Goal: Task Accomplishment & Management: Manage account settings

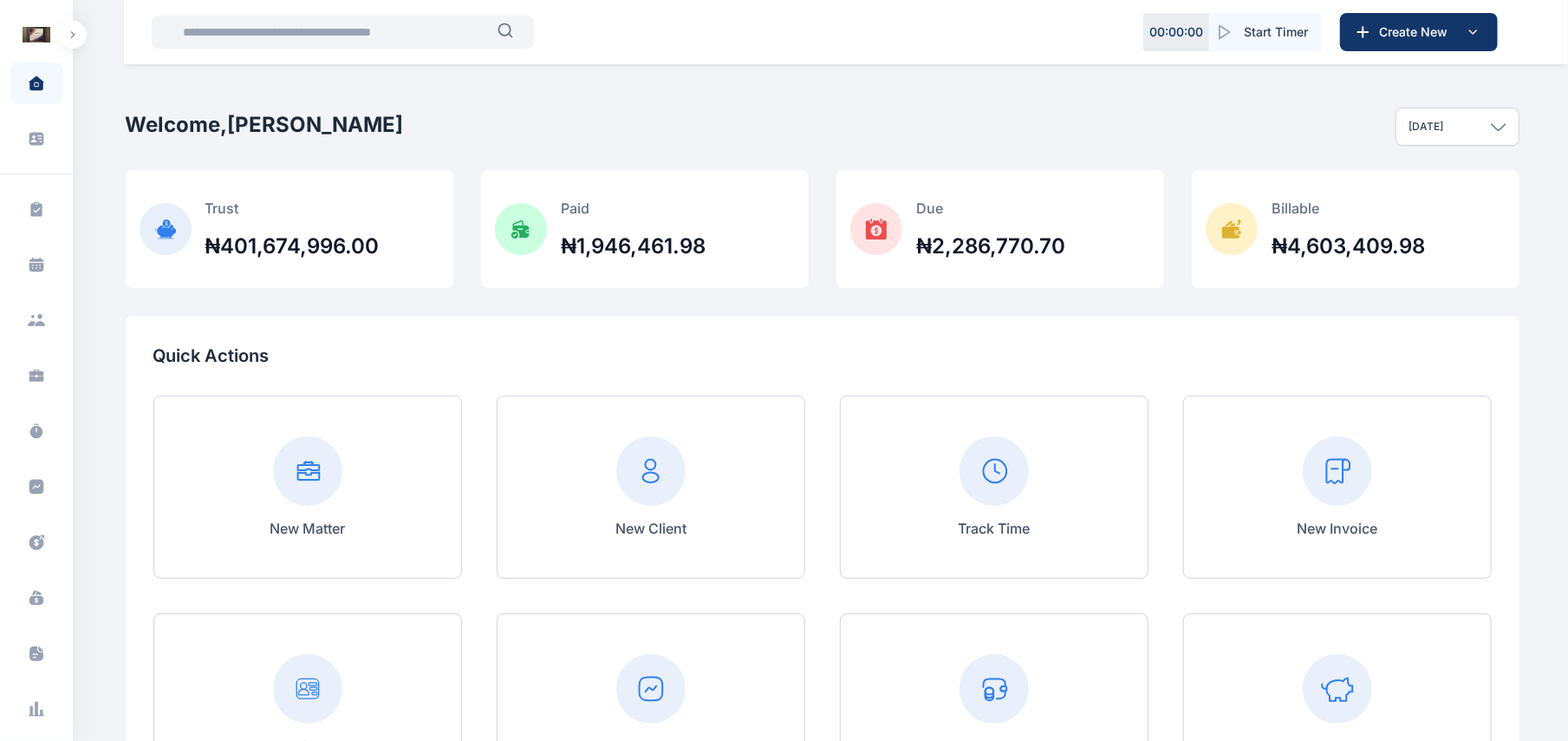
click at [80, 36] on button "button" at bounding box center [73, 35] width 28 height 28
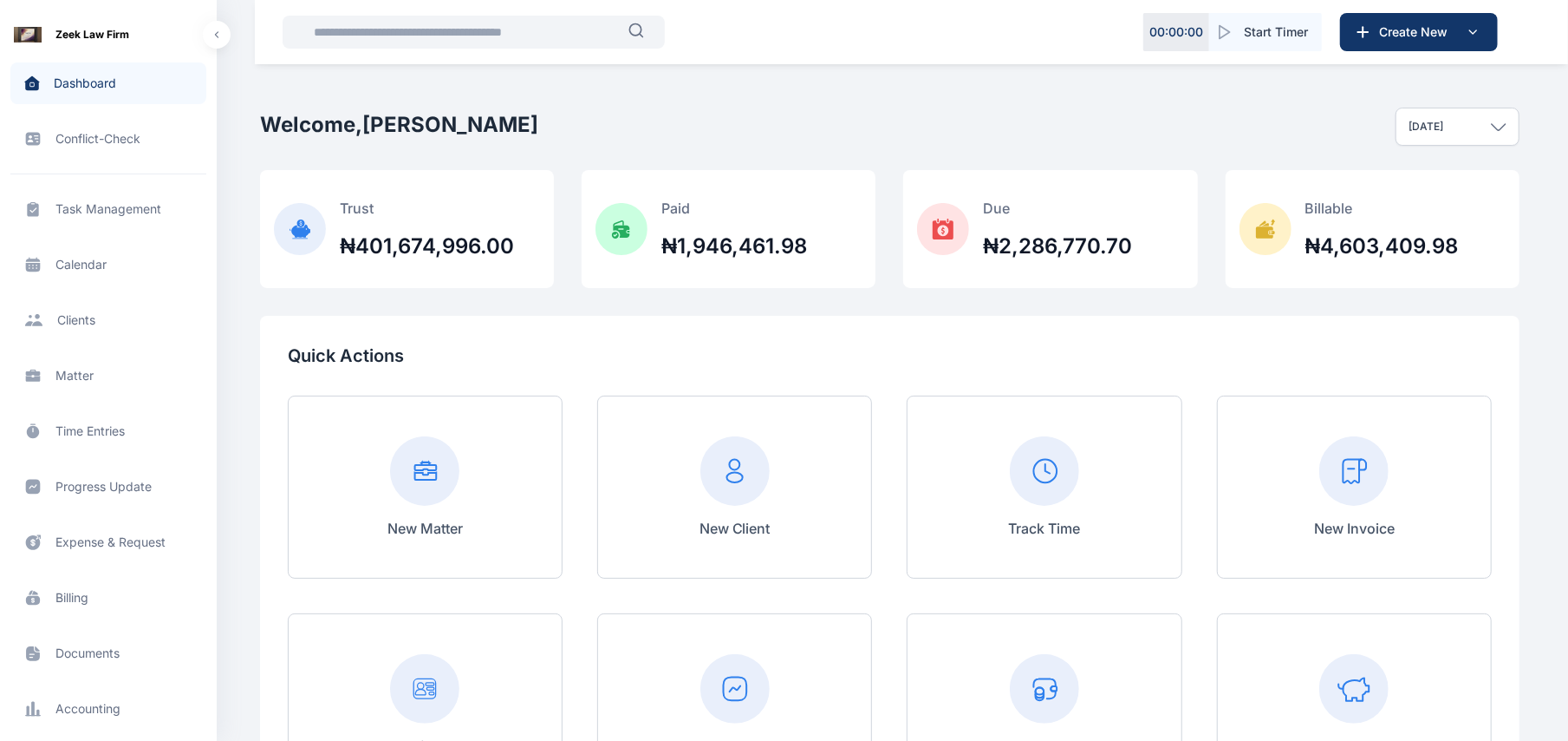
click at [71, 372] on span "Matter matter matter" at bounding box center [108, 375] width 196 height 42
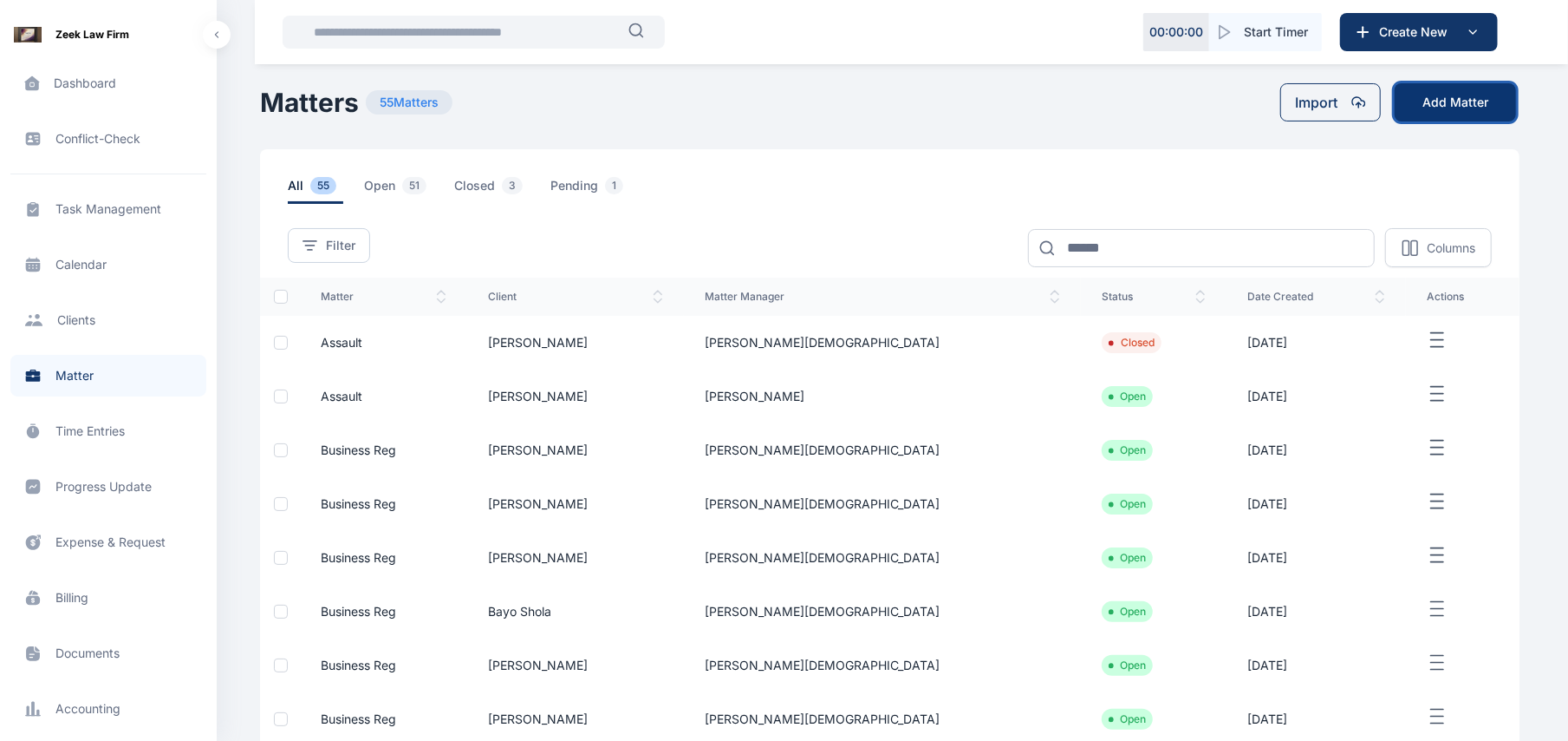
click at [1457, 105] on button "Add Matter" at bounding box center [1456, 103] width 121 height 38
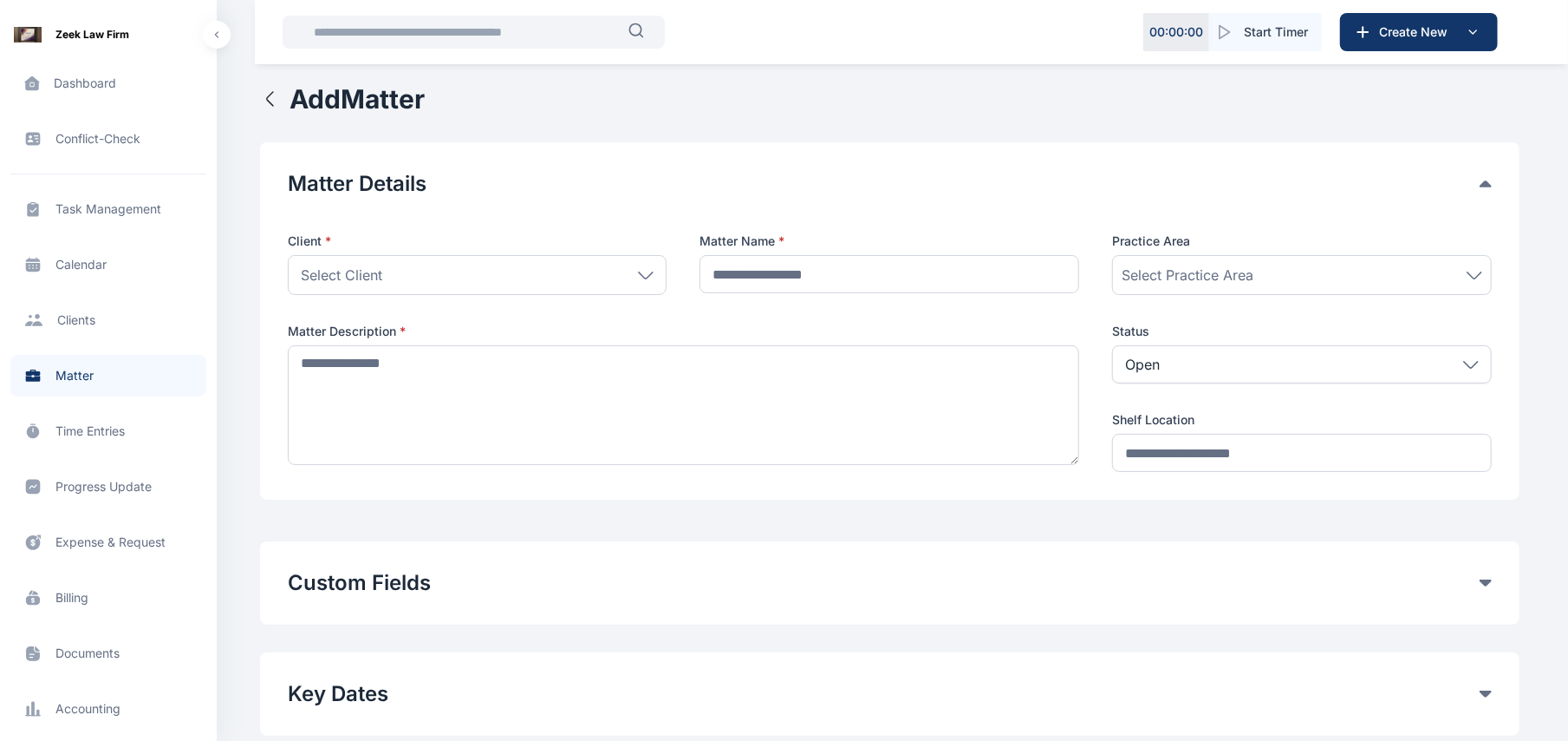
click at [650, 272] on icon at bounding box center [646, 276] width 16 height 8
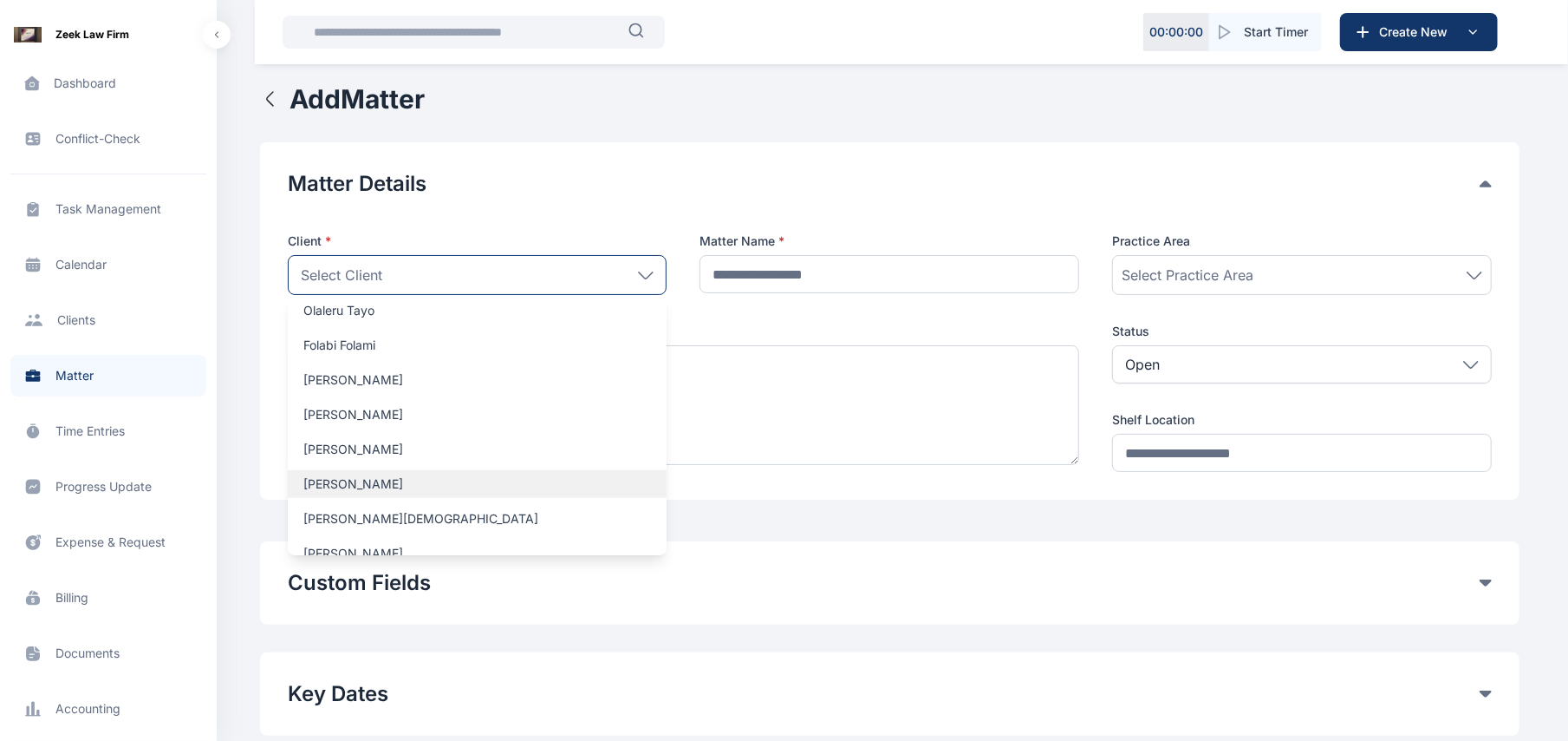
scroll to position [2012, 0]
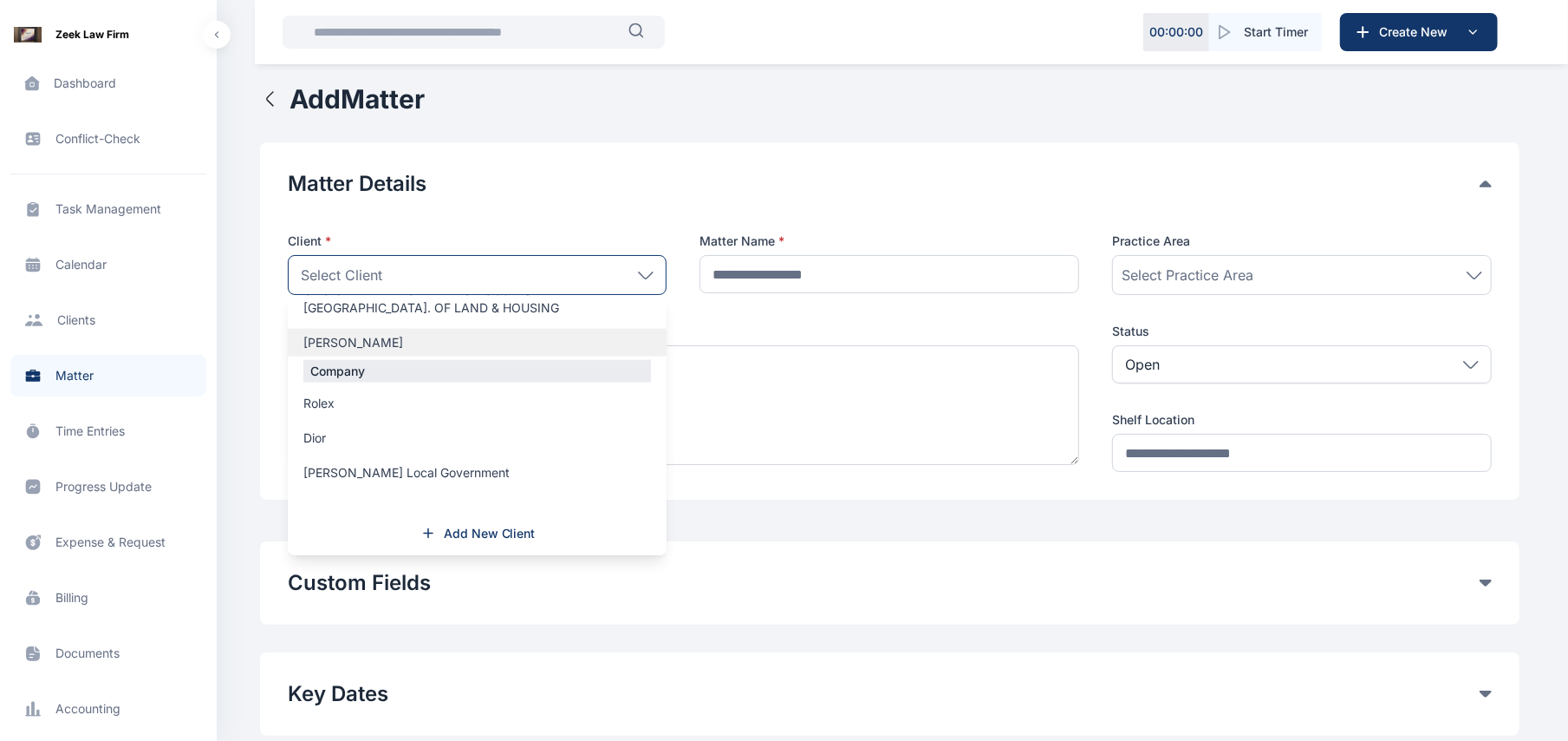
click at [518, 348] on label "[PERSON_NAME]" at bounding box center [477, 342] width 379 height 17
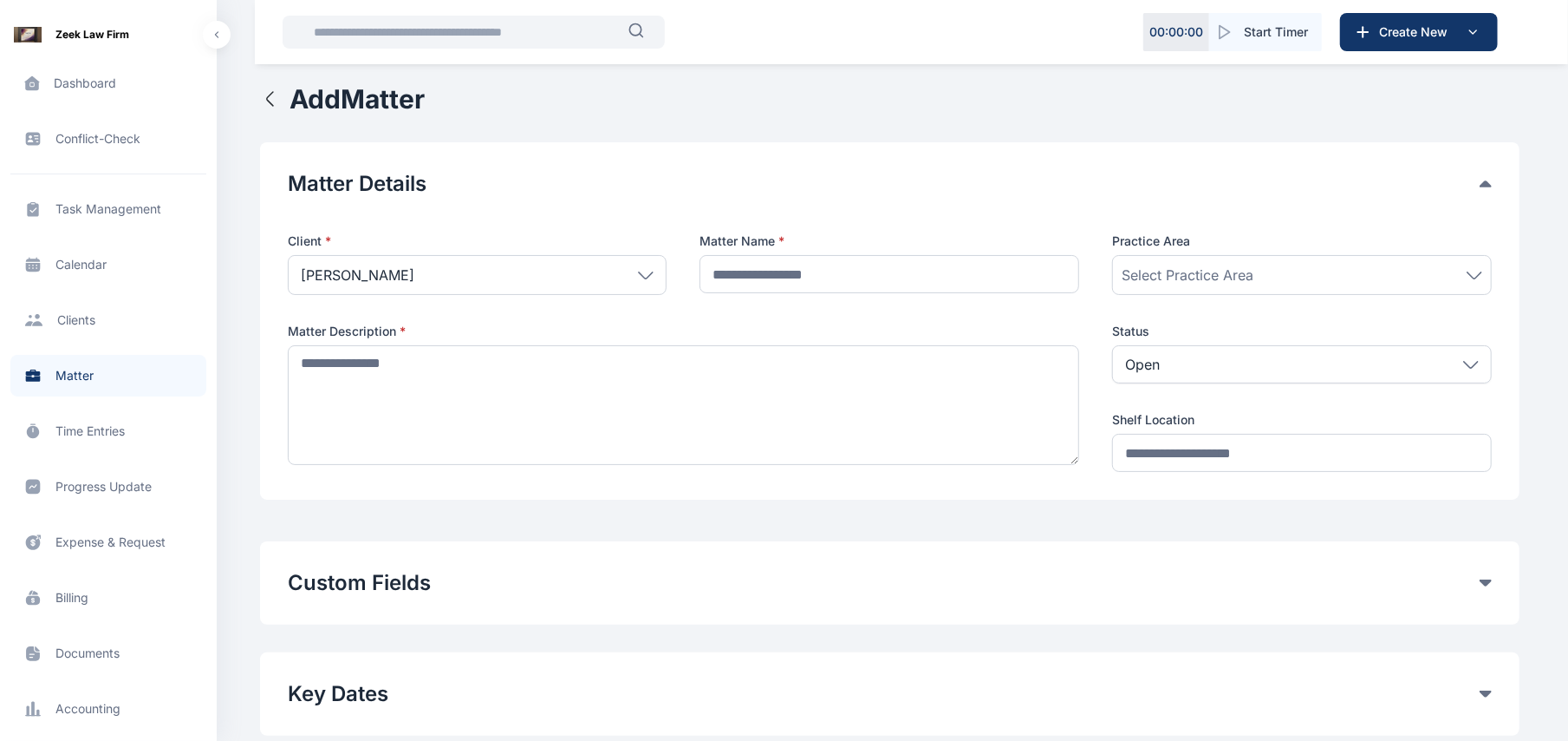
click at [842, 253] on div "Matter Name *" at bounding box center [889, 263] width 379 height 63
click at [847, 257] on input "text" at bounding box center [889, 274] width 379 height 38
click at [782, 268] on input "**********" at bounding box center [889, 274] width 379 height 38
type input "**********"
click at [1232, 262] on div "Select Practice Area" at bounding box center [1301, 275] width 379 height 40
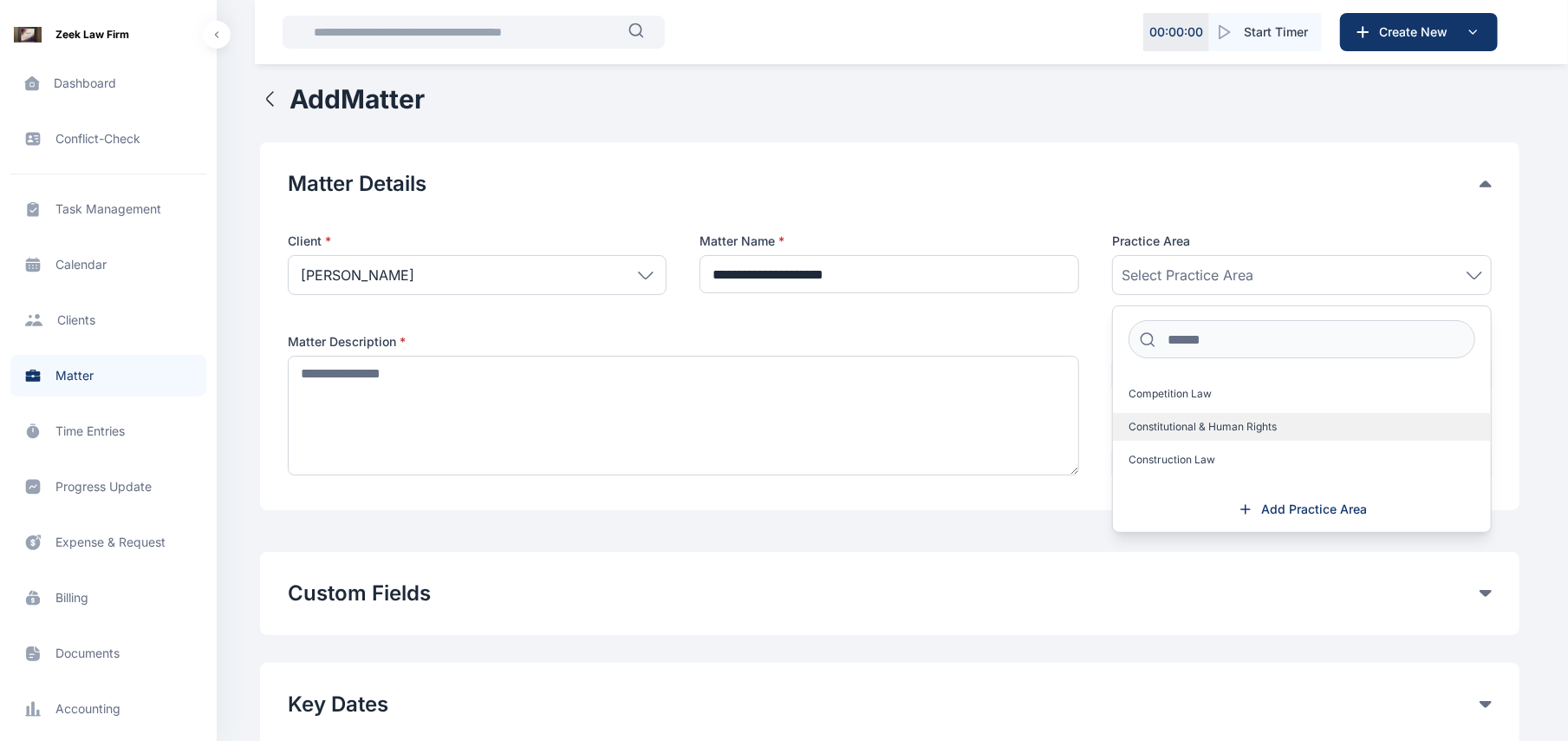
scroll to position [0, 0]
click at [1185, 414] on label "Administrative Law" at bounding box center [1302, 422] width 378 height 28
click at [1134, 430] on label "Administrative Law" at bounding box center [1302, 422] width 378 height 28
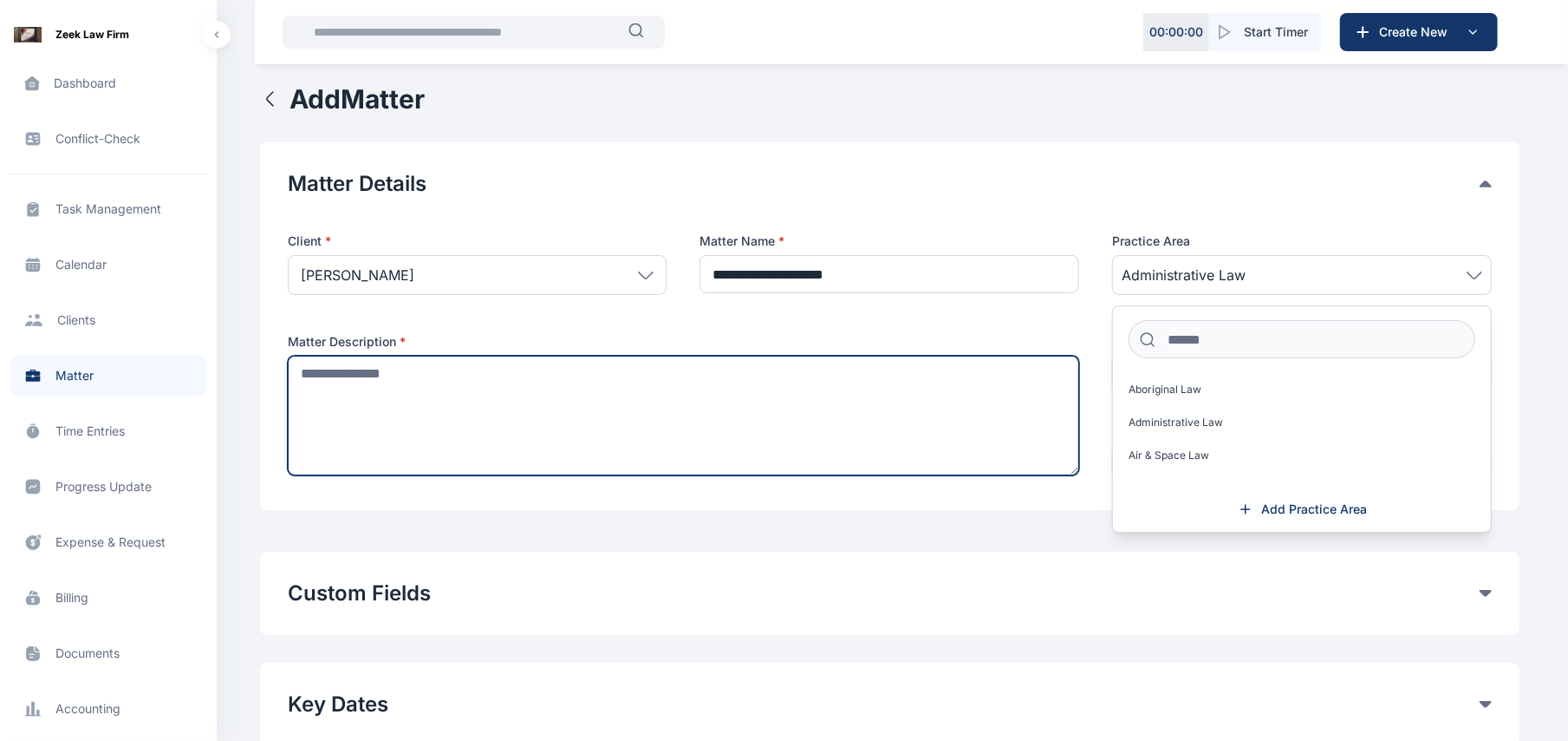
click at [1031, 399] on textarea at bounding box center [684, 415] width 792 height 120
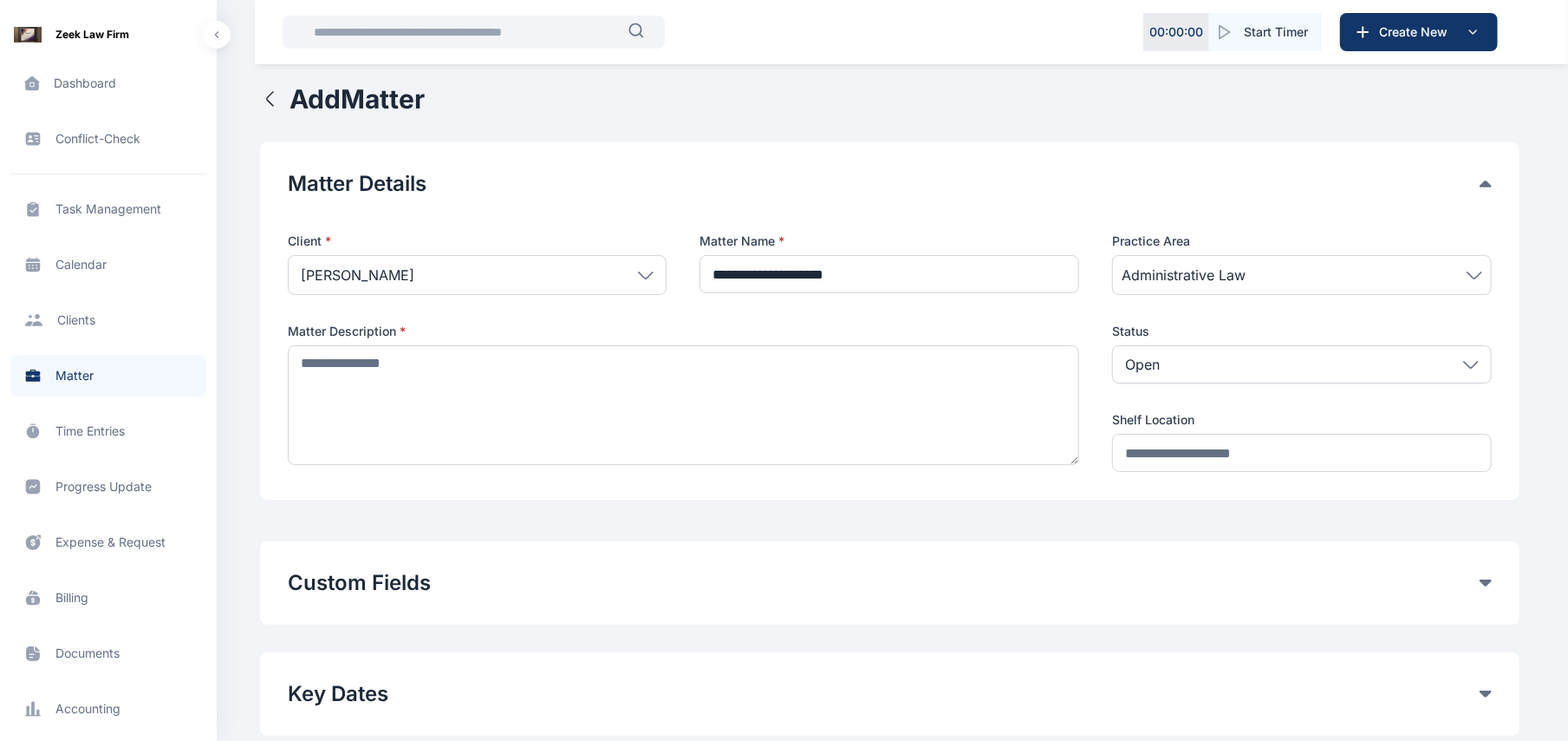
click at [1339, 363] on div "Open" at bounding box center [1301, 365] width 379 height 38
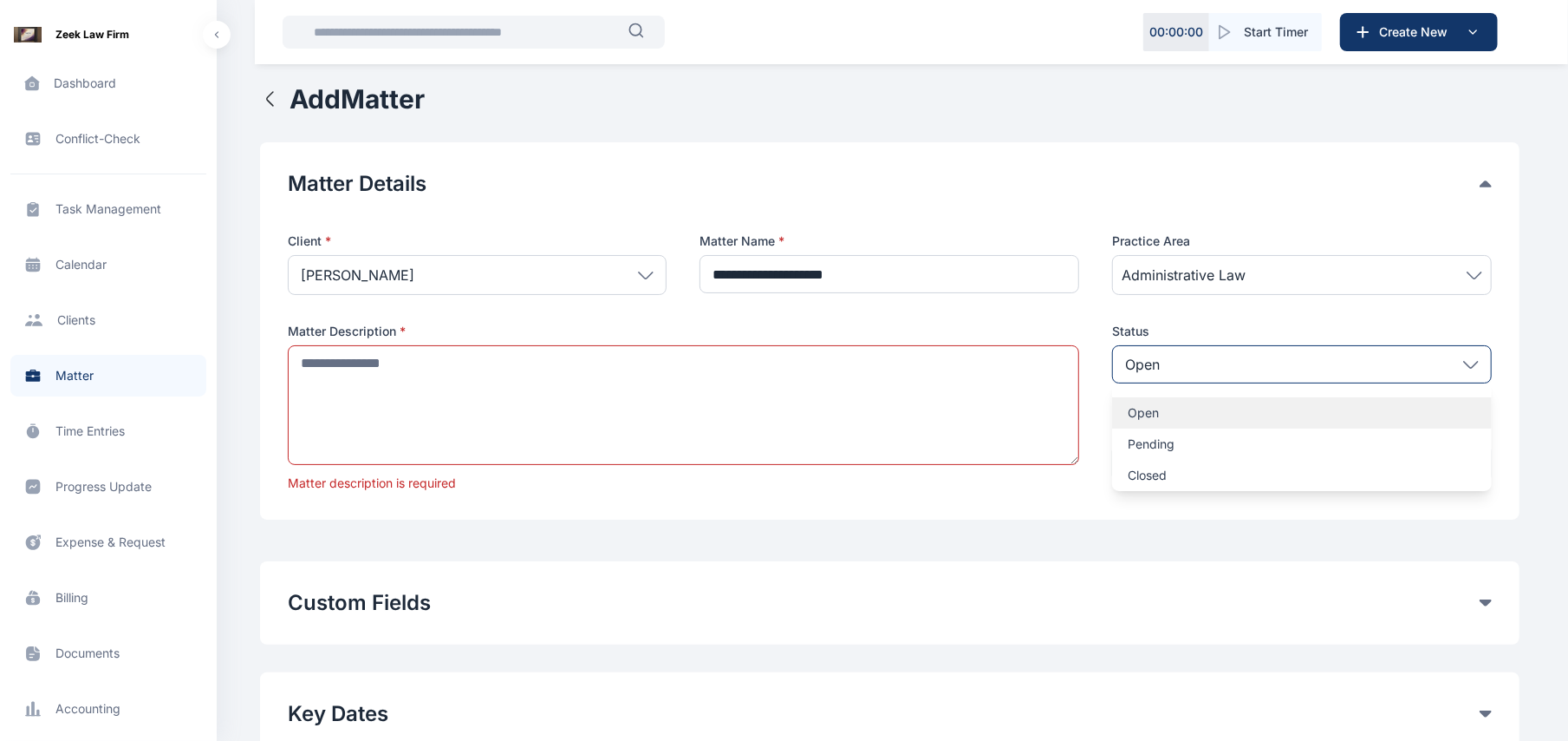
click at [1232, 416] on p "Open" at bounding box center [1302, 412] width 348 height 17
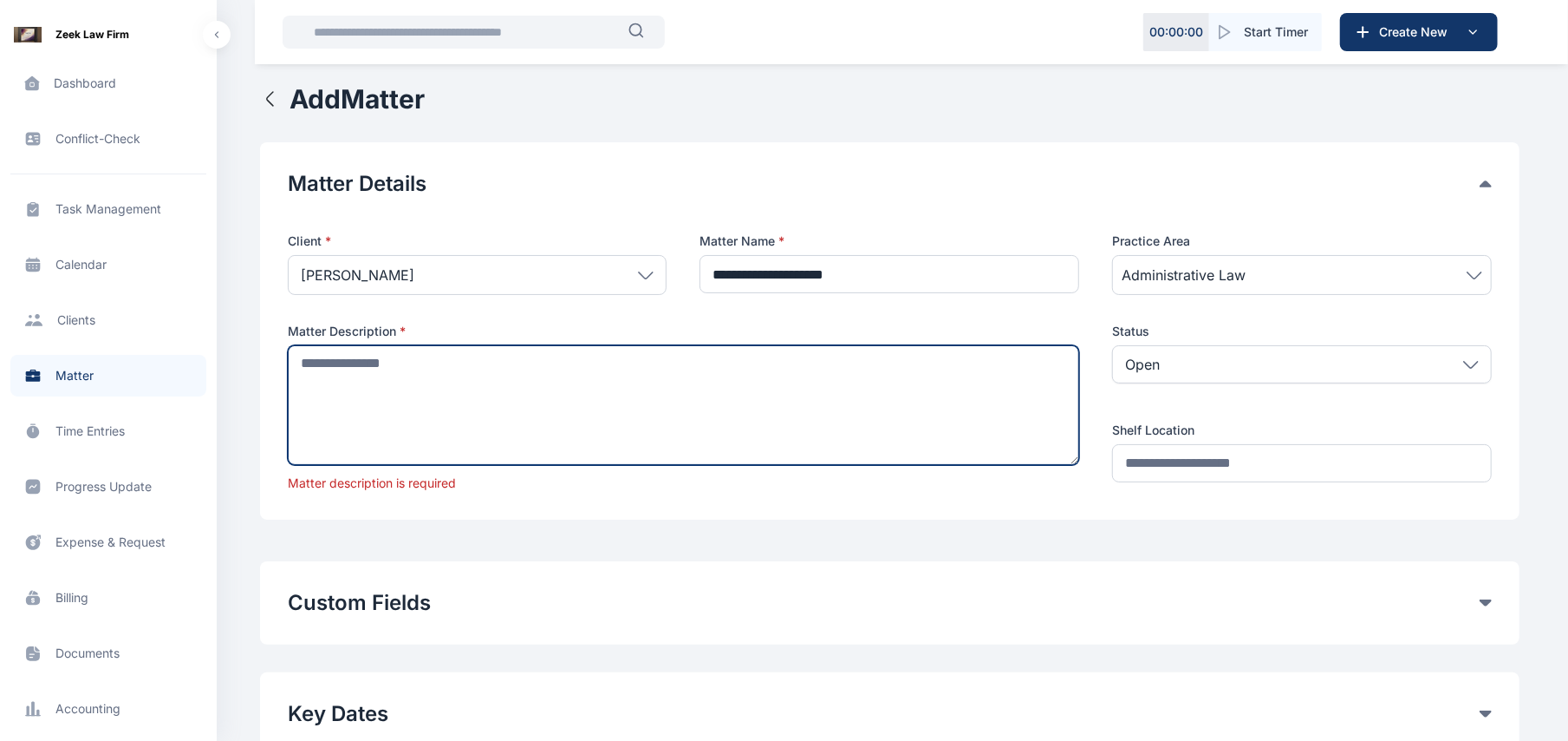
click at [985, 399] on textarea at bounding box center [684, 405] width 792 height 120
type textarea "*"
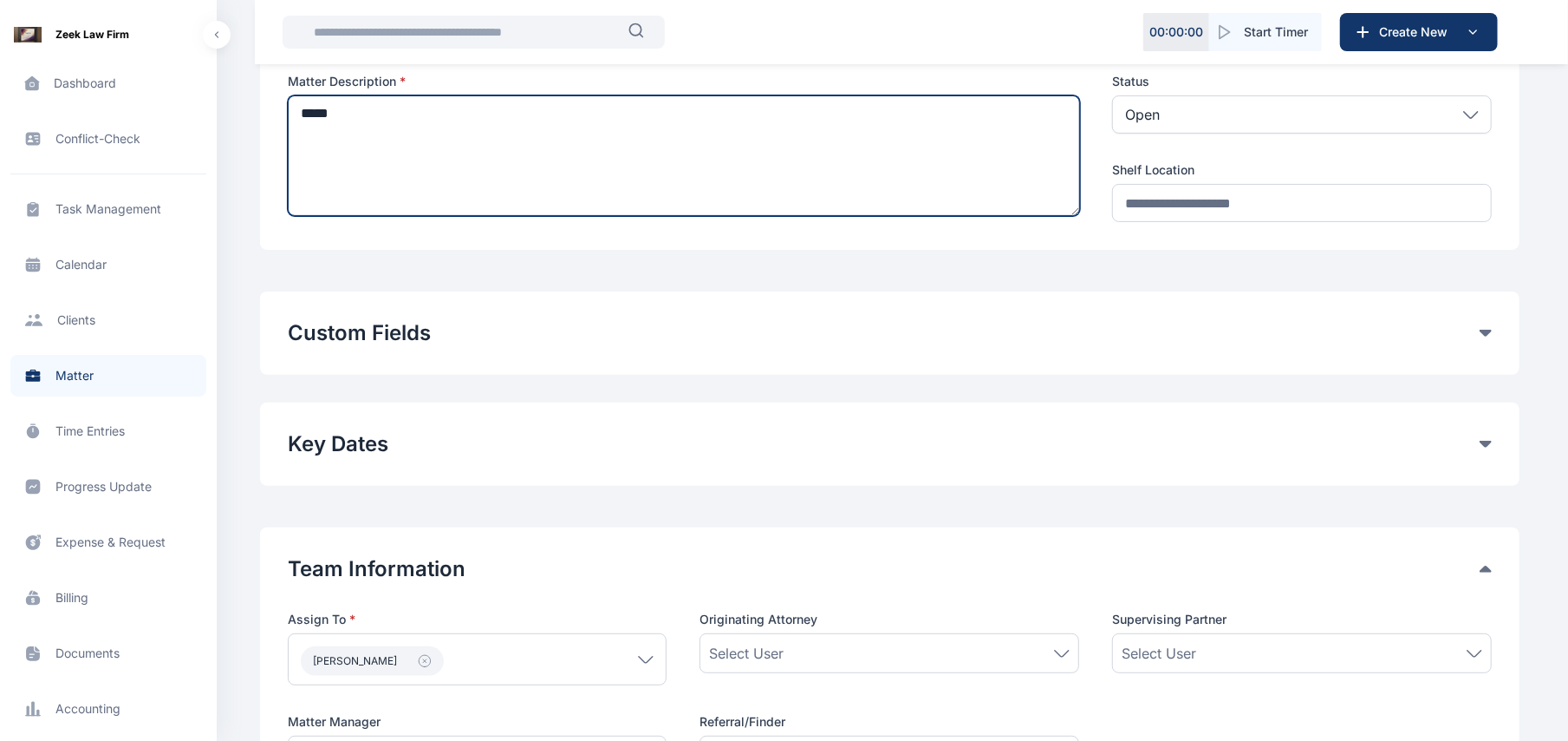
scroll to position [251, 0]
type textarea "*****"
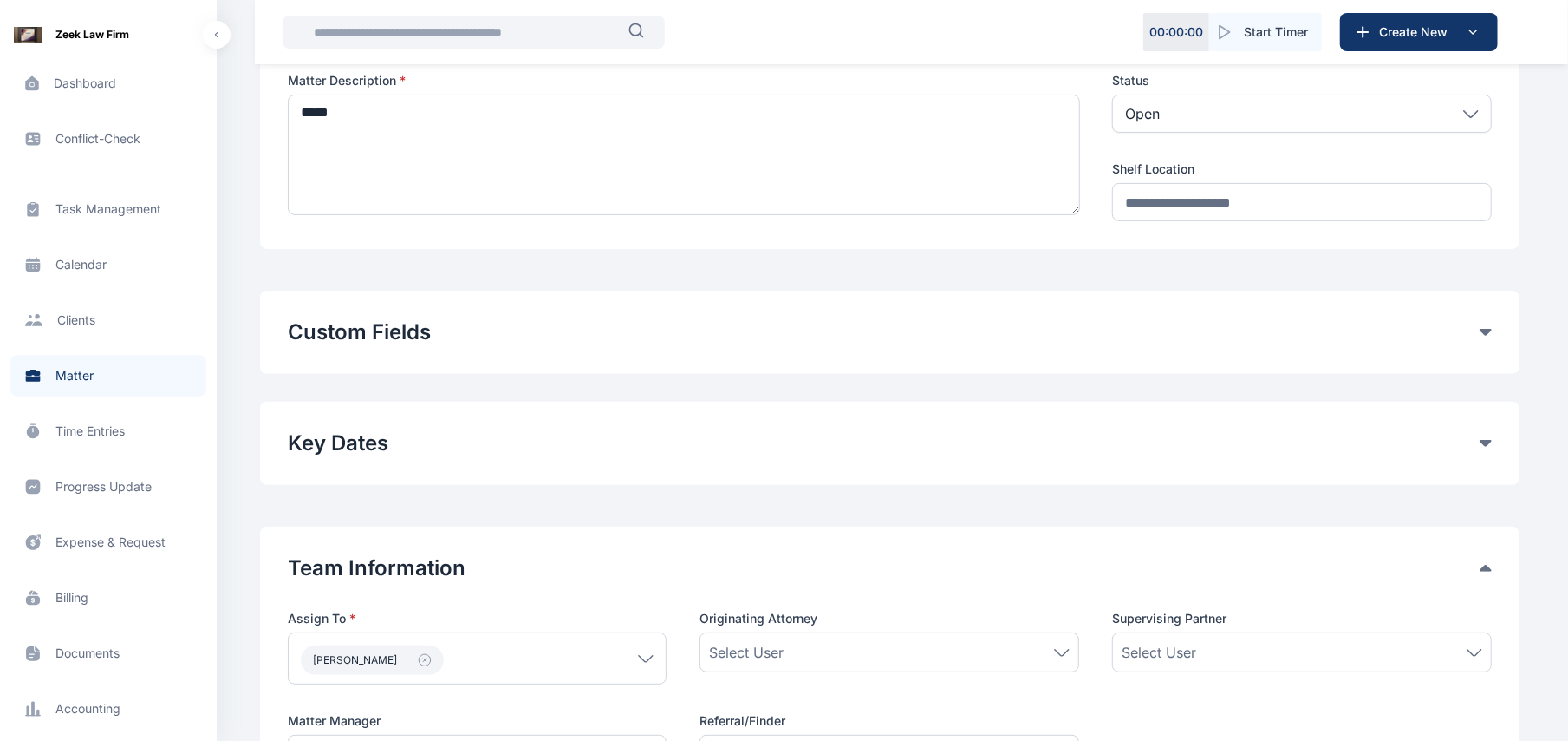
click at [1479, 351] on div "Custom Fields Add Custom Fields" at bounding box center [889, 333] width 1259 height 84
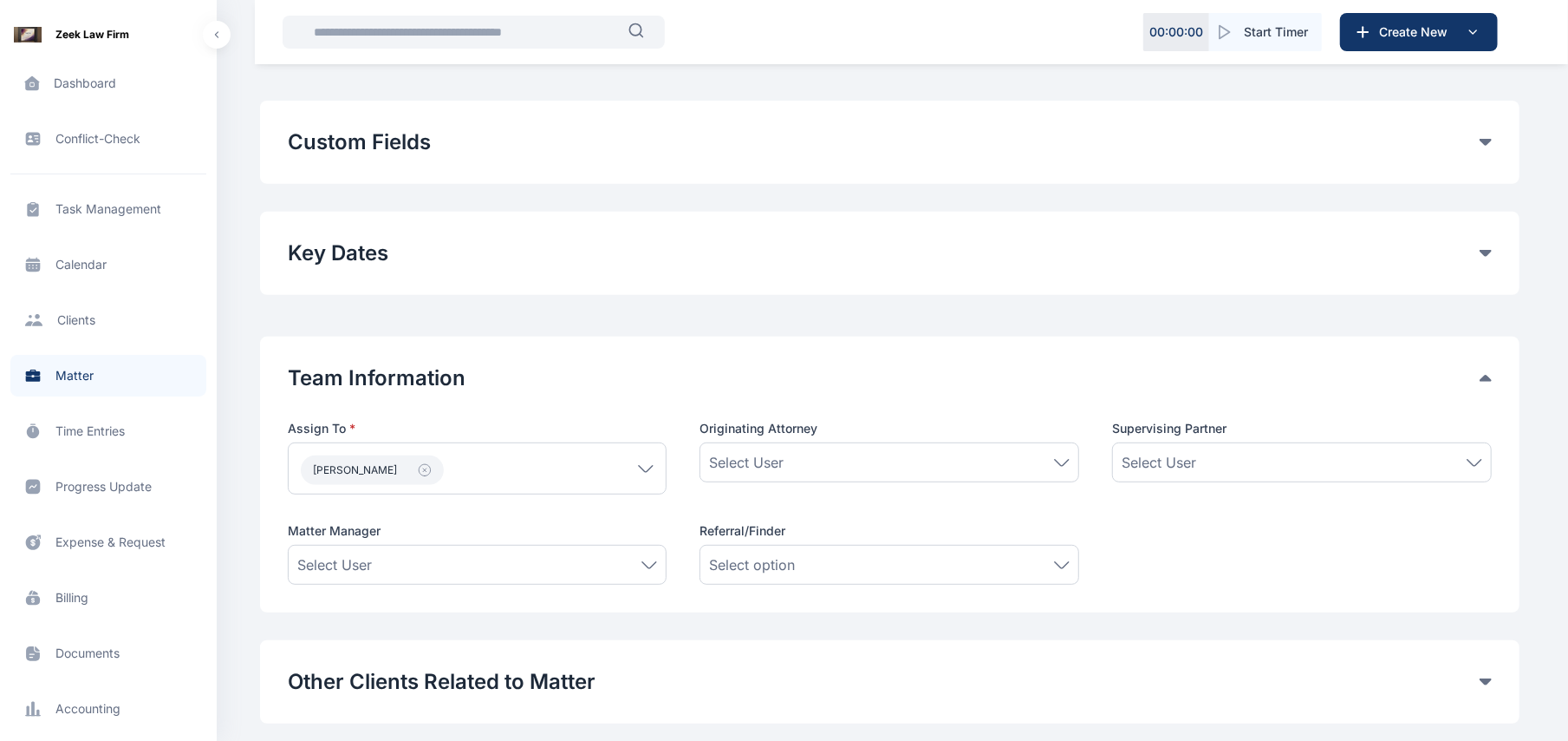
scroll to position [309, 0]
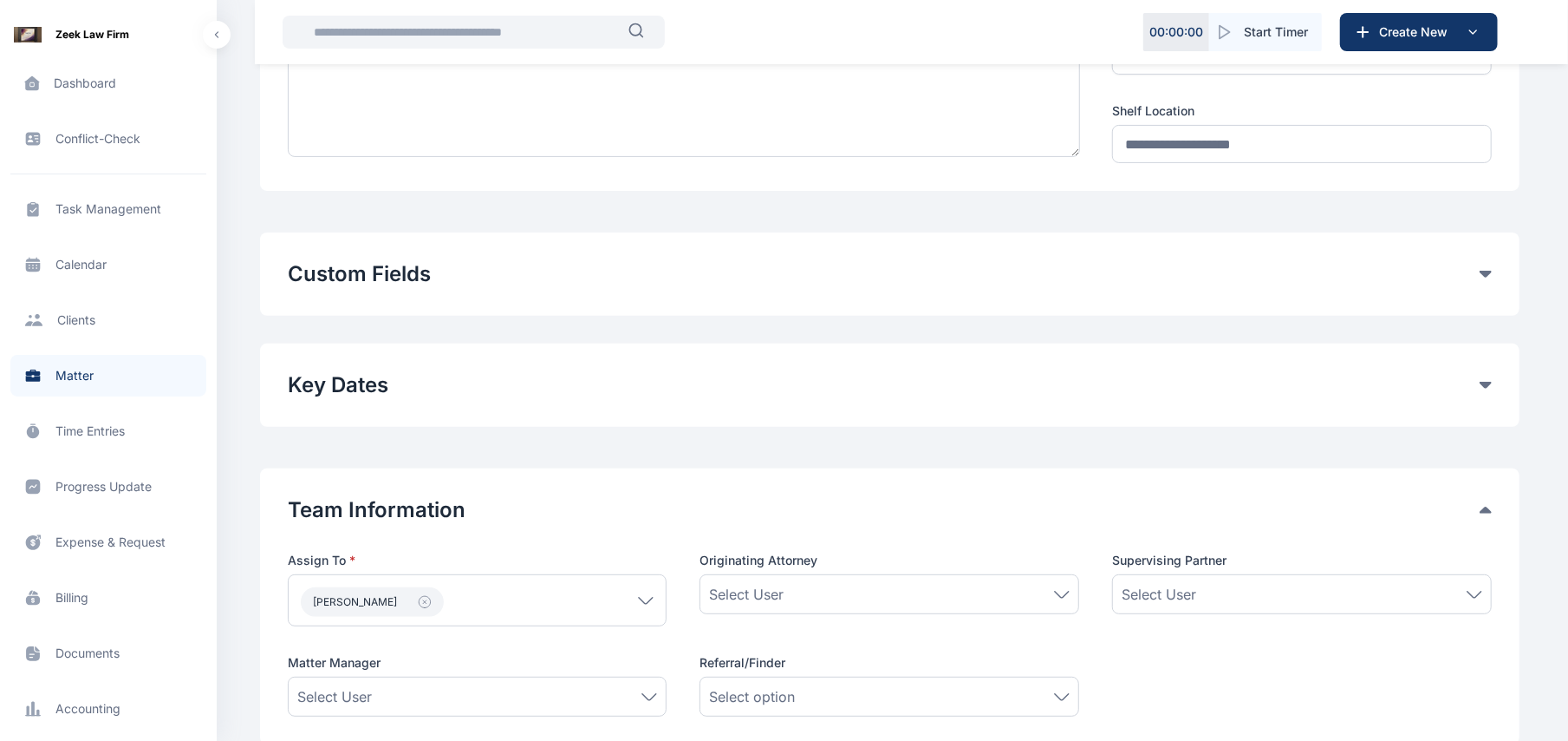
click at [1477, 265] on button "Custom Fields" at bounding box center [883, 274] width 1192 height 28
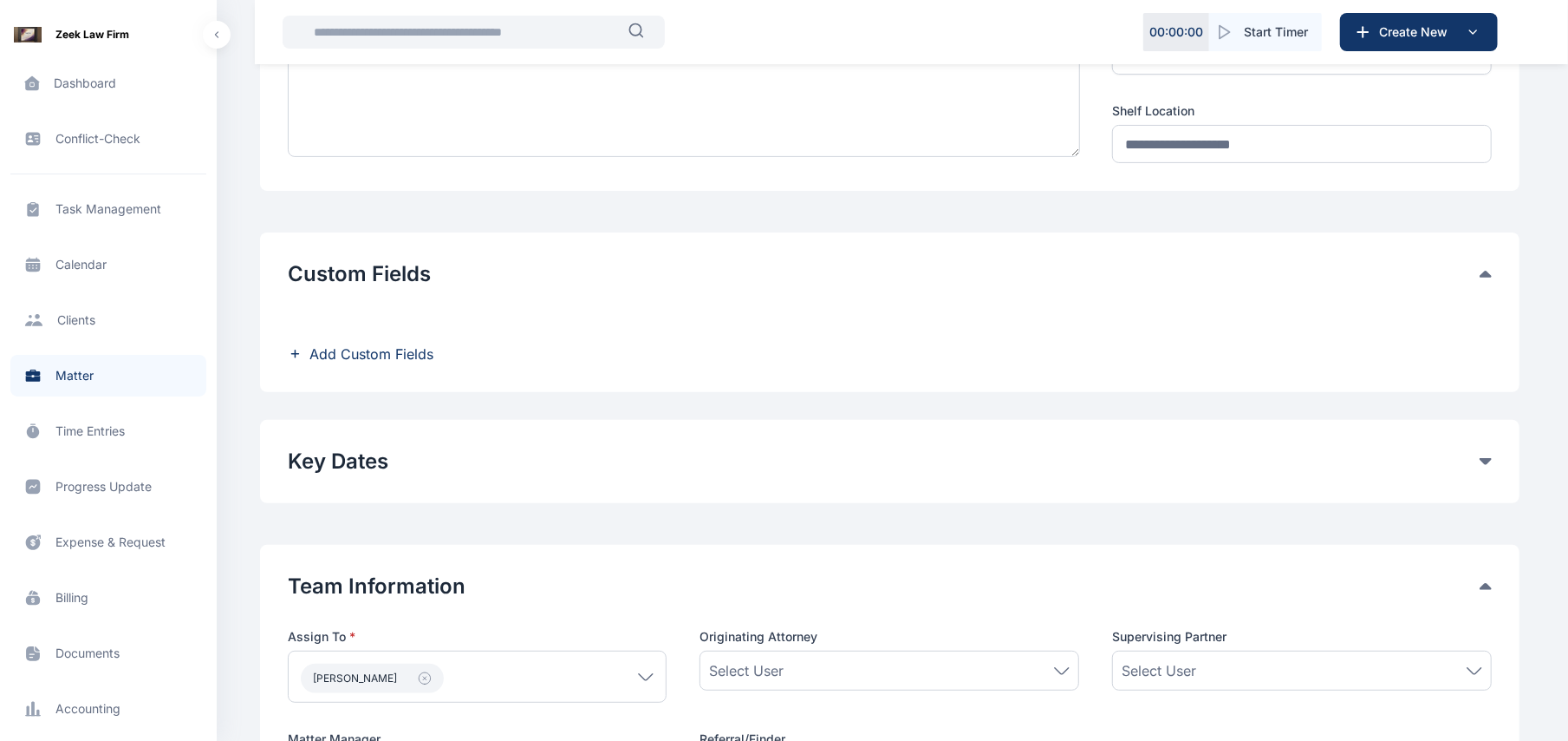
click at [383, 361] on span "Add Custom Fields" at bounding box center [371, 354] width 124 height 21
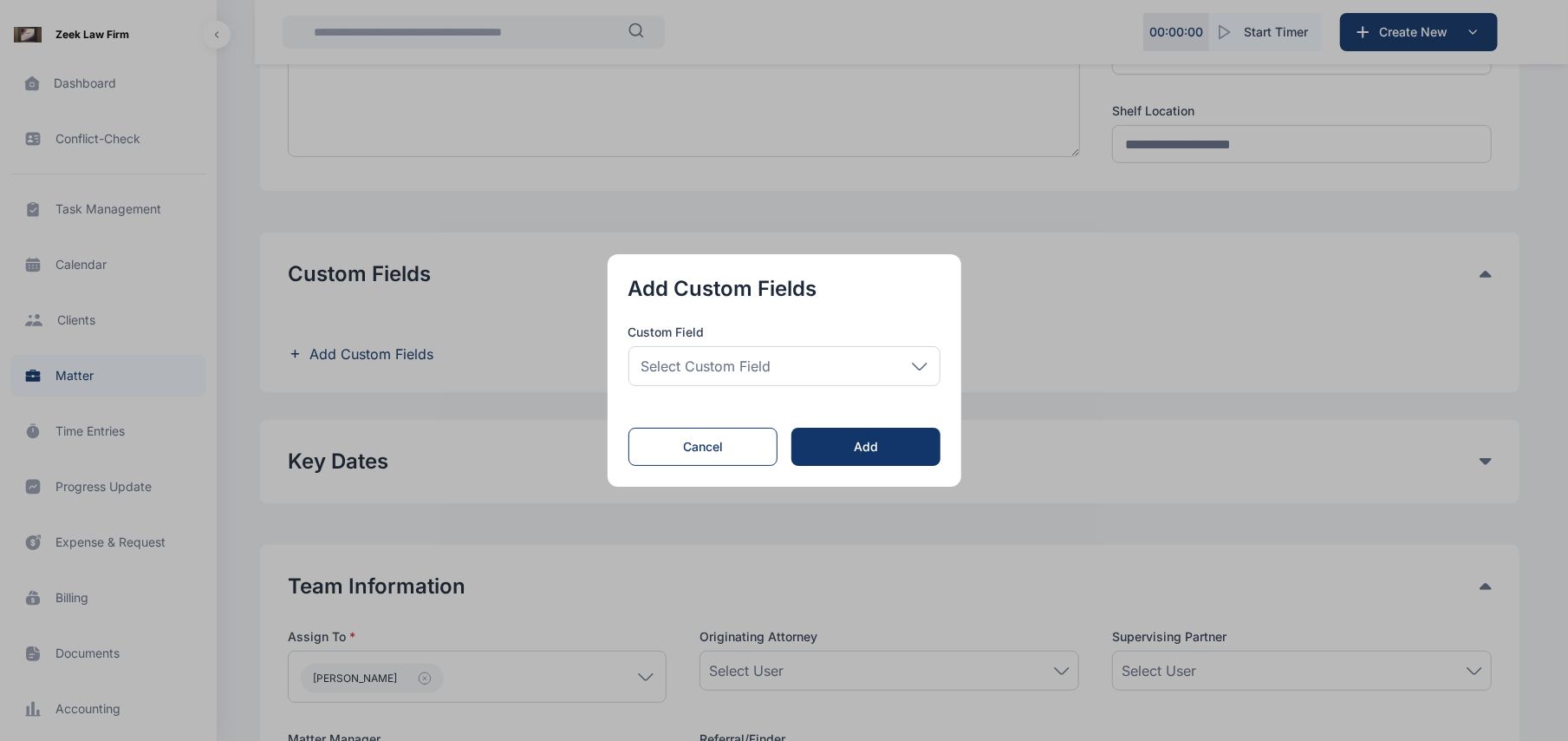
click at [725, 372] on span "Select Custom Field" at bounding box center [706, 366] width 130 height 21
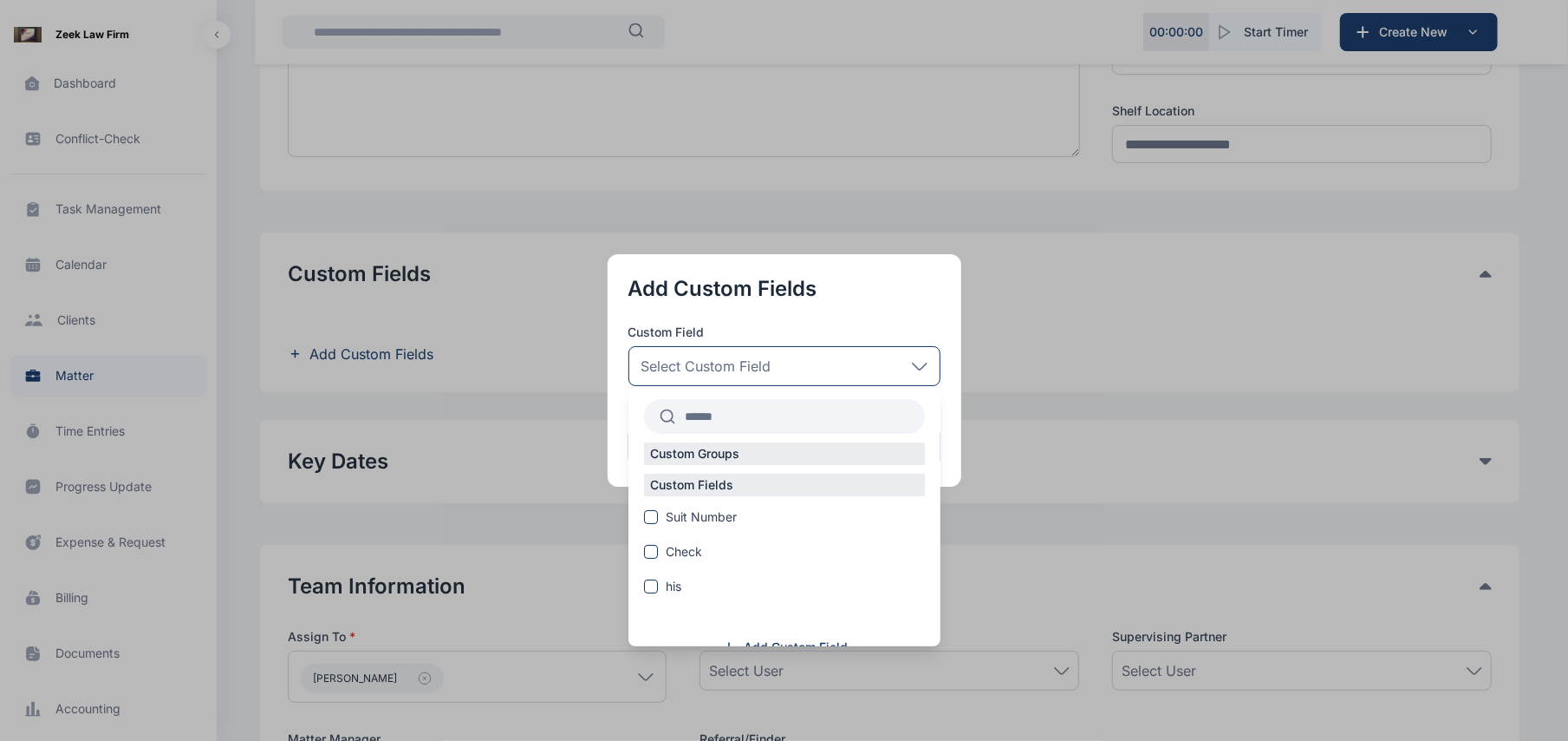
click at [742, 480] on p "Custom Fields" at bounding box center [693, 484] width 98 height 17
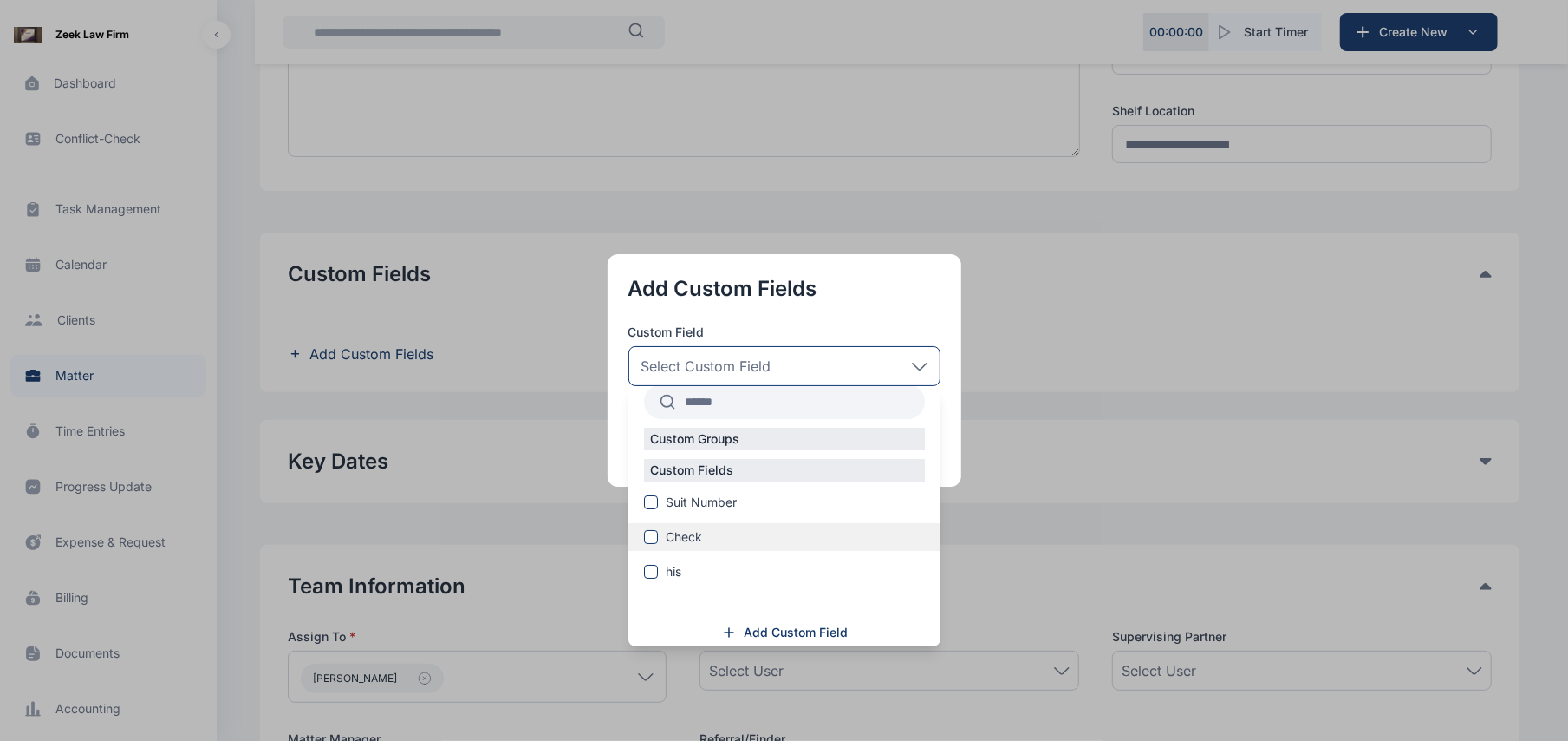
scroll to position [23, 0]
click at [805, 624] on span "Add Custom Field" at bounding box center [796, 623] width 104 height 17
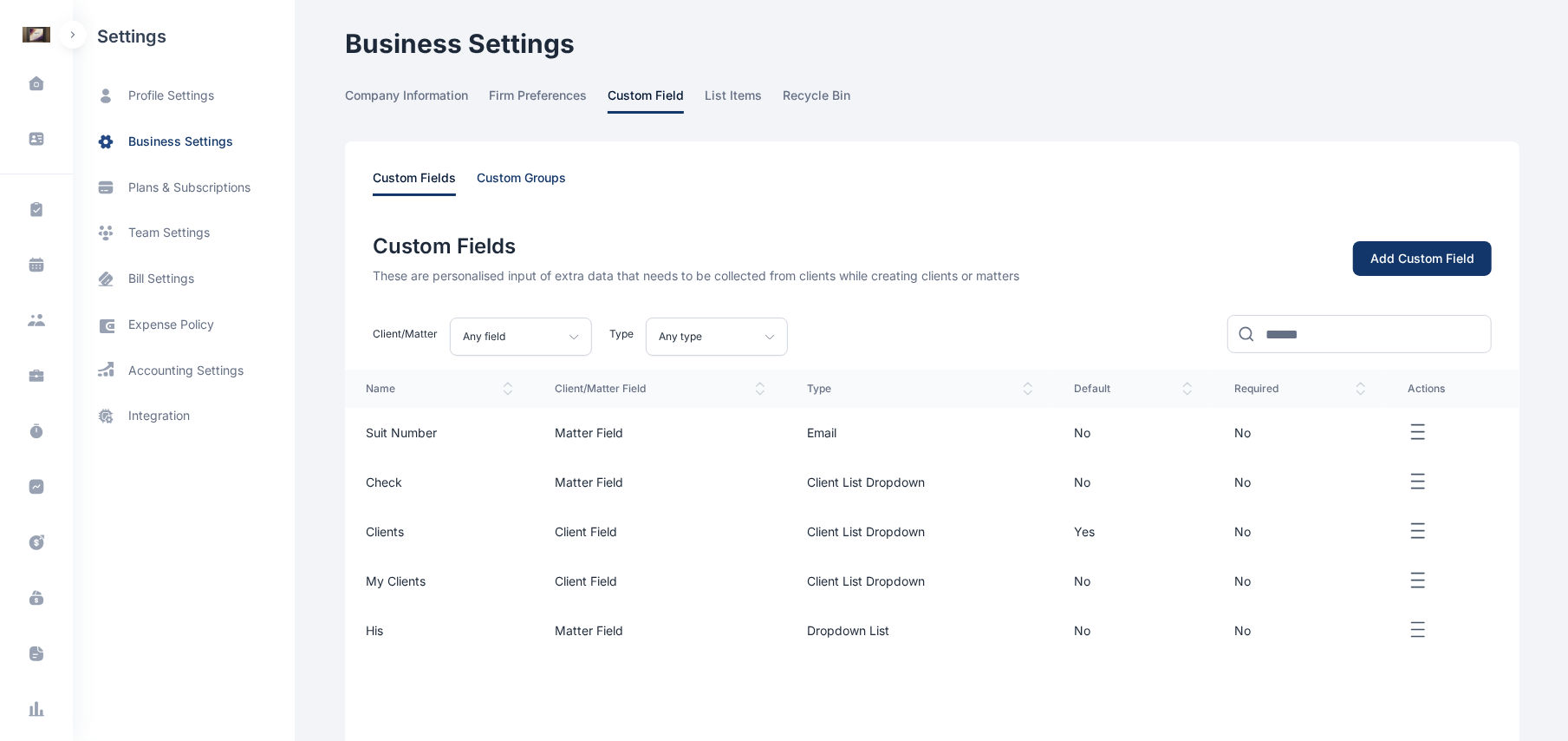
click at [491, 184] on span "custom groups" at bounding box center [522, 182] width 90 height 27
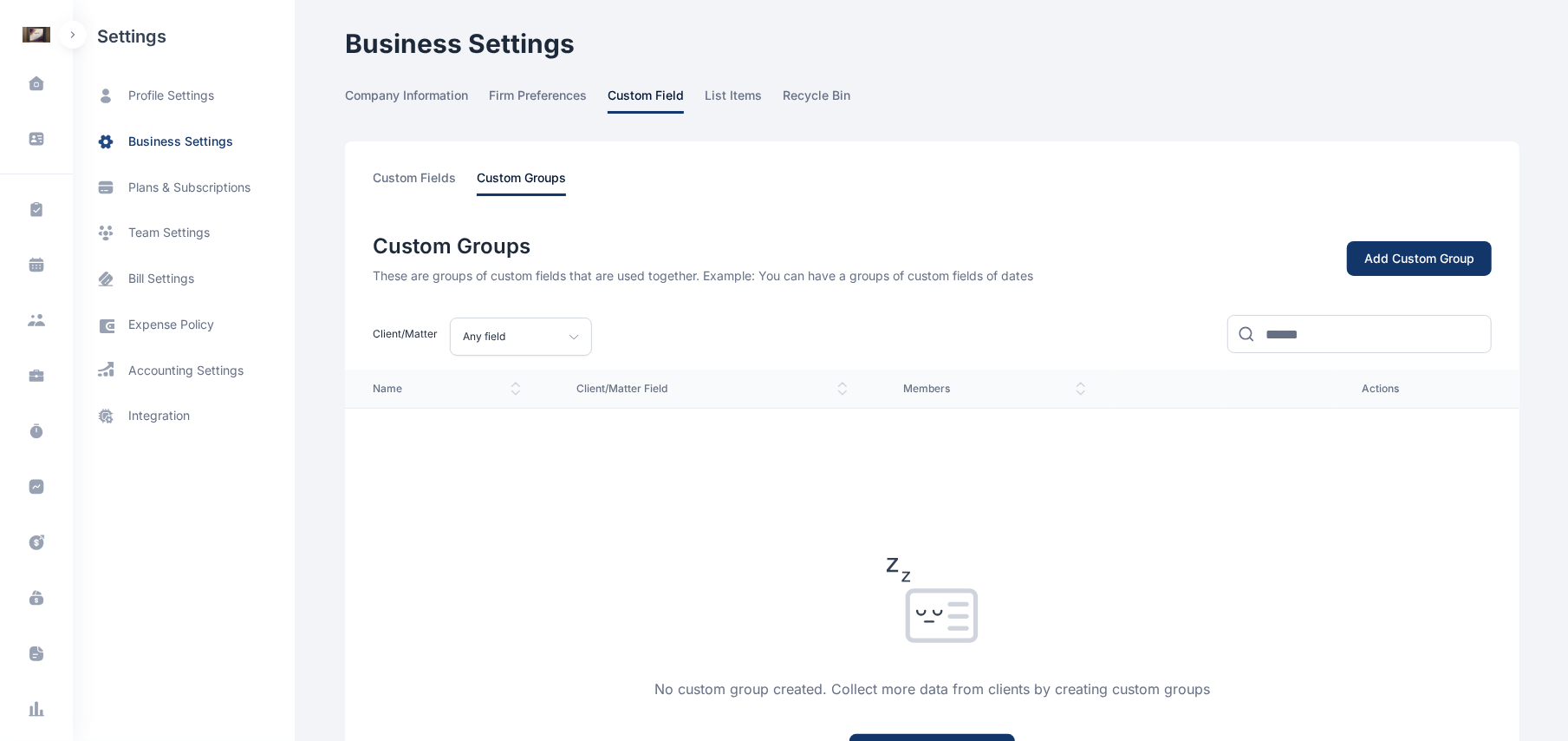
click at [1398, 276] on div "Custom Groups These are groups of custom fields that are used together. Example…" at bounding box center [932, 294] width 1119 height 124
click at [1388, 264] on div "Add Custom Group" at bounding box center [1420, 258] width 111 height 17
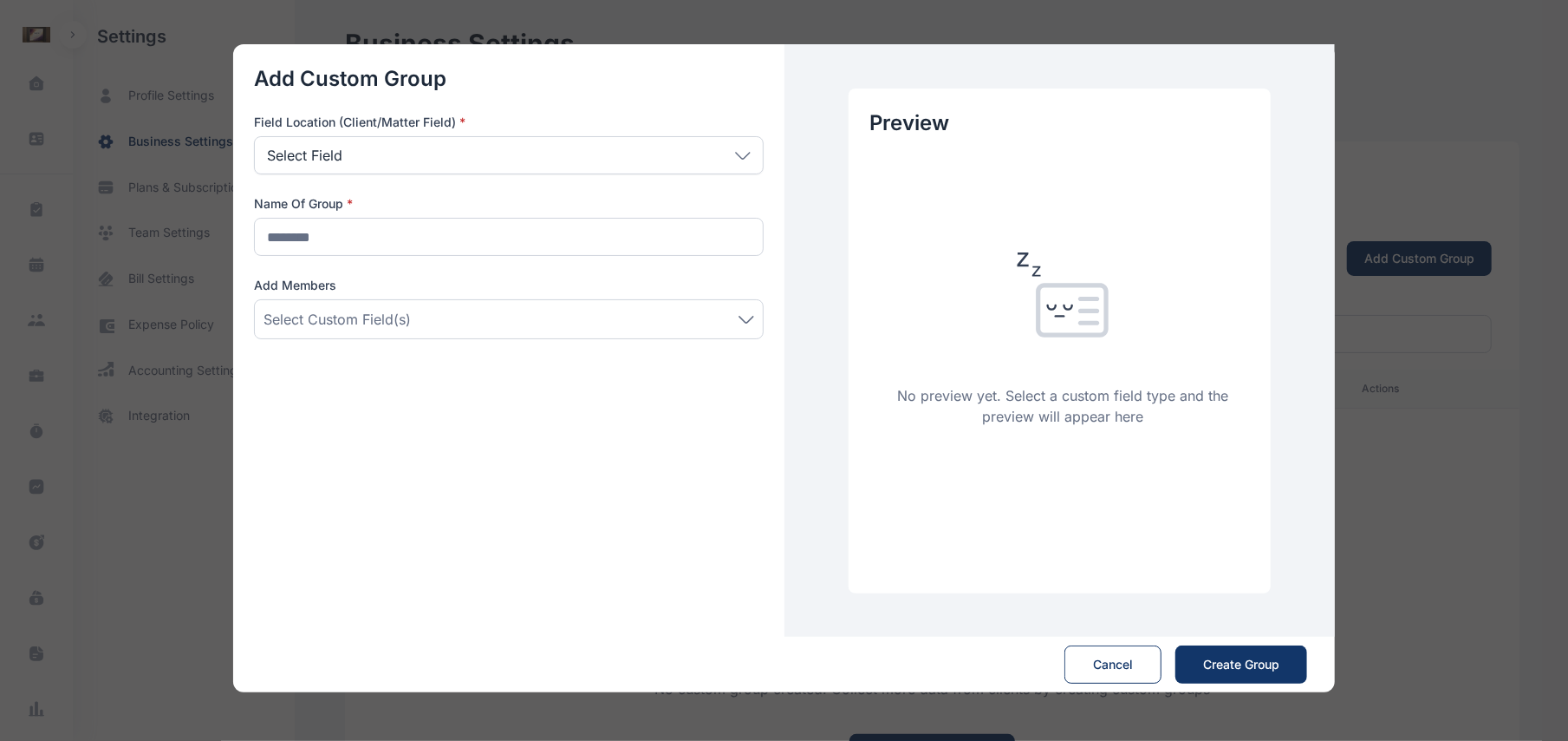
click at [690, 153] on div "Select Field" at bounding box center [509, 155] width 510 height 38
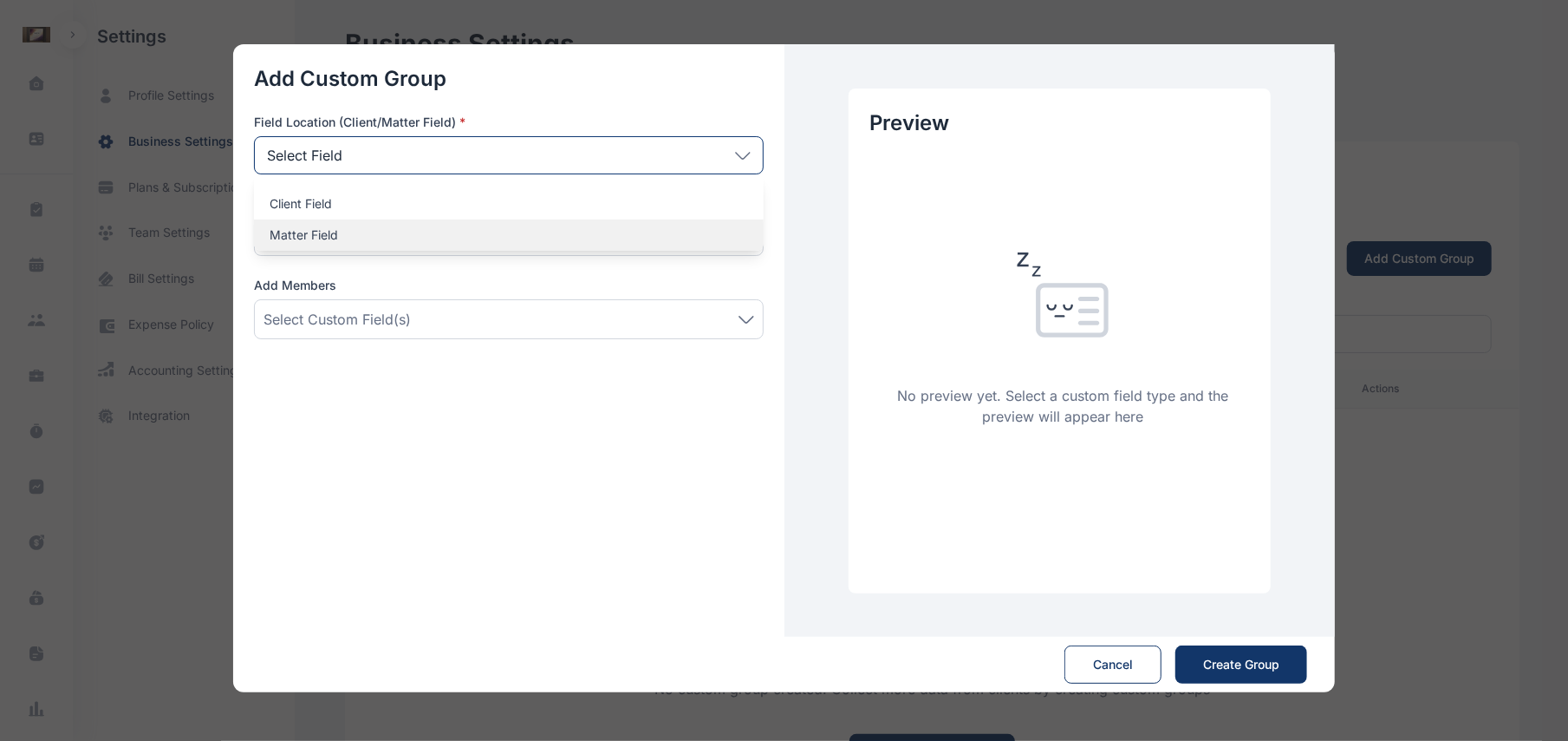
click at [594, 224] on div "Matter Field" at bounding box center [509, 234] width 510 height 31
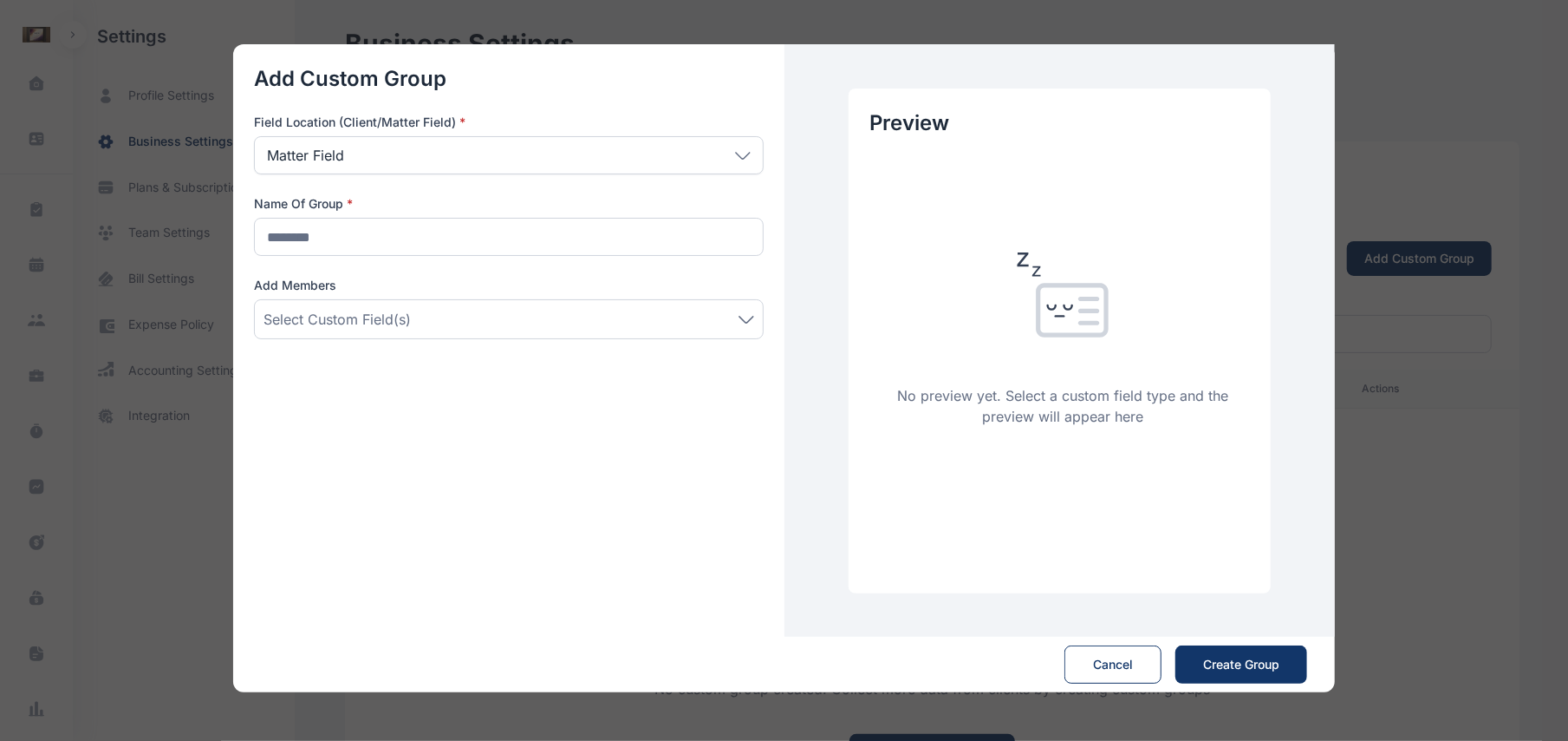
click at [584, 265] on div "Add Custom Group Field Location (Client/Matter Field) * Matter Field Client Fie…" at bounding box center [509, 341] width 552 height 594
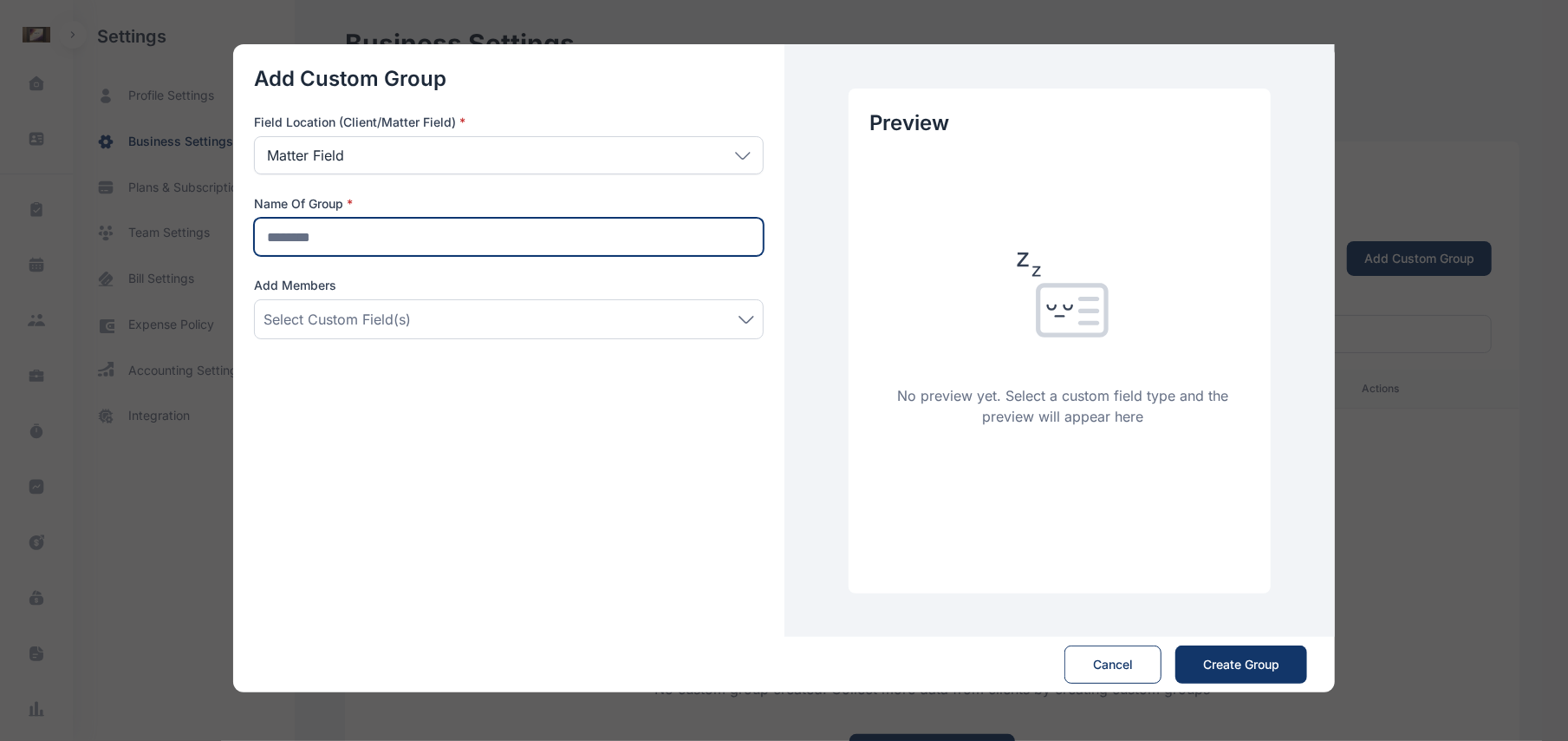
click at [587, 244] on input "text" at bounding box center [509, 237] width 510 height 38
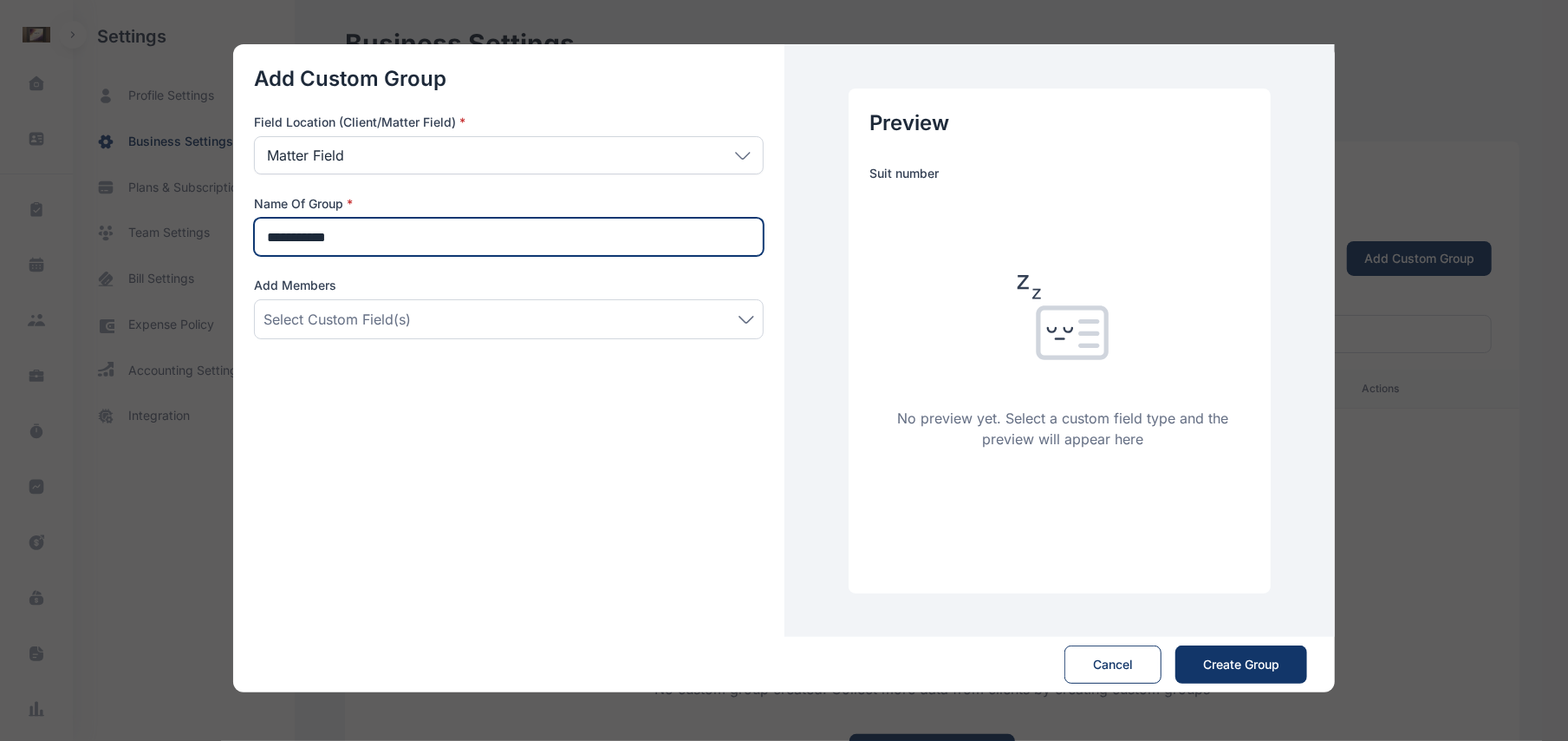
type input "**********"
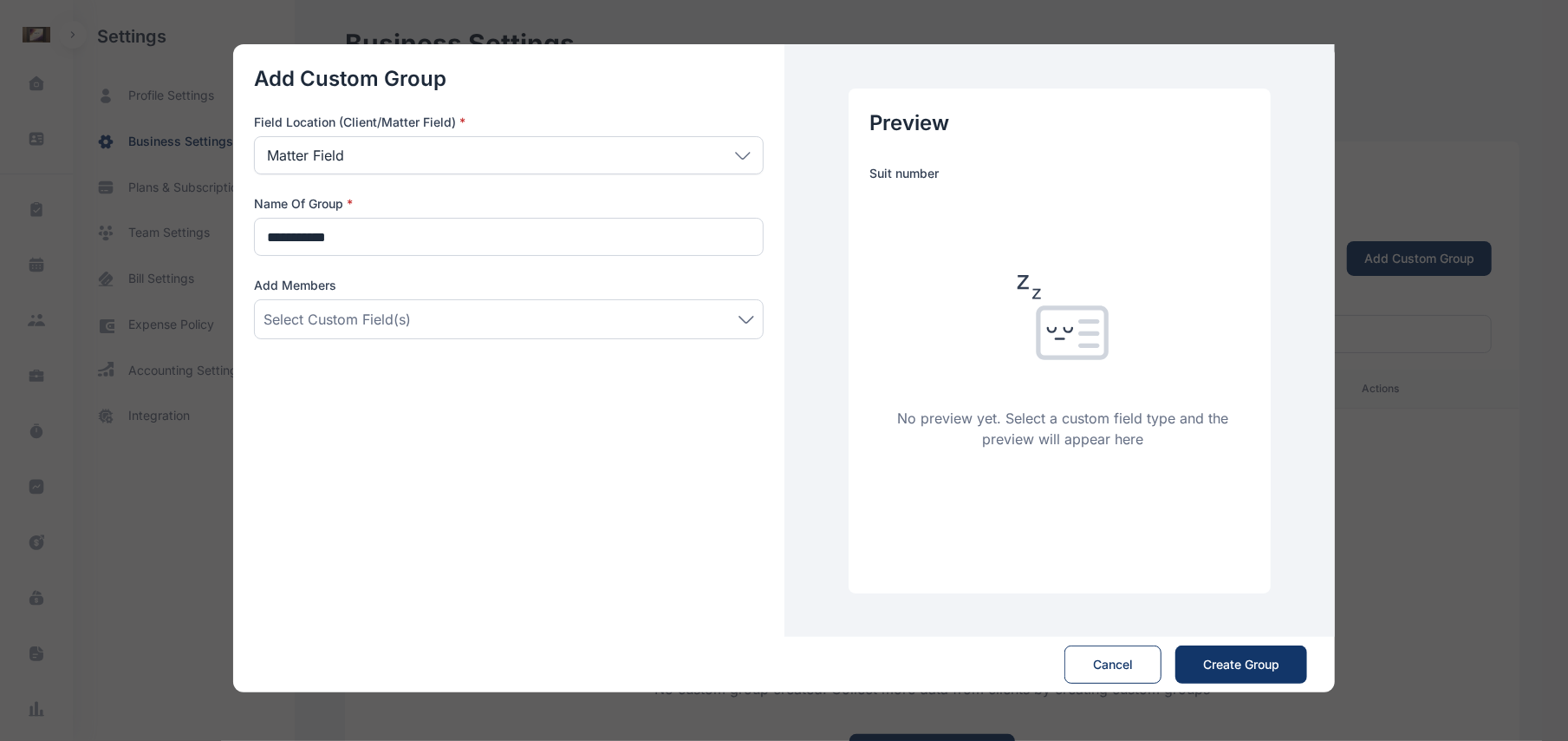
click at [614, 339] on div "Select Custom Field(s)" at bounding box center [509, 319] width 510 height 40
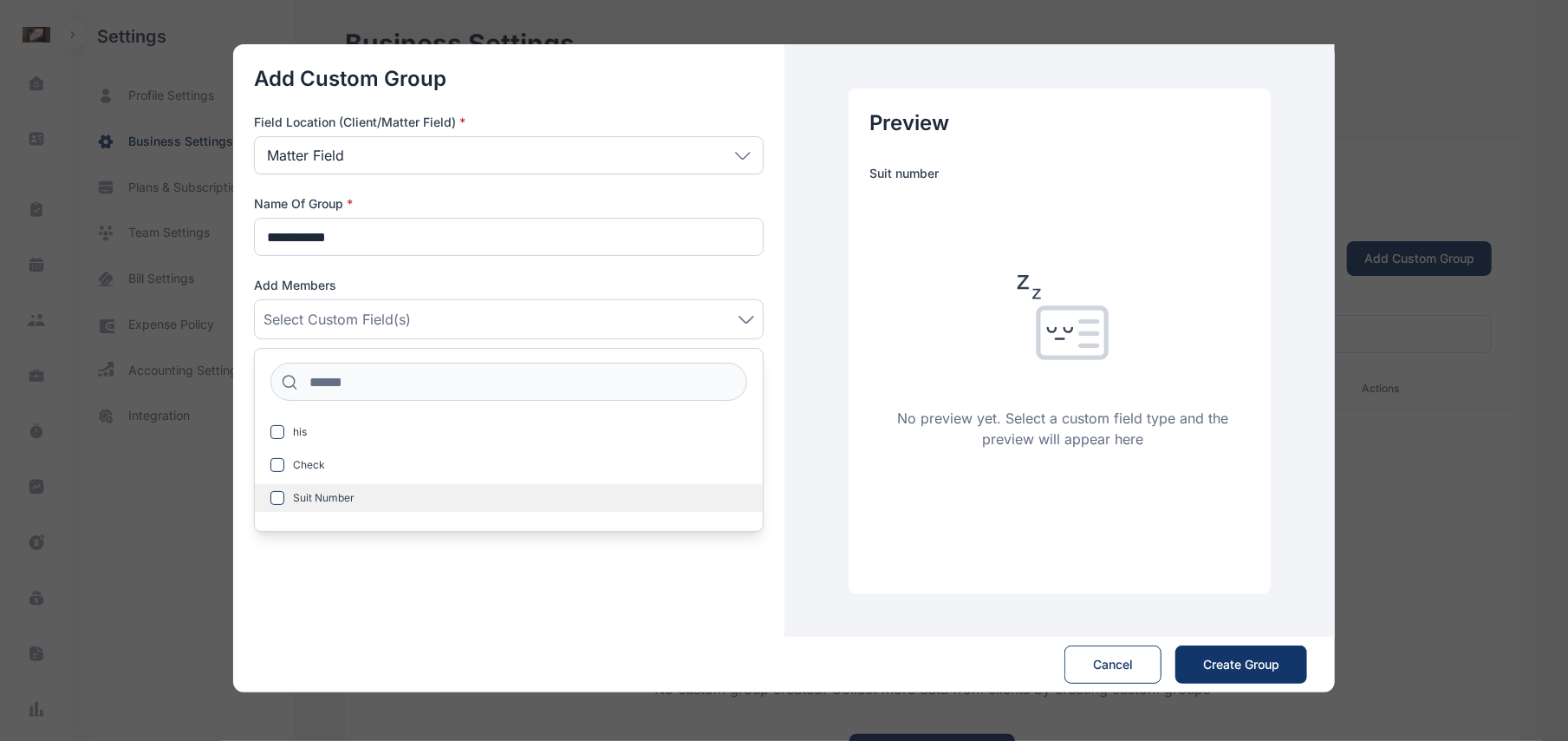
click at [361, 494] on label "Suit Number" at bounding box center [509, 498] width 508 height 28
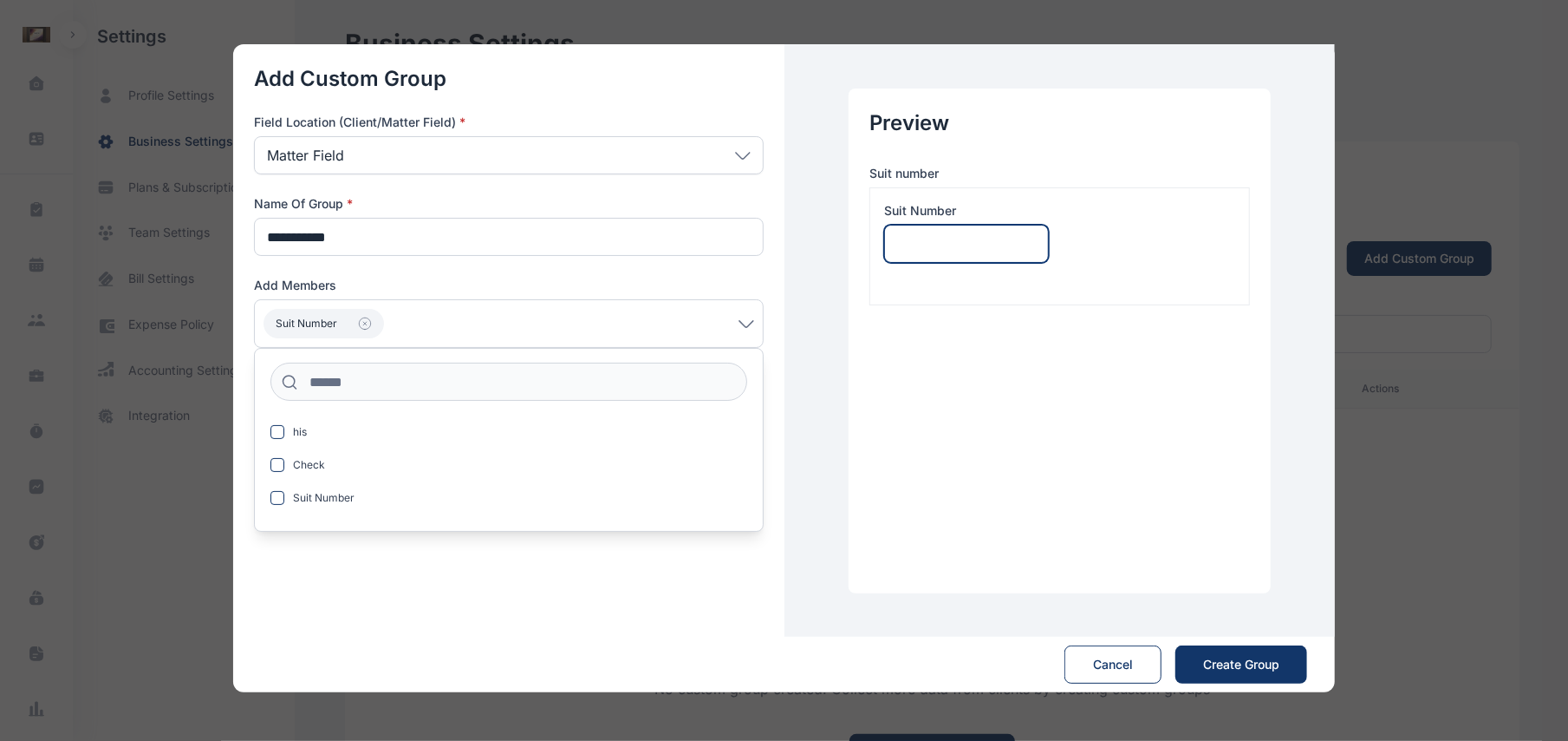
click at [992, 254] on input "email" at bounding box center [966, 244] width 164 height 38
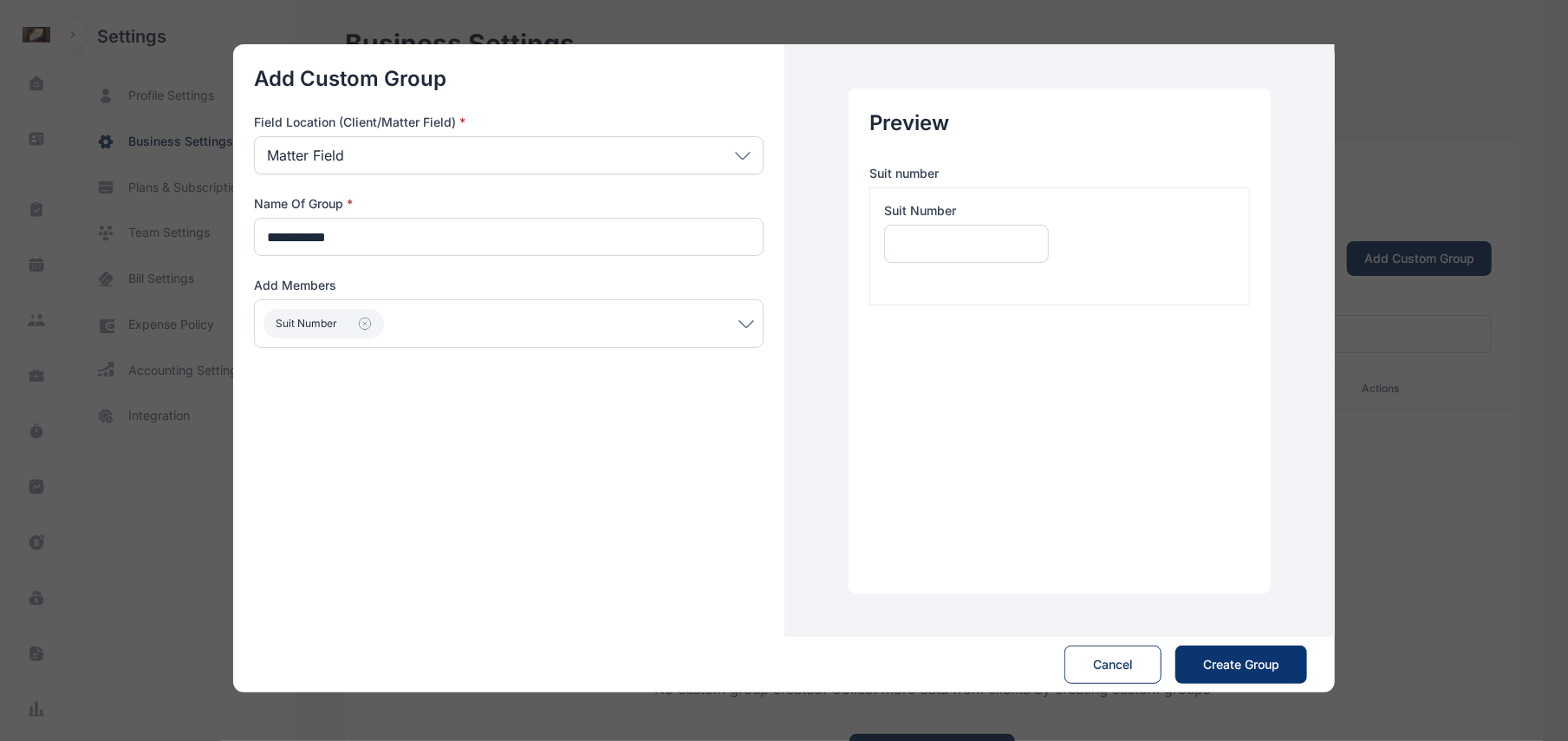
click at [1208, 661] on span "Create Group" at bounding box center [1241, 663] width 77 height 17
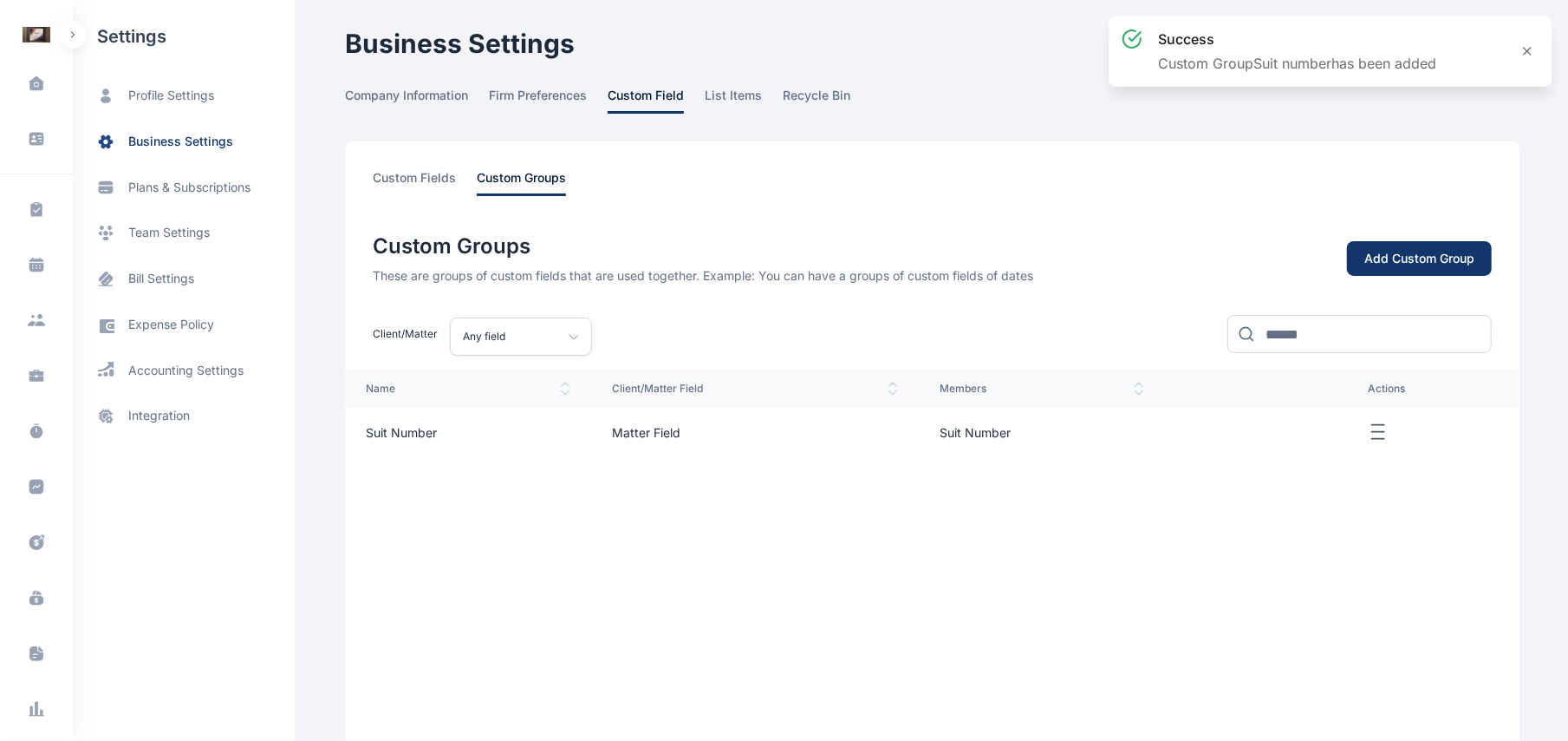
click at [406, 157] on div "custom fields custom groups Custom Groups These are groups of custom fields tha…" at bounding box center [933, 494] width 1175 height 706
drag, startPoint x: 406, startPoint y: 157, endPoint x: 409, endPoint y: 177, distance: 20.2
click at [409, 177] on div "custom fields custom groups Custom Groups These are groups of custom fields tha…" at bounding box center [933, 494] width 1175 height 706
click at [409, 177] on span "custom fields" at bounding box center [414, 182] width 84 height 27
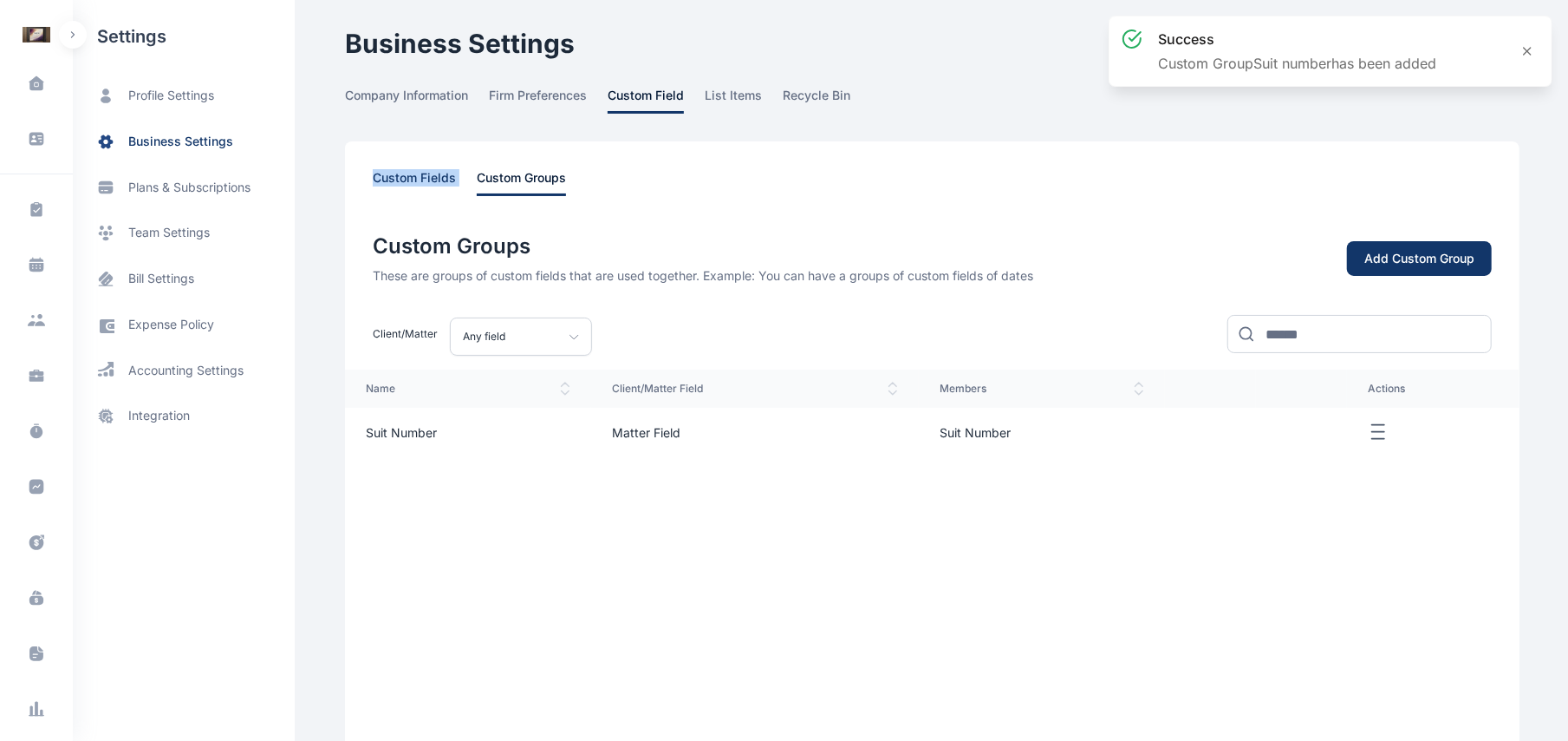
click at [425, 178] on span "custom fields" at bounding box center [414, 182] width 84 height 27
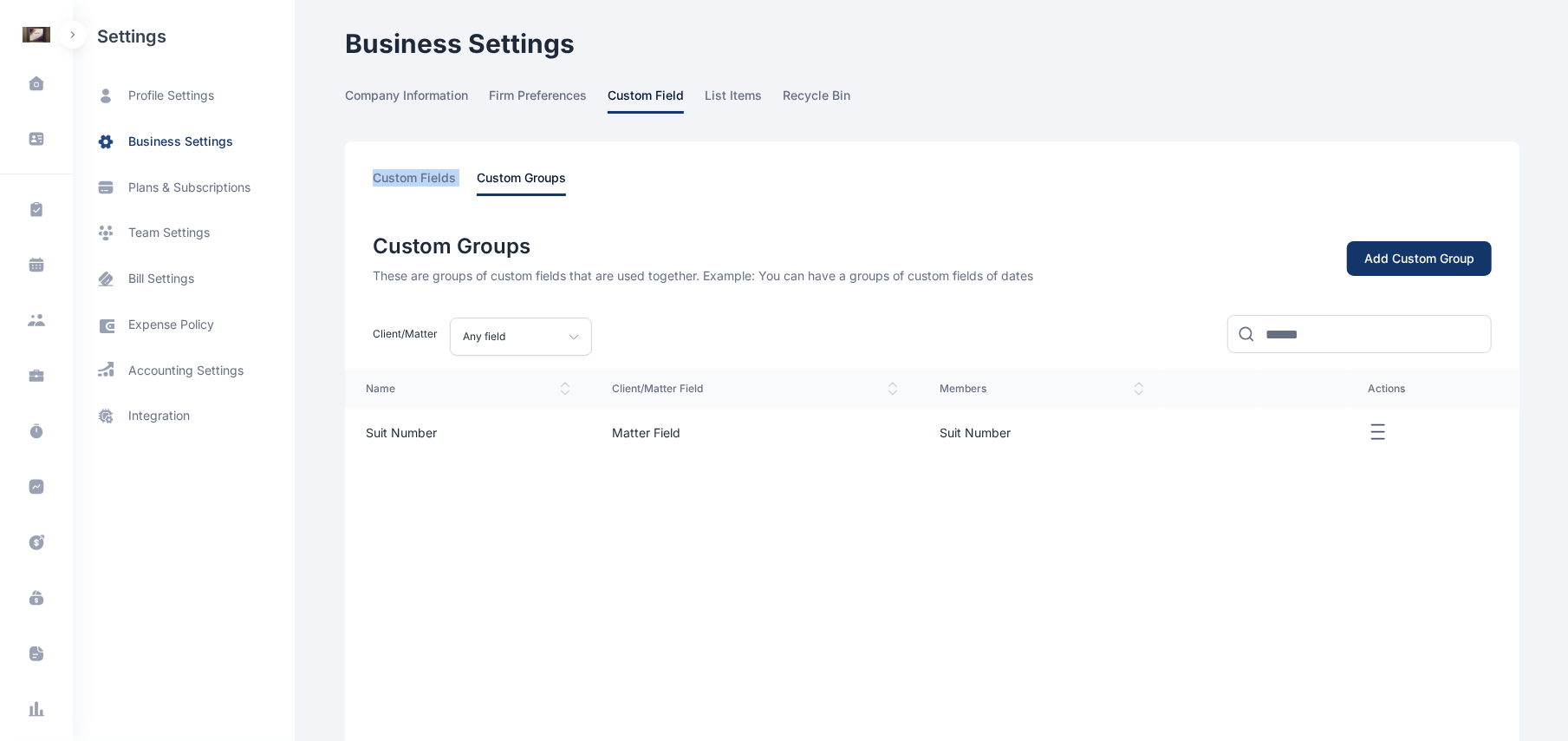
click at [525, 224] on div "custom fields custom groups Custom Groups These are groups of custom fields tha…" at bounding box center [933, 494] width 1175 height 706
click at [417, 184] on span "custom fields" at bounding box center [414, 182] width 84 height 27
click at [427, 174] on span "custom fields" at bounding box center [414, 182] width 84 height 27
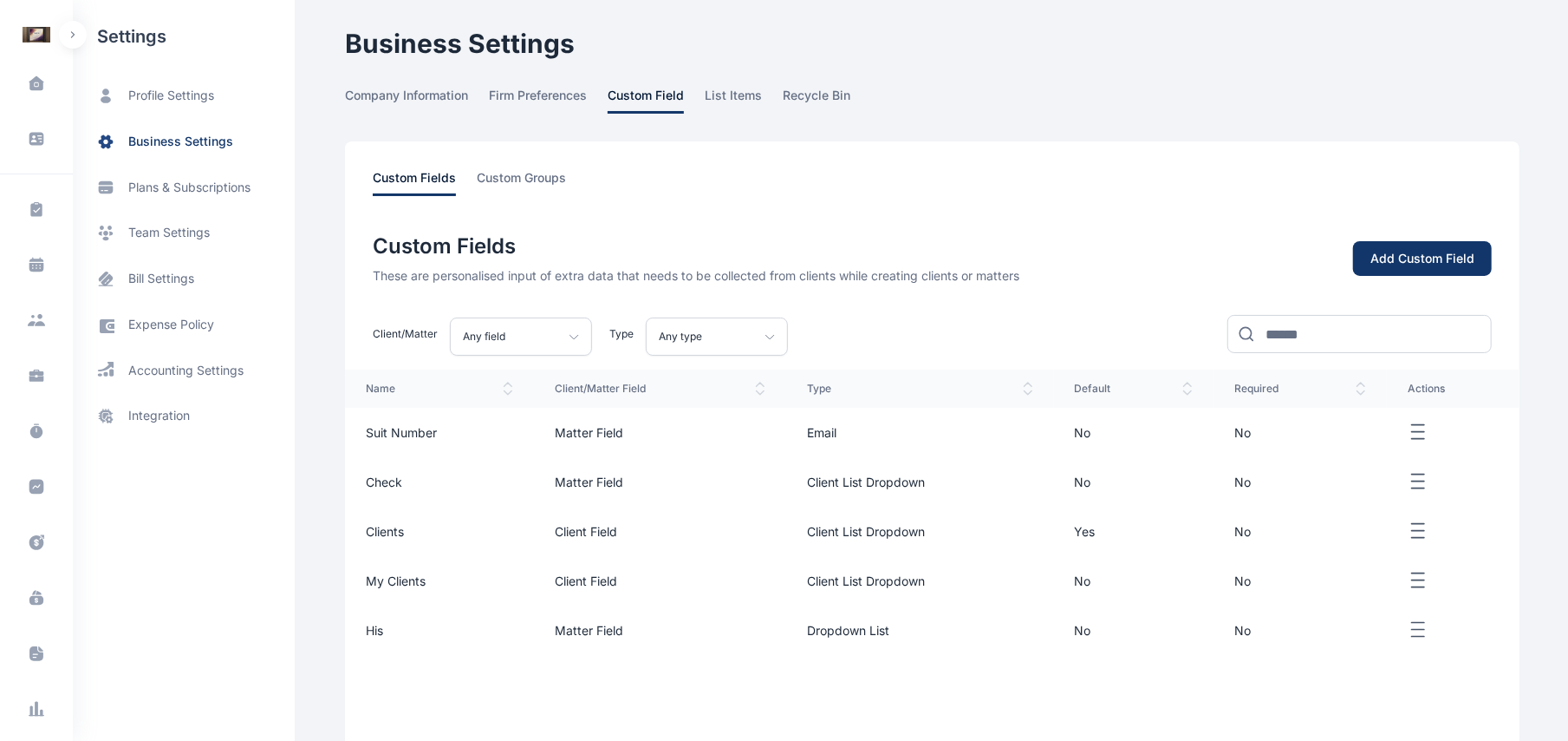
click at [1366, 248] on button "Add Custom Field" at bounding box center [1422, 259] width 138 height 36
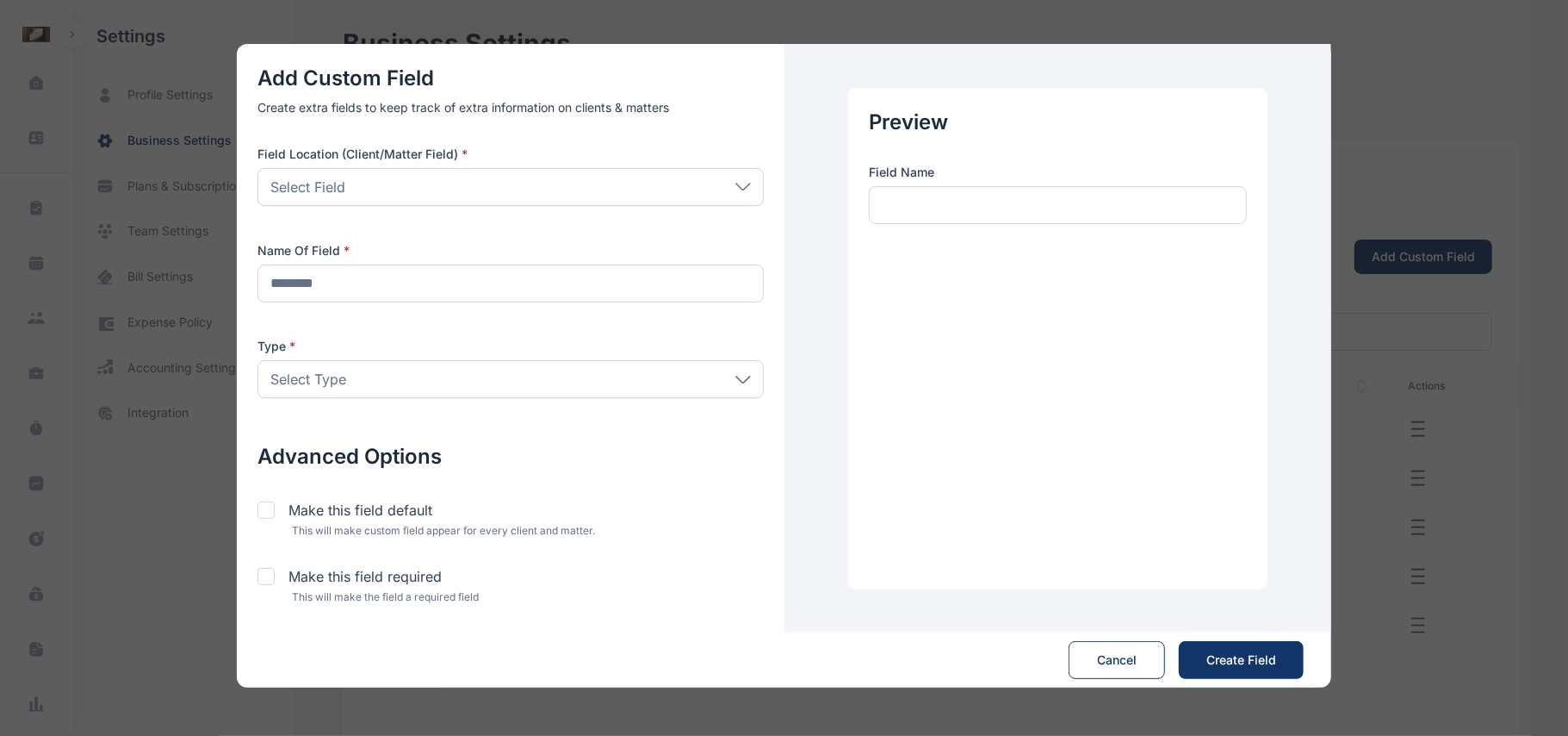
drag, startPoint x: 507, startPoint y: 166, endPoint x: 503, endPoint y: 191, distance: 25.3
click at [503, 191] on div "Field Location (Client/Matter Field) * Select Field Client Field Matter Field" at bounding box center [510, 175] width 506 height 60
click at [503, 191] on div "Select Field" at bounding box center [510, 187] width 506 height 38
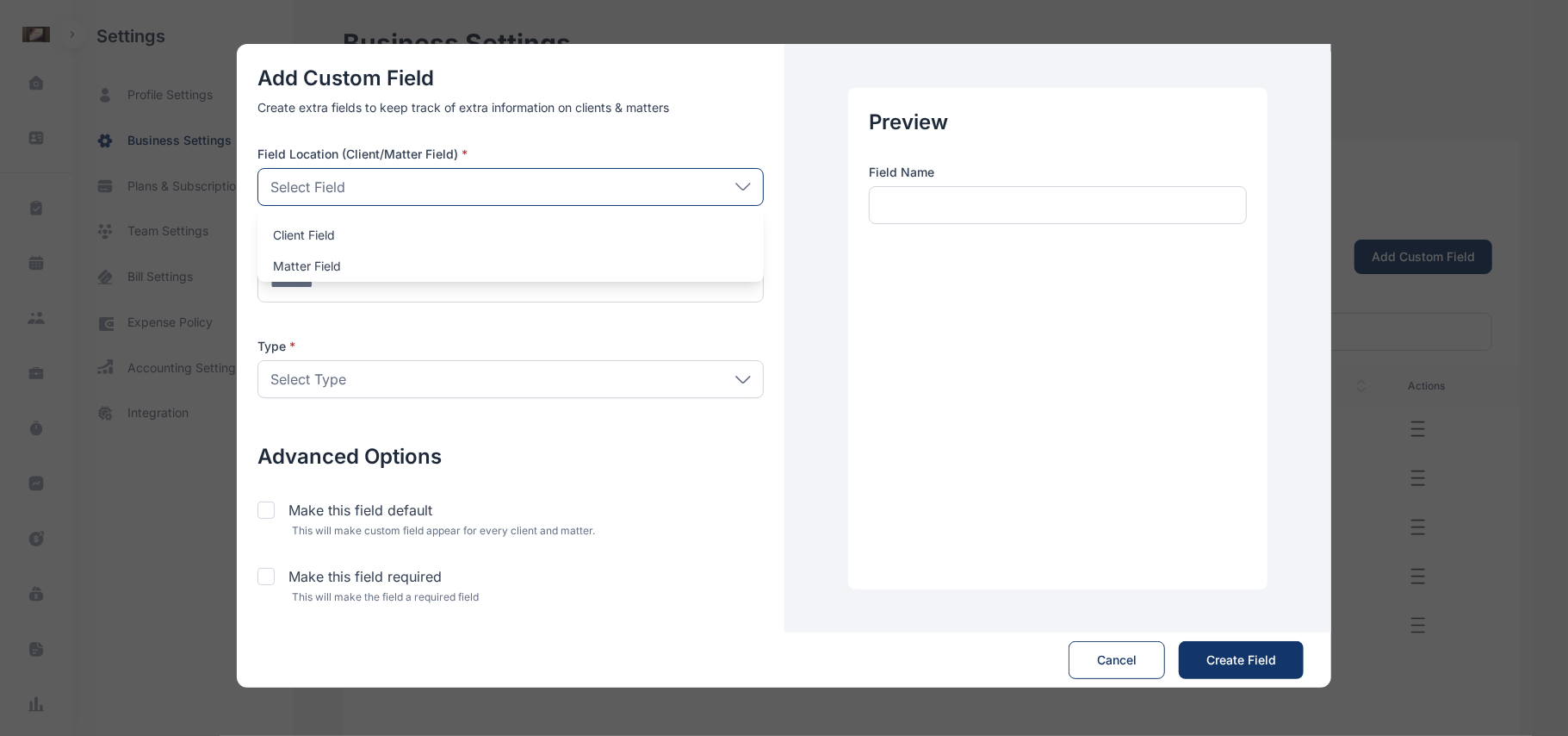
click at [494, 198] on div "Select Field" at bounding box center [510, 187] width 506 height 38
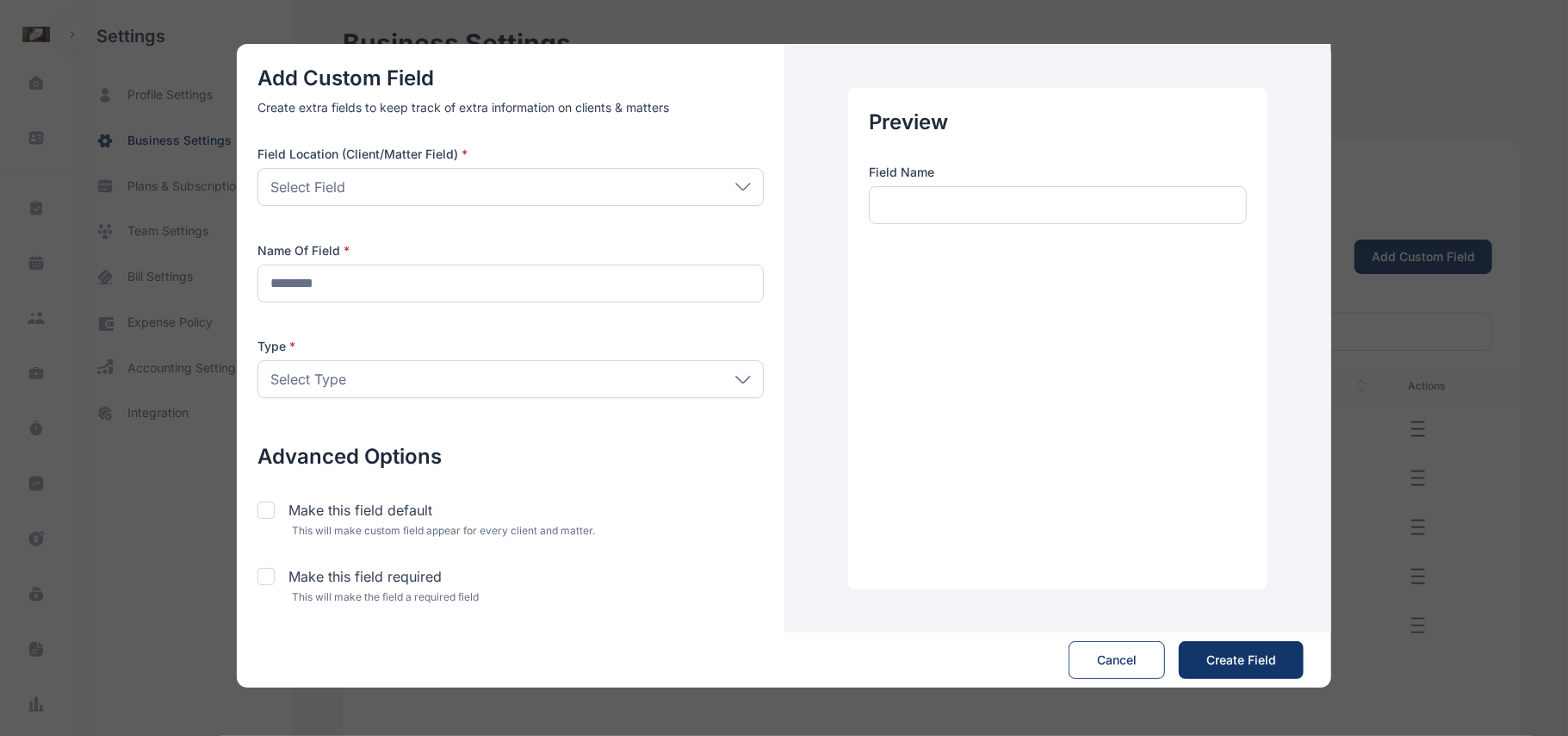
click at [477, 200] on div "Select Field" at bounding box center [510, 187] width 506 height 38
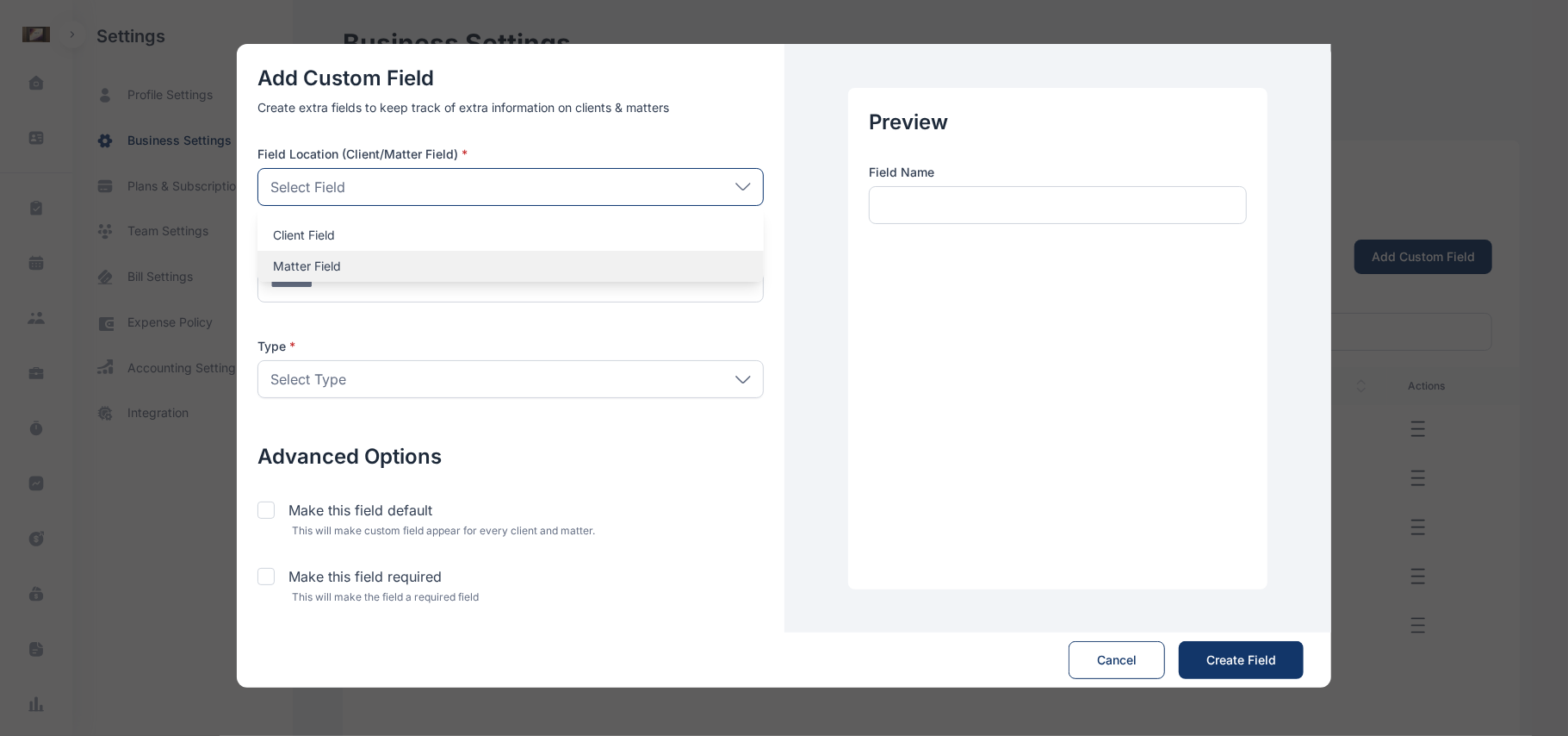
click at [476, 259] on p "Matter Field" at bounding box center [510, 265] width 476 height 17
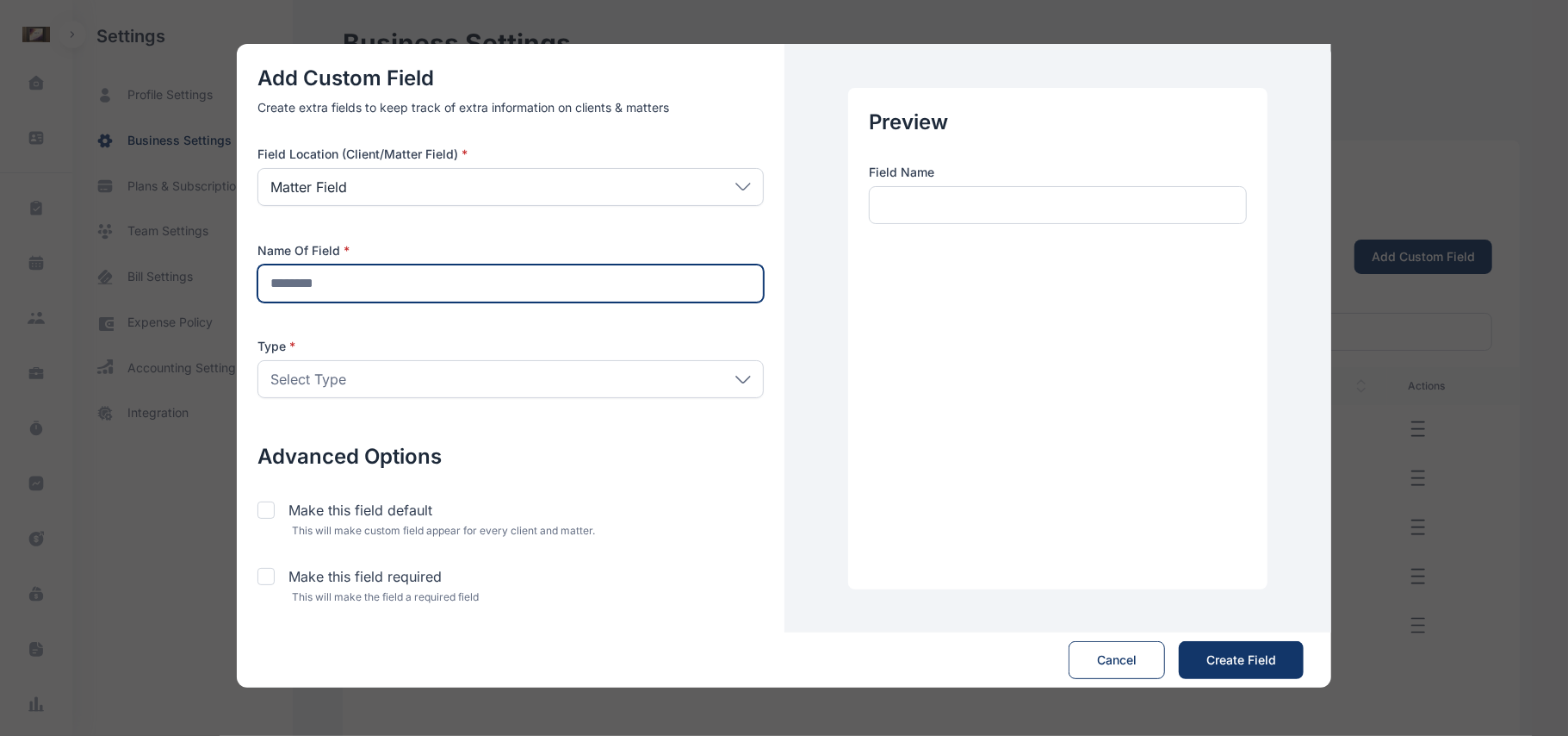
click at [403, 302] on input "text" at bounding box center [510, 283] width 506 height 38
type input "**********"
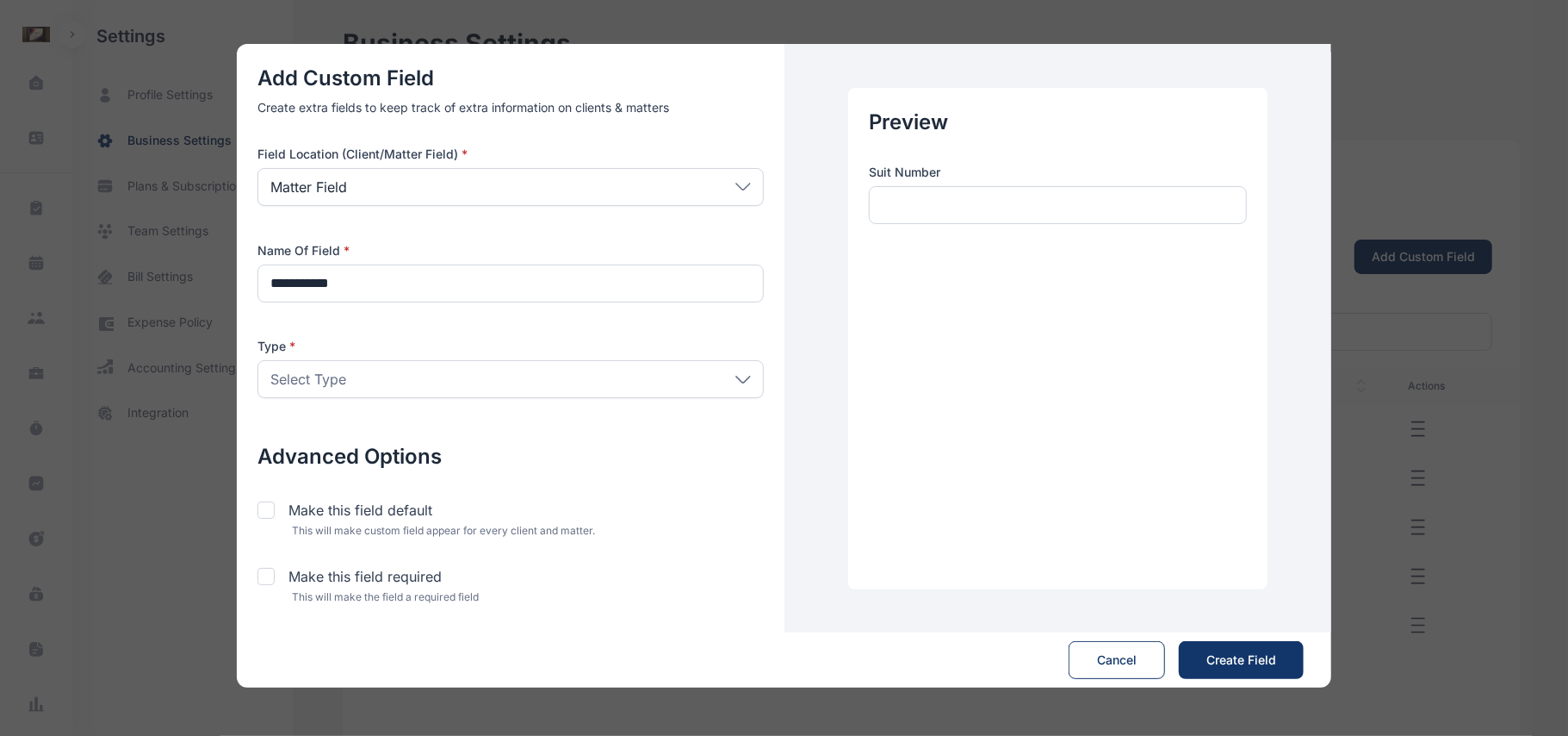
drag, startPoint x: 435, startPoint y: 356, endPoint x: 444, endPoint y: 380, distance: 25.6
click at [444, 380] on div "Type * Select Type Client List Dropdown Date Dropdown List Email Matter List Dr…" at bounding box center [510, 367] width 506 height 60
click at [444, 380] on div "Select Type" at bounding box center [510, 379] width 506 height 38
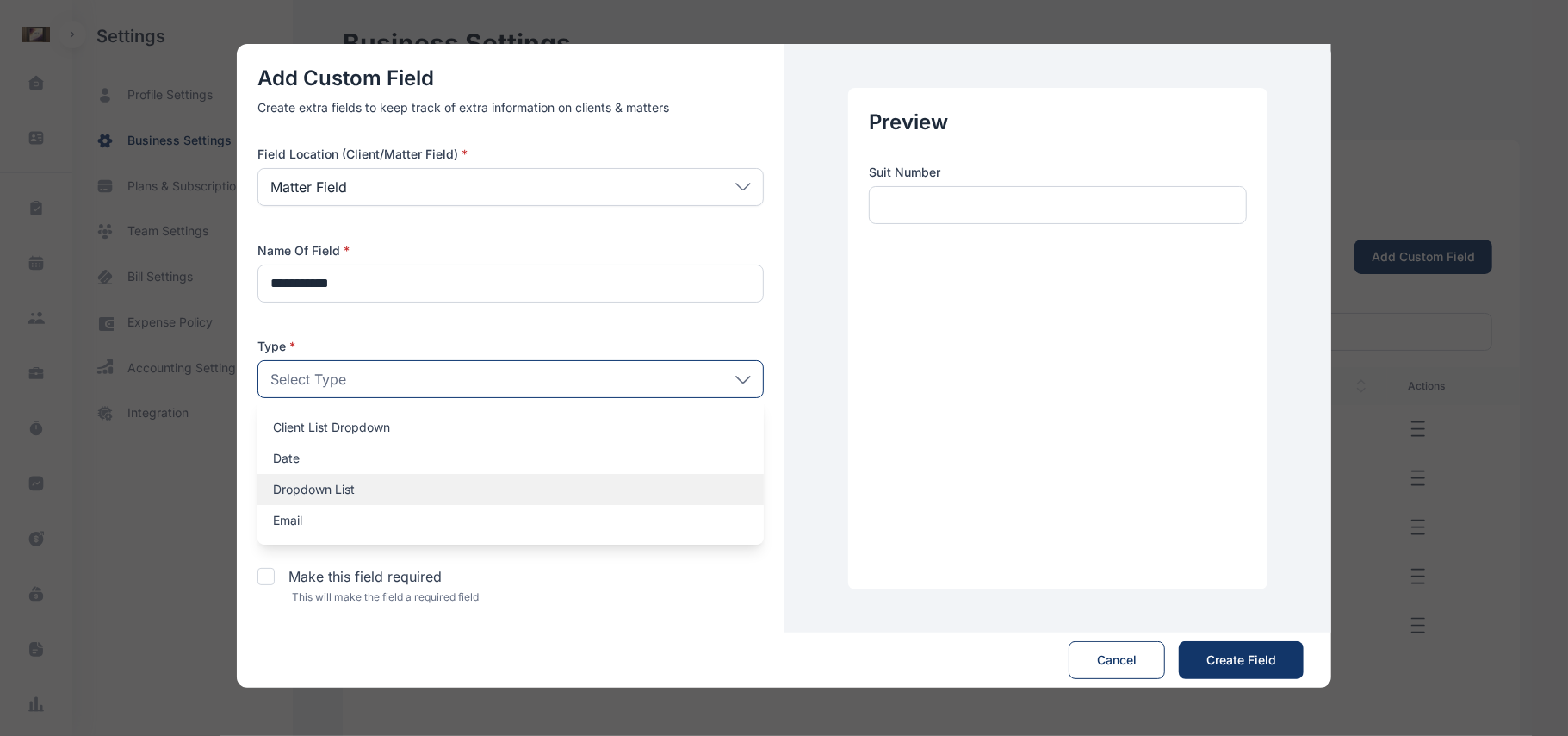
click at [280, 494] on p "Dropdown List" at bounding box center [510, 489] width 476 height 17
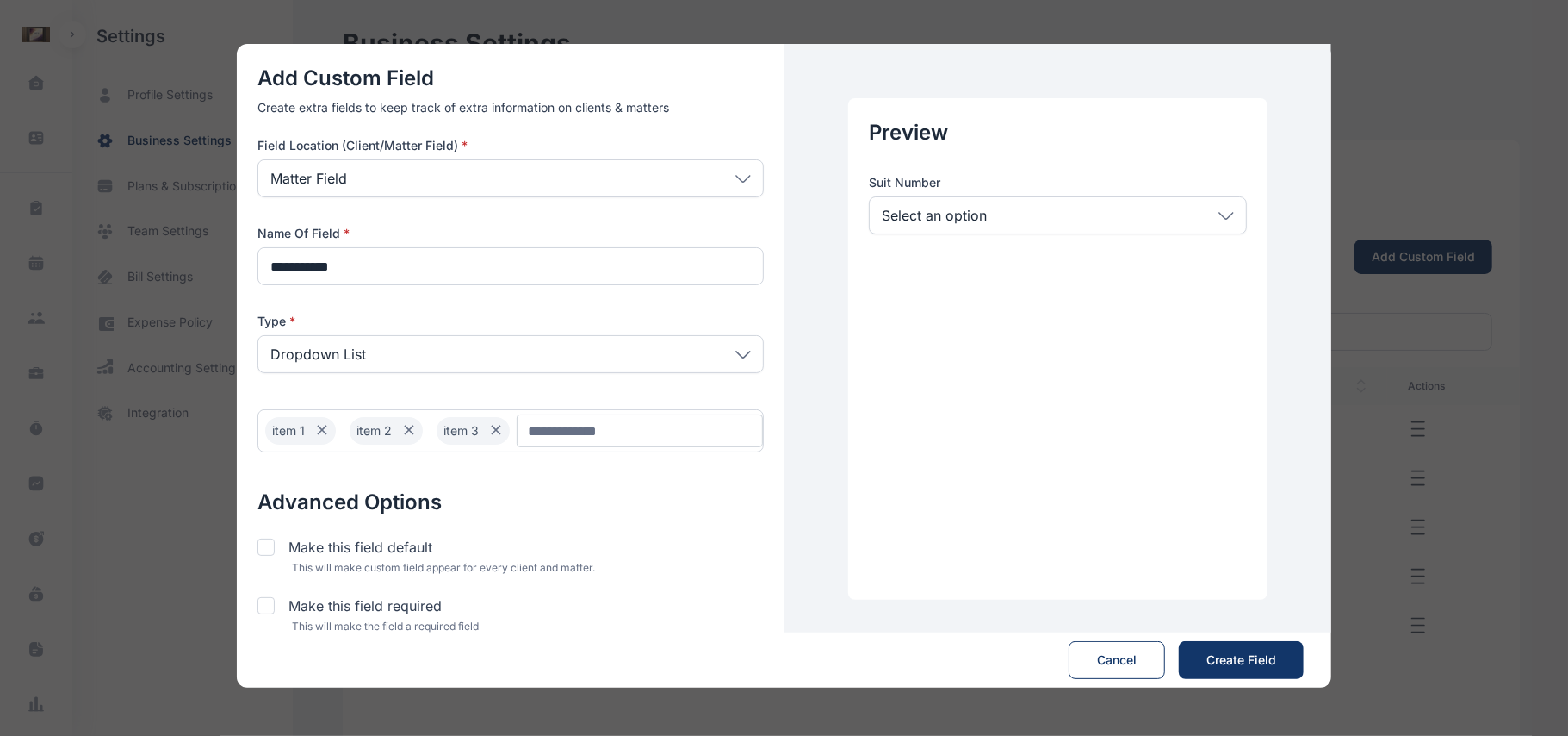
click at [583, 445] on input "Chip Input" at bounding box center [639, 430] width 246 height 33
click at [1202, 191] on div "Suit Number Select an option item 1 item 2 item 3" at bounding box center [1058, 204] width 378 height 60
click at [1209, 210] on div "Select an option" at bounding box center [1058, 216] width 378 height 38
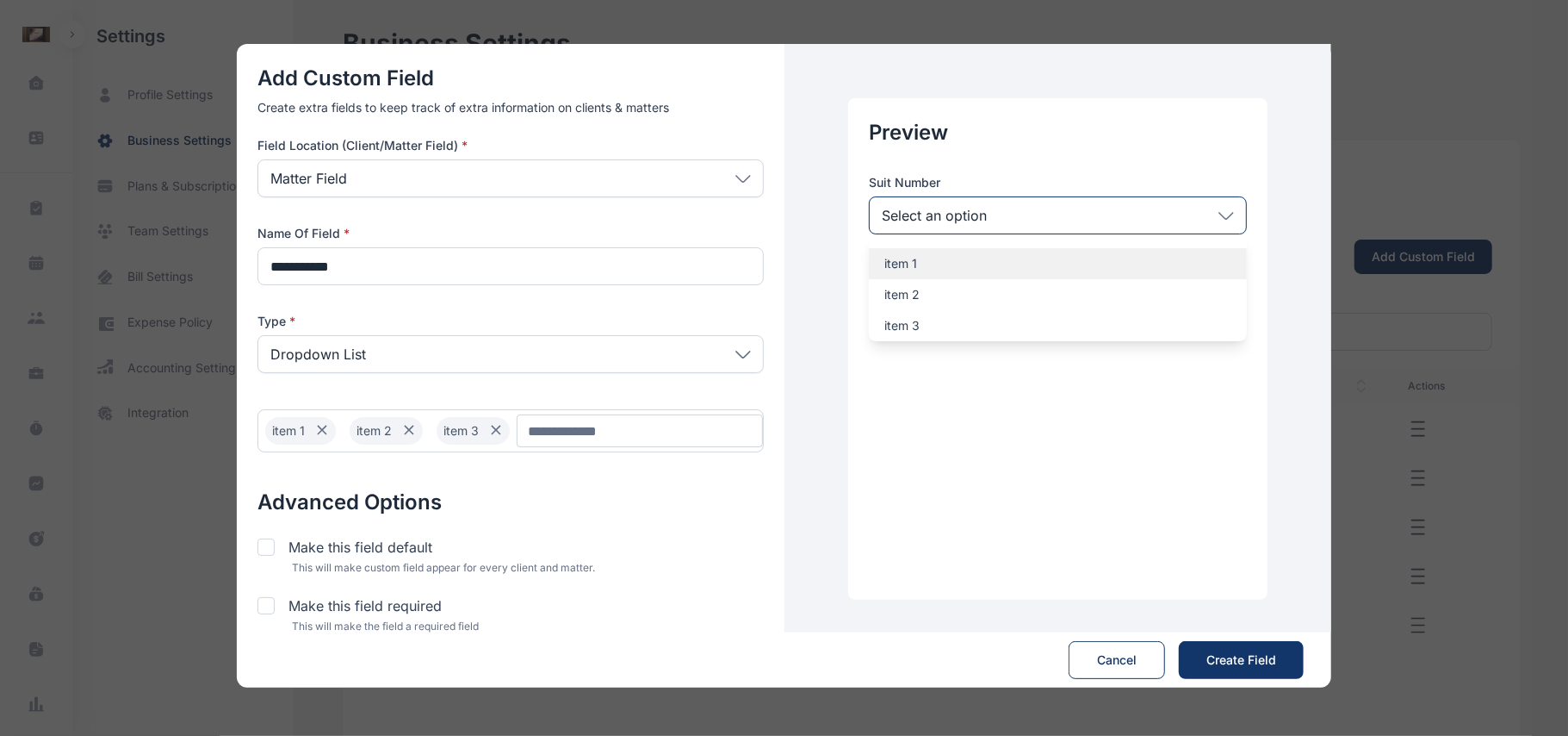
click at [903, 262] on p "item 1" at bounding box center [1057, 263] width 347 height 17
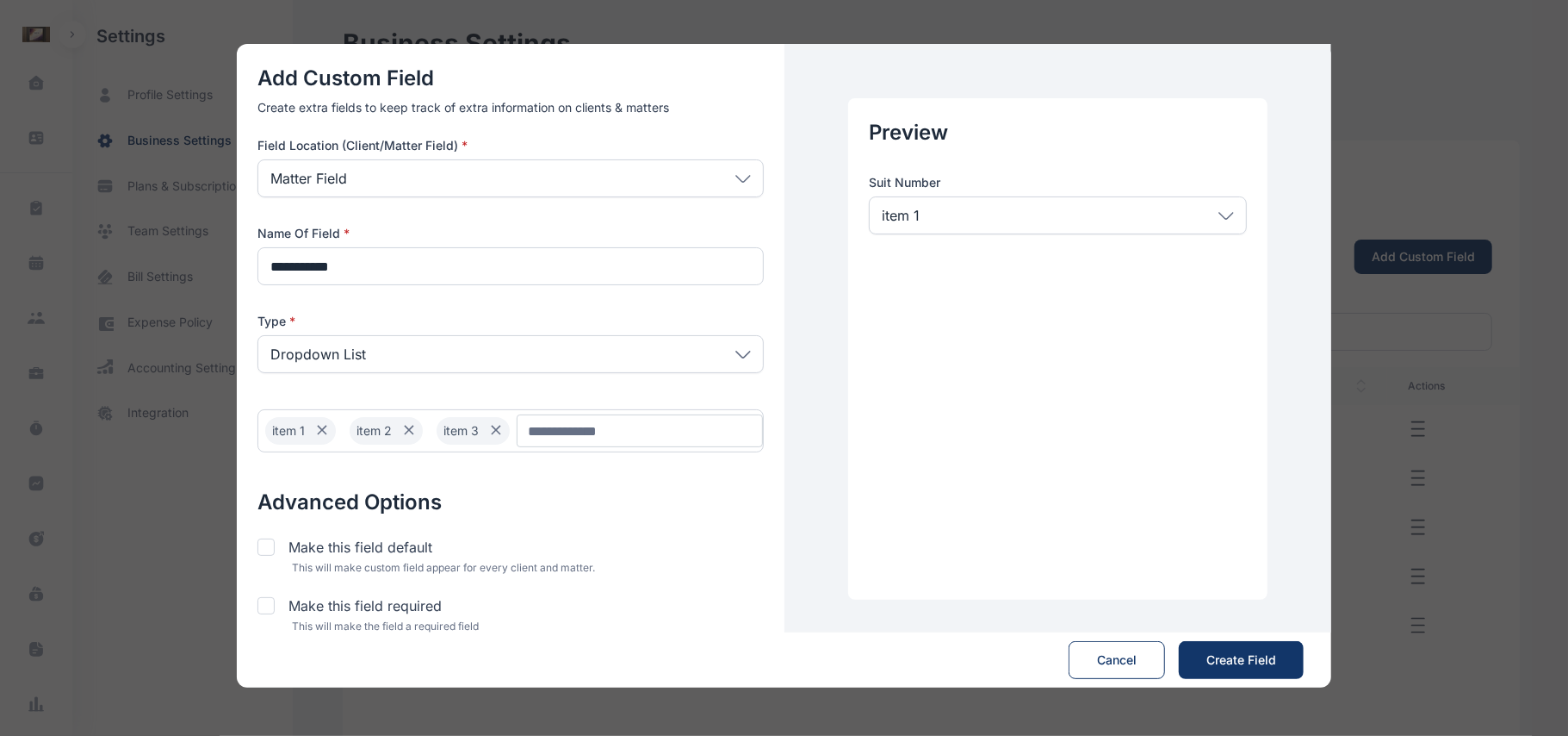
click at [986, 225] on div "item 1" at bounding box center [1058, 216] width 378 height 38
click at [964, 205] on div "item 1" at bounding box center [1058, 216] width 378 height 38
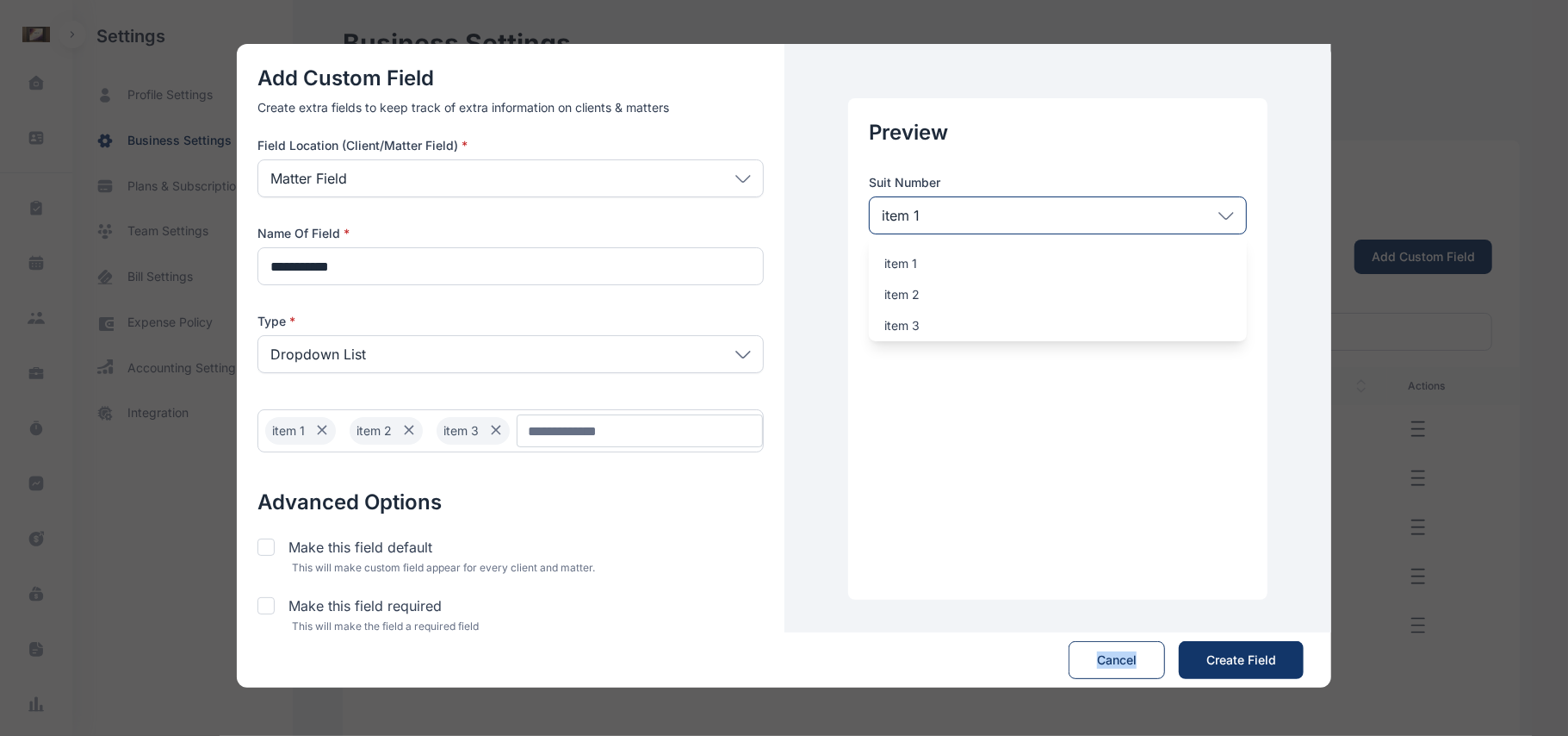
click at [964, 205] on div "item 1" at bounding box center [1058, 216] width 378 height 38
click at [676, 349] on div "Dropdown List" at bounding box center [510, 354] width 506 height 38
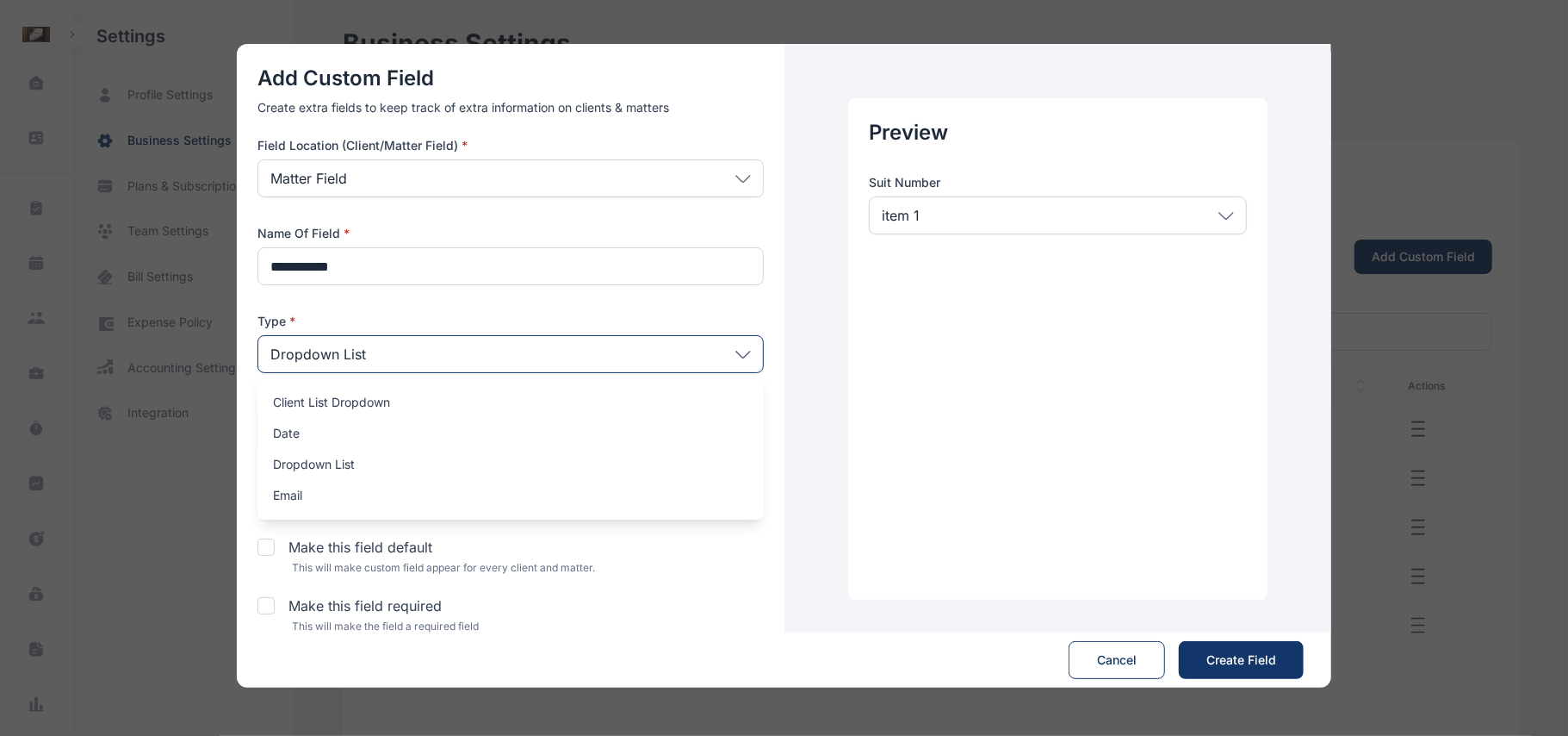
click at [729, 369] on div "Dropdown List" at bounding box center [510, 354] width 506 height 38
click at [432, 508] on div "Email" at bounding box center [510, 495] width 506 height 31
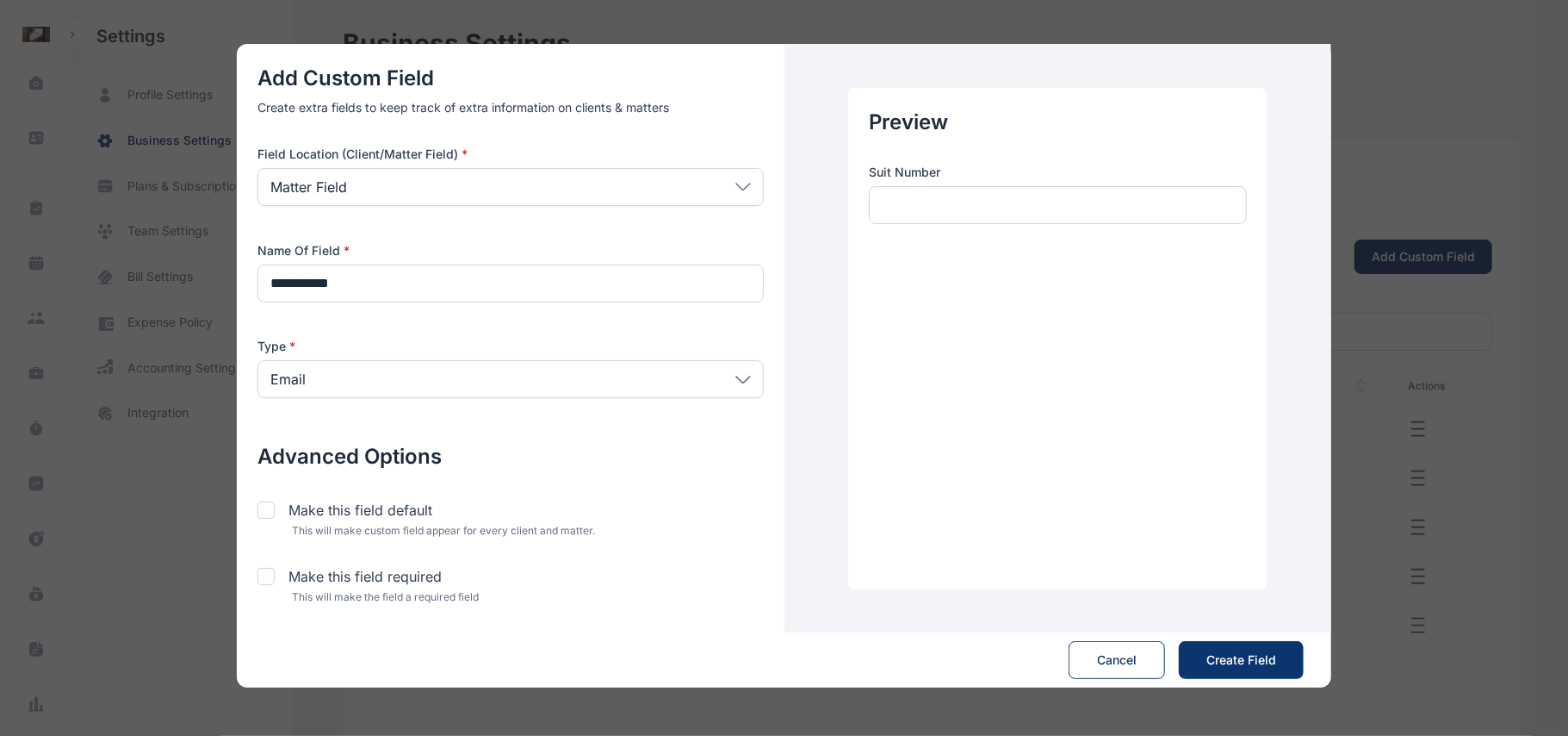
click at [1219, 676] on button "Create Field Save" at bounding box center [1241, 660] width 125 height 38
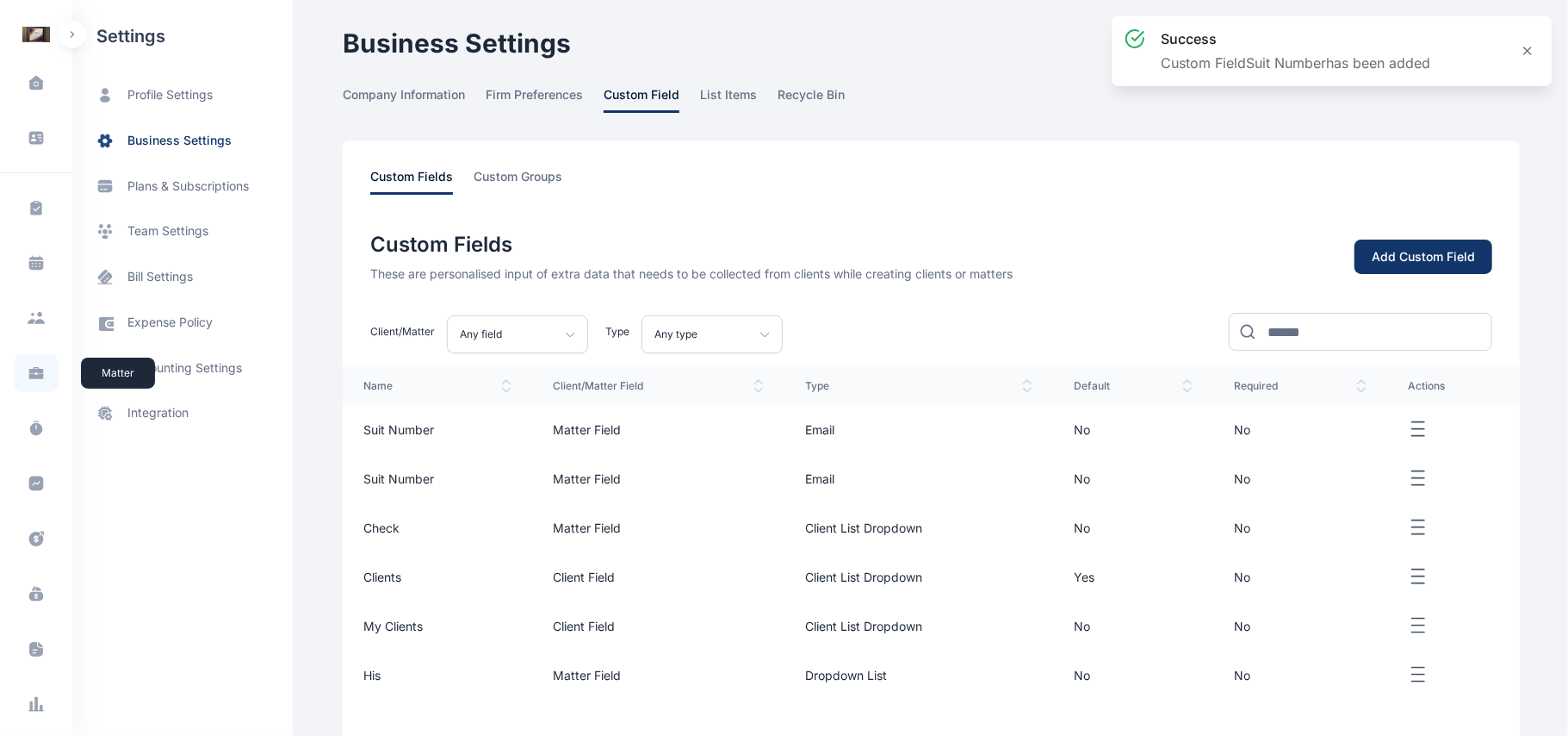
click at [23, 390] on span at bounding box center [36, 373] width 44 height 38
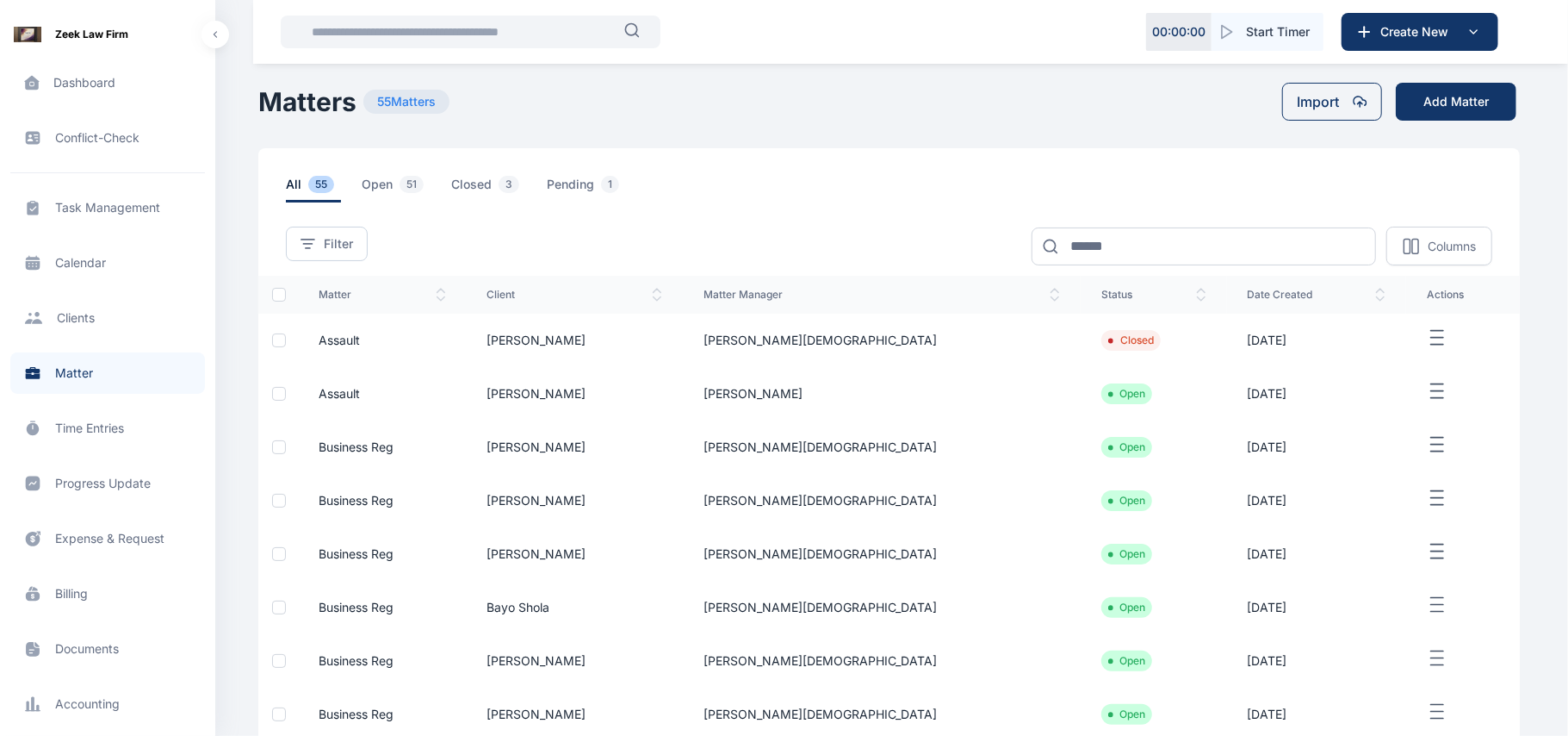
click at [1427, 334] on icon "button" at bounding box center [1437, 338] width 21 height 22
click at [1427, 359] on span "Edit" at bounding box center [1427, 357] width 22 height 17
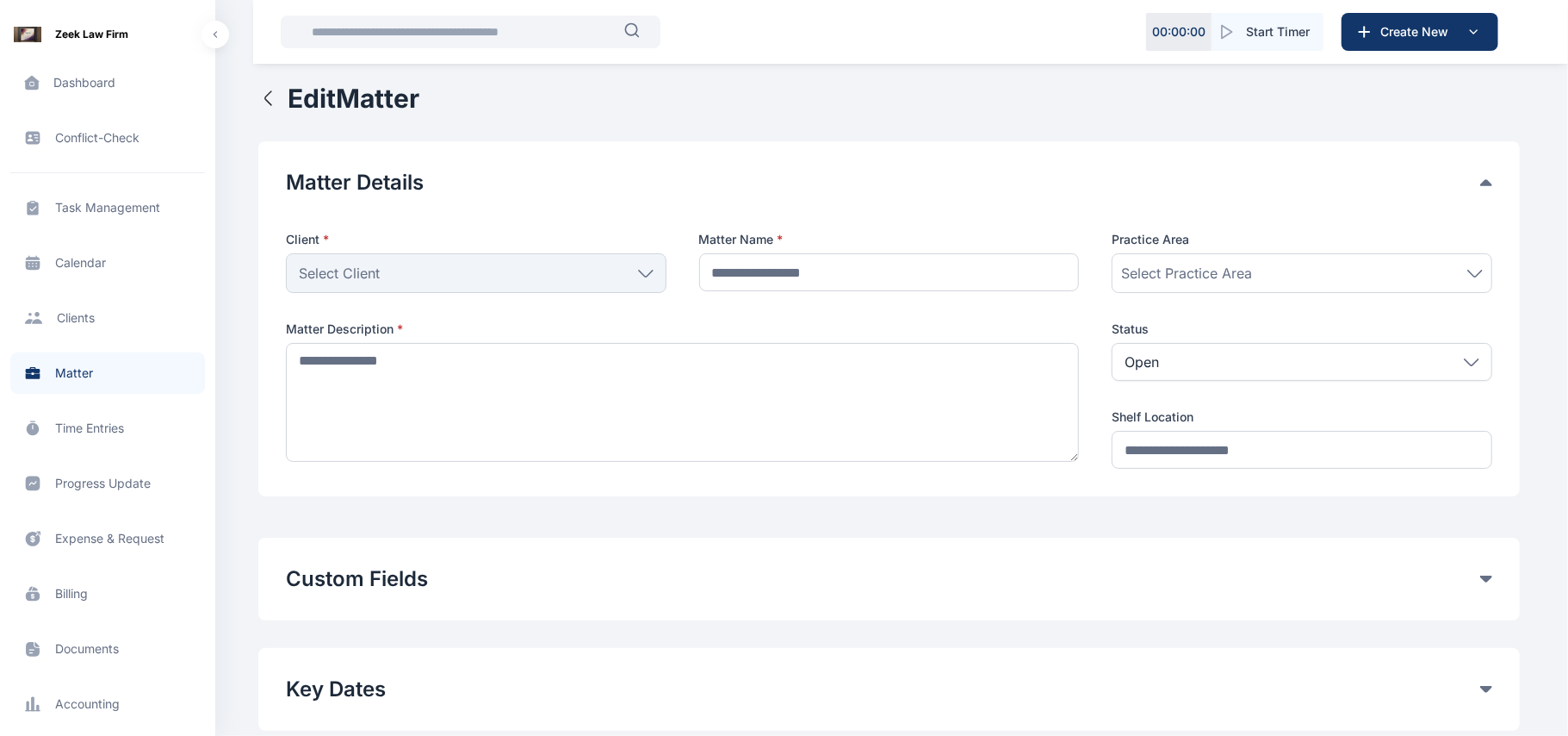
type input "*******"
type textarea "**********"
type input "*******"
click at [834, 501] on div "Edit Matter Matter Details Client * Osho Alaba Individual Ogundipe Folawe Grund…" at bounding box center [889, 737] width 1262 height 1308
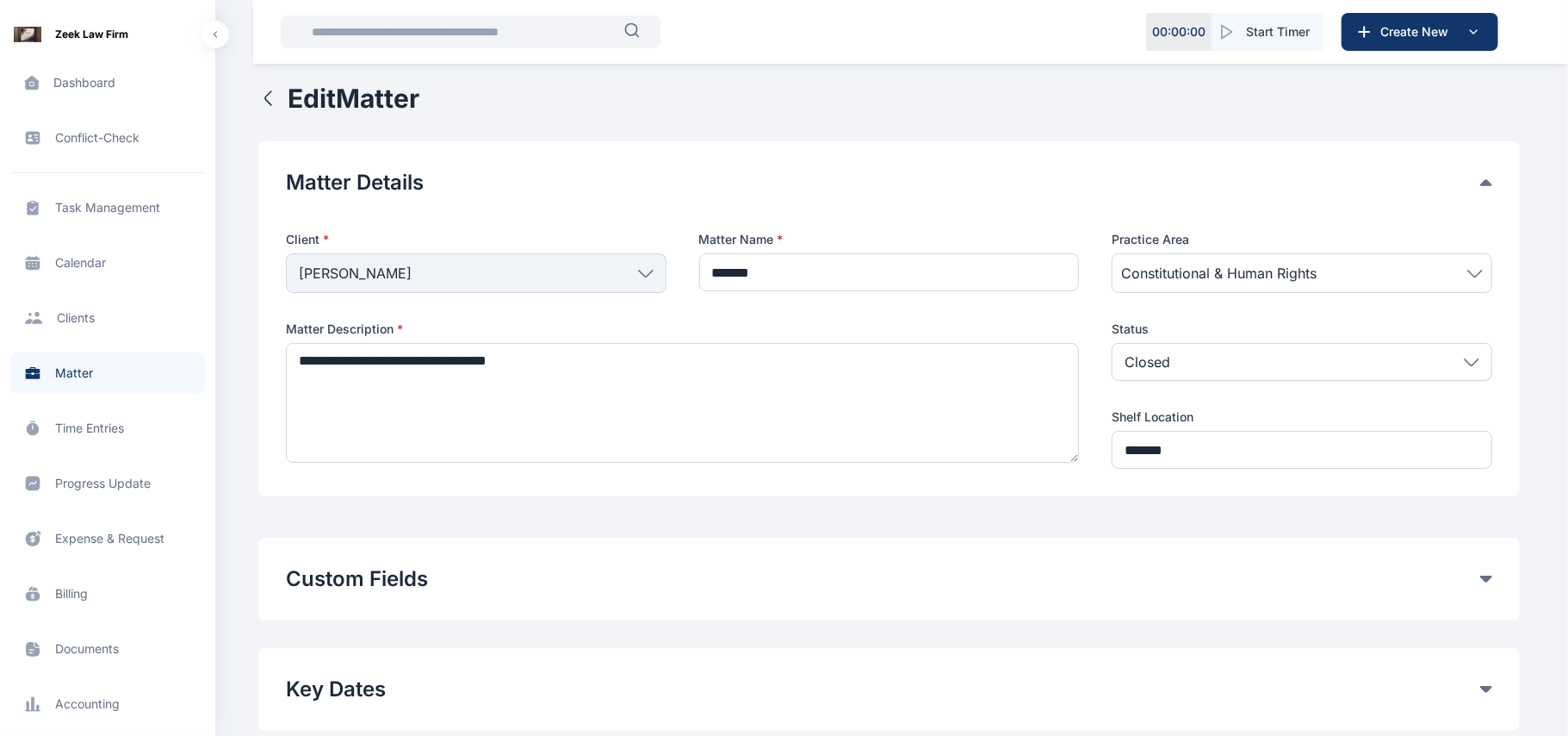
click at [1251, 363] on div "Closed" at bounding box center [1301, 362] width 381 height 38
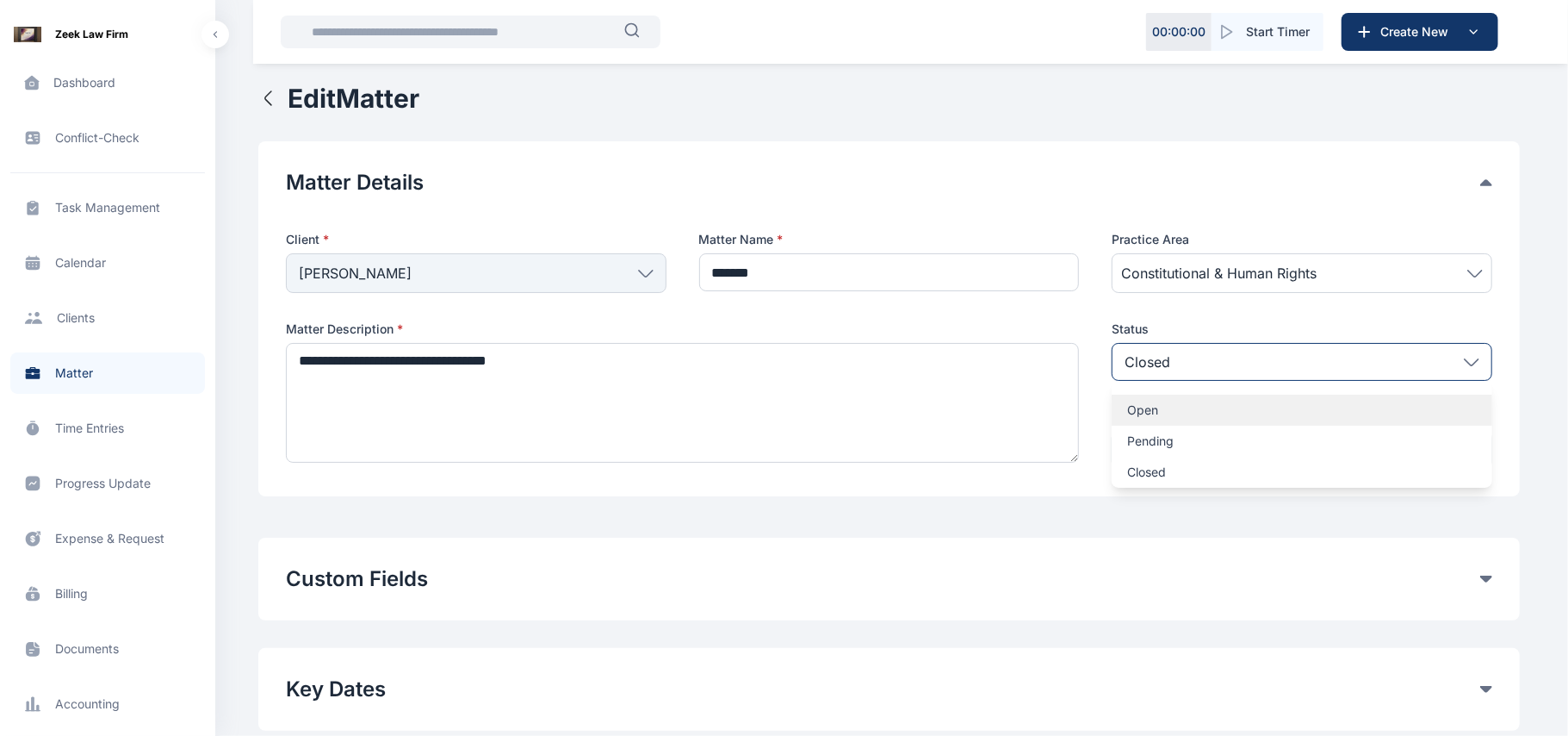
click at [1219, 408] on p "Open" at bounding box center [1302, 410] width 350 height 17
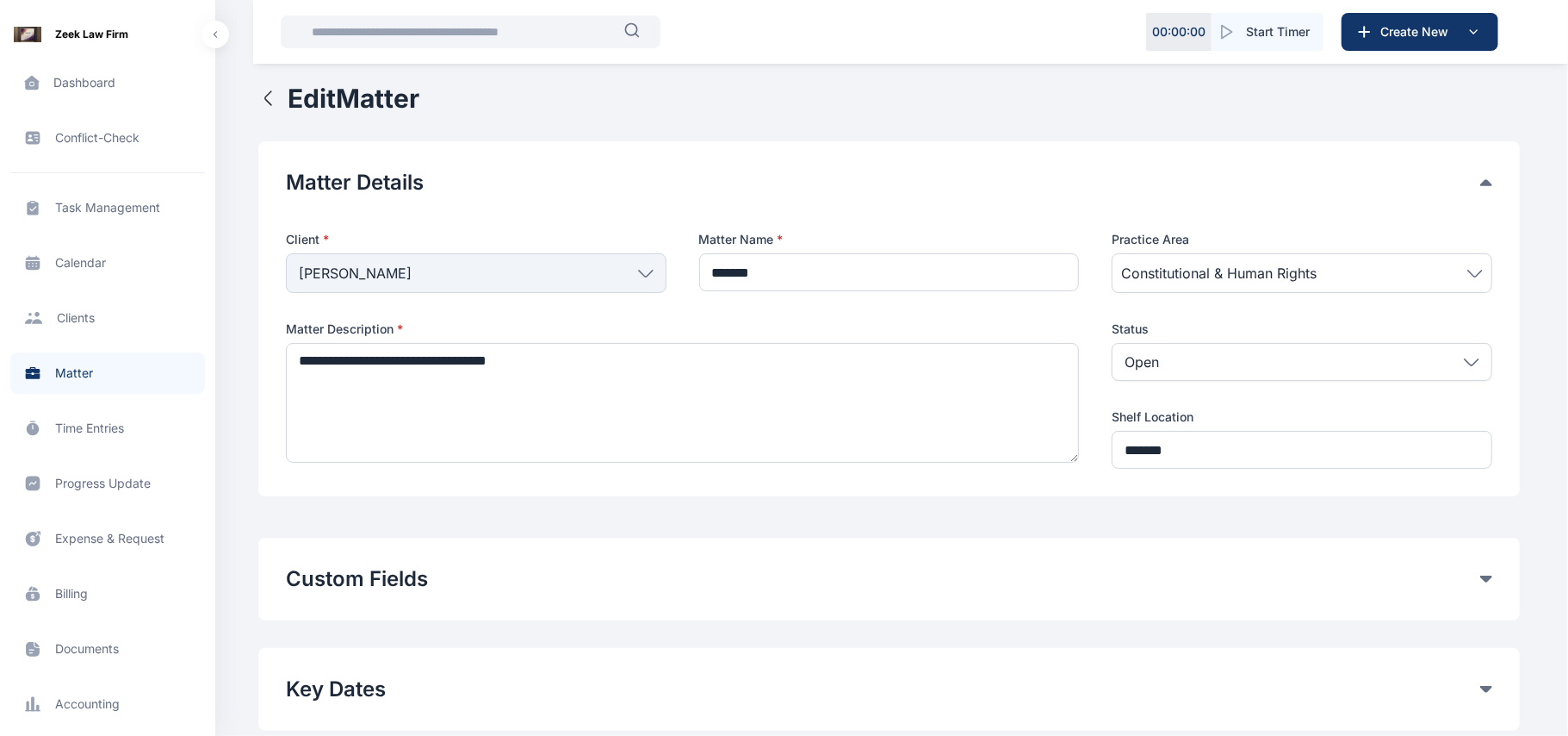
click at [1110, 555] on div "Custom Fields General Fields his Remove Add Custom Fields" at bounding box center [889, 579] width 1262 height 83
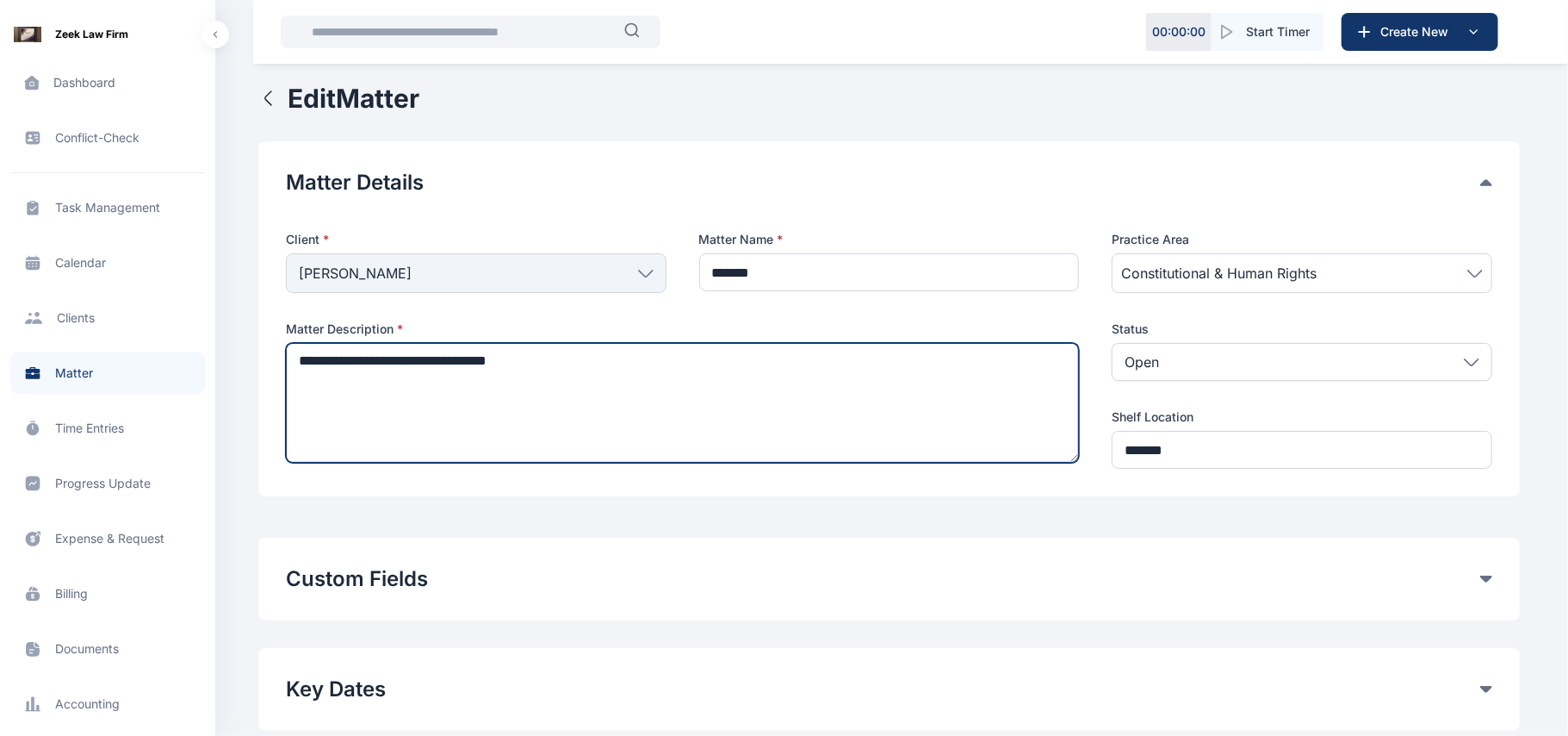
click at [854, 420] on textarea "**********" at bounding box center [682, 403] width 794 height 120
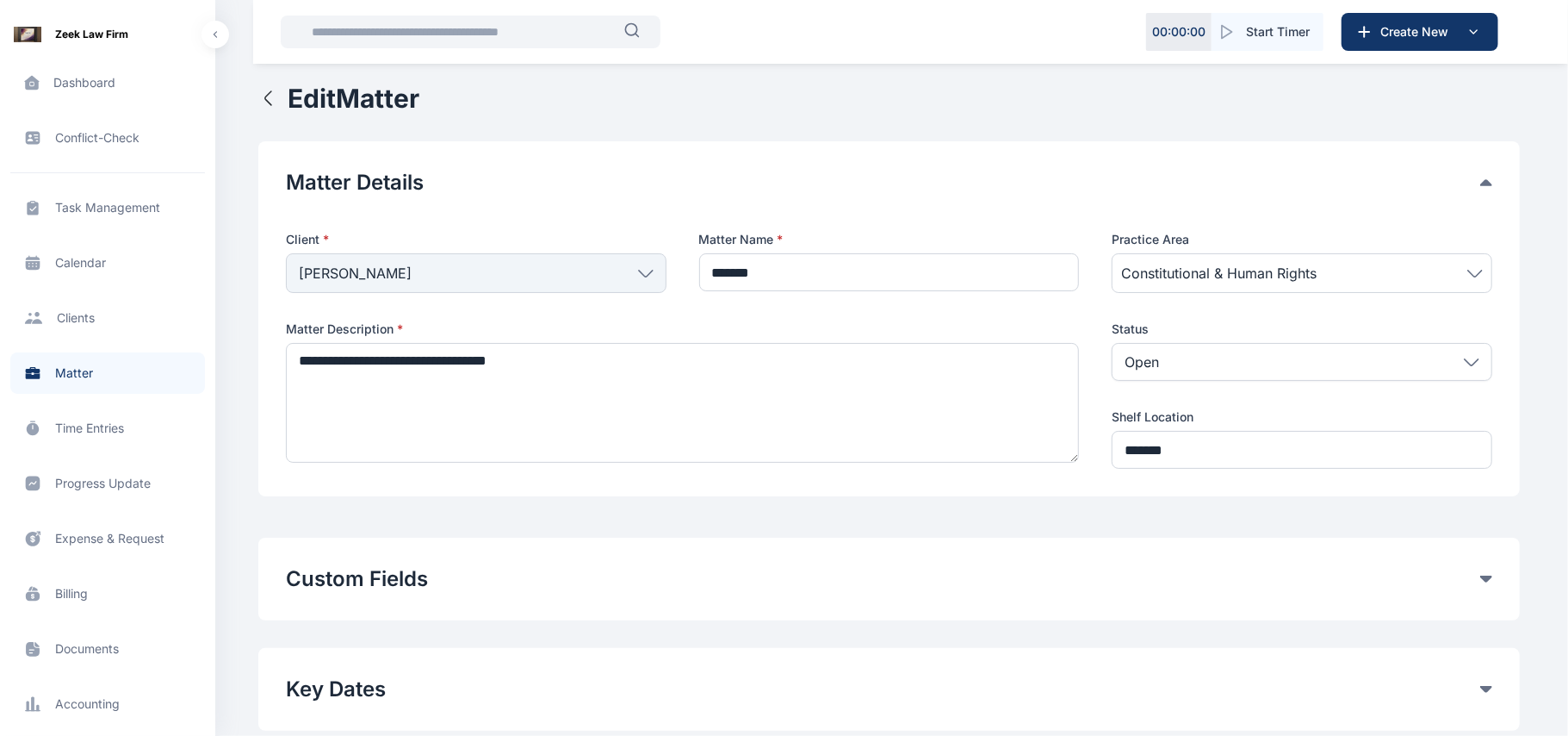
click at [843, 221] on div at bounding box center [889, 211] width 1206 height 28
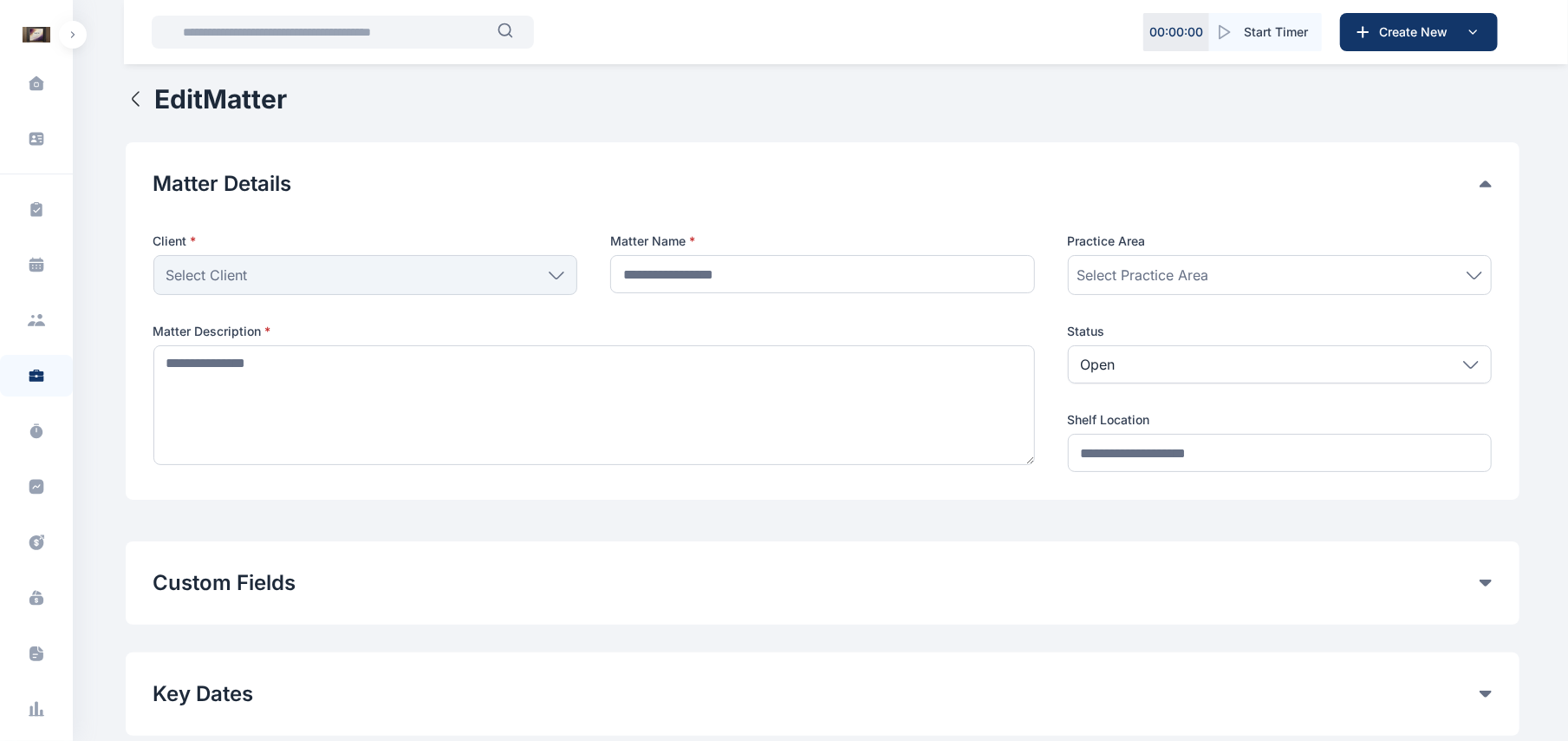
type input "*******"
type textarea "**********"
type input "*******"
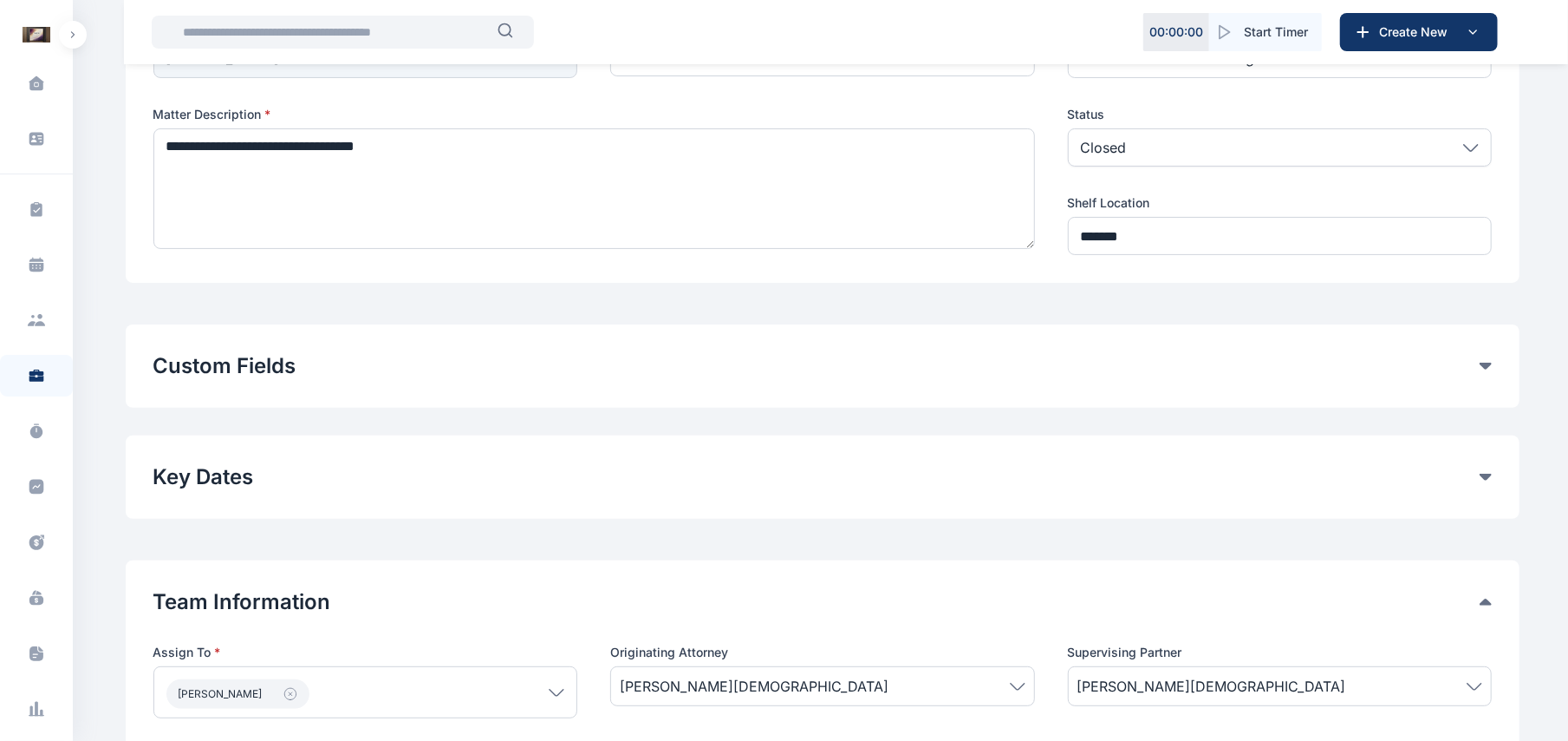
scroll to position [211, 0]
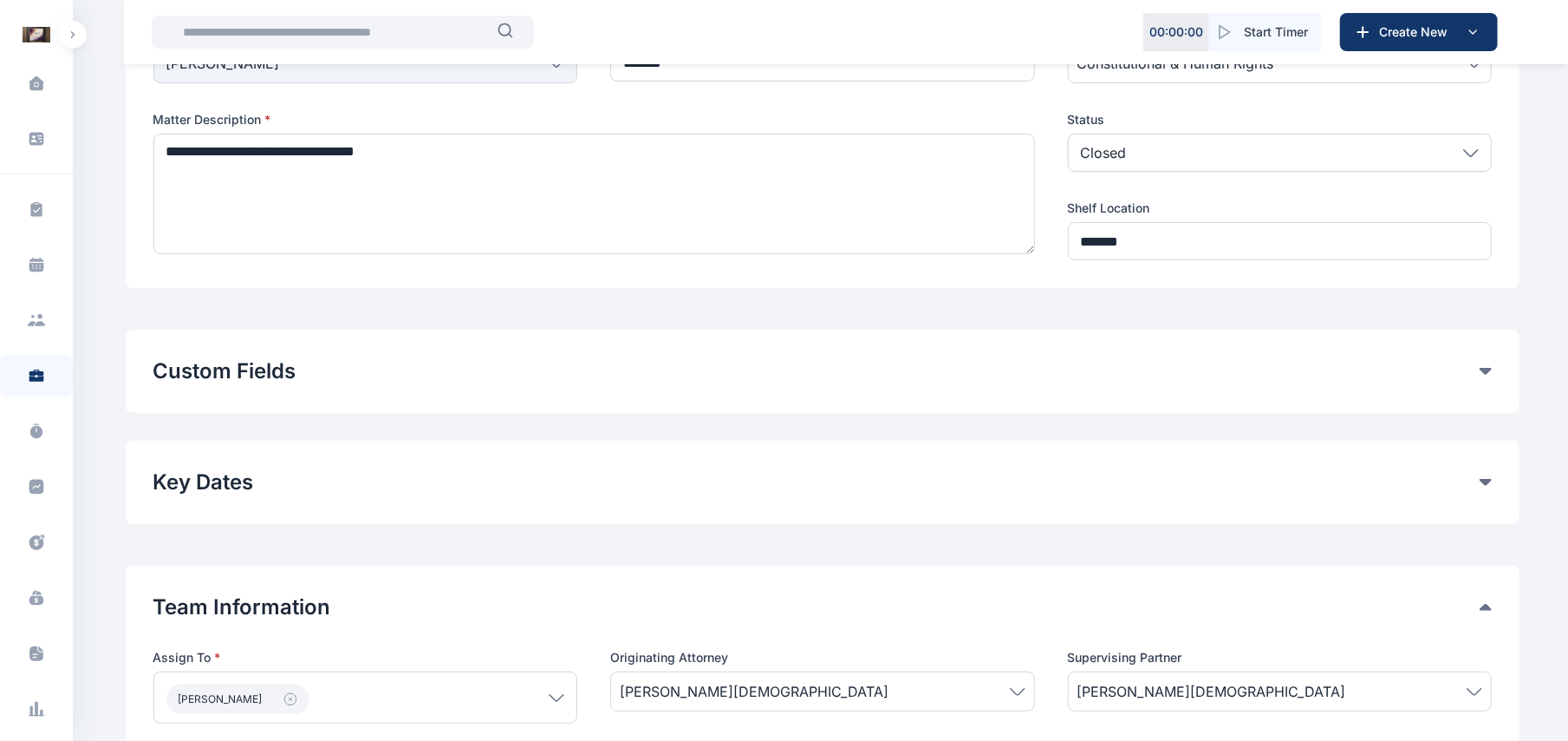
click at [1484, 388] on div "Custom Fields General Fields his Remove Add Custom Fields" at bounding box center [822, 371] width 1394 height 84
click at [1479, 382] on button "Custom Fields" at bounding box center [816, 371] width 1326 height 28
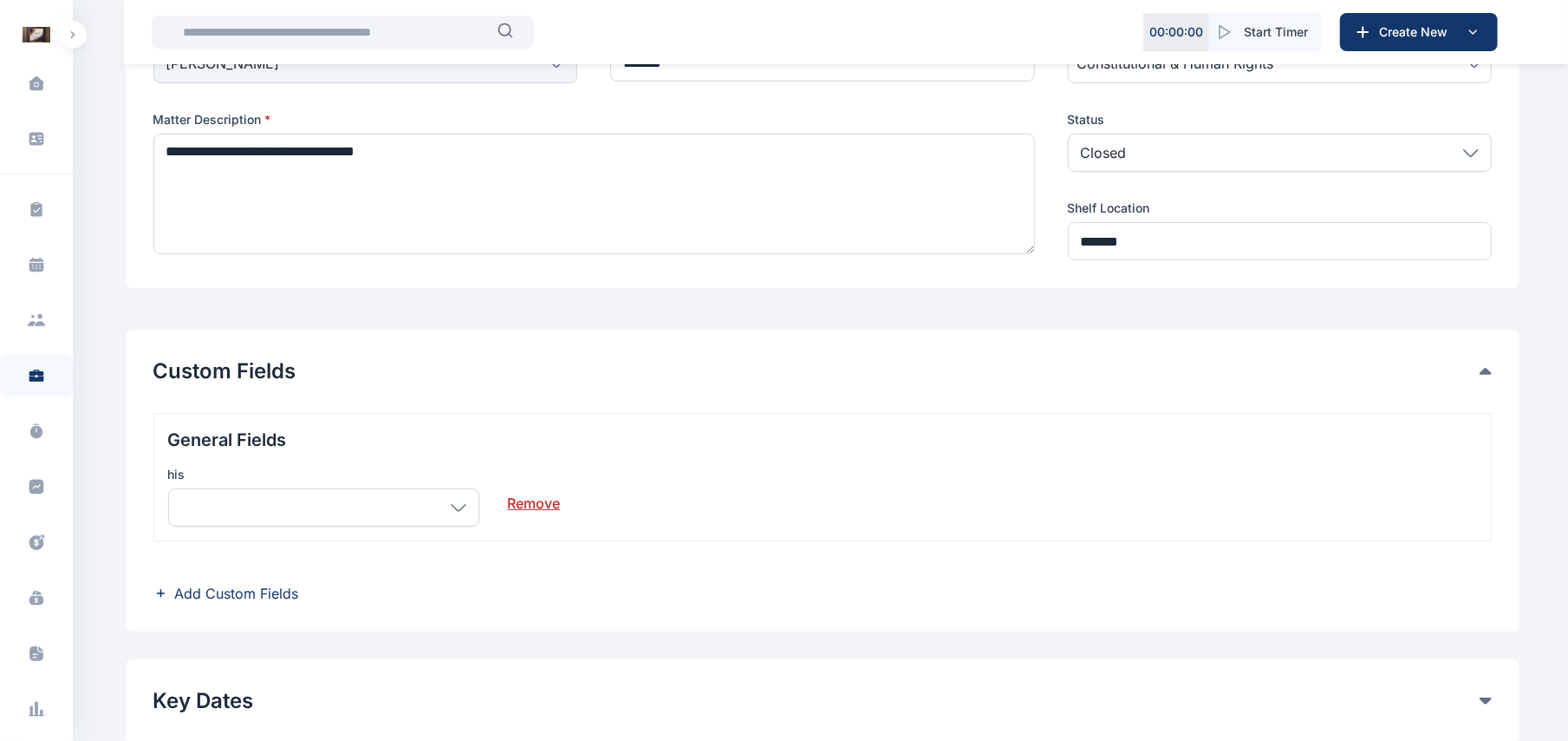
click at [304, 638] on div "Edit Matter Matter Details Client * [PERSON_NAME] Individual [PERSON_NAME] Fola…" at bounding box center [822, 638] width 1394 height 1535
click at [459, 507] on icon at bounding box center [459, 508] width 16 height 8
click at [269, 592] on span "Add Custom Fields" at bounding box center [237, 593] width 124 height 21
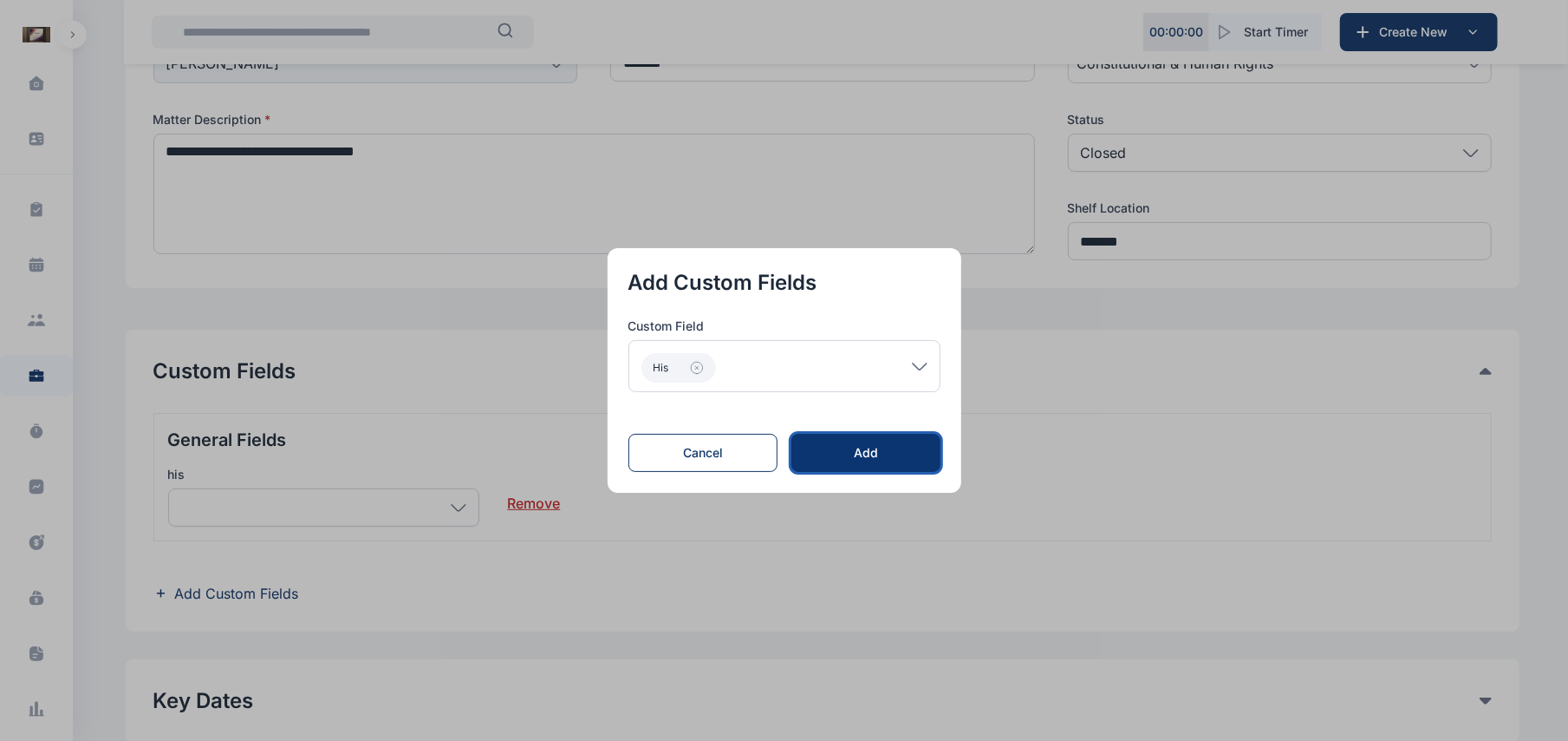
click at [858, 453] on div "Add" at bounding box center [865, 452] width 93 height 17
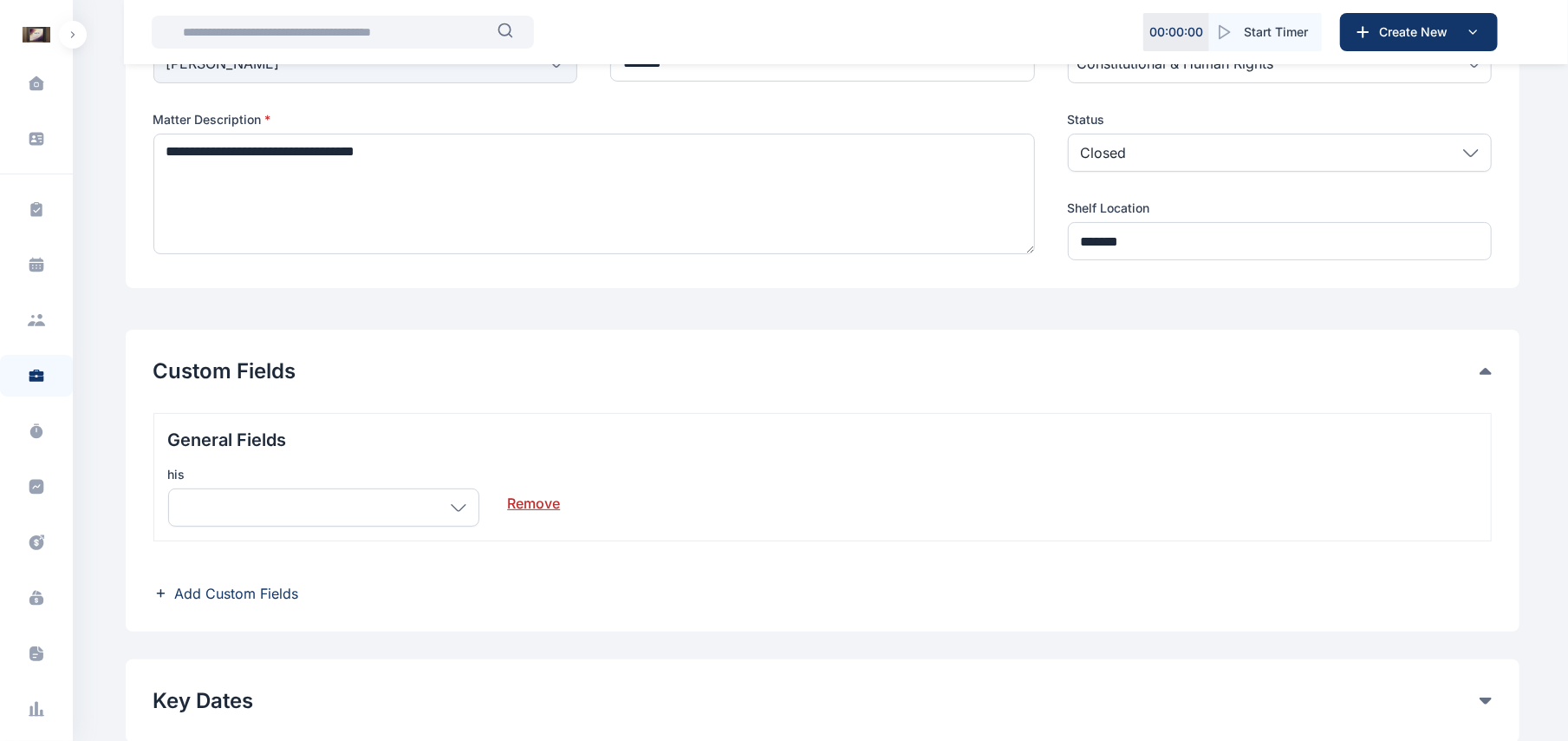
click at [206, 585] on span "Add Custom Fields" at bounding box center [237, 593] width 124 height 21
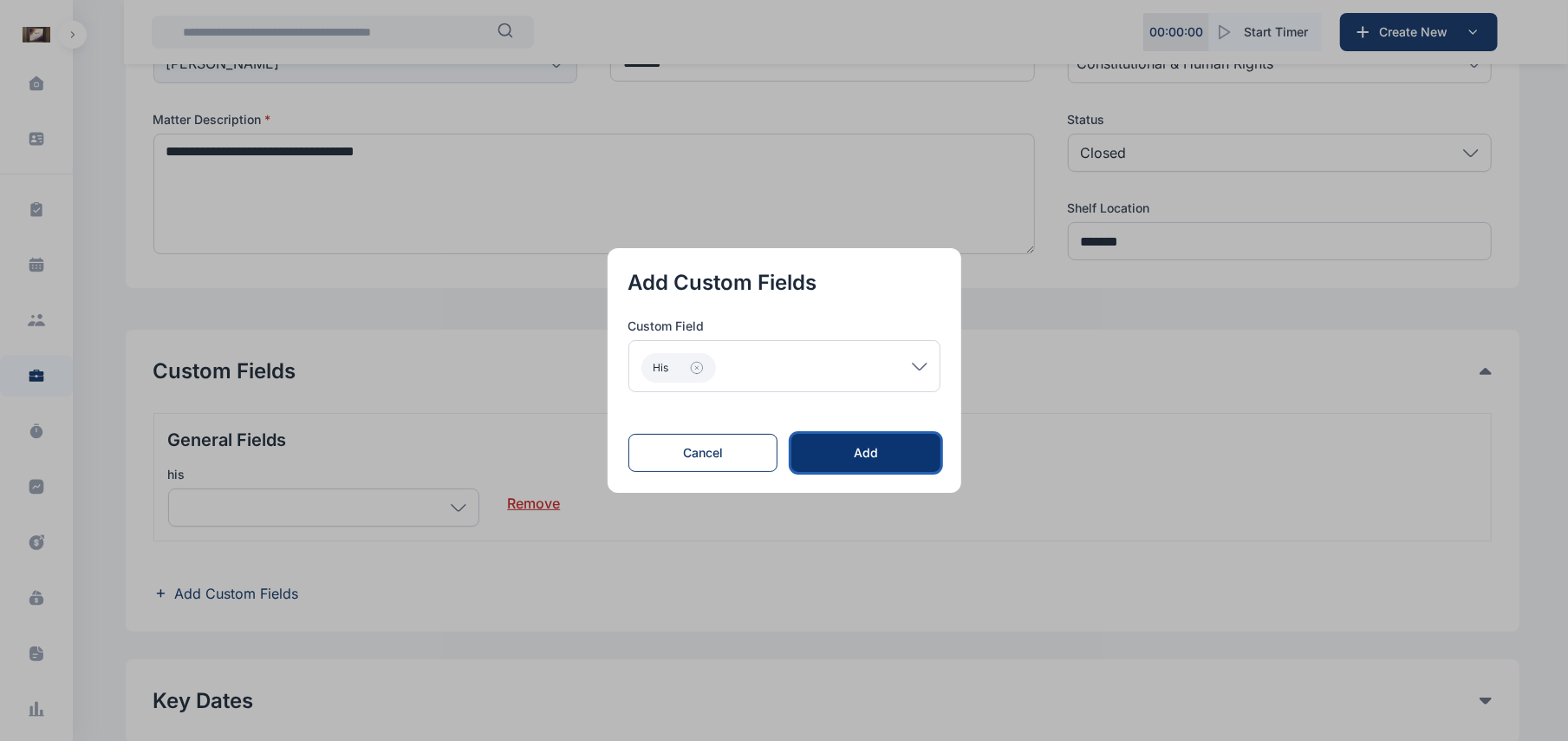
click at [878, 456] on div "Add" at bounding box center [865, 452] width 93 height 17
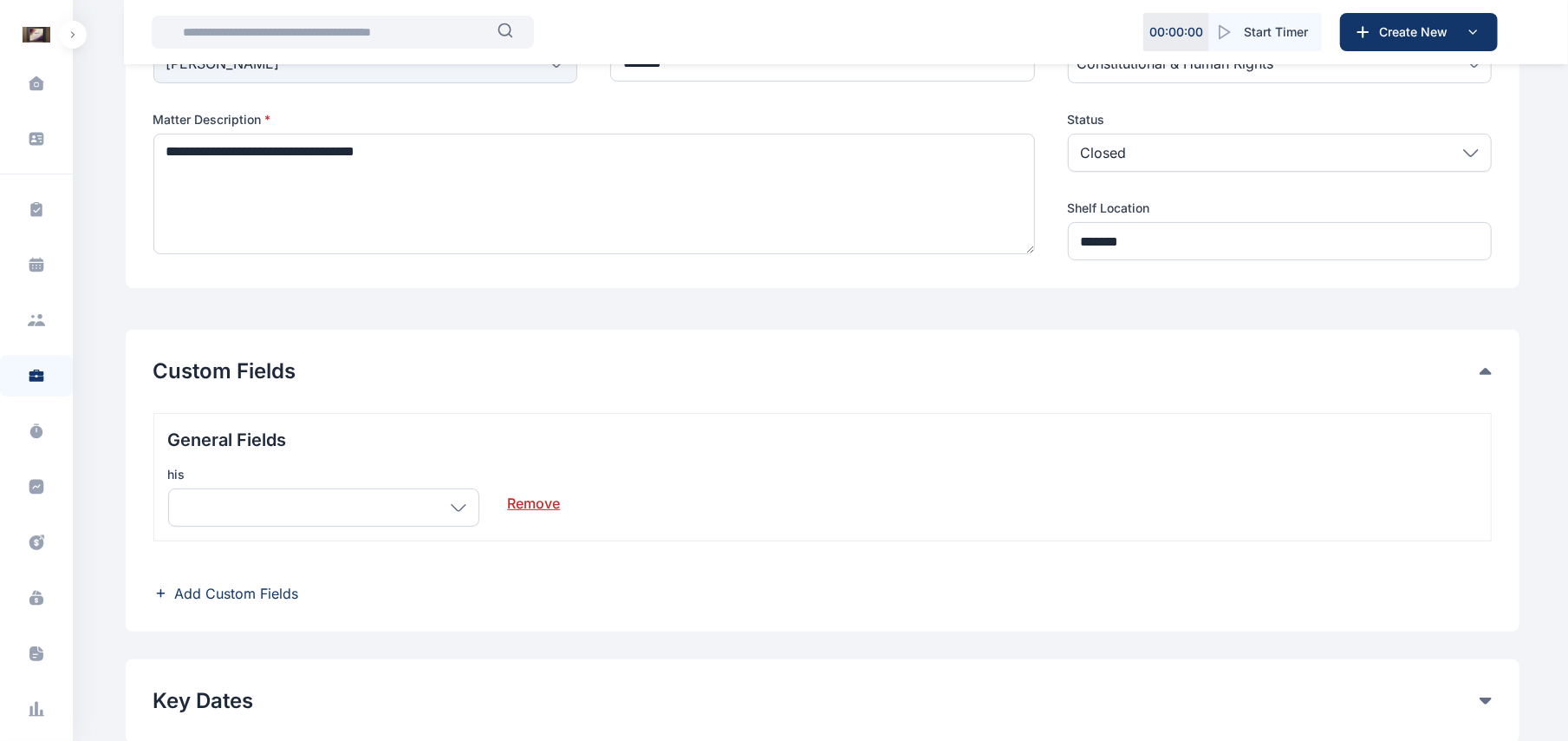
click at [198, 597] on span "Add Custom Fields" at bounding box center [237, 593] width 124 height 21
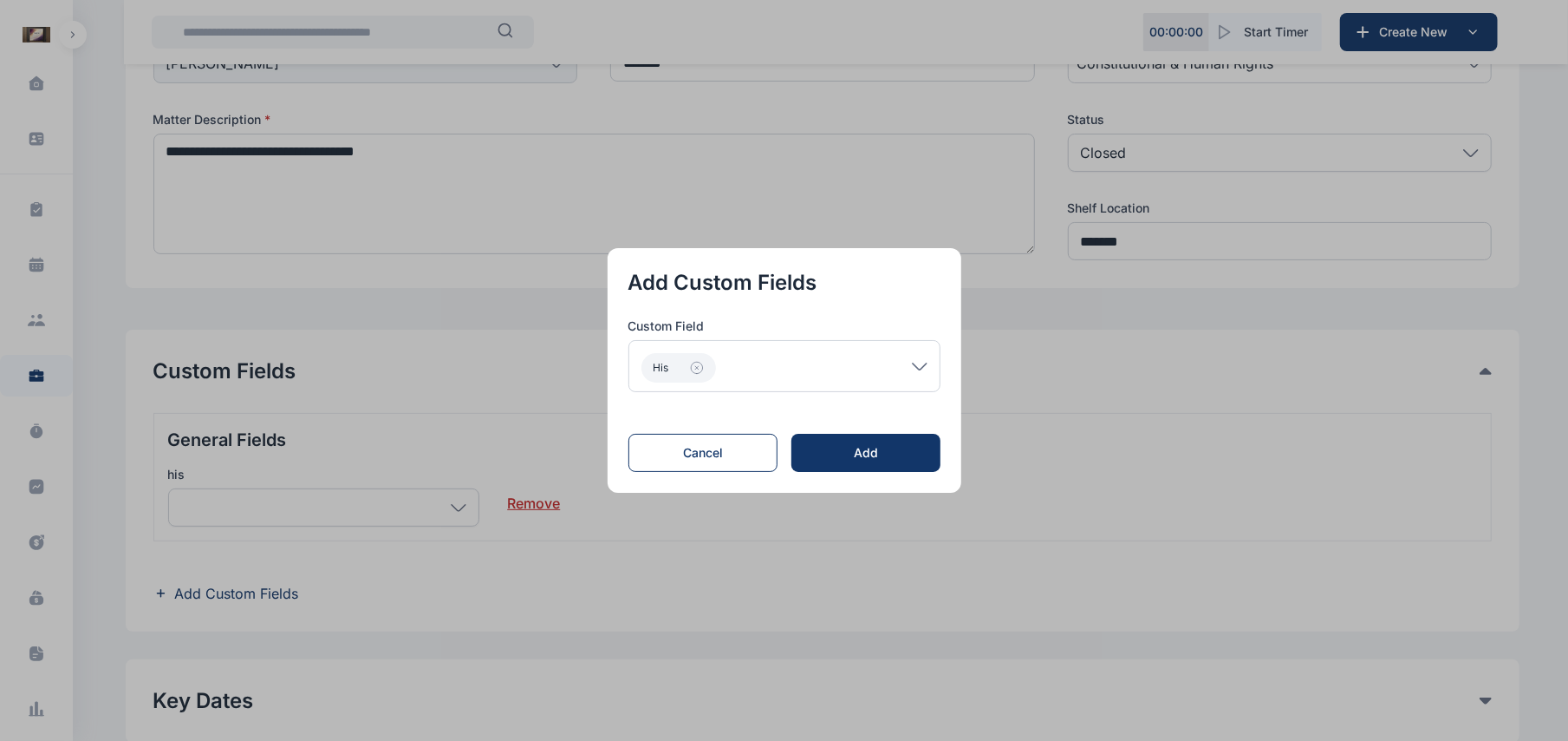
click at [935, 366] on div "his" at bounding box center [784, 366] width 312 height 52
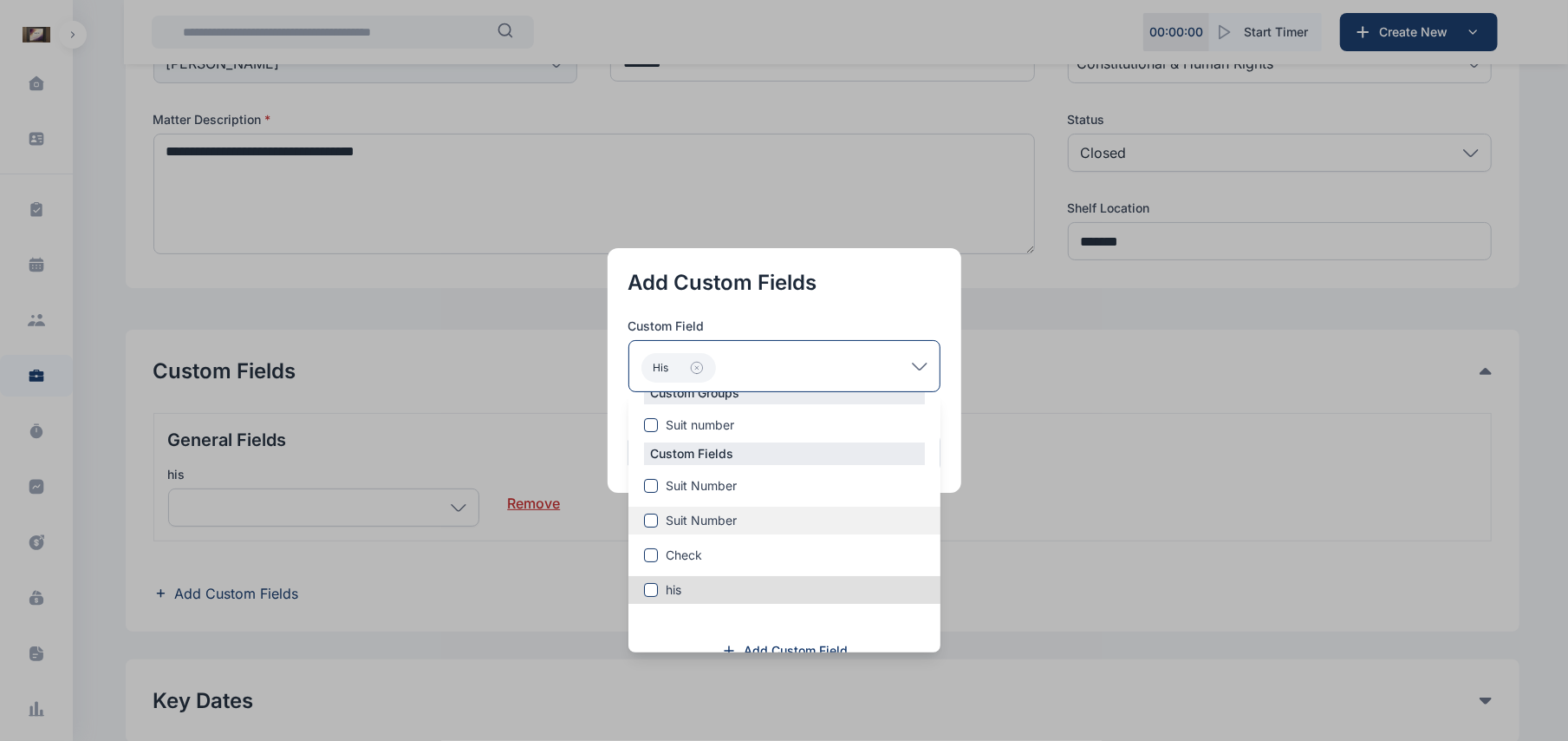
scroll to position [49, 0]
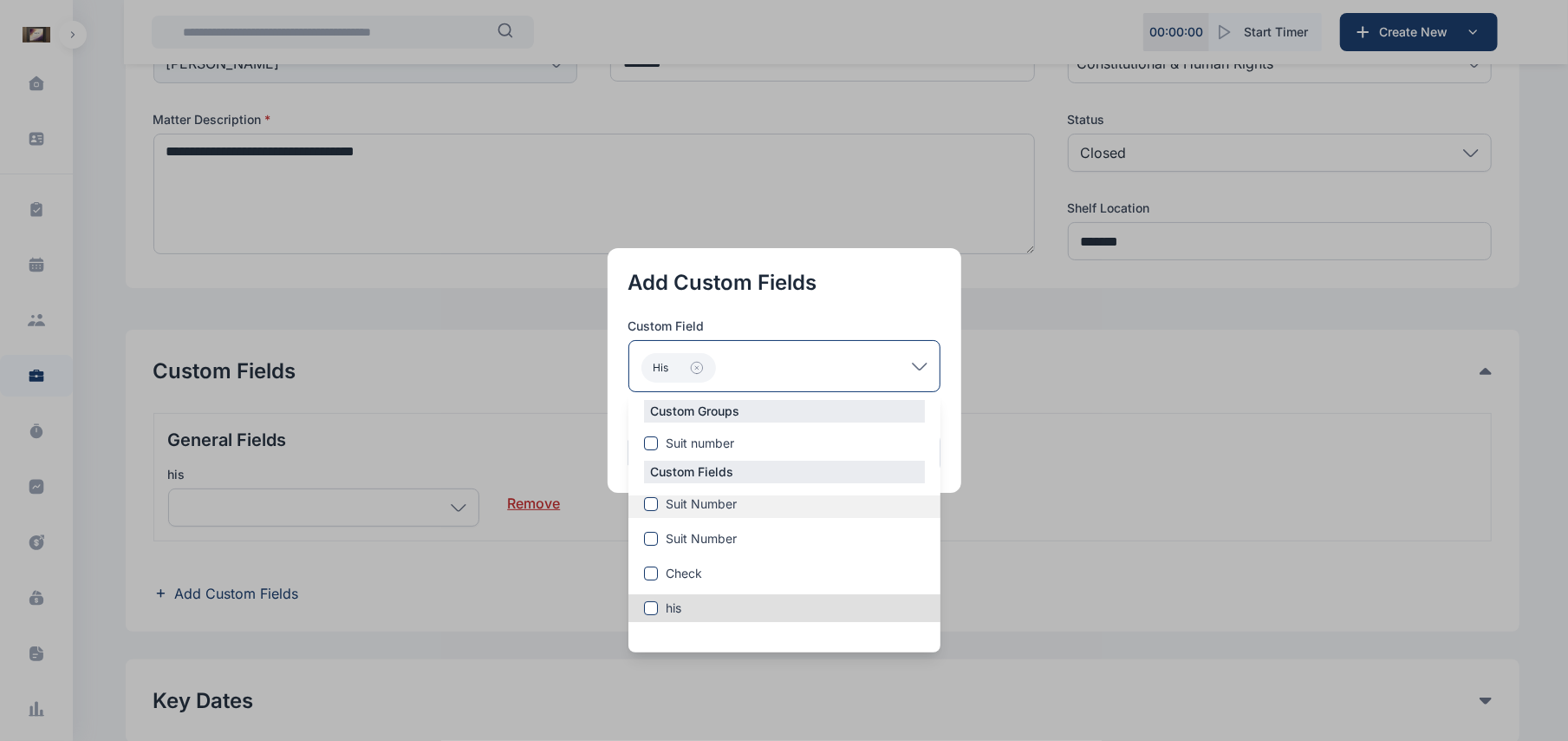
click at [650, 503] on span at bounding box center [651, 504] width 14 height 14
click at [997, 612] on button "button" at bounding box center [784, 370] width 1568 height 741
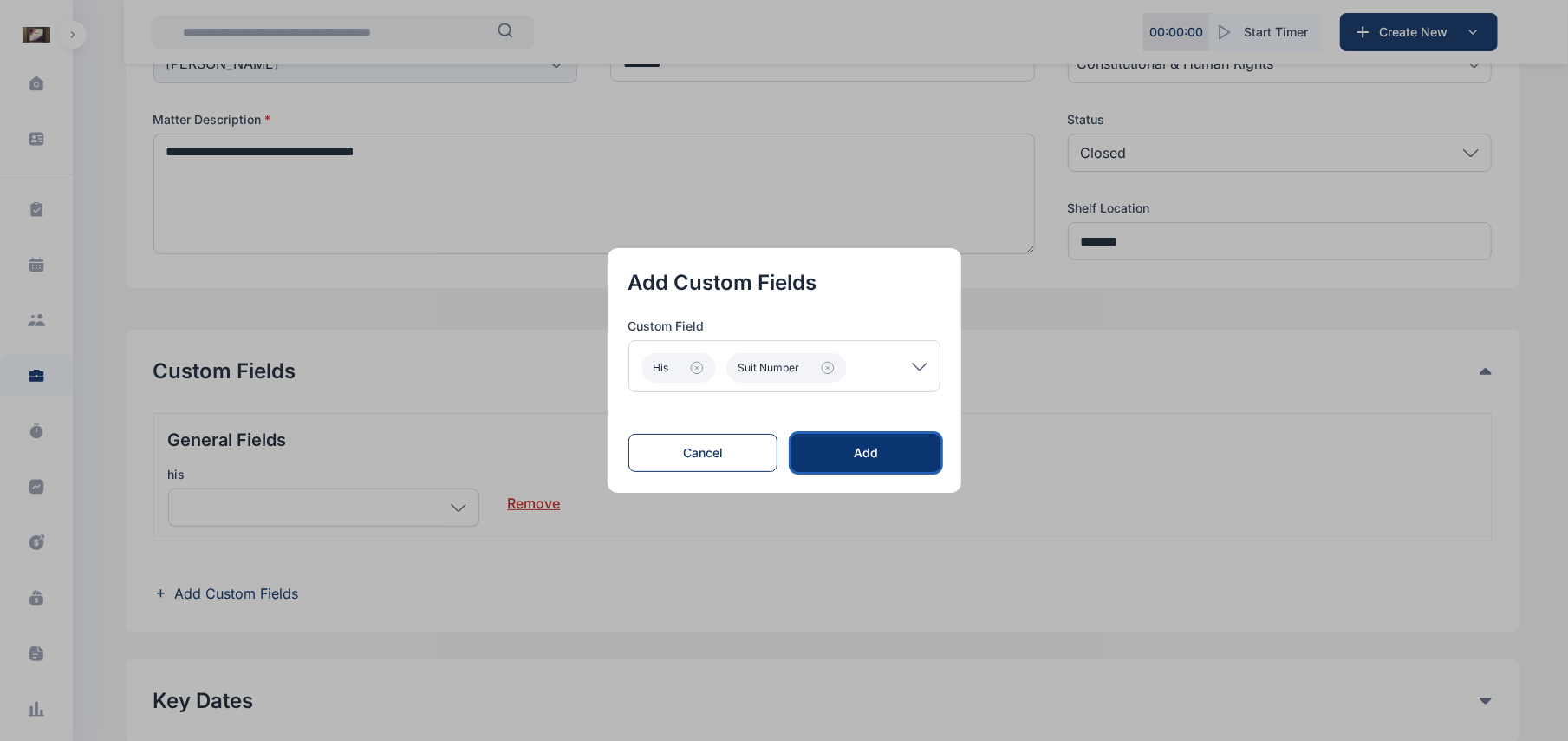
click at [875, 458] on div "Add" at bounding box center [865, 452] width 93 height 17
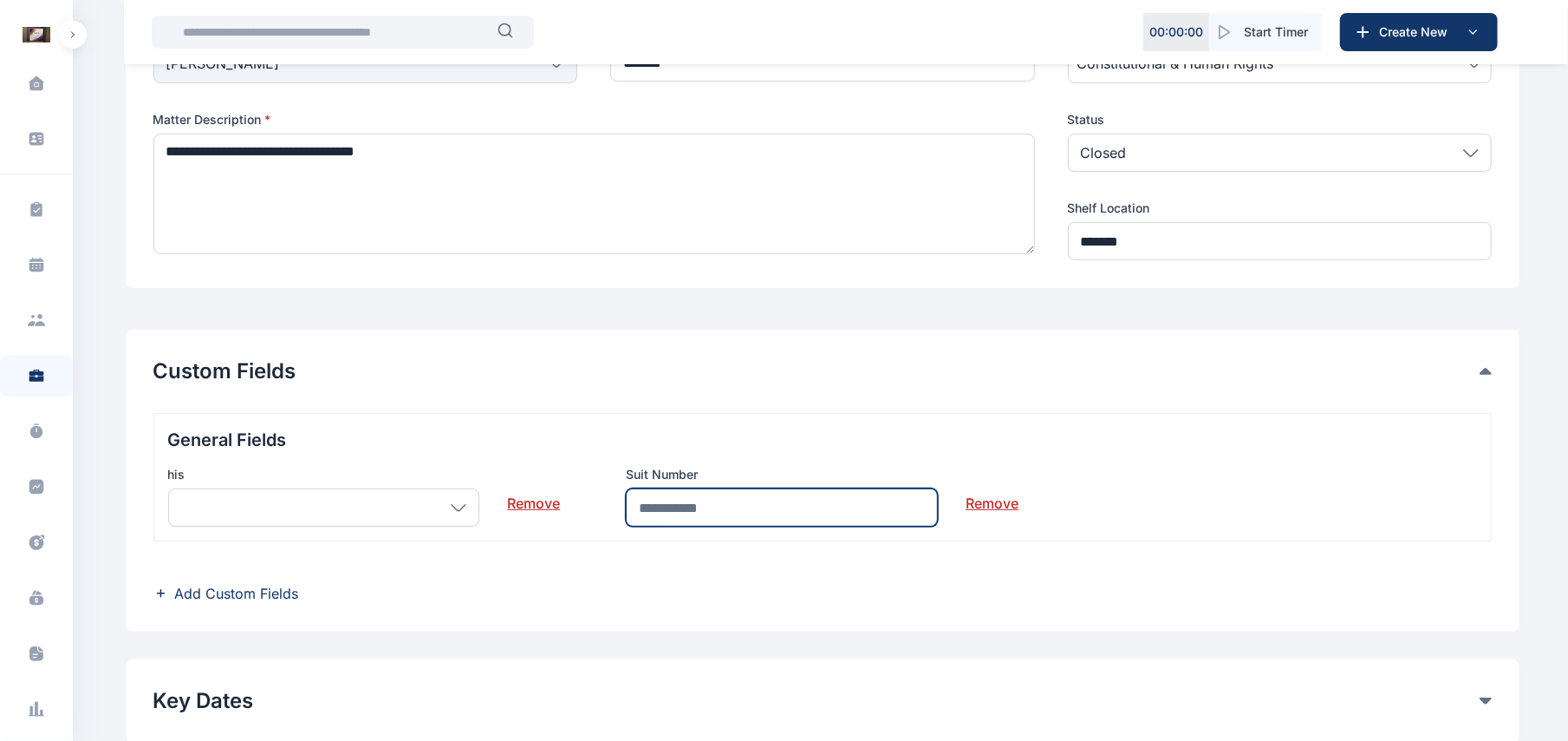
click at [723, 511] on input "text" at bounding box center [782, 507] width 312 height 38
type input "***"
click at [552, 501] on link "Remove" at bounding box center [533, 496] width 53 height 35
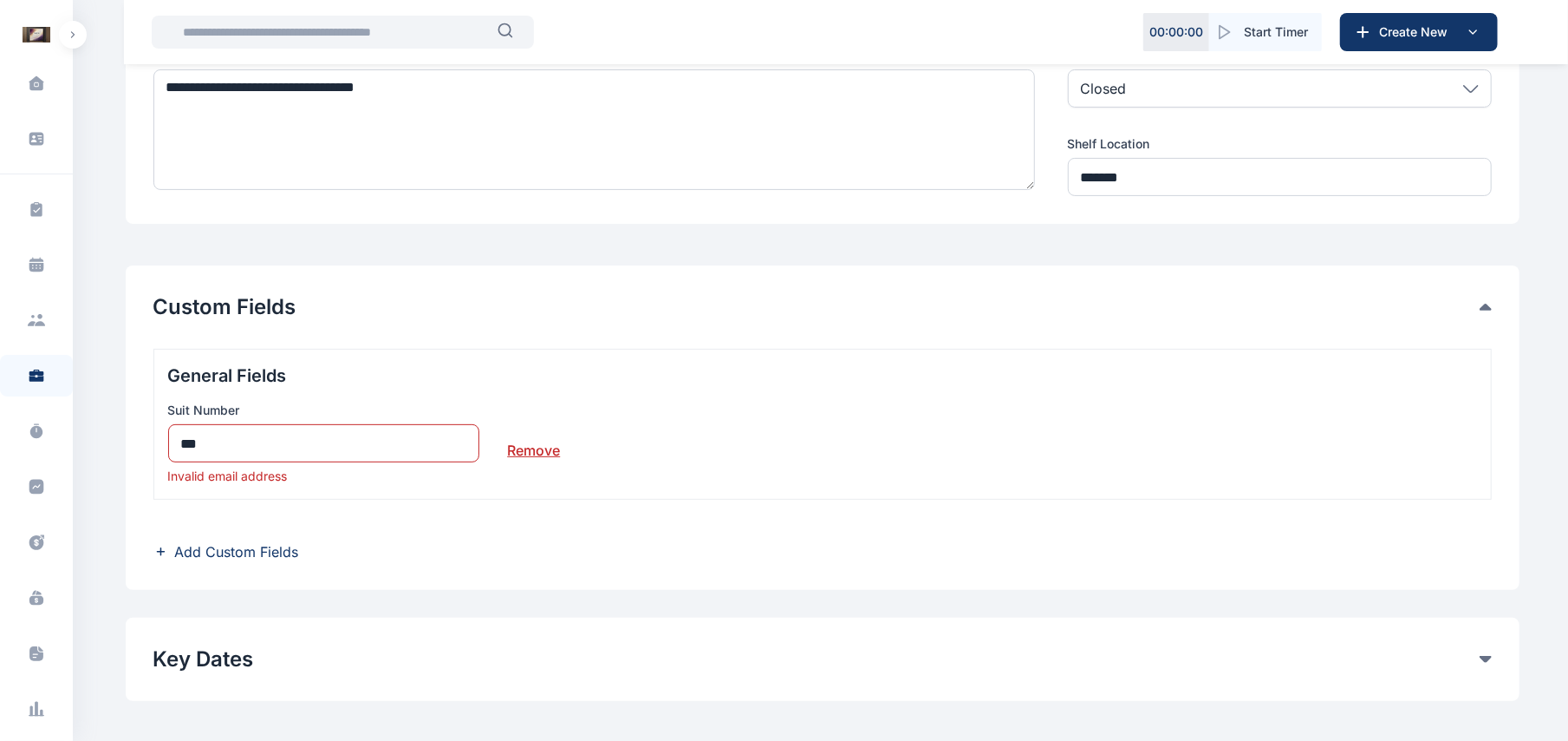
scroll to position [231, 0]
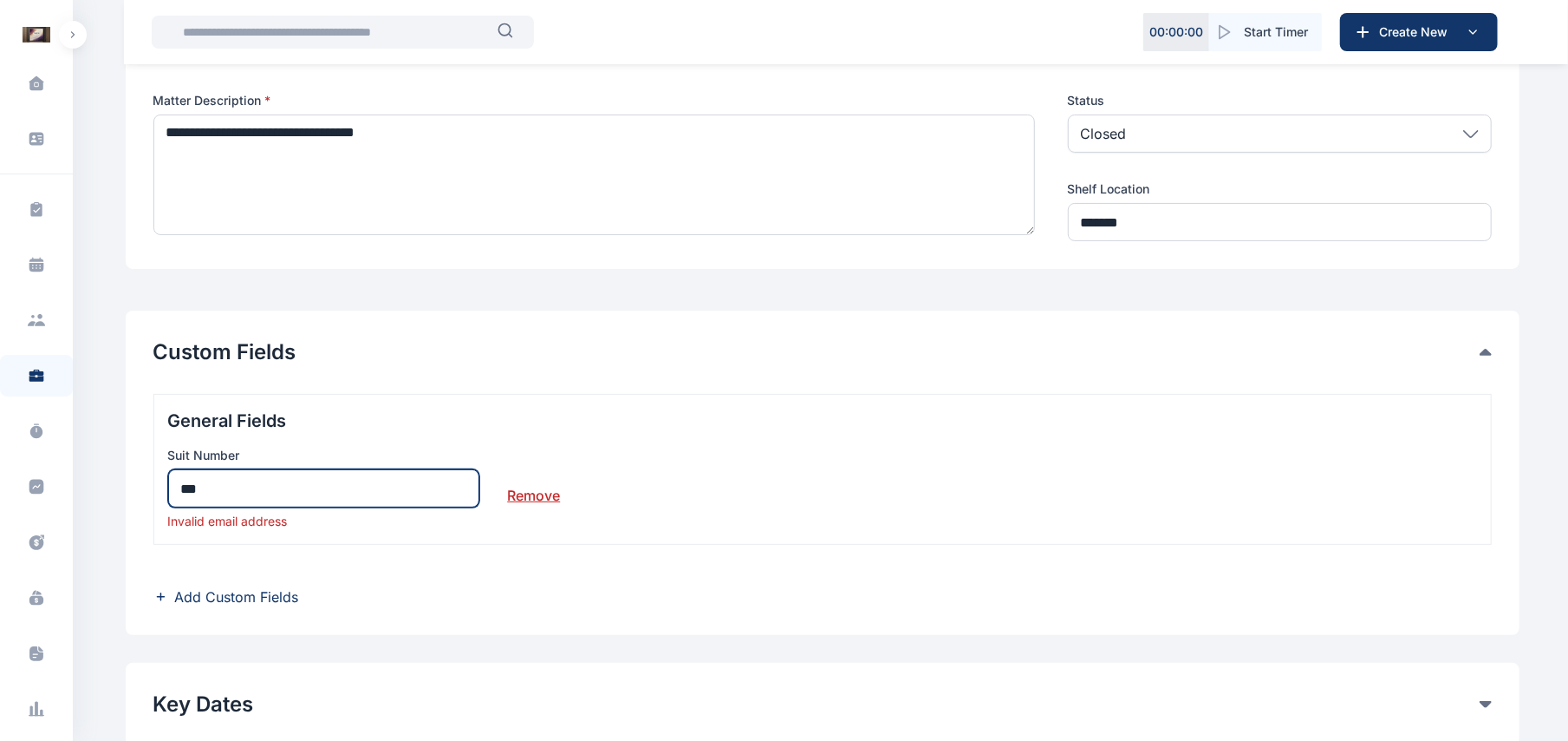
click at [421, 480] on input "***" at bounding box center [324, 488] width 312 height 38
type input "*"
click at [238, 608] on div "Custom Fields General Fields Suit Number Invalid email address Remove Add Custo…" at bounding box center [822, 473] width 1394 height 325
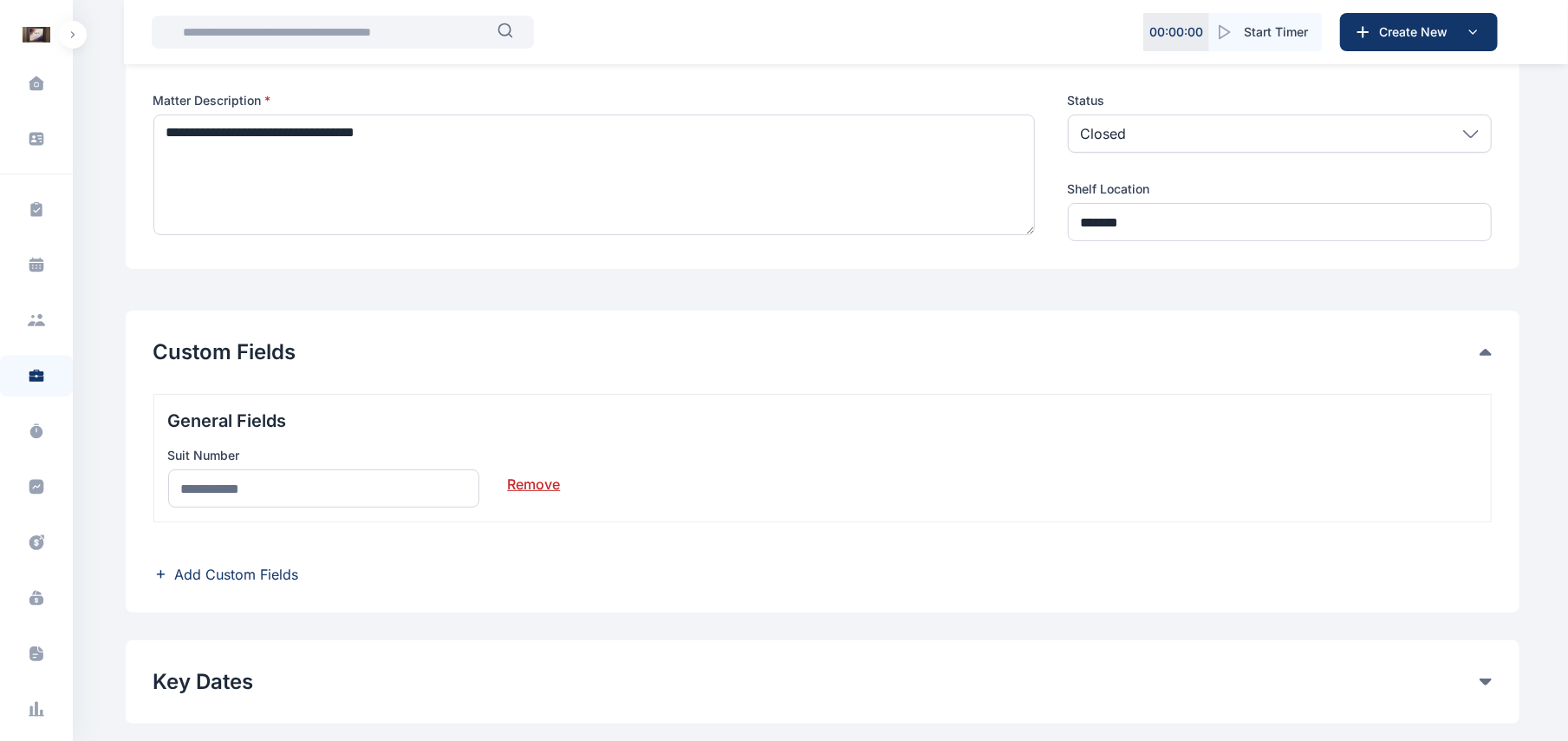
click at [283, 567] on span "Add Custom Fields" at bounding box center [237, 574] width 124 height 21
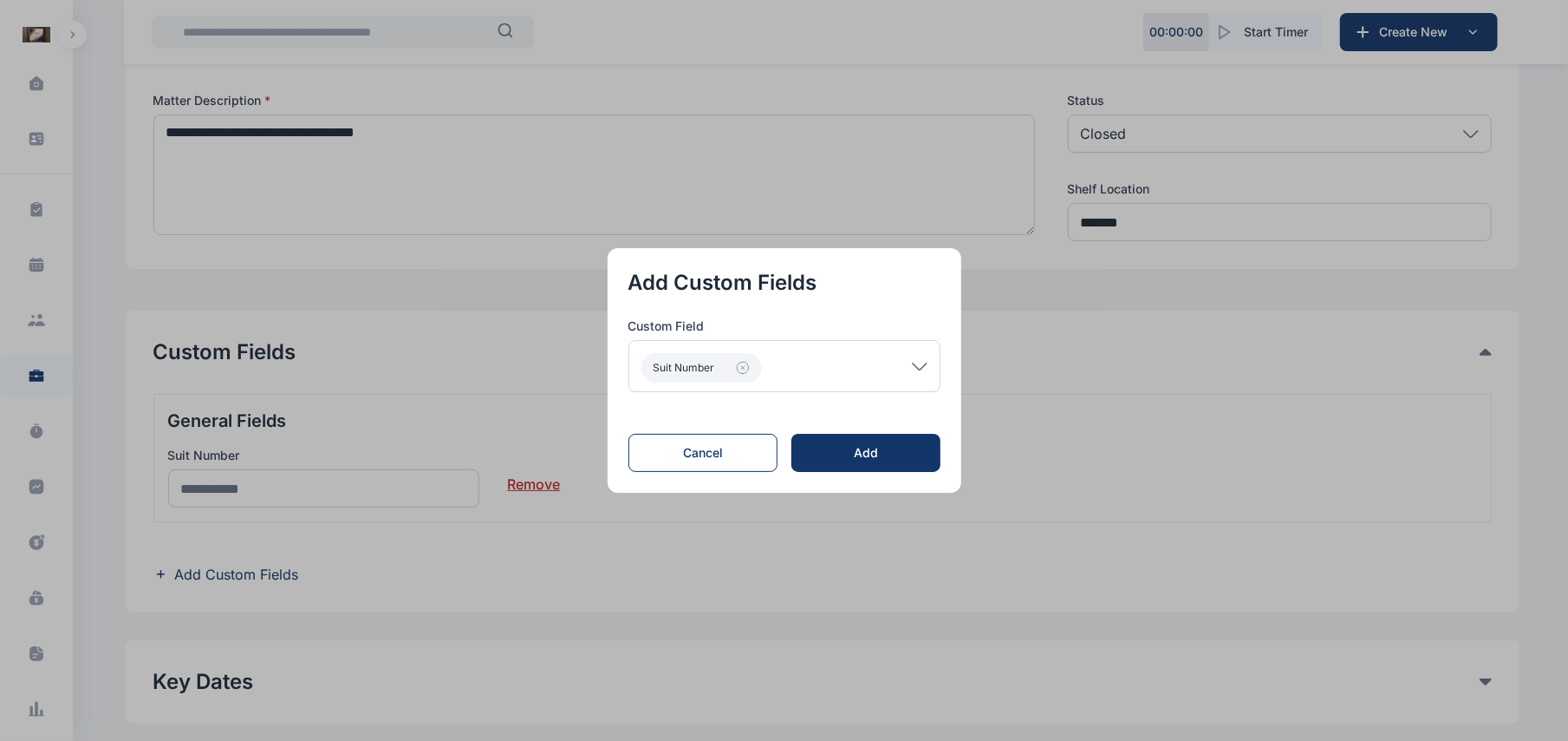
click at [923, 371] on div "Suit Number" at bounding box center [784, 366] width 312 height 52
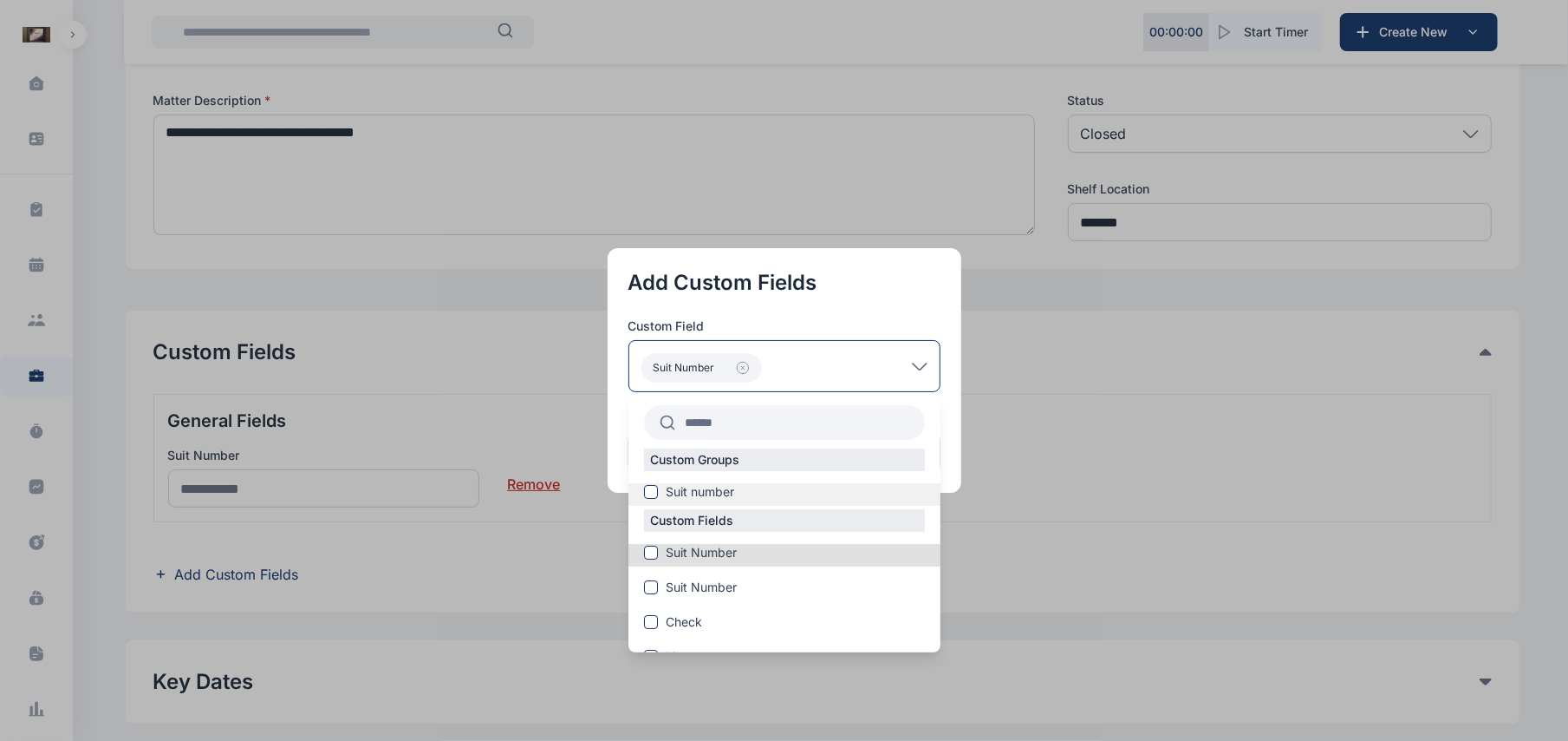
click at [671, 494] on span "Suit number" at bounding box center [701, 491] width 69 height 17
click at [734, 371] on button "Suit Number" at bounding box center [701, 368] width 120 height 30
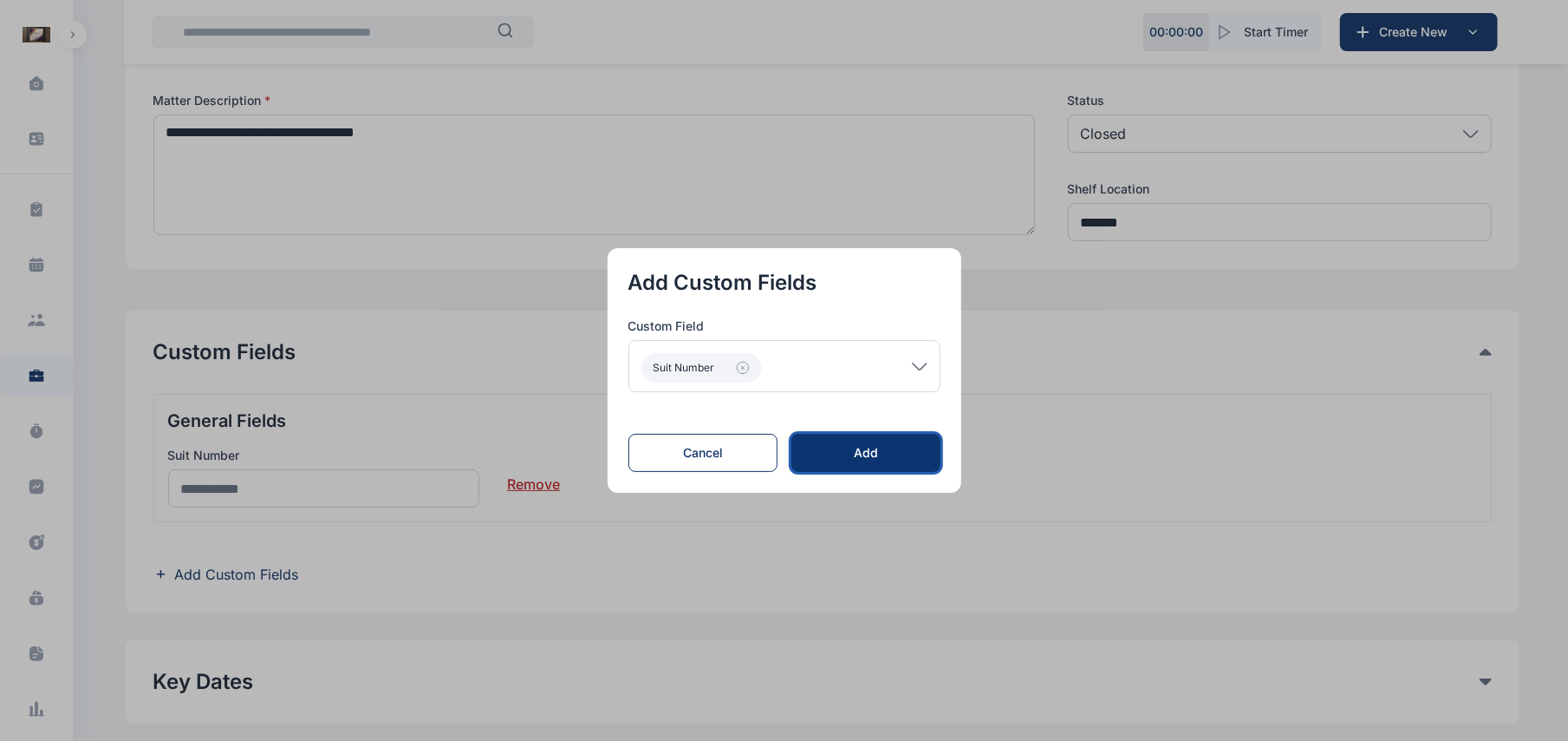
click at [839, 441] on button "Add" at bounding box center [865, 452] width 148 height 38
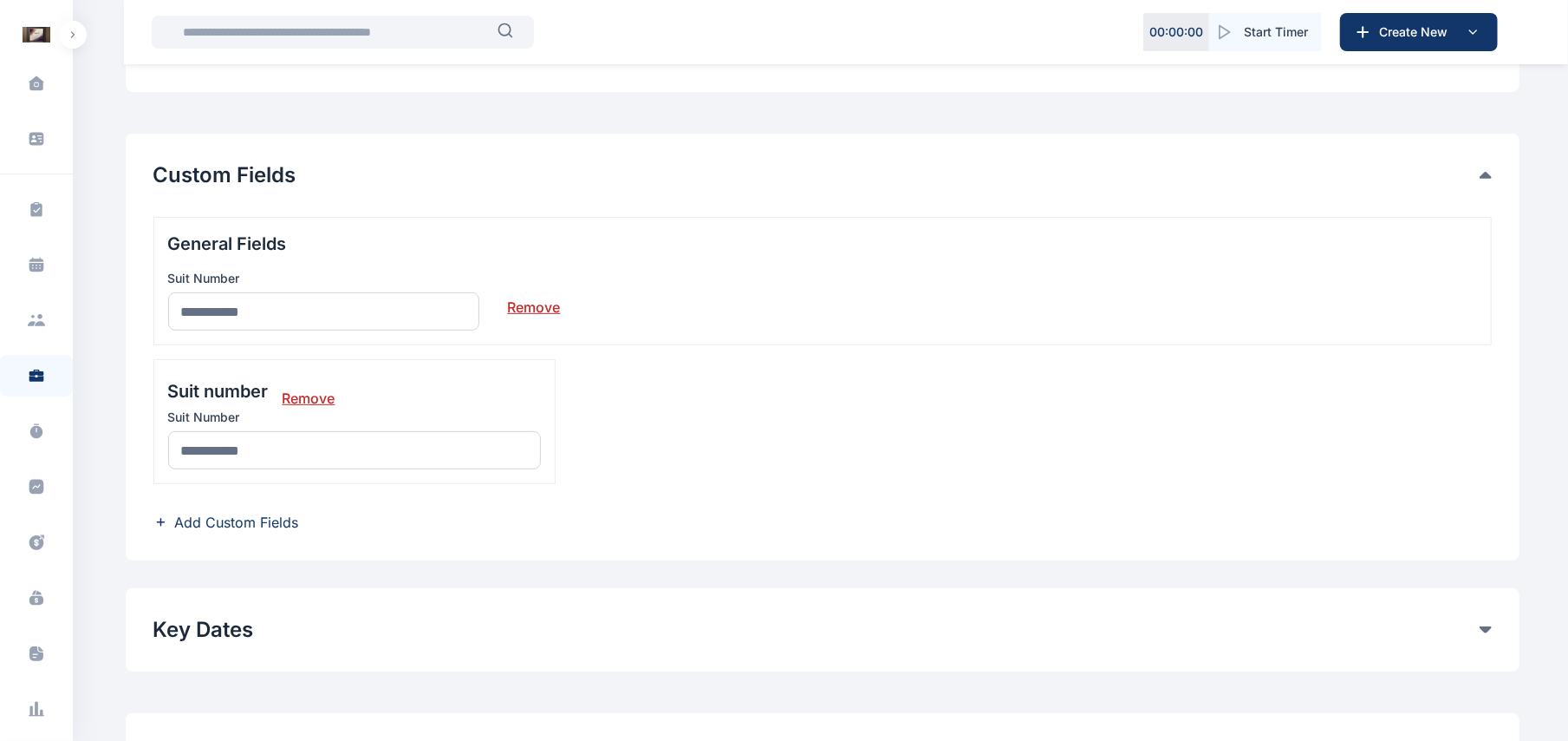
scroll to position [500, 0]
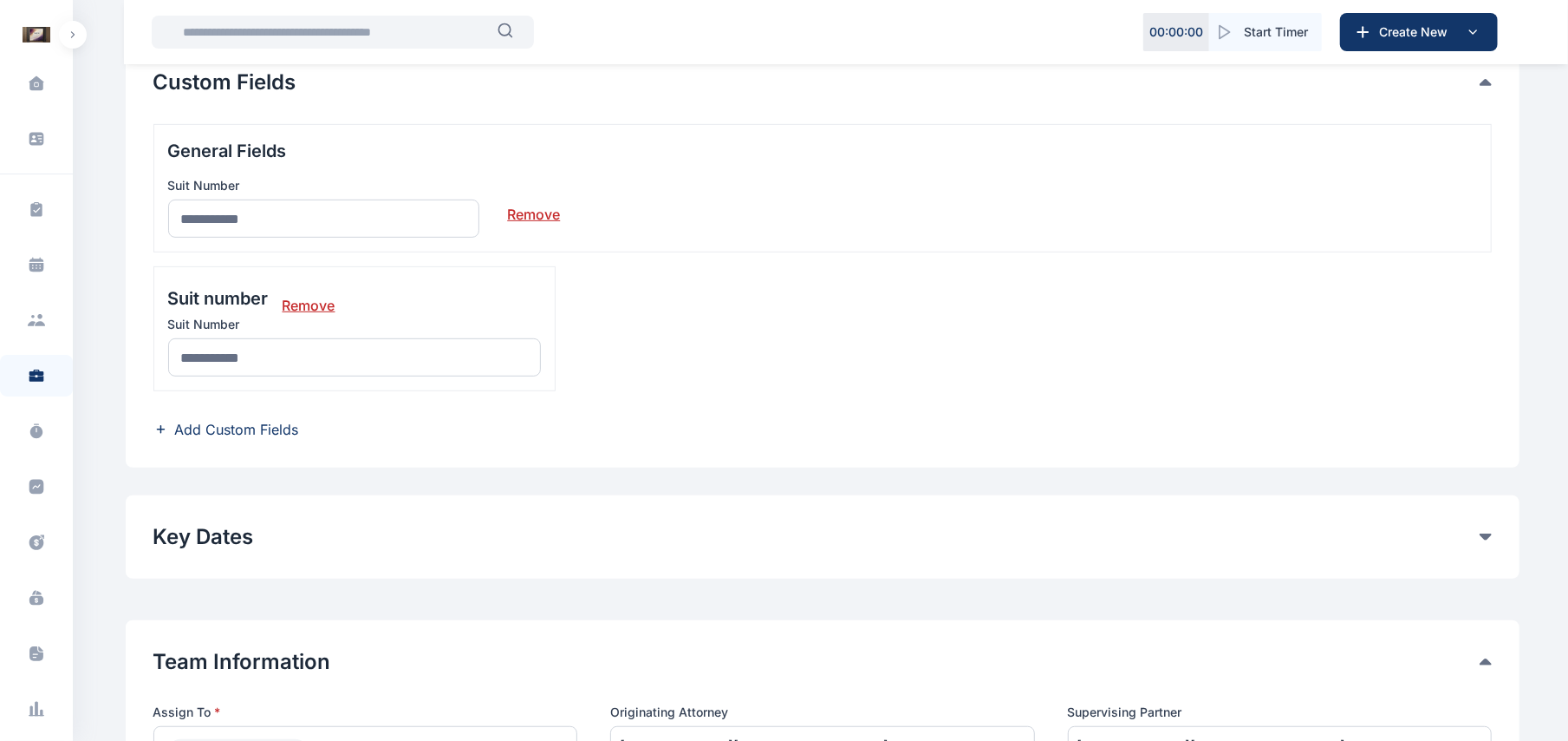
click at [542, 215] on link "Remove" at bounding box center [533, 207] width 53 height 35
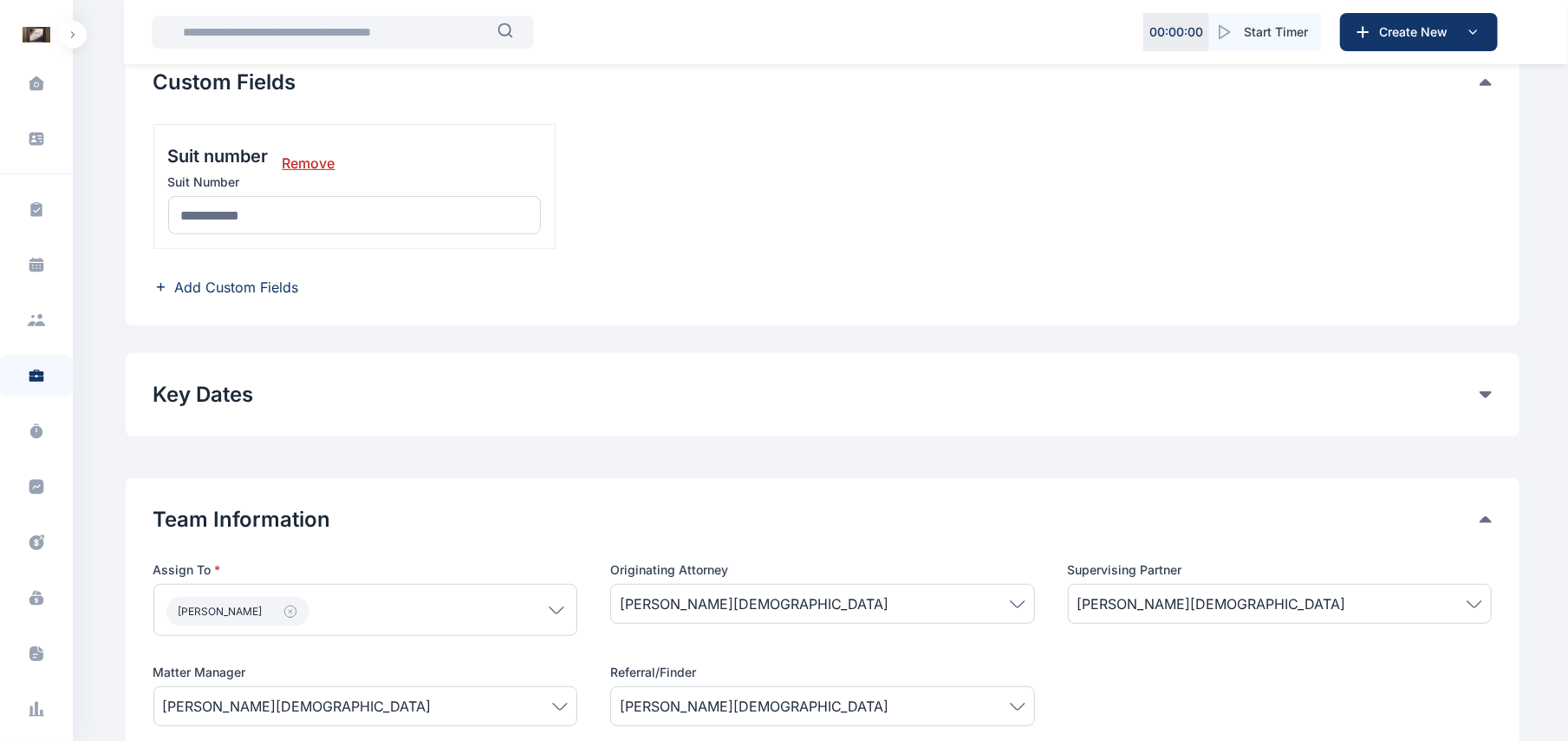
click at [268, 276] on div "Suit number Remove Suit Number Add Custom Fields" at bounding box center [822, 211] width 1339 height 173
click at [269, 296] on span "Add Custom Fields" at bounding box center [237, 287] width 124 height 21
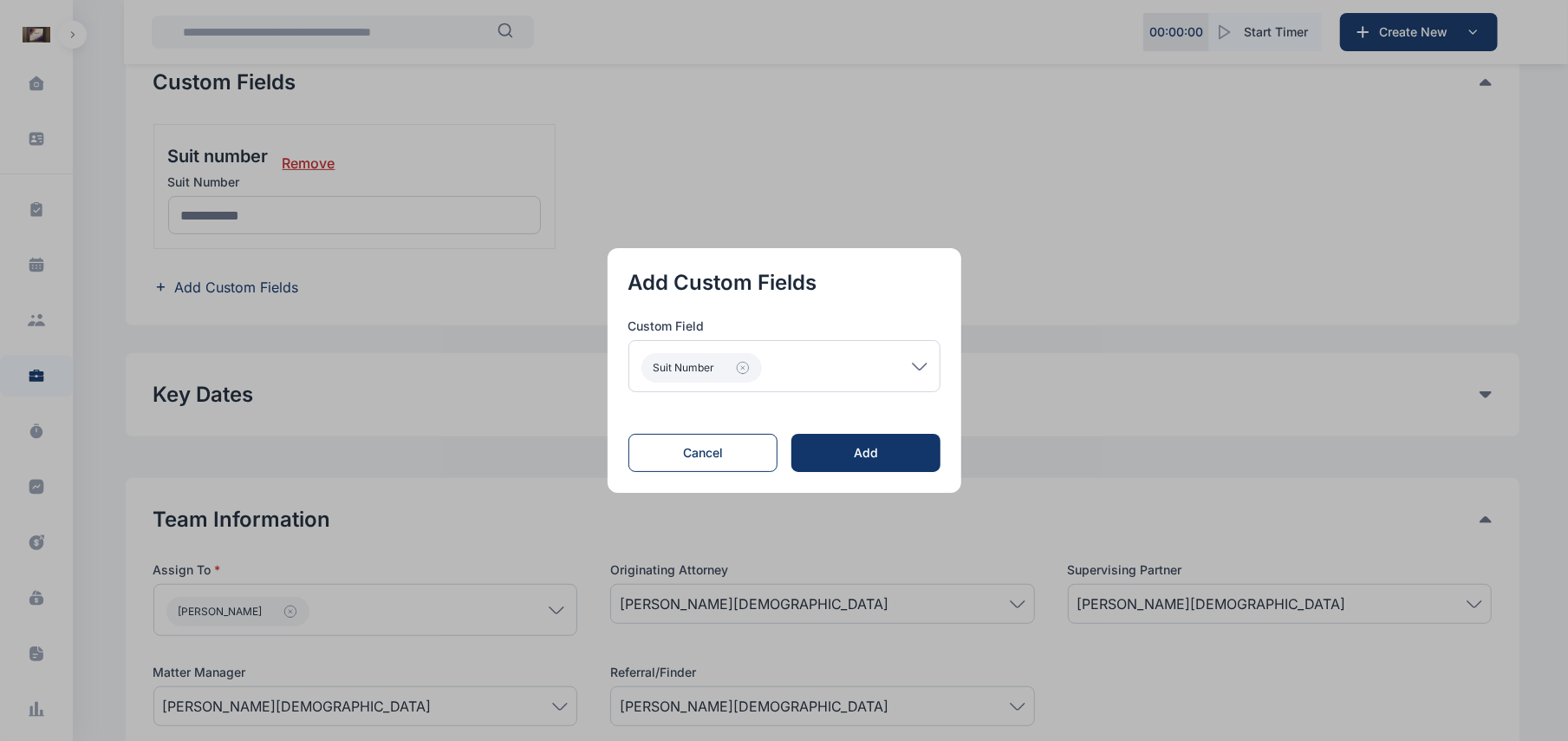
click at [937, 366] on div "Suit number" at bounding box center [784, 366] width 312 height 52
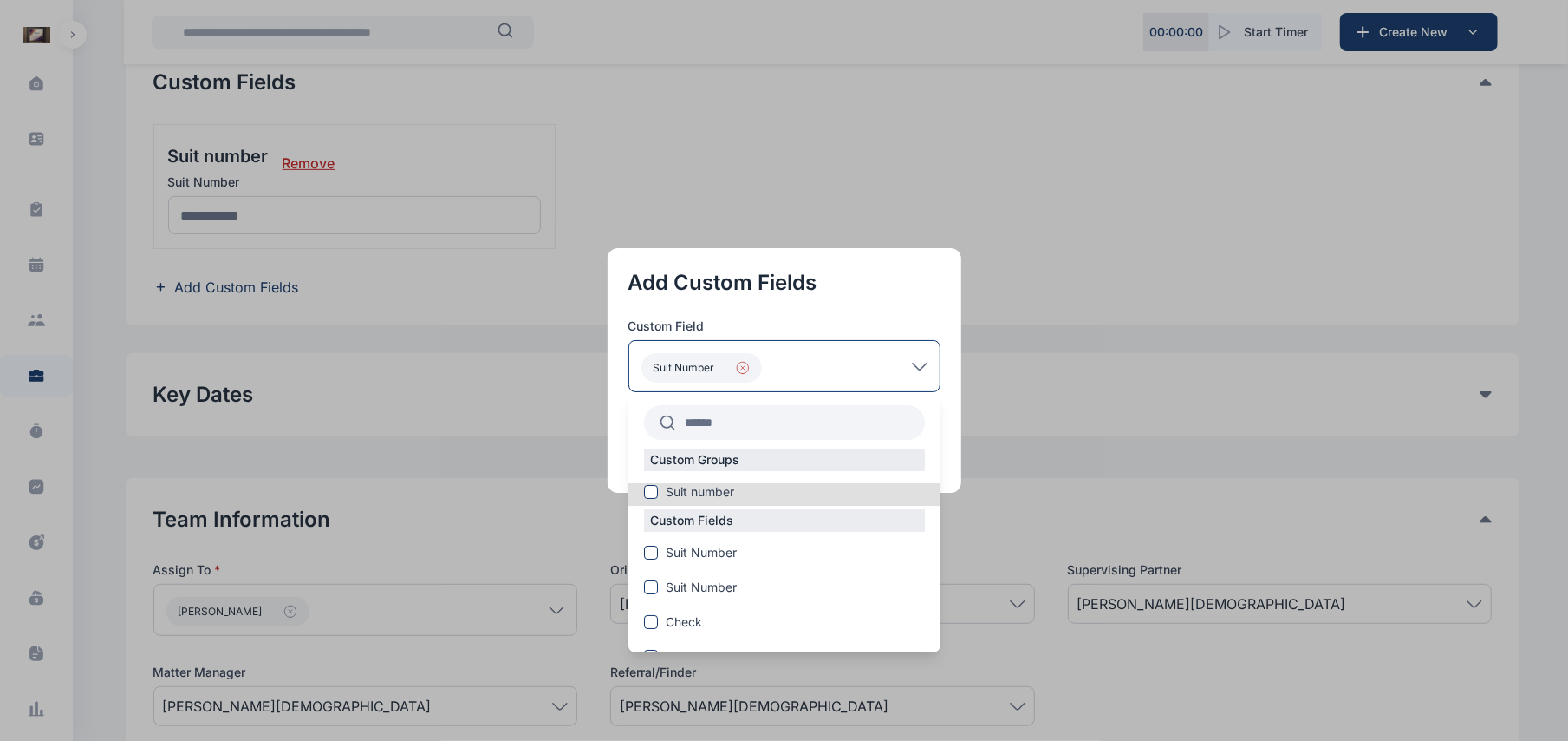
click at [750, 372] on icon "button" at bounding box center [743, 368] width 14 height 14
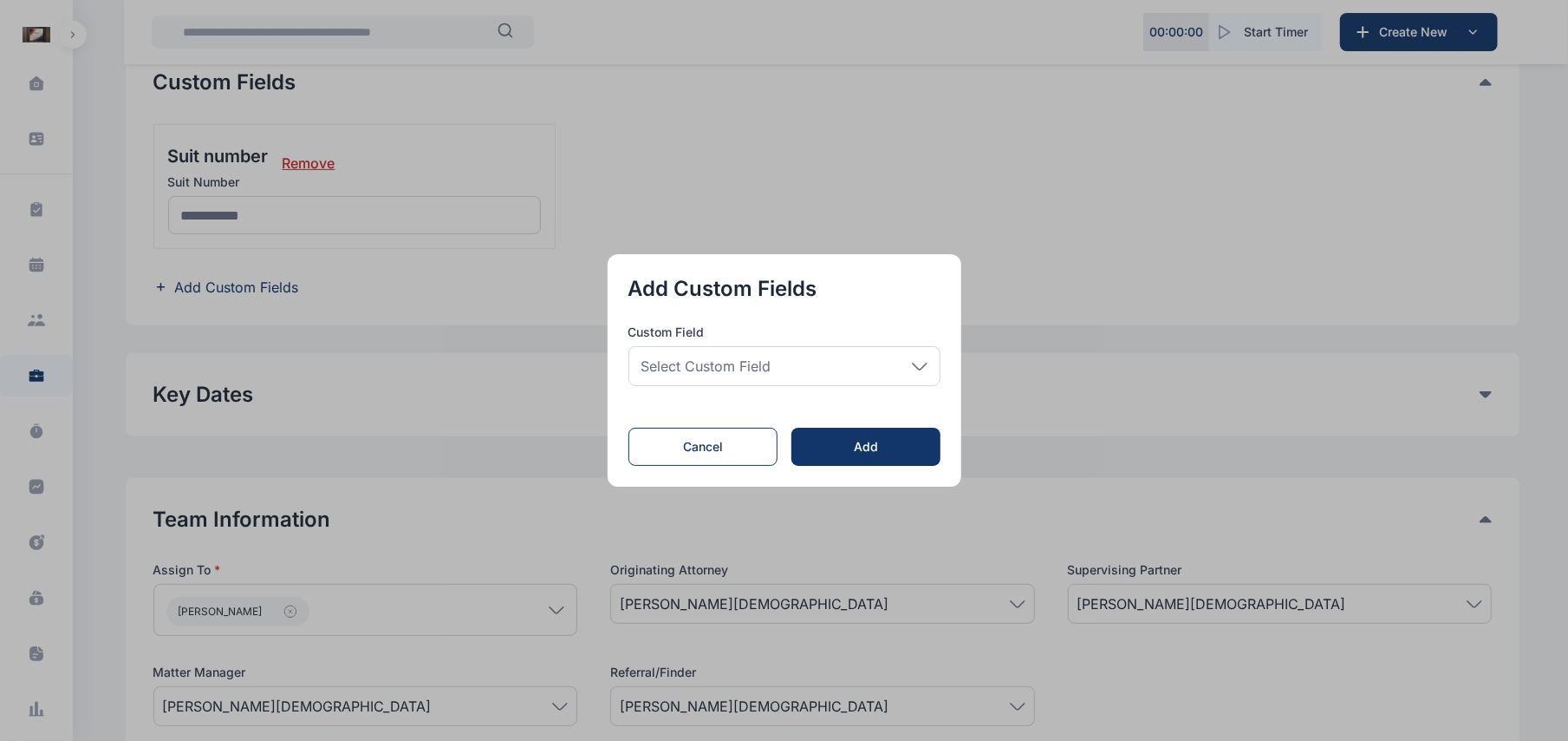
click at [928, 356] on div "Select Custom Field" at bounding box center [784, 366] width 312 height 40
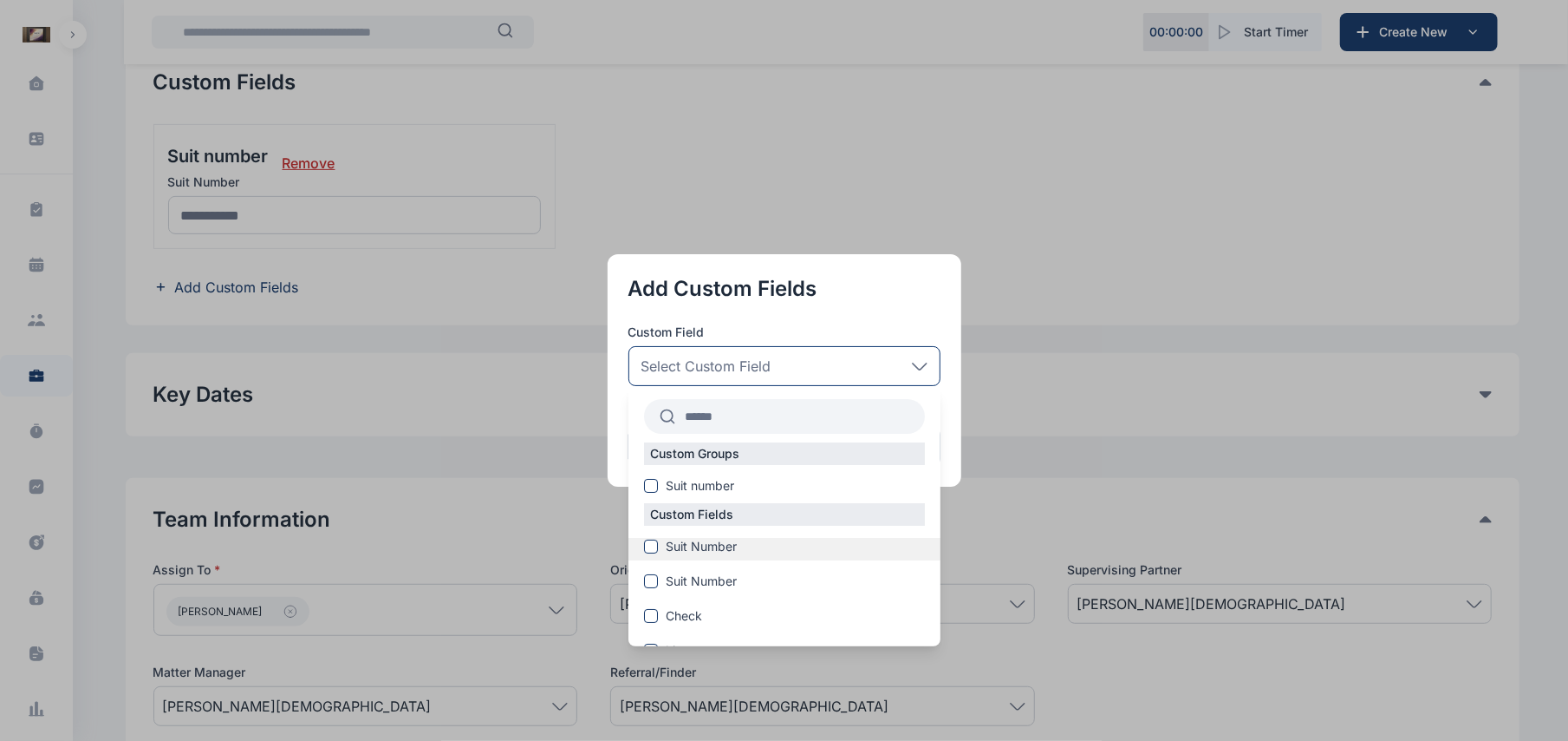
click at [646, 547] on label "Suit Number" at bounding box center [784, 546] width 312 height 17
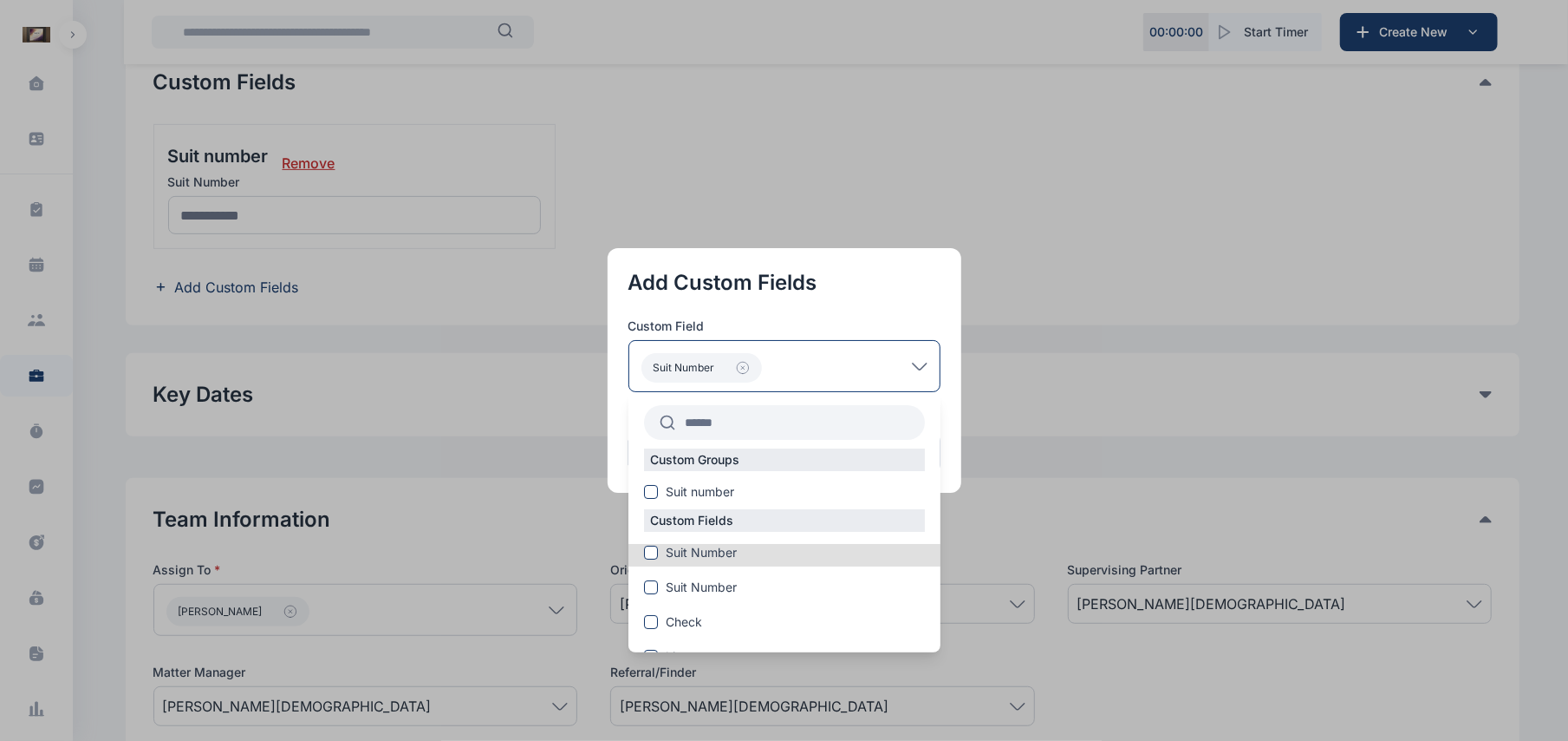
click at [987, 549] on button "button" at bounding box center [784, 370] width 1568 height 741
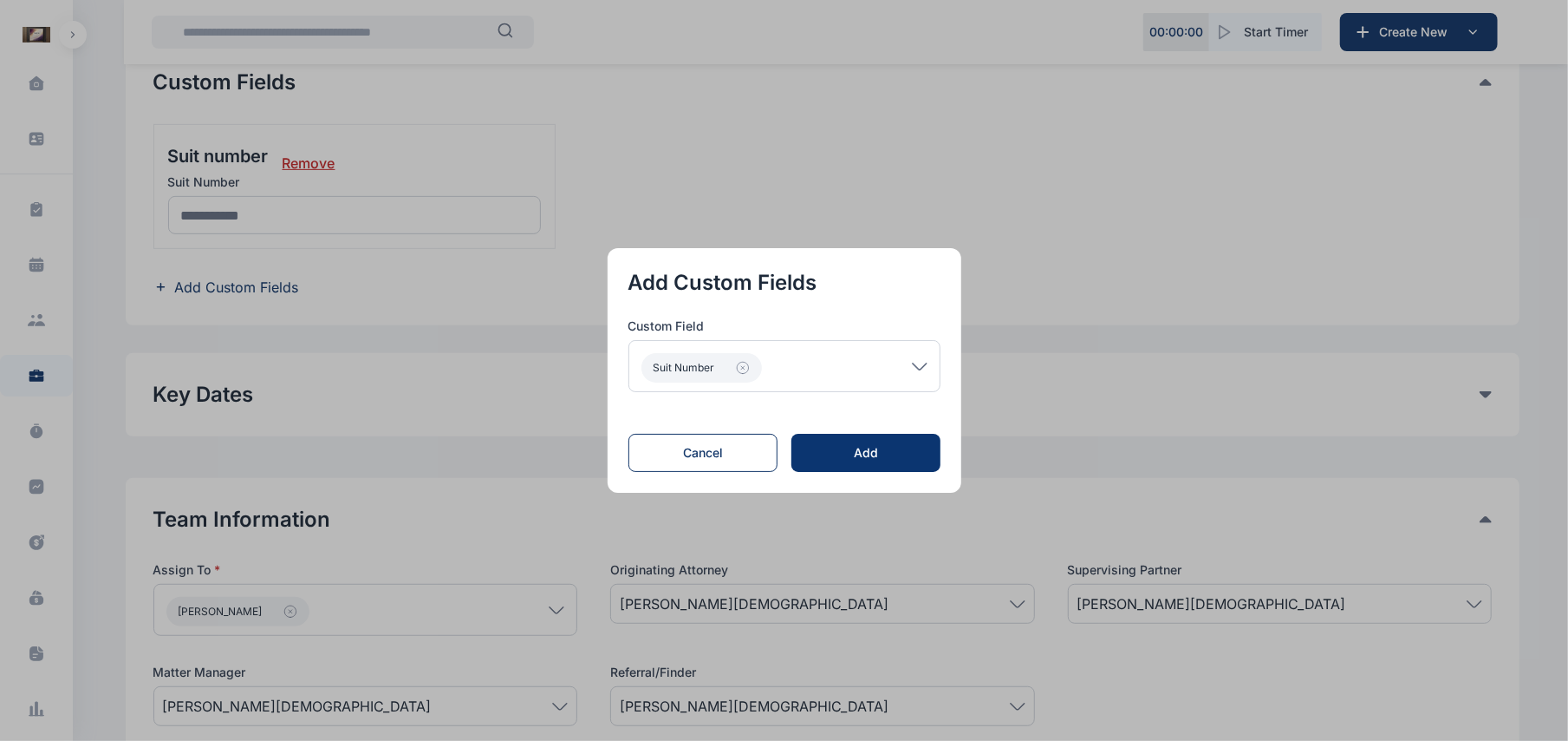
click at [893, 456] on div "Add" at bounding box center [865, 452] width 93 height 17
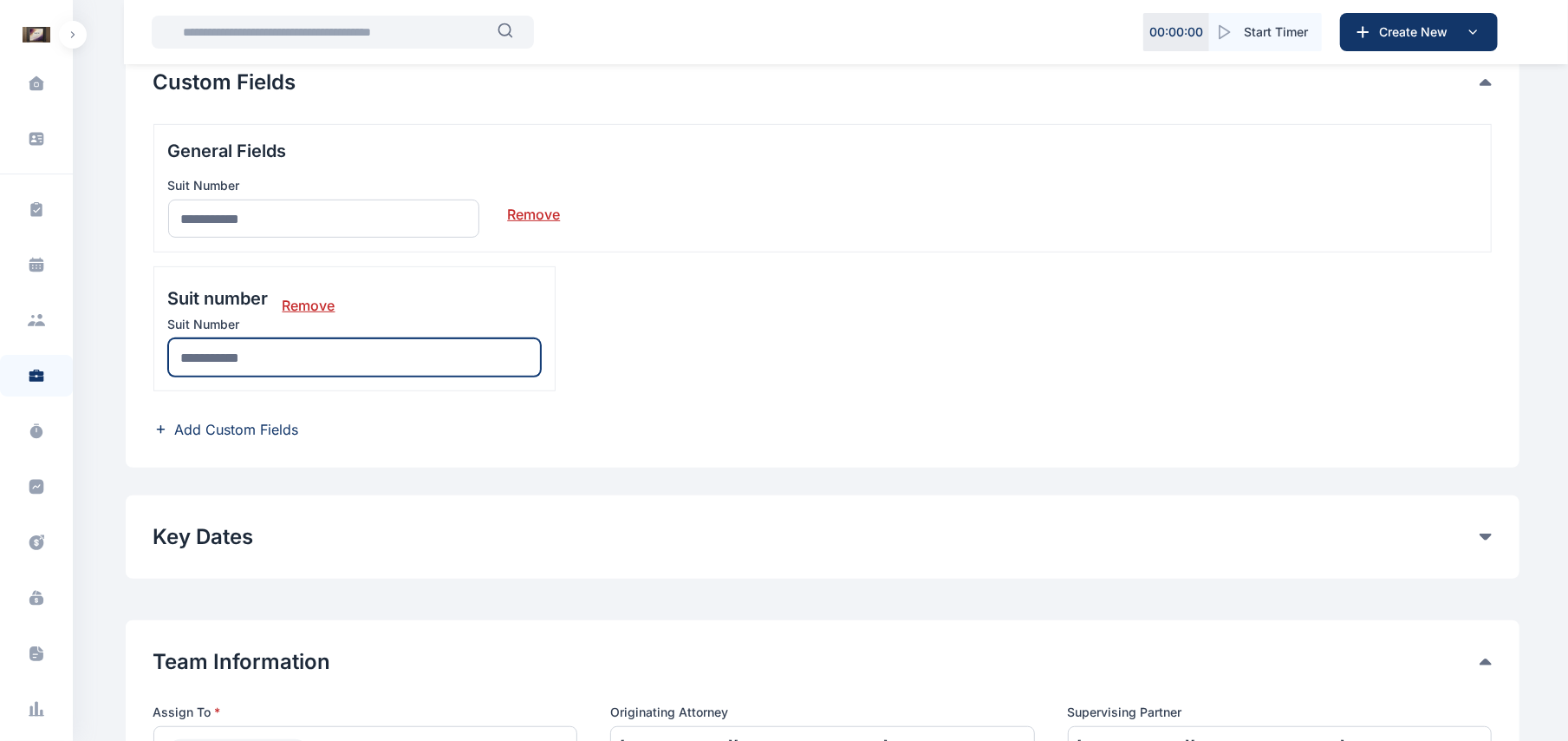
click at [265, 370] on input "text" at bounding box center [354, 358] width 372 height 38
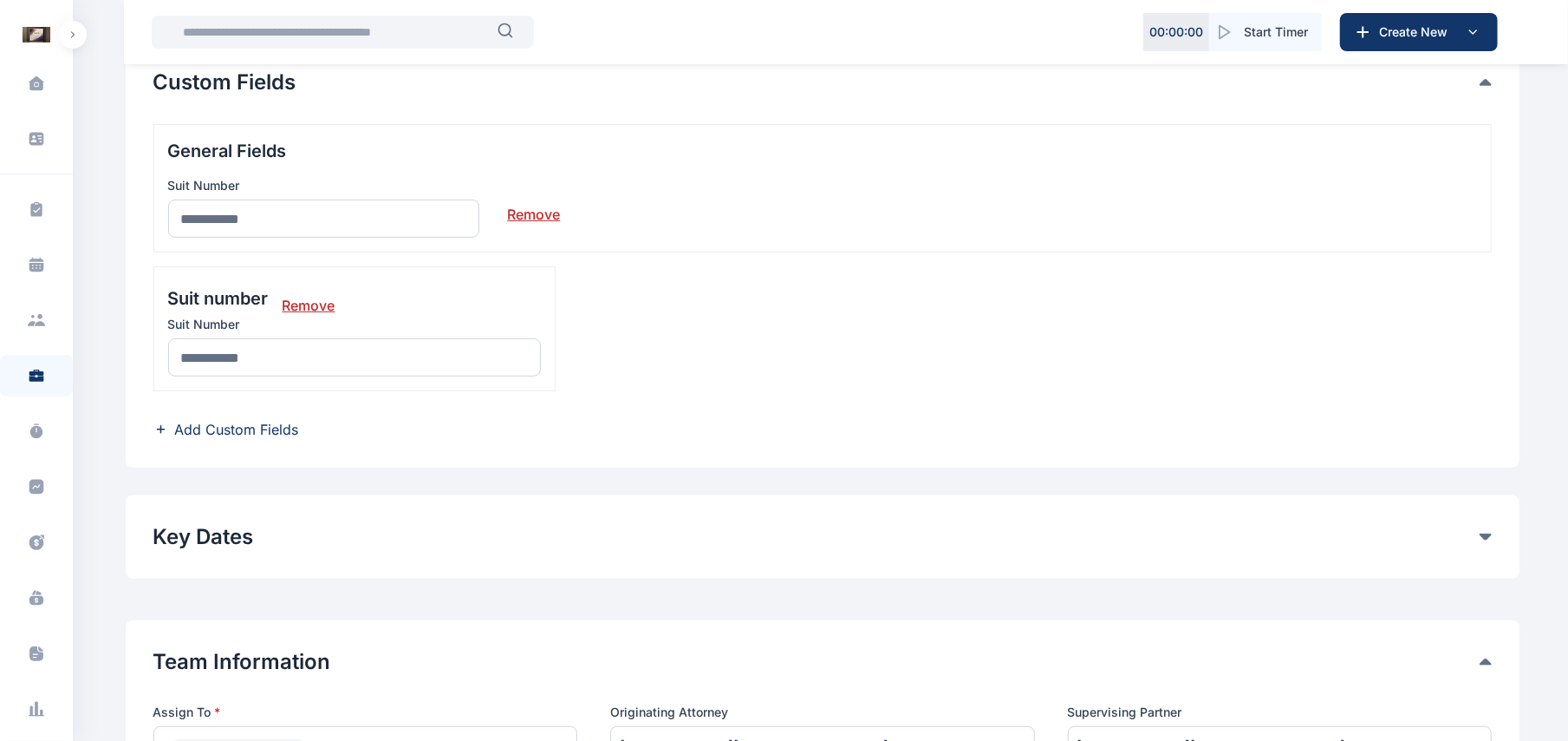
click at [199, 434] on span "Add Custom Fields" at bounding box center [237, 429] width 124 height 21
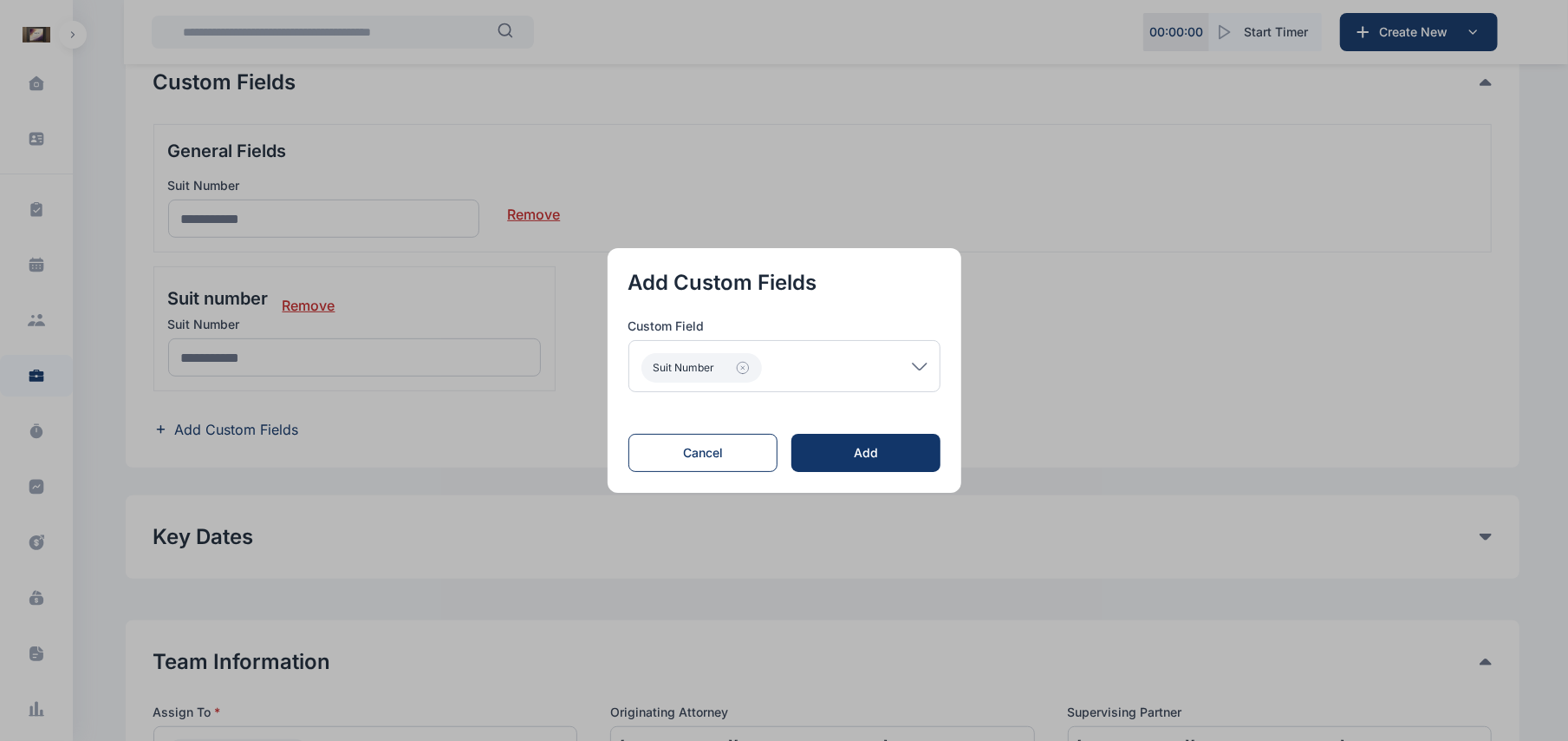
click at [930, 360] on div "Suit Number" at bounding box center [784, 366] width 312 height 52
click at [923, 360] on div "Suit Number" at bounding box center [784, 366] width 312 height 52
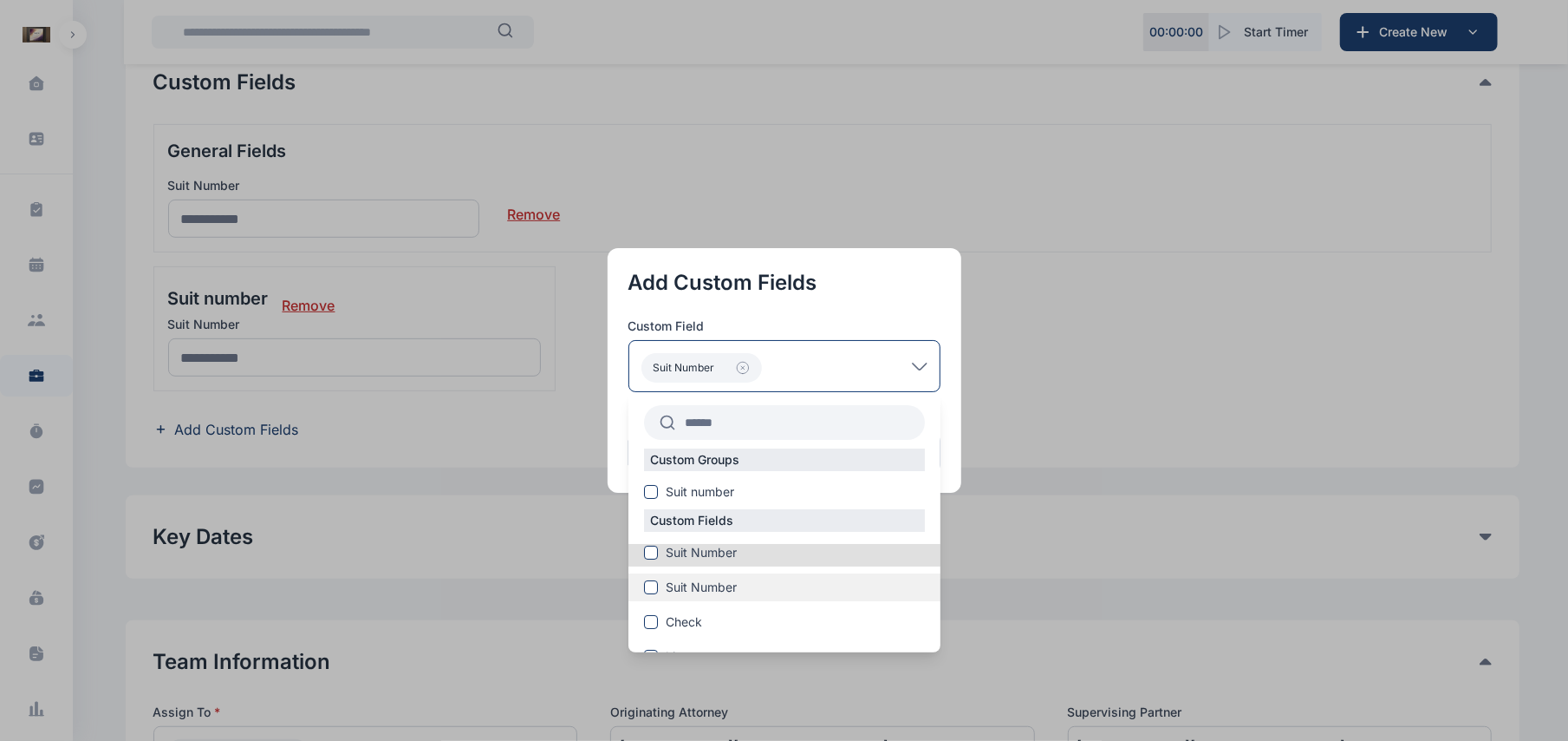
click at [666, 581] on label "Suit Number" at bounding box center [784, 587] width 312 height 17
click at [660, 564] on div "Suit Number" at bounding box center [784, 555] width 312 height 23
click at [652, 546] on span at bounding box center [651, 553] width 14 height 14
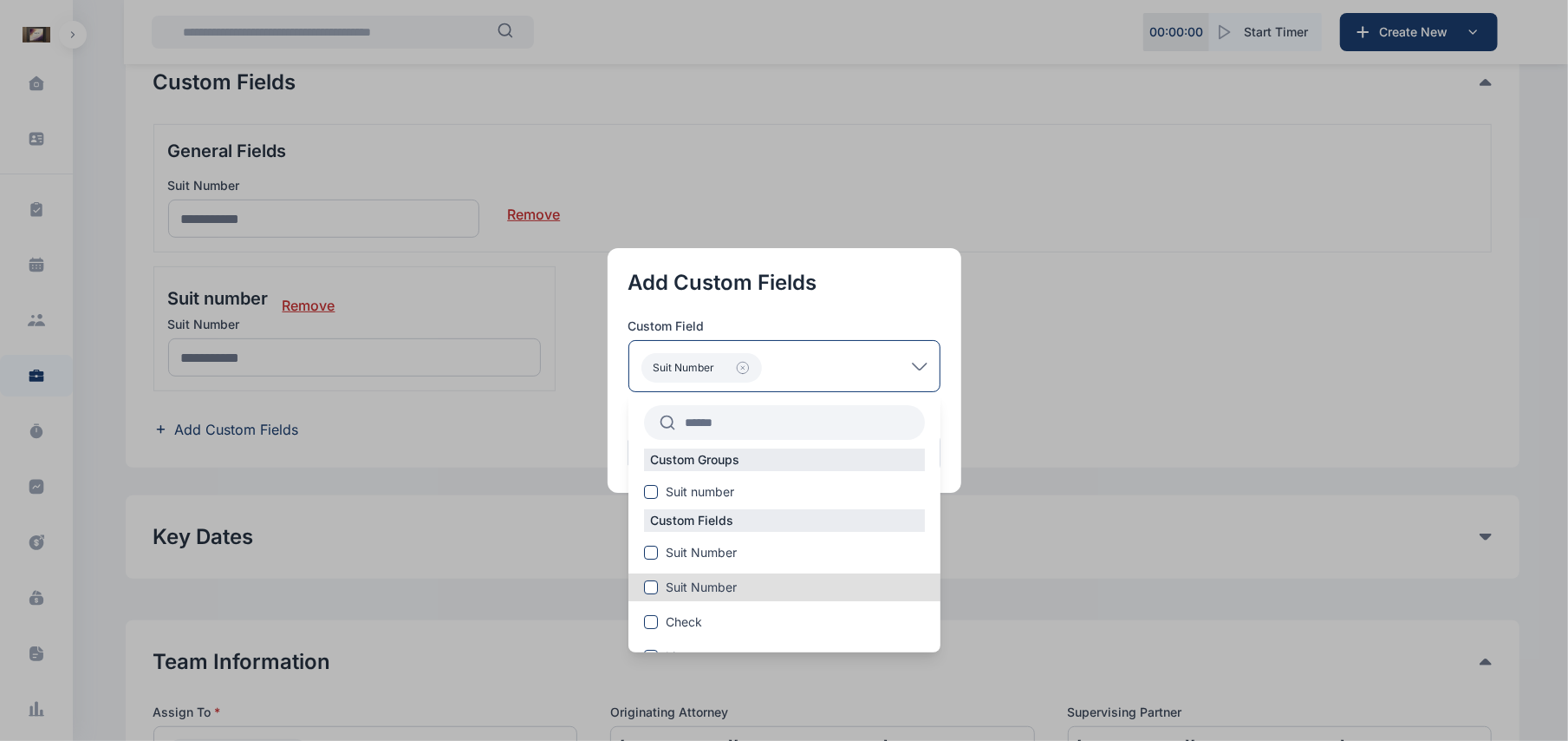
click at [1041, 534] on button "button" at bounding box center [784, 370] width 1568 height 741
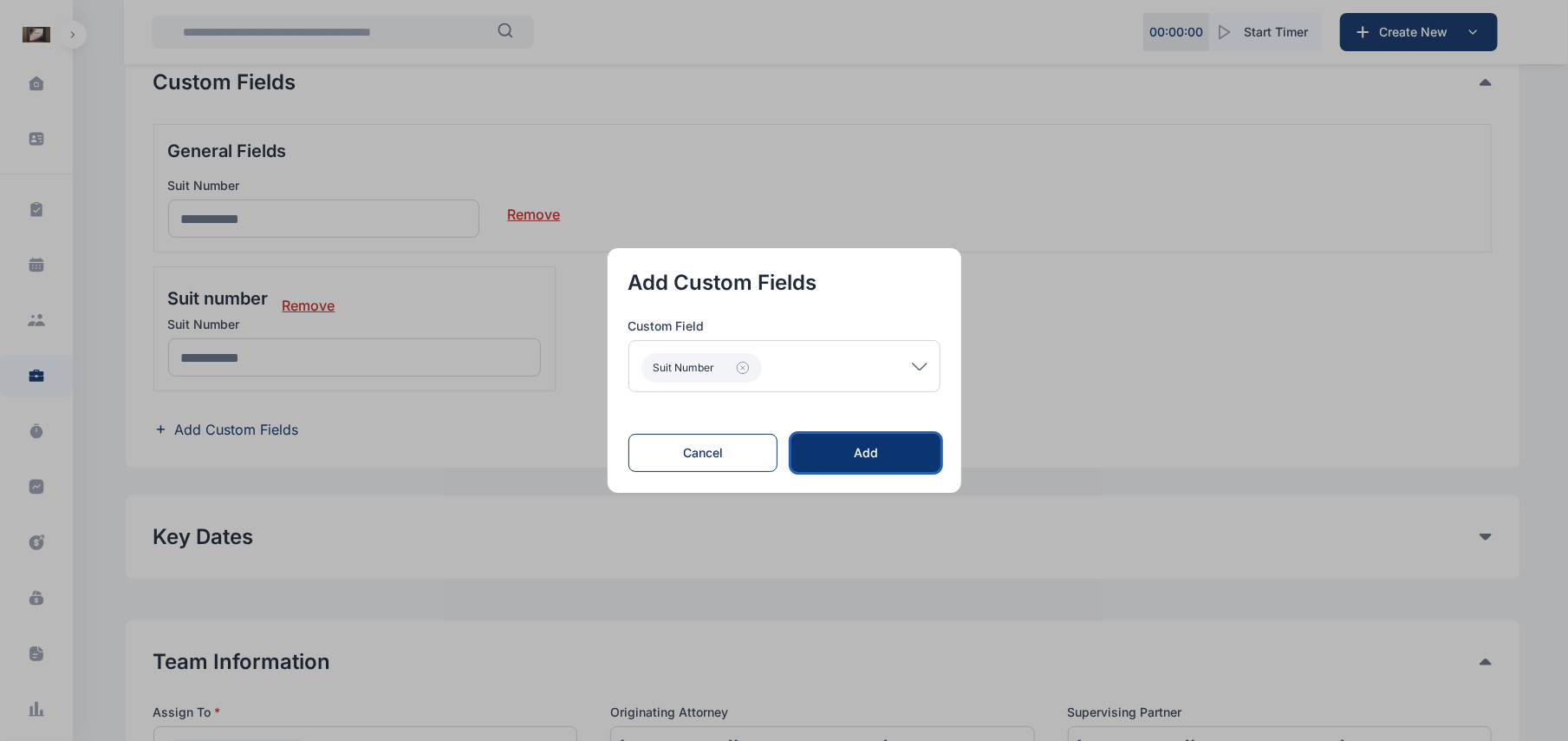
click at [909, 466] on button "Add" at bounding box center [865, 452] width 148 height 38
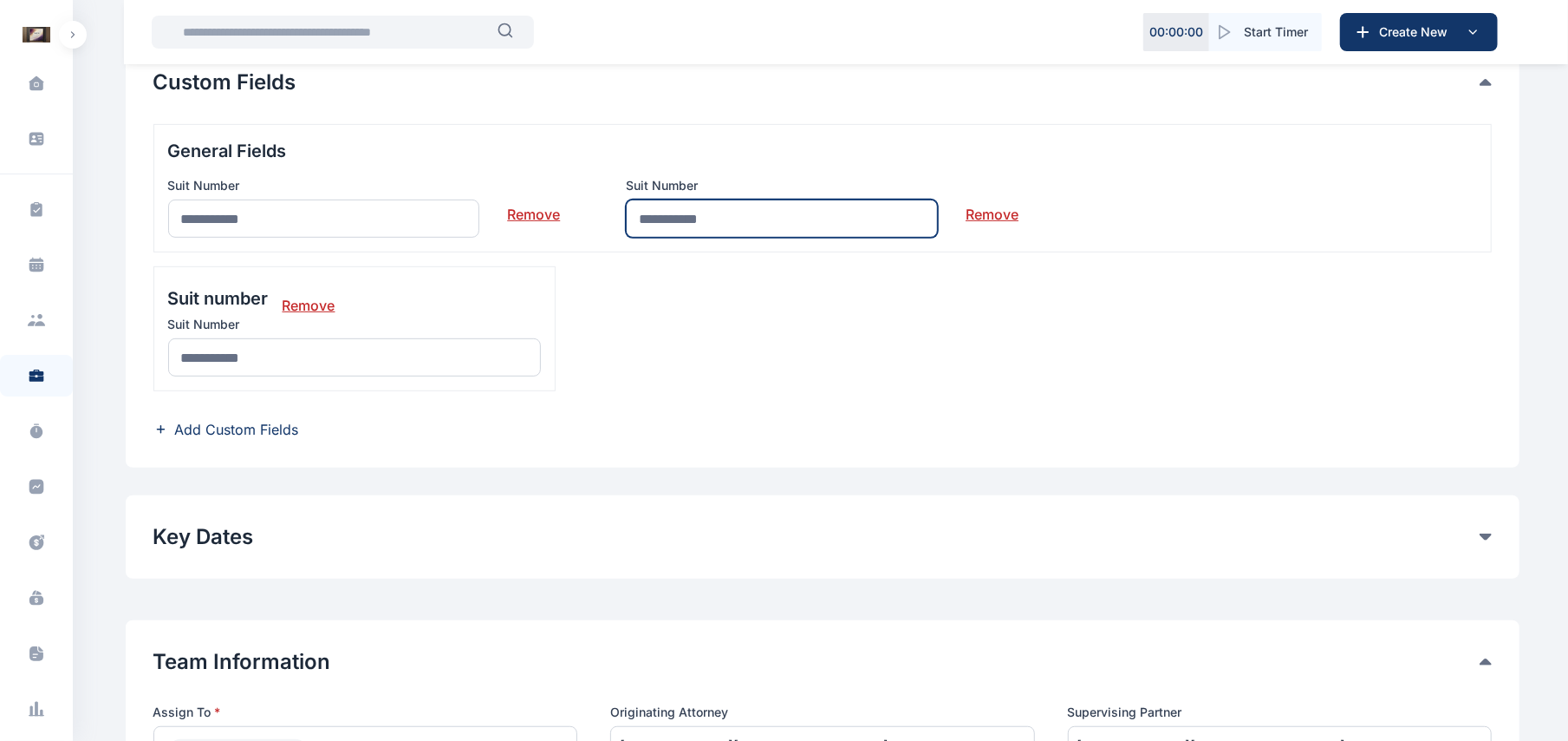
click at [692, 226] on input "text" at bounding box center [782, 218] width 312 height 38
click at [195, 439] on span "Add Custom Fields" at bounding box center [237, 429] width 124 height 21
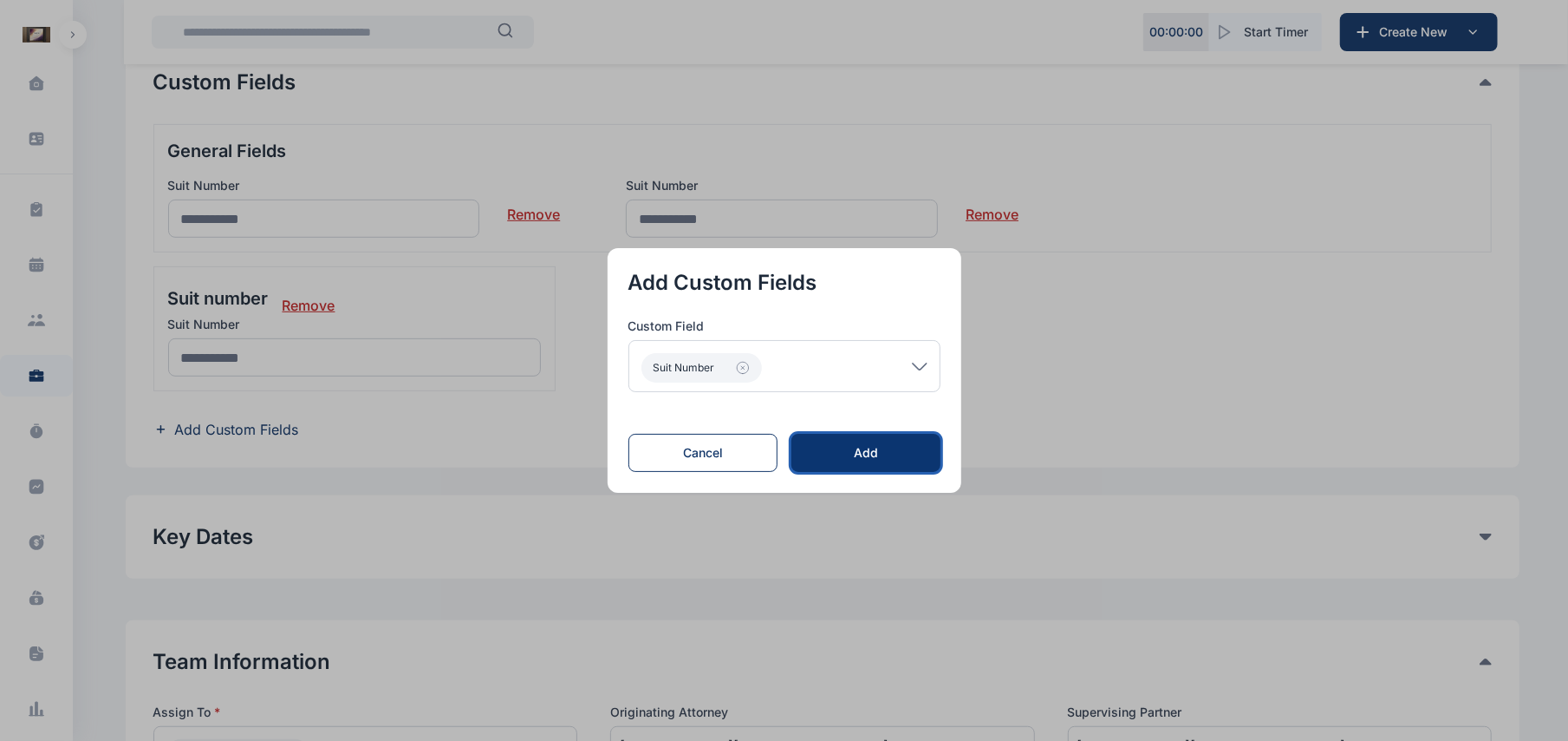
click at [813, 472] on button "Add" at bounding box center [865, 452] width 148 height 38
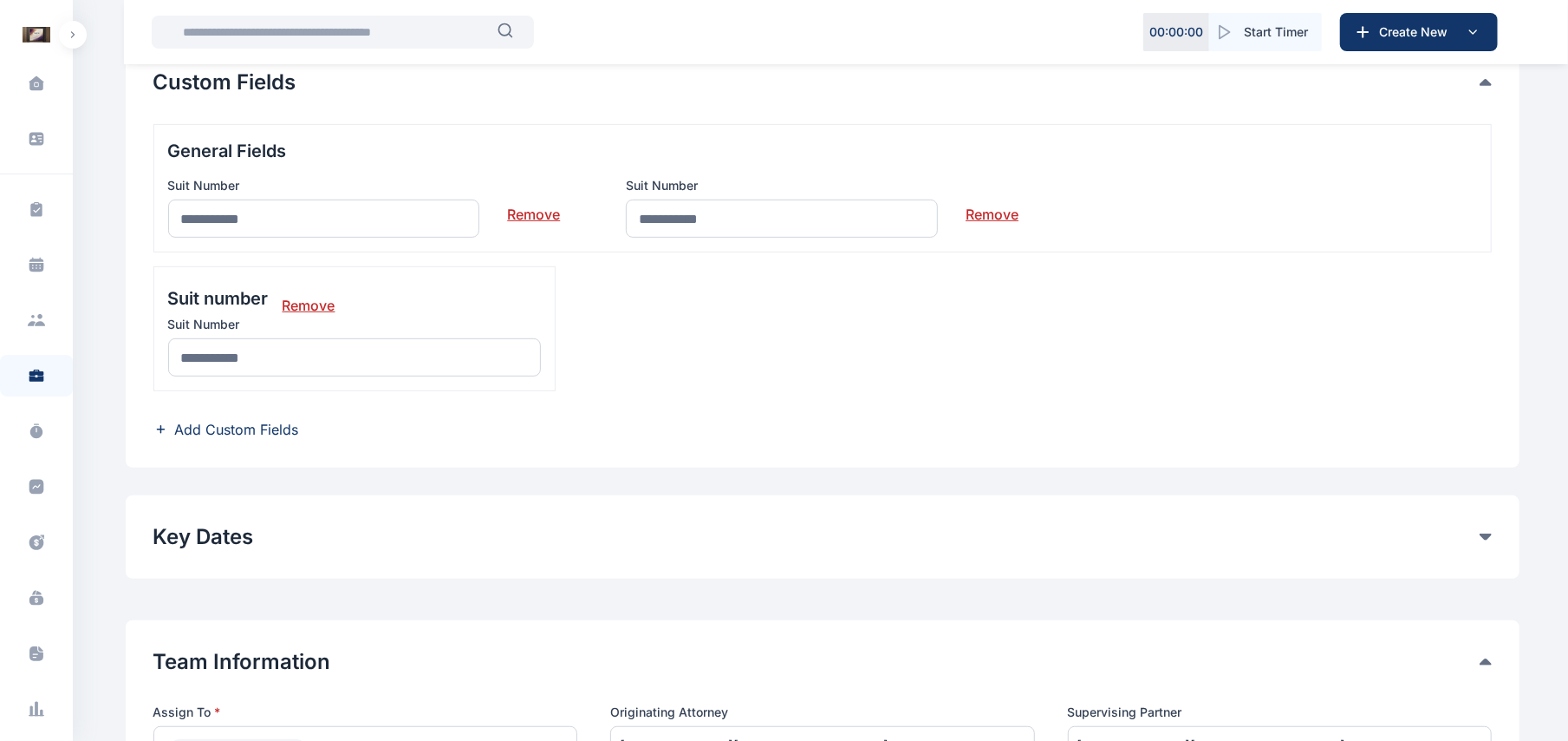
click at [205, 416] on div "General Fields Suit Number Remove Suit Number Remove Suit number Remove Suit Nu…" at bounding box center [822, 282] width 1339 height 316
click at [217, 433] on span "Add Custom Fields" at bounding box center [237, 429] width 124 height 21
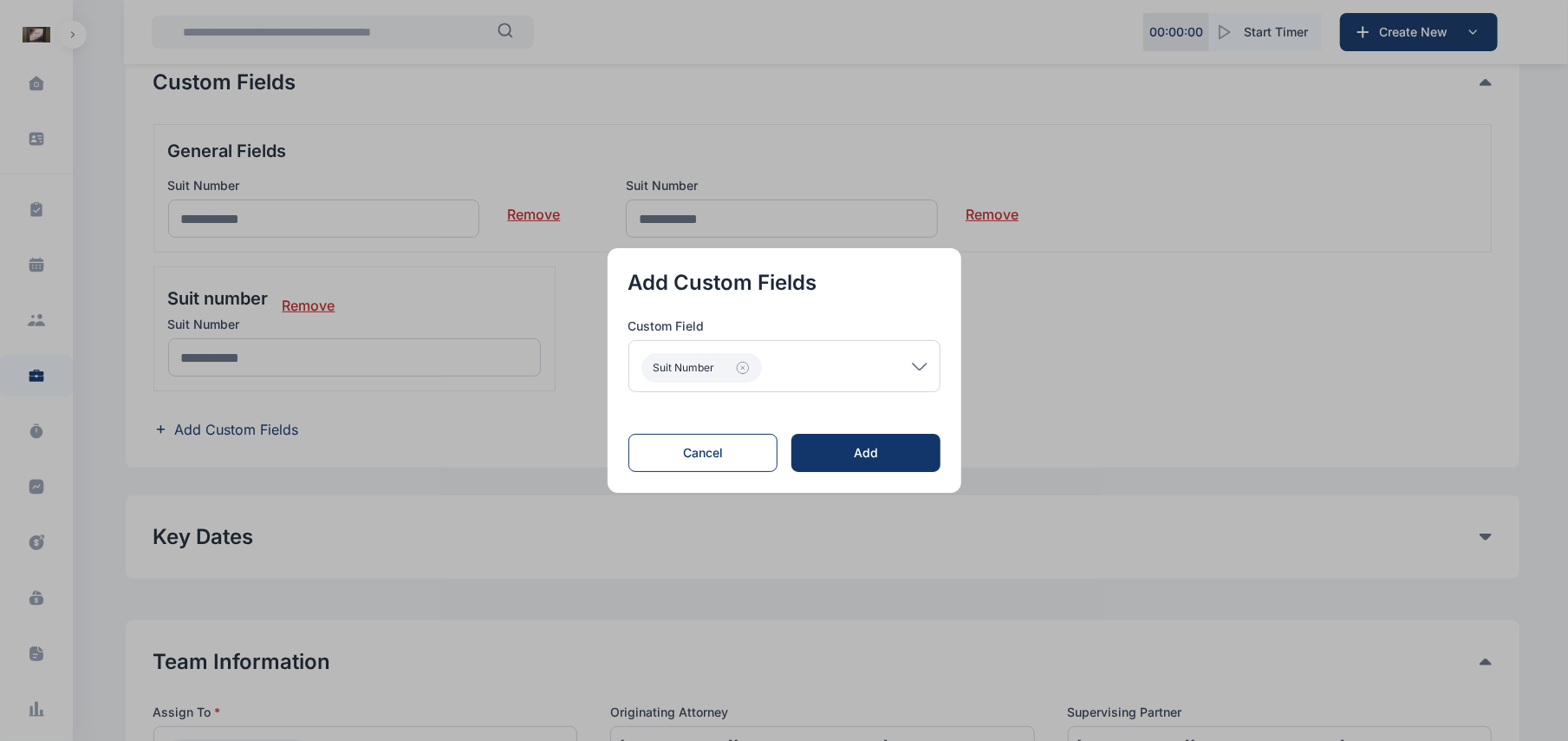
click at [921, 366] on icon at bounding box center [920, 366] width 14 height 6
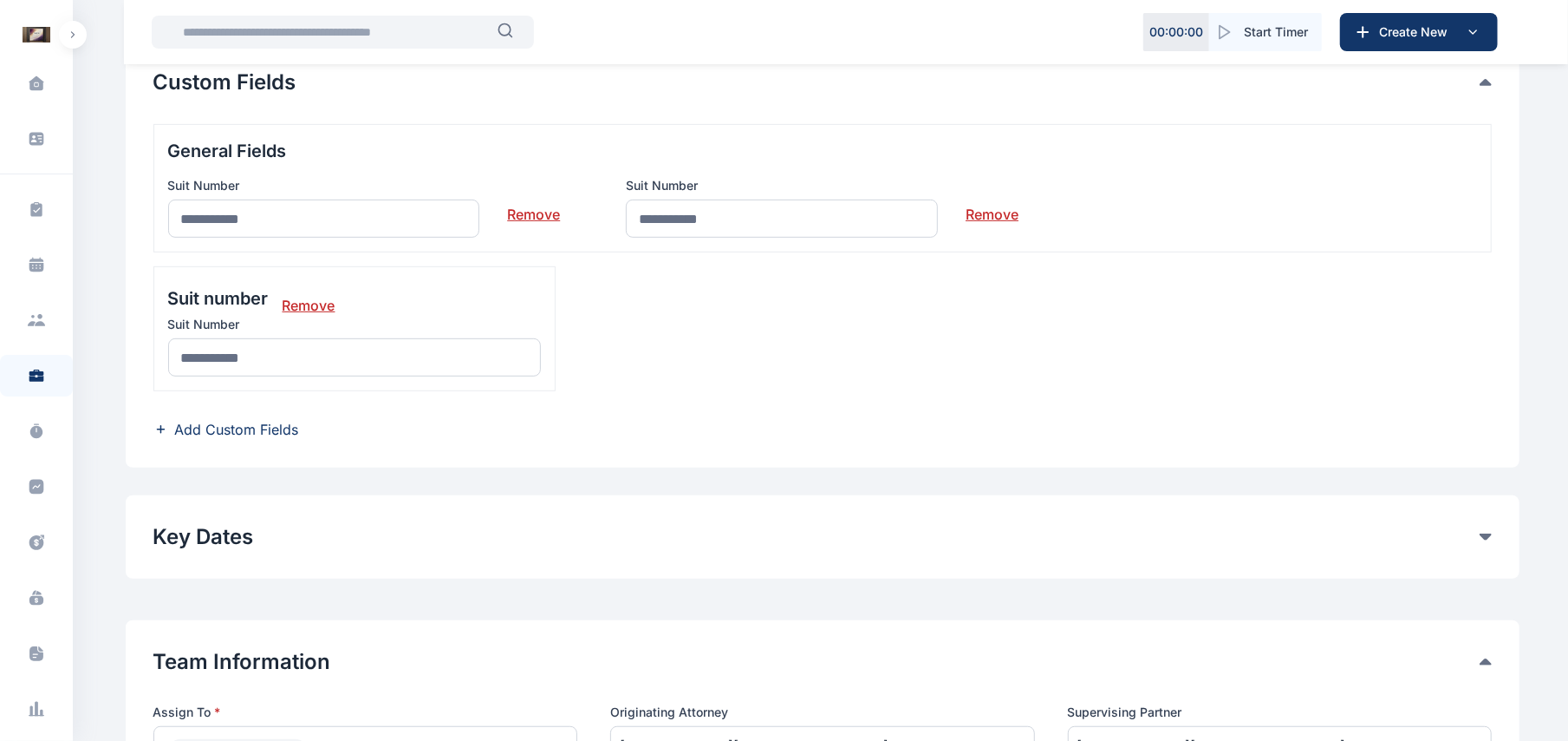
click at [255, 433] on span "Add Custom Fields" at bounding box center [237, 429] width 124 height 21
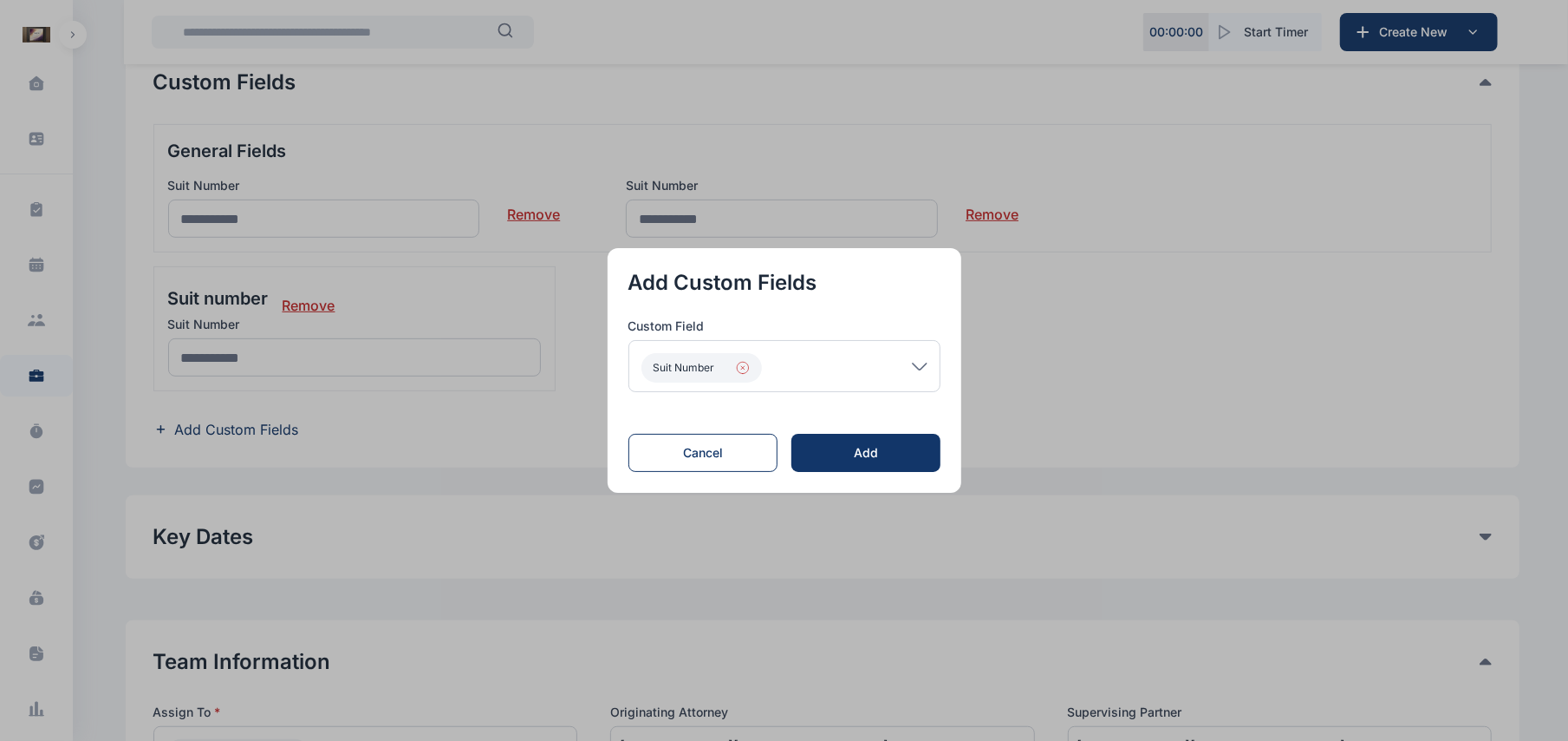
click at [748, 359] on button "Suit Number" at bounding box center [701, 368] width 120 height 30
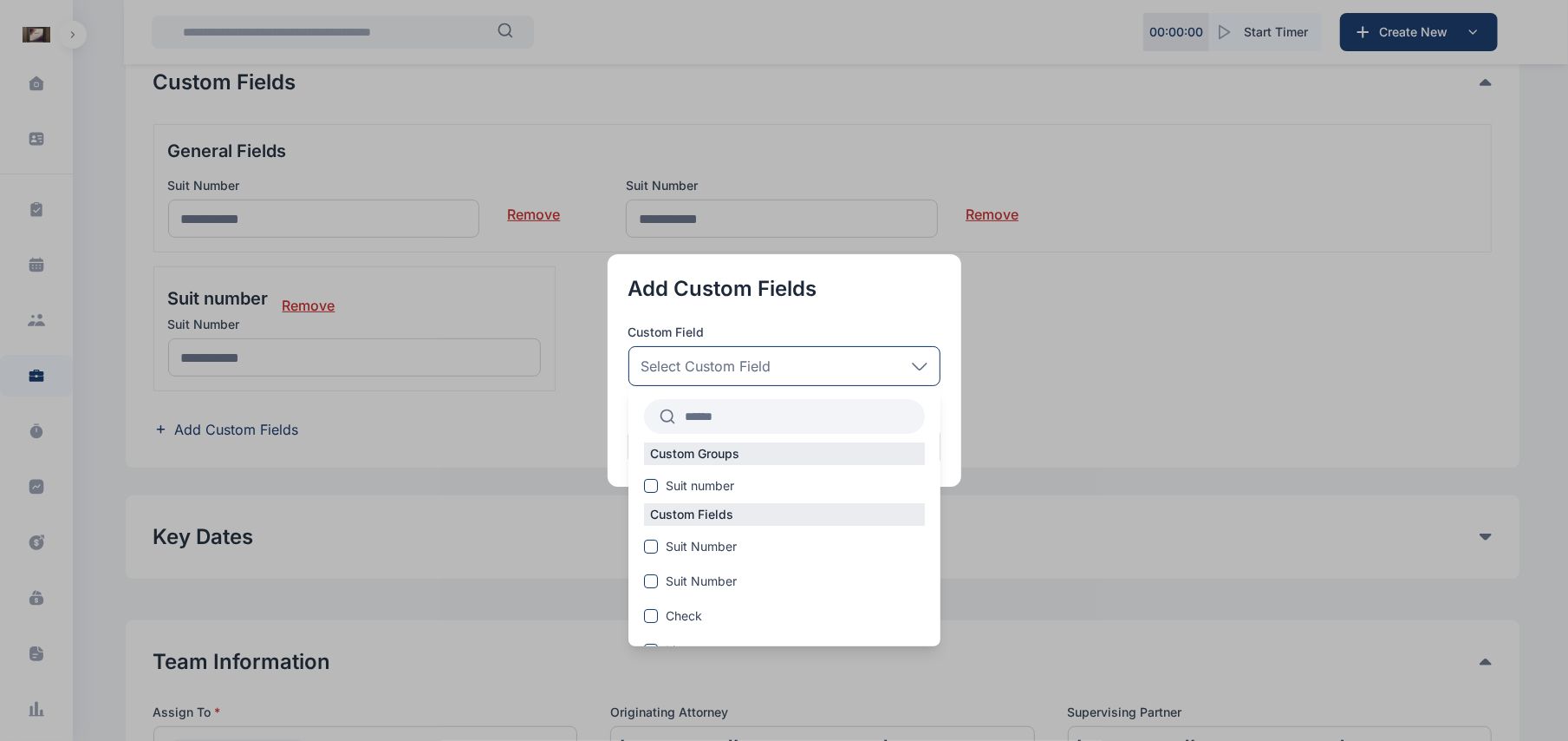
click at [916, 362] on div "Select Custom Field" at bounding box center [784, 366] width 312 height 40
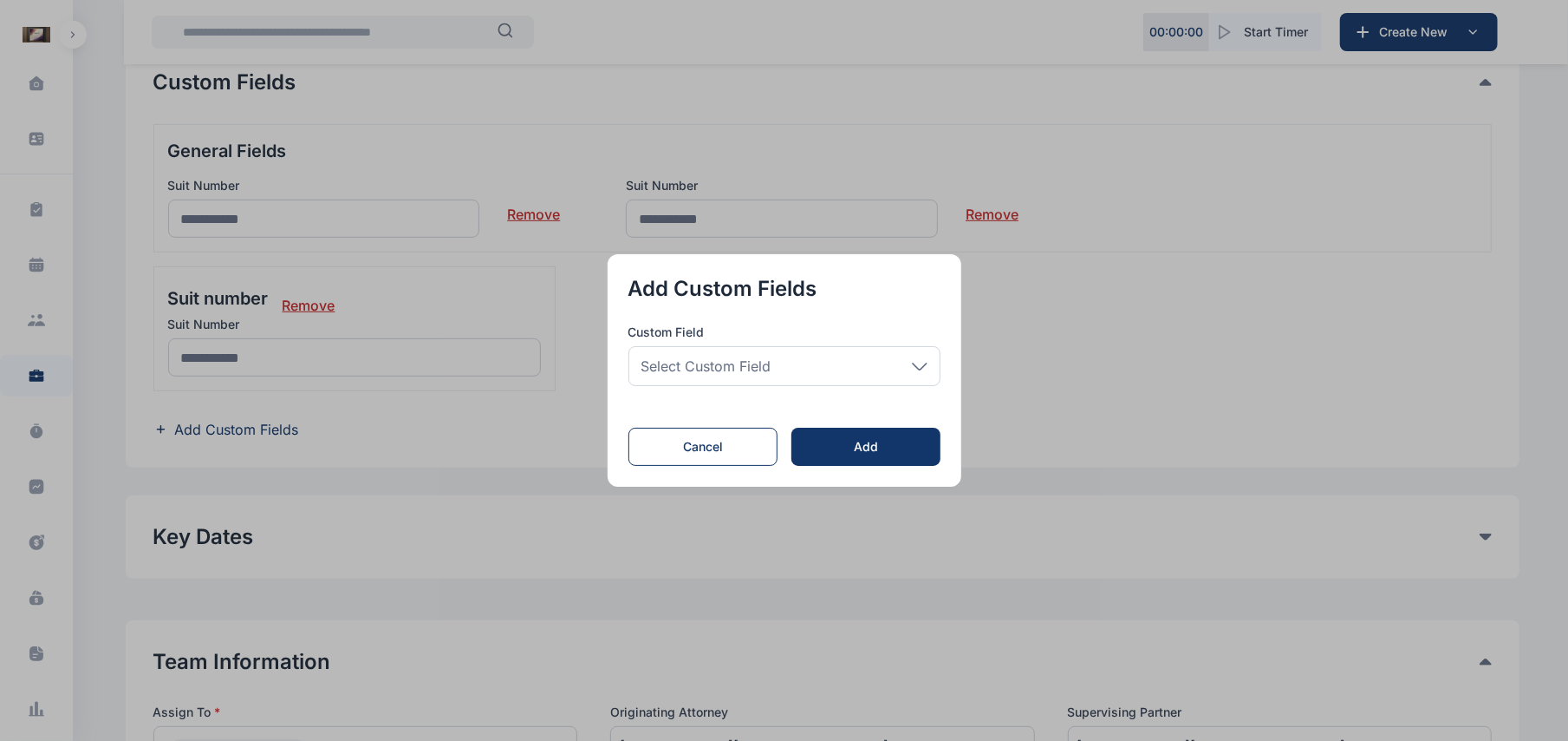
click at [916, 362] on div "Select Custom Field" at bounding box center [784, 366] width 312 height 40
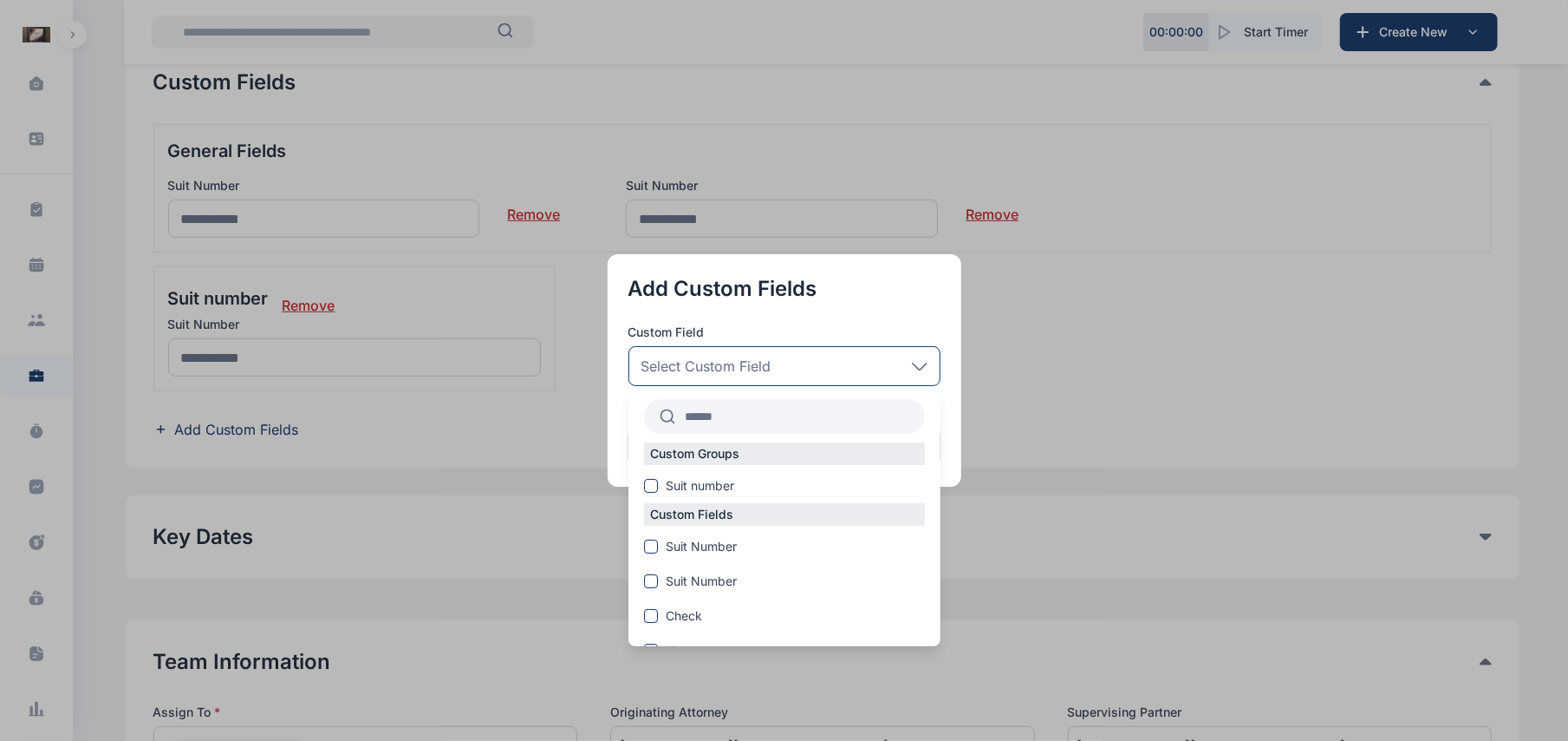
click at [674, 519] on p "Custom Fields" at bounding box center [693, 514] width 98 height 17
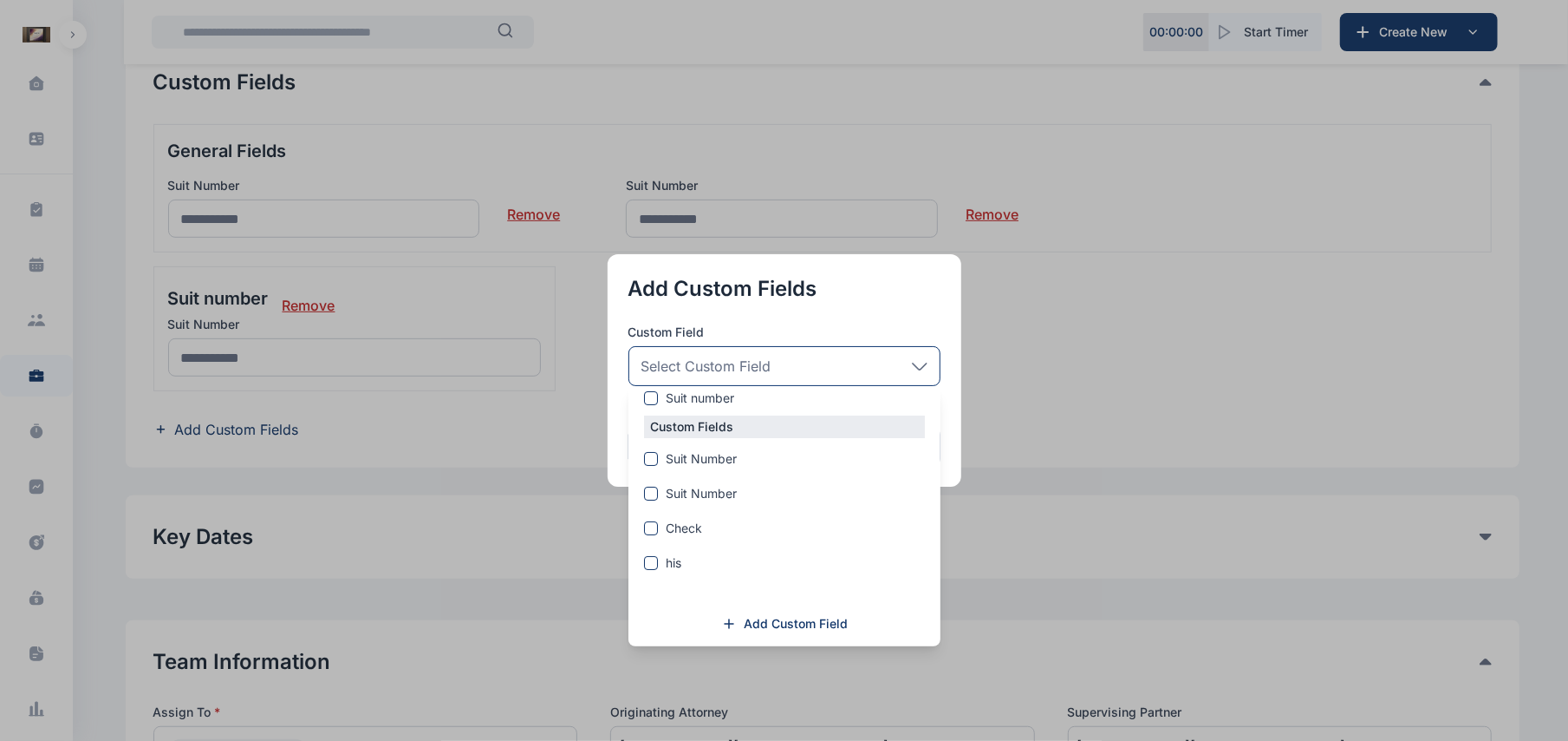
click at [857, 615] on div "Custom Groups Suit number Custom Fields Suit Number Suit Number Check his Add C…" at bounding box center [784, 472] width 312 height 348
click at [829, 621] on span "Add Custom Field" at bounding box center [796, 622] width 104 height 17
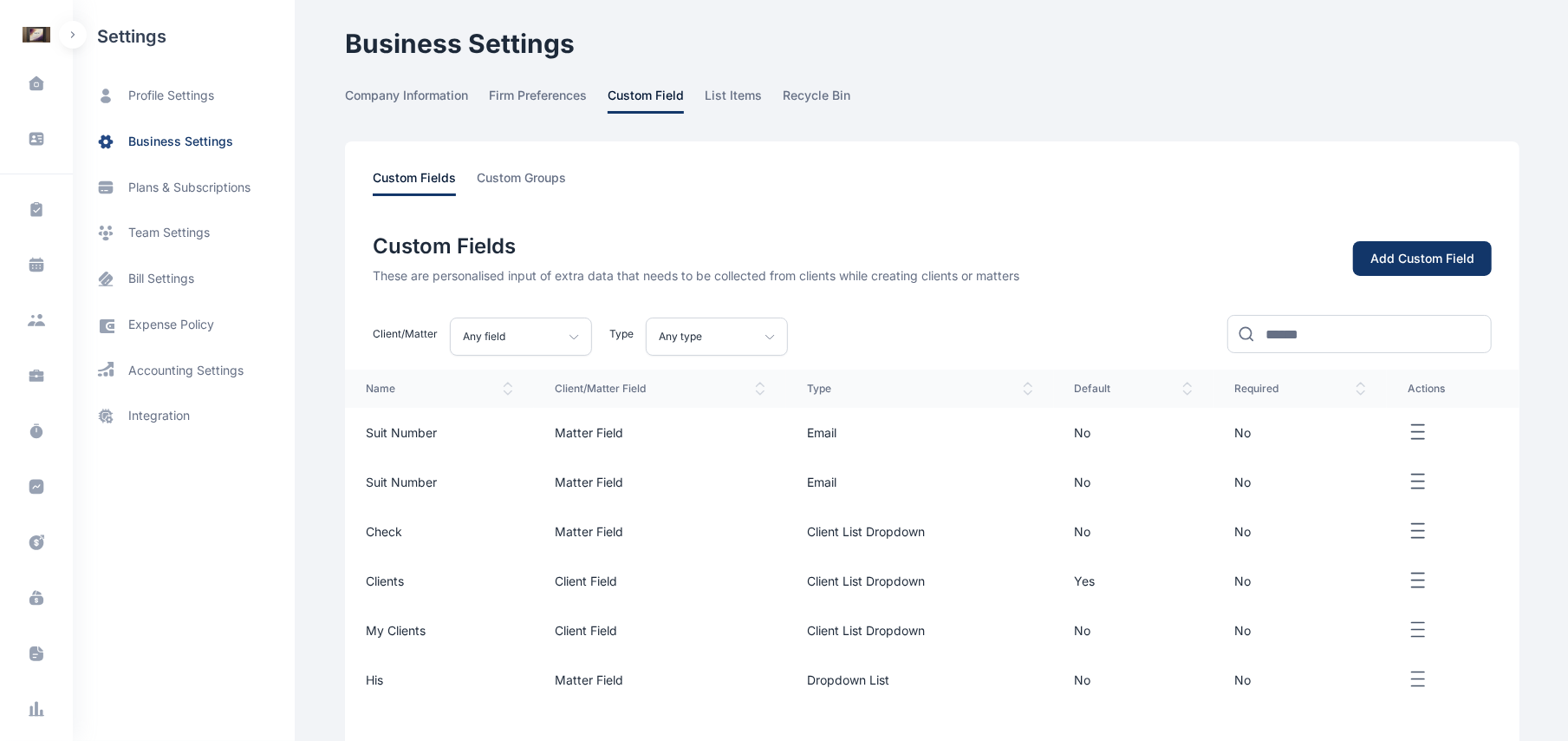
click at [1399, 244] on button "Add Custom Field" at bounding box center [1422, 259] width 138 height 36
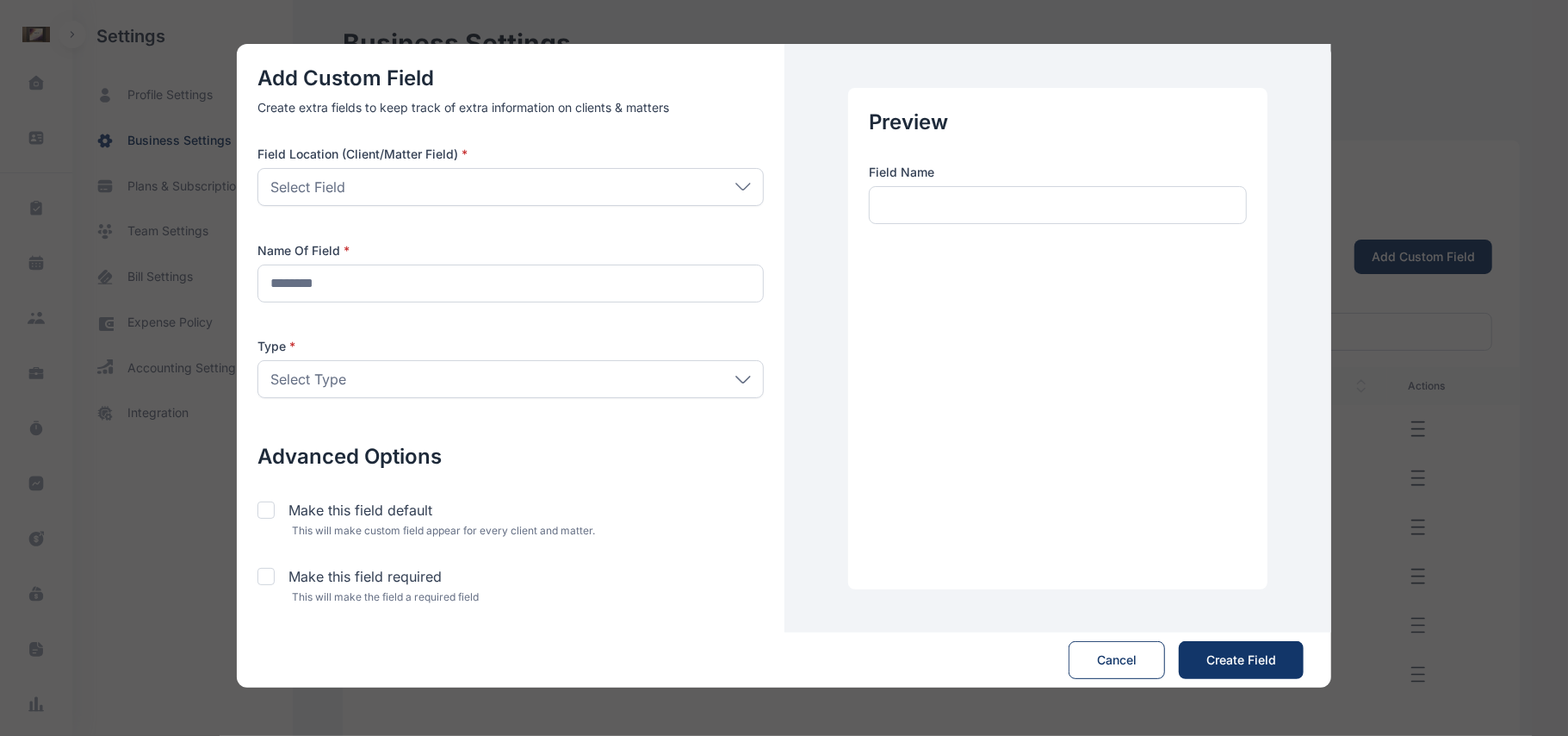
click at [592, 200] on div "Select Field" at bounding box center [510, 187] width 506 height 38
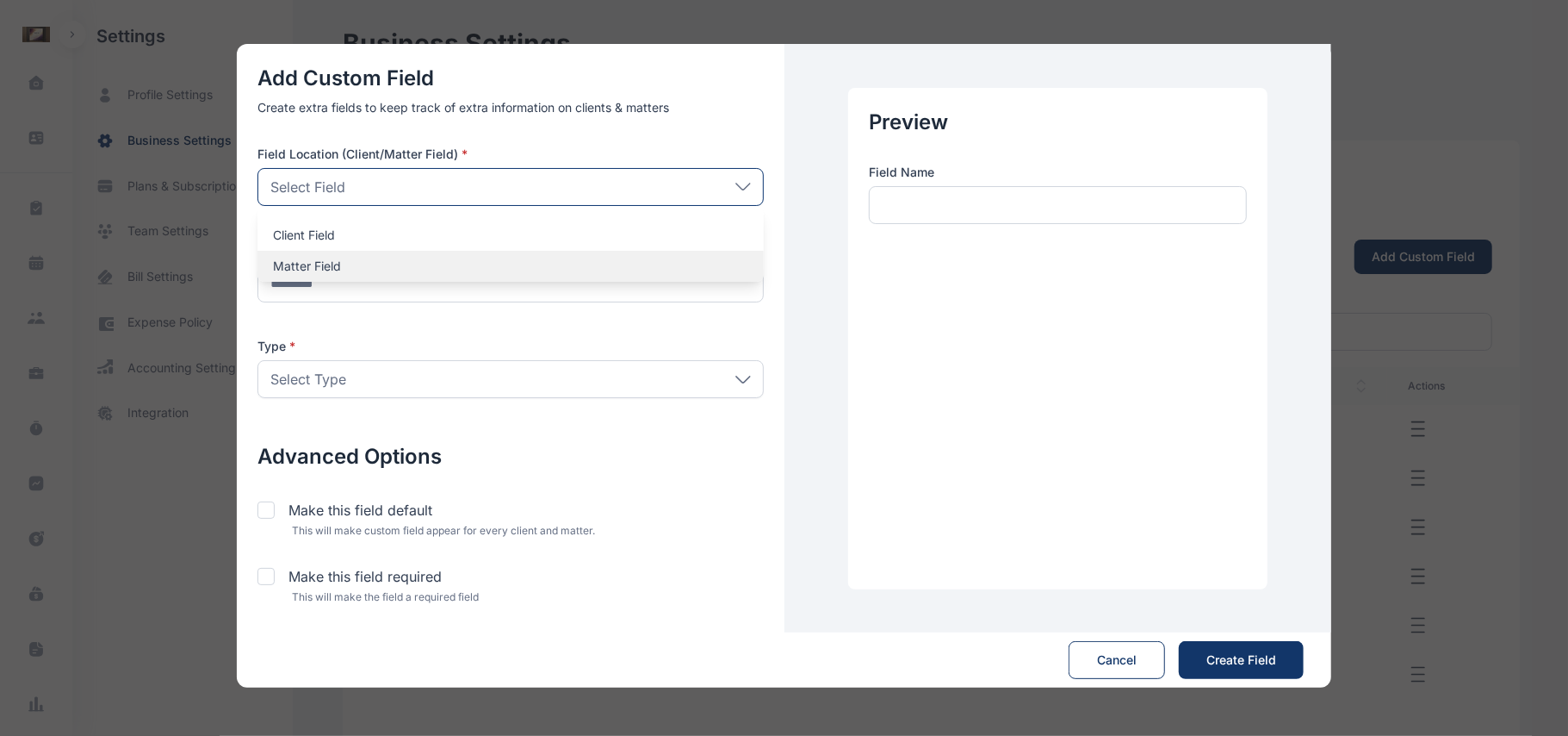
click at [551, 277] on div "Matter Field" at bounding box center [510, 265] width 506 height 31
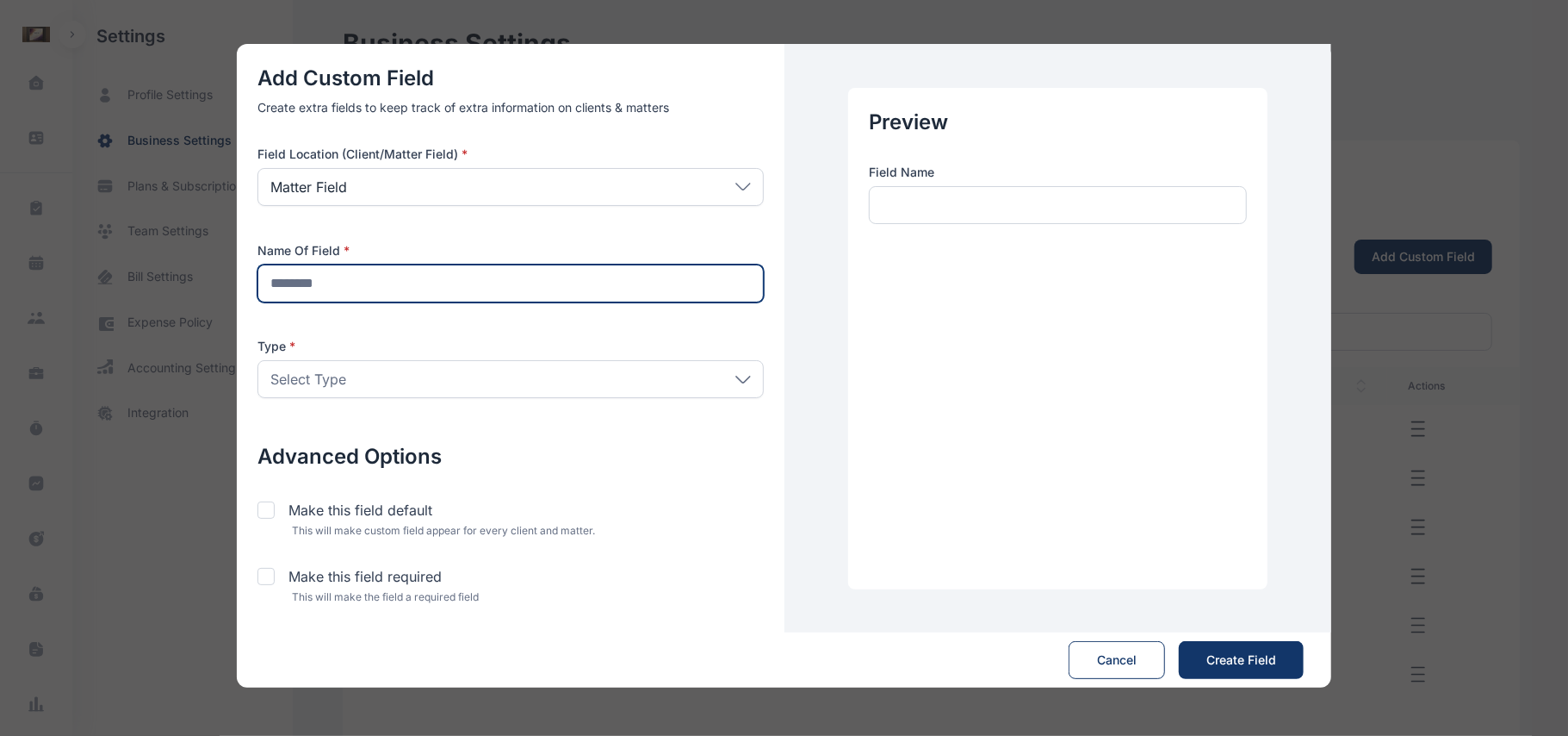
click at [553, 291] on input "text" at bounding box center [510, 283] width 506 height 38
type input "**********"
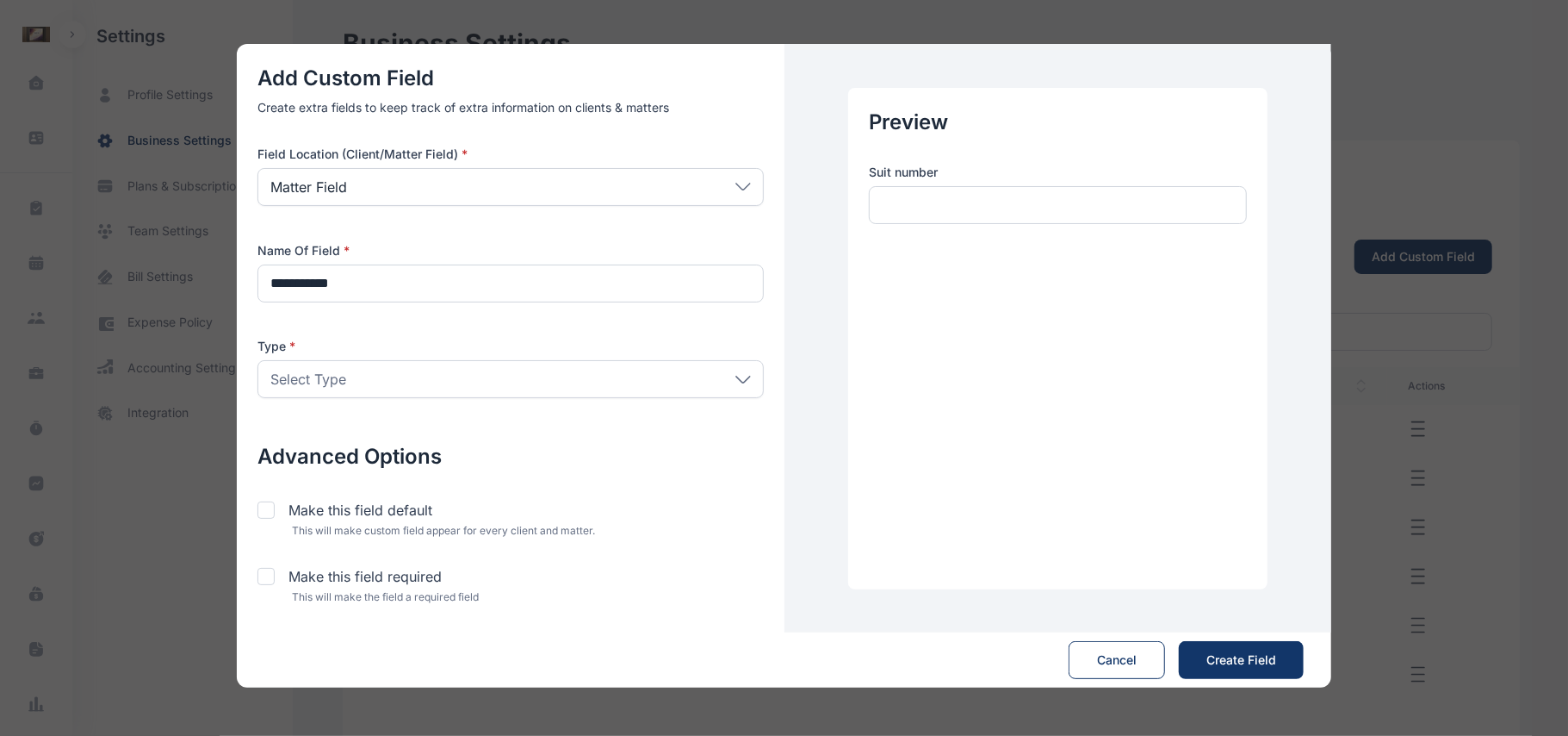
click at [601, 351] on label "Type *" at bounding box center [510, 345] width 506 height 17
click at [696, 394] on div "Select Type" at bounding box center [510, 379] width 506 height 38
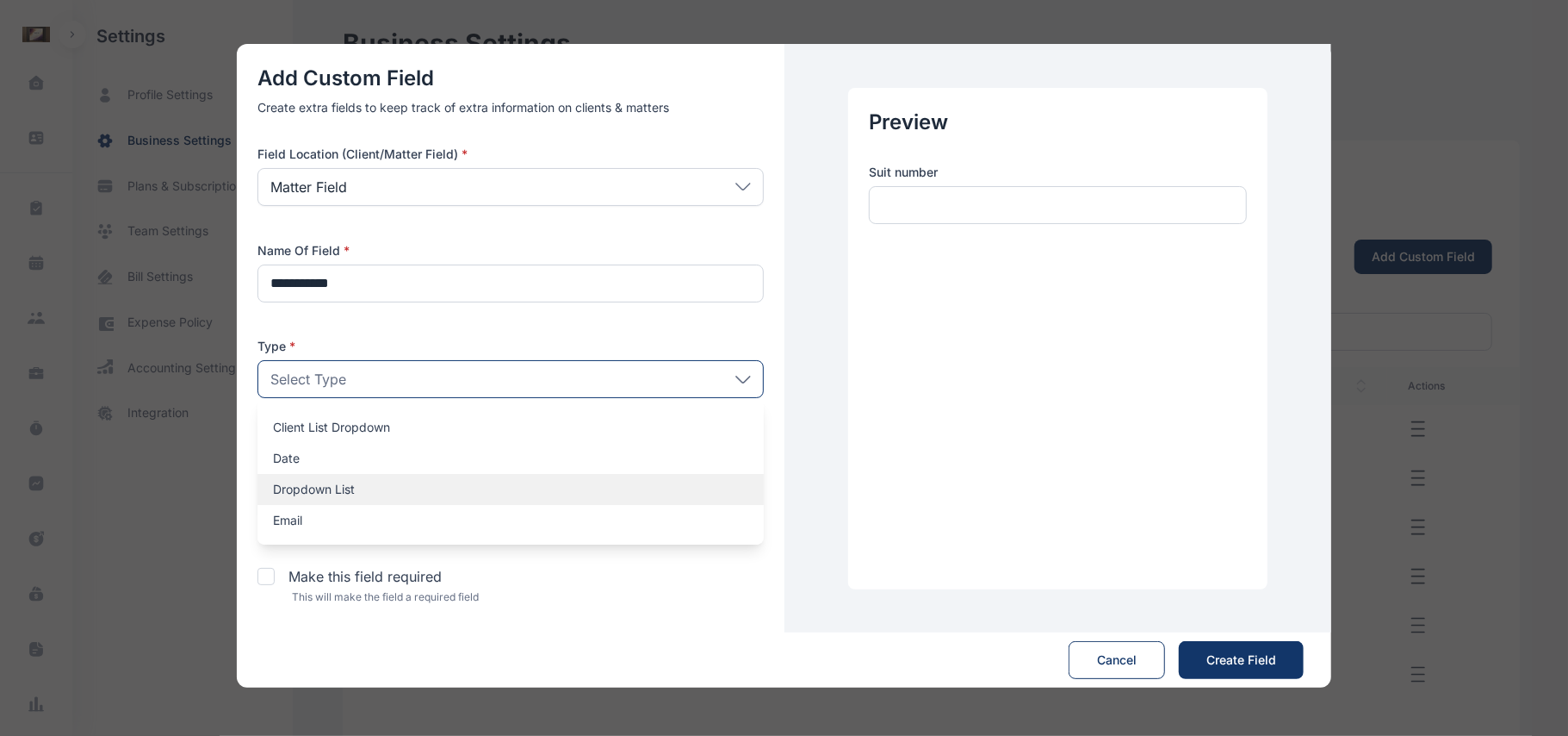
click at [367, 497] on p "Dropdown List" at bounding box center [510, 489] width 476 height 17
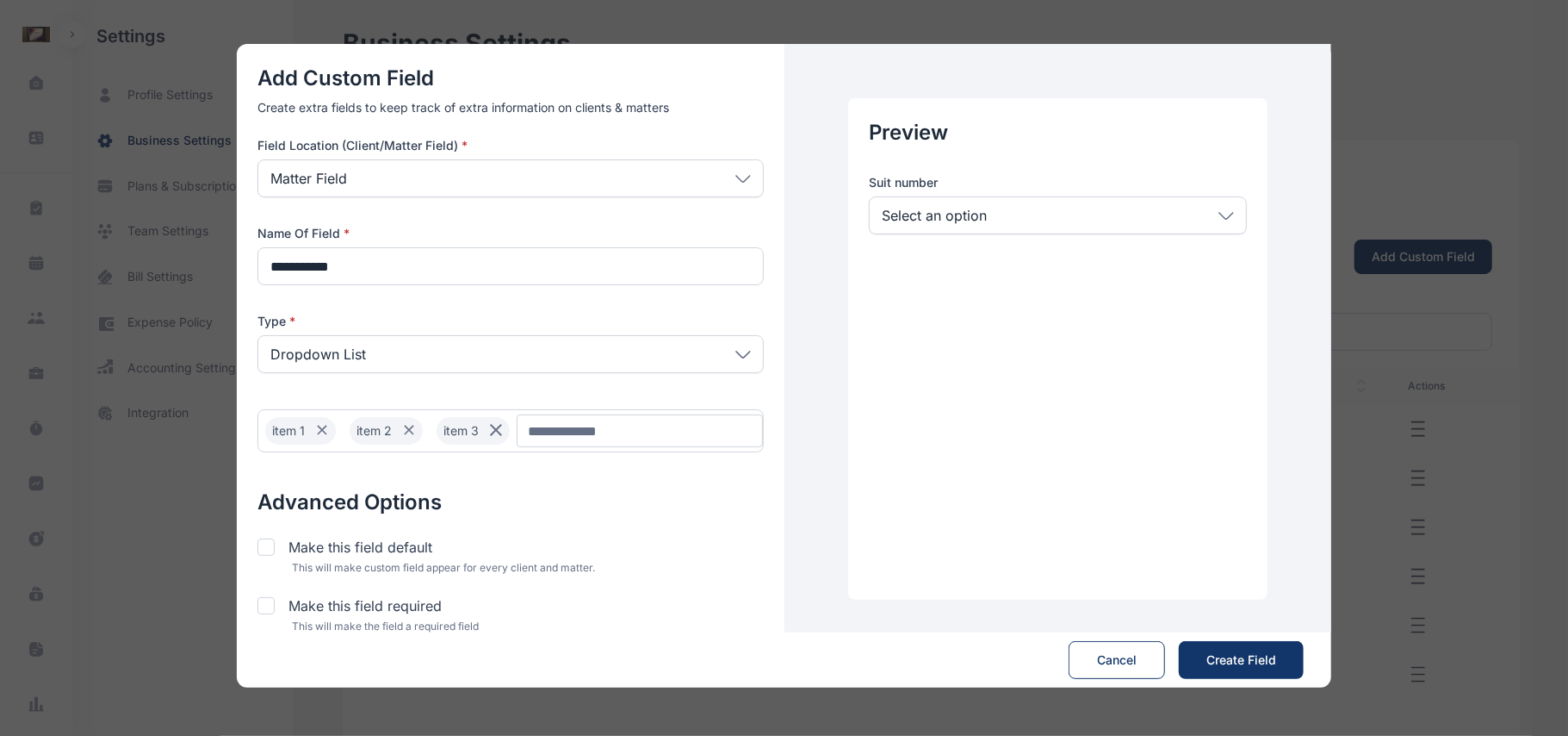
click at [496, 430] on icon at bounding box center [495, 429] width 12 height 12
click at [413, 428] on icon at bounding box center [408, 429] width 21 height 21
click at [325, 434] on icon at bounding box center [322, 429] width 12 height 12
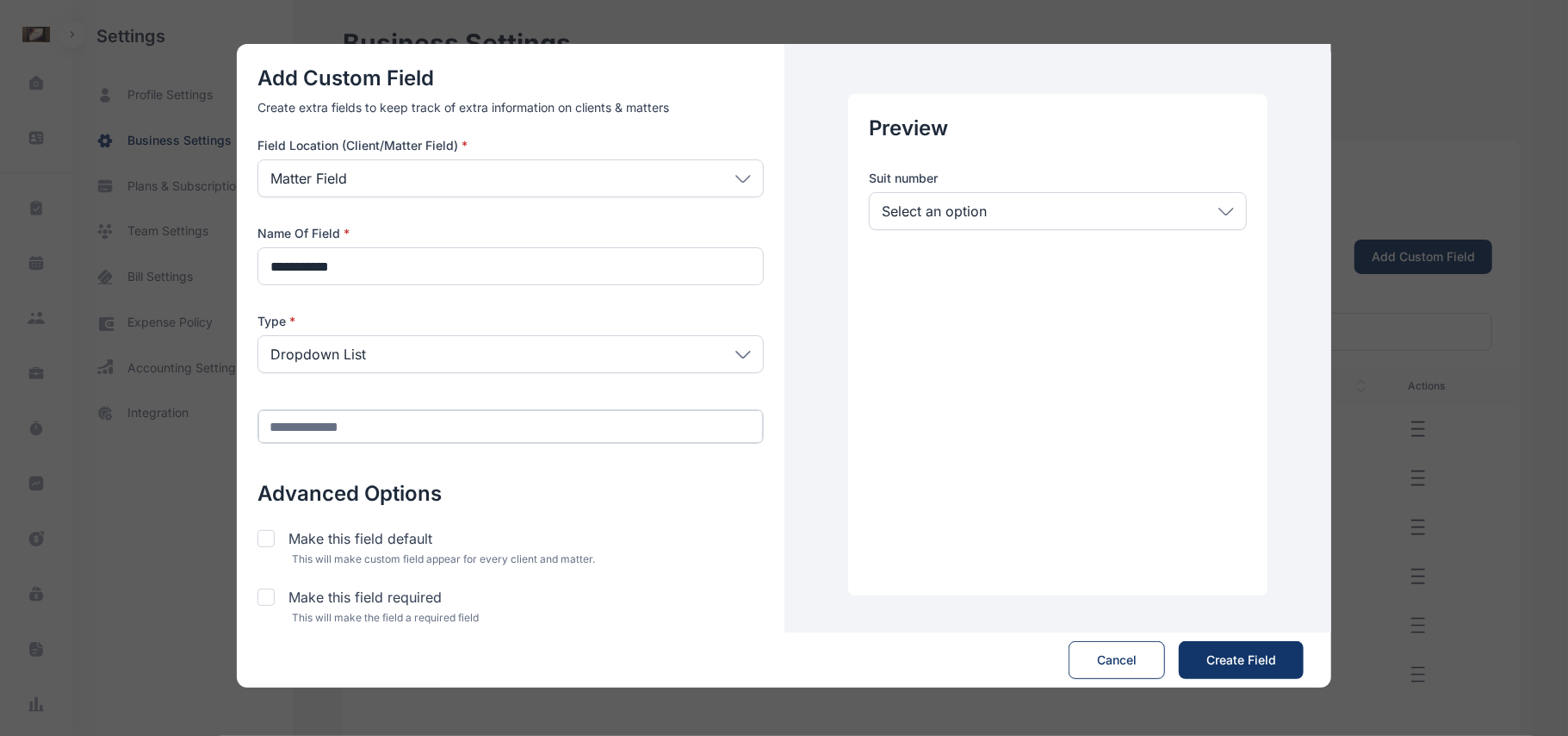
click at [396, 428] on input "Chip Input" at bounding box center [510, 425] width 504 height 33
click at [442, 477] on div "**********" at bounding box center [510, 344] width 548 height 601
click at [573, 479] on div "**********" at bounding box center [510, 344] width 548 height 601
click at [752, 444] on div "**********" at bounding box center [510, 344] width 548 height 601
click at [523, 434] on input "****" at bounding box center [510, 425] width 504 height 33
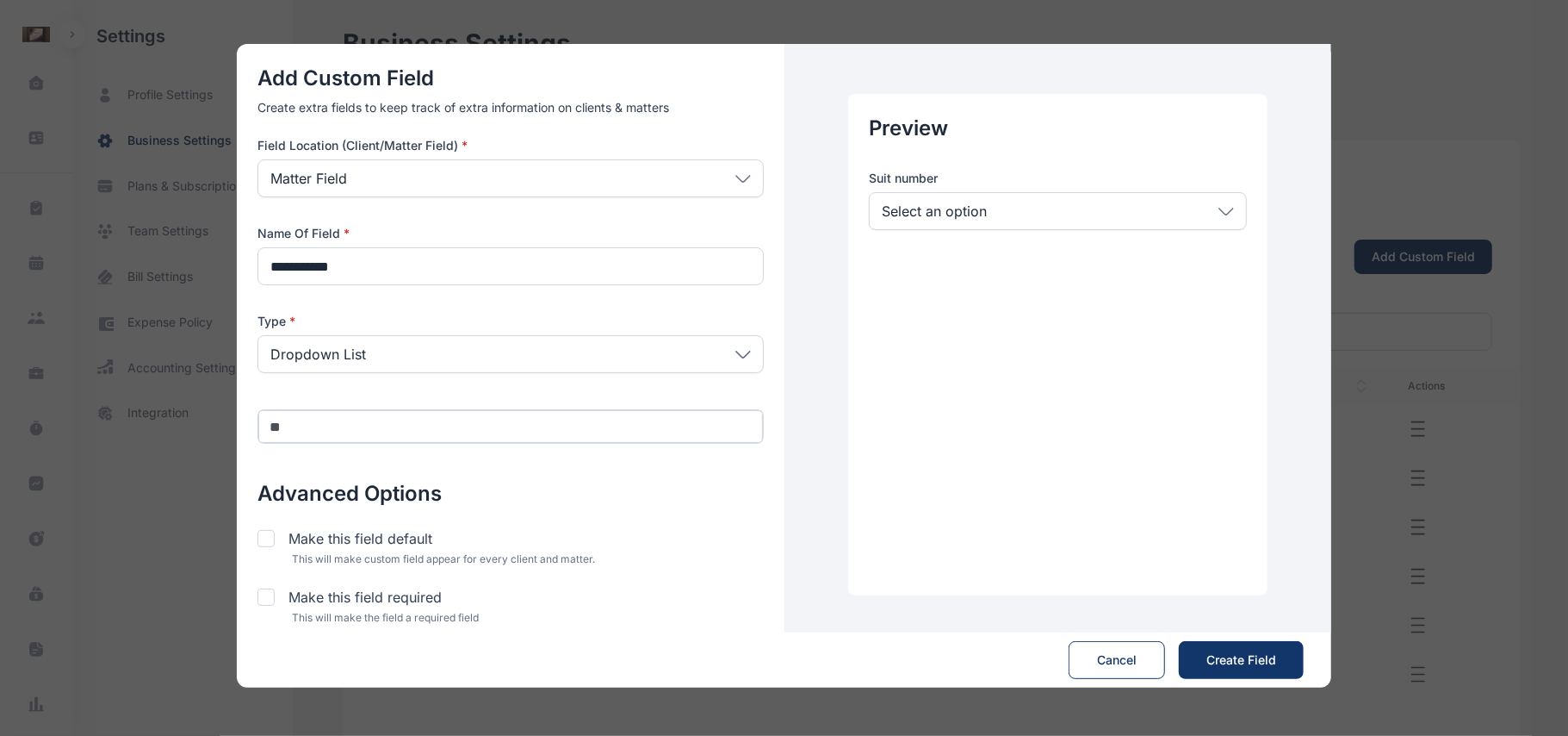
type input "*"
click at [1217, 665] on span "Create Field" at bounding box center [1241, 659] width 70 height 17
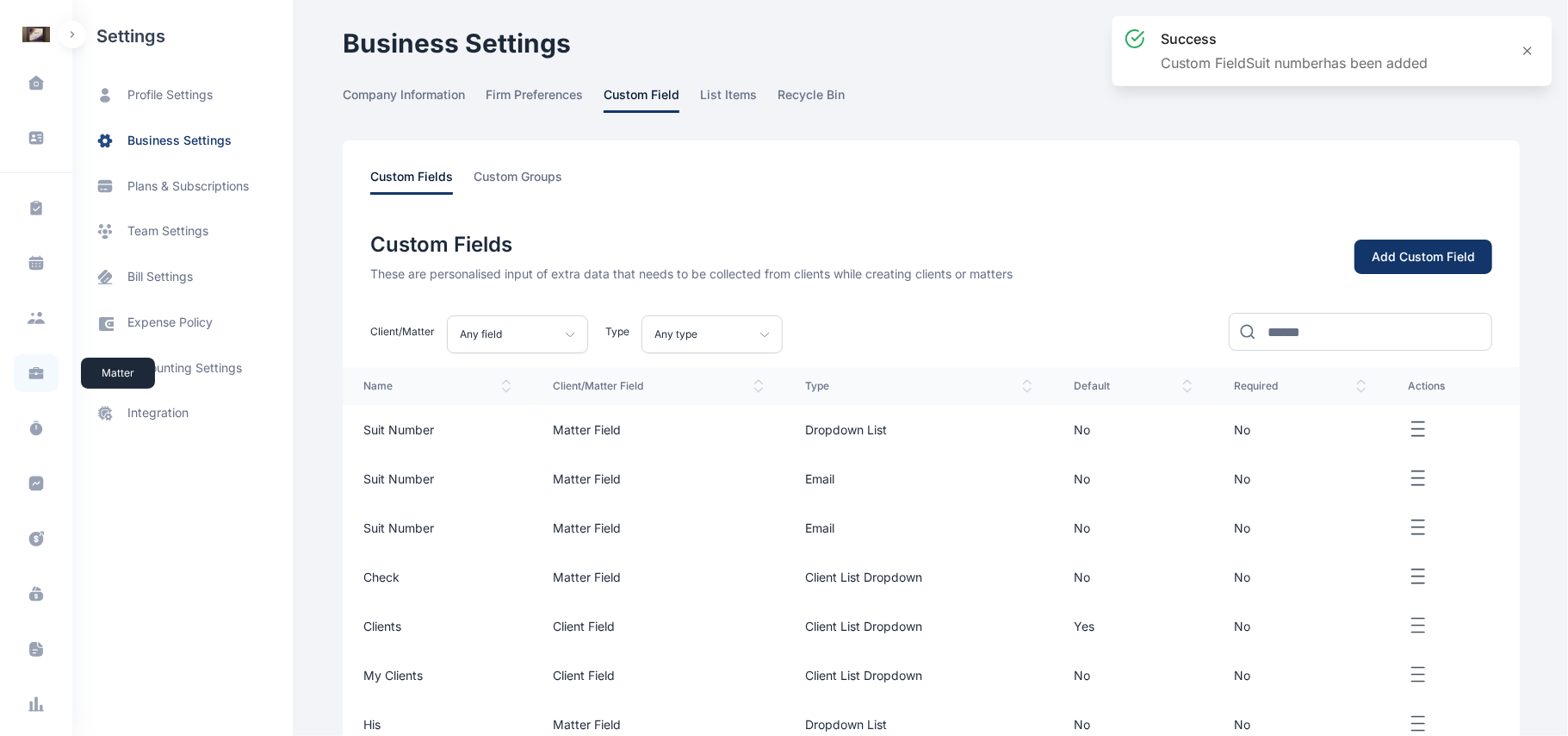
click at [42, 370] on icon at bounding box center [36, 372] width 17 height 17
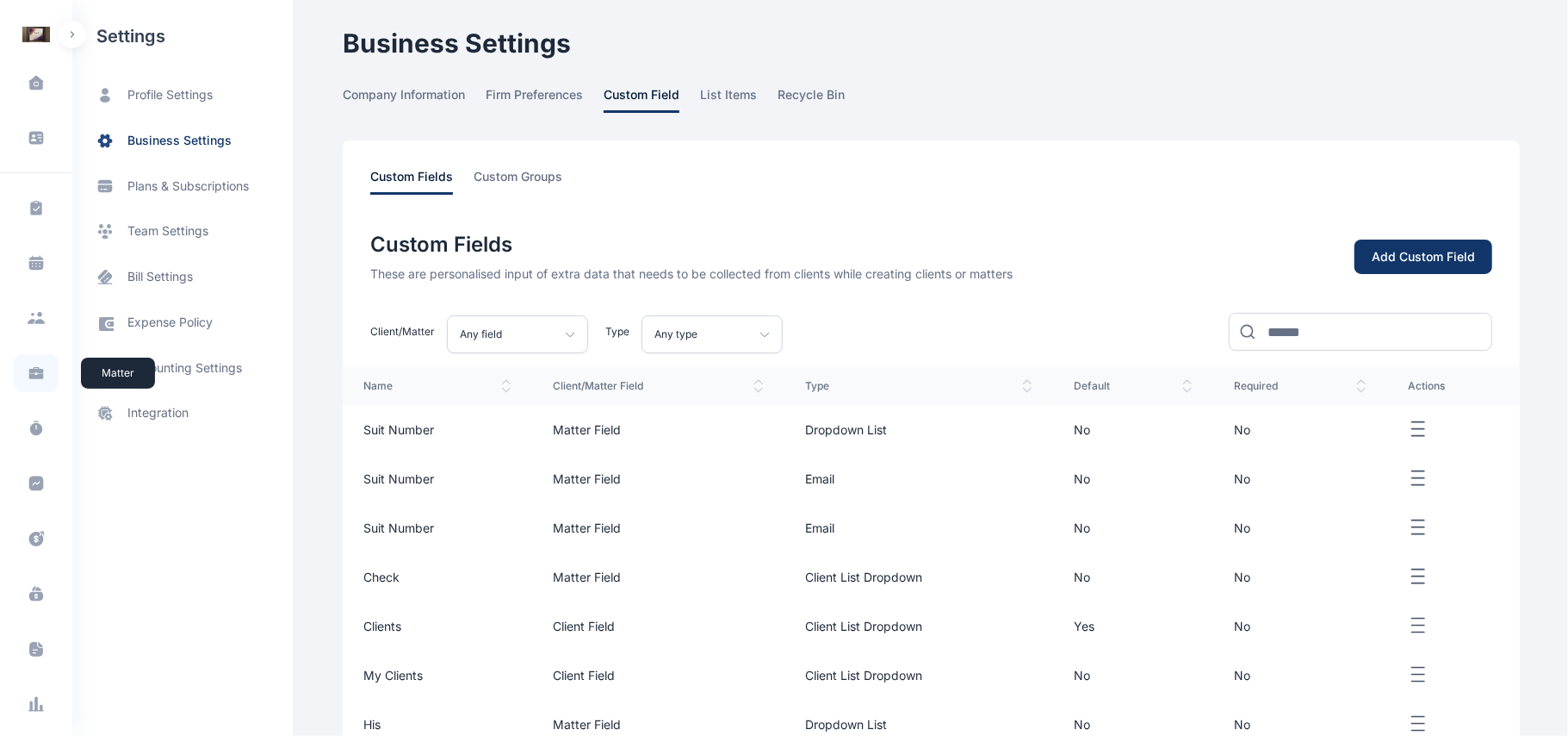
click at [44, 386] on span at bounding box center [36, 373] width 44 height 38
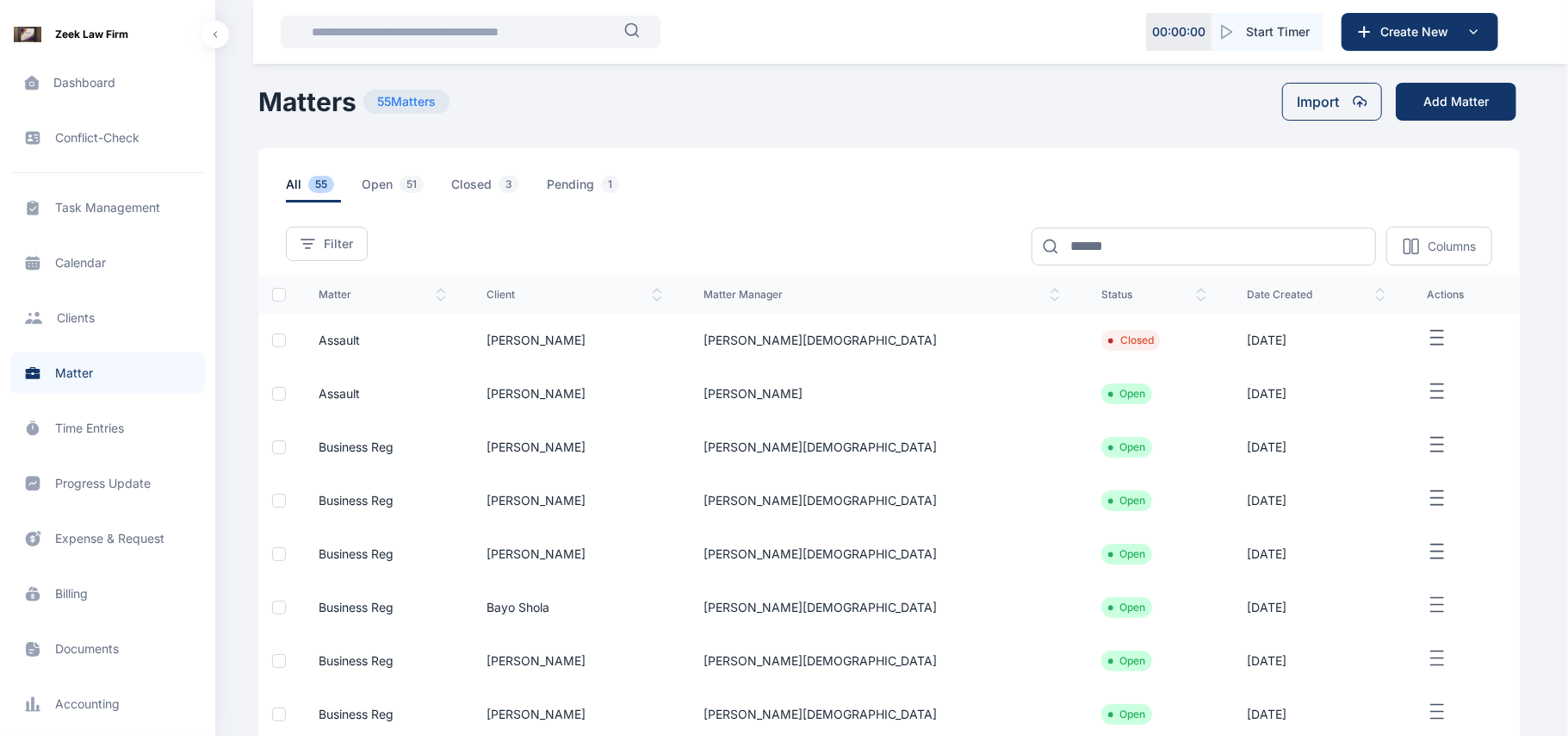
click at [911, 323] on td "[PERSON_NAME][DEMOGRAPHIC_DATA]" at bounding box center [882, 340] width 397 height 53
click at [1127, 353] on td "Closed" at bounding box center [1153, 340] width 145 height 53
click at [1164, 343] on td "Closed" at bounding box center [1153, 340] width 145 height 53
click at [1428, 334] on icon "button" at bounding box center [1437, 338] width 21 height 22
click at [1400, 362] on icon "button" at bounding box center [1402, 357] width 14 height 14
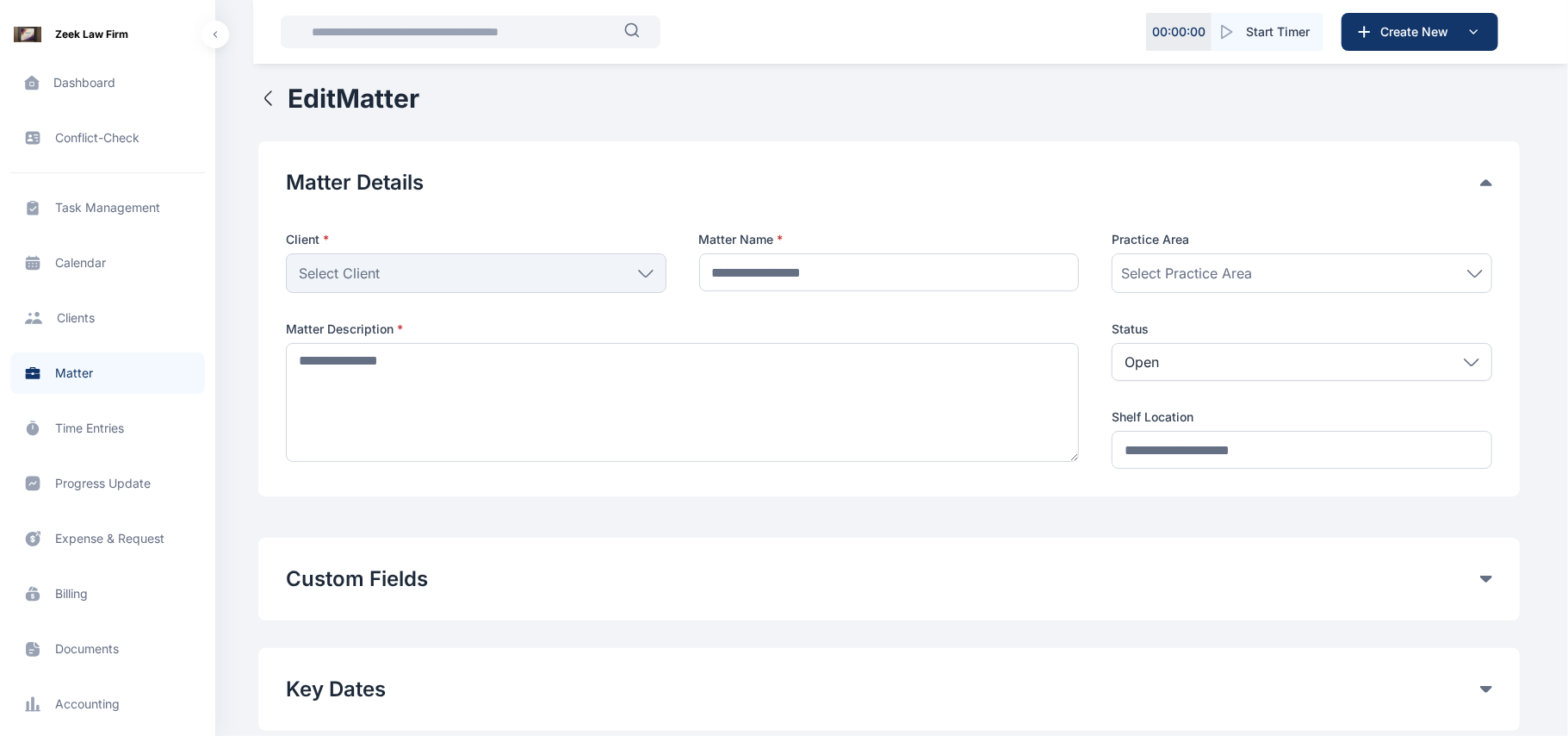
click at [613, 283] on div "Select Client" at bounding box center [476, 273] width 381 height 40
type input "*******"
type textarea "**********"
type input "*******"
click at [644, 272] on icon at bounding box center [646, 274] width 16 height 8
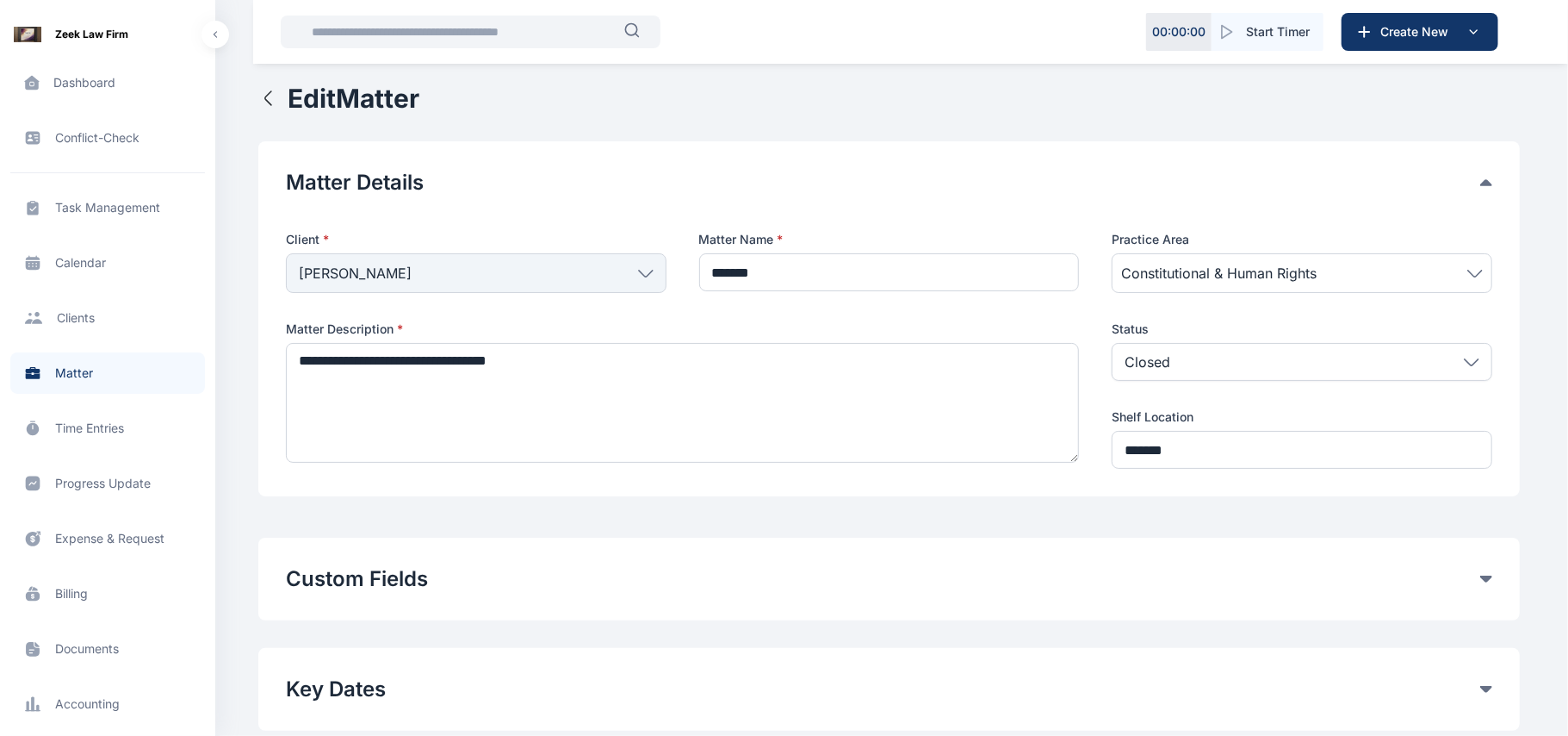
click at [1478, 577] on button "Custom Fields" at bounding box center [883, 579] width 1194 height 28
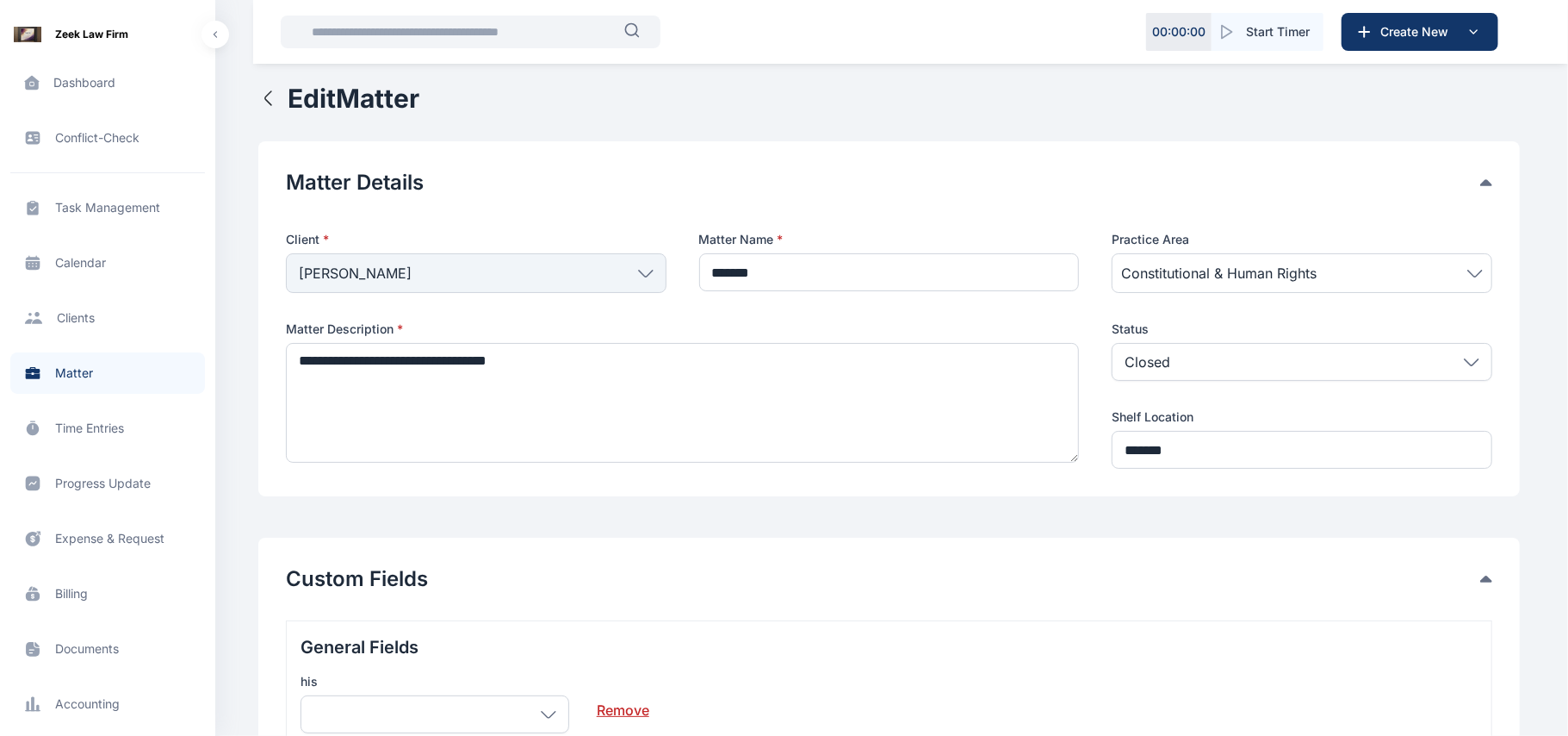
click at [632, 714] on link "Remove" at bounding box center [622, 702] width 52 height 35
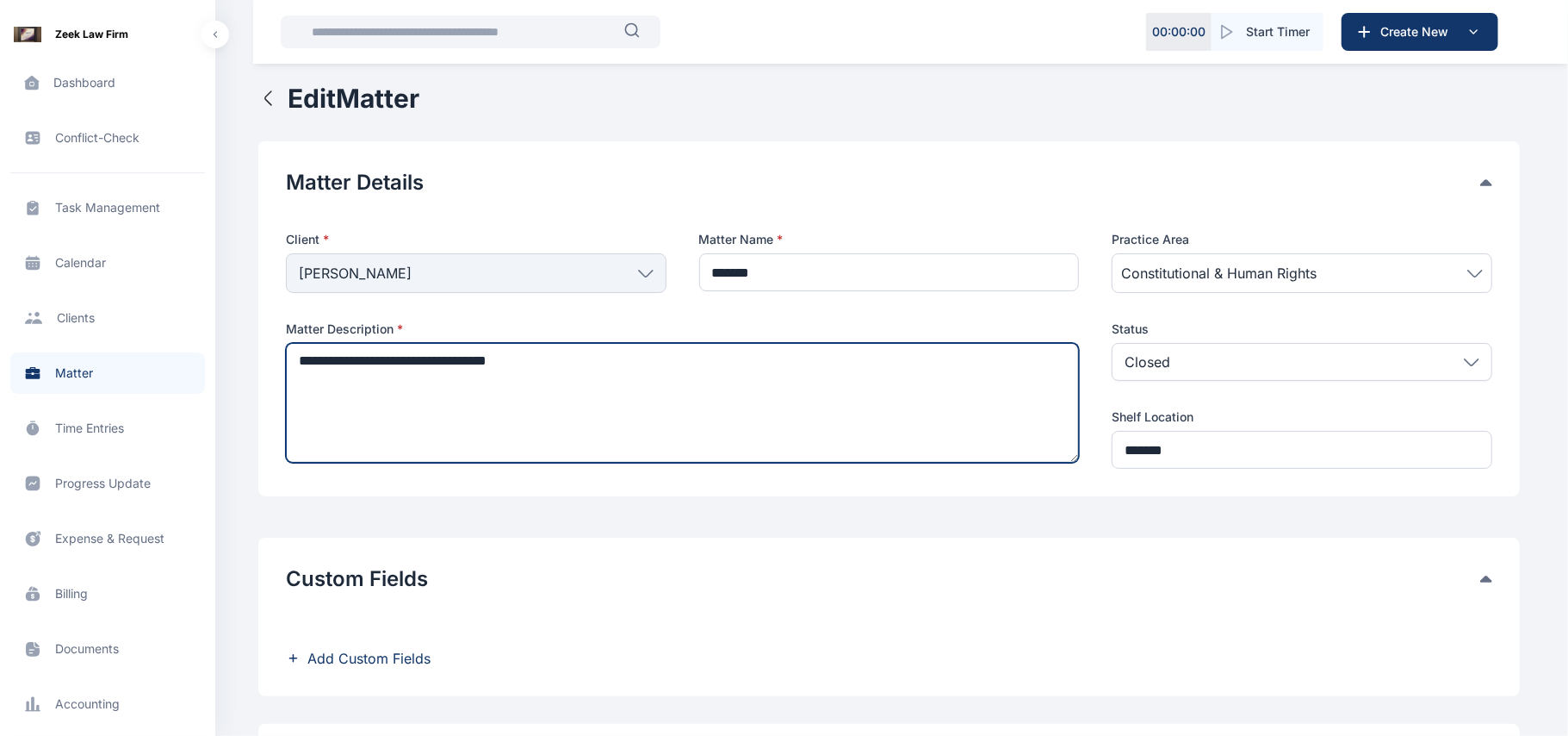
click at [857, 457] on textarea "**********" at bounding box center [682, 403] width 794 height 120
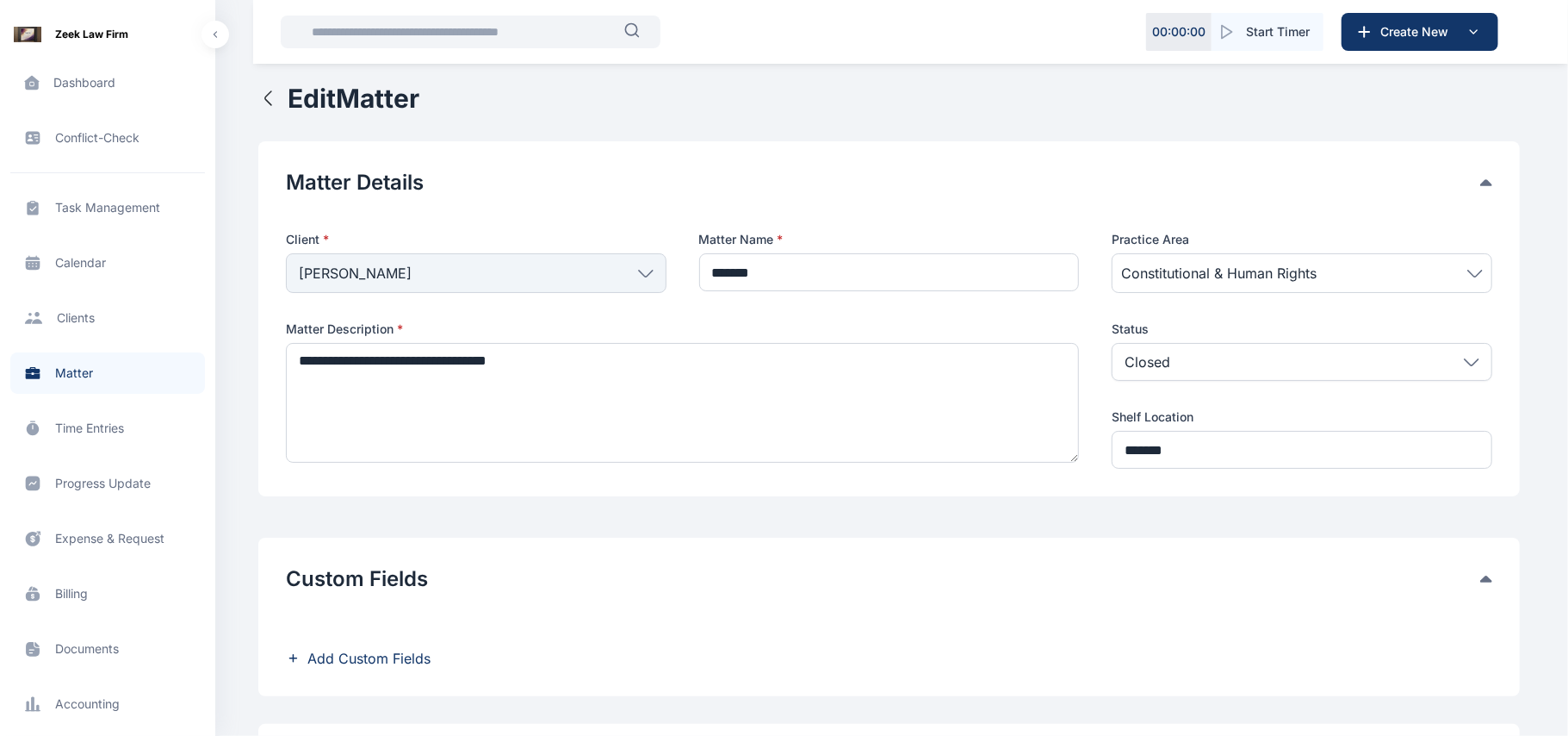
click at [904, 542] on div "Custom Fields Add Custom Fields" at bounding box center [889, 616] width 1262 height 158
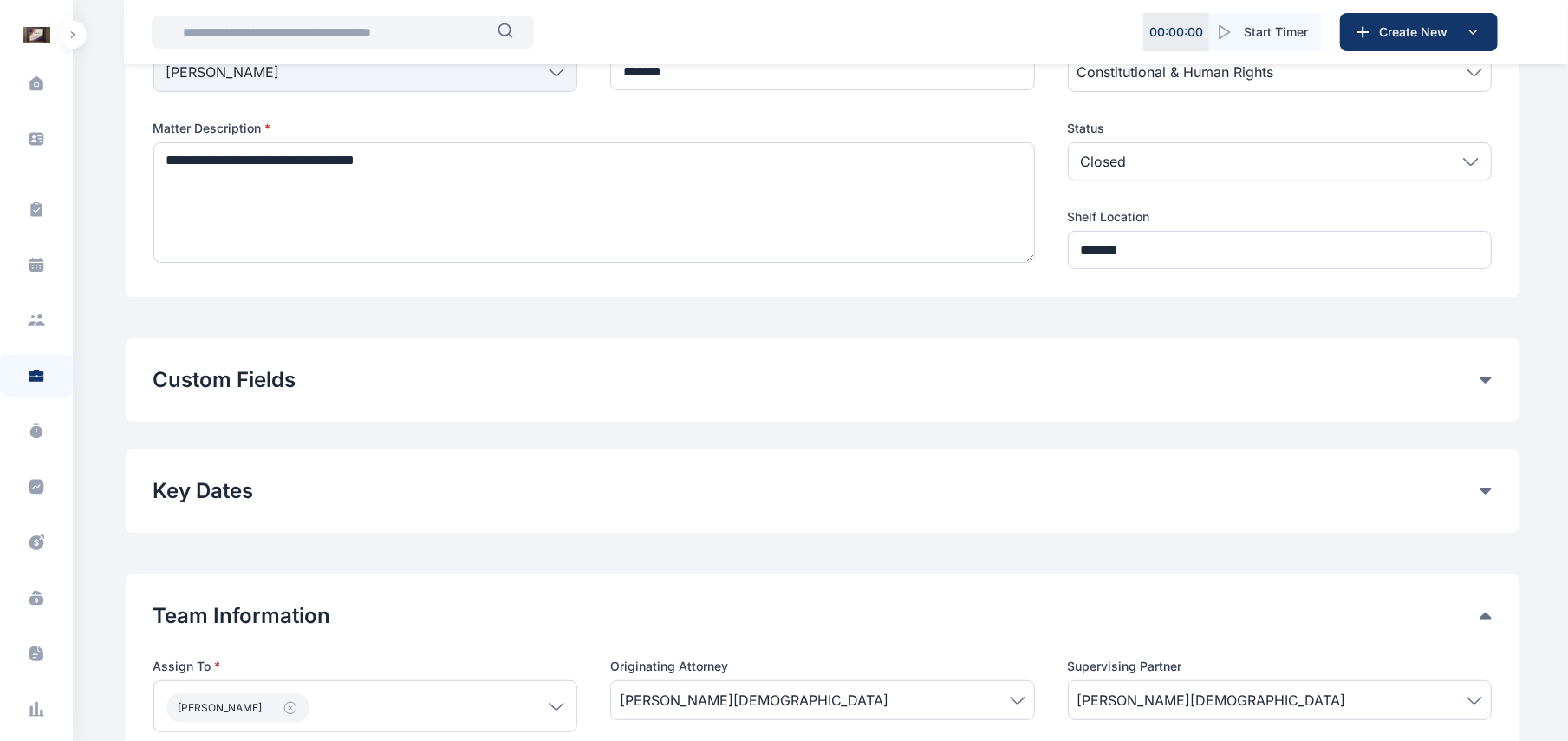
scroll to position [211, 0]
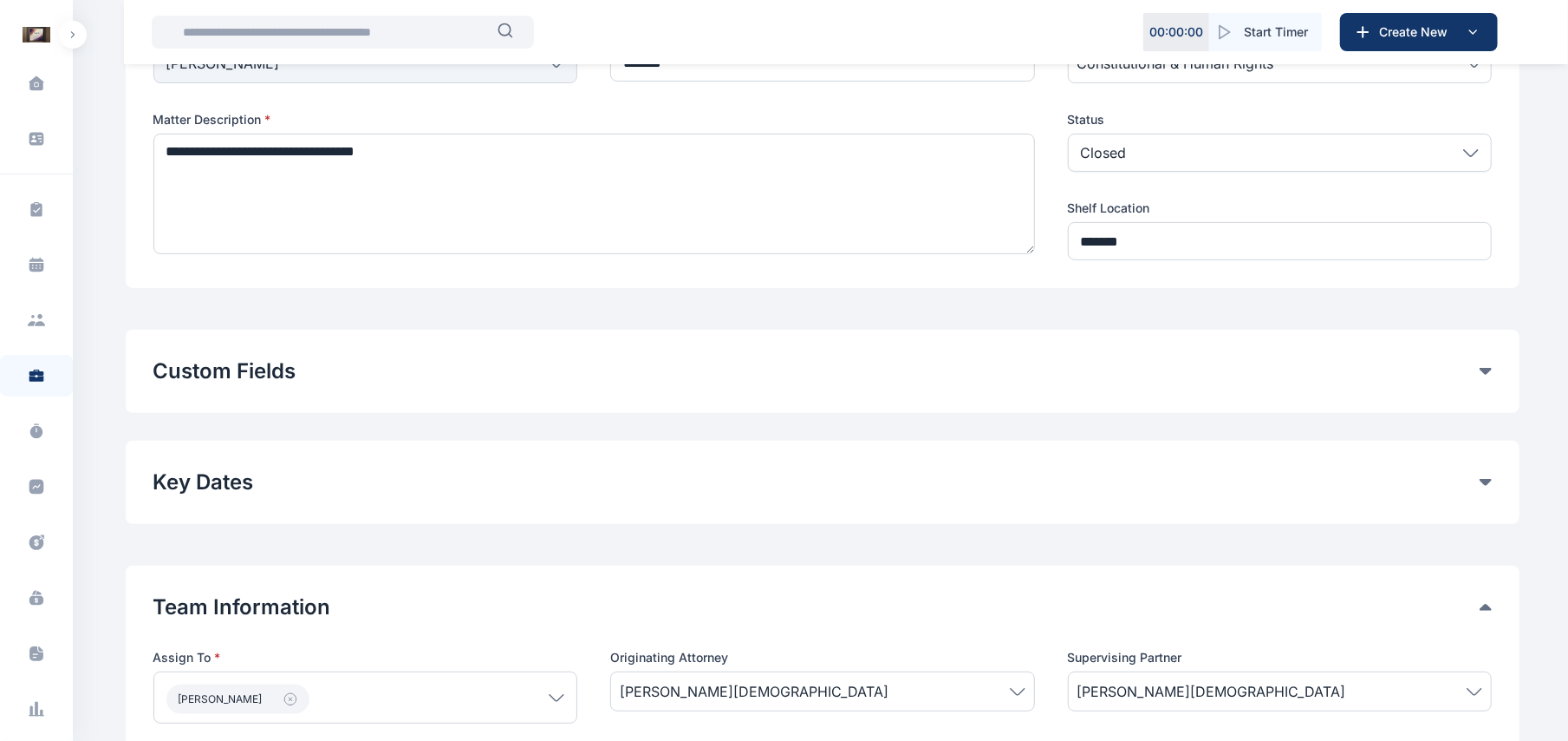
click at [1479, 372] on button "Custom Fields" at bounding box center [816, 371] width 1326 height 28
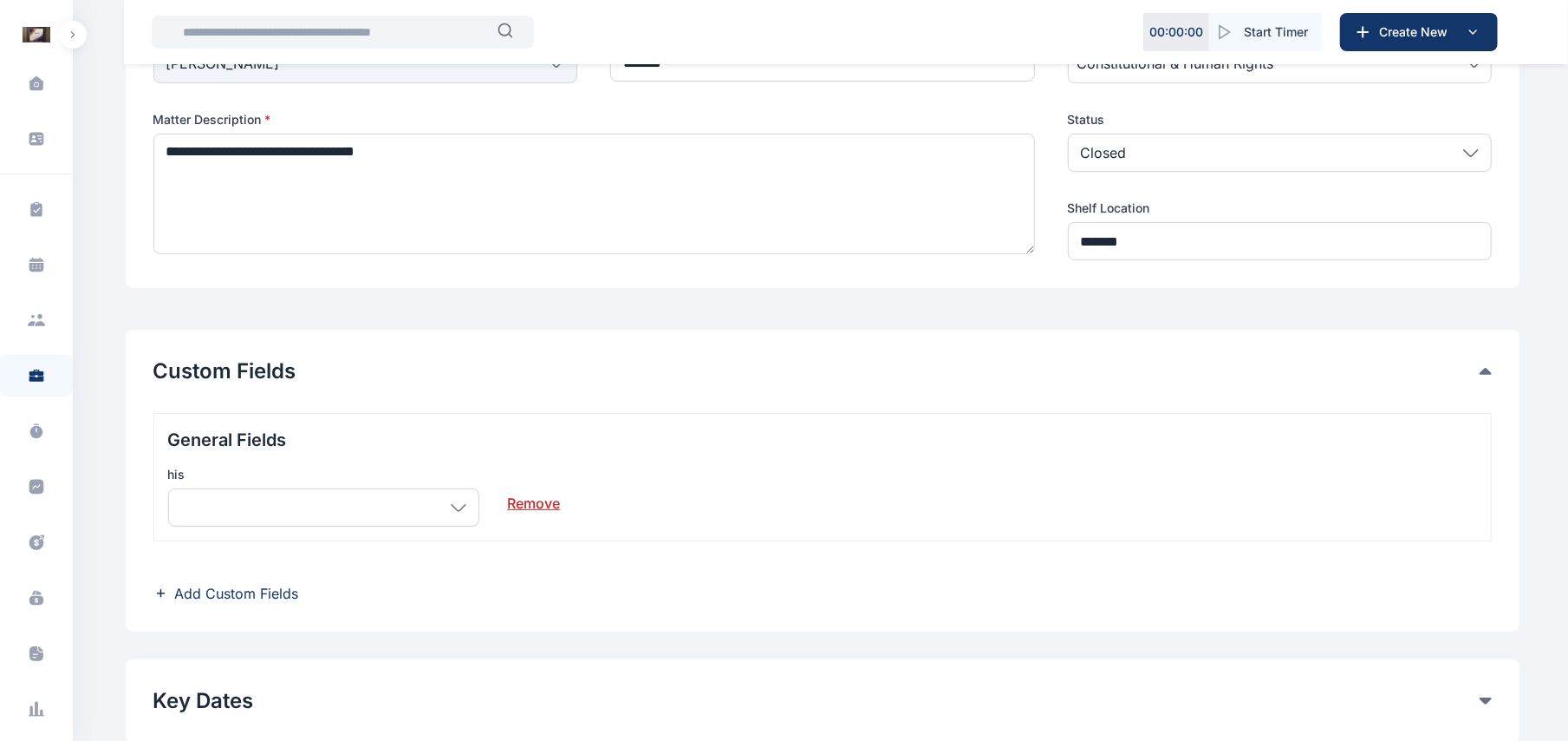
click at [460, 507] on icon at bounding box center [459, 508] width 16 height 8
click at [514, 507] on link "Remove" at bounding box center [533, 496] width 53 height 35
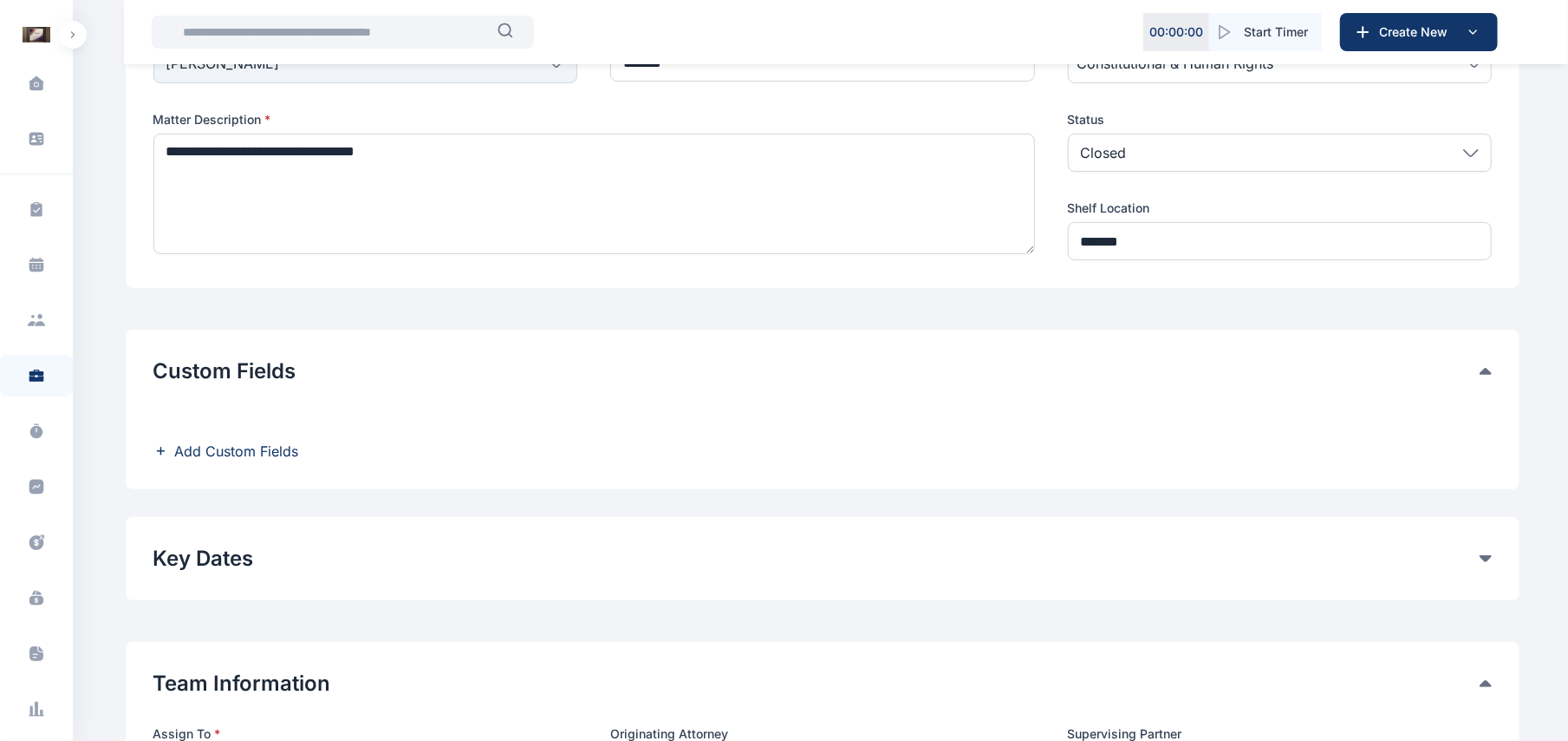
click at [253, 446] on span "Add Custom Fields" at bounding box center [237, 450] width 124 height 21
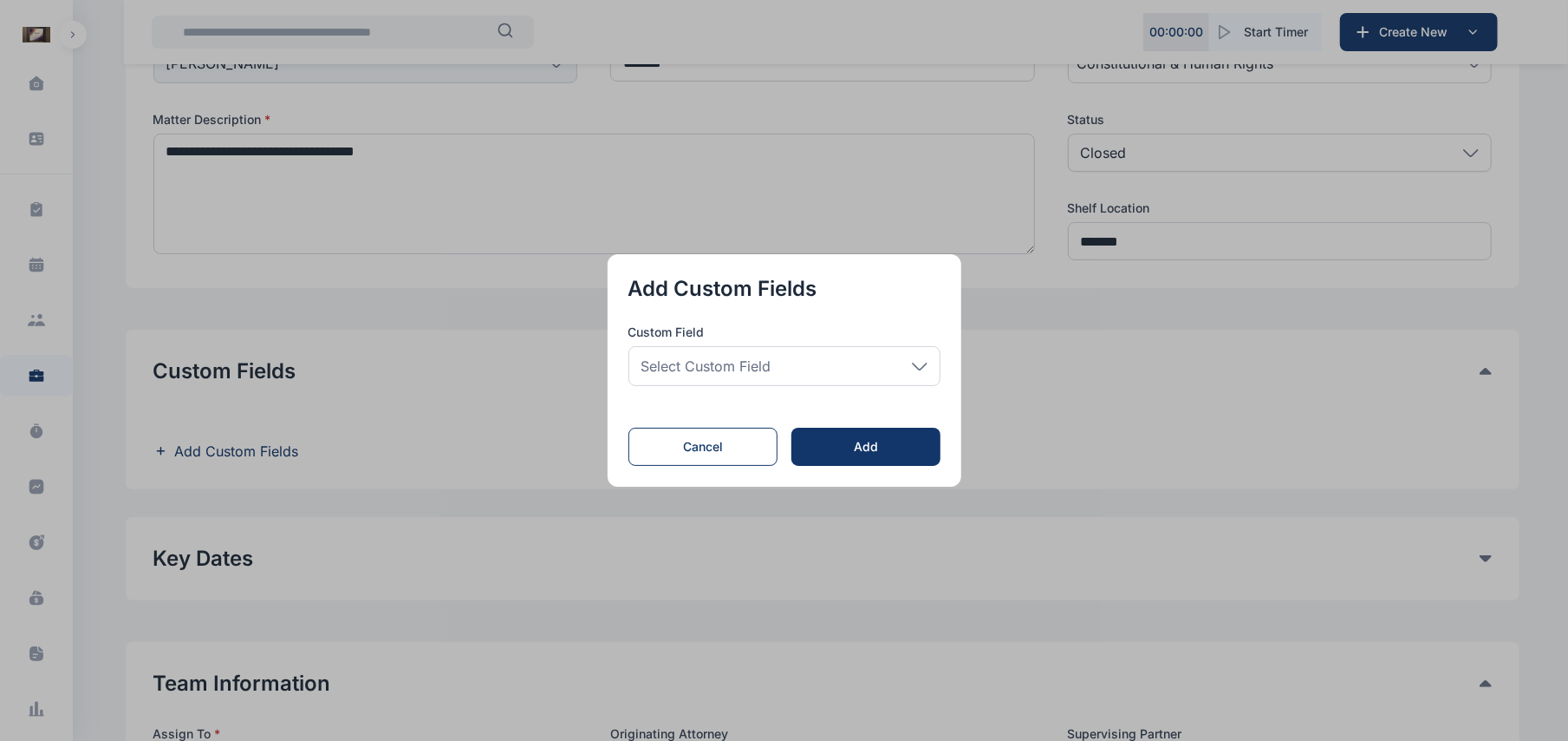
click at [916, 372] on div "Select Custom Field" at bounding box center [784, 366] width 312 height 40
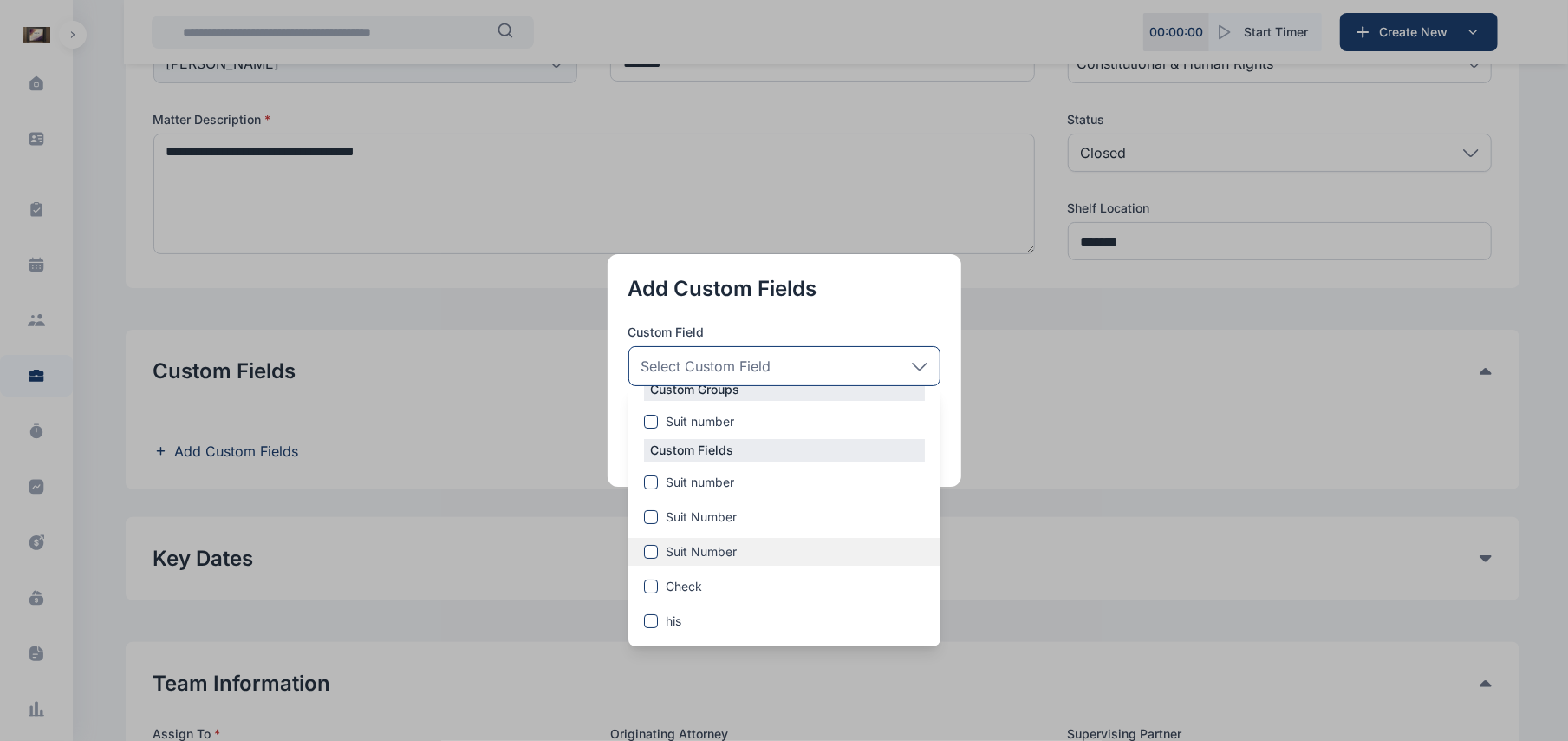
scroll to position [123, 0]
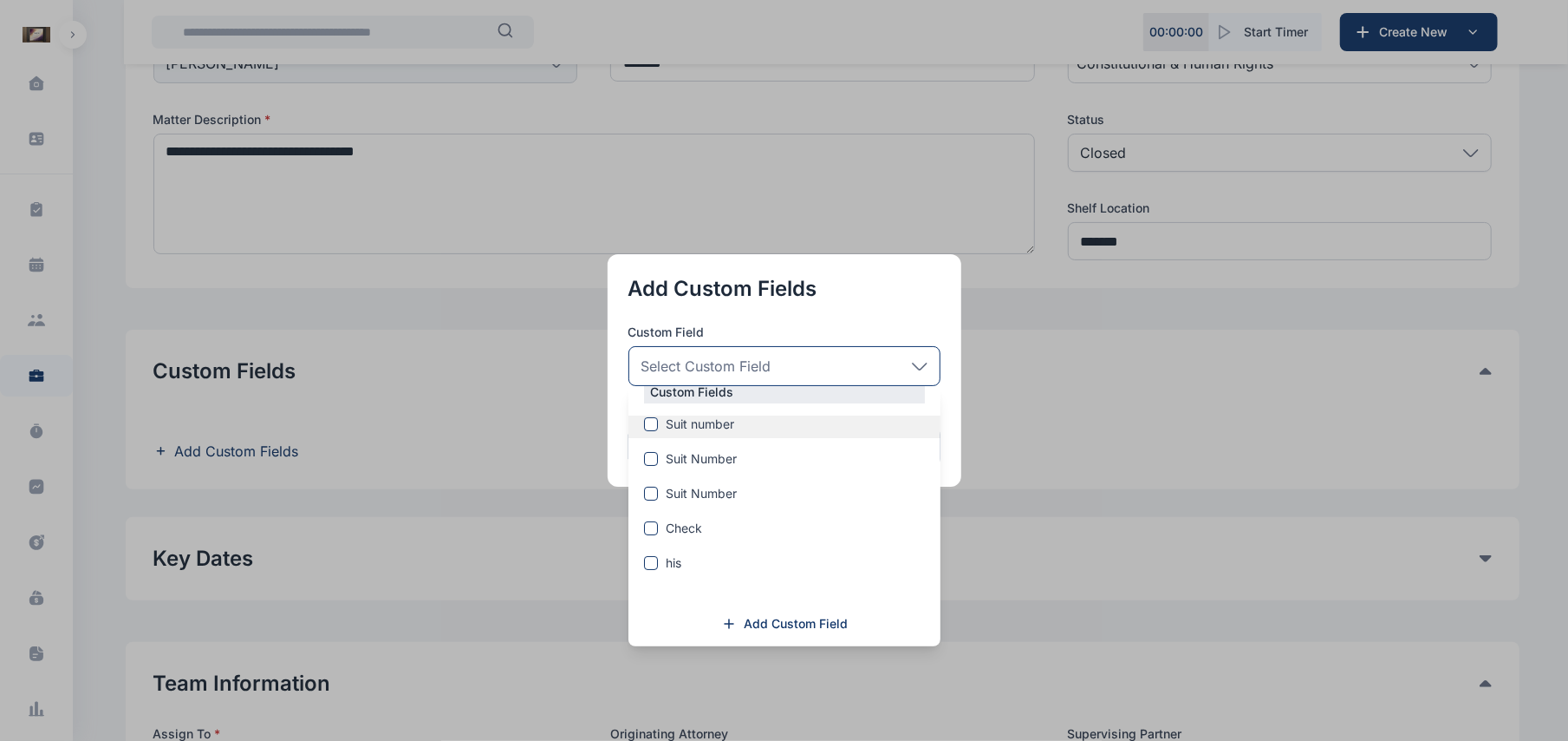
click at [692, 426] on span "Suit number" at bounding box center [701, 423] width 69 height 17
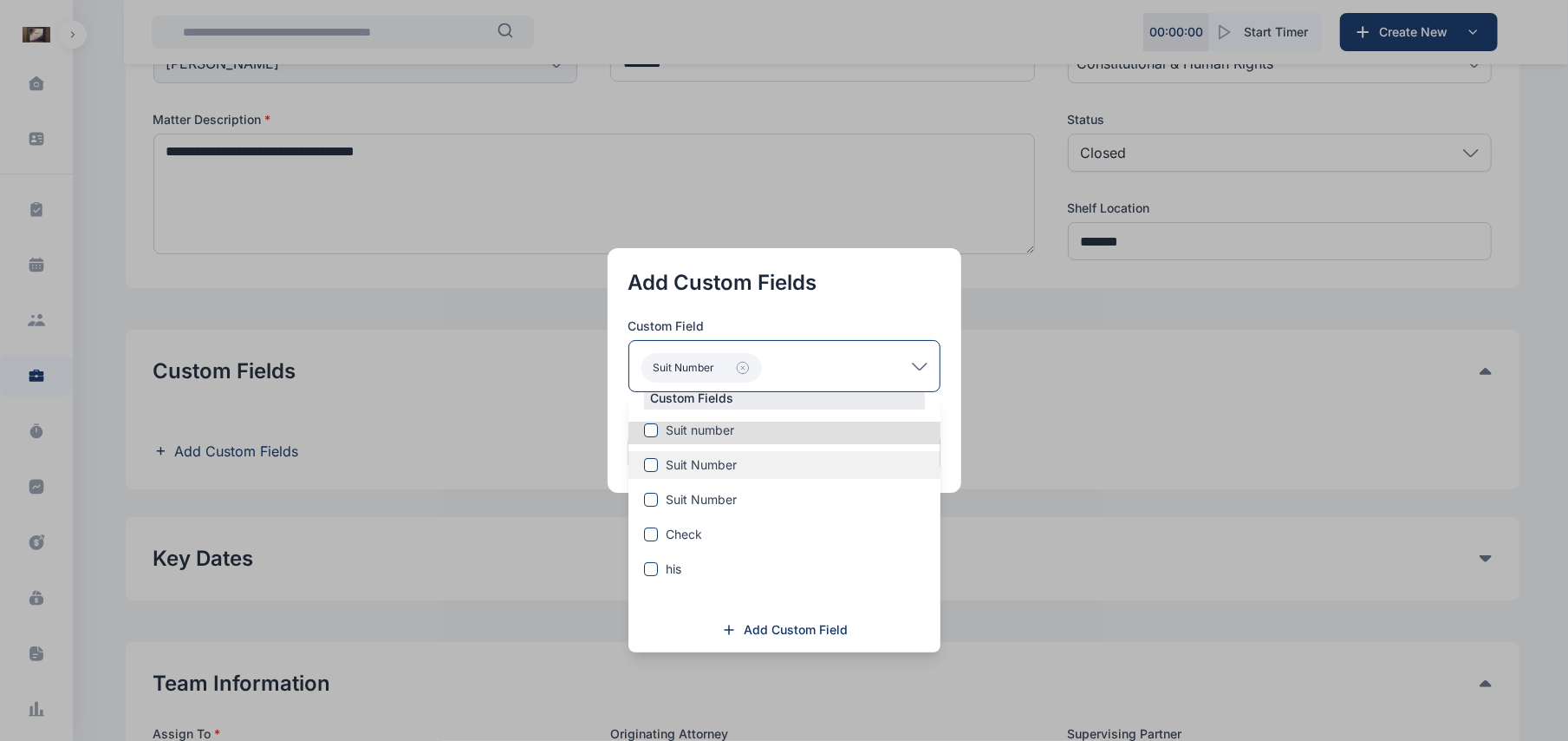
click at [702, 458] on span "Suit Number" at bounding box center [702, 464] width 71 height 17
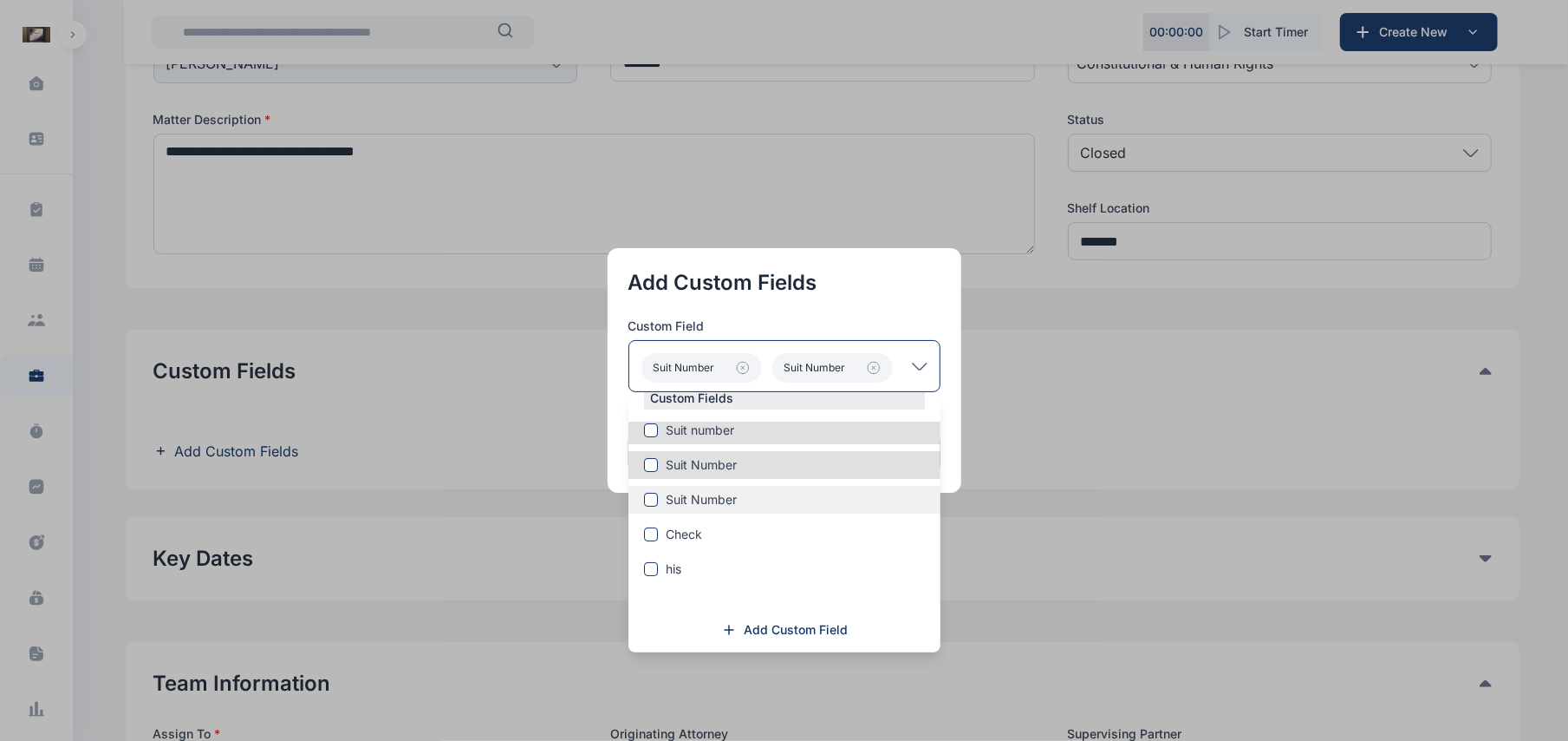
click at [701, 507] on span "Suit Number" at bounding box center [702, 499] width 71 height 17
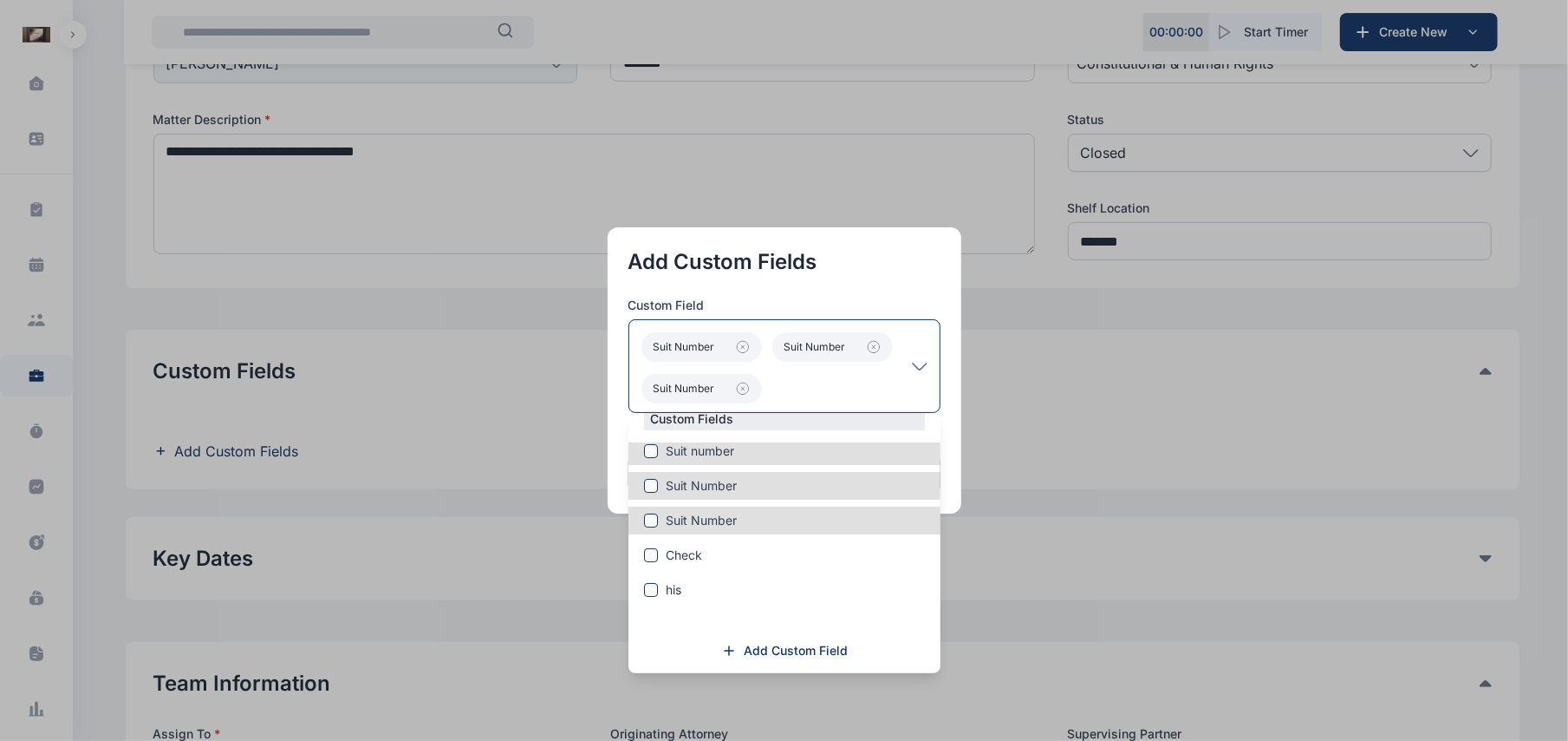
click at [1038, 476] on button "button" at bounding box center [784, 370] width 1568 height 741
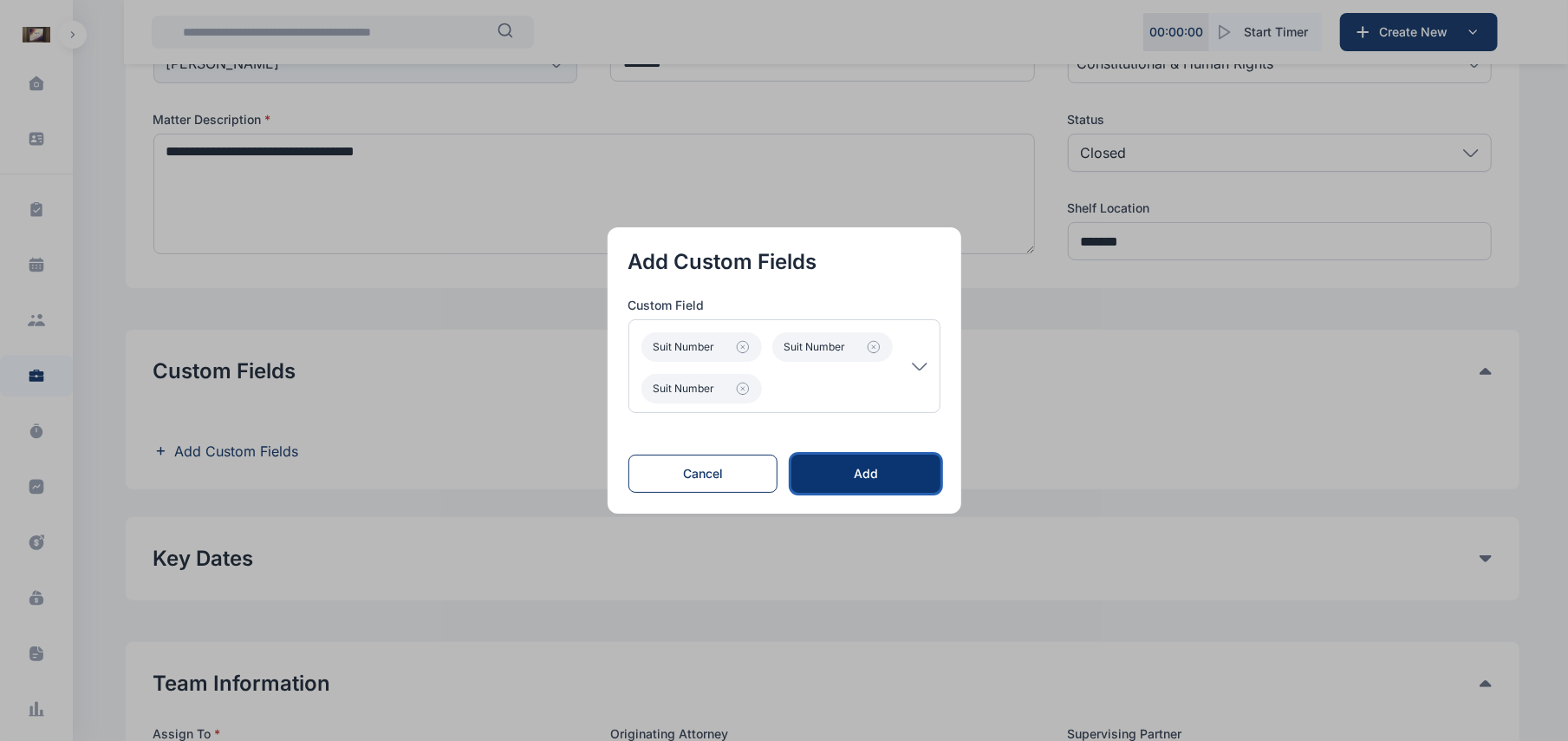
click at [902, 469] on div "Add" at bounding box center [865, 473] width 93 height 17
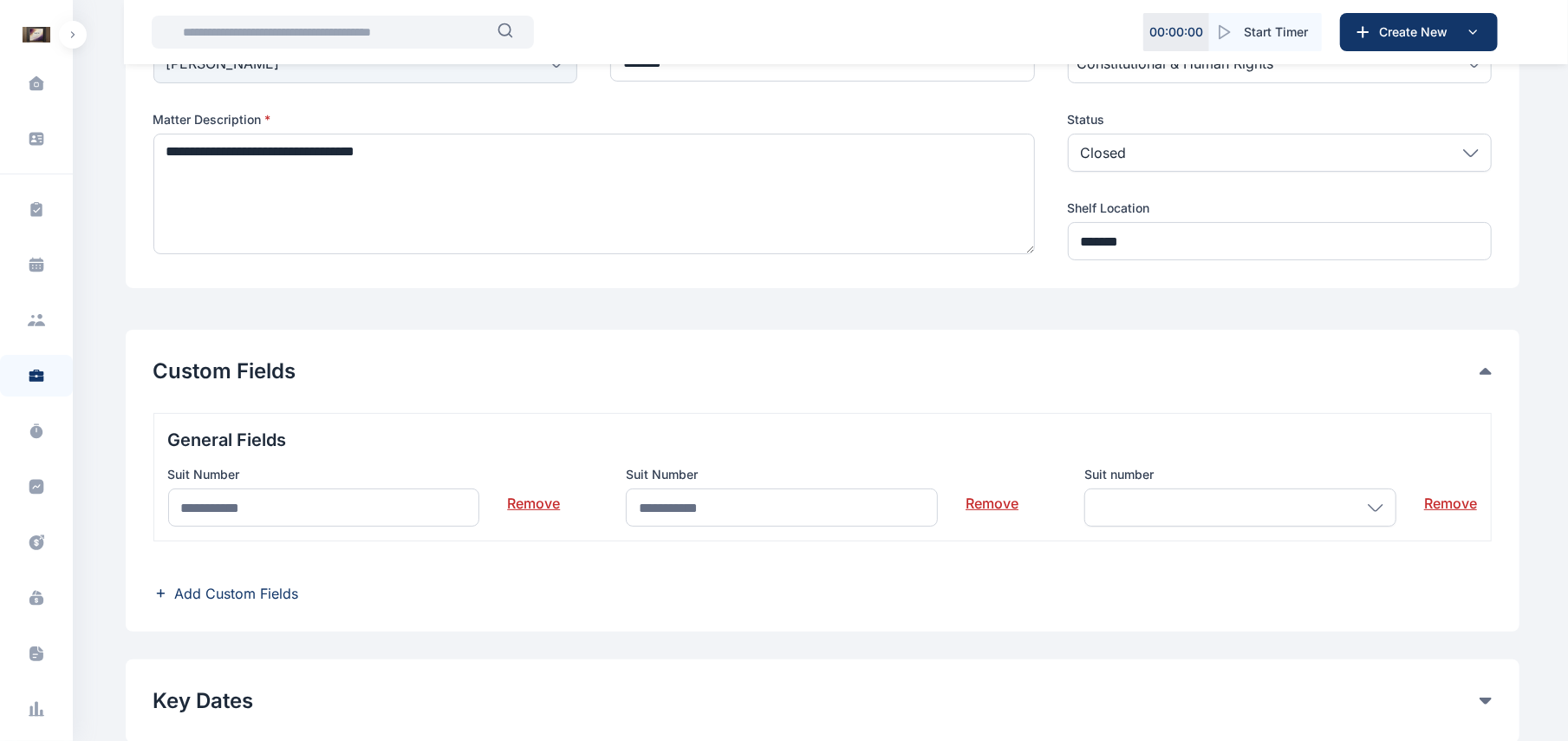
click at [975, 500] on link "Remove" at bounding box center [992, 496] width 53 height 35
click at [548, 501] on link "Remove" at bounding box center [533, 496] width 53 height 35
click at [359, 501] on div at bounding box center [324, 507] width 312 height 38
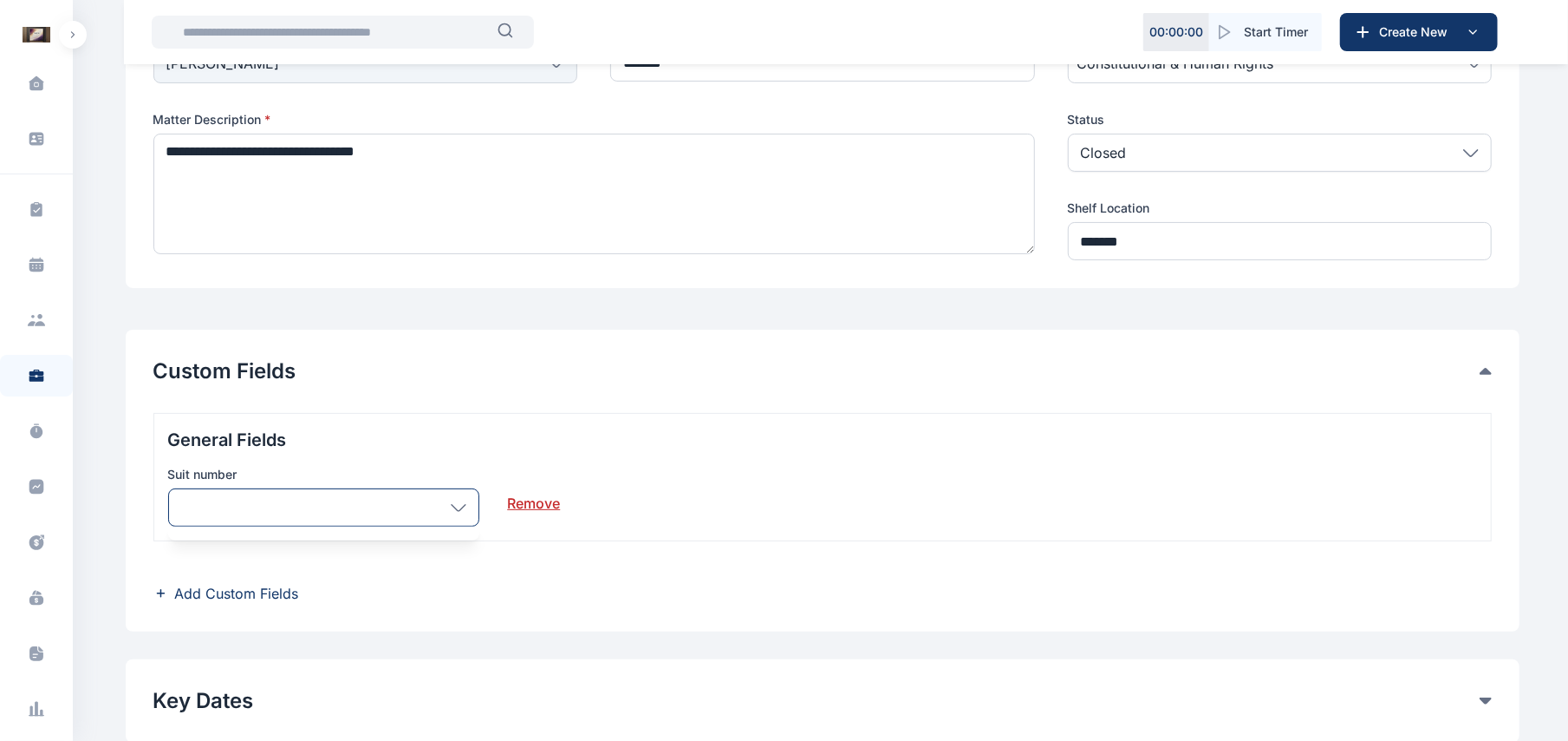
click at [359, 501] on div at bounding box center [324, 507] width 312 height 38
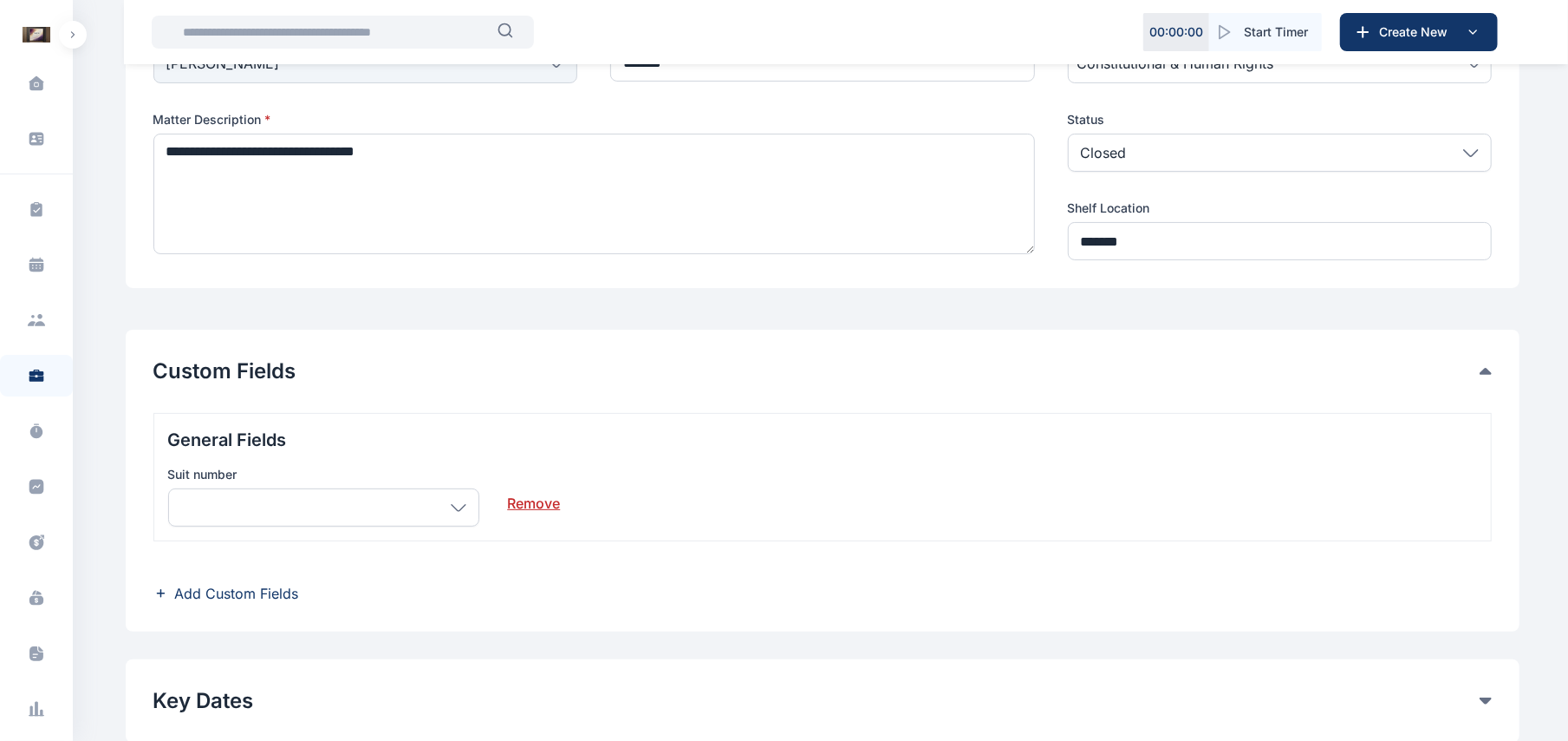
click at [359, 501] on div at bounding box center [324, 507] width 312 height 38
click at [466, 507] on div at bounding box center [324, 507] width 312 height 38
click at [307, 497] on div at bounding box center [324, 507] width 312 height 38
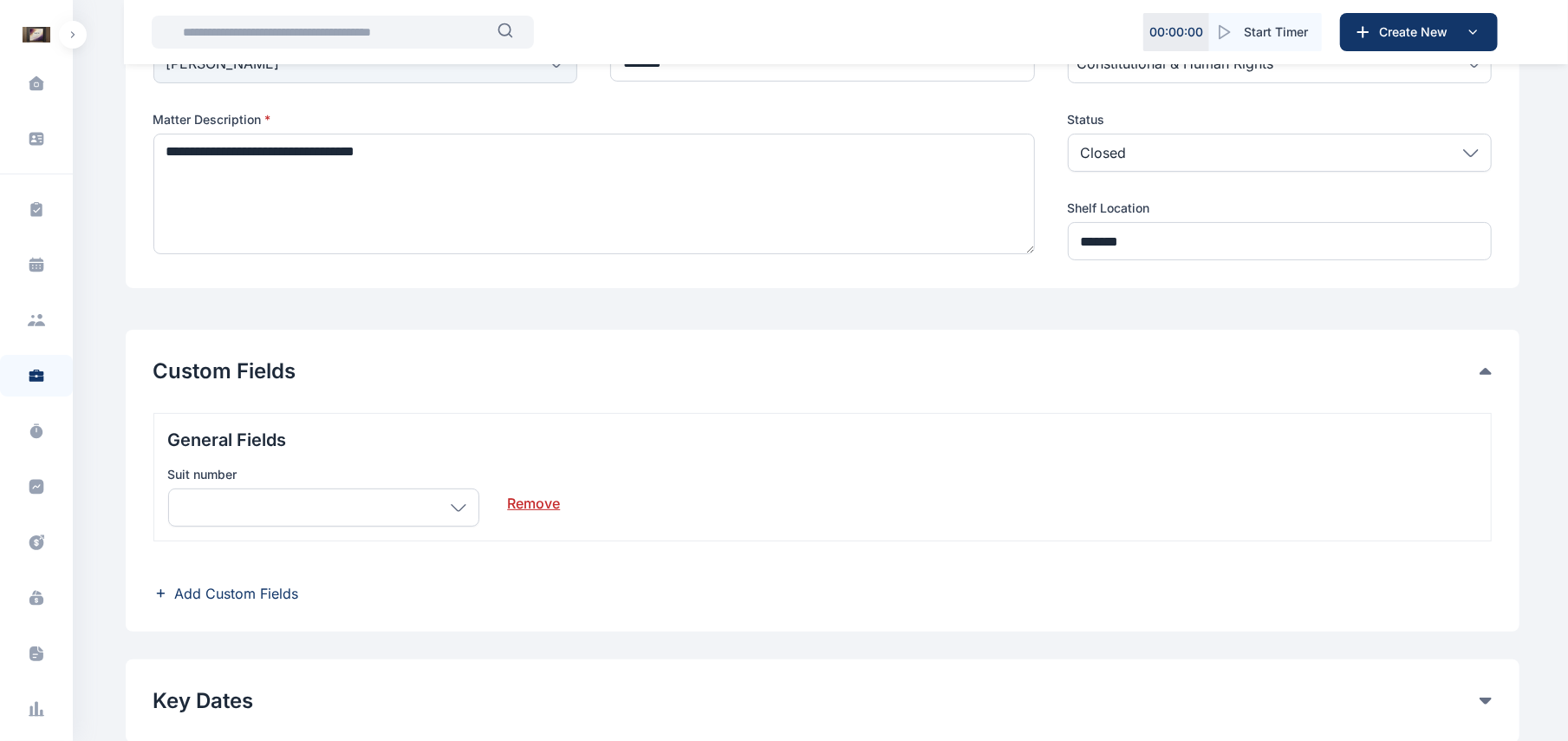
click at [307, 497] on div at bounding box center [324, 507] width 312 height 38
click at [307, 520] on div at bounding box center [324, 507] width 312 height 38
click at [524, 620] on div "Custom Fields General Fields Suit number Remove Add Custom Fields" at bounding box center [822, 480] width 1394 height 302
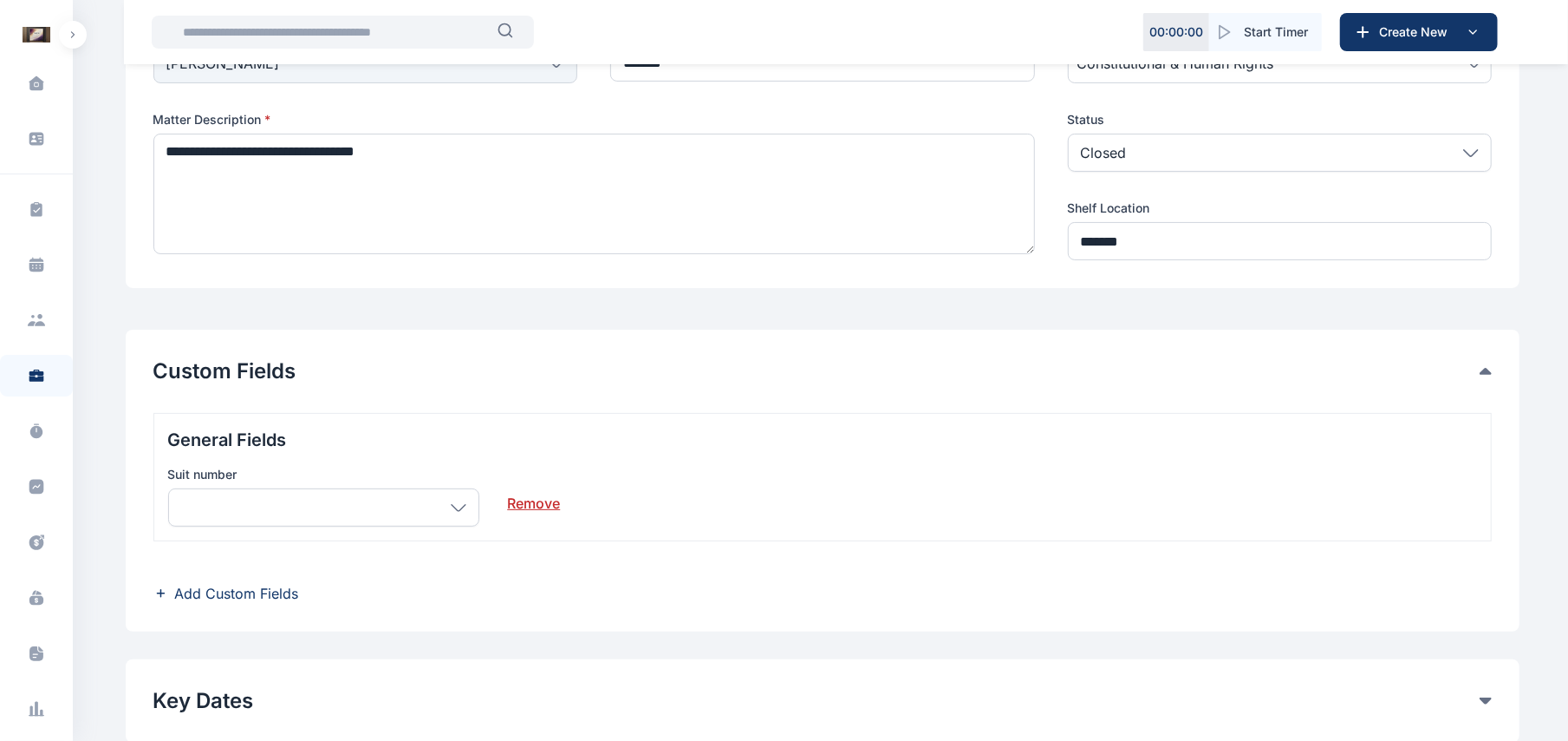
click at [461, 512] on div at bounding box center [324, 507] width 312 height 38
drag, startPoint x: 445, startPoint y: 514, endPoint x: 541, endPoint y: 503, distance: 96.6
click at [541, 503] on div "Suit number Remove" at bounding box center [364, 496] width 392 height 61
click at [541, 503] on link "Remove" at bounding box center [533, 496] width 53 height 35
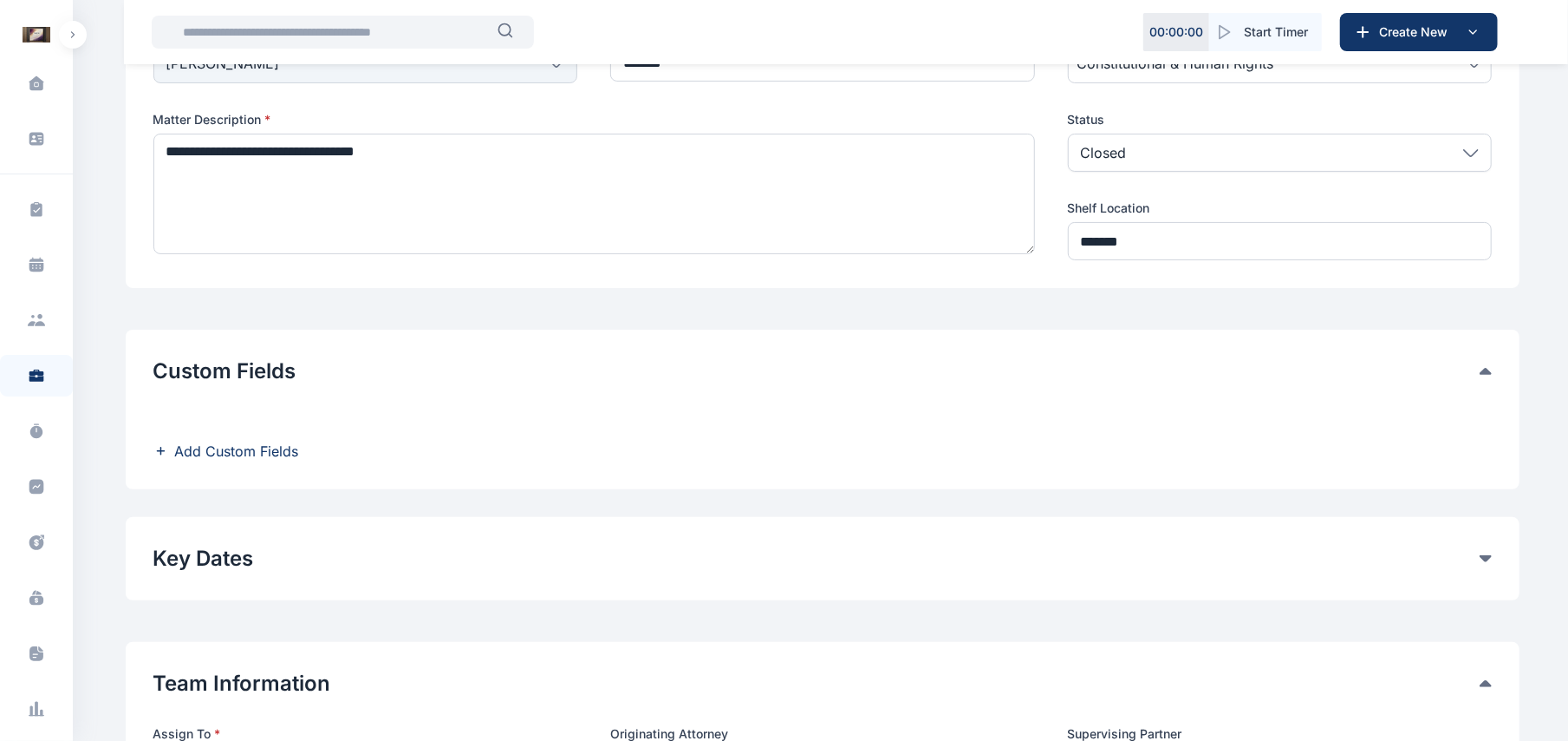
click at [257, 456] on span "Add Custom Fields" at bounding box center [237, 450] width 124 height 21
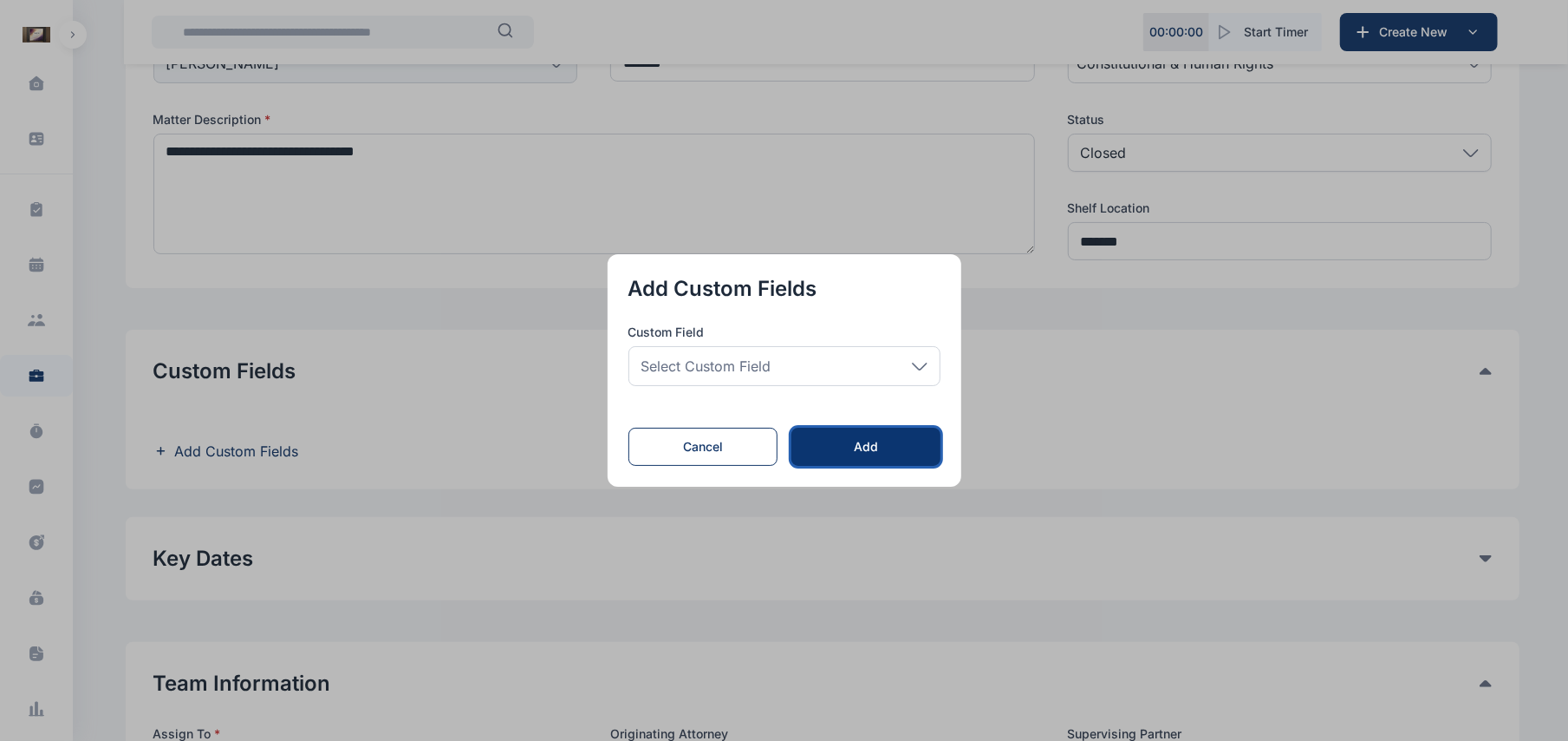
click at [902, 453] on div "Add" at bounding box center [865, 446] width 93 height 17
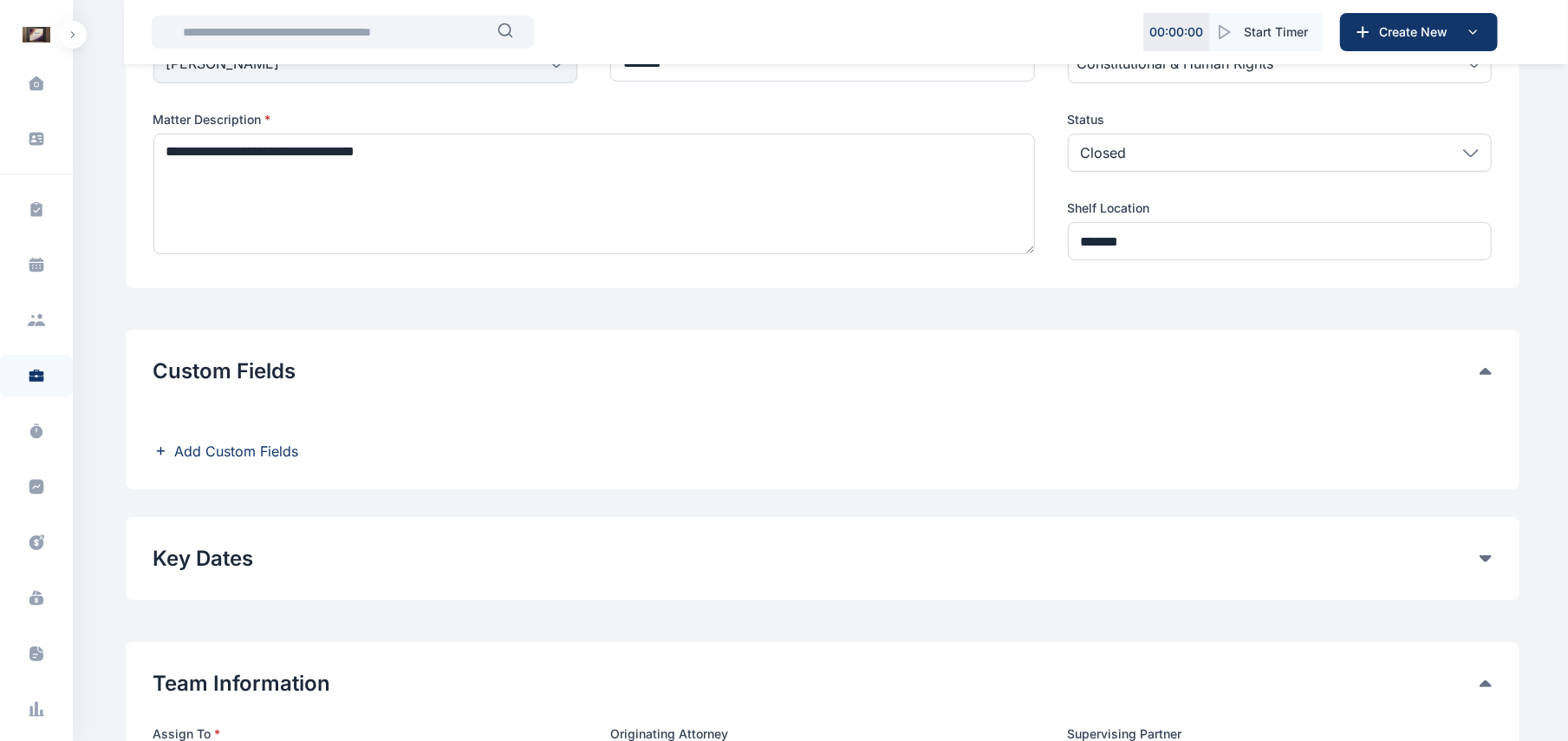
click at [258, 445] on span "Add Custom Fields" at bounding box center [237, 450] width 124 height 21
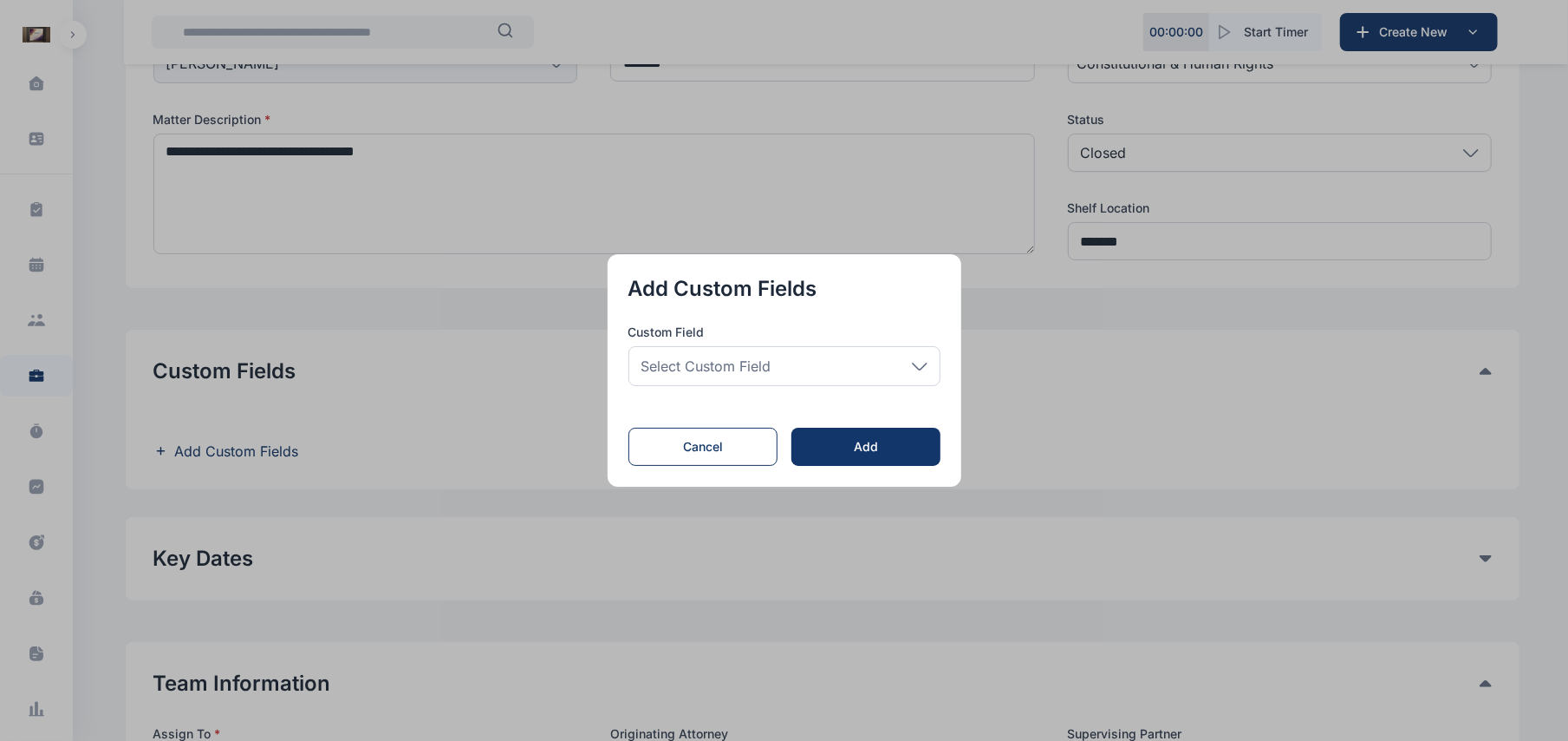
click at [934, 371] on div "Select Custom Field" at bounding box center [784, 366] width 312 height 40
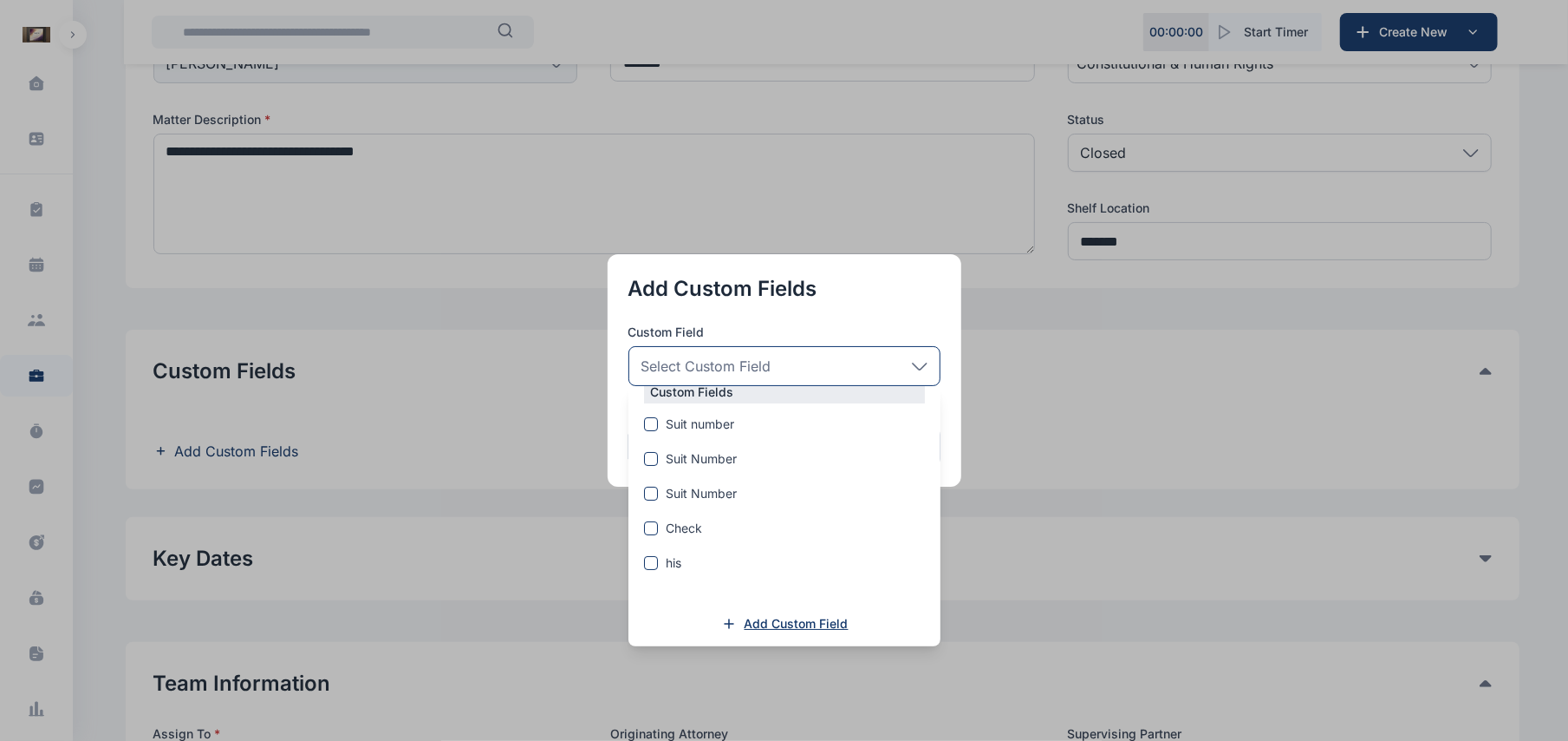
click at [797, 620] on span "Add Custom Field" at bounding box center [796, 622] width 104 height 17
click at [938, 598] on div "Custom Groups Suit number Custom Fields Suit number Suit Number Suit Number Che…" at bounding box center [784, 455] width 312 height 382
click at [830, 620] on span "Add Custom Field" at bounding box center [796, 622] width 104 height 17
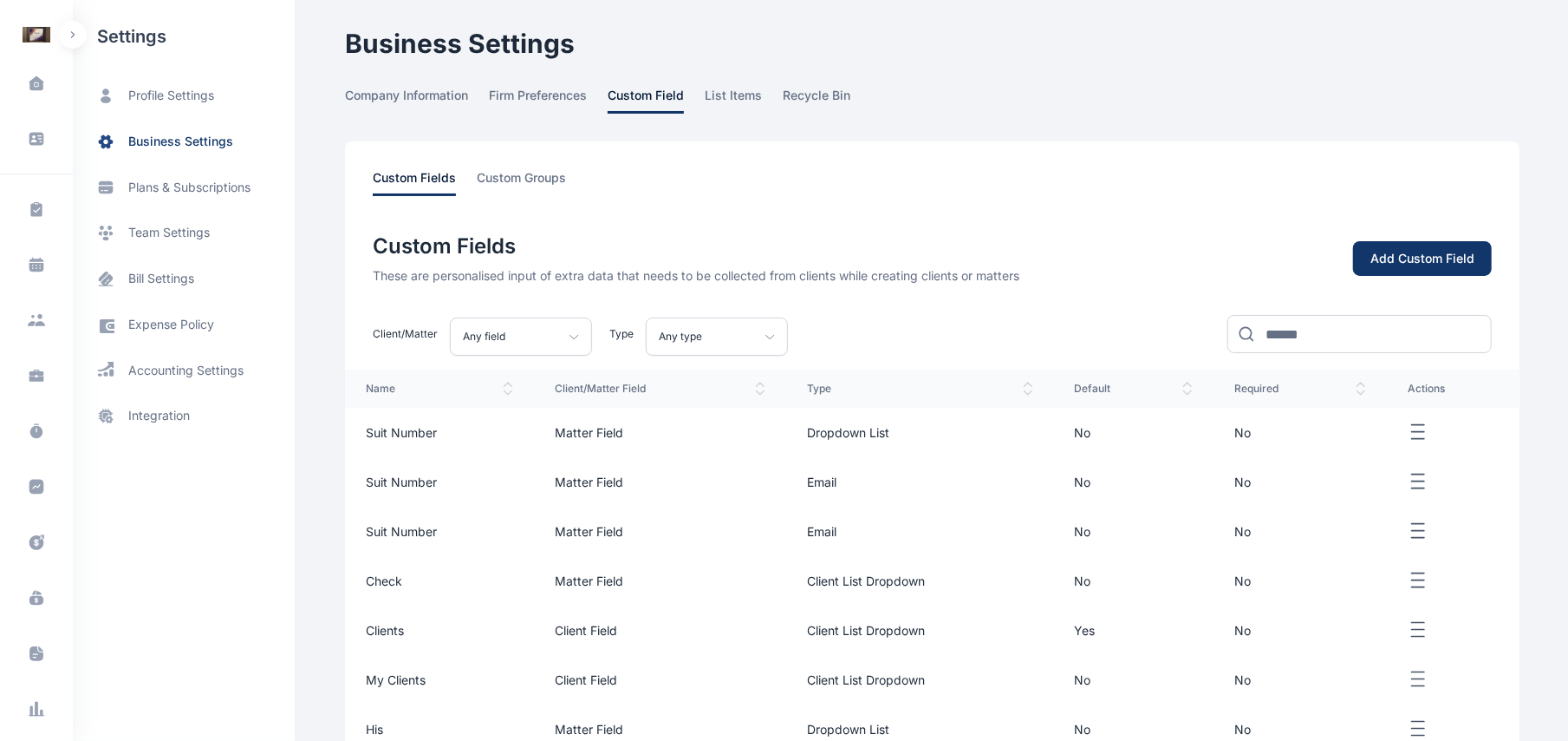
click at [1451, 246] on button "Add Custom Field" at bounding box center [1422, 259] width 138 height 36
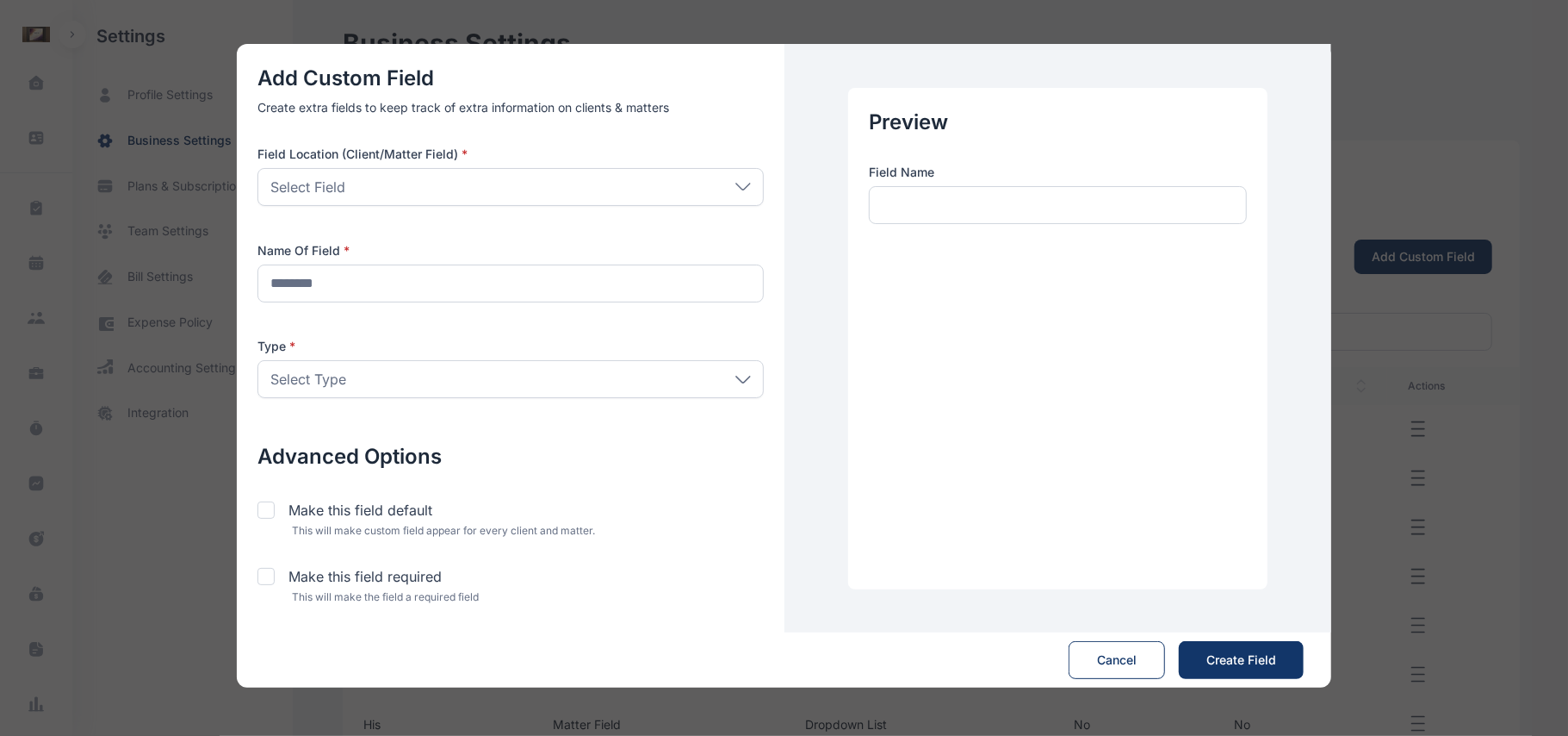
click at [700, 170] on div "Select Field" at bounding box center [510, 187] width 506 height 38
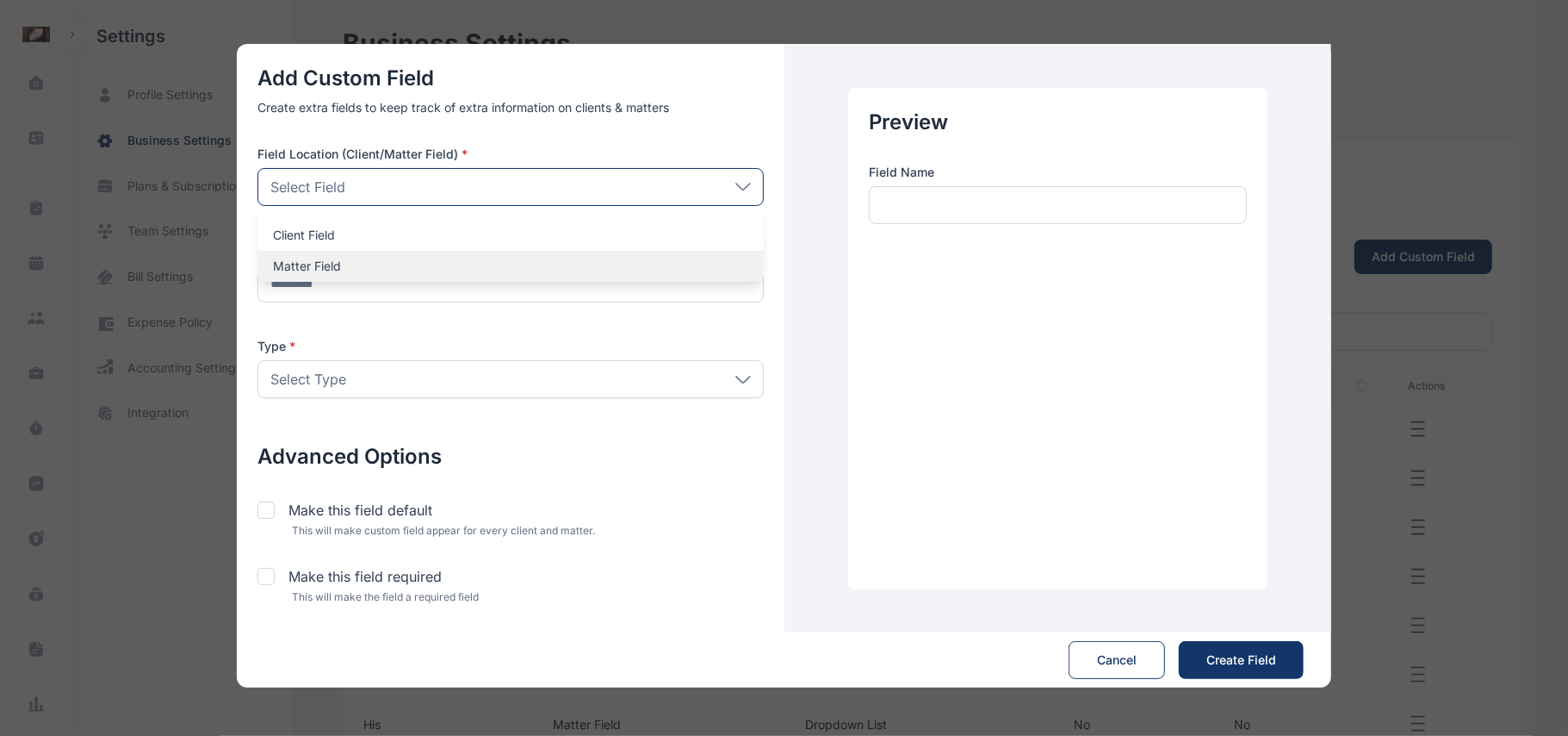
click at [515, 260] on p "Matter Field" at bounding box center [510, 265] width 476 height 17
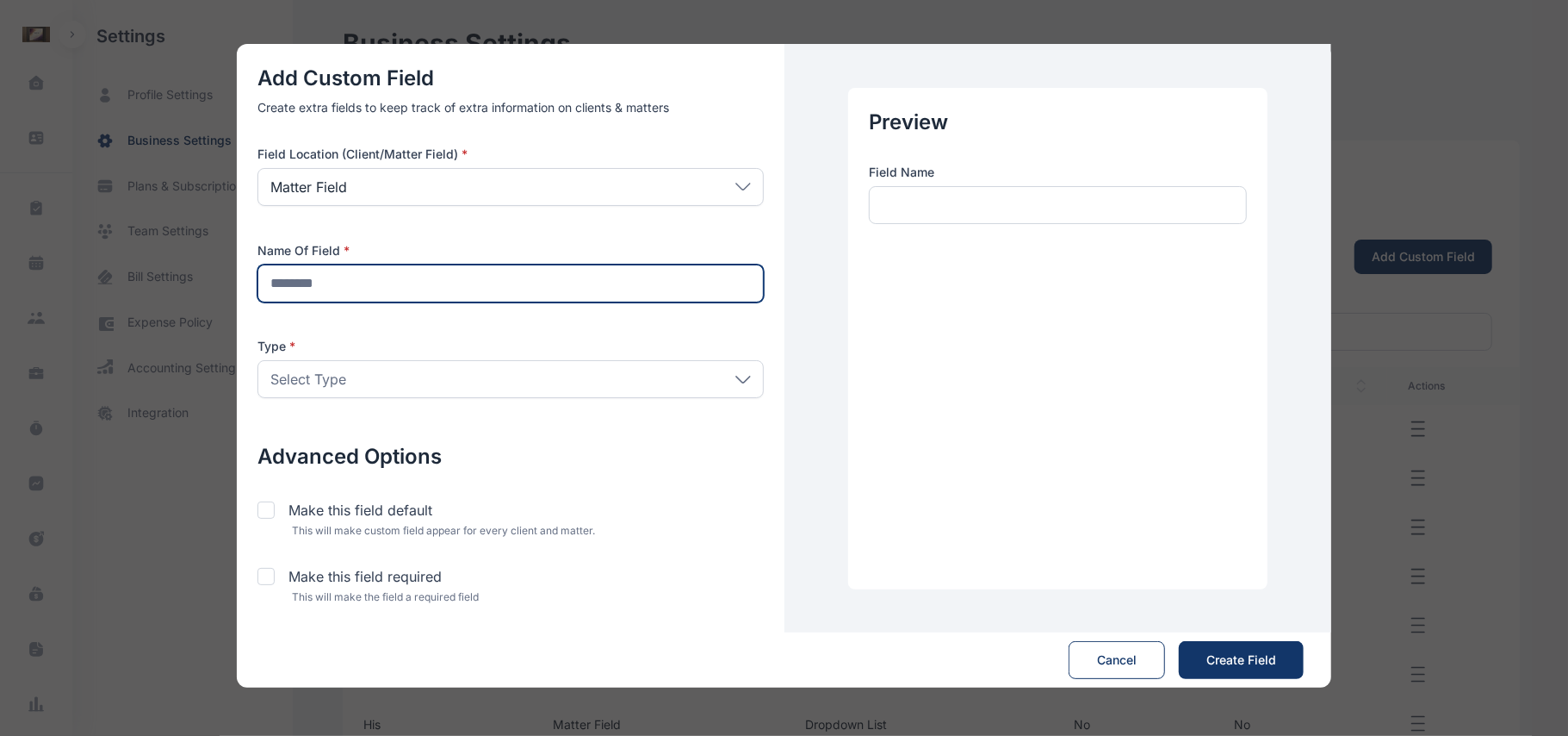
click at [534, 281] on input "text" at bounding box center [510, 283] width 506 height 38
click at [457, 302] on input "text" at bounding box center [510, 283] width 506 height 38
type input "******"
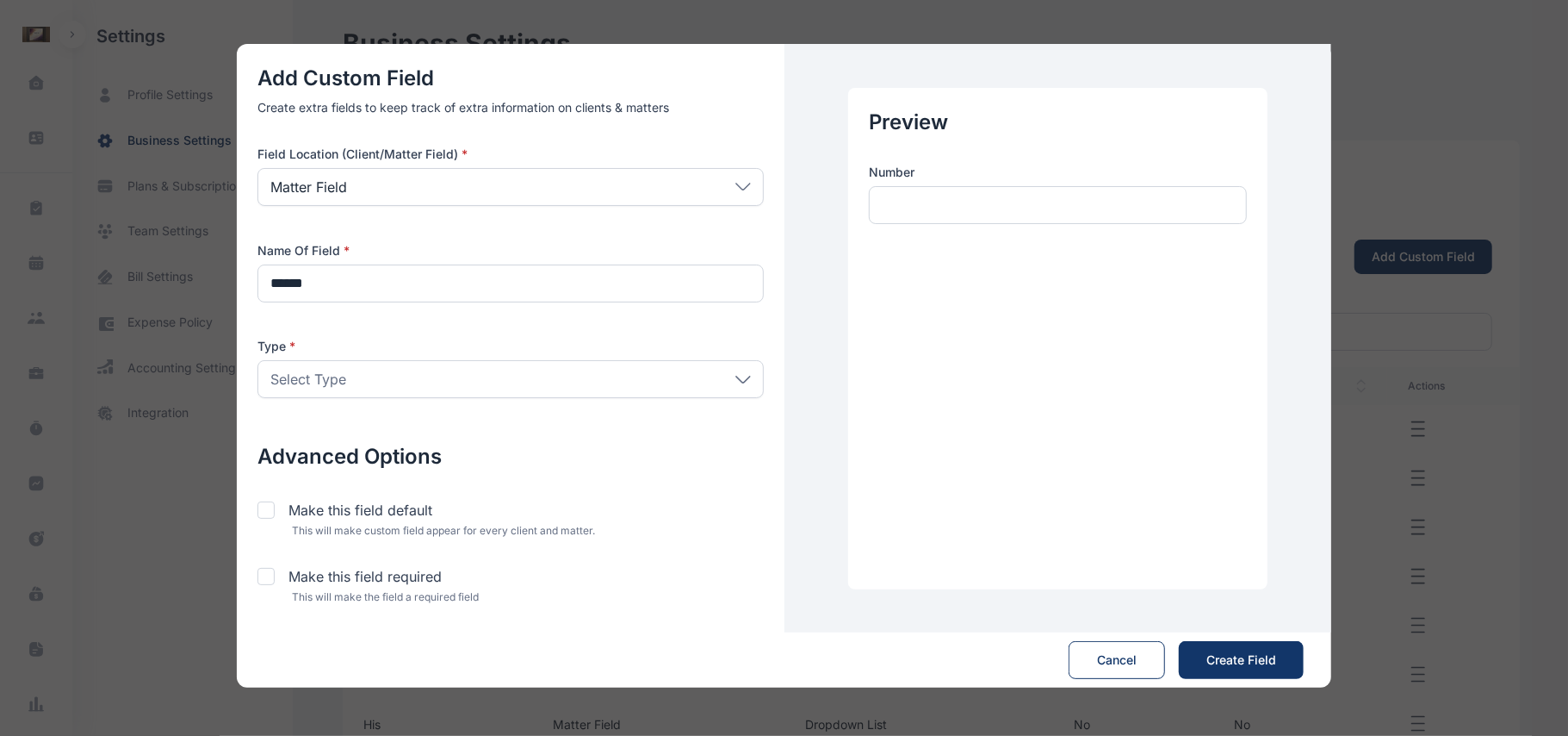
click at [521, 367] on div "Select Type" at bounding box center [510, 379] width 506 height 38
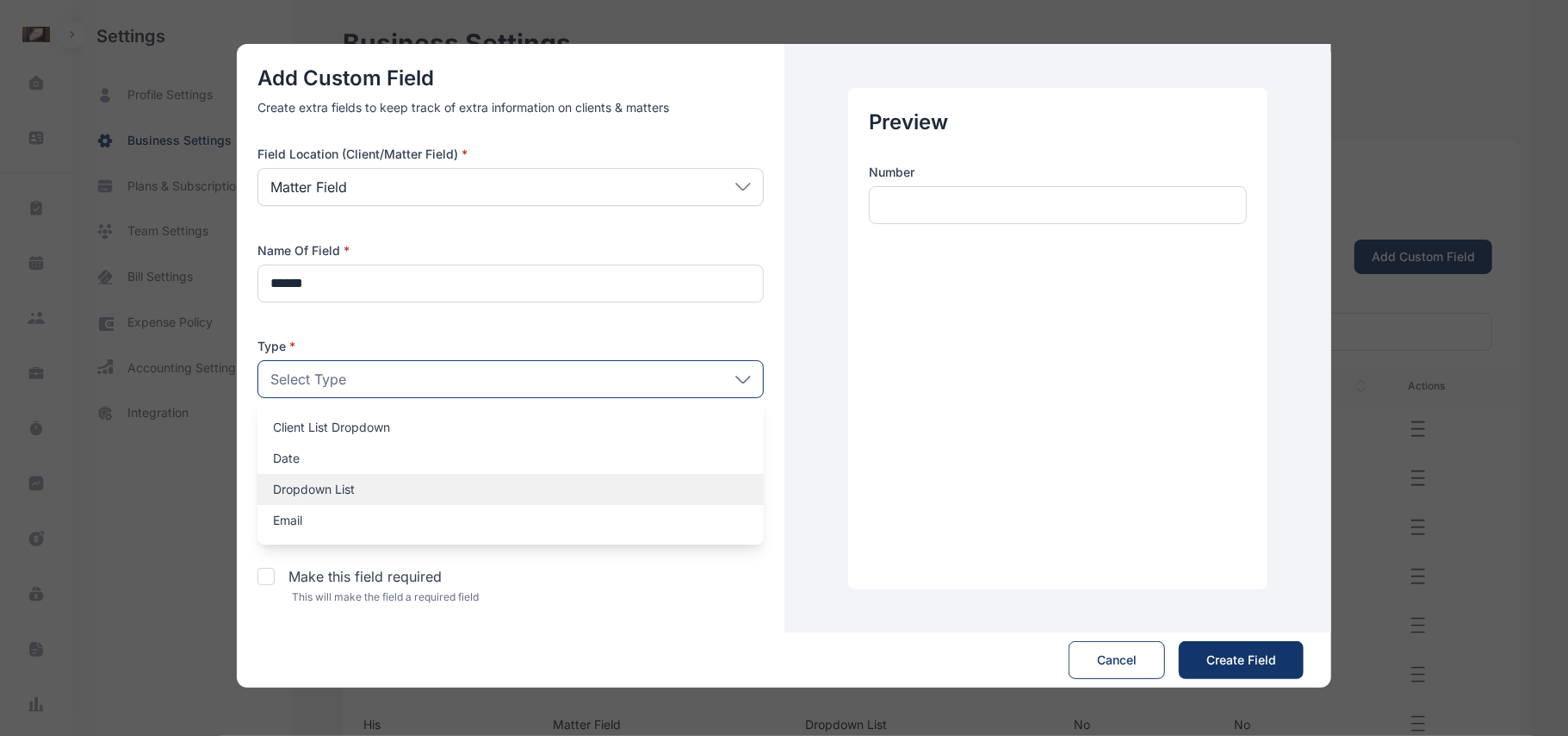
click at [363, 479] on div "Dropdown List" at bounding box center [510, 489] width 506 height 31
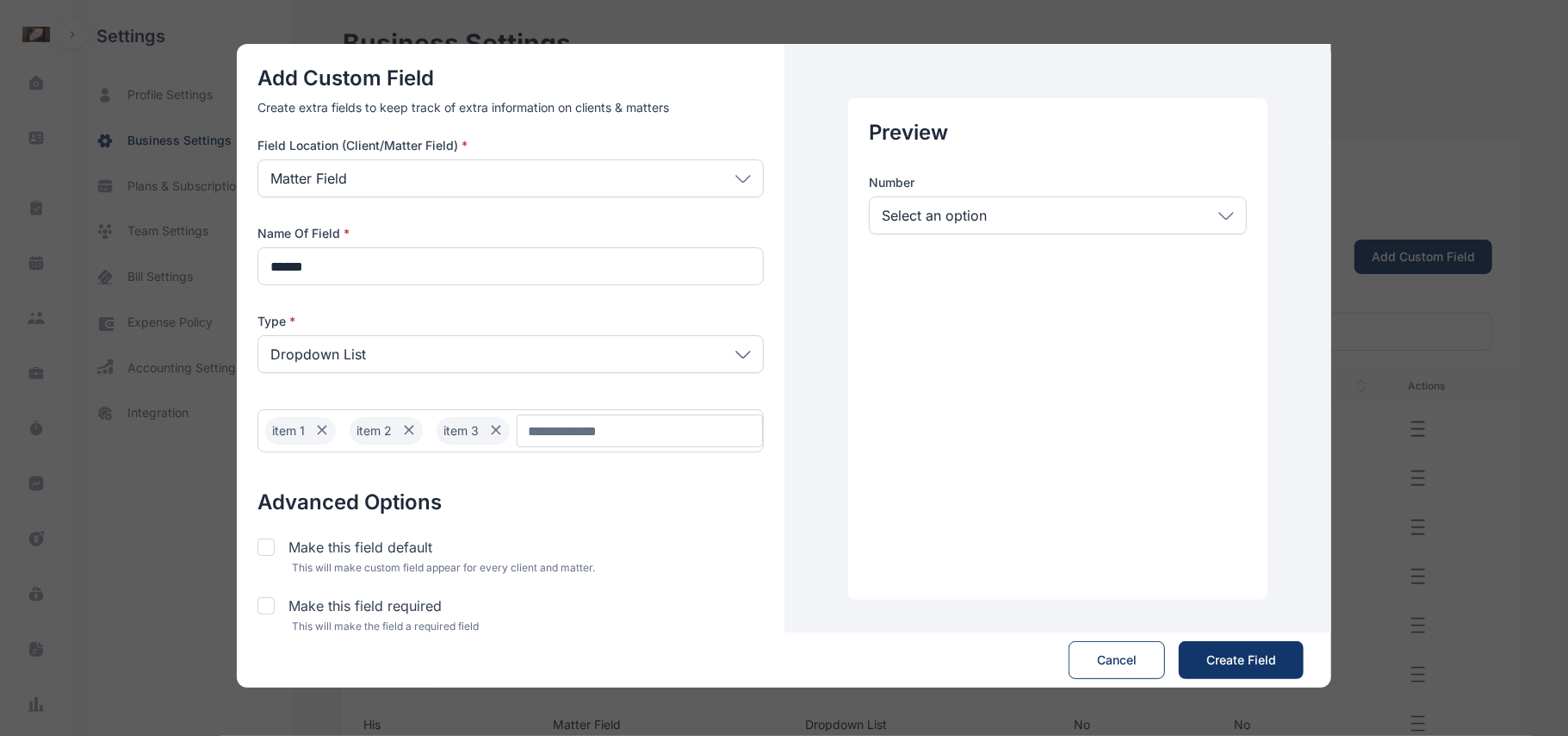
click at [652, 363] on div "Dropdown List" at bounding box center [510, 354] width 506 height 38
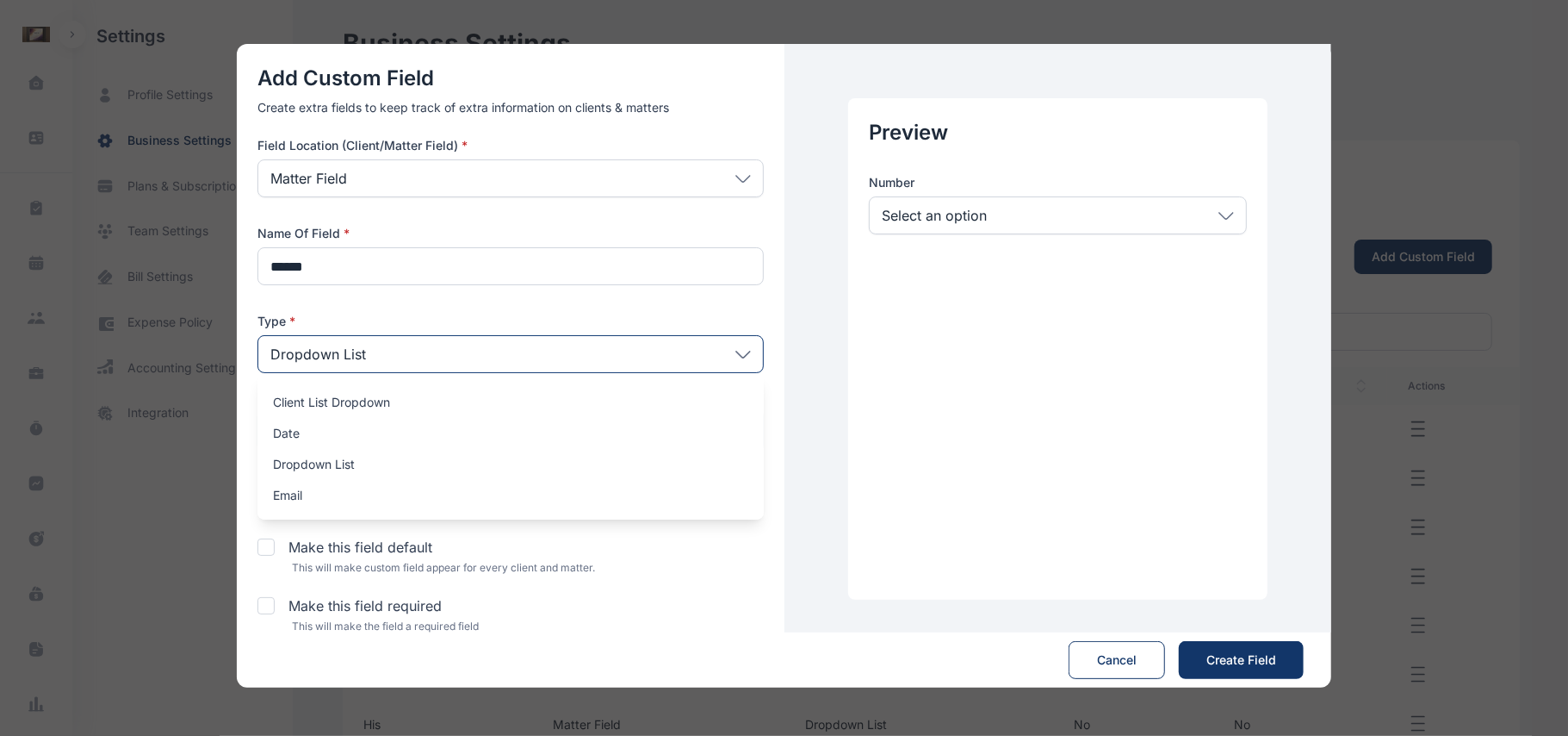
click at [814, 341] on div "Preview Number Select an option item 1 item 2 item 3" at bounding box center [1058, 348] width 548 height 610
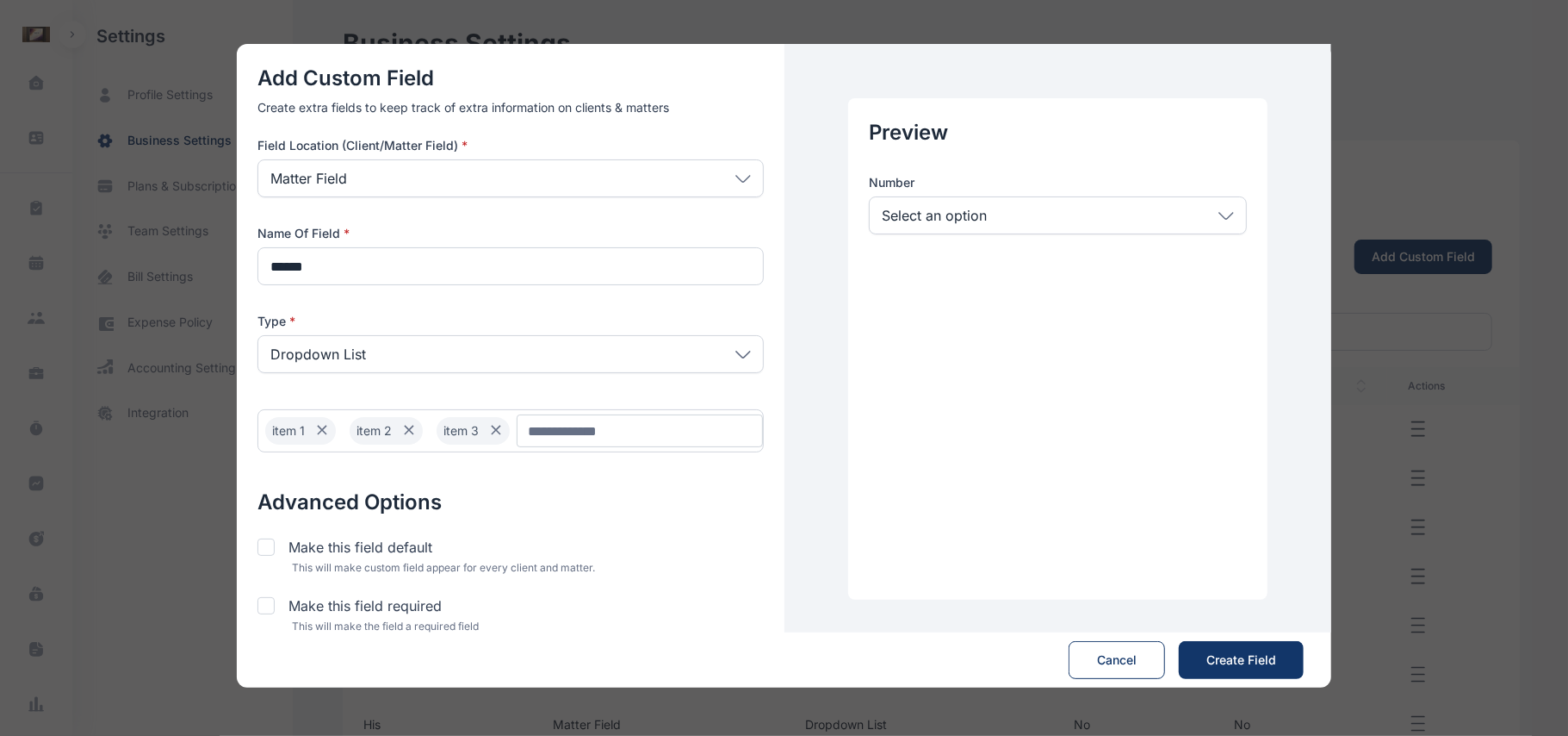
click at [706, 337] on div "Dropdown List" at bounding box center [510, 354] width 506 height 38
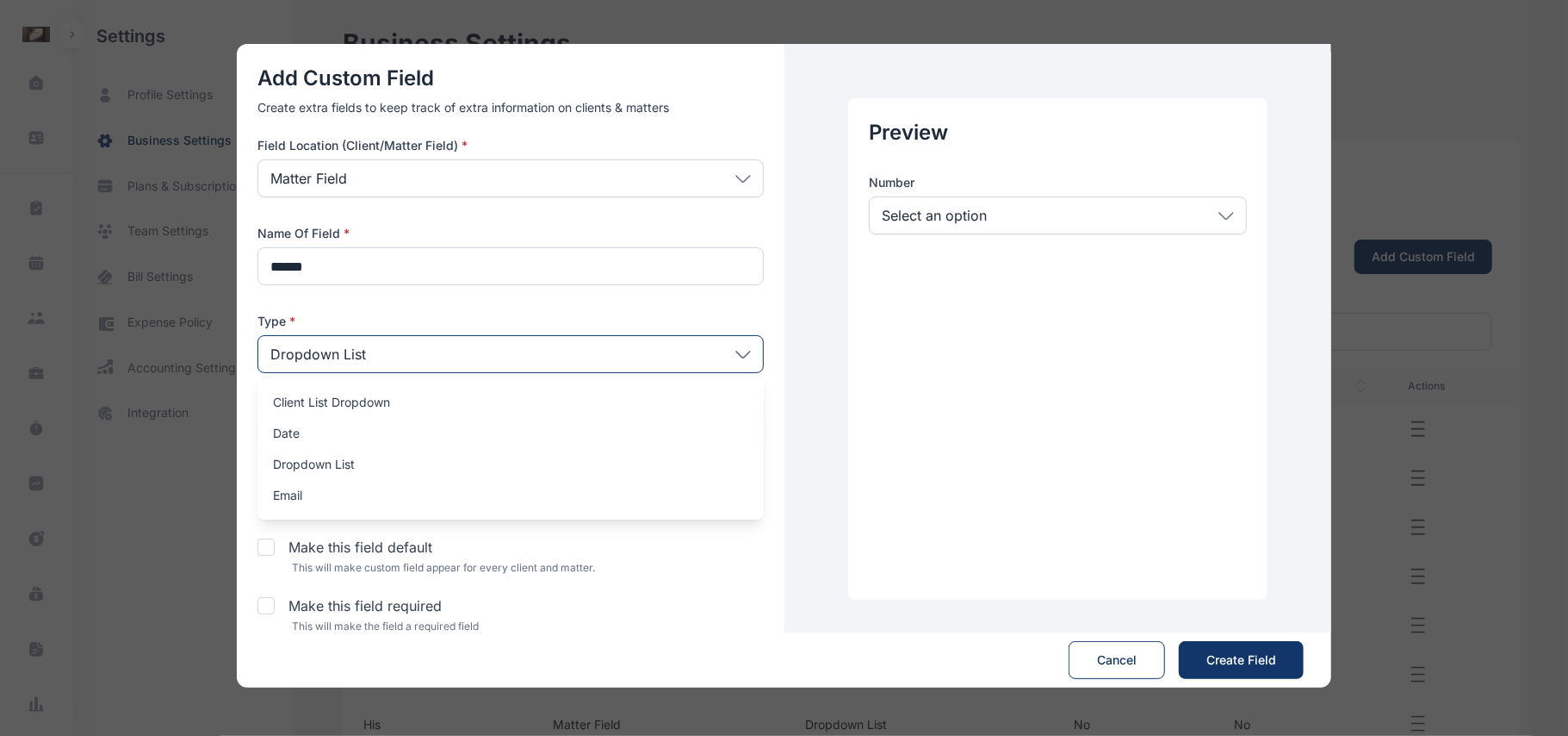
click at [761, 325] on div "Add Custom Field Create extra fields to keep track of extra information on clie…" at bounding box center [510, 348] width 548 height 610
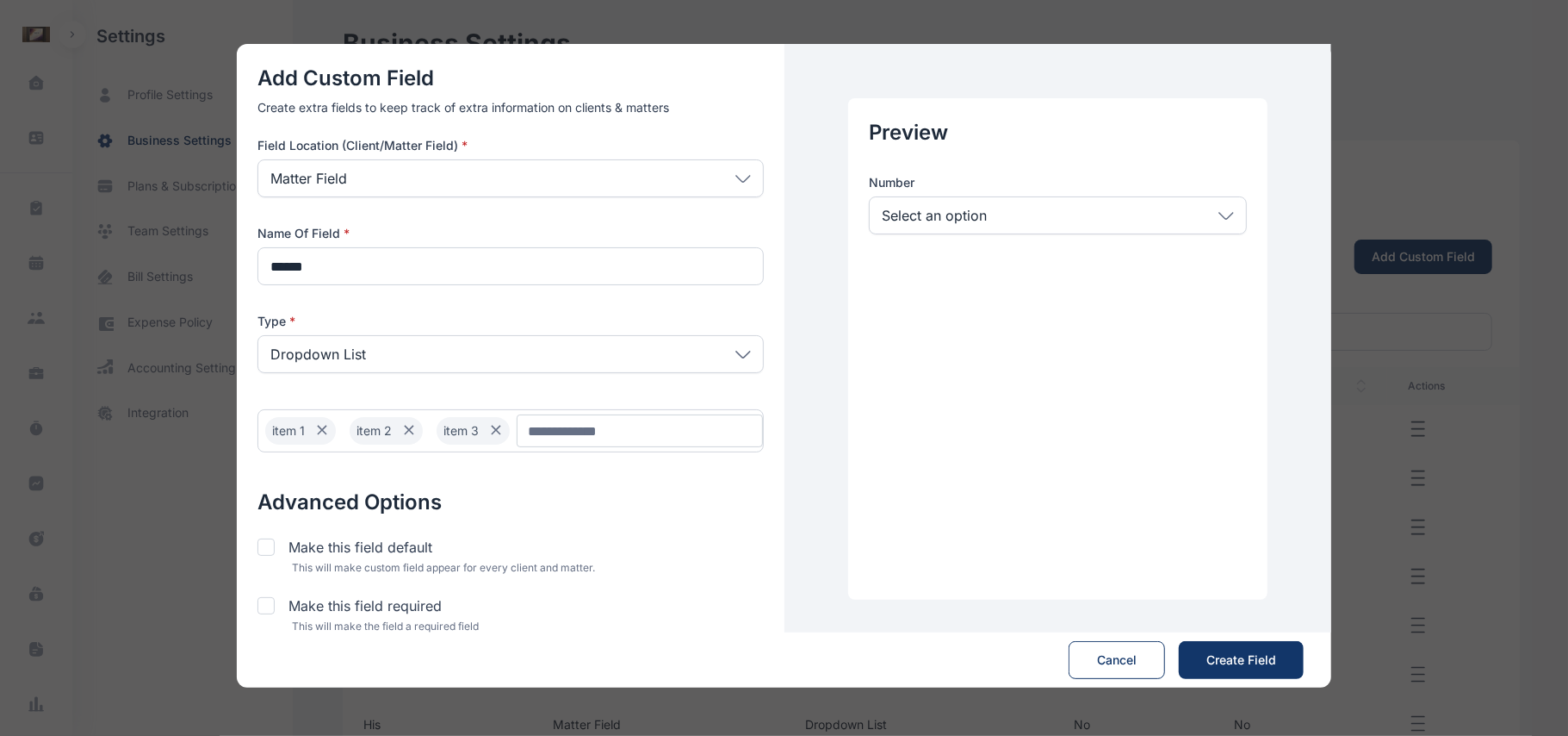
click at [735, 349] on div "Dropdown List" at bounding box center [510, 354] width 506 height 38
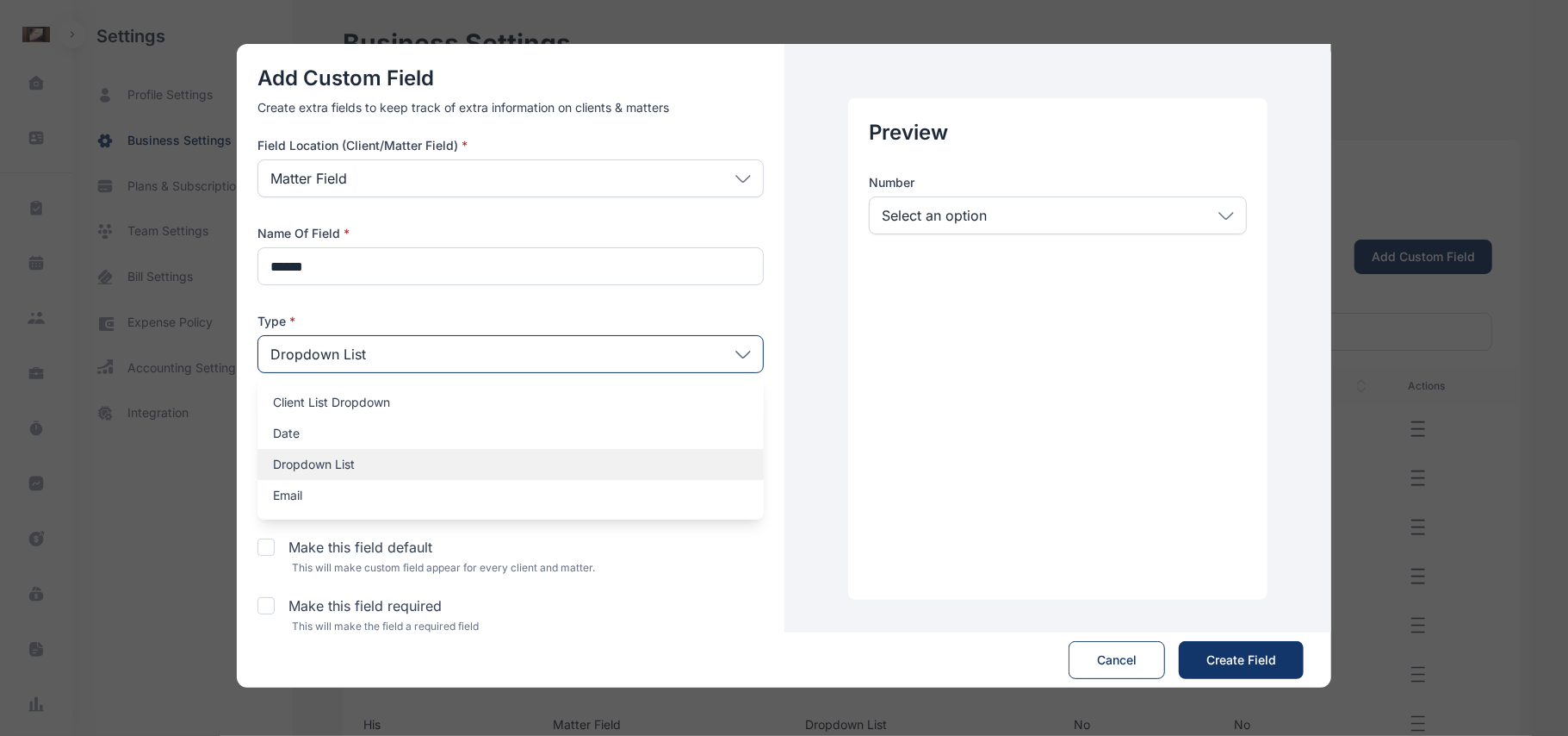
click at [500, 453] on div "Dropdown List" at bounding box center [510, 464] width 506 height 31
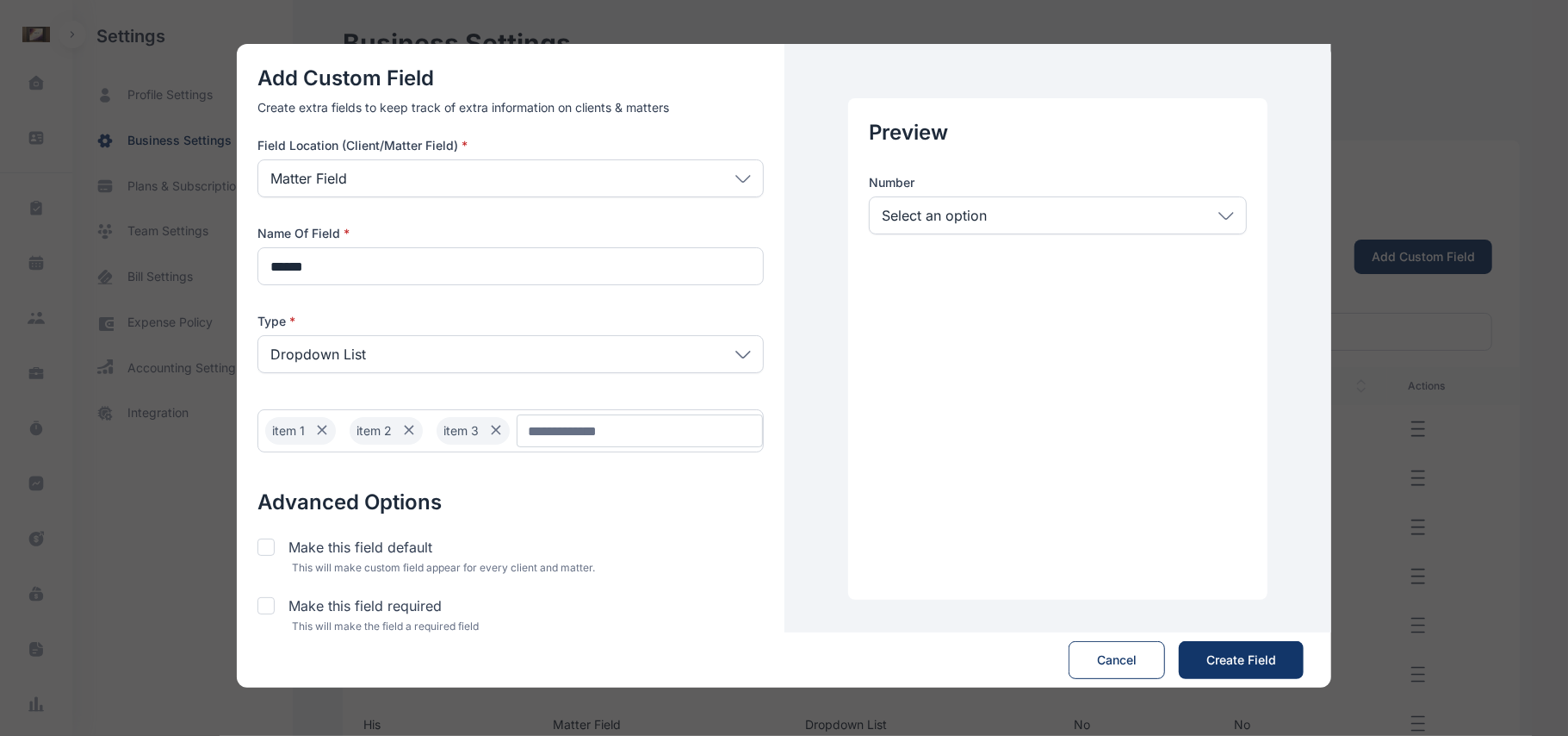
click at [284, 422] on div "item 1" at bounding box center [300, 430] width 70 height 28
click at [284, 422] on div "item 2" at bounding box center [302, 430] width 73 height 28
click at [284, 422] on div "item 3" at bounding box center [302, 430] width 73 height 28
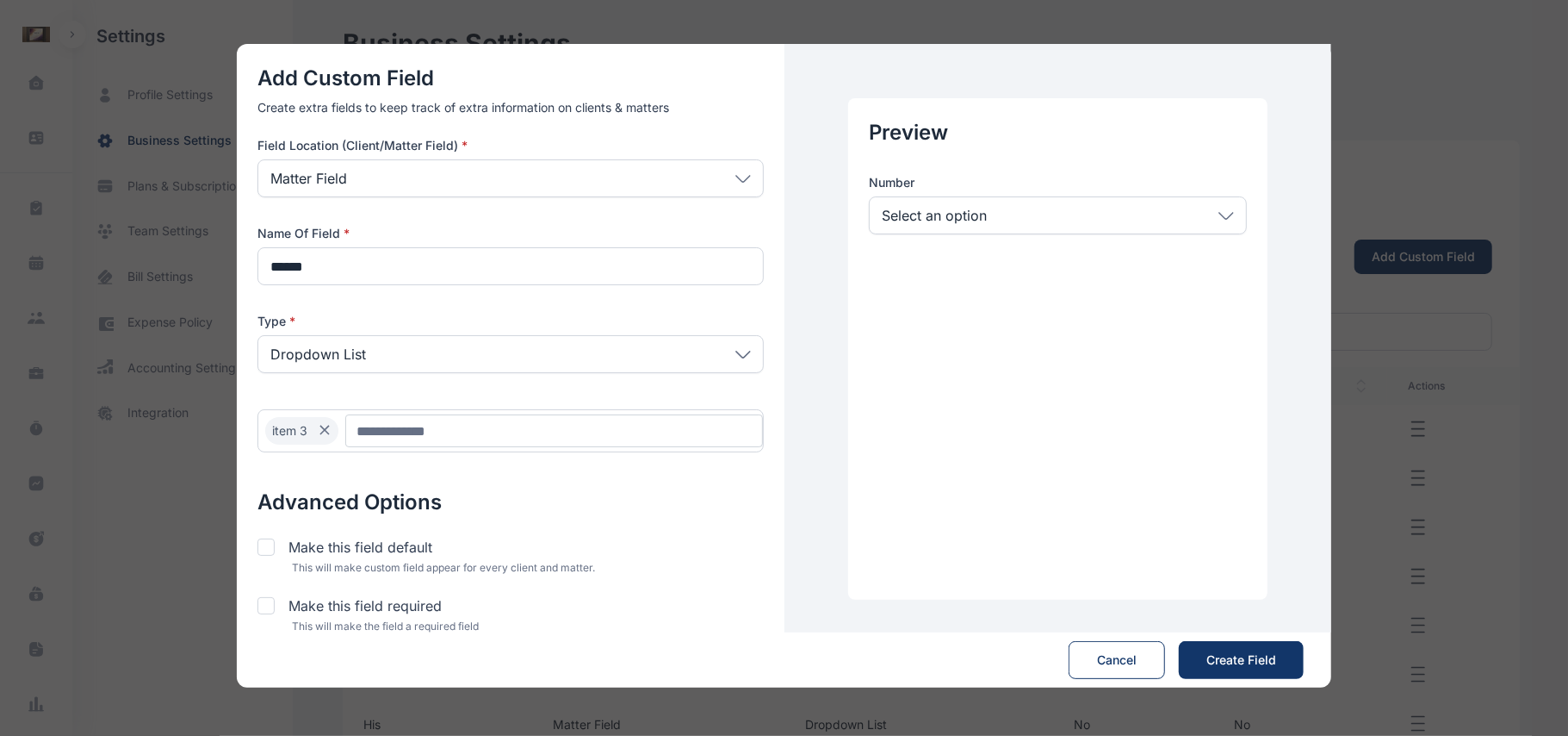
click at [307, 432] on div "item 3" at bounding box center [302, 430] width 73 height 28
click at [377, 437] on input "Chip Input" at bounding box center [554, 430] width 417 height 33
click at [336, 424] on div "item 3" at bounding box center [302, 430] width 73 height 28
click at [324, 427] on icon at bounding box center [324, 429] width 21 height 21
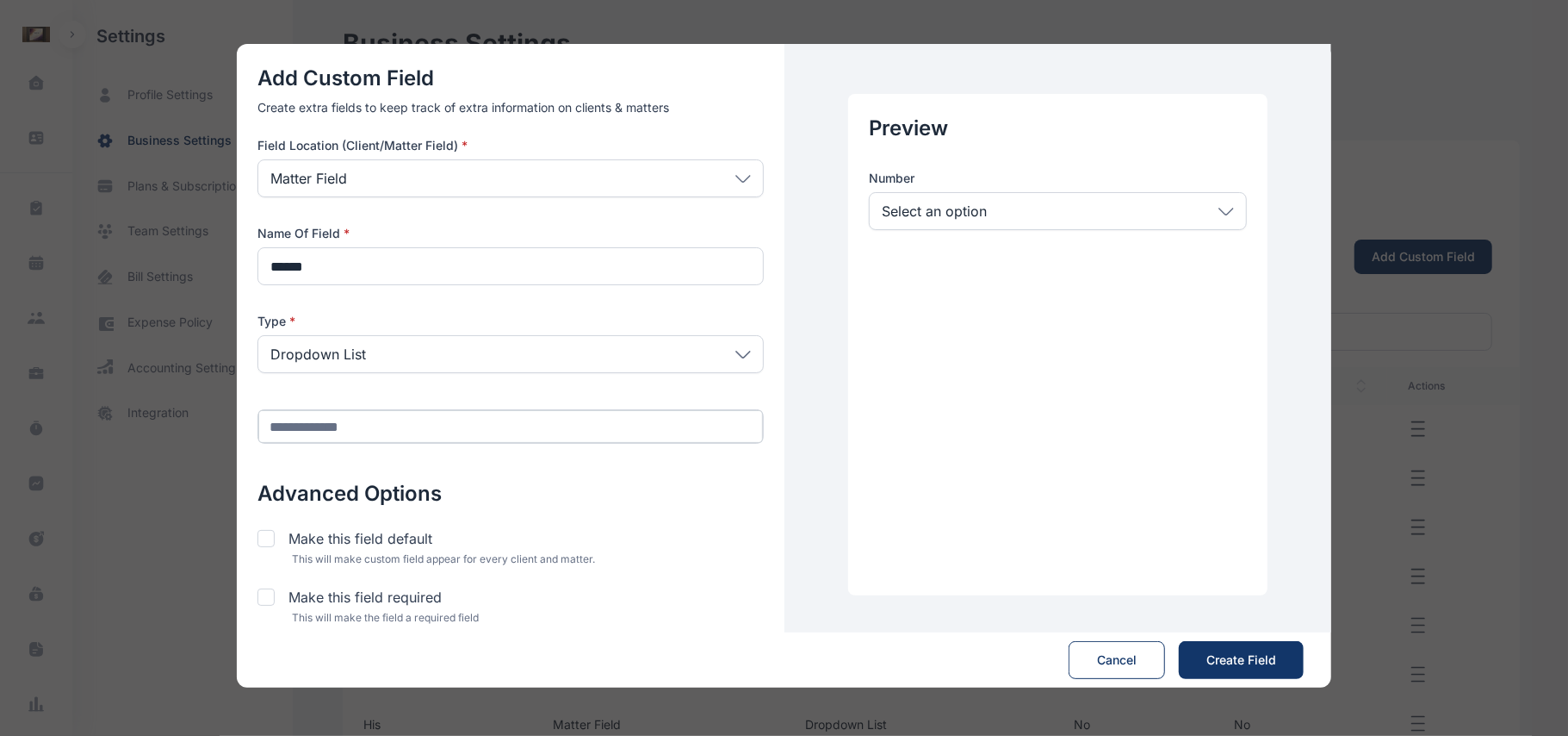
click at [351, 432] on input "Chip Input" at bounding box center [510, 425] width 504 height 33
paste input "**********"
type input "**********"
click at [1212, 655] on span "Create Field" at bounding box center [1241, 659] width 70 height 17
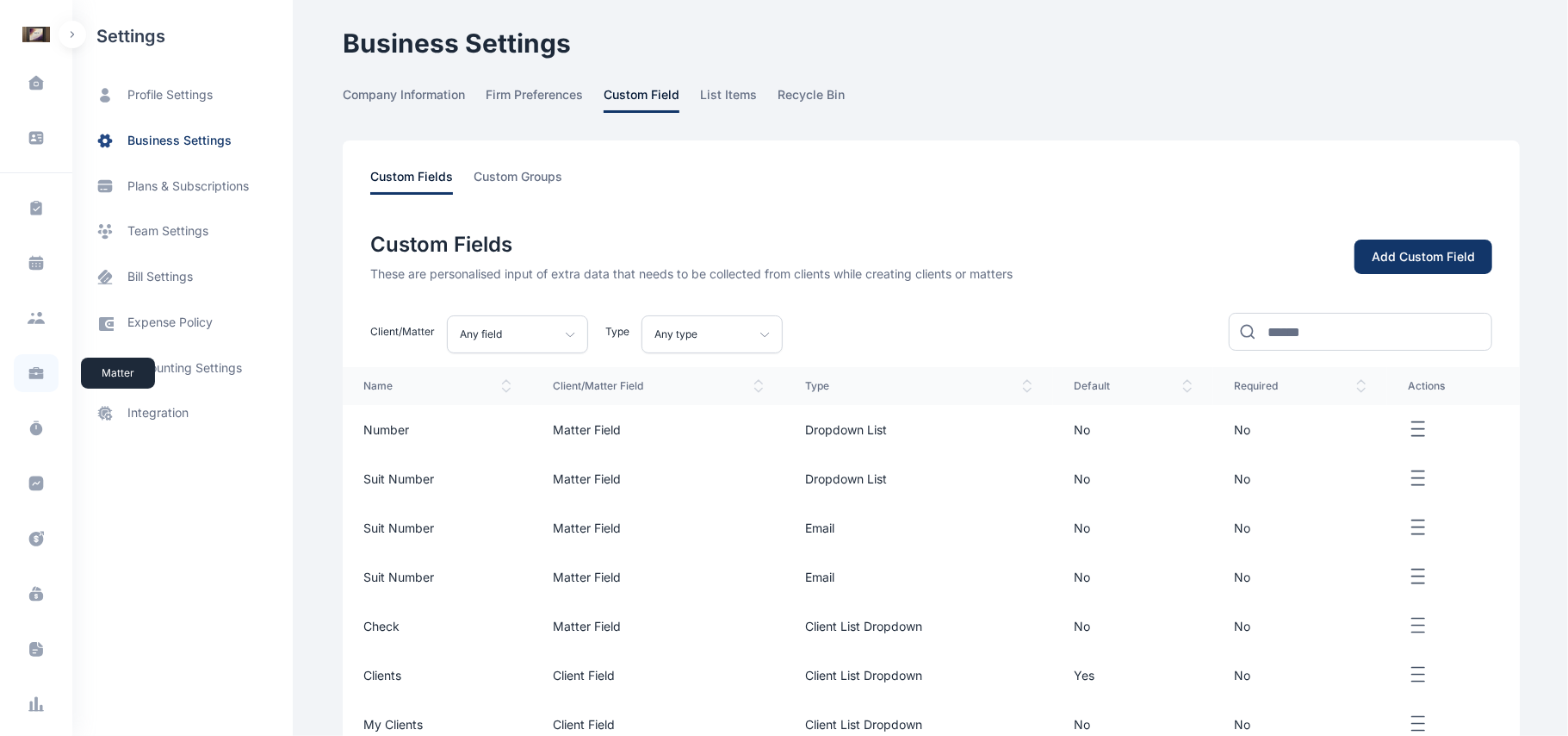
click at [40, 370] on icon at bounding box center [37, 370] width 15 height 6
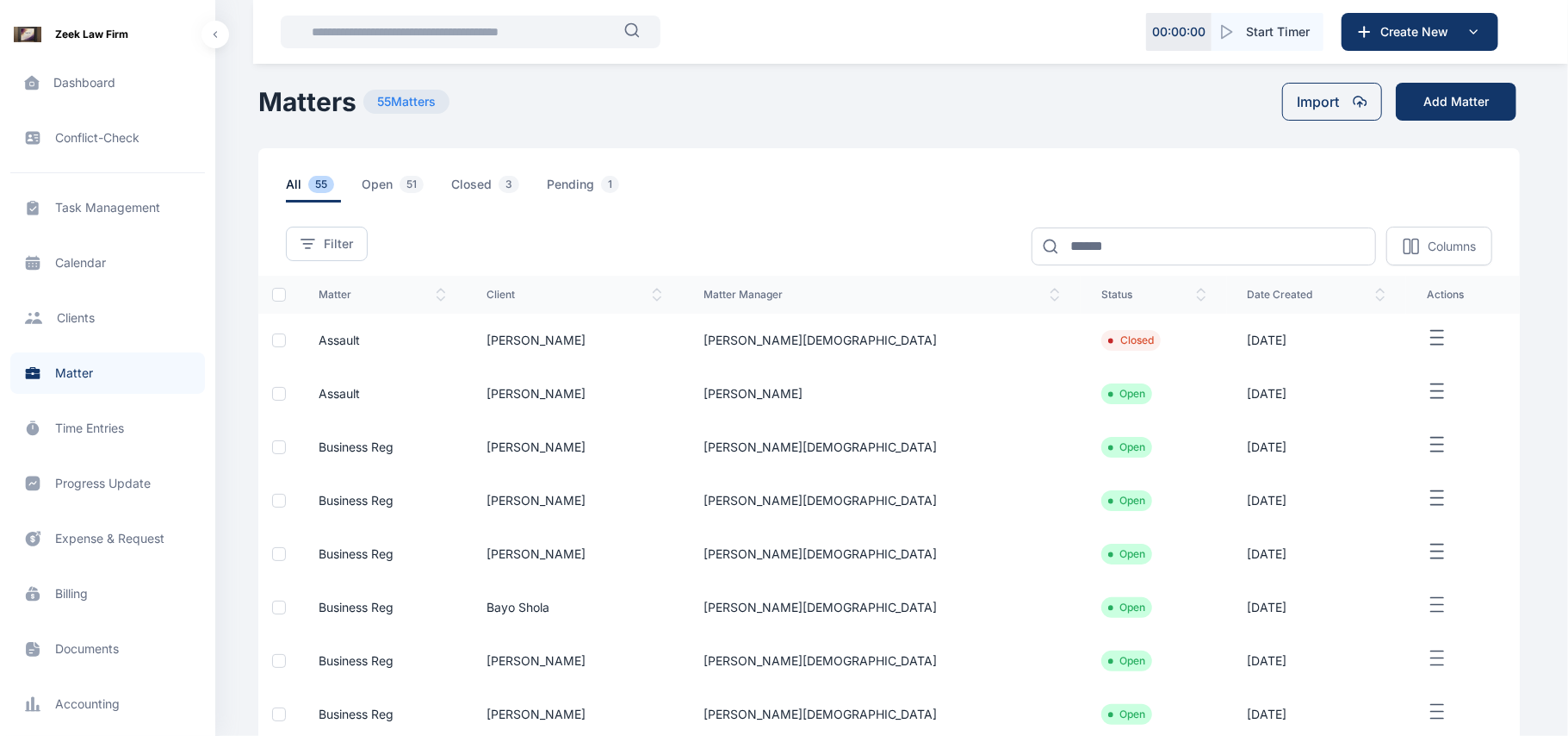
click at [970, 346] on td "[PERSON_NAME][DEMOGRAPHIC_DATA]" at bounding box center [882, 340] width 397 height 53
click at [1435, 346] on button "button" at bounding box center [1462, 338] width 72 height 22
click at [1421, 372] on div "Edit" at bounding box center [1431, 357] width 114 height 39
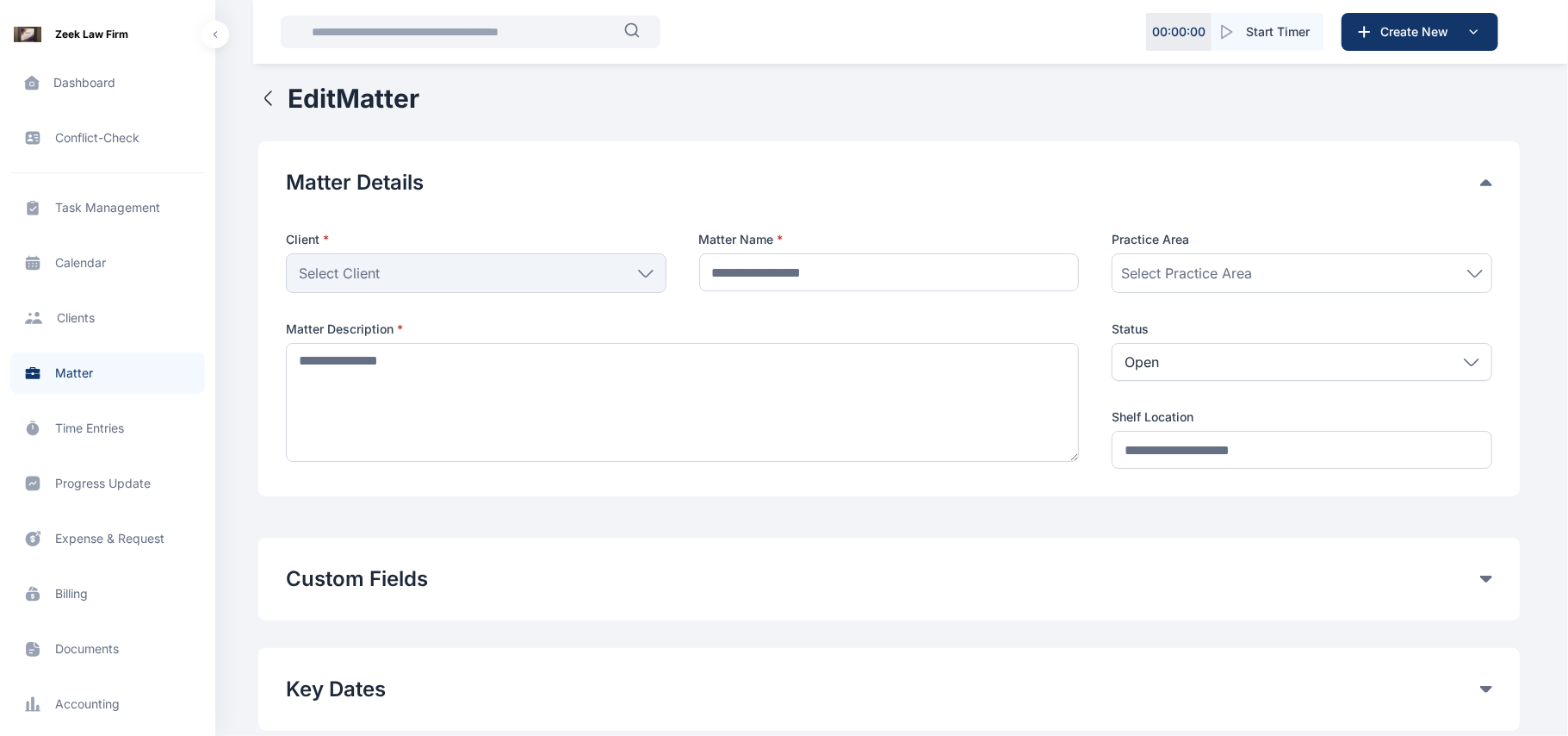
type input "*******"
type textarea "**********"
type input "*******"
click at [1486, 590] on div "Custom Fields" at bounding box center [889, 579] width 1206 height 28
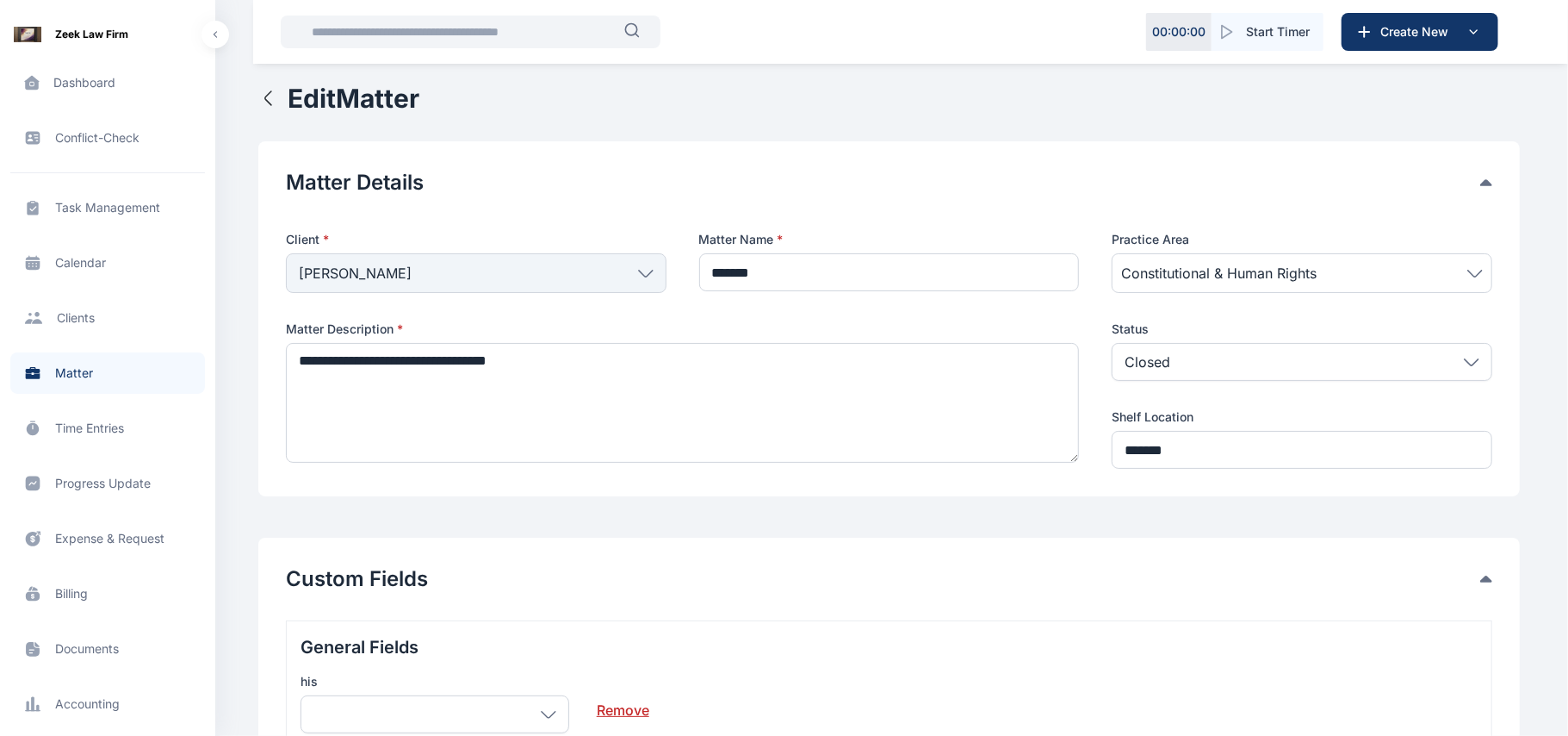
click at [607, 703] on link "Remove" at bounding box center [622, 702] width 52 height 35
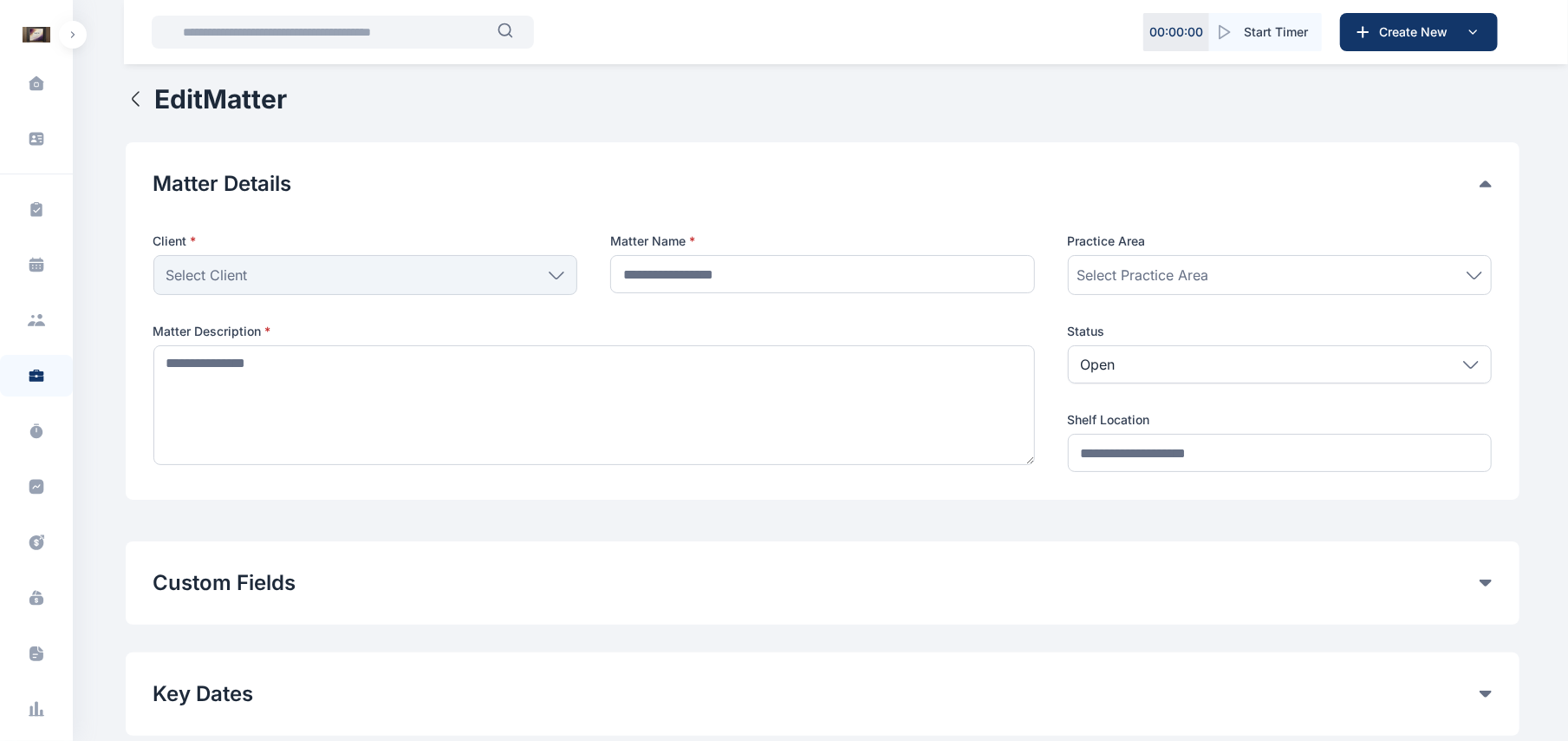
type input "*******"
type textarea "**********"
type input "*******"
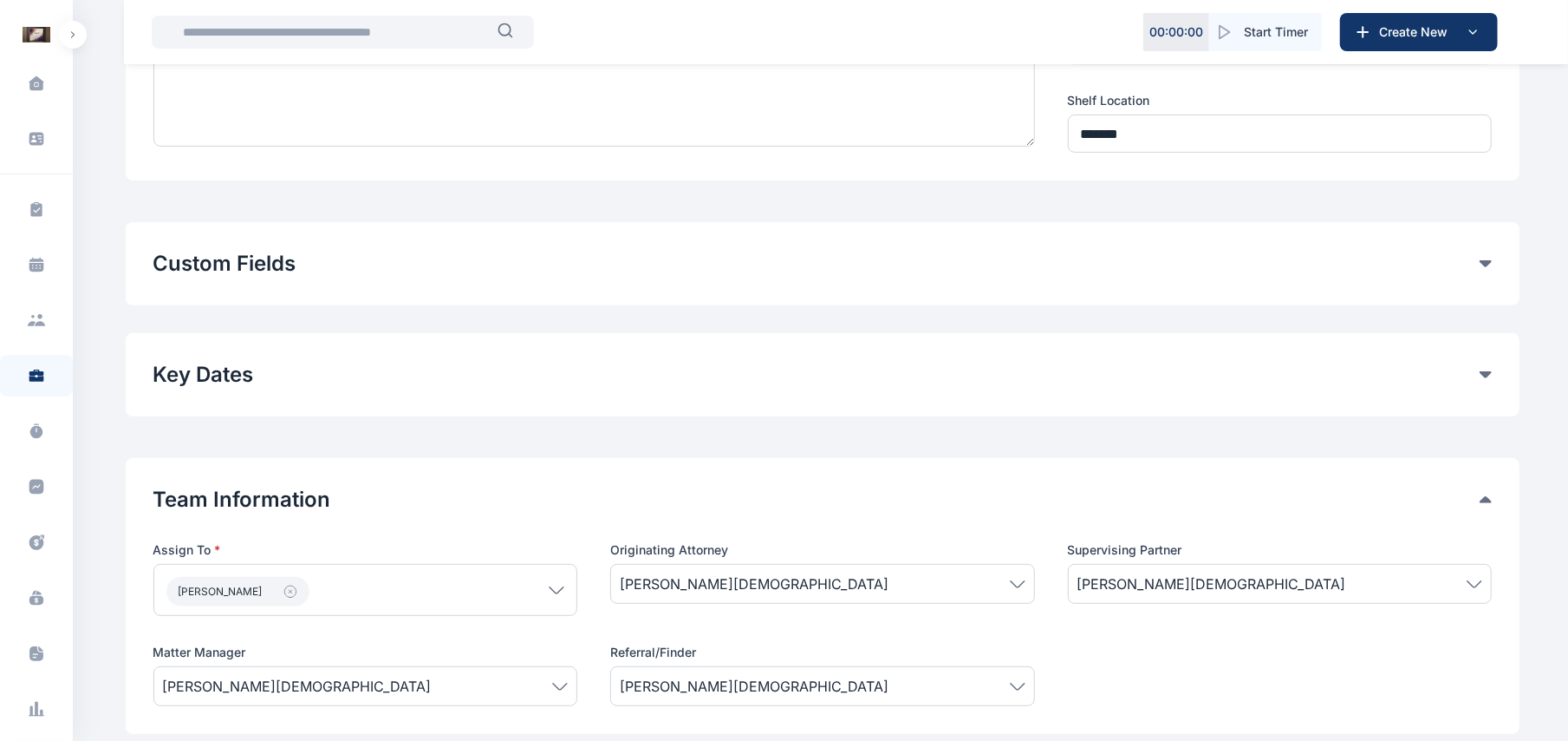
scroll to position [303, 0]
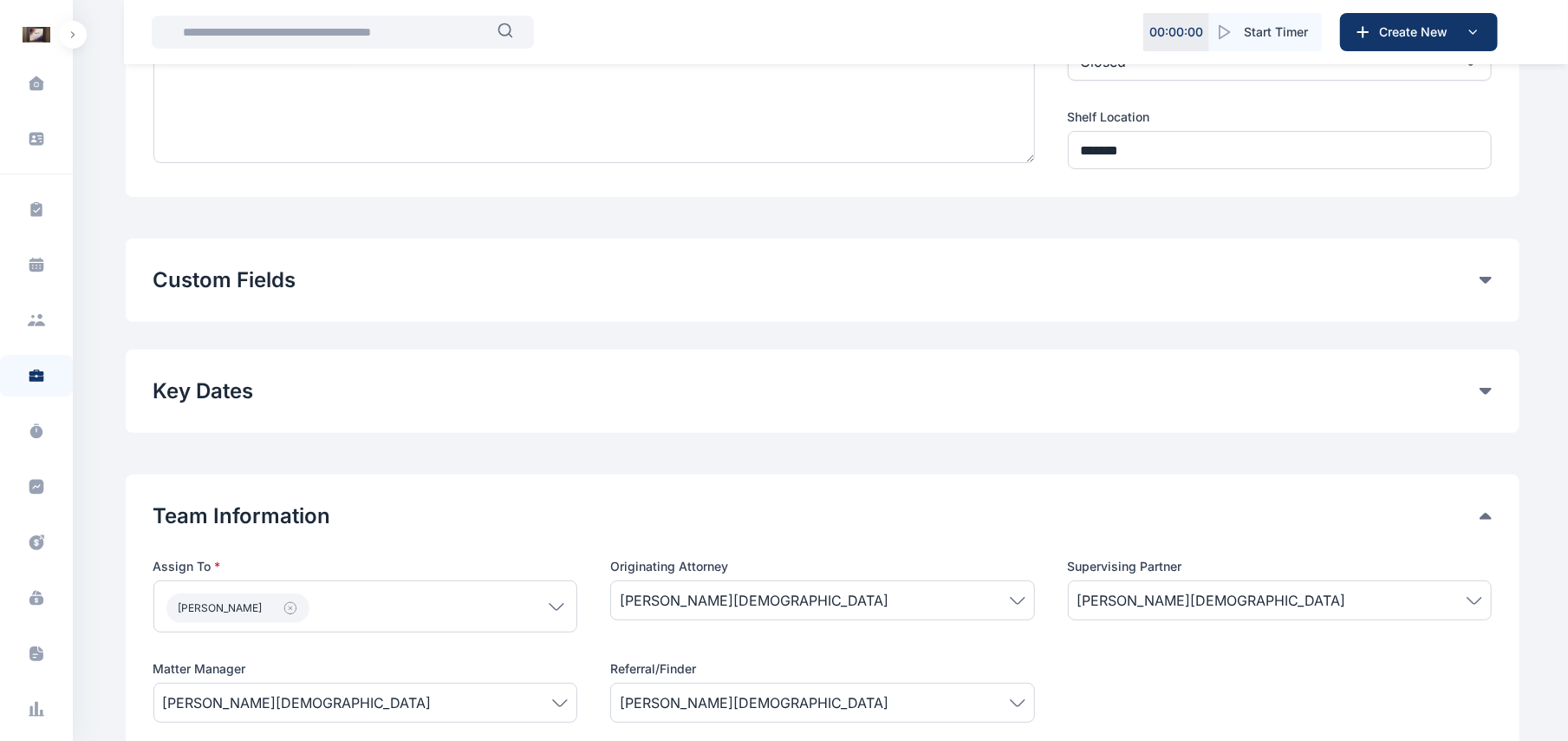
click at [1488, 292] on div "Custom Fields" at bounding box center [822, 280] width 1339 height 28
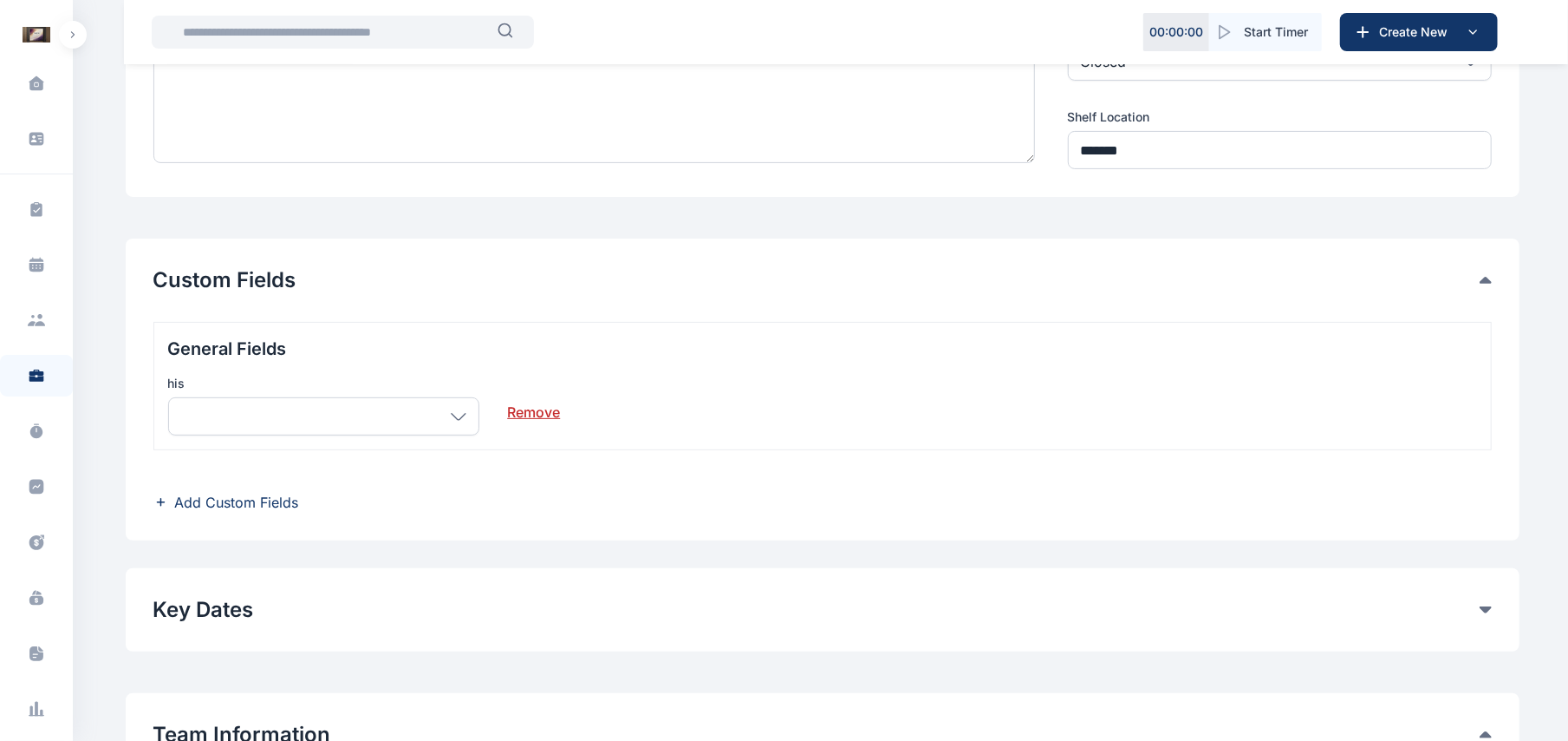
click at [261, 500] on span "Add Custom Fields" at bounding box center [237, 502] width 124 height 21
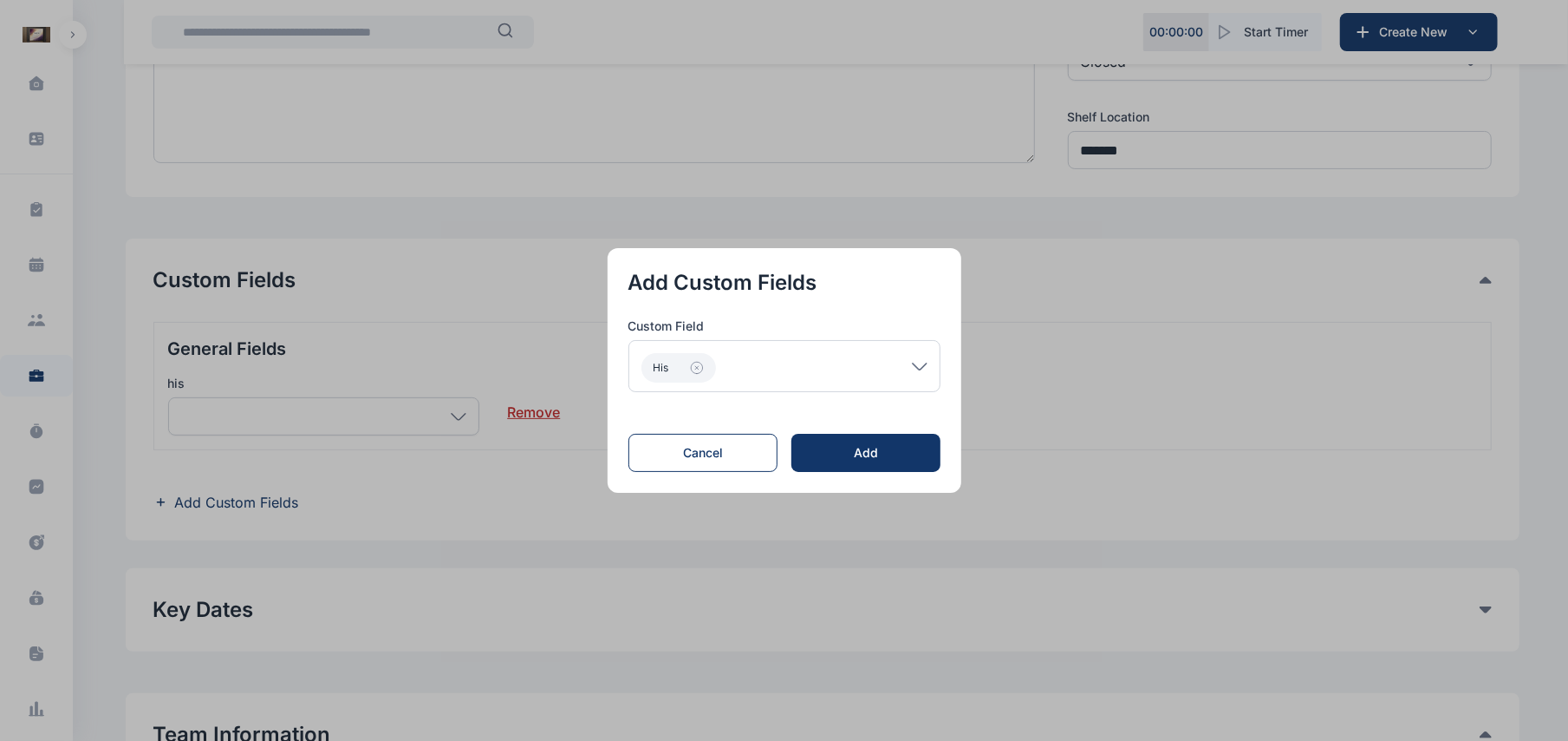
click at [923, 375] on div "his" at bounding box center [784, 366] width 312 height 52
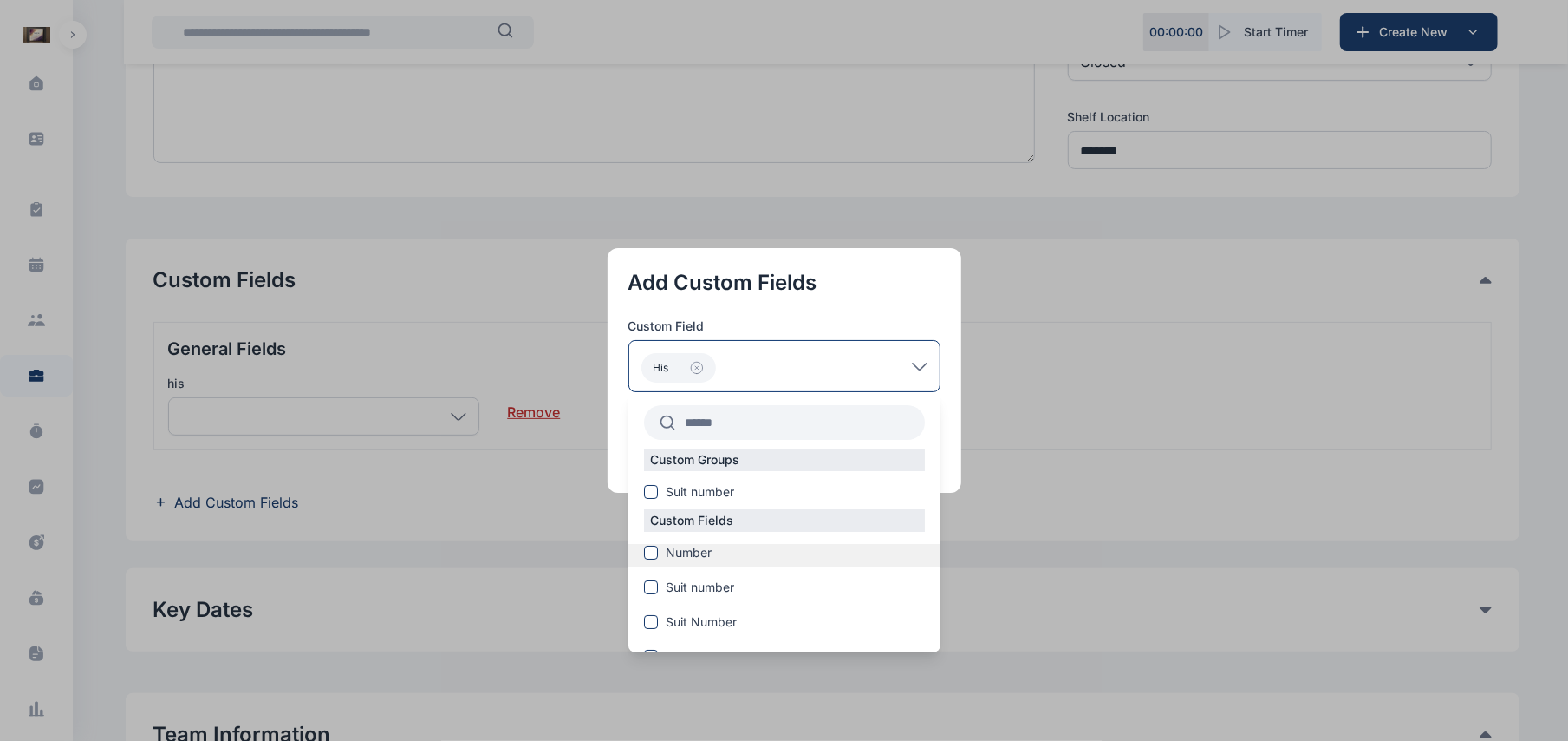
click at [678, 550] on span "Number" at bounding box center [690, 552] width 46 height 17
click at [990, 453] on button "button" at bounding box center [784, 370] width 1568 height 741
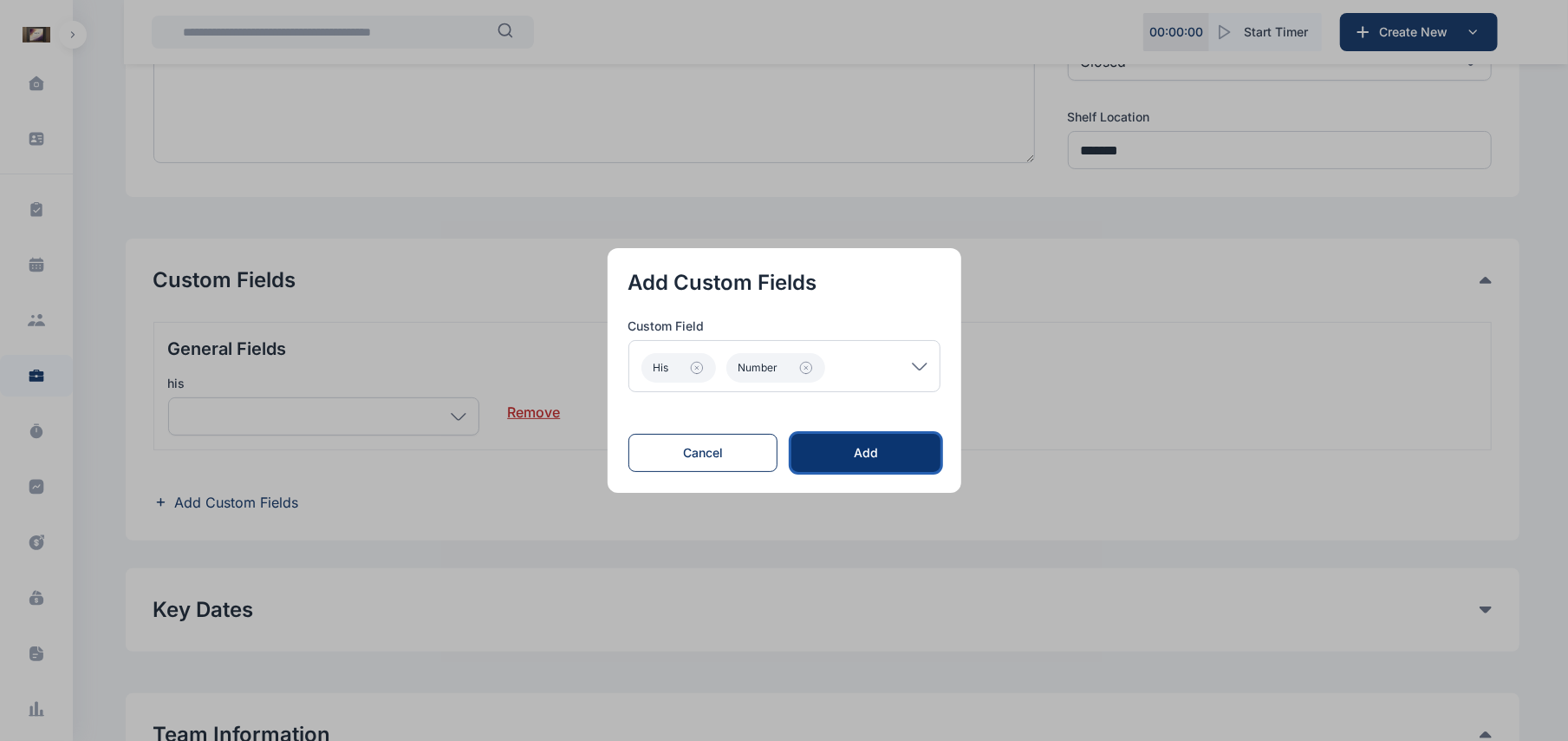
click at [893, 448] on div "Add" at bounding box center [865, 452] width 93 height 17
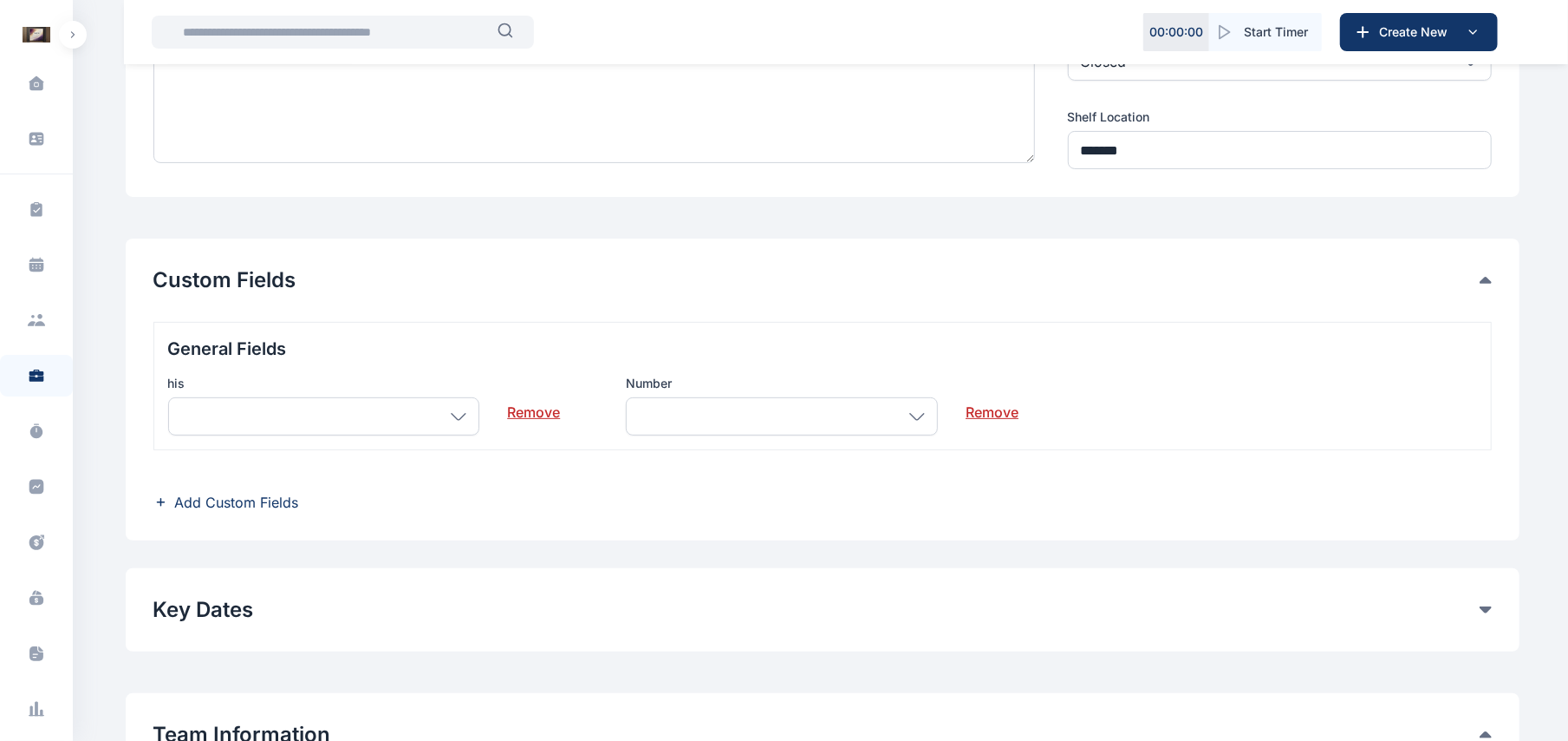
click at [681, 414] on div at bounding box center [782, 416] width 312 height 38
click at [919, 414] on icon at bounding box center [917, 416] width 16 height 8
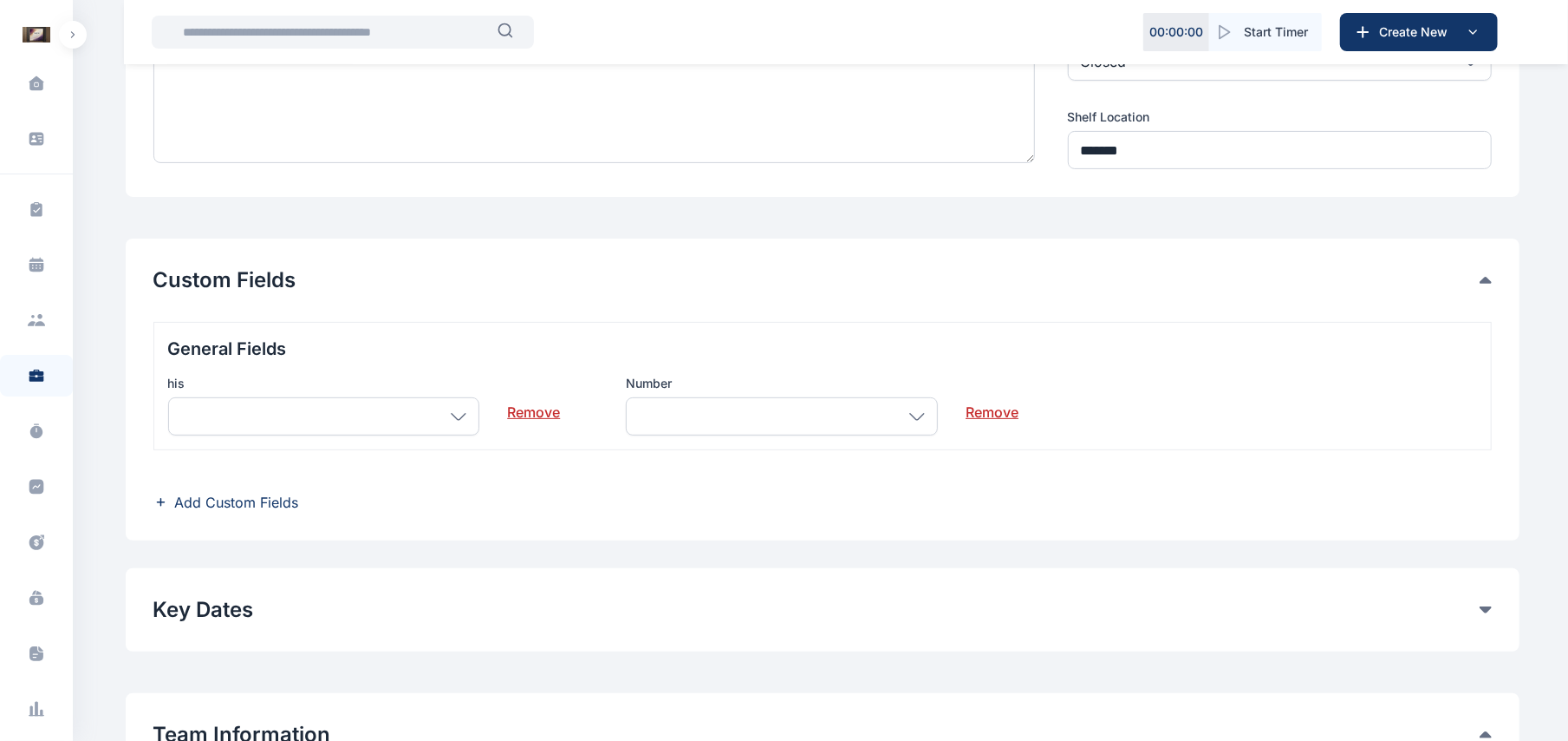
click at [919, 414] on icon at bounding box center [917, 416] width 16 height 8
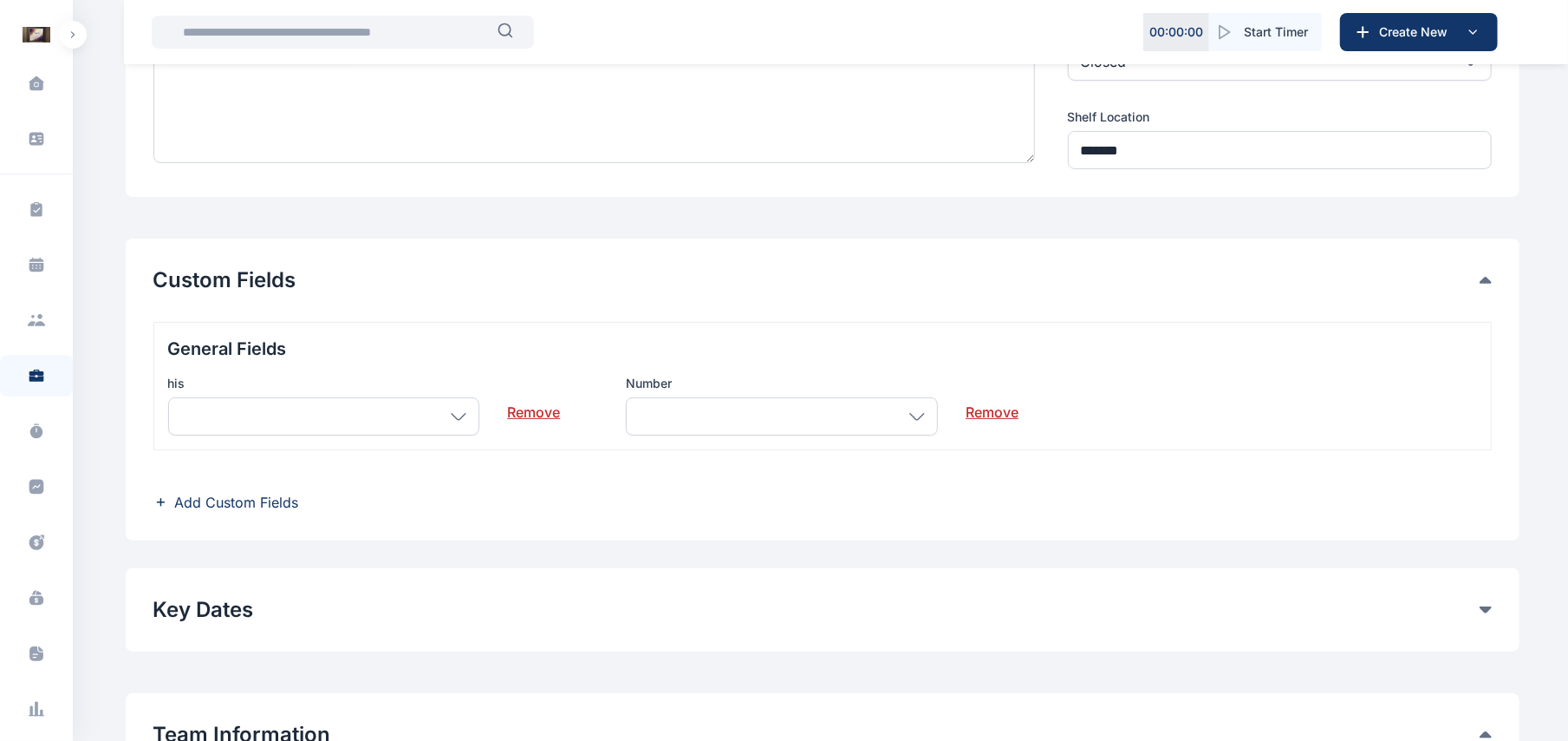
click at [919, 414] on icon at bounding box center [917, 416] width 16 height 8
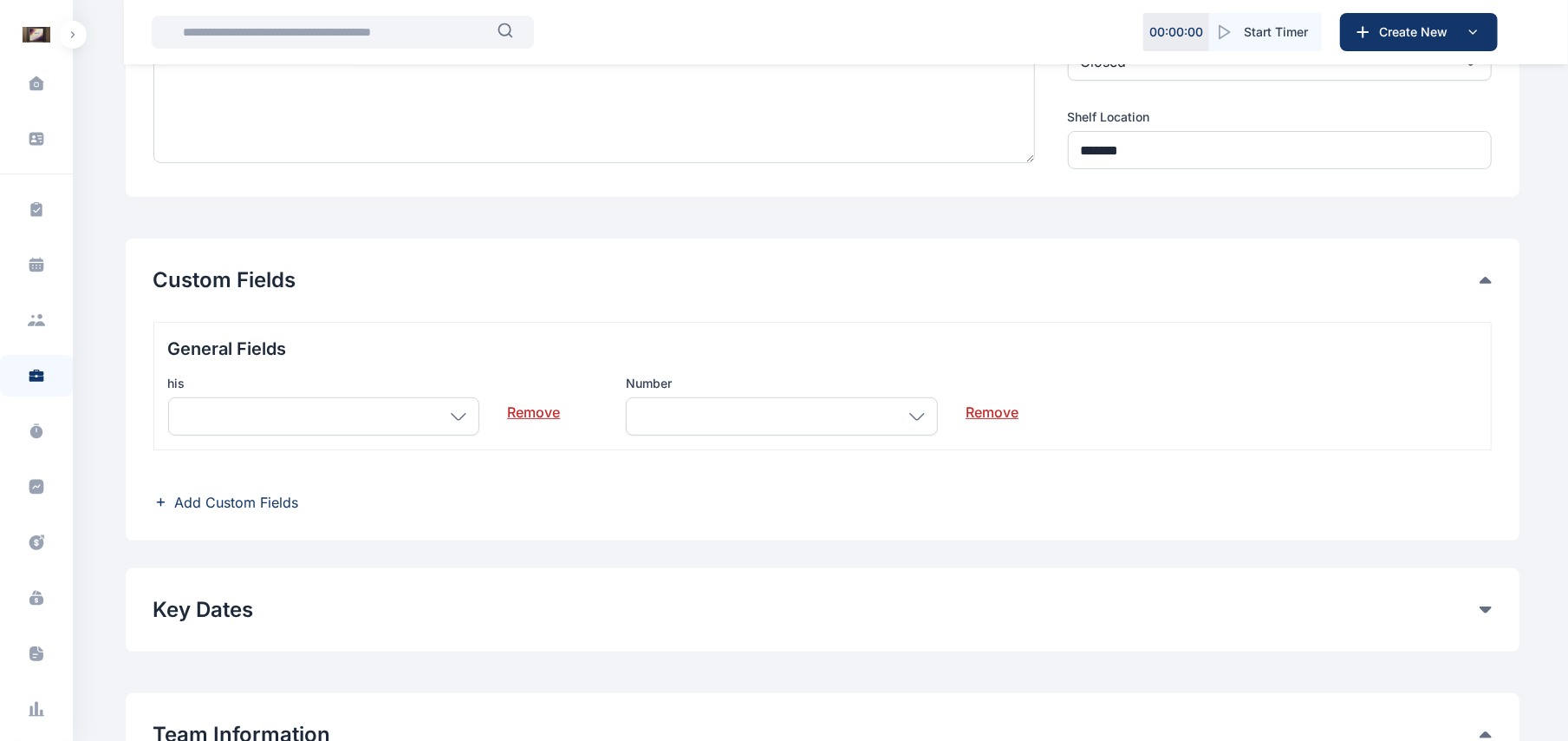
click at [919, 414] on icon at bounding box center [917, 416] width 16 height 8
click at [215, 490] on div "General Fields his Remove Number Remove Add Custom Fields" at bounding box center [822, 417] width 1339 height 191
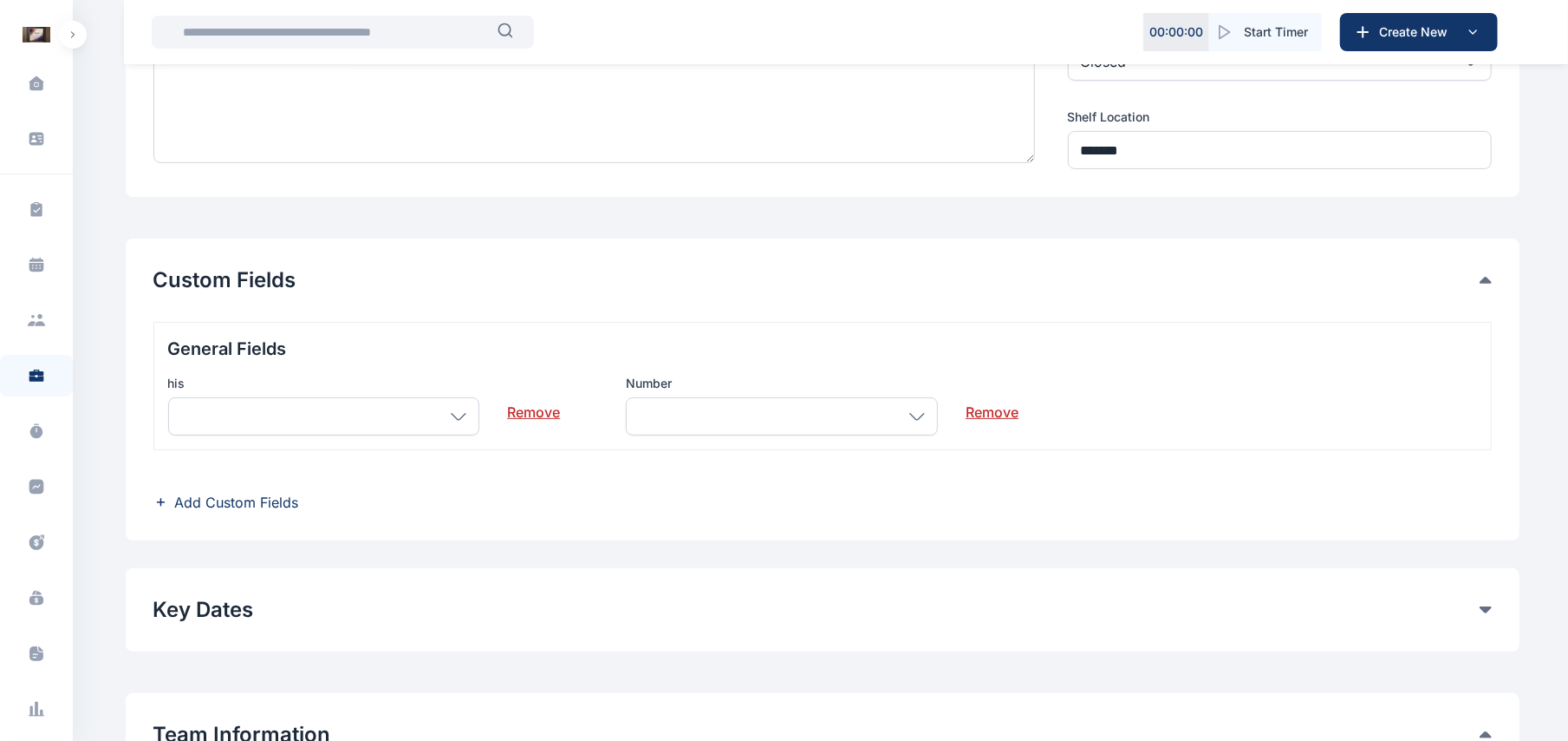
click at [251, 510] on span "Add Custom Fields" at bounding box center [237, 502] width 124 height 21
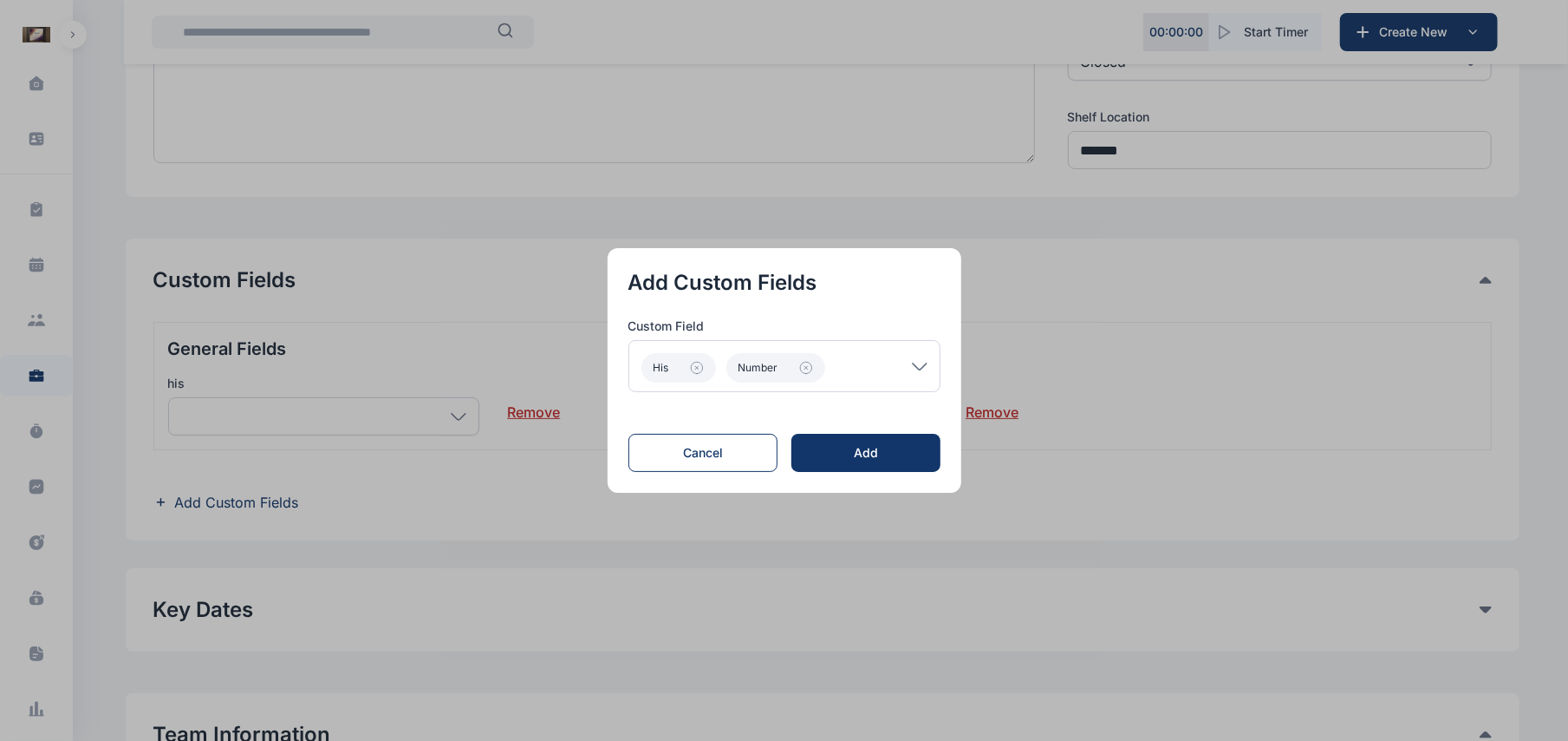
click at [917, 371] on div "his Number" at bounding box center [784, 366] width 312 height 52
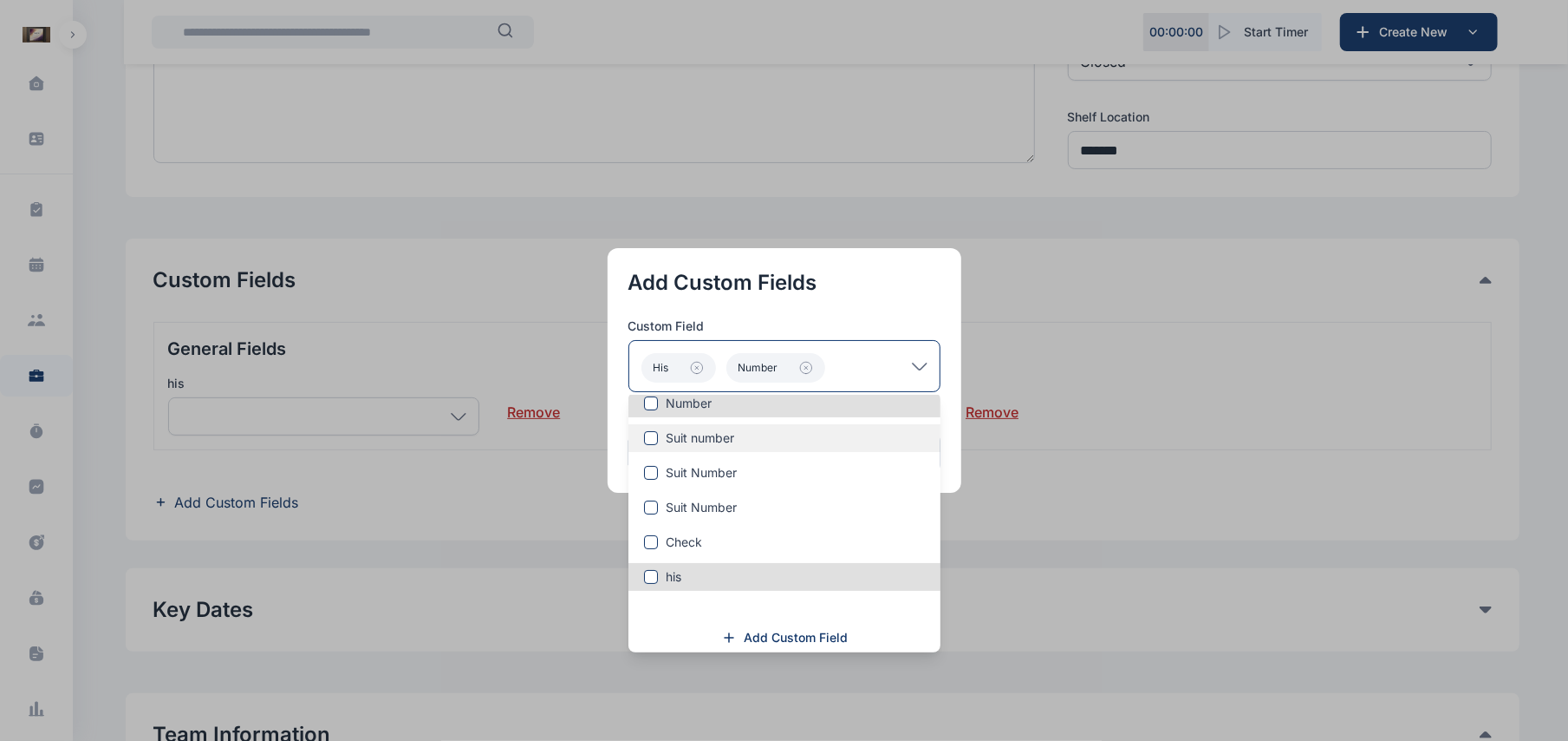
scroll to position [156, 0]
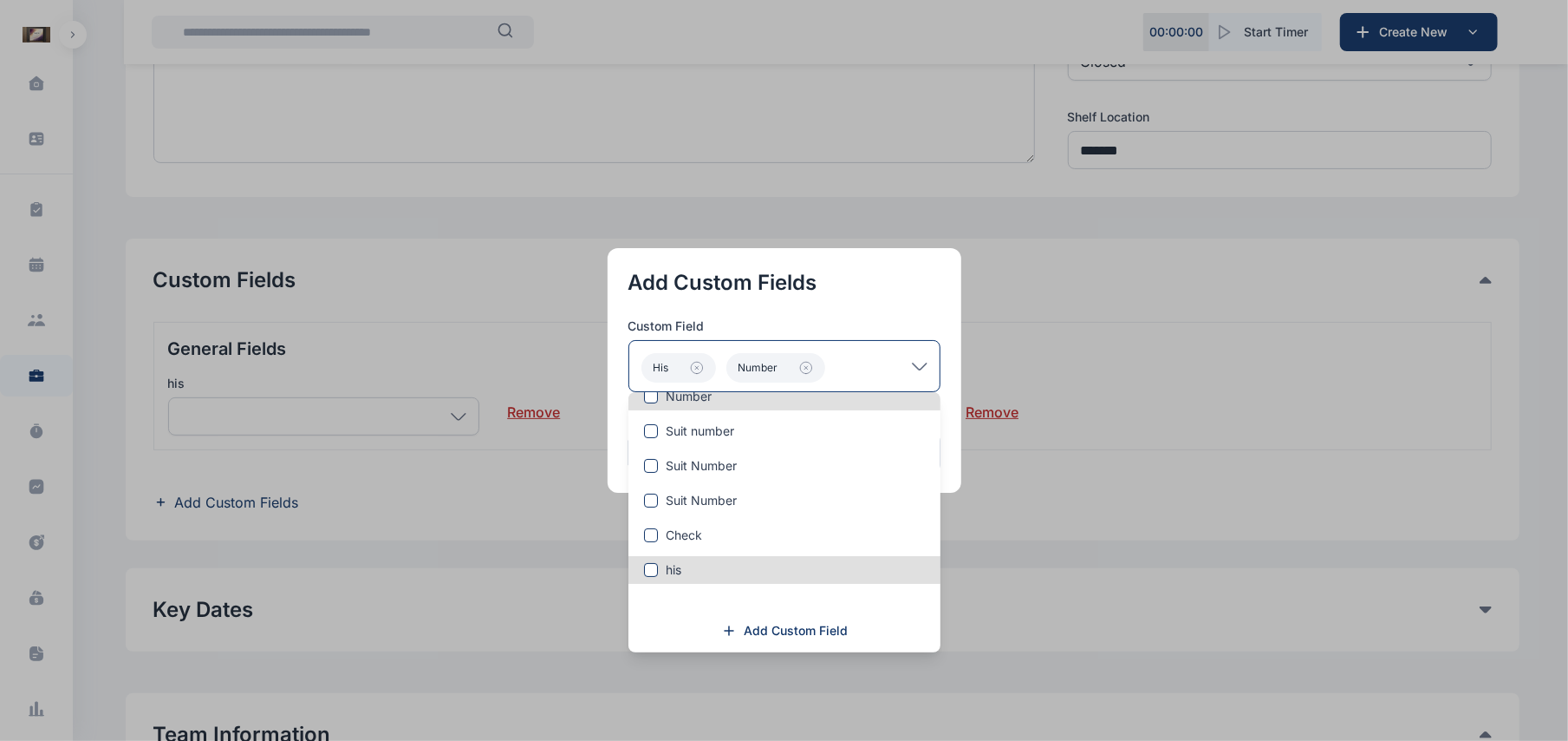
click at [1034, 386] on button "button" at bounding box center [784, 370] width 1568 height 741
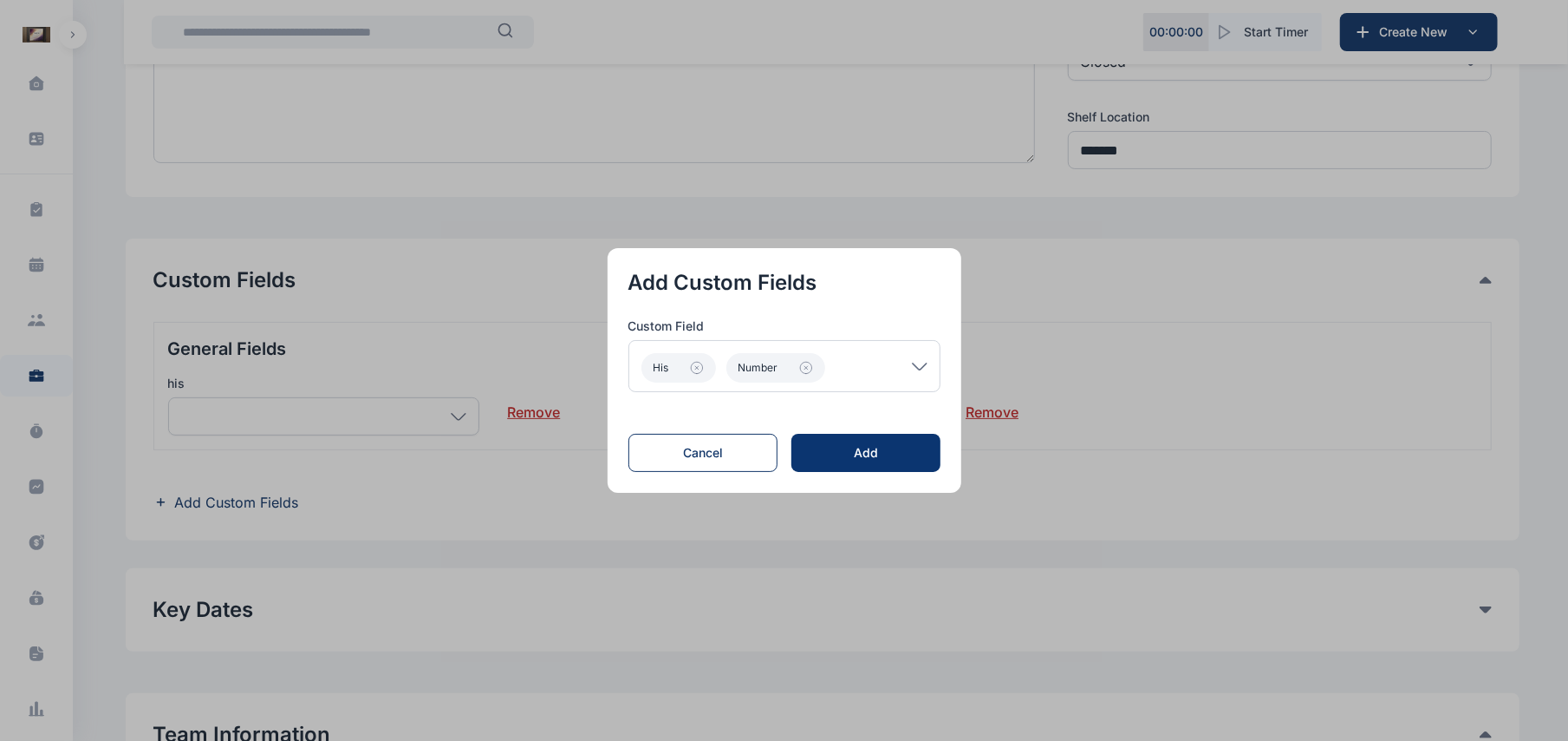
click at [839, 453] on div "Add" at bounding box center [865, 452] width 93 height 17
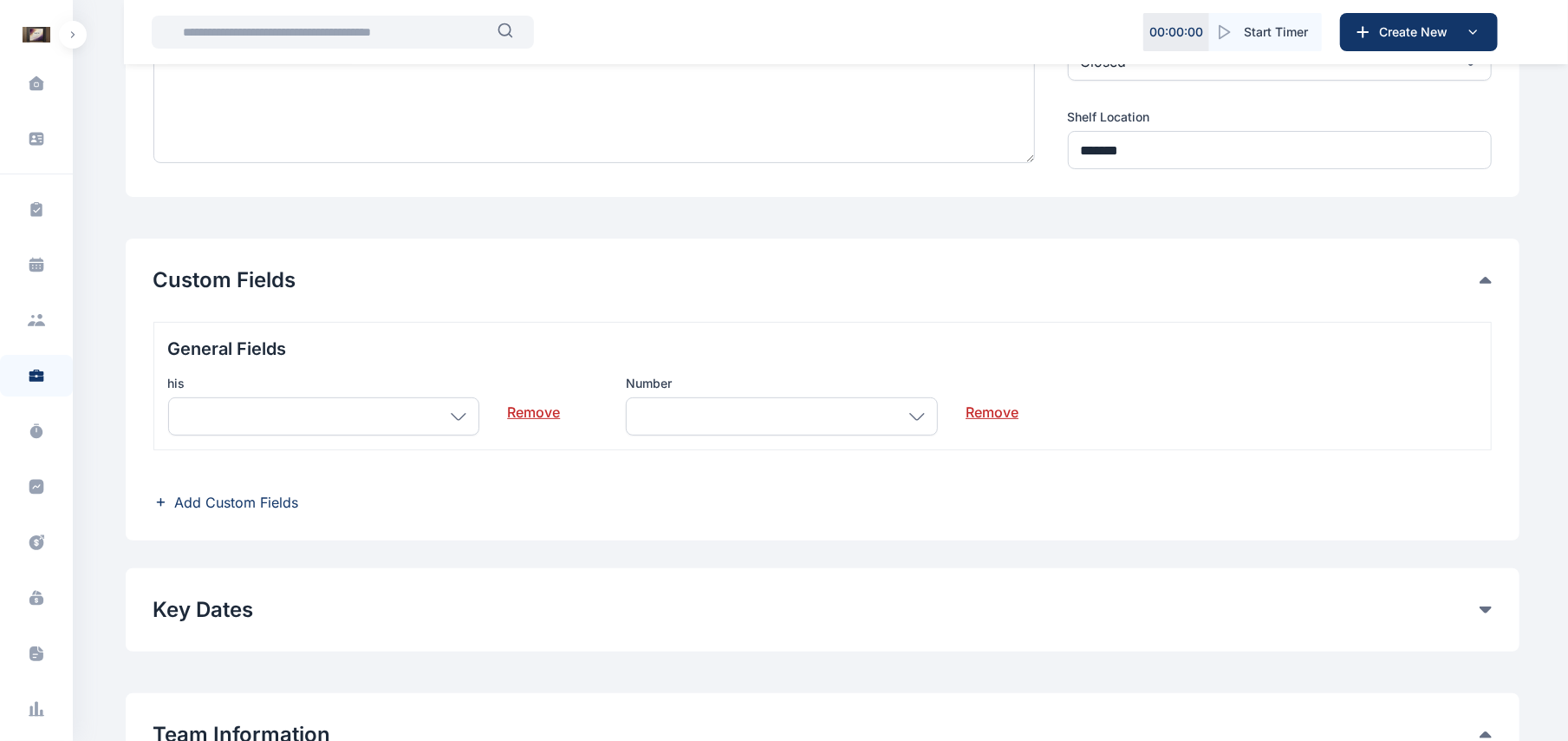
click at [924, 417] on div at bounding box center [782, 416] width 312 height 38
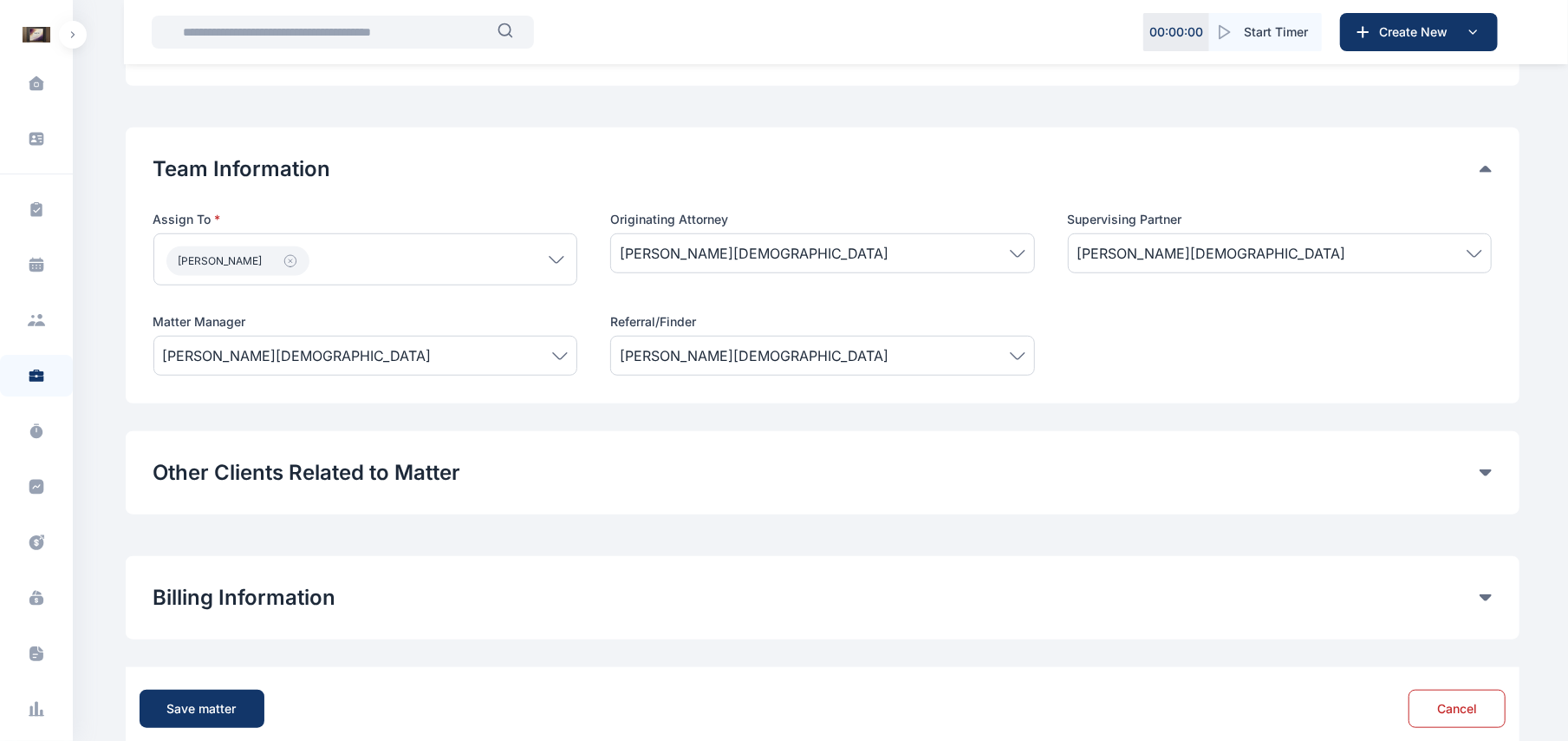
scroll to position [907, 0]
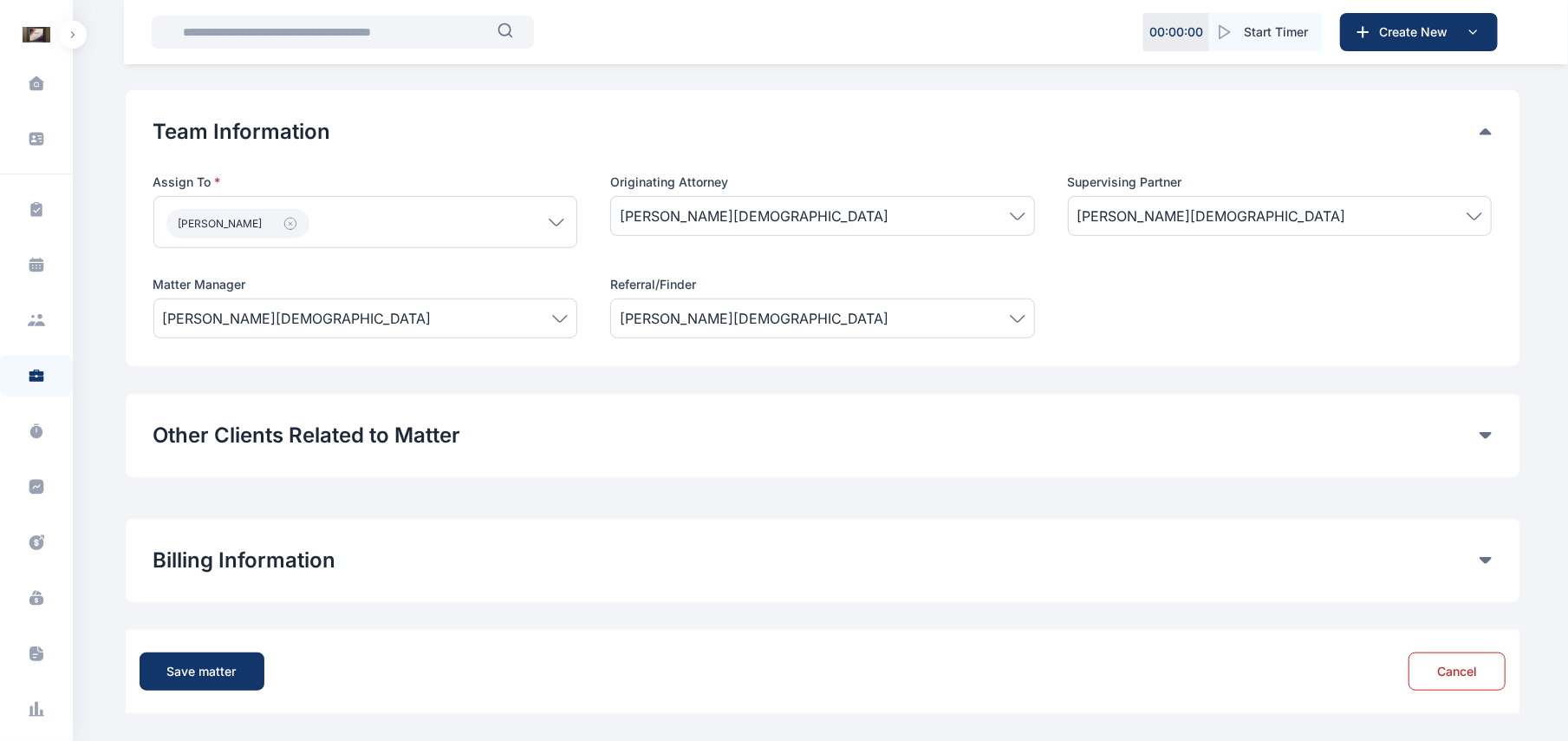
click at [1481, 428] on div "Other Clients Related to Matter" at bounding box center [822, 435] width 1339 height 28
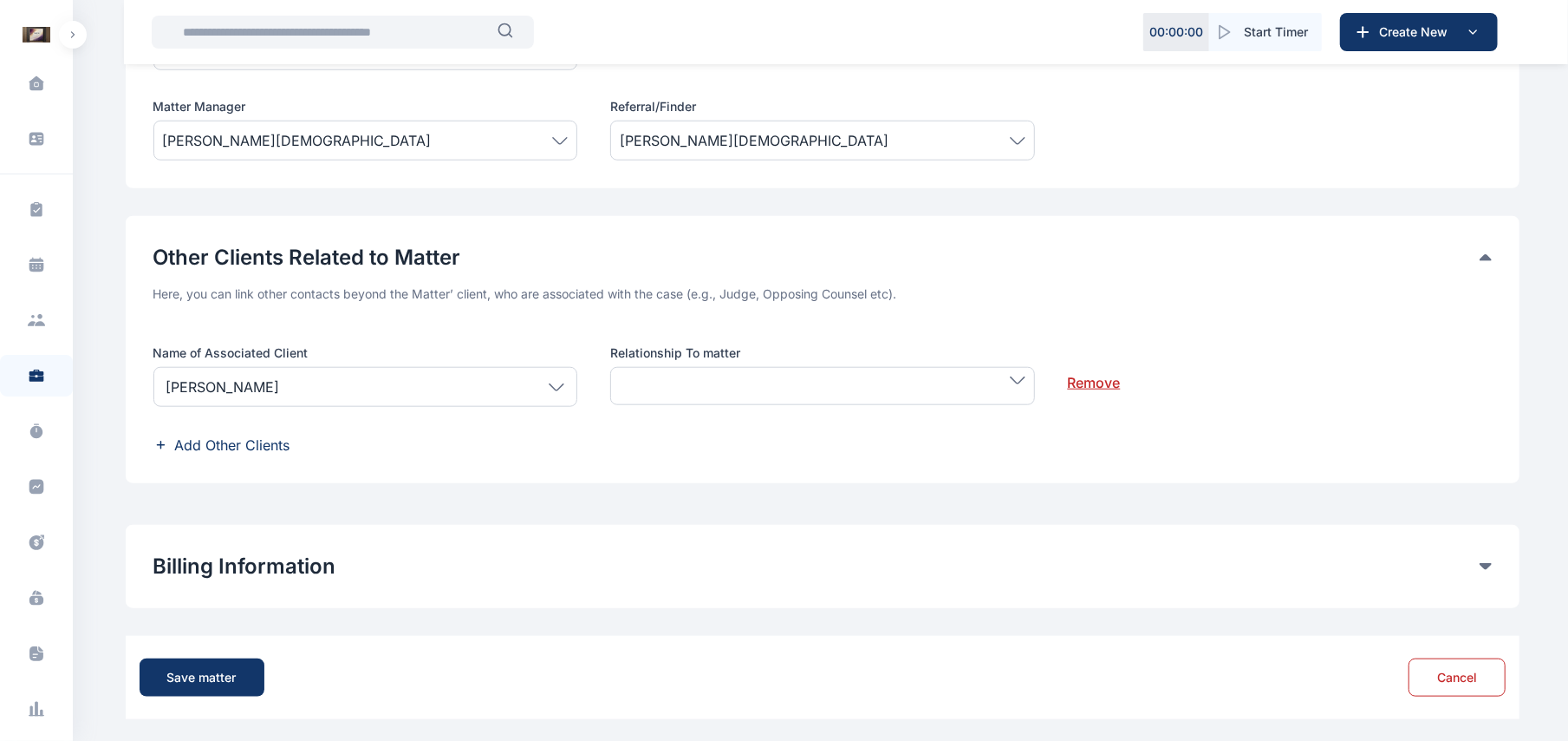
scroll to position [1091, 0]
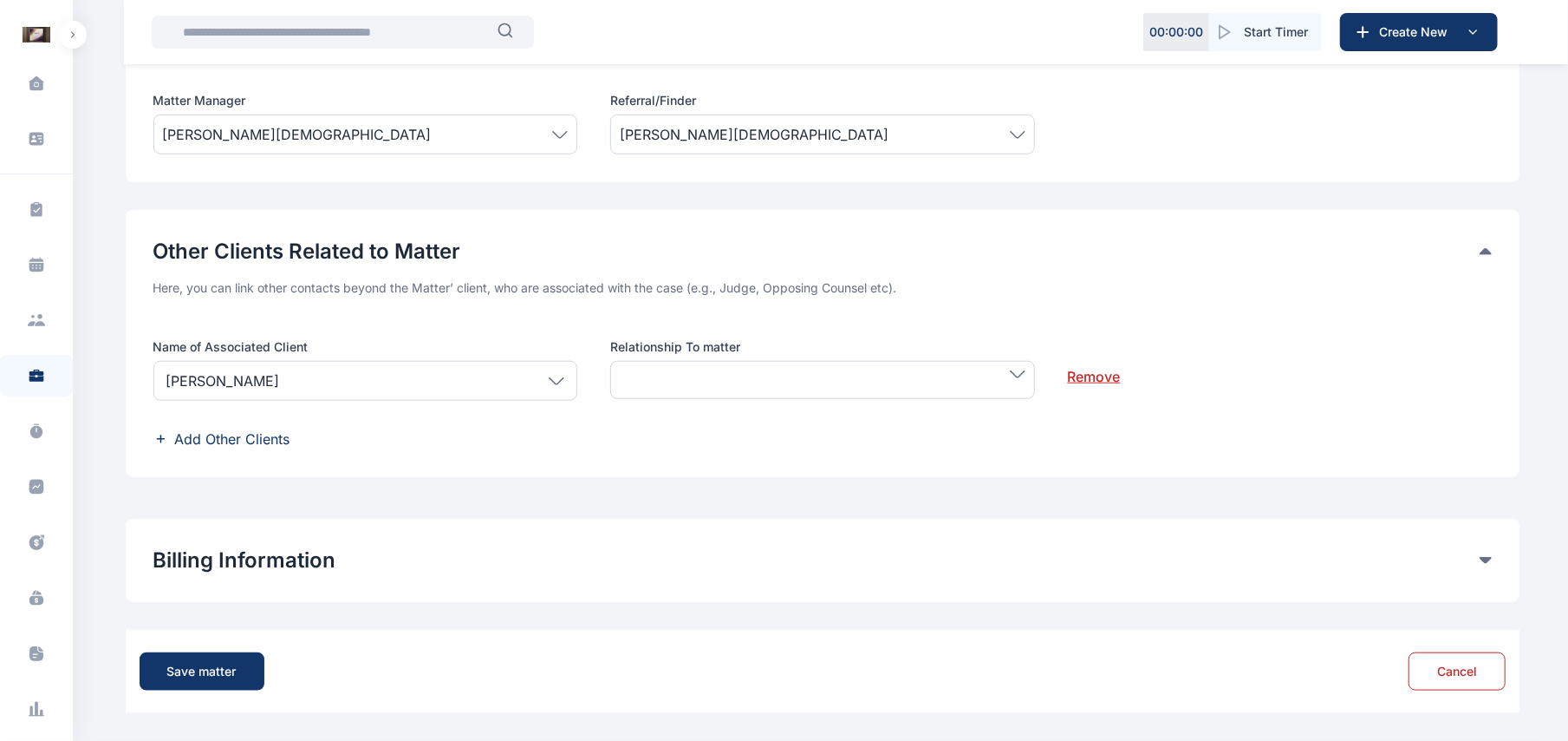
click at [1493, 566] on div "Billing Information Matter Rate User Hourly Rate Flat Rate User Hourly Rate Mat…" at bounding box center [822, 561] width 1394 height 84
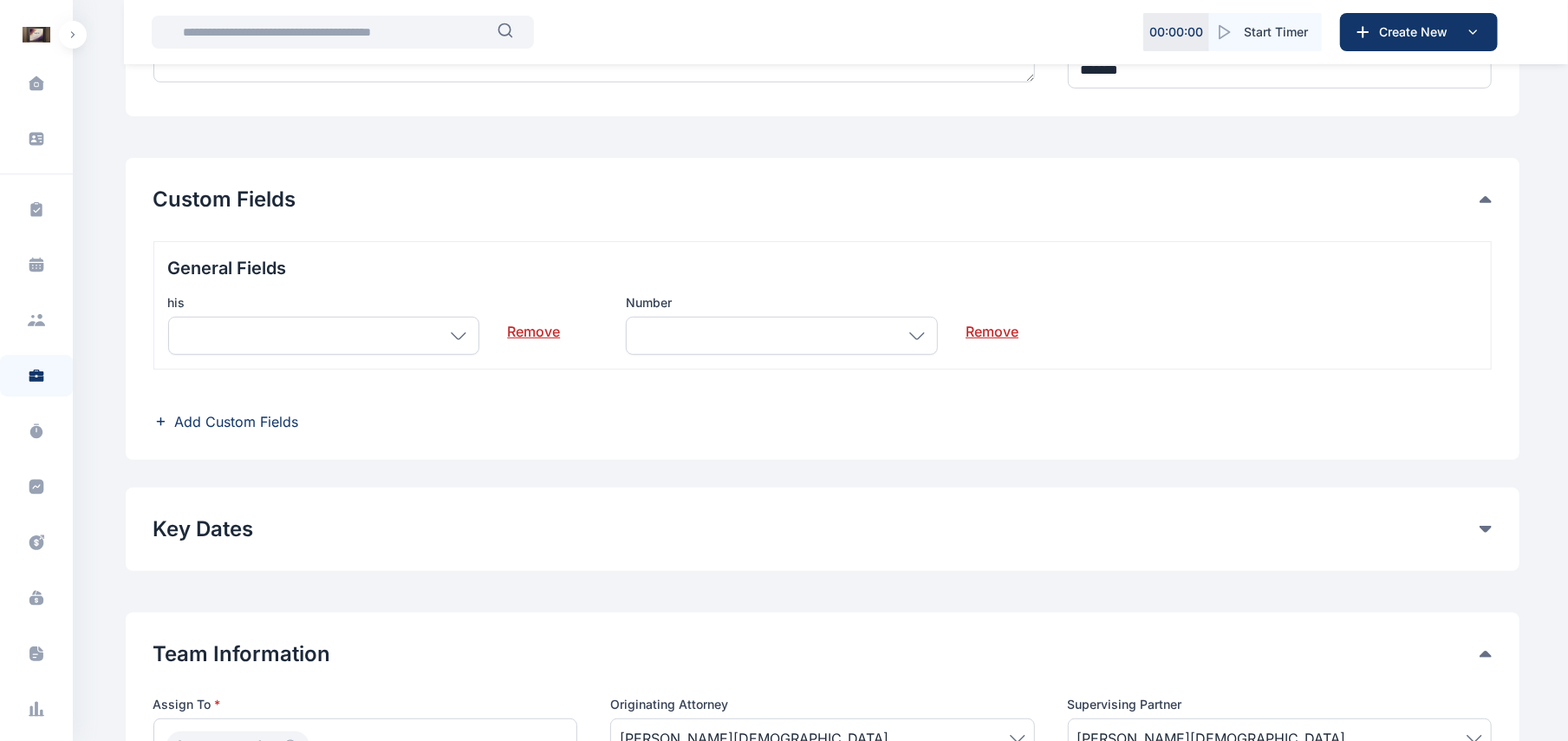
scroll to position [462, 0]
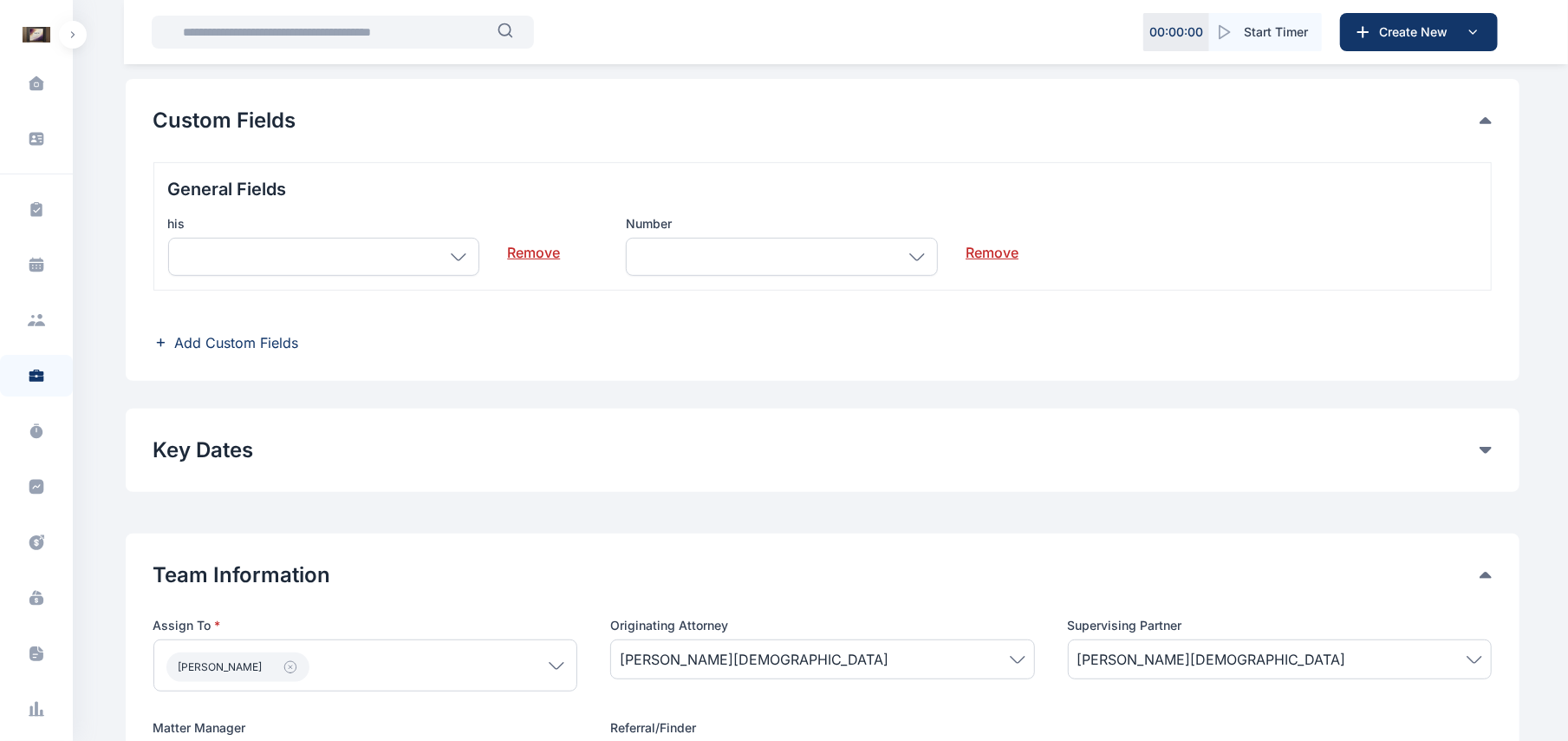
click at [1478, 459] on button "Key Dates" at bounding box center [816, 450] width 1326 height 28
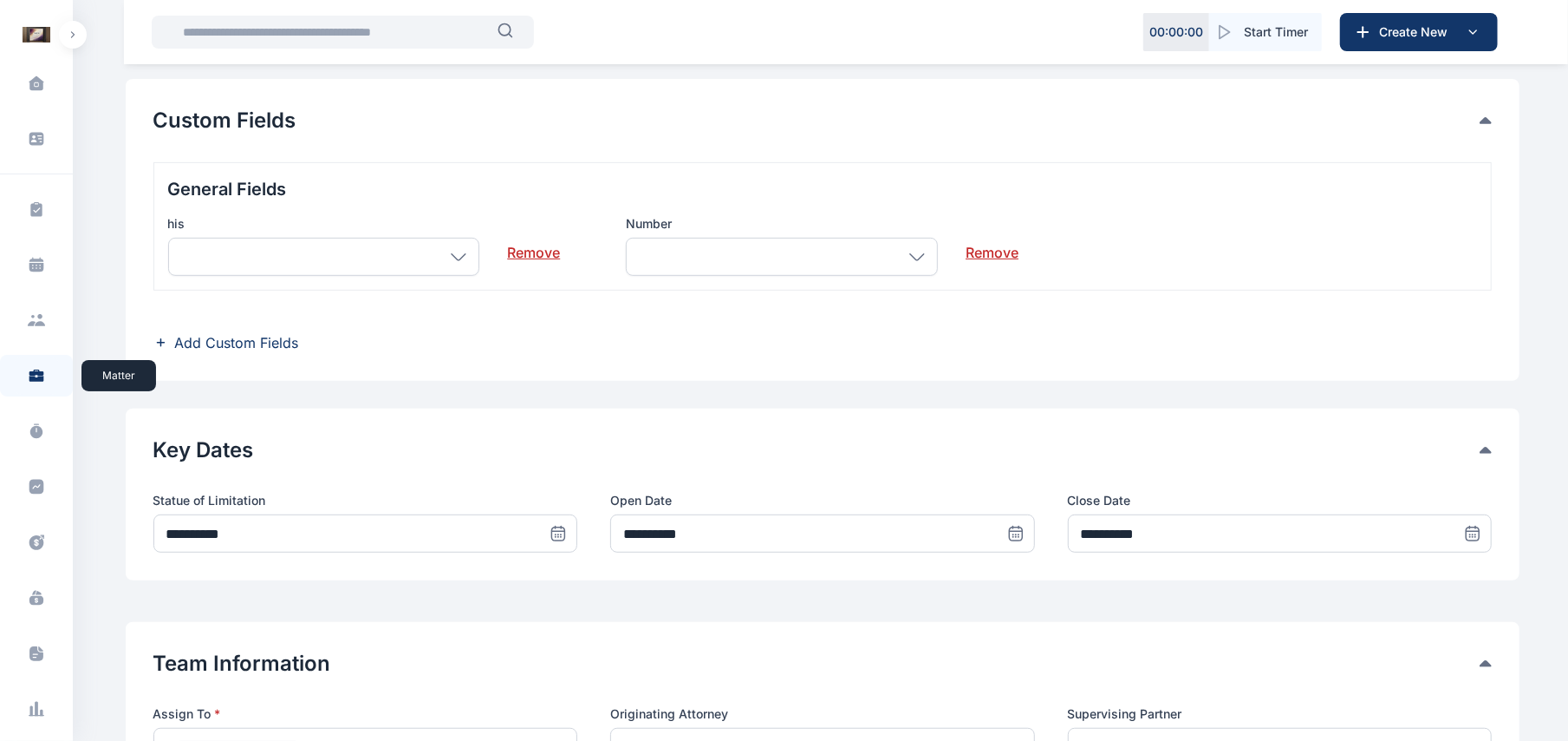
click at [43, 379] on span at bounding box center [36, 375] width 45 height 38
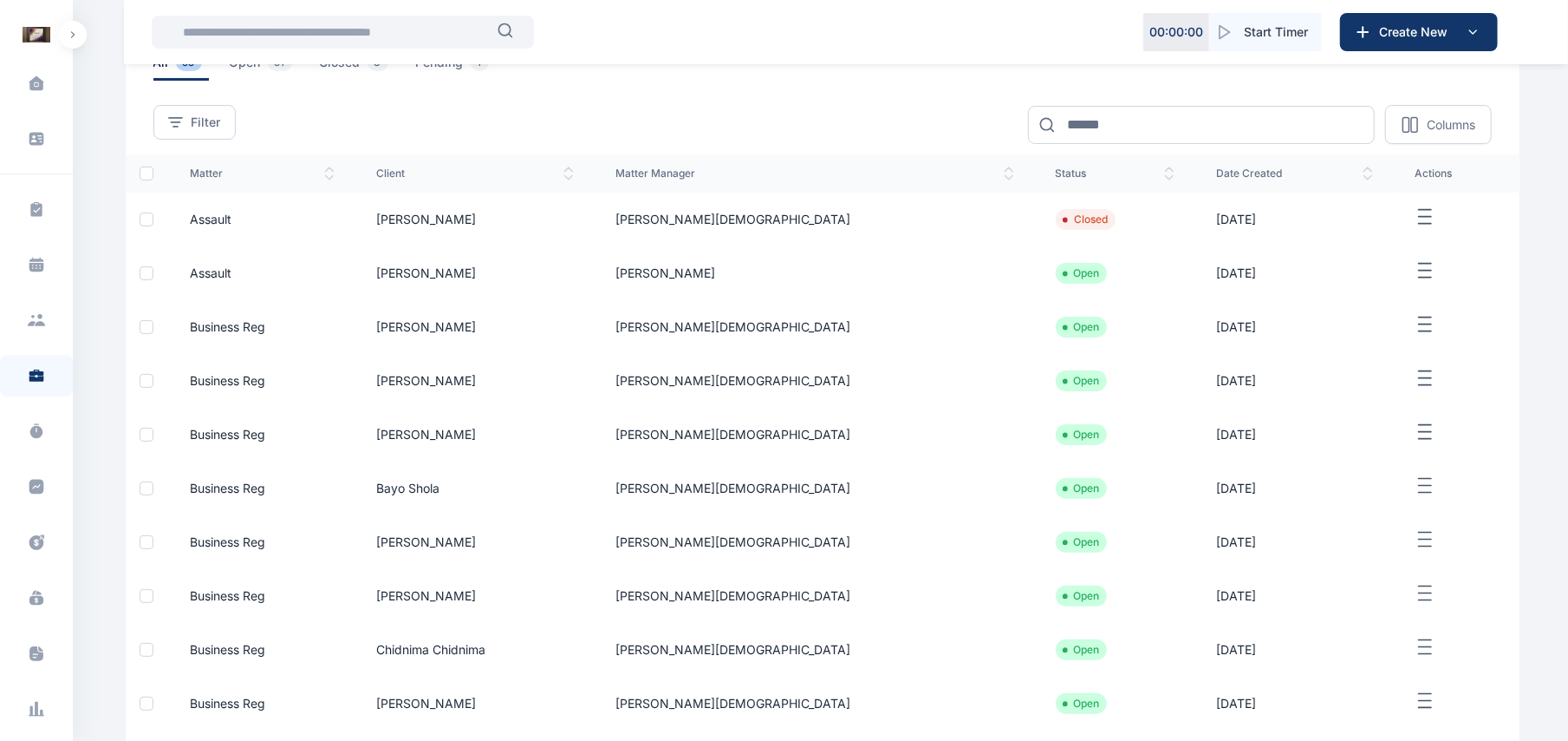
scroll to position [268, 0]
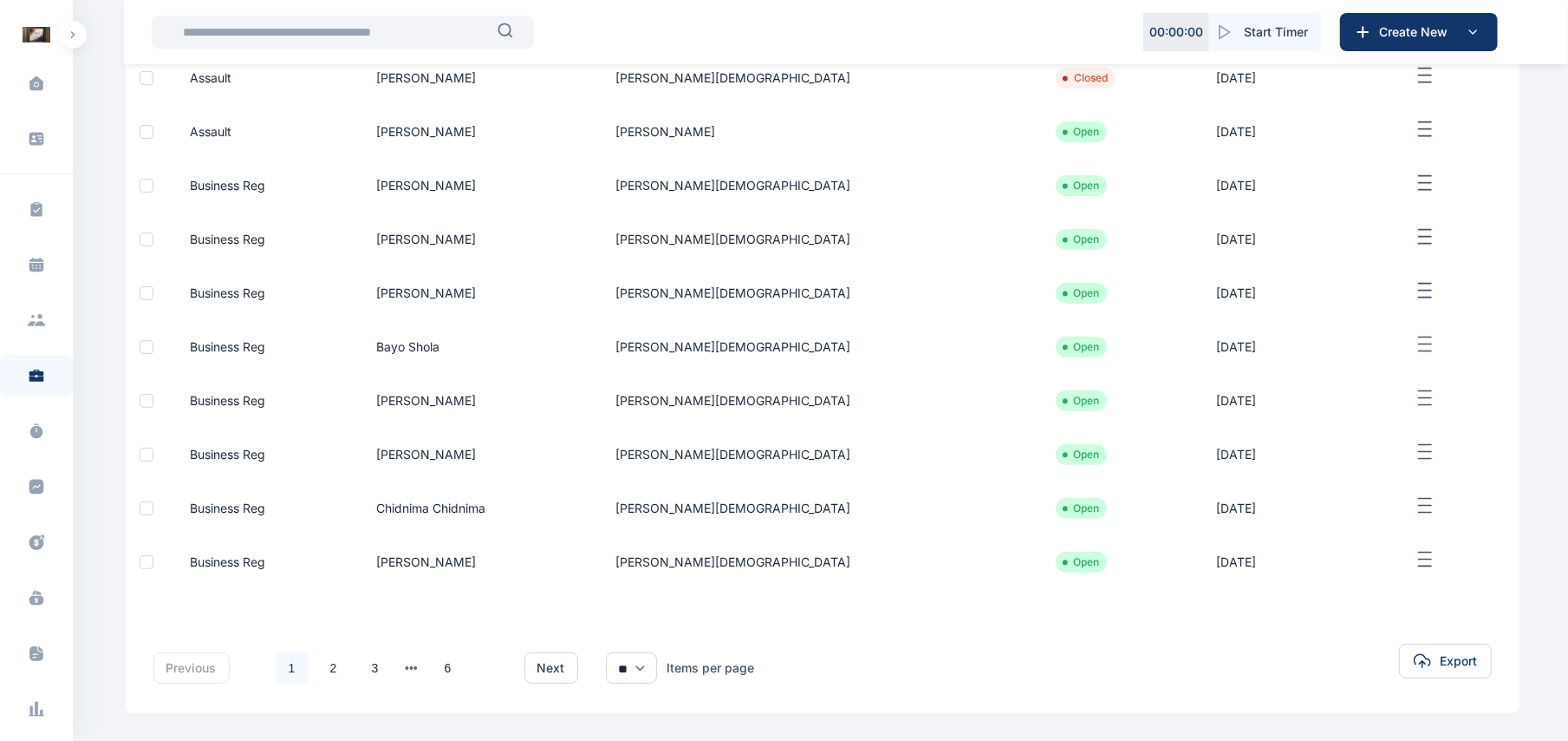
click at [1416, 559] on button "button" at bounding box center [1456, 560] width 84 height 22
click at [1415, 585] on span "Edit" at bounding box center [1426, 579] width 22 height 17
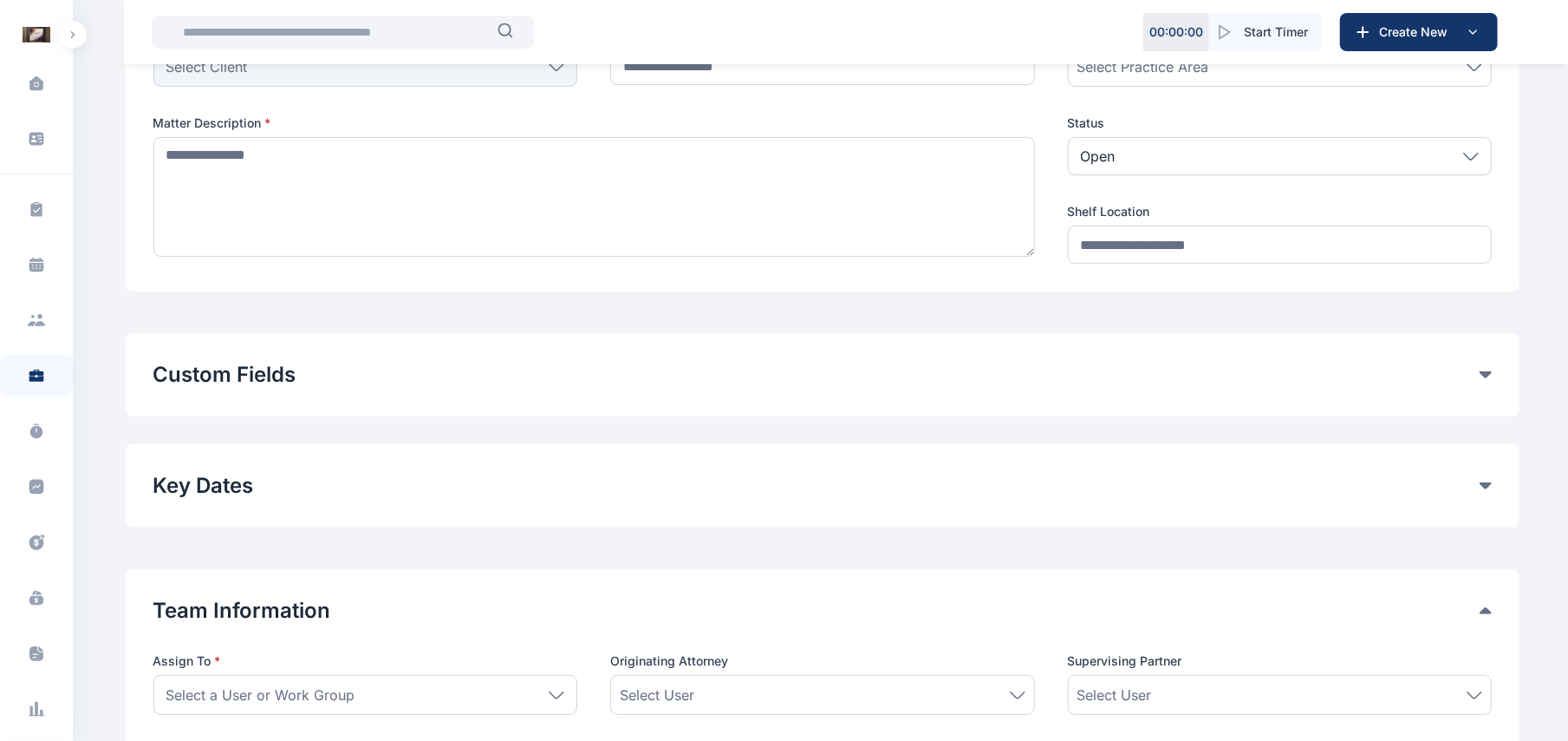
type input "**********"
type textarea "**********"
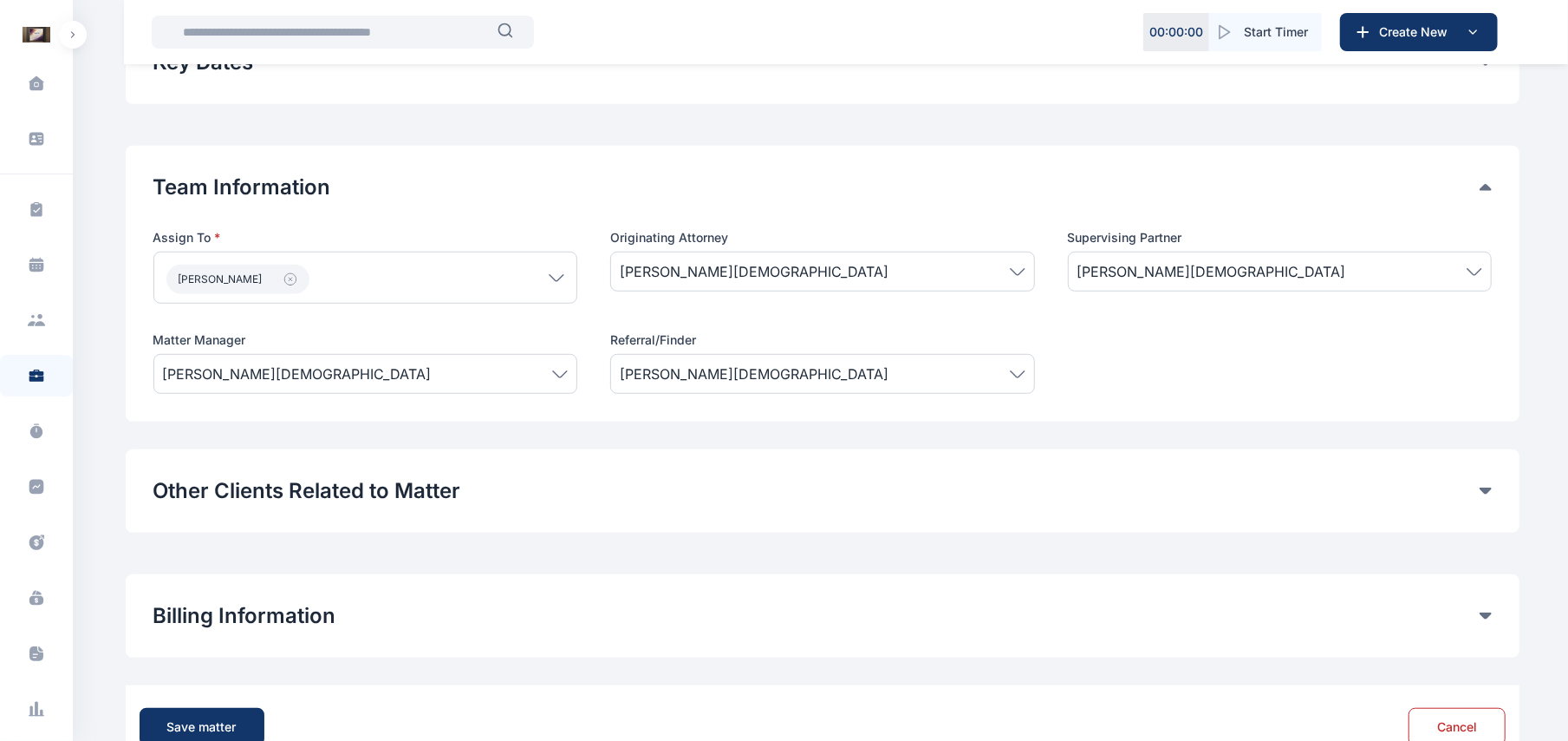
scroll to position [688, 0]
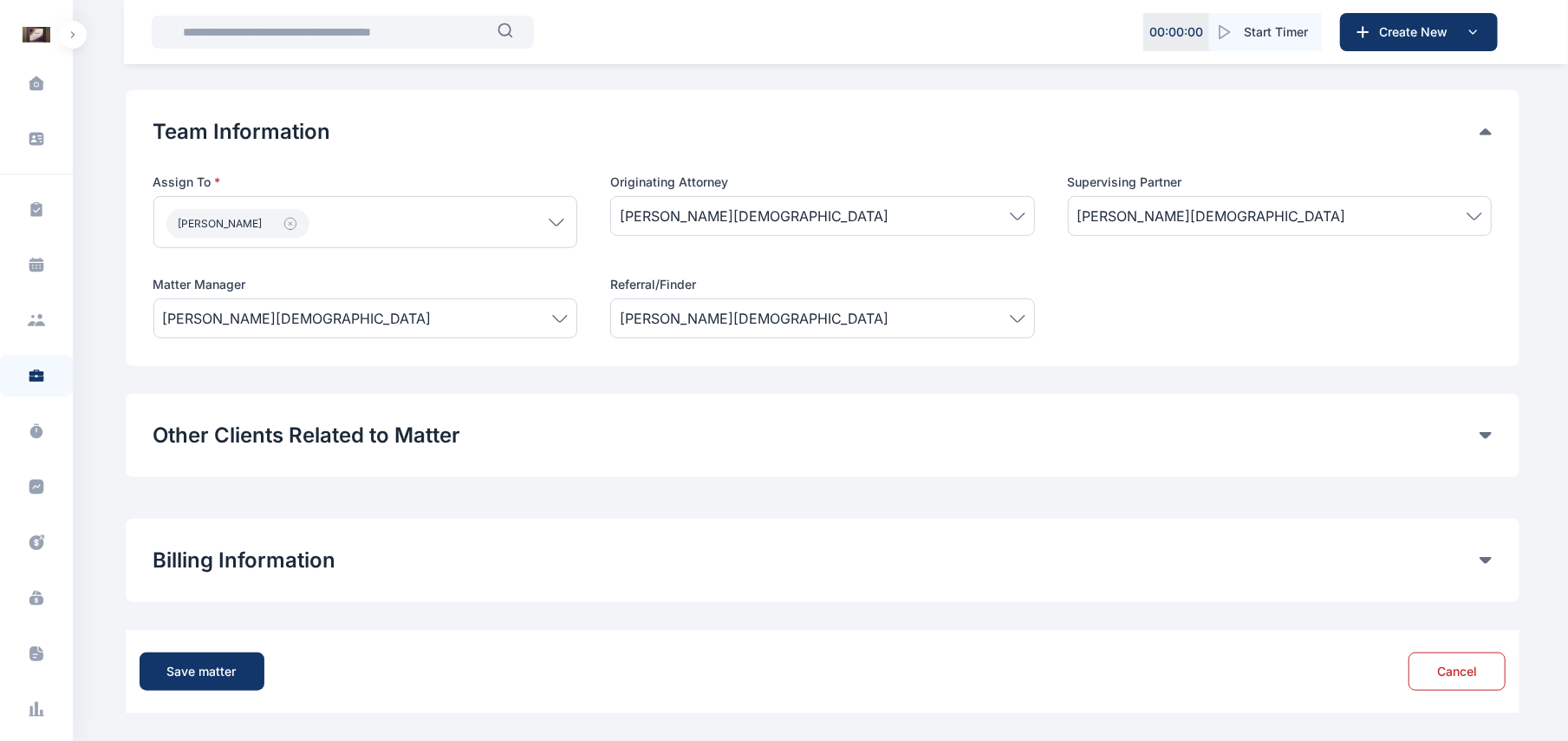
click at [1457, 430] on button "Other Clients Related to Matter" at bounding box center [816, 435] width 1326 height 28
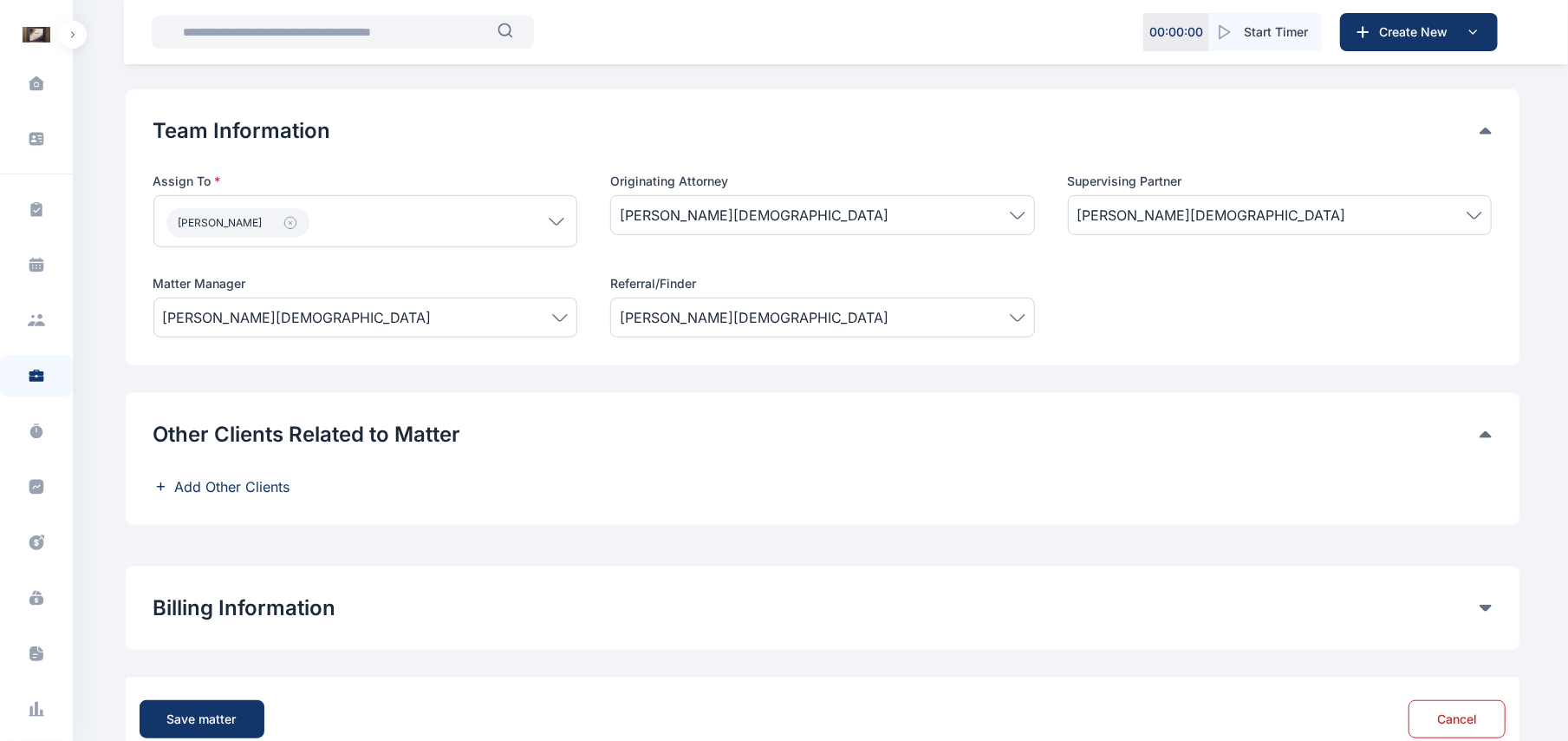
click at [1477, 432] on button "Other Clients Related to Matter" at bounding box center [816, 434] width 1326 height 28
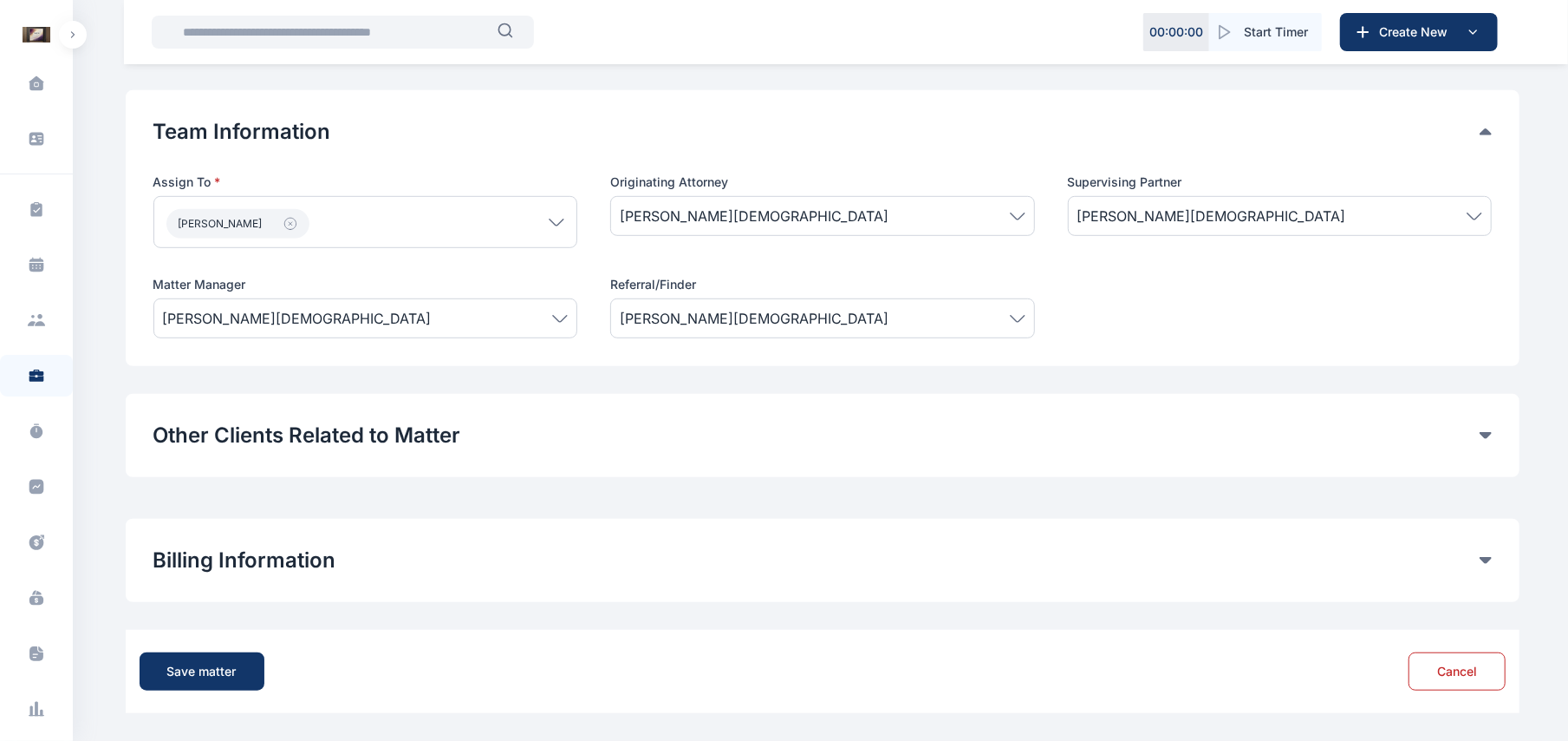
click at [1477, 432] on button "Other Clients Related to Matter" at bounding box center [816, 435] width 1326 height 28
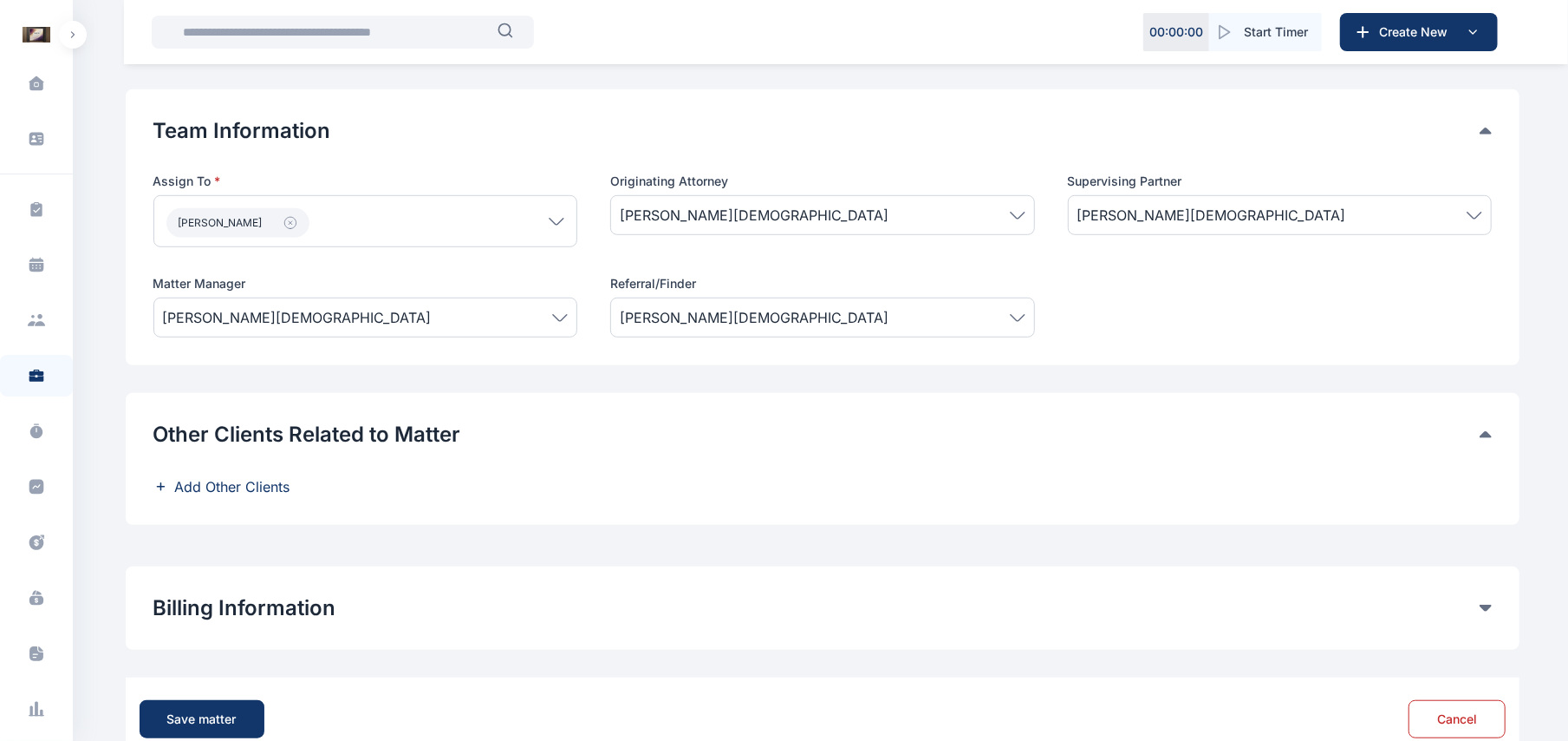
click at [1477, 432] on button "Other Clients Related to Matter" at bounding box center [816, 434] width 1326 height 28
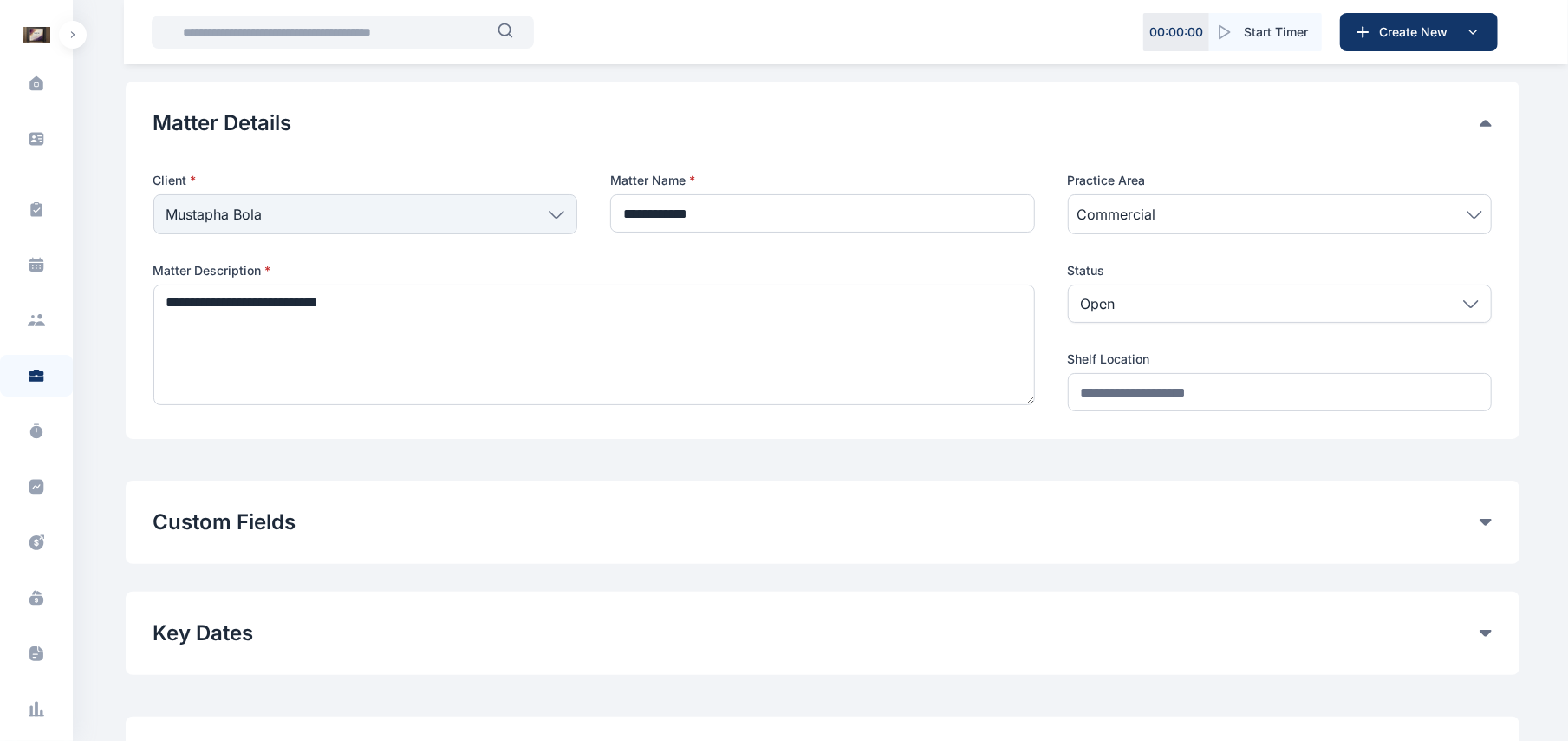
scroll to position [0, 0]
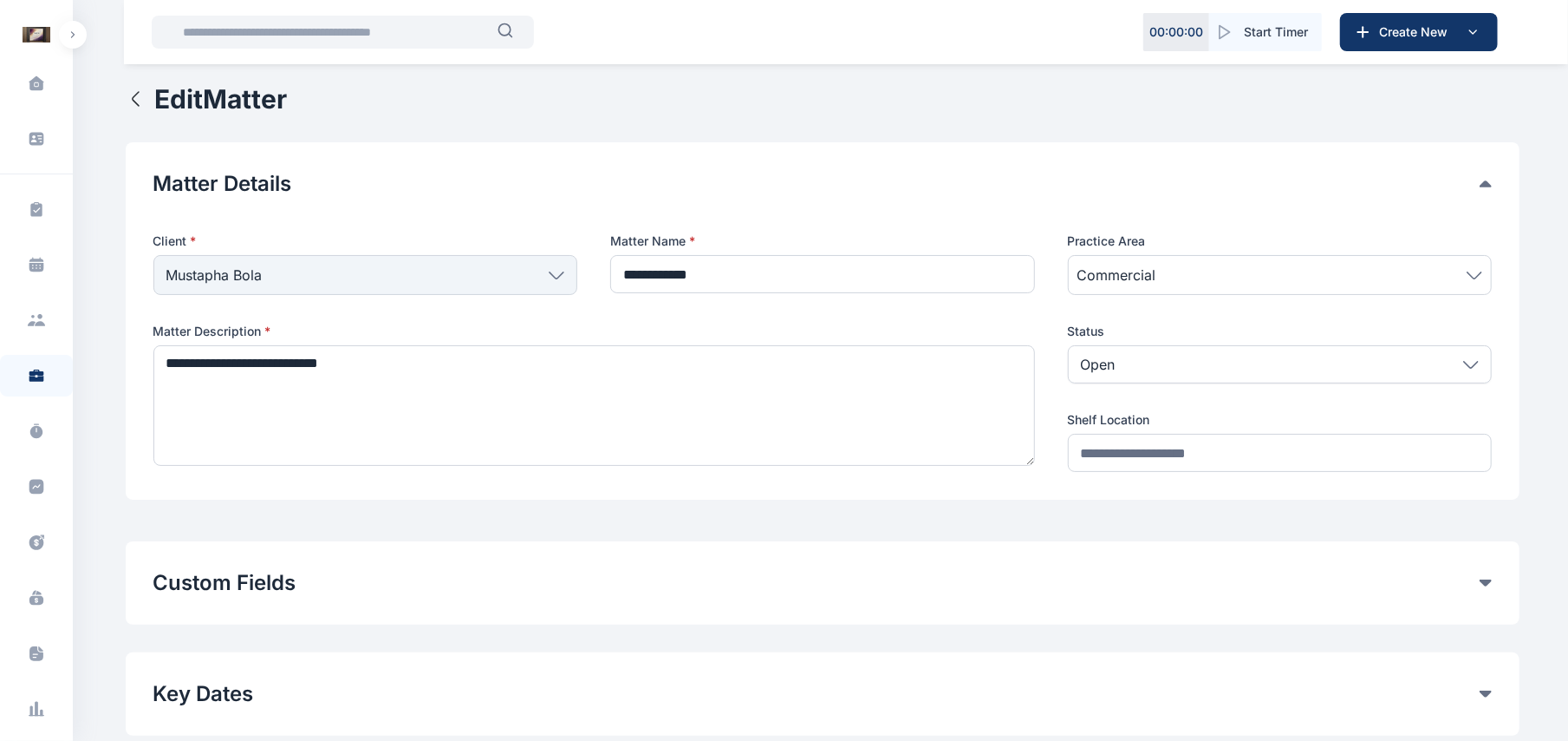
click at [136, 111] on button "Edit Matter" at bounding box center [206, 99] width 162 height 31
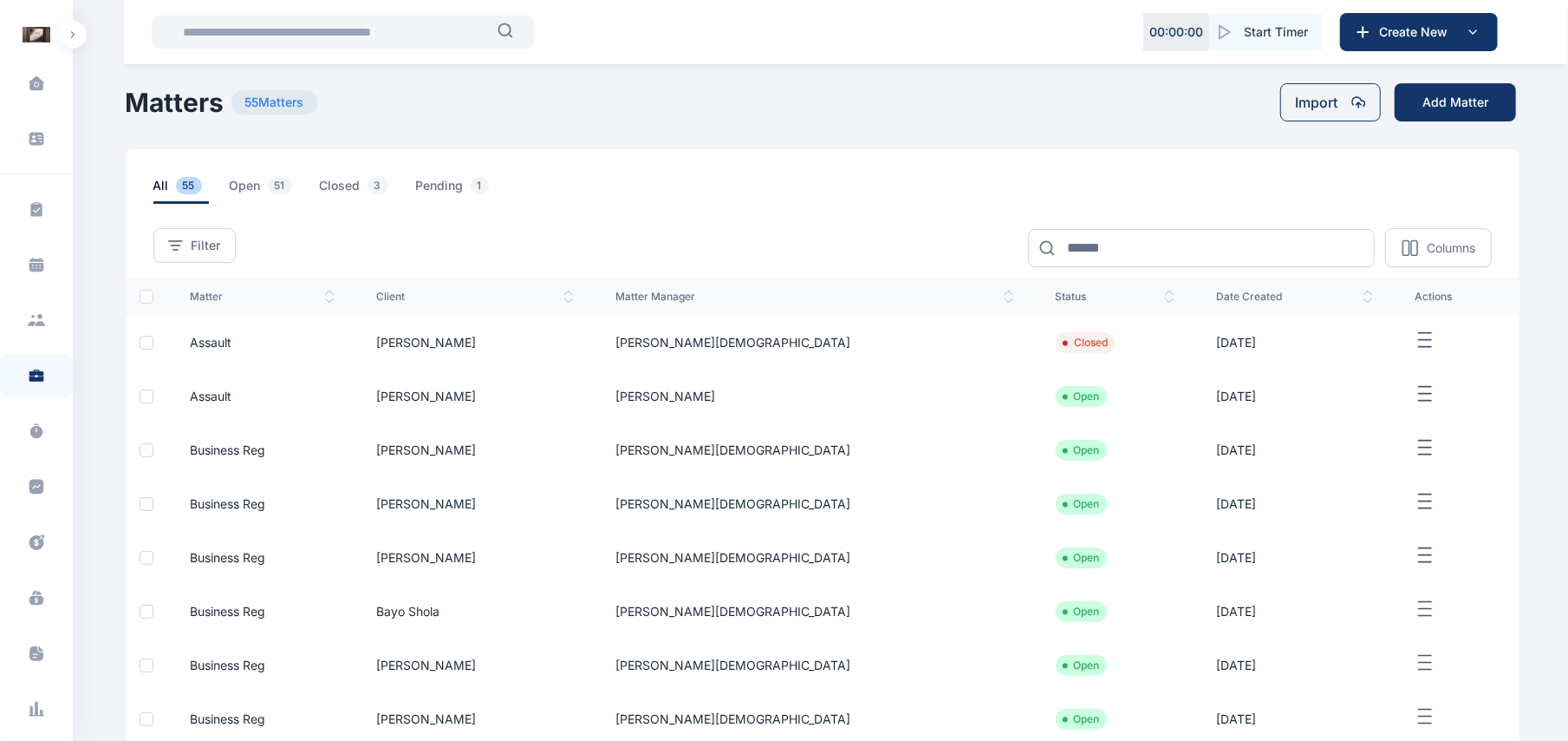
click at [1498, 81] on main "Roseline Aguda Zeek Law Firm Dashboard dashboard Conflict-Check conflict check …" at bounding box center [824, 502] width 1398 height 1005
click at [1492, 109] on button "Add Matter" at bounding box center [1456, 103] width 121 height 38
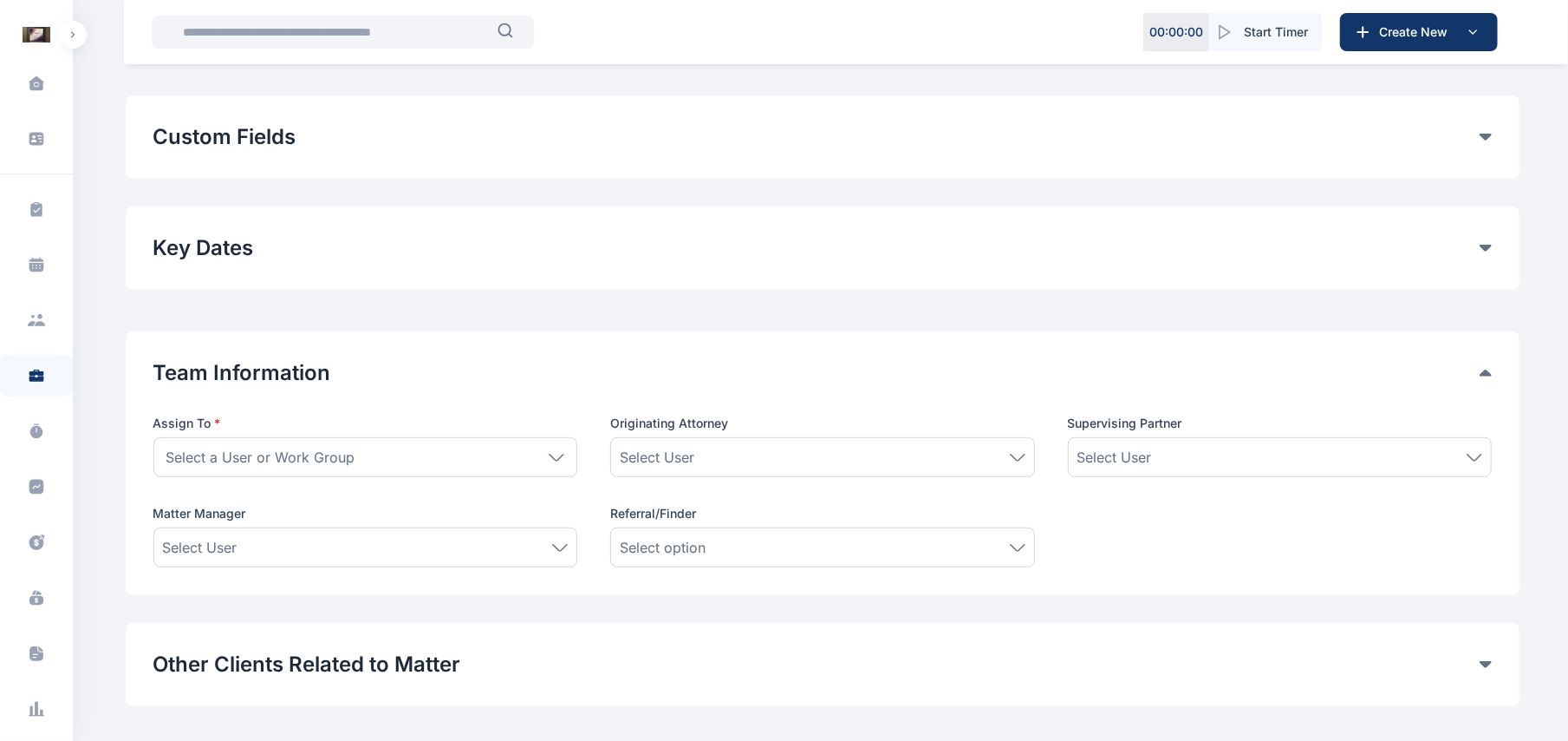
scroll to position [445, 0]
click at [1482, 151] on div "Custom Fields" at bounding box center [822, 138] width 1339 height 28
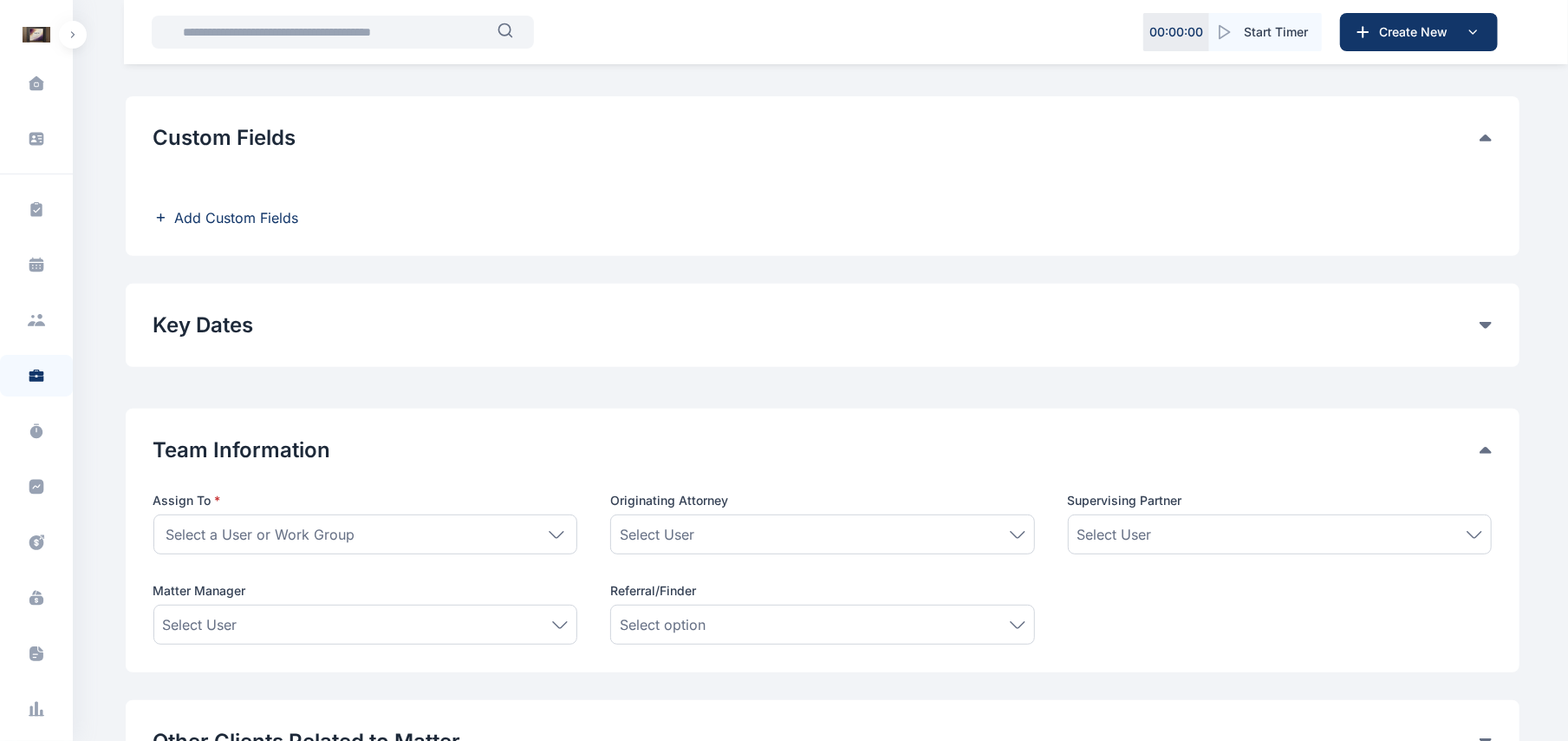
click at [285, 220] on span "Add Custom Fields" at bounding box center [237, 217] width 124 height 21
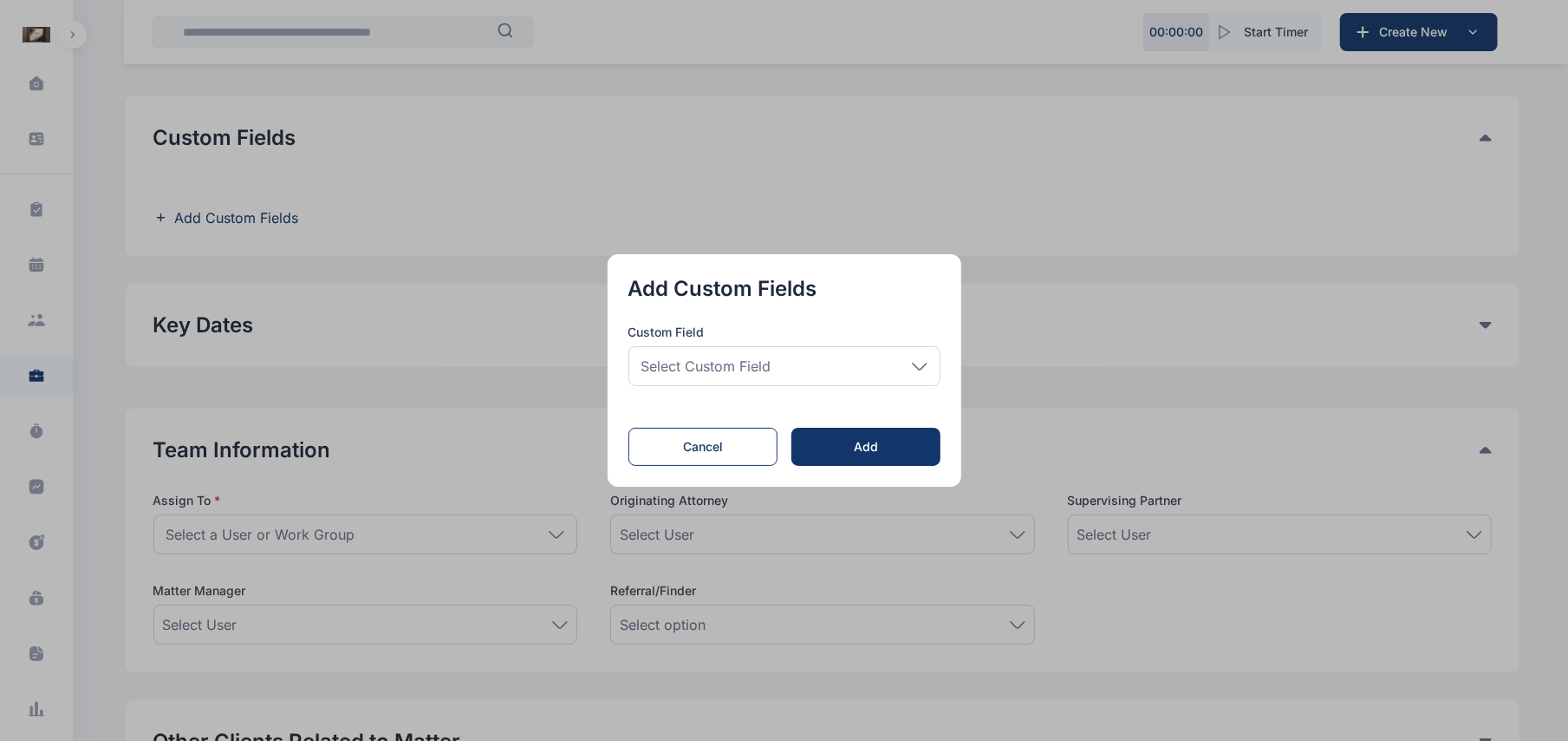
click at [916, 370] on icon at bounding box center [920, 367] width 16 height 8
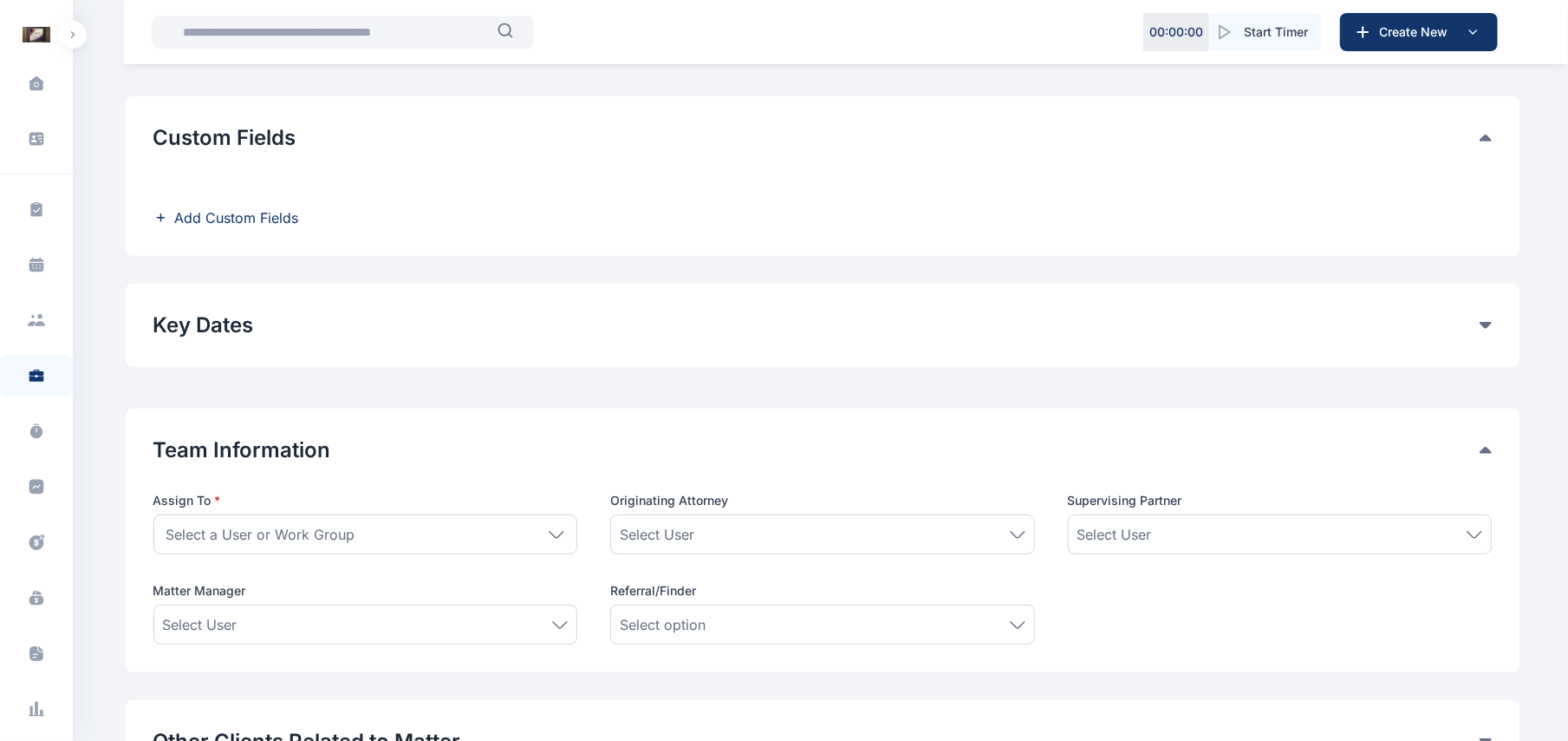
click at [296, 216] on span "Add Custom Fields" at bounding box center [237, 217] width 124 height 21
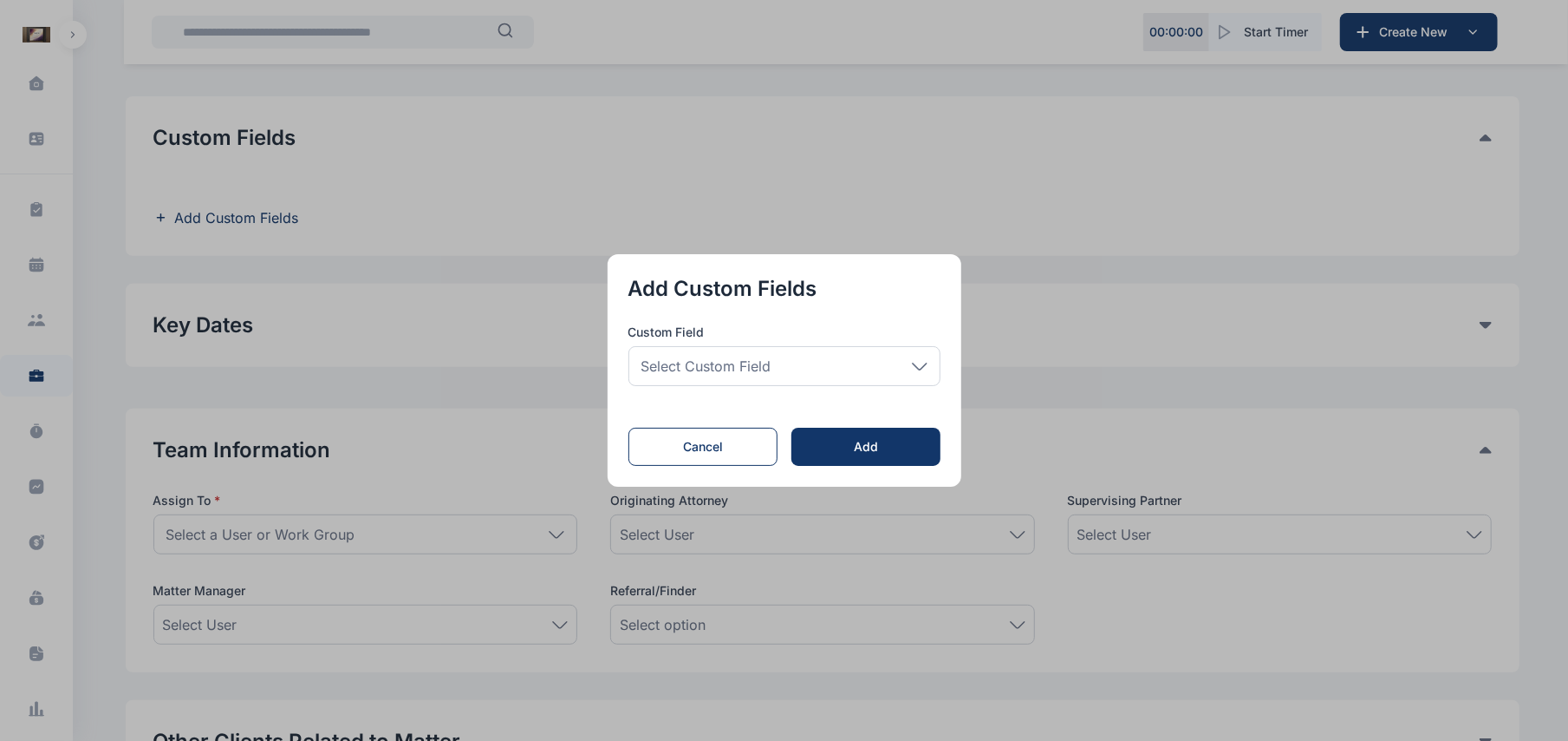
click at [927, 358] on div "Select Custom Field" at bounding box center [784, 366] width 312 height 40
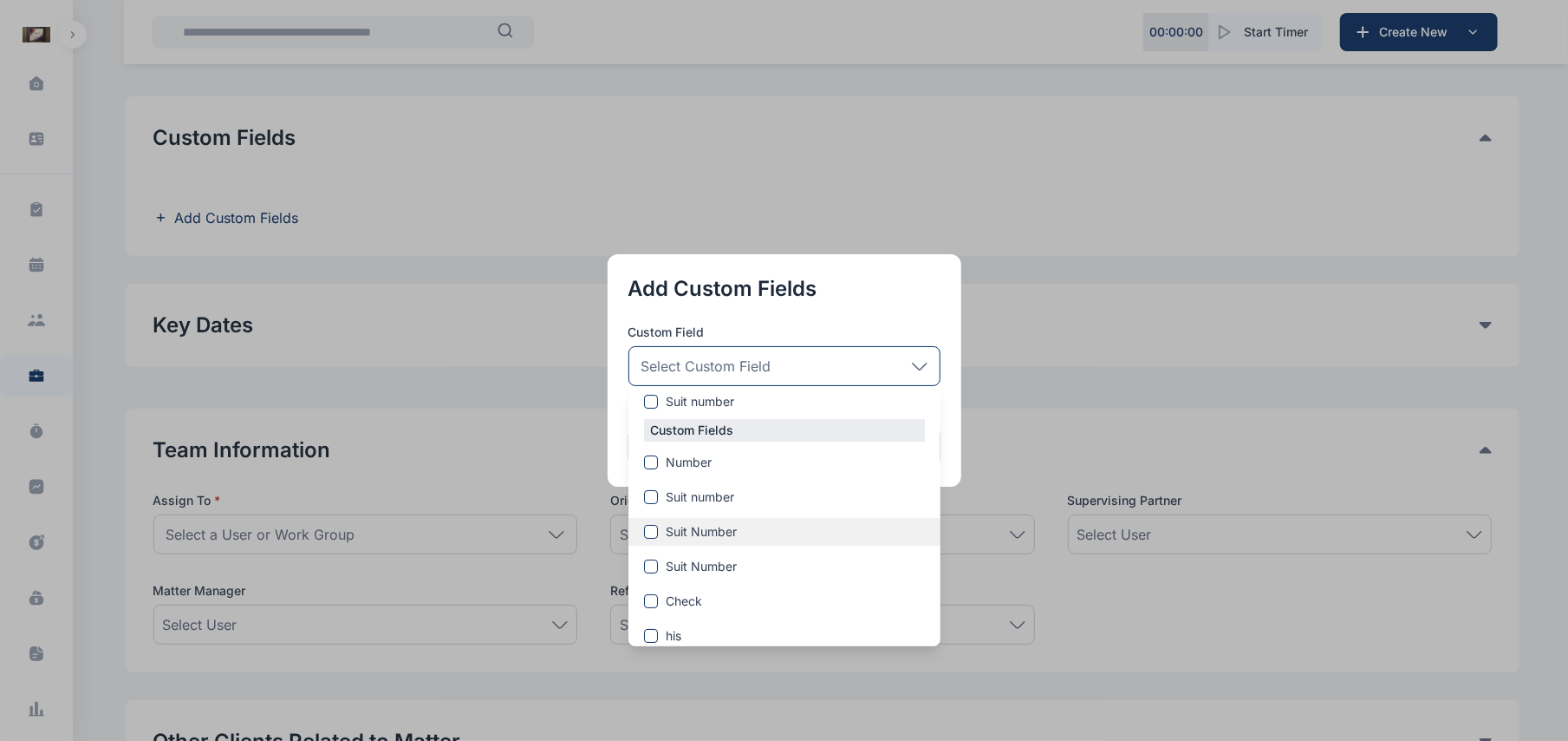
scroll to position [157, 0]
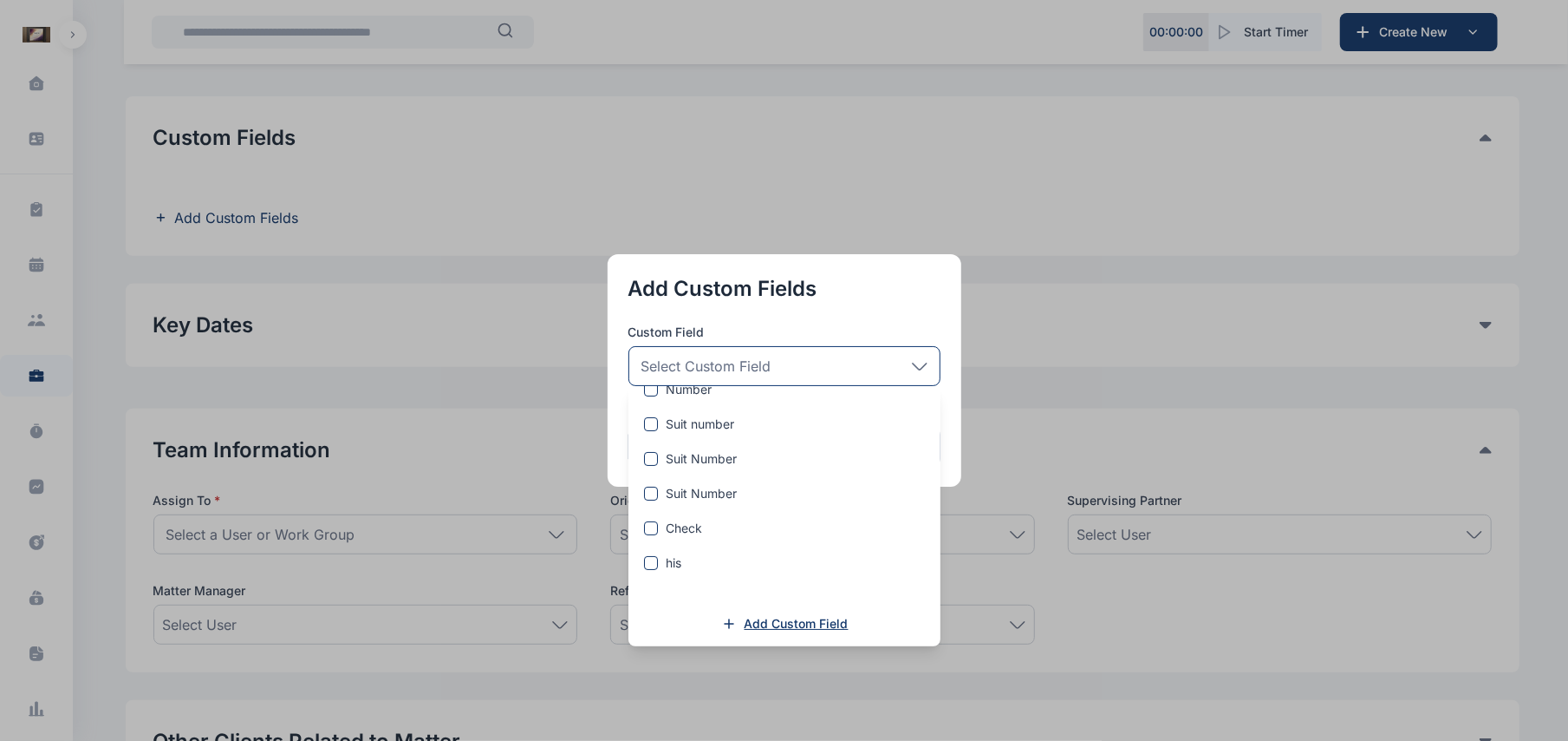
click at [784, 616] on span "Add Custom Field" at bounding box center [796, 622] width 104 height 17
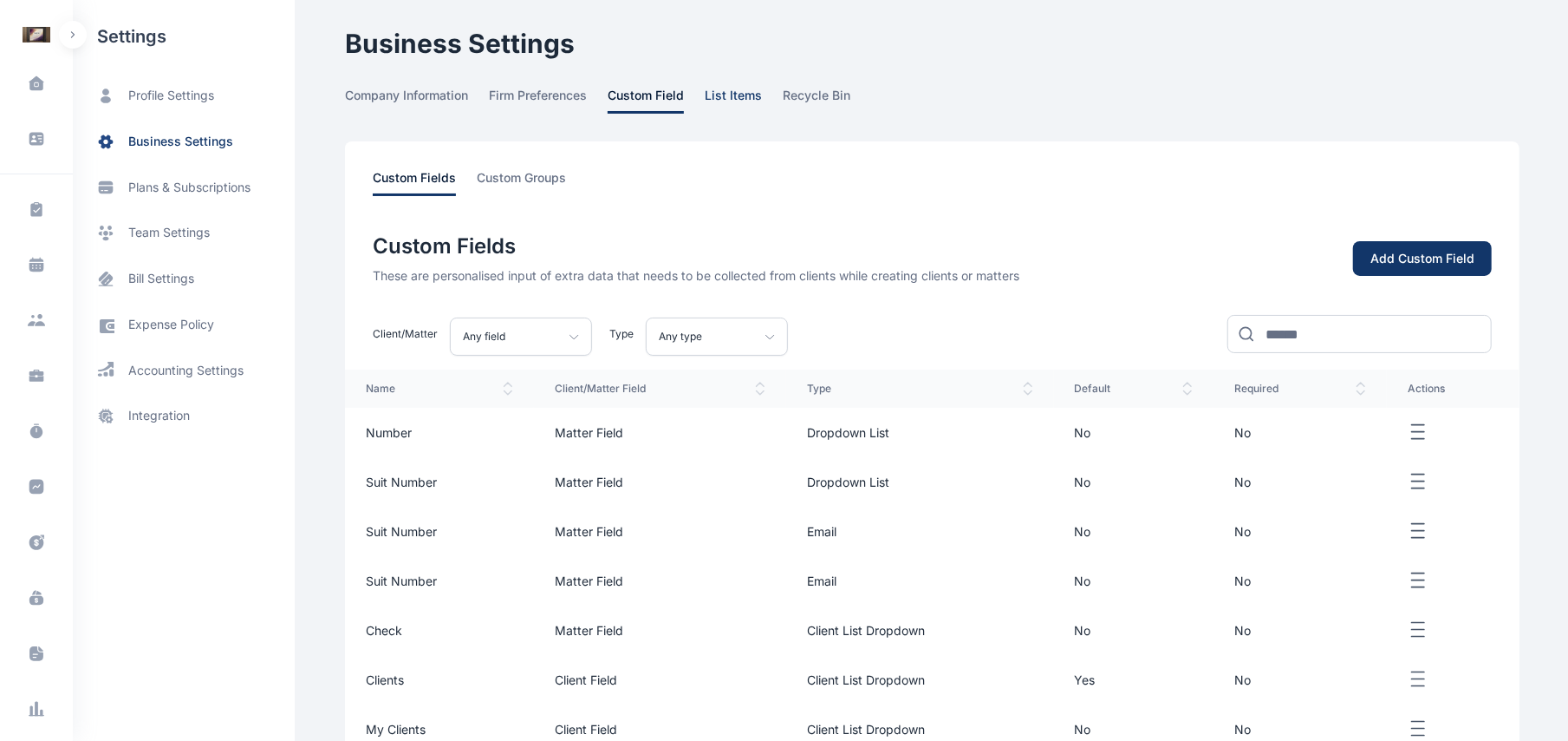
click at [751, 95] on span "list items" at bounding box center [733, 100] width 57 height 27
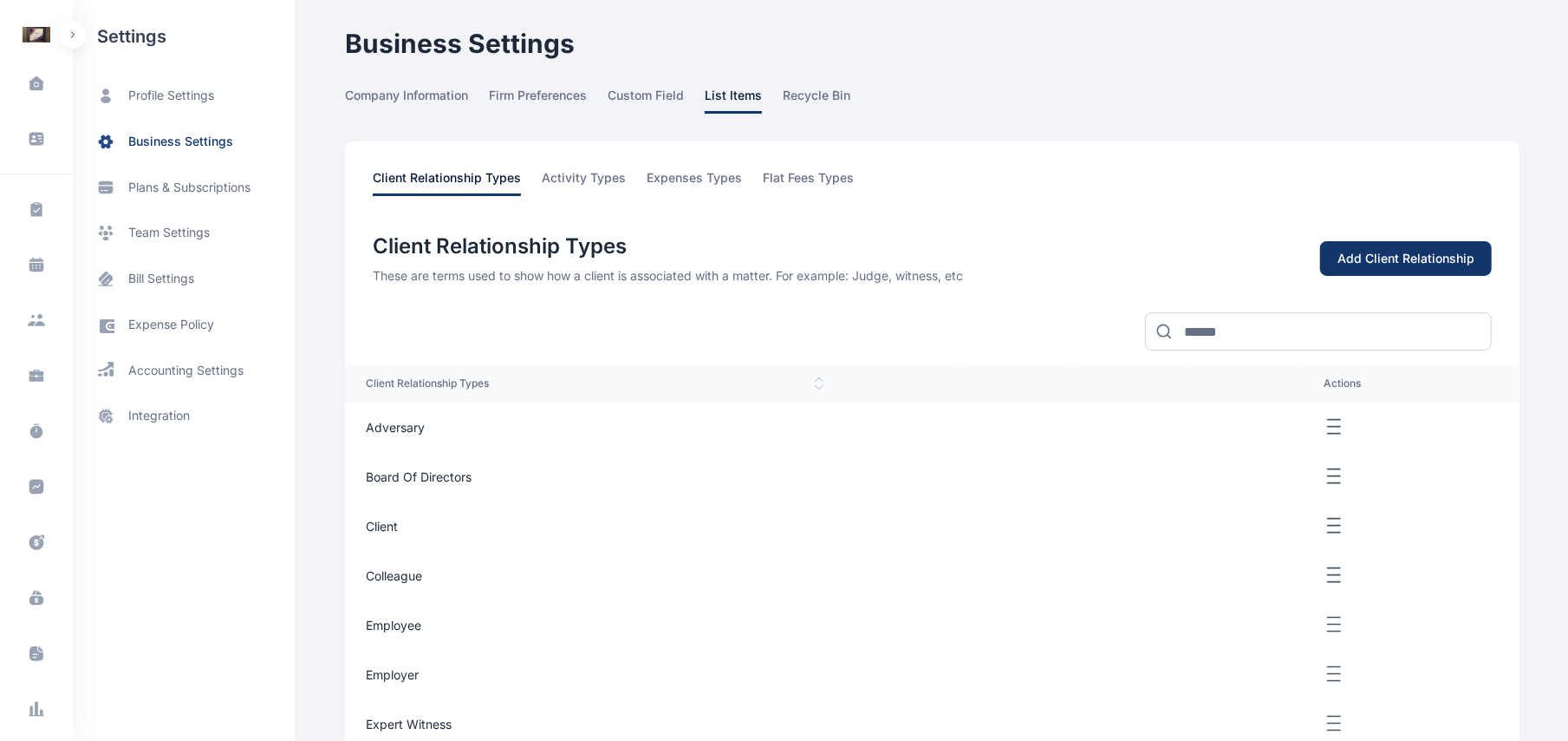
click at [1371, 250] on div "Add Client Relationship" at bounding box center [1407, 258] width 137 height 17
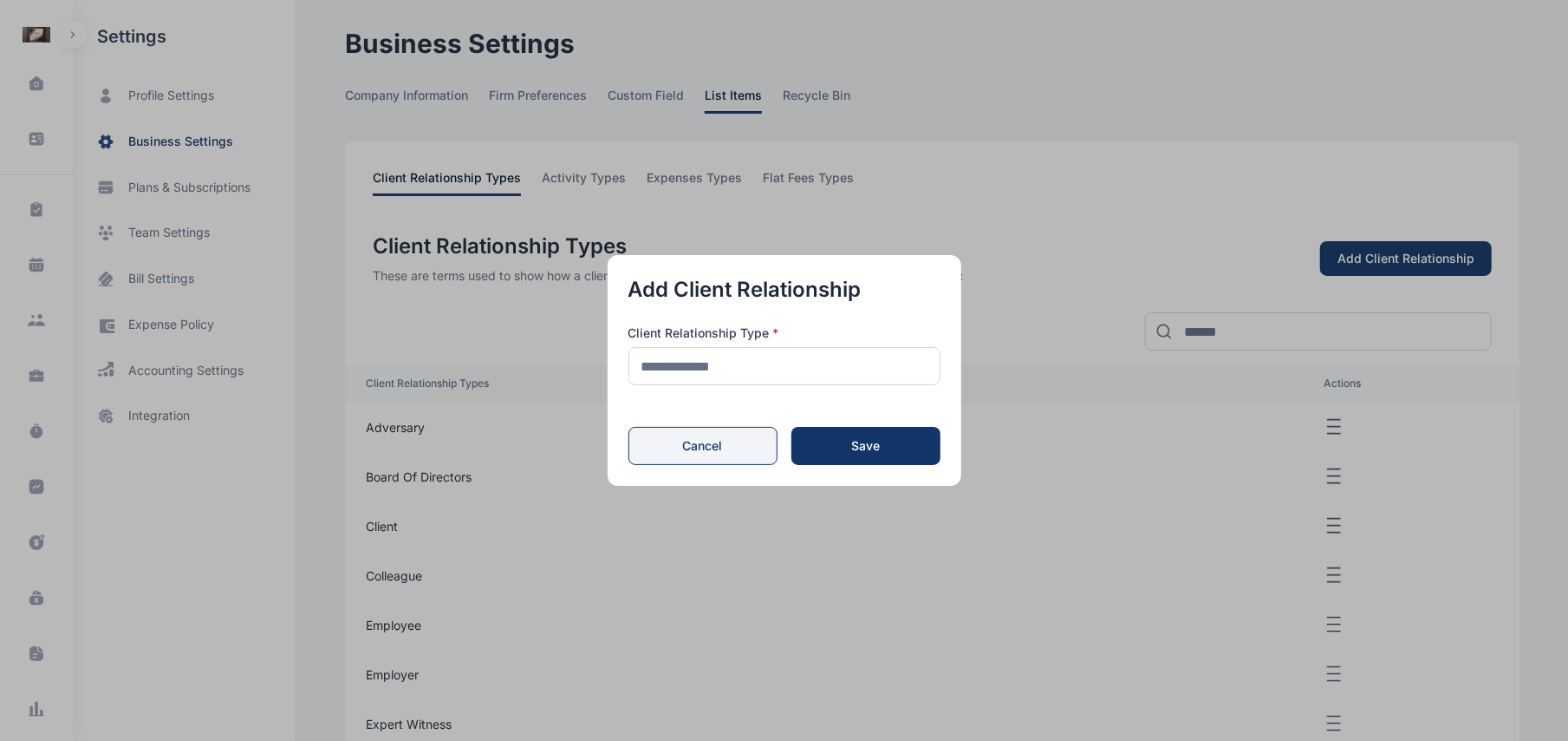
click at [726, 440] on button "Cancel" at bounding box center [703, 445] width 149 height 38
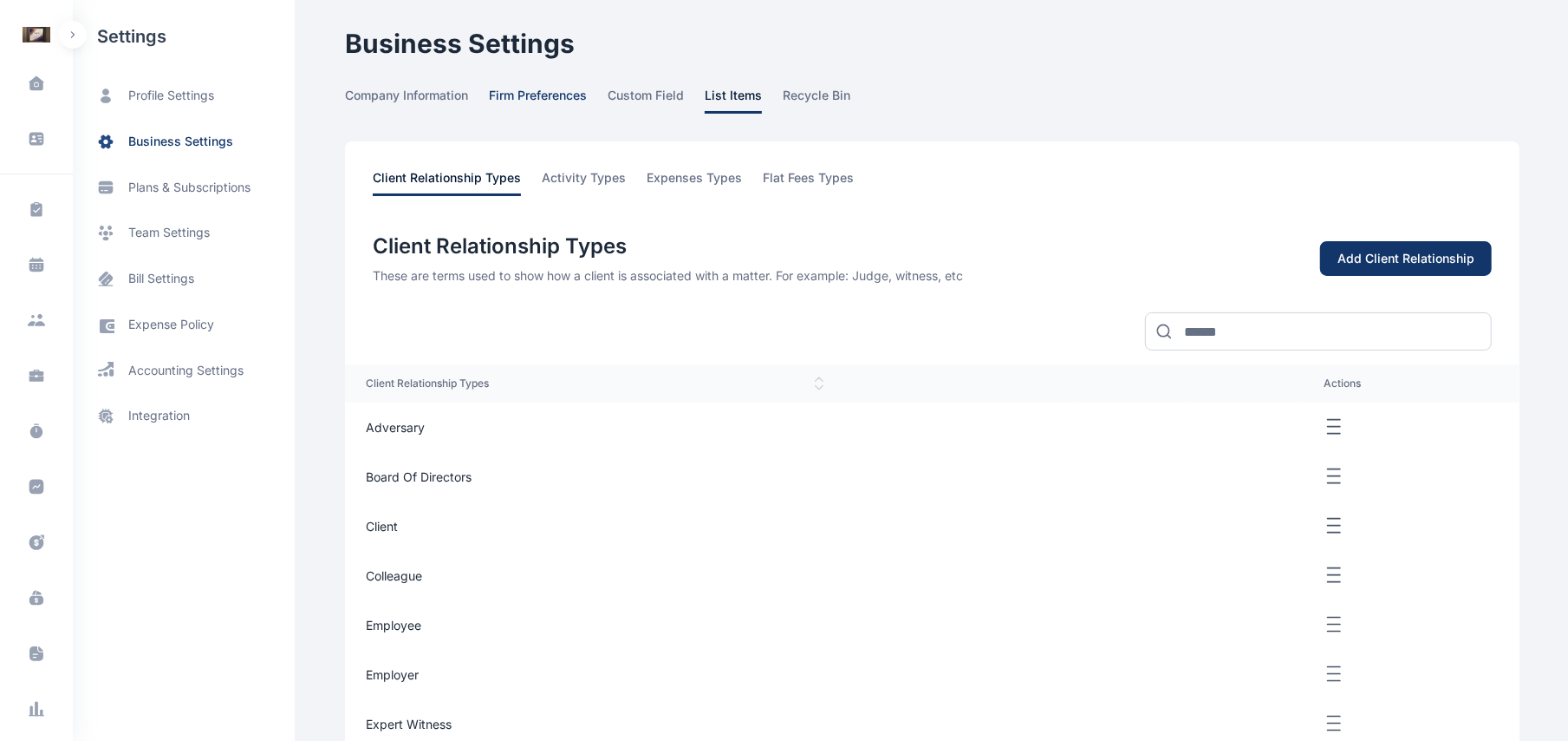
click at [548, 101] on span "firm preferences" at bounding box center [538, 100] width 98 height 27
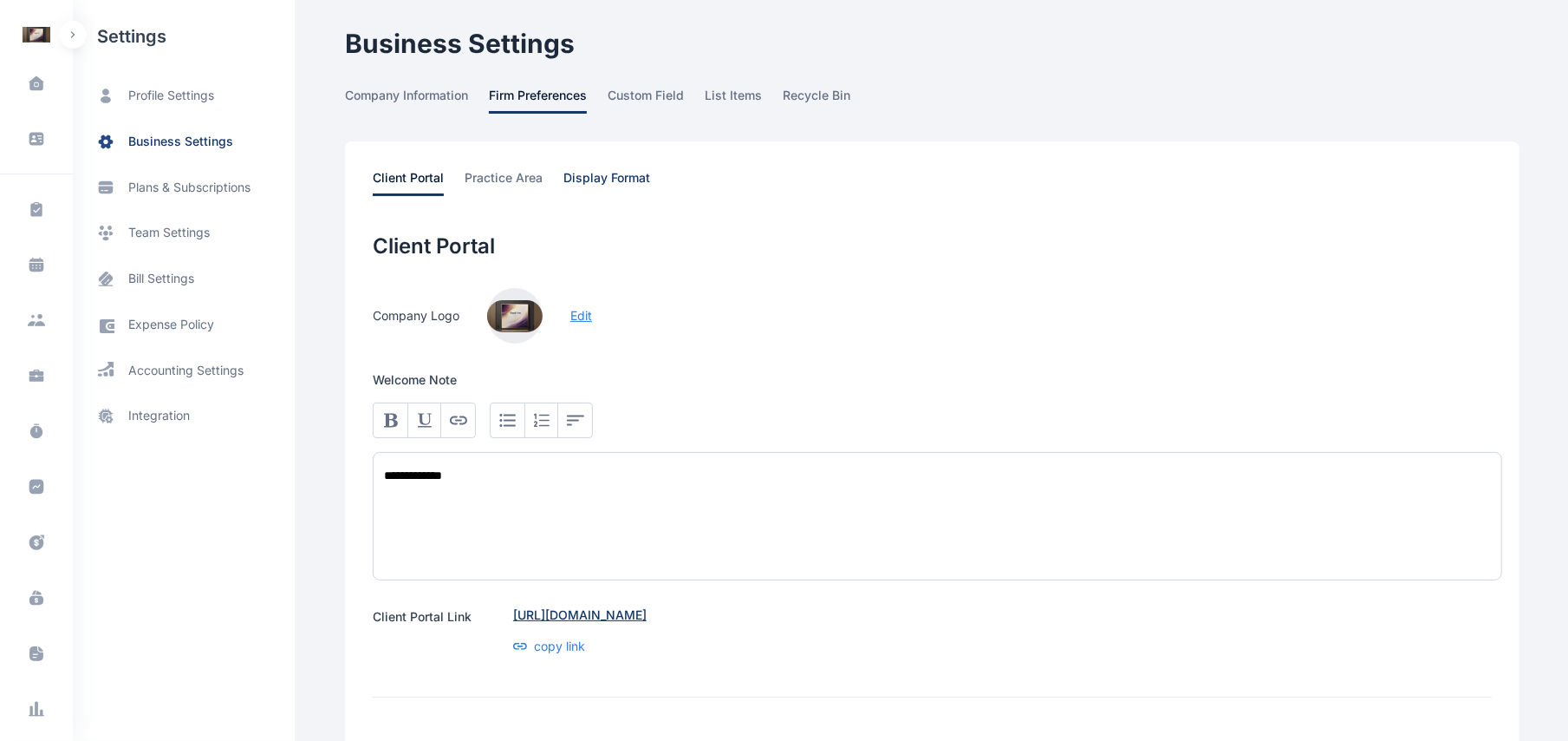
click at [593, 175] on span "display format" at bounding box center [606, 182] width 87 height 27
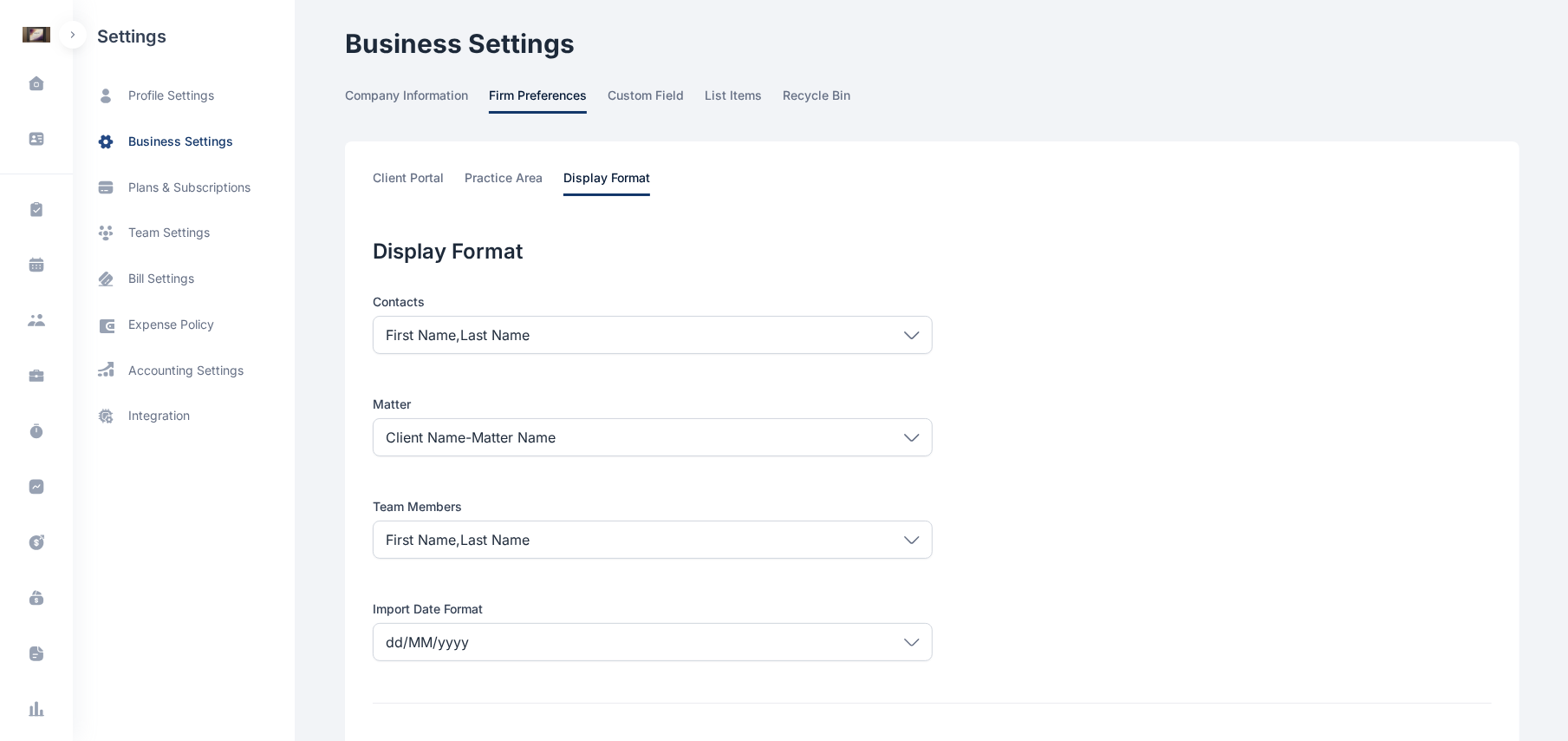
click at [596, 95] on link "firm preferences" at bounding box center [548, 100] width 118 height 27
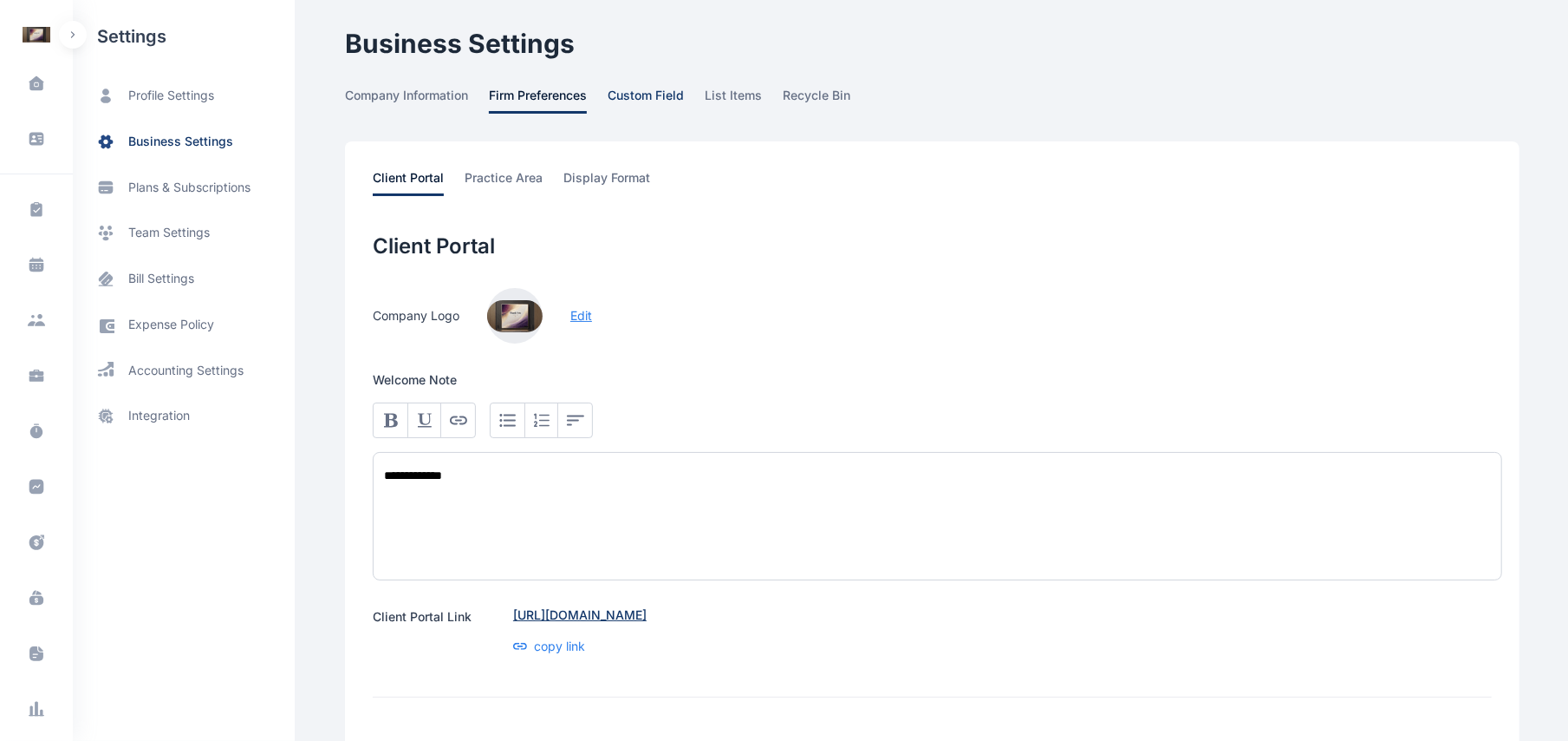
click at [619, 91] on span "custom field" at bounding box center [645, 100] width 77 height 27
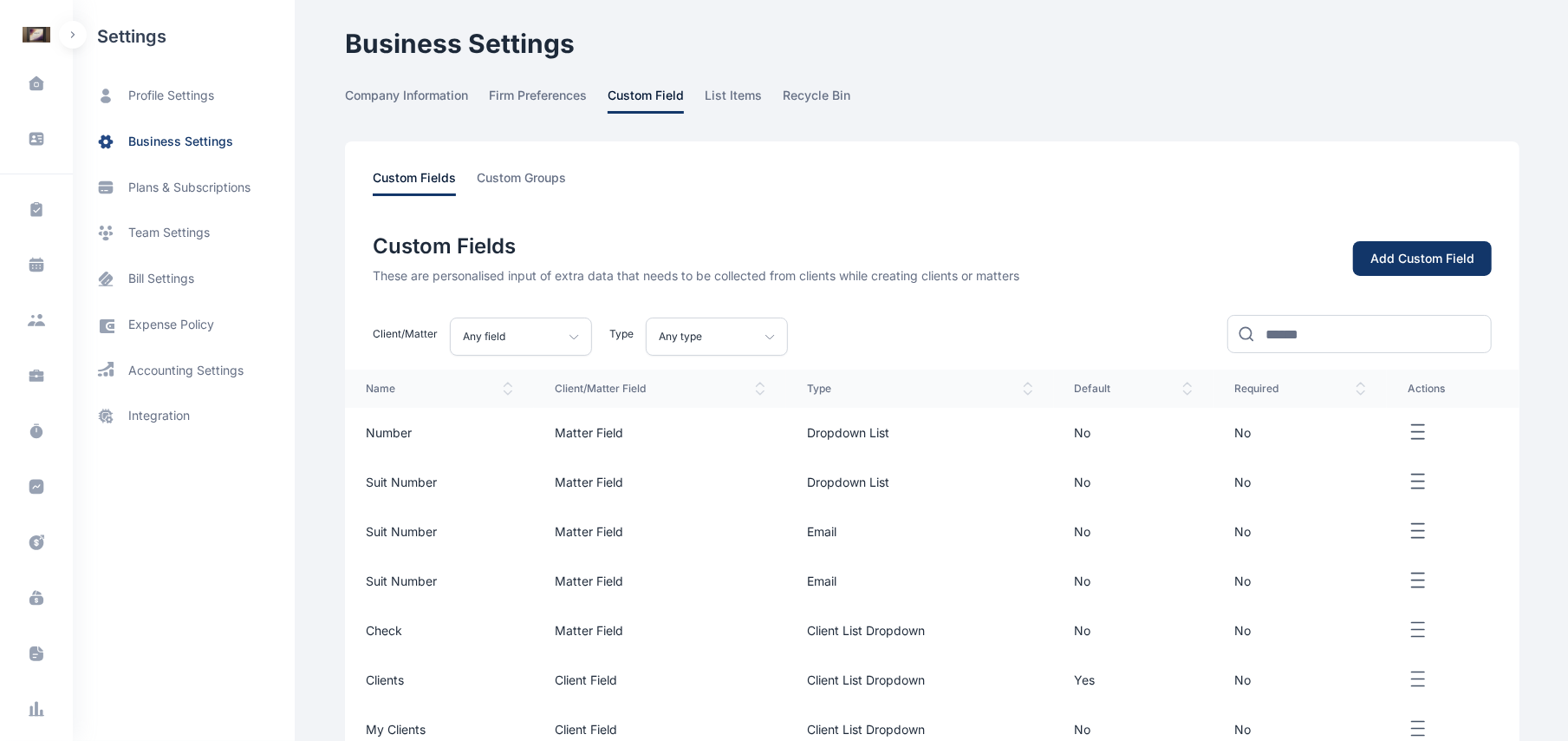
click at [573, 342] on div "Any field" at bounding box center [521, 337] width 142 height 38
click at [746, 337] on div "Any type" at bounding box center [717, 337] width 142 height 38
click at [680, 378] on p "Any type" at bounding box center [732, 384] width 142 height 17
click at [1453, 265] on div "Add Custom Field" at bounding box center [1423, 258] width 104 height 17
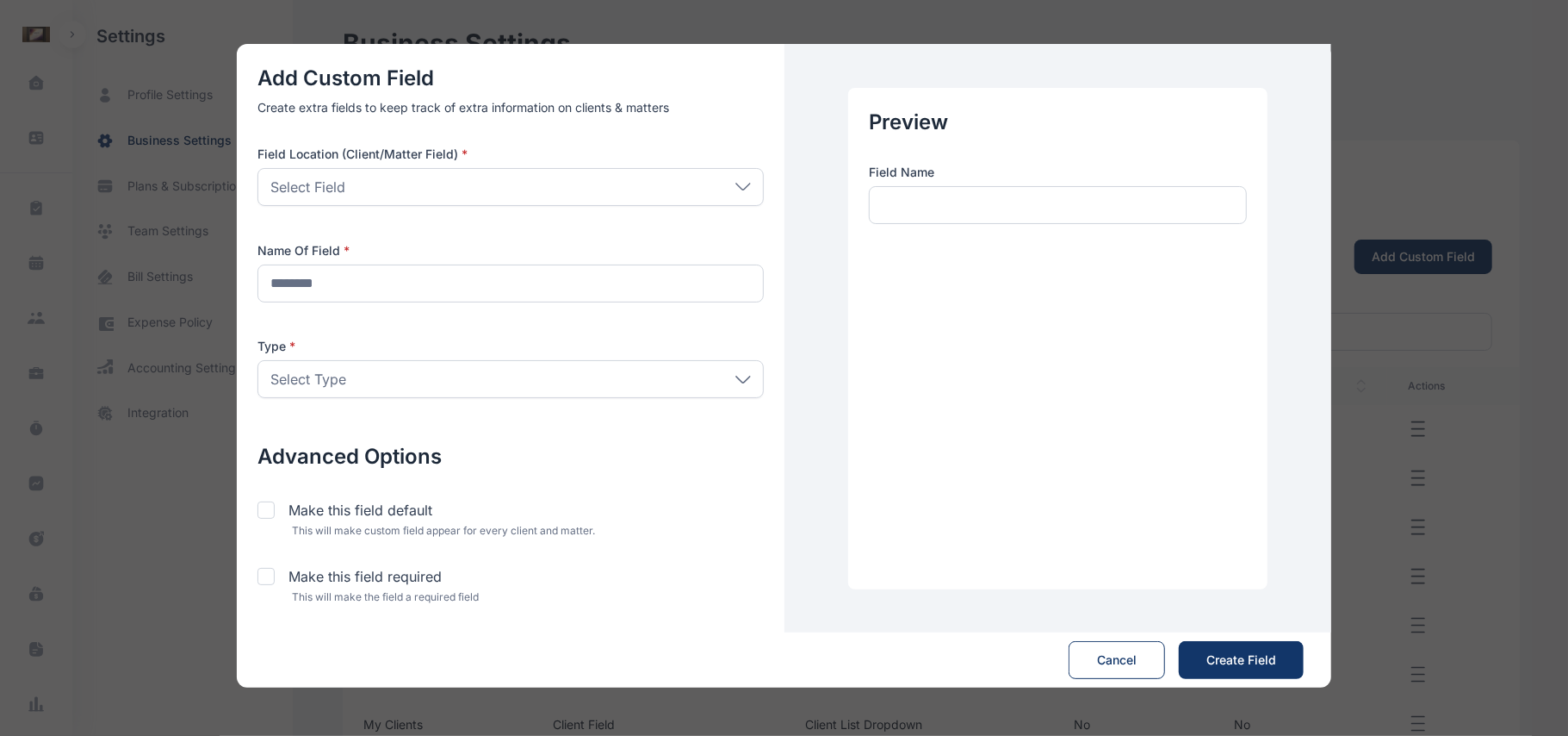
click at [1442, 263] on div "Add Custom Field Create extra fields to keep track of extra information on clie…" at bounding box center [784, 368] width 1568 height 736
click at [731, 181] on div "Select Field" at bounding box center [510, 187] width 506 height 38
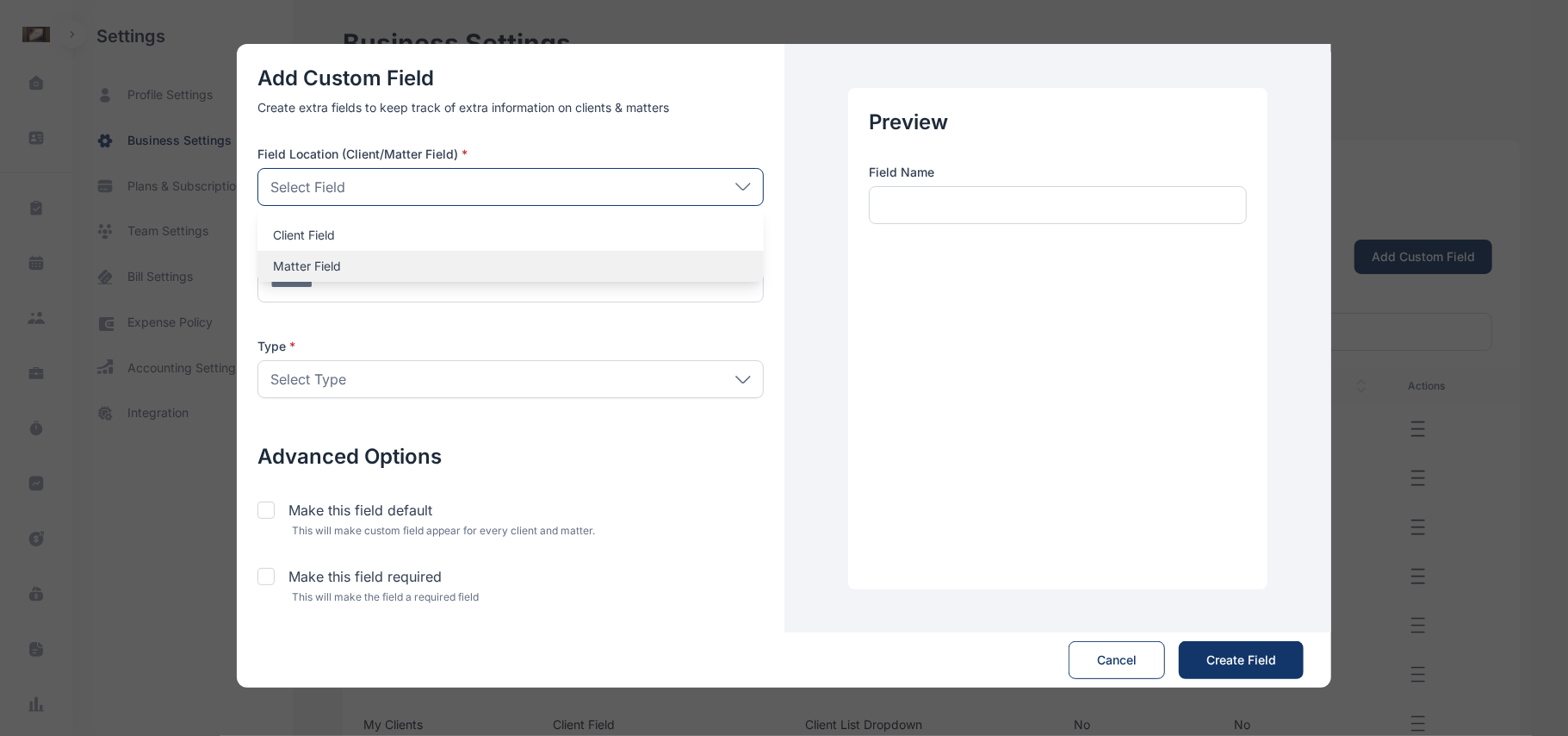
click at [594, 255] on div "Matter Field" at bounding box center [510, 265] width 506 height 31
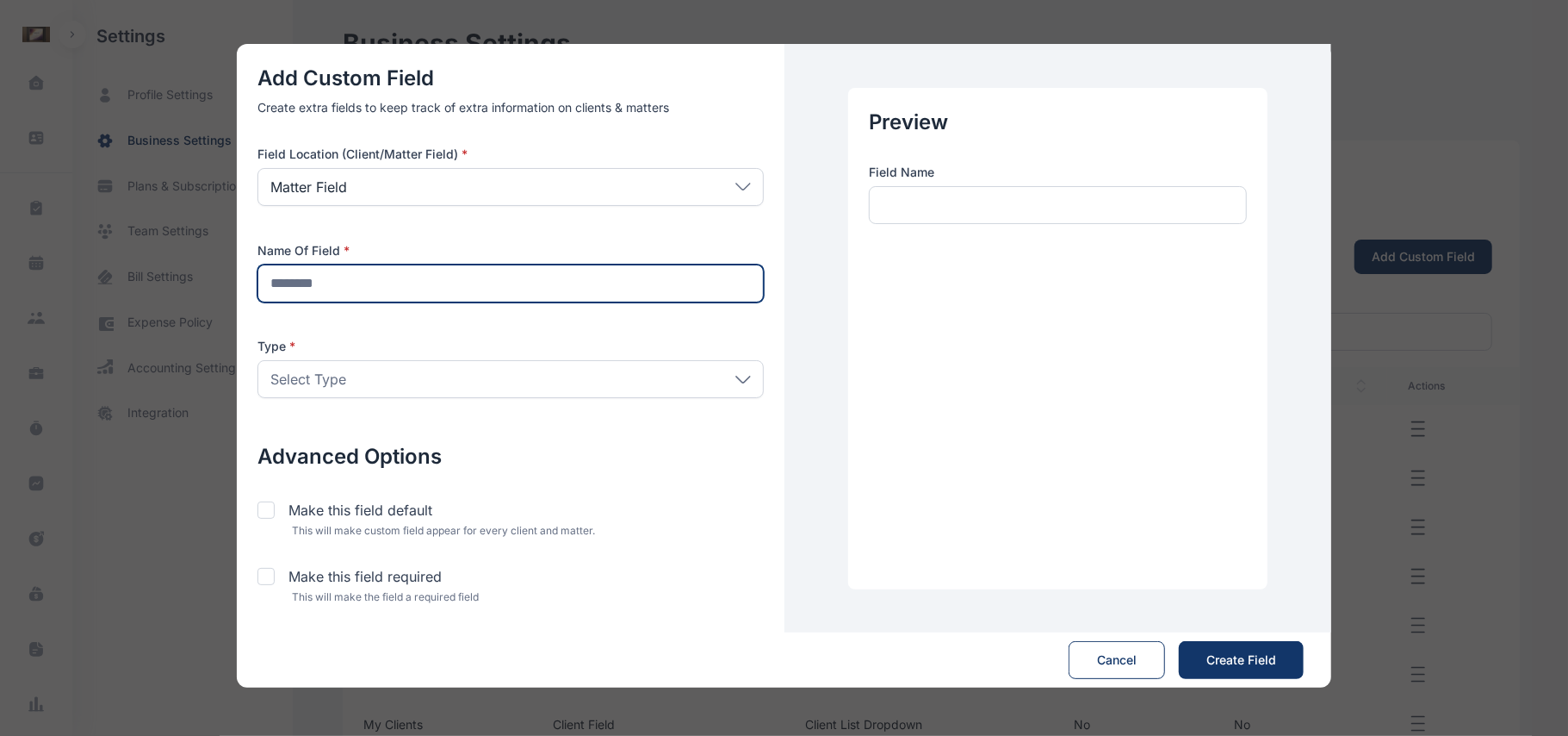
click at [636, 272] on input "text" at bounding box center [510, 283] width 506 height 38
type input "**"
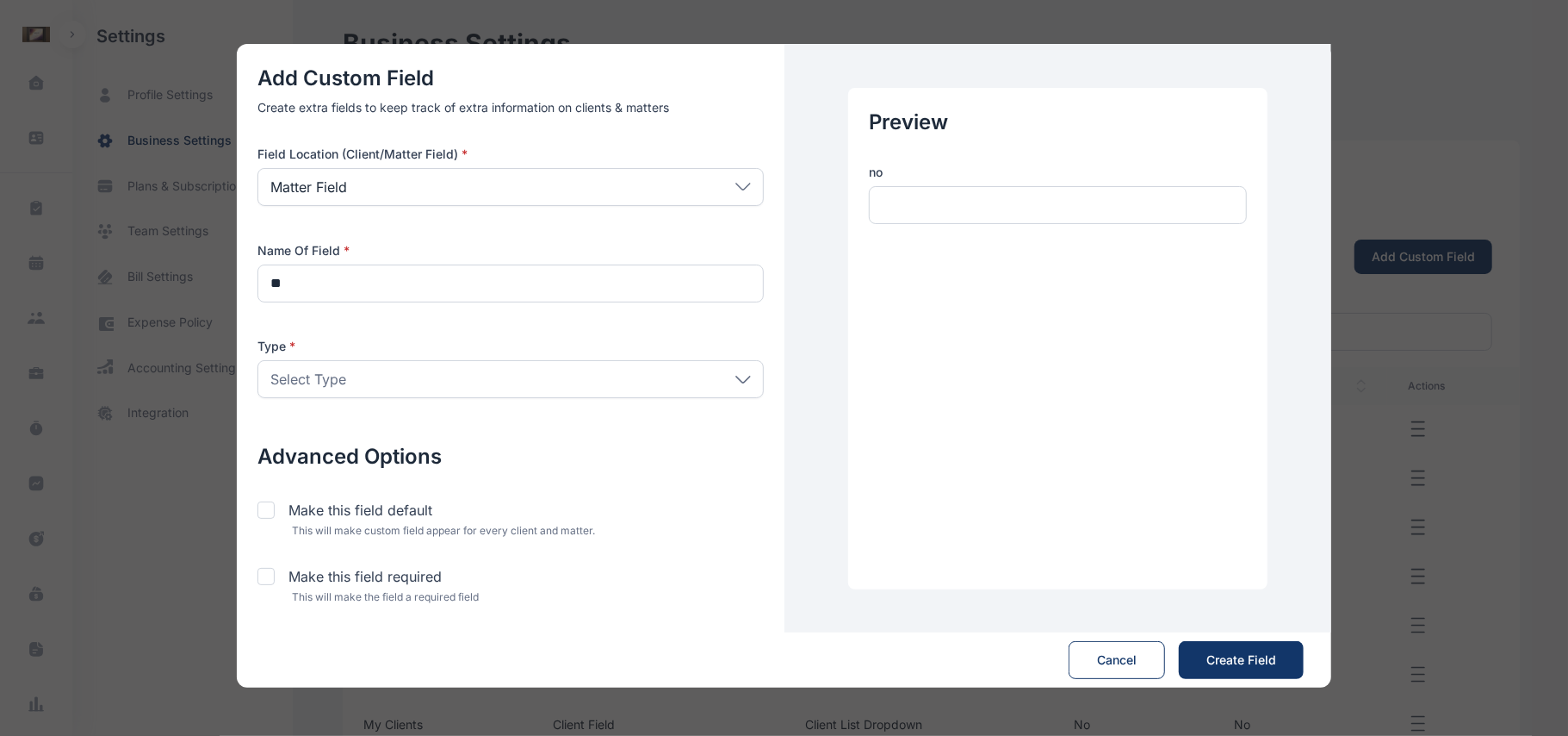
click at [745, 372] on div "Select Type" at bounding box center [510, 379] width 506 height 38
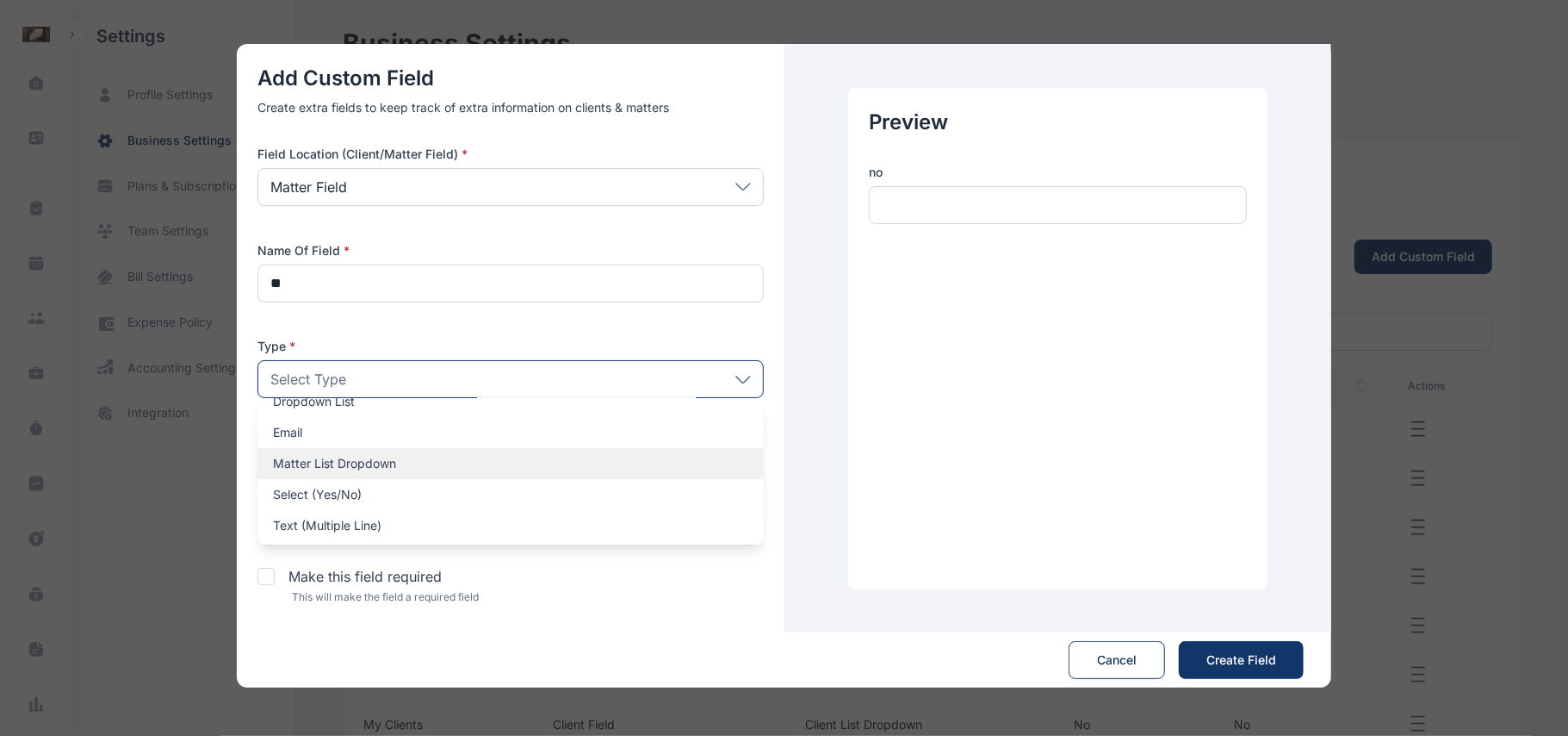
scroll to position [115, 0]
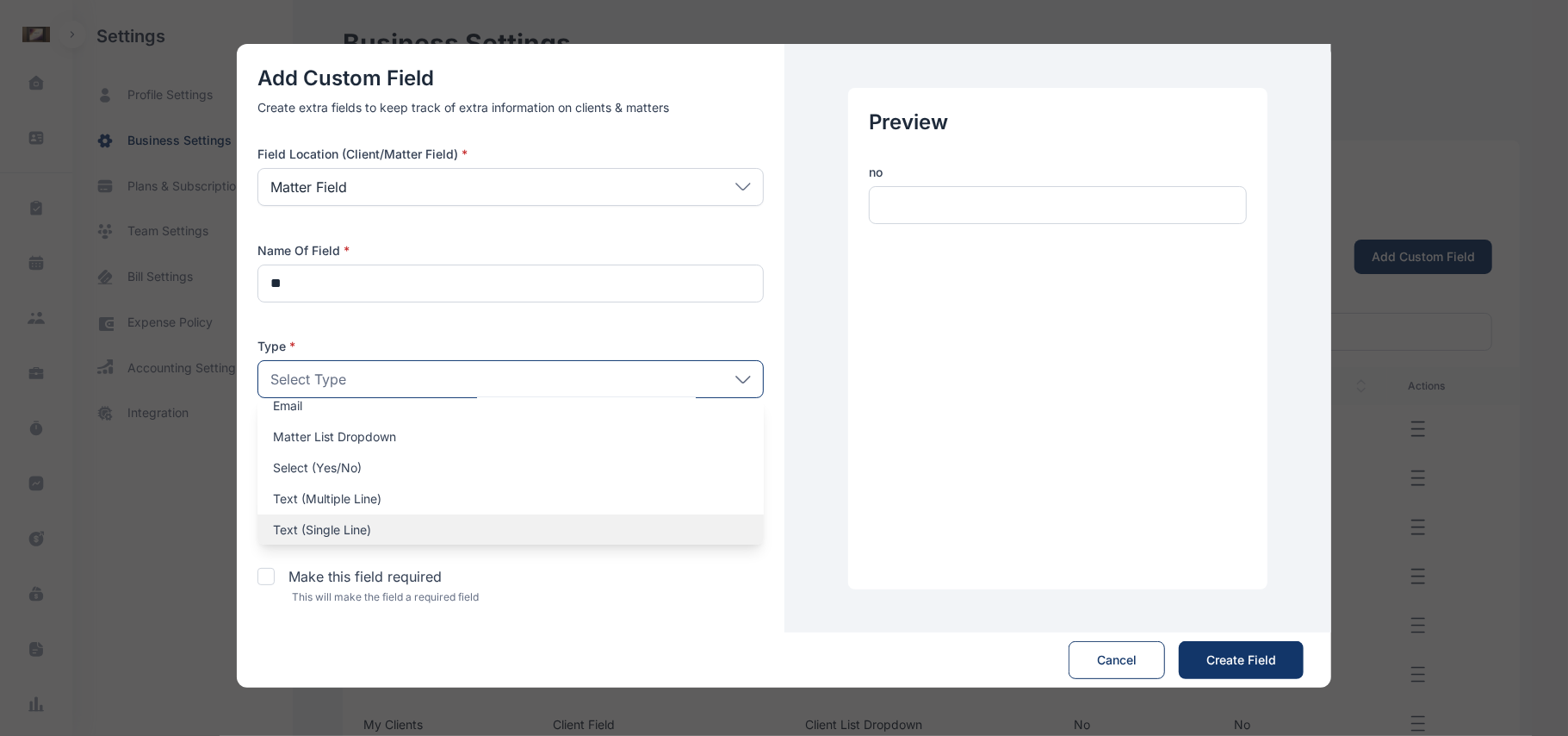
click at [438, 518] on div "Text (Single Line)" at bounding box center [510, 529] width 506 height 31
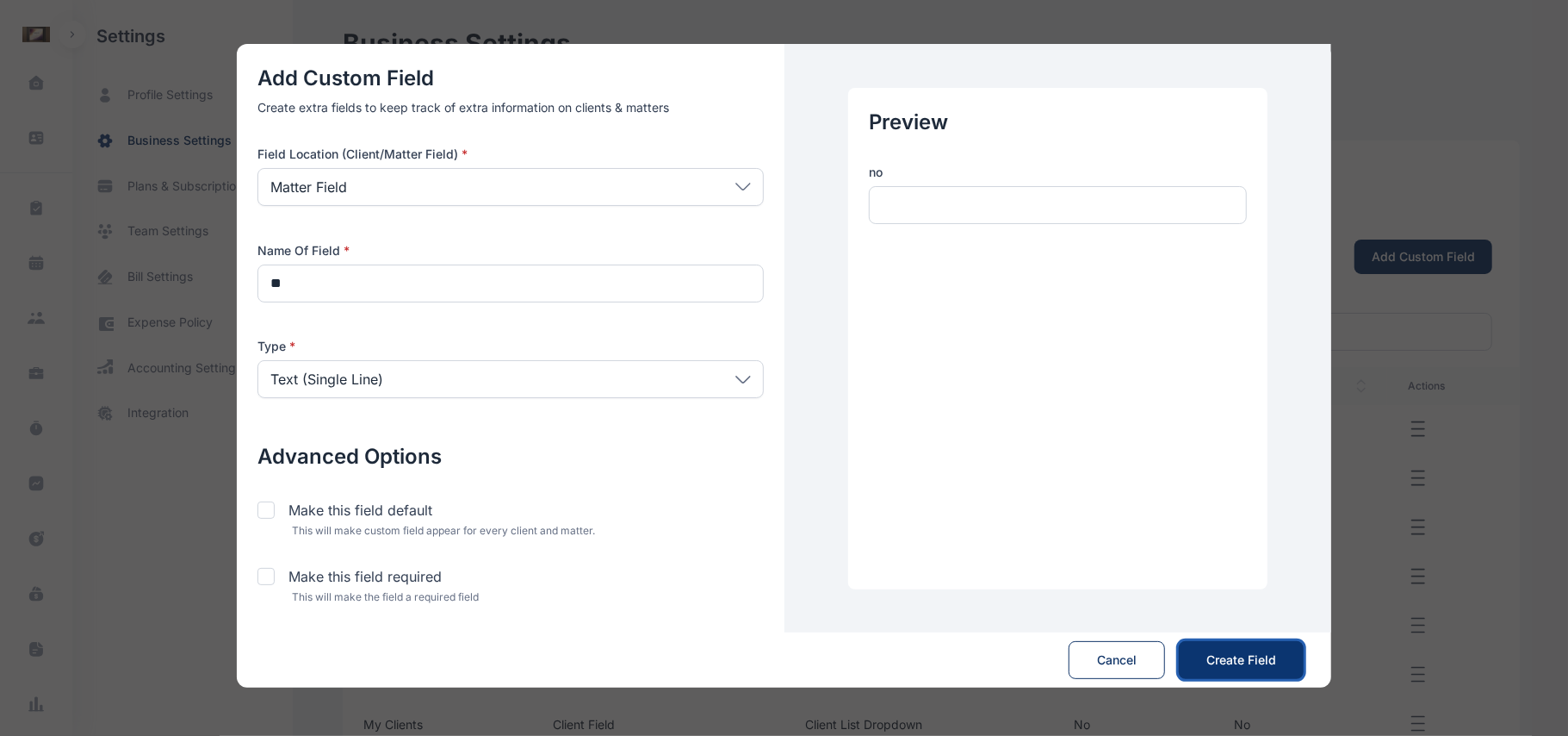
click at [1271, 670] on button "Create Field Save" at bounding box center [1241, 660] width 125 height 38
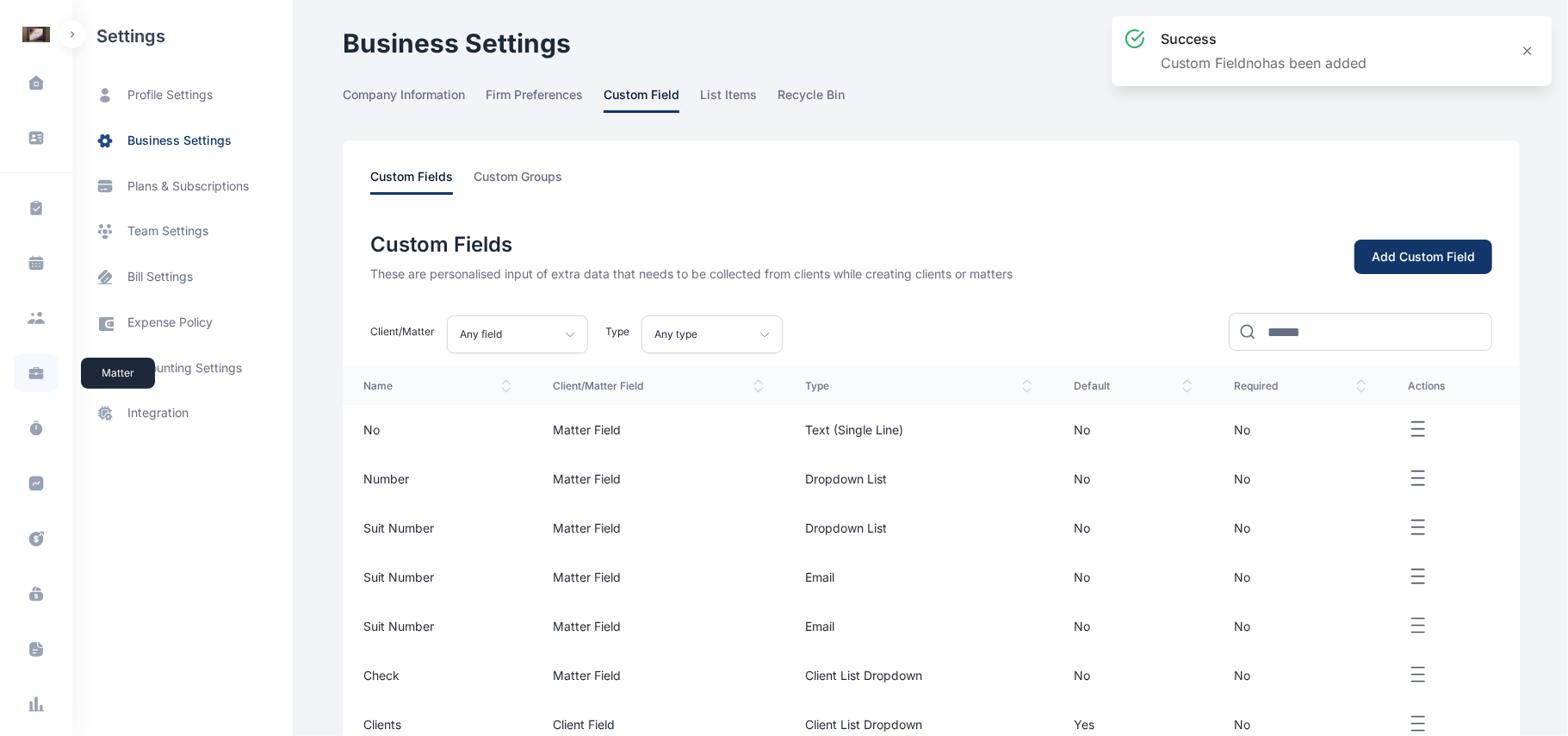
click at [19, 374] on span at bounding box center [36, 373] width 44 height 38
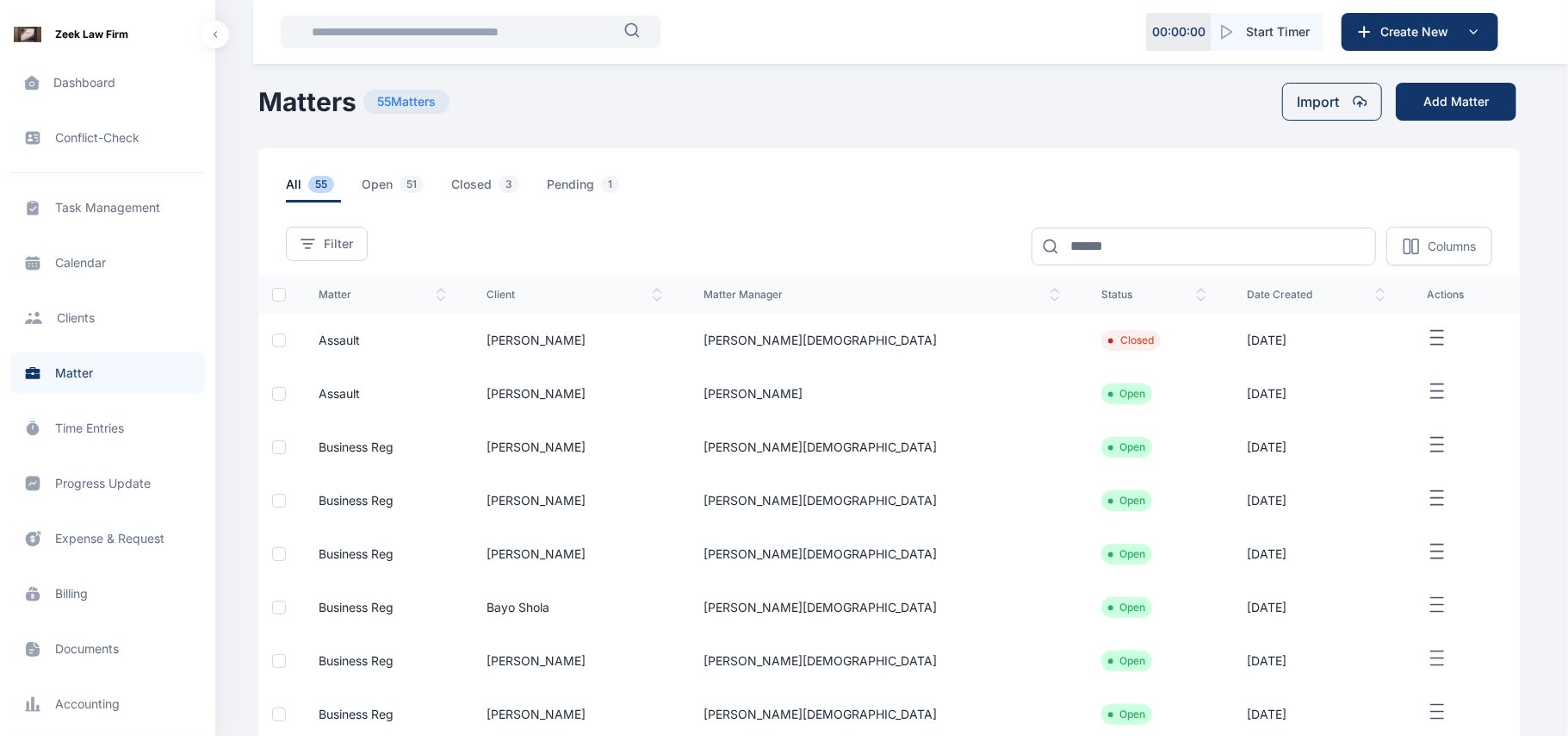
click at [1310, 339] on td "[DATE]" at bounding box center [1316, 340] width 179 height 53
click at [985, 342] on td "[PERSON_NAME][DEMOGRAPHIC_DATA]" at bounding box center [882, 340] width 397 height 53
click at [1428, 329] on icon "button" at bounding box center [1437, 338] width 21 height 22
click at [1423, 351] on span "Edit" at bounding box center [1427, 357] width 22 height 17
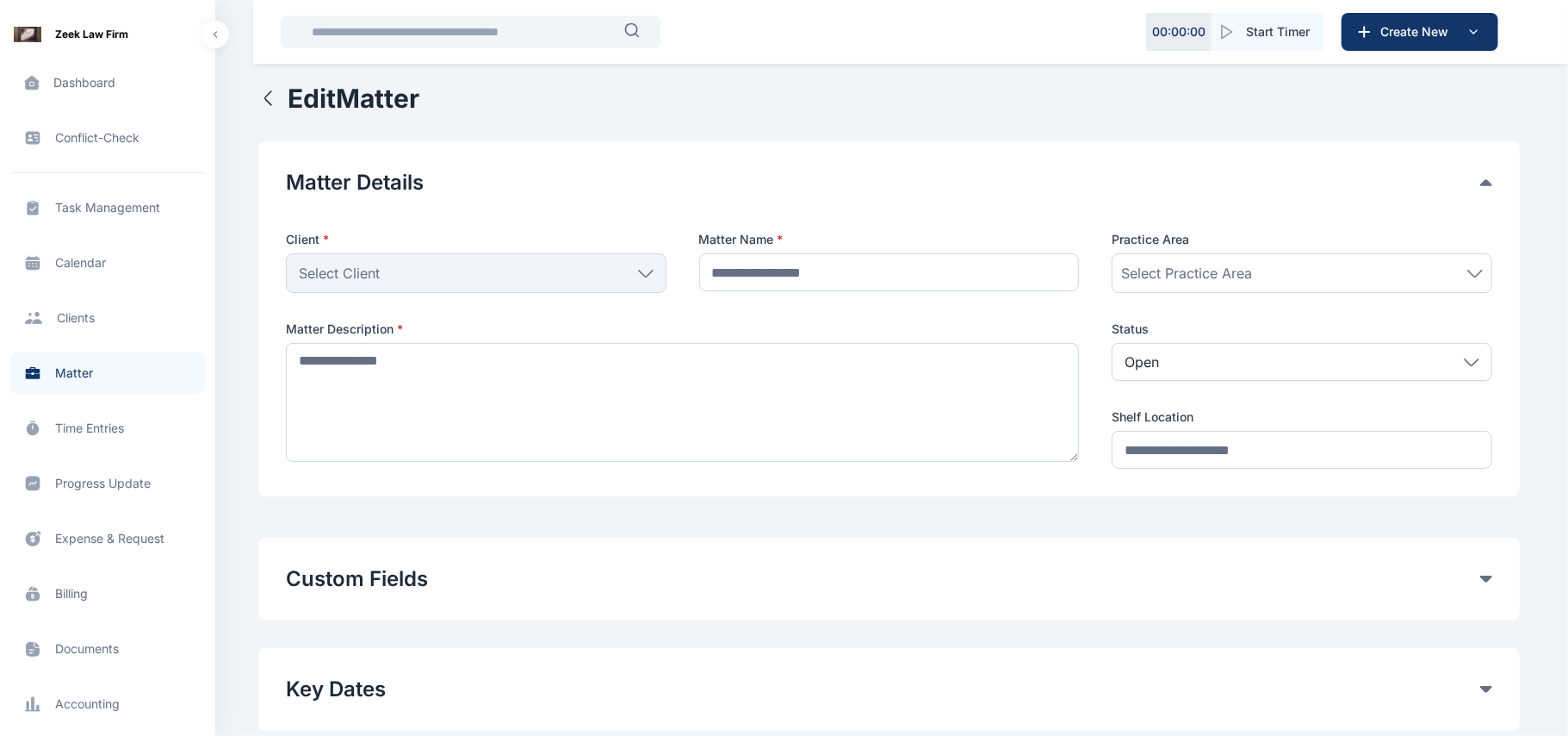
type input "*******"
type textarea "**********"
type input "*******"
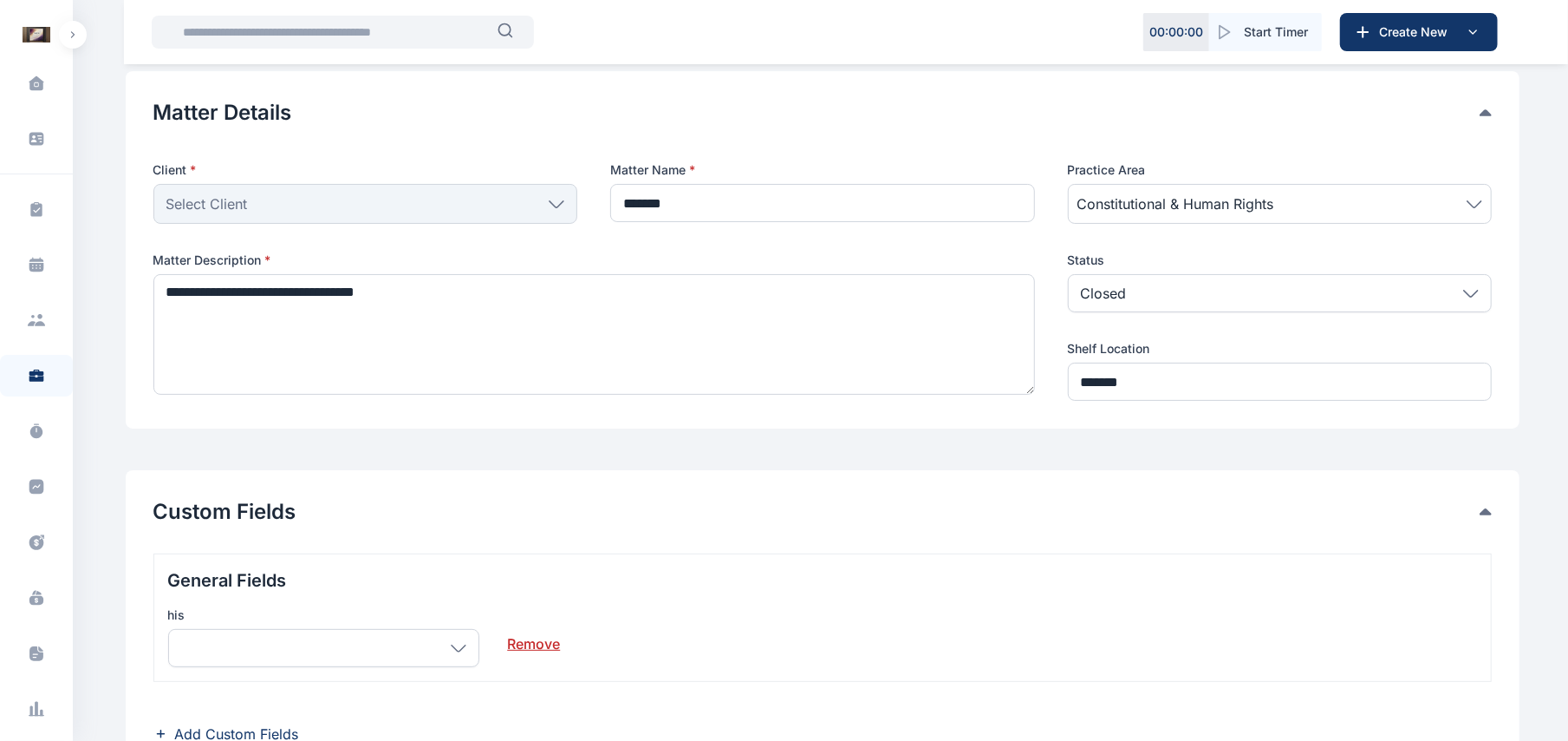
scroll to position [309, 0]
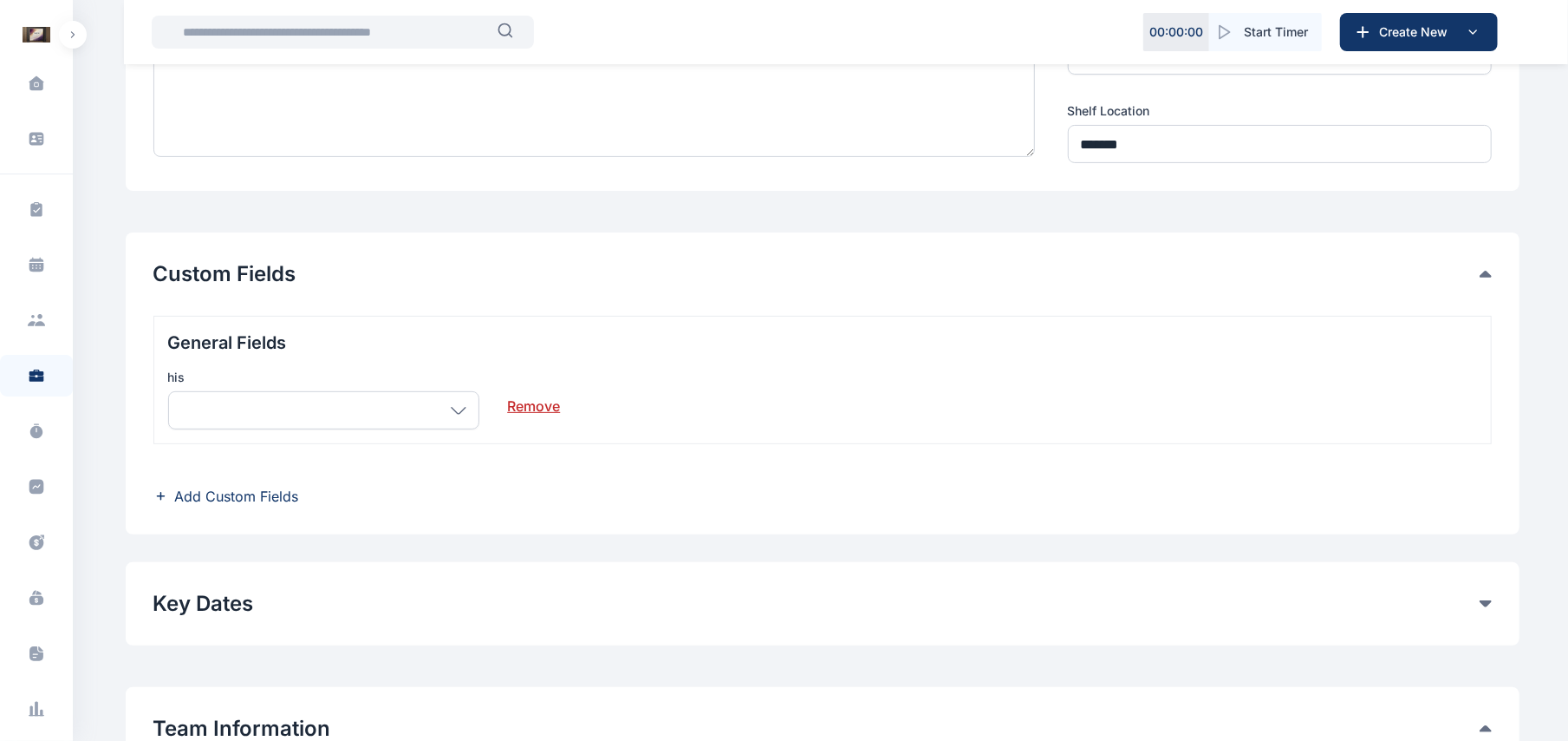
click at [265, 493] on span "Add Custom Fields" at bounding box center [237, 496] width 124 height 21
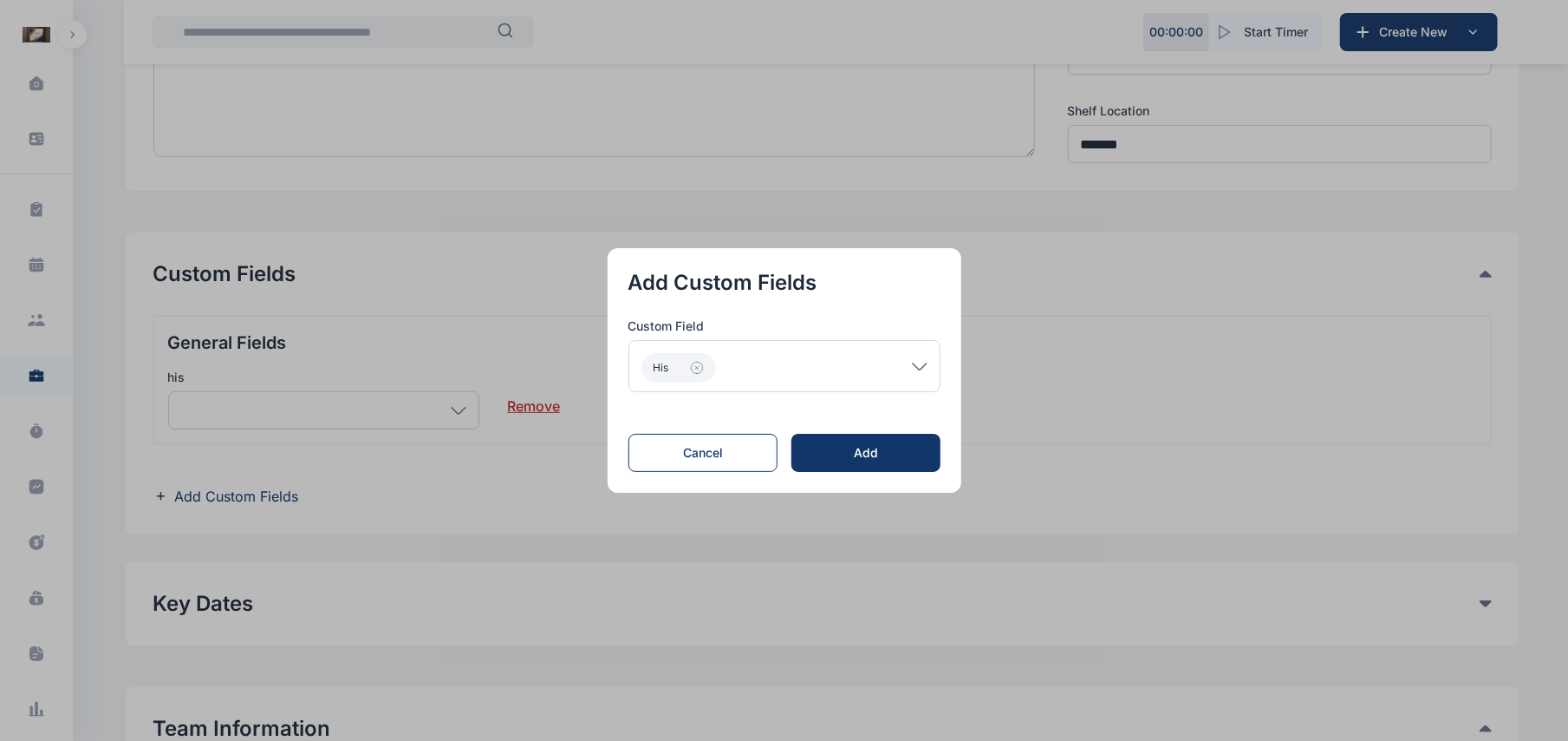
click at [909, 361] on div "his" at bounding box center [784, 366] width 312 height 52
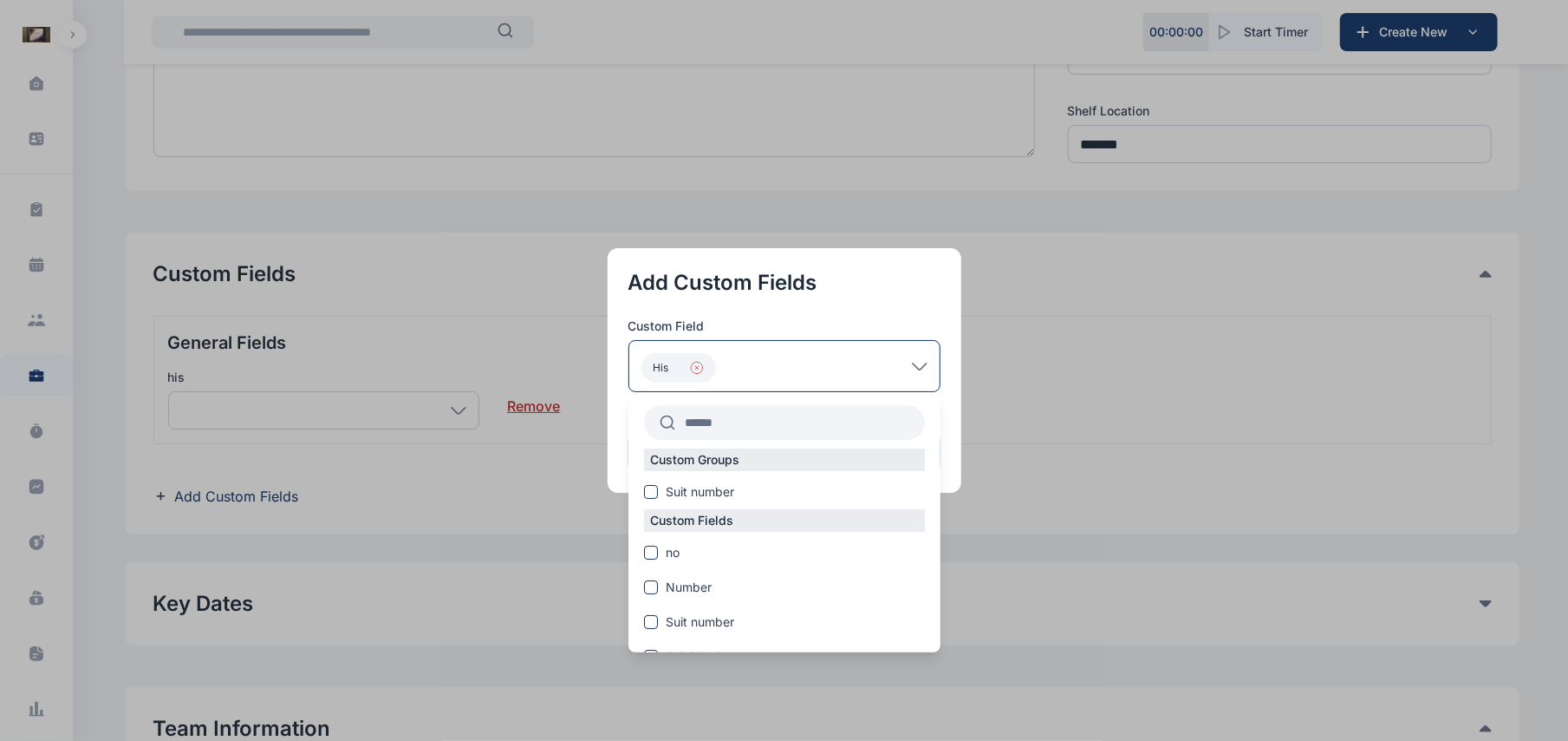
click at [704, 371] on icon "button" at bounding box center [697, 368] width 14 height 14
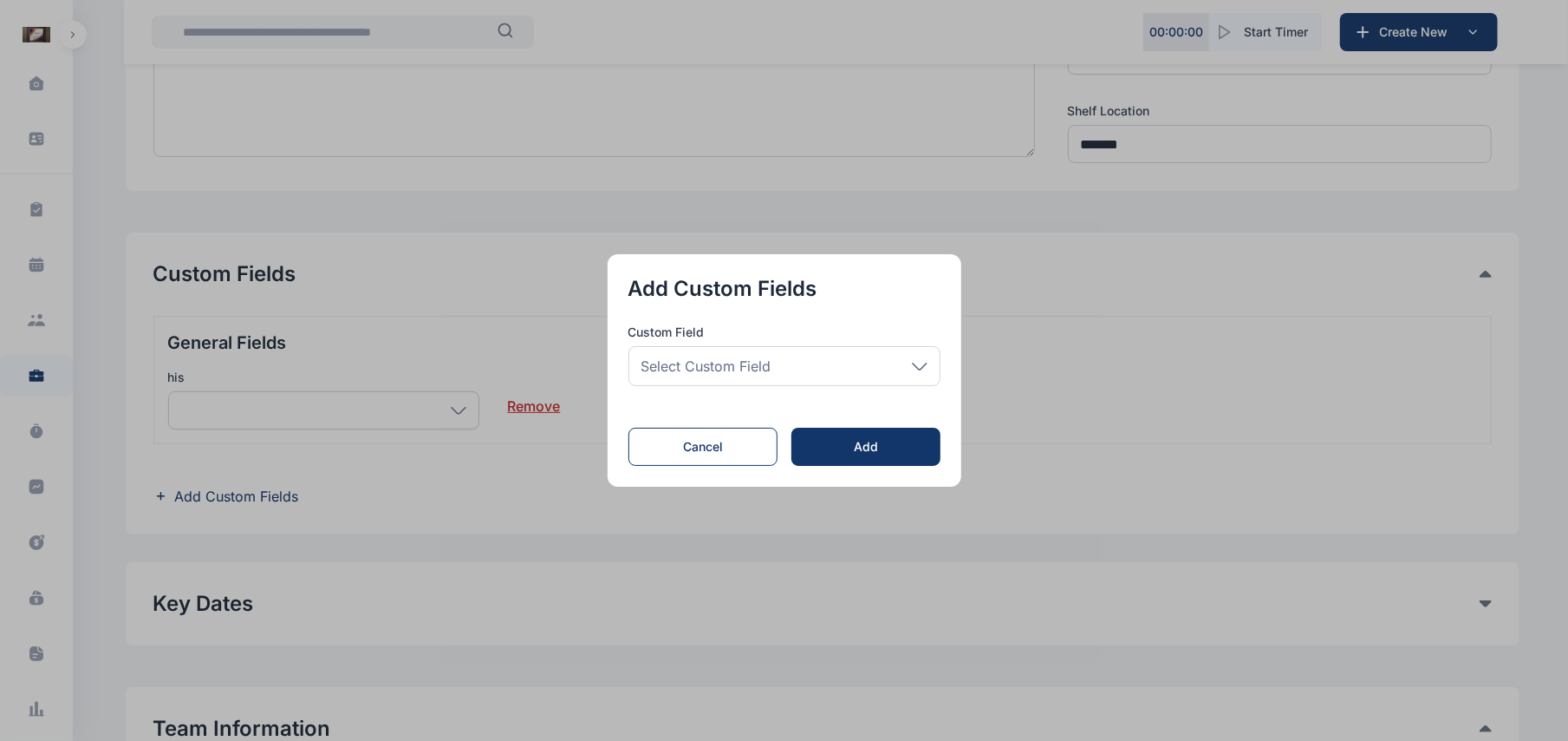
click at [912, 363] on div "Select Custom Field" at bounding box center [784, 366] width 312 height 40
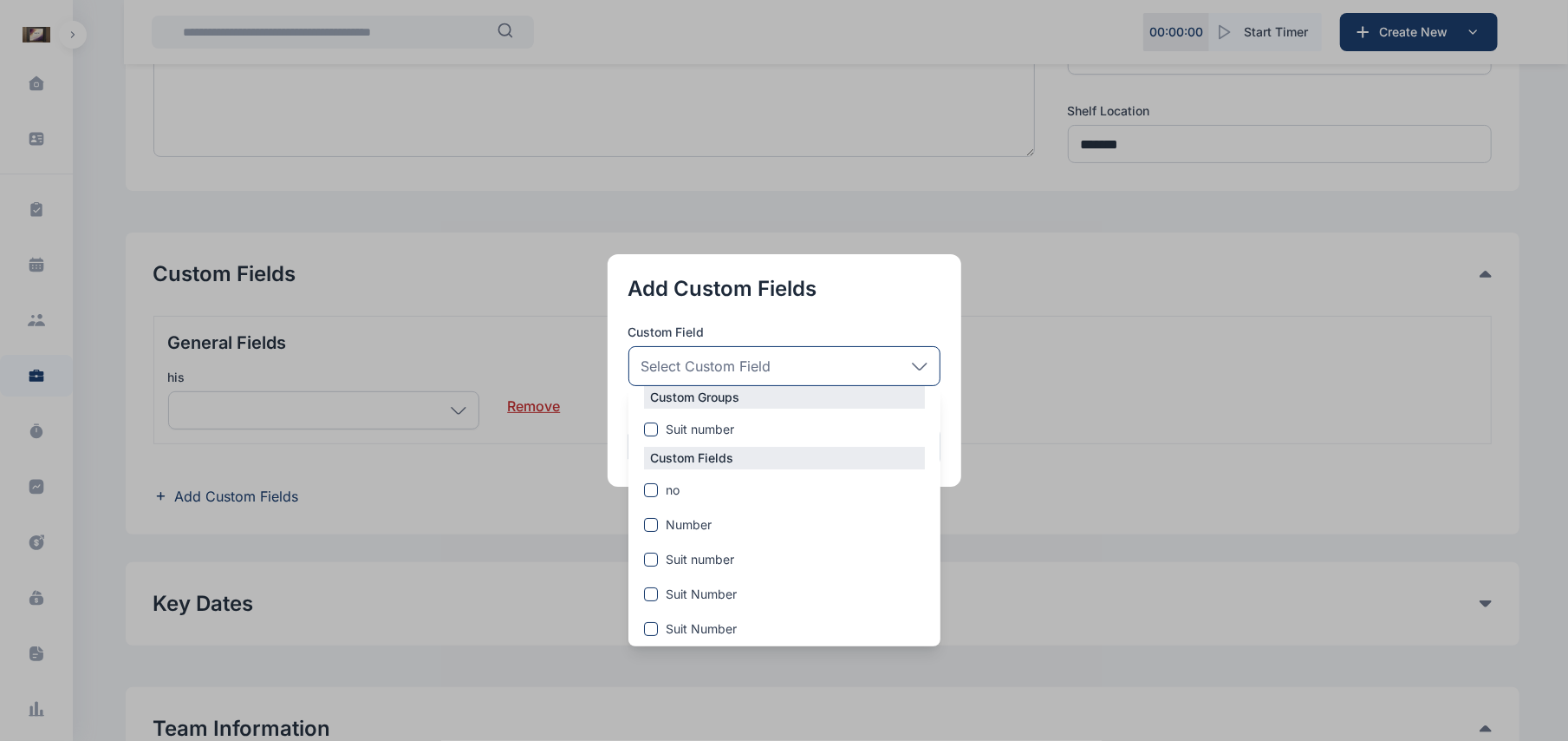
scroll to position [18, 0]
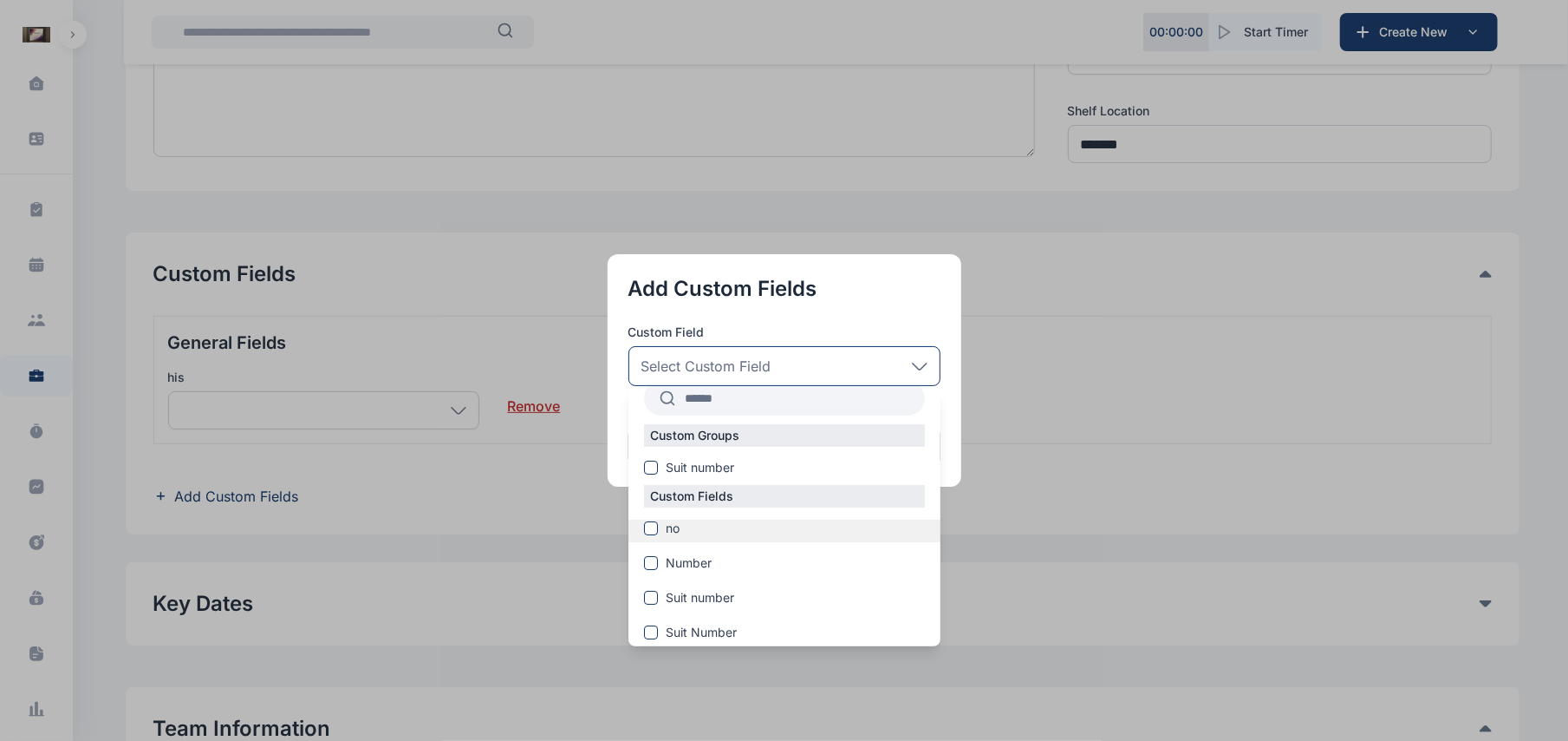
click at [649, 525] on span at bounding box center [651, 528] width 14 height 14
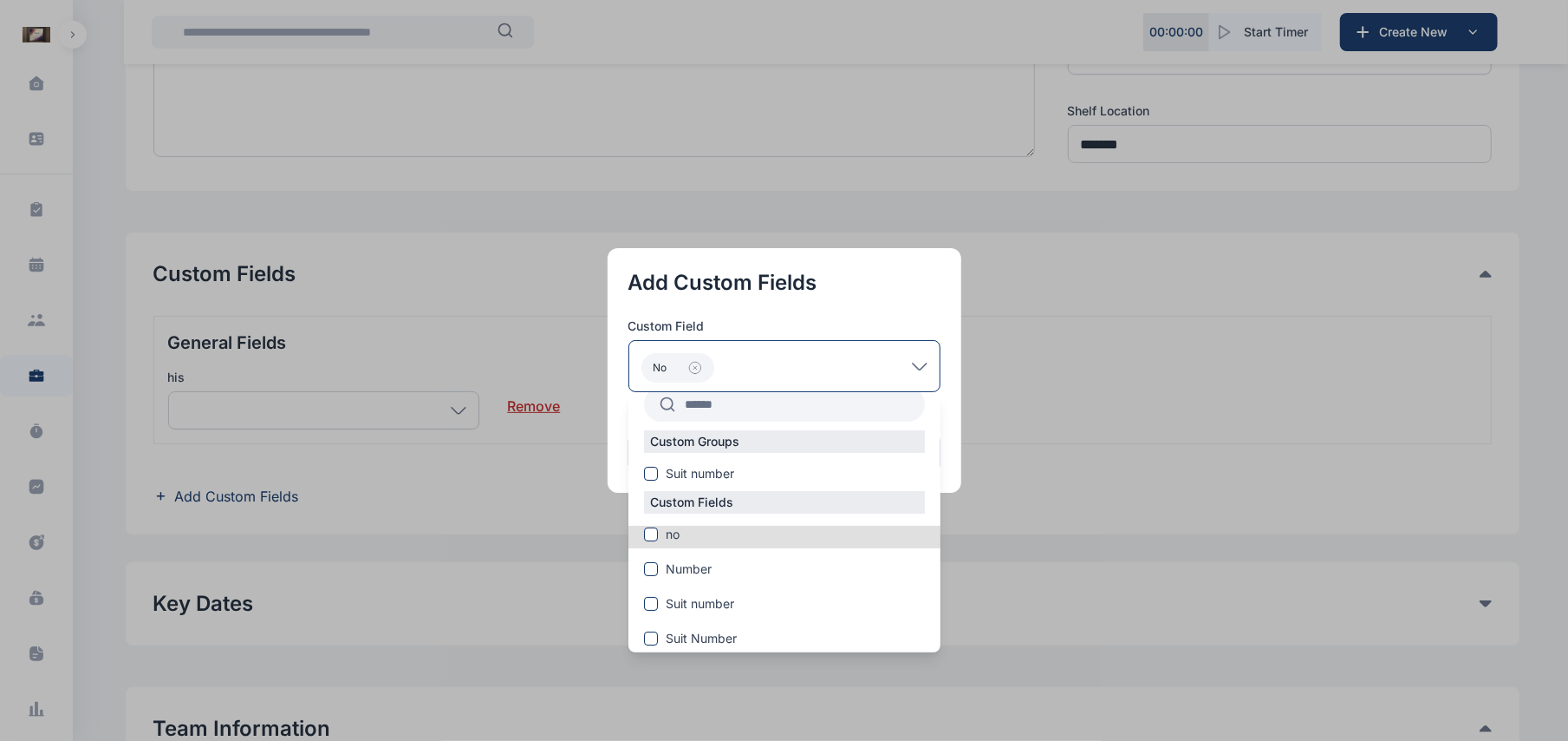
click at [1024, 446] on button "button" at bounding box center [784, 370] width 1568 height 741
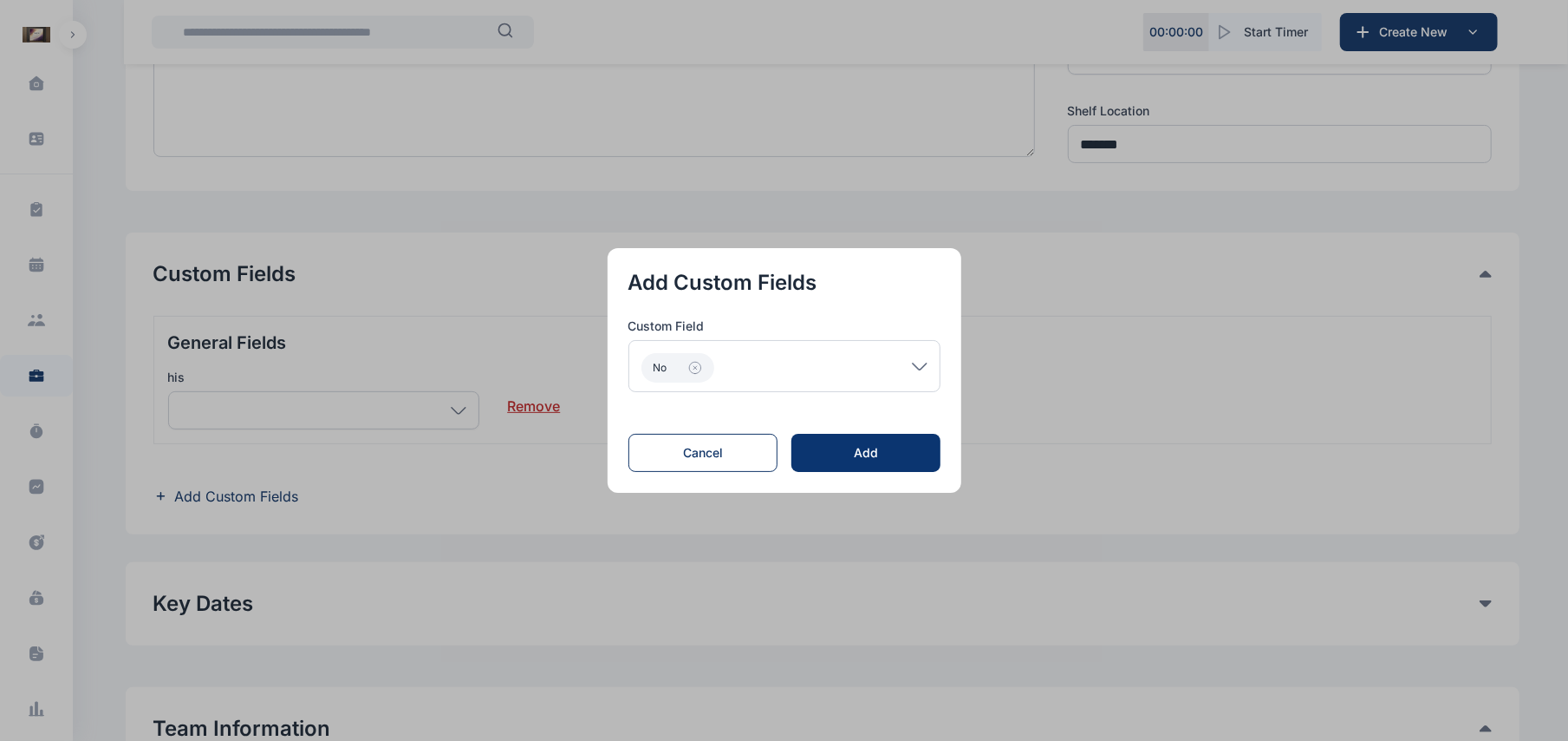
click at [900, 434] on button "Add" at bounding box center [865, 452] width 148 height 38
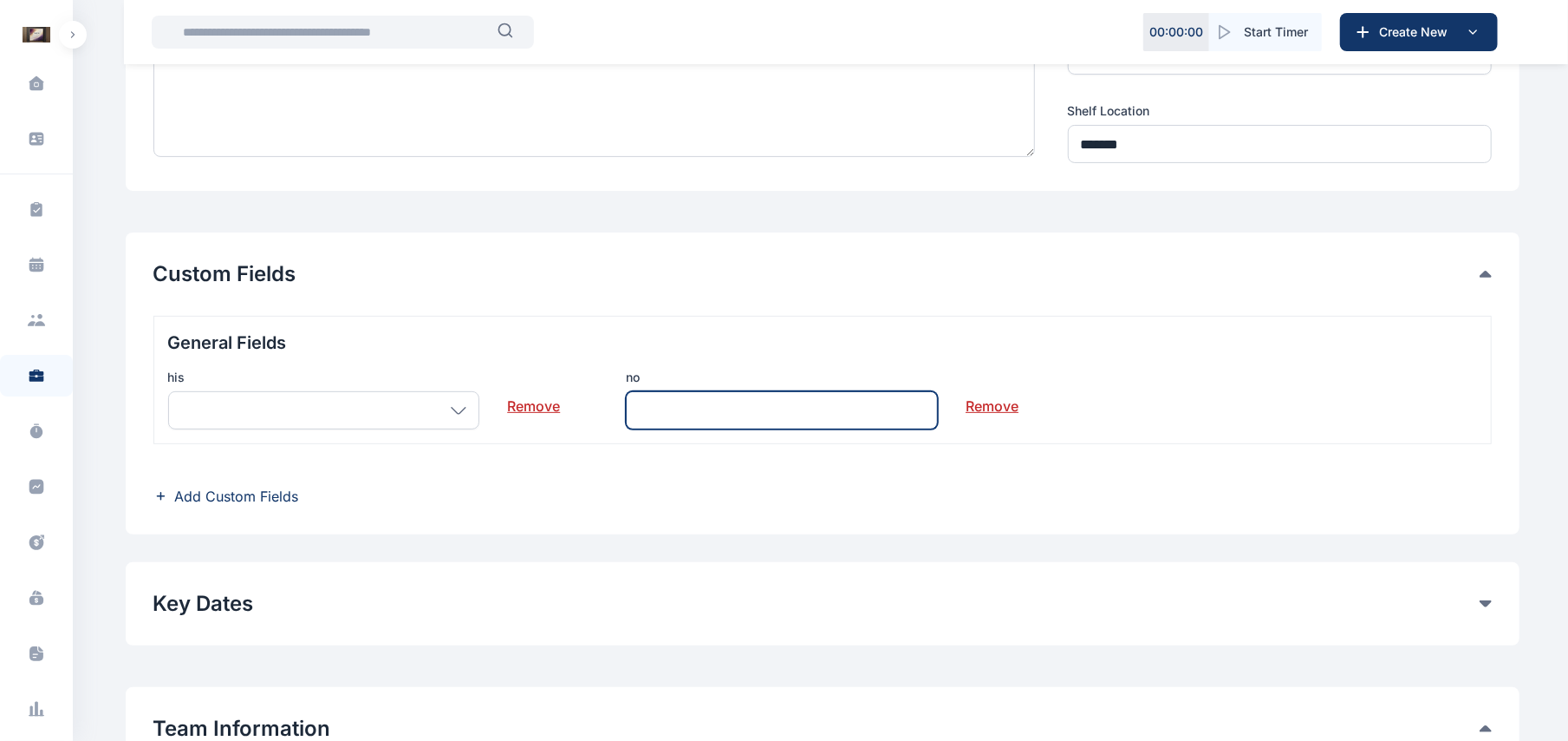
click at [768, 424] on input "text" at bounding box center [782, 410] width 312 height 38
paste input "**********"
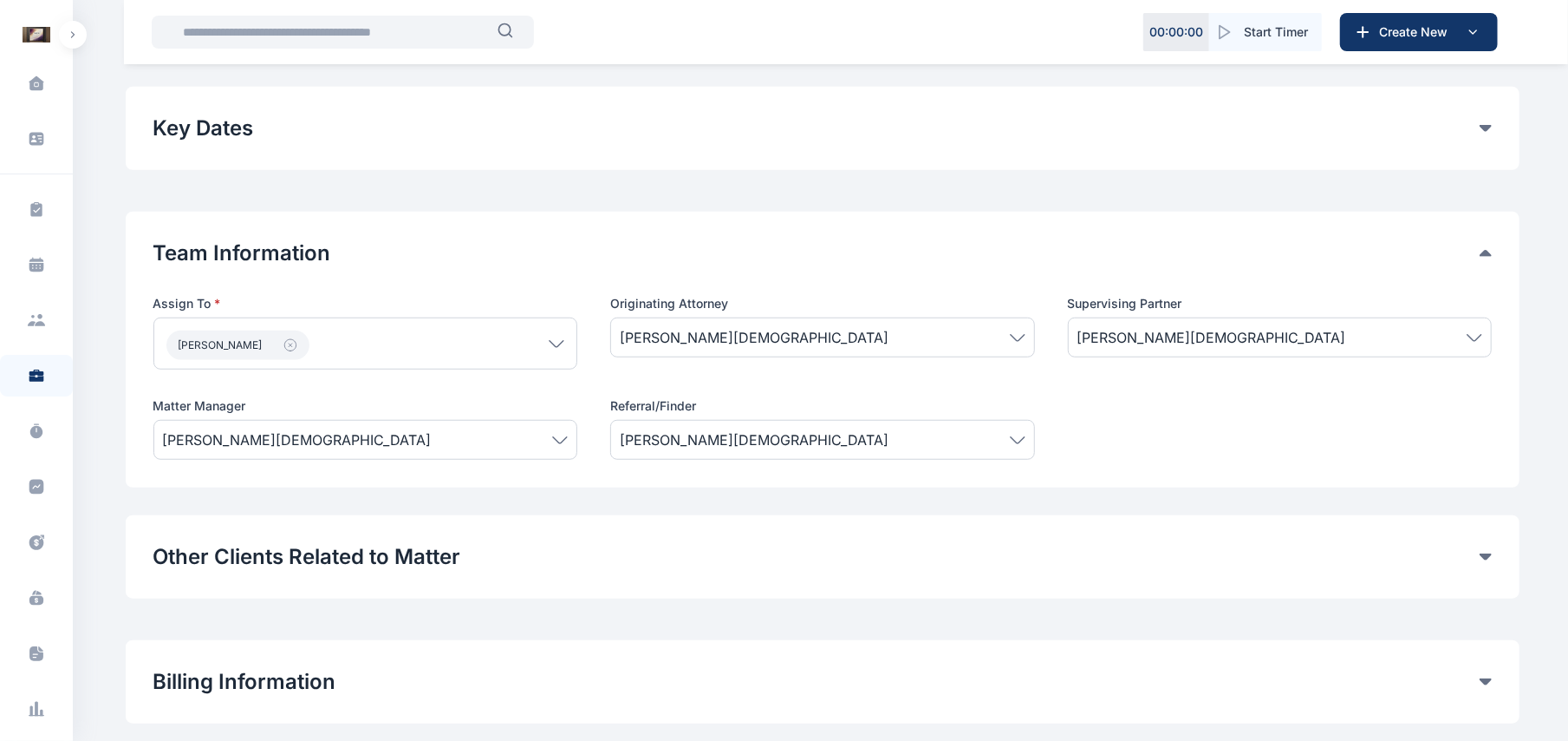
scroll to position [907, 0]
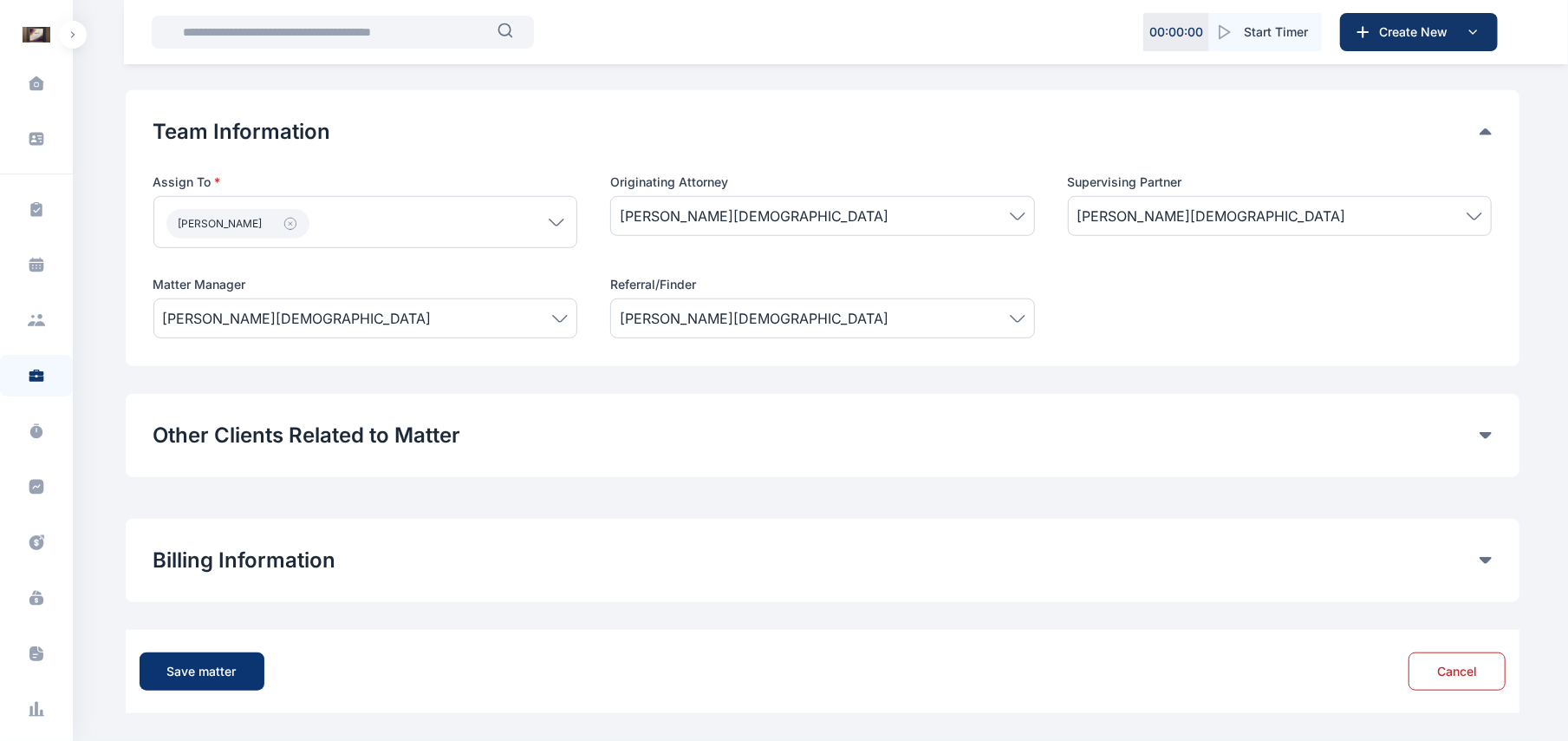
type input "**********"
click at [219, 660] on button "Save matter" at bounding box center [201, 671] width 124 height 38
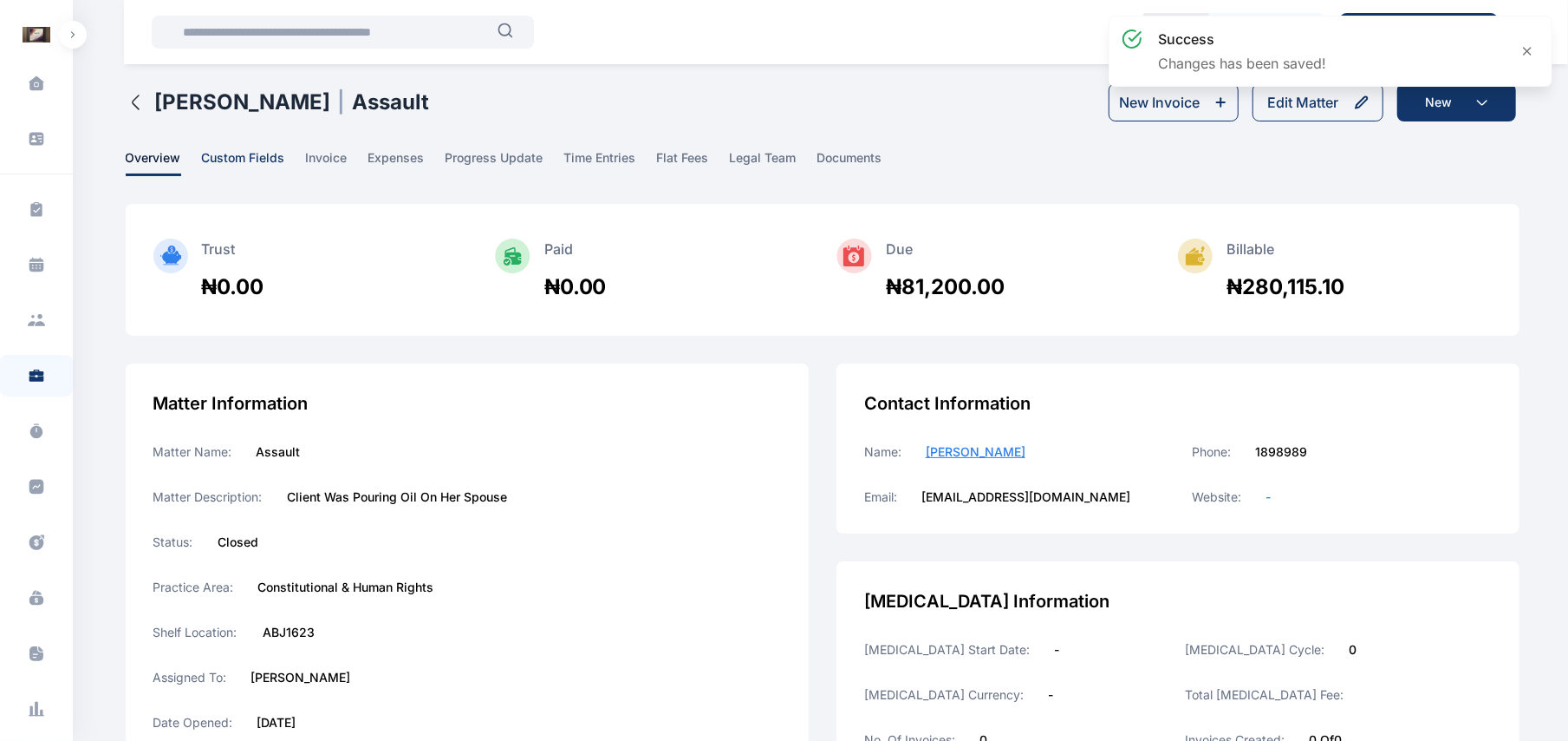
click at [253, 164] on span "custom fields" at bounding box center [244, 162] width 84 height 27
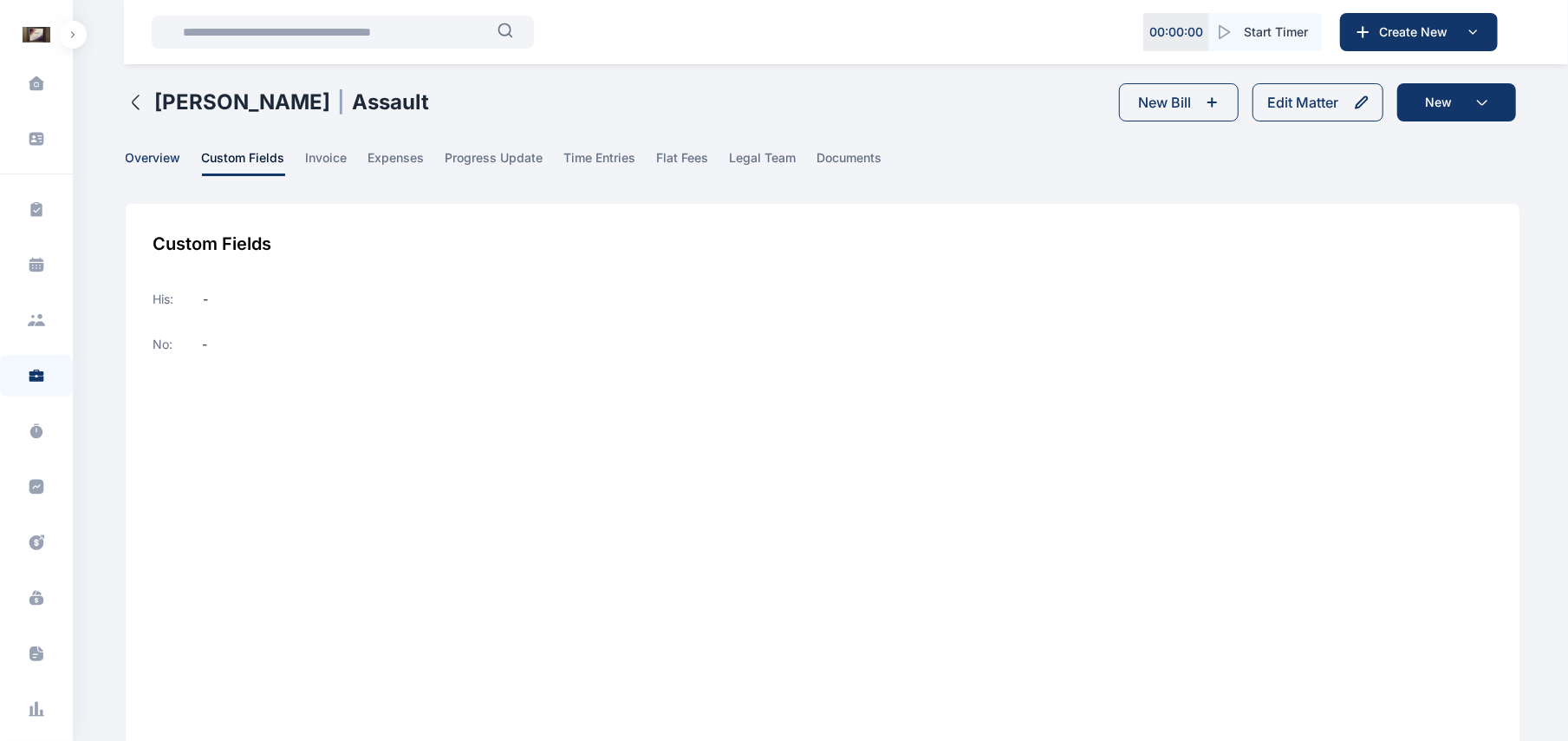
click at [140, 161] on span "overview" at bounding box center [153, 162] width 56 height 27
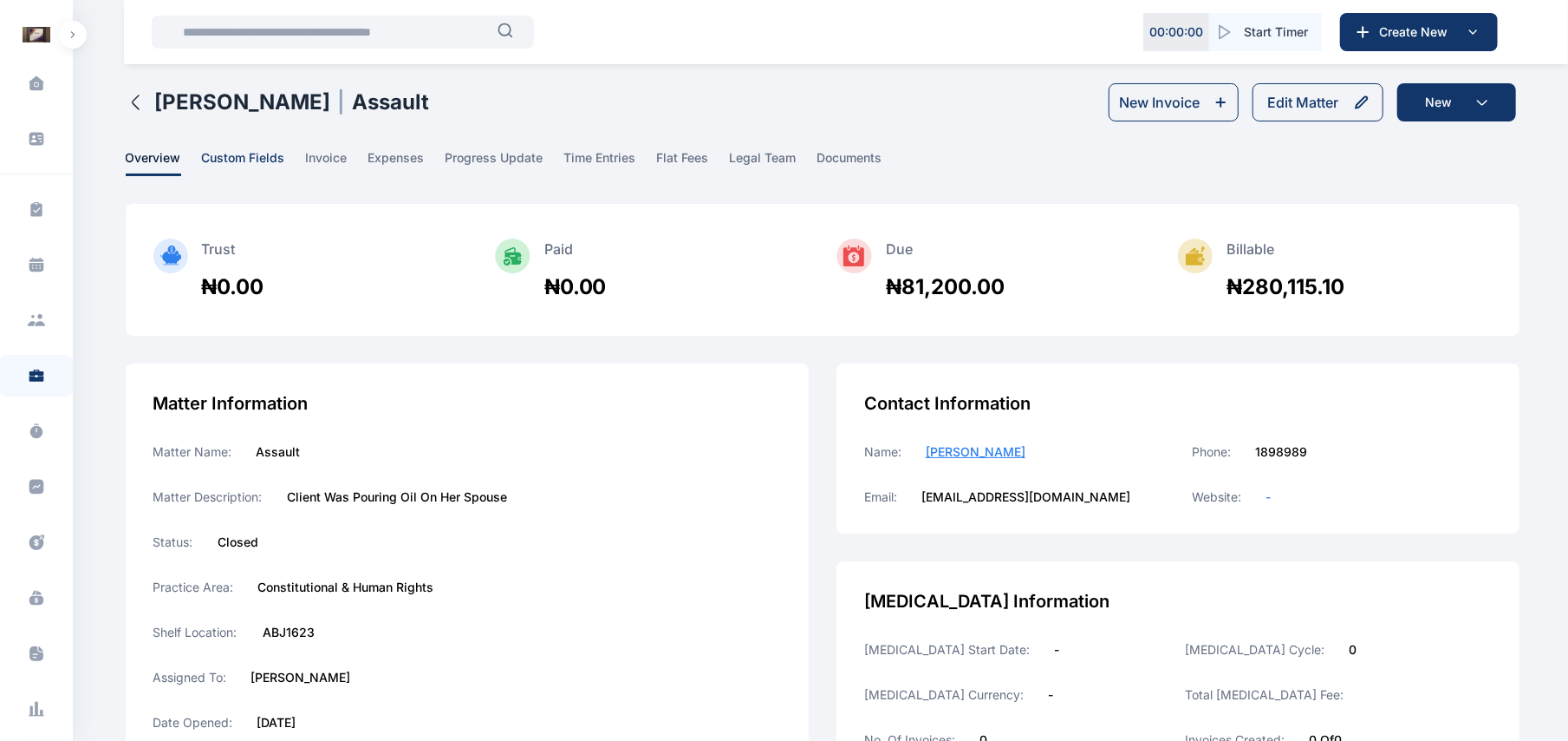
click at [248, 160] on span "custom fields" at bounding box center [244, 162] width 84 height 27
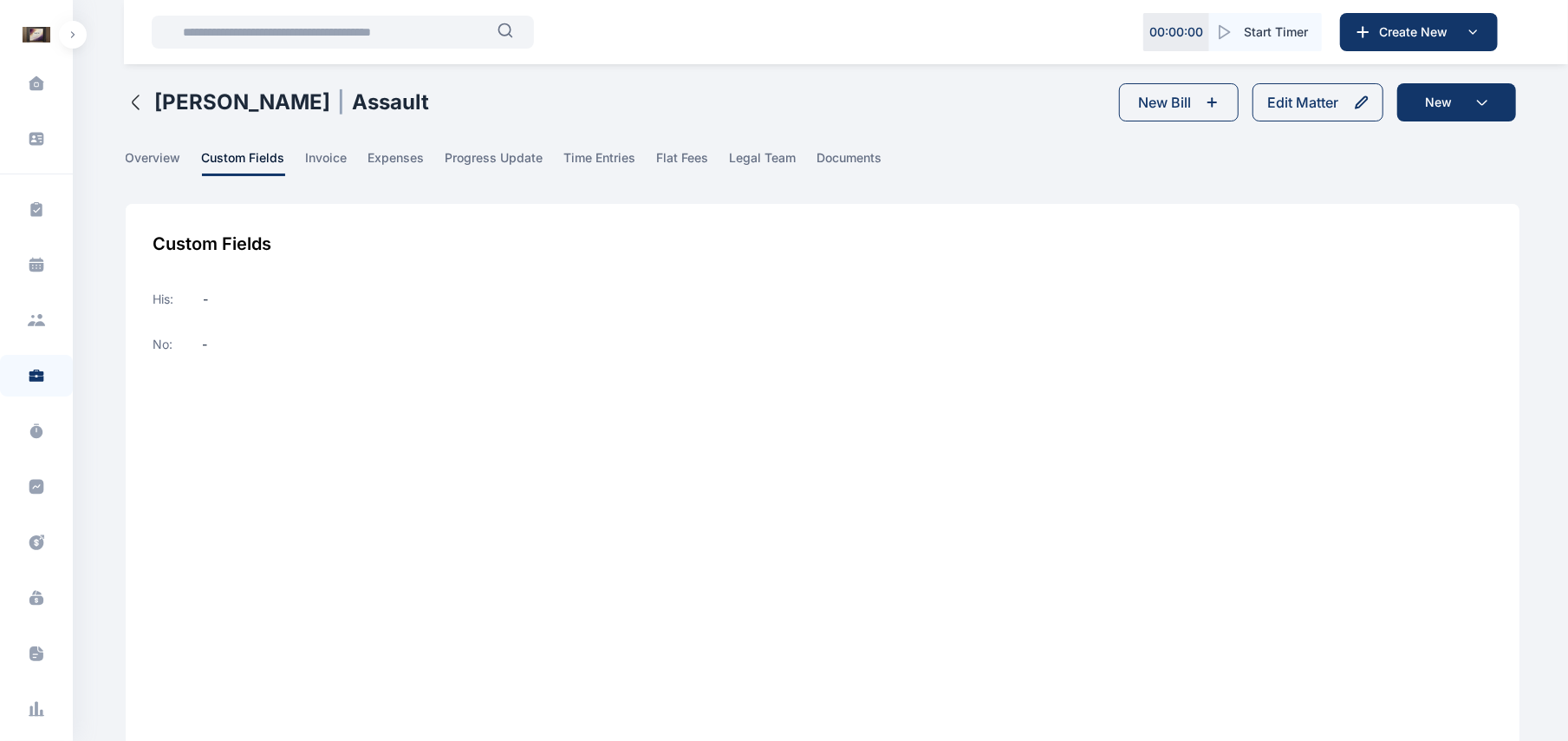
click at [130, 147] on main "[PERSON_NAME] [PERSON_NAME] Law Firm Dashboard dashboard Conflict-Check conflic…" at bounding box center [824, 443] width 1398 height 886
click at [149, 166] on span "overview" at bounding box center [153, 162] width 56 height 27
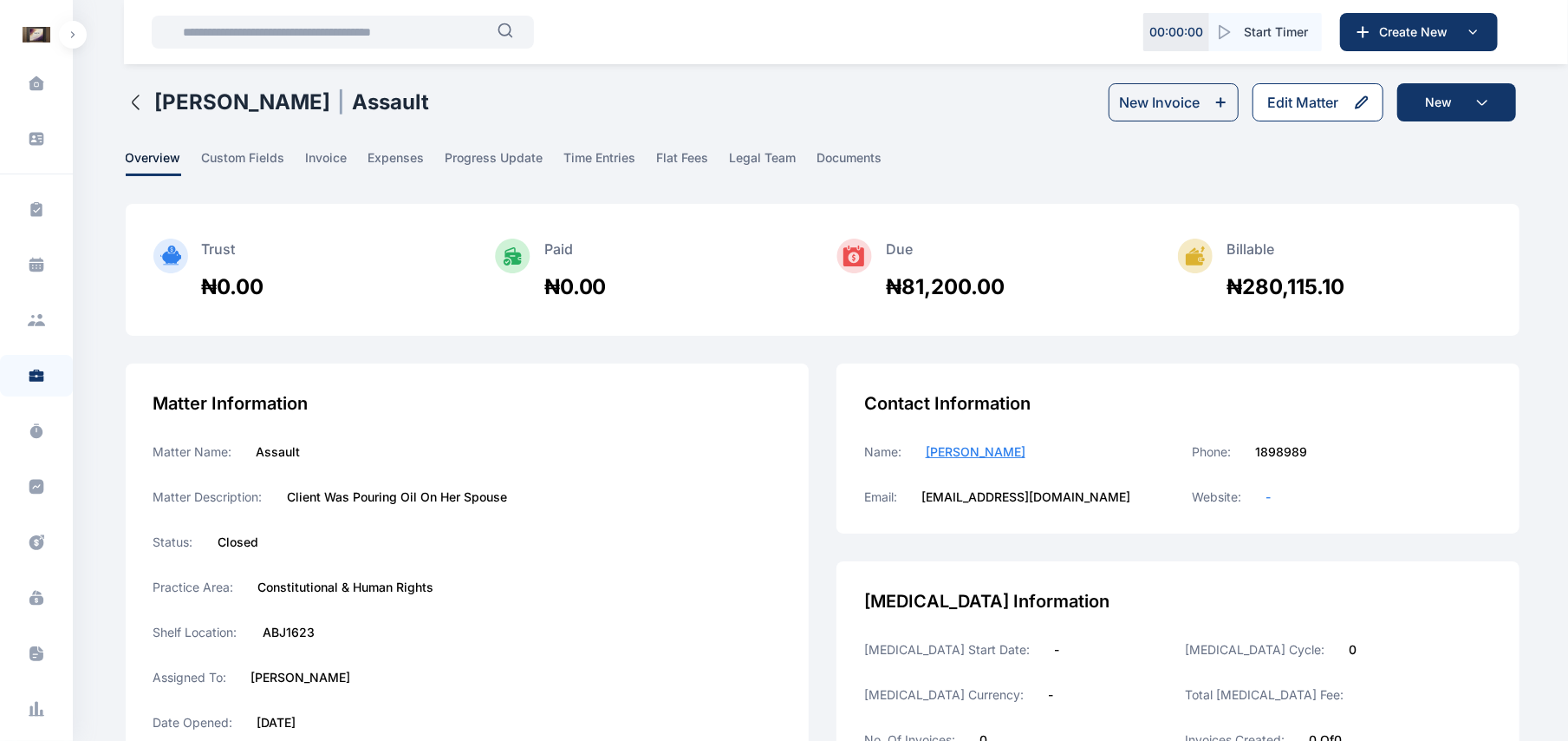
click at [1287, 109] on div "Edit Matter" at bounding box center [1302, 102] width 71 height 21
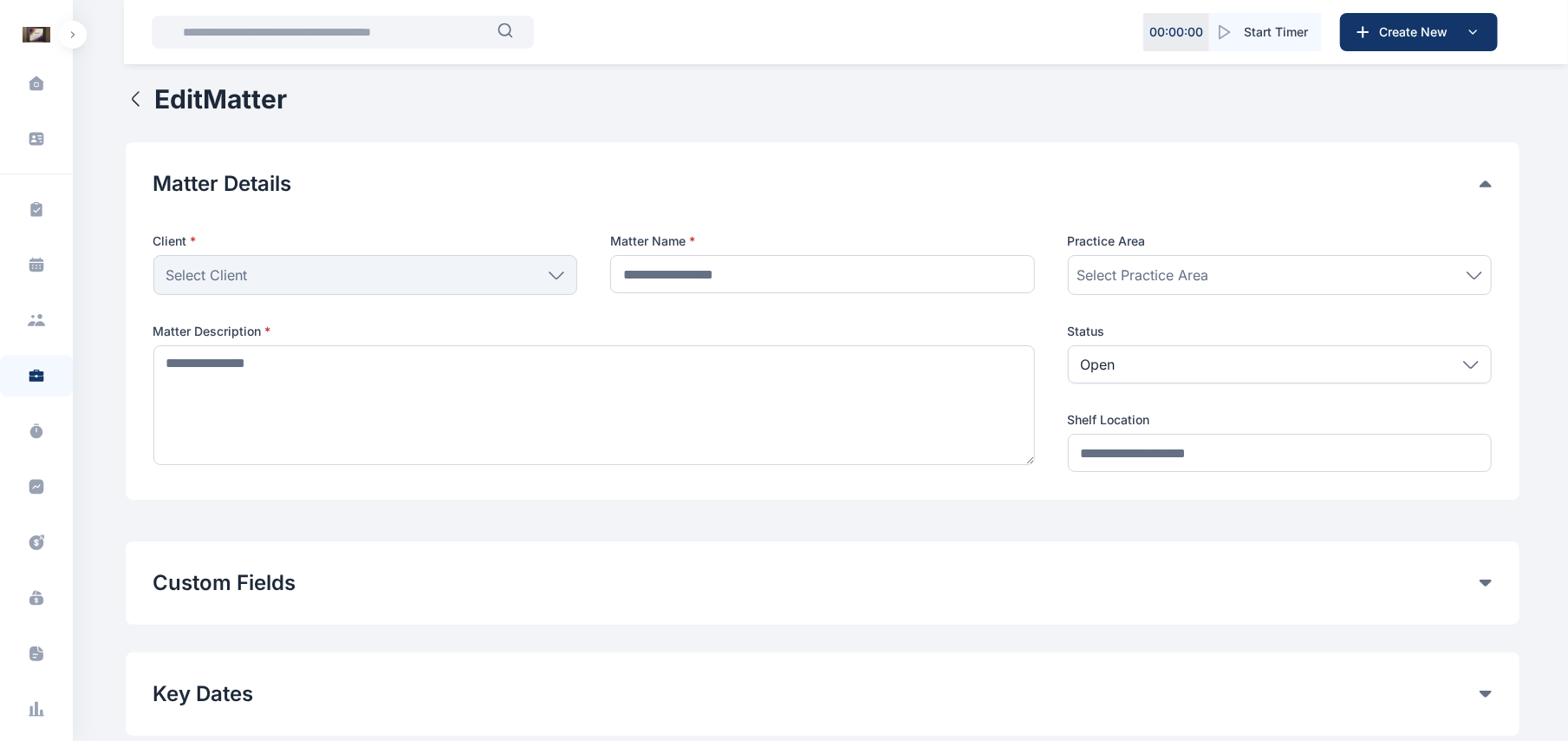
type input "*******"
type textarea "**********"
type input "*******"
click at [476, 598] on div "Custom Fields General Fields his Remove no Remove Add Custom Fields" at bounding box center [822, 583] width 1394 height 84
click at [1471, 587] on button "Custom Fields" at bounding box center [816, 583] width 1326 height 28
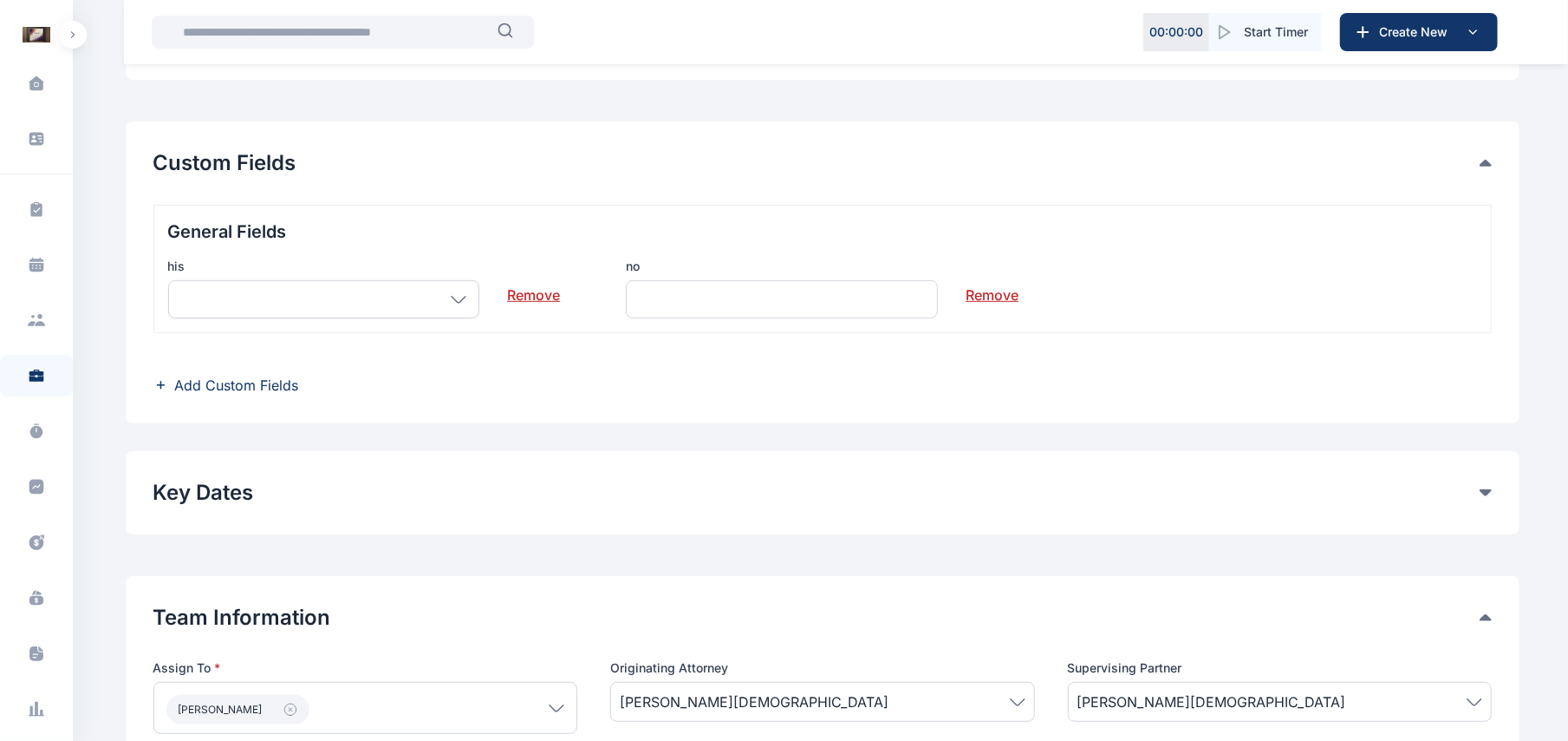
scroll to position [404, 0]
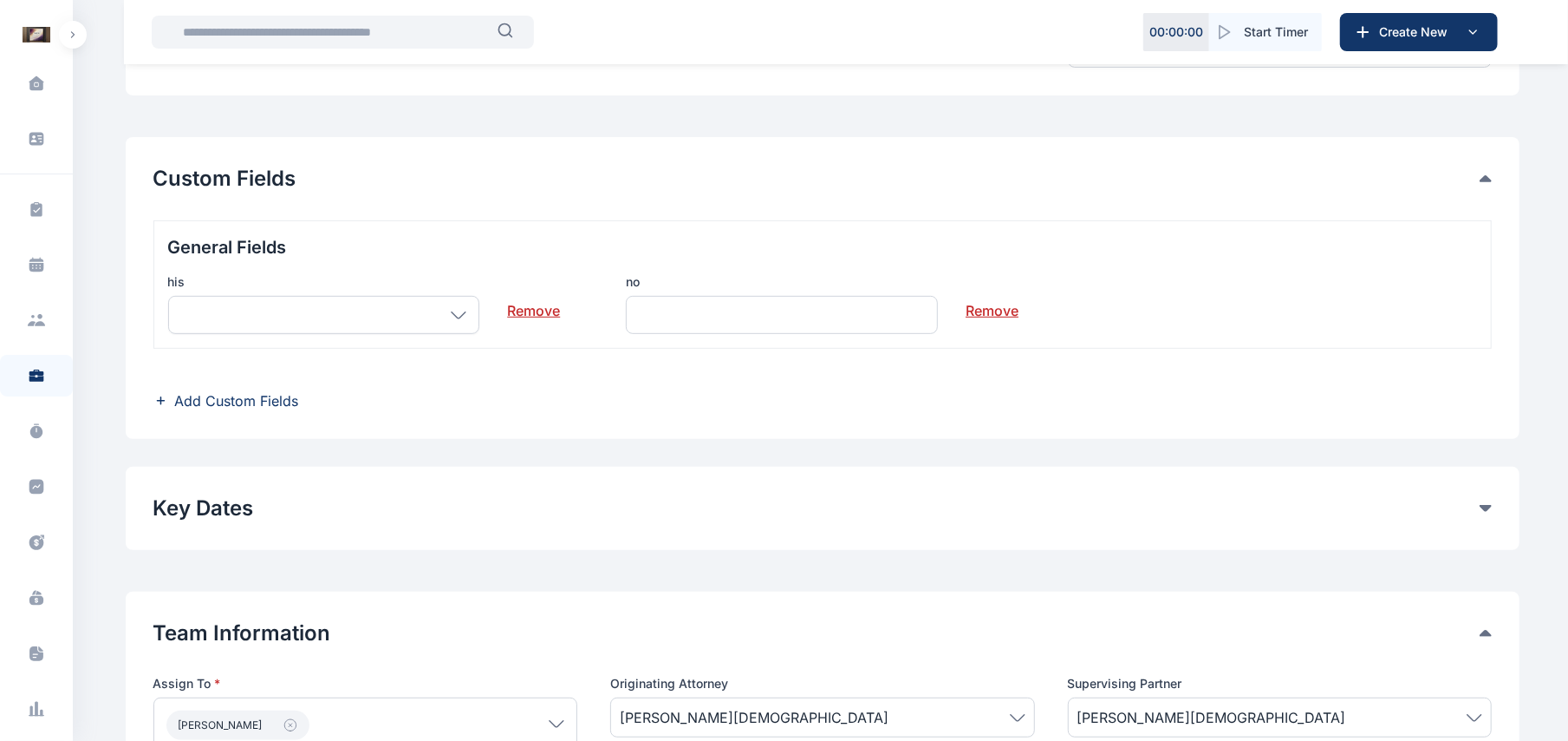
click at [230, 403] on span "Add Custom Fields" at bounding box center [237, 400] width 124 height 21
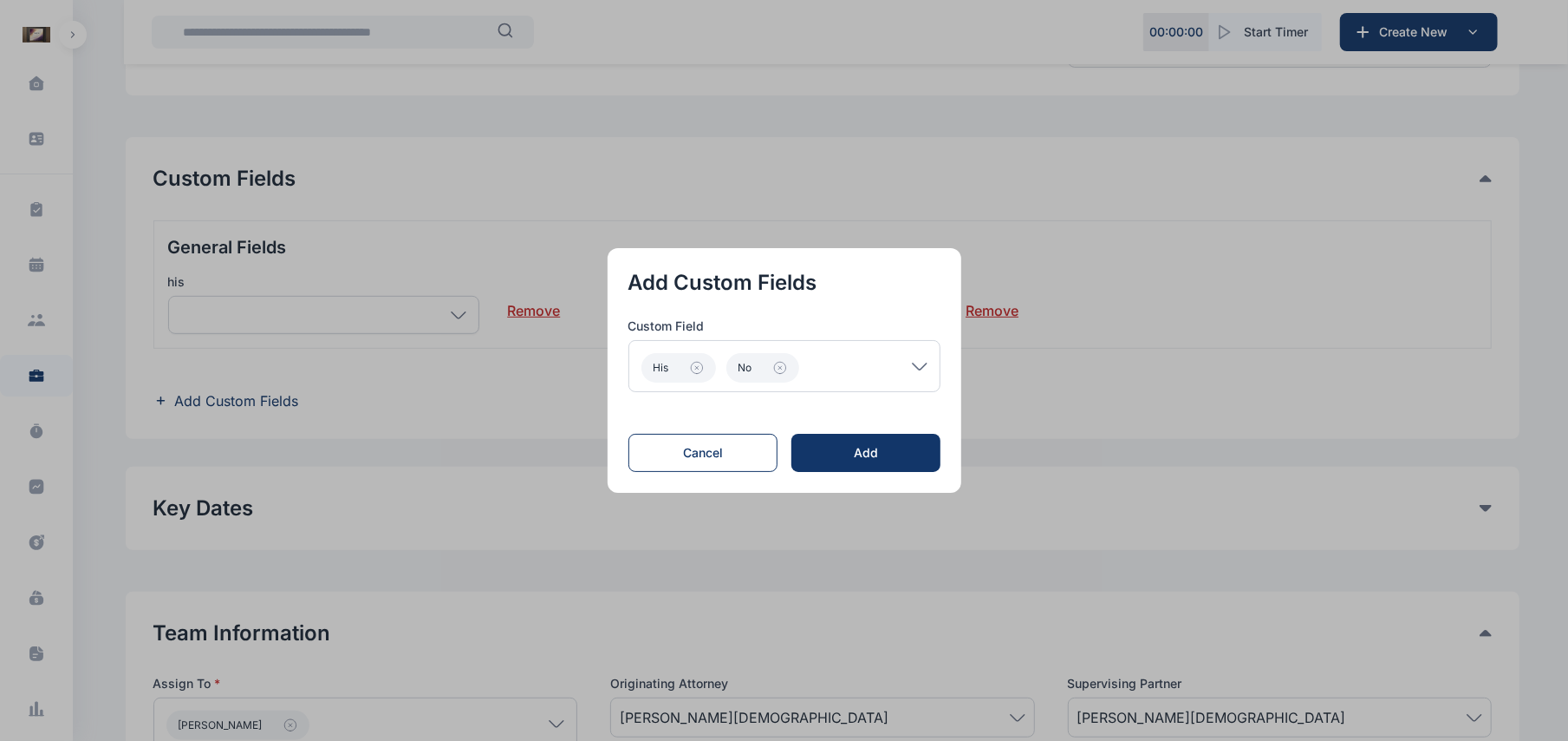
click at [926, 370] on icon at bounding box center [920, 367] width 16 height 8
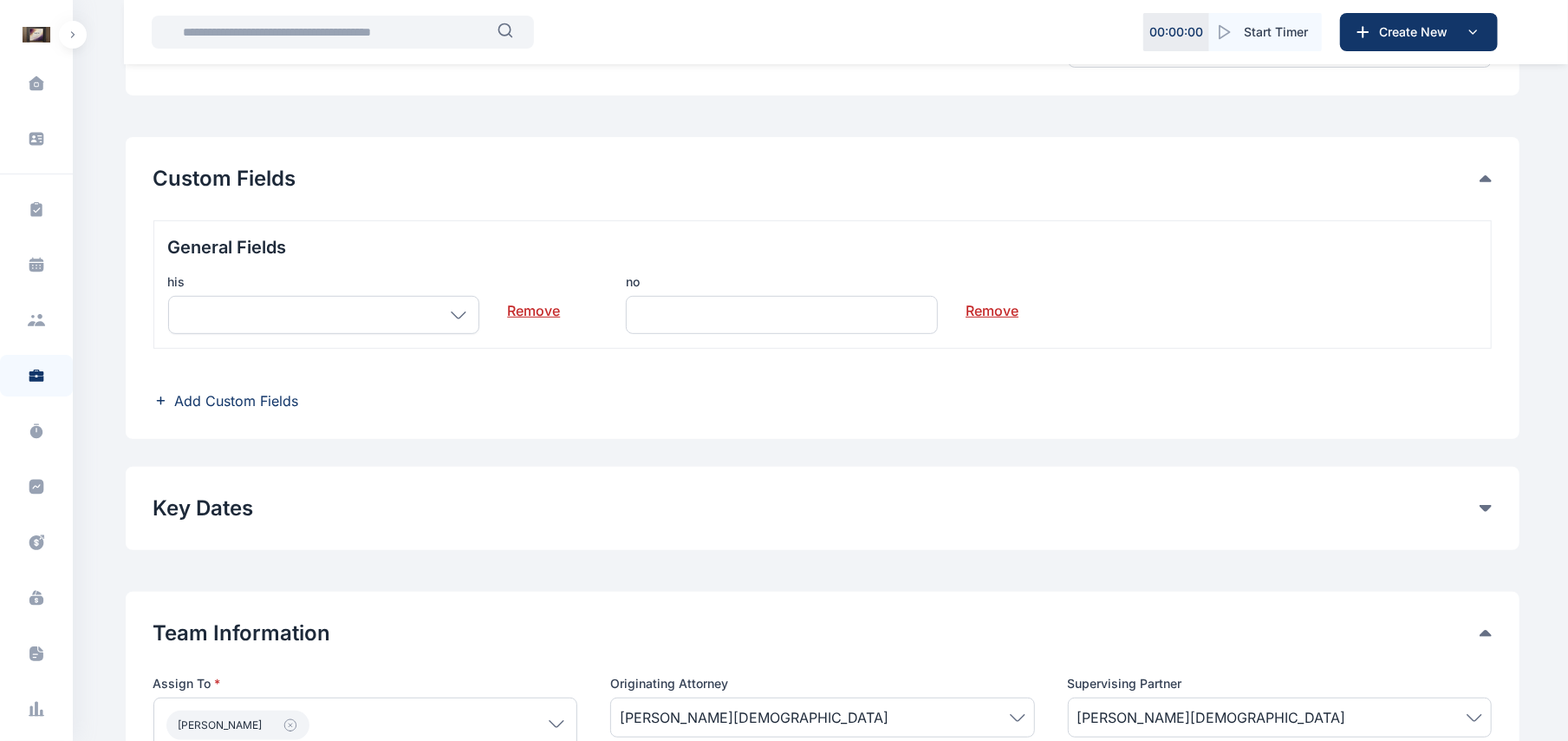
click at [260, 399] on span "Add Custom Fields" at bounding box center [237, 400] width 124 height 21
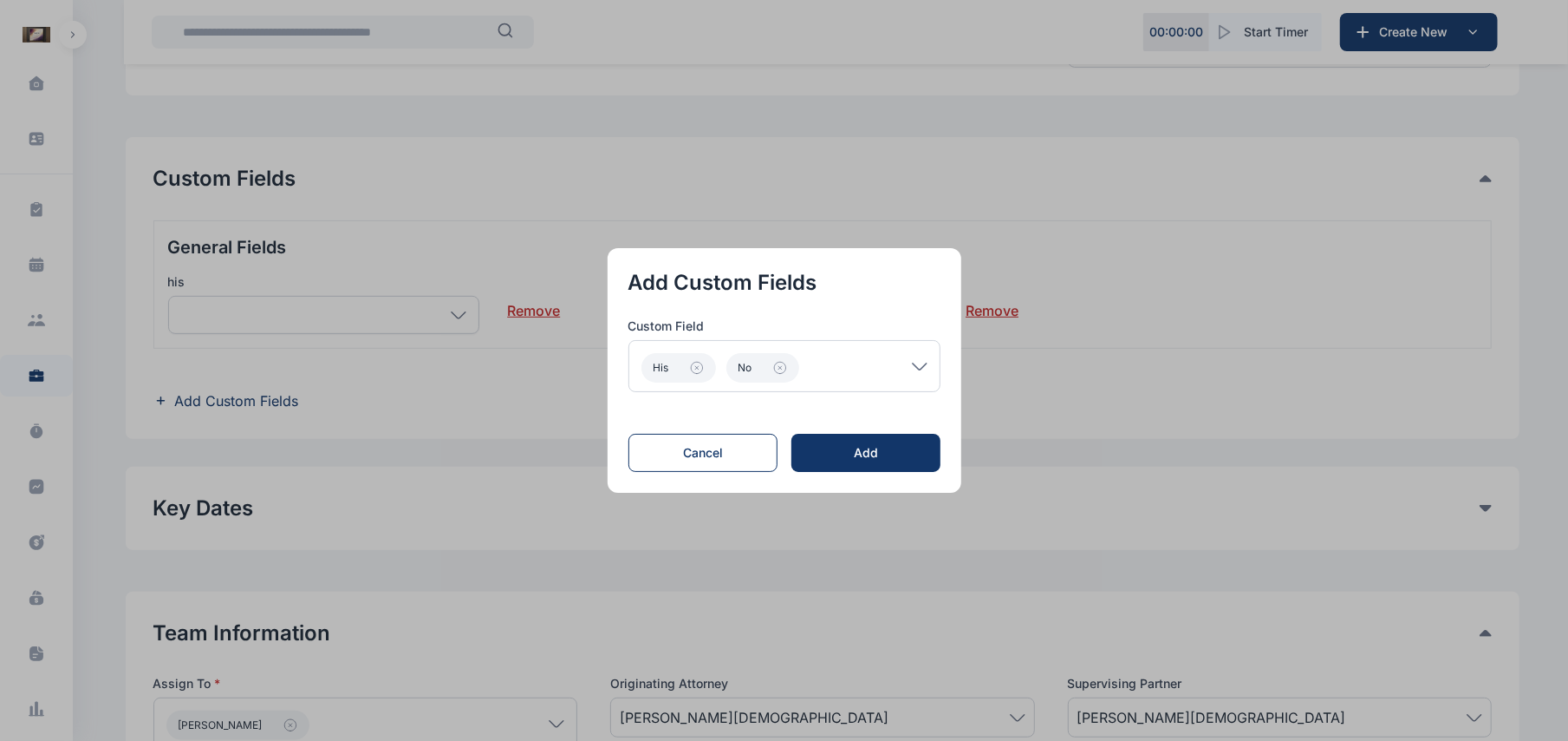
click at [933, 362] on div "his no" at bounding box center [784, 366] width 312 height 52
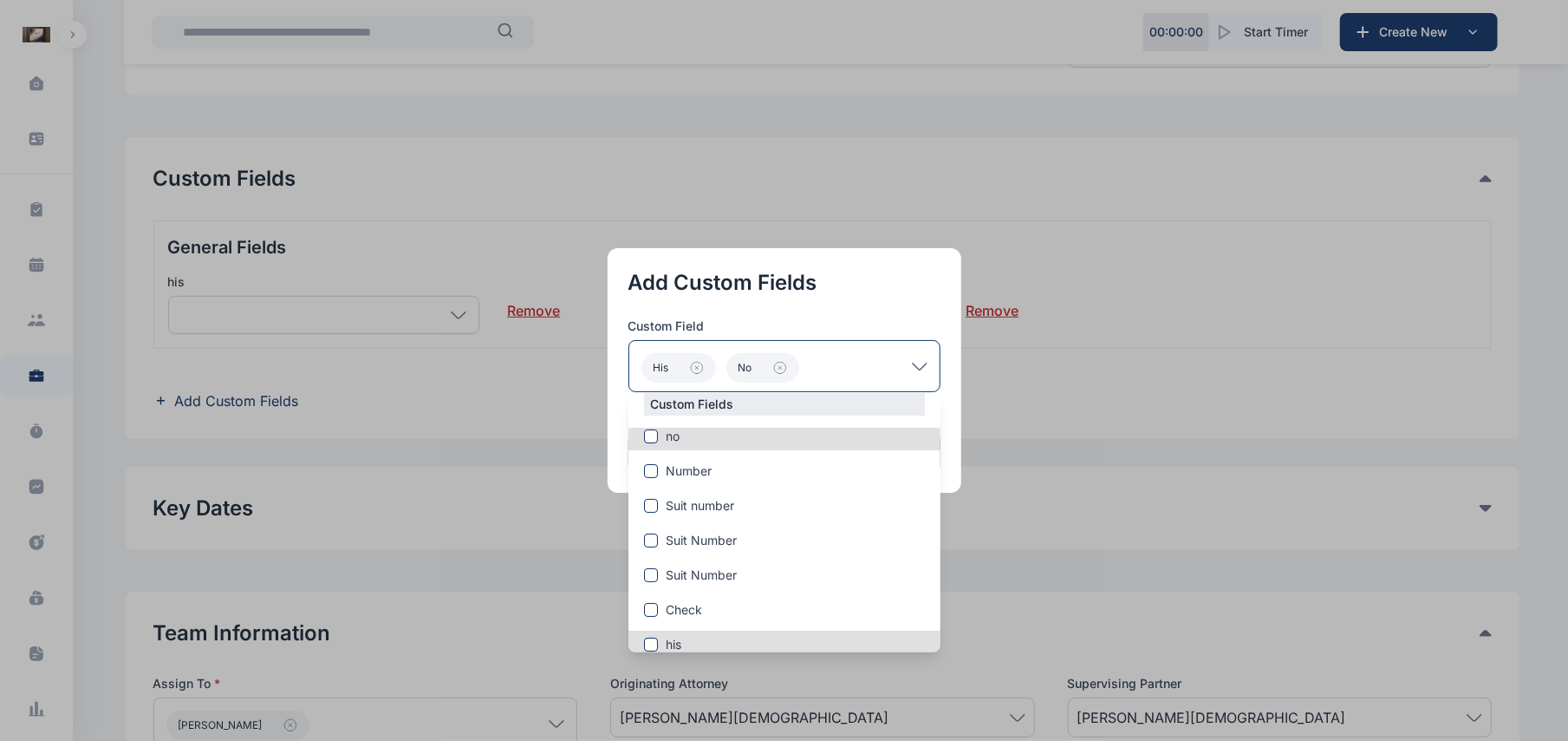
scroll to position [191, 0]
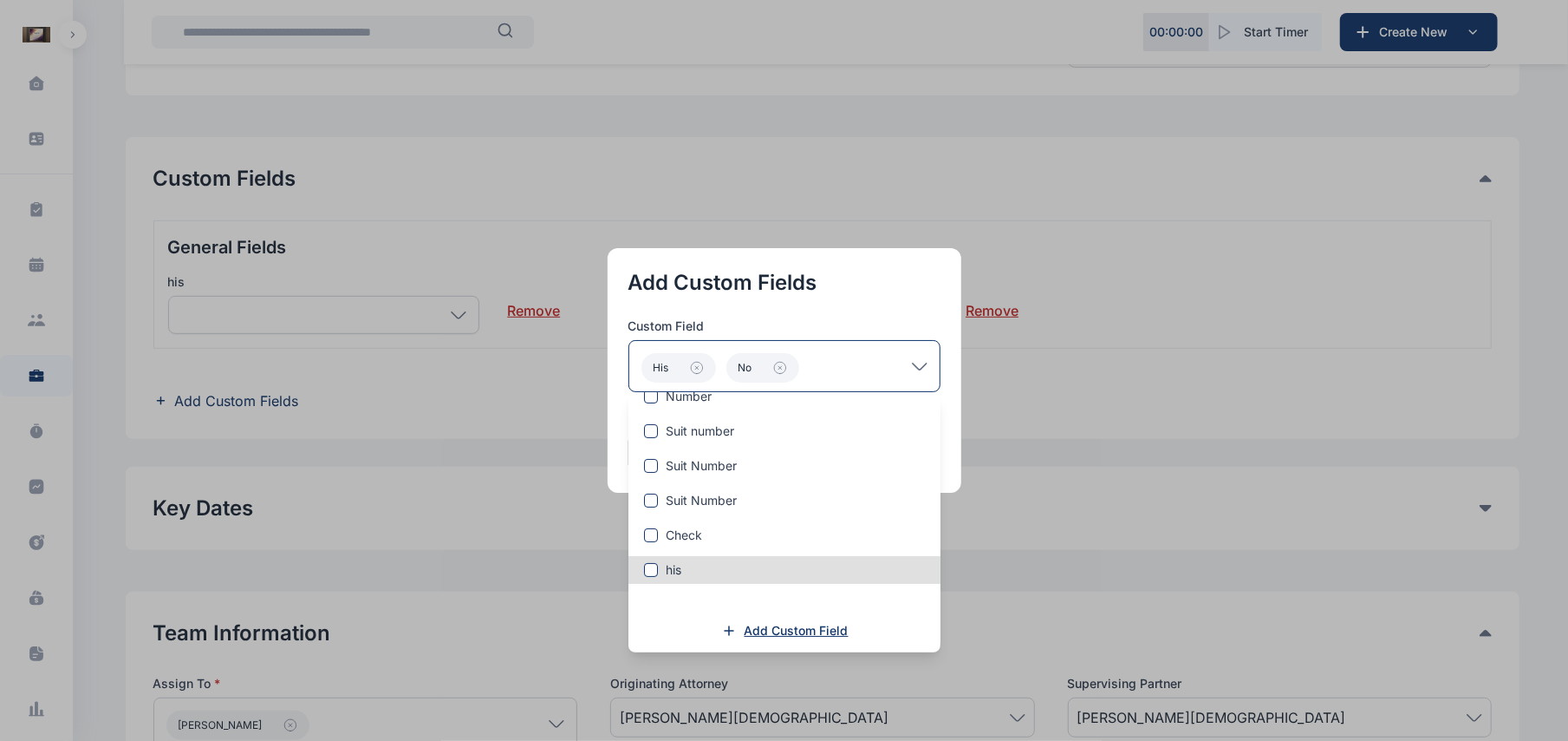
click at [762, 624] on span "Add Custom Field" at bounding box center [796, 629] width 104 height 17
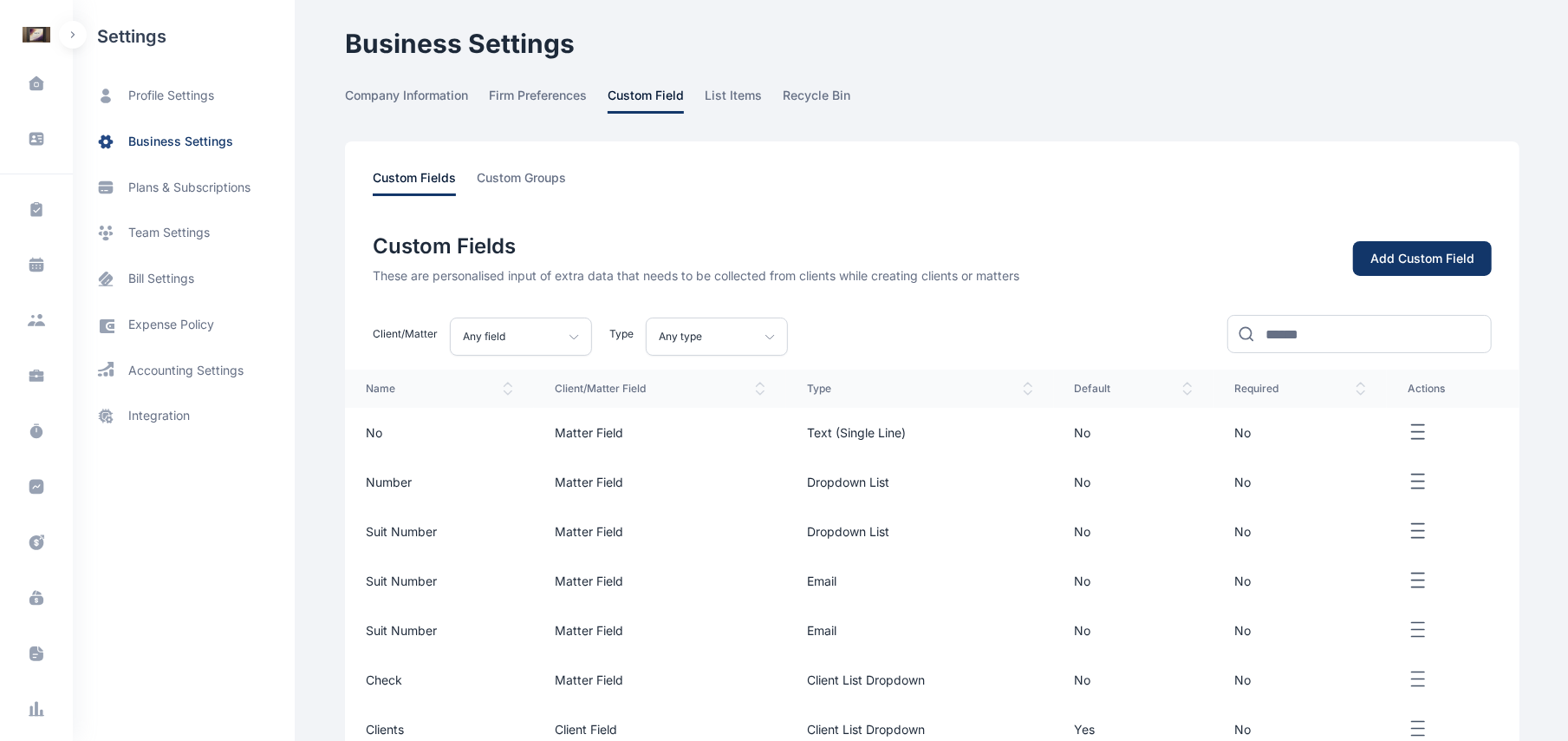
click at [1382, 275] on button "Add Custom Field" at bounding box center [1422, 259] width 138 height 36
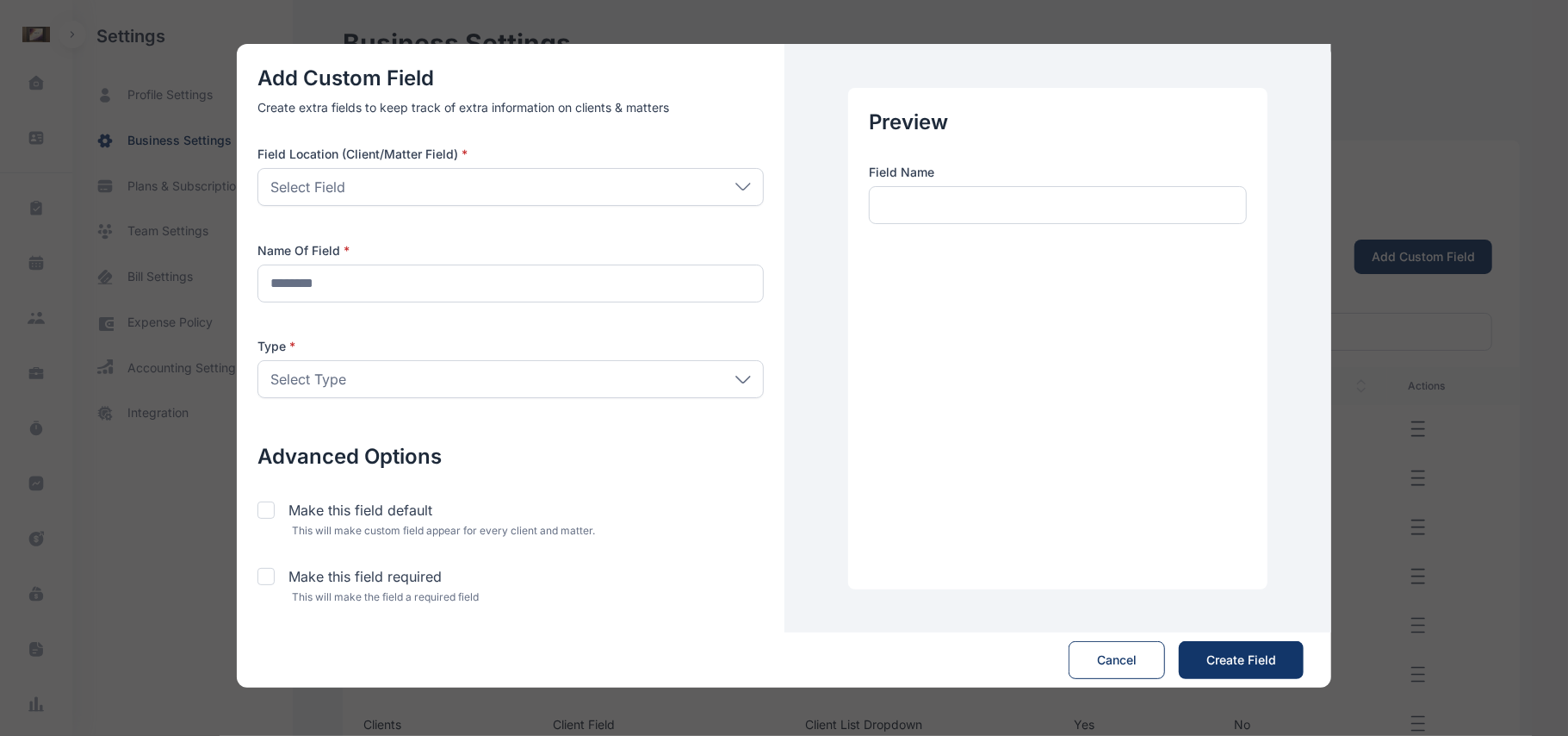
click at [480, 376] on div "Select Type" at bounding box center [510, 379] width 506 height 38
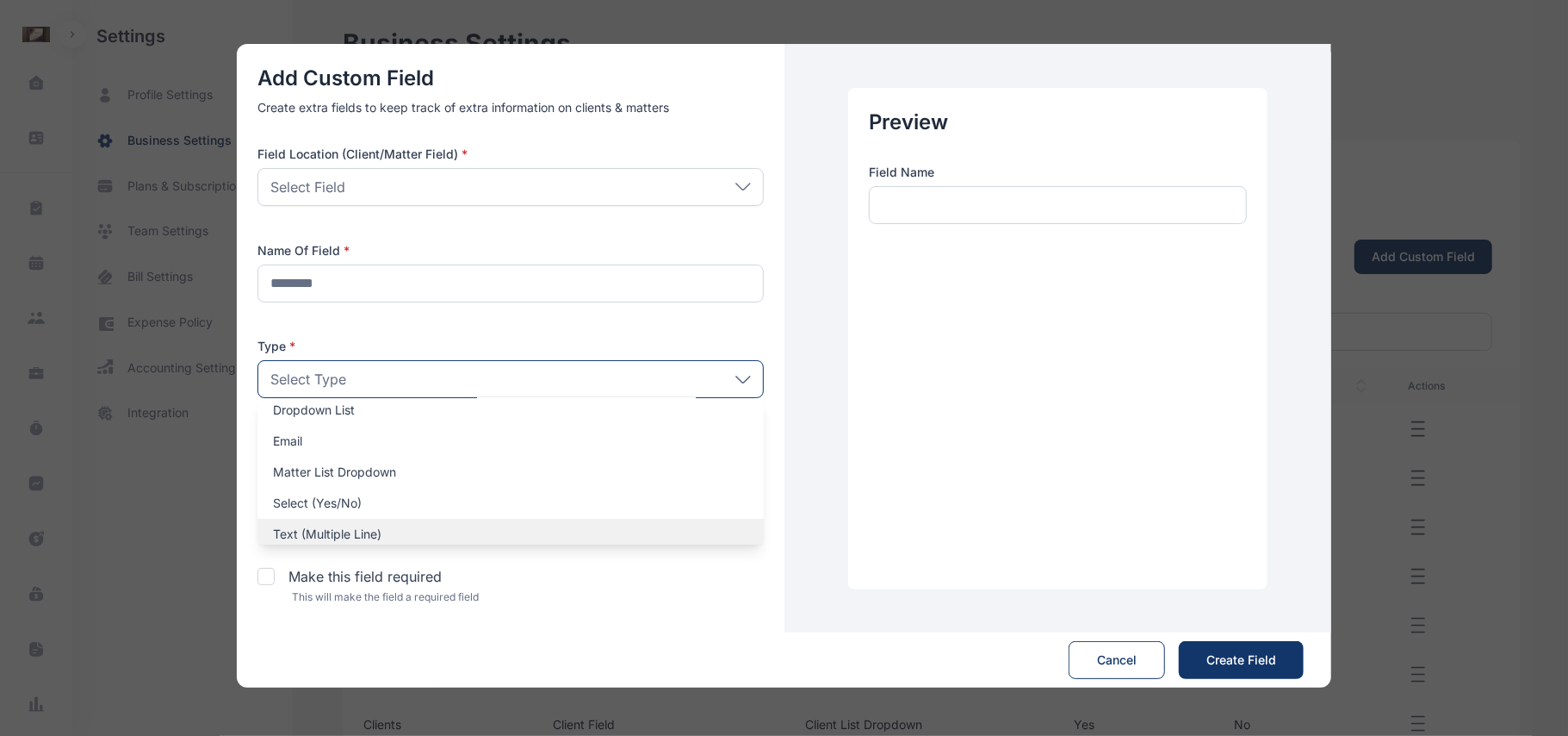
scroll to position [115, 0]
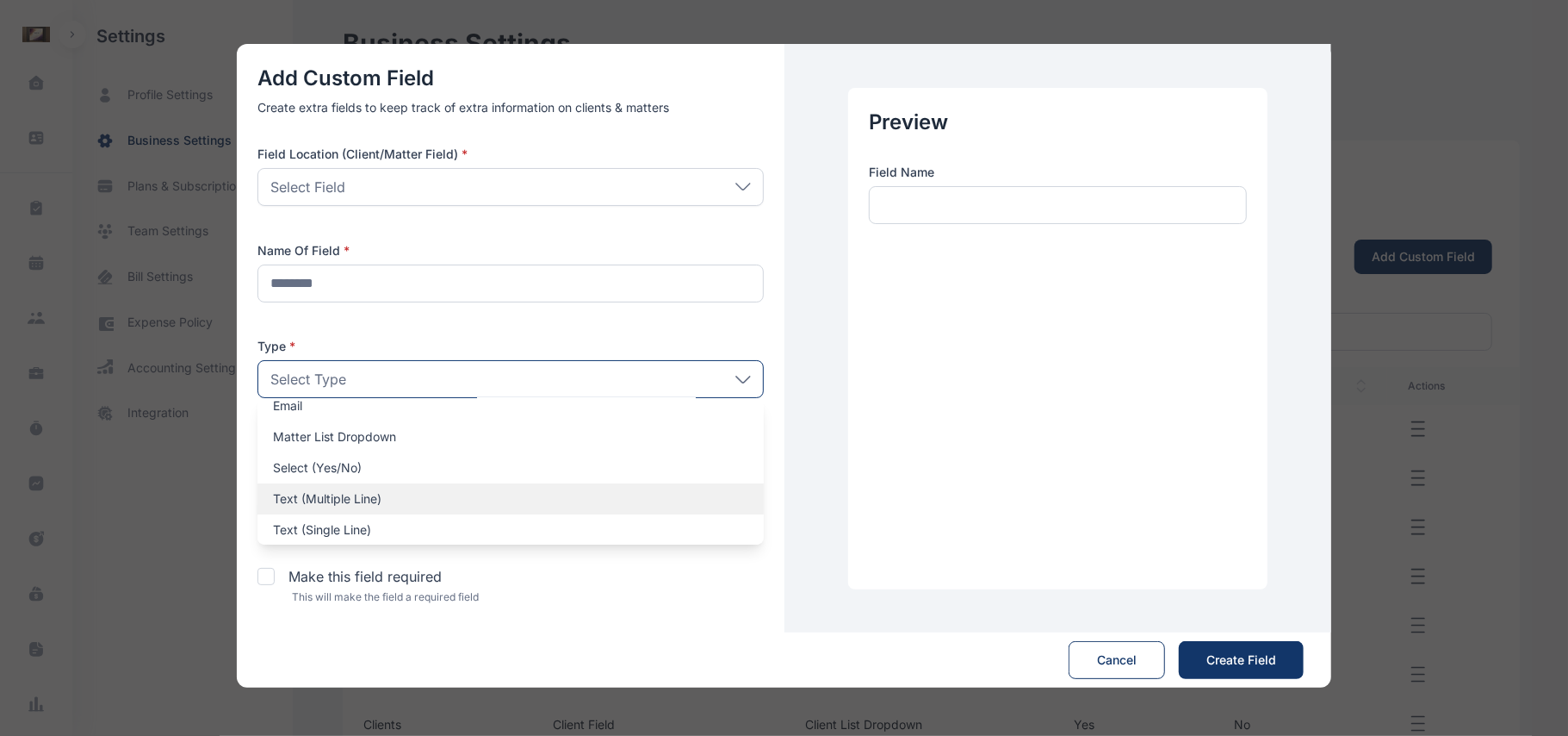
click at [404, 497] on p "Text (Multiple Line)" at bounding box center [510, 498] width 476 height 17
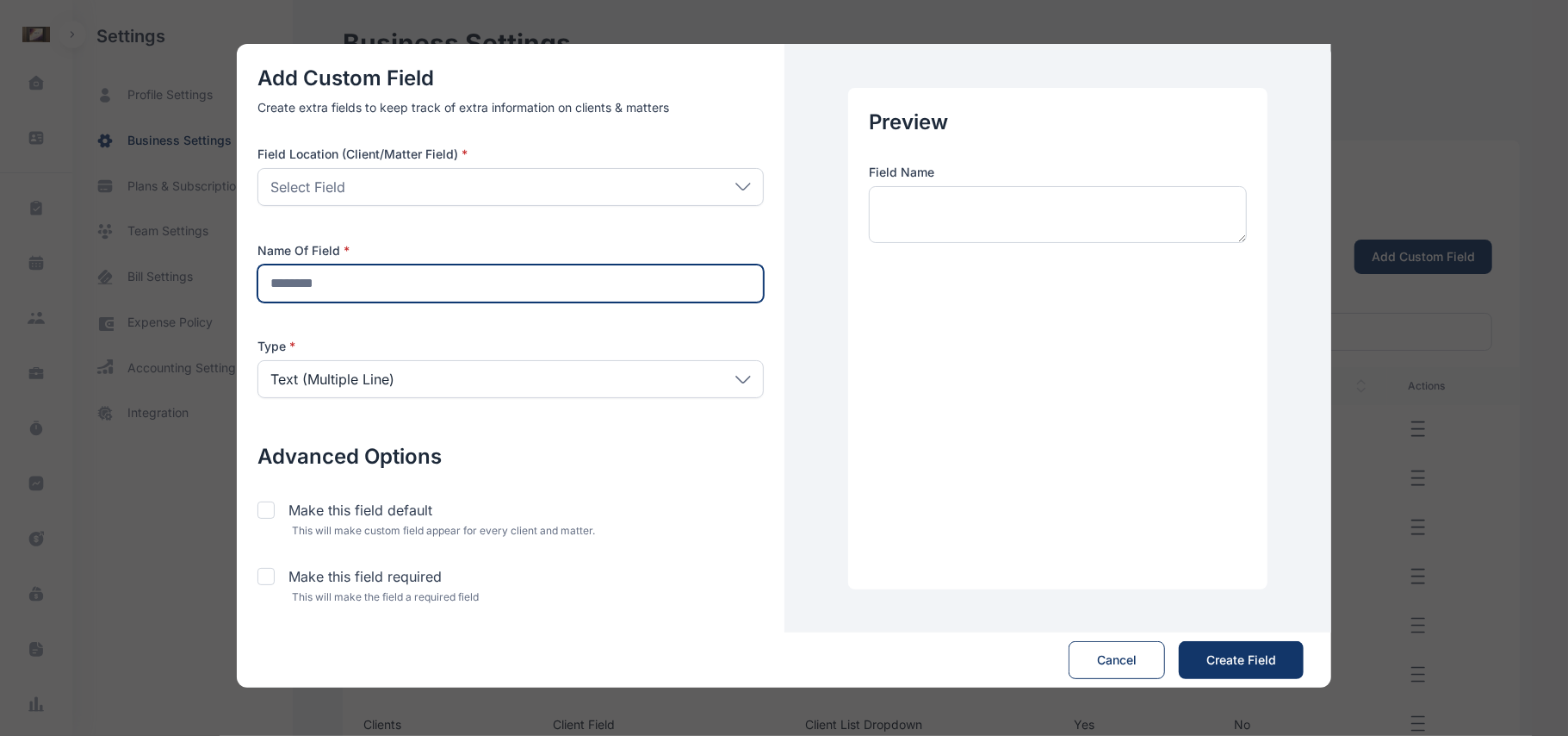
click at [473, 291] on input "text" at bounding box center [510, 283] width 506 height 38
click at [417, 290] on input "text" at bounding box center [510, 283] width 506 height 38
type input "********"
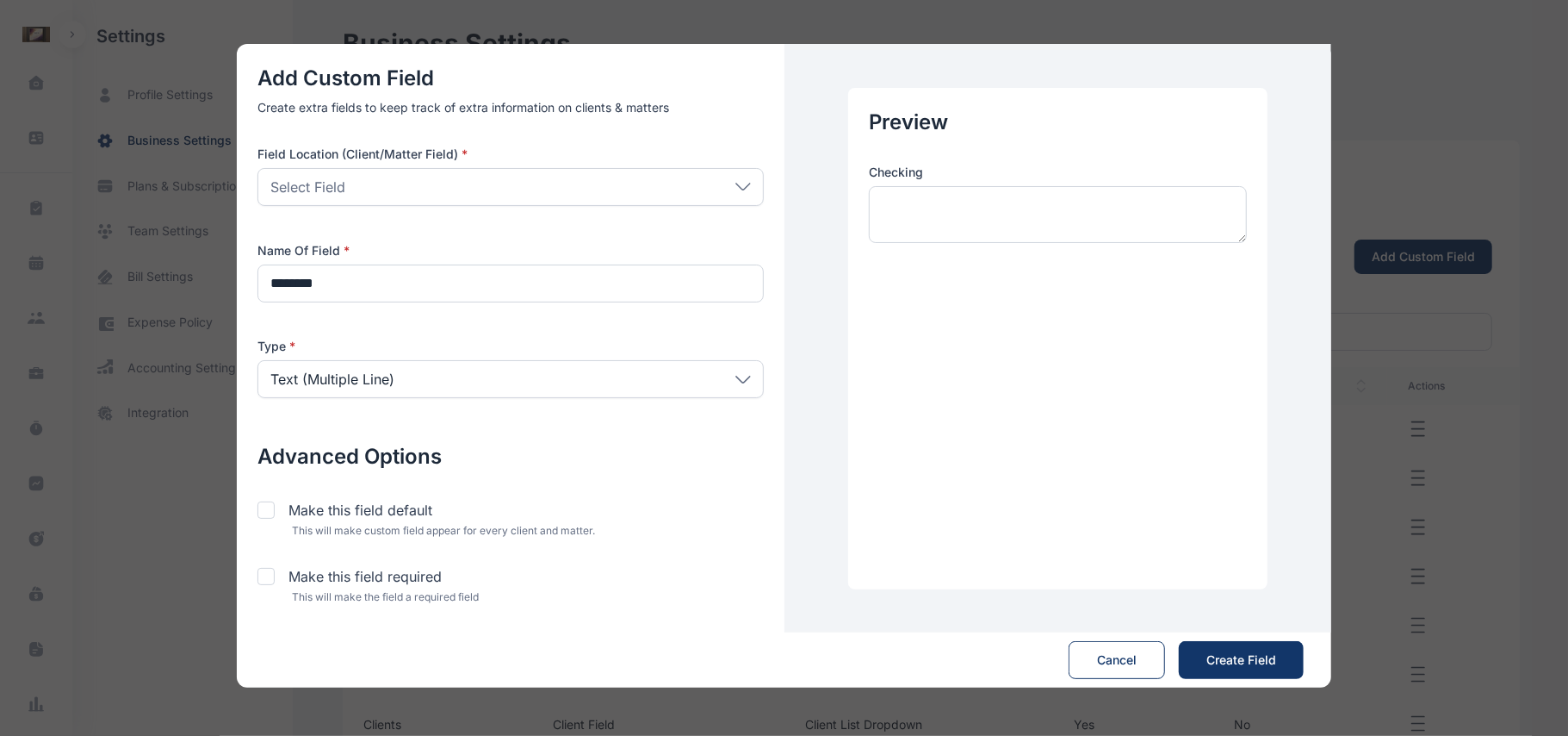
click at [393, 186] on div "Select Field" at bounding box center [510, 187] width 506 height 38
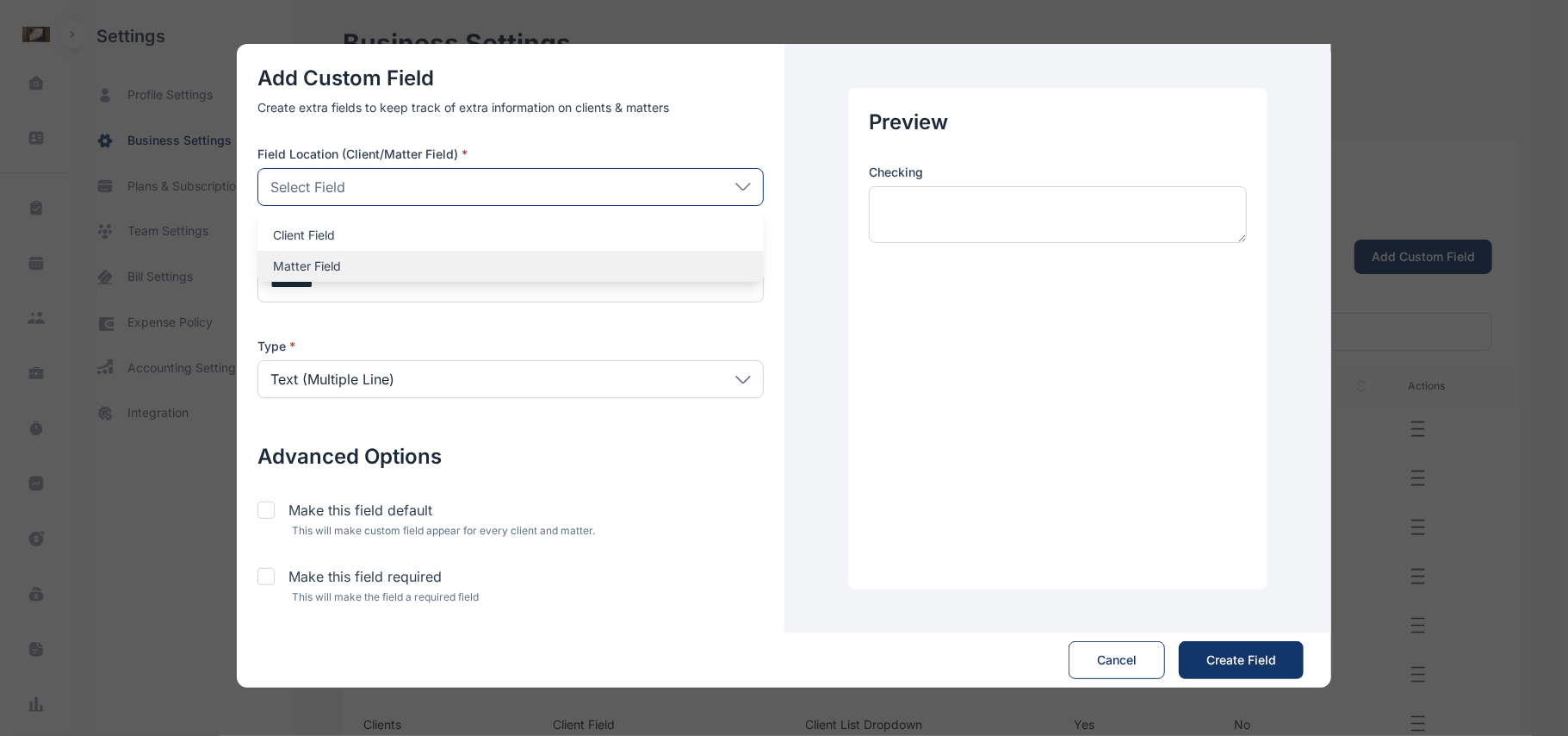
click at [379, 265] on p "Matter Field" at bounding box center [510, 265] width 476 height 17
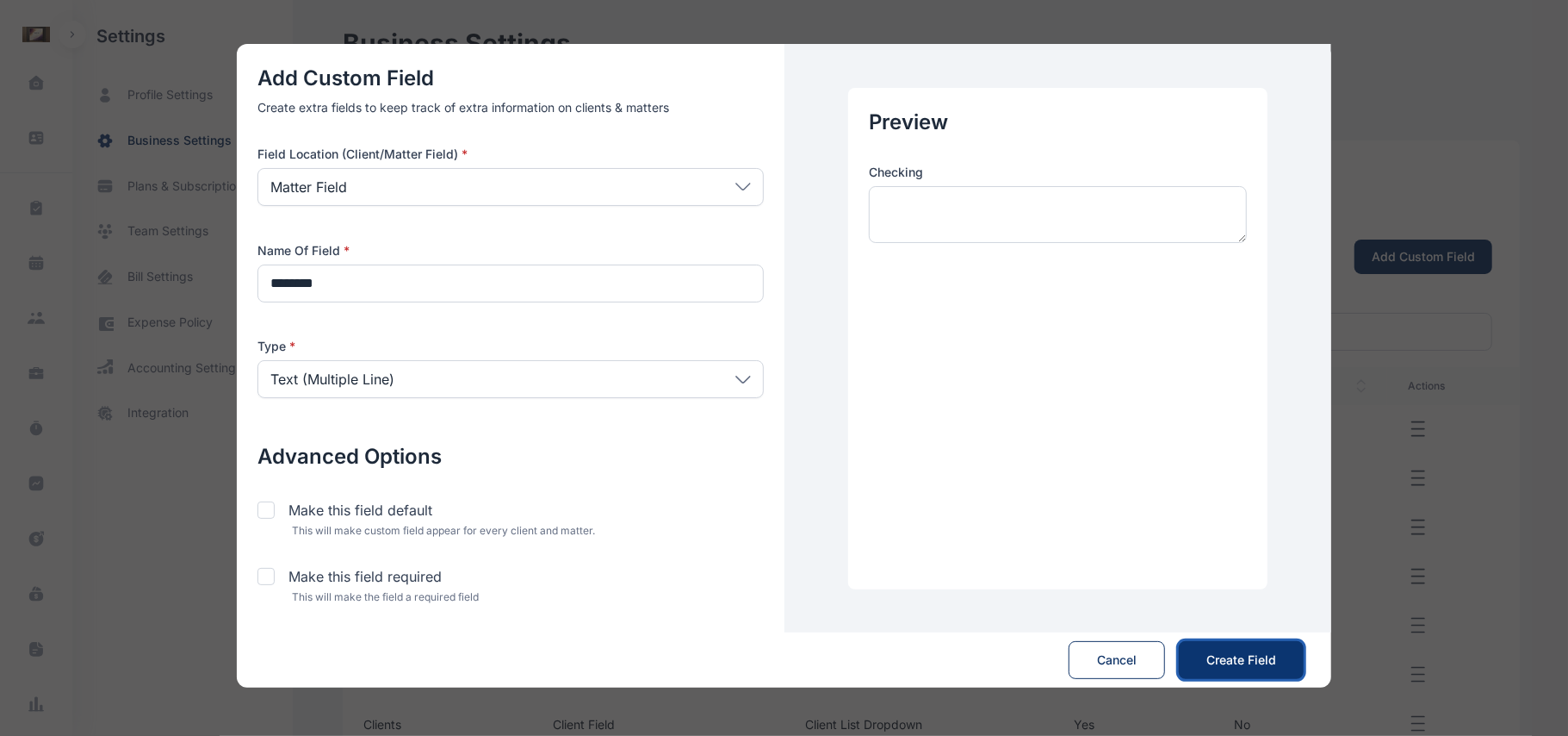
click at [1226, 649] on button "Create Field Save" at bounding box center [1241, 660] width 125 height 38
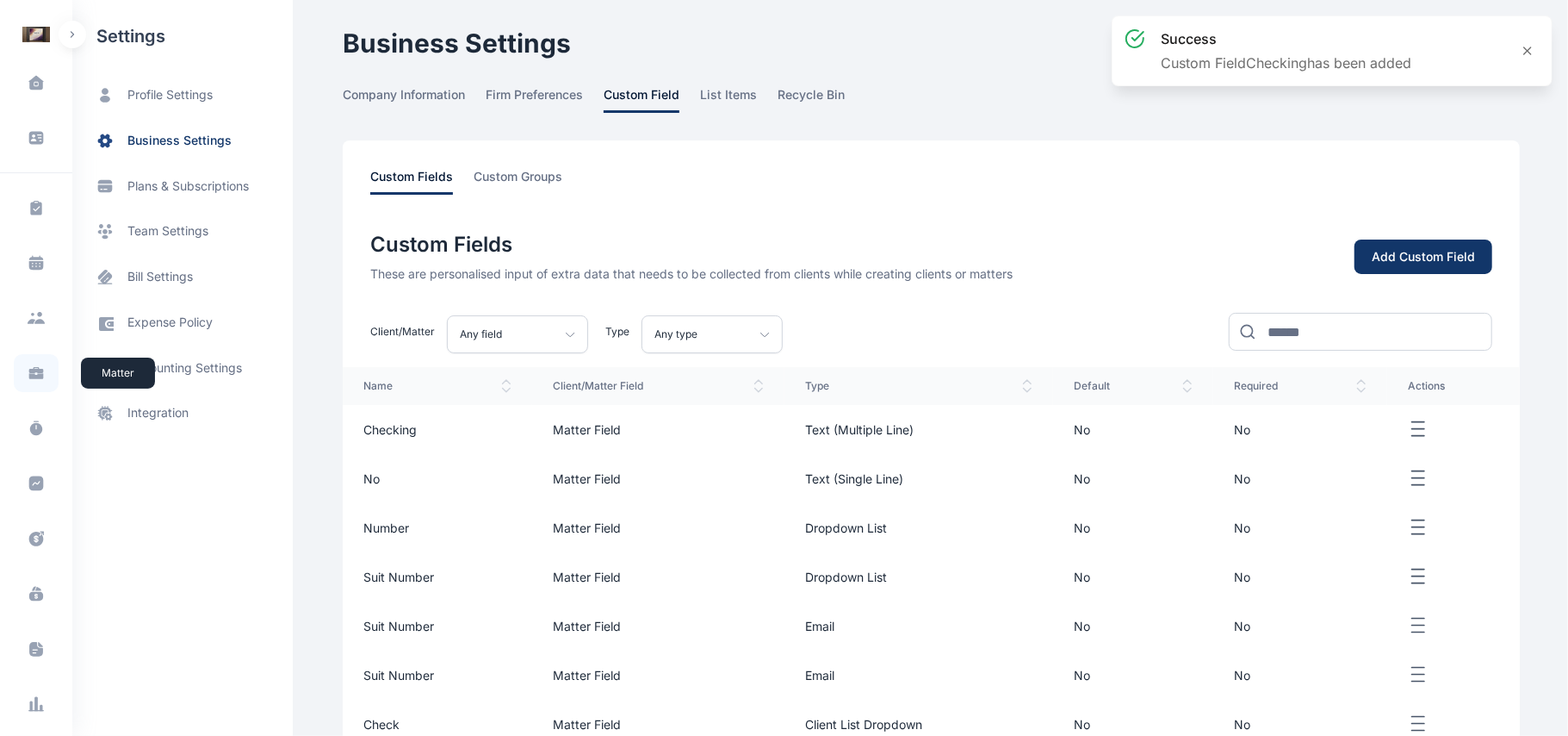
click at [30, 377] on icon at bounding box center [37, 376] width 15 height 6
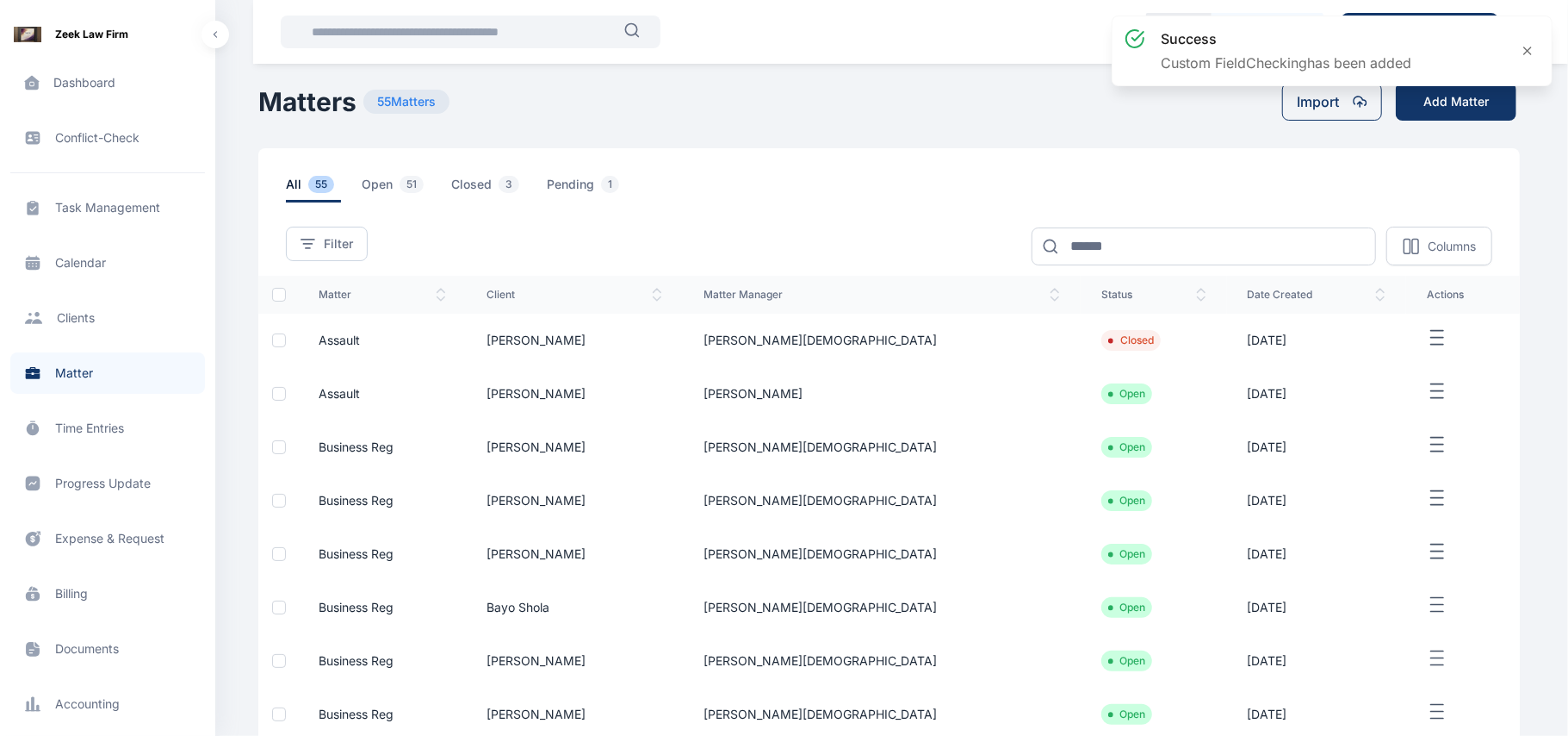
click at [950, 346] on td "[PERSON_NAME][DEMOGRAPHIC_DATA]" at bounding box center [882, 340] width 397 height 53
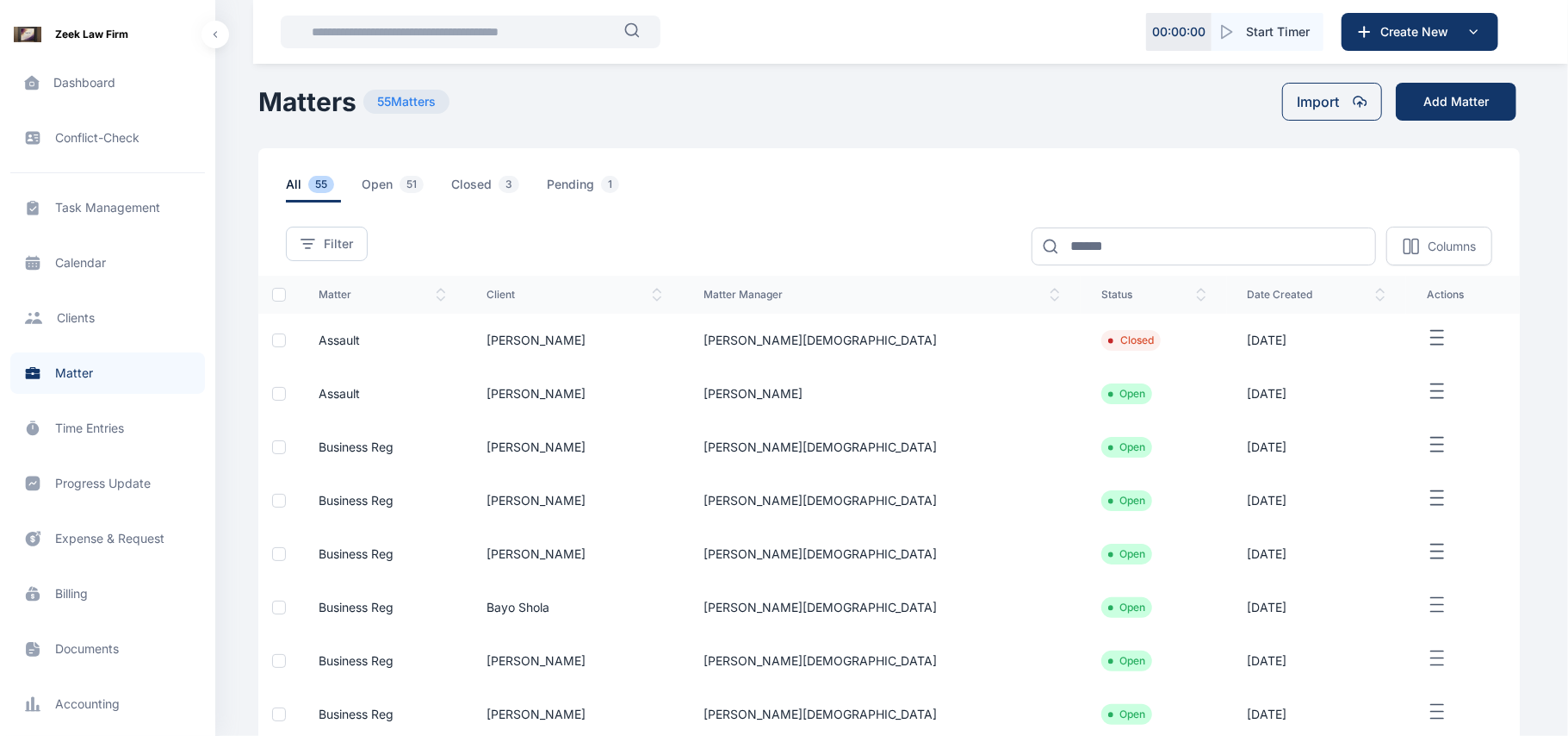
click at [1427, 341] on icon "button" at bounding box center [1437, 338] width 21 height 22
click at [1421, 348] on div "Edit" at bounding box center [1431, 357] width 114 height 39
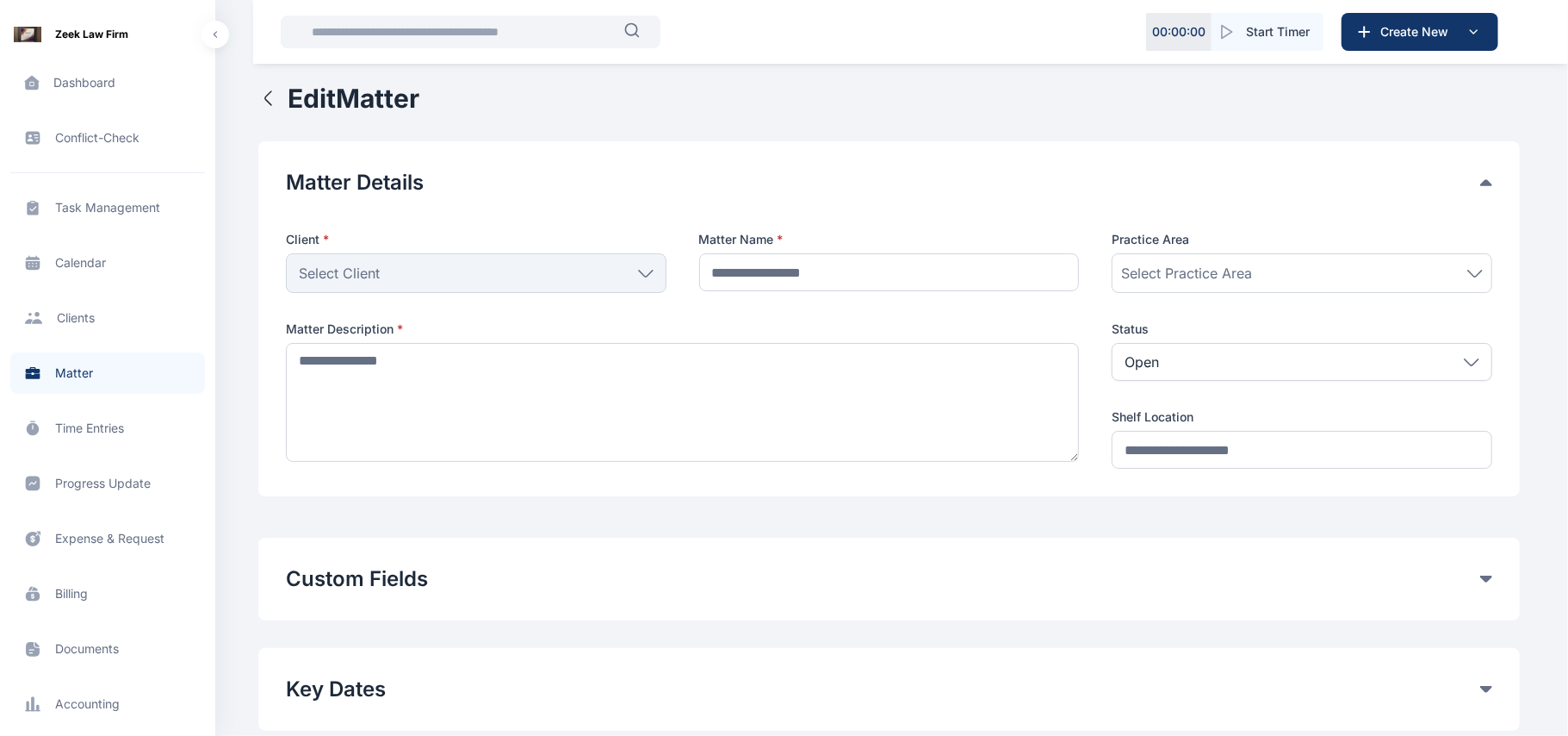
type input "*******"
type textarea "**********"
type input "*******"
click at [1488, 581] on icon at bounding box center [1486, 579] width 12 height 7
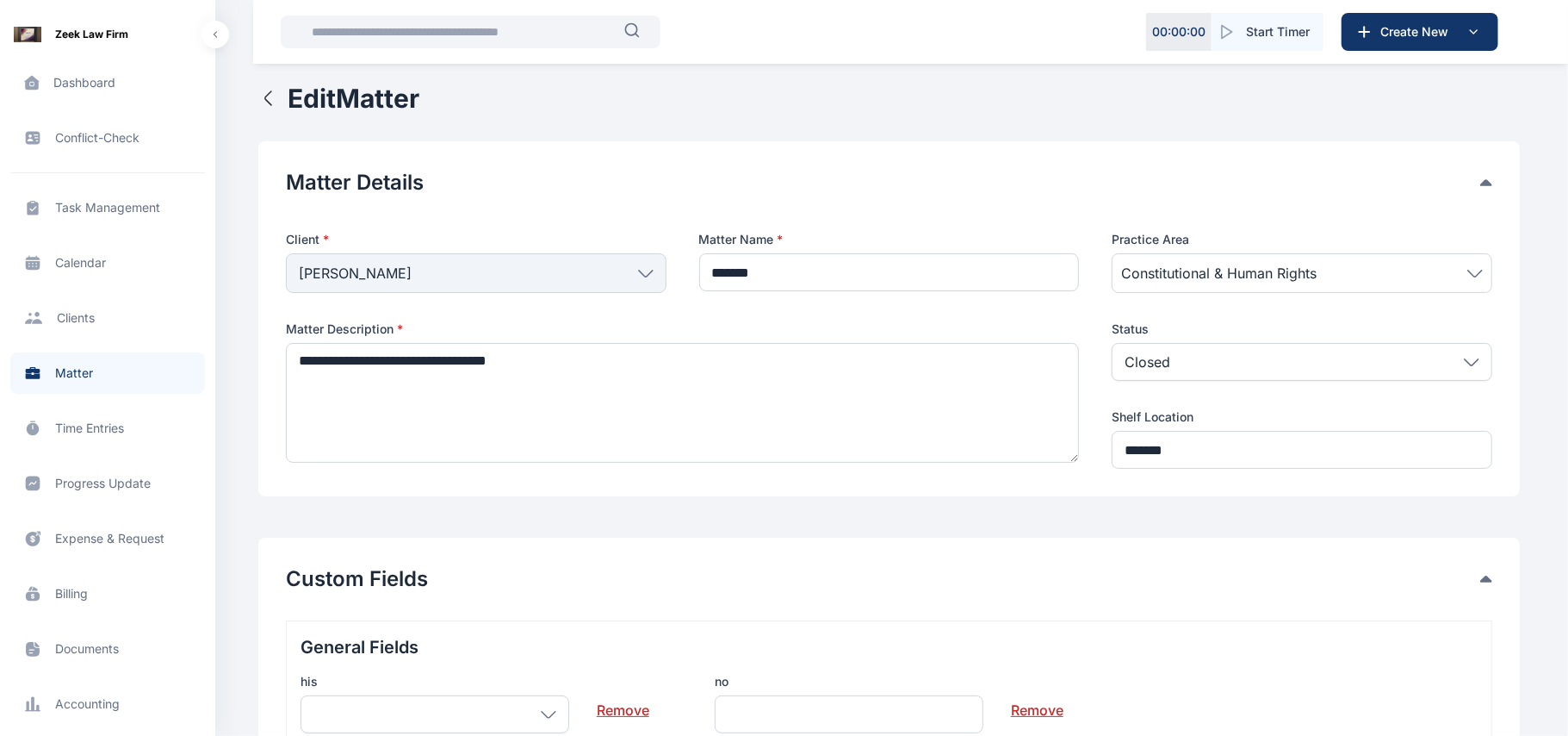
click at [1496, 176] on div "Matter Details Client * Osho Alaba Individual Ogundipe Folawe Grundy Solomon Os…" at bounding box center [889, 319] width 1262 height 355
click at [1302, 370] on div "Closed" at bounding box center [1301, 362] width 381 height 38
drag, startPoint x: 1302, startPoint y: 370, endPoint x: 1298, endPoint y: 517, distance: 147.1
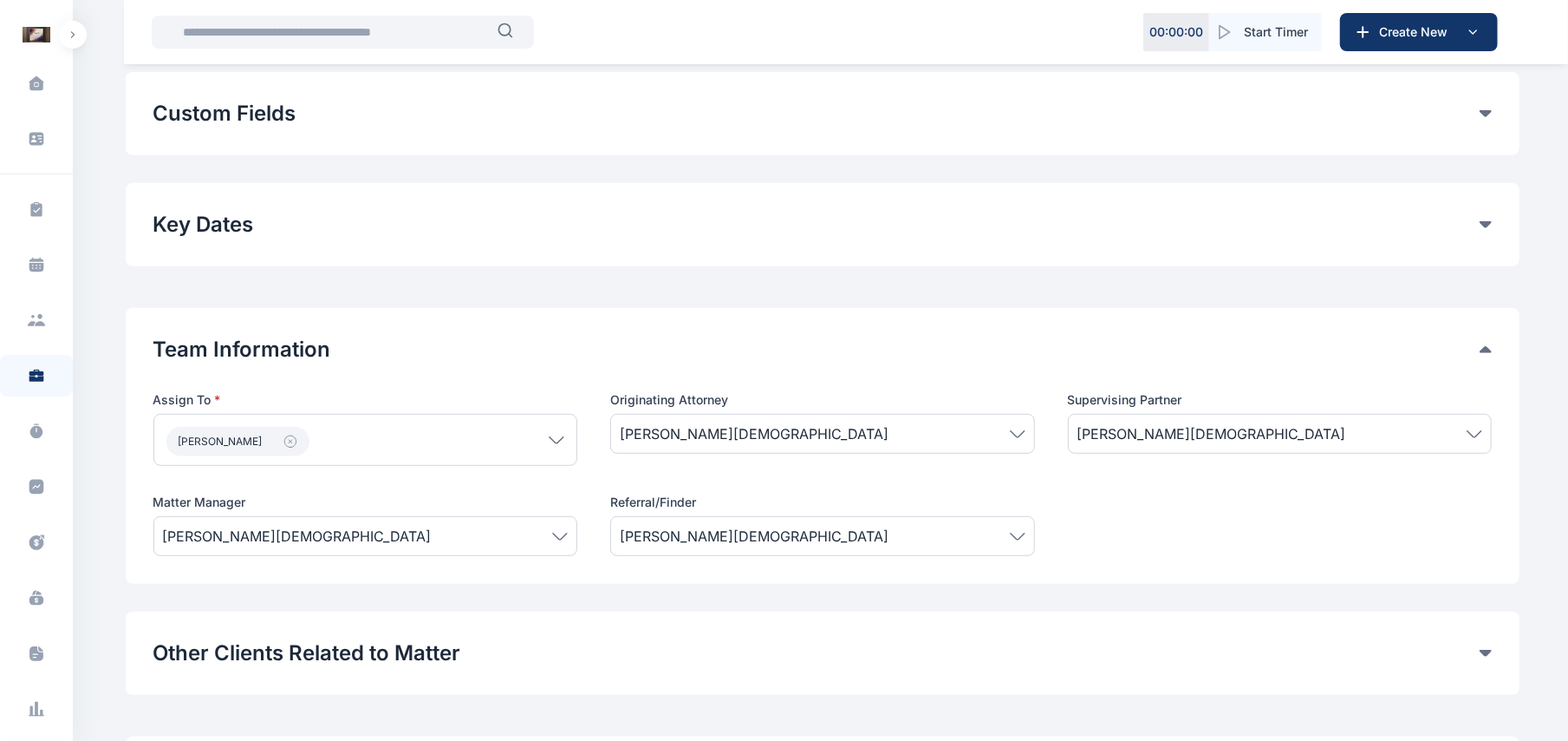
scroll to position [456, 0]
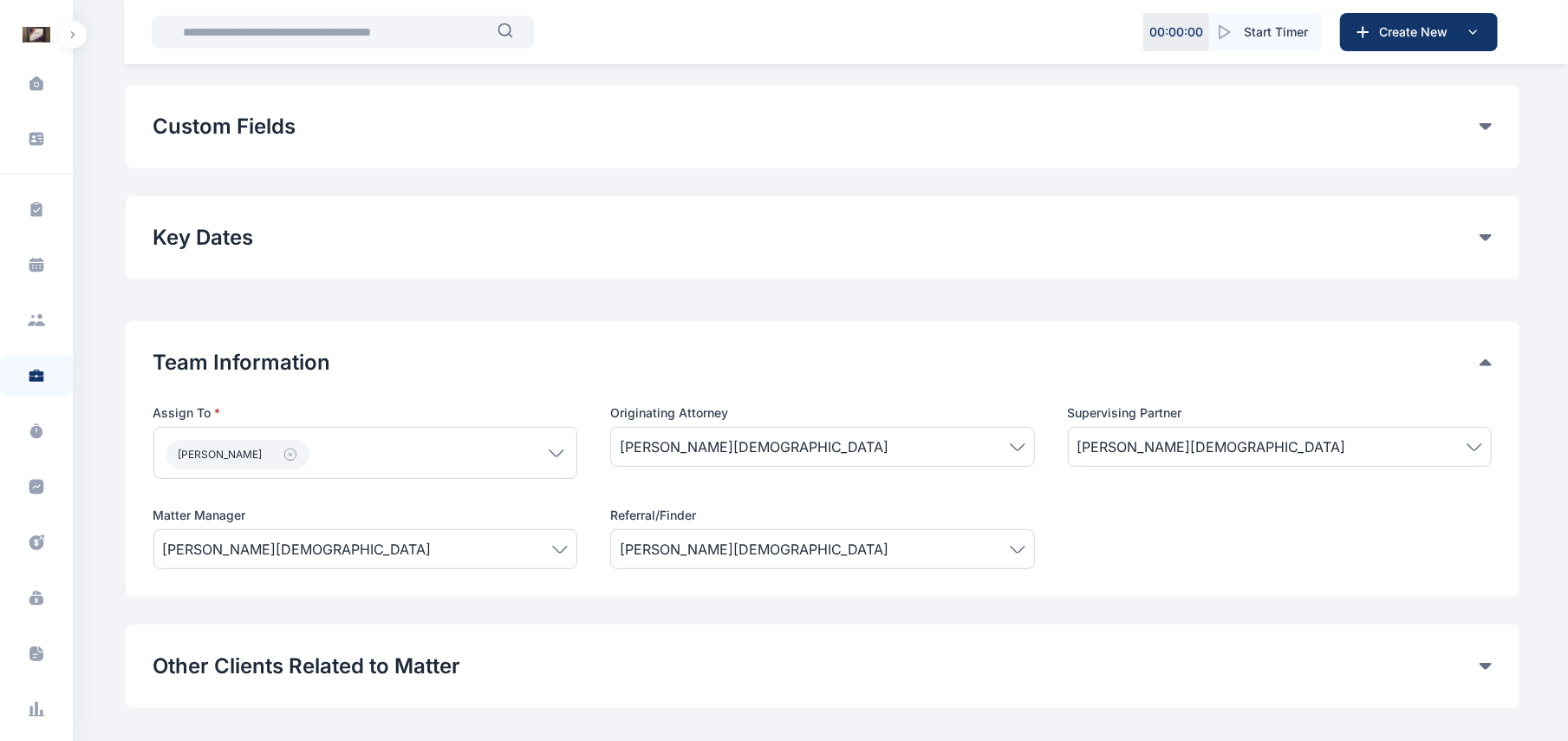
click at [1486, 143] on div "Custom Fields General Fields his Remove no Remove Add Custom Fields" at bounding box center [822, 126] width 1394 height 84
click at [1474, 124] on button "Custom Fields" at bounding box center [816, 126] width 1326 height 28
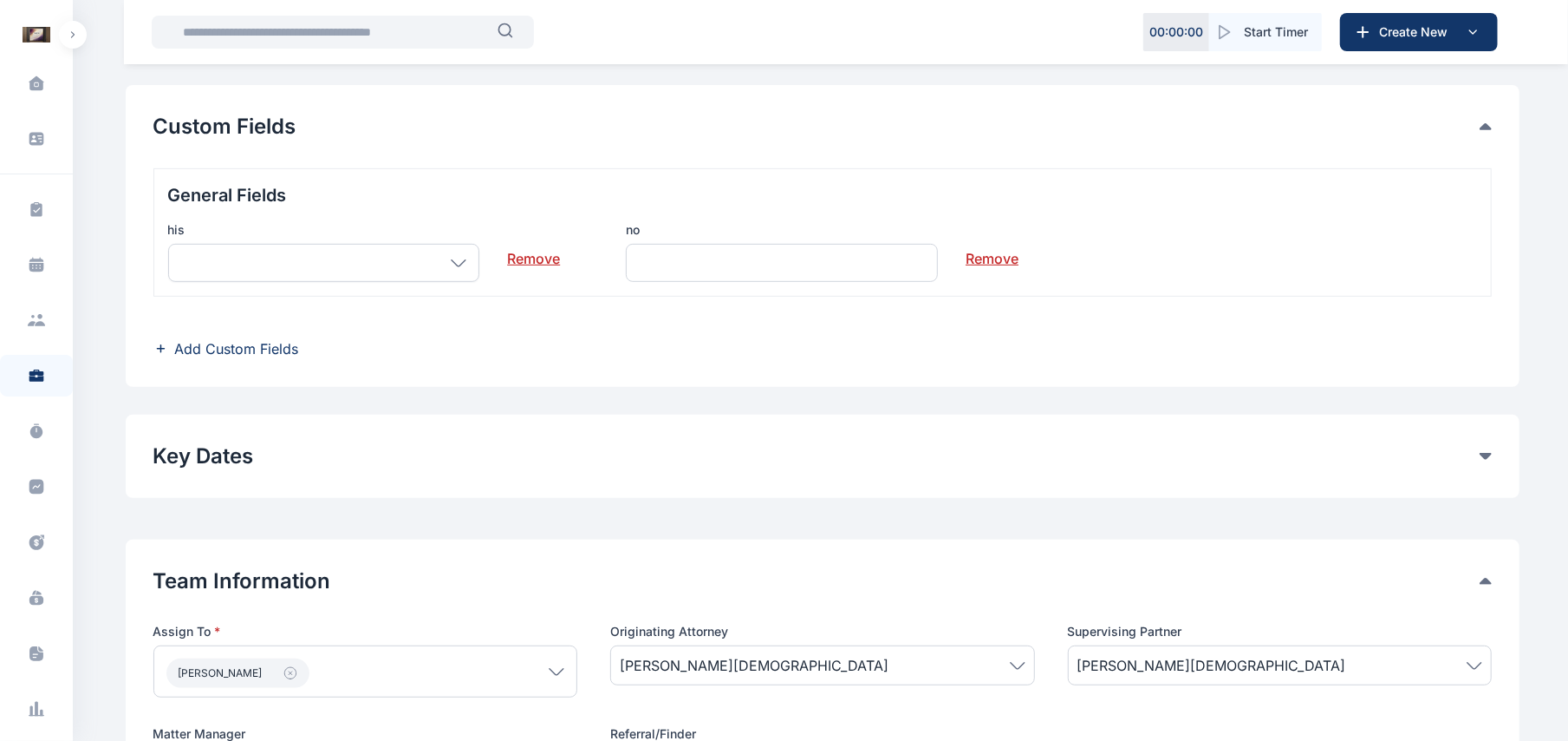
click at [520, 258] on link "Remove" at bounding box center [533, 251] width 53 height 35
click at [552, 262] on link "Remove" at bounding box center [533, 251] width 53 height 35
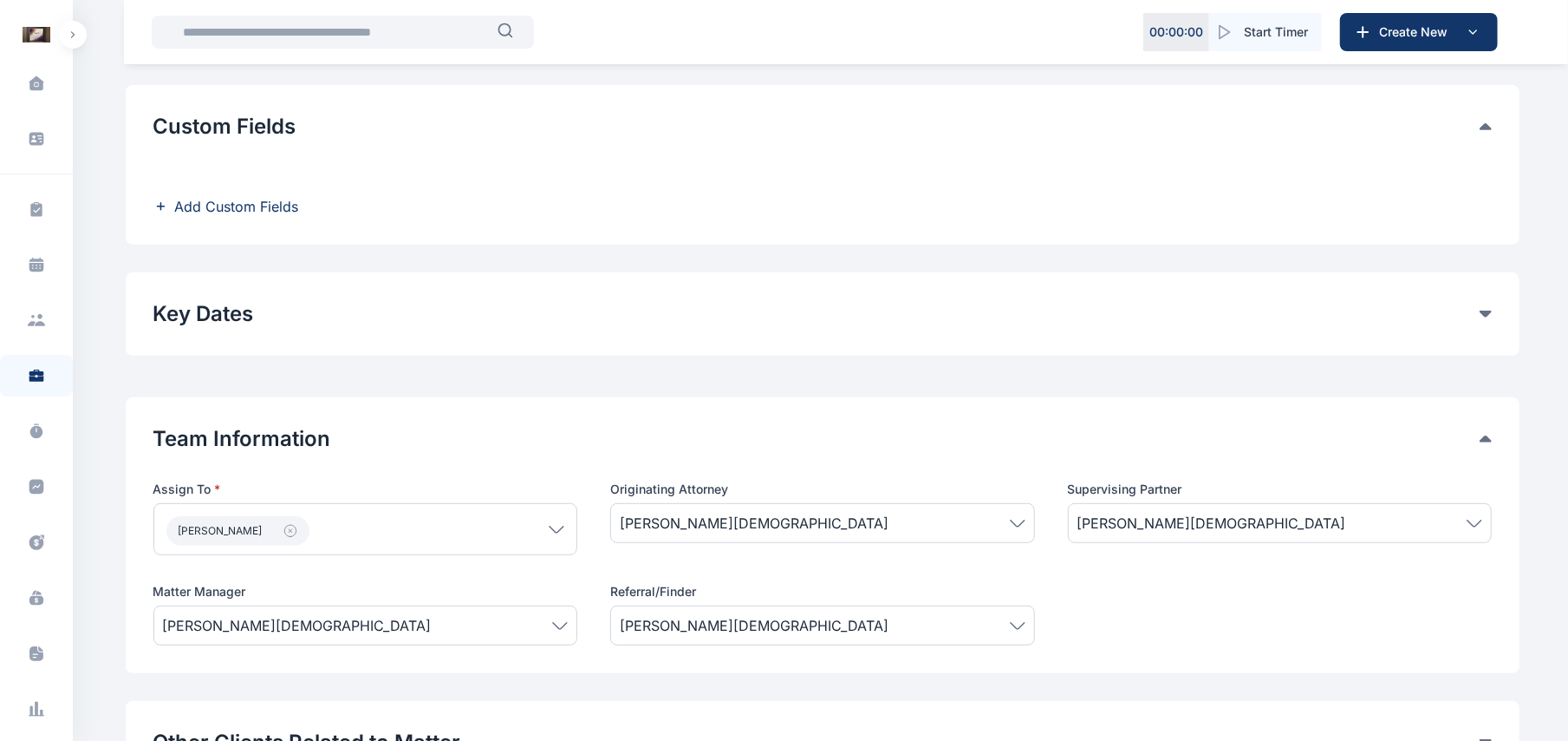
click at [275, 203] on span "Add Custom Fields" at bounding box center [237, 206] width 124 height 21
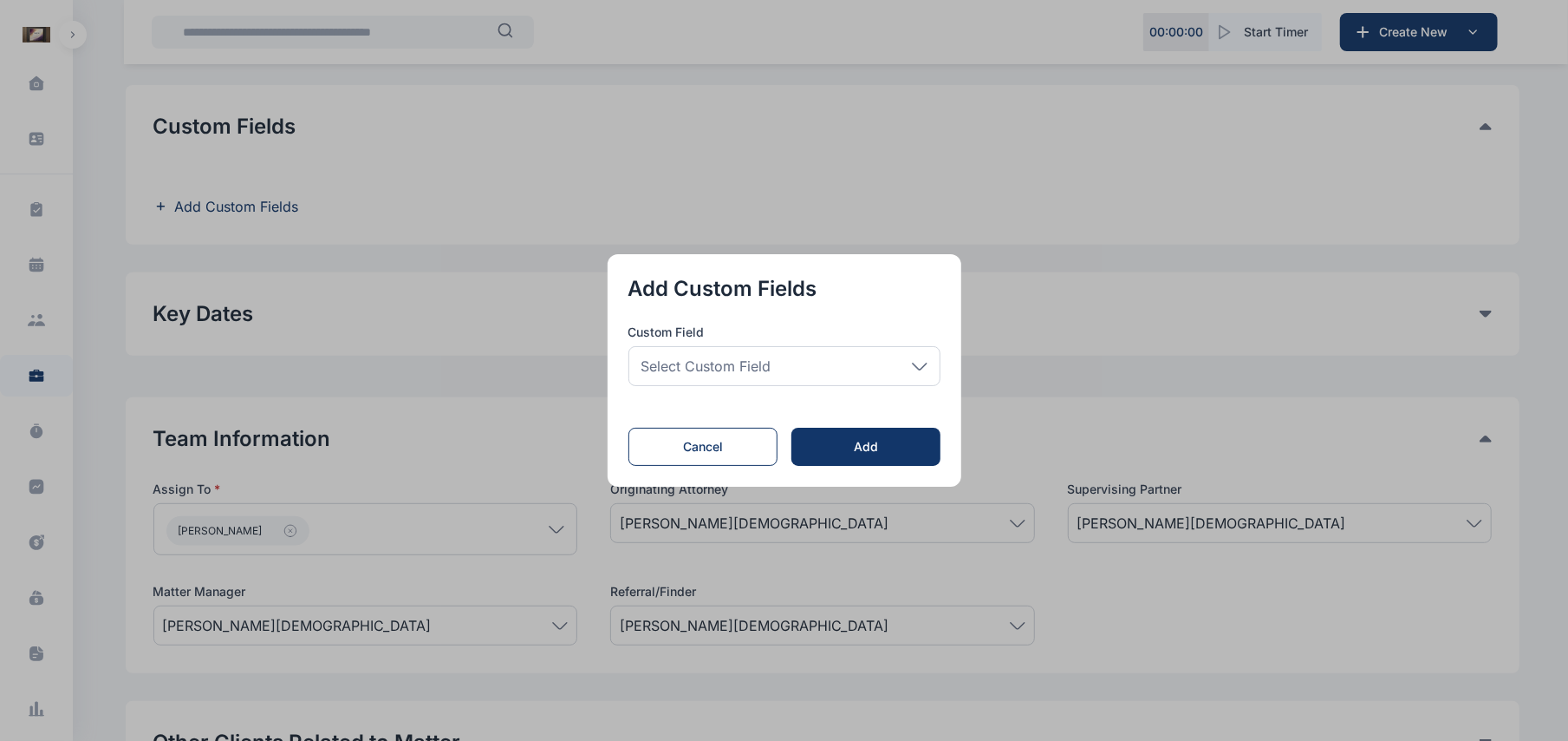
click at [772, 370] on span "Select Custom Field" at bounding box center [706, 366] width 130 height 21
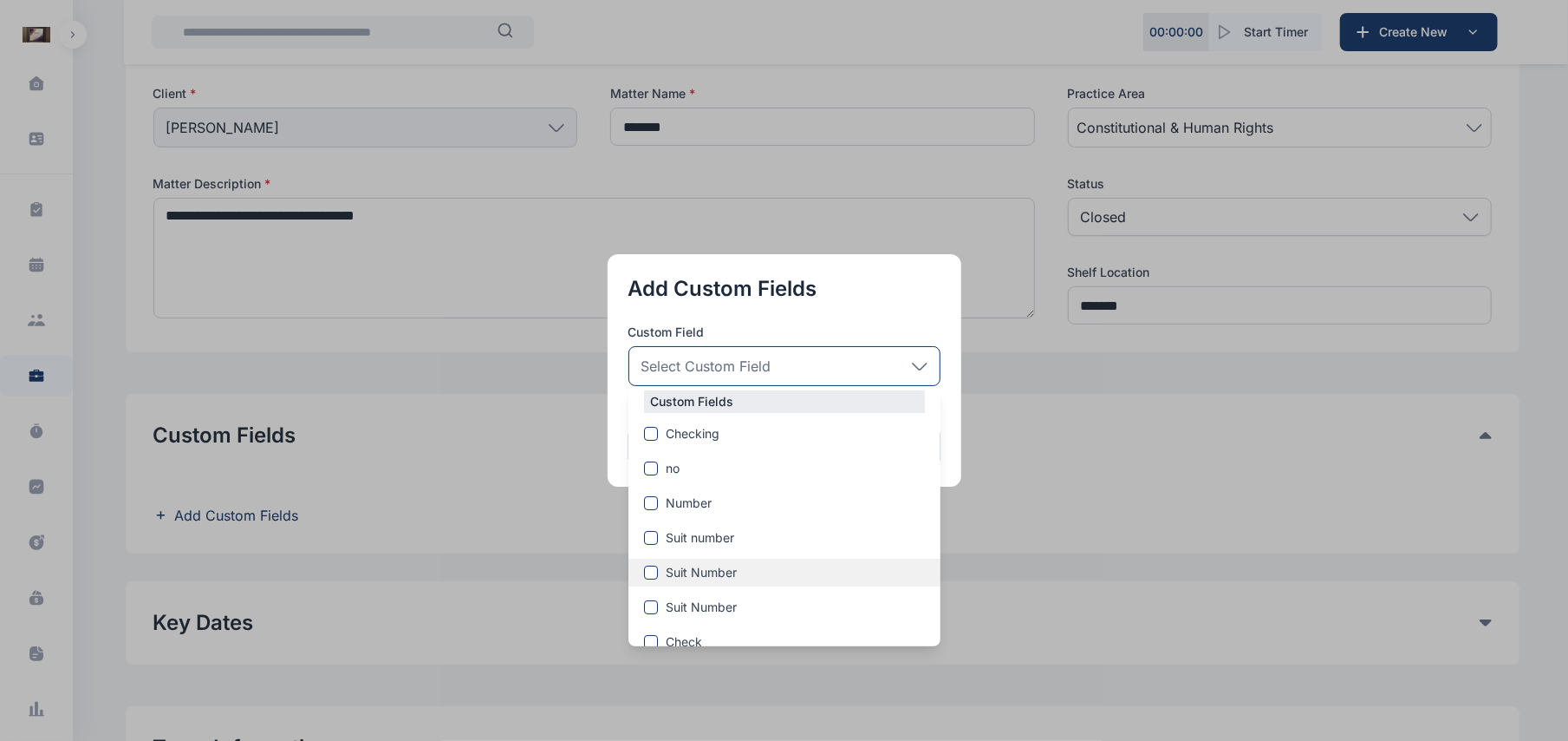
scroll to position [116, 0]
click at [655, 430] on span at bounding box center [651, 431] width 14 height 14
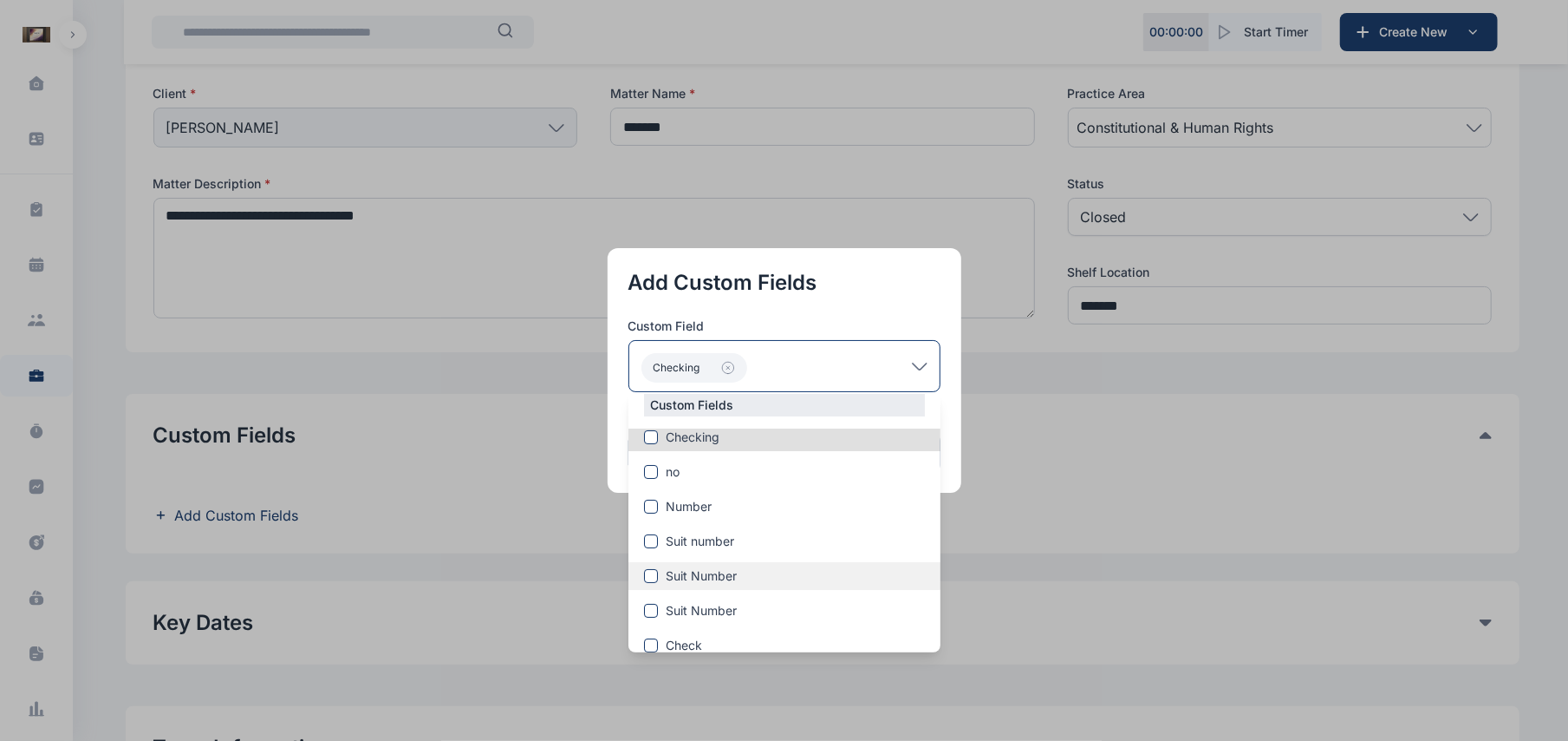
scroll to position [225, 0]
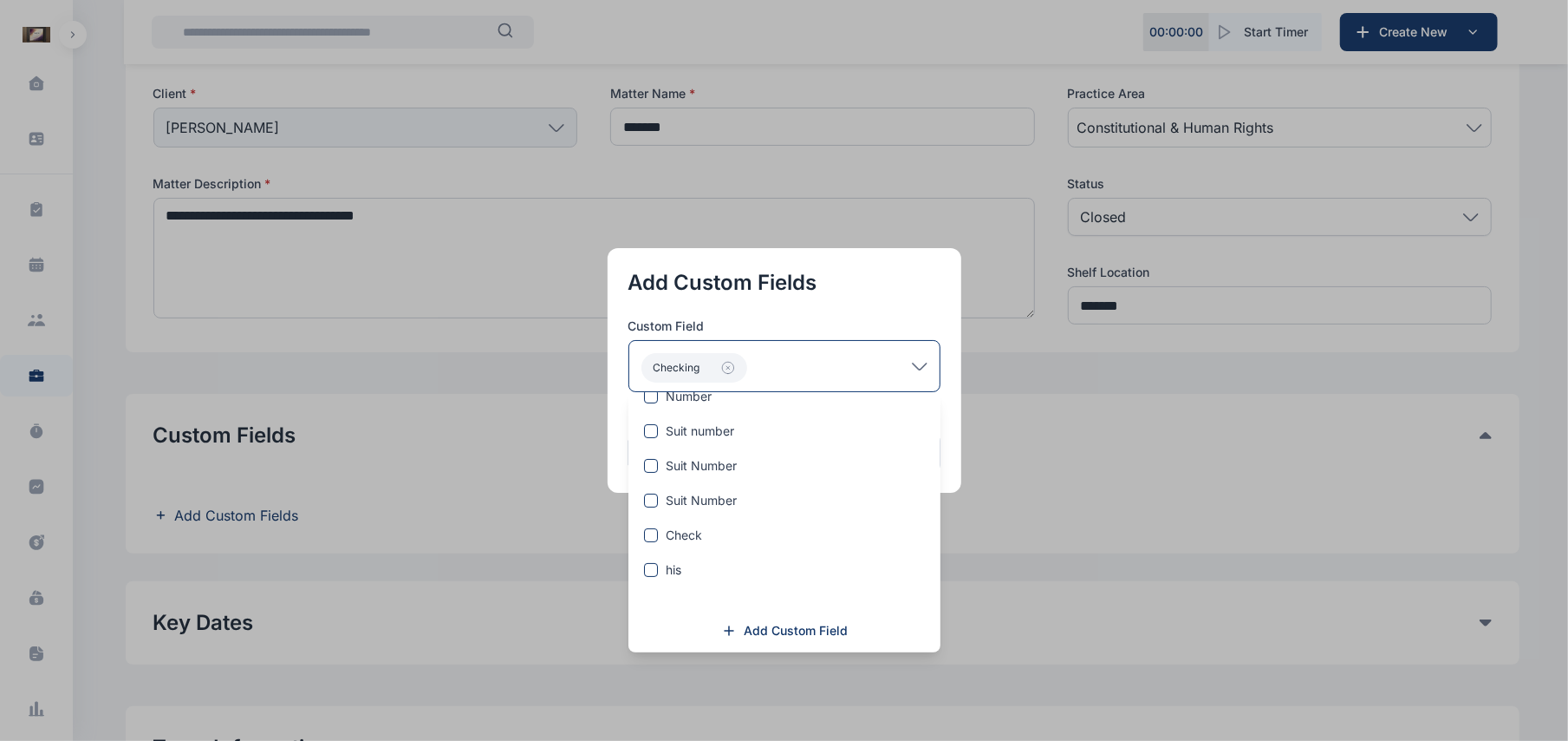
click at [1051, 528] on button "button" at bounding box center [784, 370] width 1568 height 741
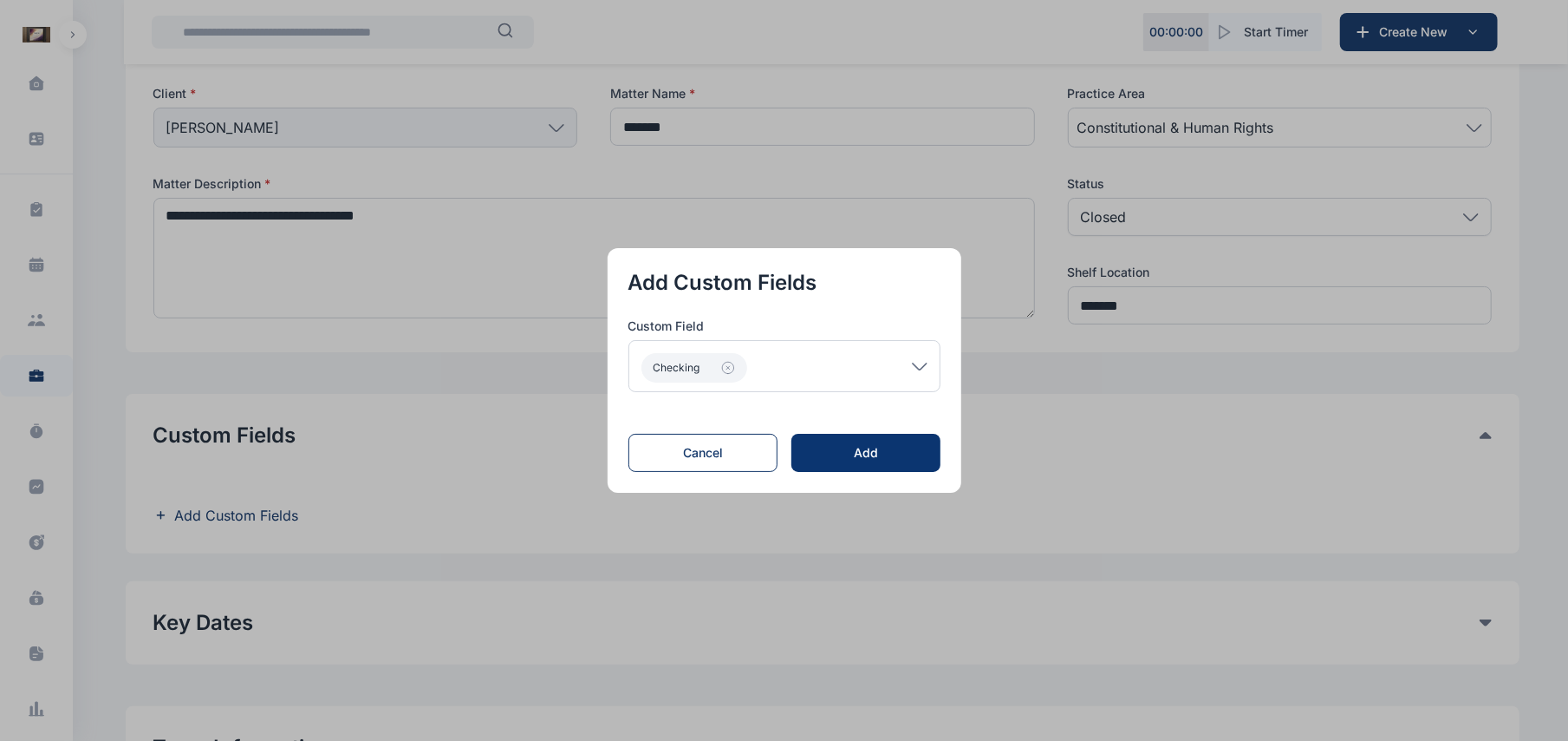
click at [876, 454] on div "Add" at bounding box center [865, 452] width 93 height 17
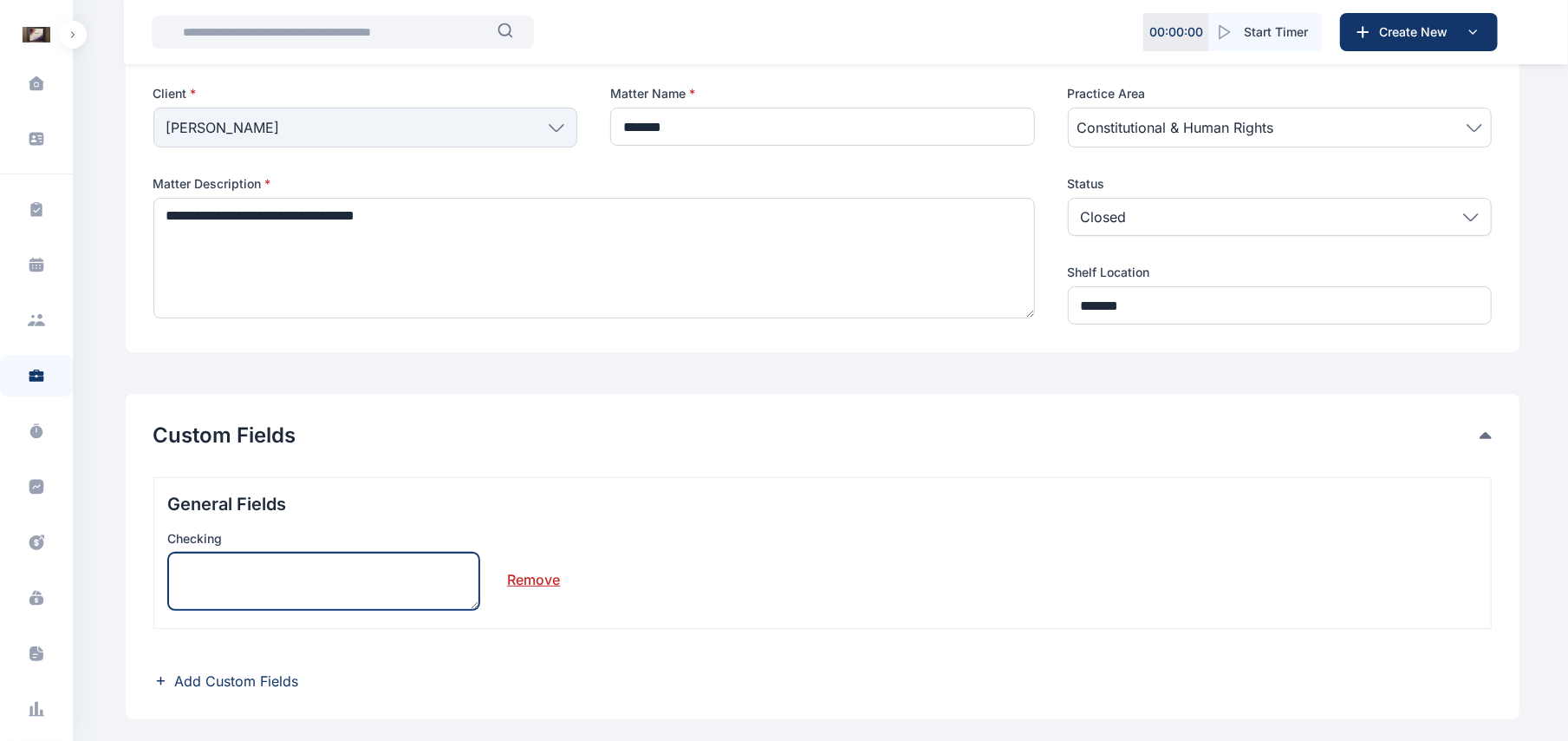
click at [390, 566] on textarea at bounding box center [324, 581] width 312 height 57
paste textarea "**********"
type textarea "**********"
click at [324, 683] on span "Add Custom Fields" at bounding box center [822, 681] width 1339 height 21
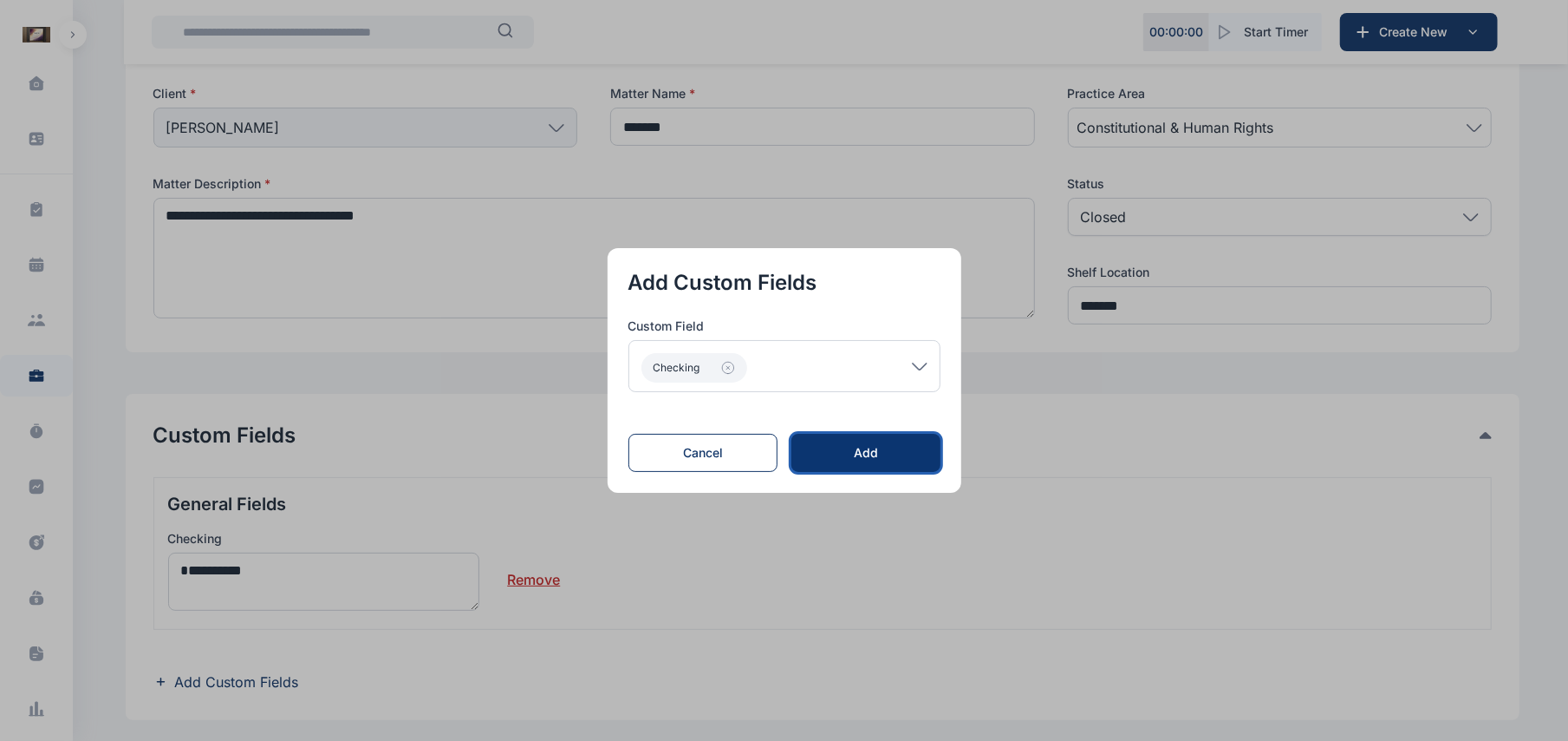
click at [891, 447] on div "Add" at bounding box center [865, 452] width 93 height 17
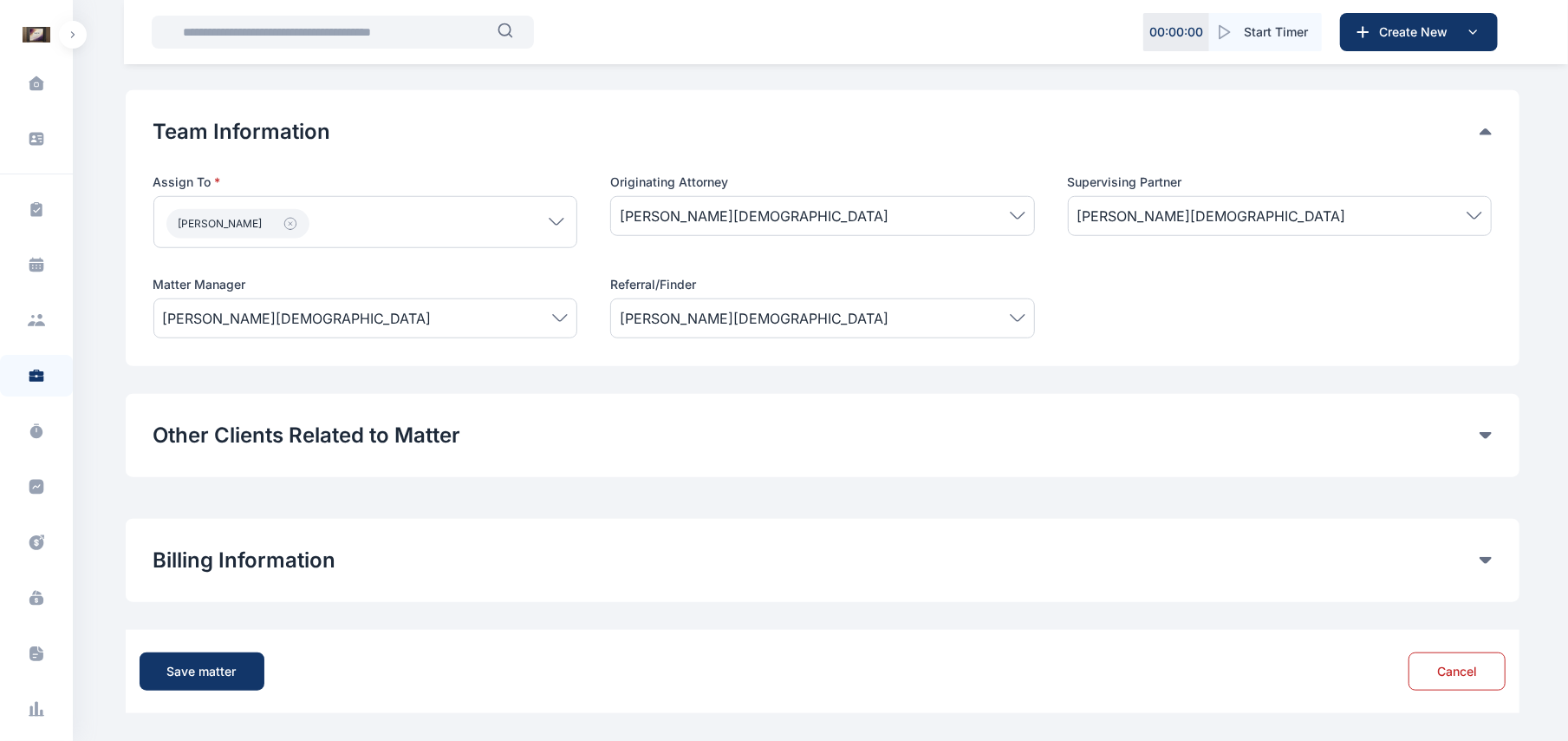
scroll to position [931, 0]
click at [232, 663] on div "Save matter" at bounding box center [202, 670] width 70 height 17
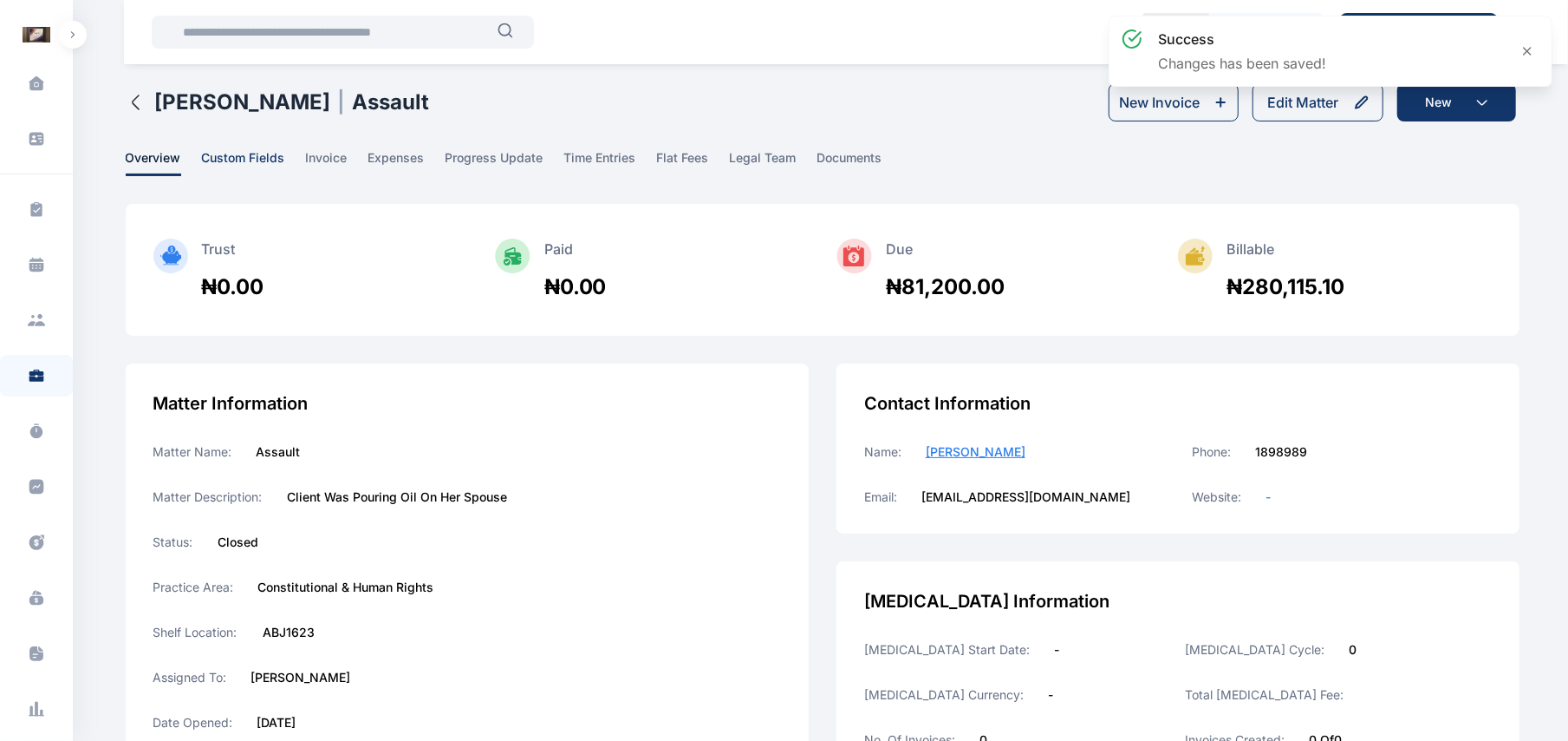
click at [279, 154] on span "custom fields" at bounding box center [244, 162] width 84 height 27
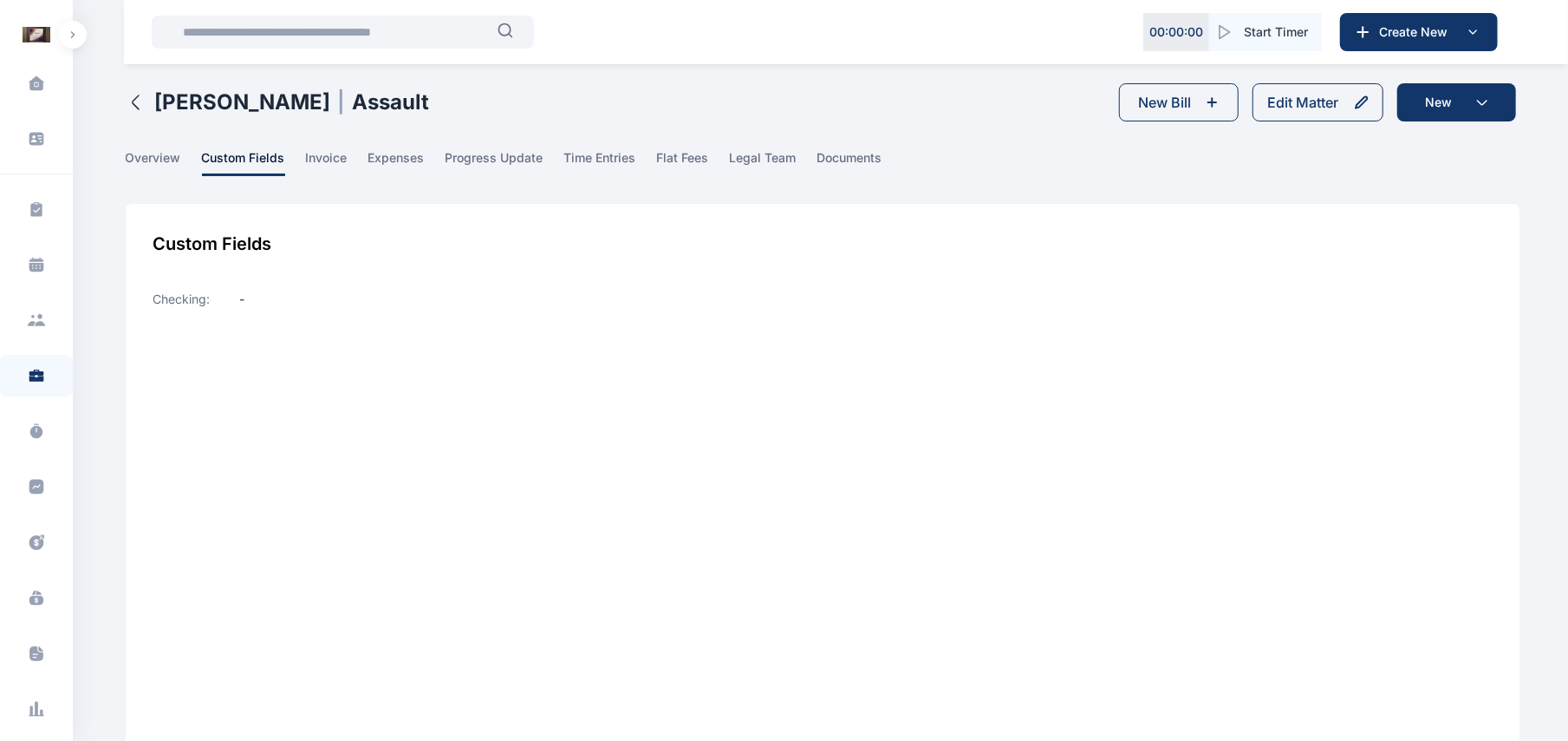
click at [142, 98] on icon "button" at bounding box center [135, 102] width 21 height 21
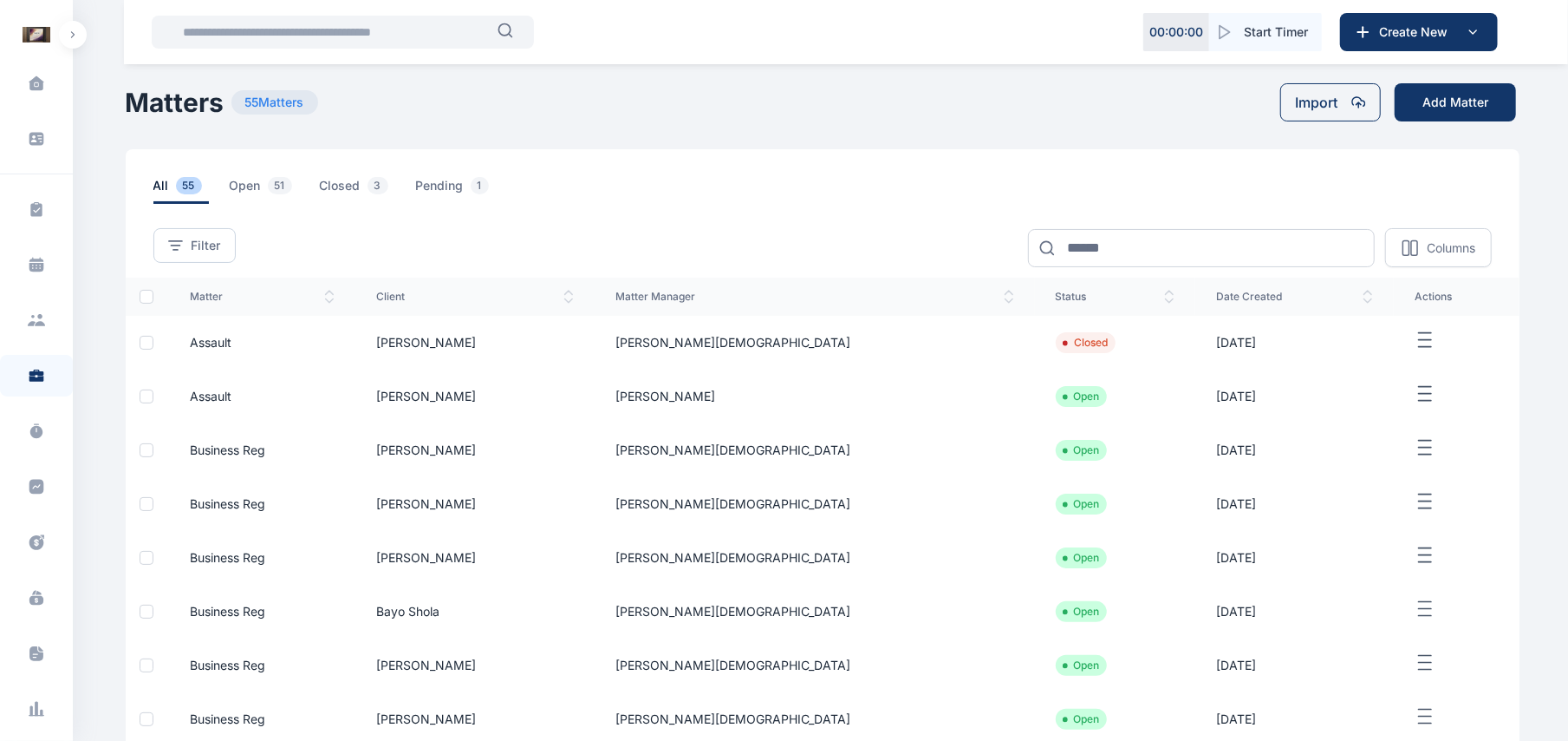
click at [1415, 397] on icon "button" at bounding box center [1425, 394] width 21 height 22
click at [1417, 406] on span "Edit" at bounding box center [1426, 413] width 22 height 17
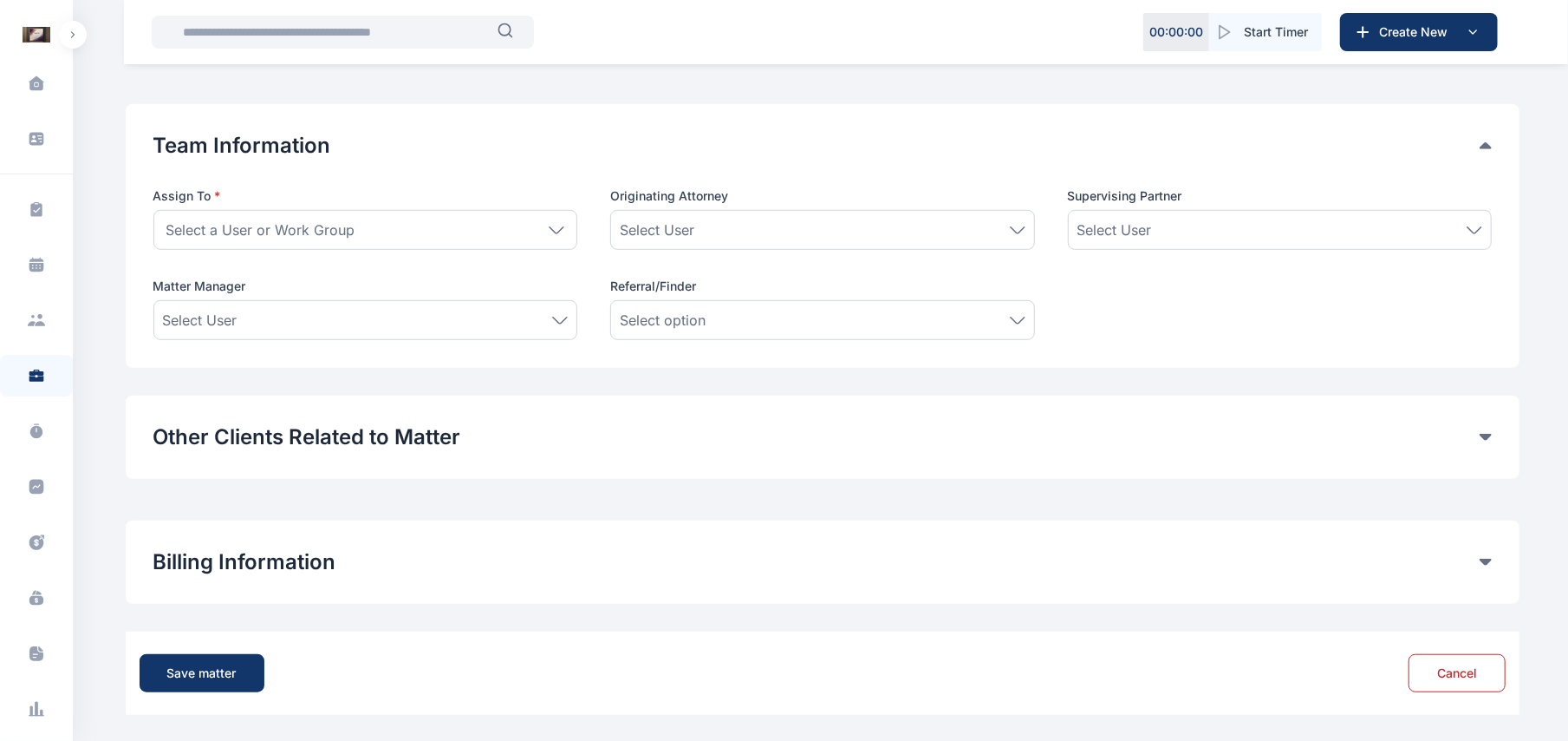
type input "*******"
type textarea "**********"
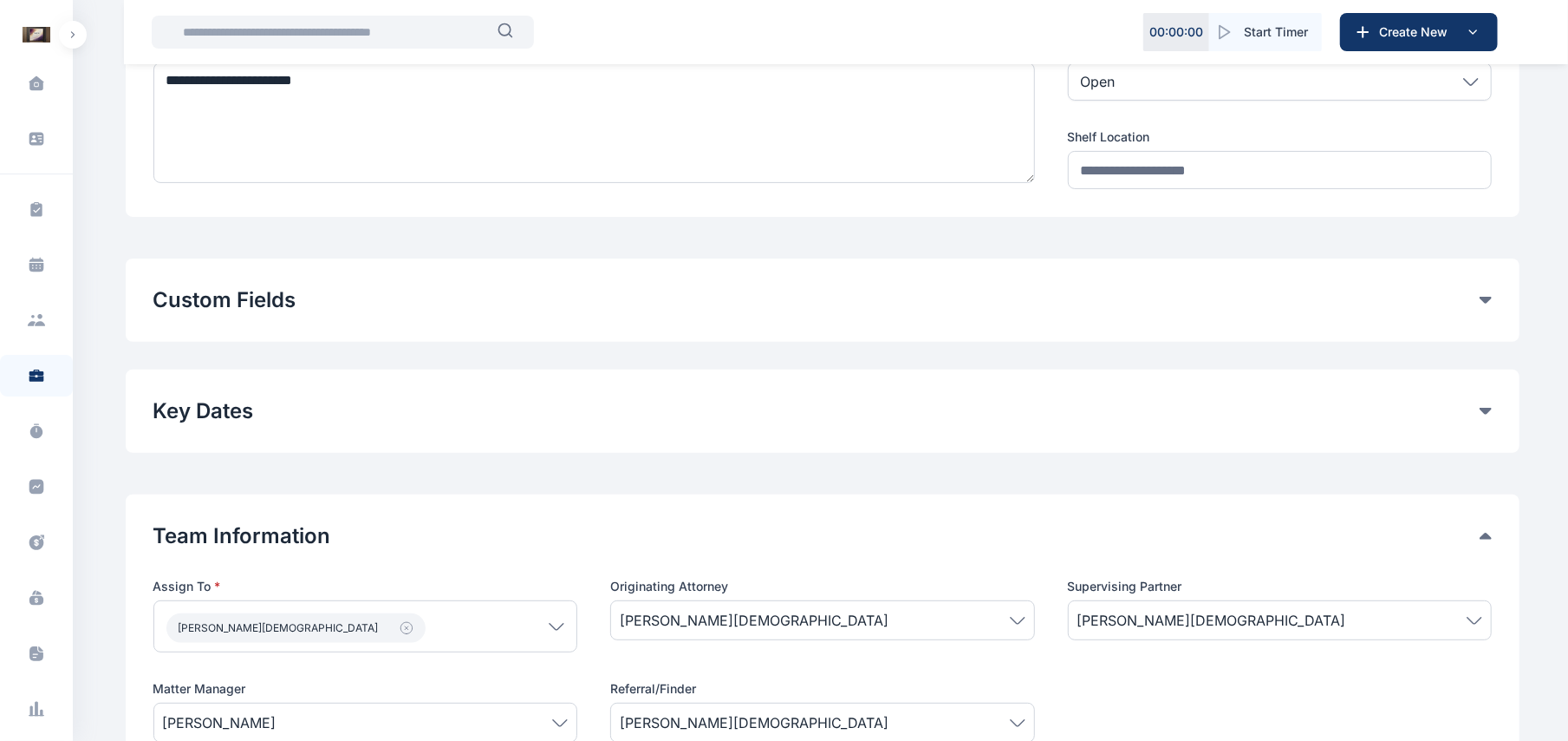
scroll to position [321, 0]
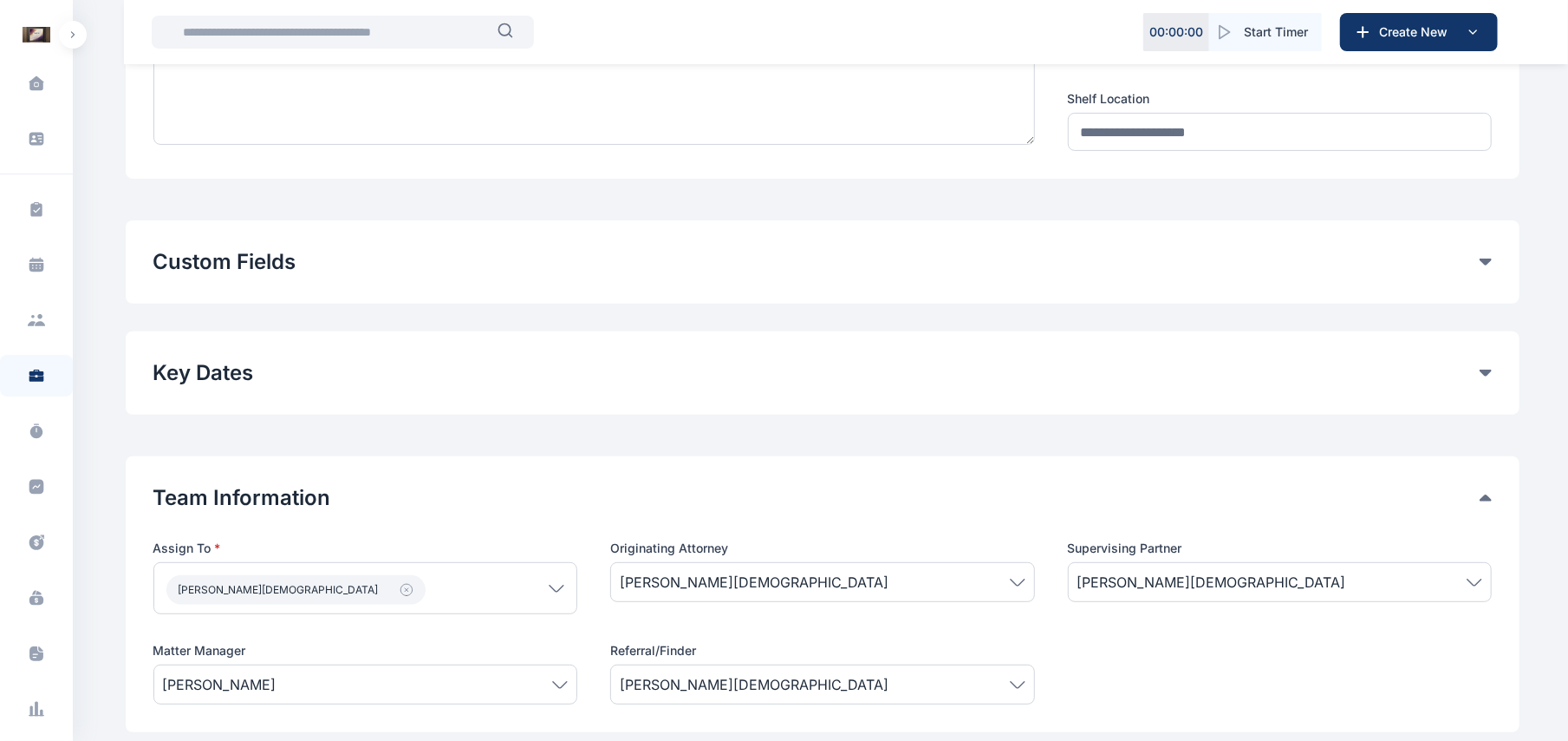
click at [1485, 272] on div "Custom Fields" at bounding box center [822, 262] width 1339 height 28
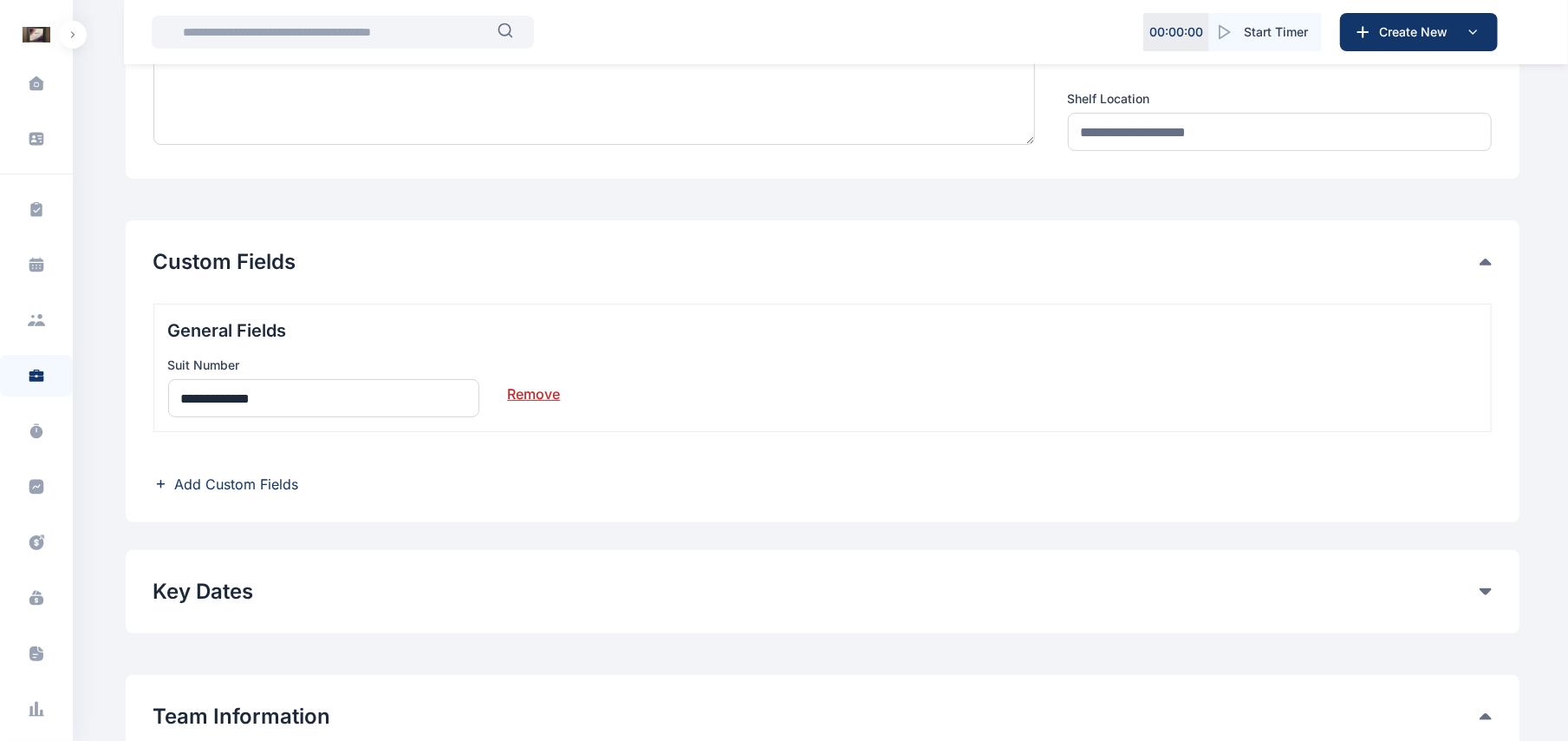
click at [275, 484] on span "Add Custom Fields" at bounding box center [237, 483] width 124 height 21
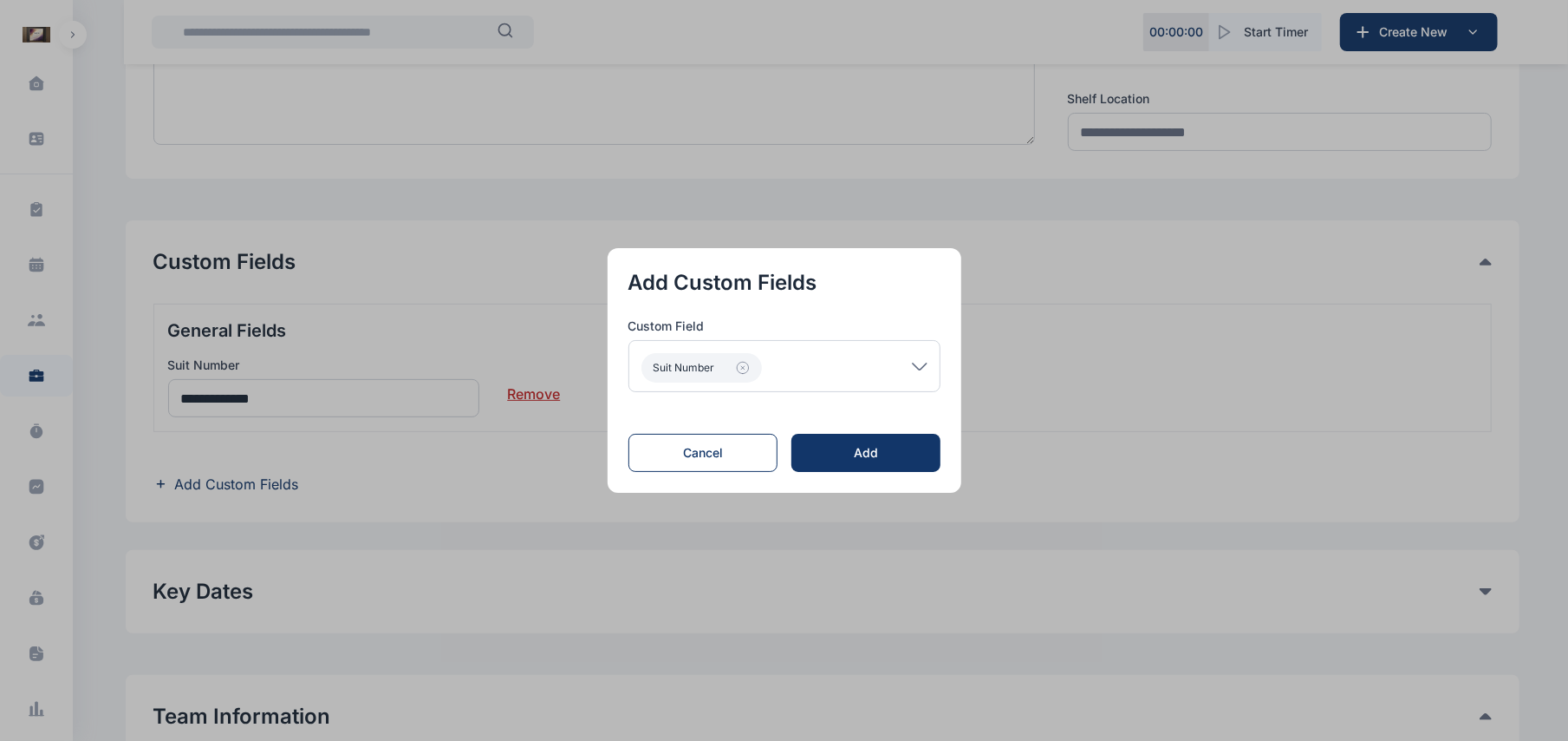
click at [923, 366] on icon at bounding box center [920, 367] width 16 height 8
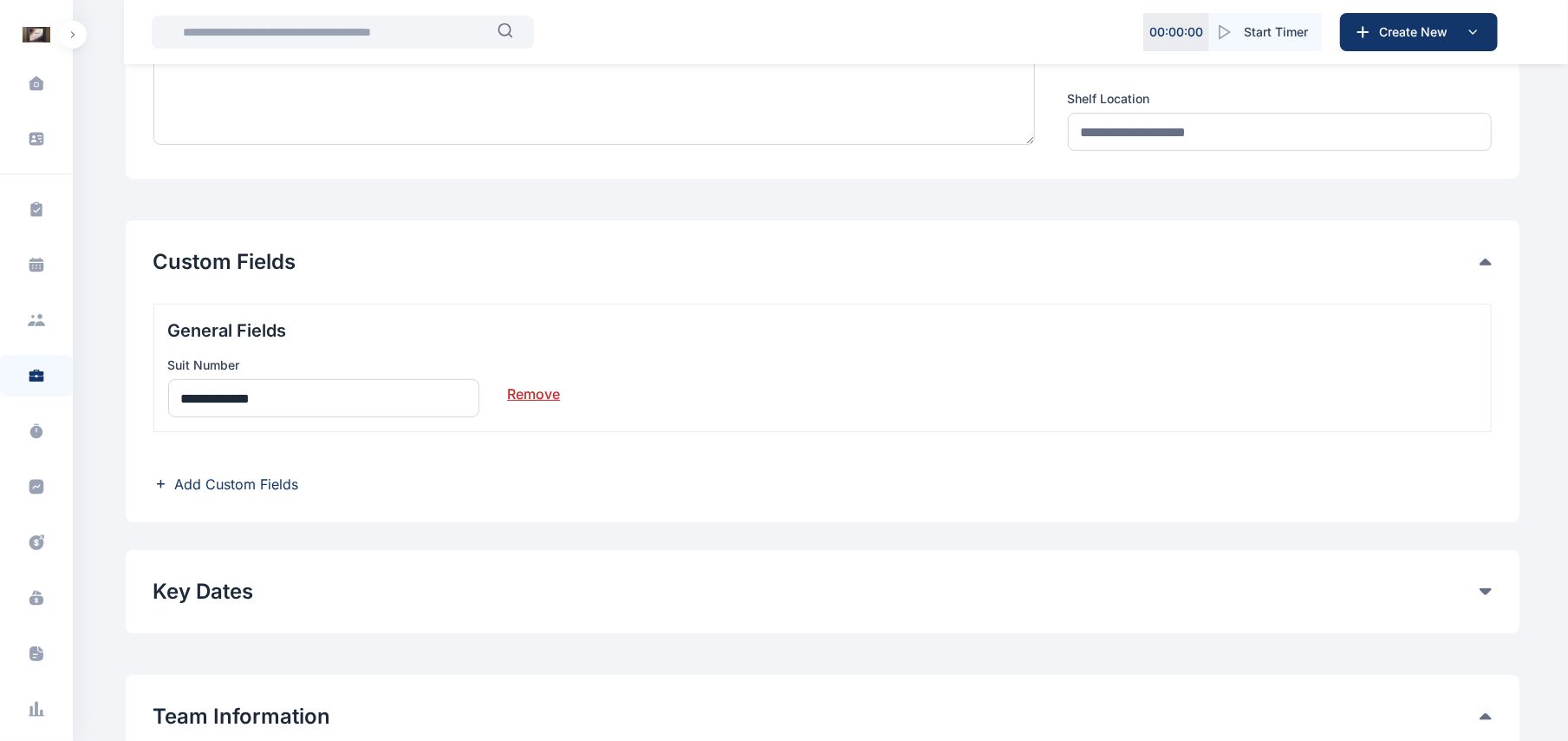
click at [278, 493] on span "Add Custom Fields" at bounding box center [237, 483] width 124 height 21
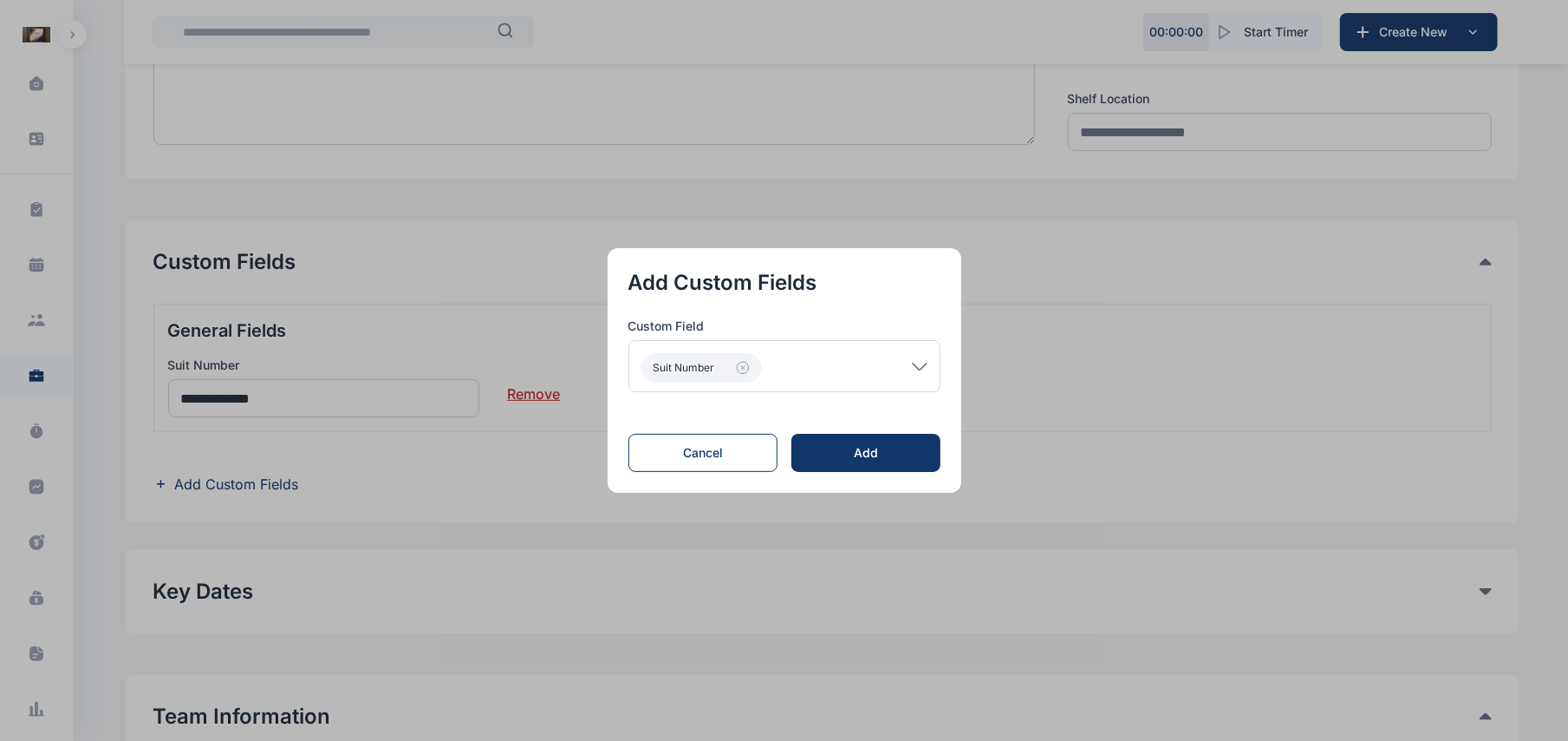
click at [923, 361] on div "Suit Number" at bounding box center [784, 366] width 312 height 52
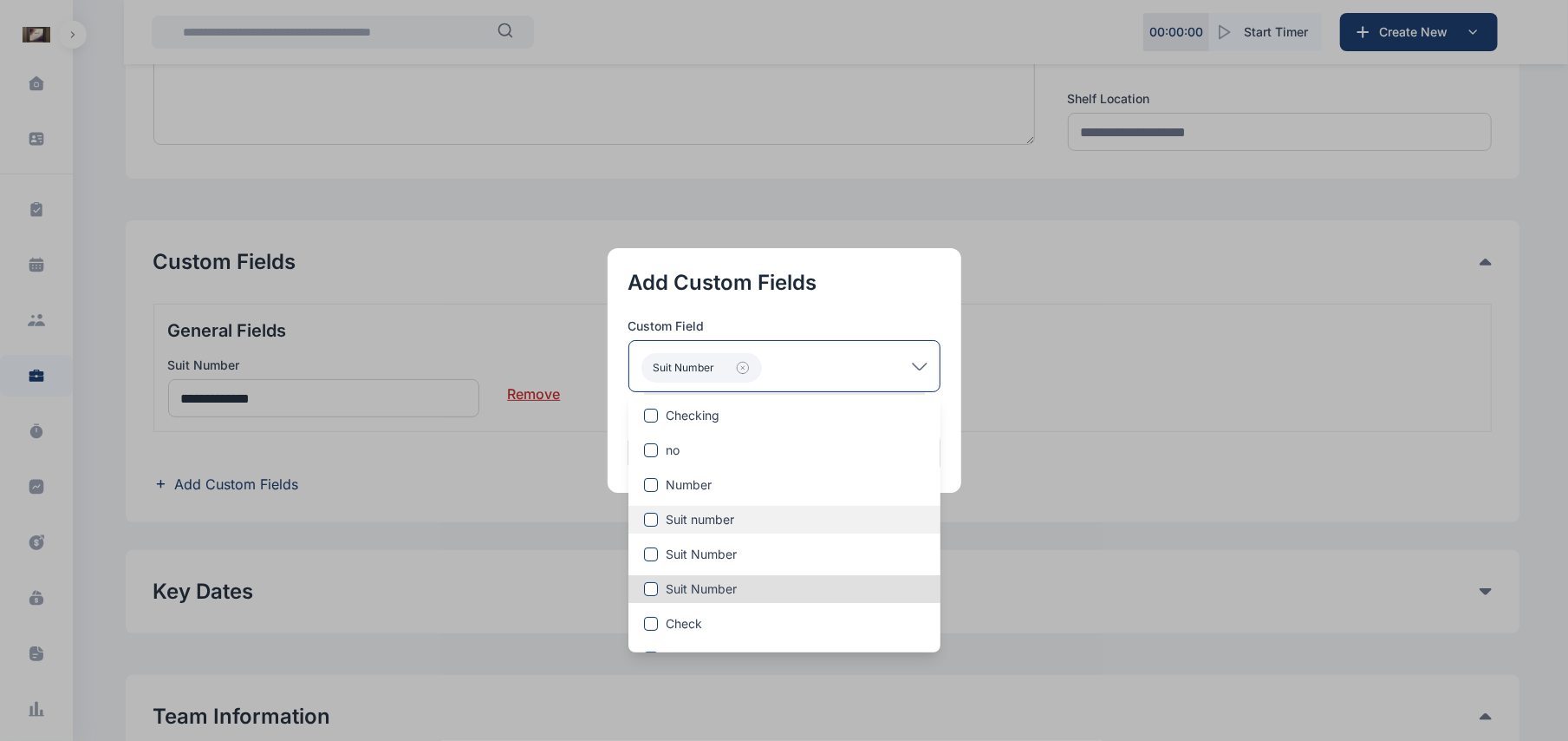
scroll to position [129, 0]
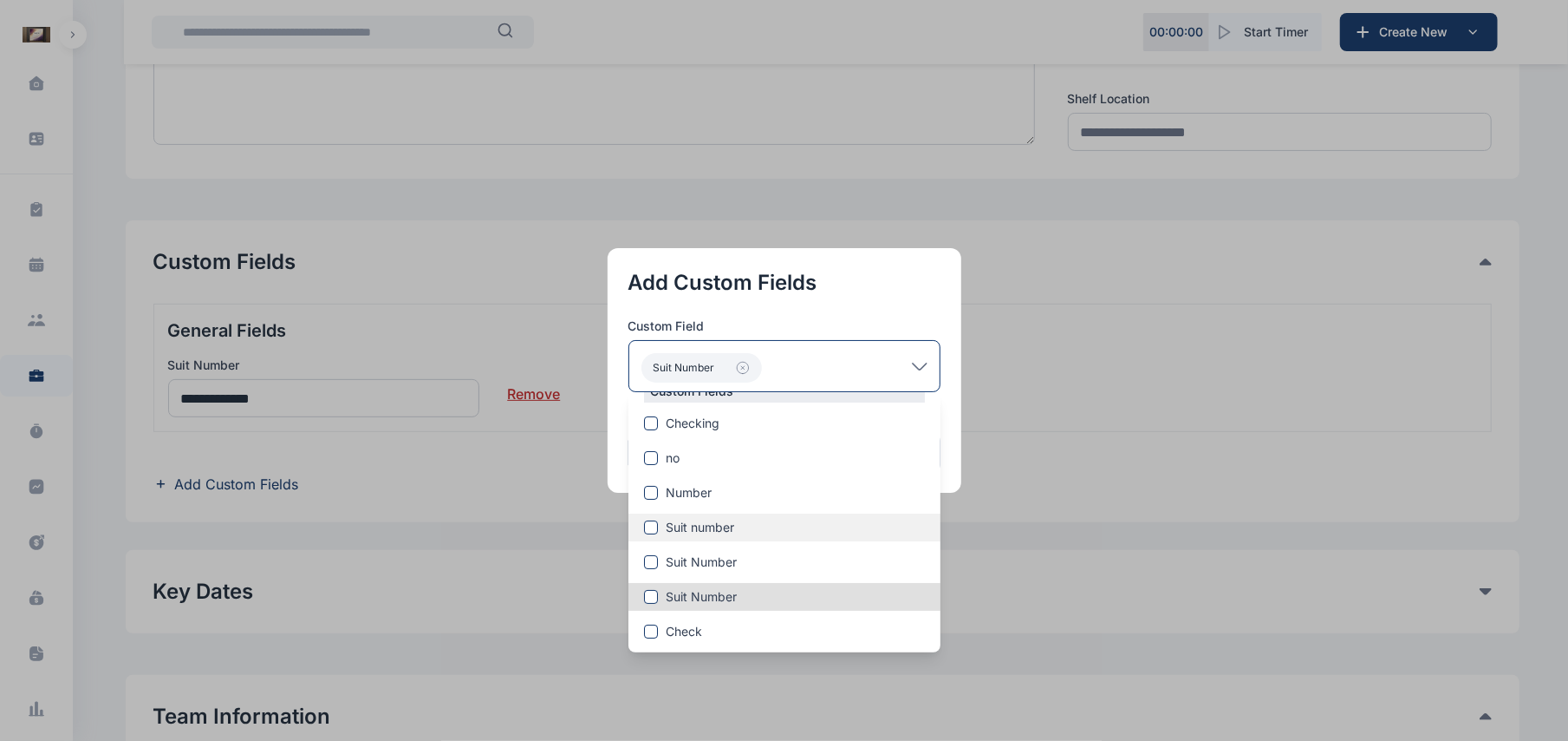
click at [729, 434] on div "Checking" at bounding box center [784, 425] width 312 height 23
click at [715, 431] on span "Checking" at bounding box center [694, 422] width 54 height 17
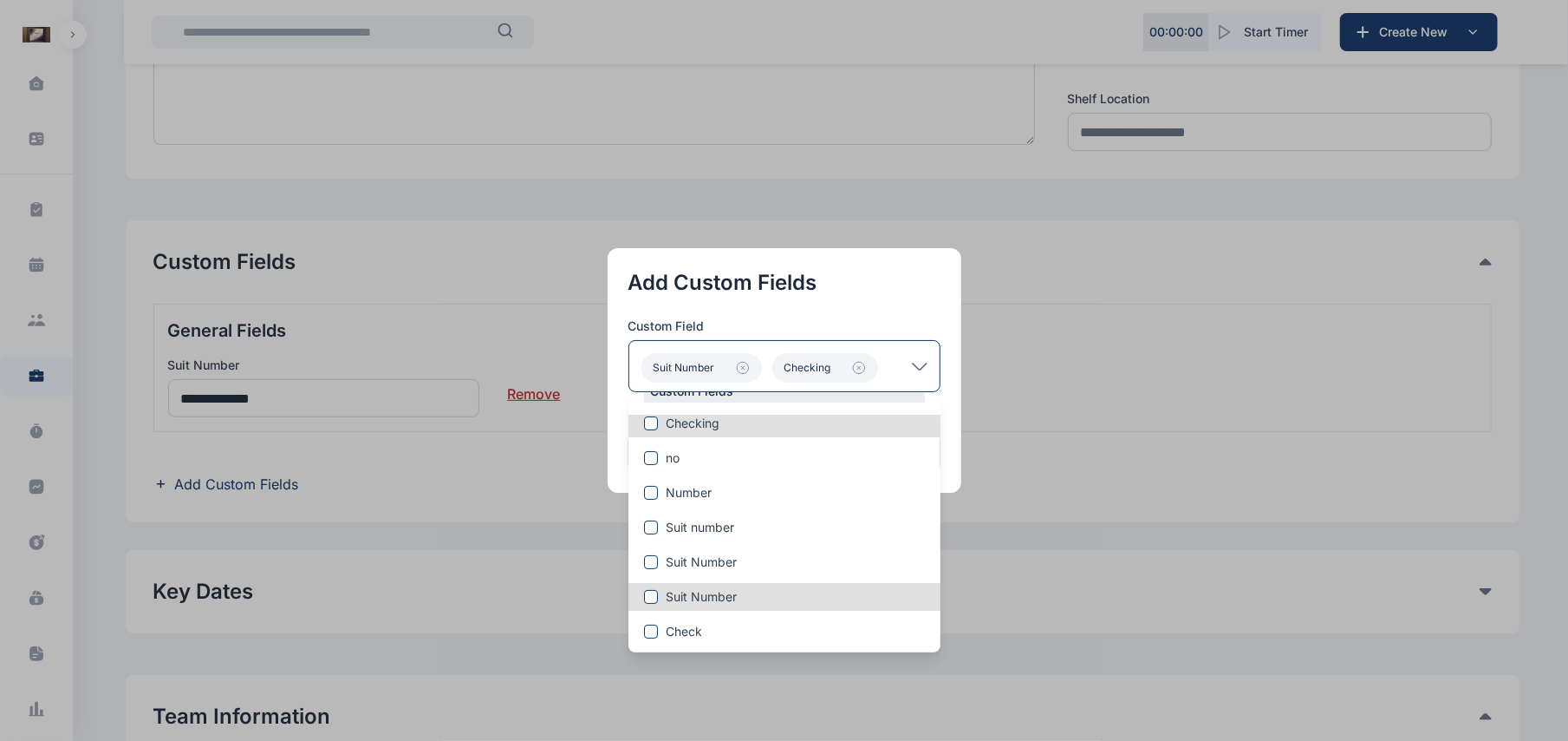
click at [1014, 395] on button "button" at bounding box center [784, 370] width 1568 height 741
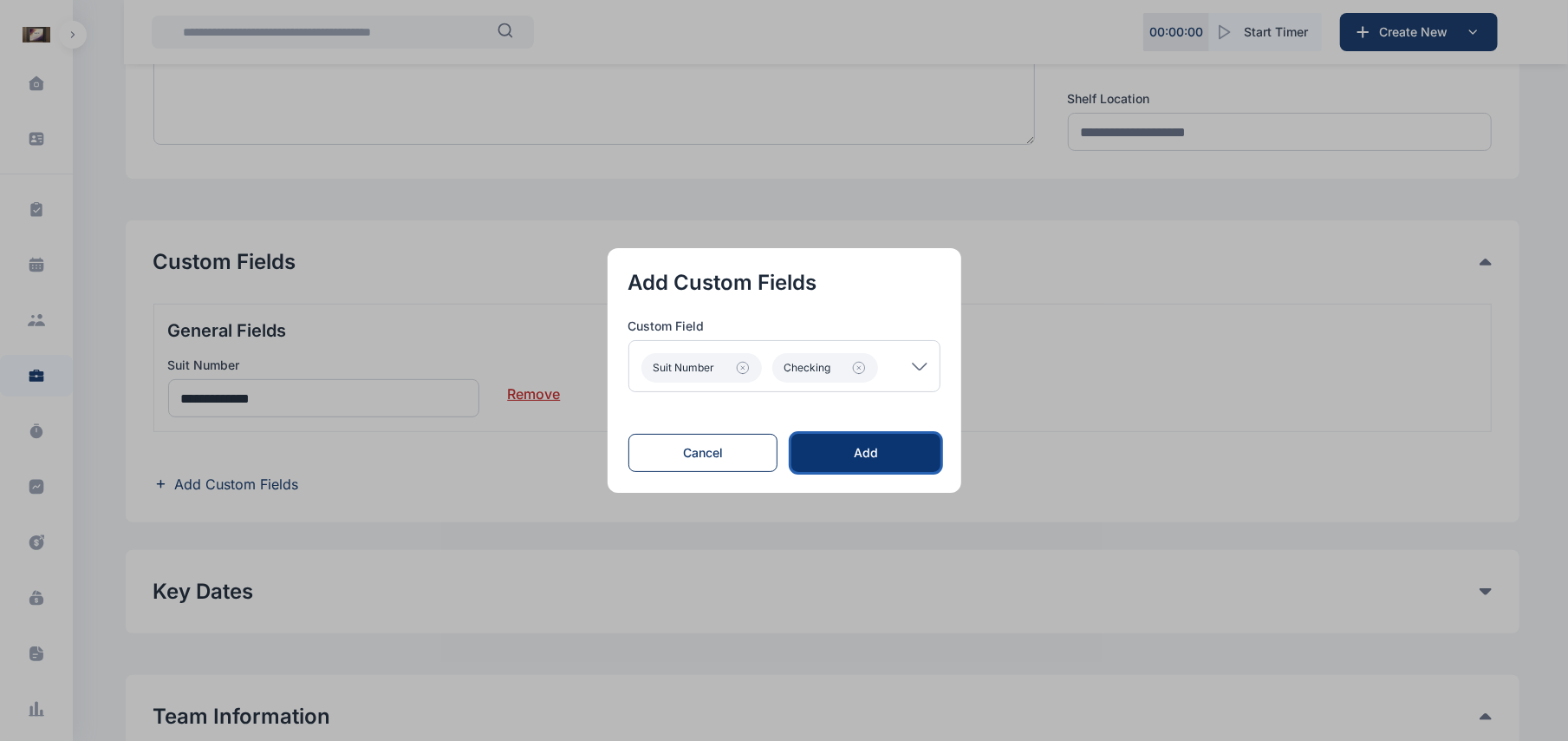
click at [903, 440] on button "Add" at bounding box center [865, 452] width 148 height 38
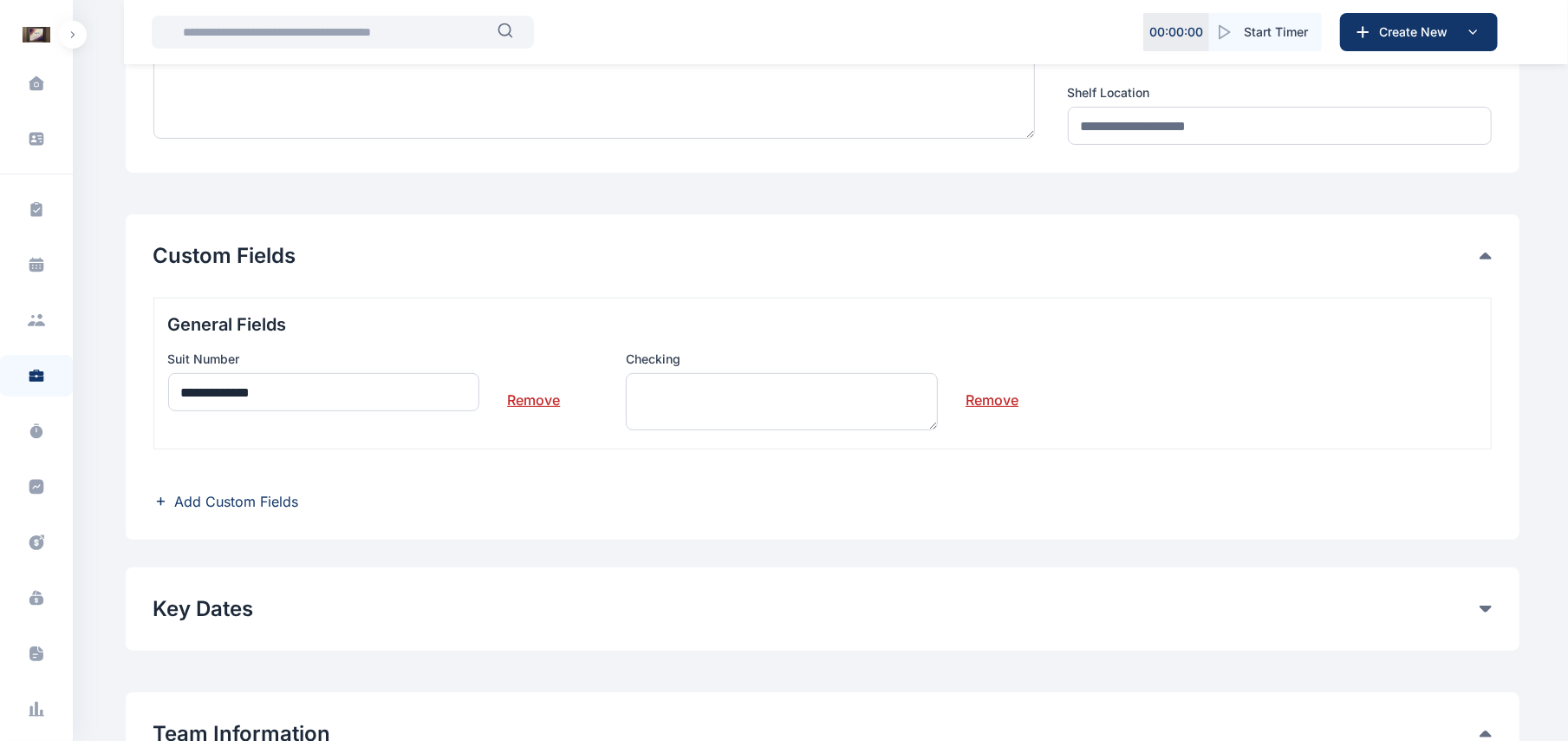
scroll to position [313, 0]
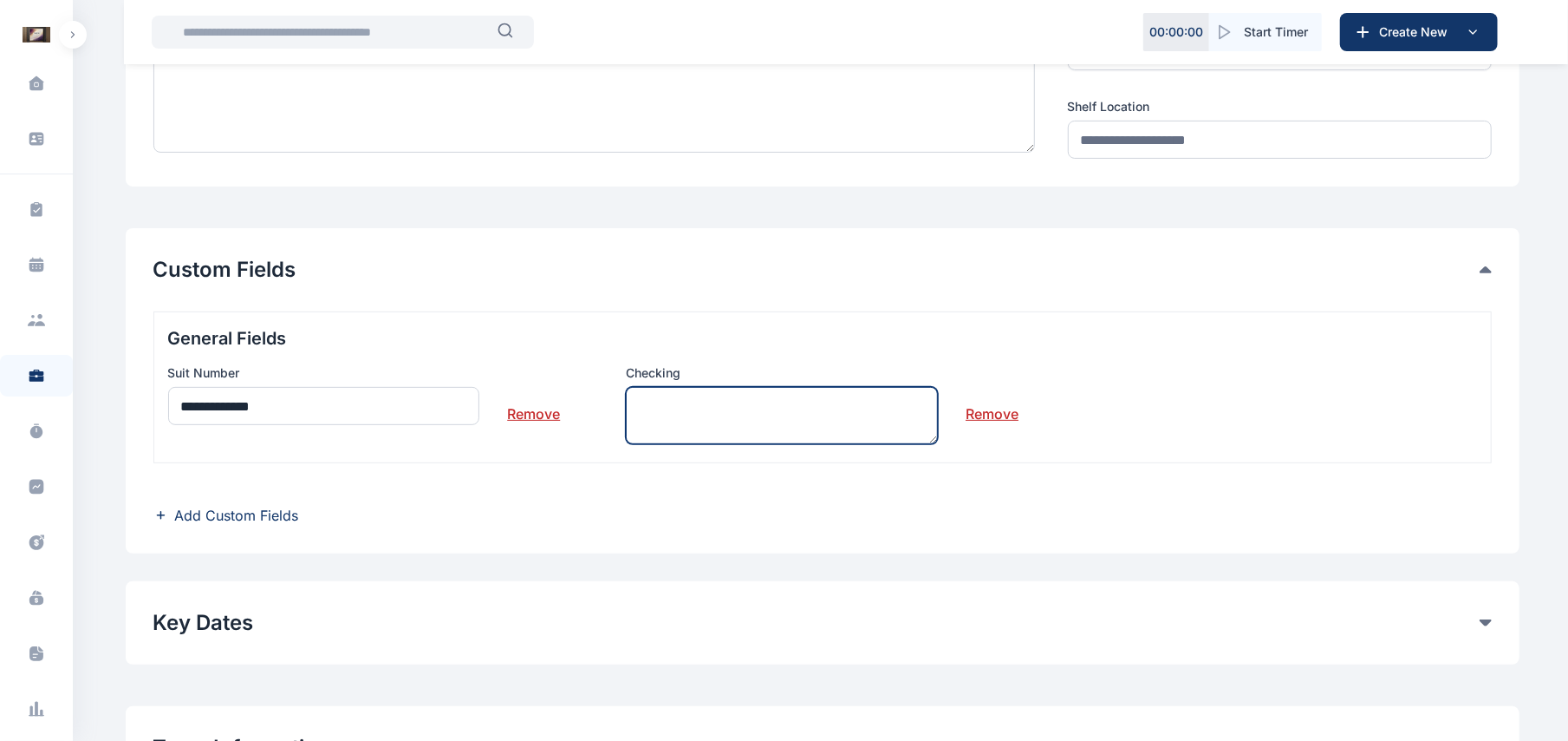
click at [869, 418] on textarea at bounding box center [782, 414] width 312 height 57
paste textarea "**********"
click at [933, 444] on textarea "**********" at bounding box center [782, 415] width 312 height 58
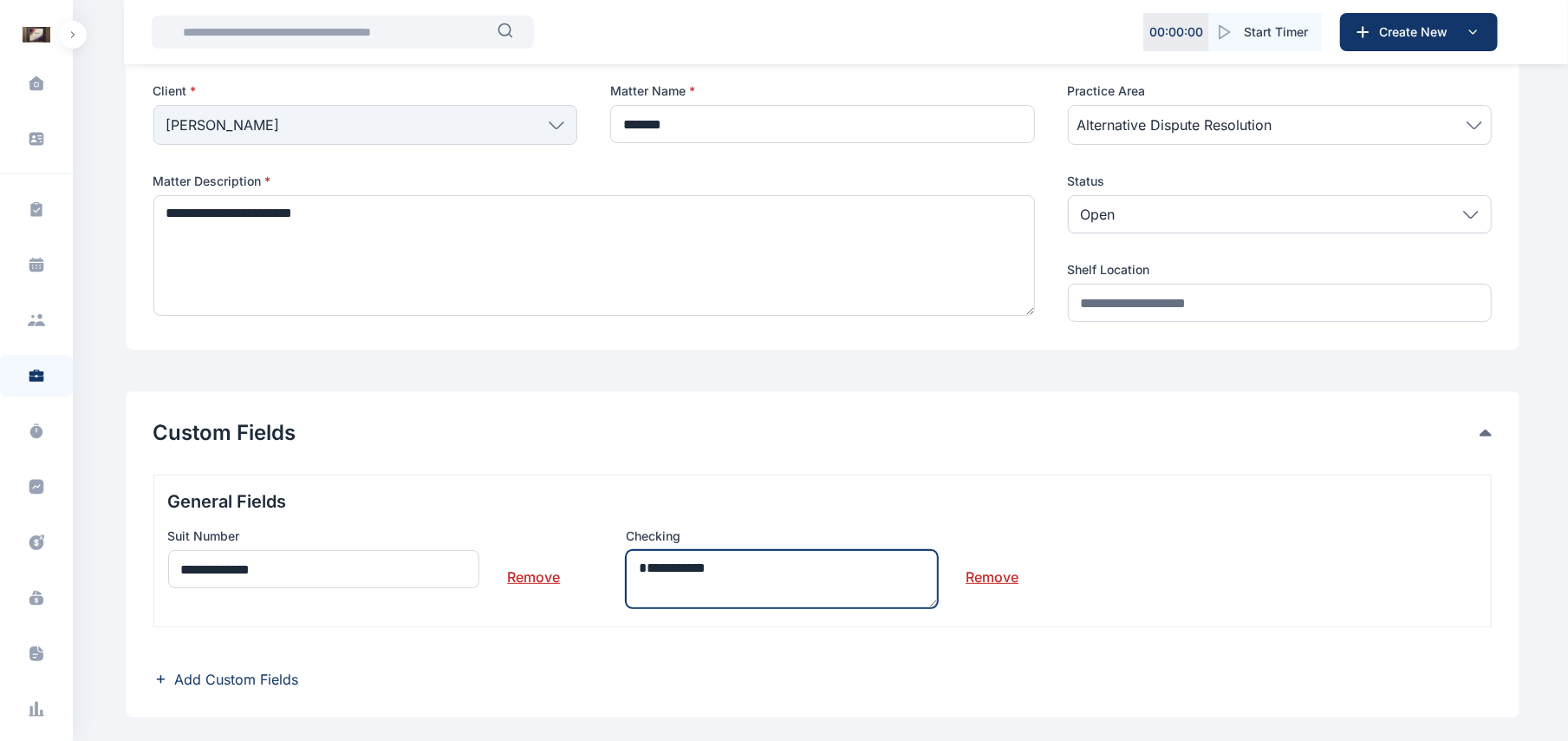
scroll to position [173, 0]
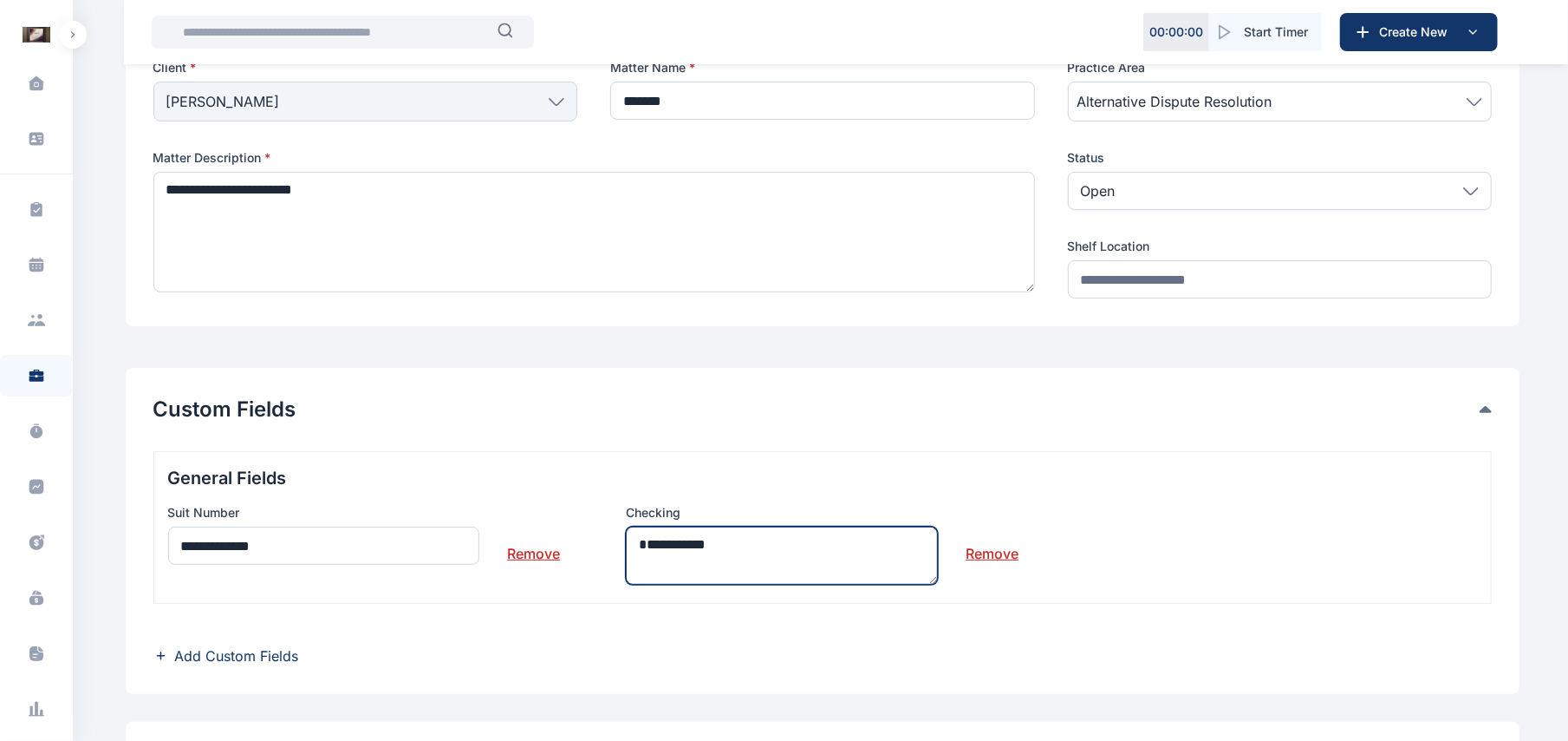
type textarea "**********"
click at [854, 598] on div "**********" at bounding box center [822, 527] width 1339 height 152
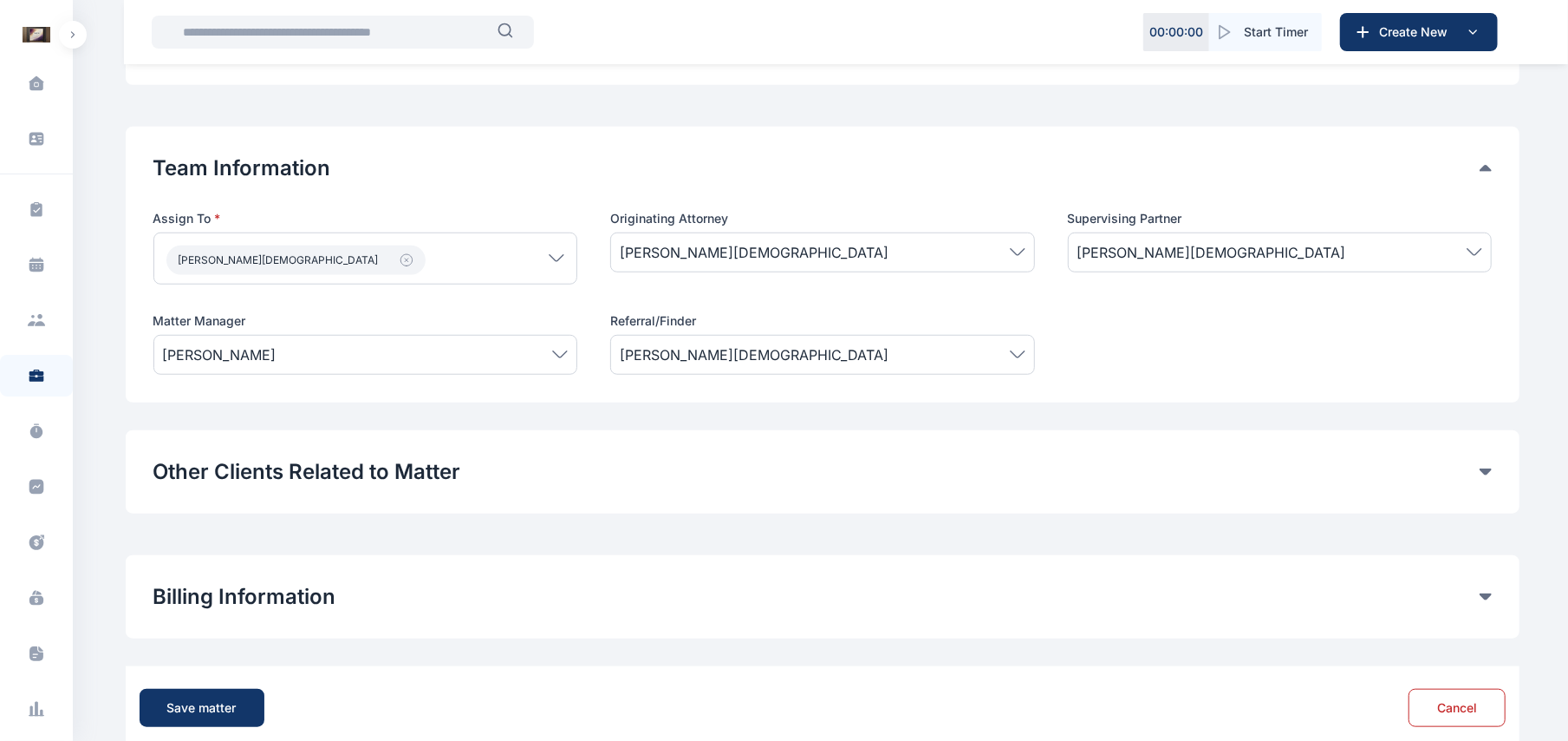
scroll to position [931, 0]
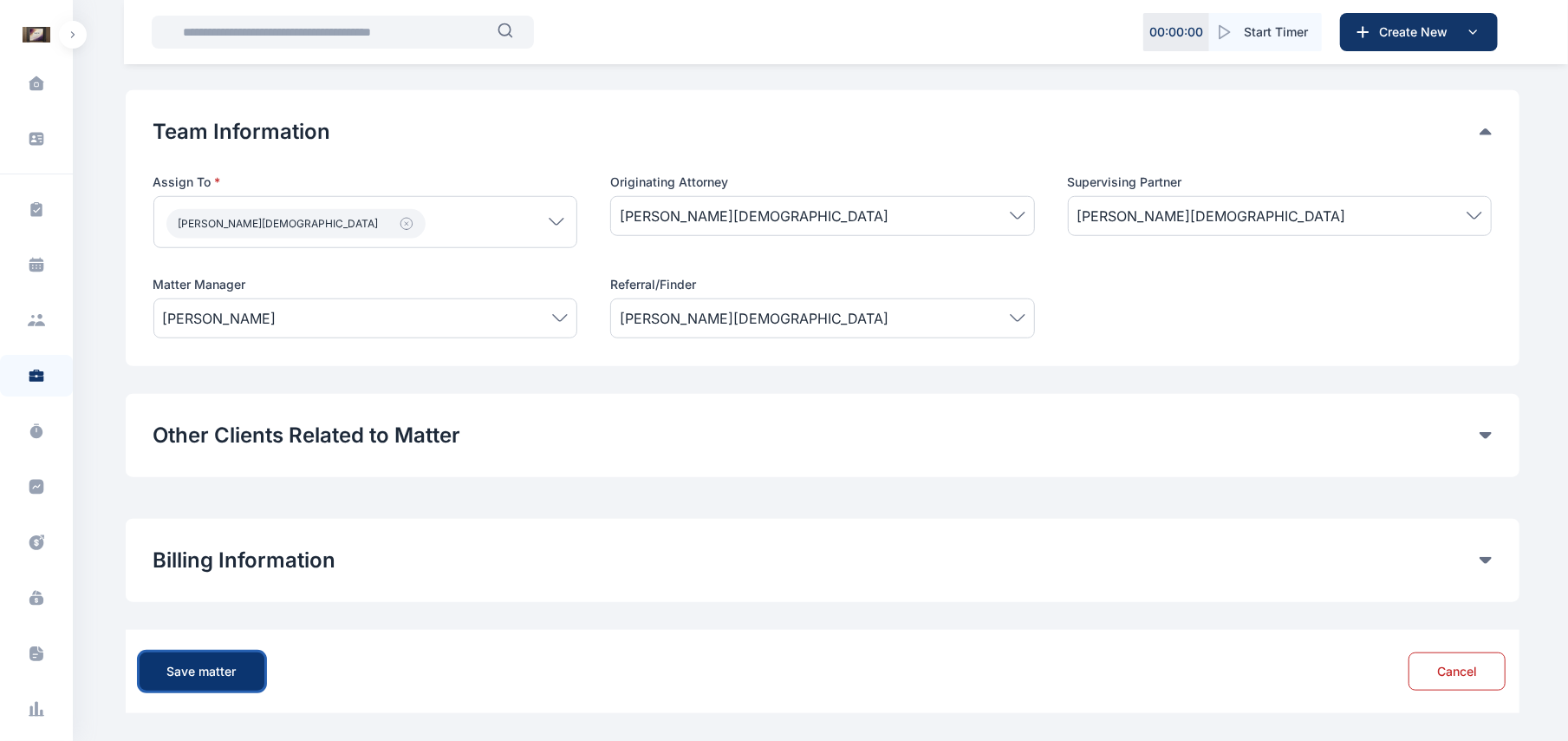
click at [205, 659] on button "Save matter" at bounding box center [201, 671] width 124 height 38
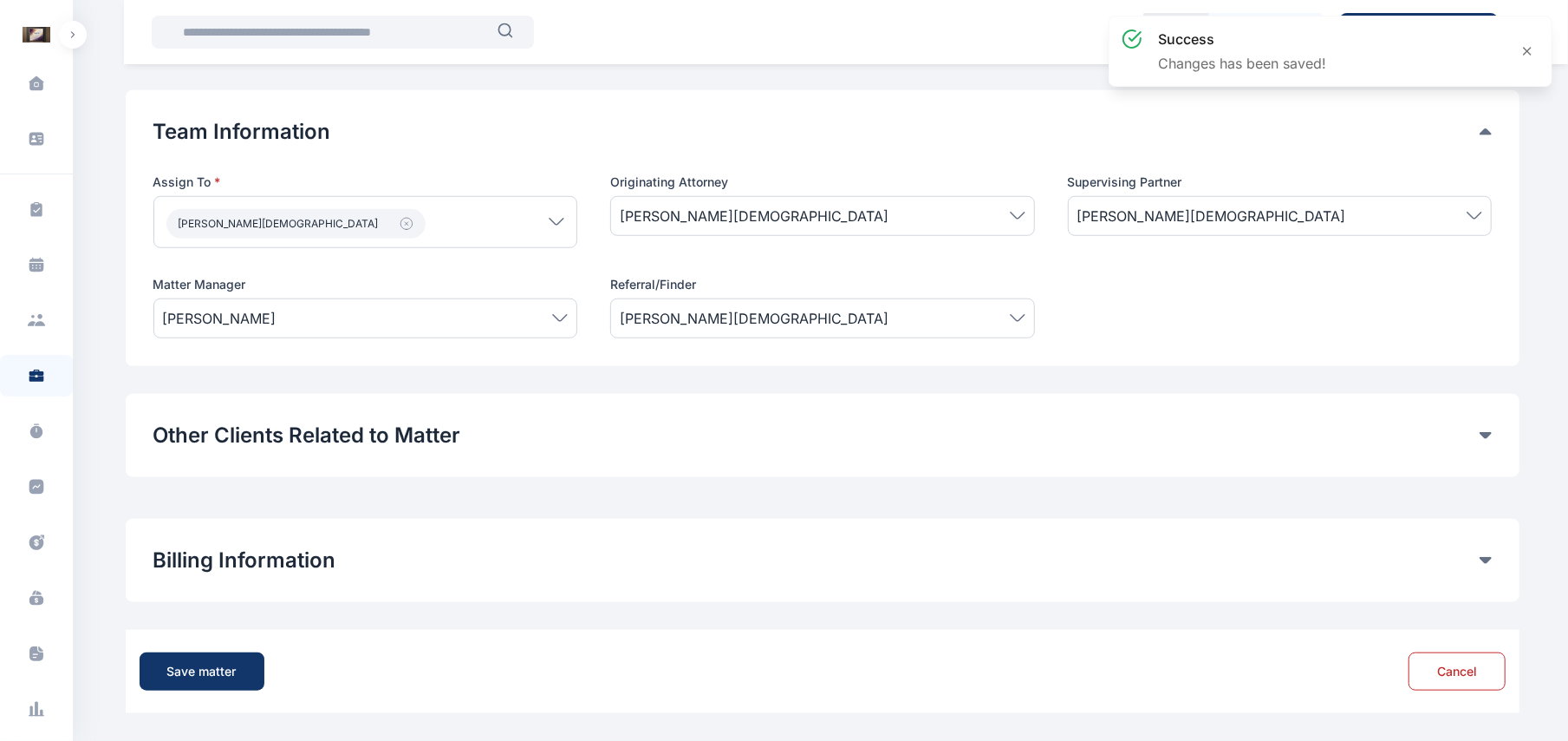
click at [237, 649] on div "Save matter Cancel" at bounding box center [822, 671] width 1366 height 56
click at [237, 666] on button "Save matter" at bounding box center [201, 671] width 124 height 38
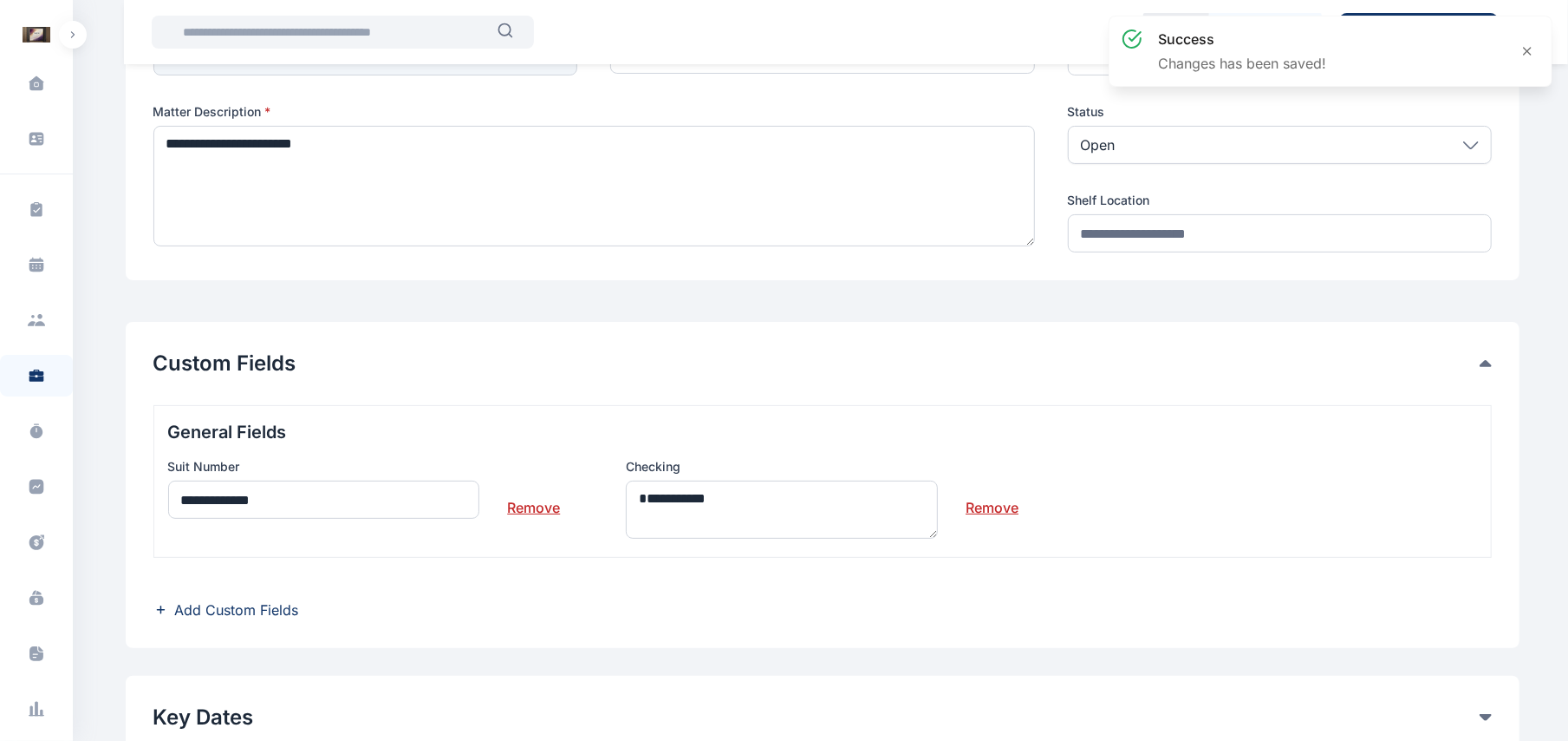
scroll to position [327, 0]
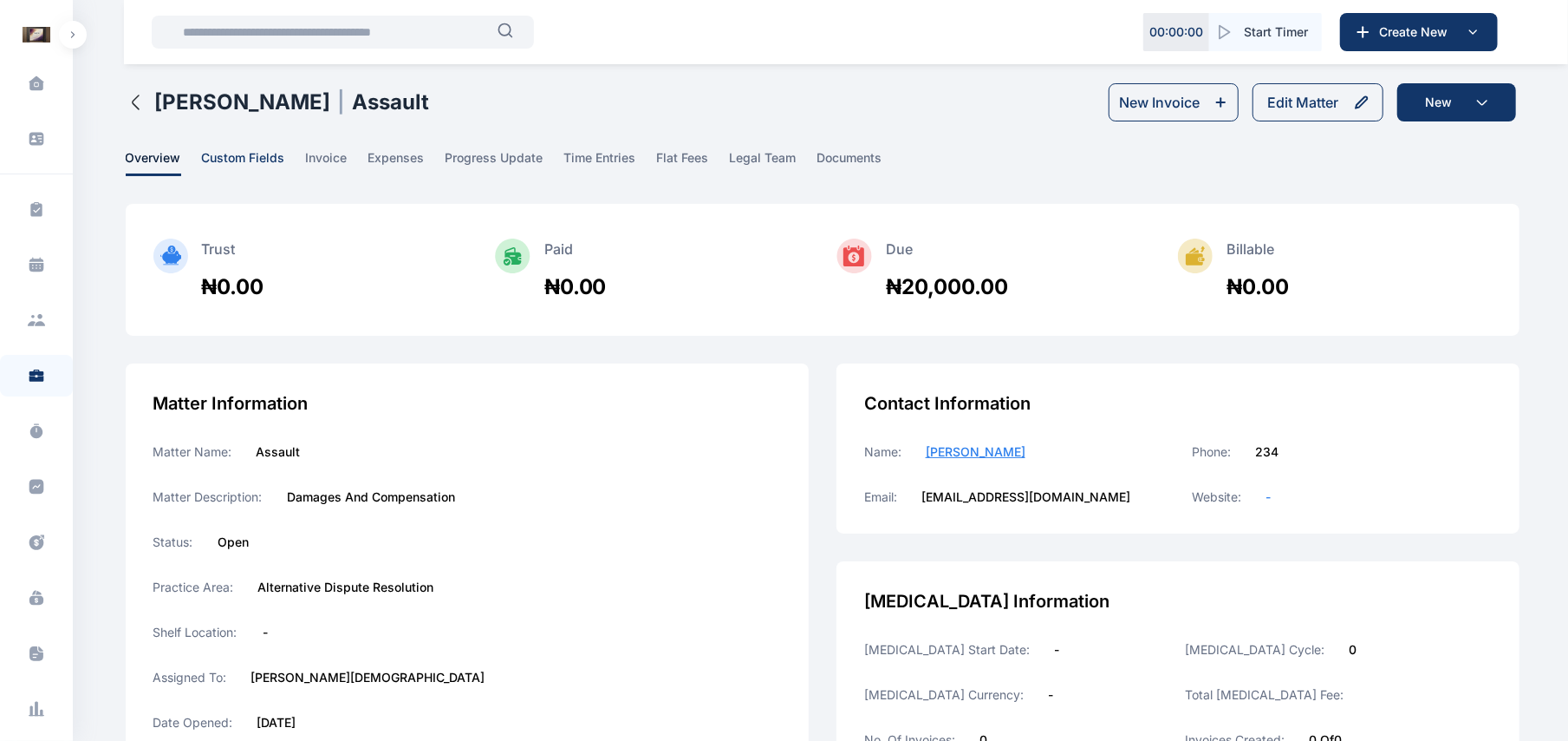
click at [237, 170] on span "custom fields" at bounding box center [244, 162] width 84 height 27
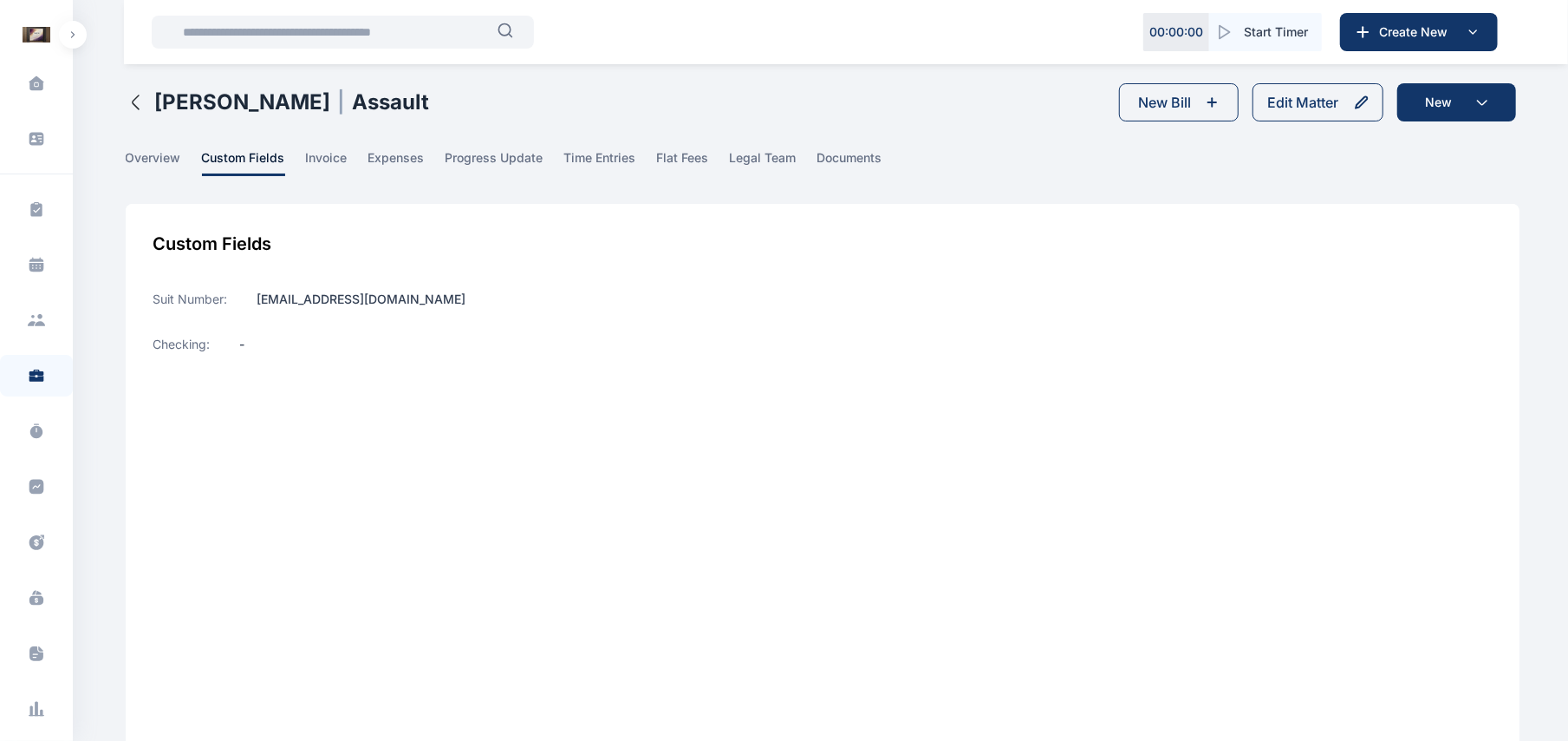
click at [142, 105] on icon "button" at bounding box center [135, 102] width 21 height 21
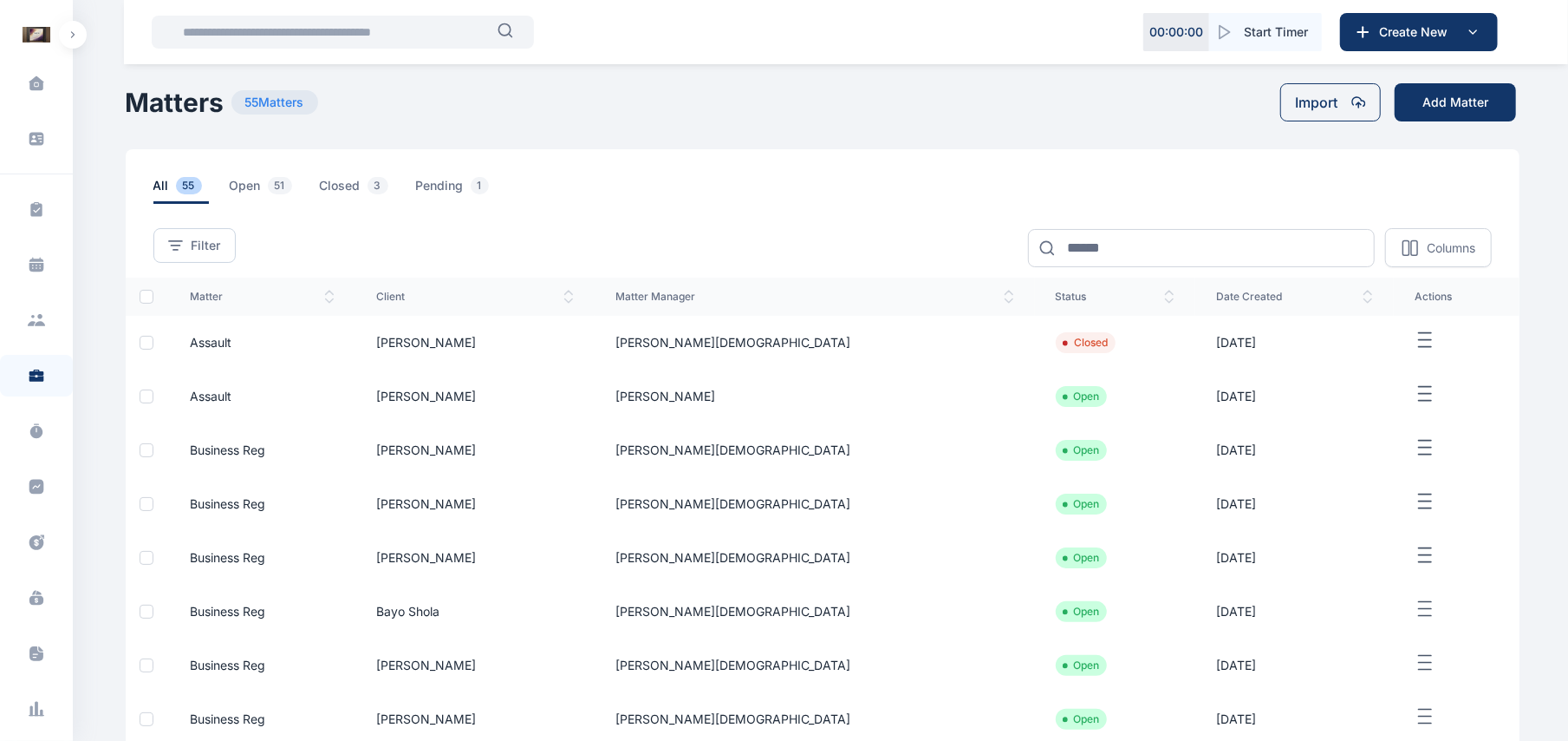
click at [847, 399] on td "[PERSON_NAME]" at bounding box center [813, 396] width 439 height 54
click at [1415, 402] on icon "button" at bounding box center [1425, 394] width 21 height 22
click at [1406, 424] on div "Edit" at bounding box center [1430, 413] width 114 height 39
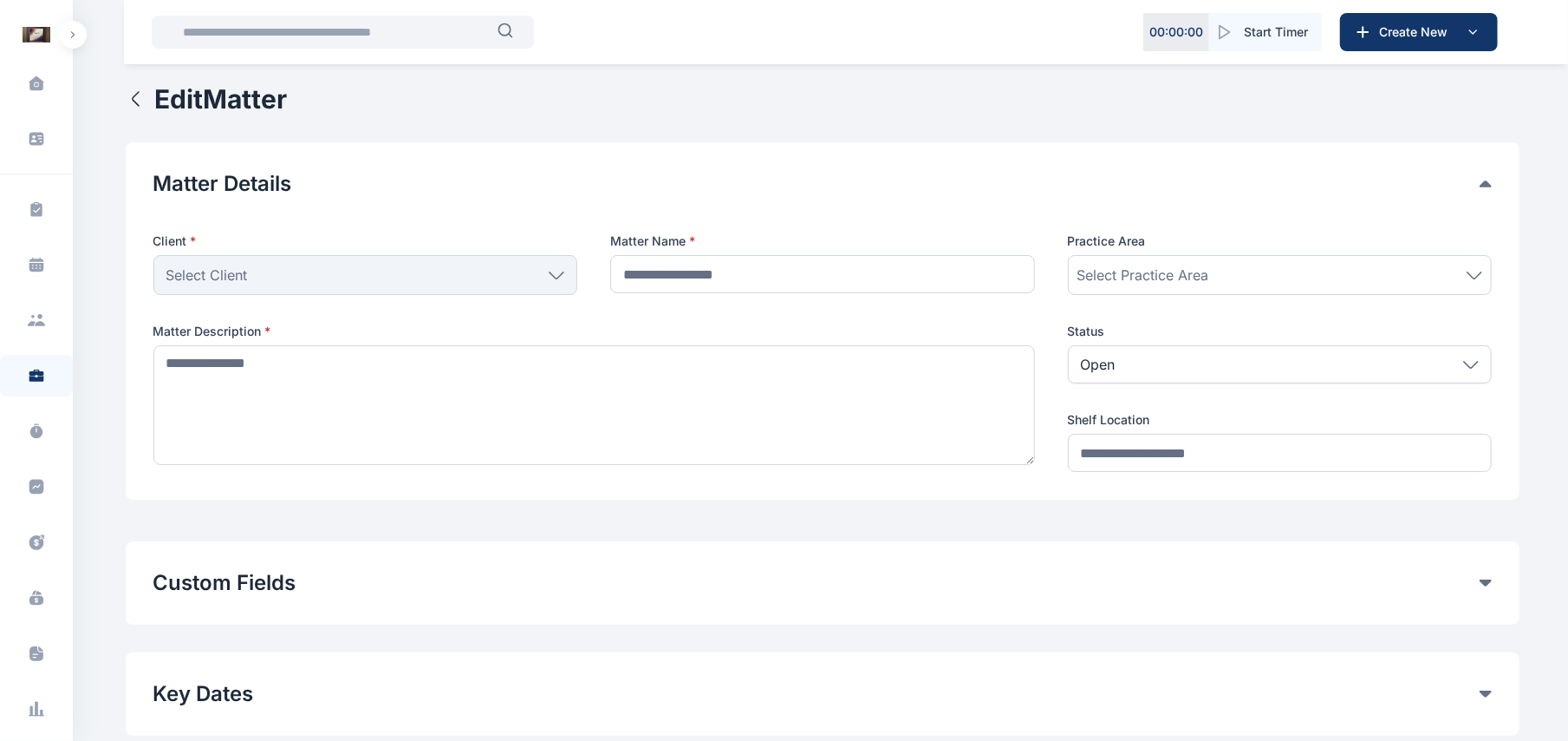
type input "*******"
type textarea "**********"
click at [131, 110] on button "Edit Matter" at bounding box center [206, 99] width 162 height 31
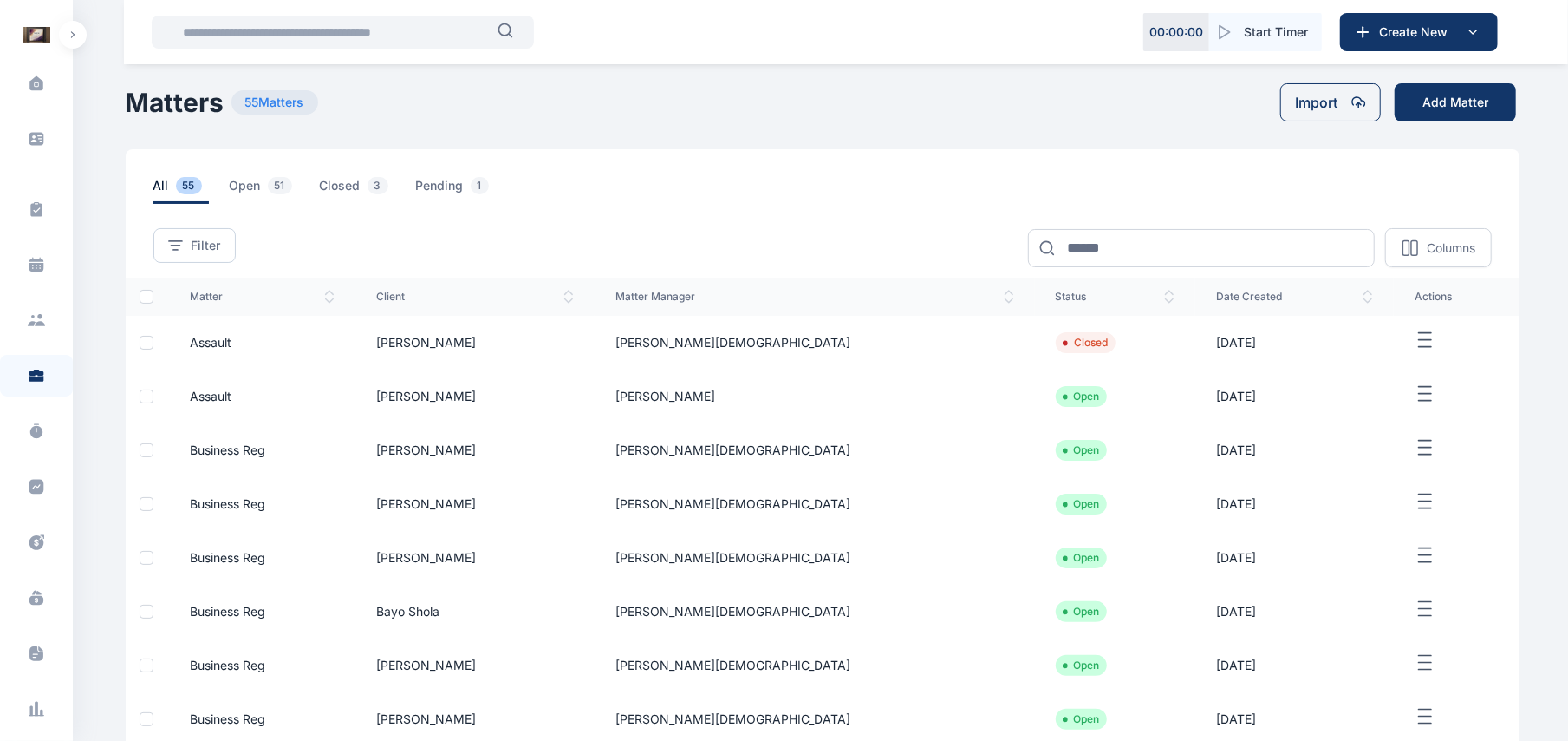
click at [477, 397] on td "[PERSON_NAME]" at bounding box center [475, 396] width 240 height 54
click at [355, 395] on td "Assault" at bounding box center [262, 396] width 186 height 54
click at [198, 403] on span "Assault" at bounding box center [211, 395] width 42 height 15
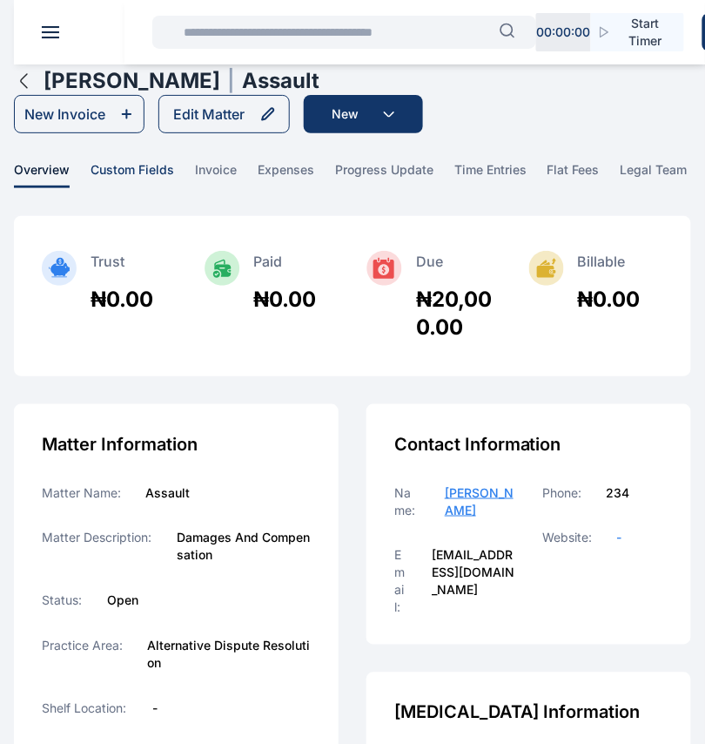
click at [126, 161] on span "custom fields" at bounding box center [133, 174] width 84 height 27
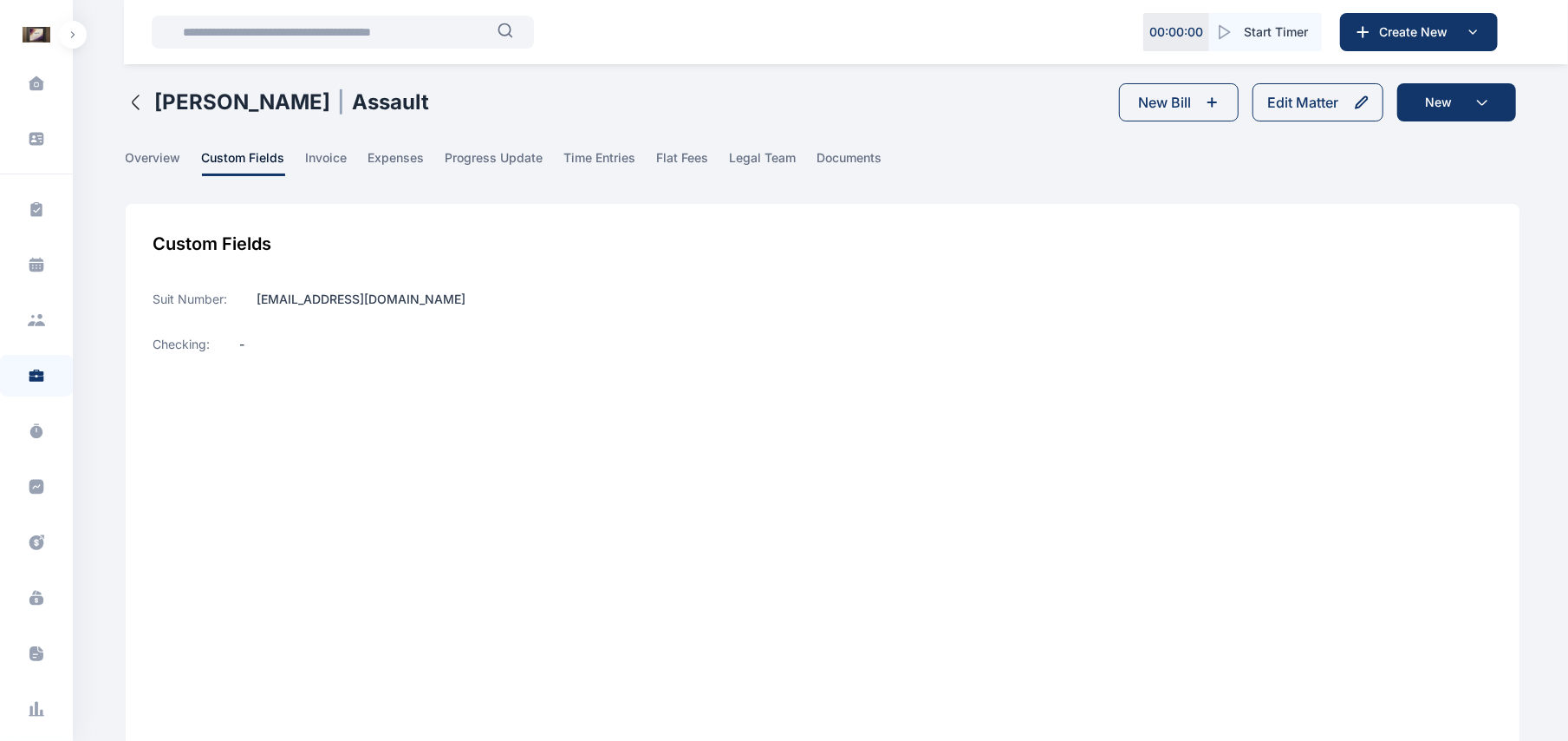
click at [133, 118] on div "Abdul Abdul | Assault" at bounding box center [278, 103] width 305 height 38
click at [132, 104] on icon "button" at bounding box center [134, 103] width 6 height 14
click at [135, 102] on icon "button" at bounding box center [135, 102] width 21 height 21
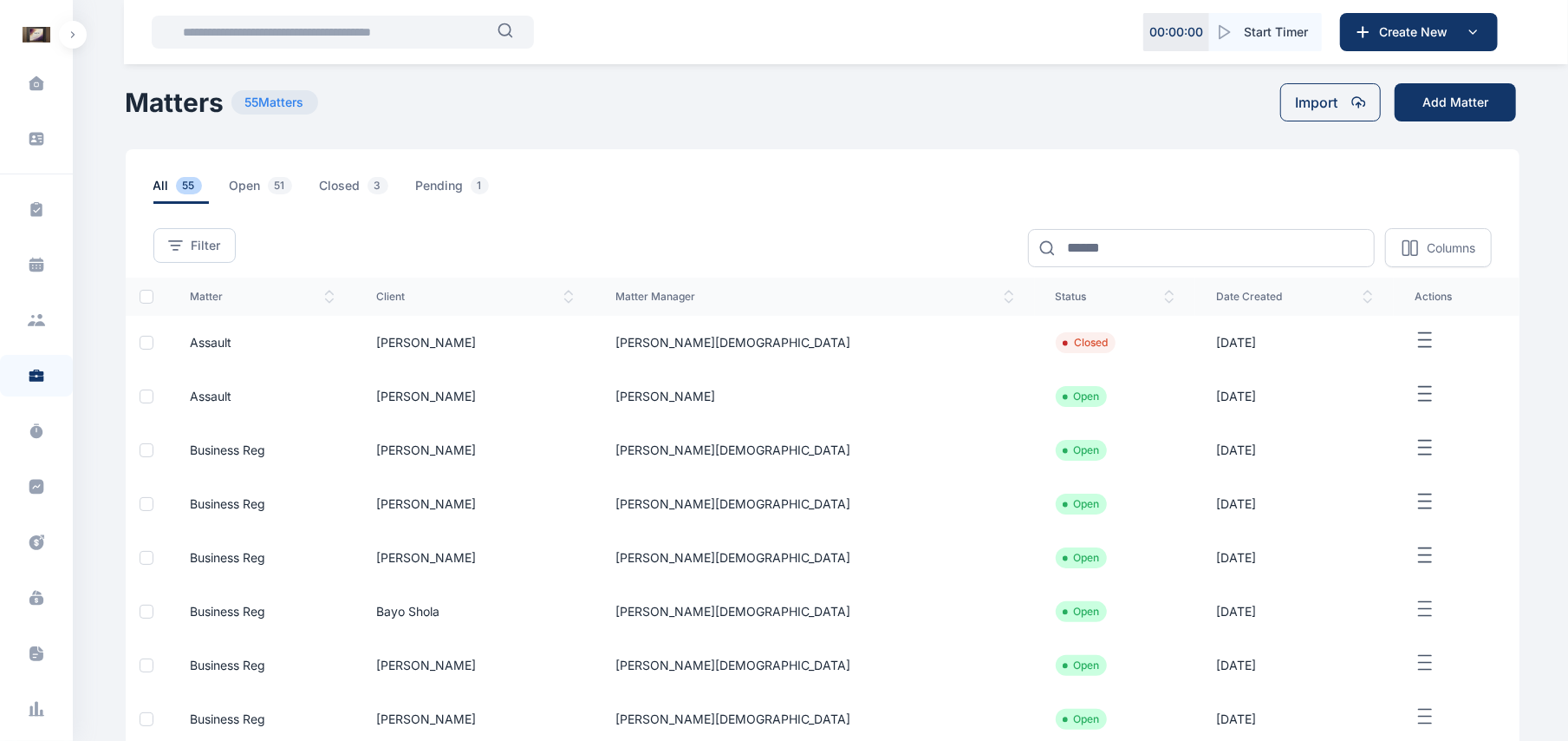
click at [923, 355] on td "[PERSON_NAME][DEMOGRAPHIC_DATA]" at bounding box center [813, 343] width 439 height 54
click at [954, 399] on td "[PERSON_NAME]" at bounding box center [813, 396] width 439 height 54
click at [229, 403] on span "Assault" at bounding box center [211, 395] width 42 height 15
click at [229, 388] on td "Assault" at bounding box center [262, 396] width 186 height 54
click at [227, 390] on span "Assault" at bounding box center [211, 395] width 42 height 15
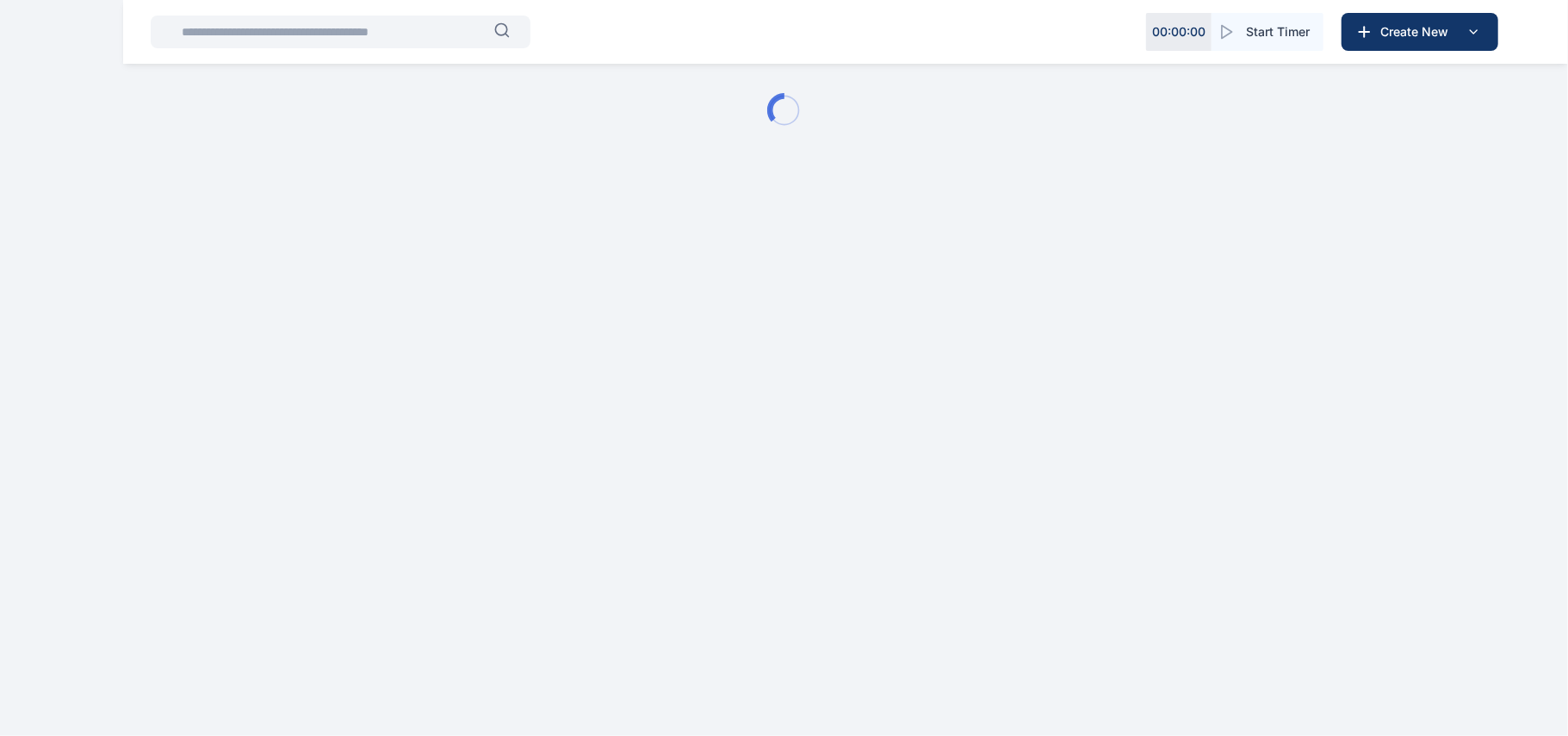
click at [220, 221] on html "00 : 00 : 00 Start Timer Create New Matter Dashboard - Digits Law" at bounding box center [784, 110] width 1568 height 221
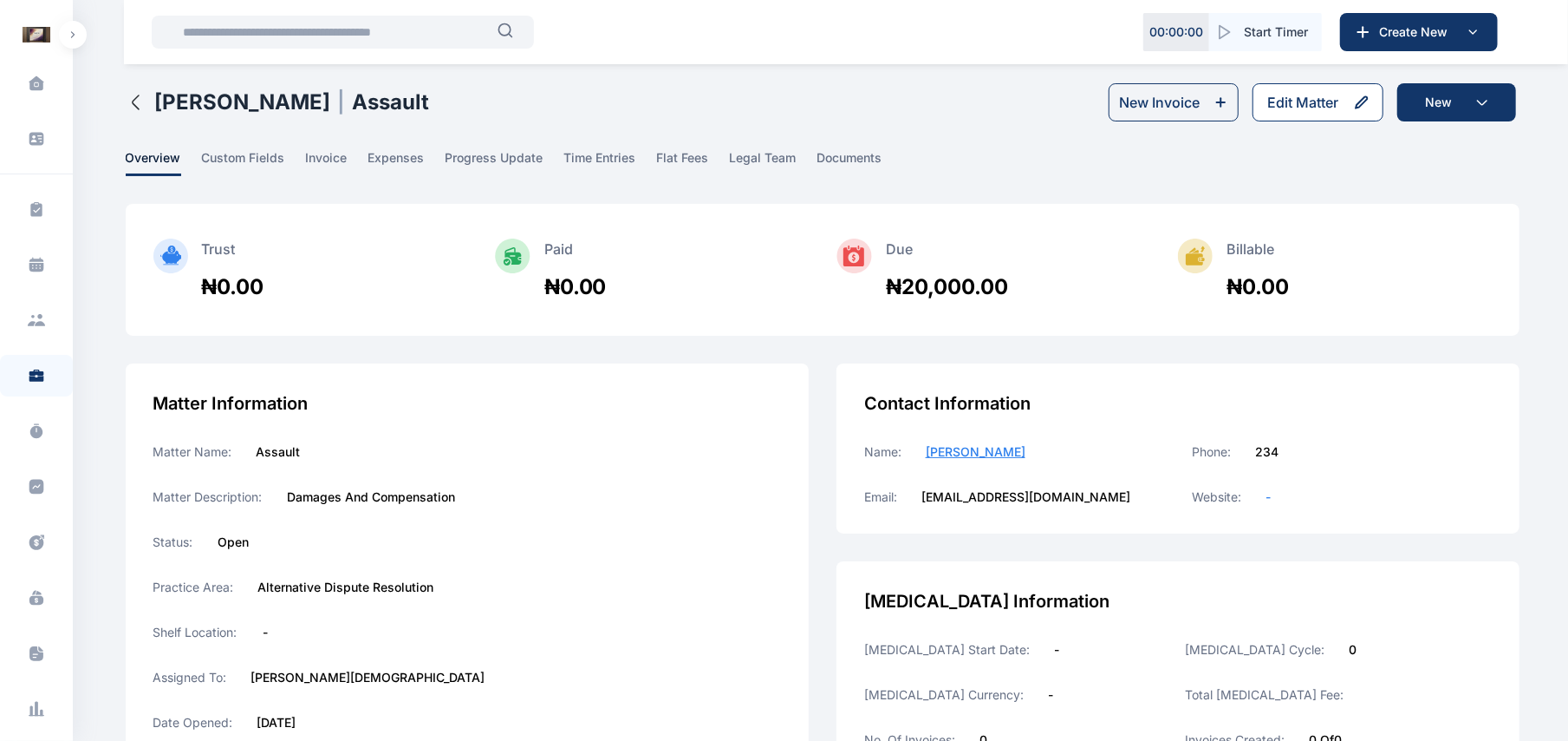
click at [1294, 103] on div "Edit Matter" at bounding box center [1302, 102] width 71 height 21
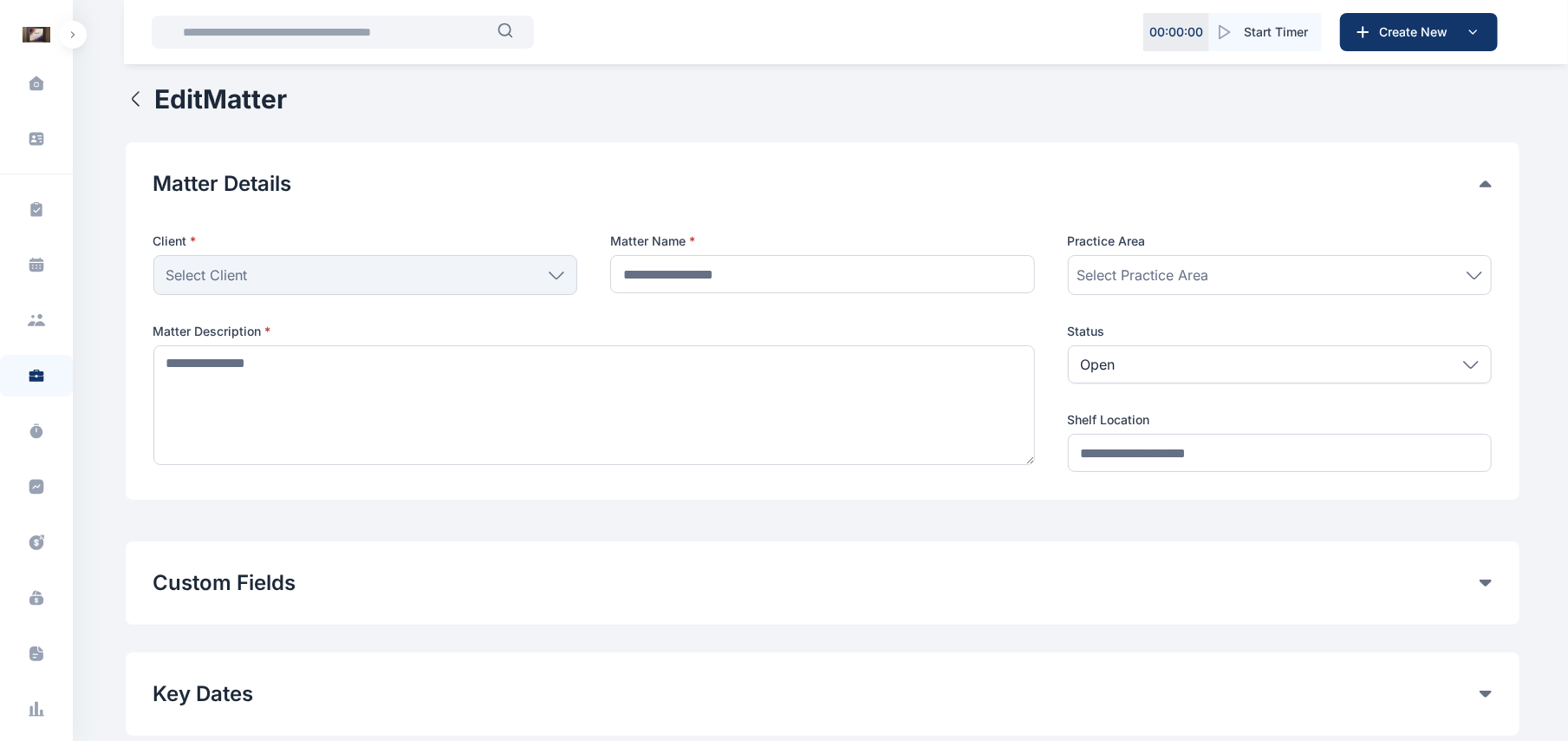
type input "*******"
type textarea "**********"
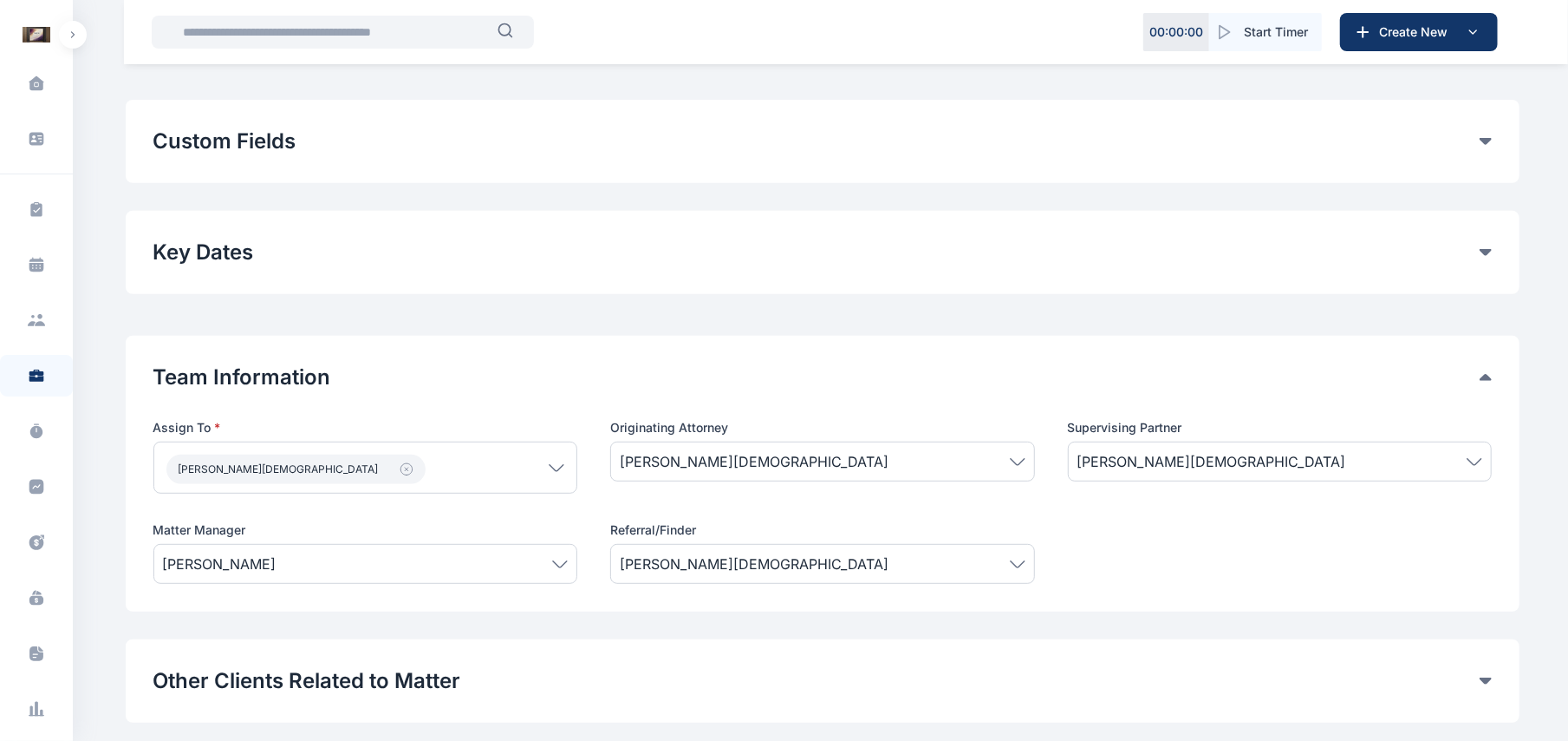
scroll to position [437, 0]
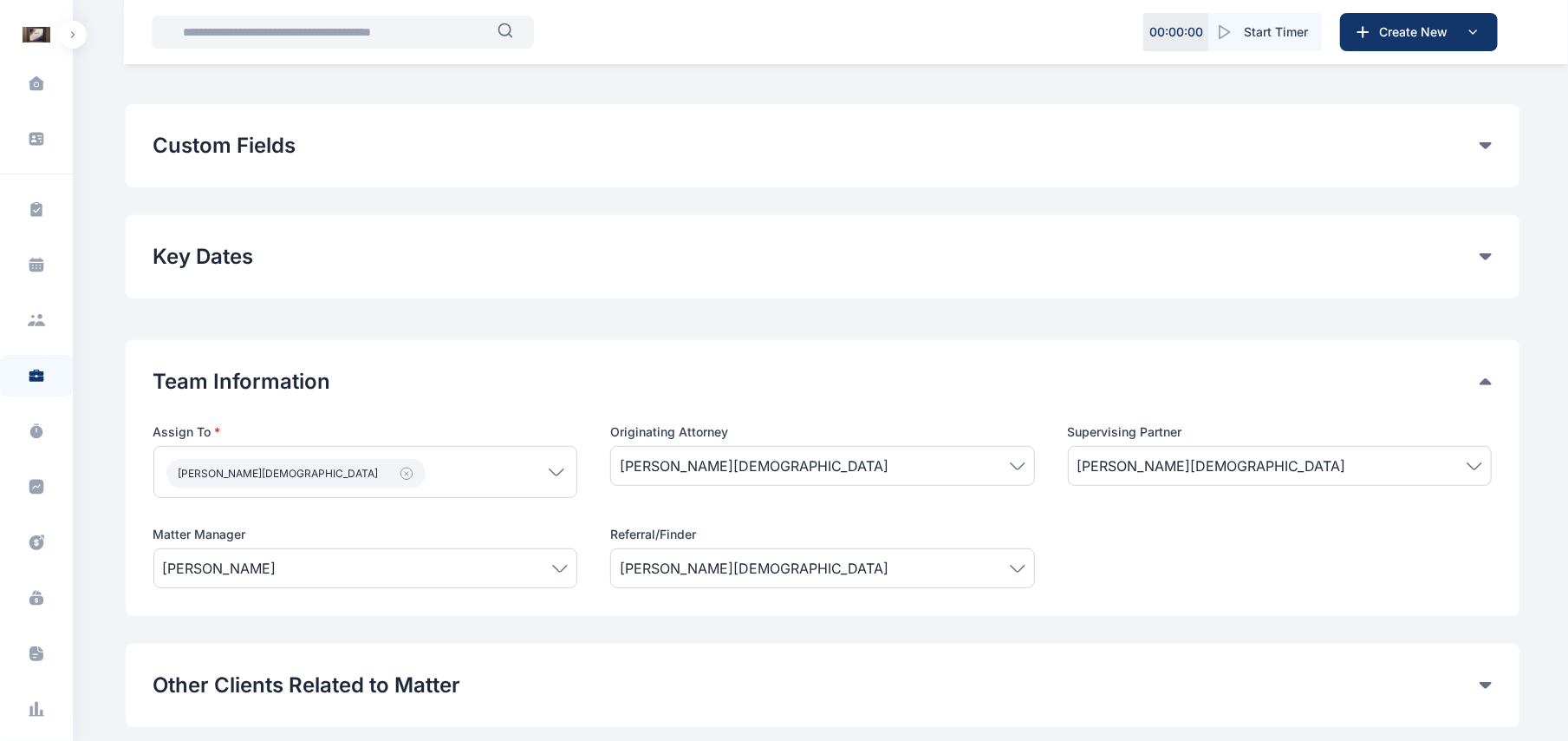
click at [1491, 152] on div "Custom Fields" at bounding box center [822, 145] width 1339 height 28
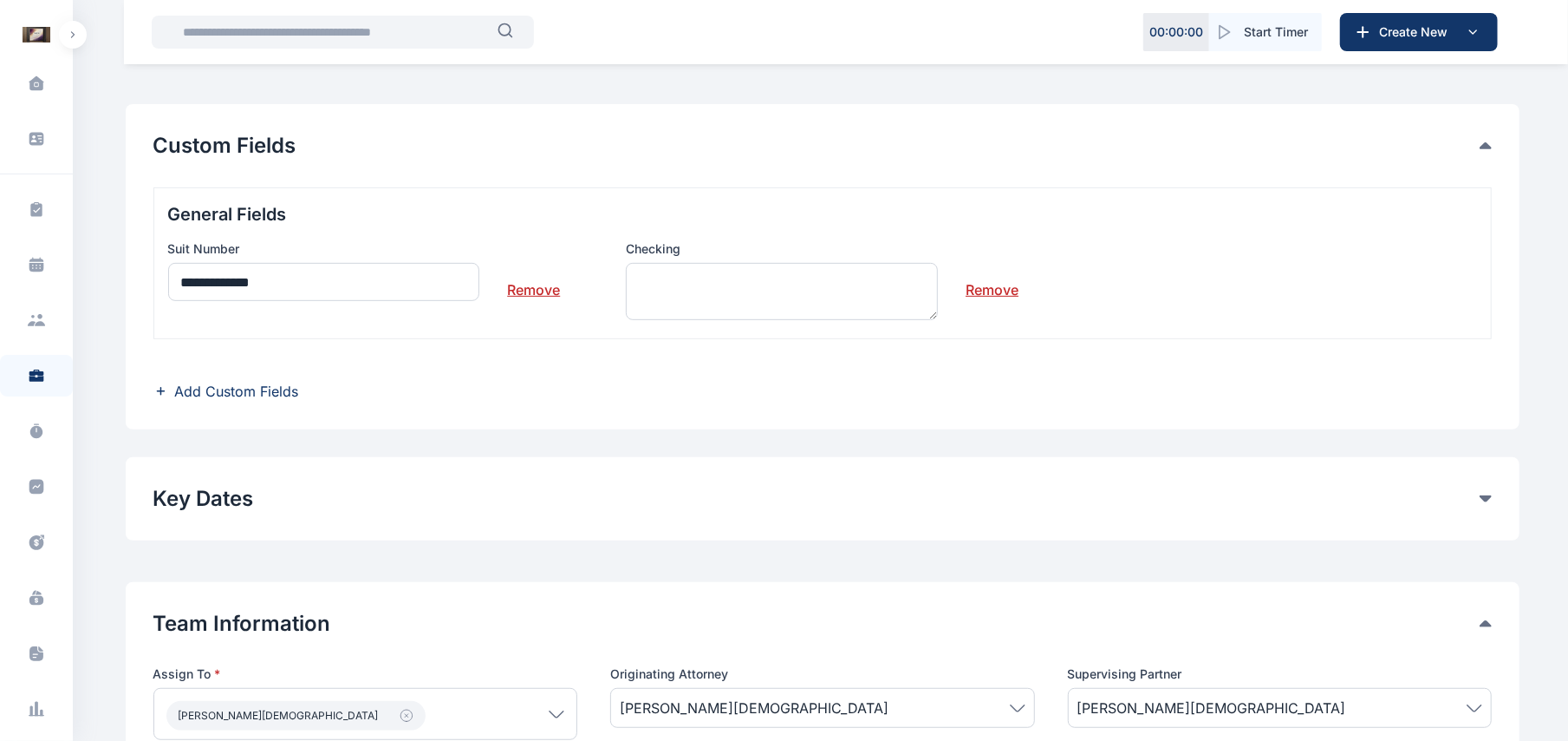
click at [236, 403] on div "**********" at bounding box center [822, 266] width 1394 height 326
click at [245, 392] on span "Add Custom Fields" at bounding box center [237, 390] width 124 height 21
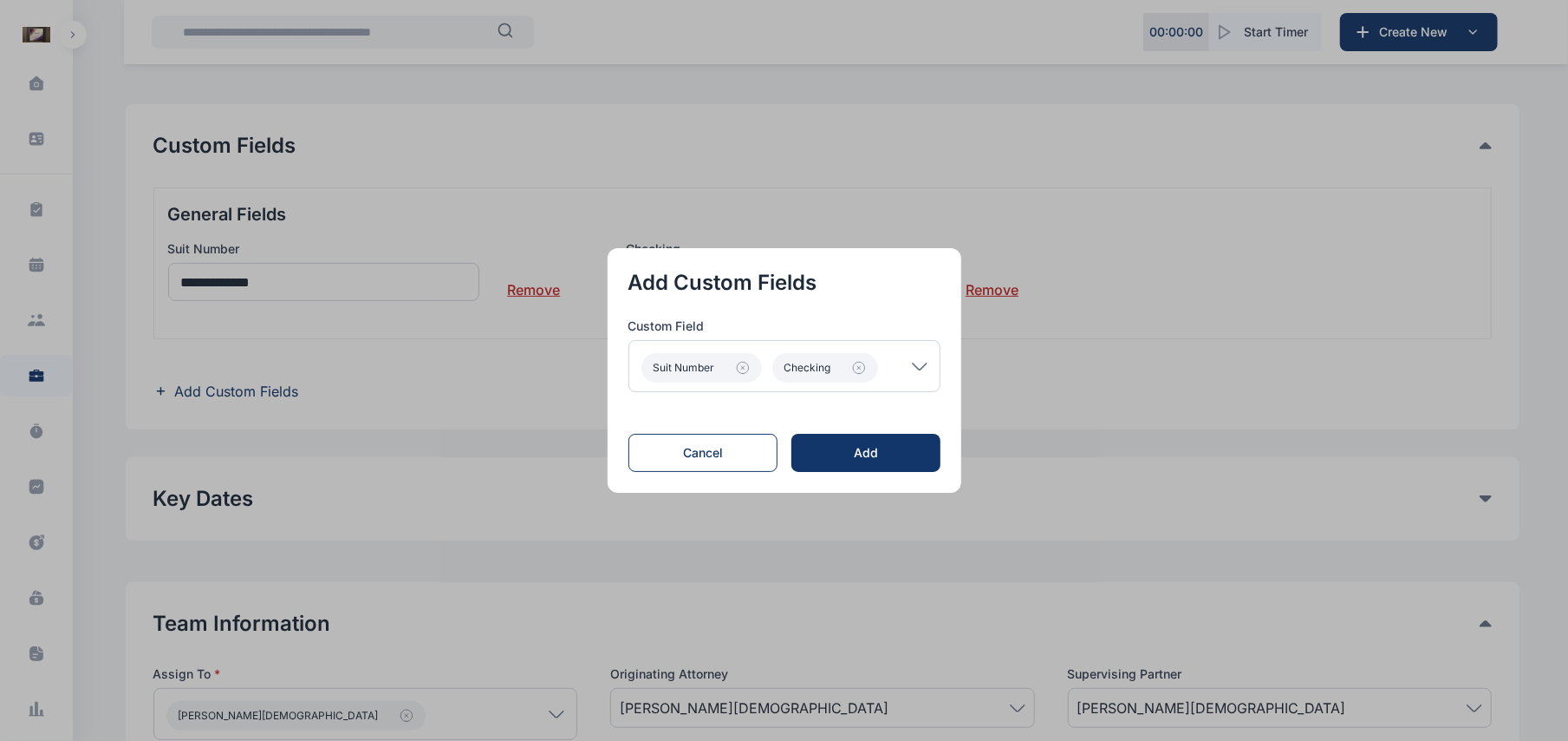
click at [926, 361] on div "Suit Number Checking" at bounding box center [784, 366] width 312 height 52
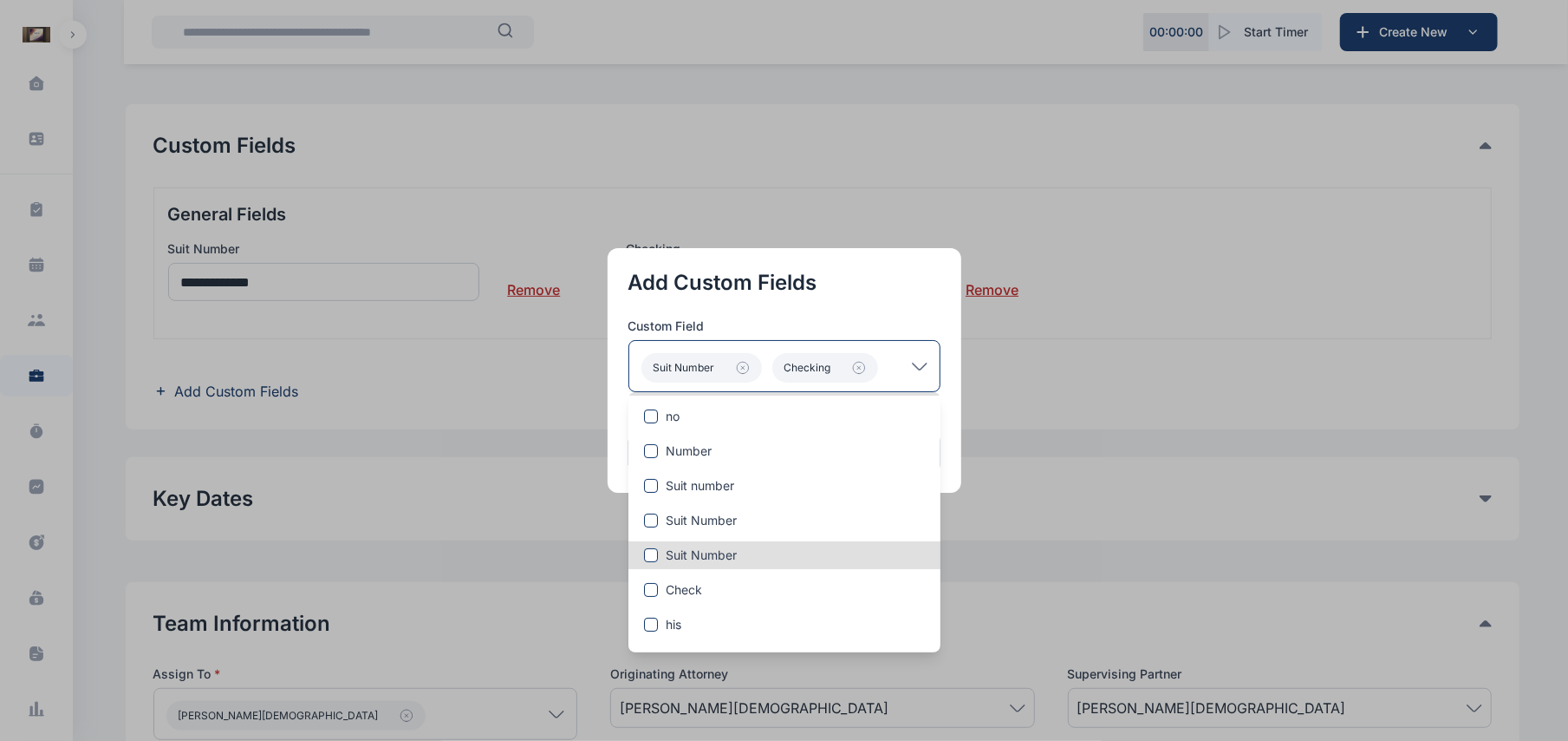
scroll to position [225, 0]
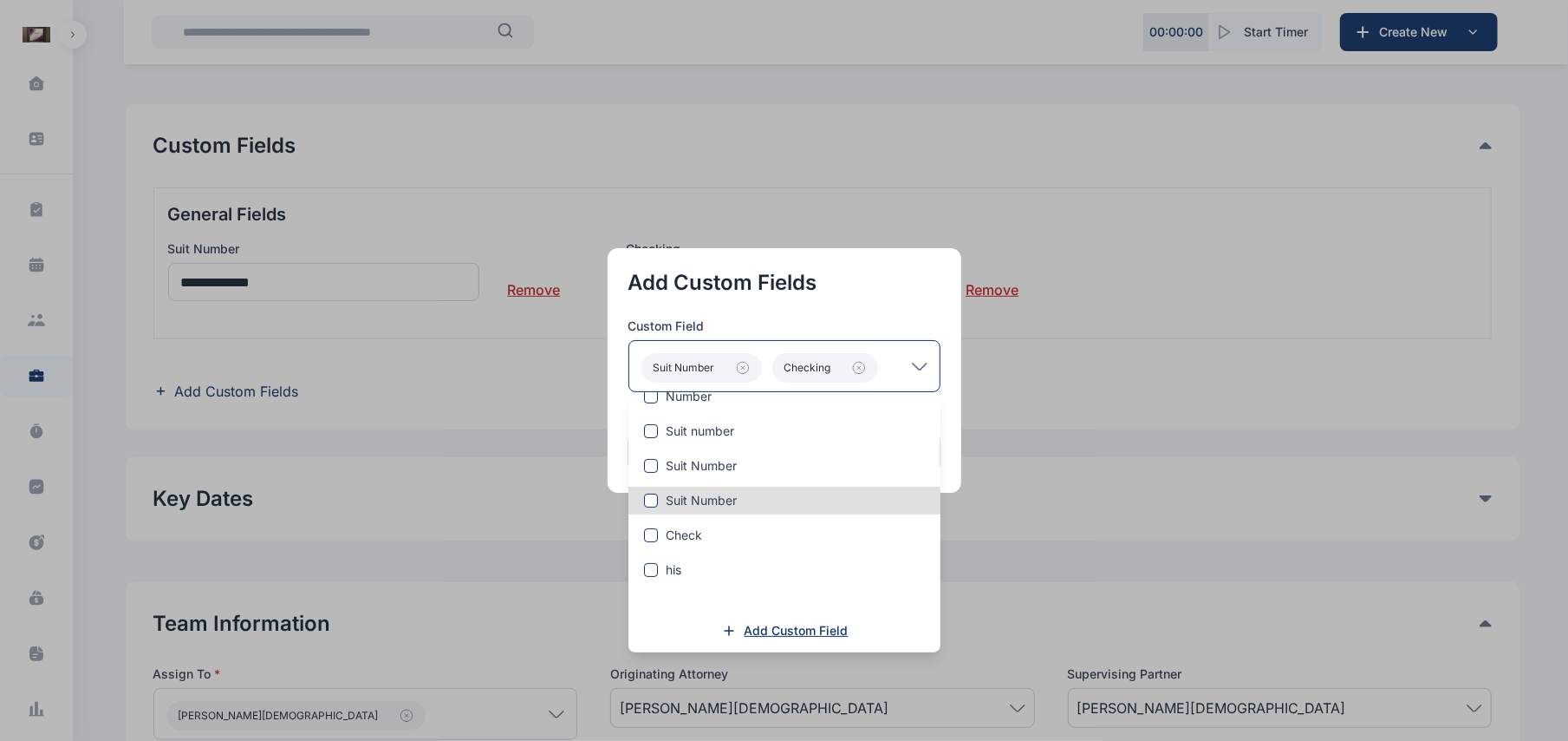
click at [784, 633] on span "Add Custom Field" at bounding box center [796, 629] width 104 height 17
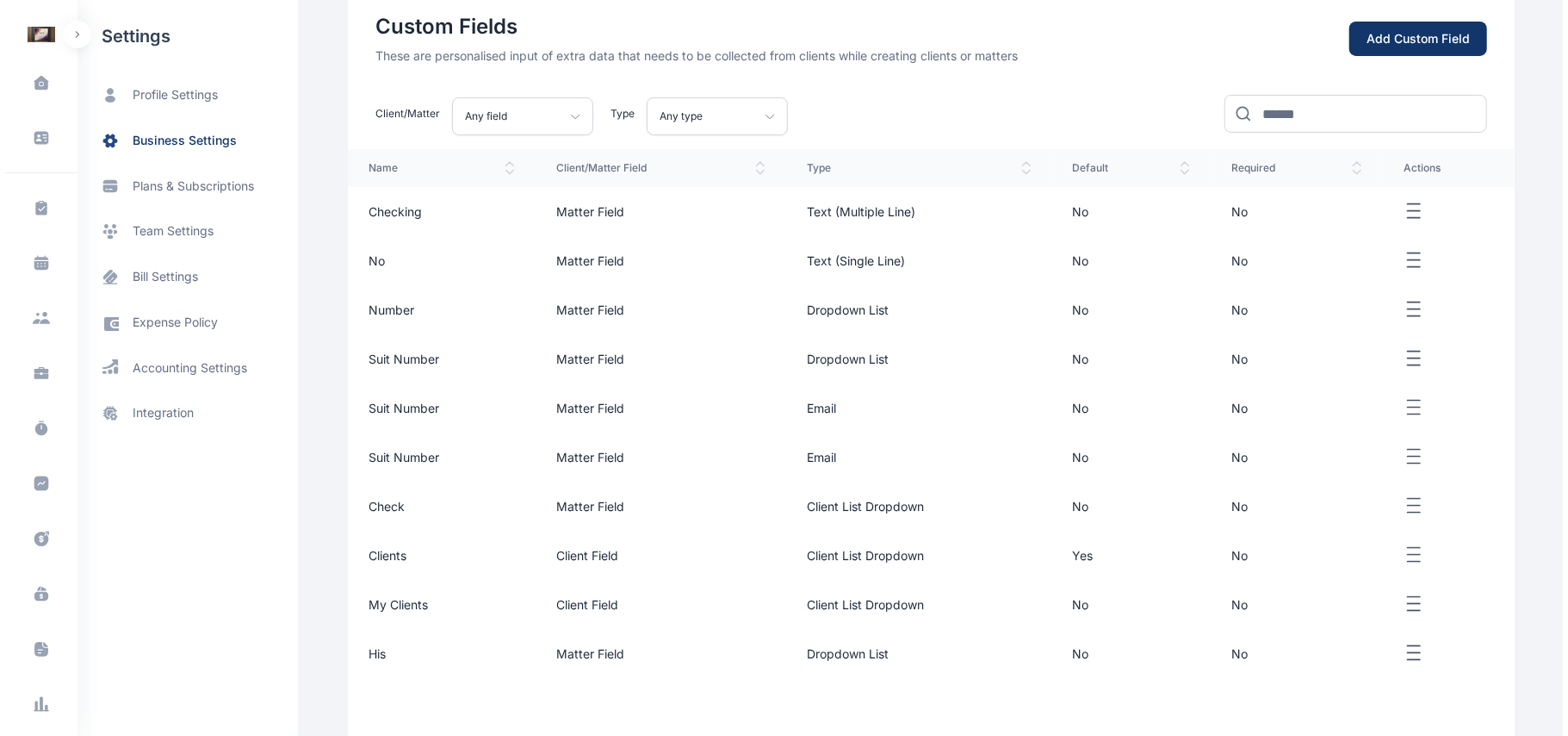
scroll to position [207, 0]
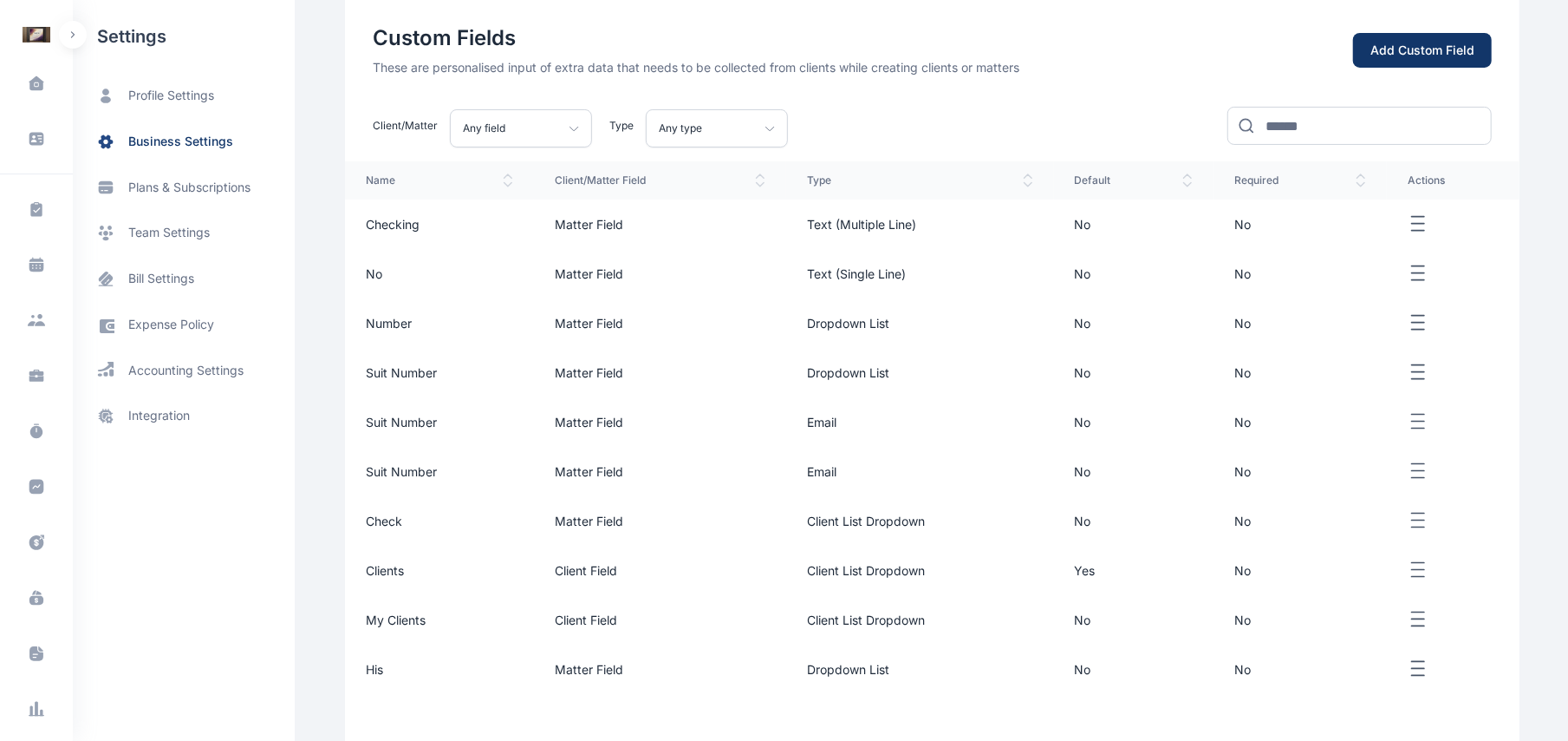
click at [1454, 52] on div "Add Custom Field" at bounding box center [1423, 50] width 104 height 17
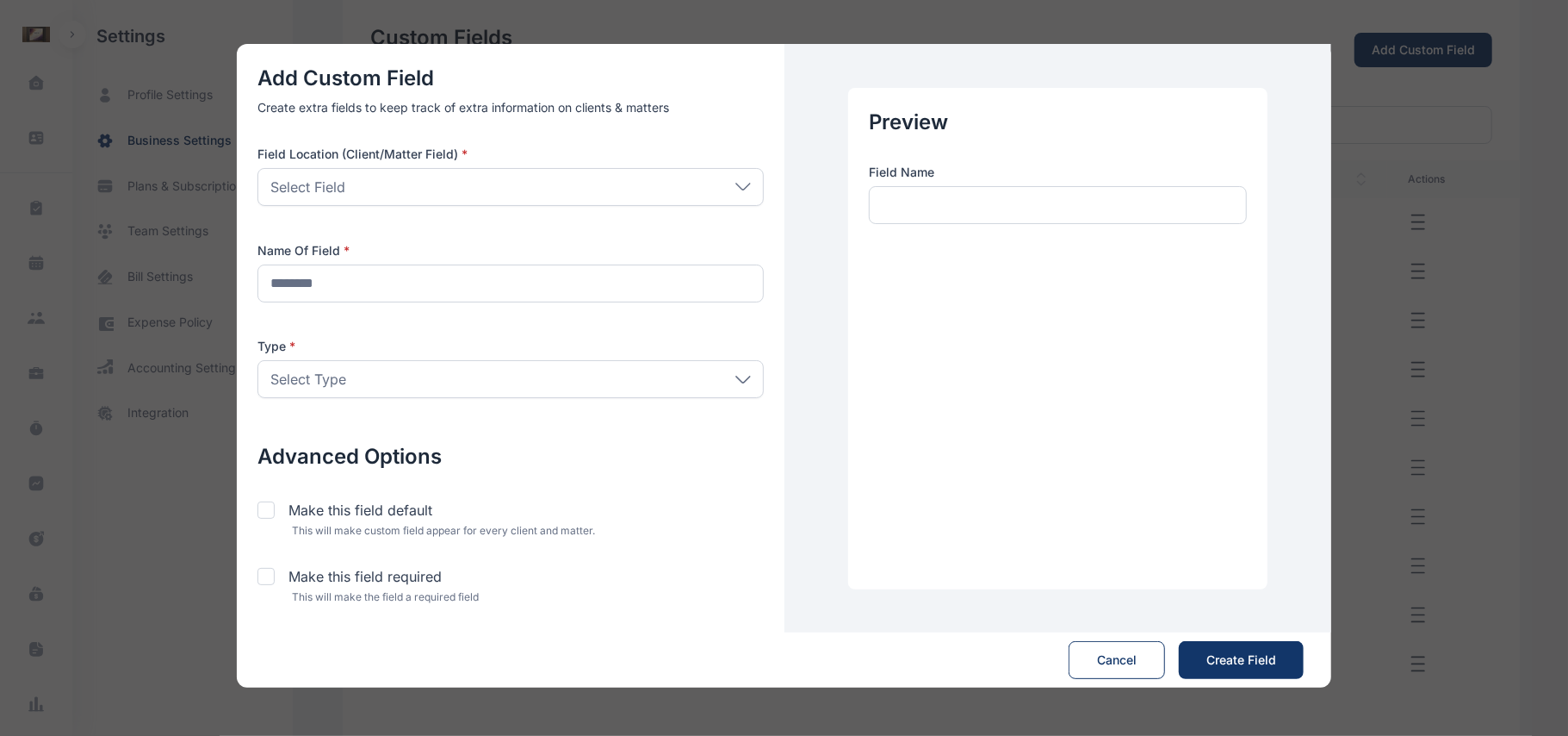
click at [736, 391] on div "Select Type" at bounding box center [510, 379] width 506 height 38
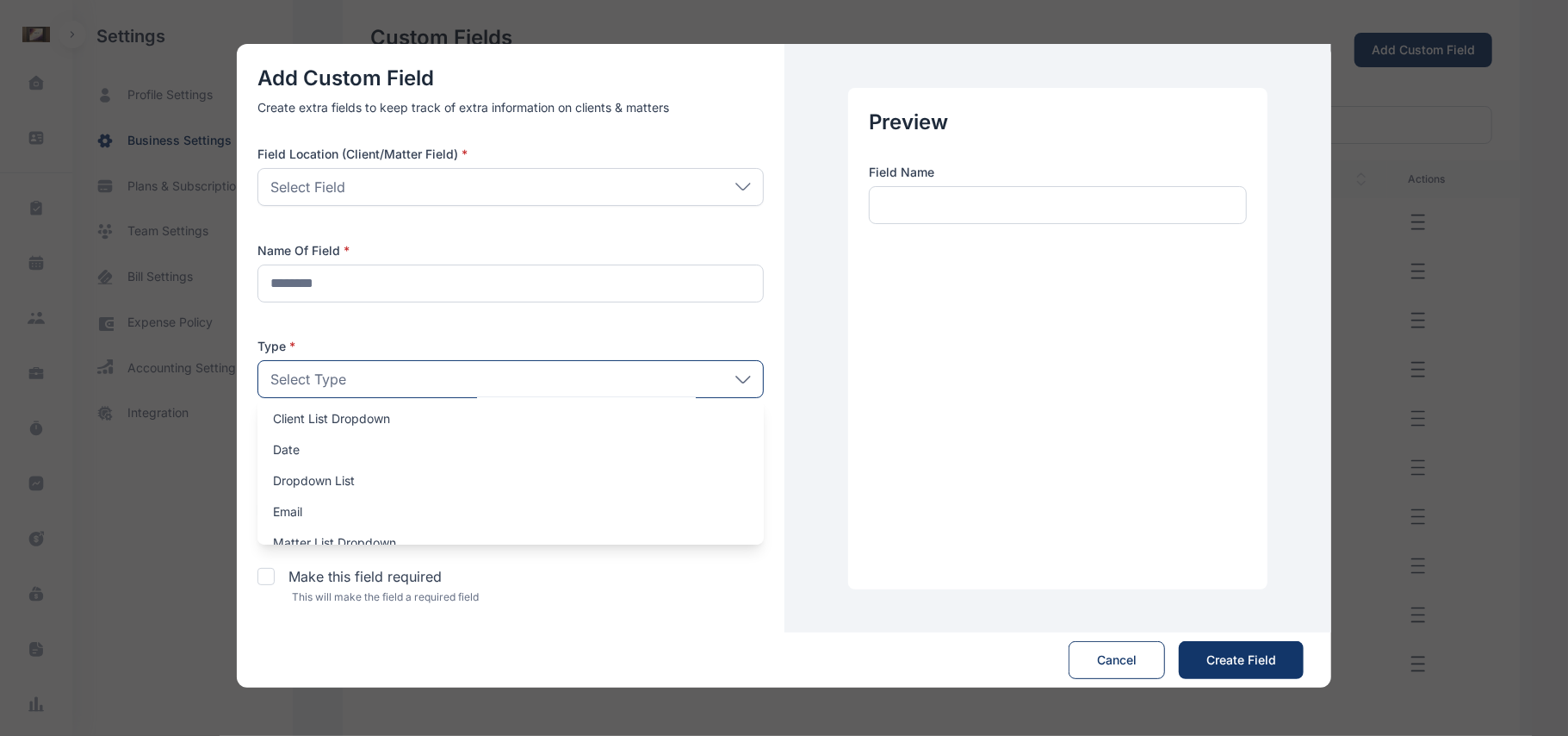
scroll to position [0, 0]
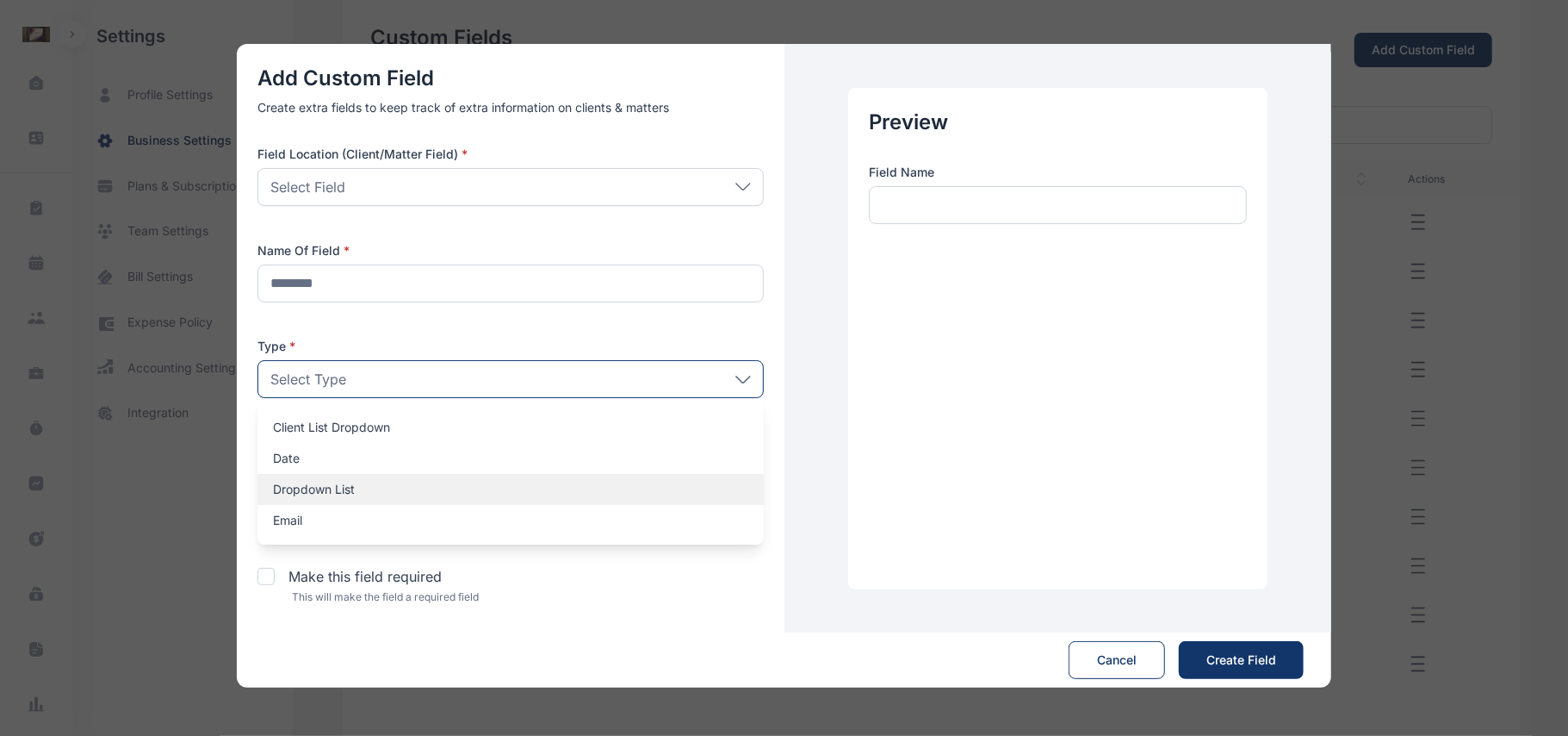
click at [604, 490] on p "Dropdown List" at bounding box center [510, 489] width 476 height 17
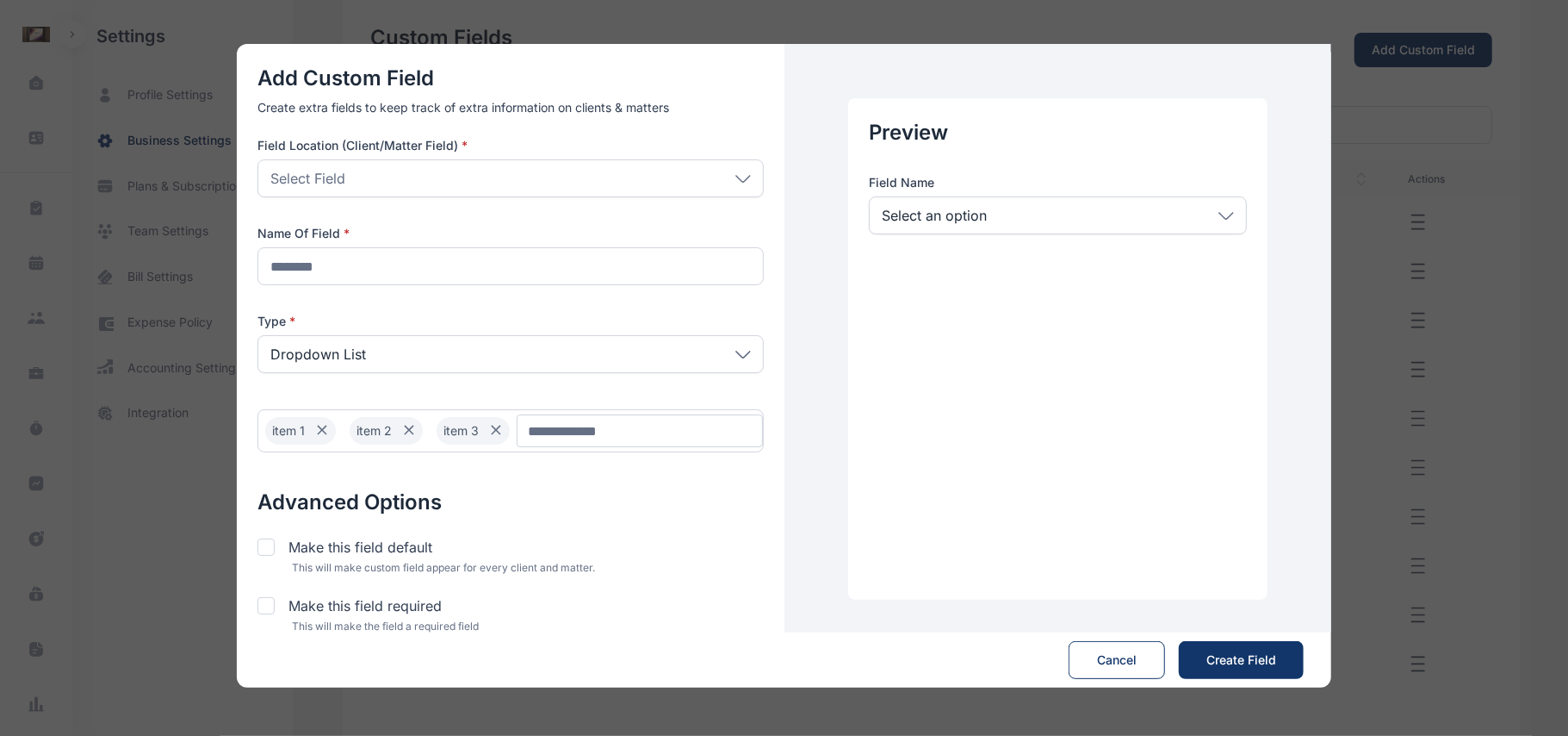
click at [556, 436] on input "Chip Input" at bounding box center [639, 430] width 246 height 33
click at [579, 422] on input "Chip Input" at bounding box center [639, 430] width 246 height 33
type input "**********"
click at [1203, 657] on button "Create Field Save" at bounding box center [1241, 660] width 125 height 38
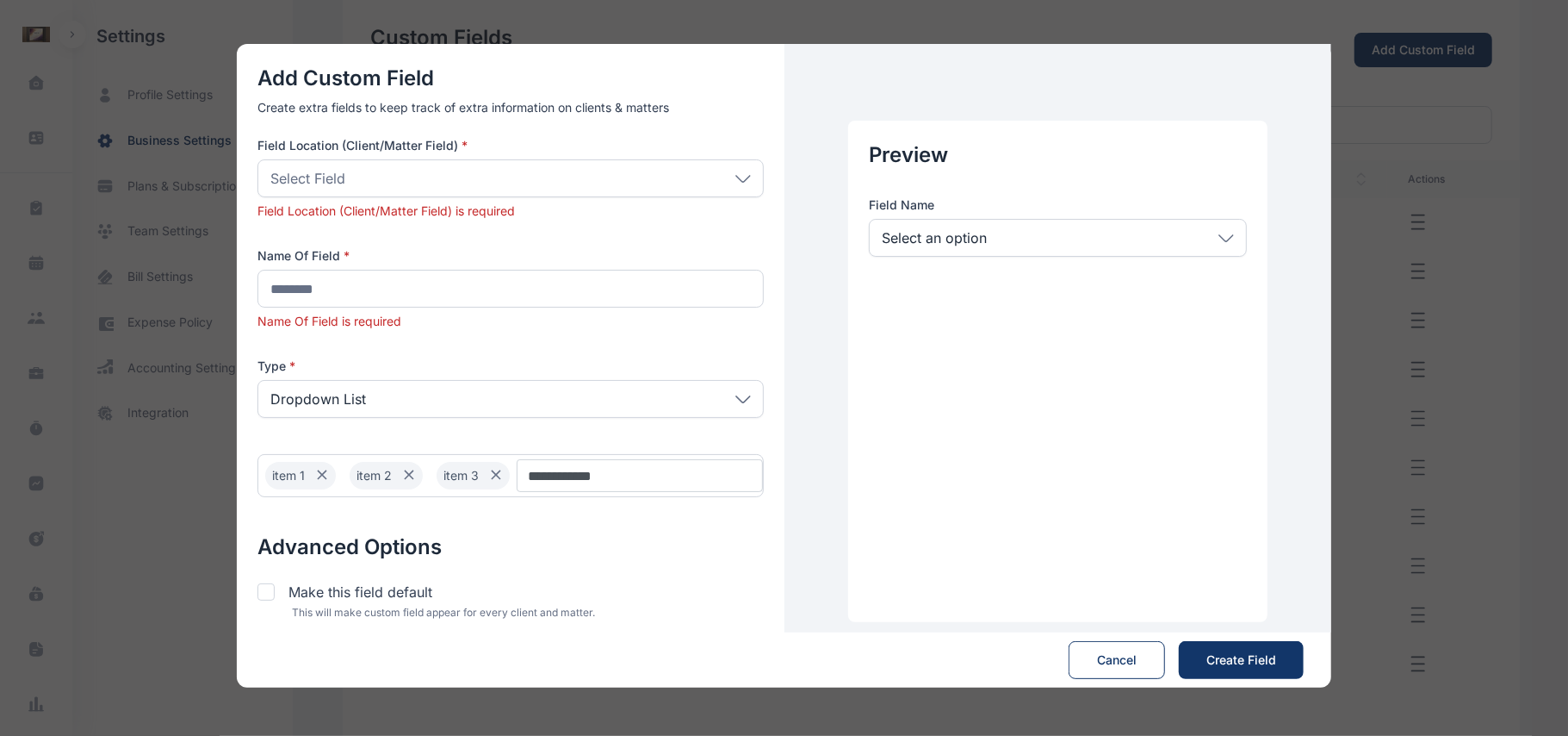
click at [1223, 229] on div "Select an option" at bounding box center [1058, 237] width 378 height 38
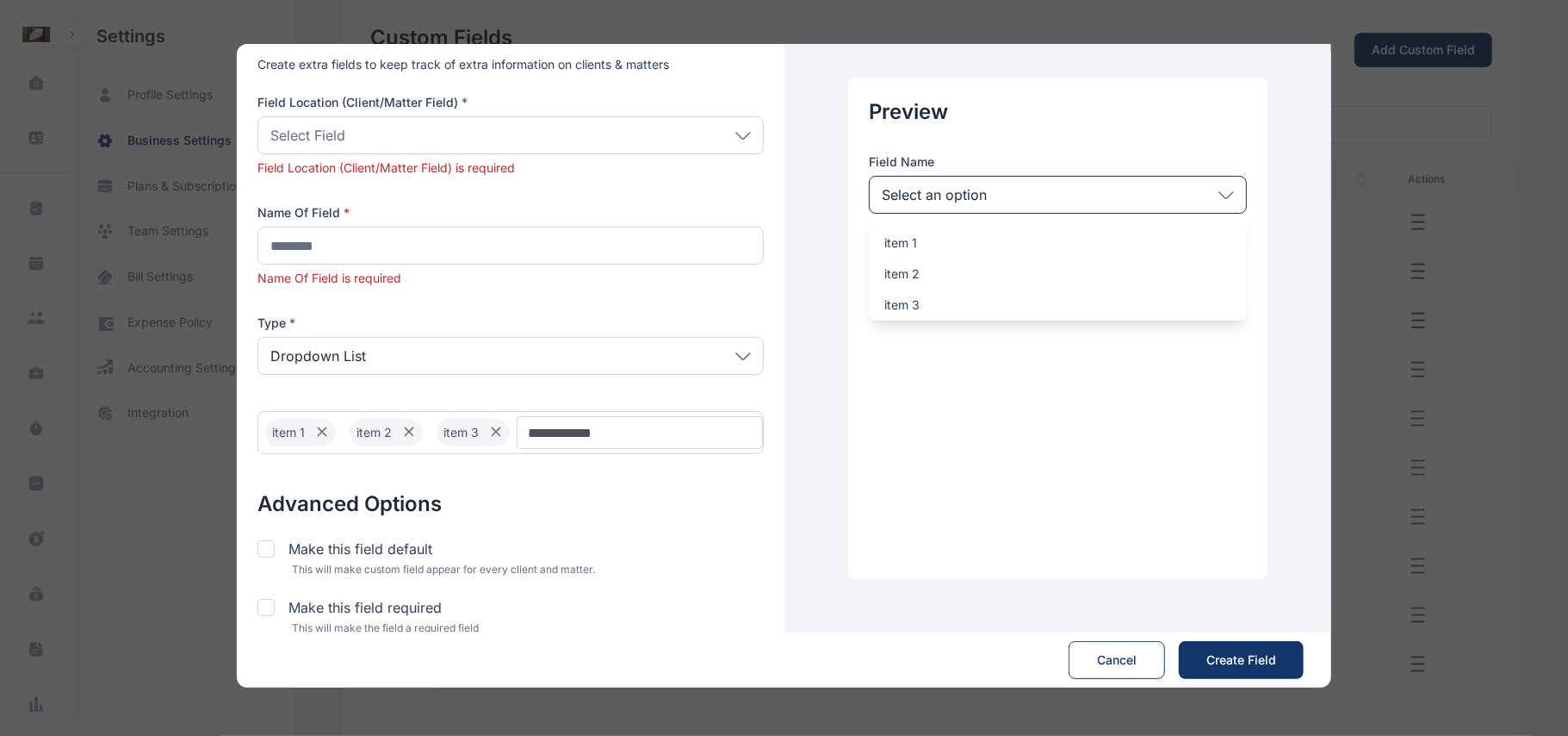
scroll to position [66, 0]
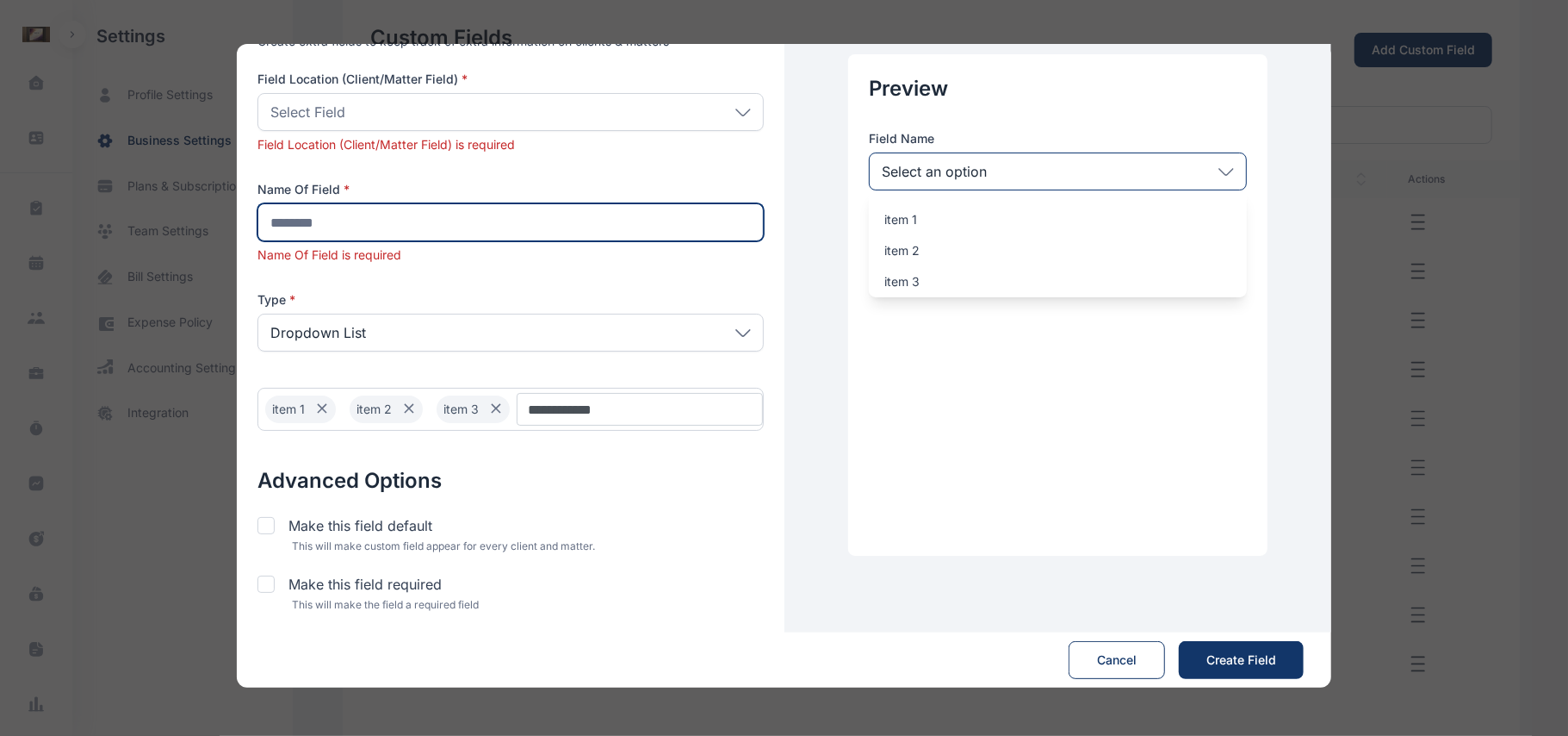
click at [485, 209] on input "text" at bounding box center [510, 223] width 506 height 38
click at [477, 222] on input "text" at bounding box center [510, 223] width 506 height 38
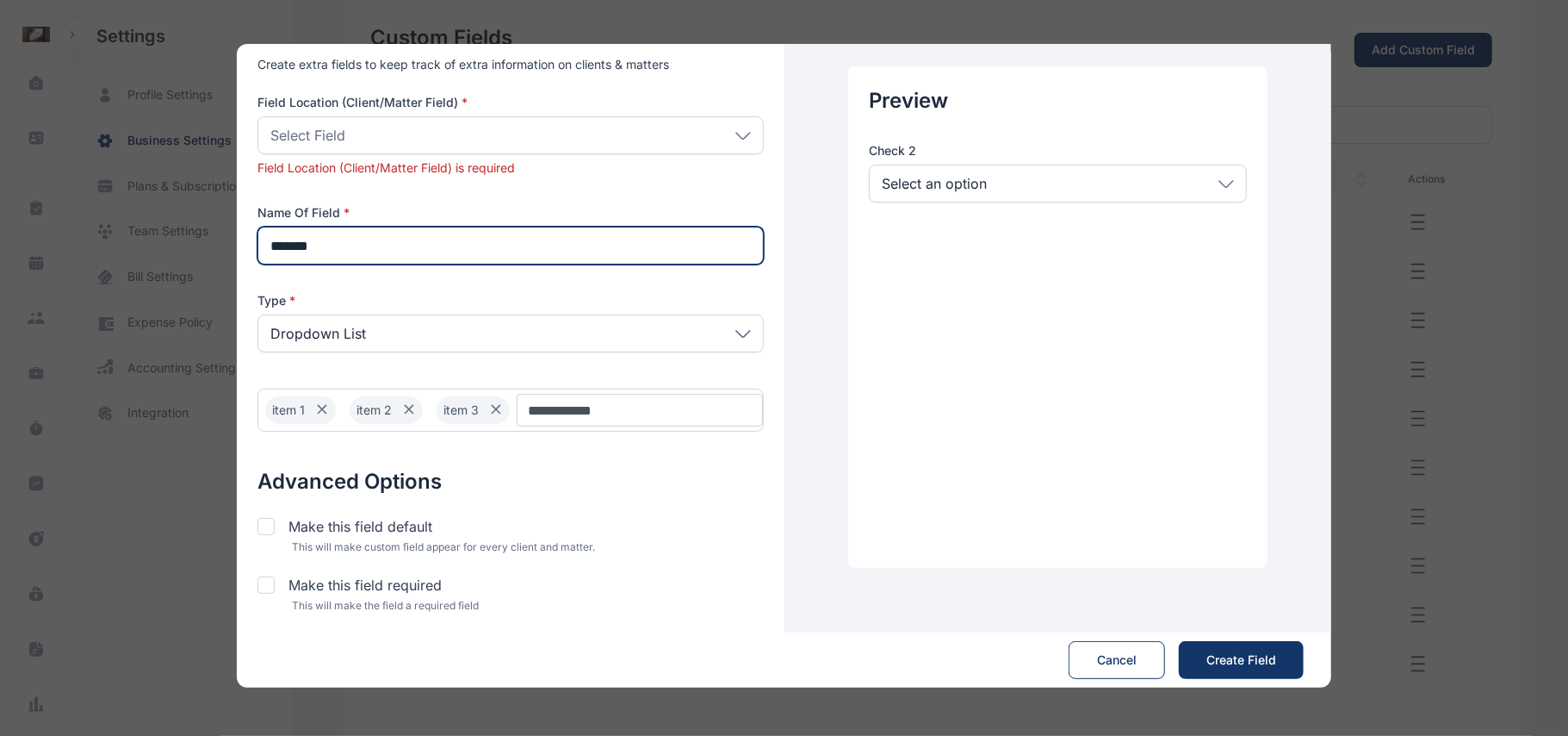
type input "*******"
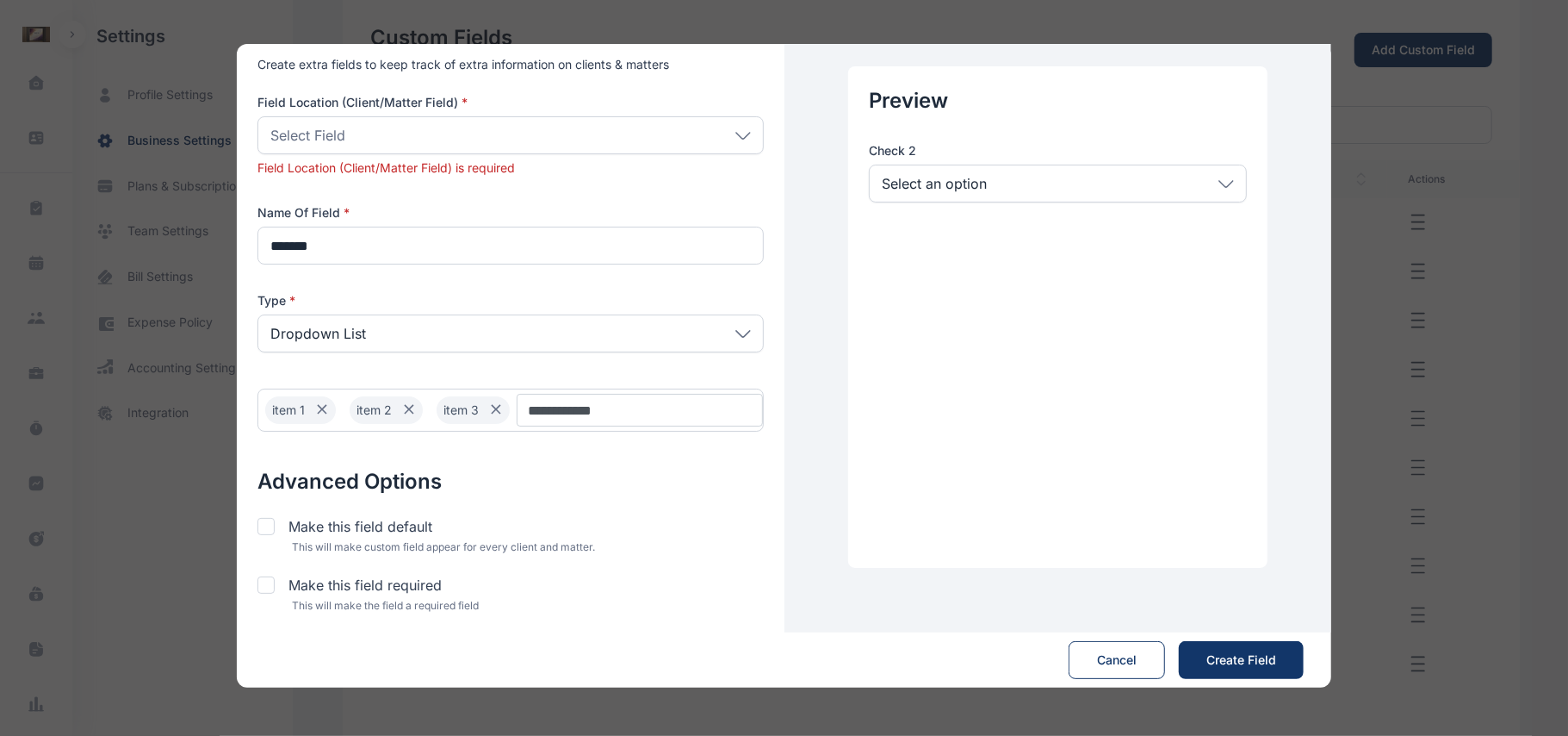
click at [639, 125] on div "Select Field" at bounding box center [510, 136] width 506 height 38
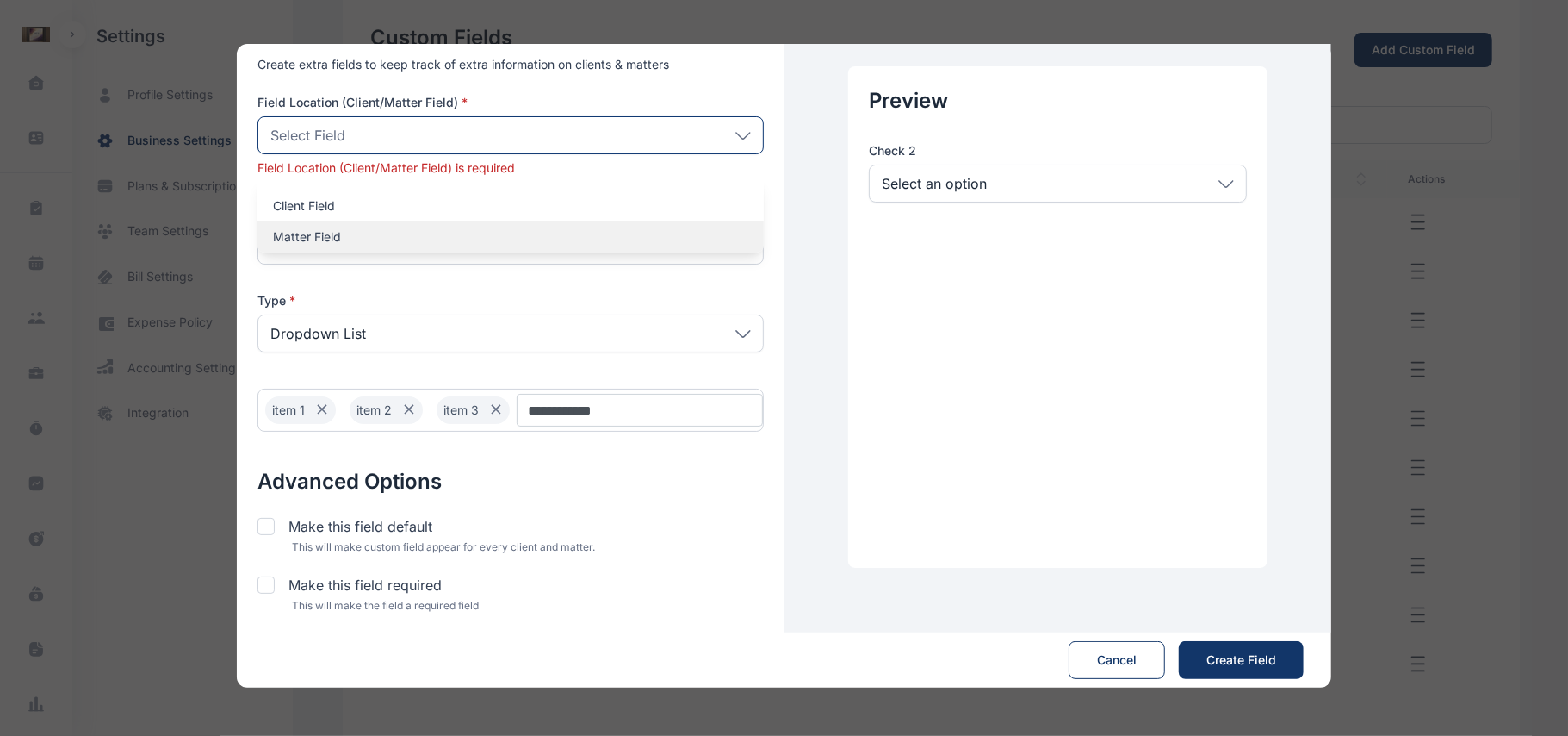
click at [450, 229] on p "Matter Field" at bounding box center [510, 236] width 476 height 17
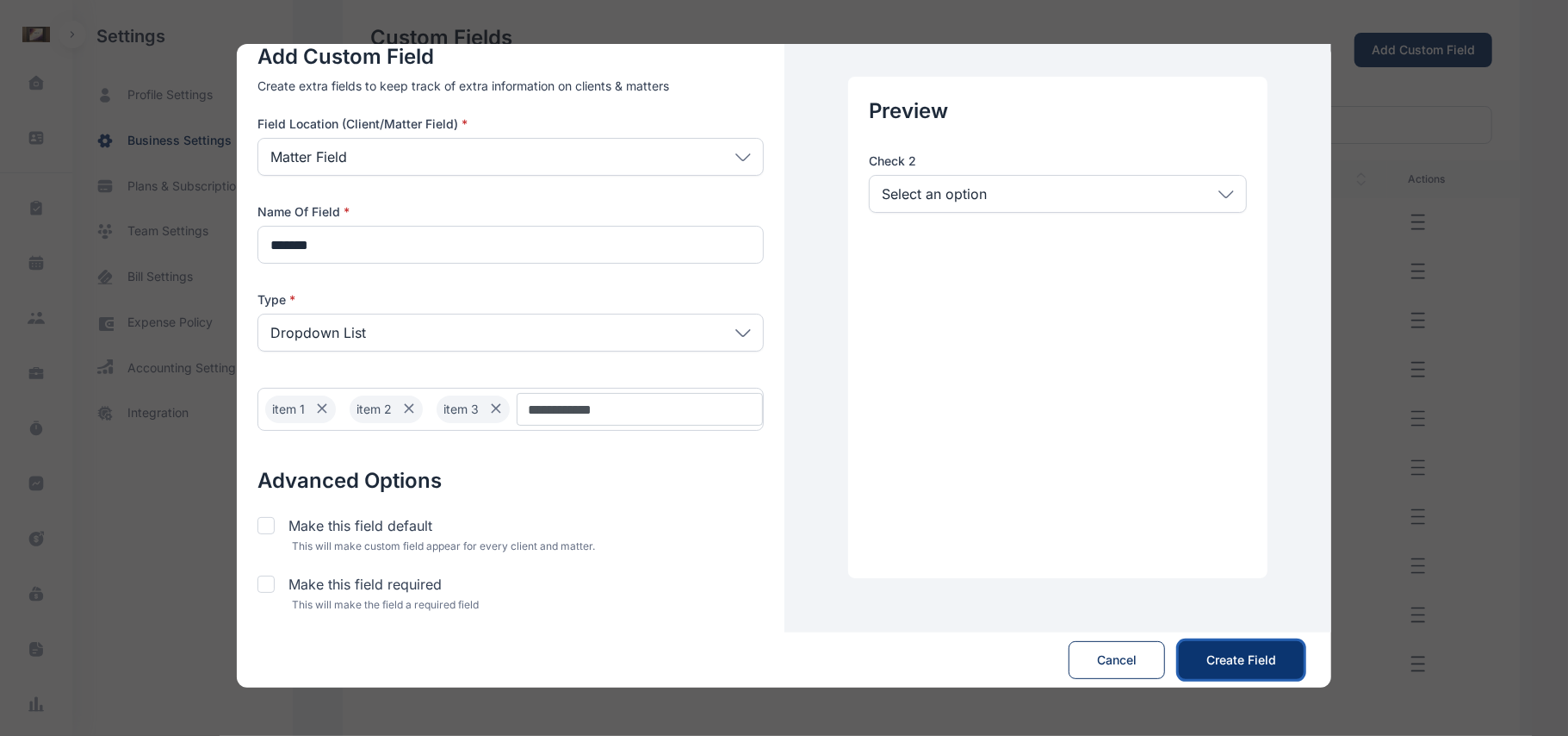
click at [1241, 664] on span "Create Field" at bounding box center [1241, 659] width 70 height 17
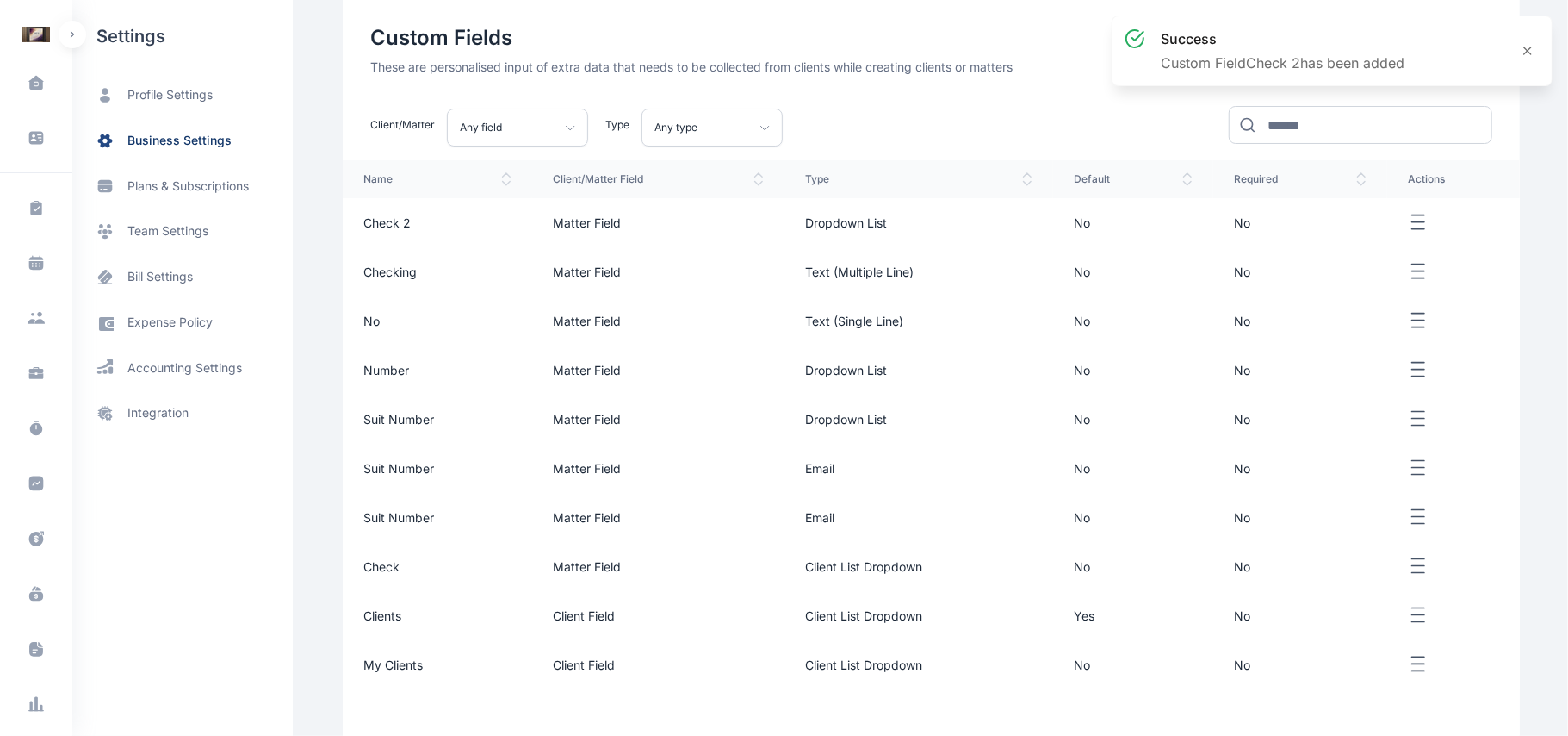
click at [1241, 664] on span "No" at bounding box center [1242, 664] width 17 height 15
click at [40, 379] on icon at bounding box center [37, 376] width 15 height 6
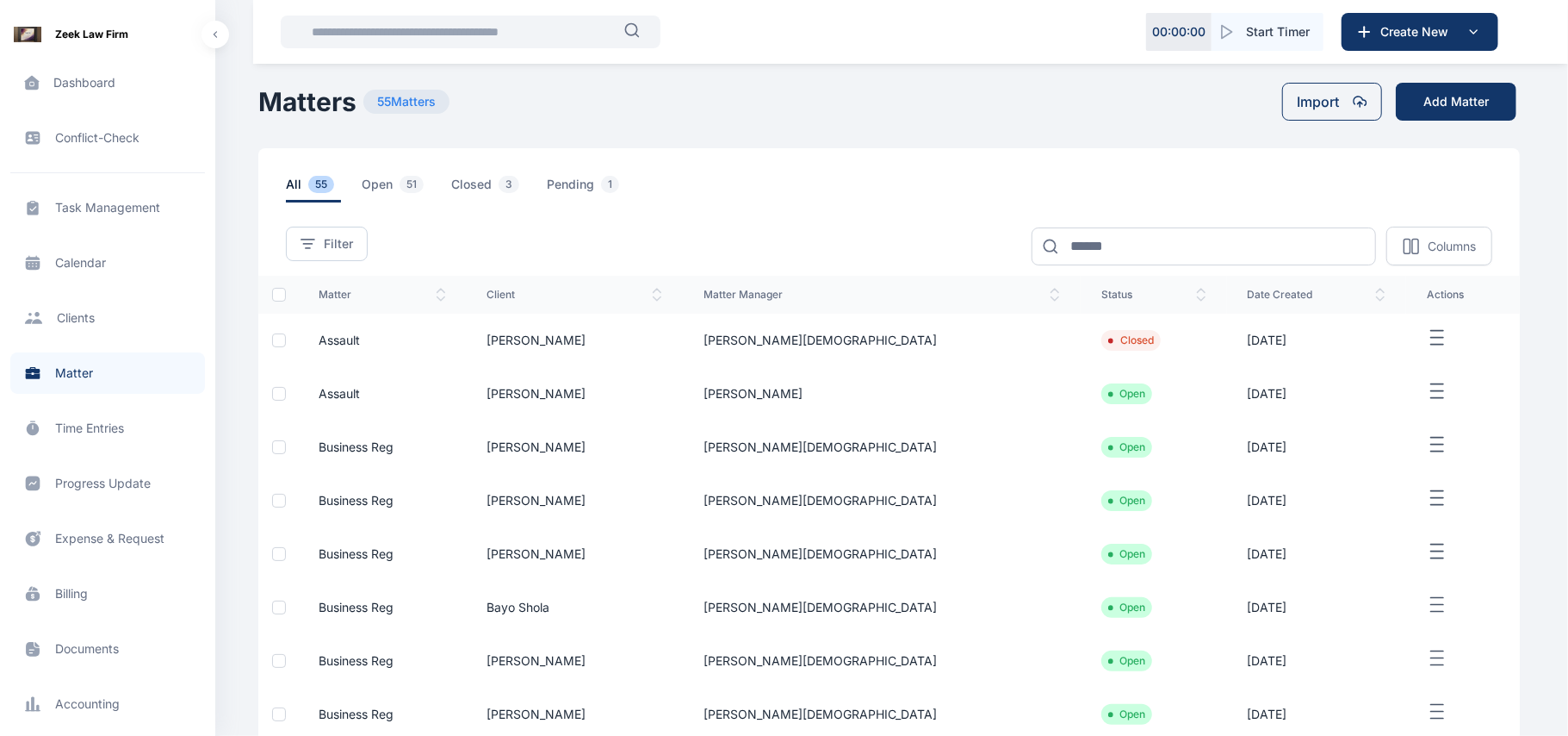
click at [344, 394] on span "Assault" at bounding box center [339, 393] width 42 height 15
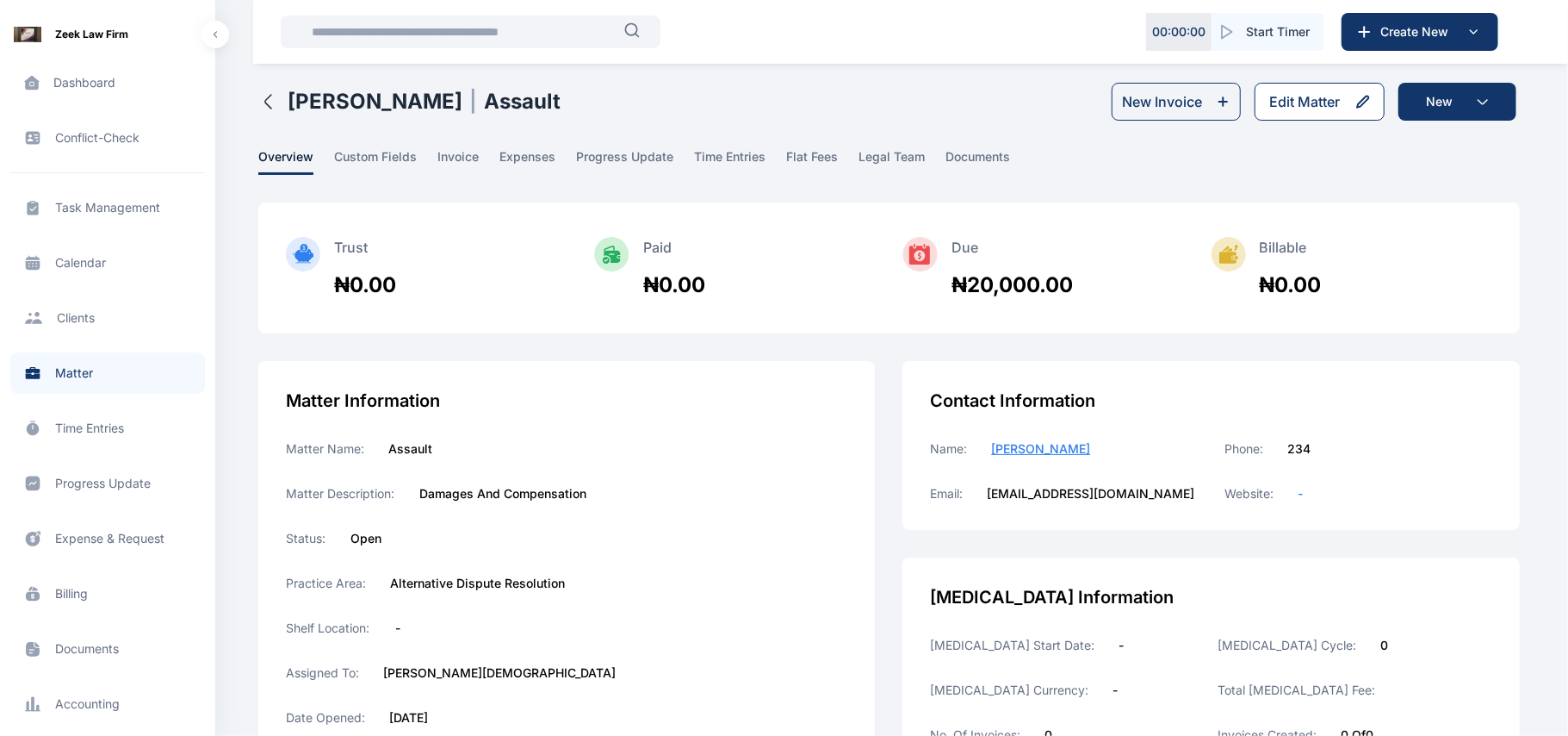
click at [1317, 101] on div "Edit Matter" at bounding box center [1304, 101] width 70 height 21
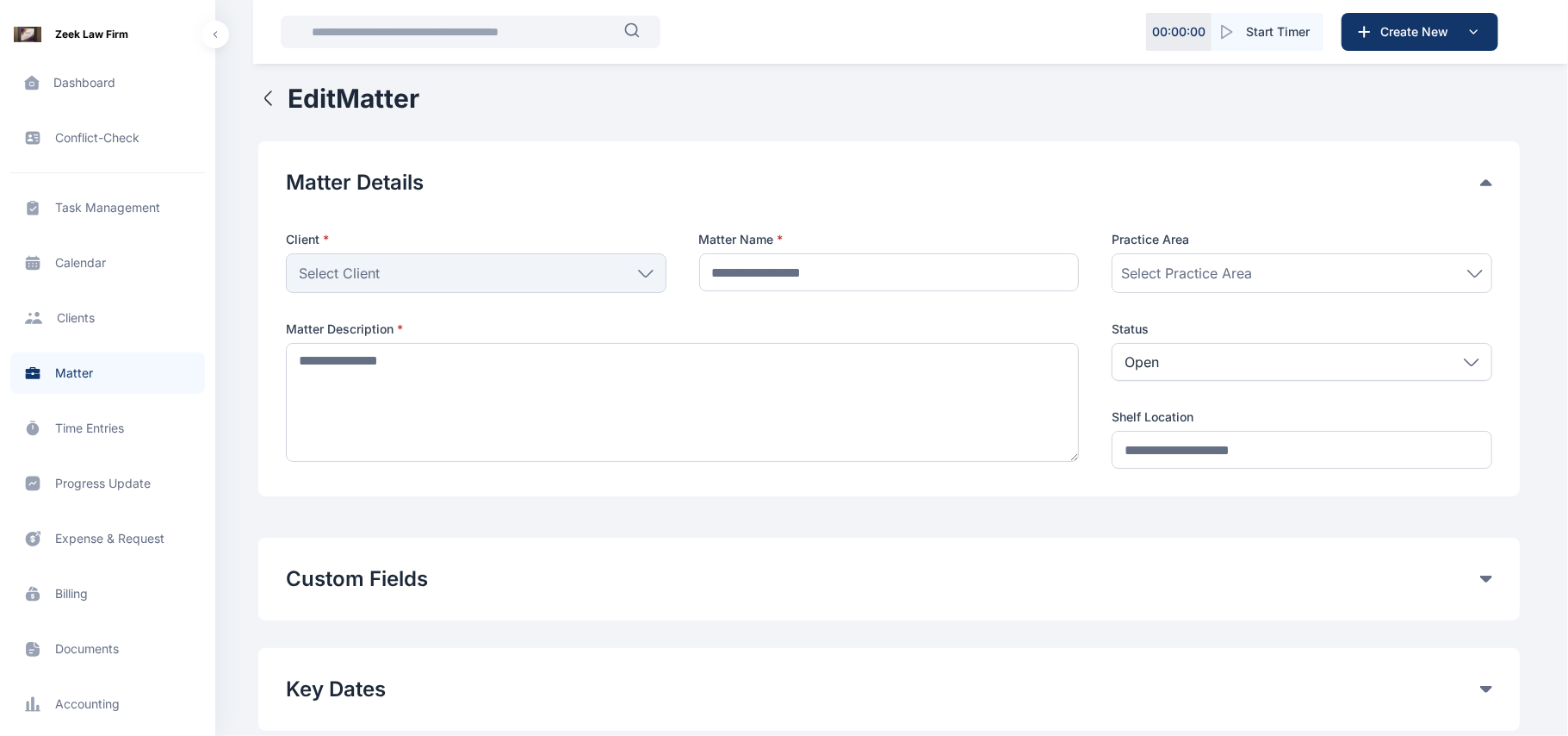
type input "*******"
type textarea "**********"
click at [1192, 314] on div "Client * Abdul Abdul Individual Ogundipe Folawe Grundy Solomon Oshin Mide Ogoch…" at bounding box center [889, 349] width 1206 height 237
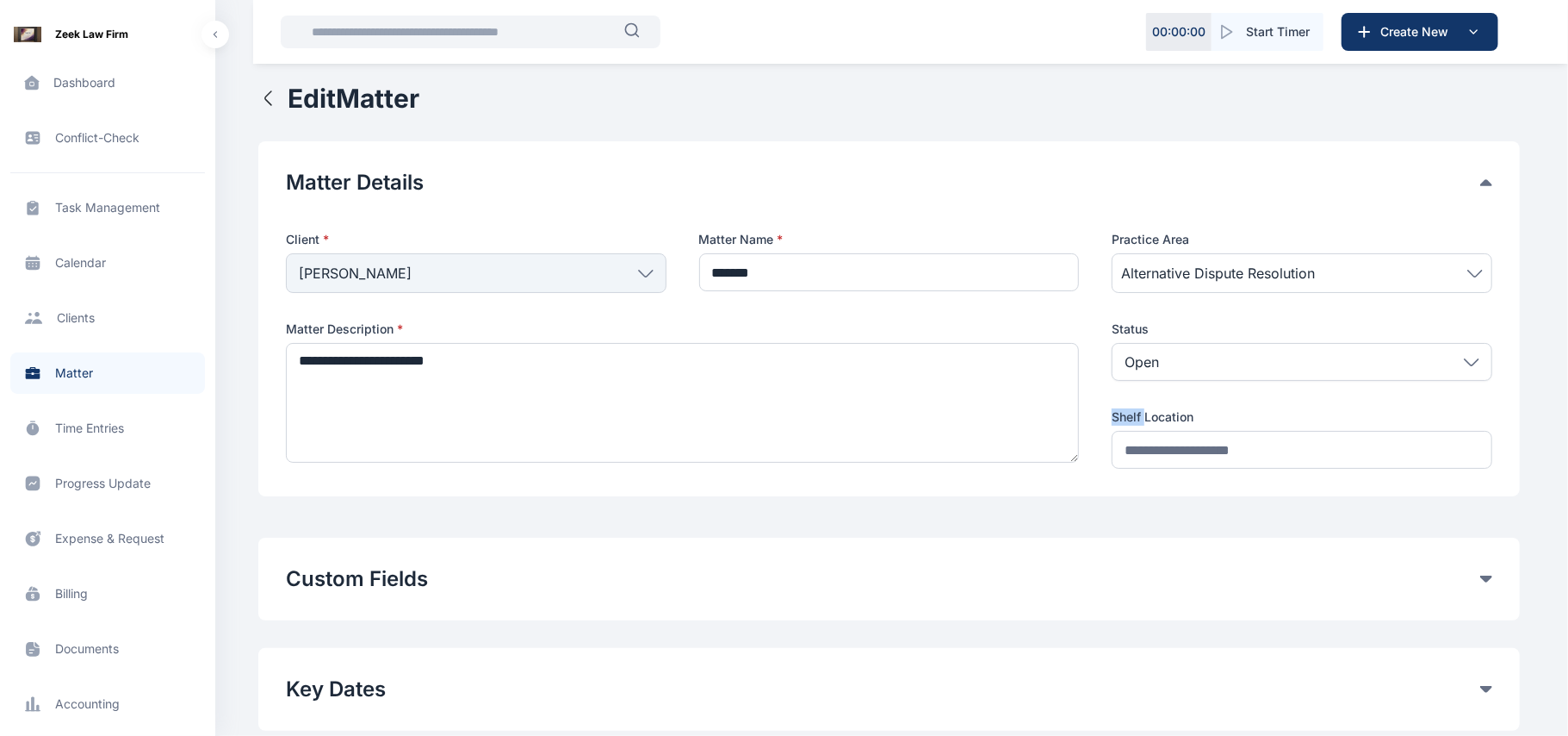
click at [1192, 314] on div "Client * Abdul Abdul Individual Ogundipe Folawe Grundy Solomon Oshin Mide Ogoch…" at bounding box center [889, 349] width 1206 height 237
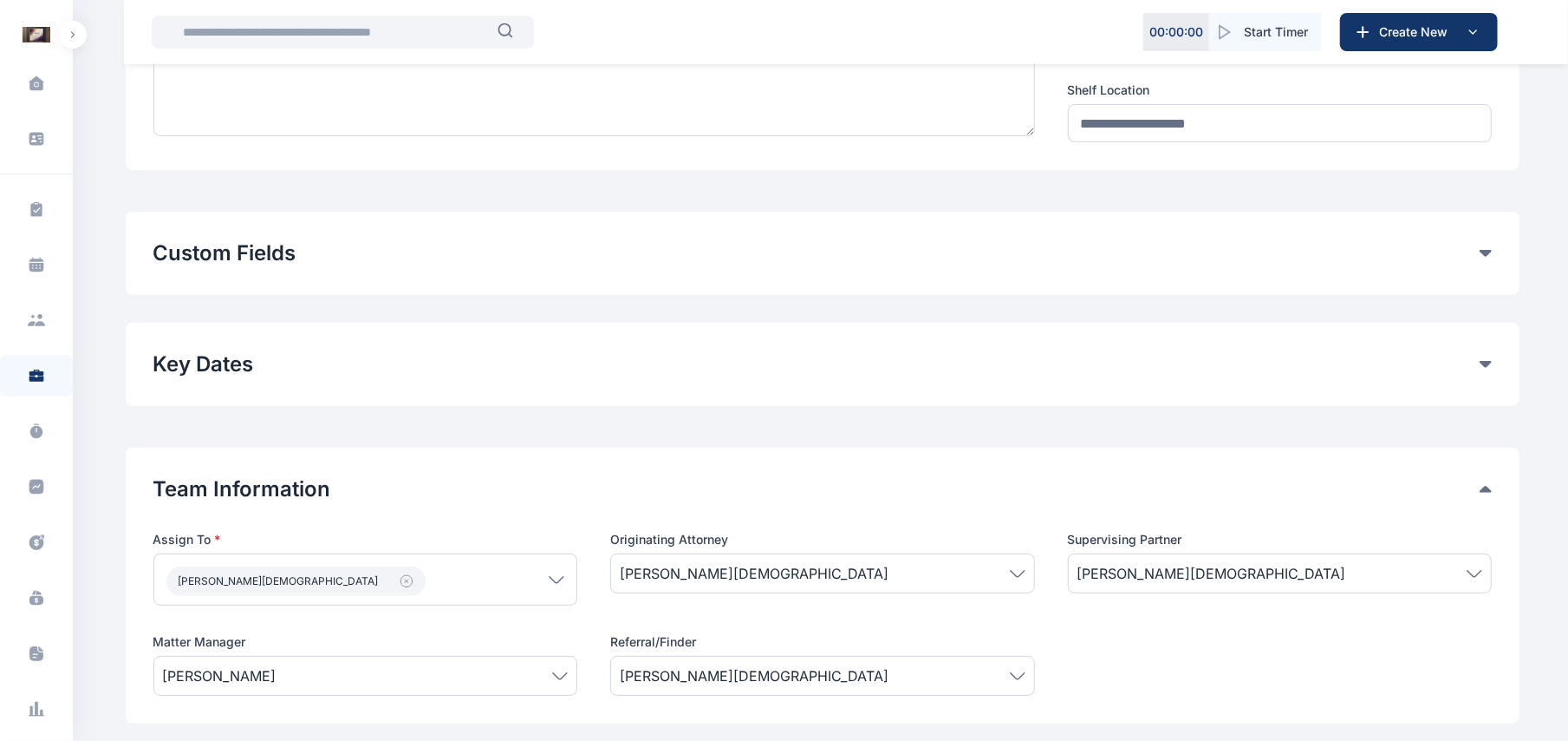
scroll to position [321, 0]
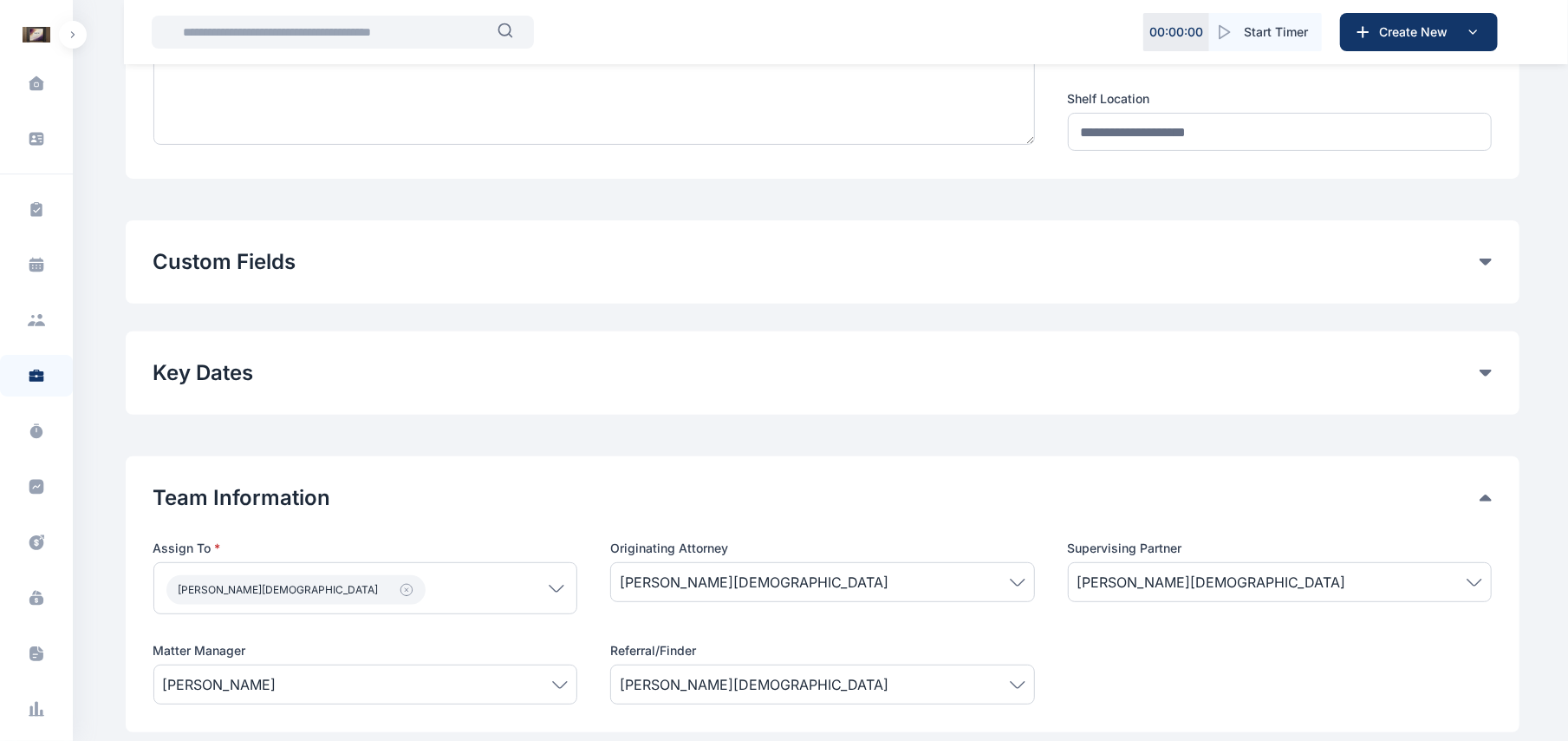
click at [1479, 262] on button "Custom Fields" at bounding box center [816, 262] width 1326 height 28
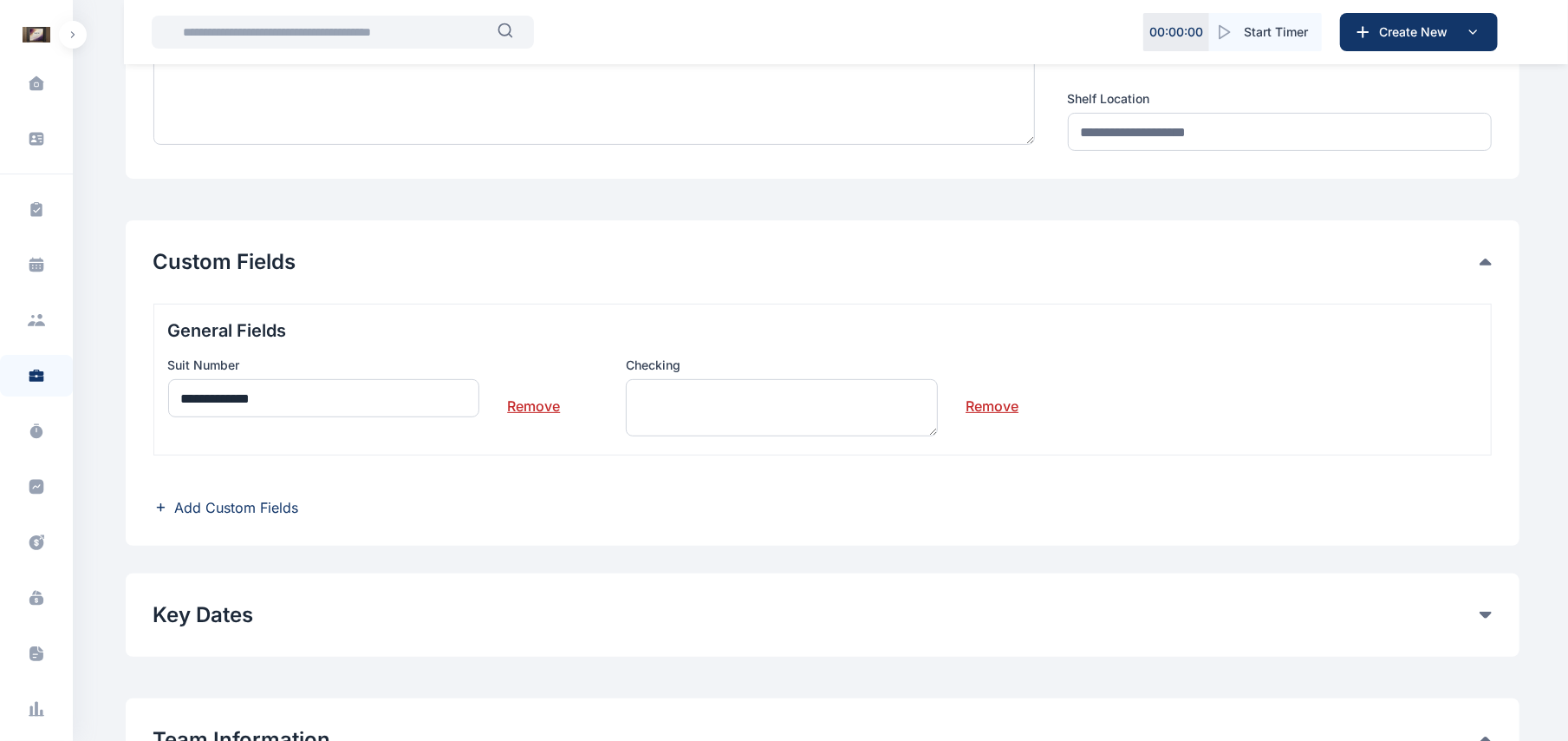
click at [245, 503] on span "Add Custom Fields" at bounding box center [237, 507] width 124 height 21
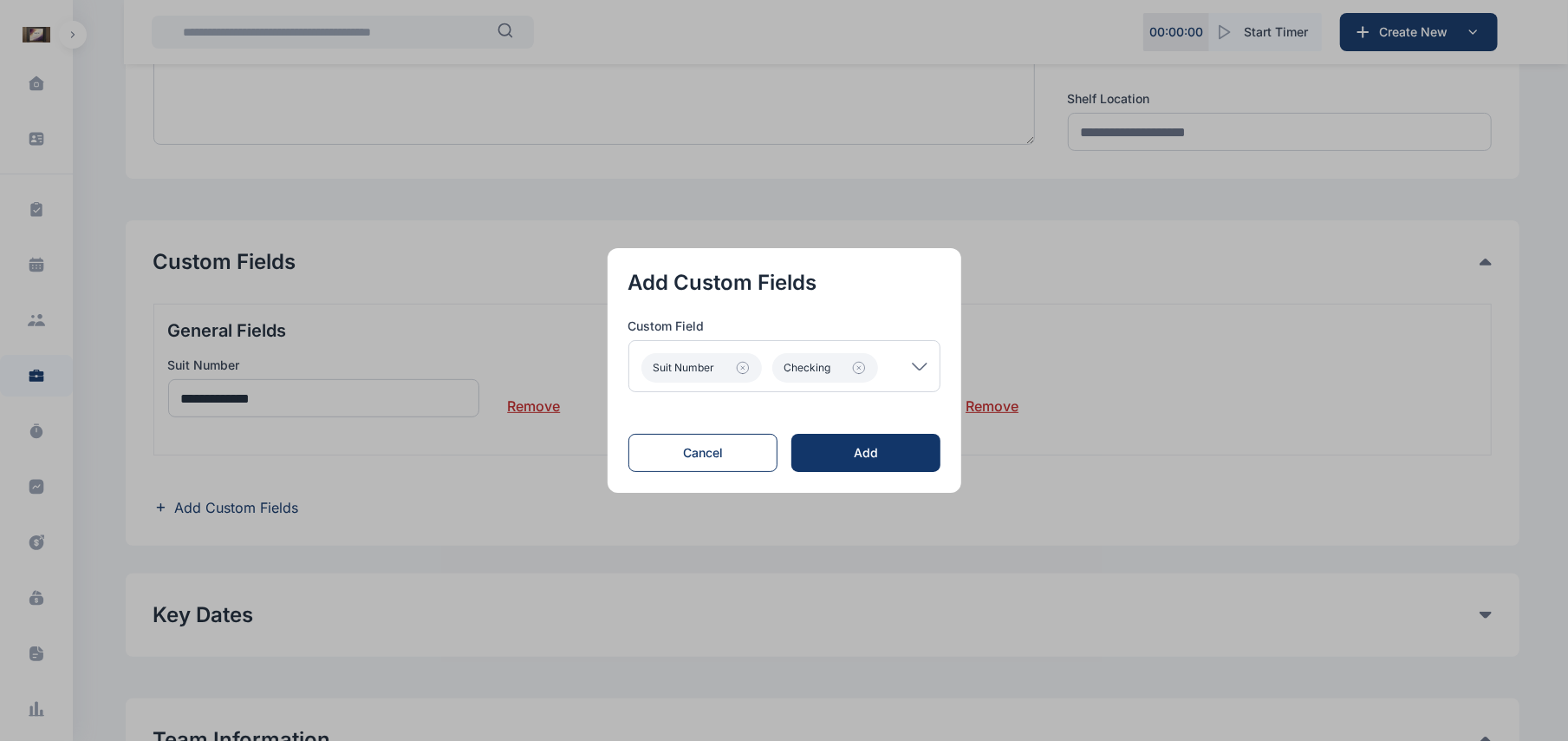
click at [920, 375] on div "Suit Number Checking" at bounding box center [784, 366] width 312 height 52
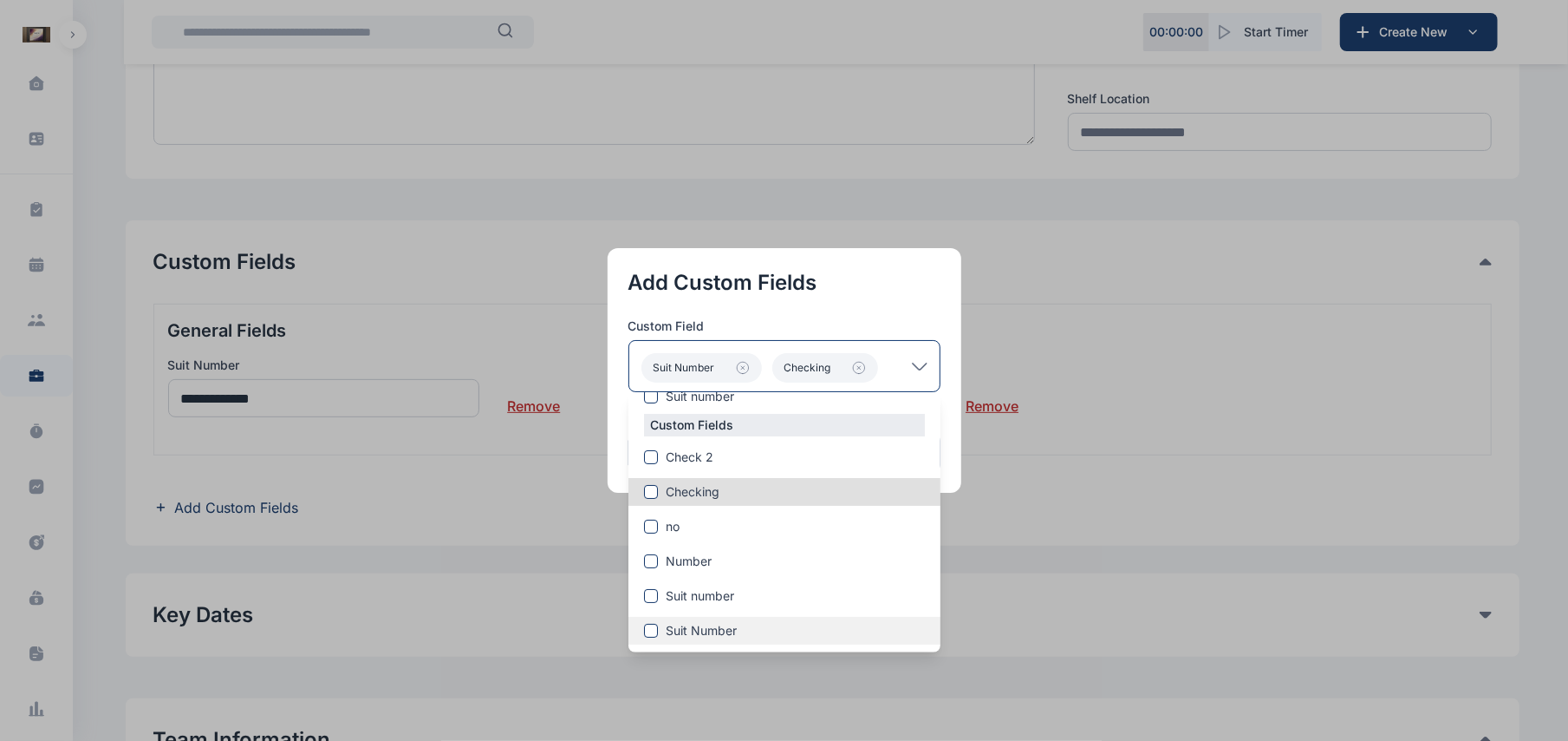
scroll to position [71, 0]
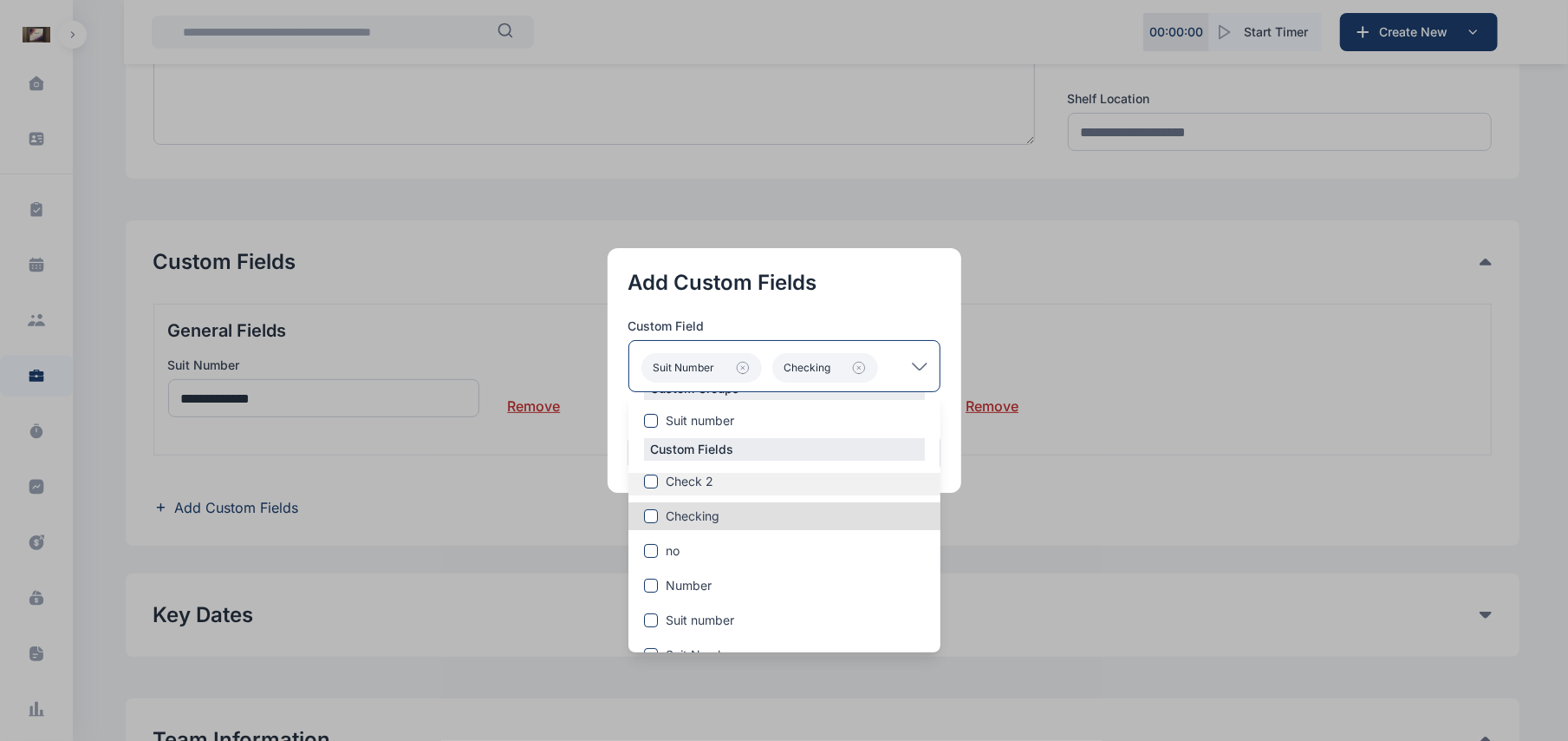
click at [748, 482] on label "Check 2" at bounding box center [784, 481] width 312 height 17
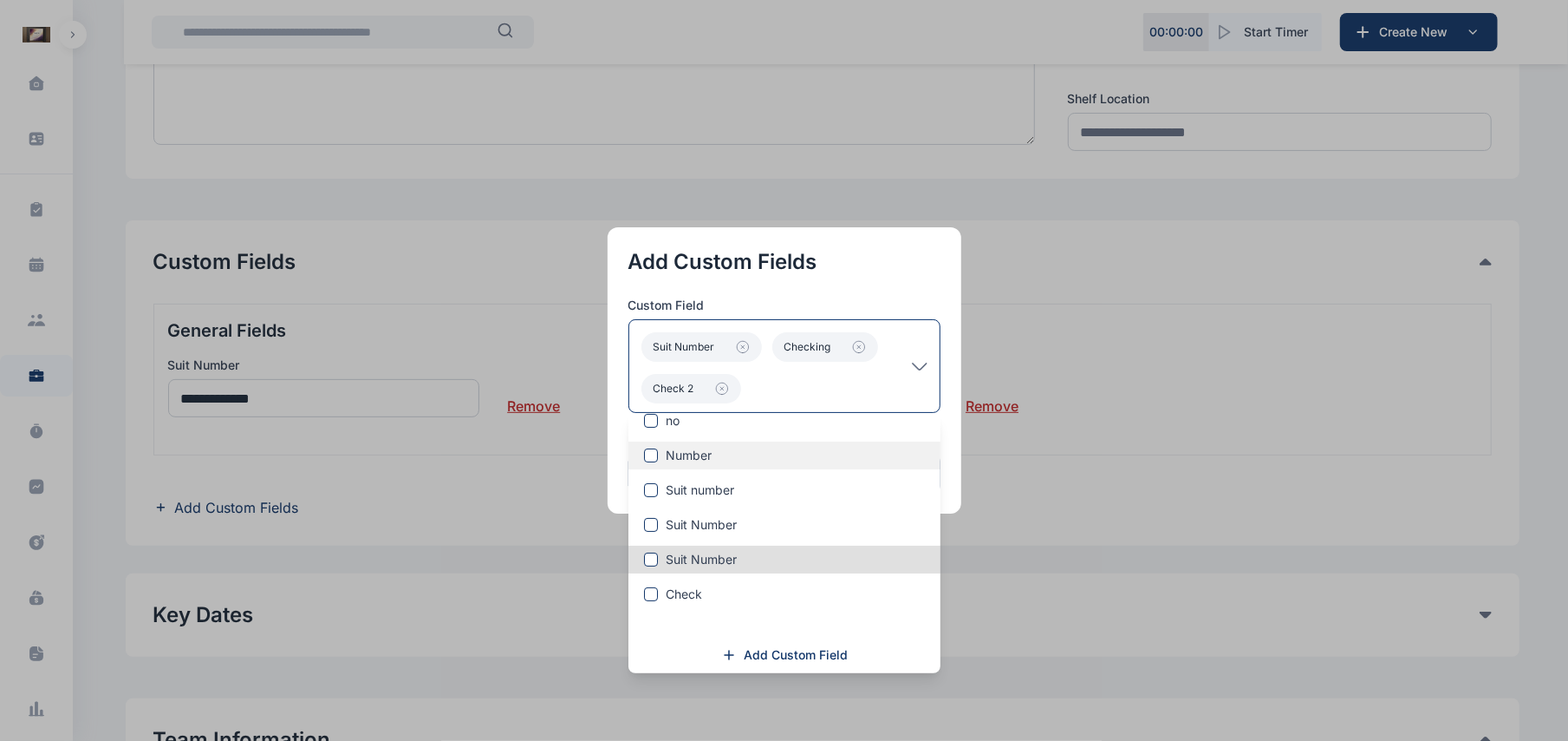
scroll to position [225, 0]
click at [815, 657] on span "Add Custom Field" at bounding box center [796, 650] width 104 height 17
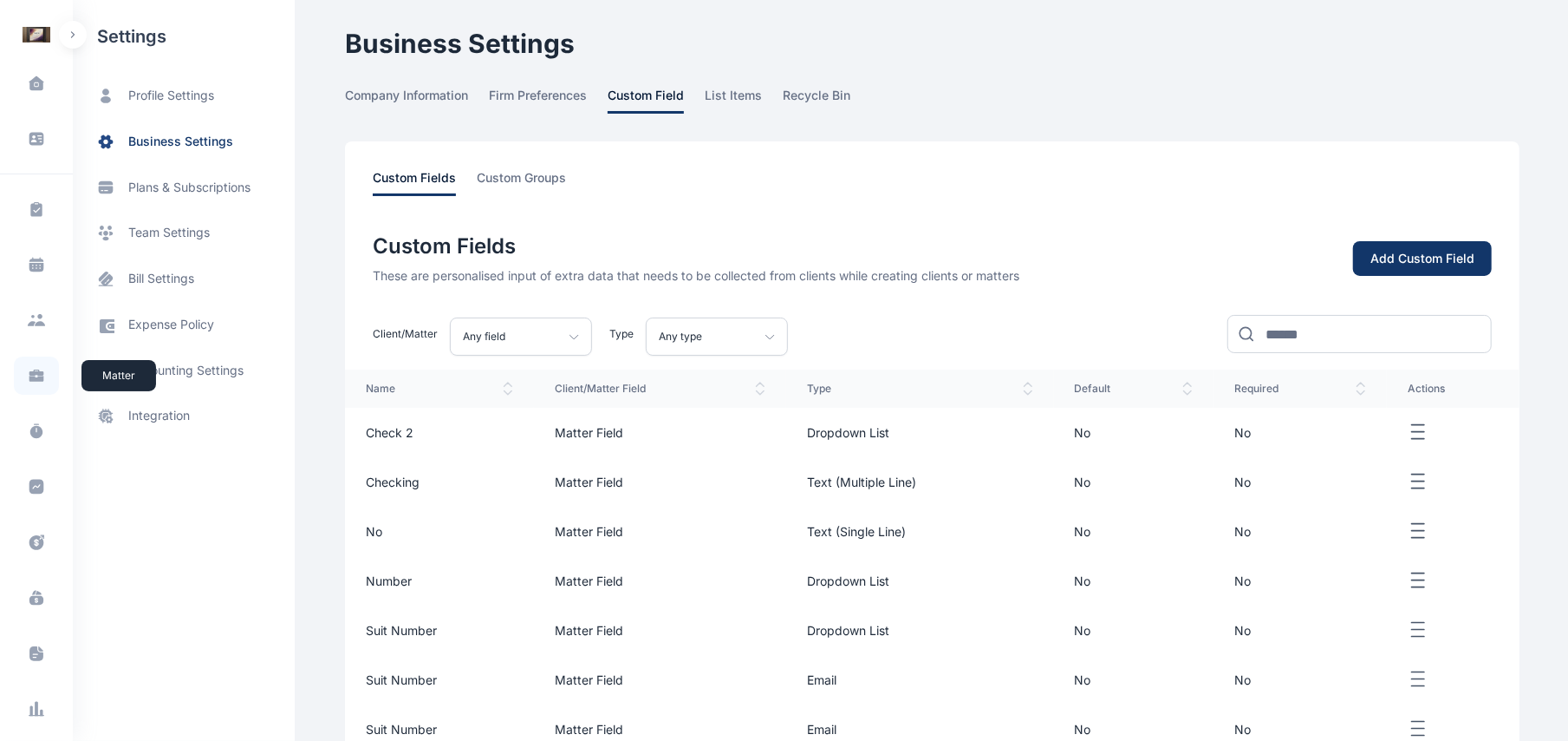
click at [32, 385] on span at bounding box center [36, 375] width 45 height 38
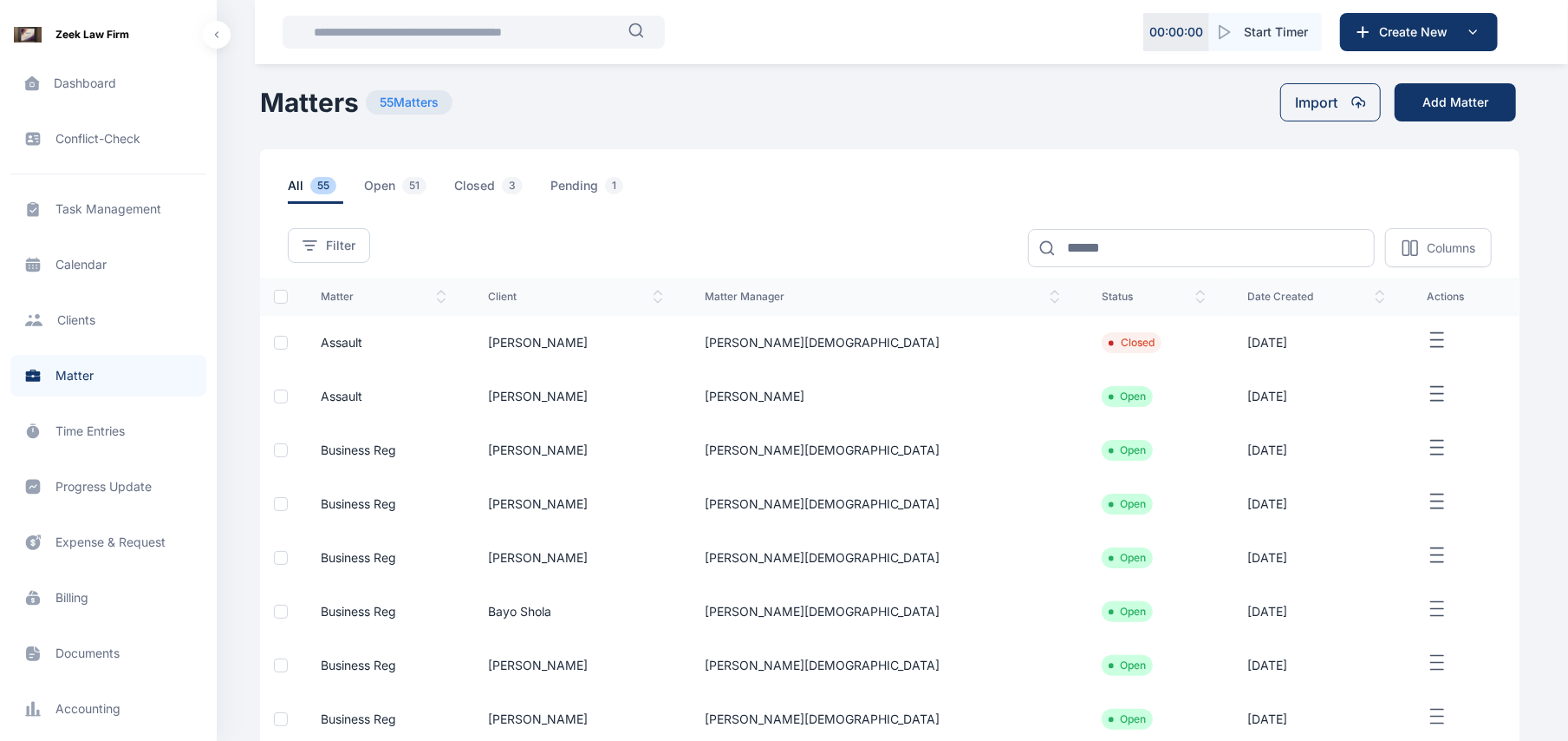
click at [348, 395] on span "Assault" at bounding box center [341, 395] width 42 height 15
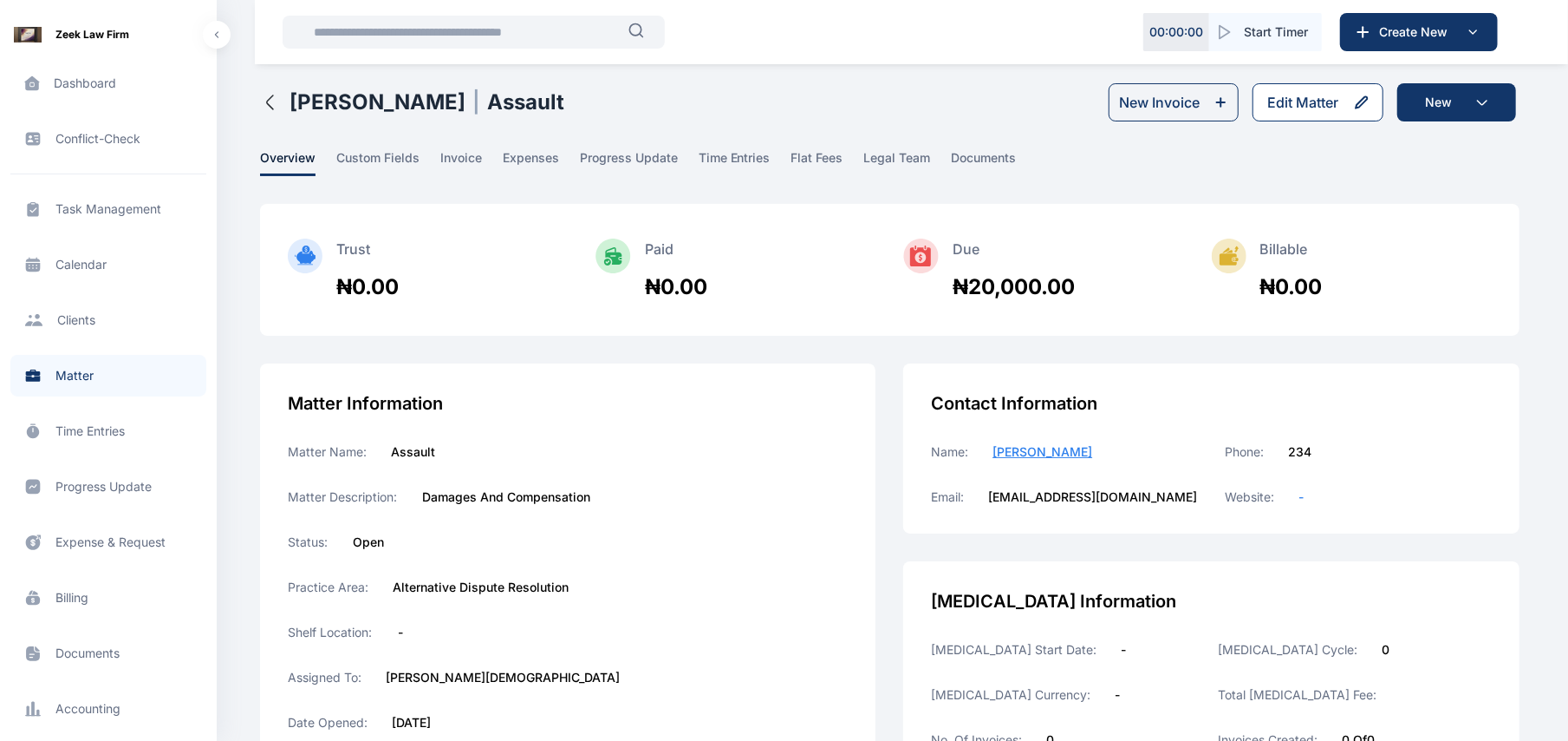
click at [1284, 92] on div "Edit Matter" at bounding box center [1302, 102] width 71 height 21
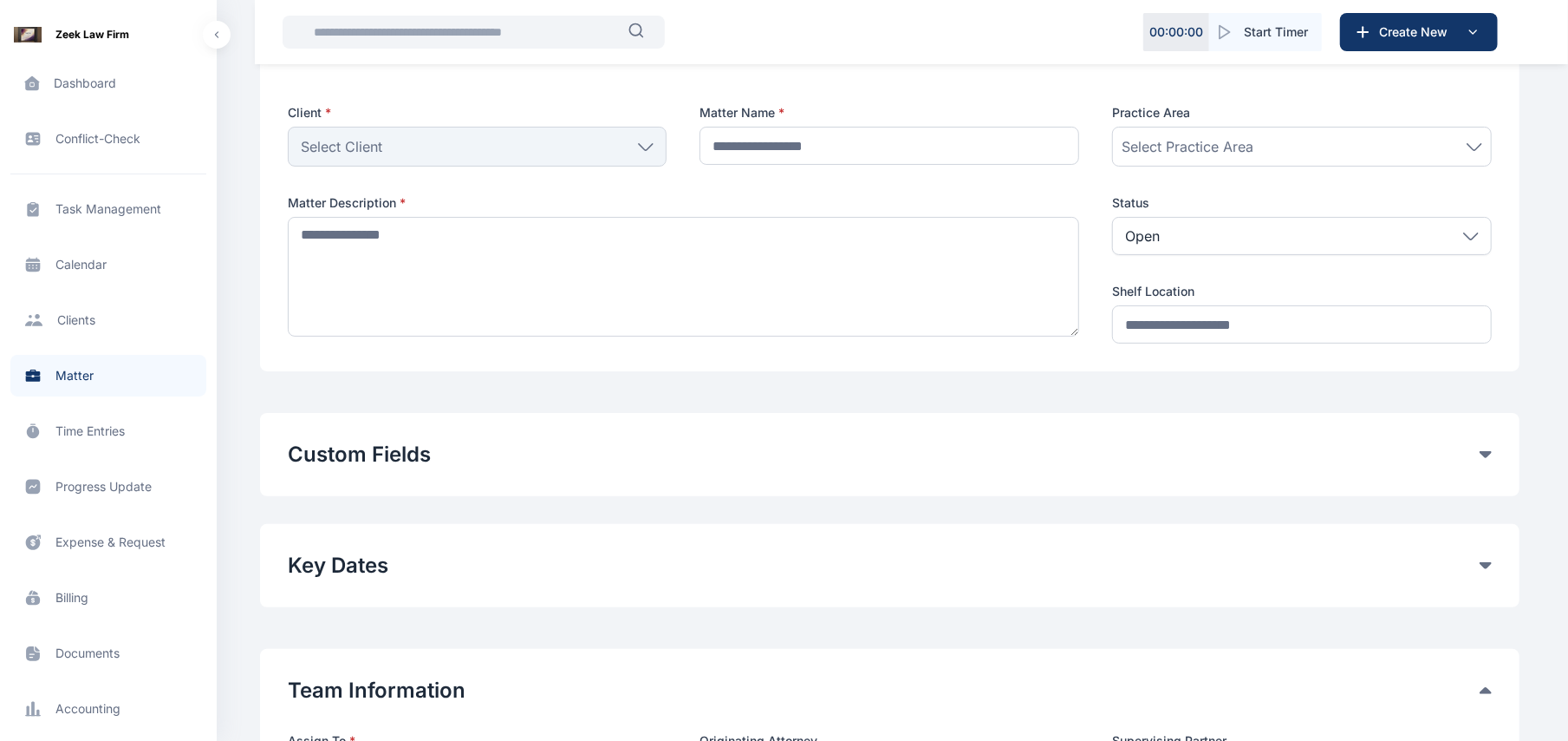
scroll to position [676, 0]
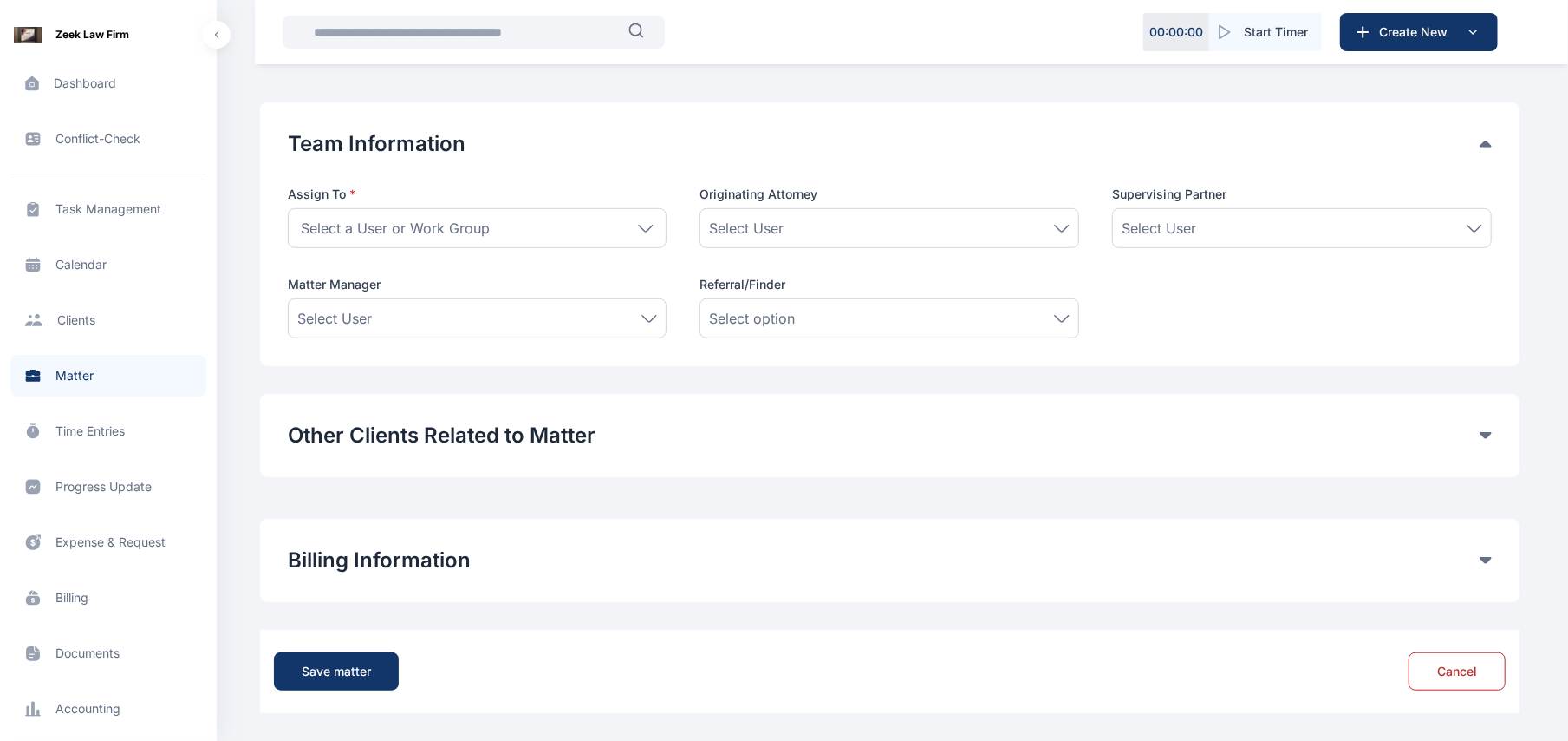
type input "*******"
type textarea "**********"
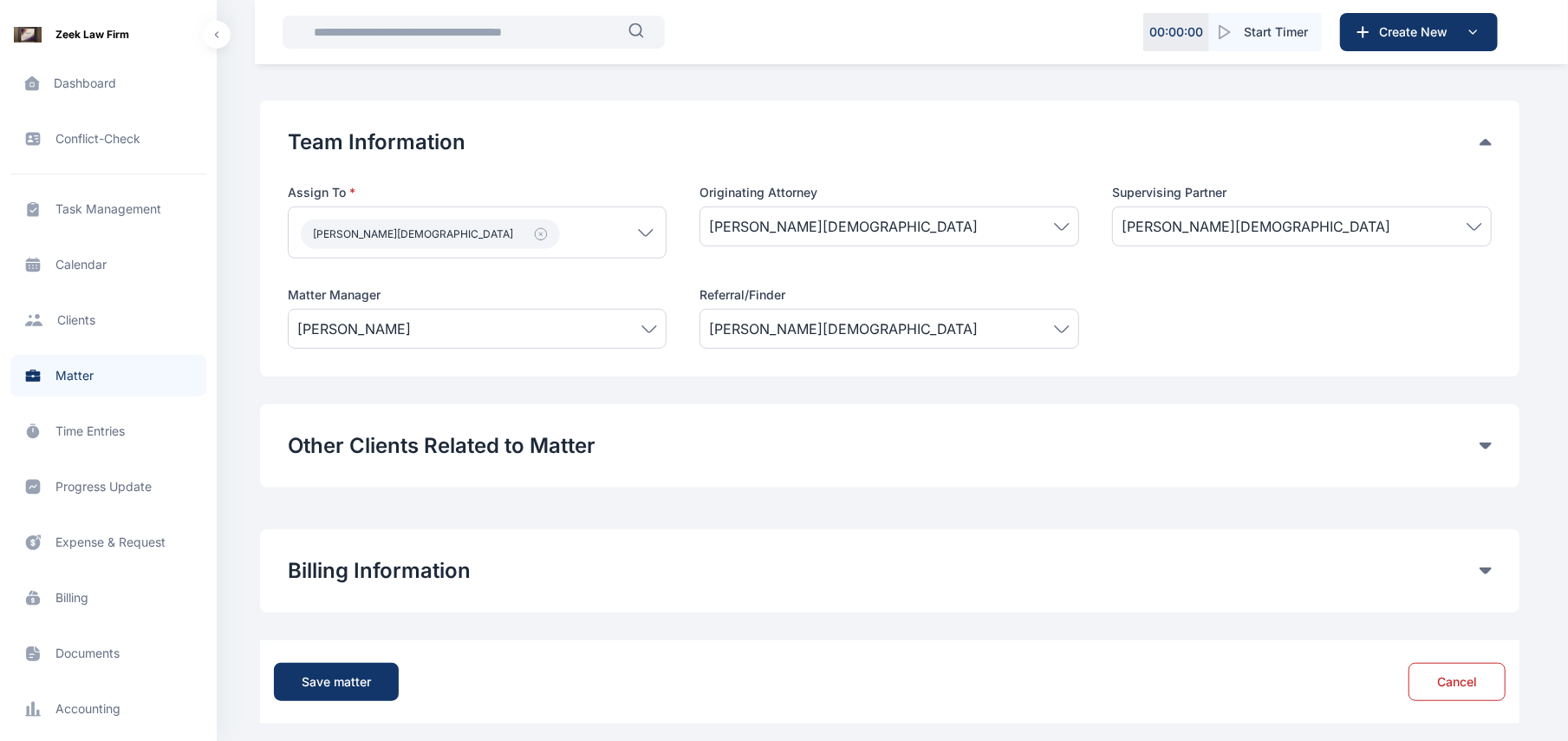
scroll to position [386, 0]
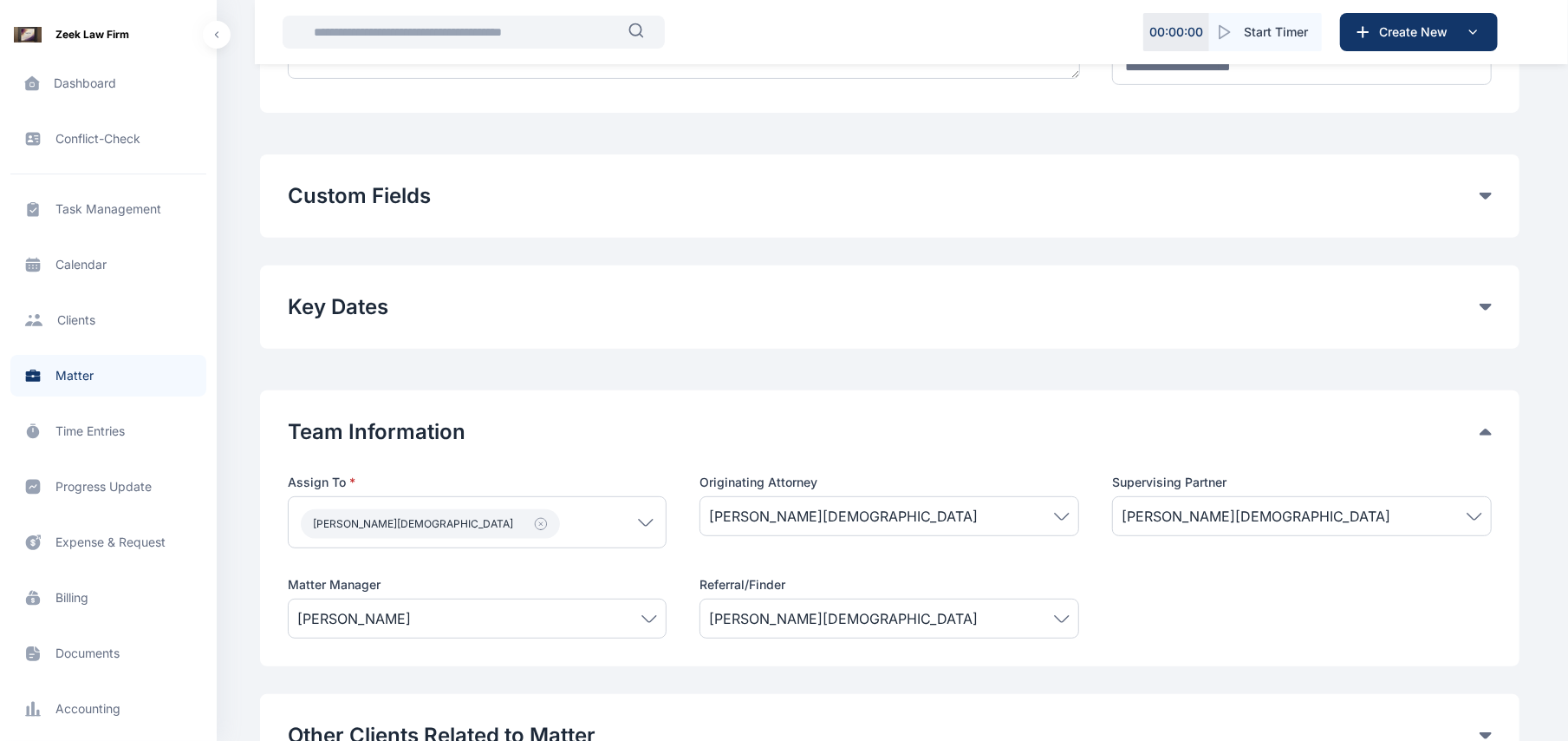
click at [1487, 208] on div "Custom Fields" at bounding box center [890, 196] width 1205 height 28
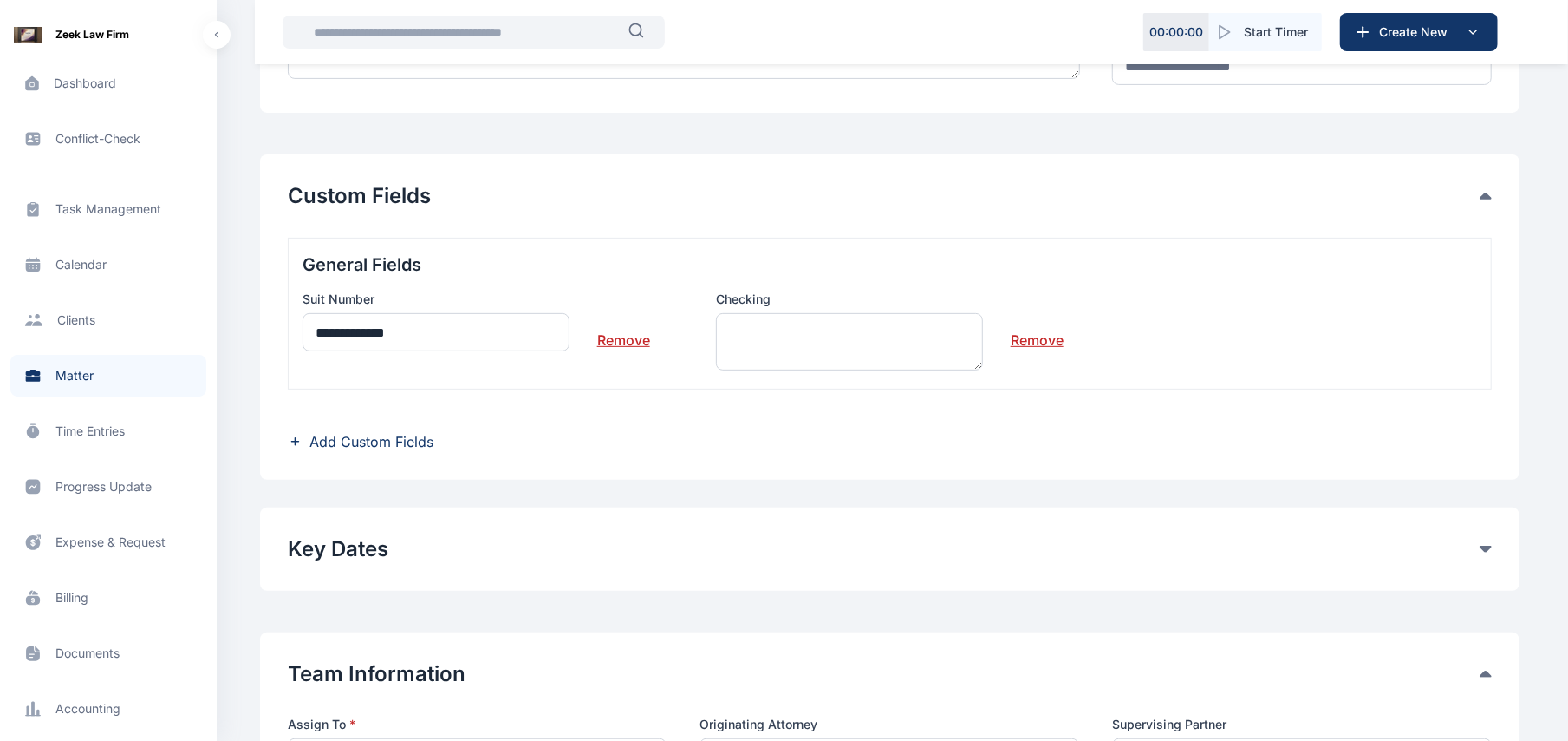
click at [1023, 339] on link "Remove" at bounding box center [1036, 333] width 53 height 35
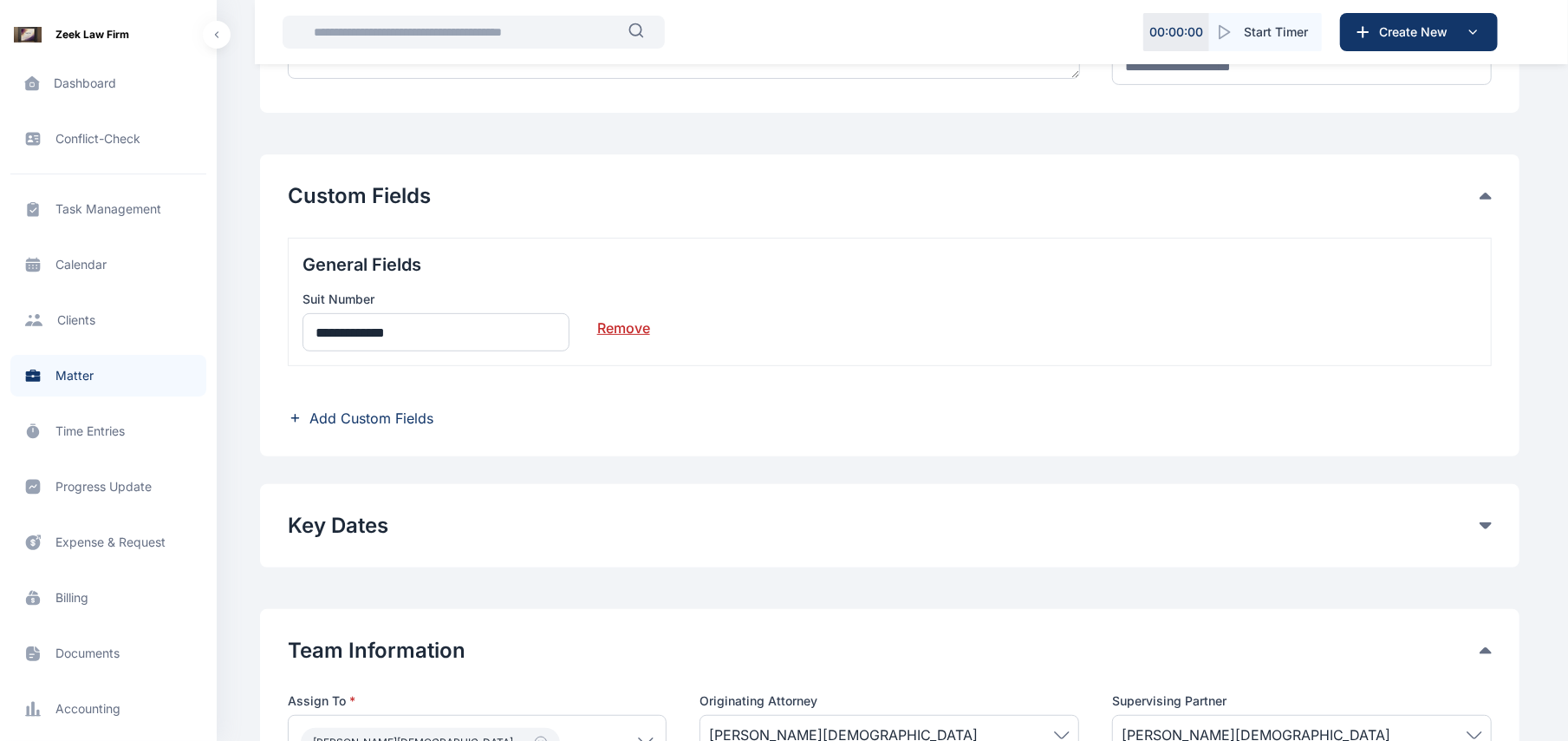
click at [386, 423] on span "Add Custom Fields" at bounding box center [371, 417] width 124 height 21
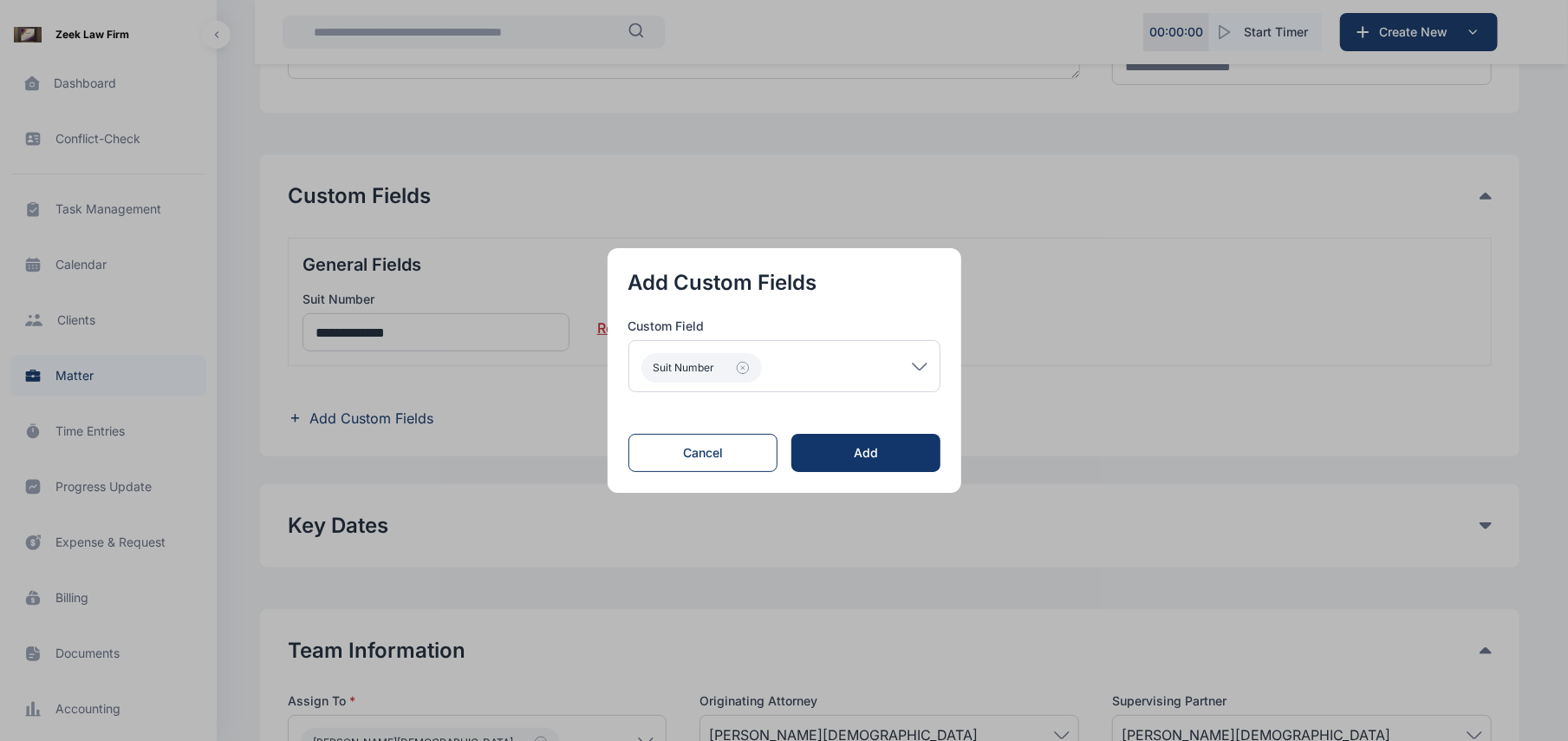
click at [923, 358] on div "Suit Number" at bounding box center [784, 366] width 312 height 52
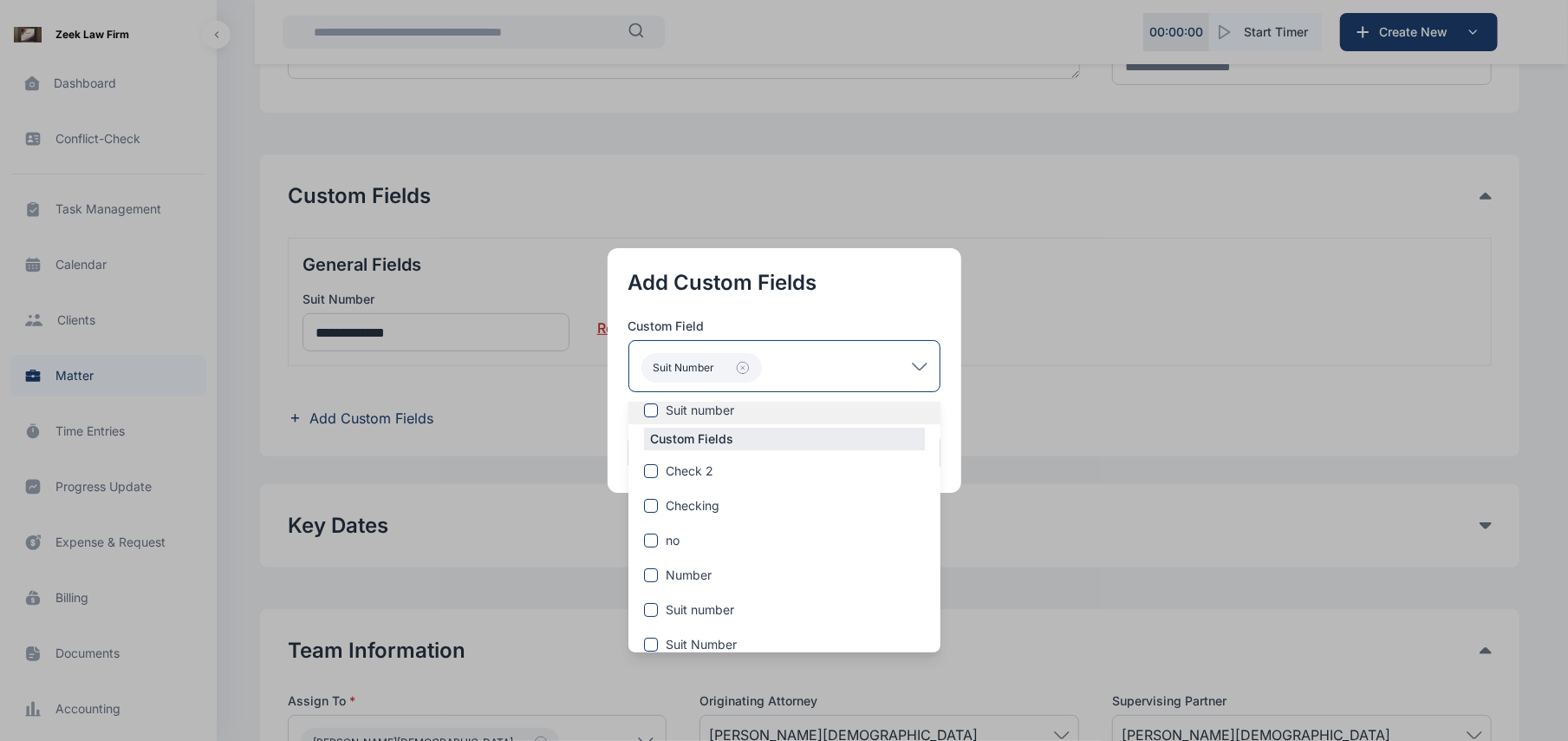
scroll to position [96, 0]
click at [647, 453] on label "Check 2" at bounding box center [784, 456] width 312 height 17
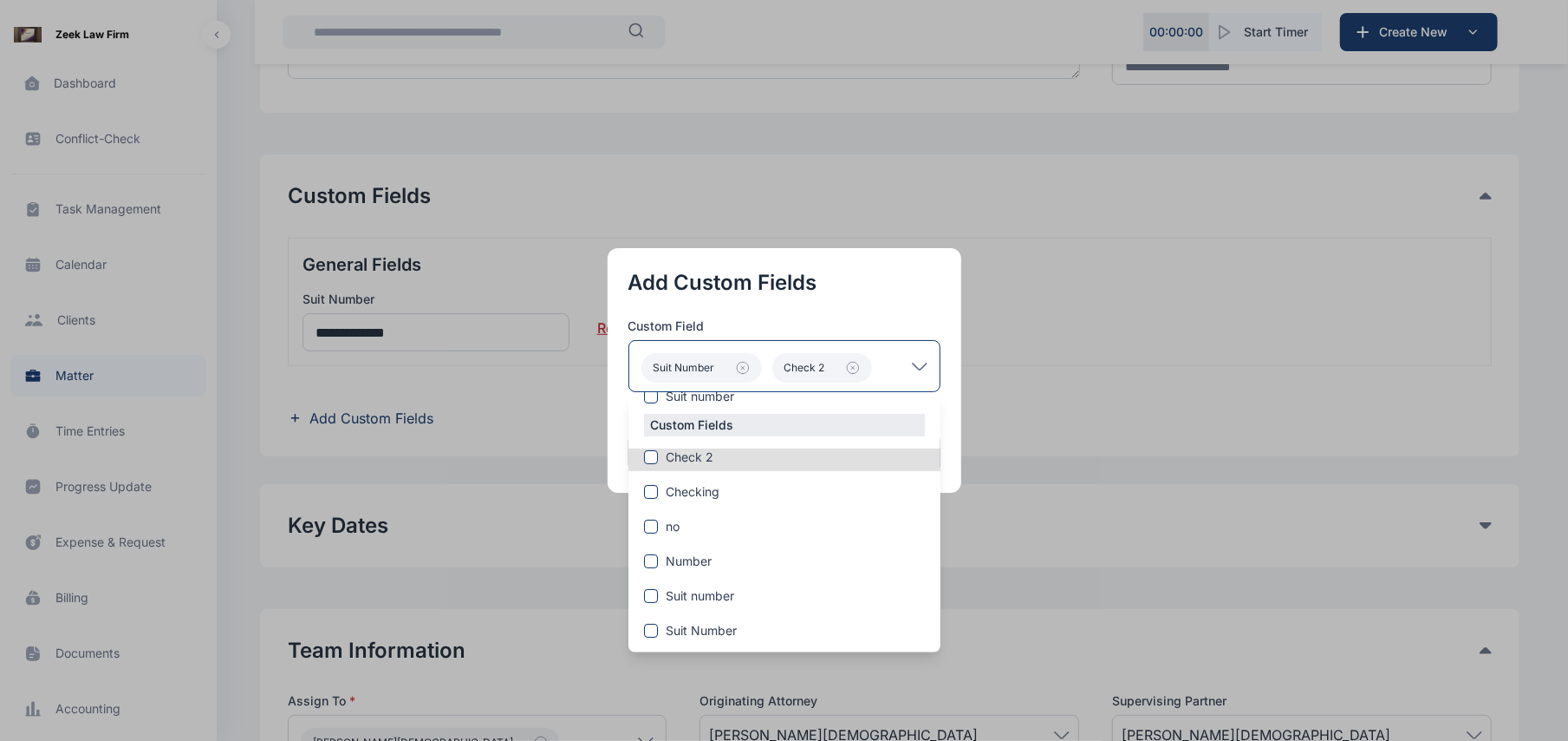
click at [947, 385] on div "Add Custom Fields Custom Field Suit Number Check 2 Custom Groups Suit number Cu…" at bounding box center [784, 370] width 353 height 245
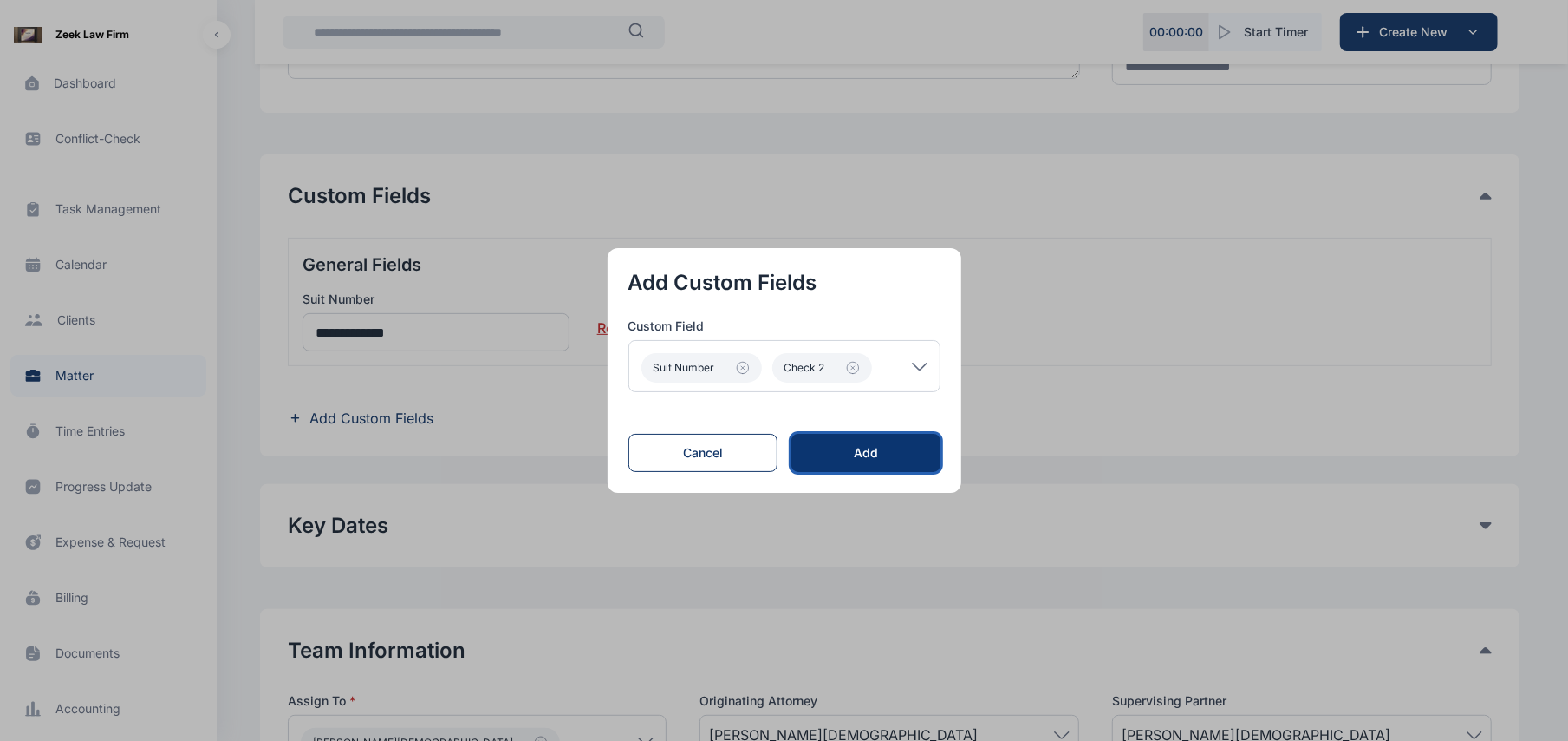
click at [891, 448] on div "Add" at bounding box center [865, 452] width 93 height 17
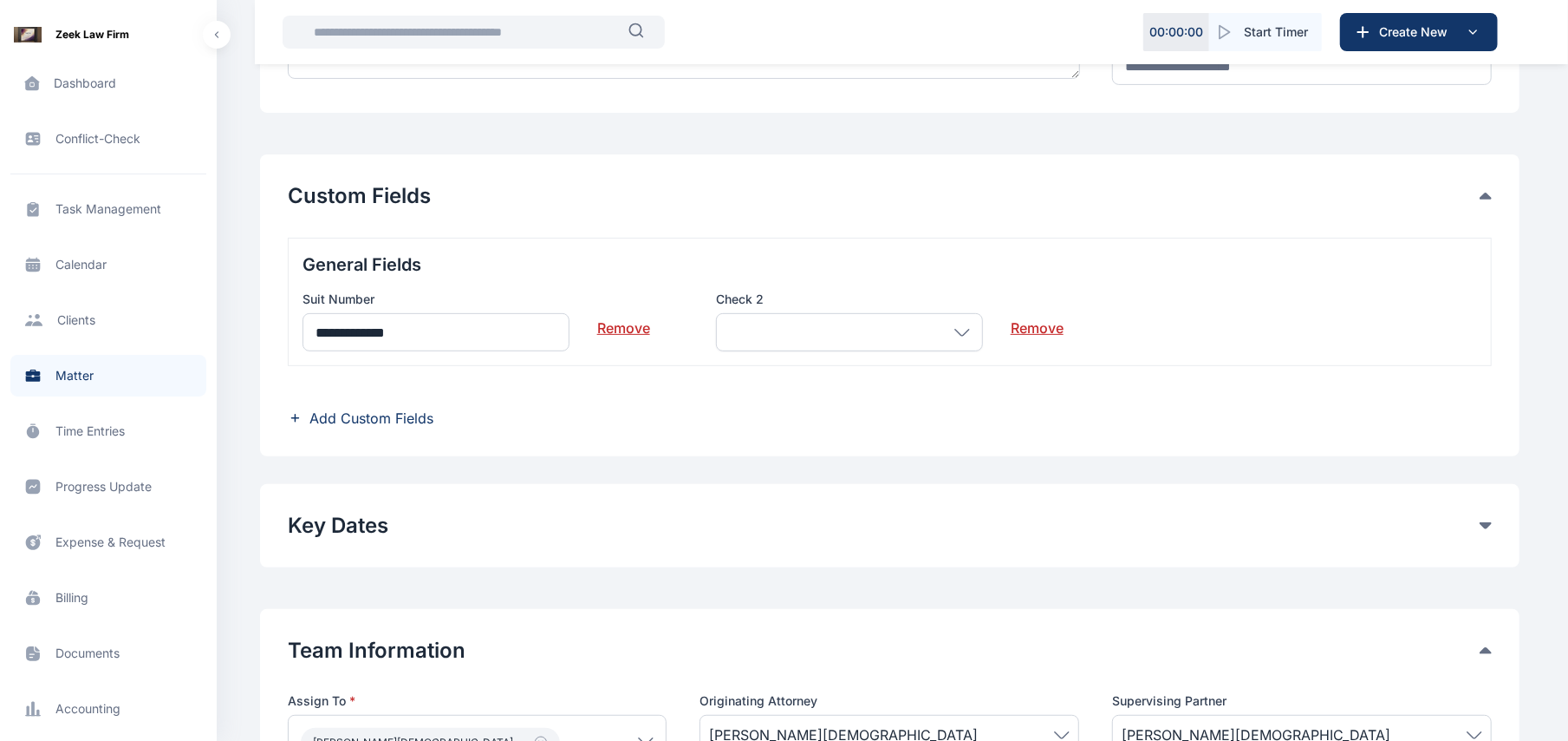
click at [864, 332] on div at bounding box center [849, 332] width 267 height 38
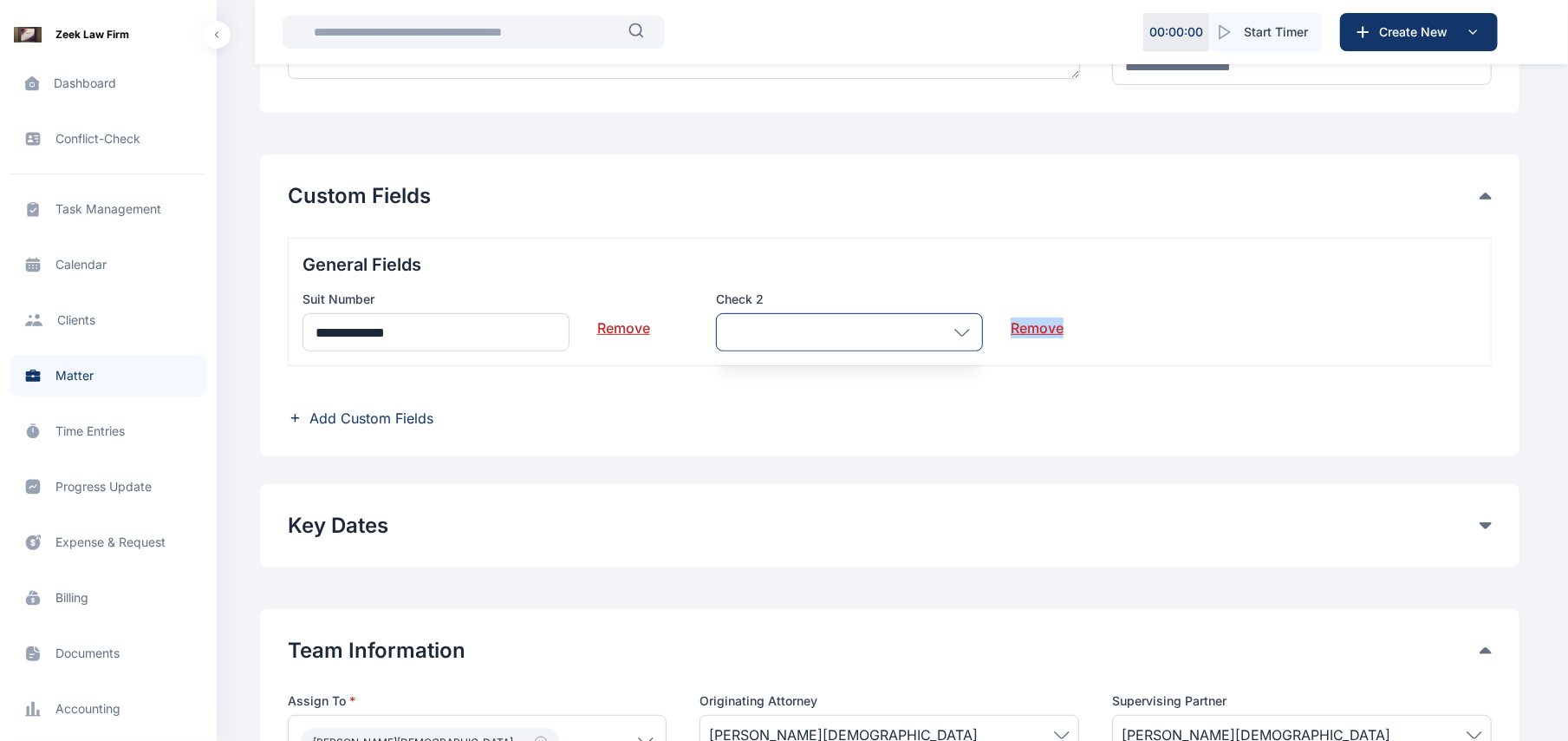
click at [958, 327] on div at bounding box center [849, 332] width 267 height 38
click at [971, 333] on div at bounding box center [849, 332] width 267 height 38
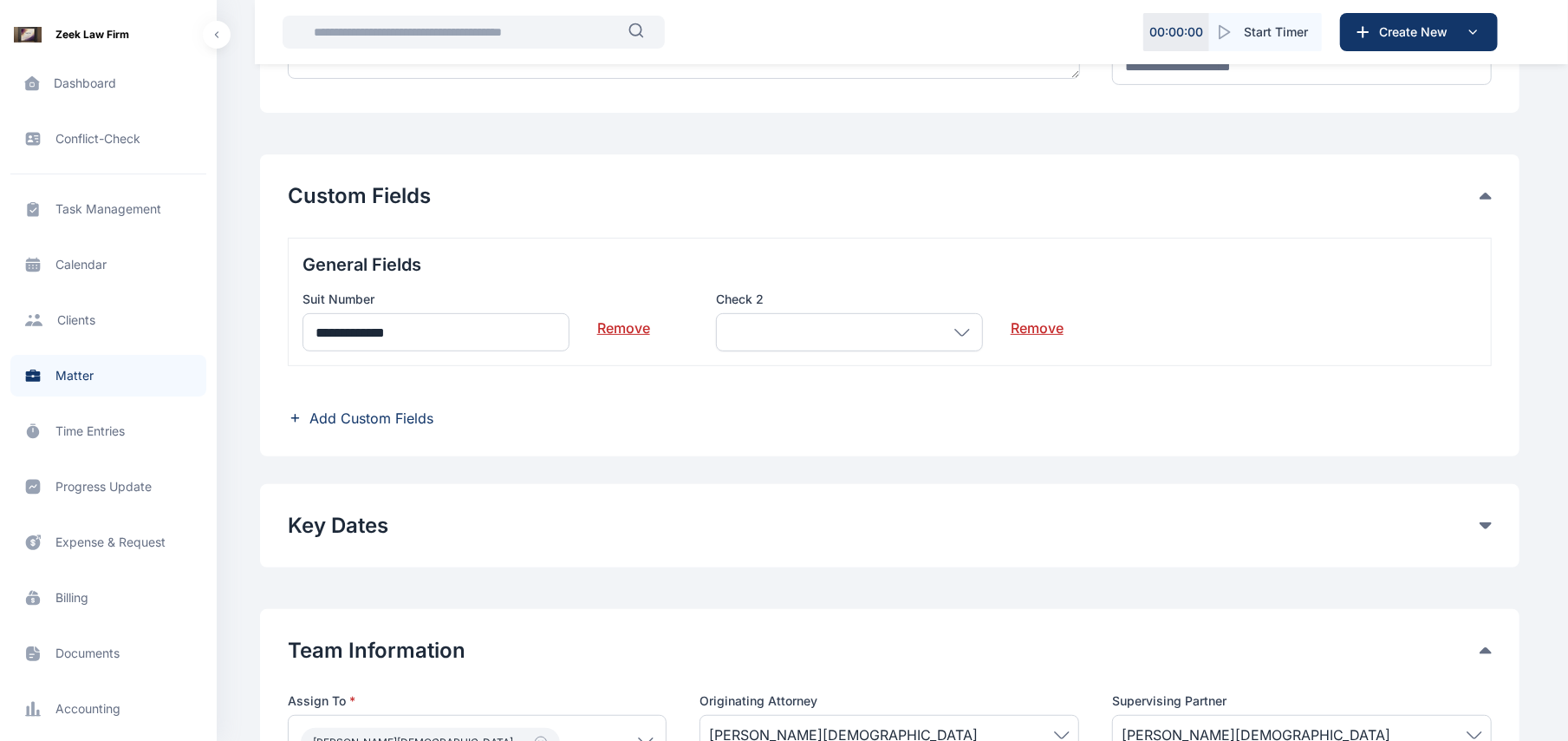
click at [971, 333] on div at bounding box center [849, 332] width 267 height 38
drag, startPoint x: 971, startPoint y: 333, endPoint x: 959, endPoint y: 328, distance: 13.0
click at [959, 328] on div at bounding box center [849, 332] width 267 height 38
click at [959, 329] on icon at bounding box center [963, 333] width 16 height 8
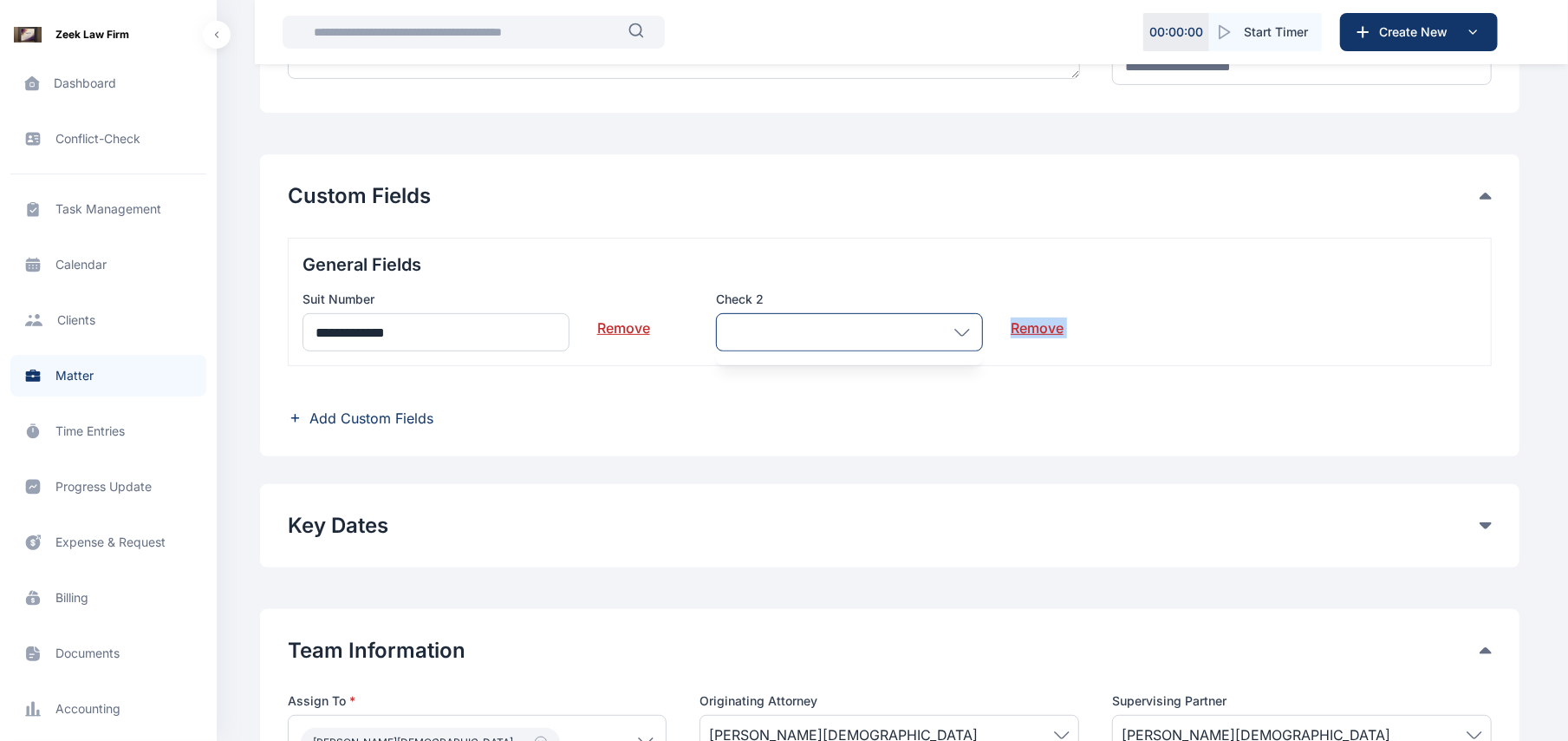
click at [959, 329] on icon at bounding box center [963, 333] width 16 height 8
click at [419, 412] on span "Add Custom Fields" at bounding box center [371, 417] width 124 height 21
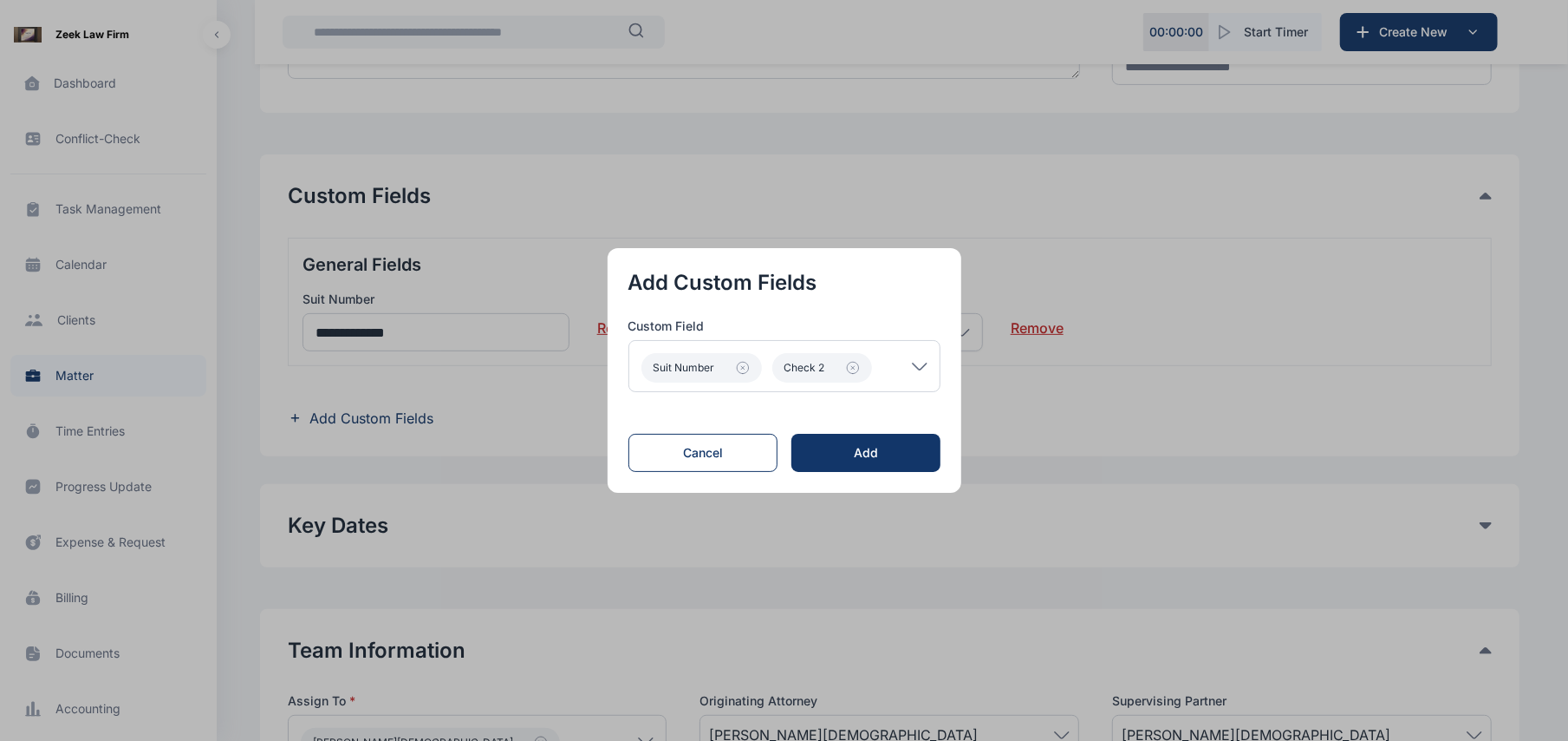
click at [927, 361] on div "Suit Number Check 2" at bounding box center [784, 366] width 312 height 52
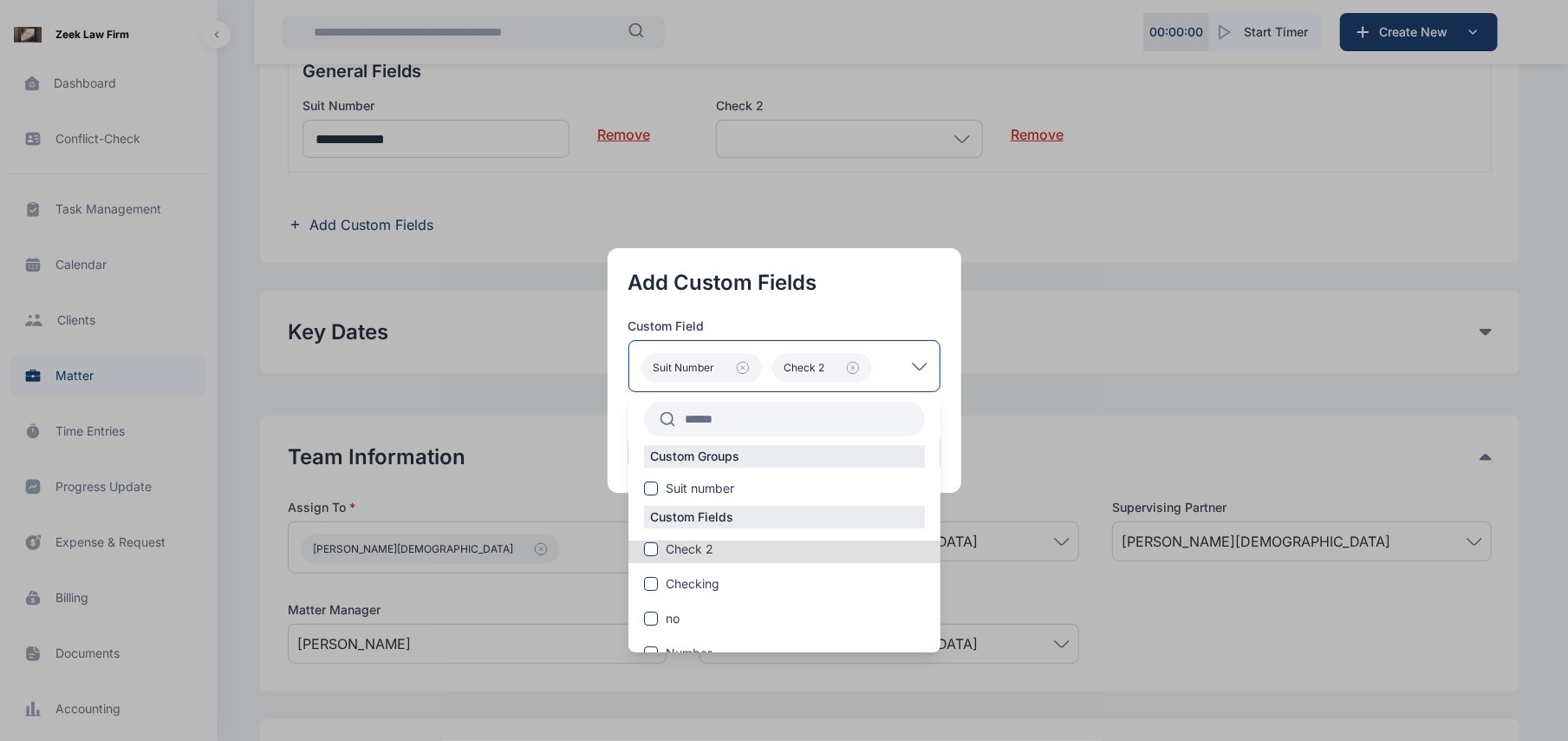
scroll to position [0, 0]
click at [968, 487] on button "button" at bounding box center [784, 370] width 1568 height 741
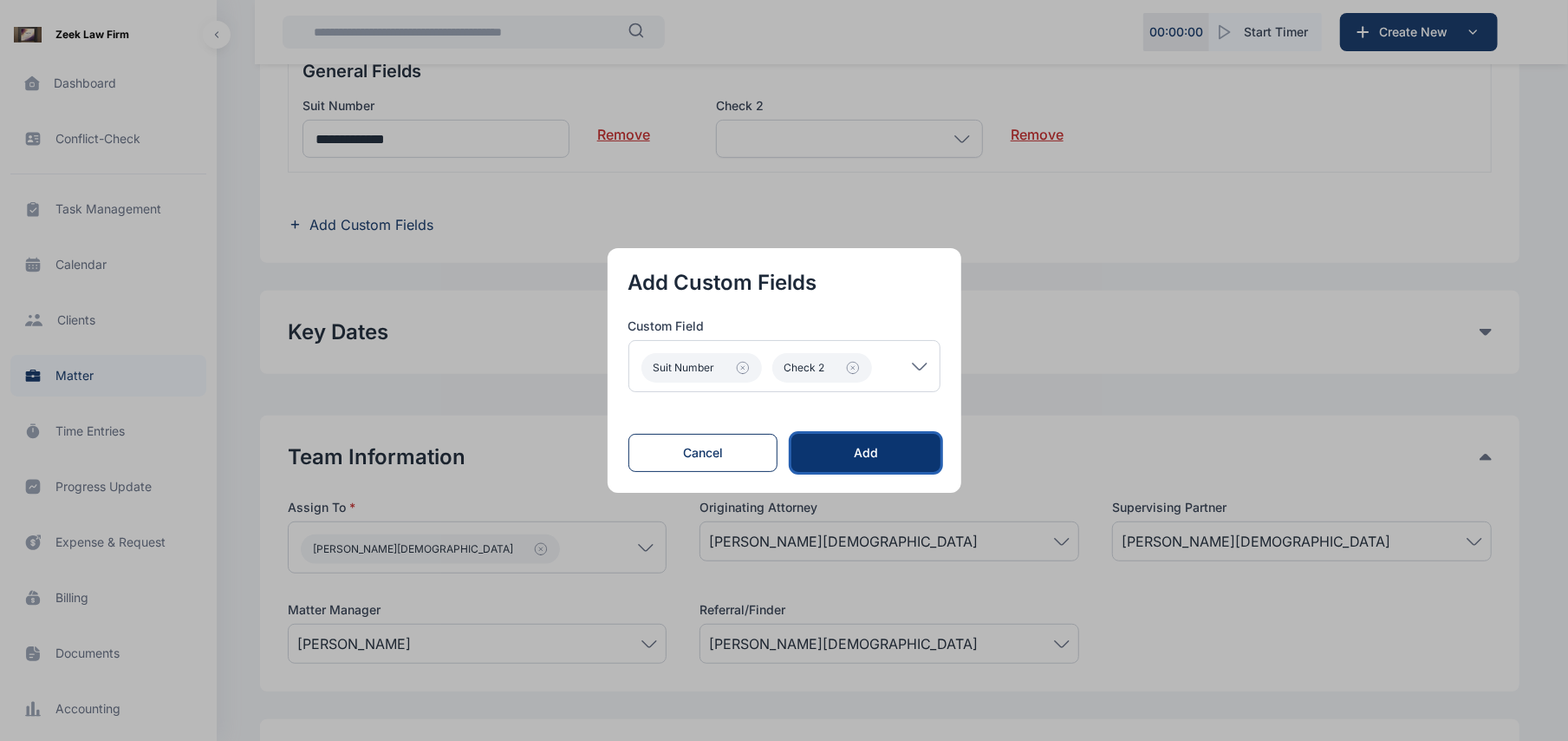
click at [877, 472] on button "Add" at bounding box center [865, 452] width 148 height 38
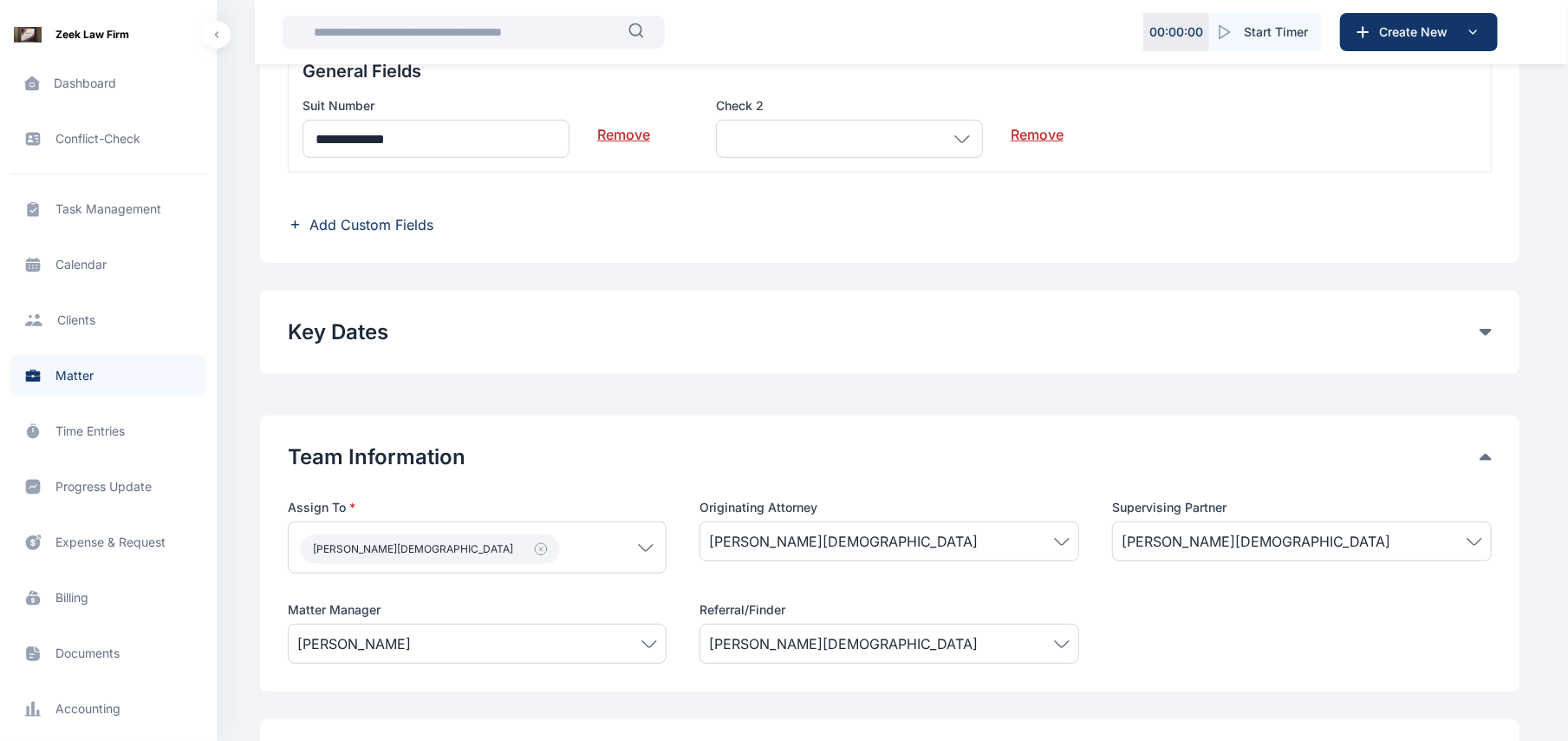
click at [840, 393] on div "Edit Matter Matter Details Client * Abdul Abdul Individual Ogundipe Folawe Grun…" at bounding box center [889, 270] width 1259 height 1535
click at [846, 146] on div at bounding box center [849, 138] width 267 height 38
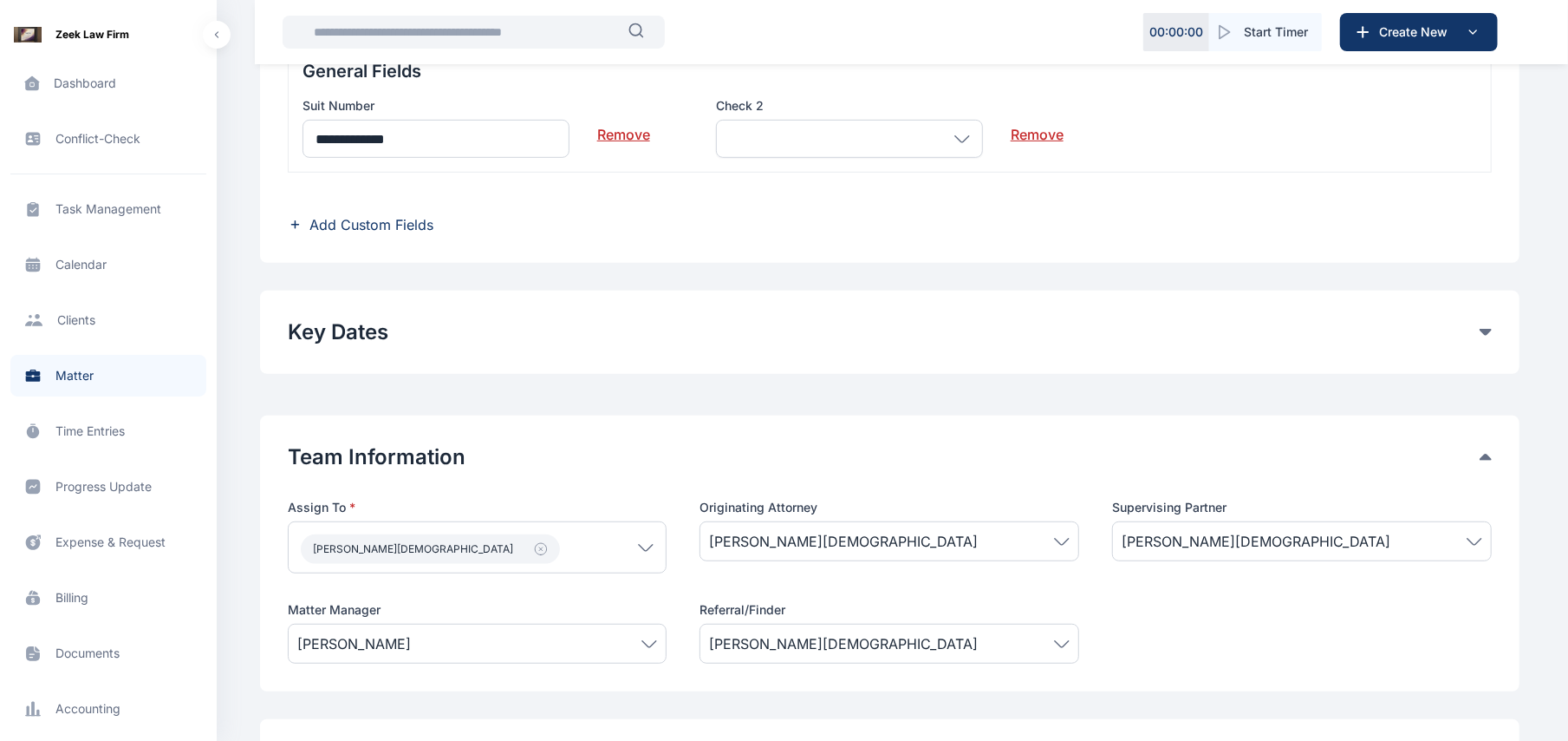
click at [846, 146] on div at bounding box center [849, 138] width 267 height 38
drag, startPoint x: 846, startPoint y: 146, endPoint x: 861, endPoint y: 182, distance: 39.0
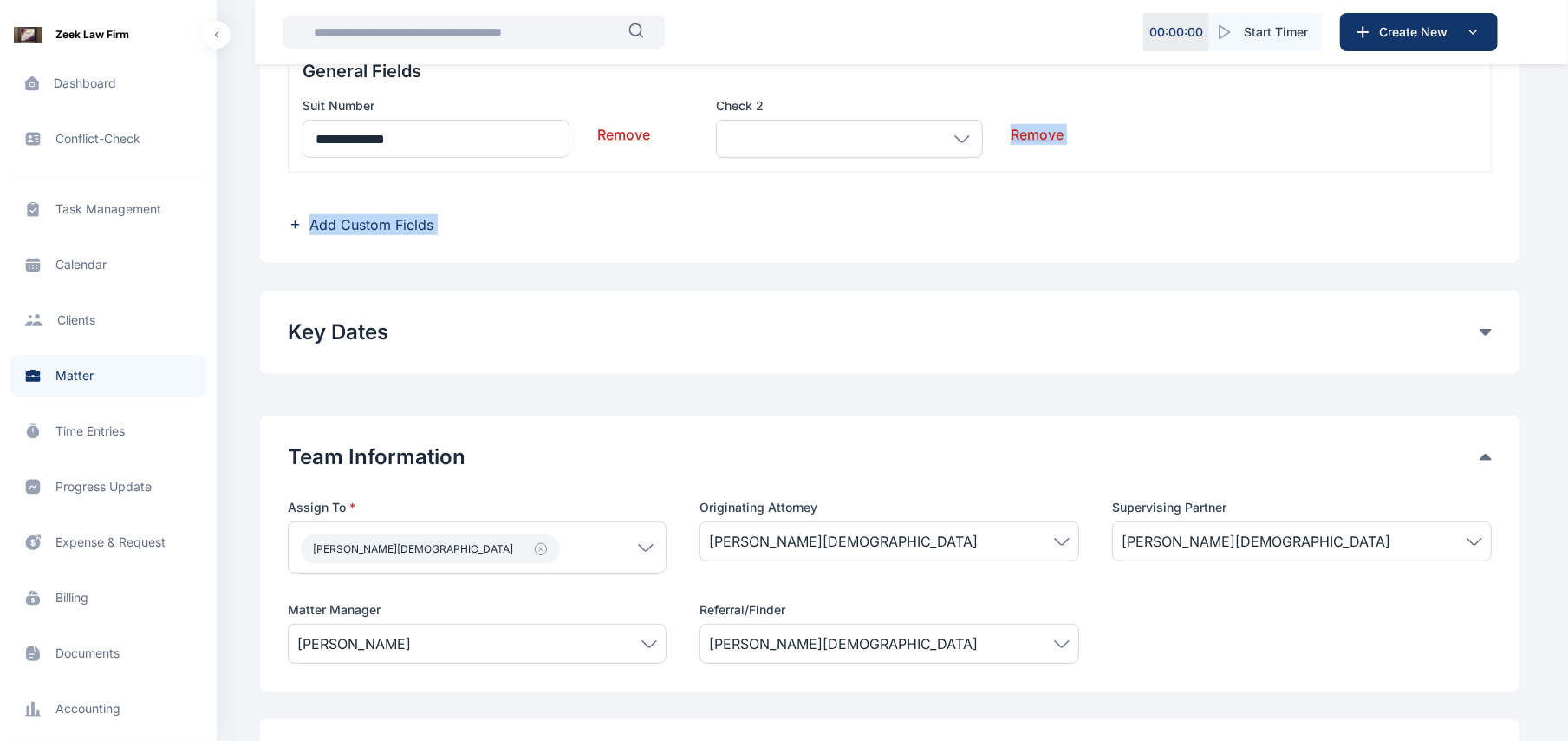
click at [861, 182] on div "**********" at bounding box center [890, 139] width 1205 height 191
click at [934, 146] on div at bounding box center [849, 138] width 267 height 38
click at [1134, 410] on div "Edit Matter Matter Details Client * Abdul Abdul Individual Ogundipe Folawe Grun…" at bounding box center [889, 270] width 1259 height 1535
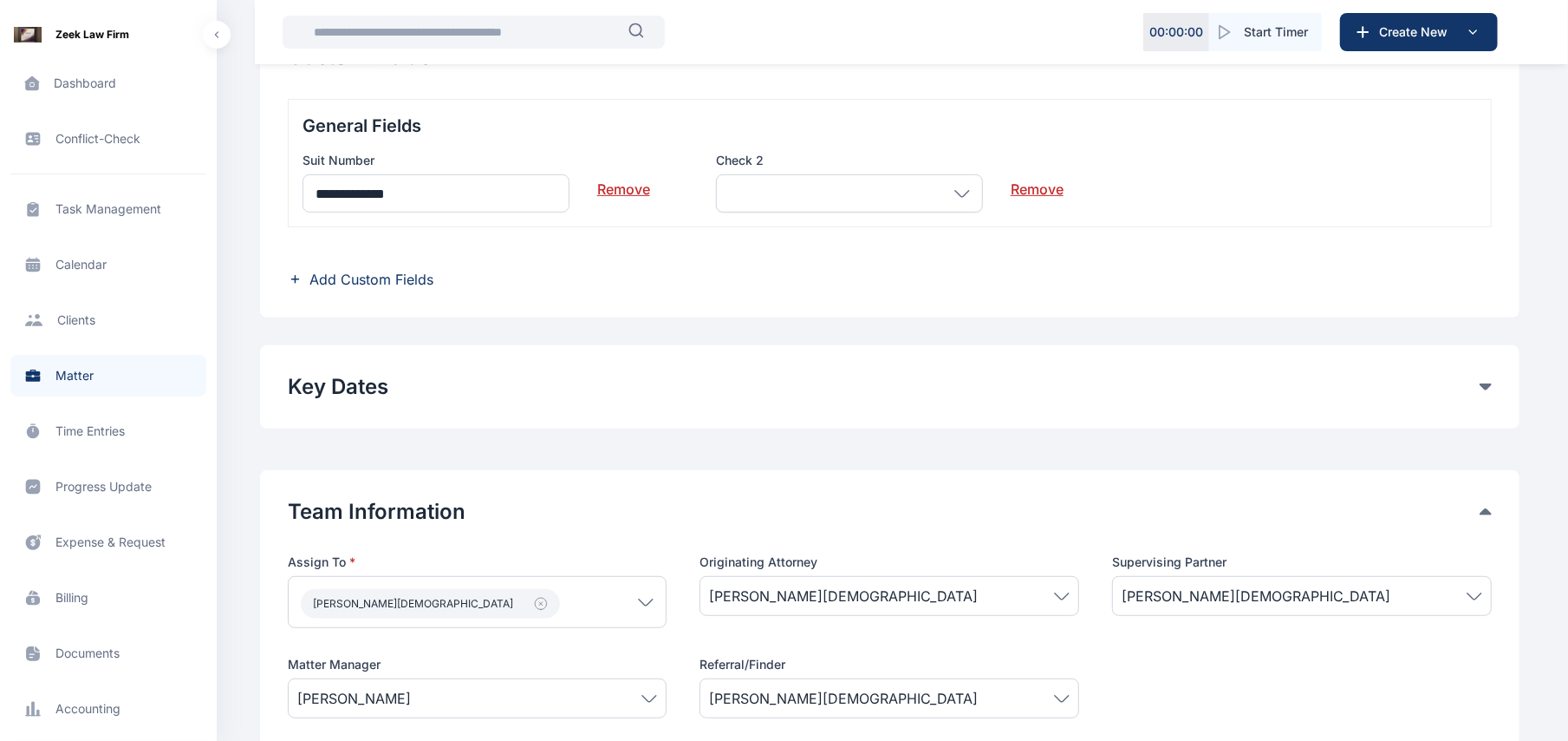
scroll to position [616, 0]
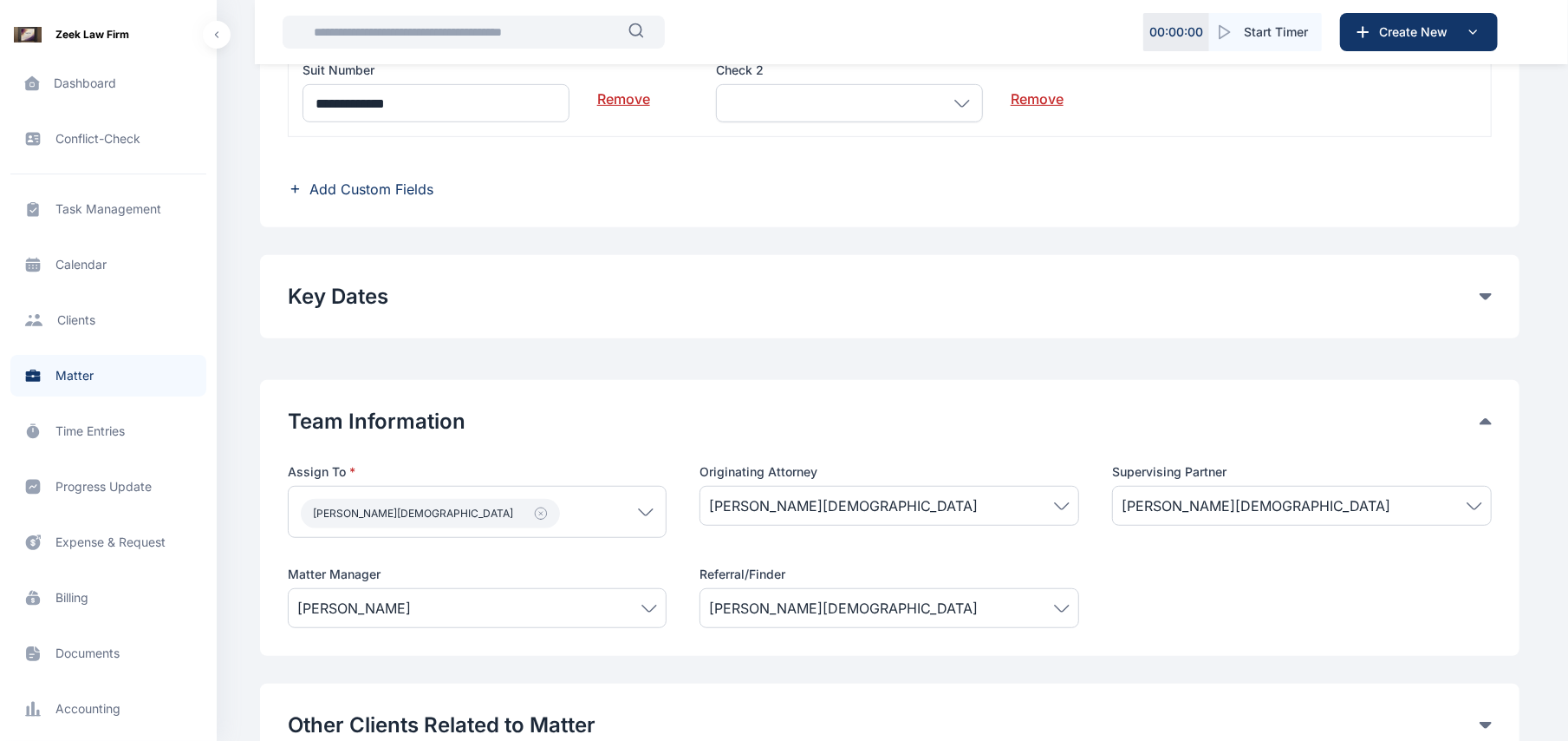
click at [412, 177] on div "**********" at bounding box center [890, 105] width 1205 height 191
click at [411, 181] on span "Add Custom Fields" at bounding box center [371, 188] width 124 height 21
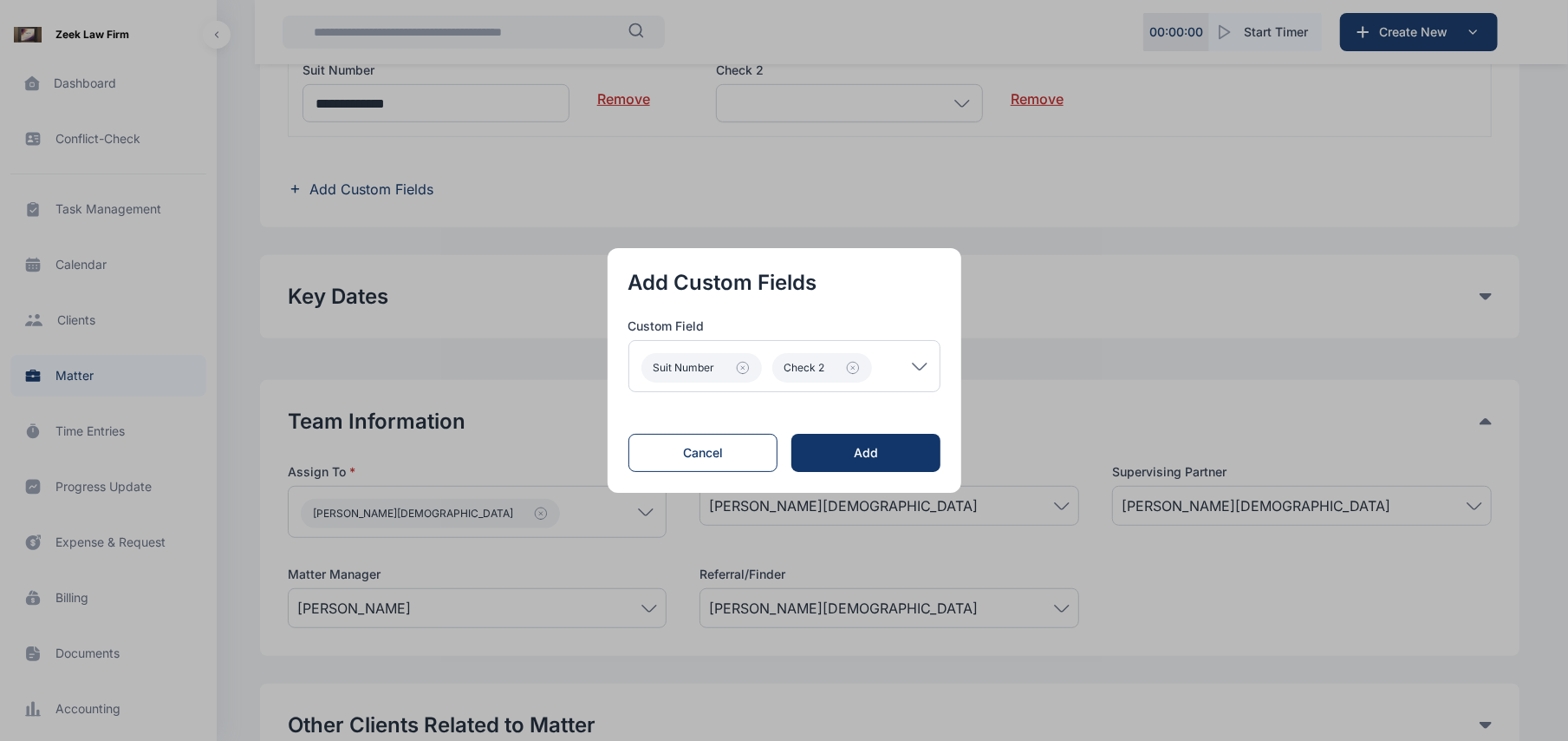
click at [923, 370] on icon at bounding box center [920, 367] width 16 height 8
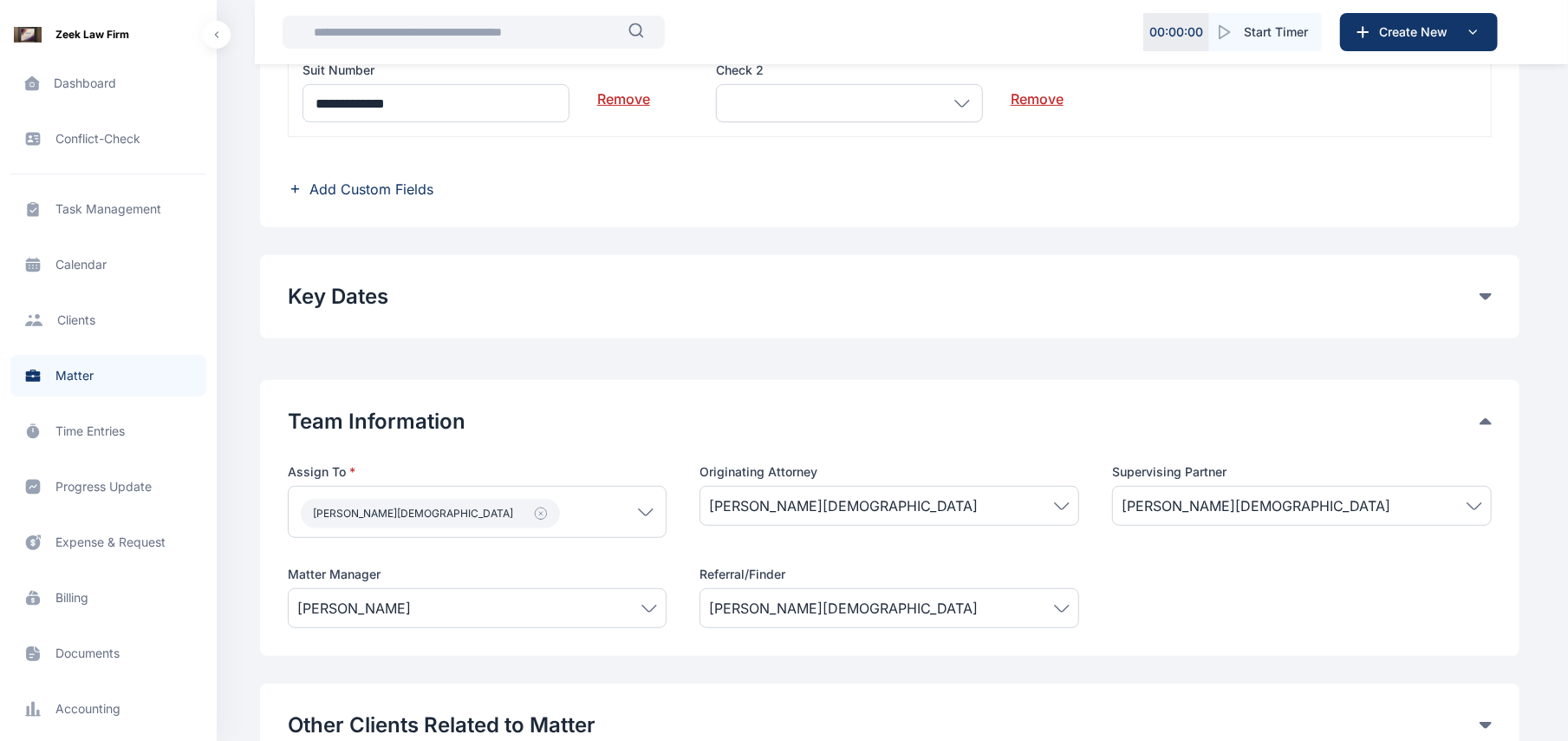
click at [376, 188] on span "Add Custom Fields" at bounding box center [371, 188] width 124 height 21
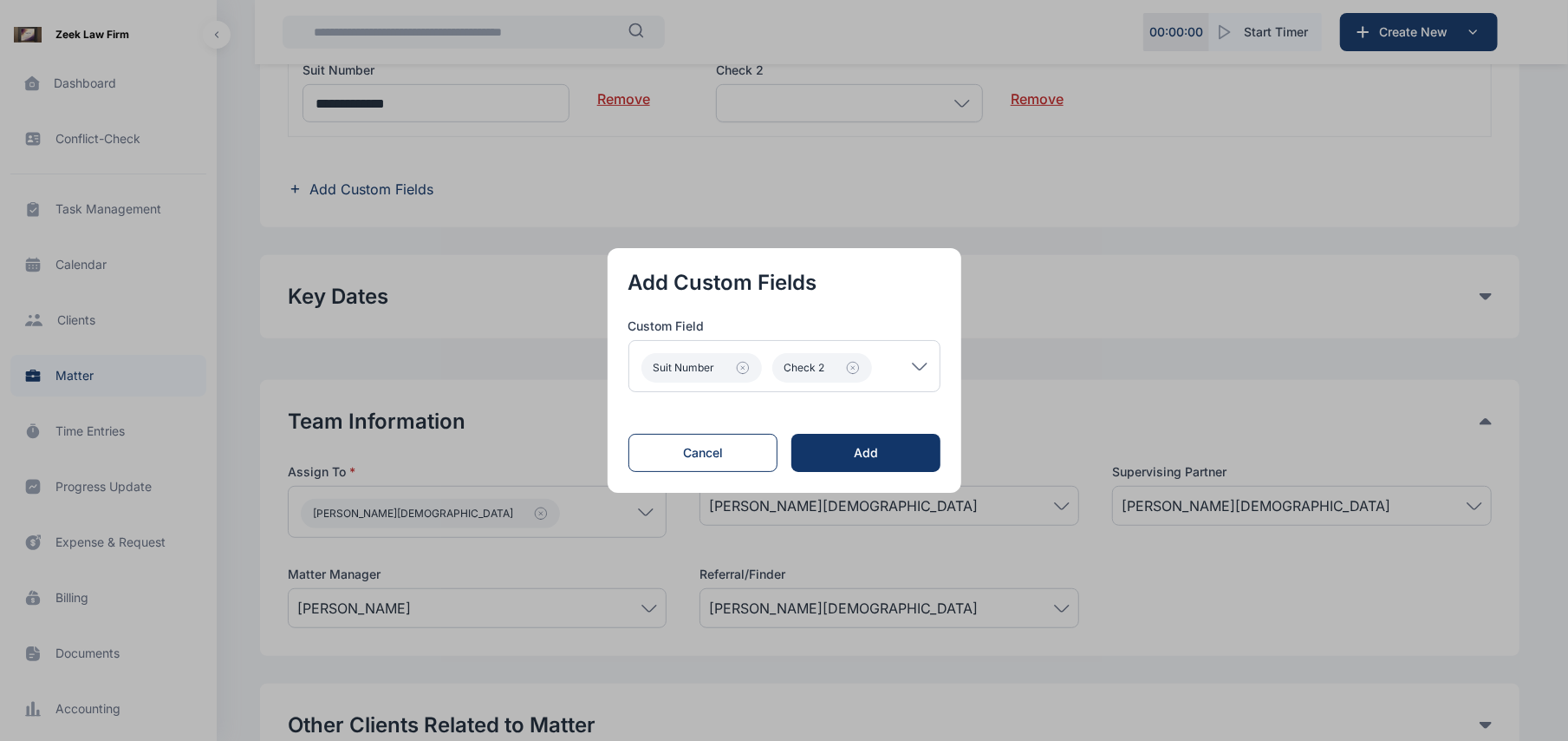
click at [916, 368] on icon at bounding box center [920, 367] width 16 height 8
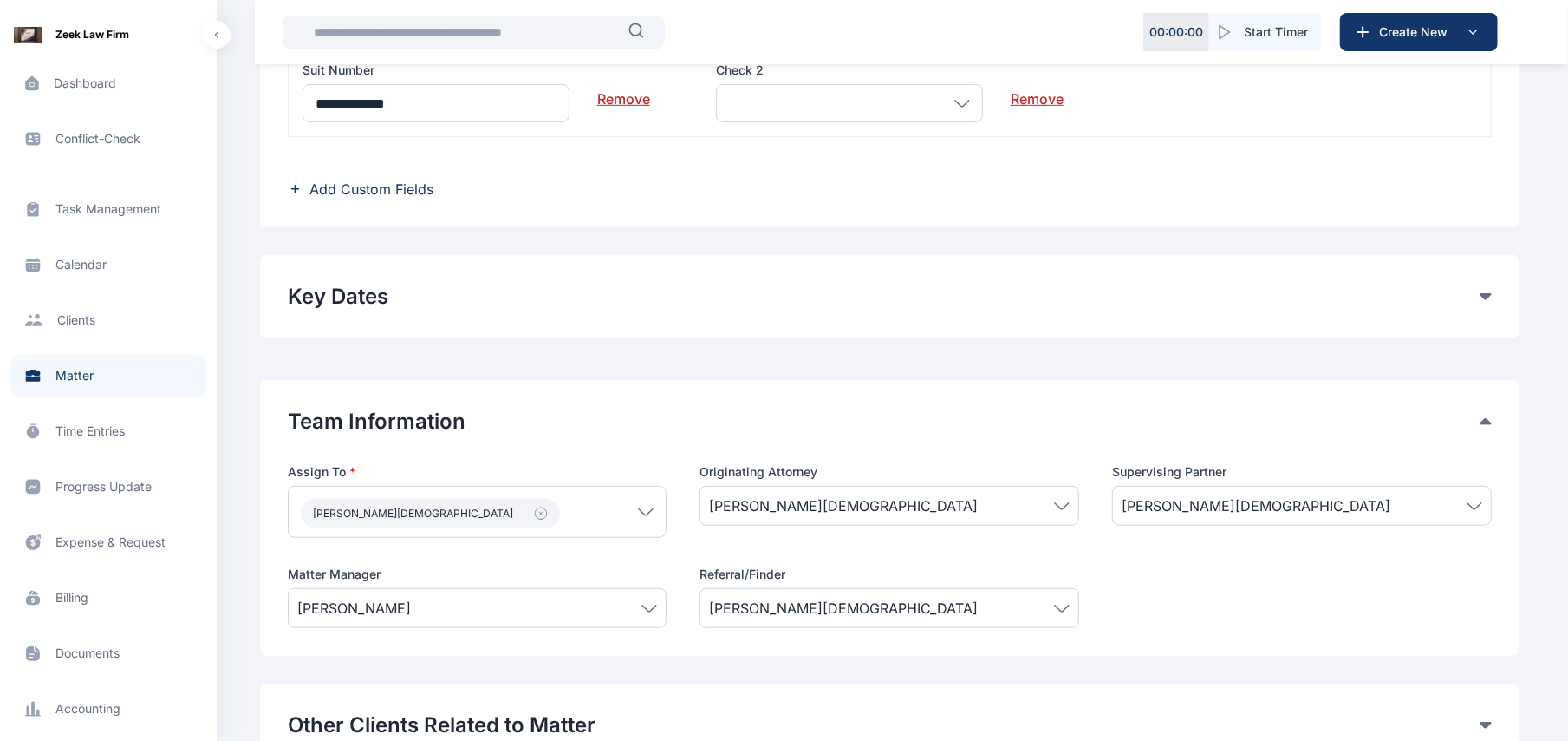
click at [353, 182] on span "Add Custom Fields" at bounding box center [371, 188] width 124 height 21
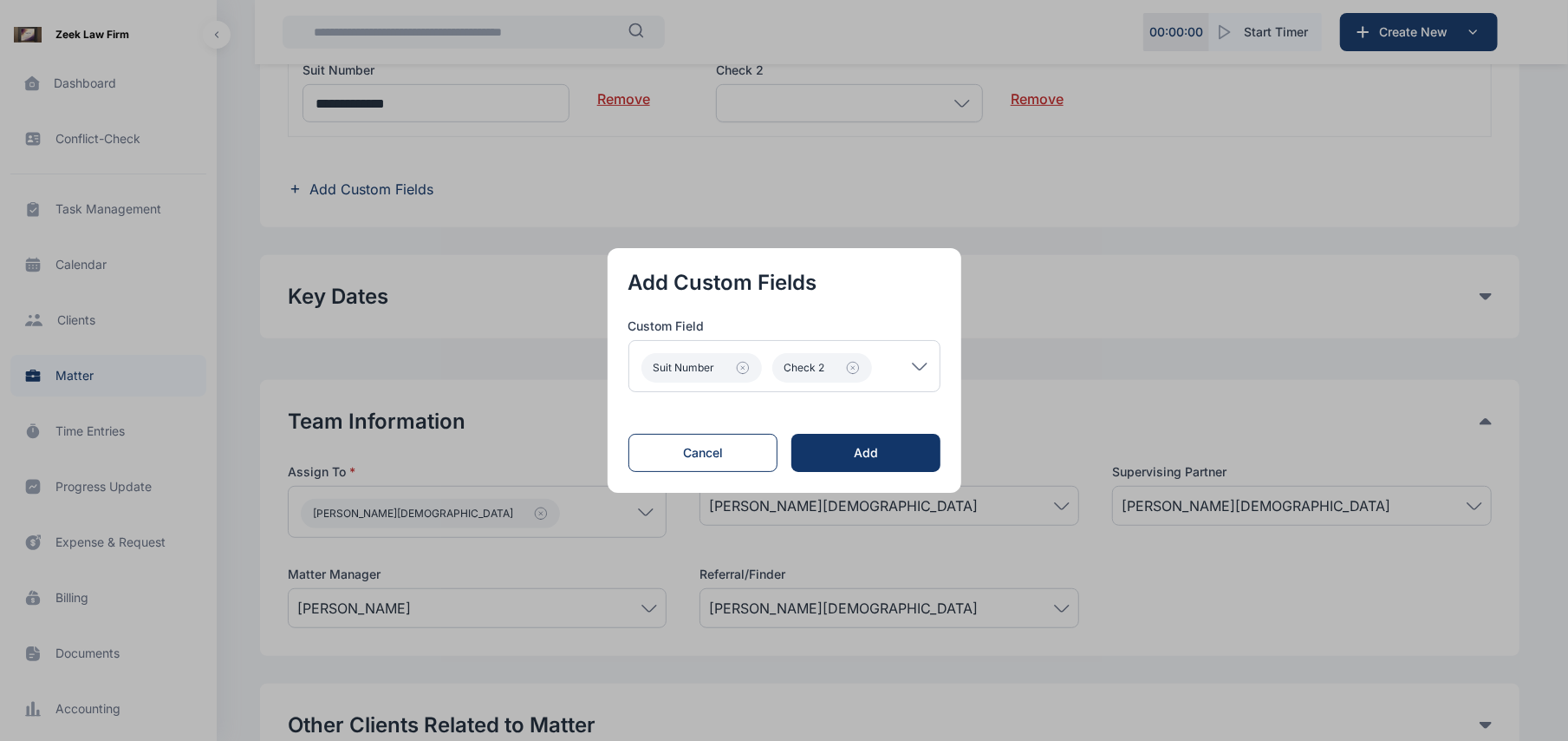
click at [923, 370] on icon at bounding box center [920, 367] width 16 height 8
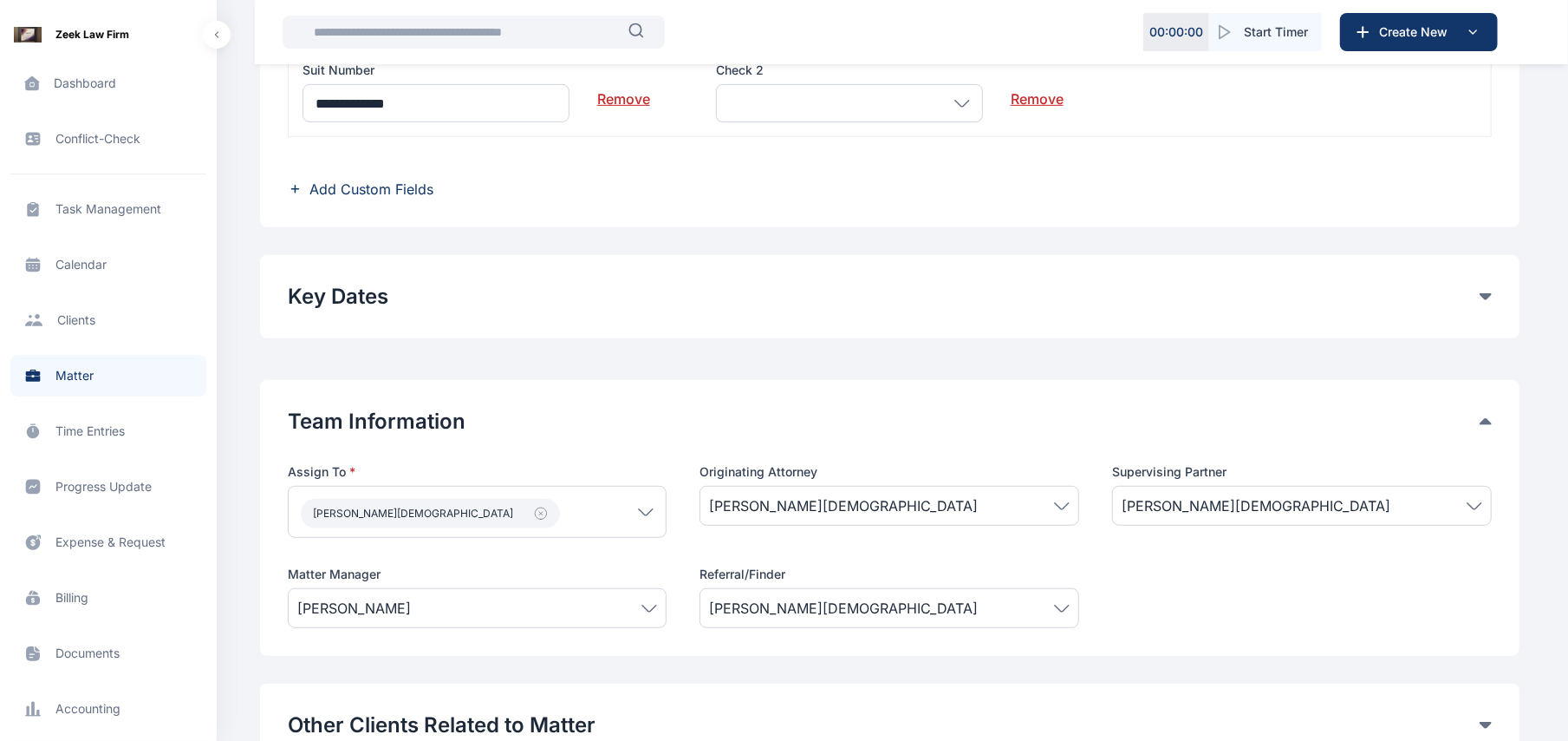
click at [372, 195] on span "Add Custom Fields" at bounding box center [371, 188] width 124 height 21
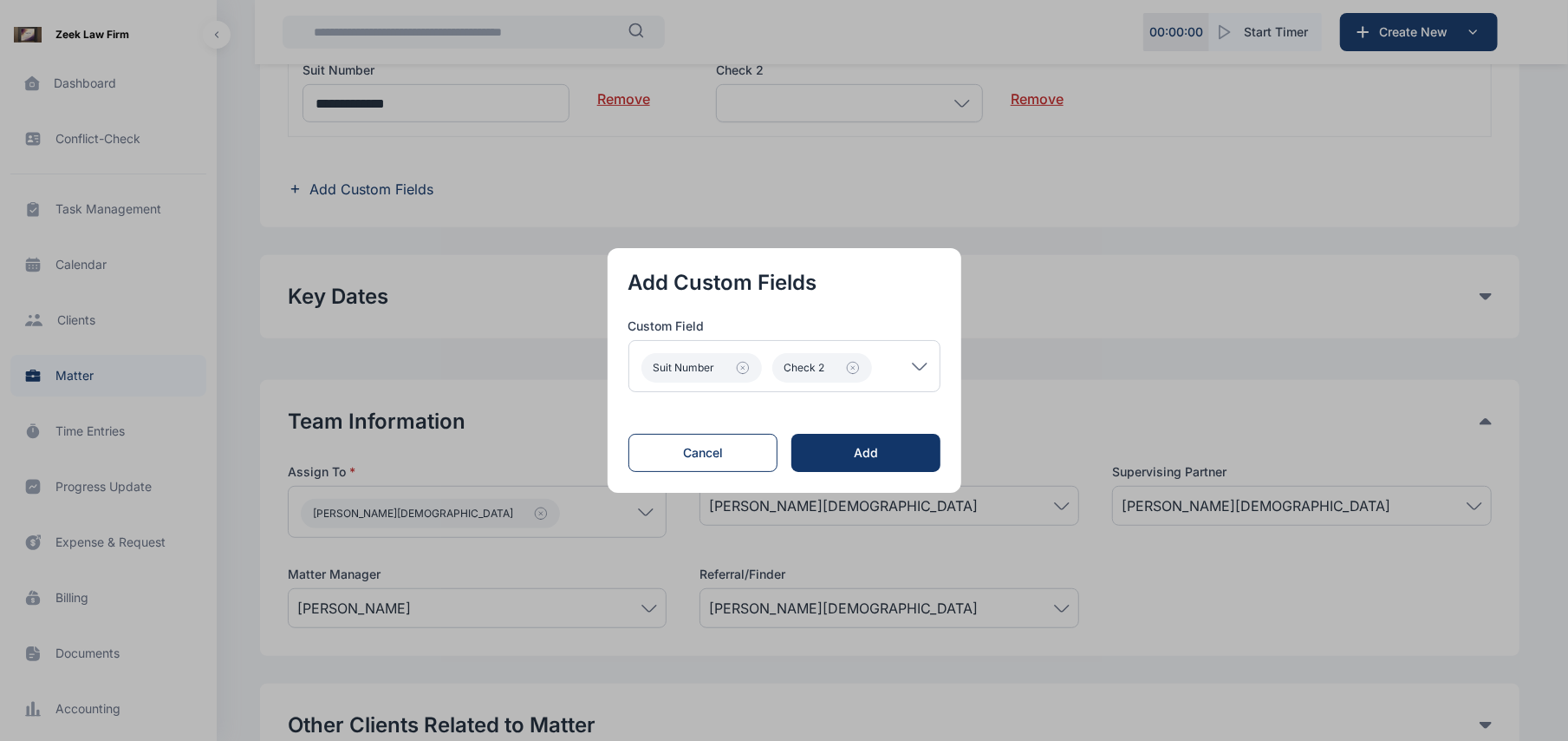
click at [924, 363] on icon at bounding box center [920, 367] width 16 height 8
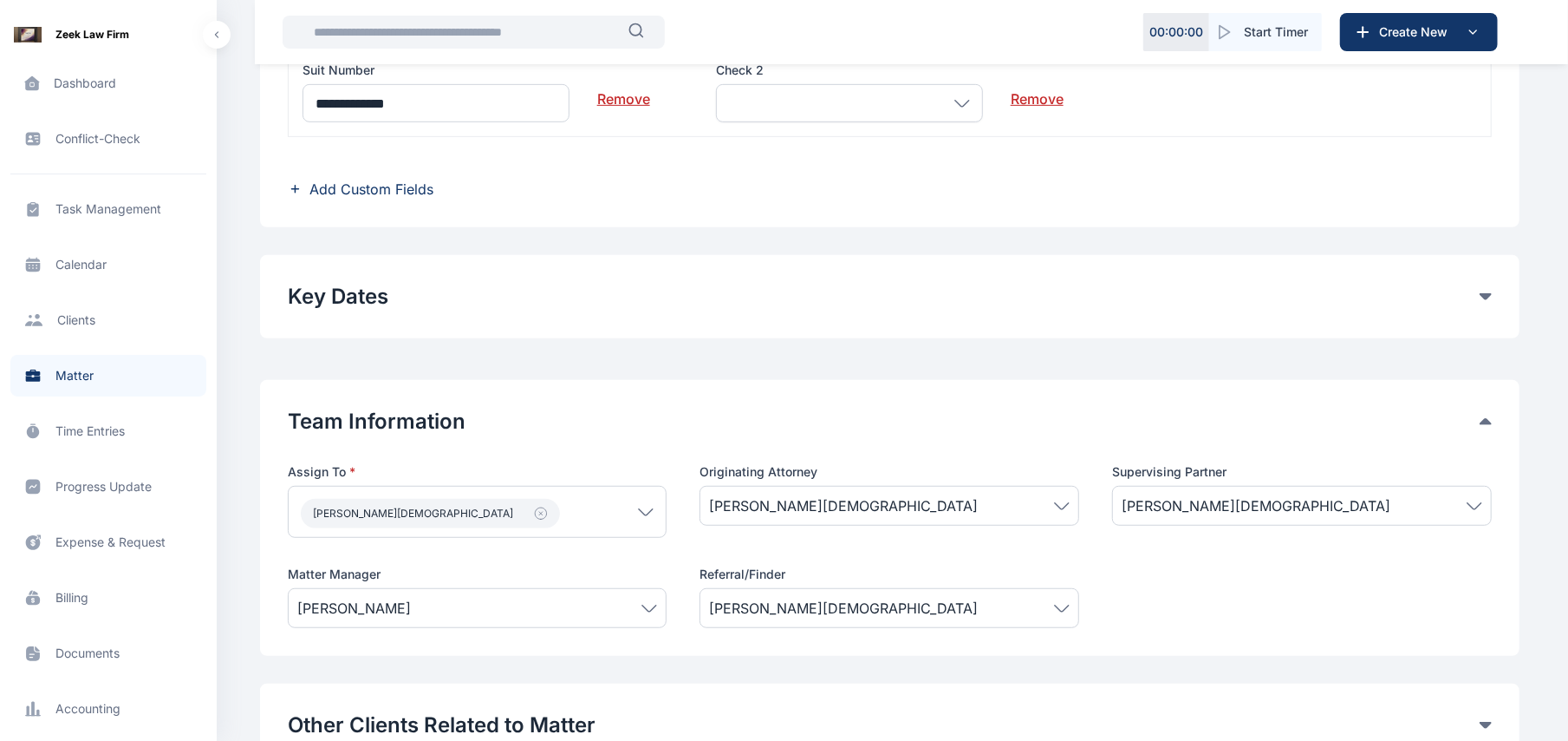
click at [359, 198] on span "Add Custom Fields" at bounding box center [371, 188] width 124 height 21
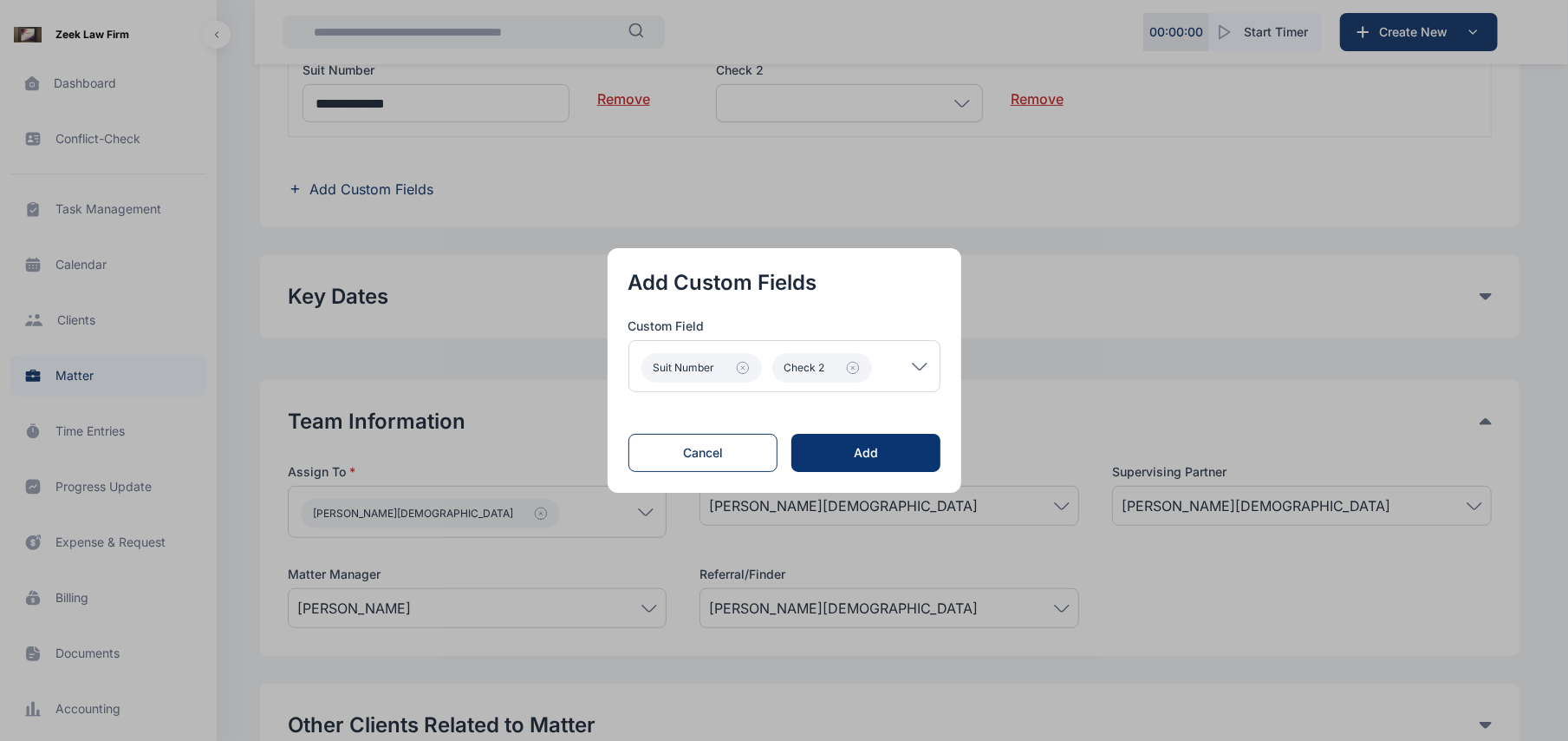
click at [839, 458] on div "Add" at bounding box center [865, 452] width 93 height 17
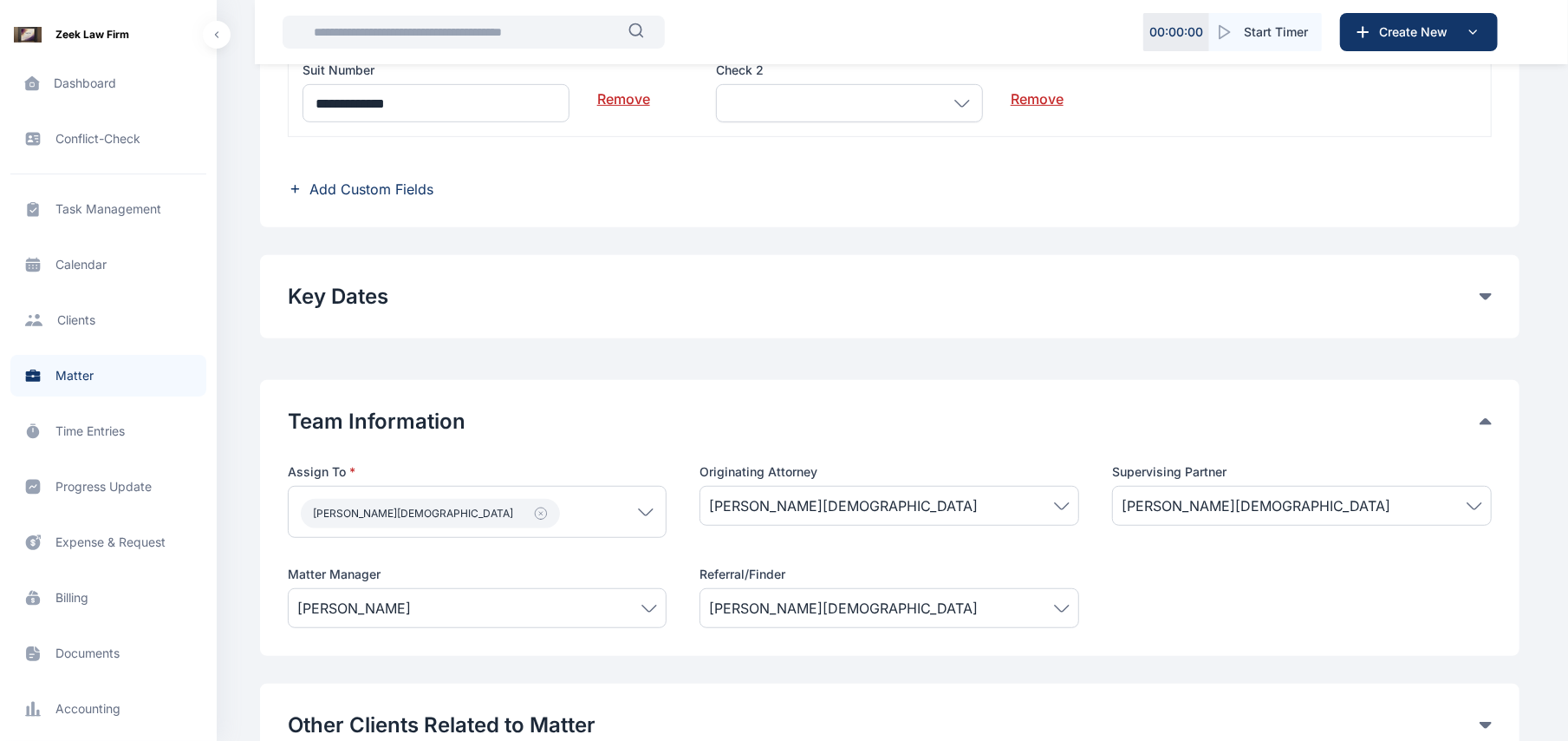
click at [409, 188] on span "Add Custom Fields" at bounding box center [371, 188] width 124 height 21
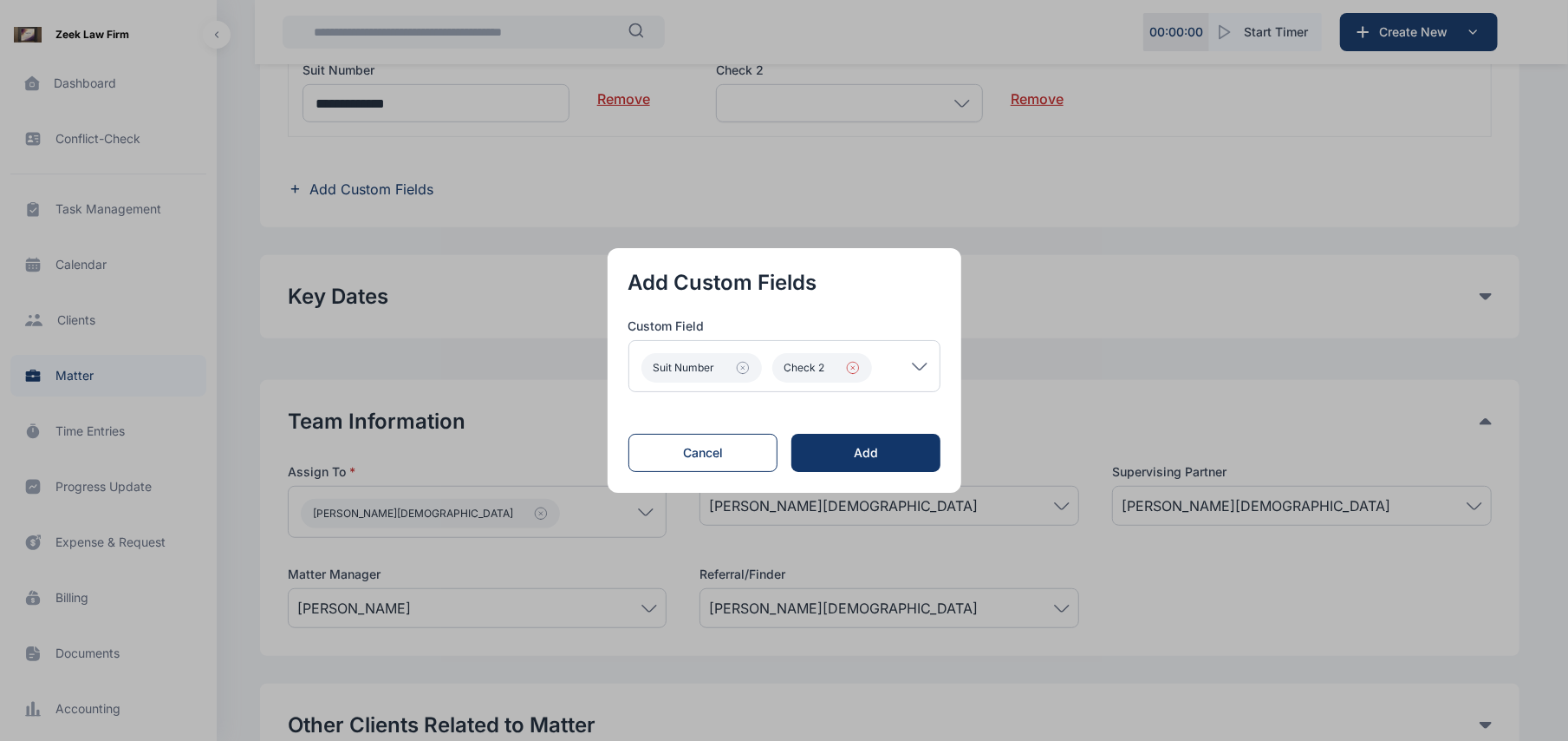
click at [855, 375] on button "Check 2" at bounding box center [822, 368] width 100 height 30
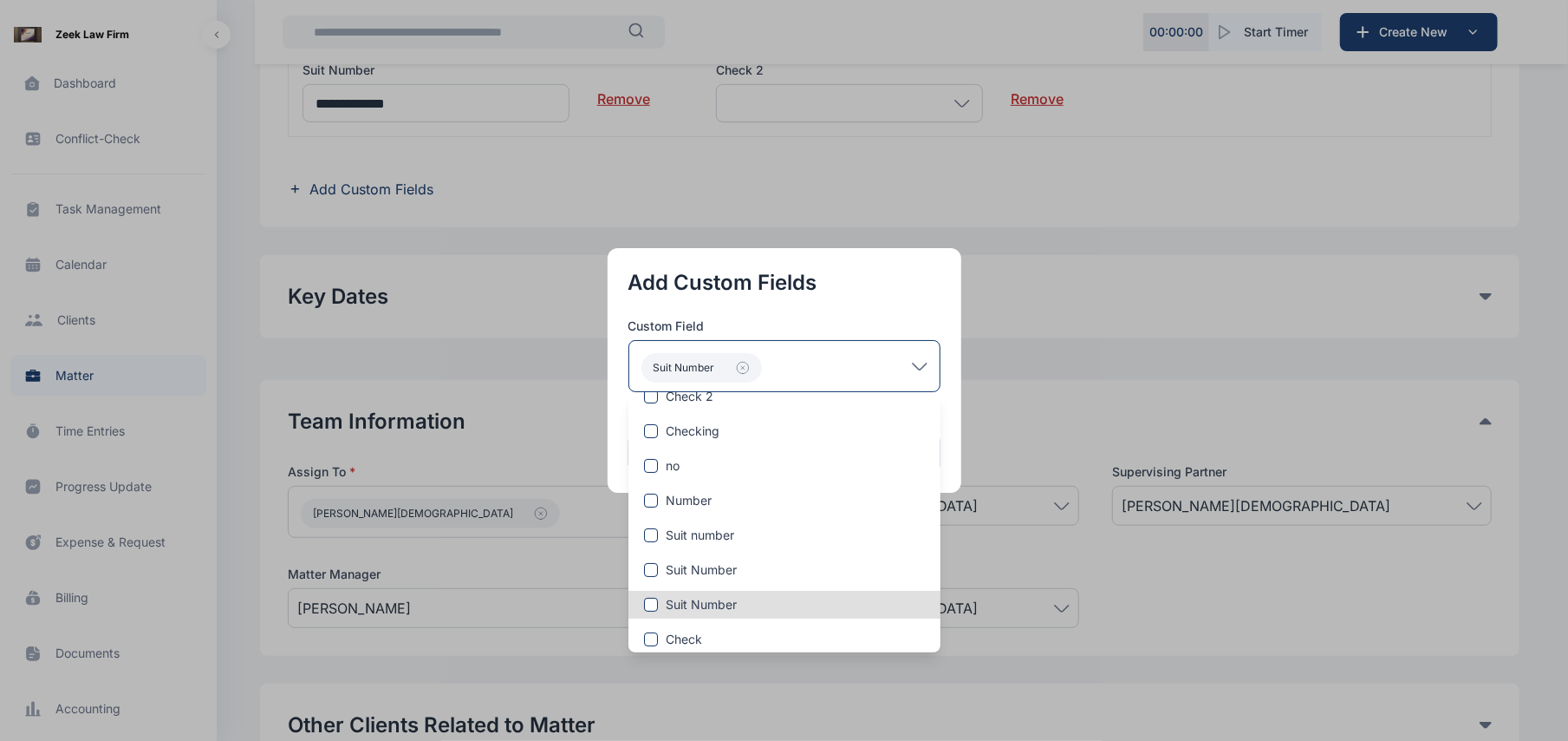
scroll to position [225, 0]
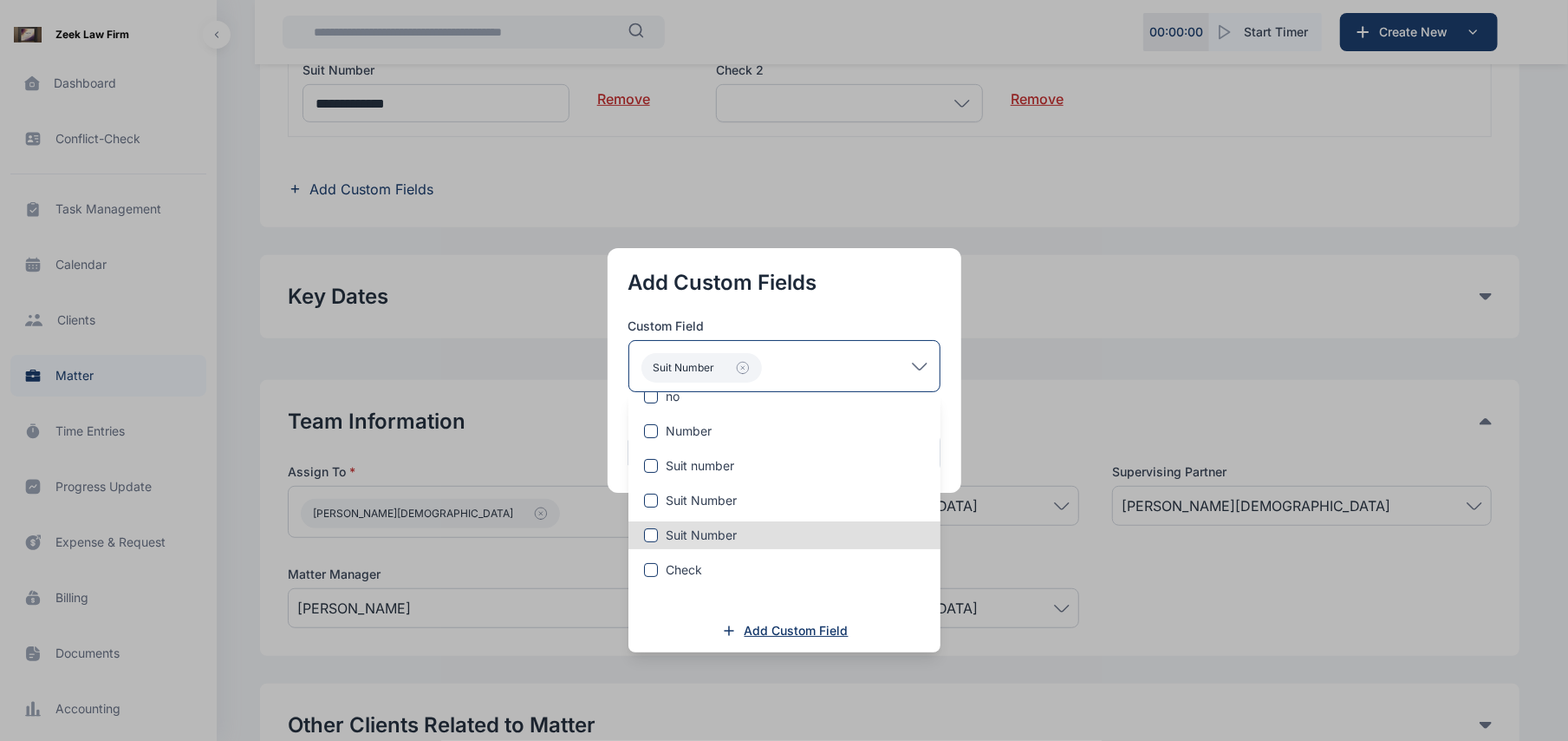
click at [801, 621] on span "Add Custom Field" at bounding box center [796, 629] width 104 height 17
click at [808, 629] on span "Add Custom Field" at bounding box center [796, 629] width 104 height 17
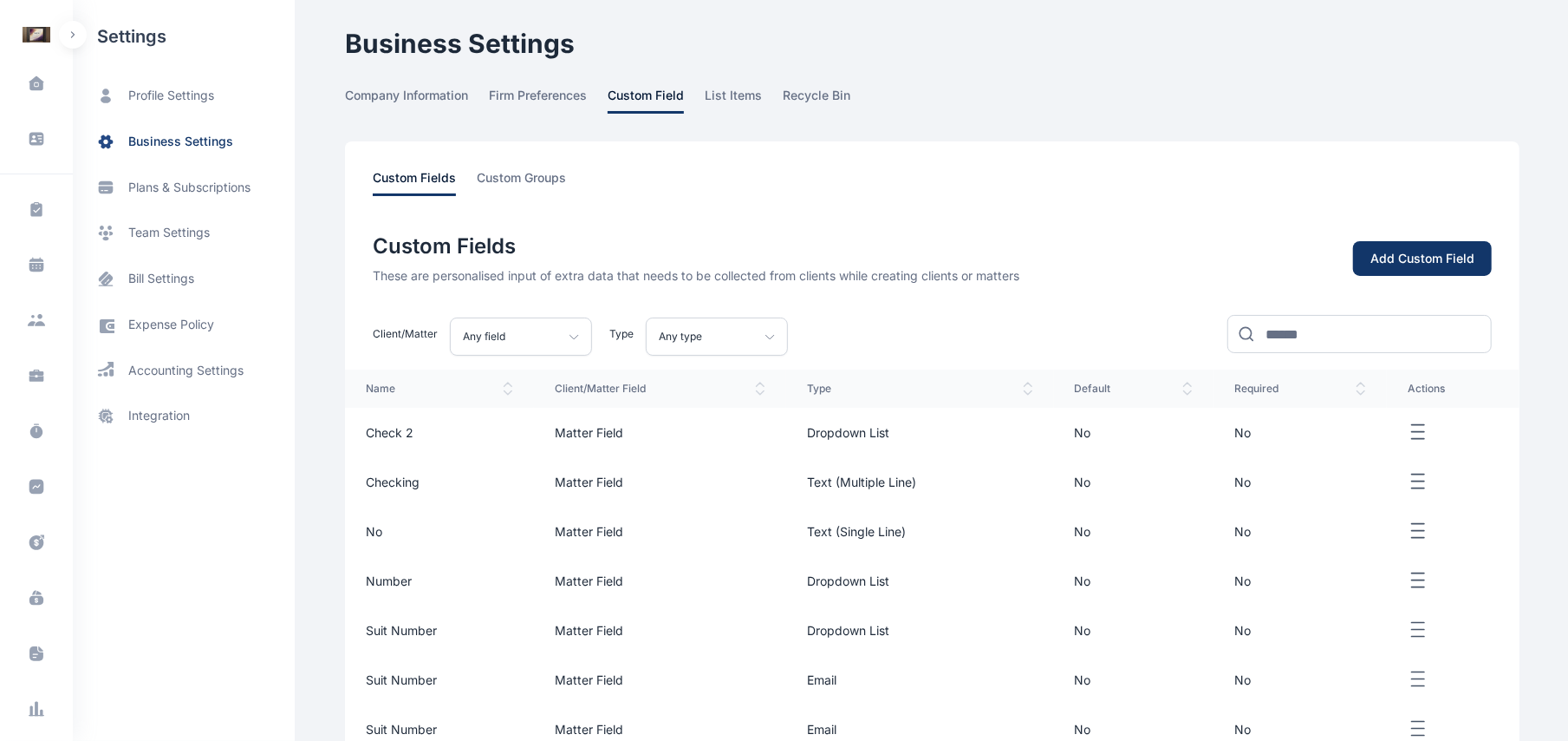
click at [1427, 261] on div "Add Custom Field" at bounding box center [1423, 258] width 104 height 17
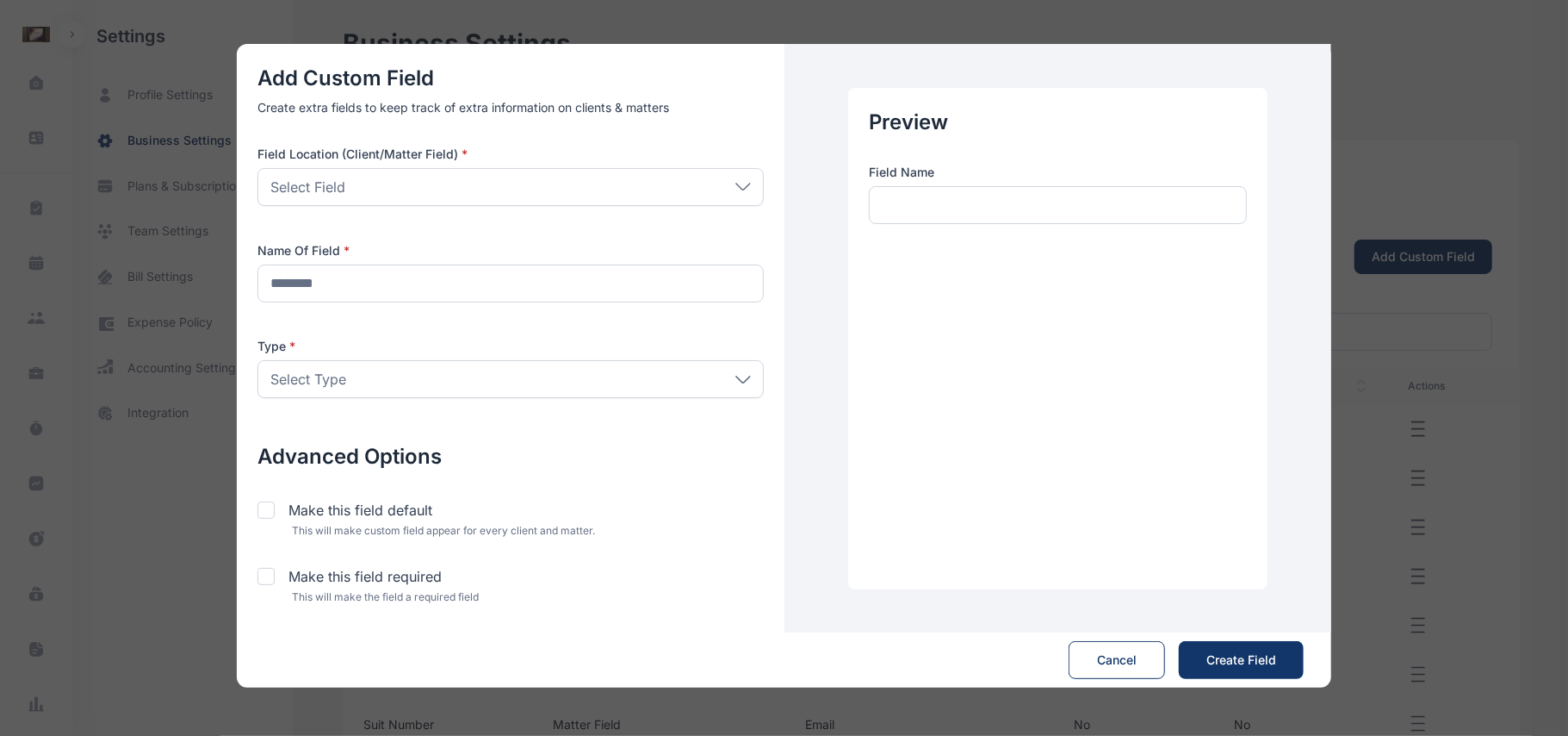
click at [748, 370] on div "Select Type" at bounding box center [510, 379] width 506 height 38
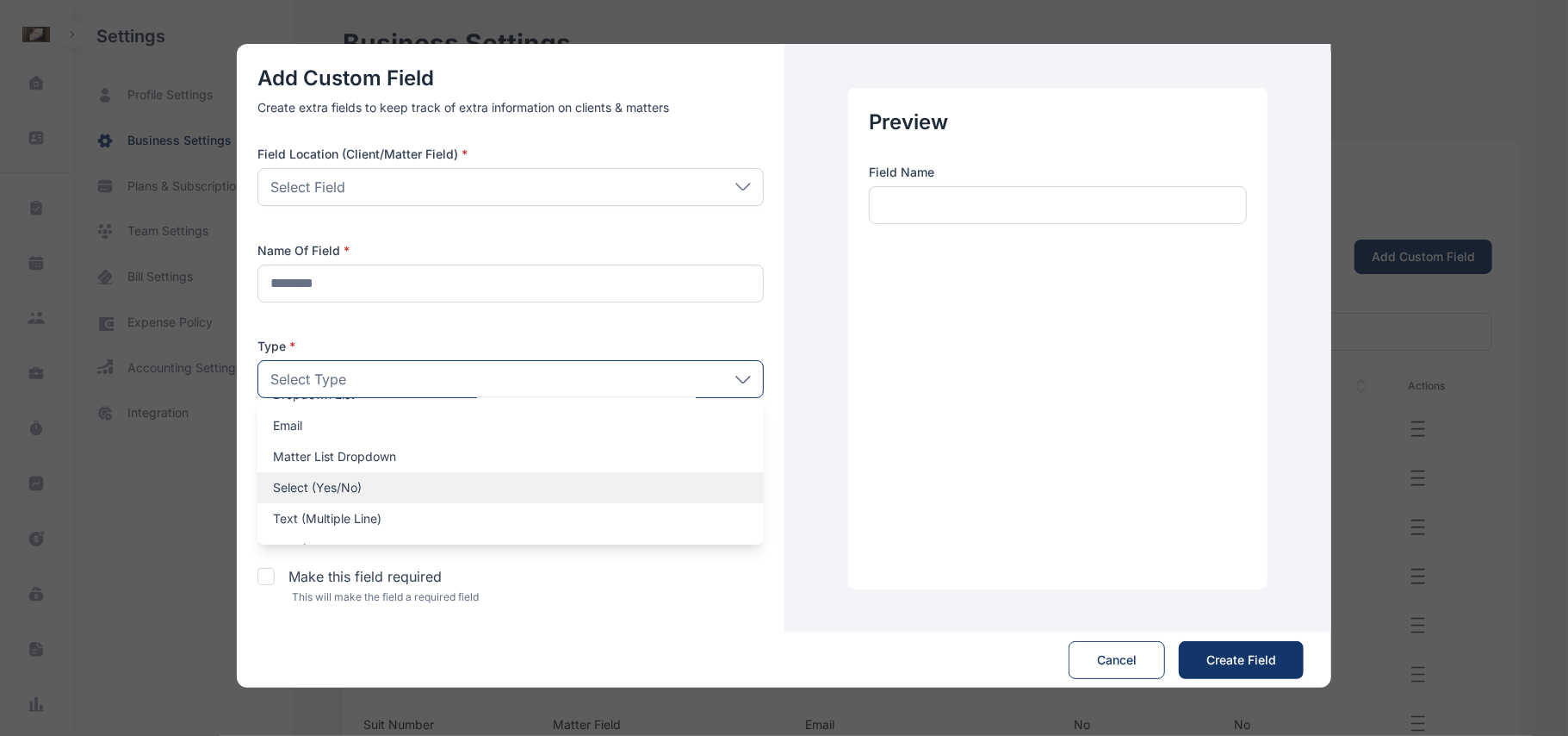
scroll to position [115, 0]
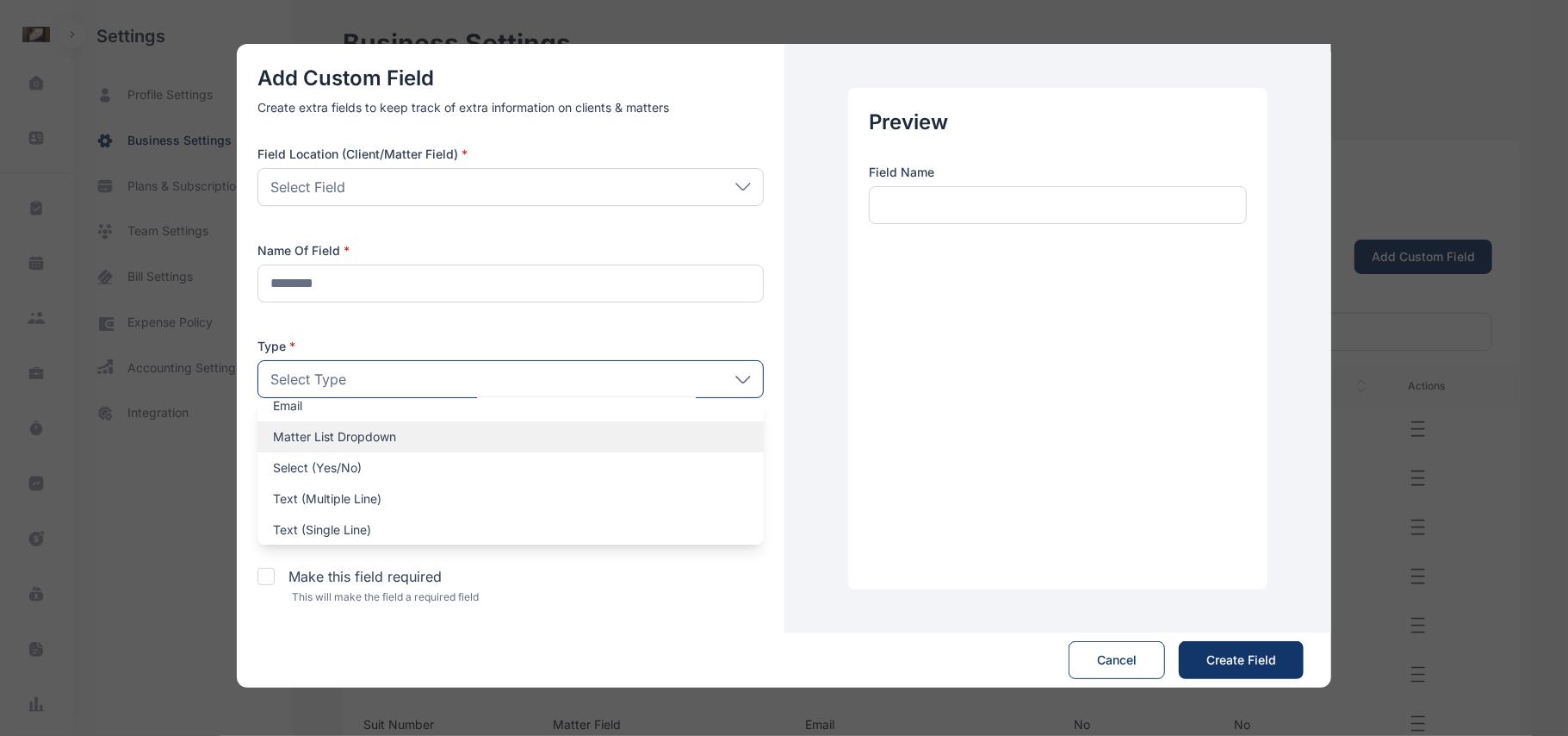
click at [601, 444] on p "Matter List Dropdown" at bounding box center [510, 436] width 476 height 17
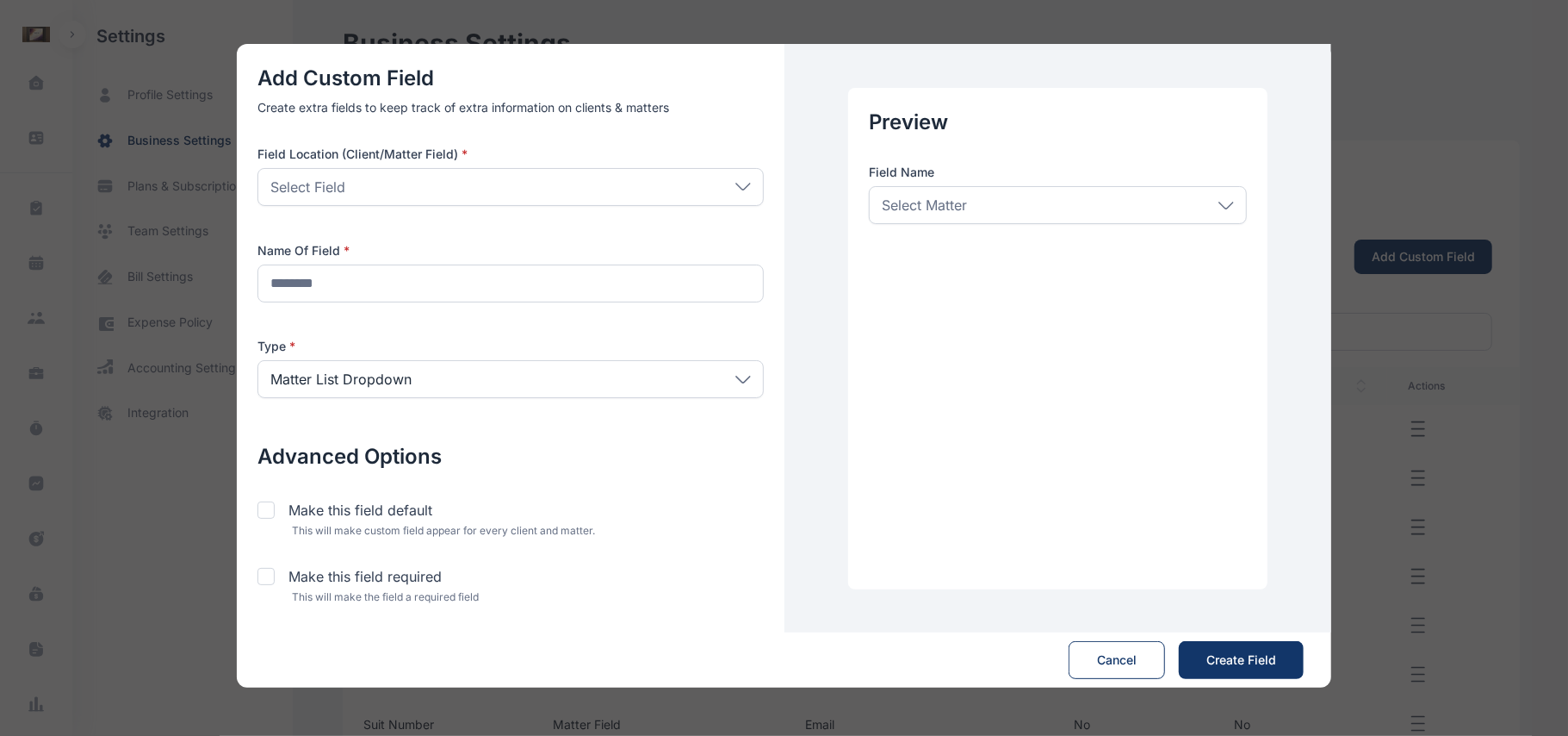
click at [713, 190] on div "Select Field" at bounding box center [510, 187] width 506 height 38
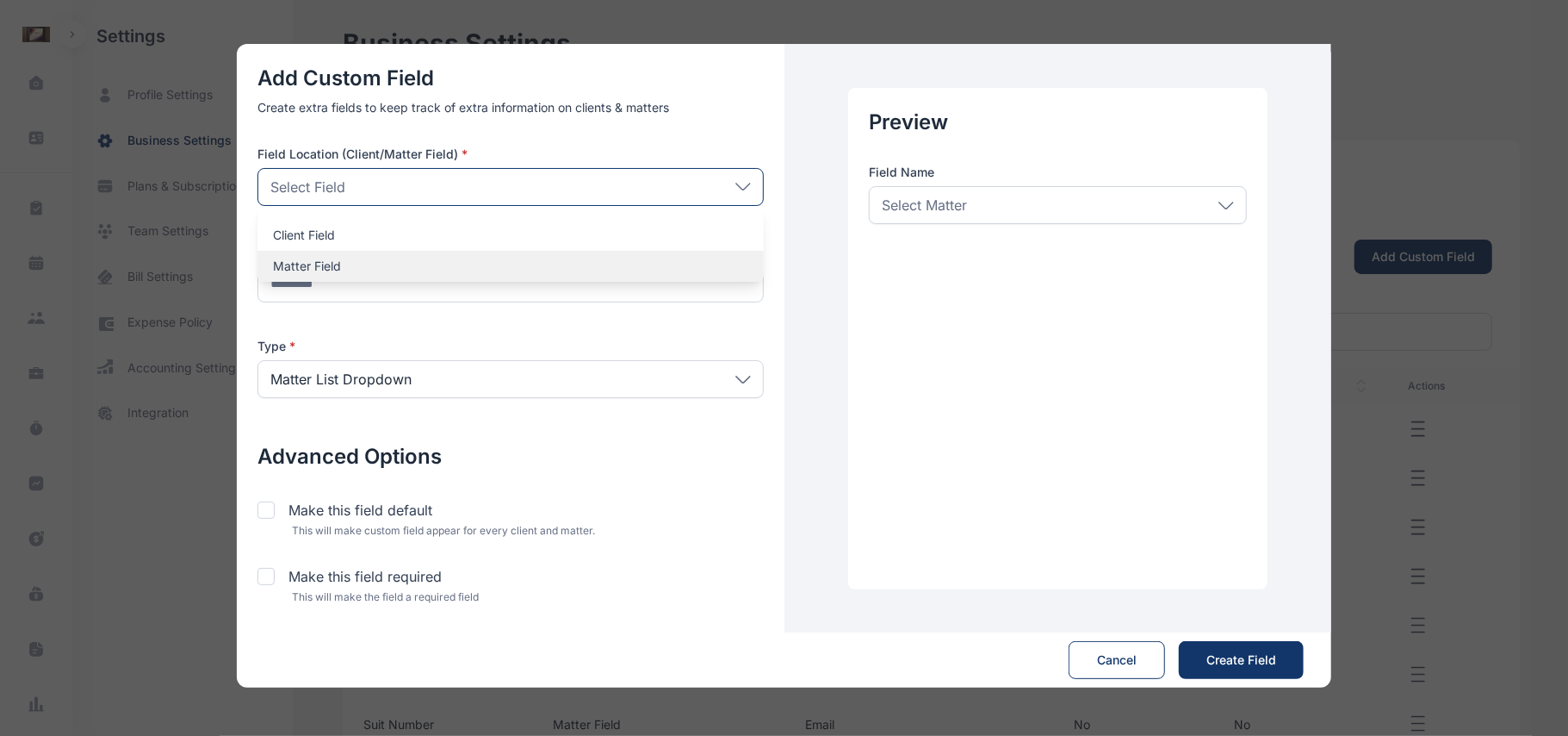
click at [651, 260] on p "Matter Field" at bounding box center [510, 265] width 476 height 17
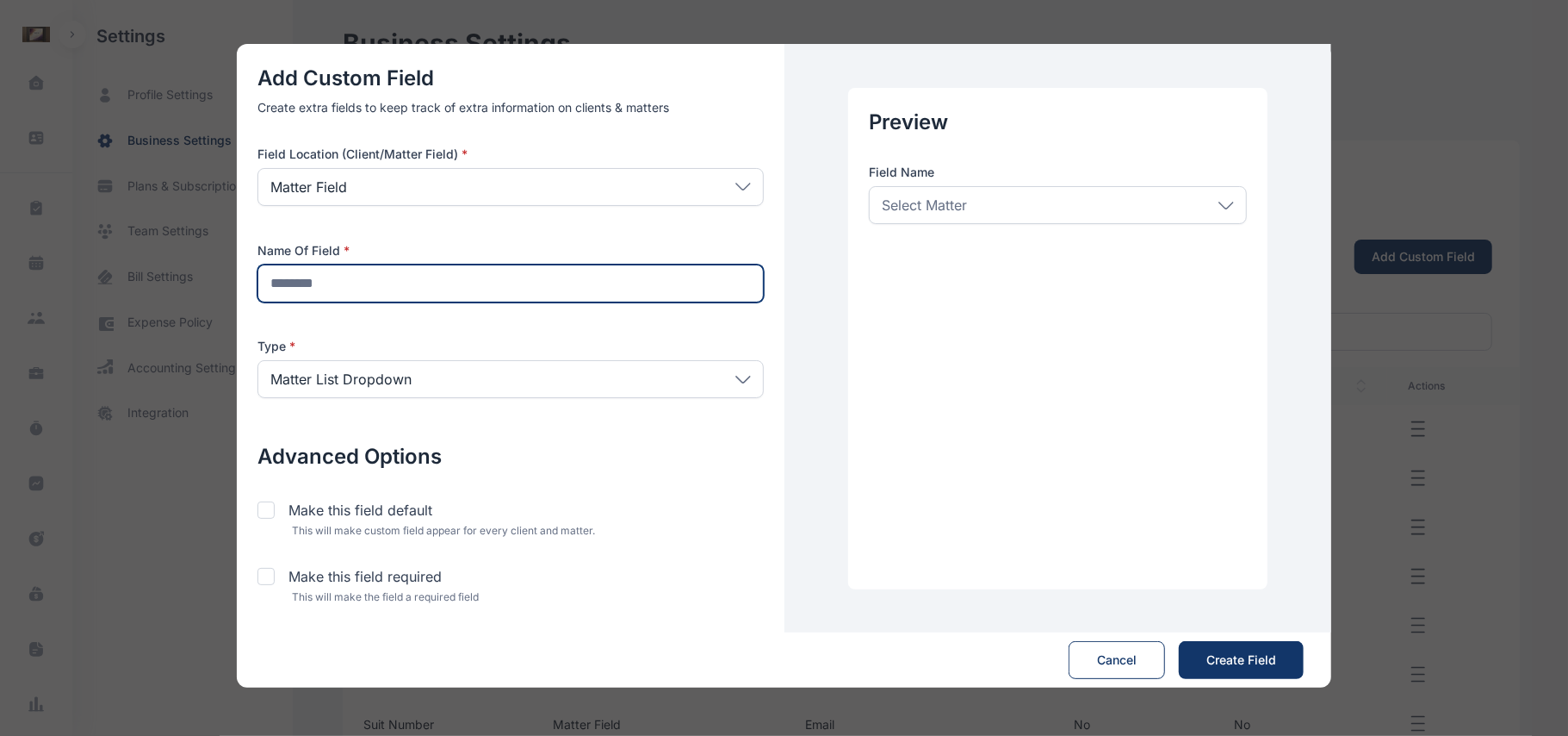
click at [650, 280] on input "text" at bounding box center [510, 283] width 506 height 38
type input "**********"
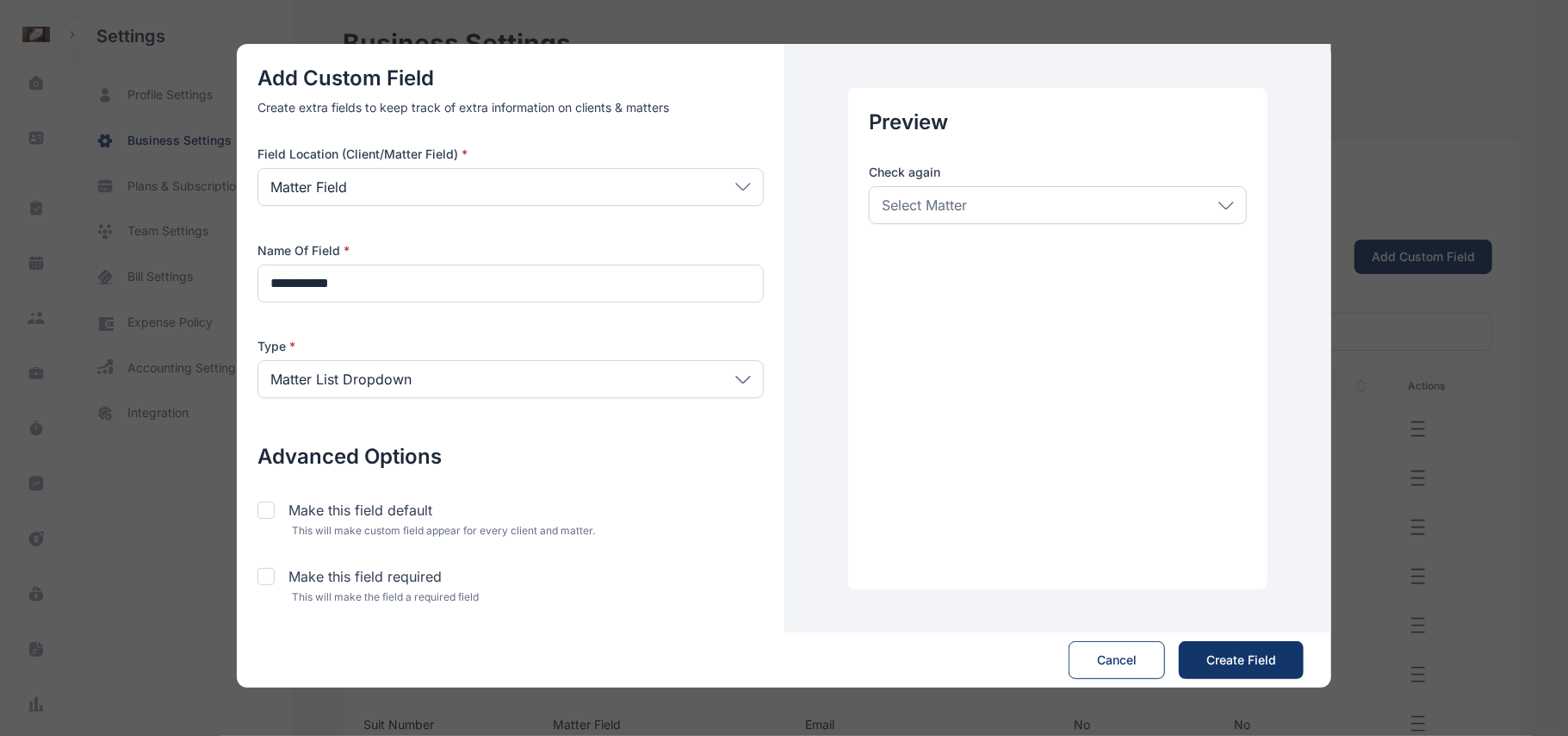
click at [1231, 205] on icon at bounding box center [1226, 206] width 16 height 8
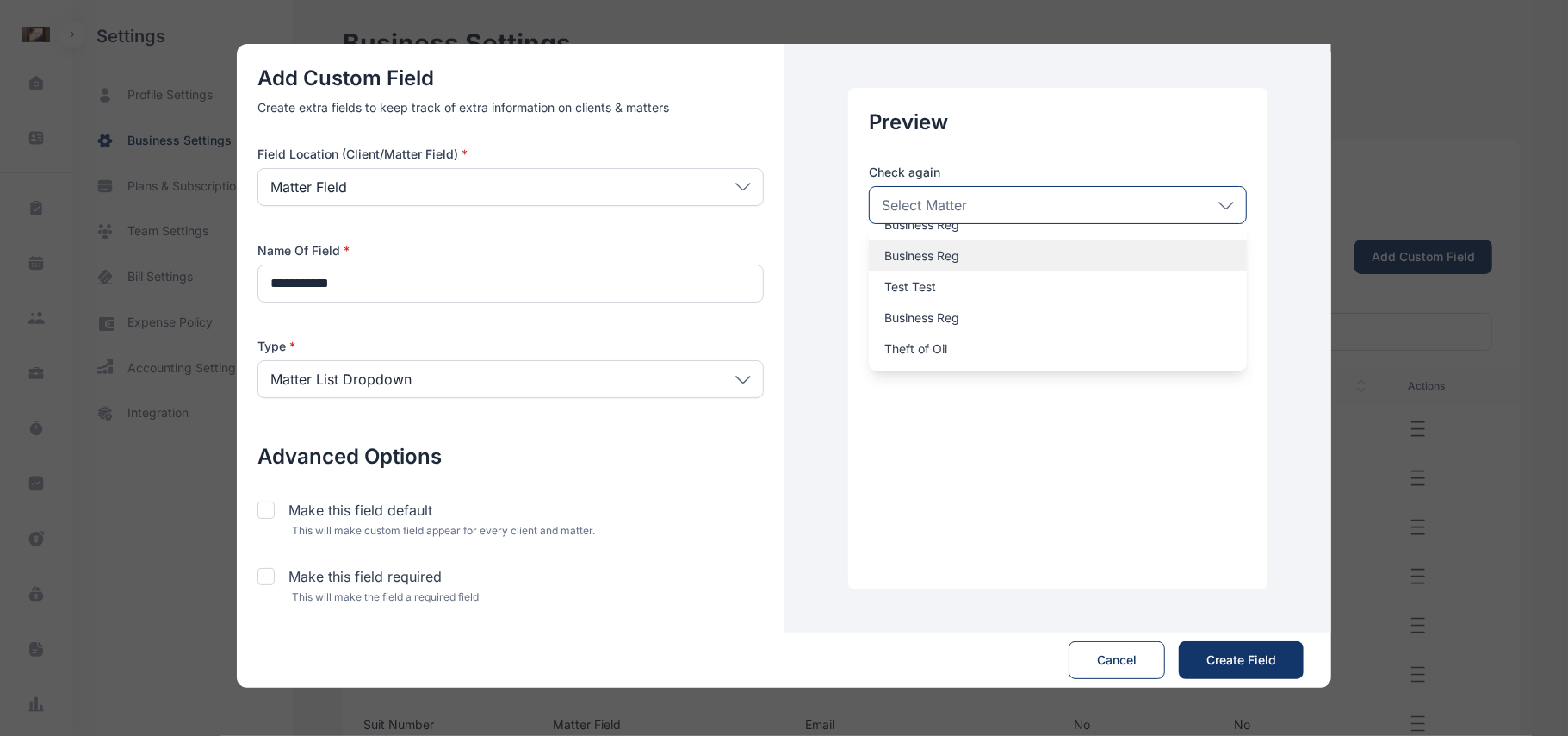
scroll to position [1604, 0]
click at [730, 384] on div "Matter List Dropdown" at bounding box center [510, 379] width 506 height 38
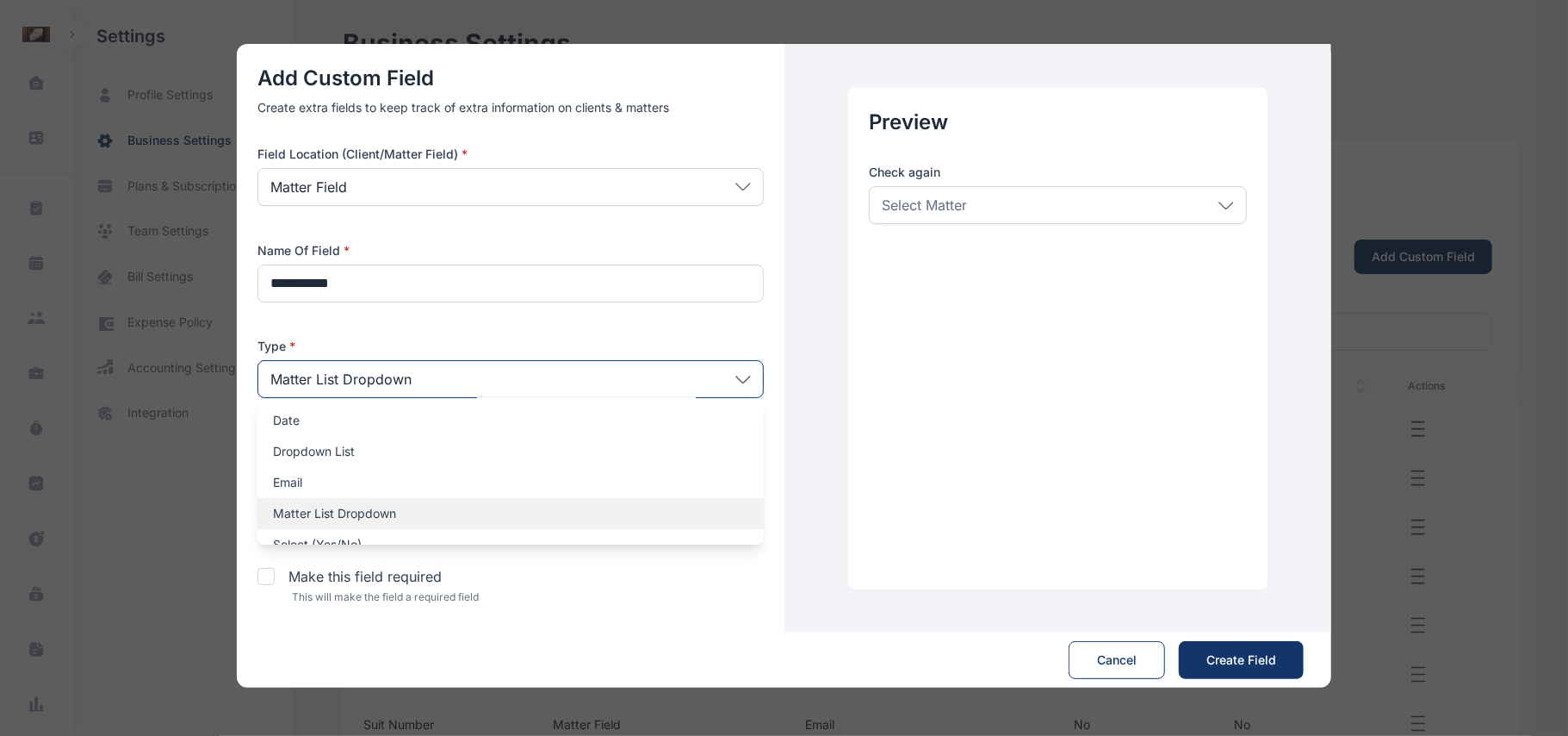
scroll to position [0, 0]
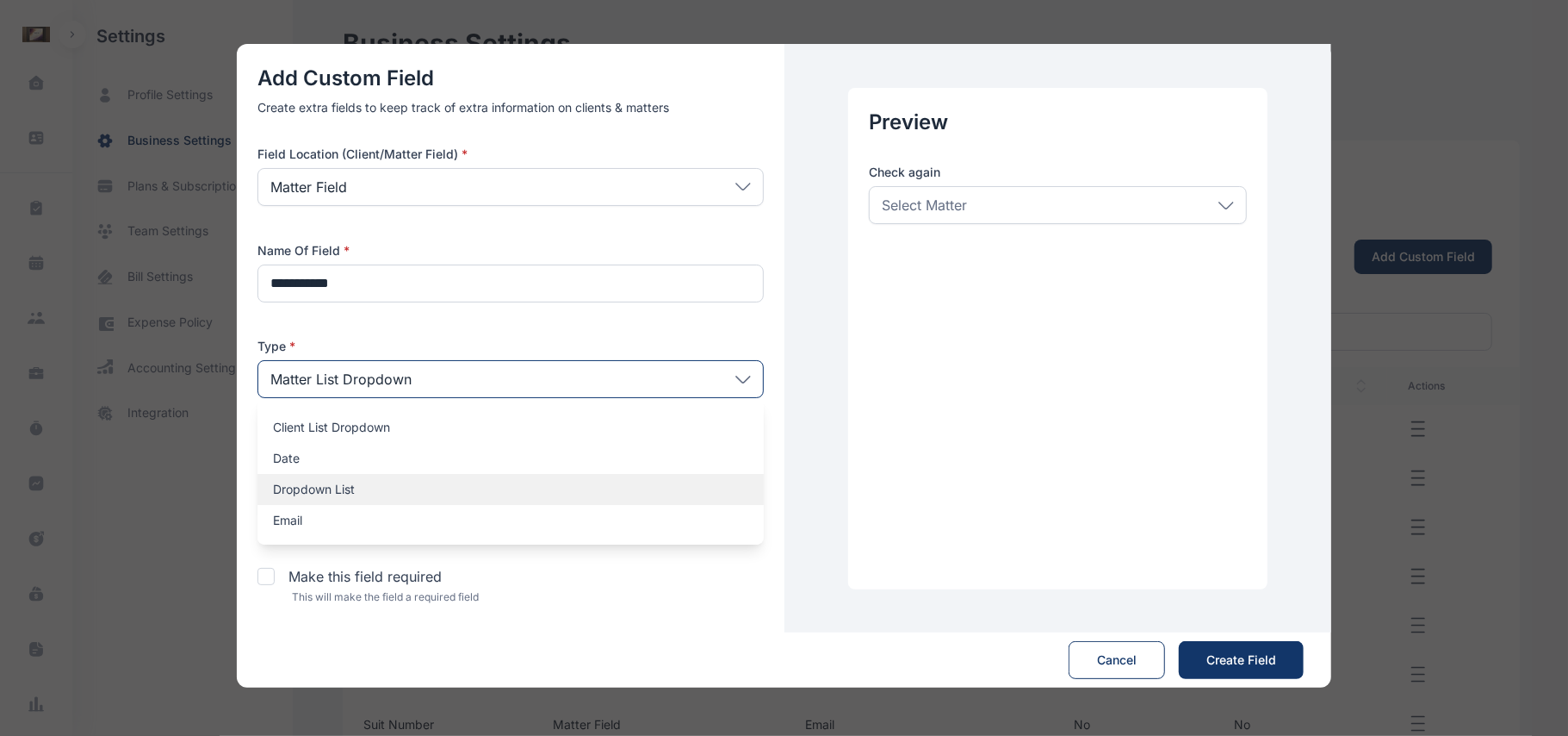
click at [549, 497] on p "Dropdown List" at bounding box center [510, 489] width 476 height 17
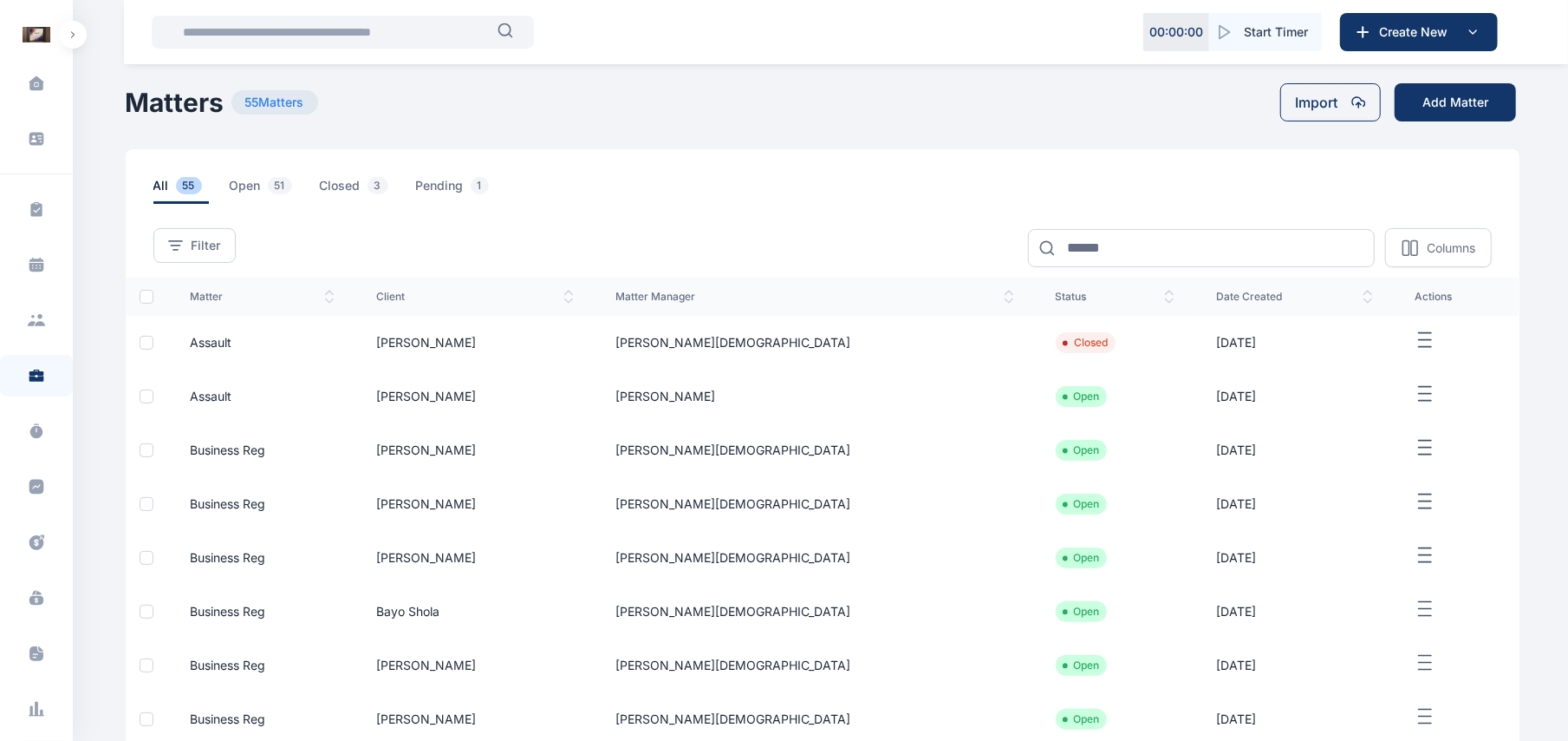
click at [758, 400] on td "[PERSON_NAME]" at bounding box center [813, 396] width 439 height 54
click at [1415, 392] on icon "button" at bounding box center [1425, 394] width 21 height 22
click at [225, 388] on td "Assault" at bounding box center [262, 396] width 186 height 54
click at [1415, 404] on icon "button" at bounding box center [1425, 394] width 21 height 22
click at [1409, 412] on div "Edit" at bounding box center [1430, 413] width 114 height 39
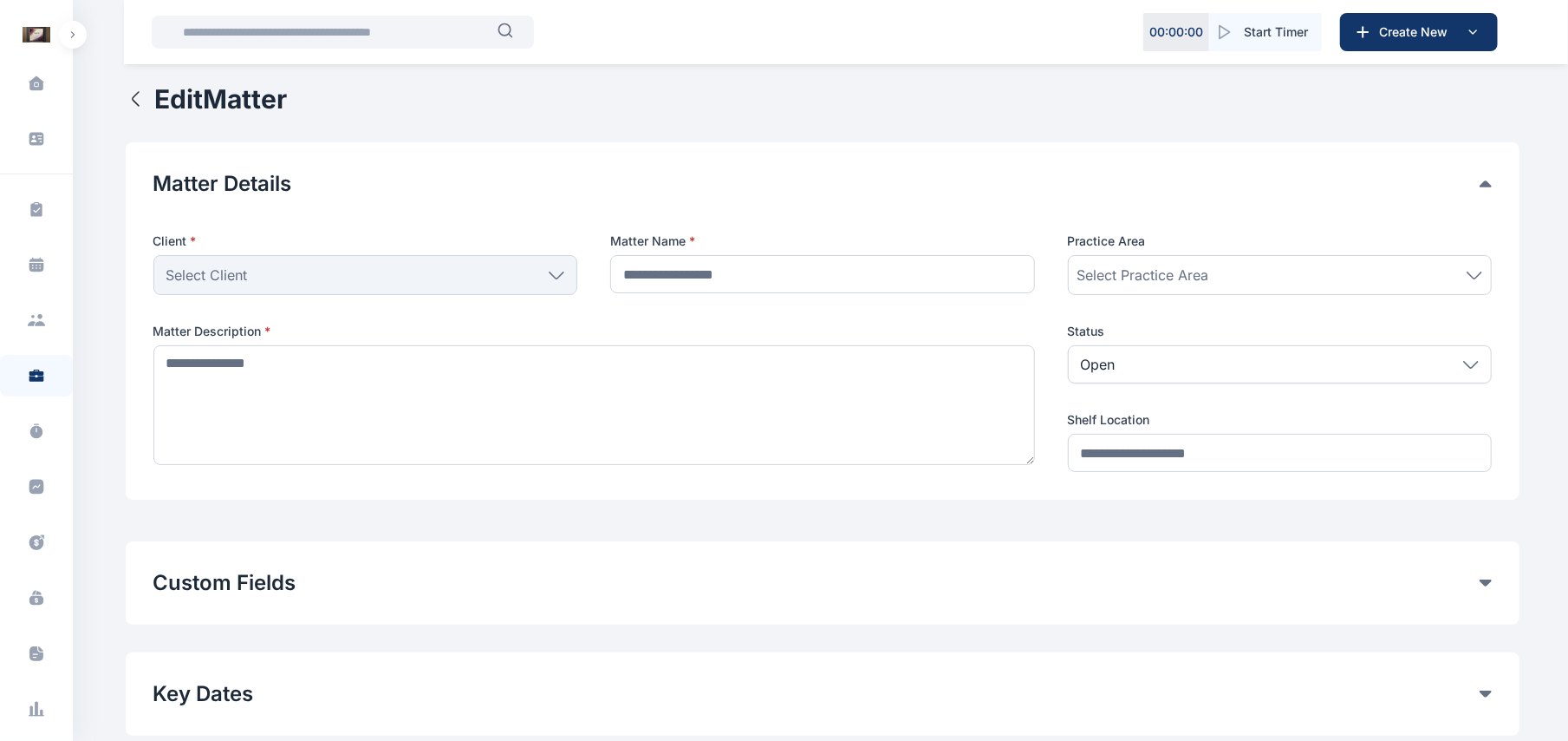
type input "*******"
type textarea "**********"
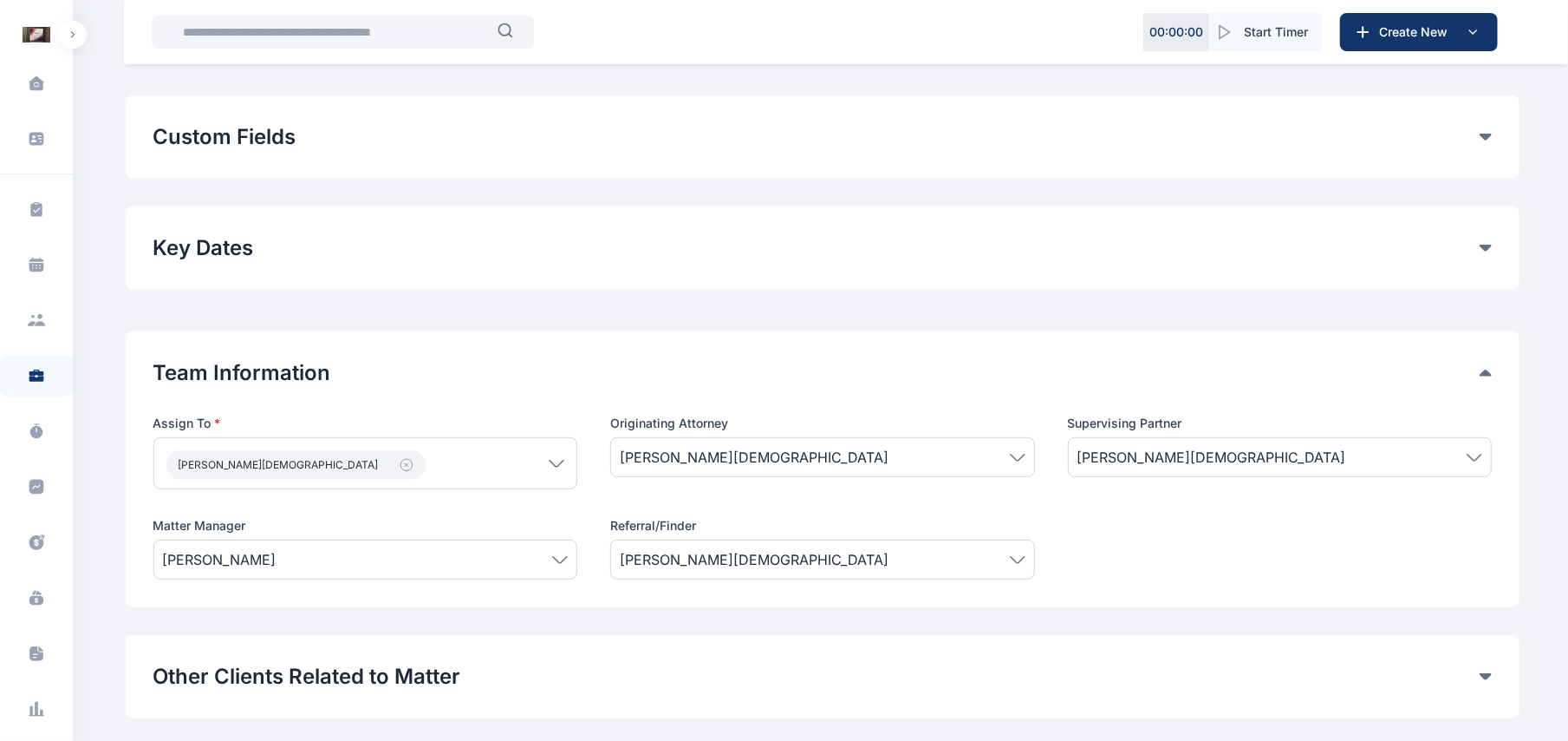
scroll to position [399, 0]
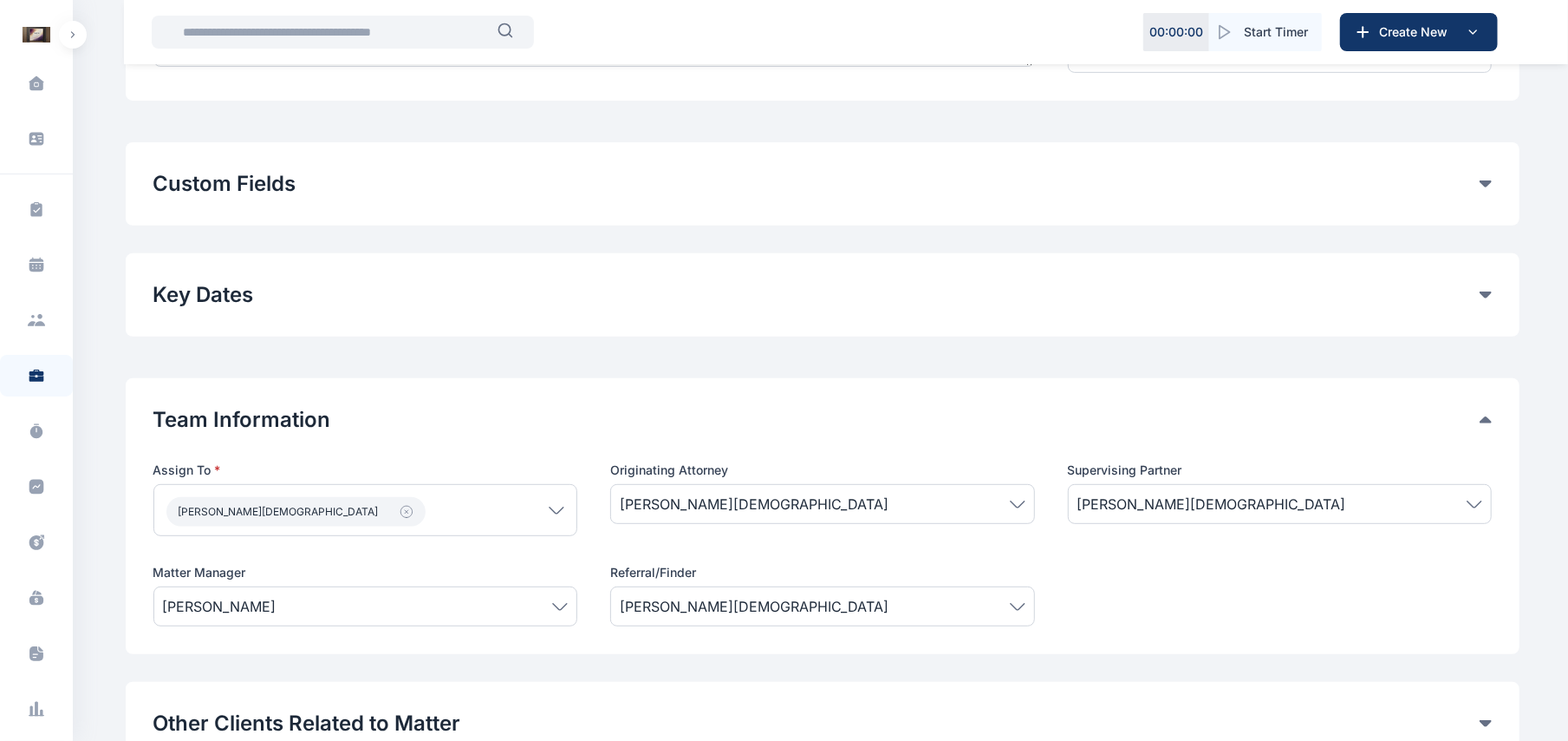
click at [1494, 184] on div "**********" at bounding box center [822, 184] width 1394 height 84
click at [1459, 175] on button "Custom Fields" at bounding box center [816, 184] width 1326 height 28
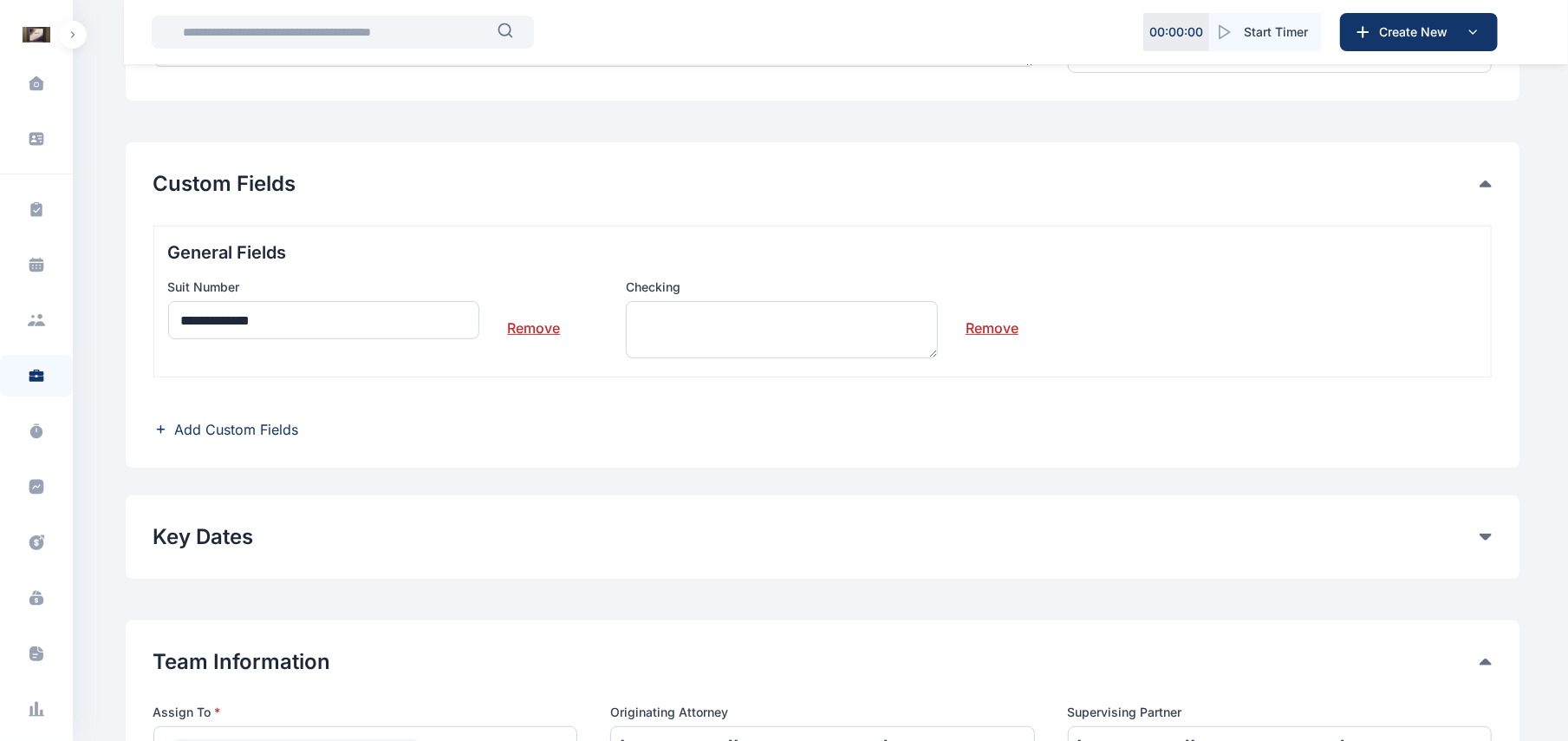
click at [977, 325] on link "Remove" at bounding box center [992, 321] width 53 height 35
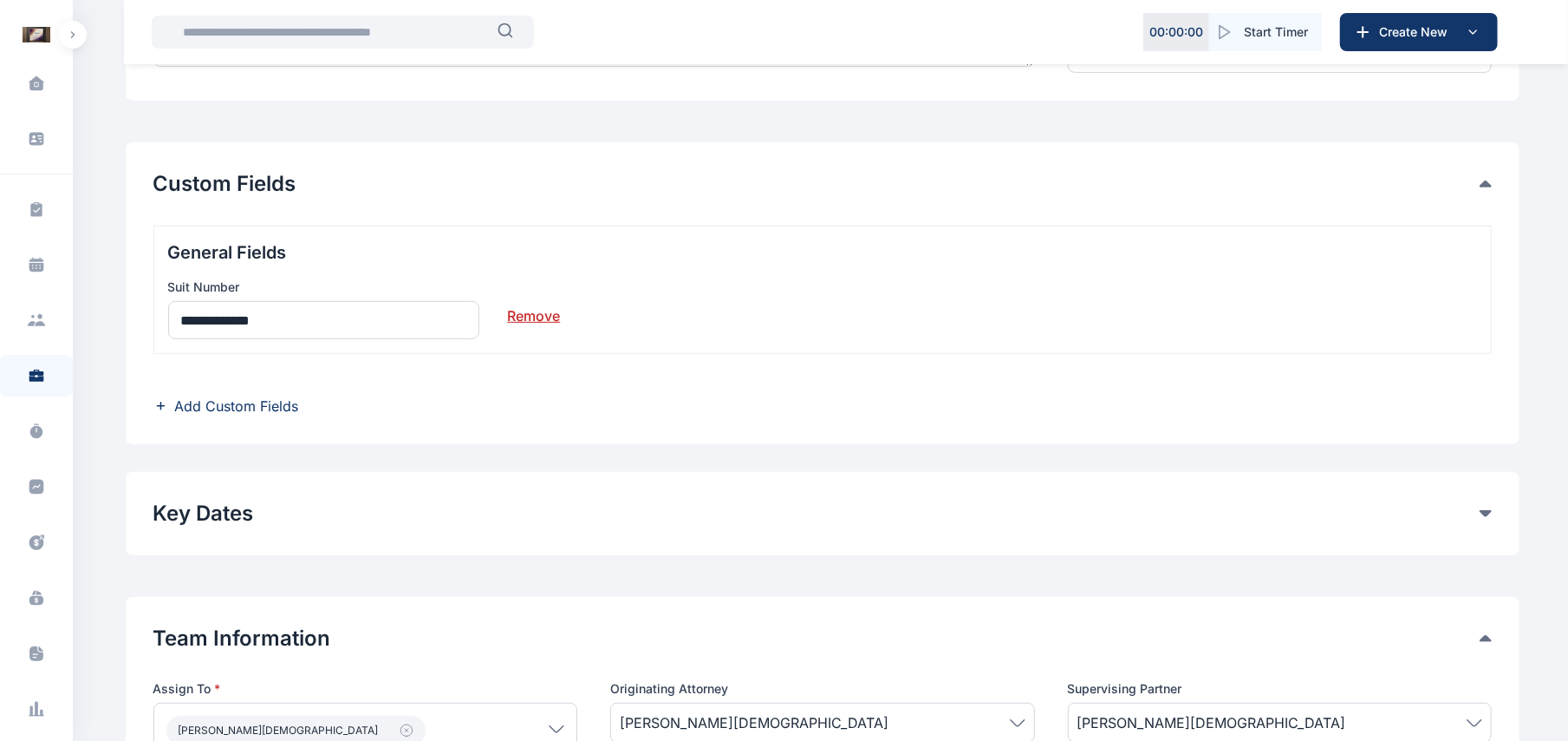
click at [531, 317] on link "Remove" at bounding box center [533, 309] width 53 height 35
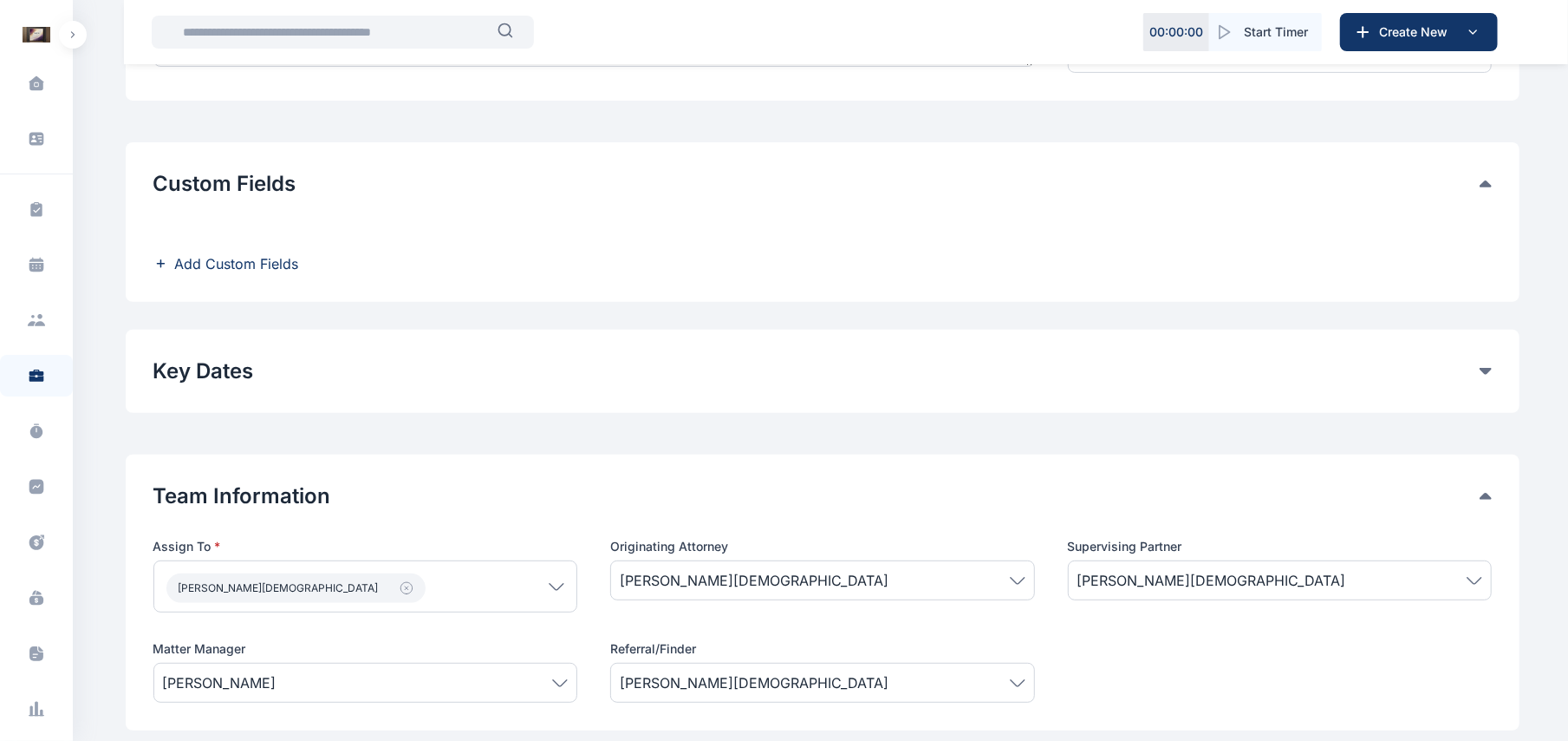
click at [276, 274] on span "Add Custom Fields" at bounding box center [237, 263] width 124 height 21
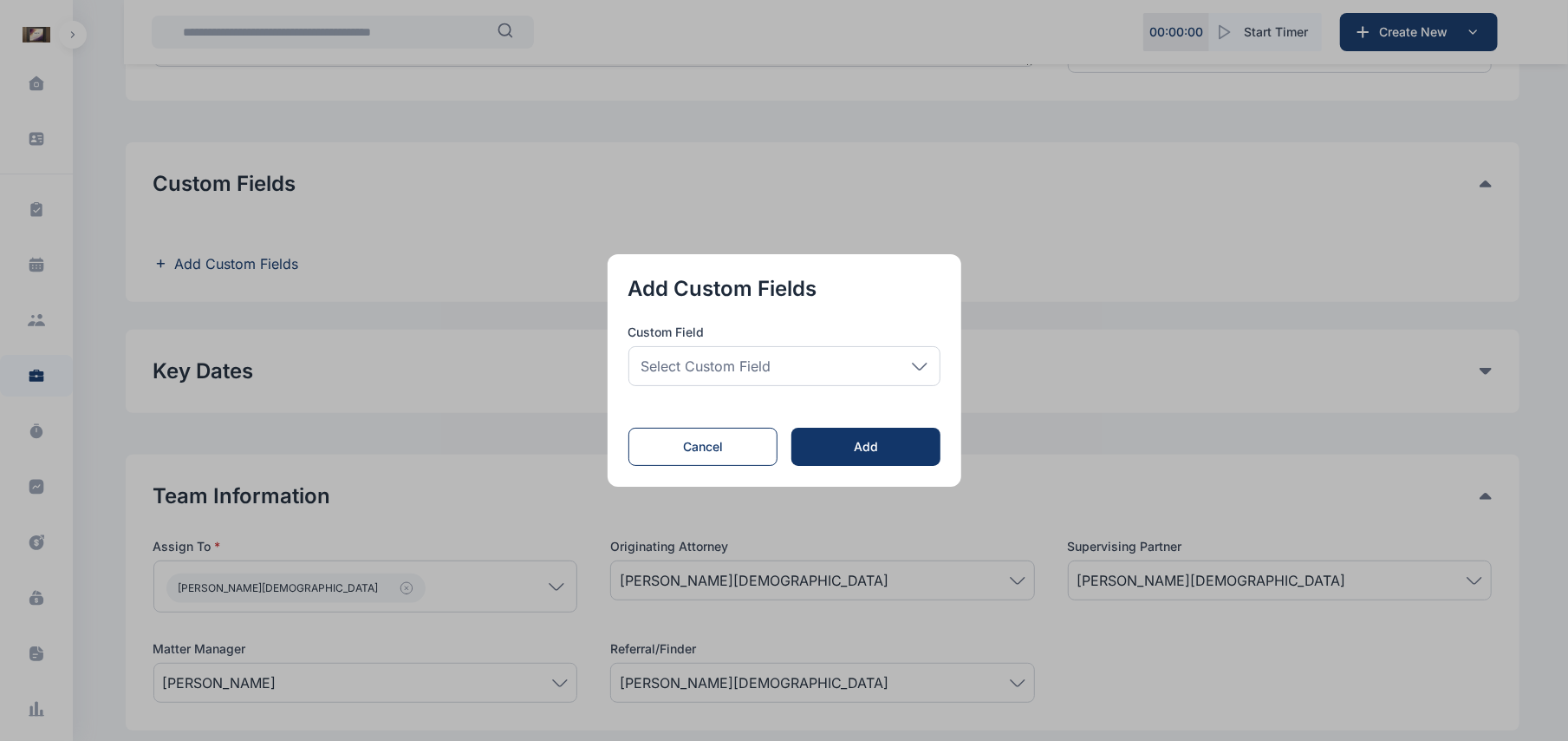
click at [892, 379] on div "Select Custom Field" at bounding box center [784, 366] width 312 height 40
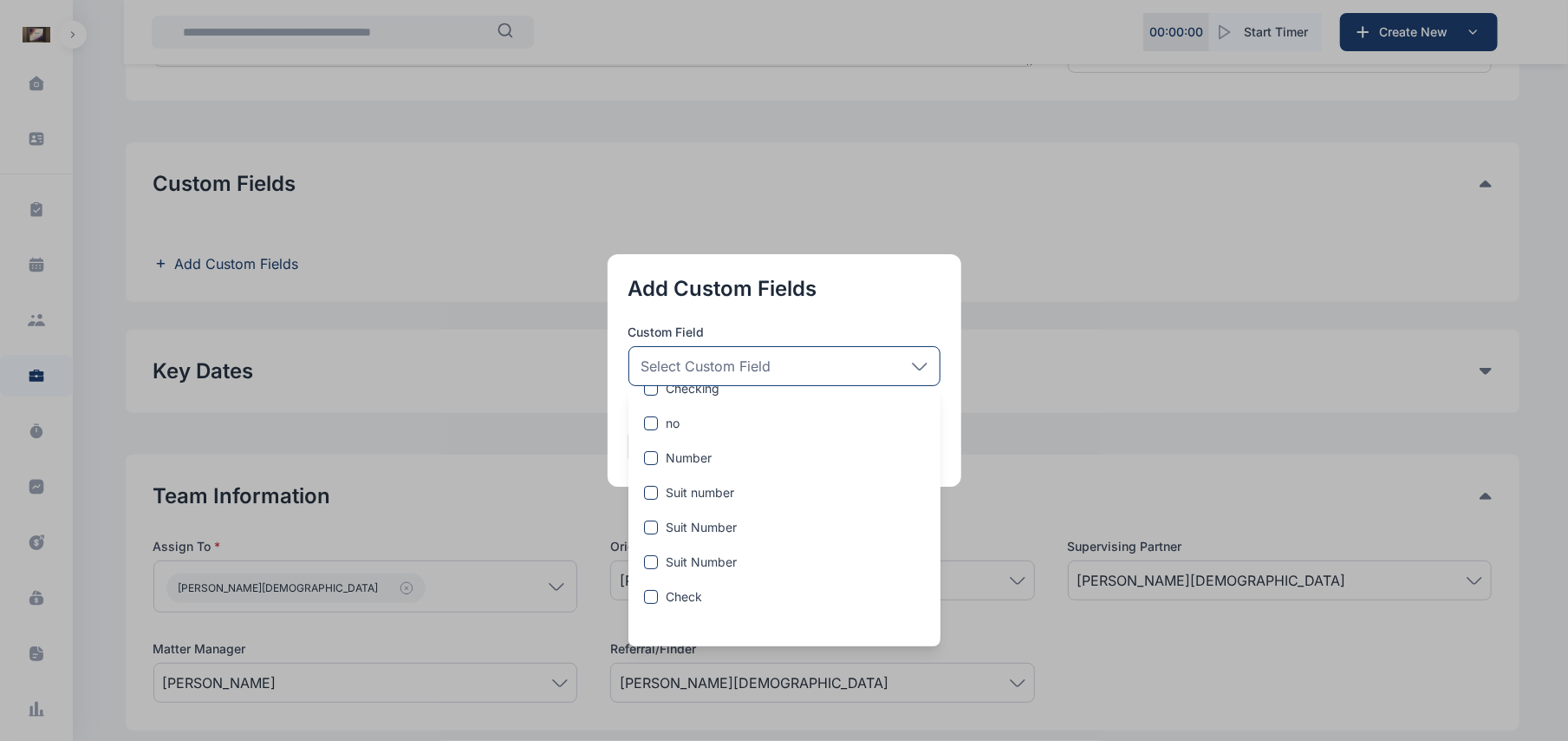
scroll to position [226, 0]
click at [828, 616] on span "Add Custom Field" at bounding box center [796, 622] width 104 height 17
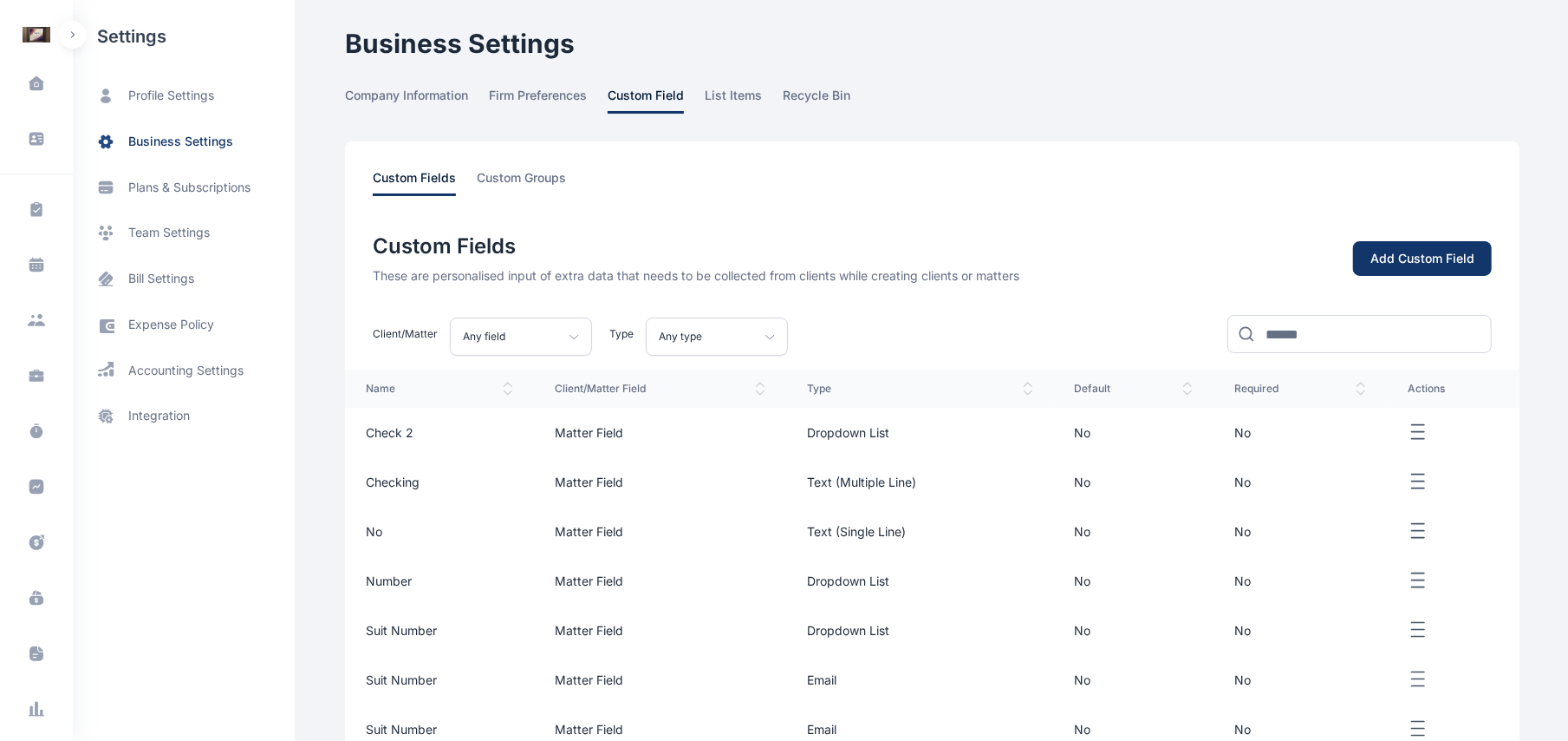
click at [1464, 245] on button "Add Custom Field" at bounding box center [1422, 259] width 138 height 36
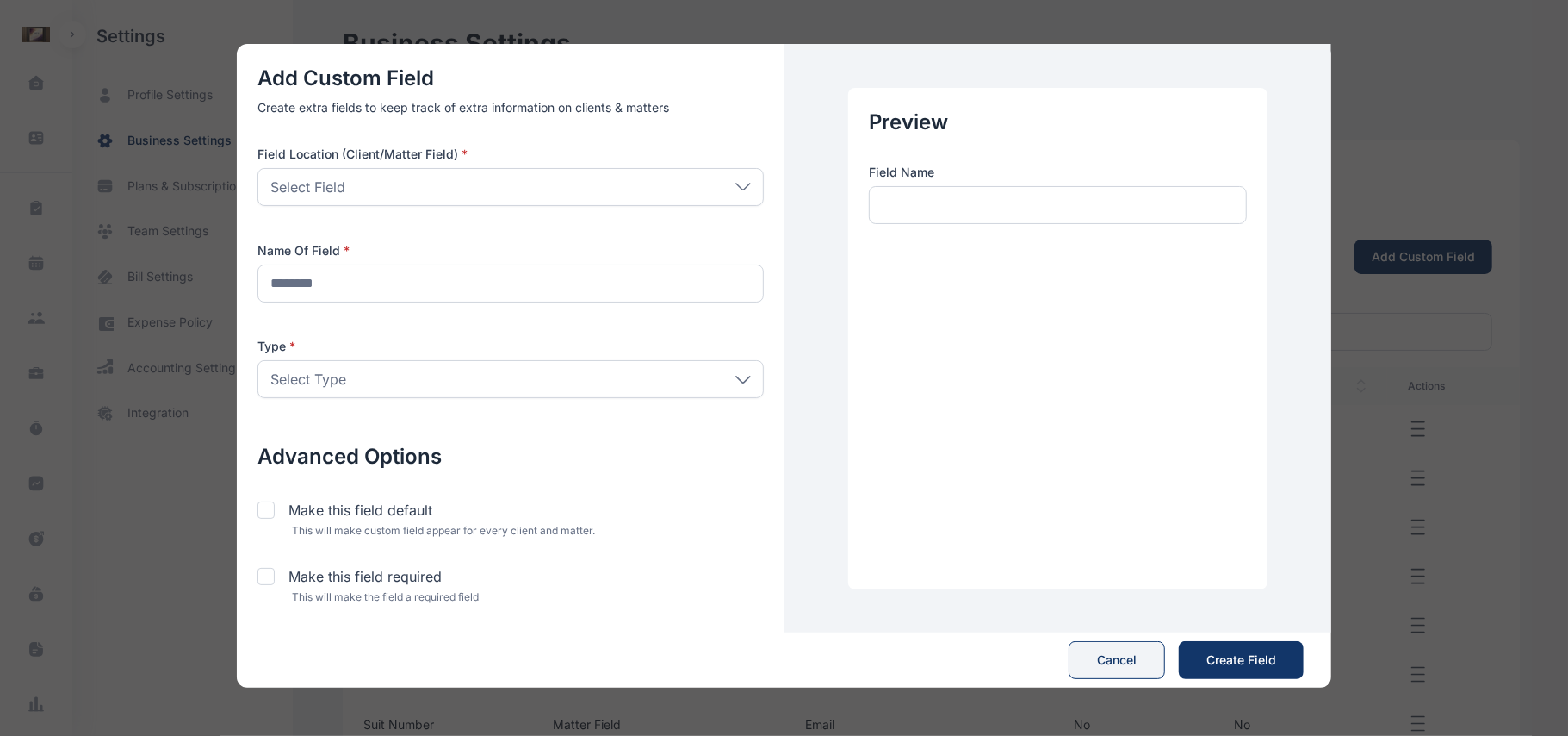
click at [1107, 642] on button "Cancel" at bounding box center [1117, 660] width 97 height 38
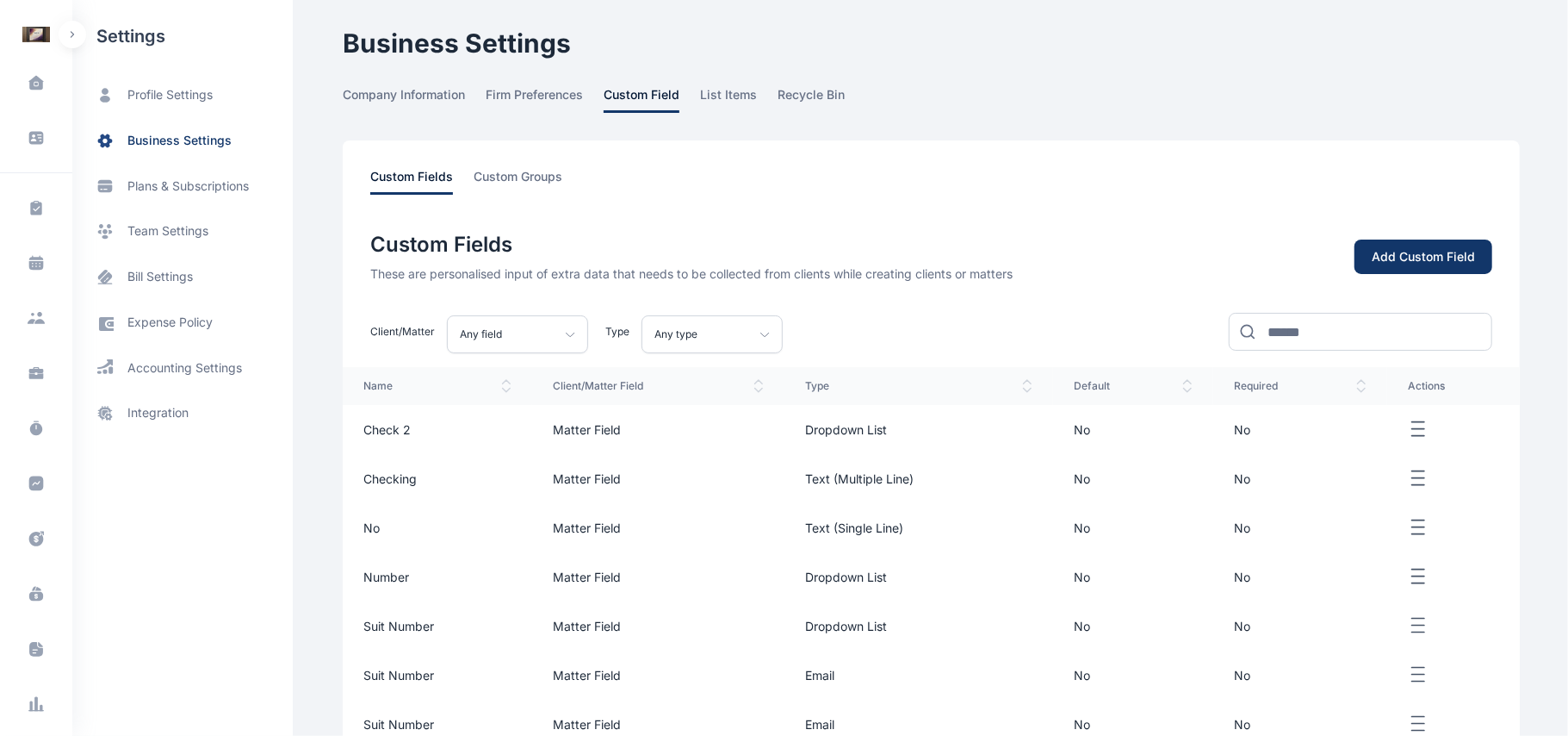
click at [538, 338] on div "Any field" at bounding box center [517, 334] width 141 height 38
click at [511, 427] on div "Client Field" at bounding box center [517, 413] width 141 height 31
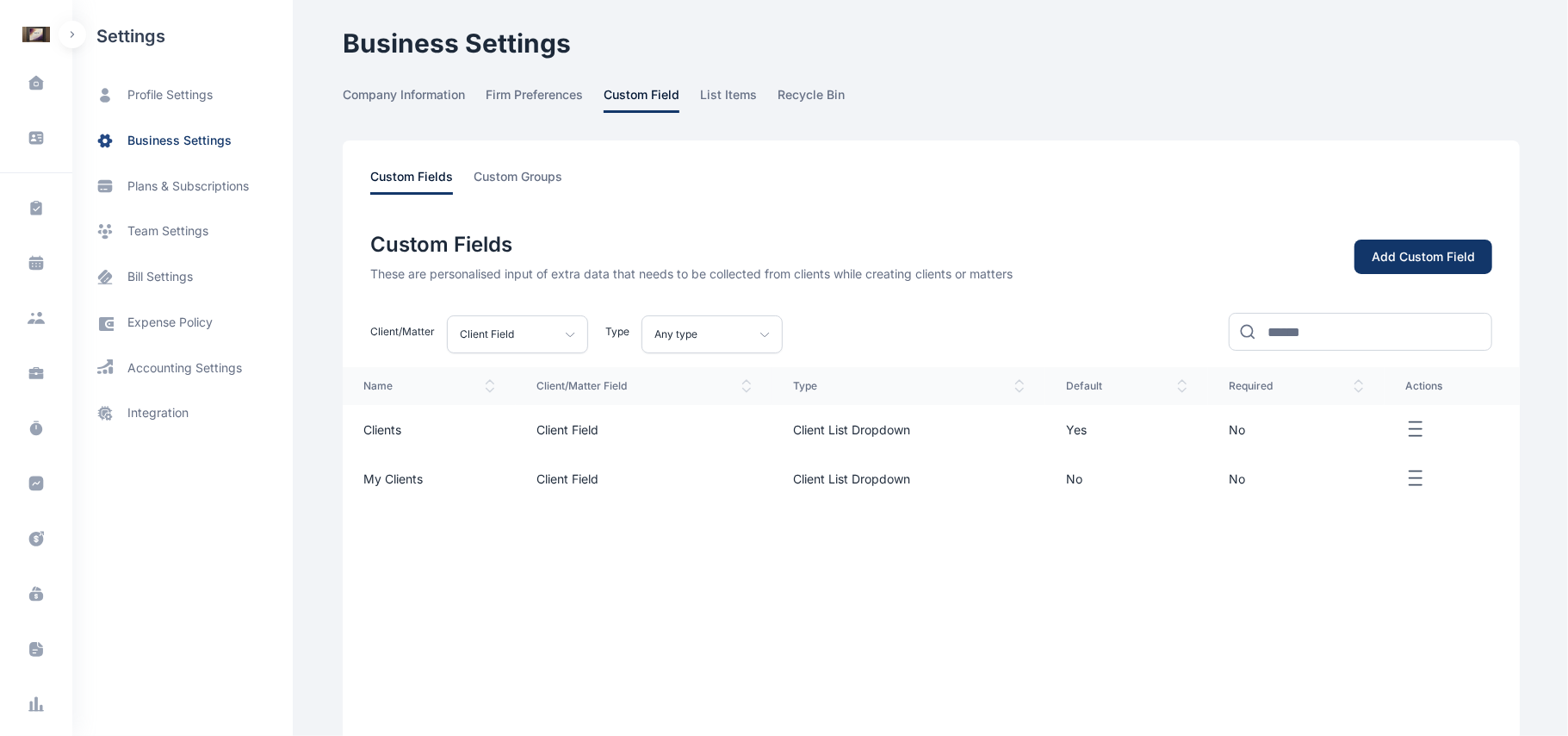
click at [543, 336] on div "Client Field" at bounding box center [517, 334] width 141 height 38
click at [532, 429] on div "Matter Field" at bounding box center [517, 444] width 141 height 31
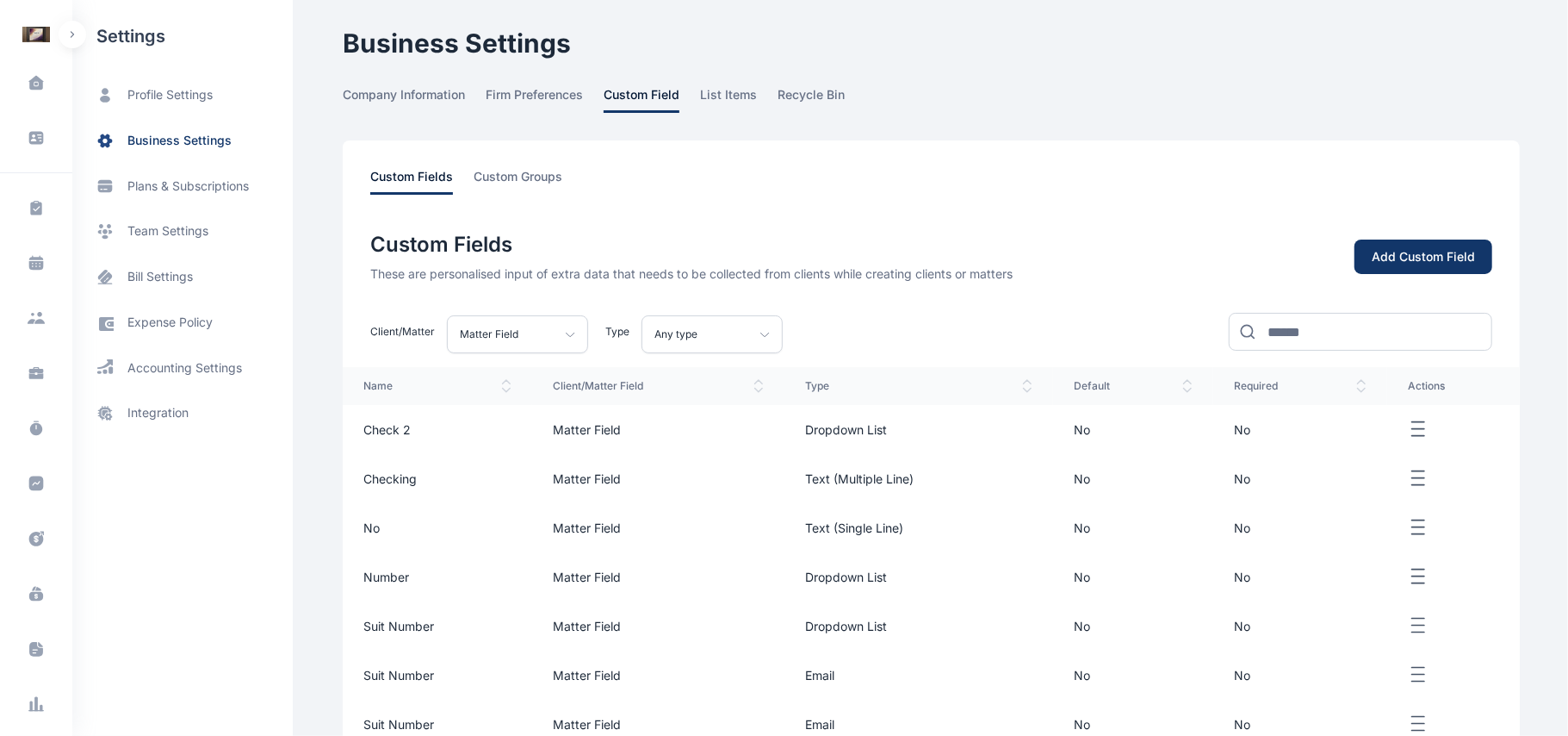
click at [708, 328] on div "Any type" at bounding box center [712, 334] width 141 height 38
click at [1412, 239] on button "Add Custom Field" at bounding box center [1423, 257] width 137 height 36
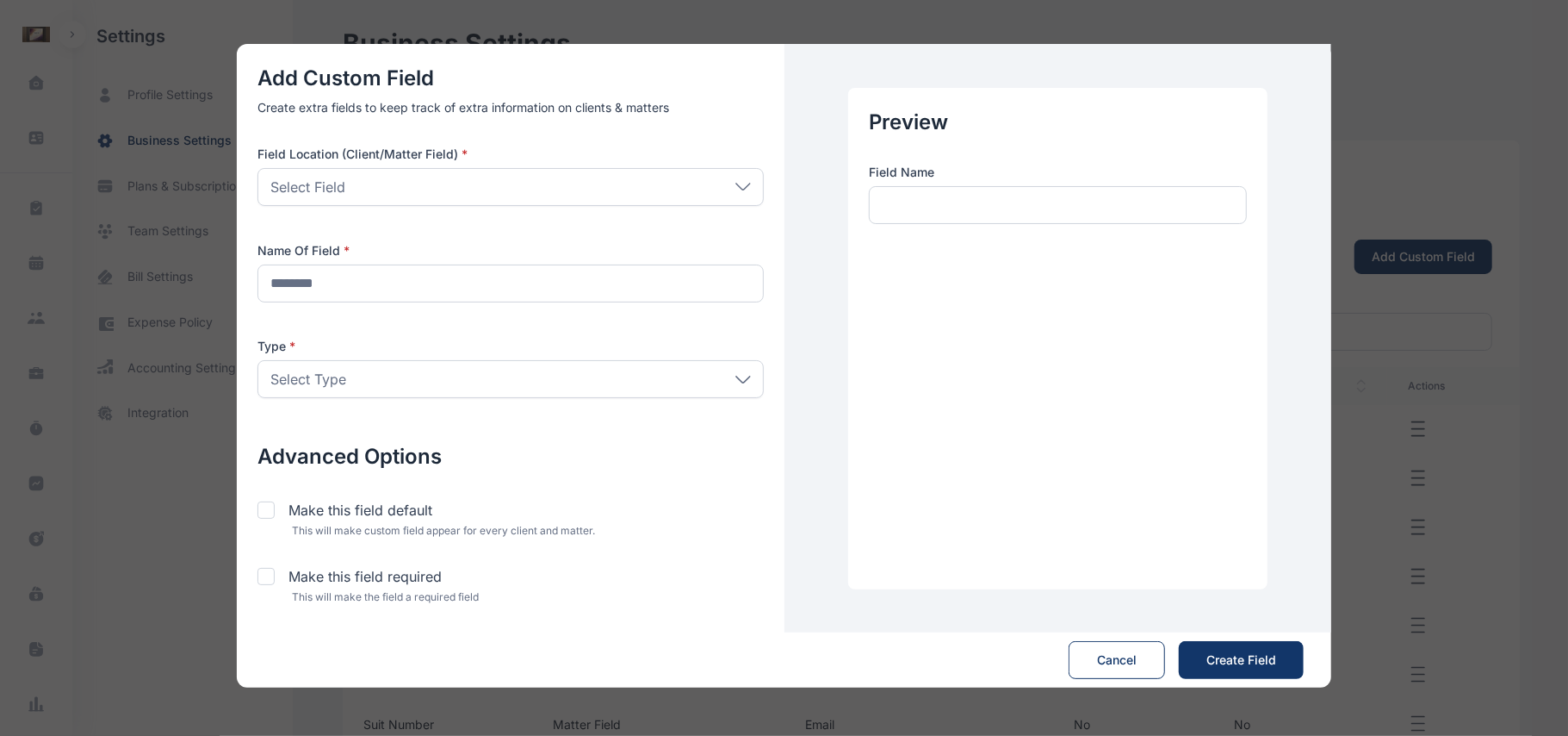
click at [617, 186] on div "Select Field" at bounding box center [510, 187] width 506 height 38
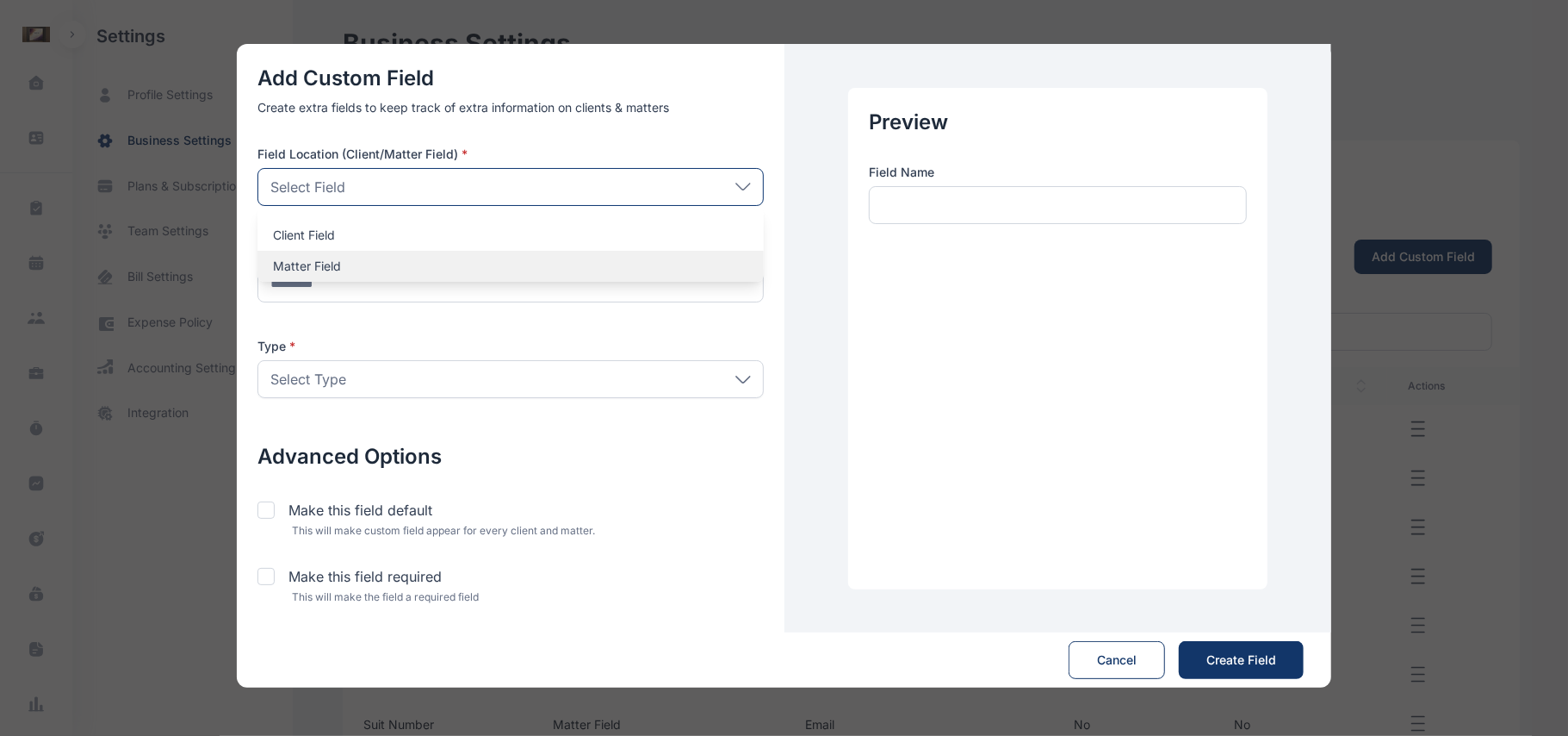
click at [585, 252] on div "Matter Field" at bounding box center [510, 265] width 506 height 31
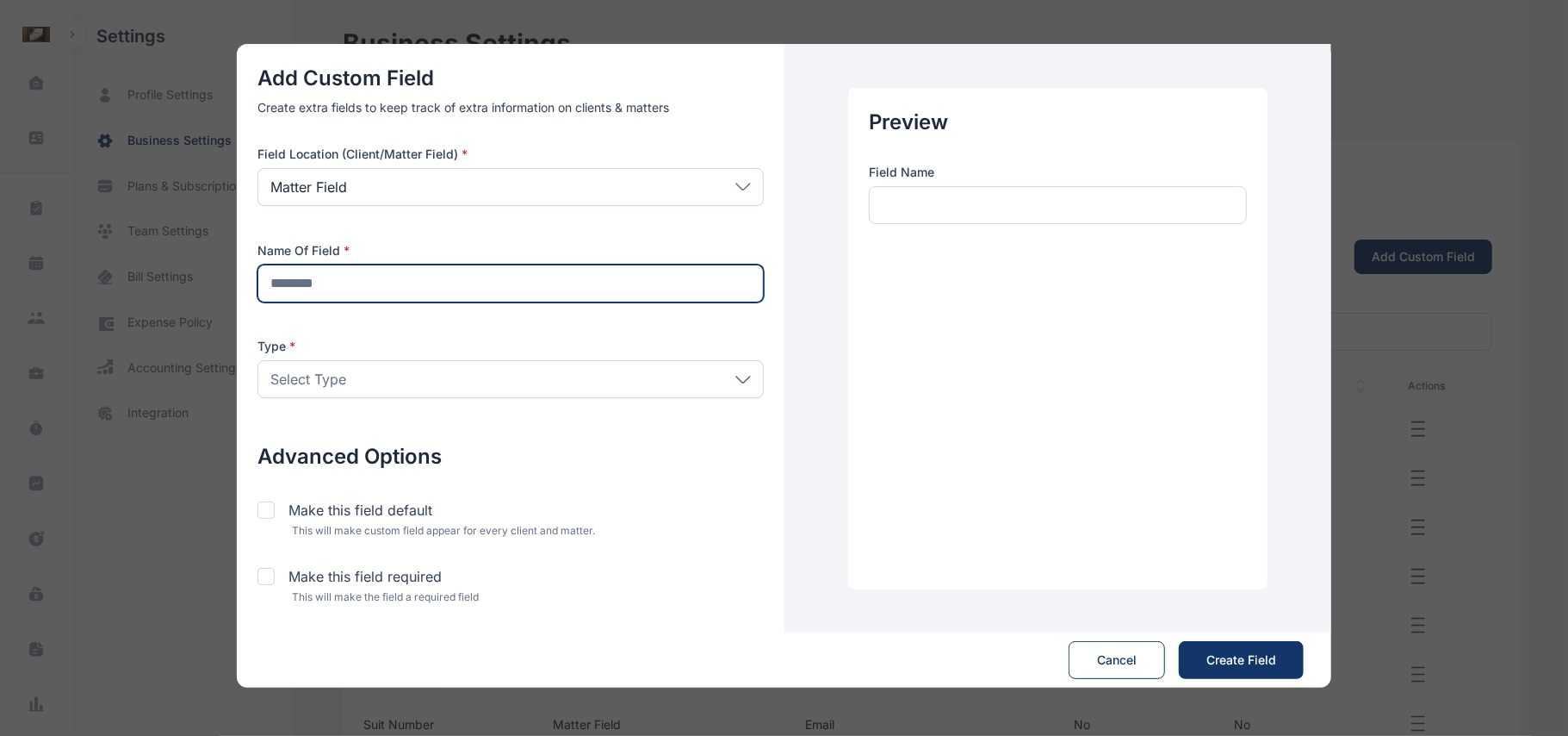
click at [579, 283] on input "text" at bounding box center [510, 283] width 506 height 38
type input "**********"
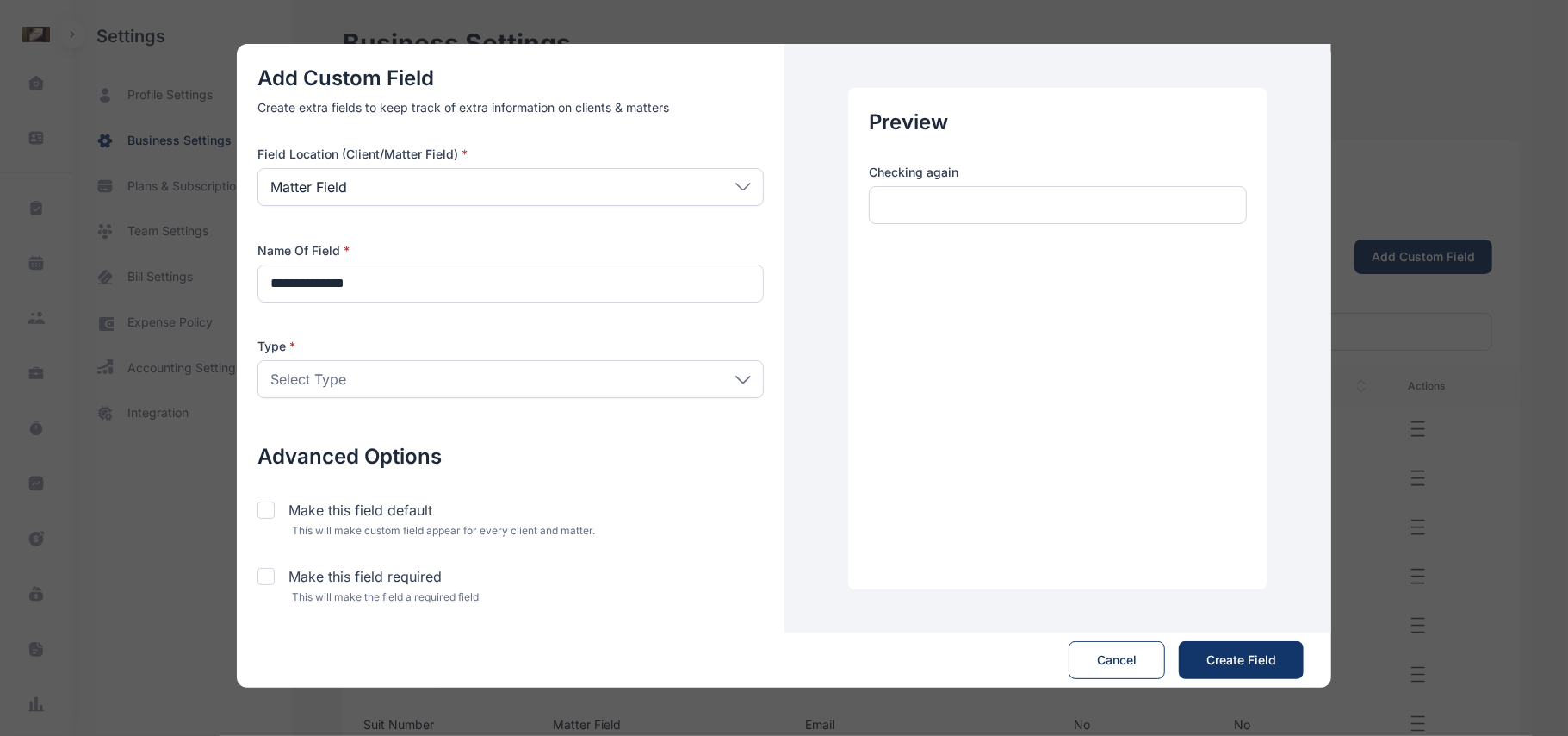
click at [579, 370] on div "Select Type" at bounding box center [510, 379] width 506 height 38
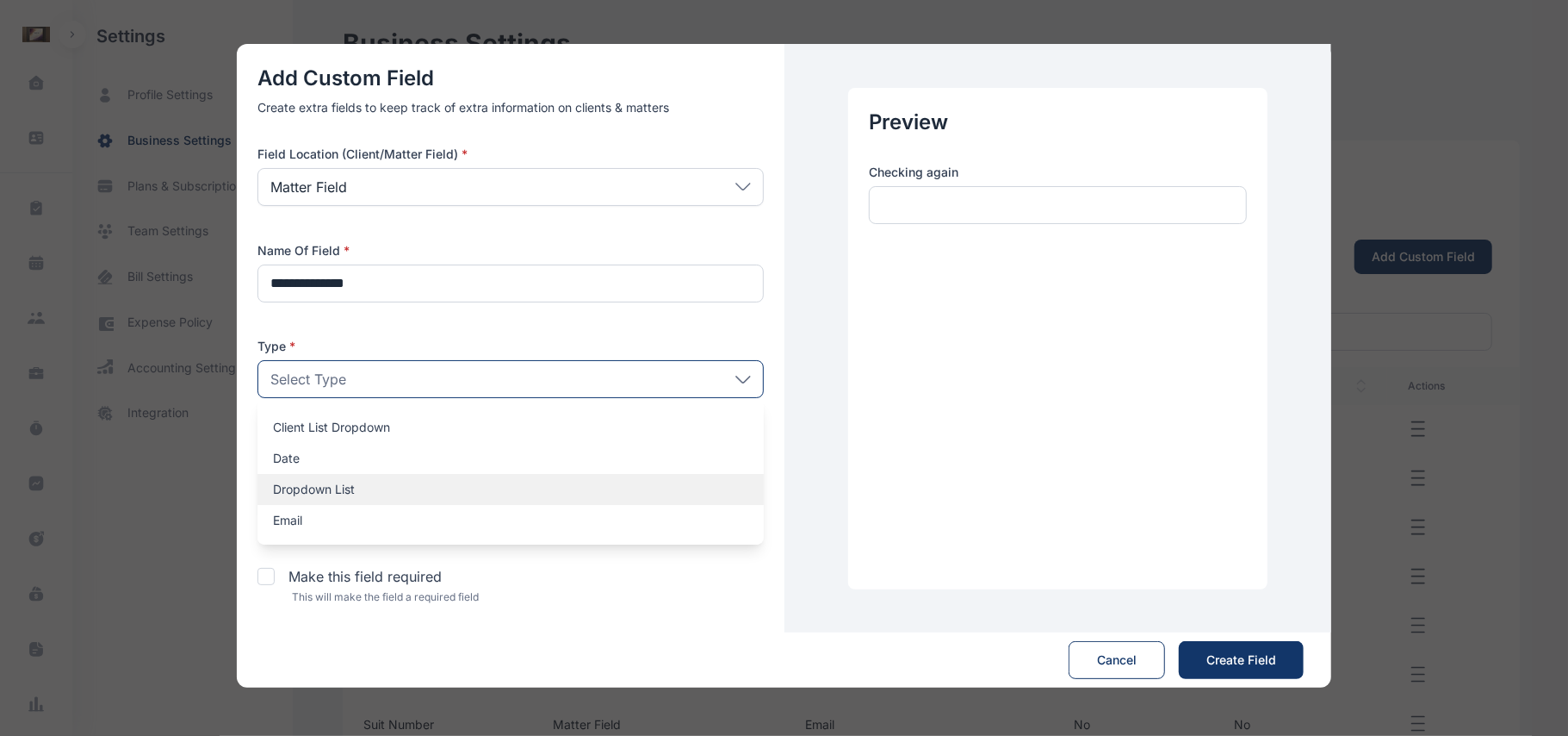
click at [504, 474] on div "Dropdown List" at bounding box center [510, 489] width 506 height 31
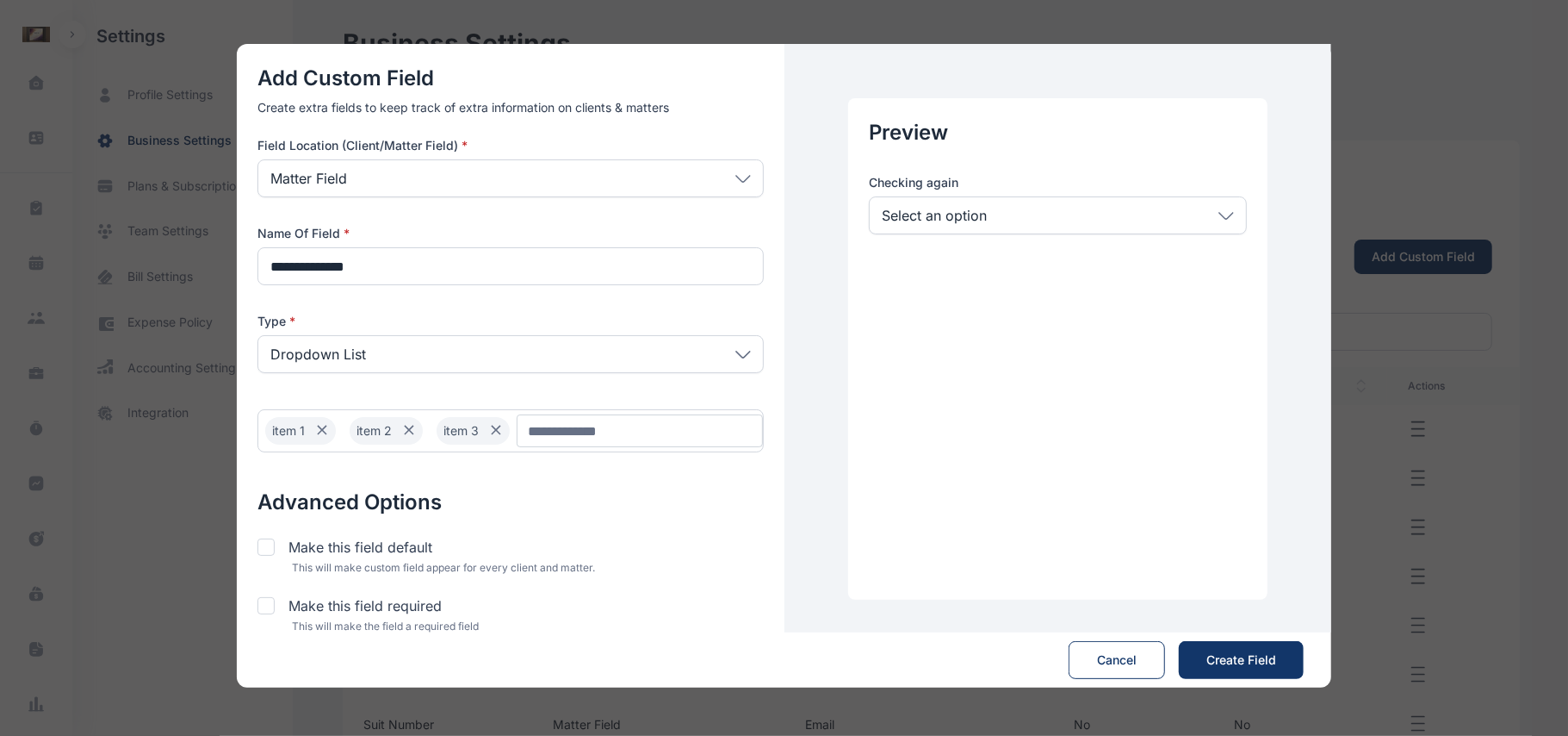
click at [610, 484] on div "**********" at bounding box center [510, 348] width 548 height 610
click at [1075, 197] on div "Select an option" at bounding box center [1058, 216] width 378 height 38
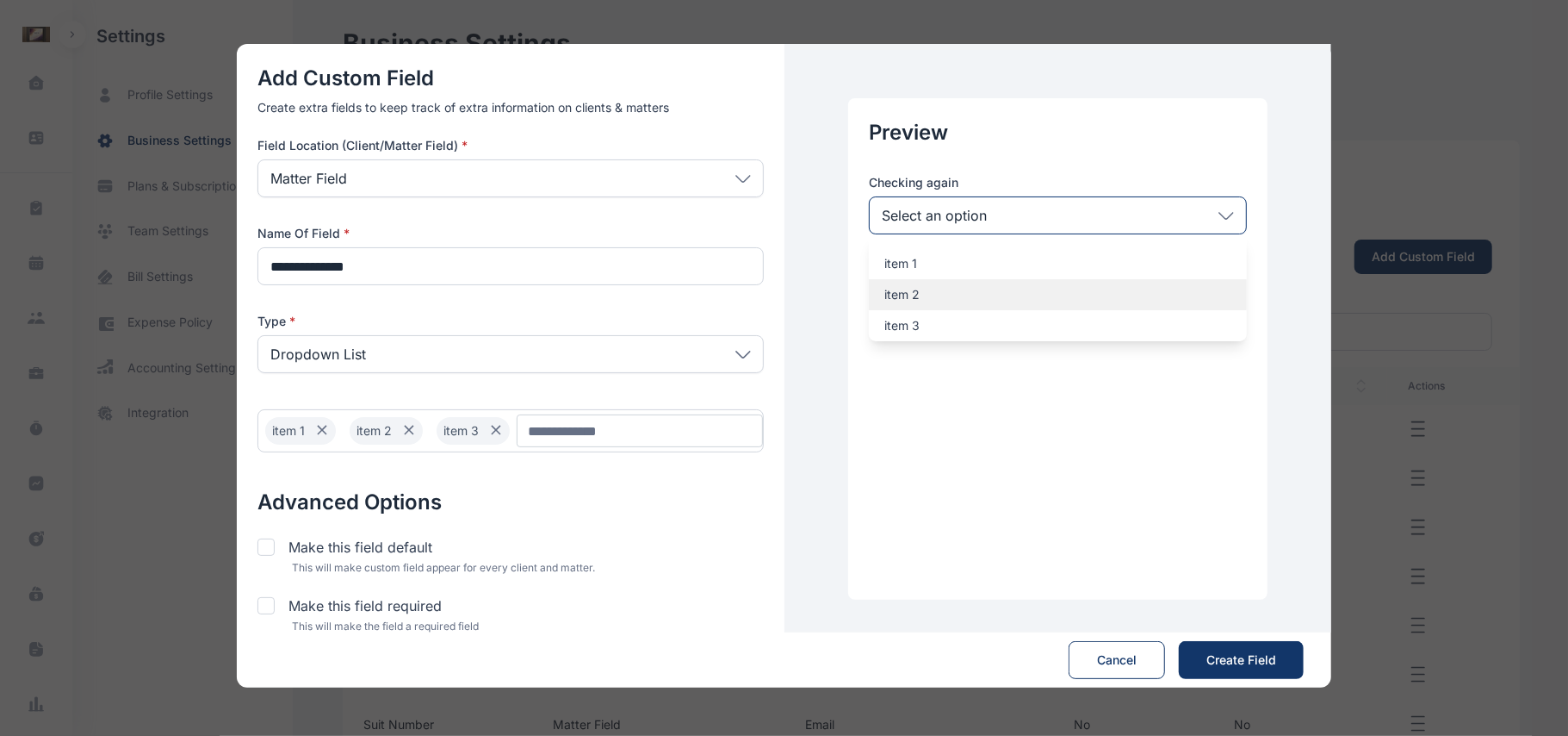
scroll to position [22, 0]
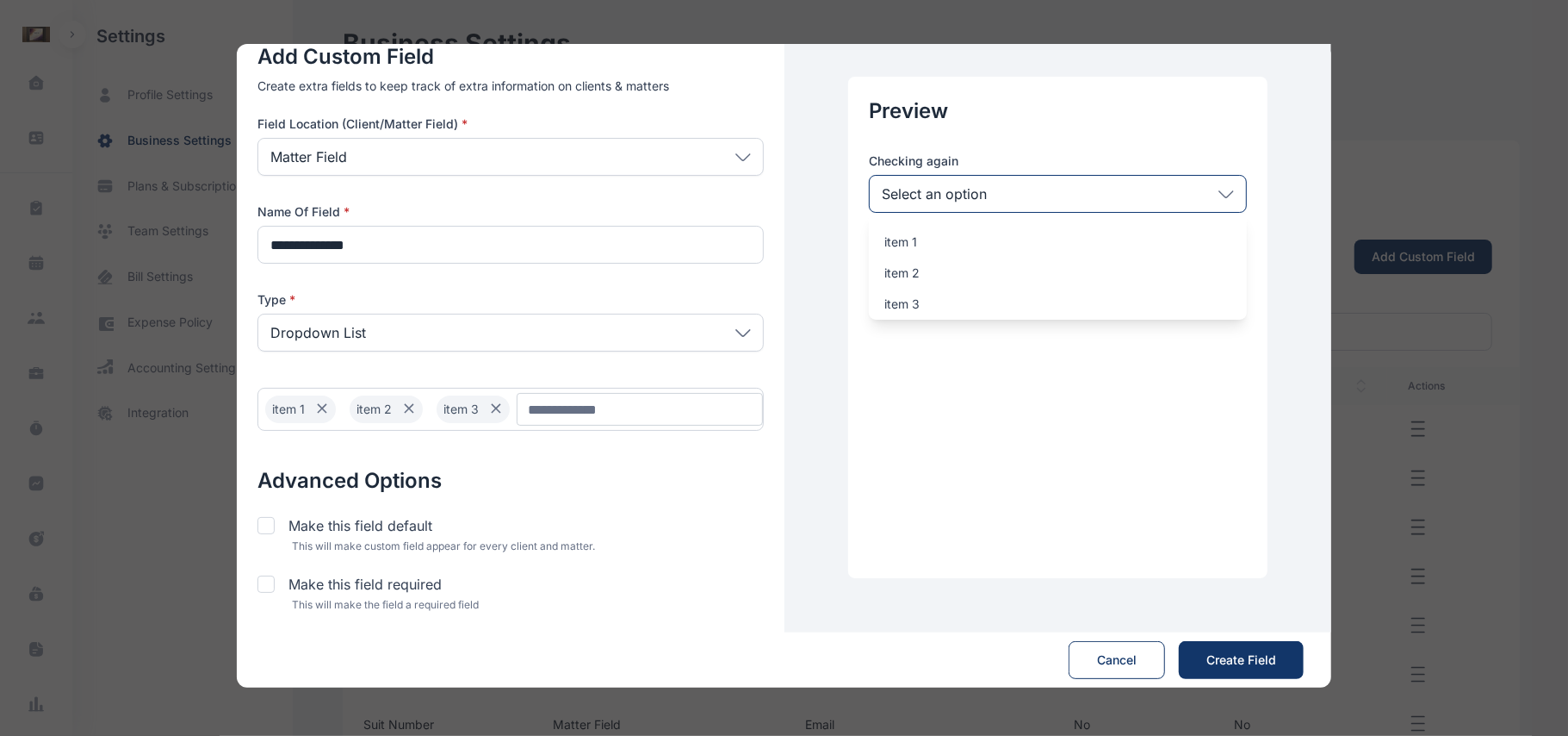
click at [654, 395] on input "Chip Input" at bounding box center [639, 409] width 246 height 33
type input "*"
click at [899, 456] on div "Preview Checking again Select an option item 1 item 2 item 3" at bounding box center [1058, 327] width 419 height 502
click at [1010, 211] on div "Select an option" at bounding box center [1058, 194] width 378 height 38
click at [775, 481] on div "**********" at bounding box center [510, 327] width 548 height 610
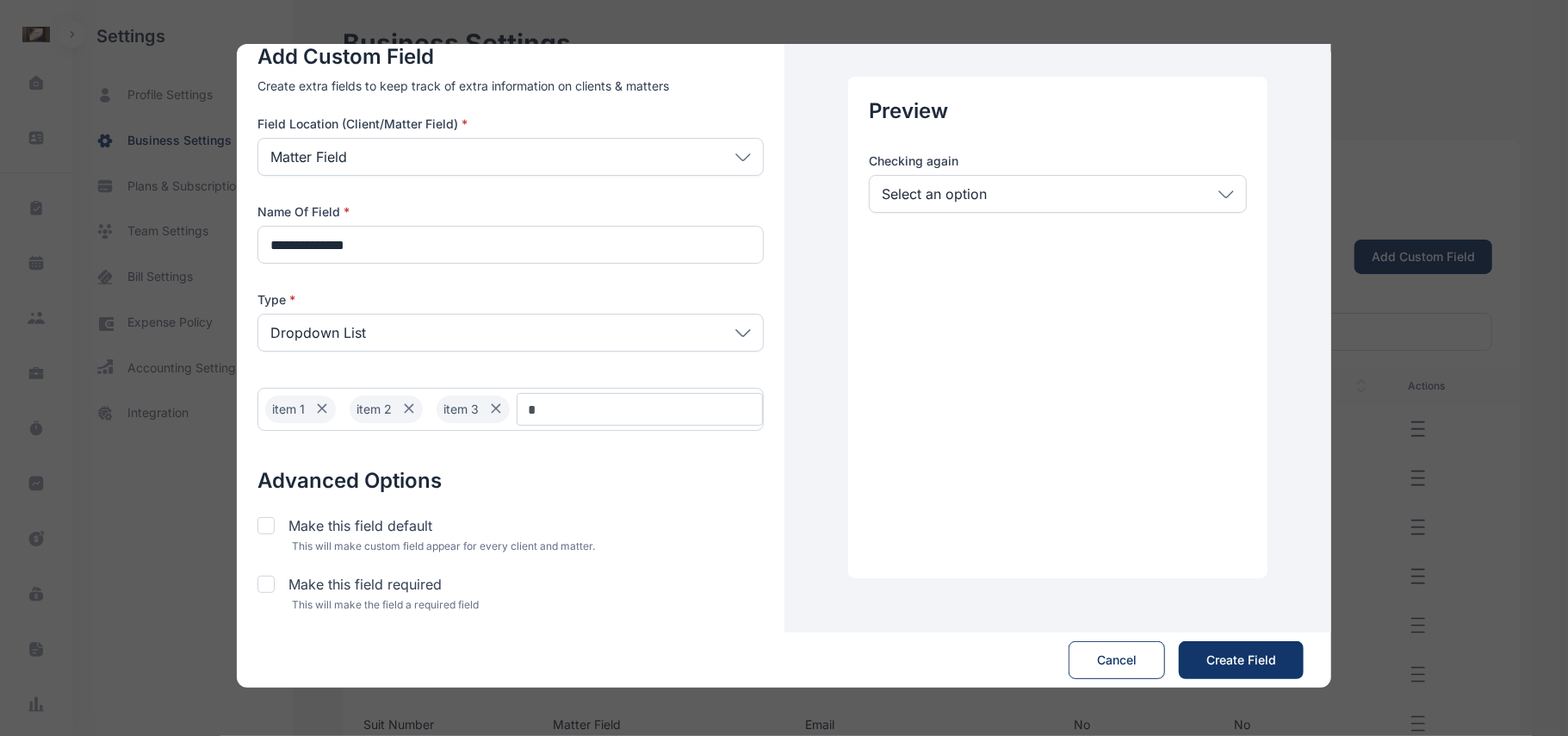
click at [515, 515] on div "Make this field default" at bounding box center [510, 525] width 506 height 21
click at [1009, 177] on div "Select an option" at bounding box center [1058, 194] width 378 height 38
click at [658, 477] on h2 "Advanced Options" at bounding box center [510, 481] width 506 height 28
click at [276, 510] on div "**********" at bounding box center [510, 327] width 548 height 610
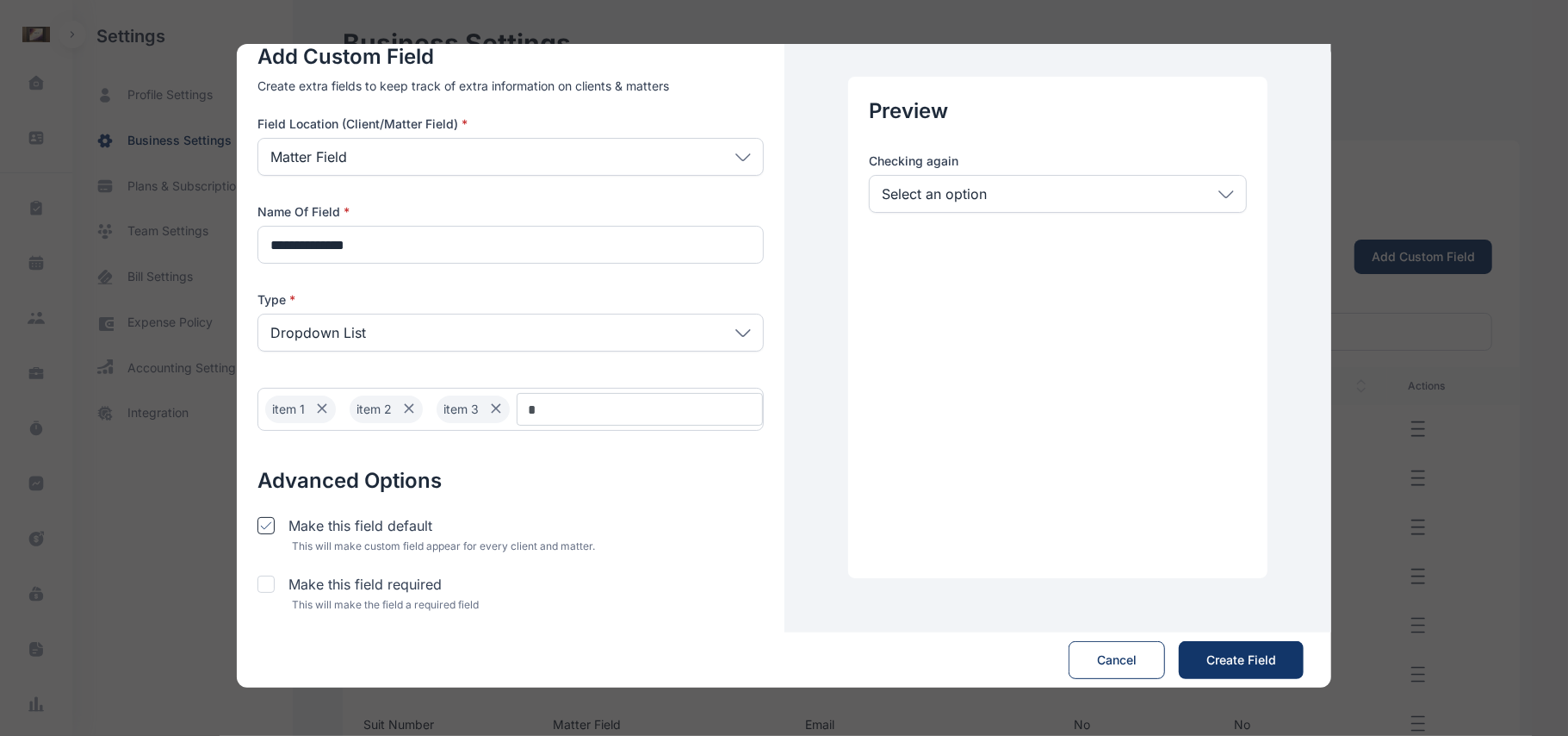
click at [270, 521] on icon at bounding box center [266, 525] width 12 height 9
click at [743, 341] on div "Dropdown List" at bounding box center [510, 332] width 506 height 38
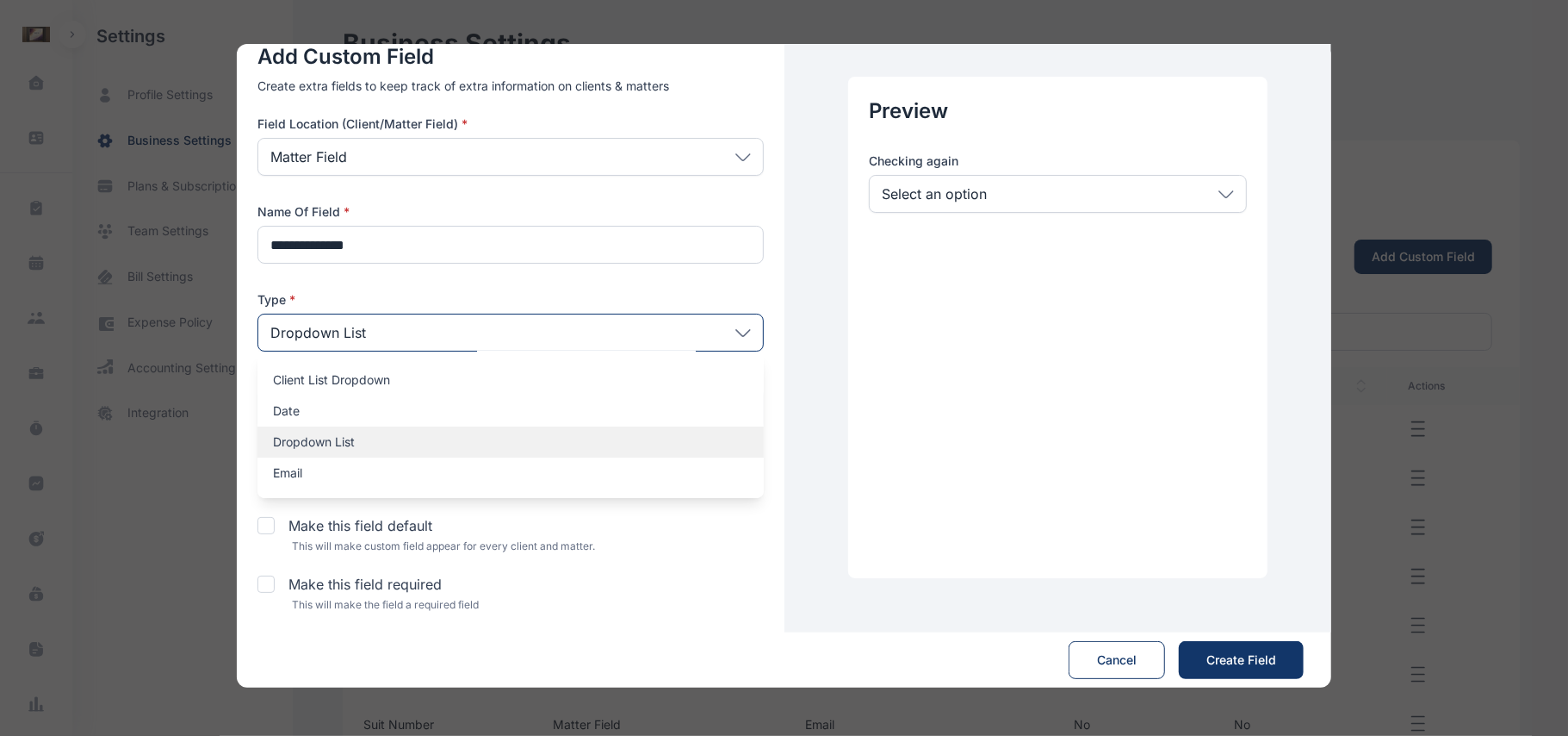
scroll to position [0, 0]
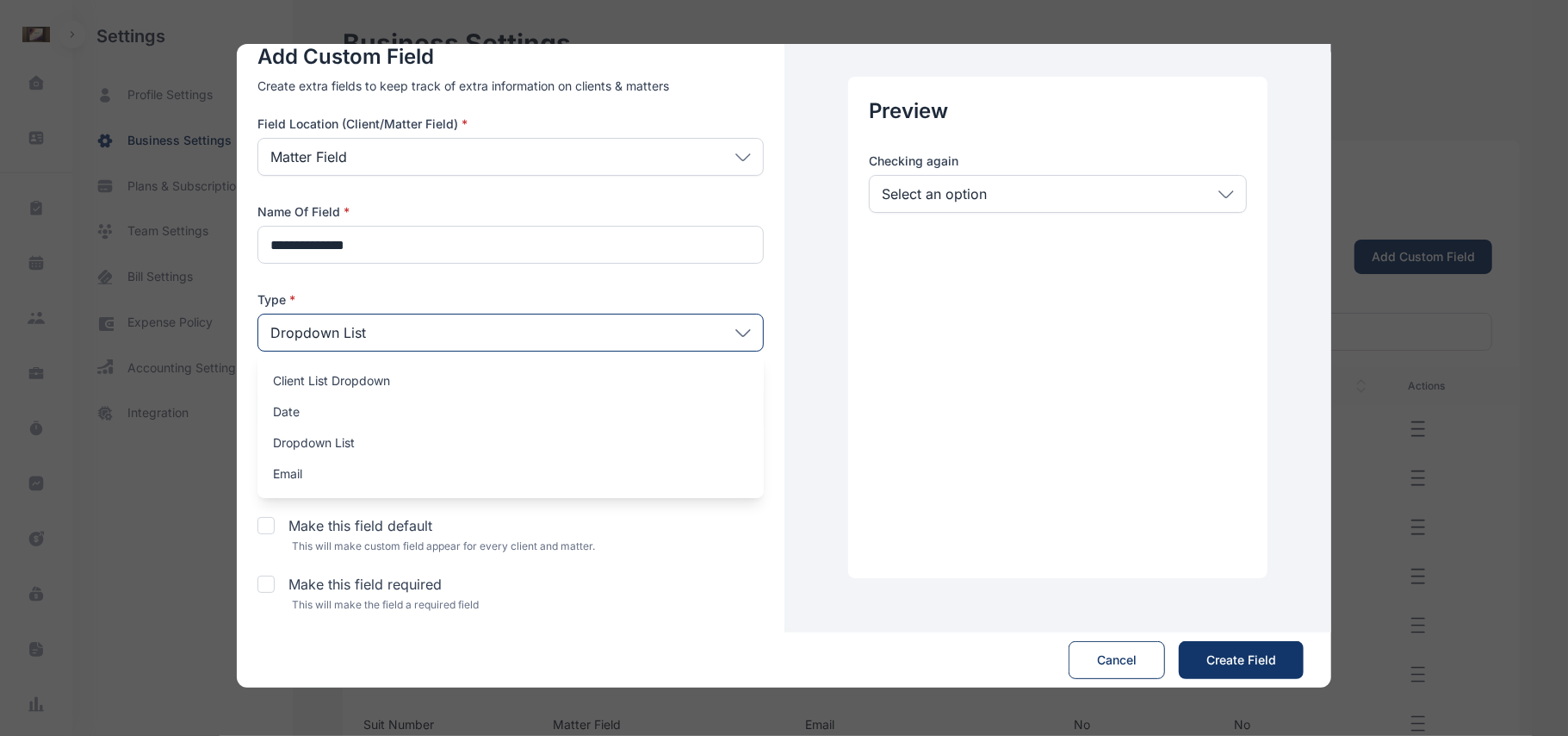
click at [672, 587] on div "Make this field required" at bounding box center [510, 584] width 506 height 21
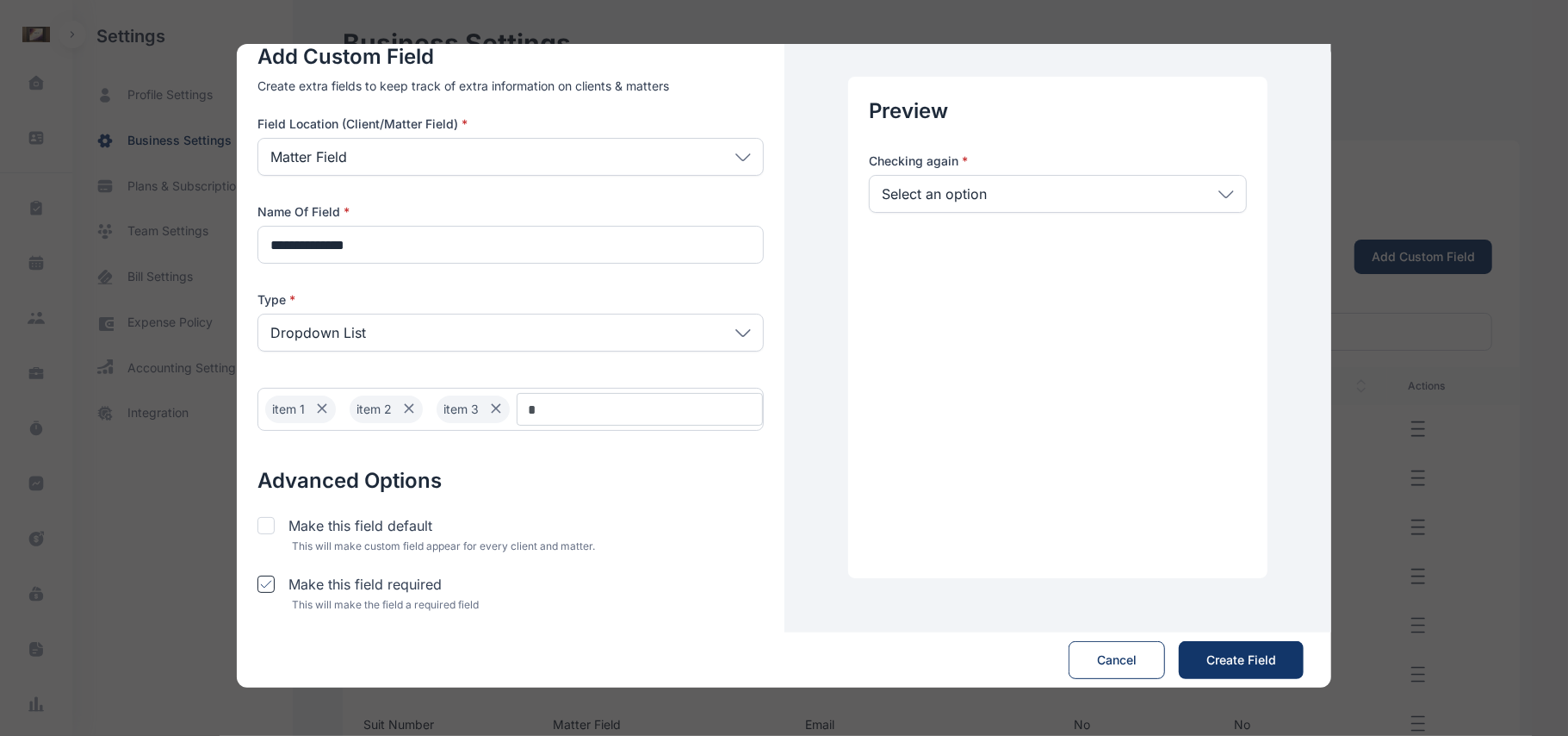
click at [266, 591] on div at bounding box center [265, 584] width 17 height 17
click at [1249, 658] on span "Create Field" at bounding box center [1241, 659] width 70 height 17
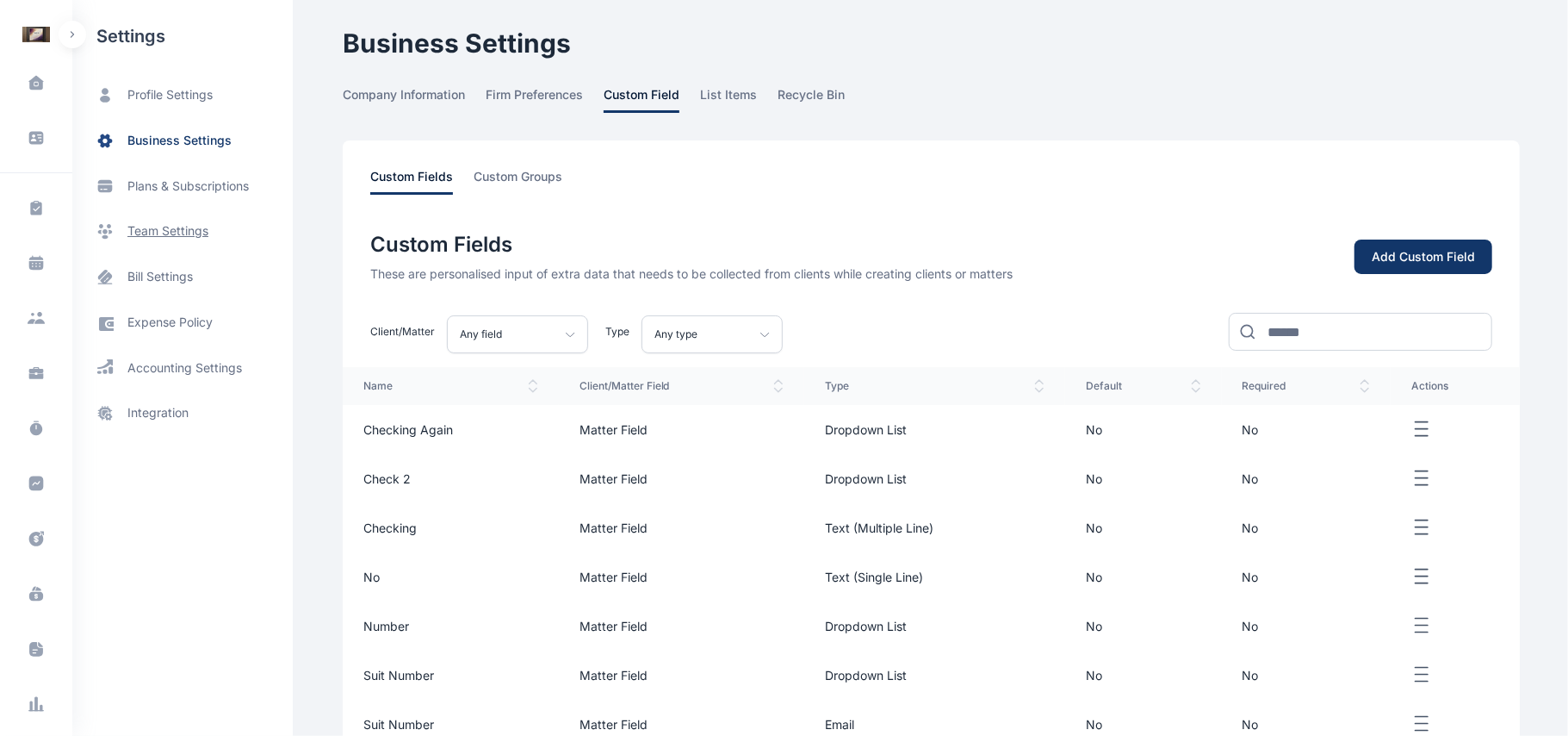
click at [181, 239] on span "team settings" at bounding box center [168, 231] width 81 height 18
click at [207, 141] on span "business settings" at bounding box center [179, 140] width 104 height 18
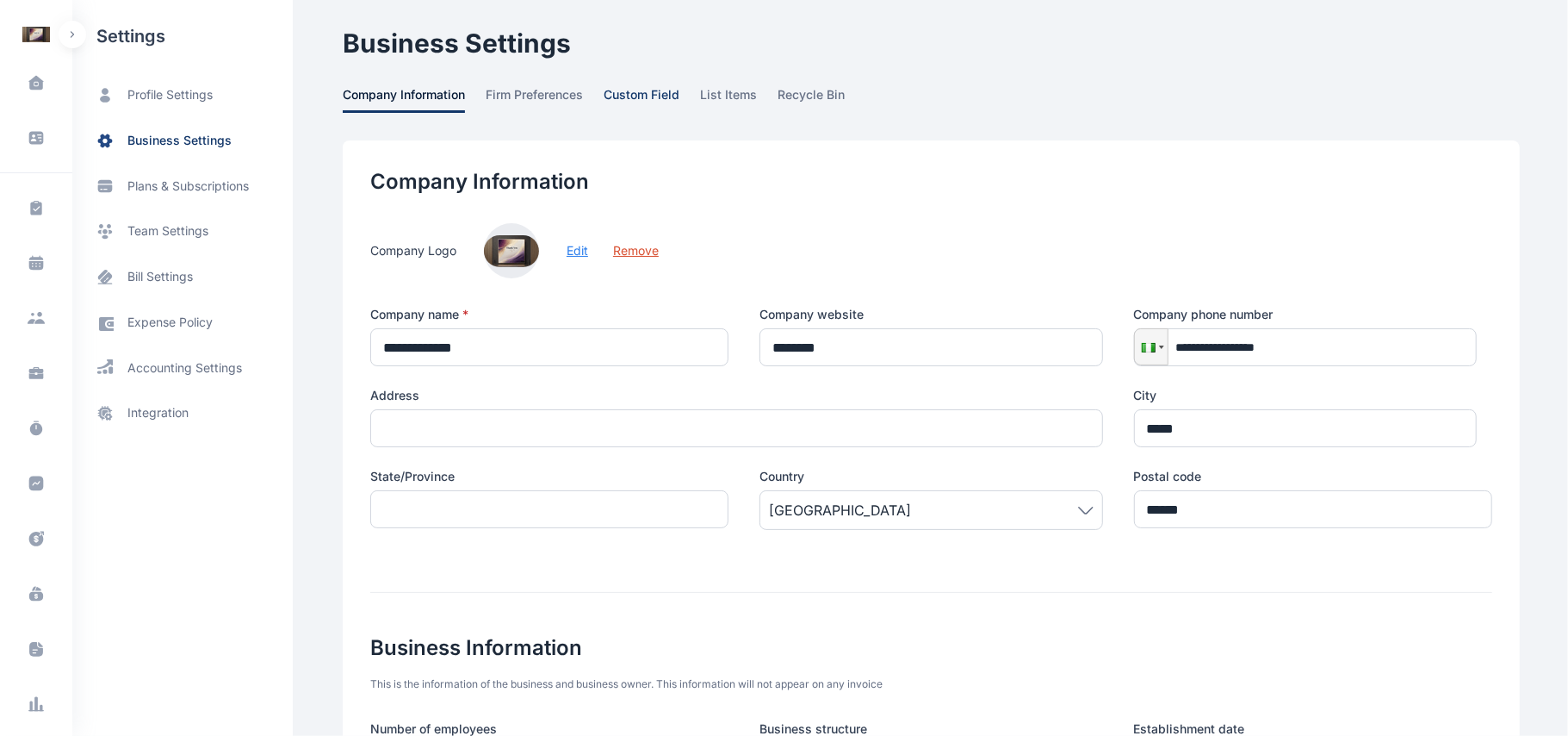
click at [637, 97] on span "custom field" at bounding box center [641, 99] width 76 height 27
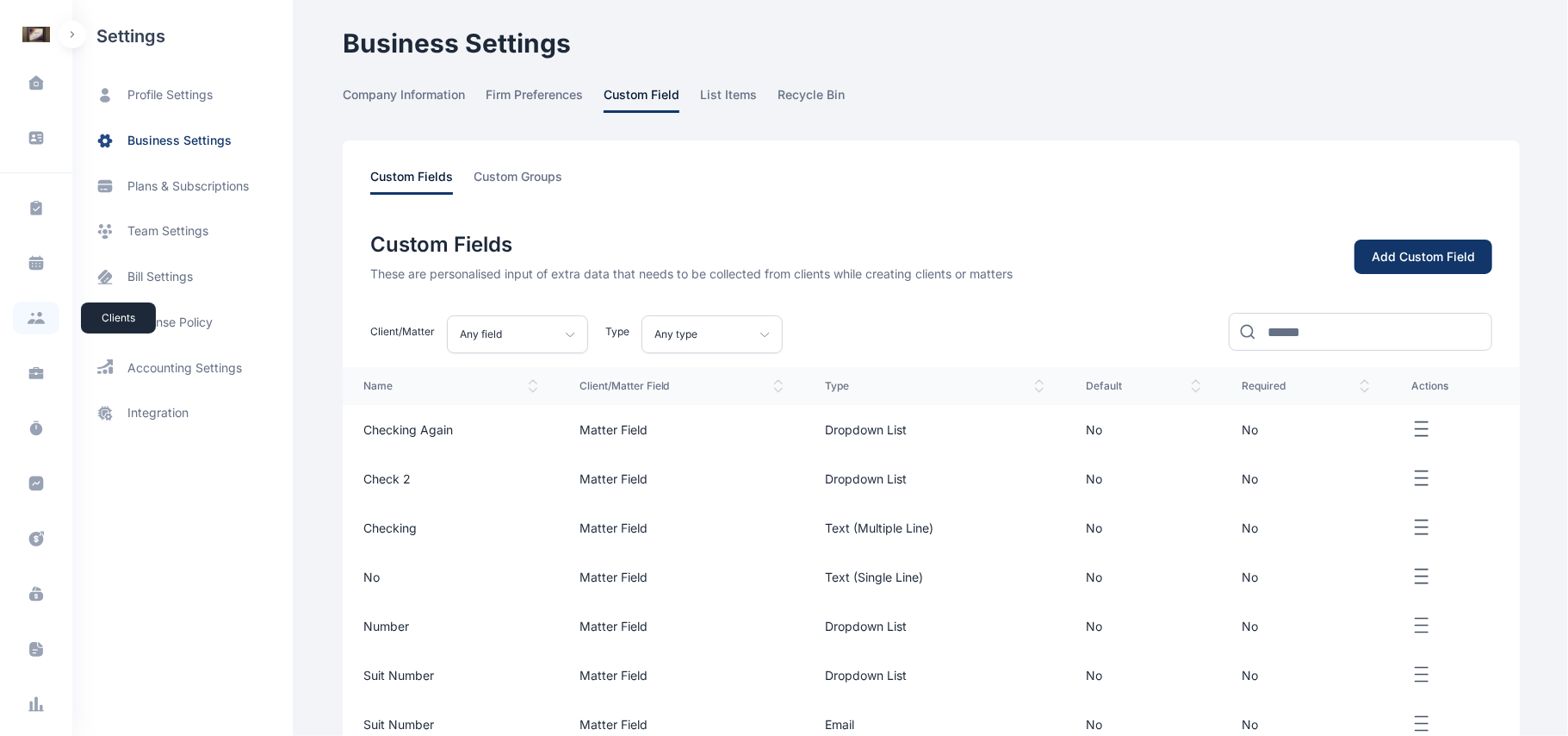
click at [40, 329] on span at bounding box center [36, 318] width 46 height 33
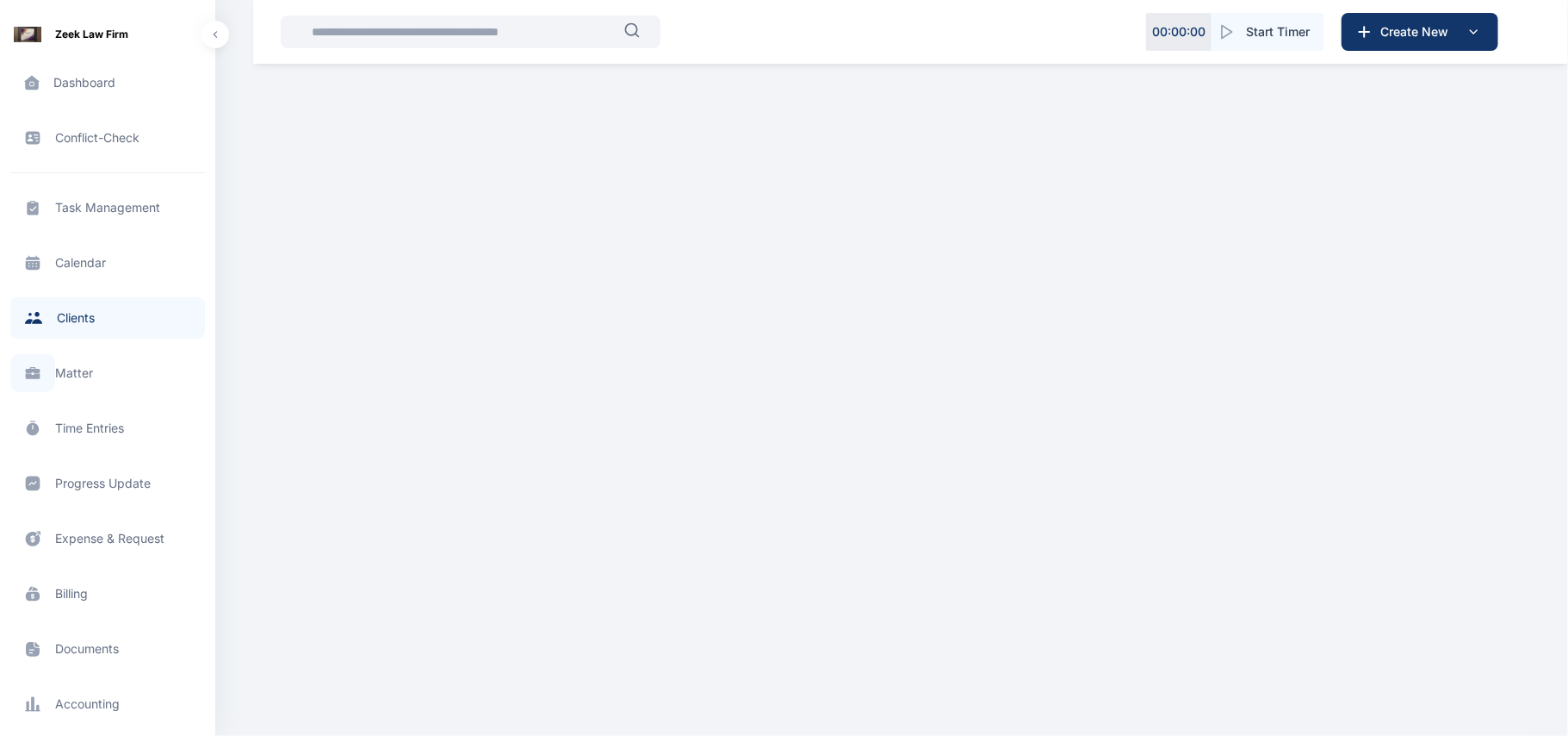
click at [44, 377] on span at bounding box center [32, 373] width 44 height 38
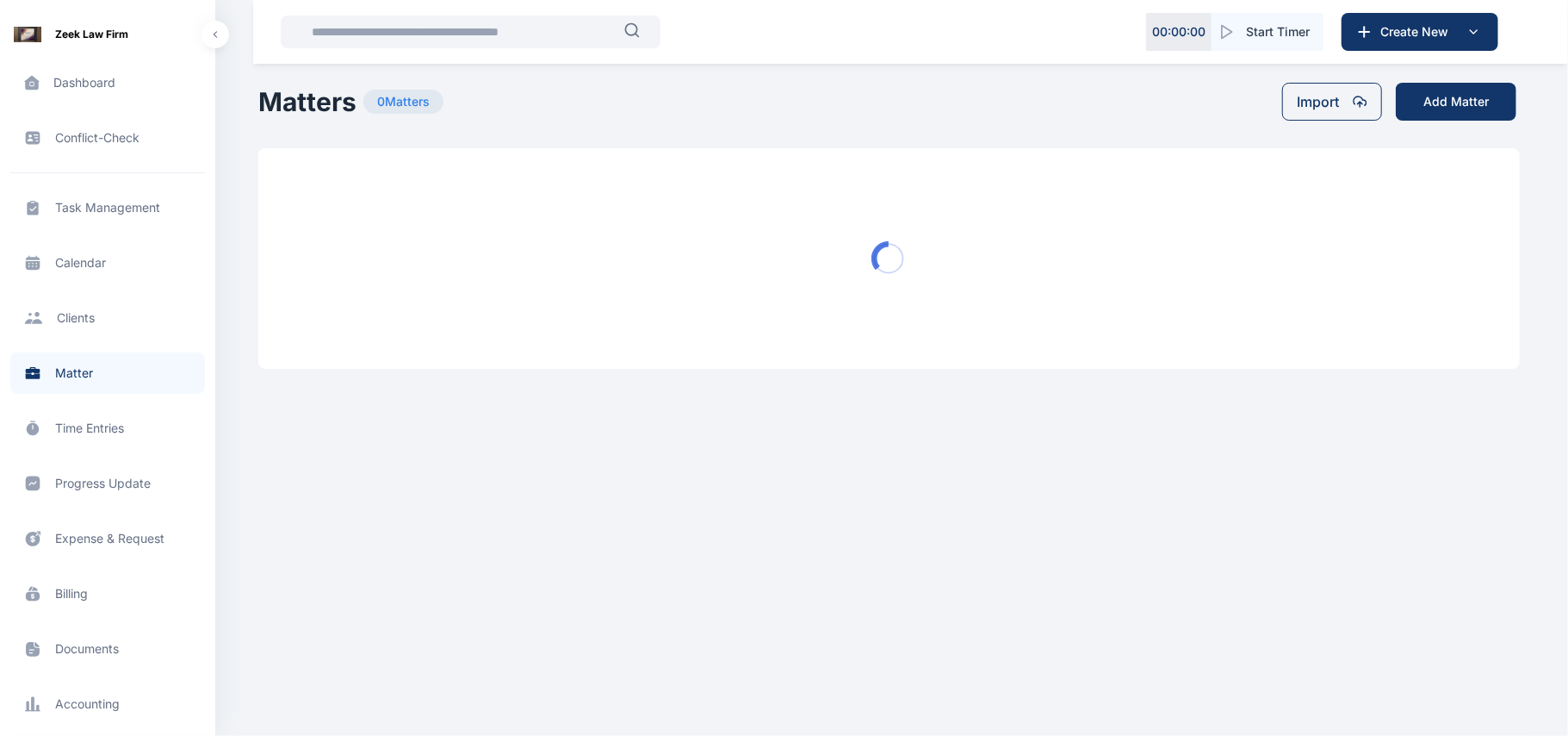
click at [44, 377] on span at bounding box center [32, 373] width 44 height 38
click at [1467, 98] on button "Add Matter" at bounding box center [1456, 102] width 121 height 38
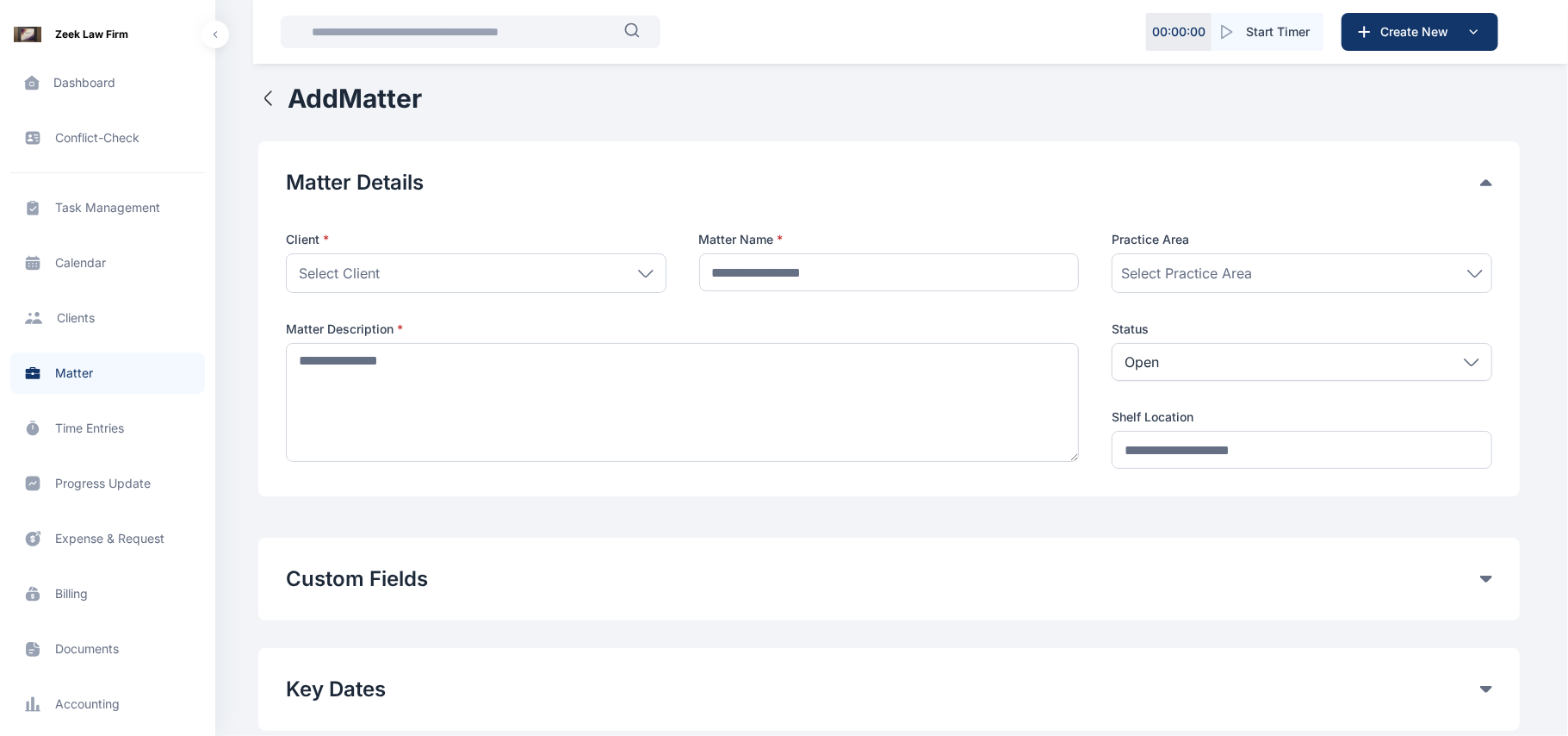
click at [1483, 579] on icon at bounding box center [1486, 579] width 12 height 7
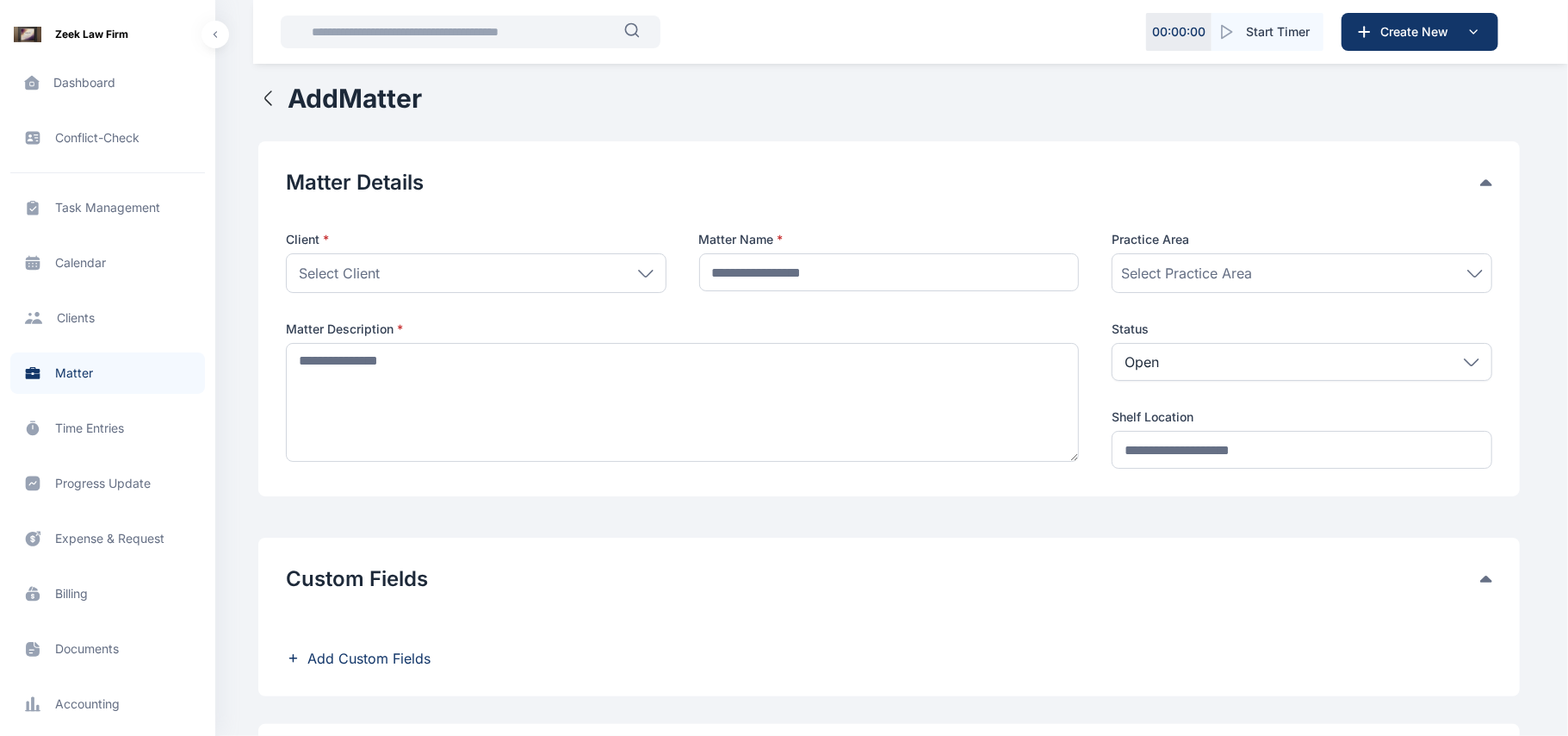
click at [392, 649] on span "Add Custom Fields" at bounding box center [369, 658] width 124 height 21
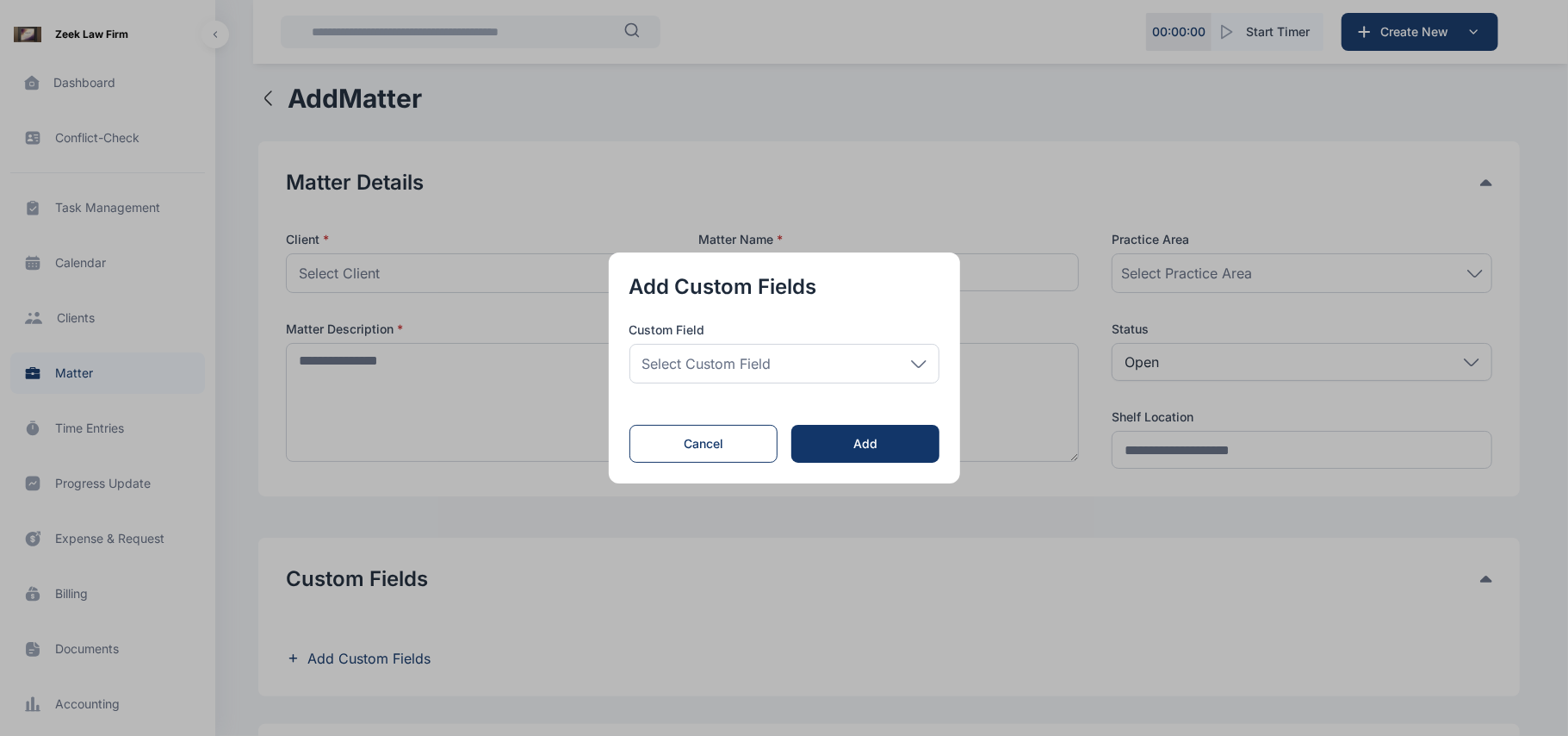
click at [807, 350] on div "Select Custom Field" at bounding box center [784, 363] width 309 height 40
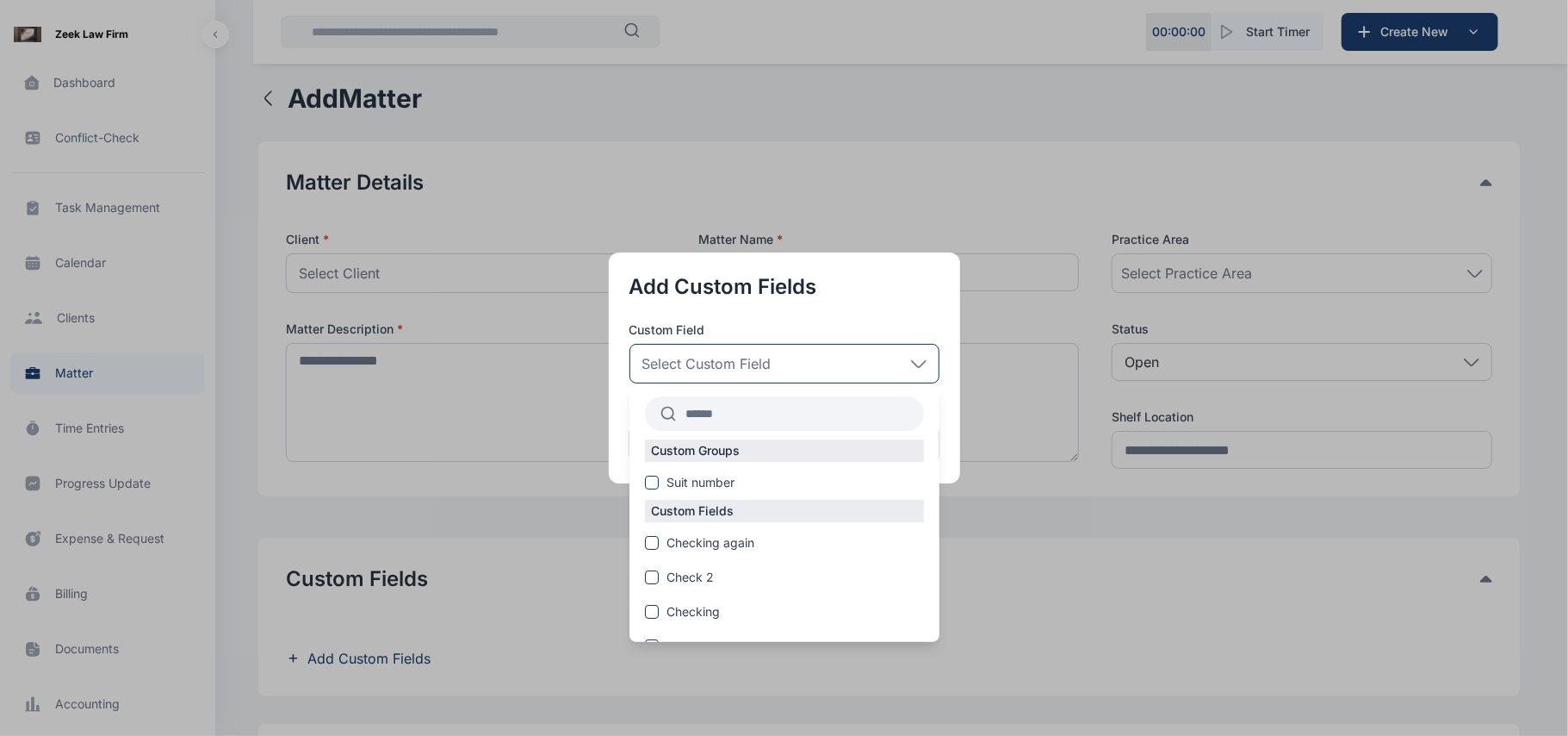
click at [1066, 525] on button "button" at bounding box center [784, 368] width 1568 height 736
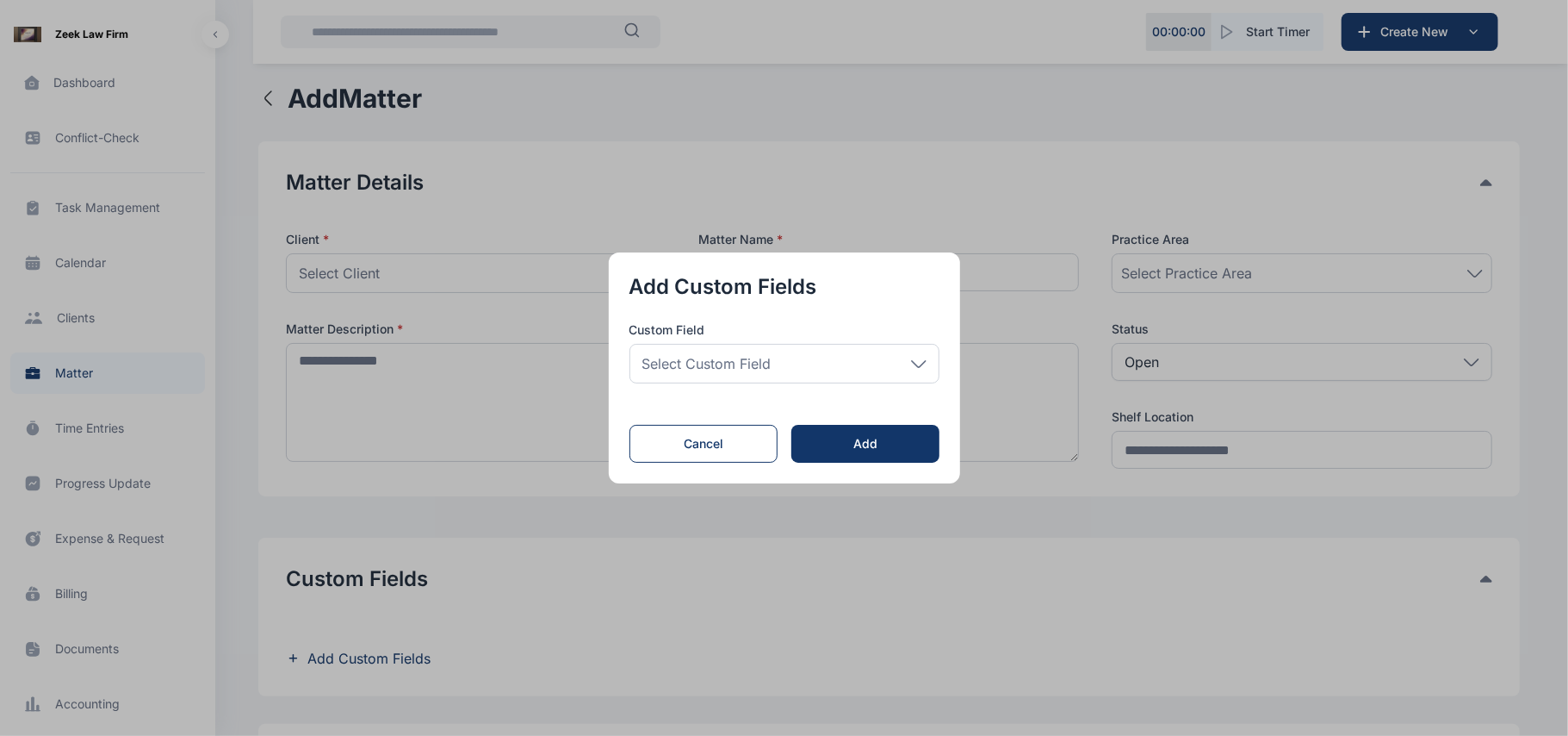
drag, startPoint x: 1066, startPoint y: 525, endPoint x: 749, endPoint y: 477, distance: 320.6
click at [749, 477] on div "Add Custom Fields Custom Field Select Custom Field Custom Groups Suit number Cu…" at bounding box center [784, 368] width 1568 height 736
click at [749, 477] on div "Add Custom Fields Custom Field Select Custom Field Custom Groups Suit number Cu…" at bounding box center [784, 367] width 351 height 230
click at [720, 452] on button "Cancel" at bounding box center [704, 443] width 149 height 38
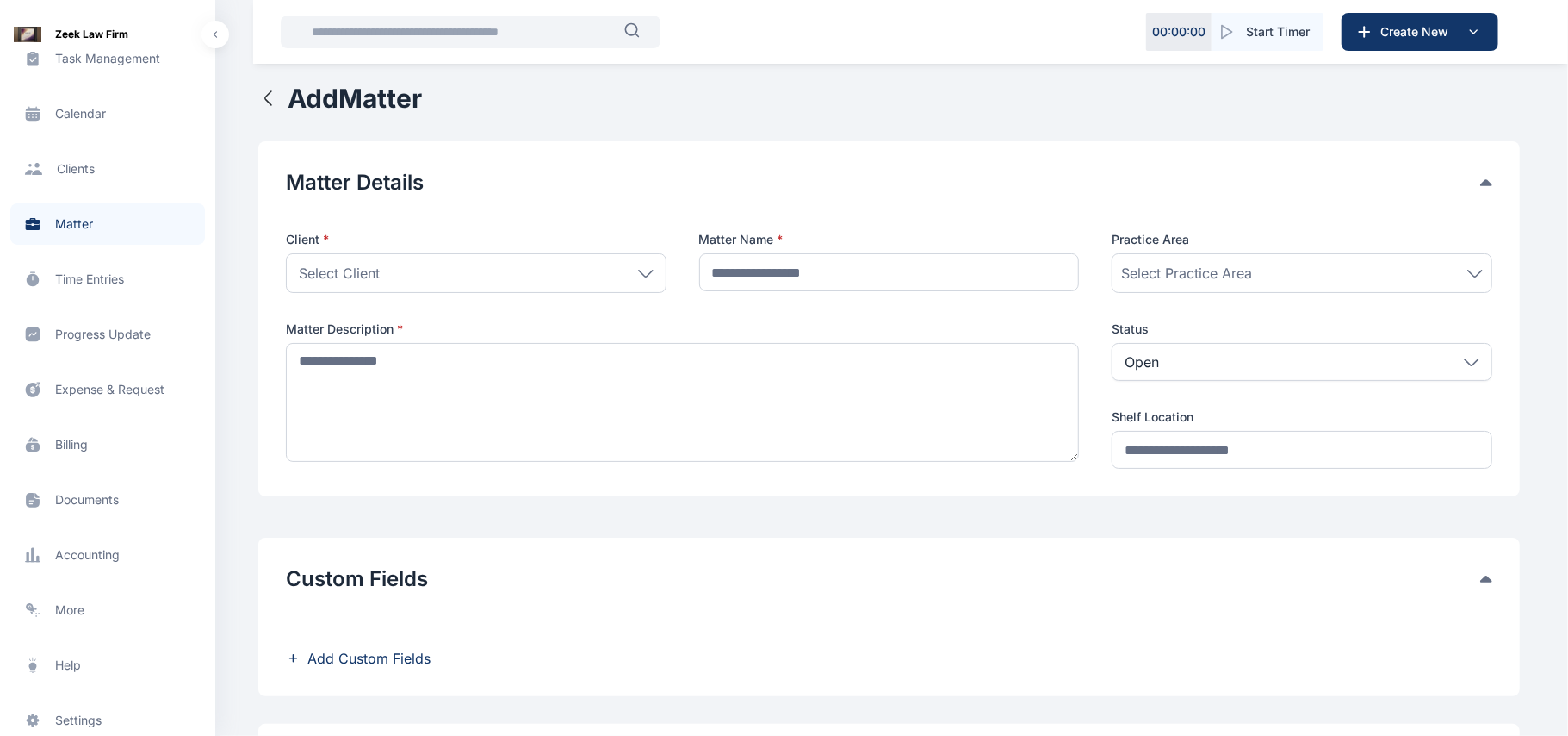
scroll to position [202, 0]
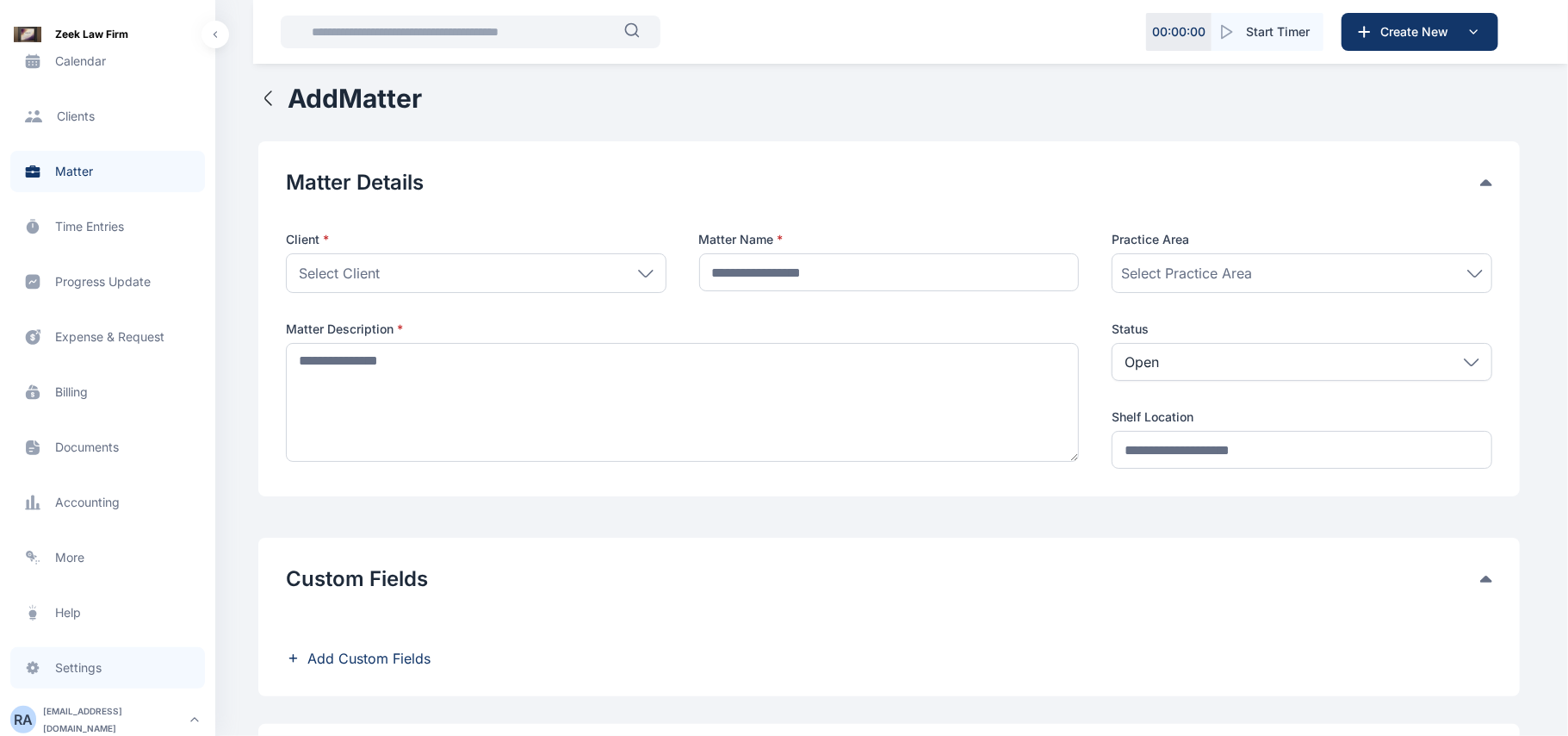
click at [65, 667] on span "Settings settings settings" at bounding box center [107, 668] width 195 height 42
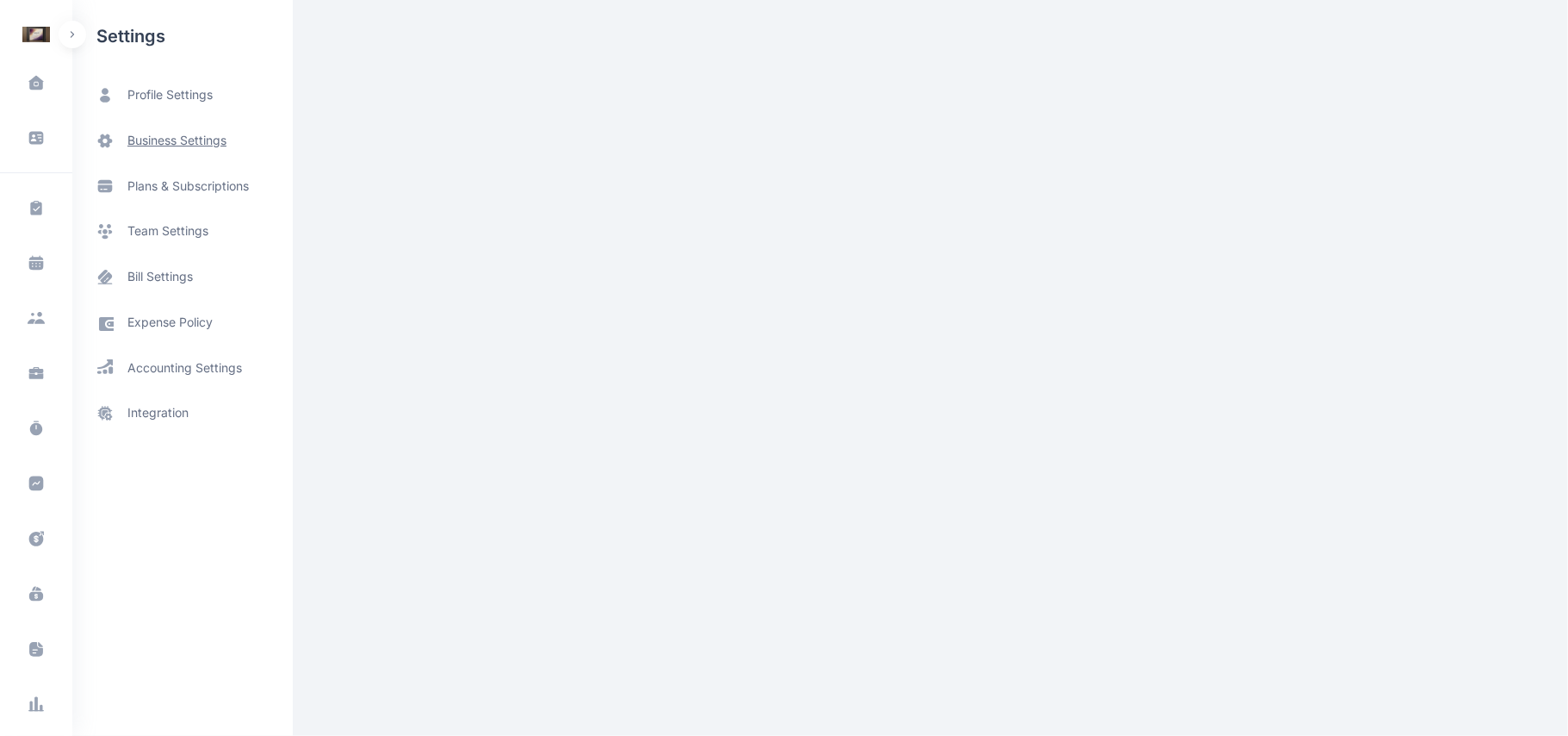
click at [225, 150] on span "business settings" at bounding box center [182, 140] width 220 height 46
click at [190, 150] on span "business settings" at bounding box center [182, 140] width 220 height 46
click at [195, 146] on span "business settings" at bounding box center [177, 140] width 99 height 18
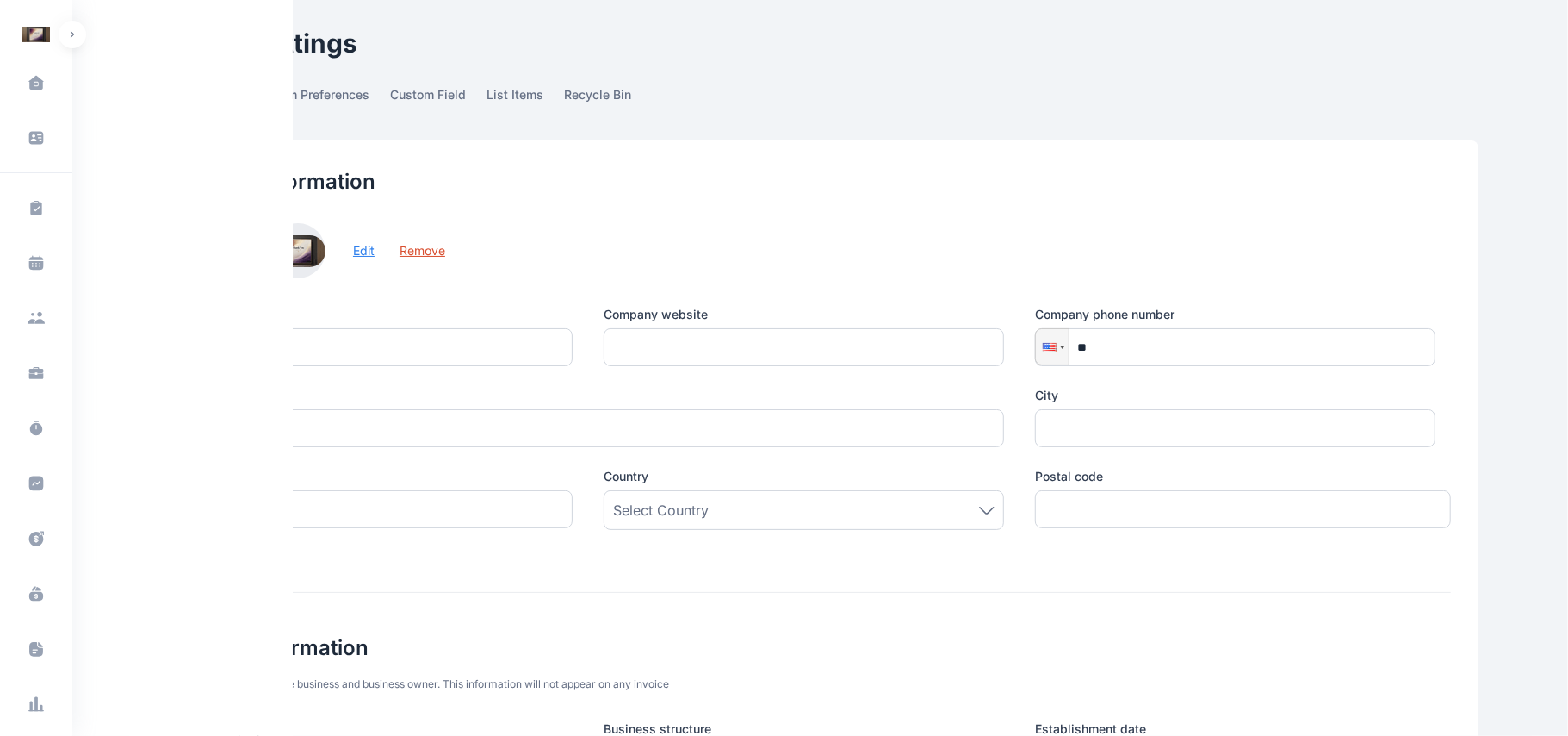
type input "**********"
type input "********"
type input "*****"
type input "**********"
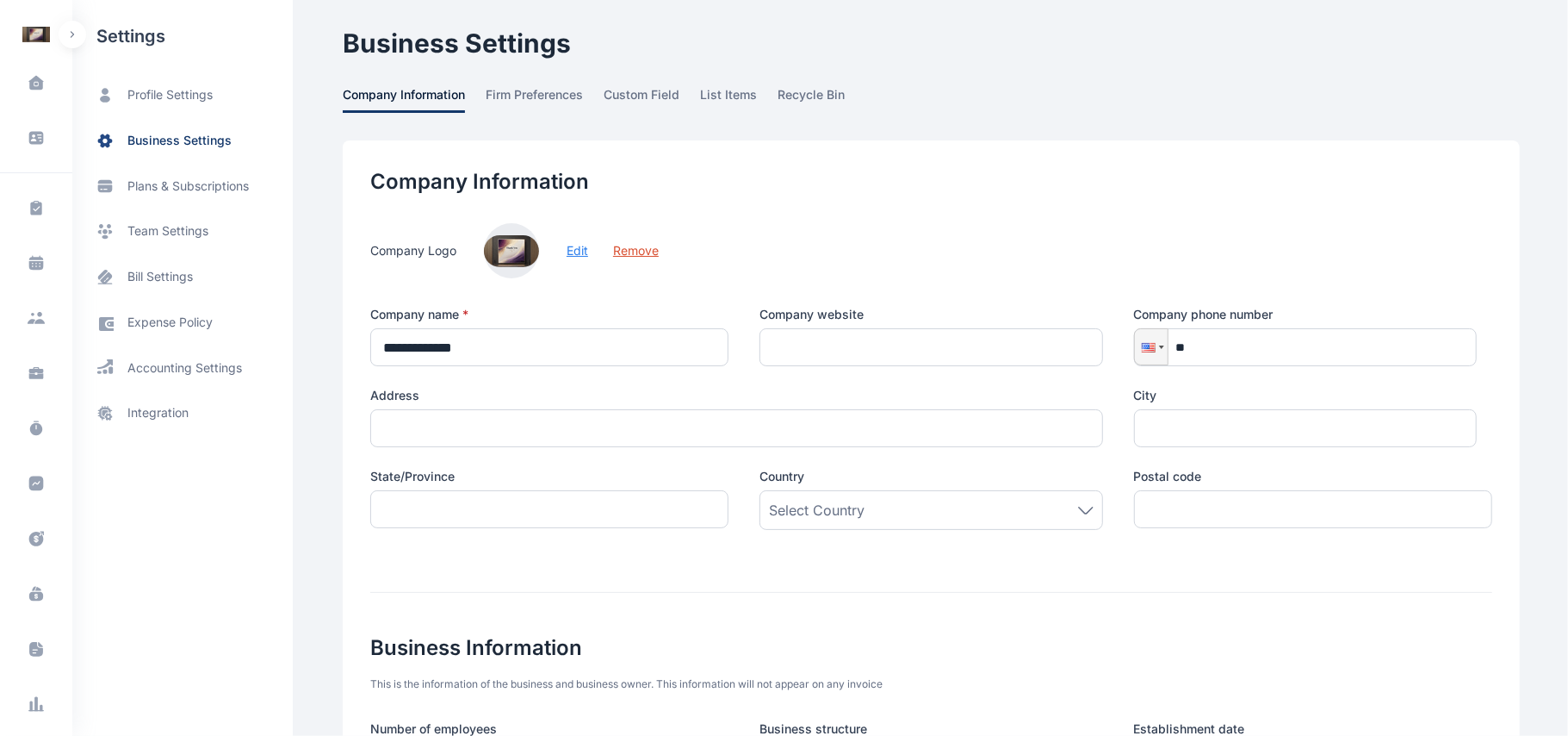
type input "********"
type input "**********"
type input "*****"
type input "******"
type input "**********"
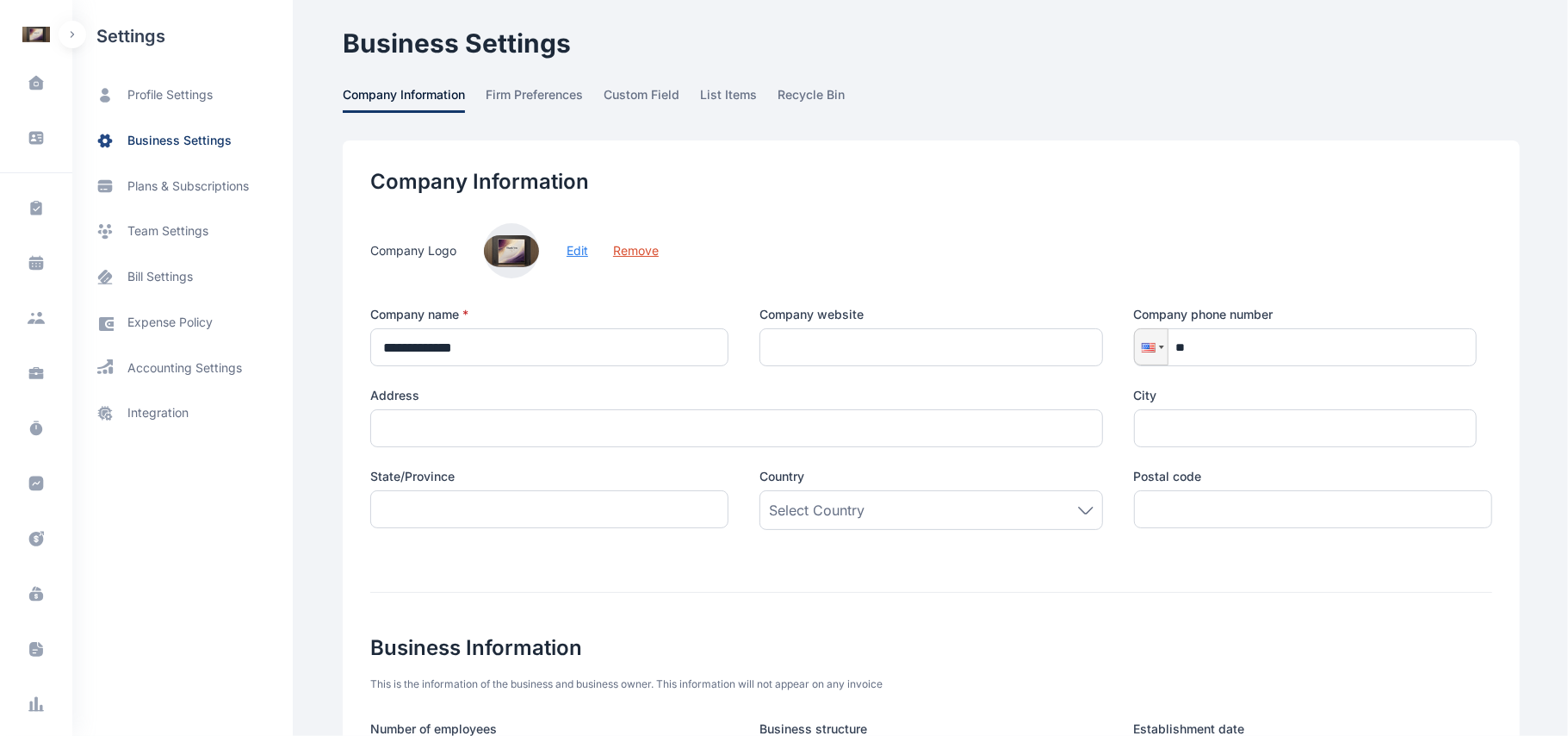
type input "*******"
type input "*****"
type input "******"
type input "**********"
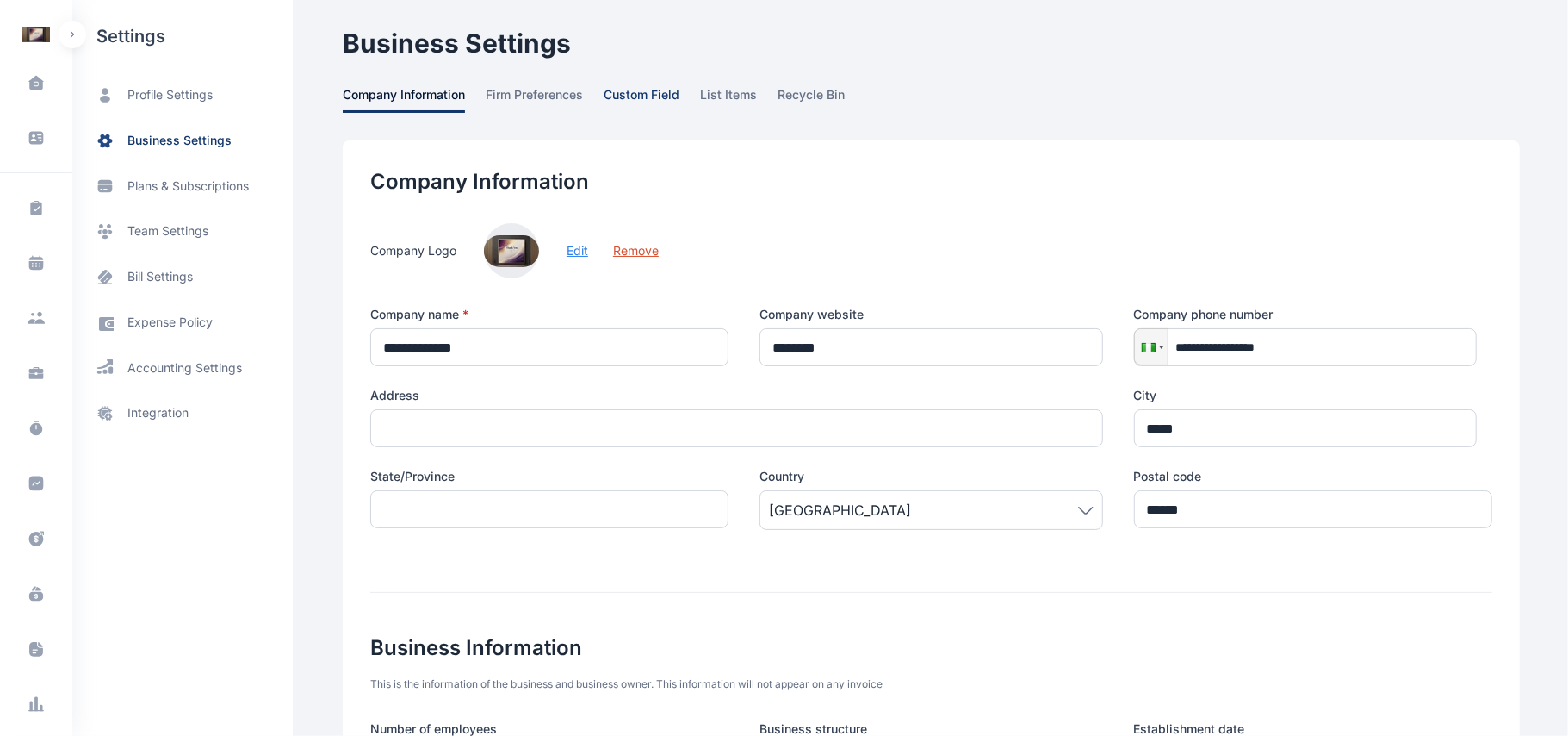
click at [628, 97] on span "custom field" at bounding box center [641, 99] width 76 height 27
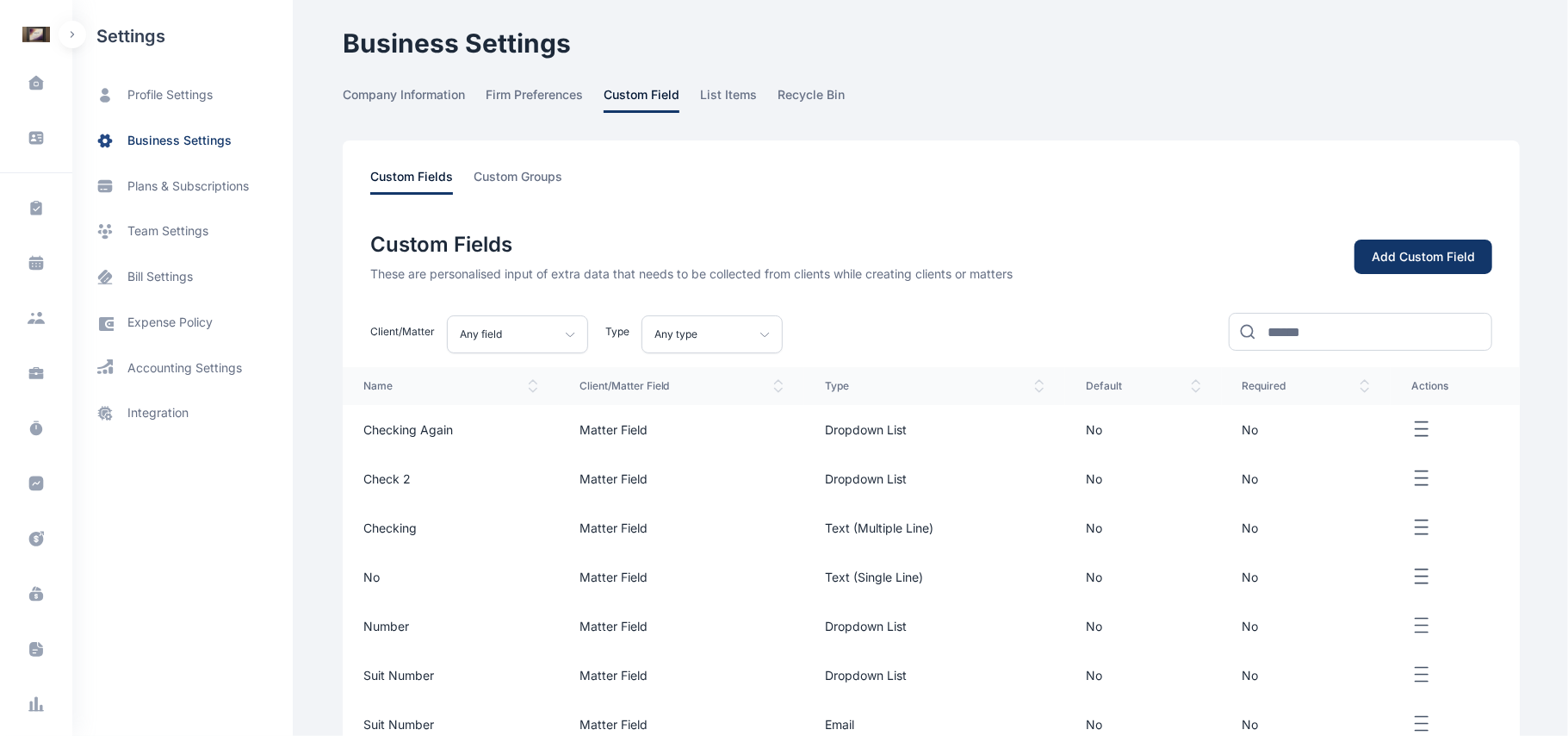
click at [758, 322] on div "Any type" at bounding box center [712, 334] width 141 height 38
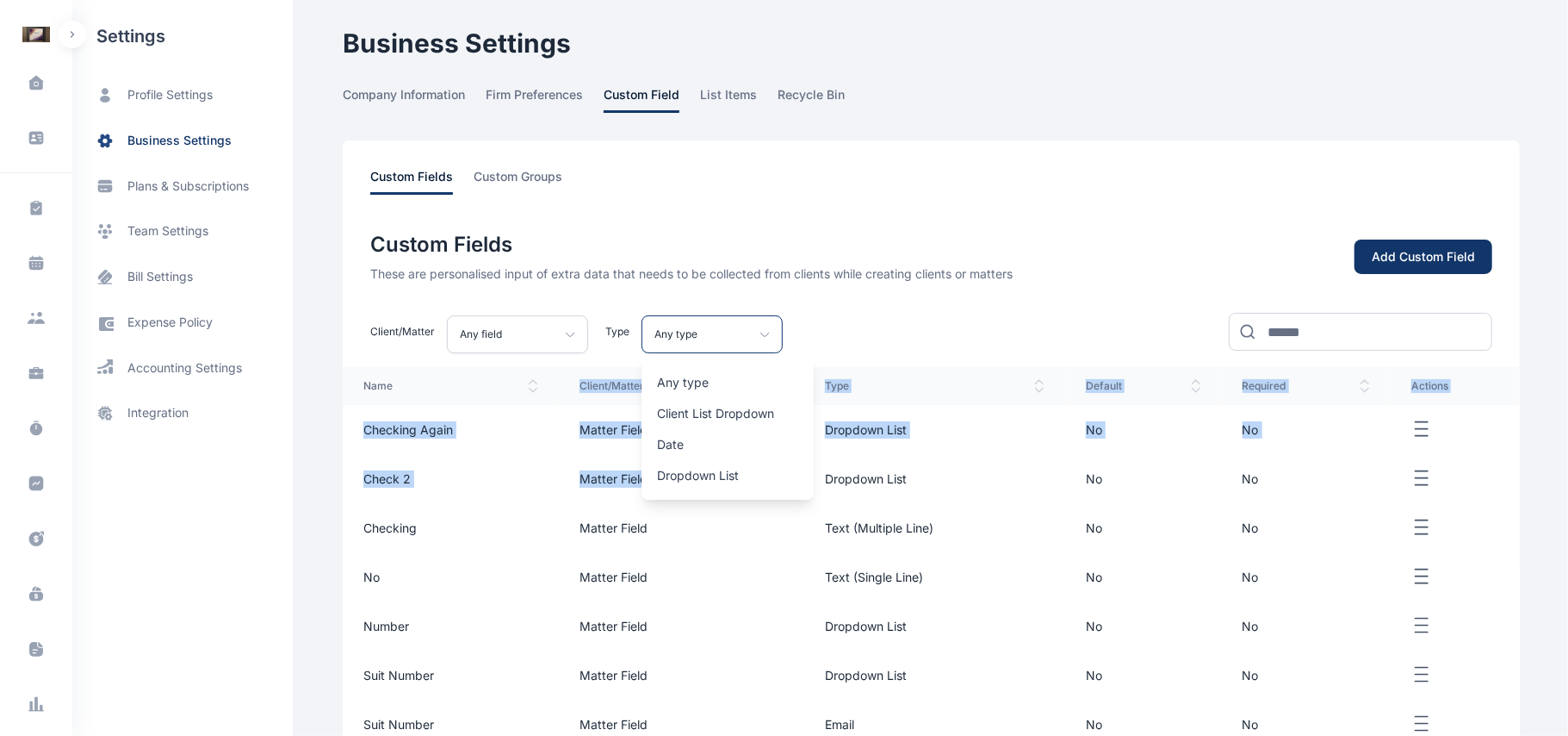
drag, startPoint x: 522, startPoint y: 386, endPoint x: 751, endPoint y: 487, distance: 250.3
click at [751, 487] on table "name client/matter field type default required actions Checking again Matter Fi…" at bounding box center [931, 631] width 1176 height 529
click at [752, 346] on div "Any type" at bounding box center [712, 334] width 141 height 38
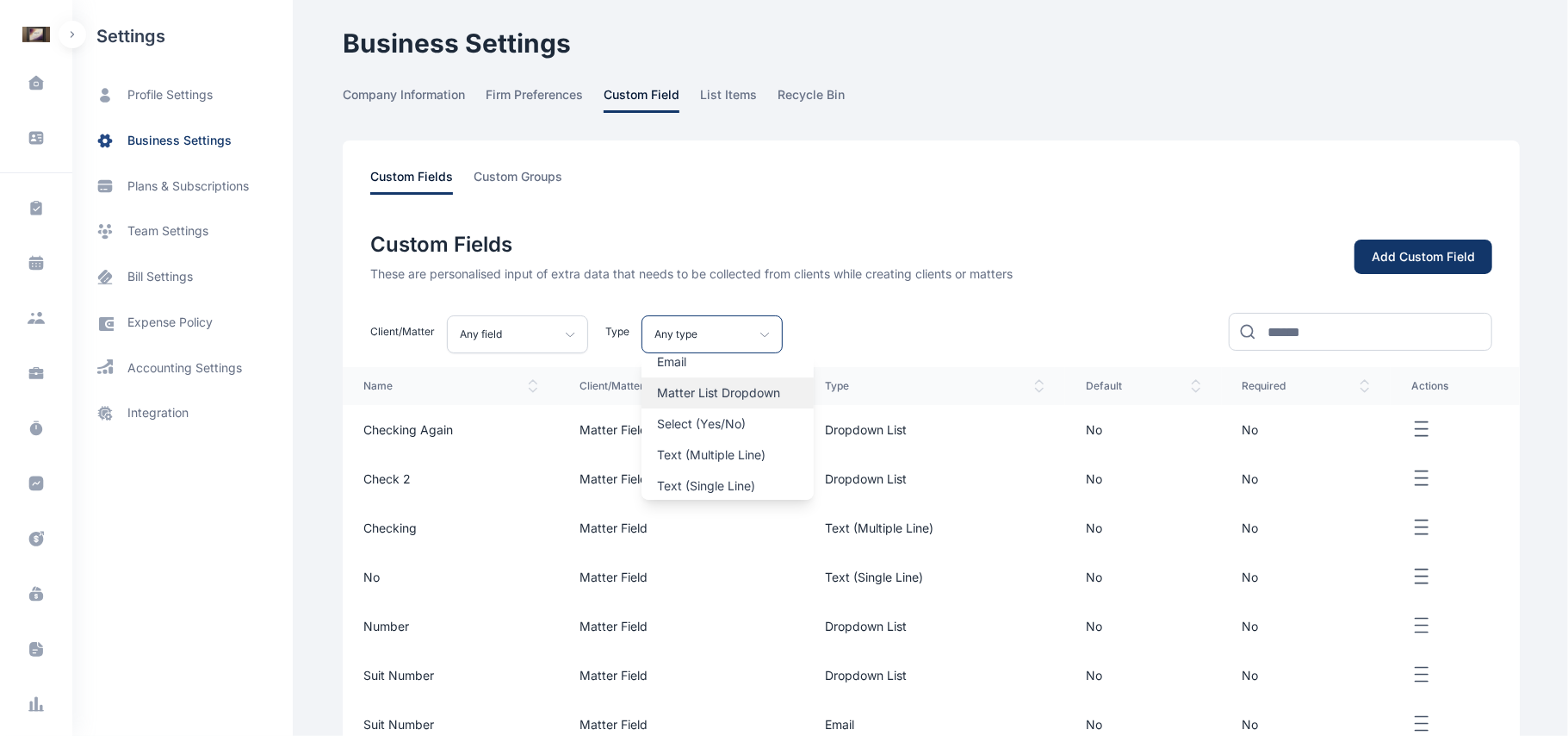
scroll to position [145, 0]
click at [1462, 256] on div "Add Custom Field" at bounding box center [1423, 256] width 103 height 17
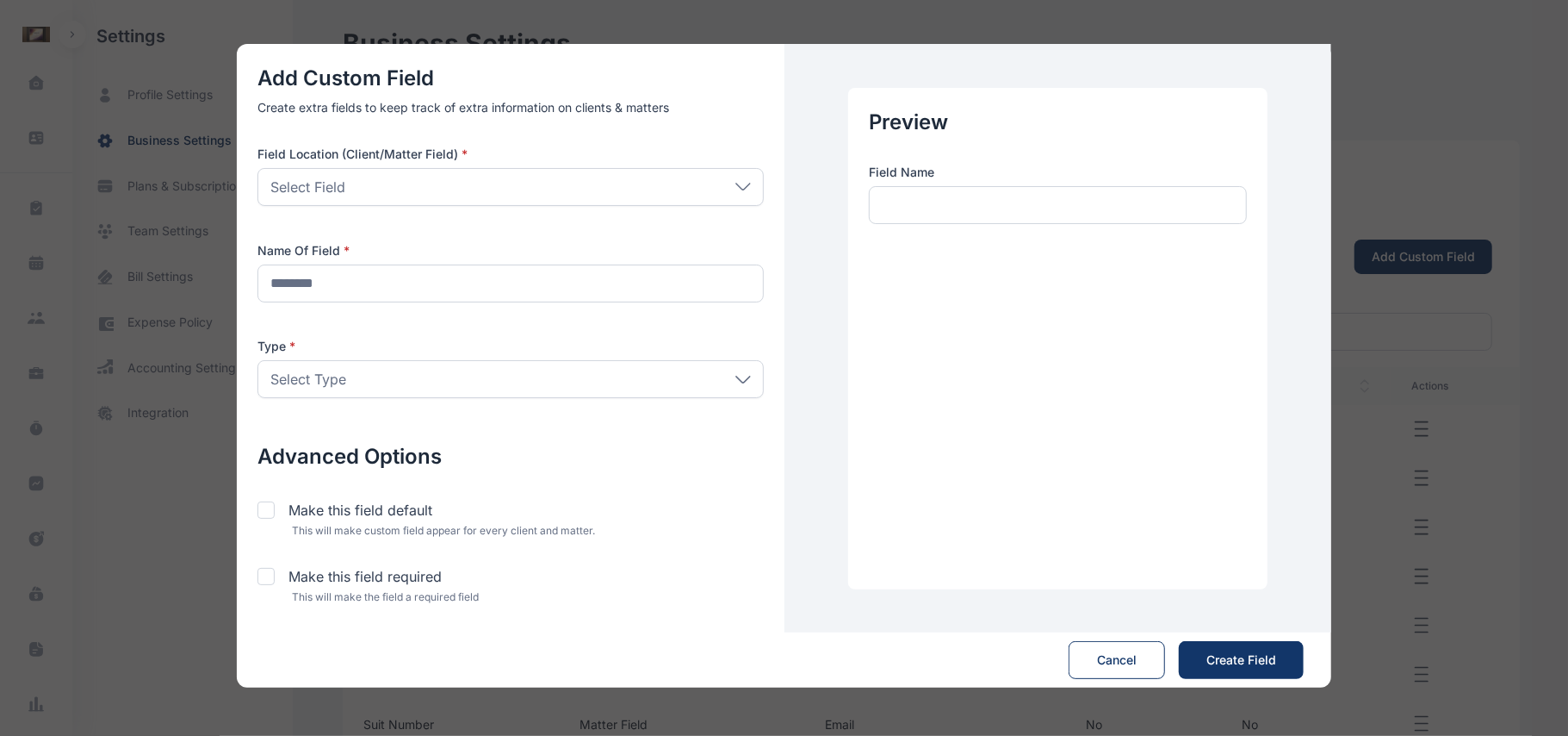
click at [572, 380] on div "Select Type" at bounding box center [510, 379] width 506 height 38
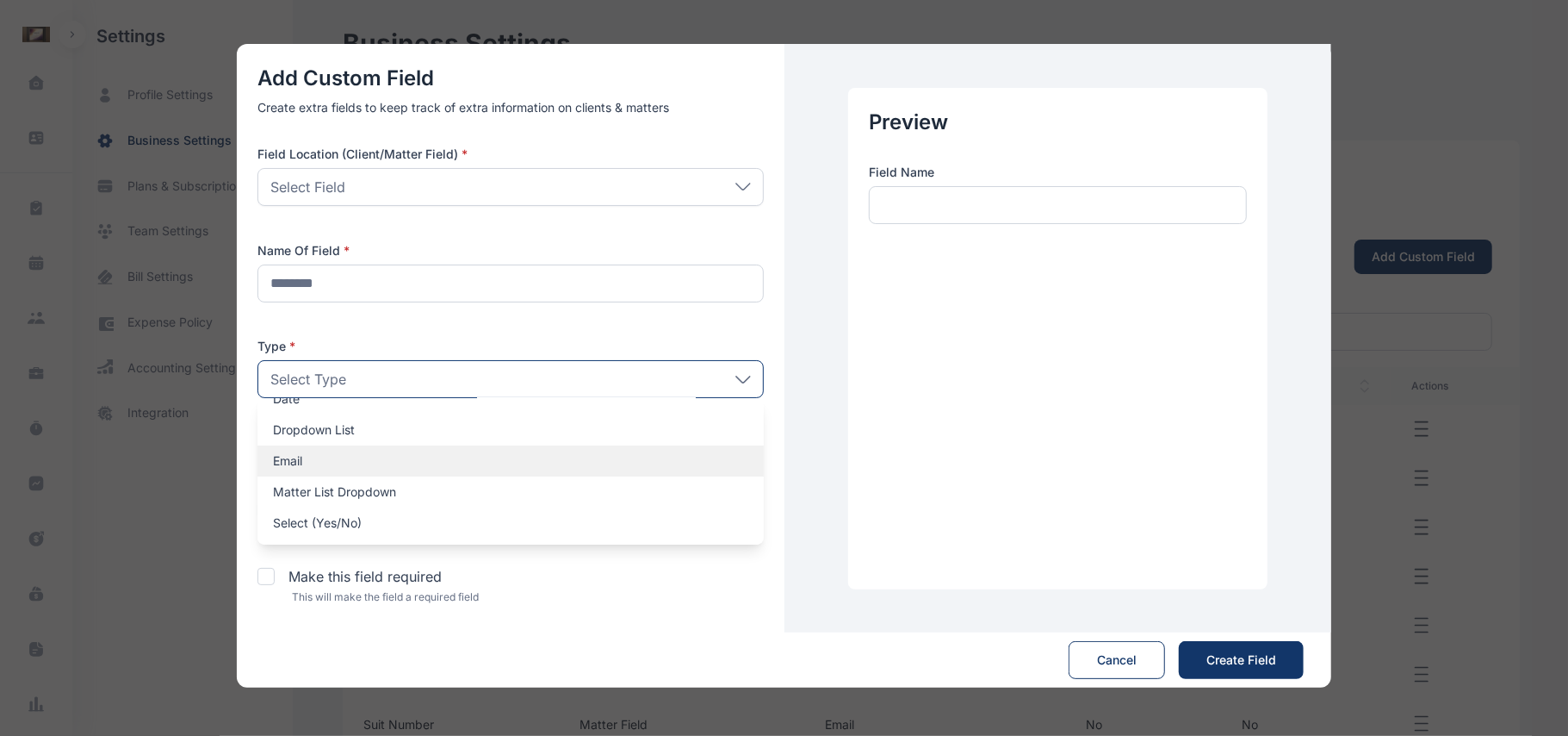
scroll to position [115, 0]
click at [462, 469] on p "Select (Yes/No)" at bounding box center [510, 467] width 476 height 17
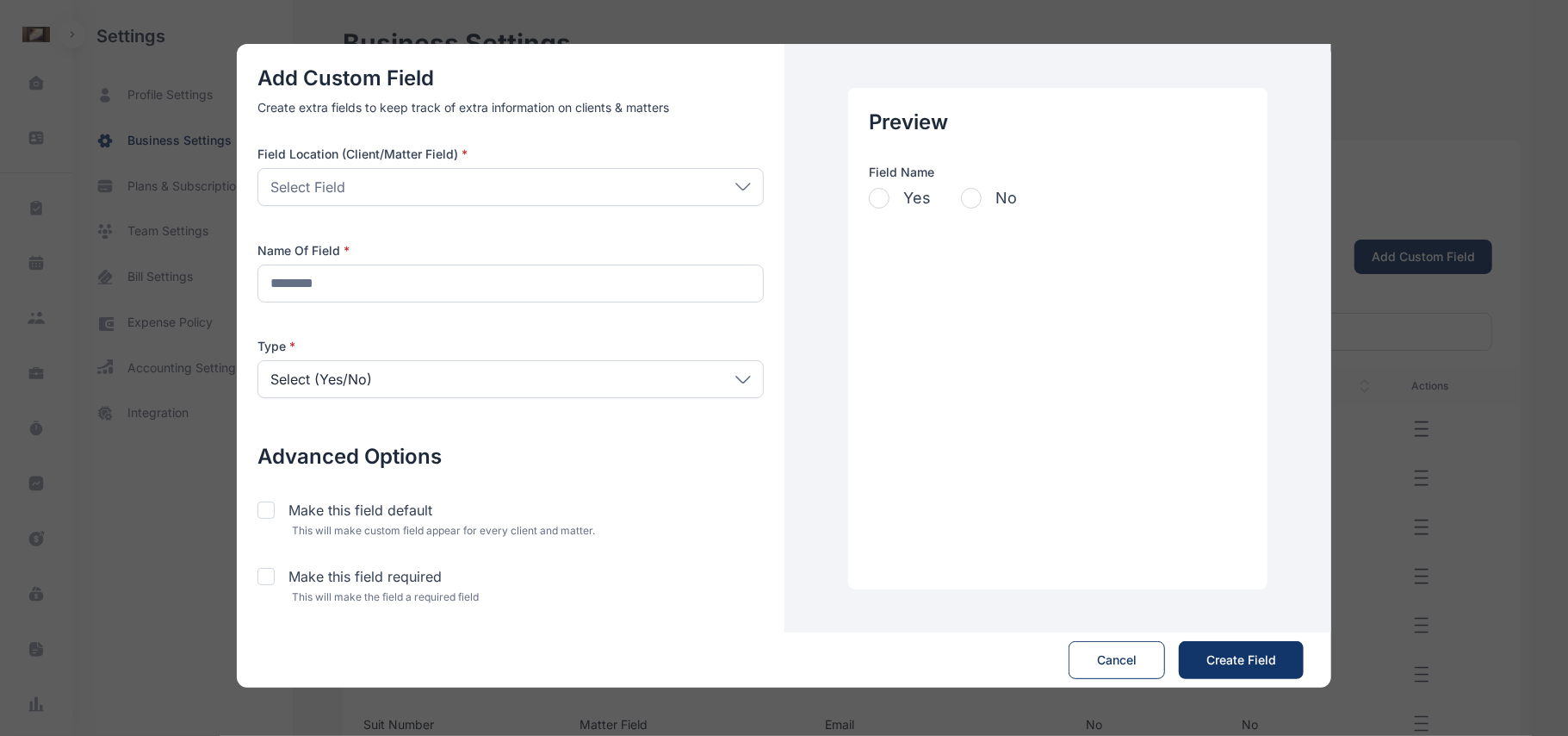
click at [549, 195] on div "Select Field" at bounding box center [510, 187] width 506 height 38
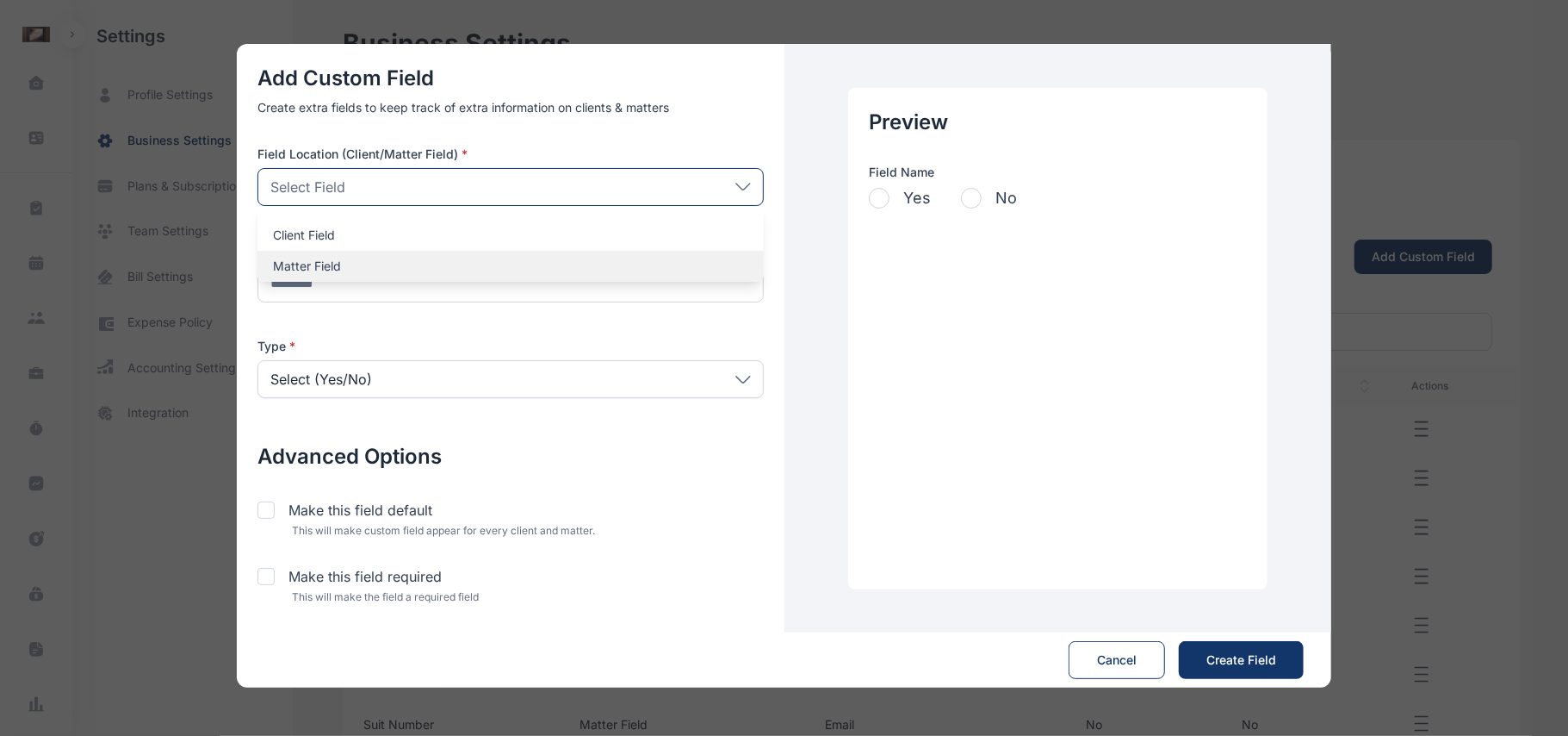
click at [528, 280] on div "Matter Field" at bounding box center [510, 265] width 506 height 31
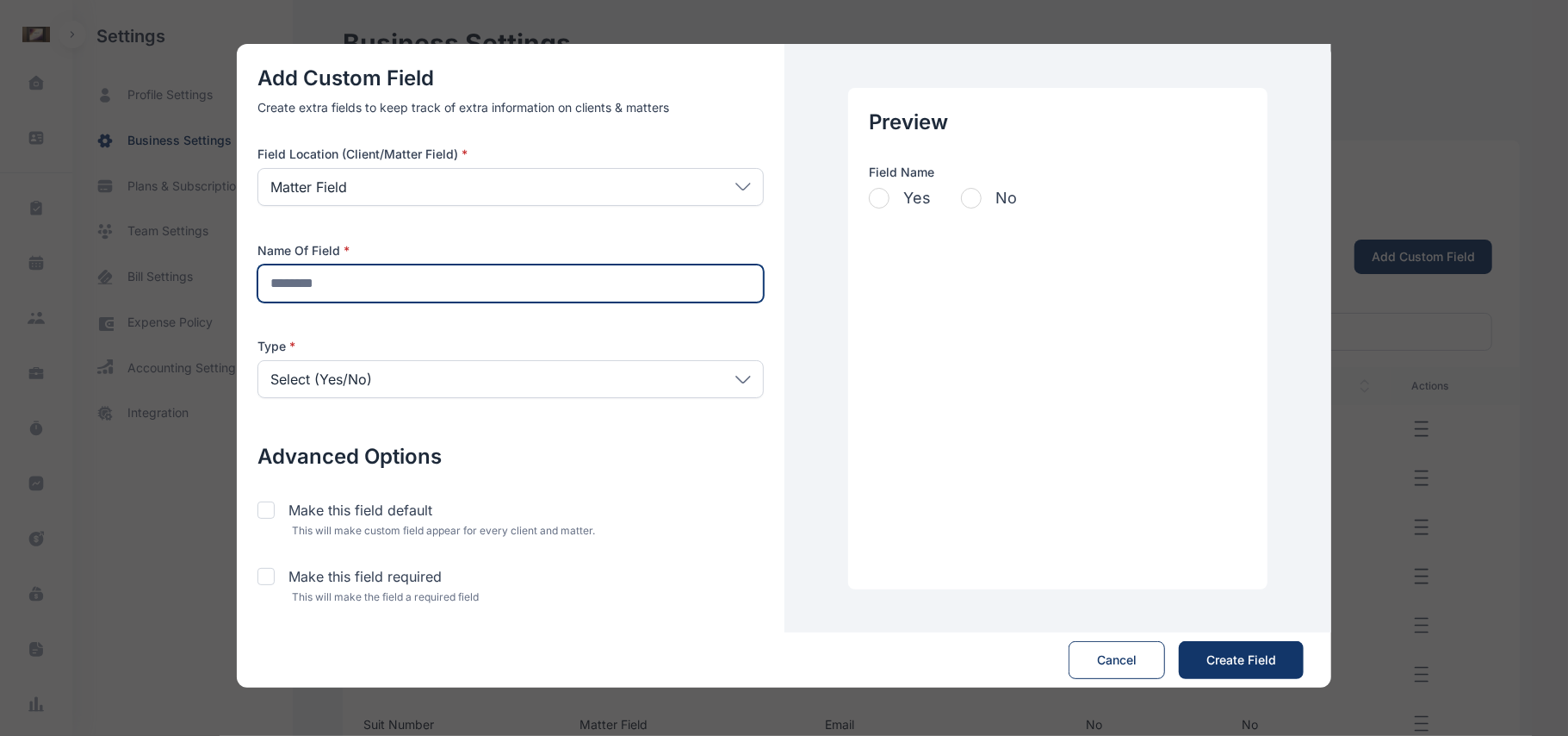
click at [528, 280] on input "text" at bounding box center [510, 283] width 506 height 38
type input "*********"
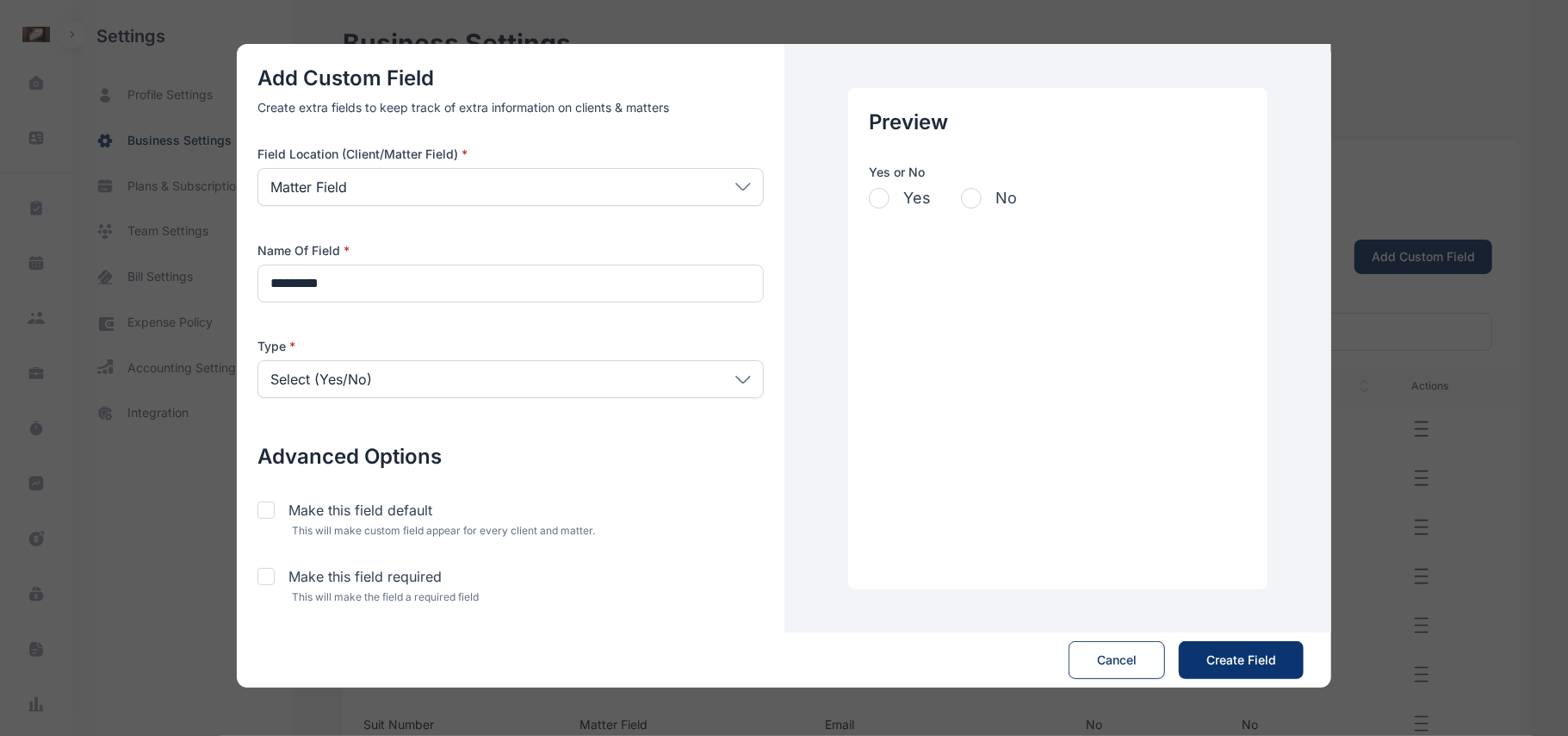
click at [1233, 666] on span "Create Field" at bounding box center [1241, 659] width 70 height 17
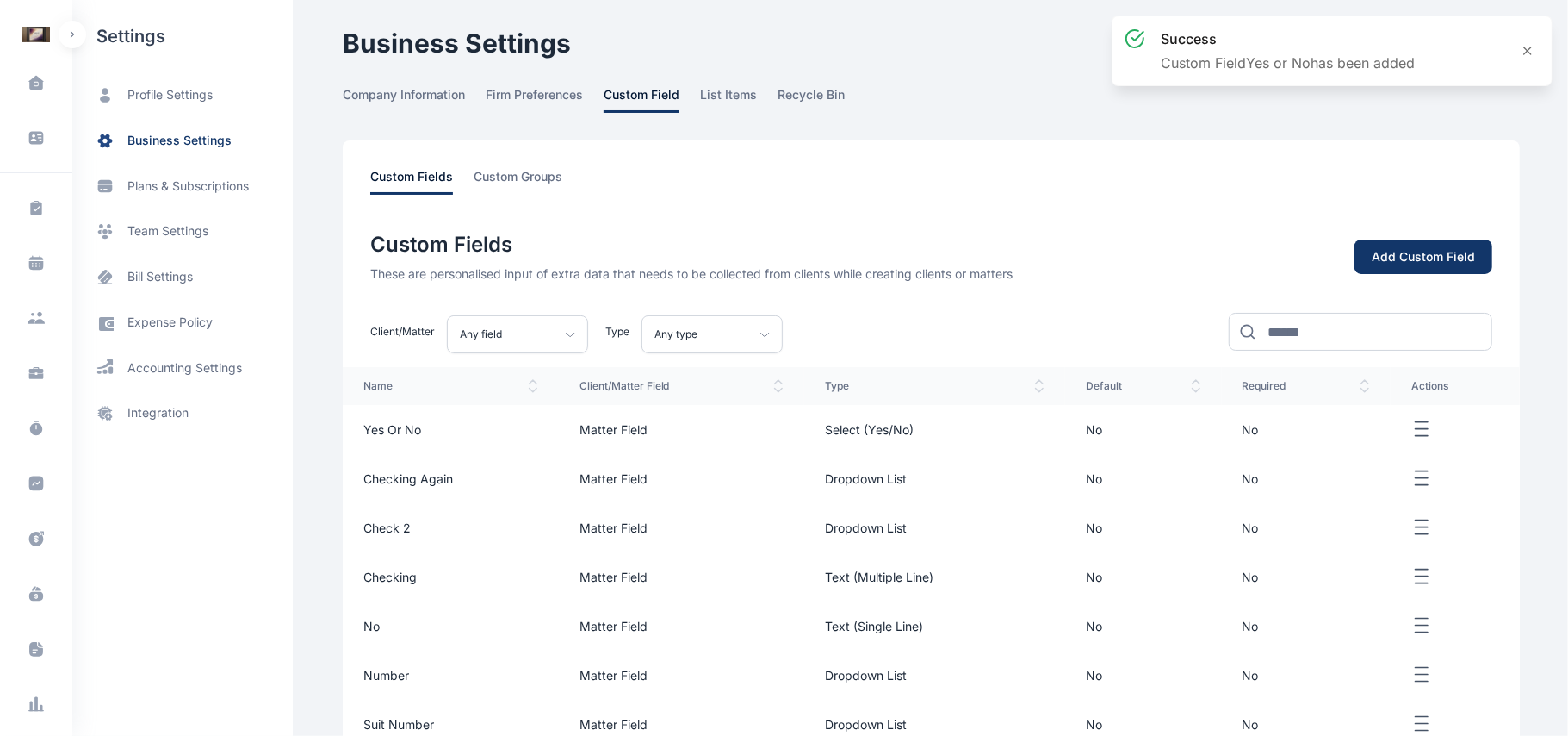
click at [1413, 262] on div "Add Custom Field" at bounding box center [1423, 256] width 103 height 17
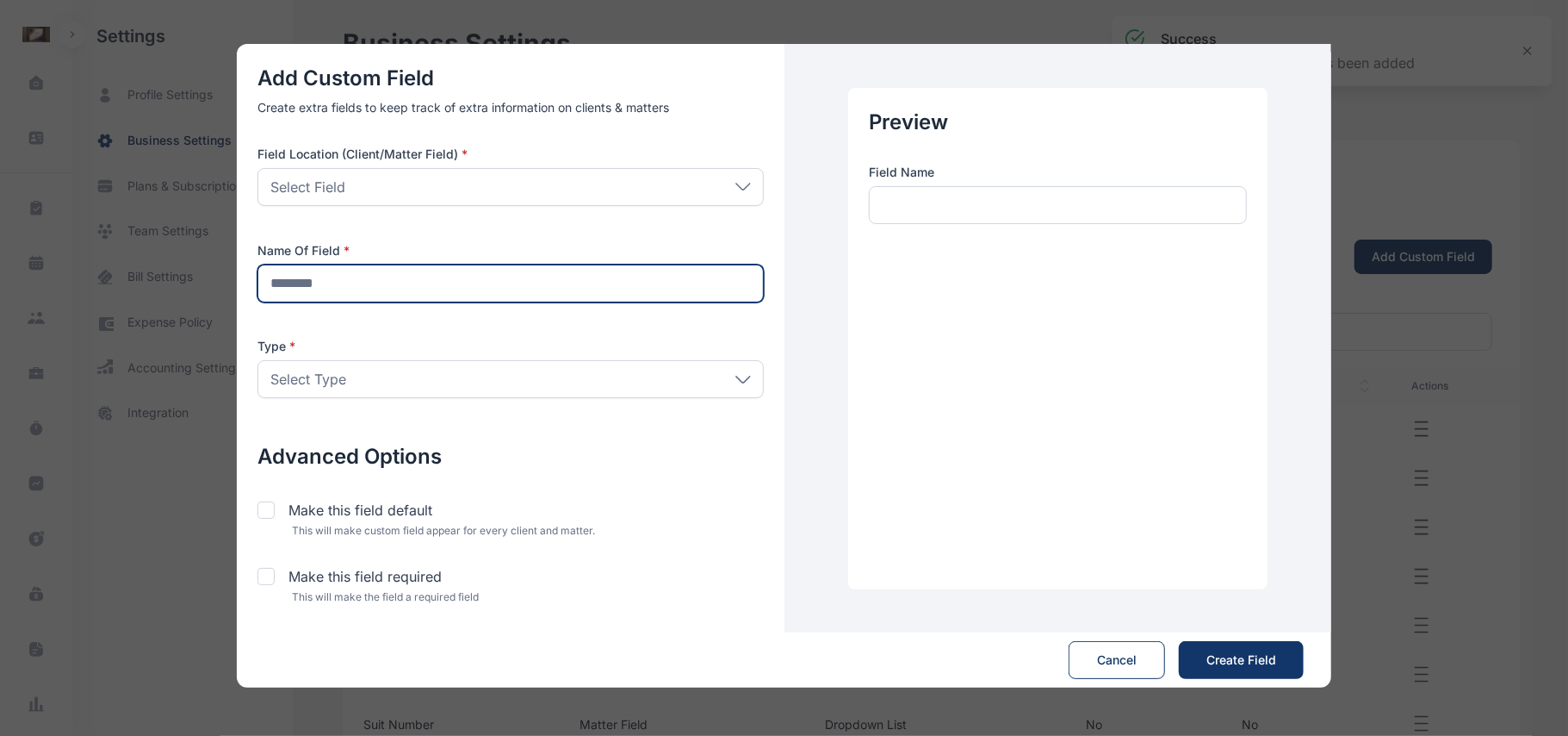
click at [596, 274] on input "text" at bounding box center [510, 283] width 506 height 38
type input "********"
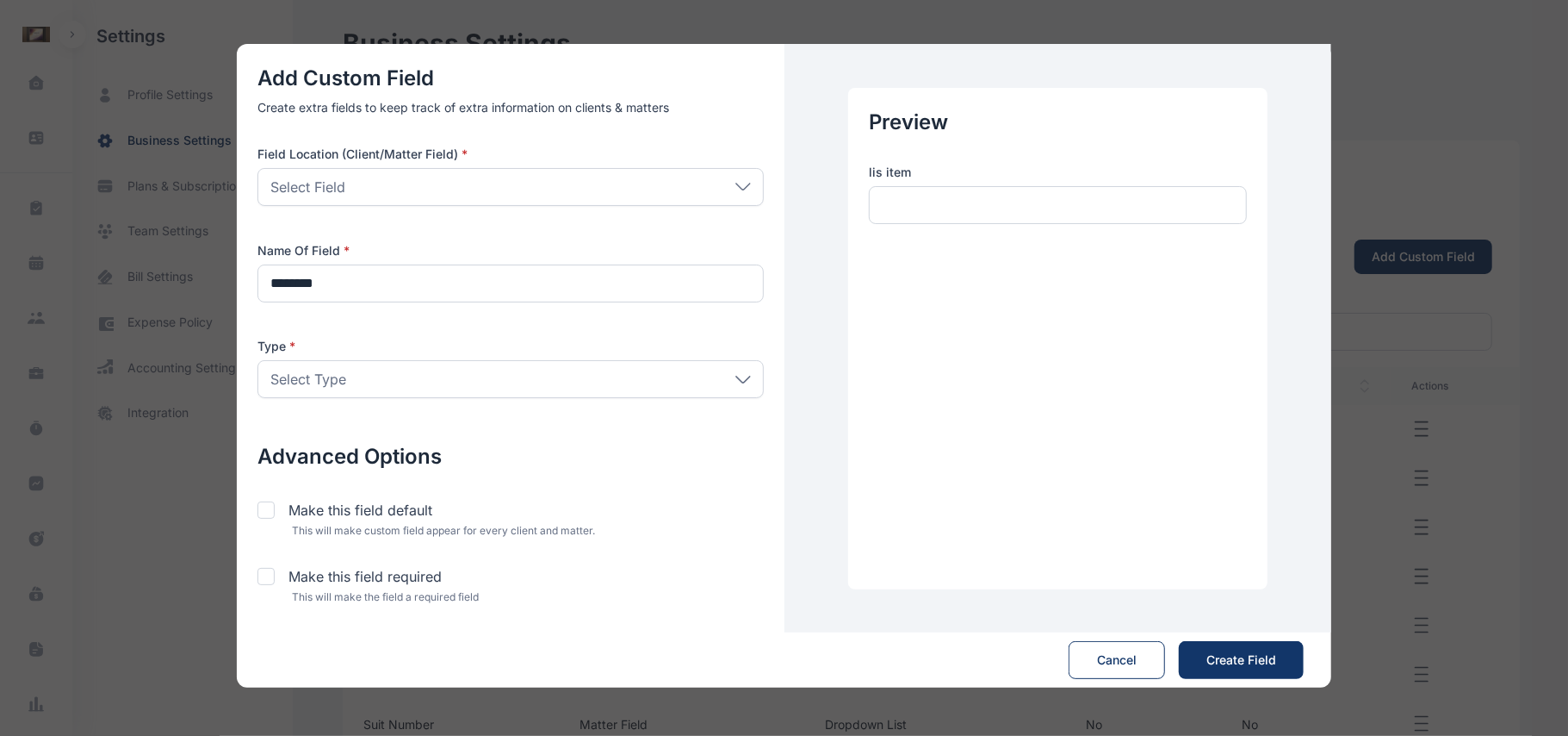
click at [586, 183] on div "Select Field" at bounding box center [510, 187] width 506 height 38
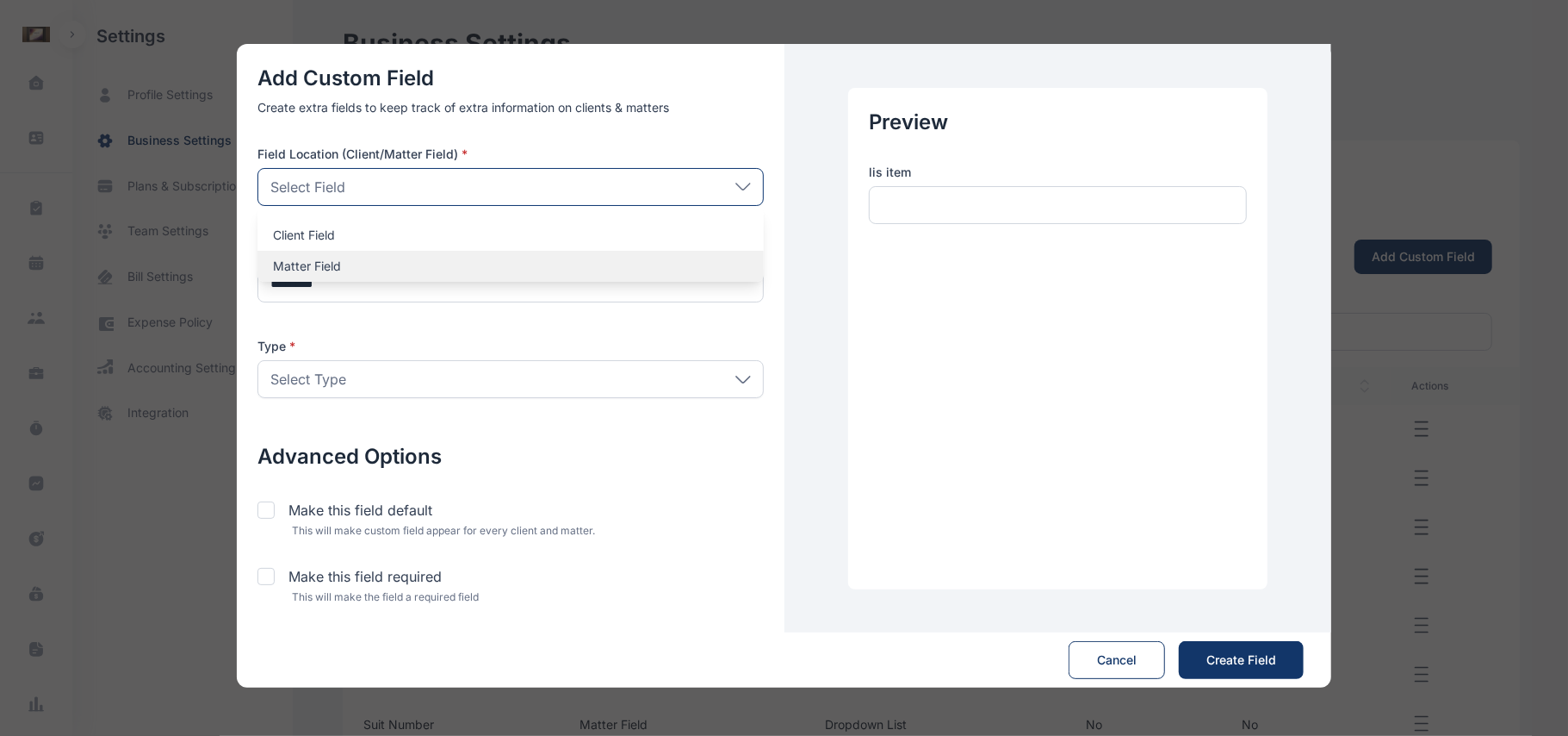
click at [545, 260] on p "Matter Field" at bounding box center [510, 265] width 476 height 17
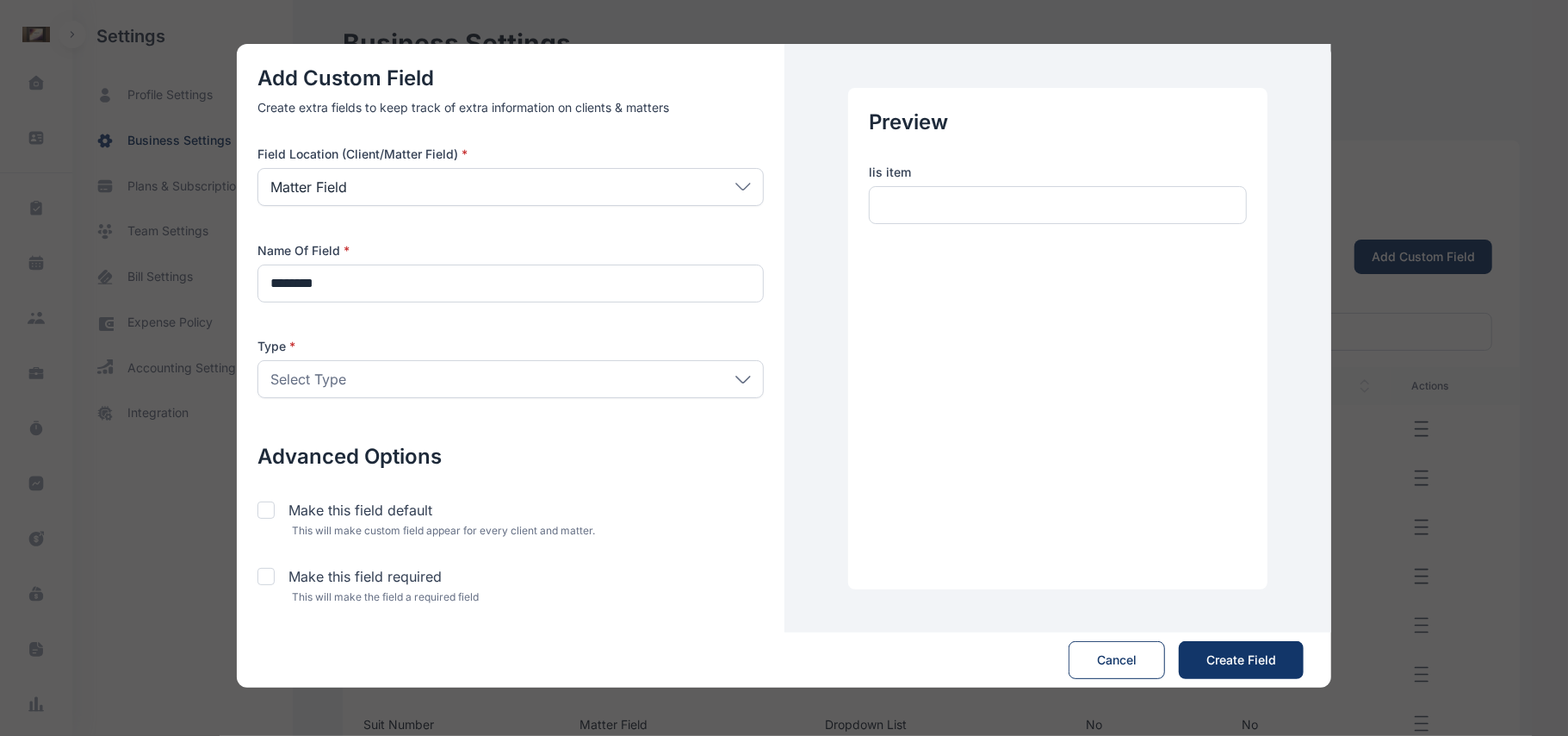
click at [531, 384] on div "Select Type" at bounding box center [510, 379] width 506 height 38
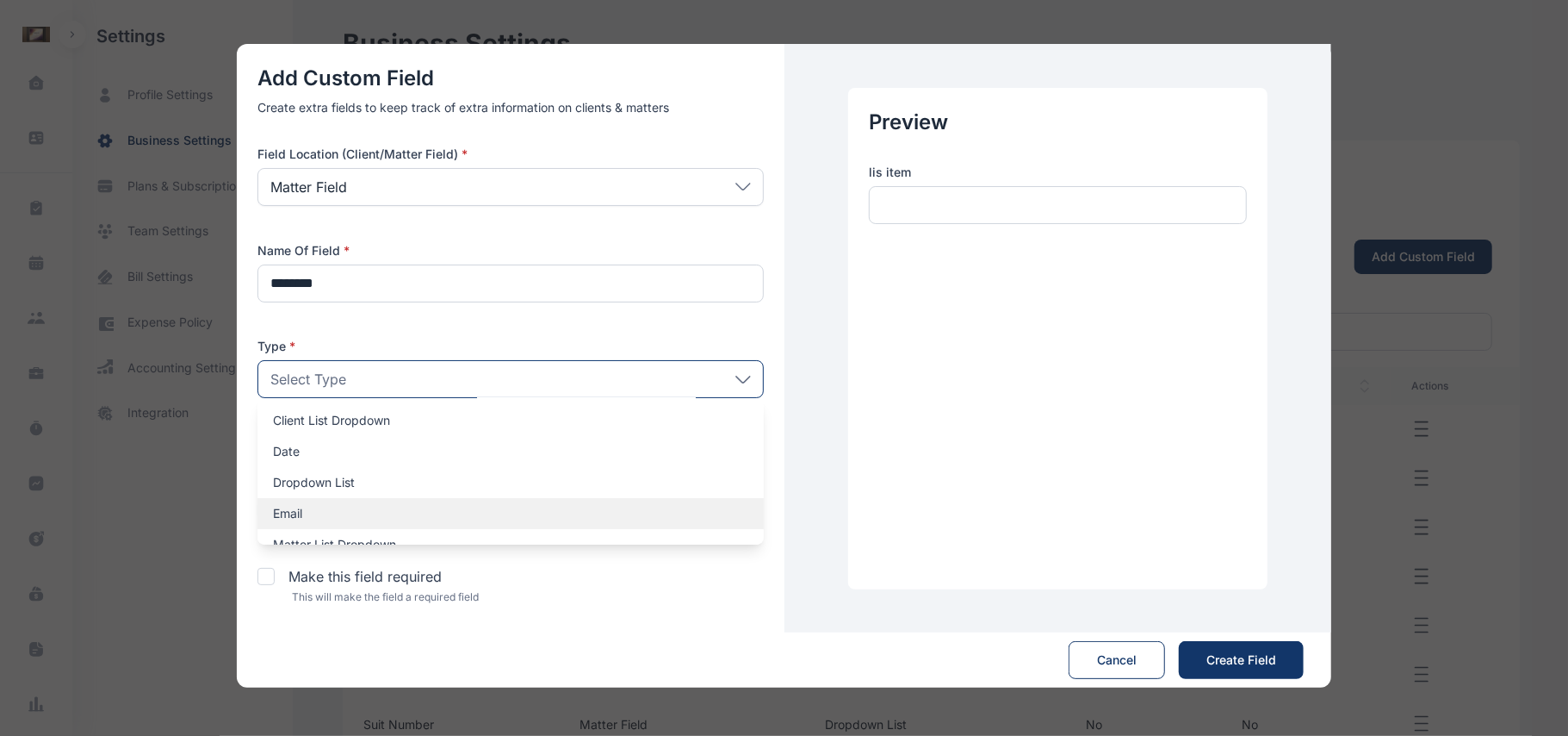
scroll to position [0, 0]
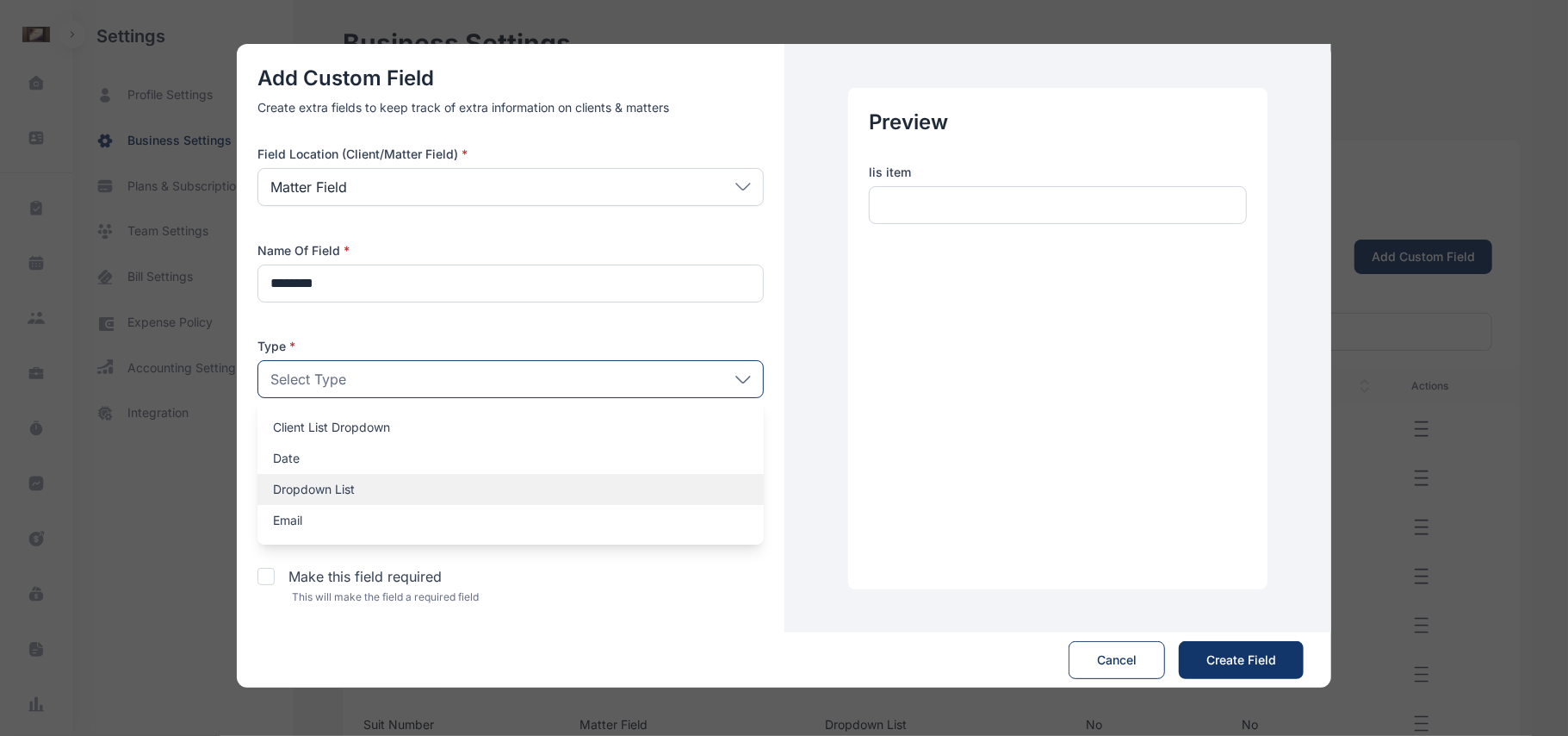
click at [360, 494] on p "Dropdown List" at bounding box center [510, 489] width 476 height 17
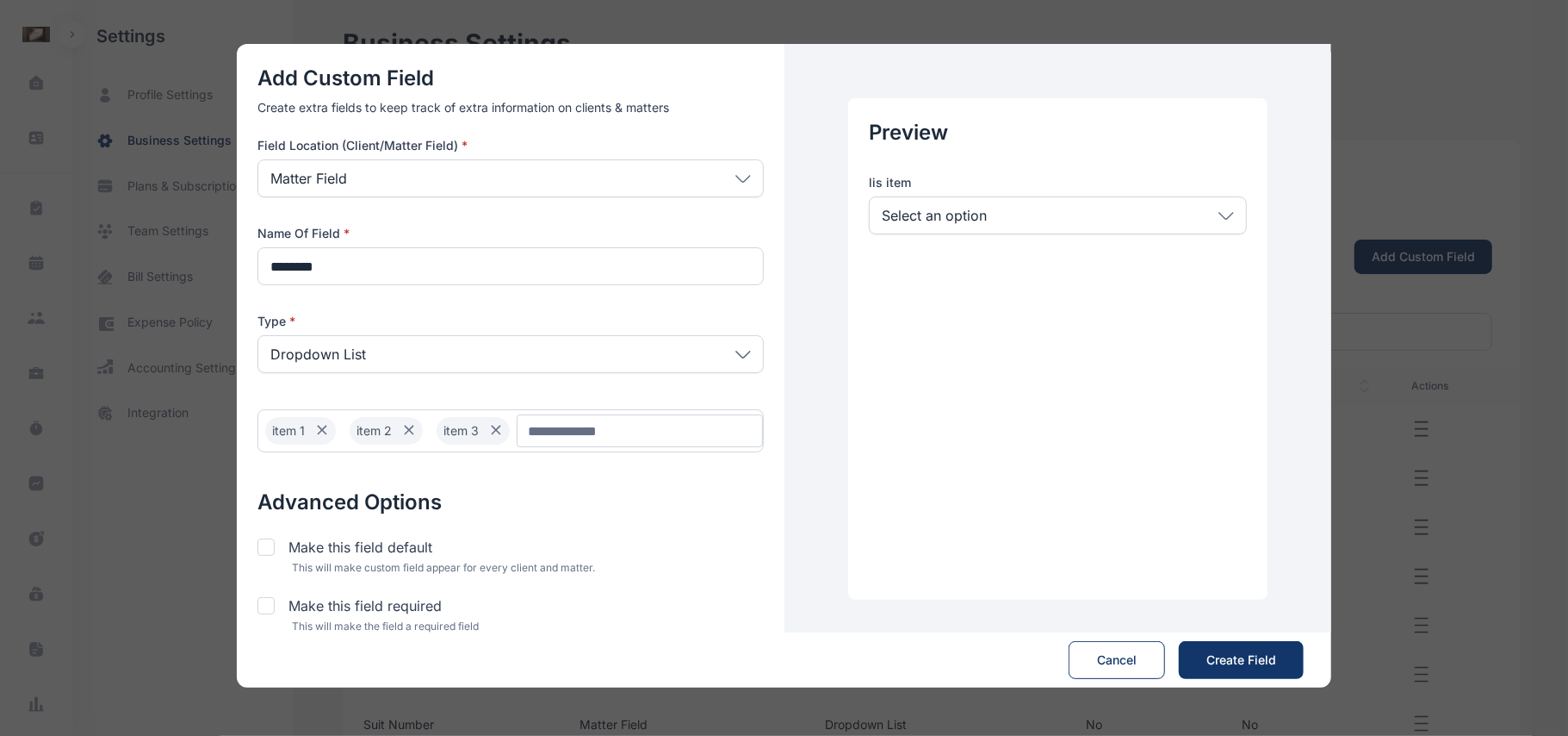
click at [1138, 217] on div "Select an option" at bounding box center [1058, 216] width 378 height 38
drag, startPoint x: 1238, startPoint y: 684, endPoint x: 1251, endPoint y: 664, distance: 23.9
click at [1251, 664] on div "Cancel Create Field Save" at bounding box center [783, 660] width 1094 height 55
click at [1251, 664] on span "Create Field" at bounding box center [1241, 659] width 70 height 17
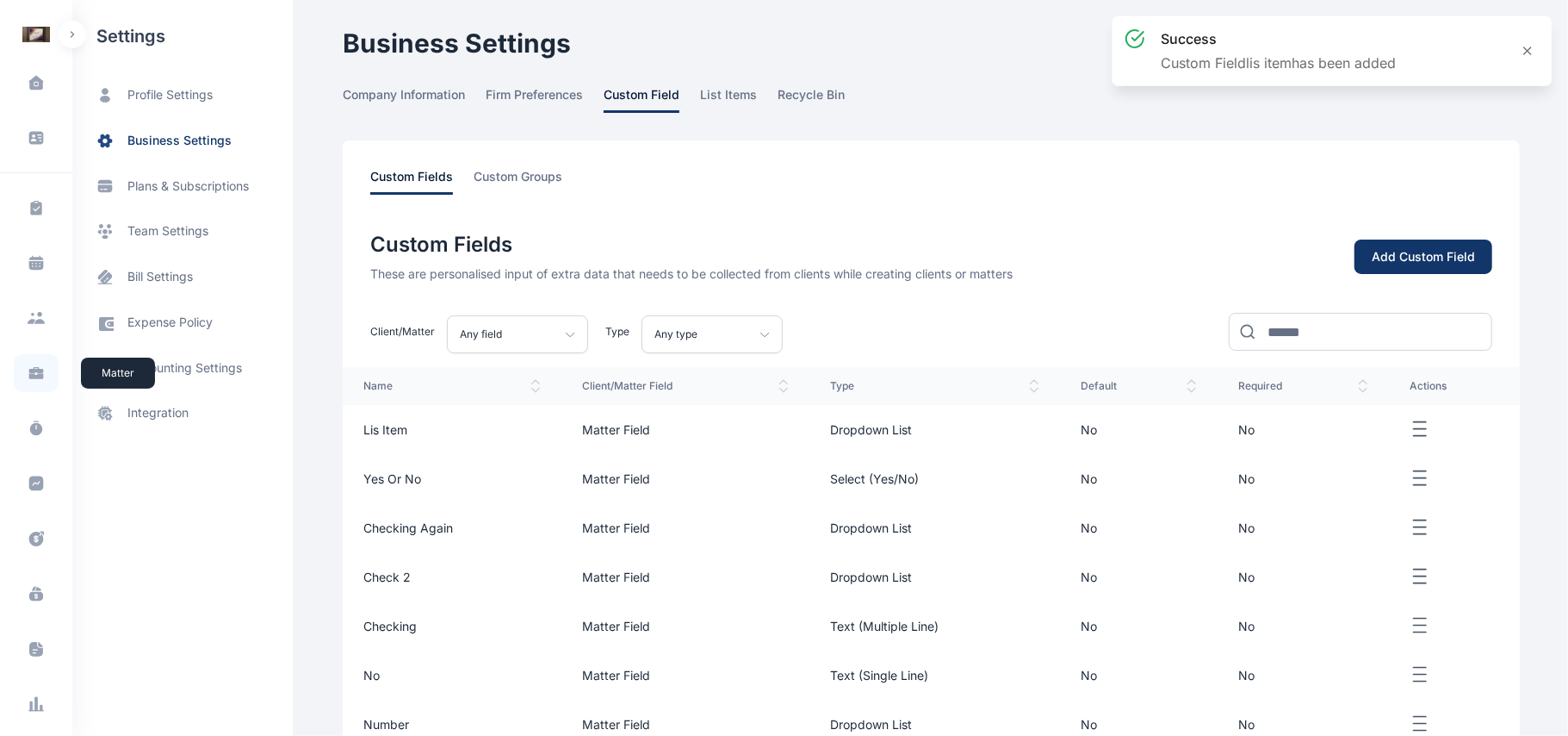
click at [33, 384] on span at bounding box center [36, 373] width 44 height 38
click at [40, 369] on icon at bounding box center [36, 372] width 17 height 17
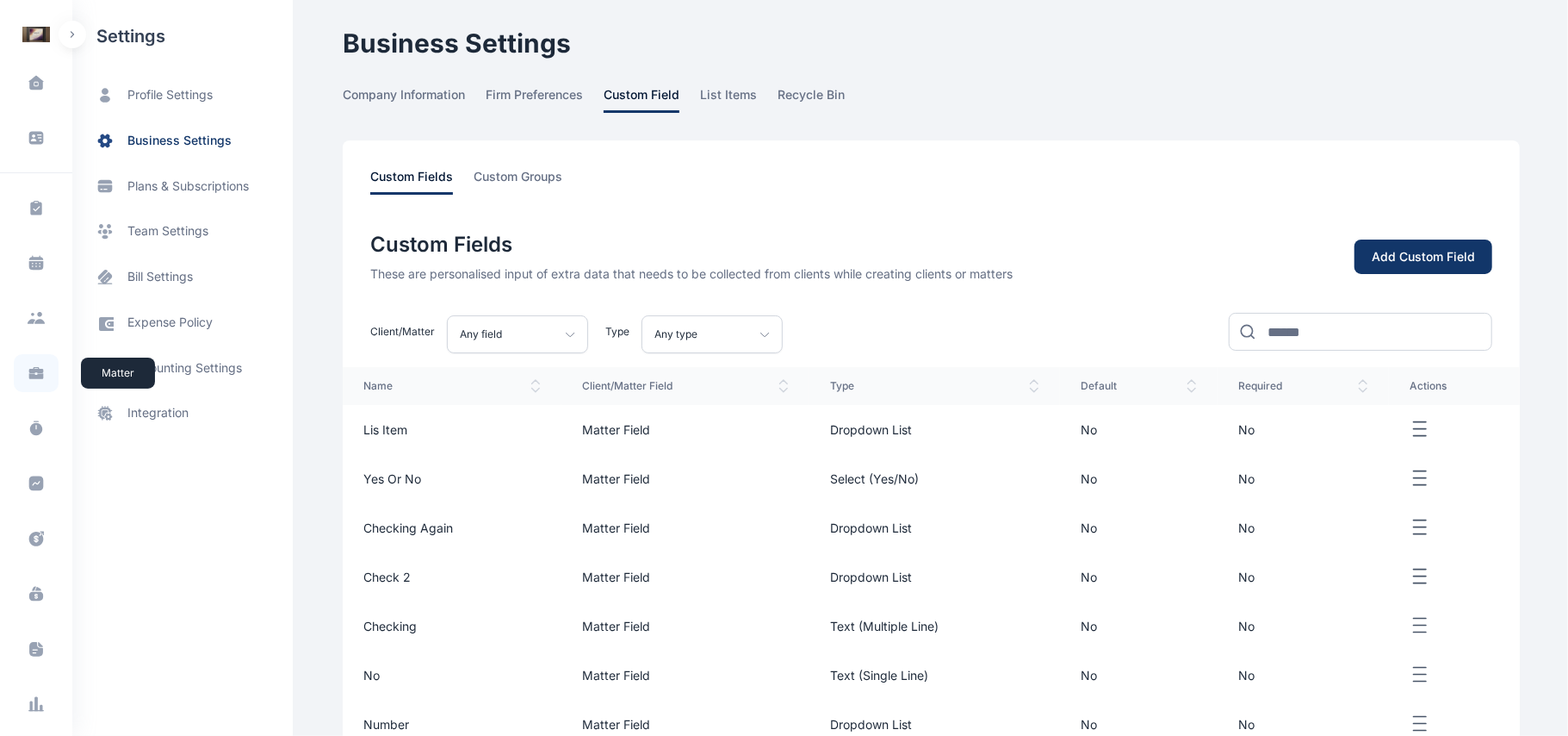
click at [40, 369] on icon at bounding box center [36, 372] width 17 height 17
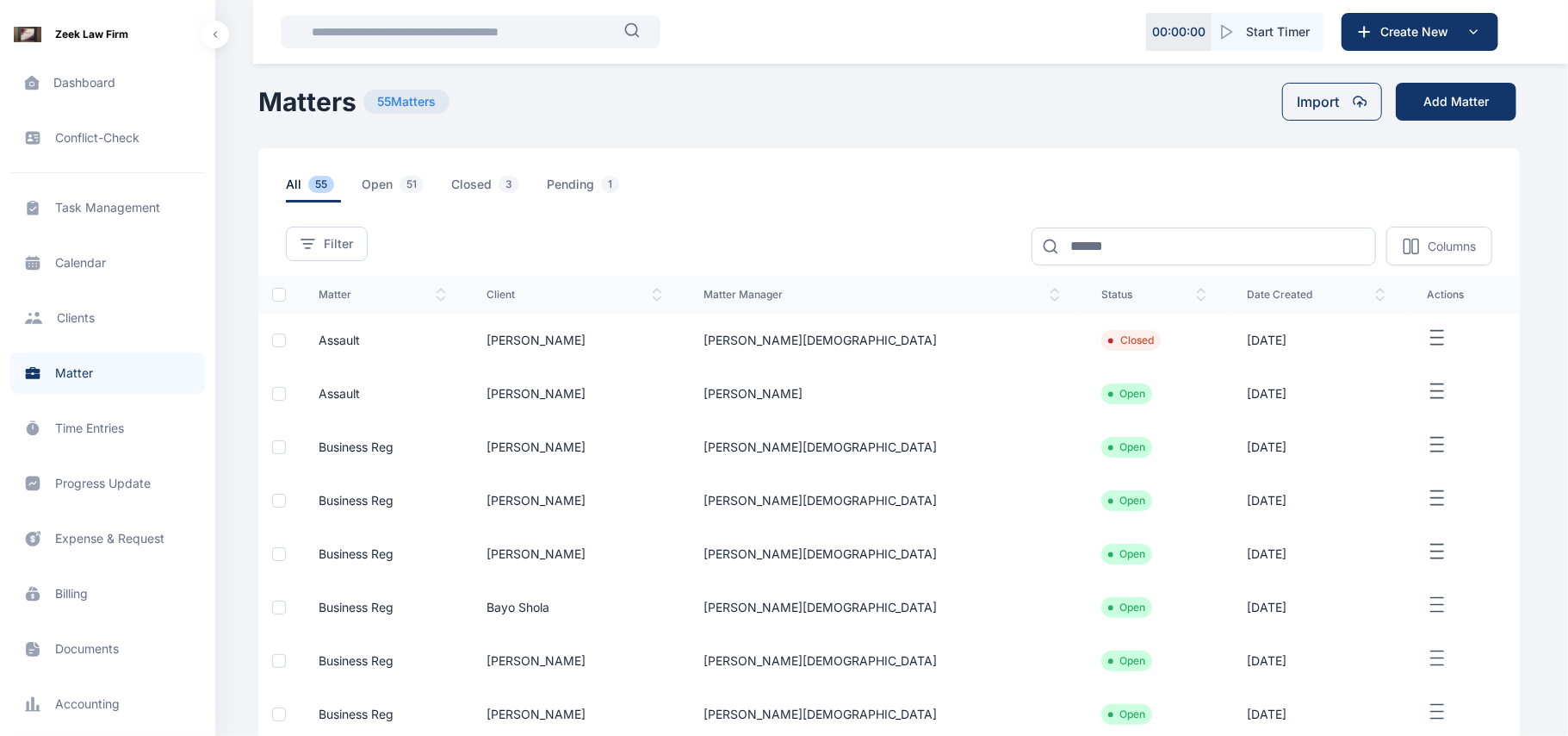
click at [360, 390] on span "Assault" at bounding box center [339, 393] width 42 height 15
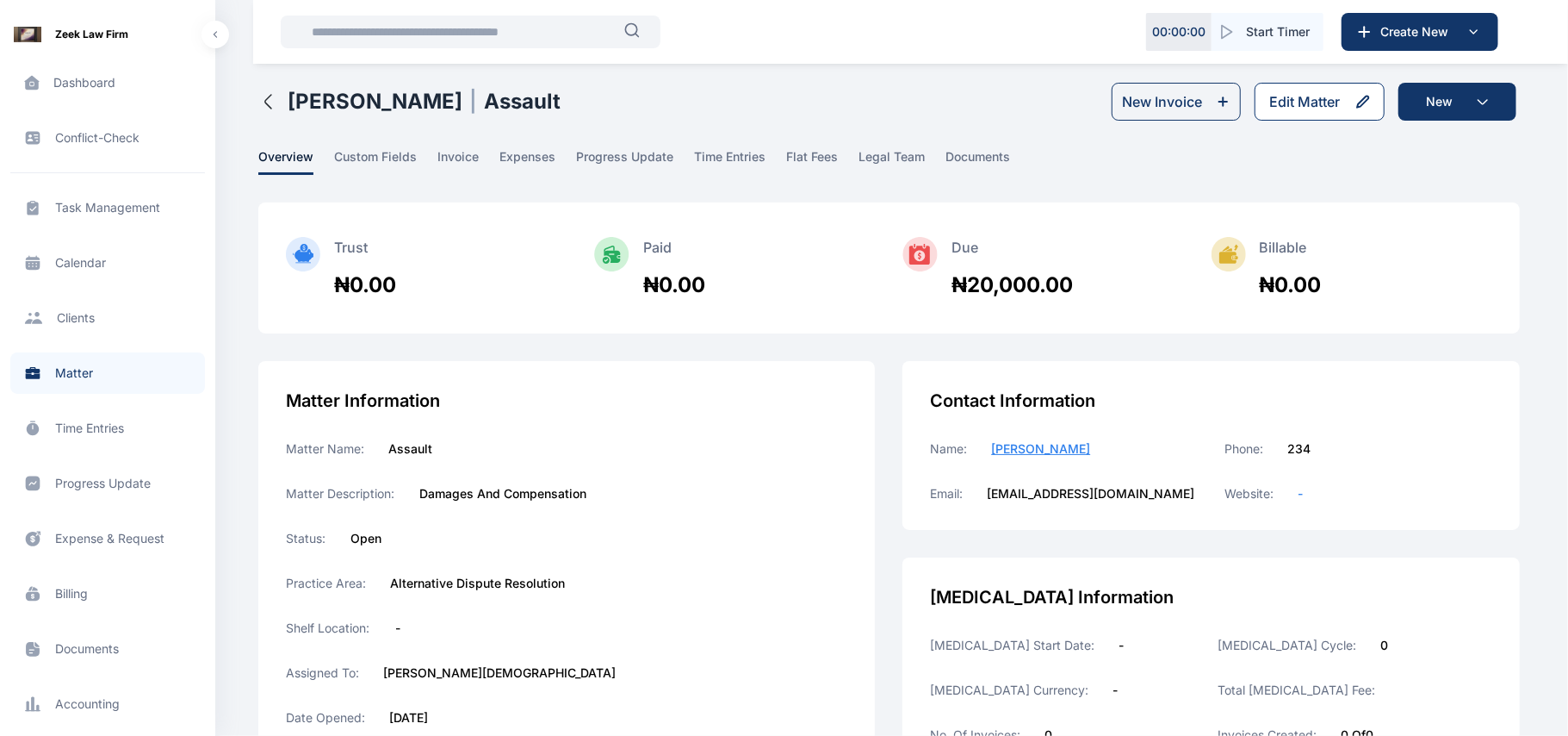
click at [1313, 103] on div "Edit Matter" at bounding box center [1304, 101] width 70 height 21
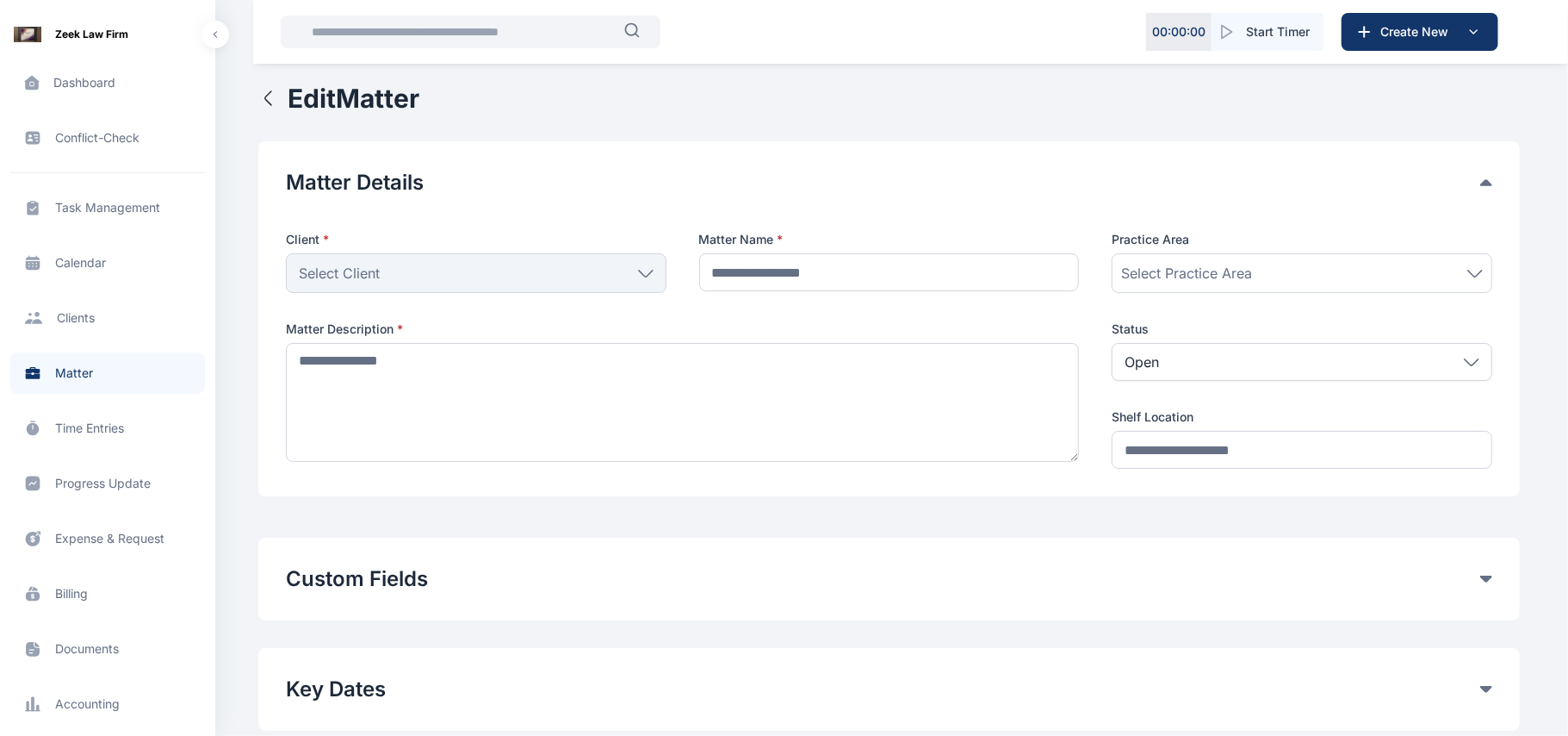
type input "*******"
type textarea "**********"
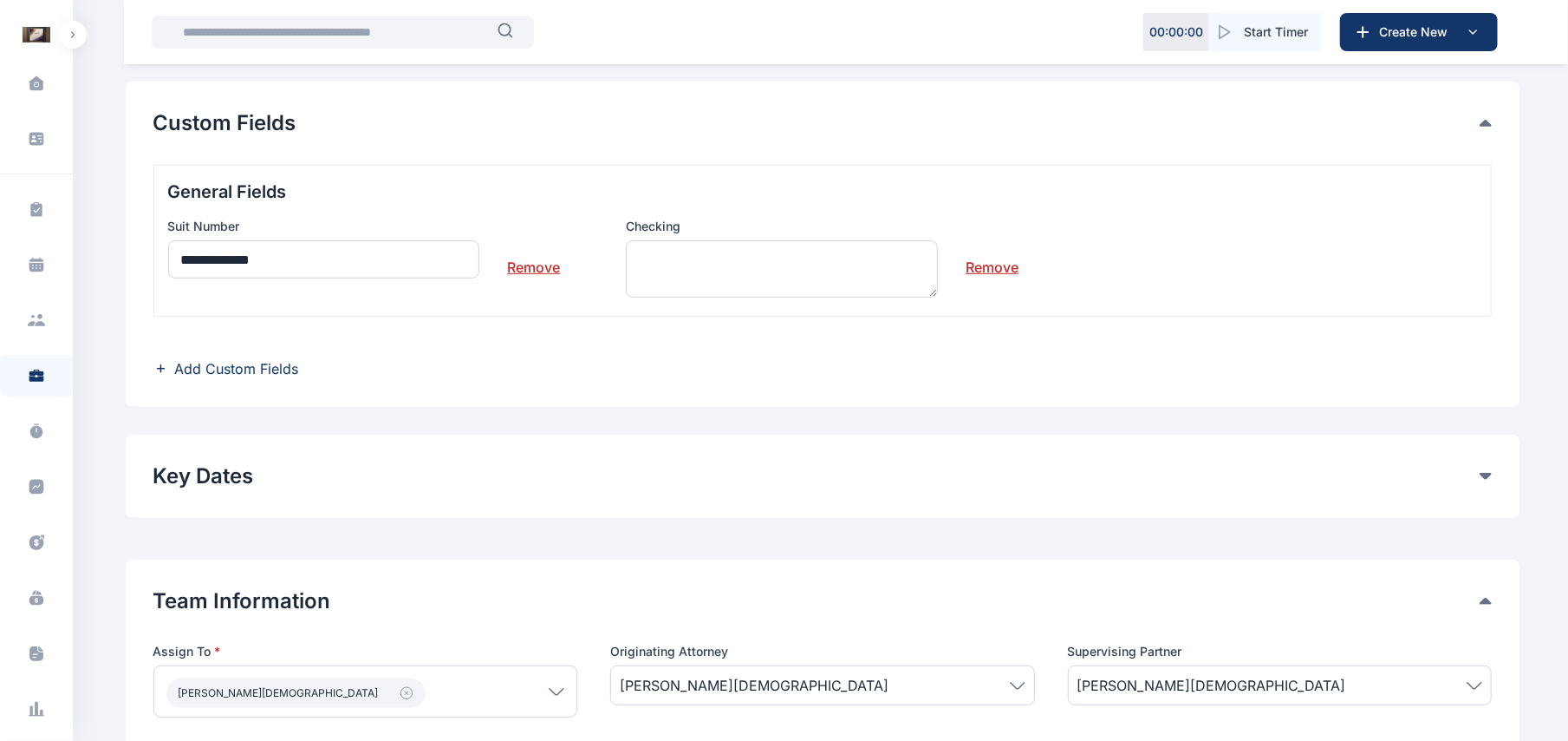
scroll to position [442, 0]
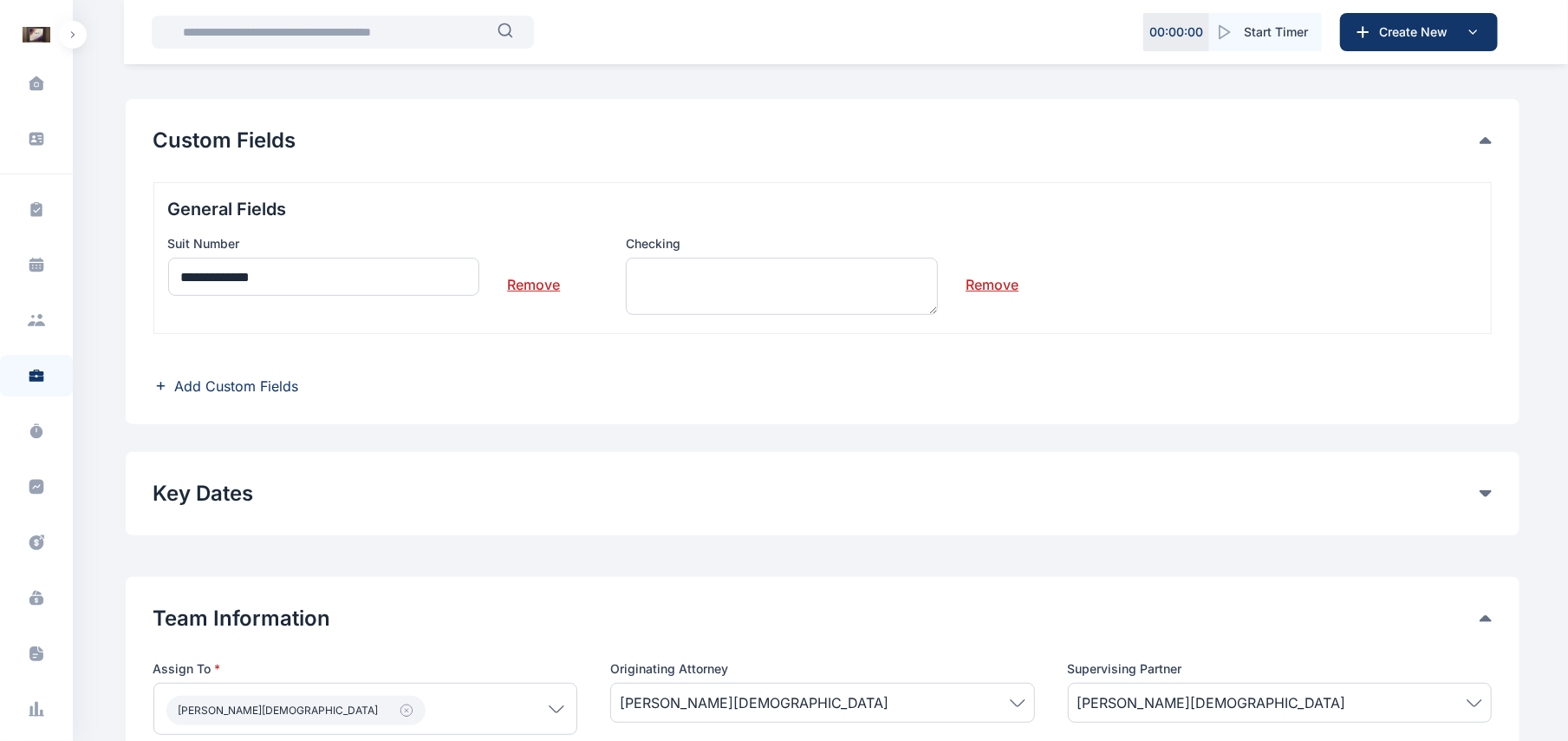
click at [997, 290] on link "Remove" at bounding box center [992, 277] width 53 height 35
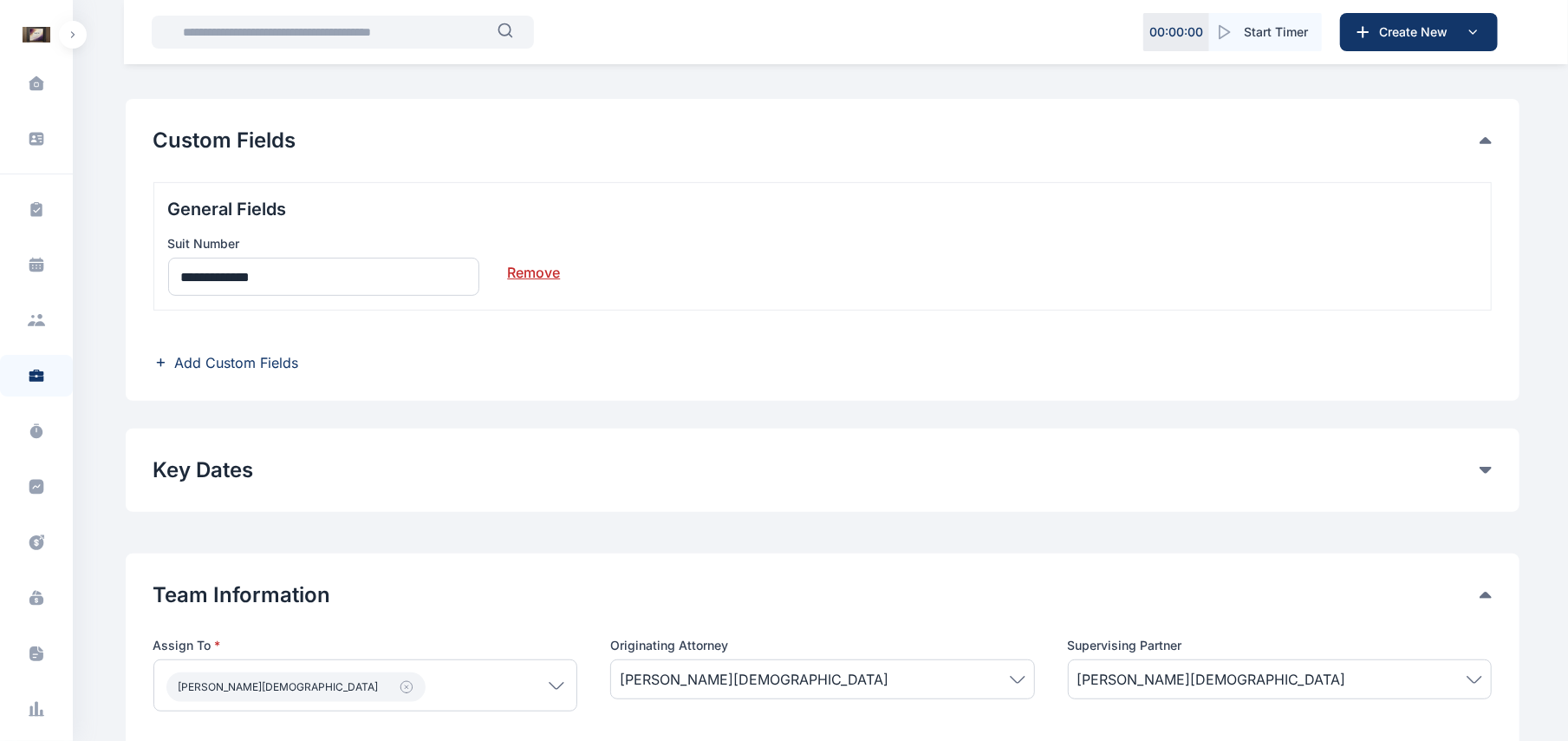
click at [547, 274] on link "Remove" at bounding box center [533, 265] width 53 height 35
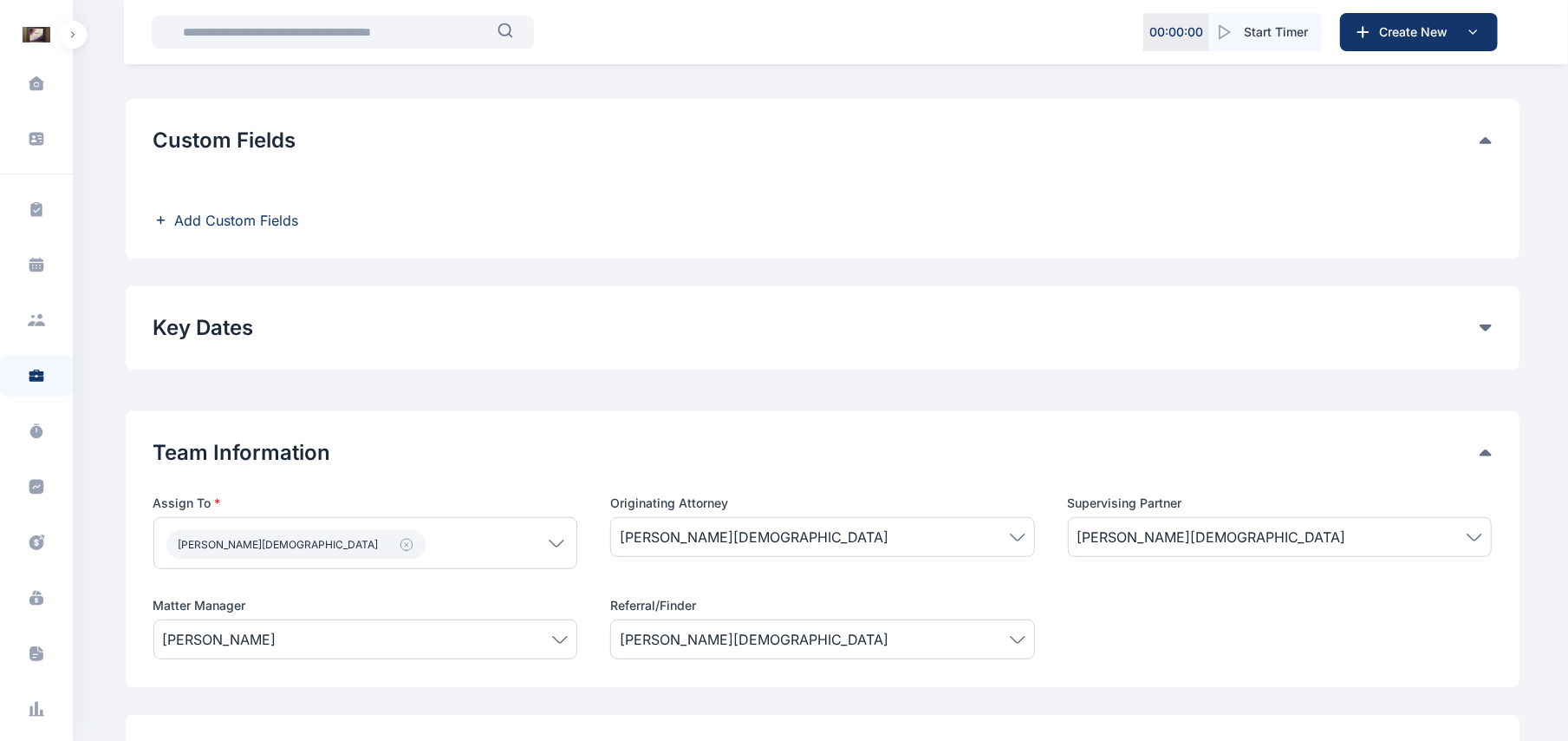
click at [254, 229] on span "Add Custom Fields" at bounding box center [237, 220] width 124 height 21
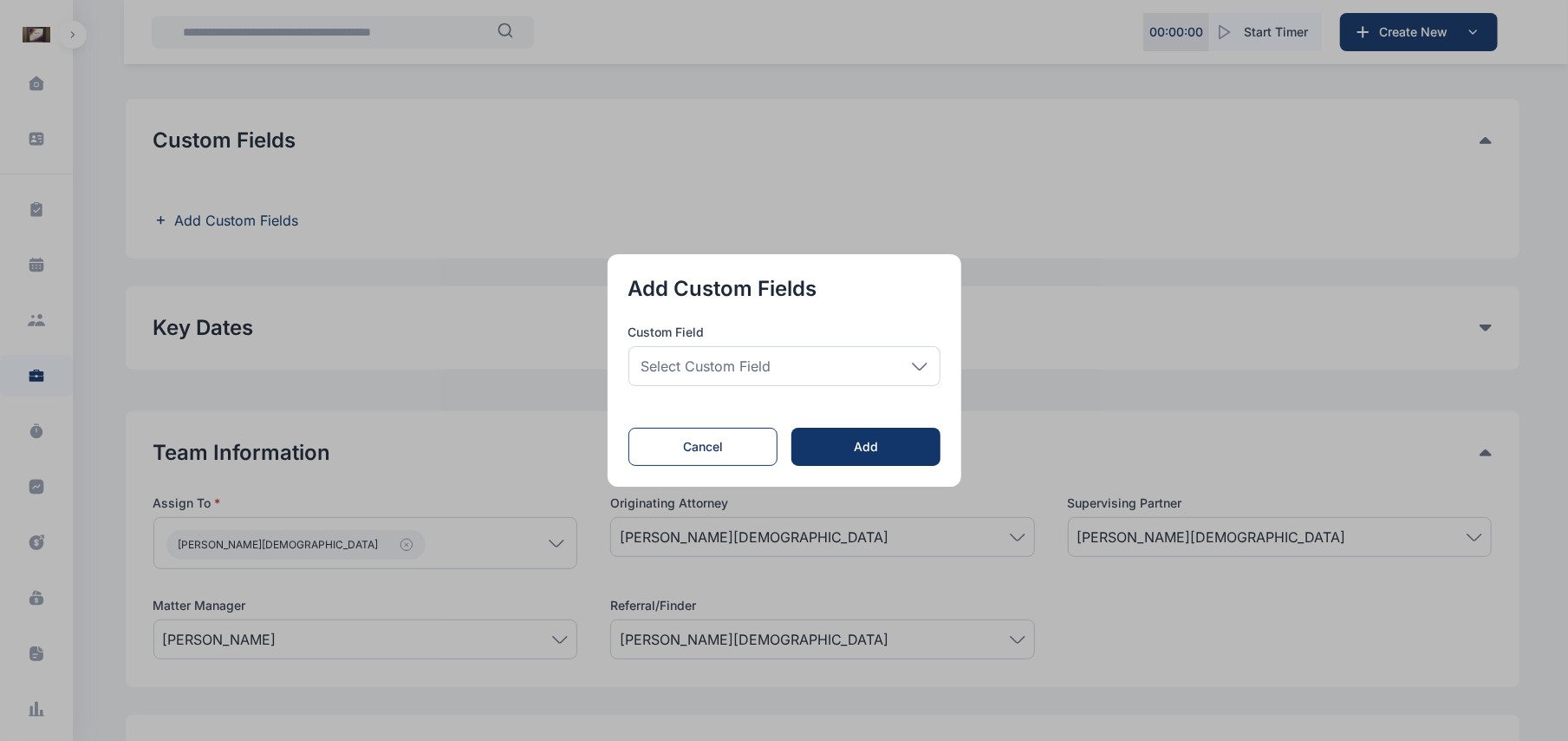
click at [832, 348] on div "Select Custom Field" at bounding box center [784, 366] width 312 height 40
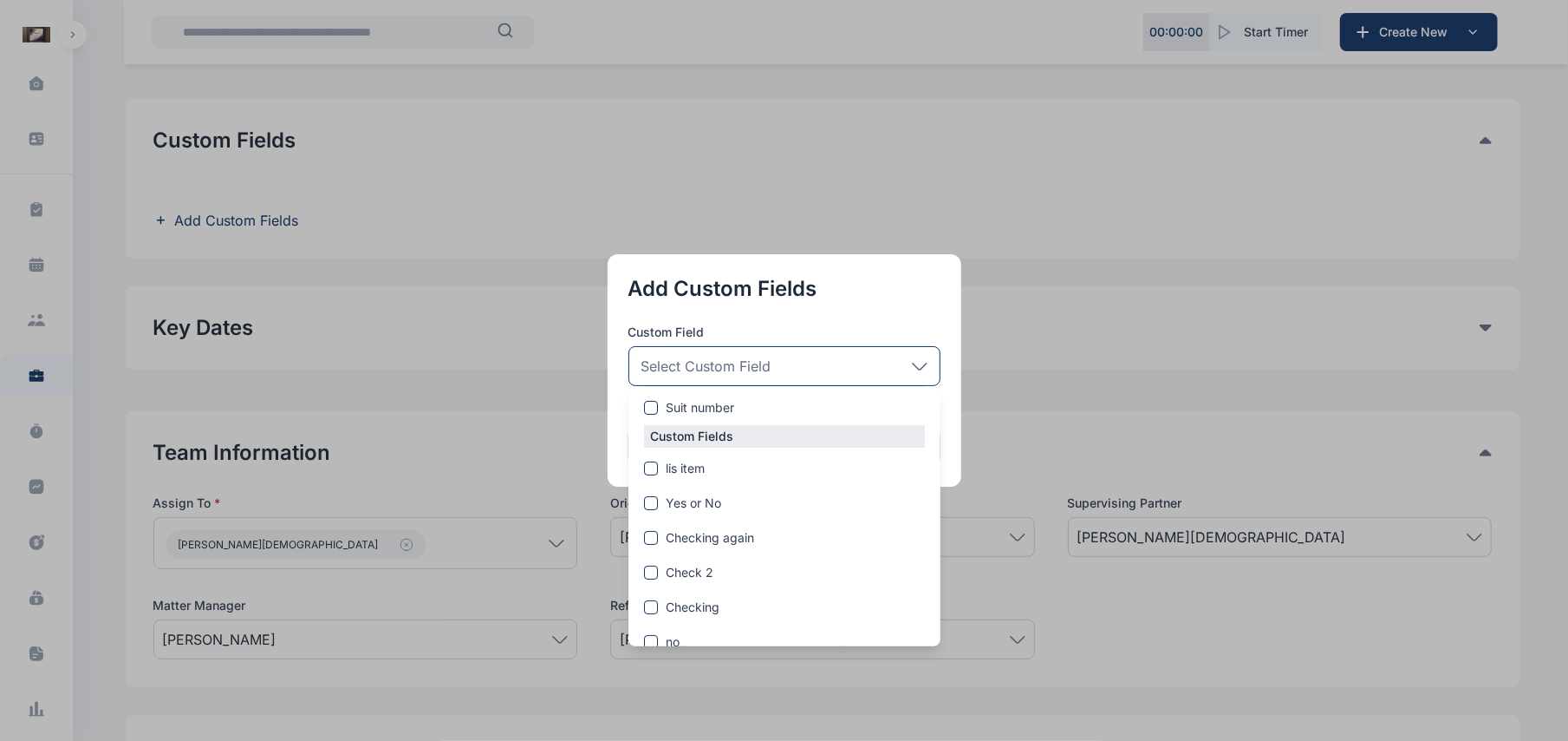
scroll to position [96, 0]
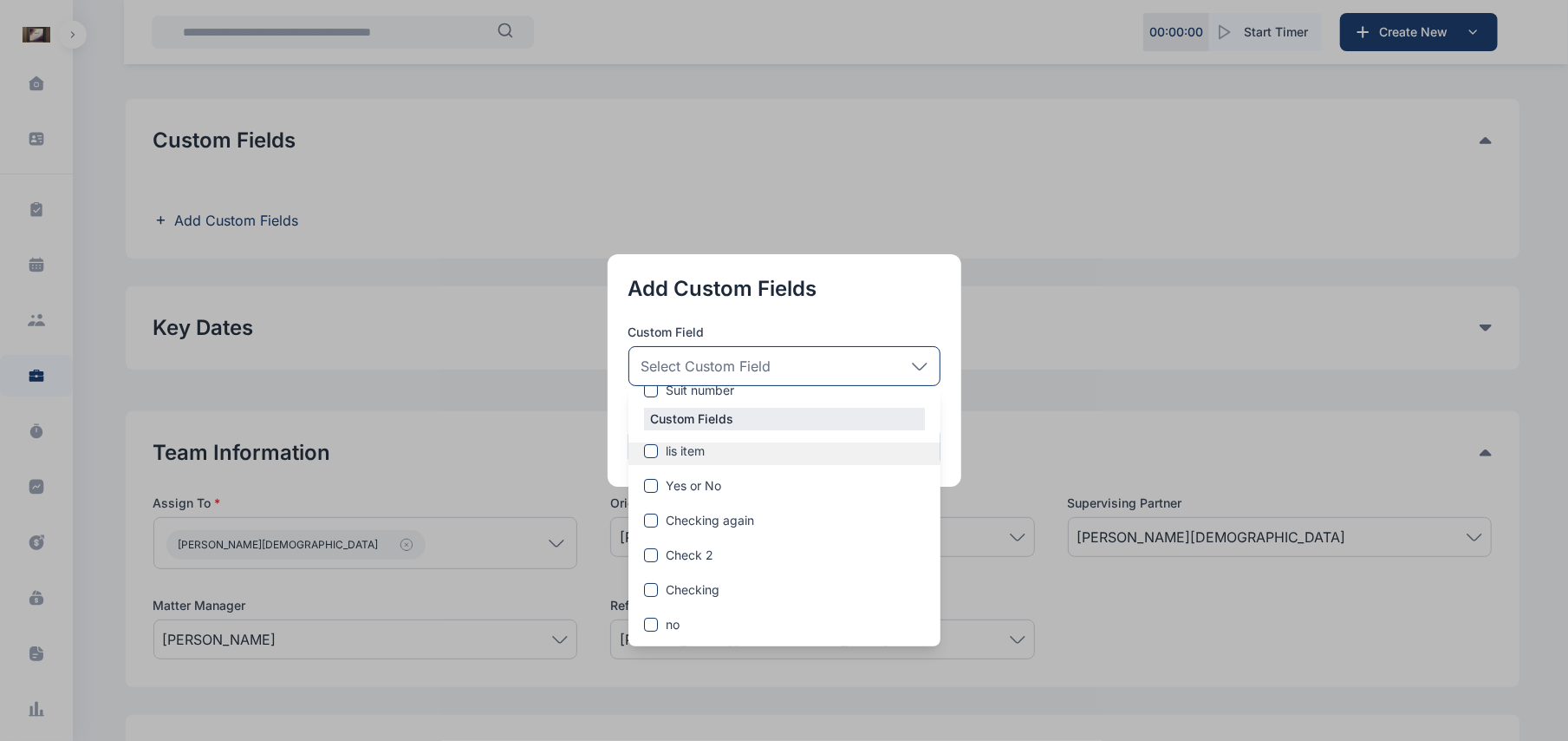
click at [657, 451] on span at bounding box center [651, 451] width 14 height 14
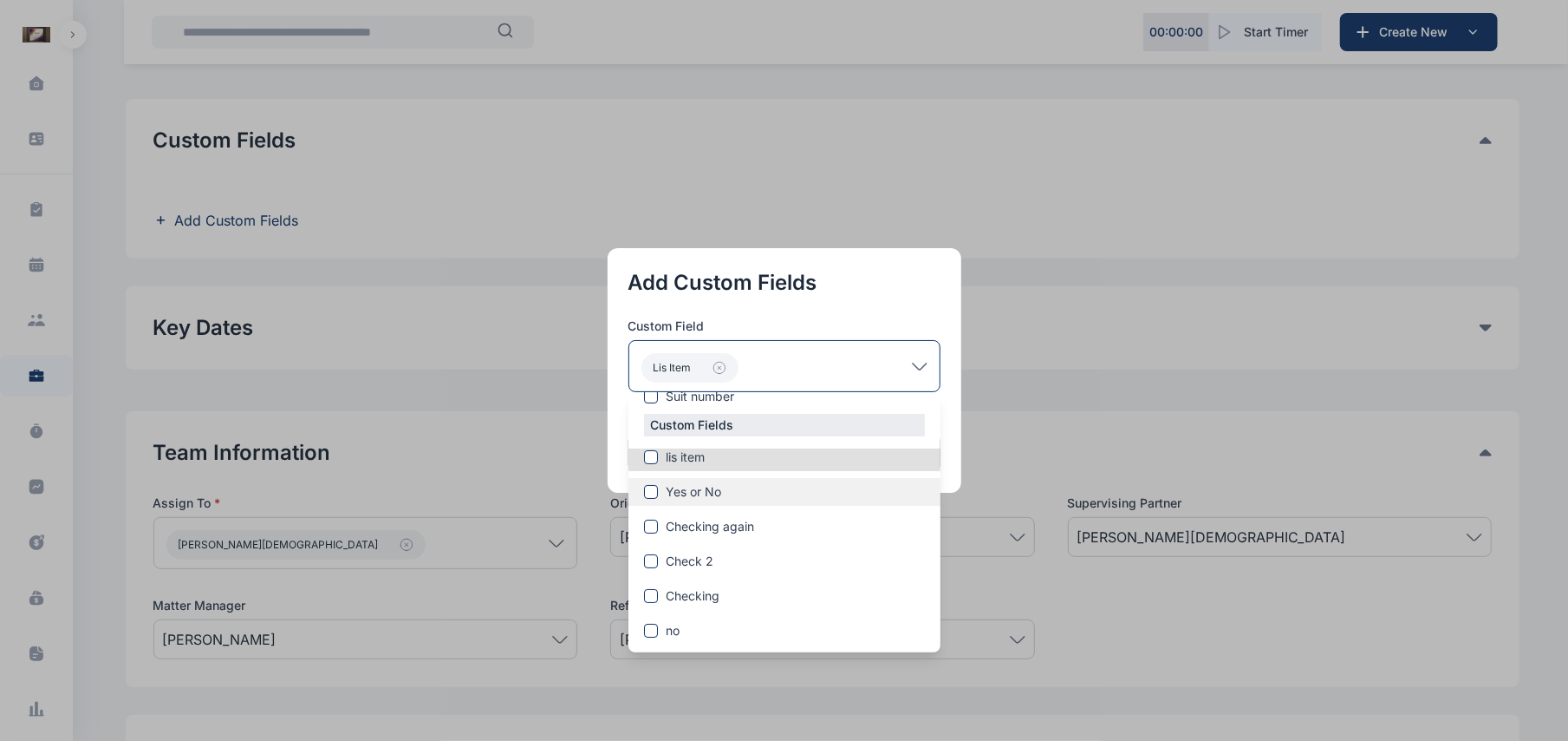
click at [657, 486] on span at bounding box center [651, 492] width 14 height 14
click at [1052, 479] on button "button" at bounding box center [784, 370] width 1568 height 741
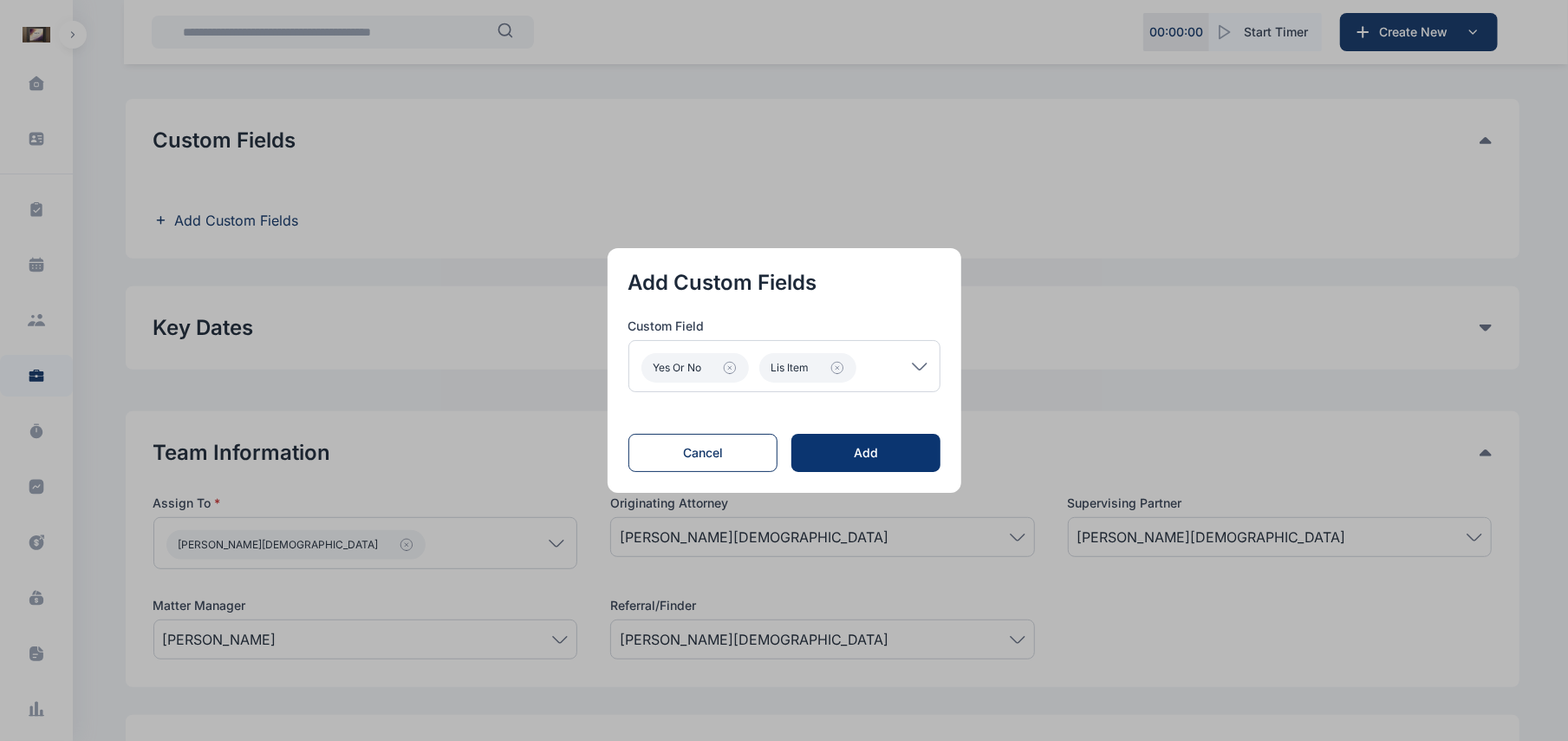
click at [856, 441] on button "Add" at bounding box center [865, 452] width 148 height 38
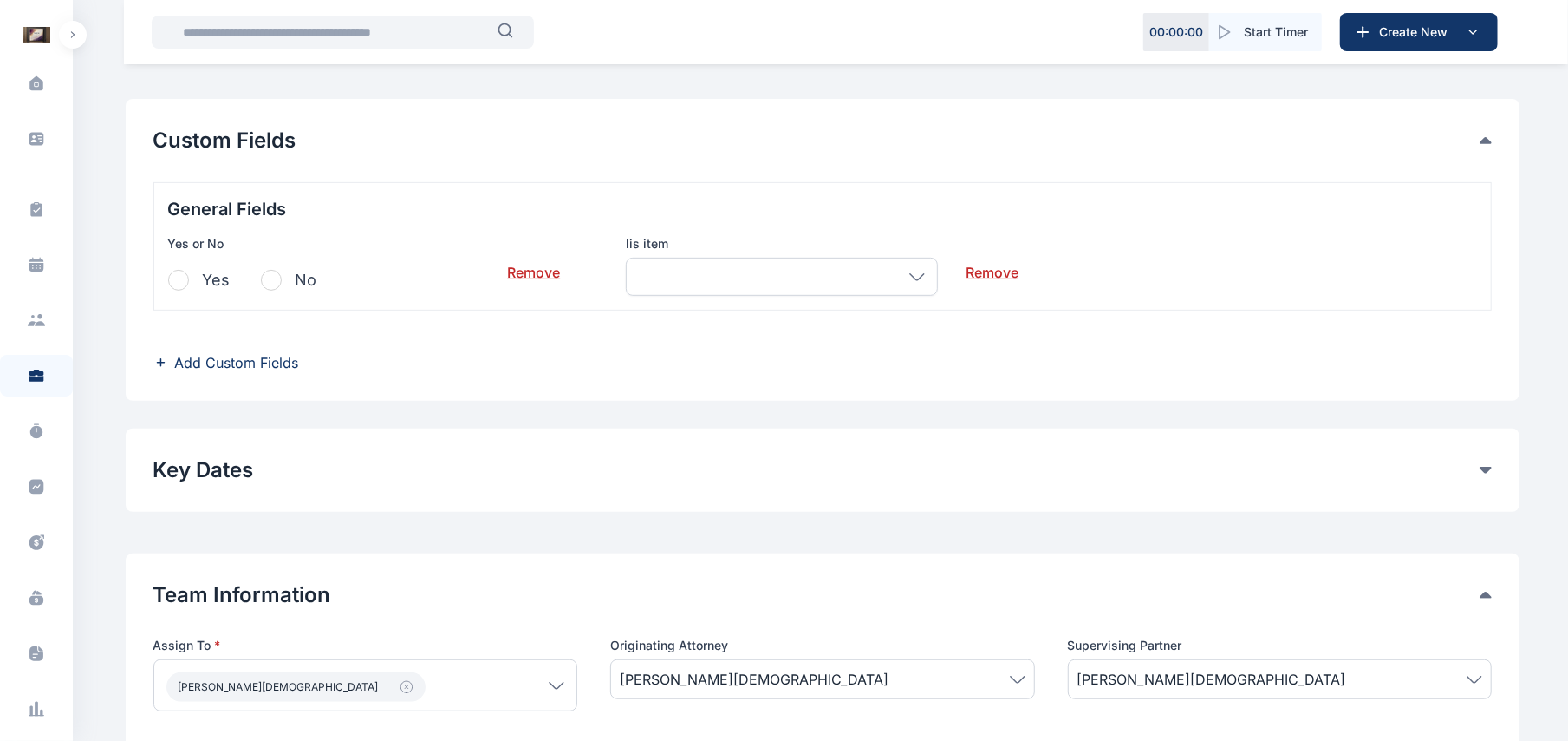
click at [175, 283] on span "button" at bounding box center [178, 280] width 21 height 21
click at [919, 295] on div at bounding box center [782, 277] width 312 height 38
click at [916, 274] on icon at bounding box center [917, 277] width 16 height 8
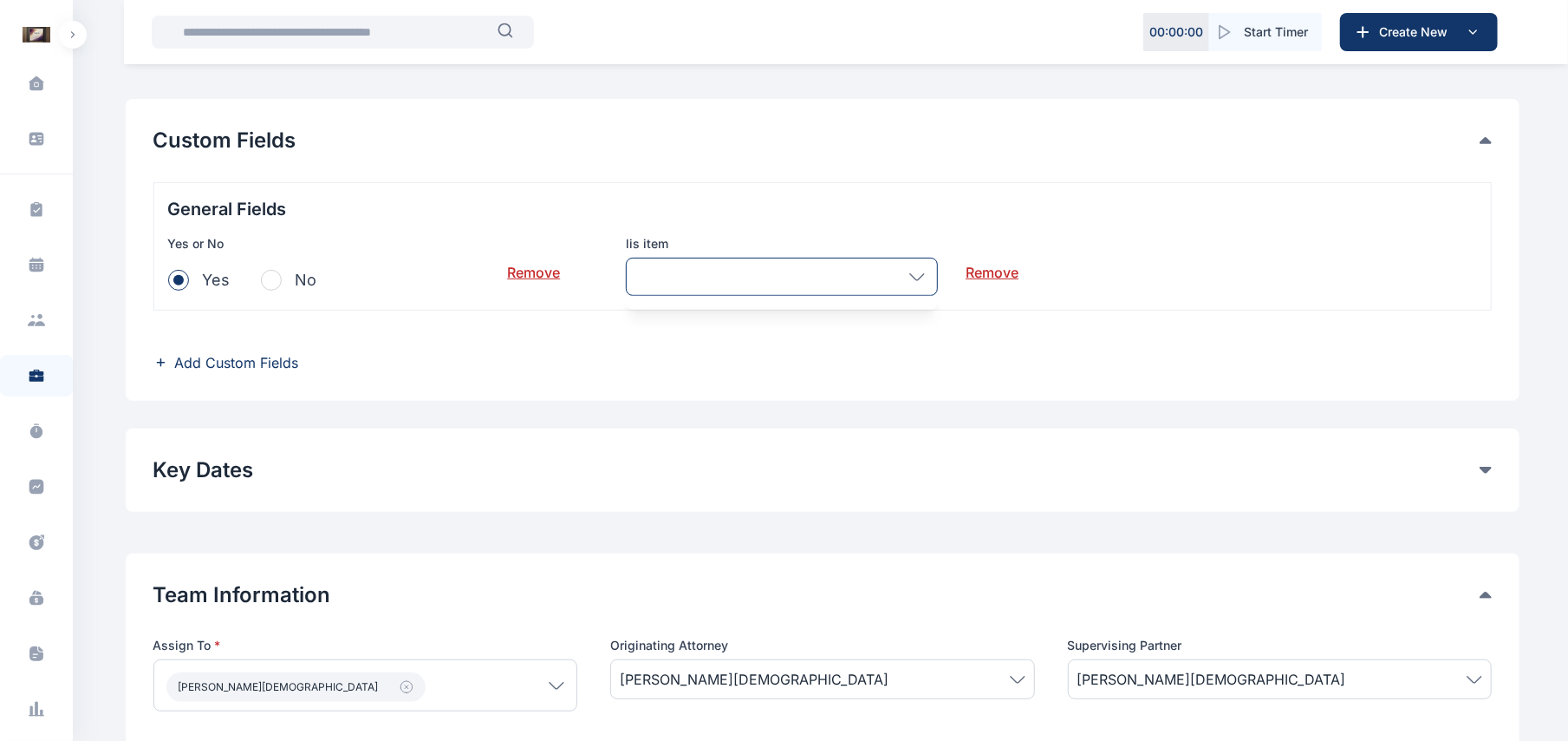
click at [916, 274] on icon at bounding box center [917, 277] width 16 height 8
click at [282, 362] on span "Add Custom Fields" at bounding box center [237, 363] width 124 height 21
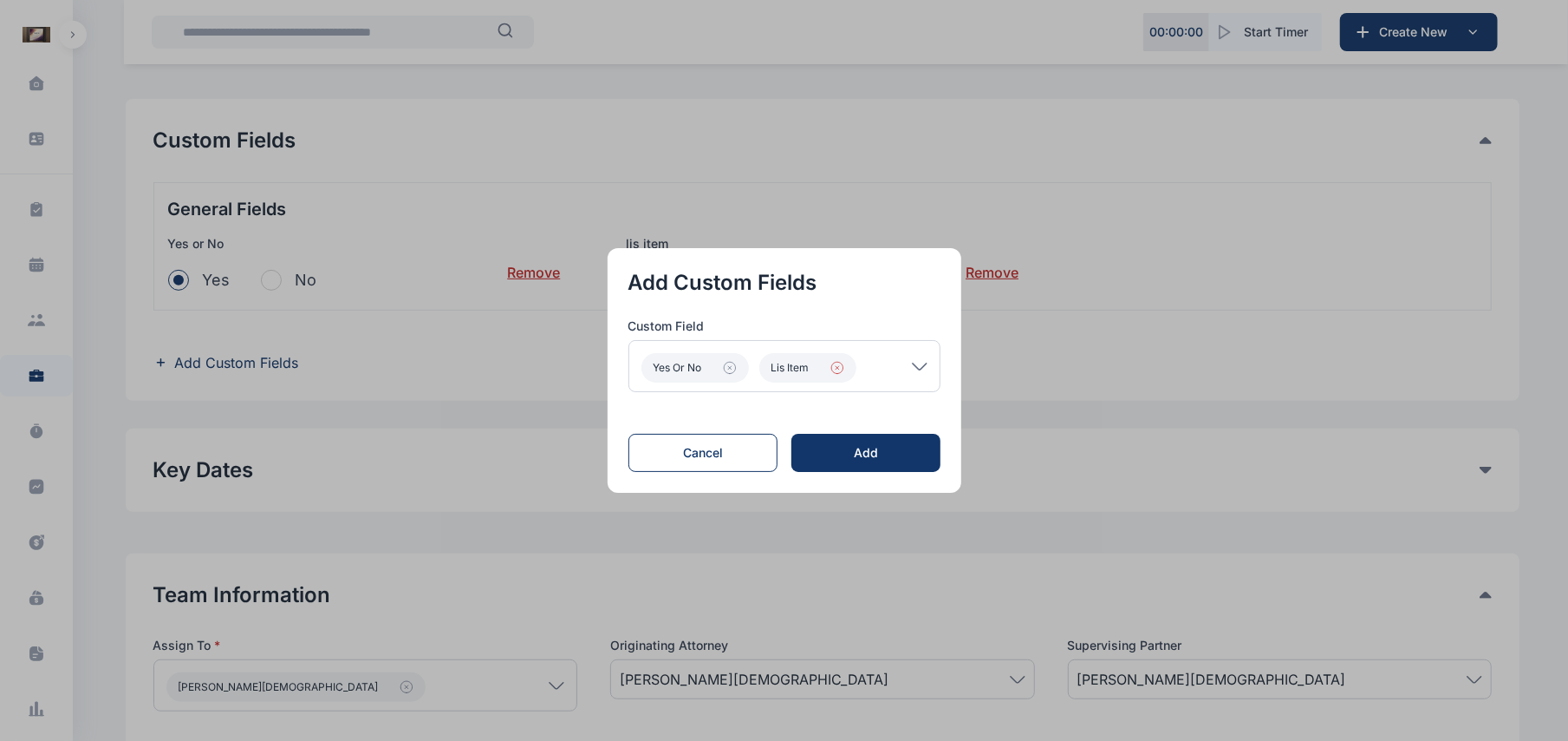
click at [837, 370] on icon "button" at bounding box center [837, 368] width 14 height 14
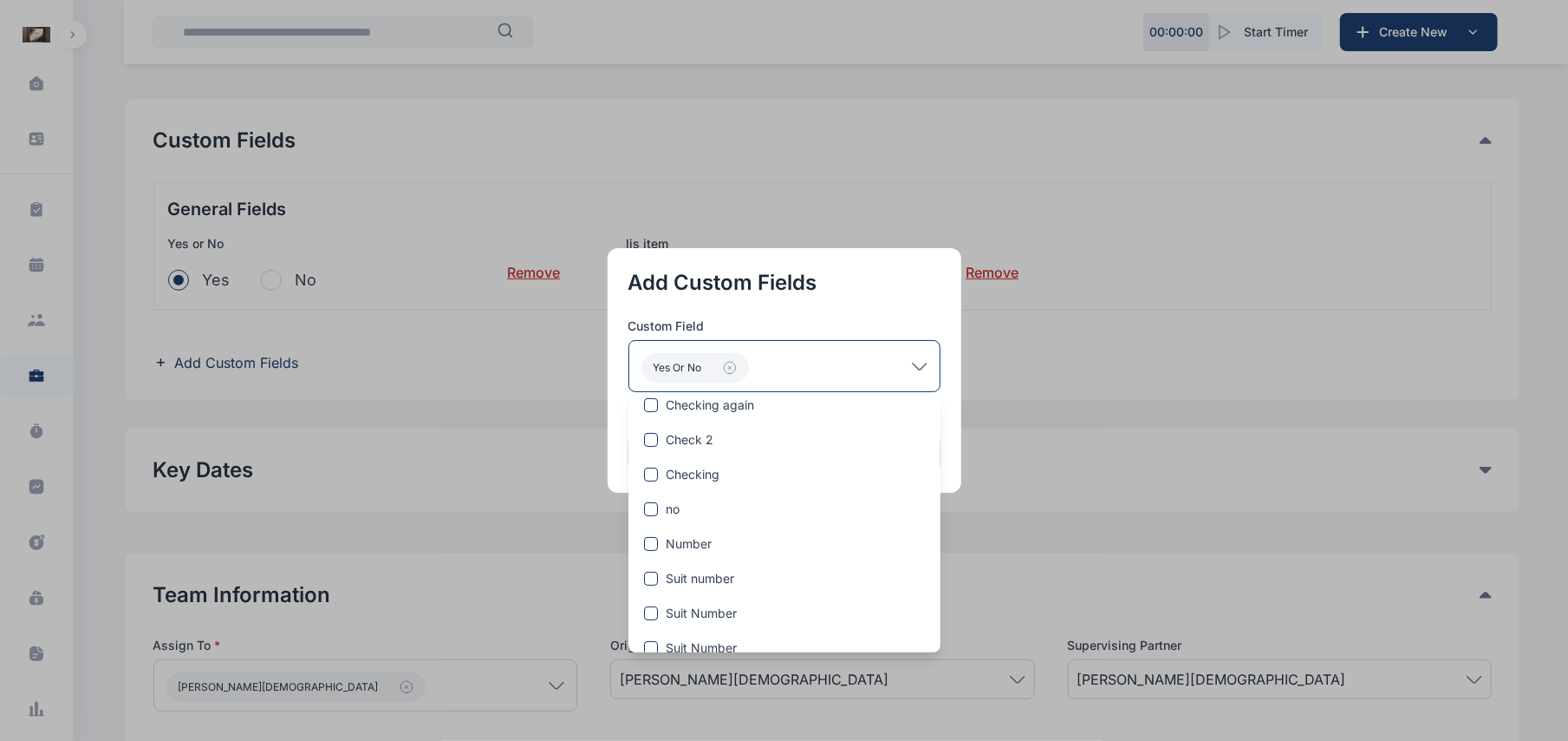
scroll to position [295, 0]
click at [767, 639] on span "Add Custom Field" at bounding box center [796, 629] width 104 height 17
click at [794, 615] on div "Custom Groups Suit number Custom Fields lis item Yes or No Checking again Check…" at bounding box center [784, 375] width 312 height 556
click at [804, 633] on span "Add Custom Field" at bounding box center [796, 629] width 104 height 17
click at [816, 622] on span "Add Custom Field" at bounding box center [796, 629] width 104 height 17
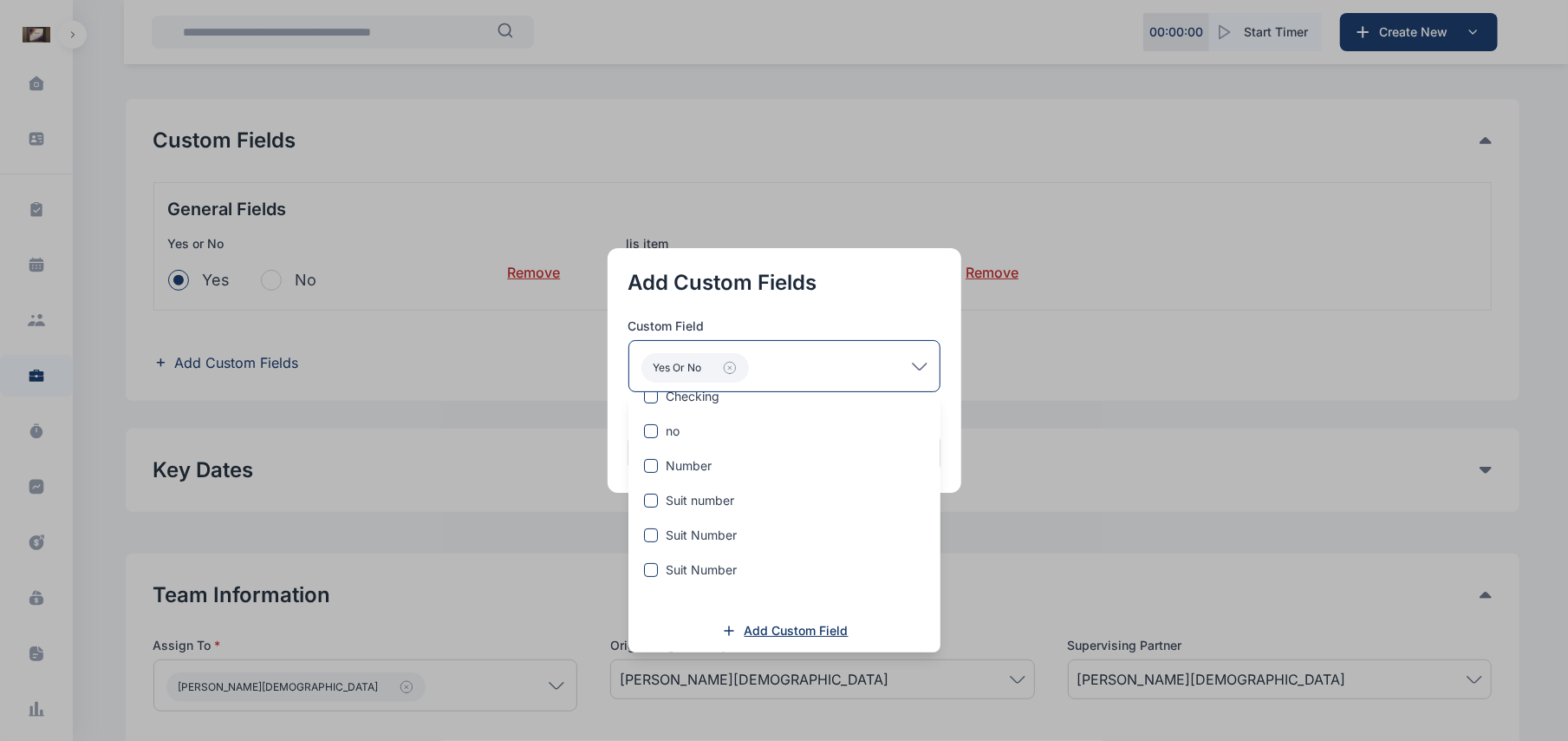
click at [829, 626] on span "Add Custom Field" at bounding box center [796, 629] width 104 height 17
click at [795, 627] on span "Add Custom Field" at bounding box center [796, 629] width 104 height 17
click at [732, 624] on icon at bounding box center [729, 629] width 17 height 17
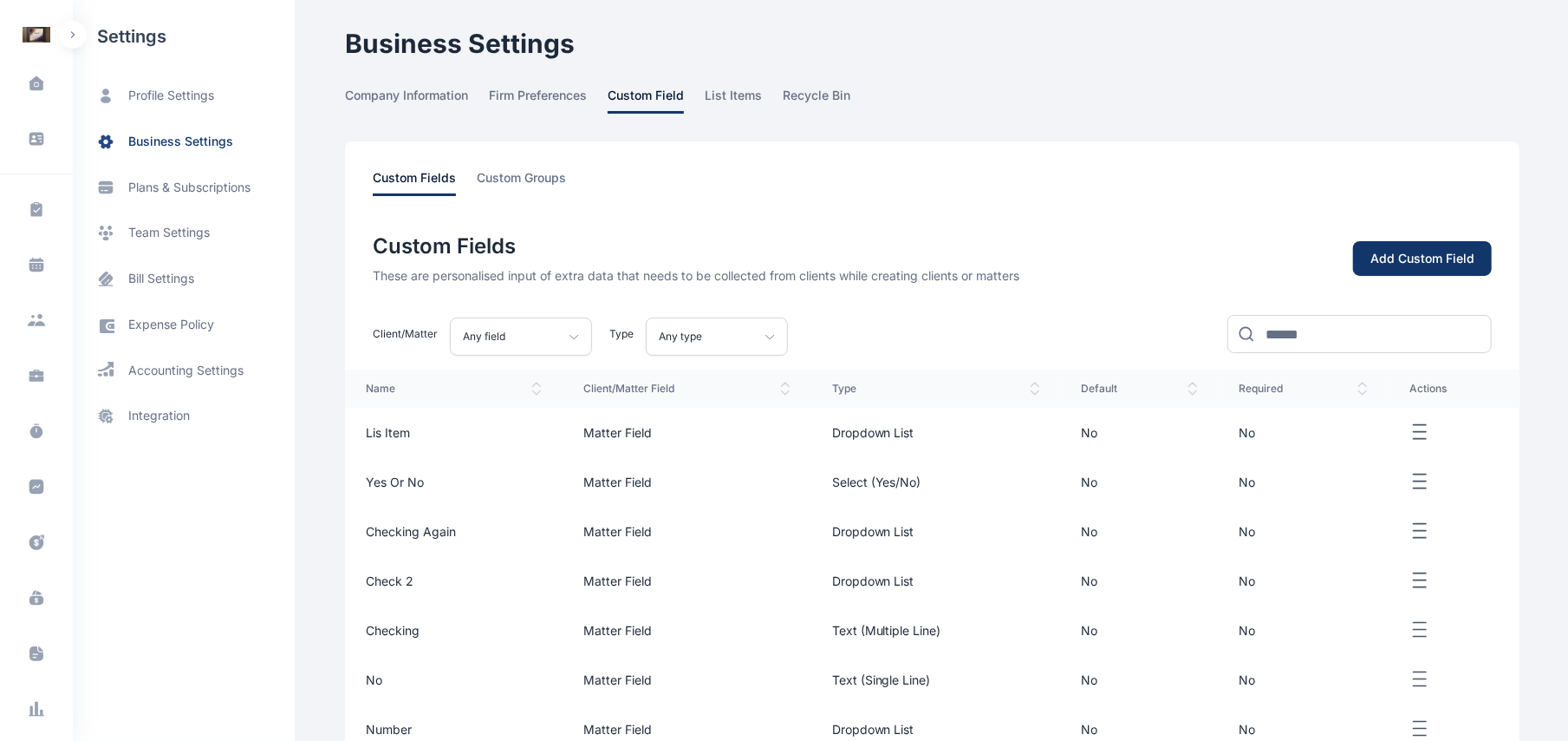
click at [1402, 238] on div "Custom Fields These are personalised input of extra data that needs to be colle…" at bounding box center [932, 294] width 1119 height 124
click at [1401, 251] on div "Add Custom Field" at bounding box center [1423, 258] width 104 height 17
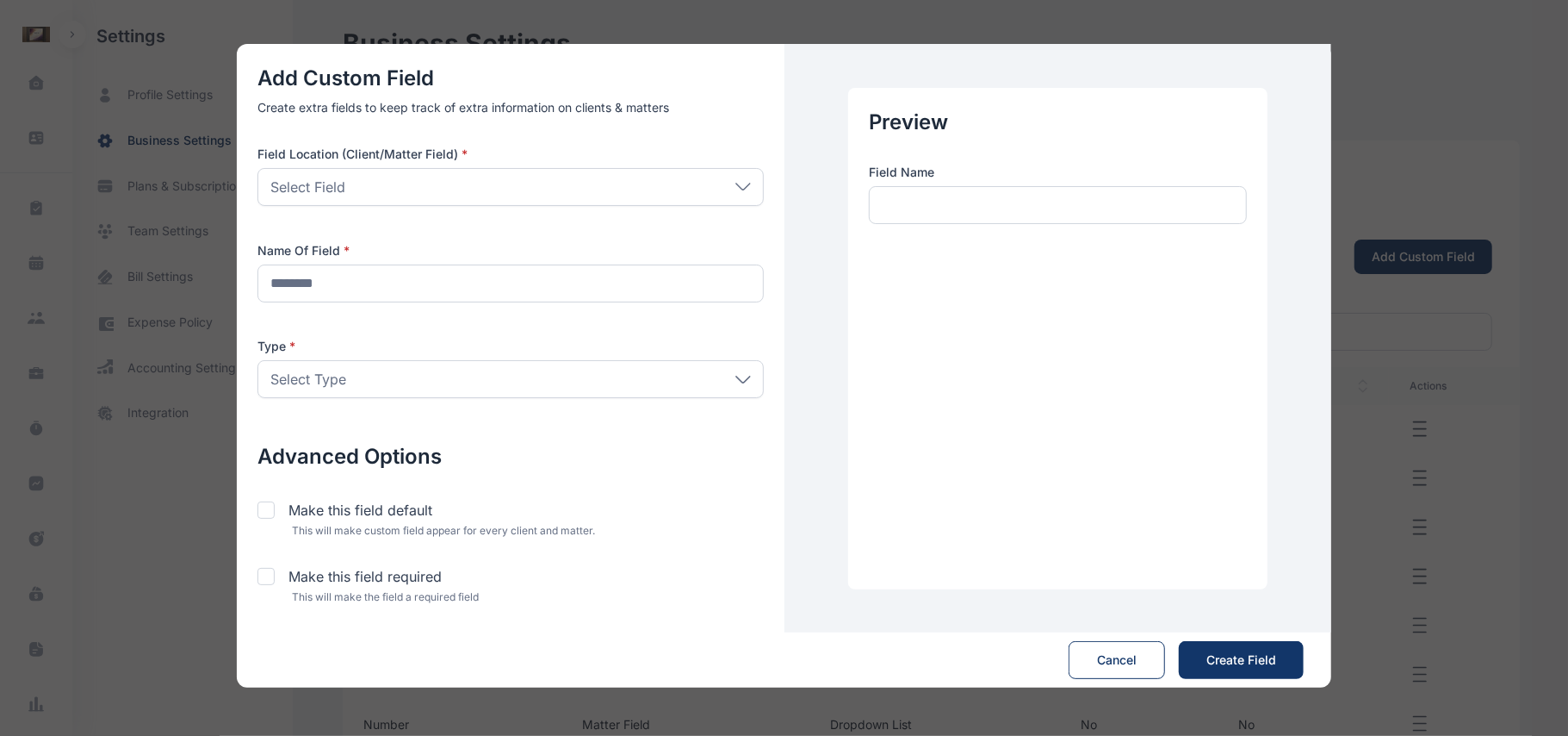
click at [696, 376] on div "Select Type" at bounding box center [510, 379] width 506 height 38
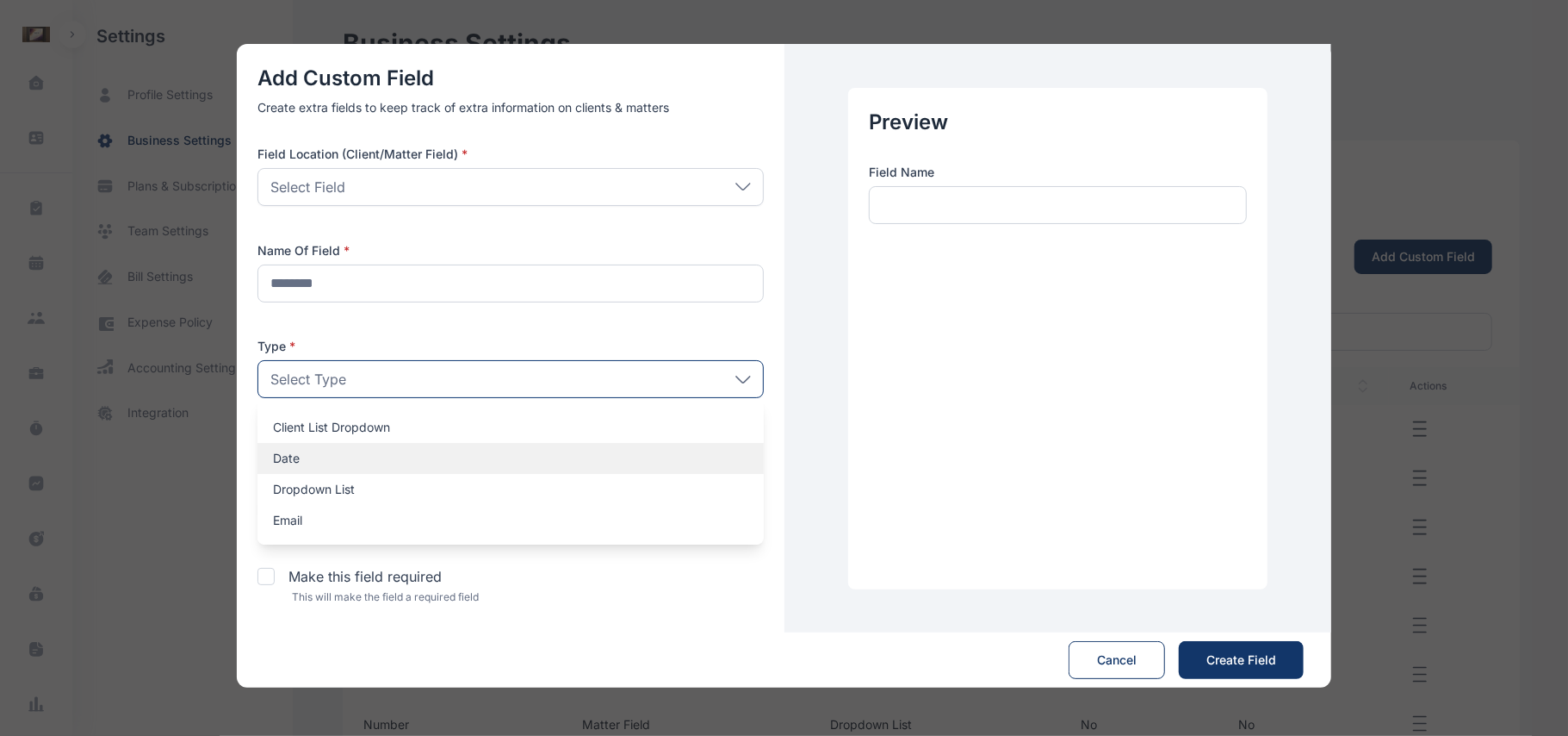
click at [542, 470] on div "Date" at bounding box center [510, 458] width 506 height 31
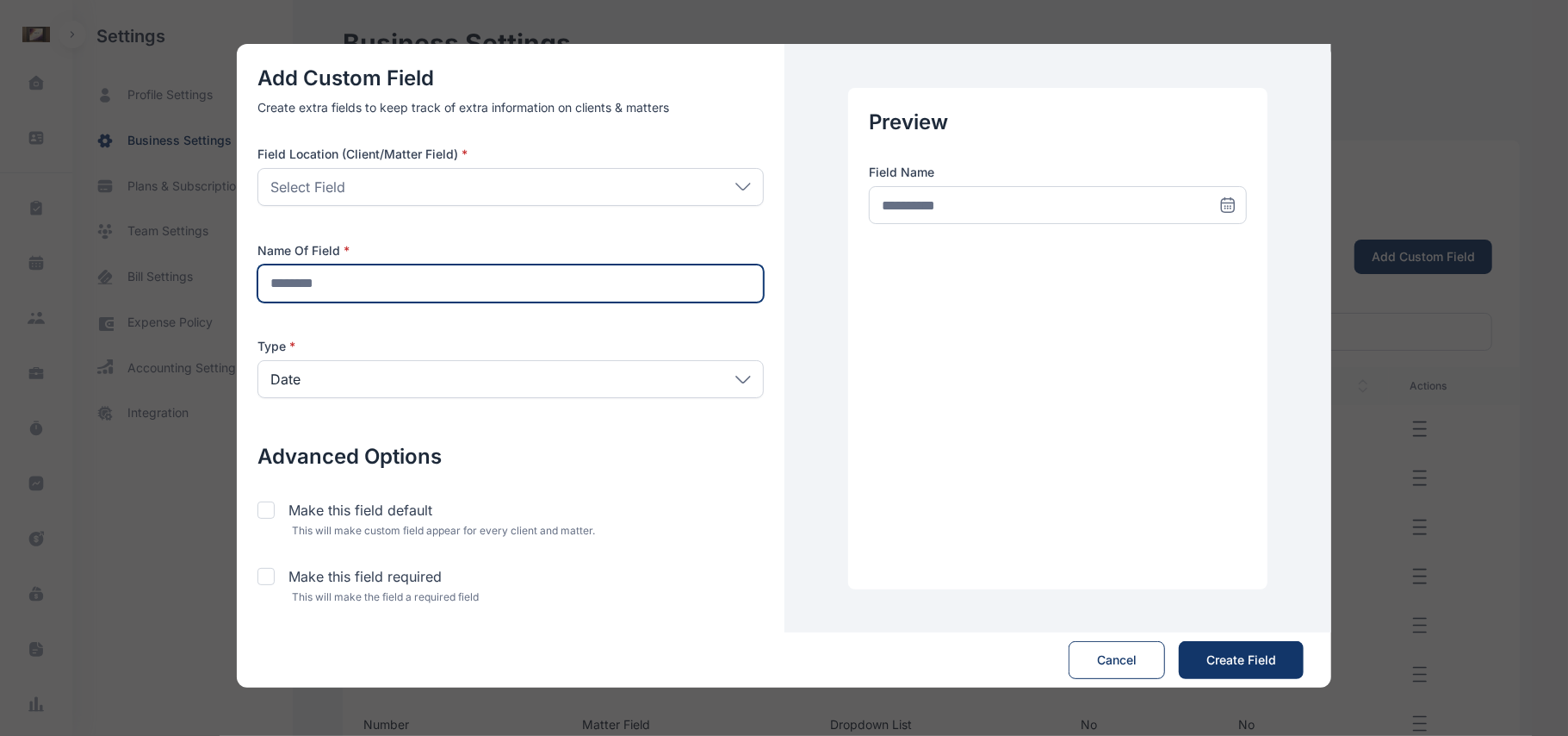
click at [614, 273] on input "text" at bounding box center [510, 283] width 506 height 38
type input "****"
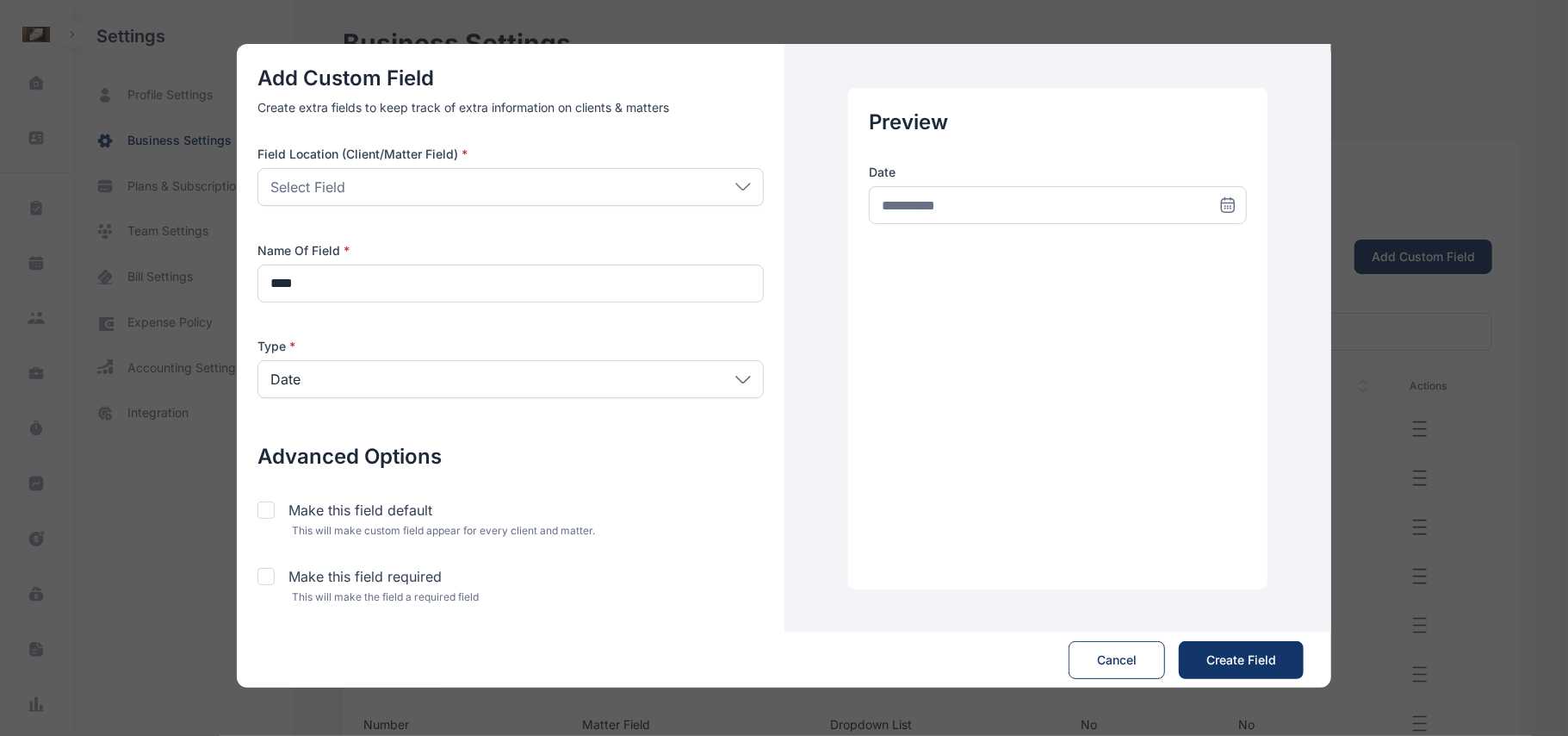
click at [682, 202] on div "Select Field" at bounding box center [510, 187] width 506 height 38
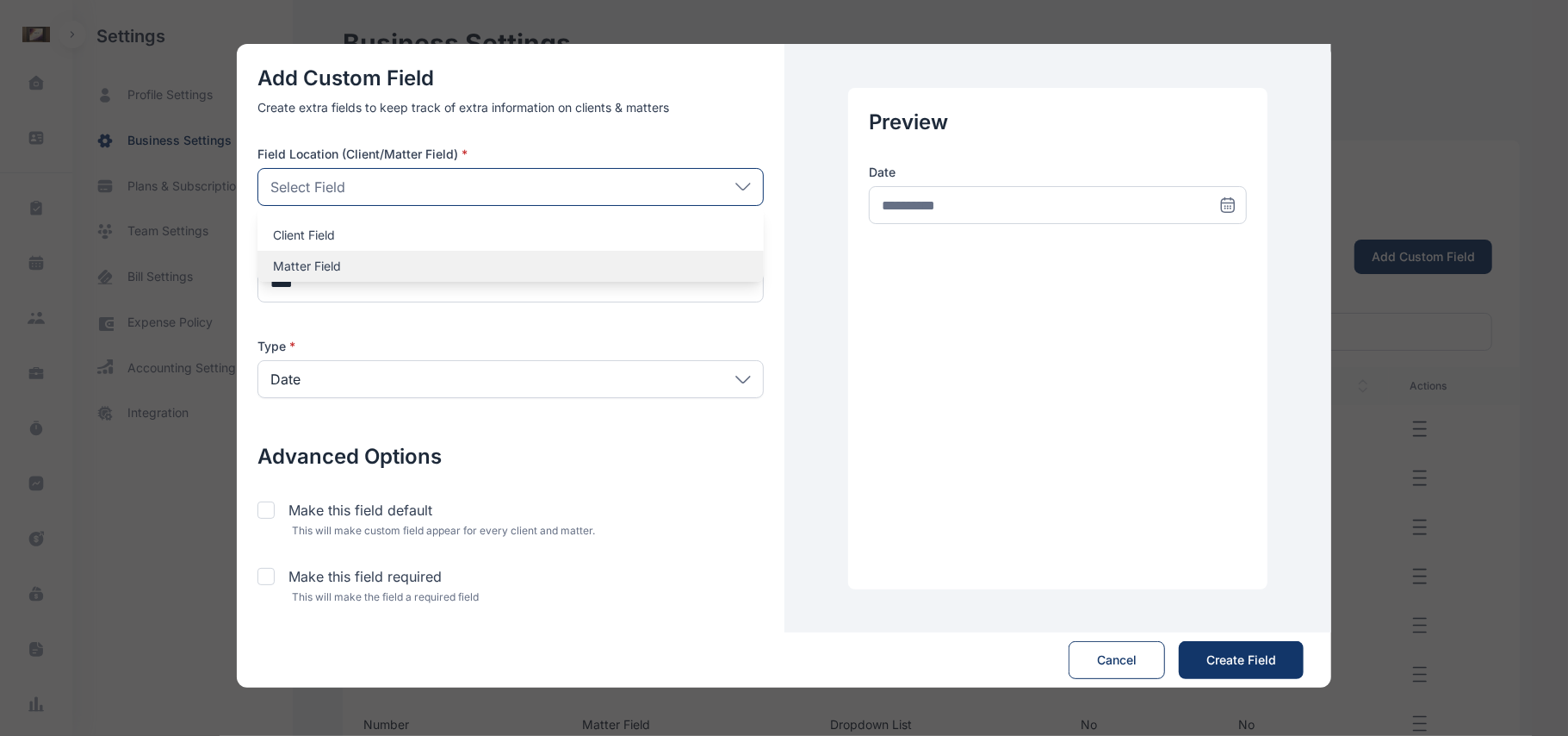
click at [579, 277] on div "Matter Field" at bounding box center [510, 265] width 506 height 31
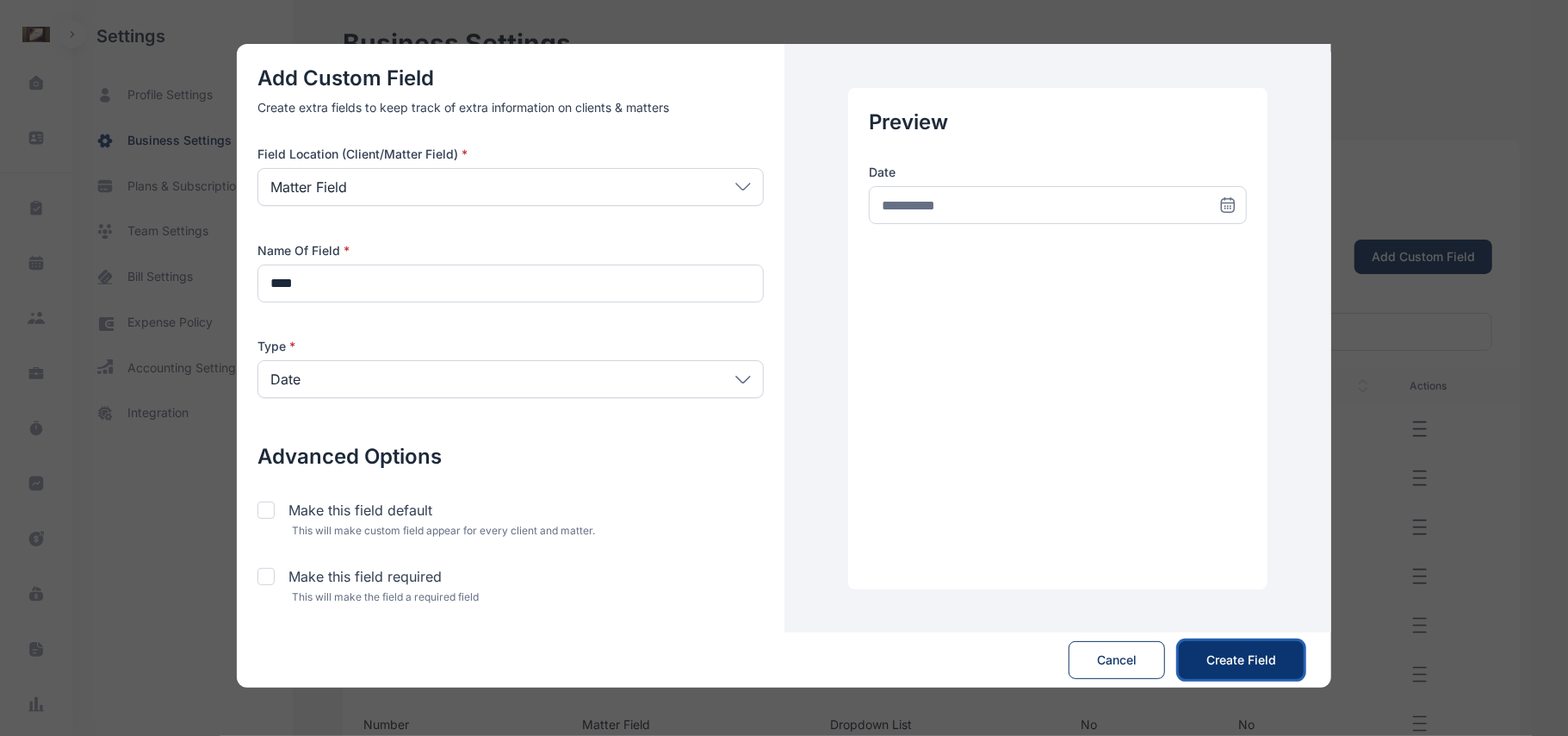
click at [1216, 645] on button "Create Field Save" at bounding box center [1241, 660] width 125 height 38
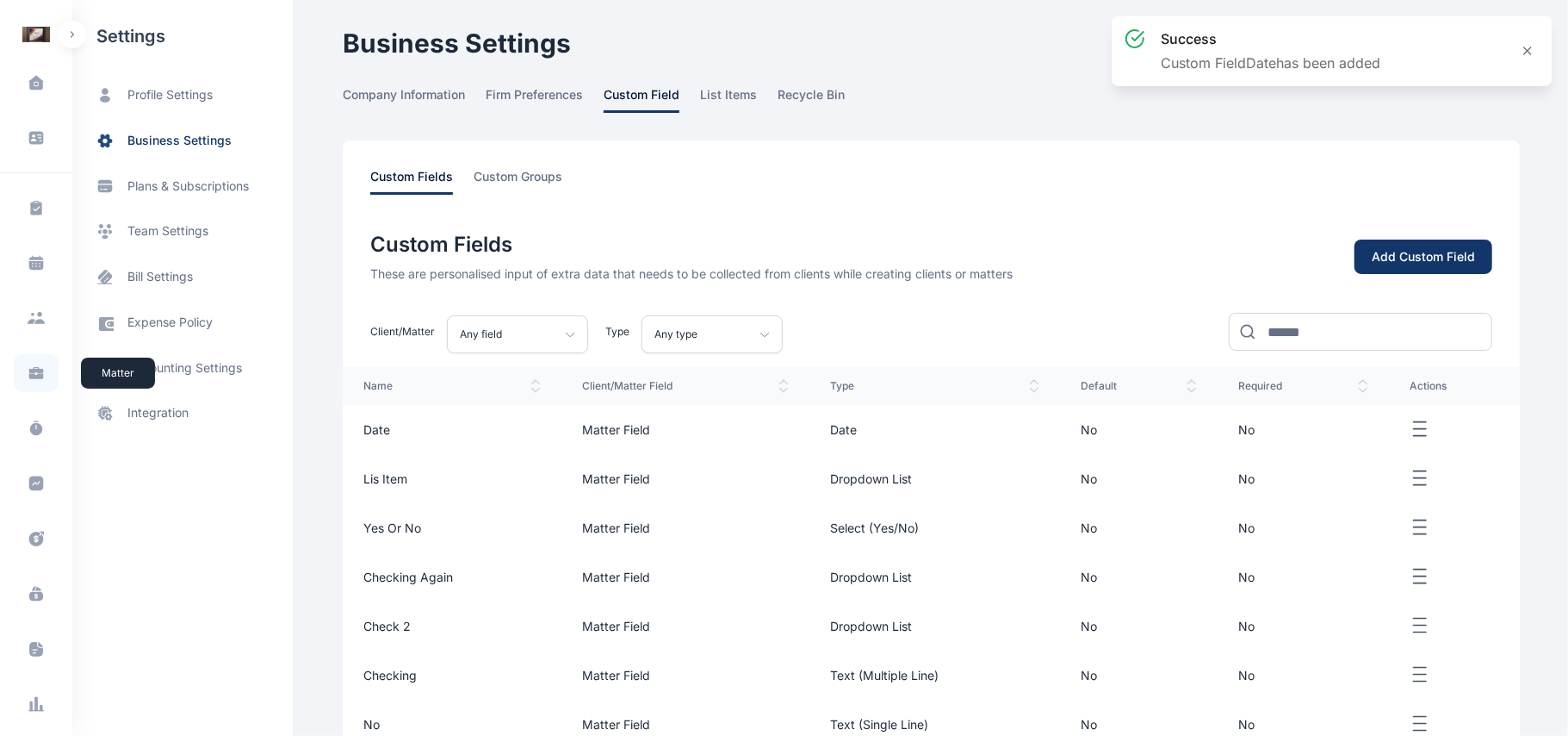
click at [21, 379] on span at bounding box center [36, 373] width 44 height 38
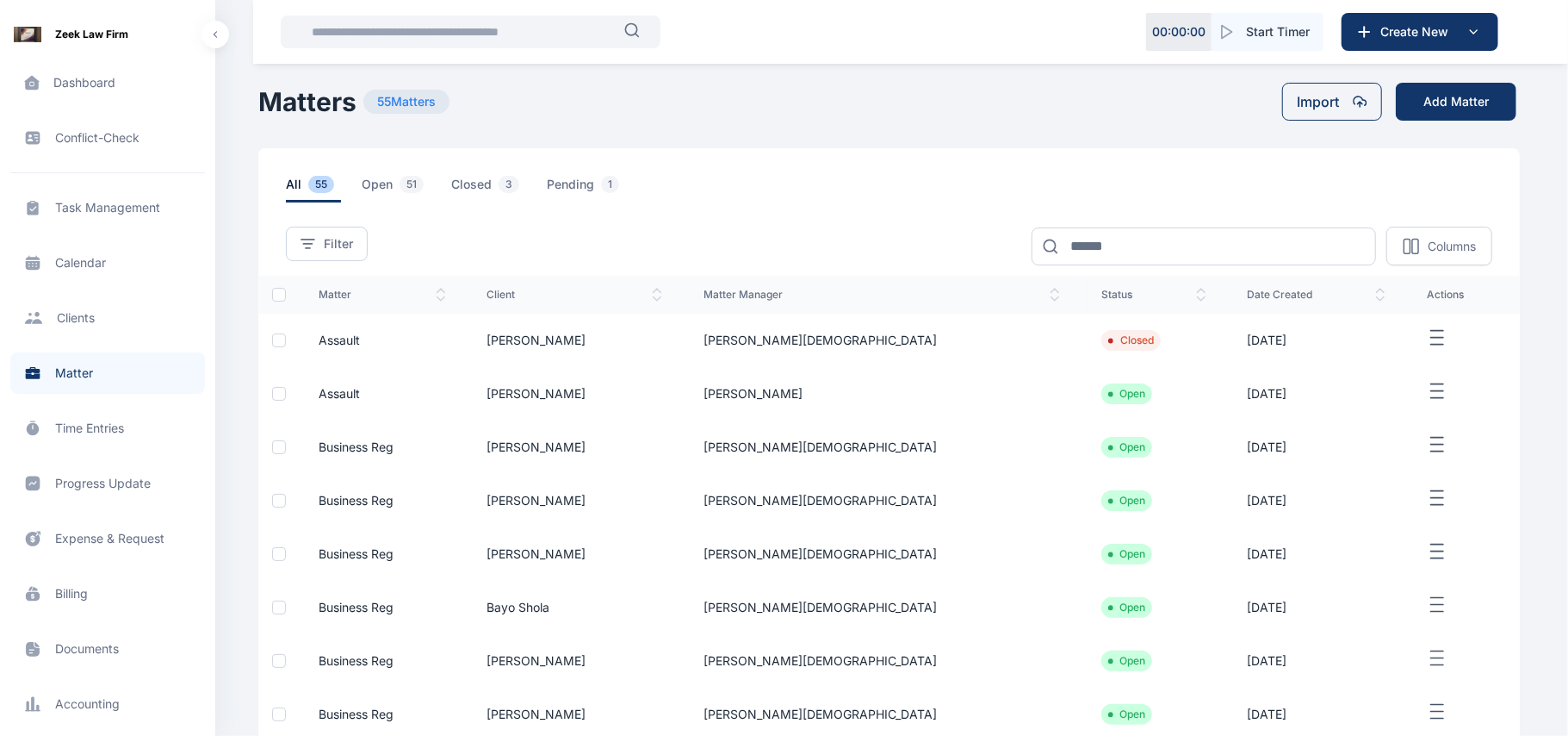
click at [317, 383] on td "Assault" at bounding box center [382, 394] width 168 height 53
click at [338, 390] on span "Assault" at bounding box center [339, 393] width 42 height 15
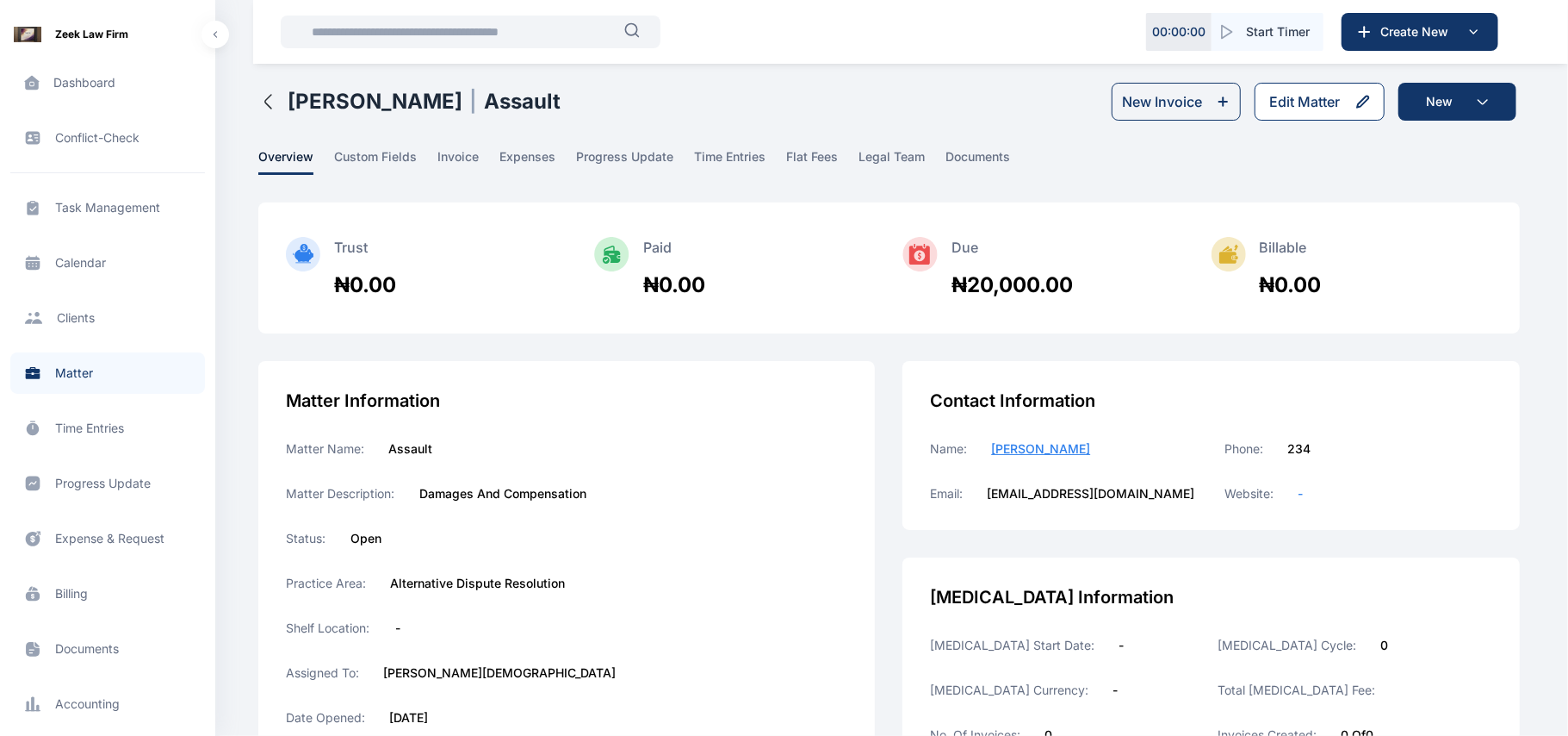
click at [1284, 116] on button "Edit Matter" at bounding box center [1319, 102] width 130 height 38
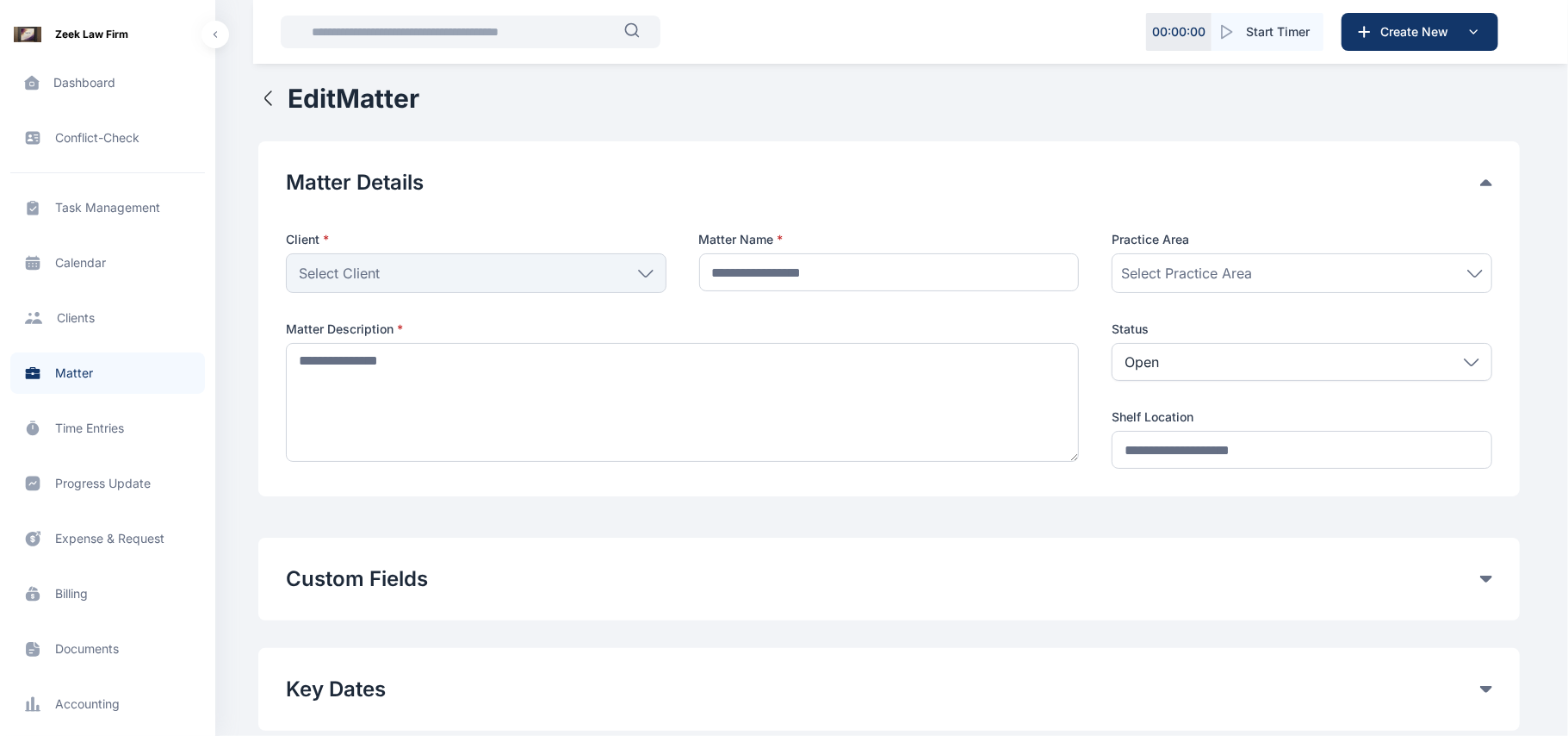
type input "*******"
type textarea "**********"
click at [1484, 581] on icon at bounding box center [1486, 579] width 12 height 7
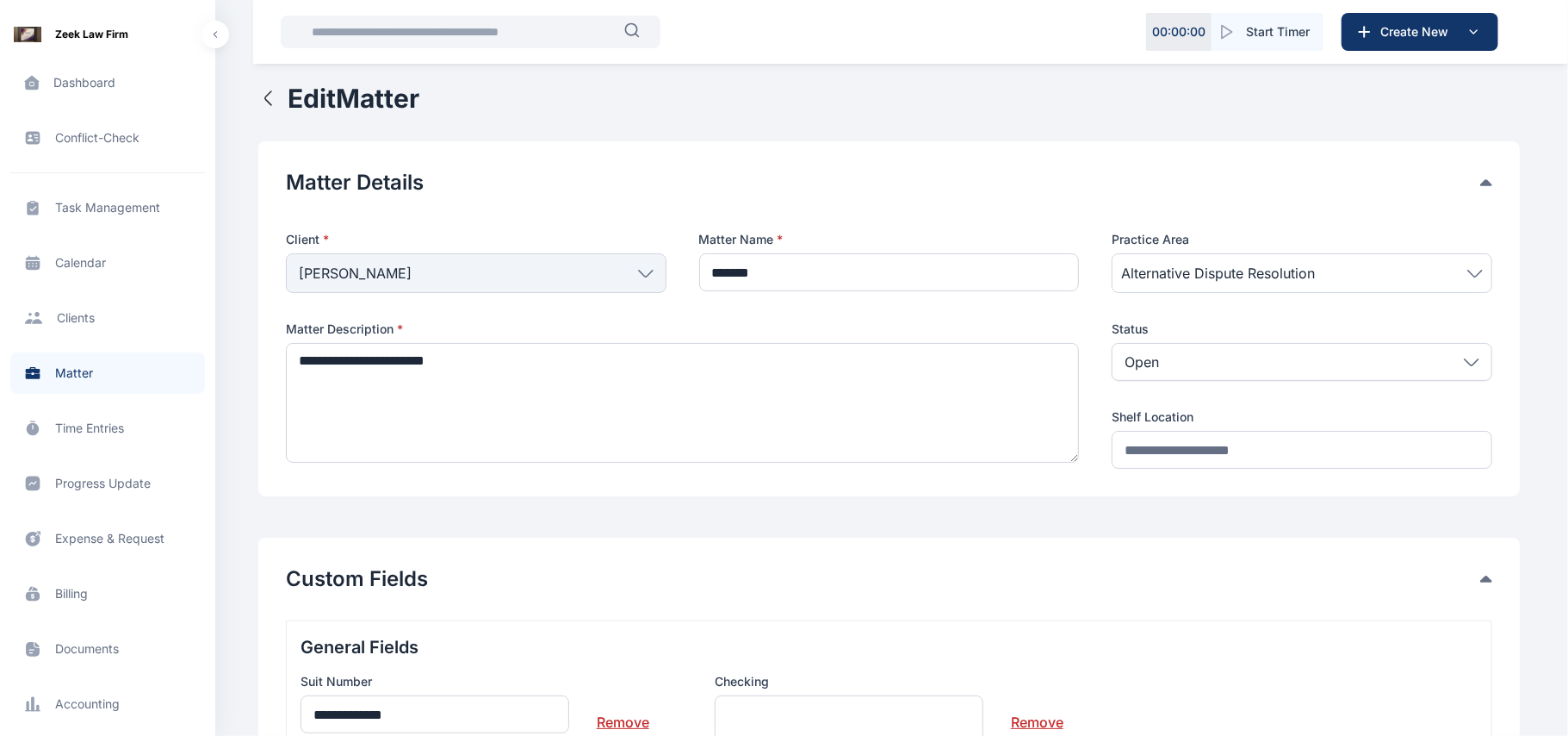
click at [1047, 722] on link "Remove" at bounding box center [1036, 714] width 52 height 35
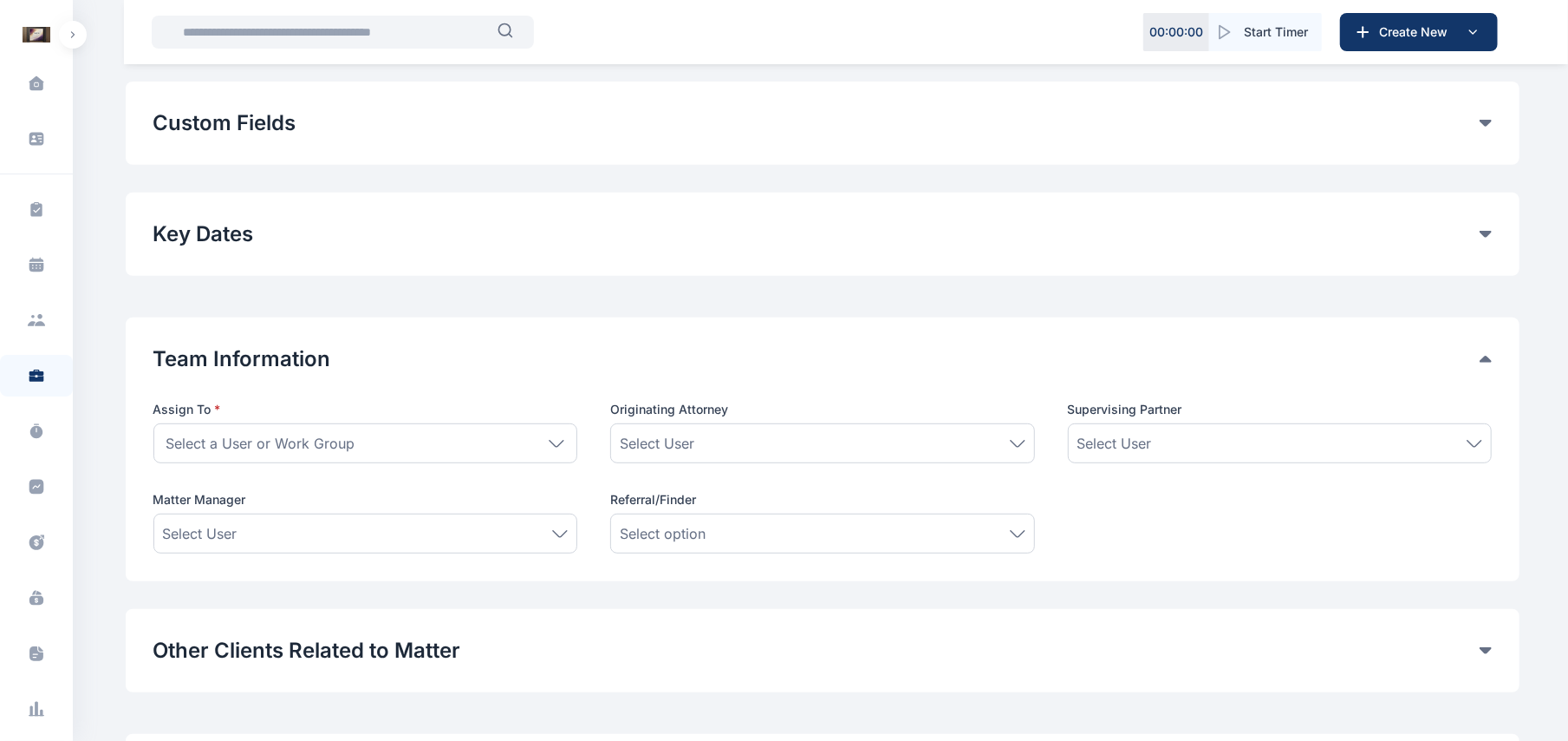
scroll to position [462, 0]
type input "*******"
type textarea "**********"
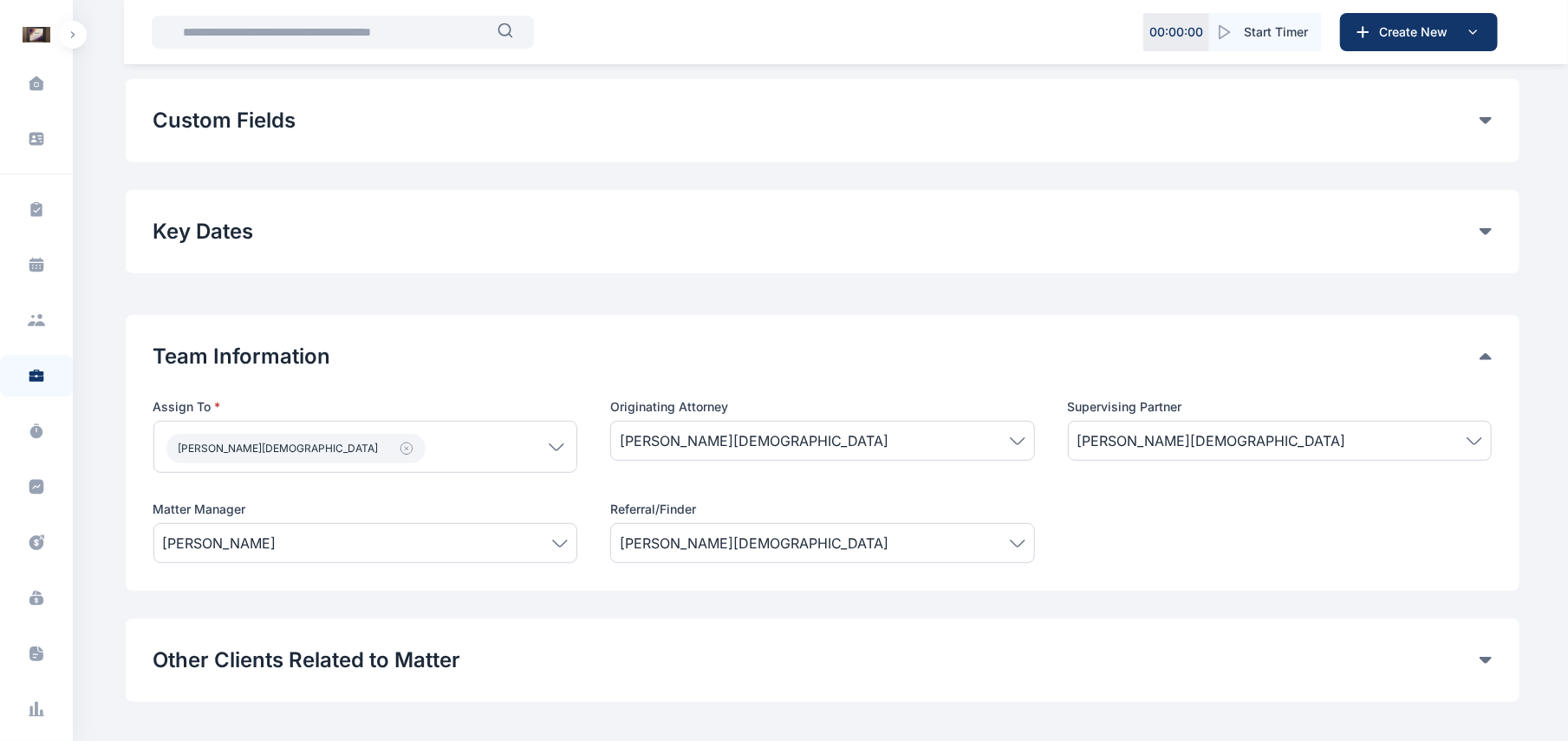
click at [1496, 124] on div "**********" at bounding box center [822, 121] width 1394 height 84
click at [1491, 119] on icon at bounding box center [1485, 121] width 12 height 7
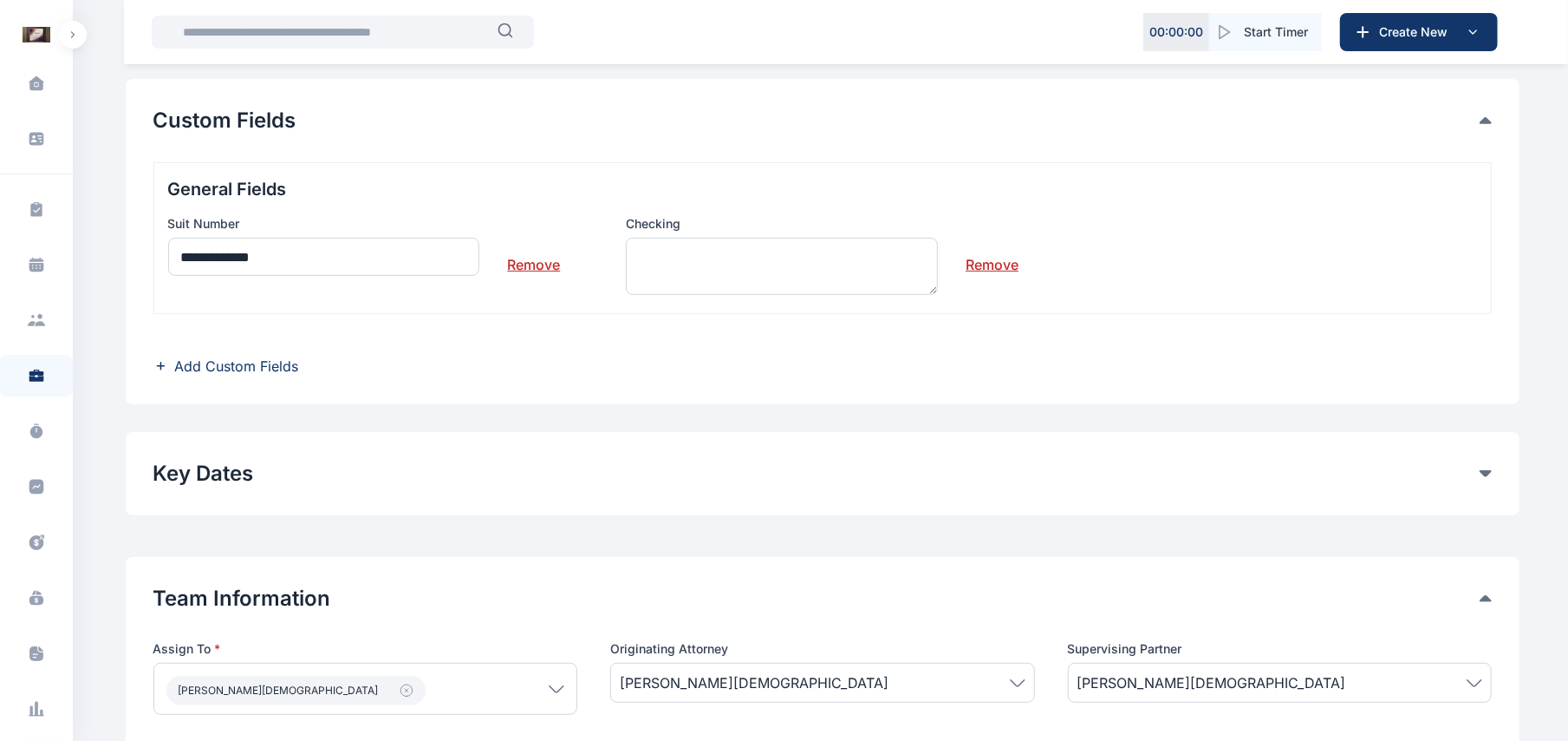
click at [992, 265] on link "Remove" at bounding box center [992, 257] width 53 height 35
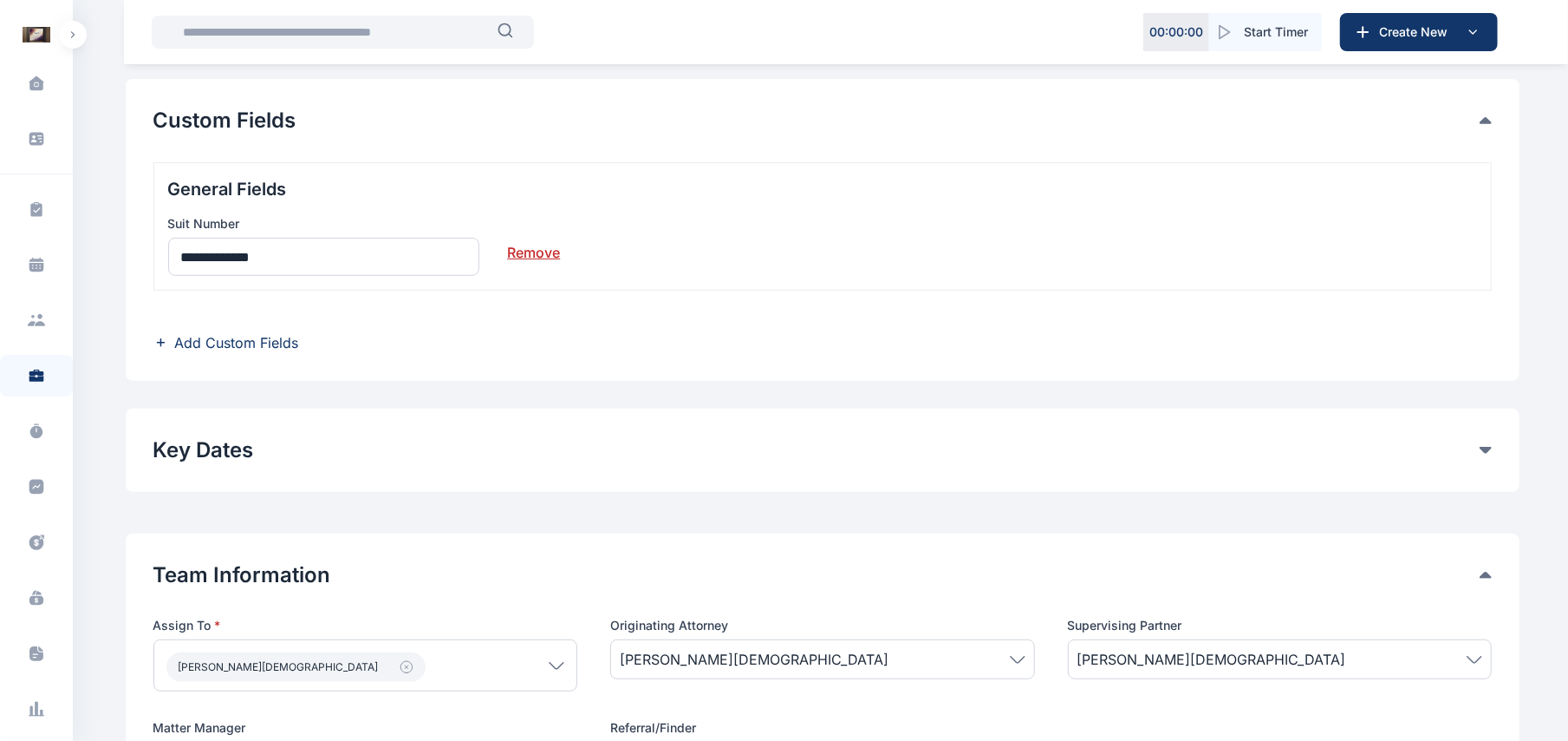
click at [223, 354] on div "**********" at bounding box center [822, 229] width 1394 height 302
click at [226, 351] on span "Add Custom Fields" at bounding box center [237, 343] width 124 height 21
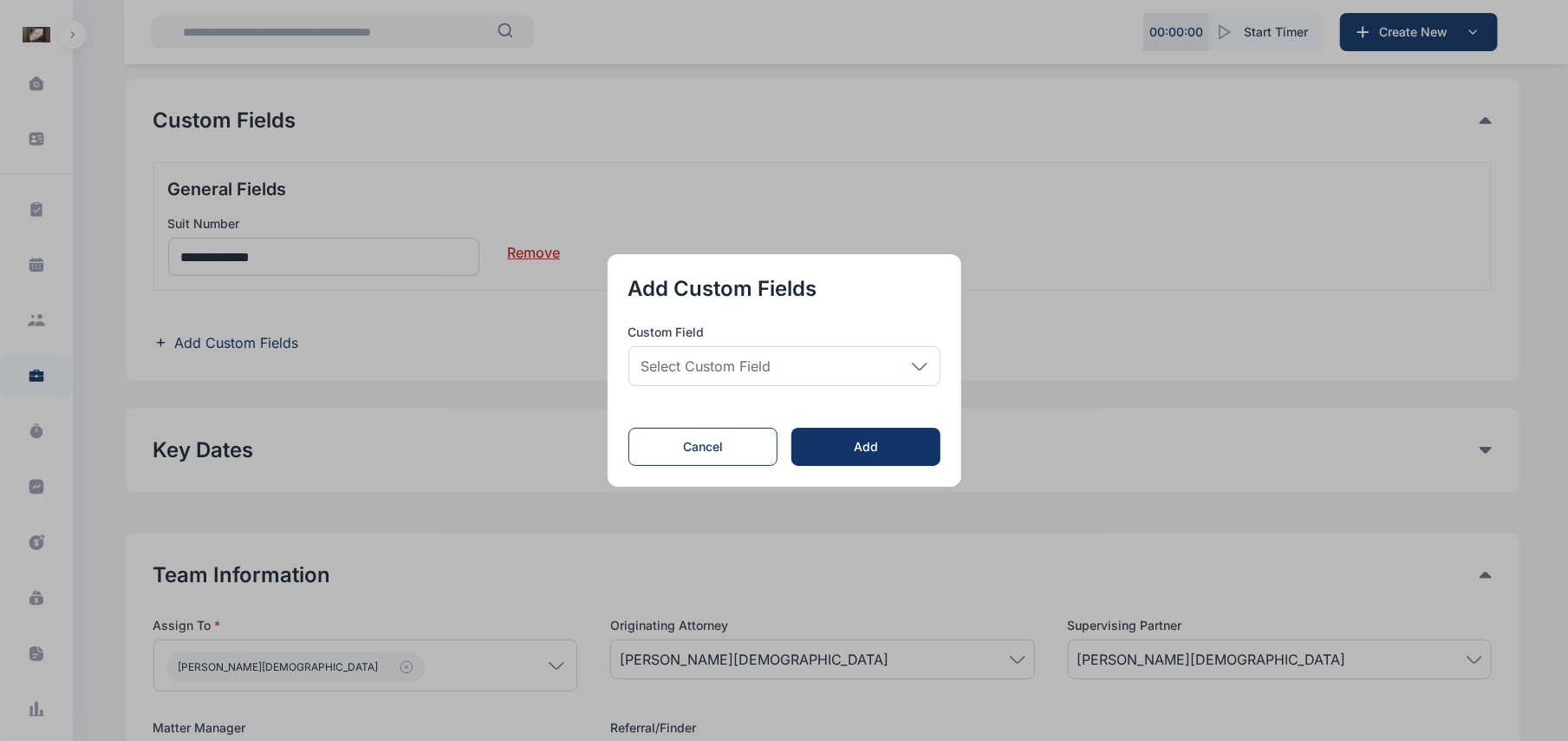
click at [748, 340] on p "Custom Field" at bounding box center [784, 332] width 312 height 17
click at [835, 353] on div "Select Custom Field" at bounding box center [784, 366] width 312 height 40
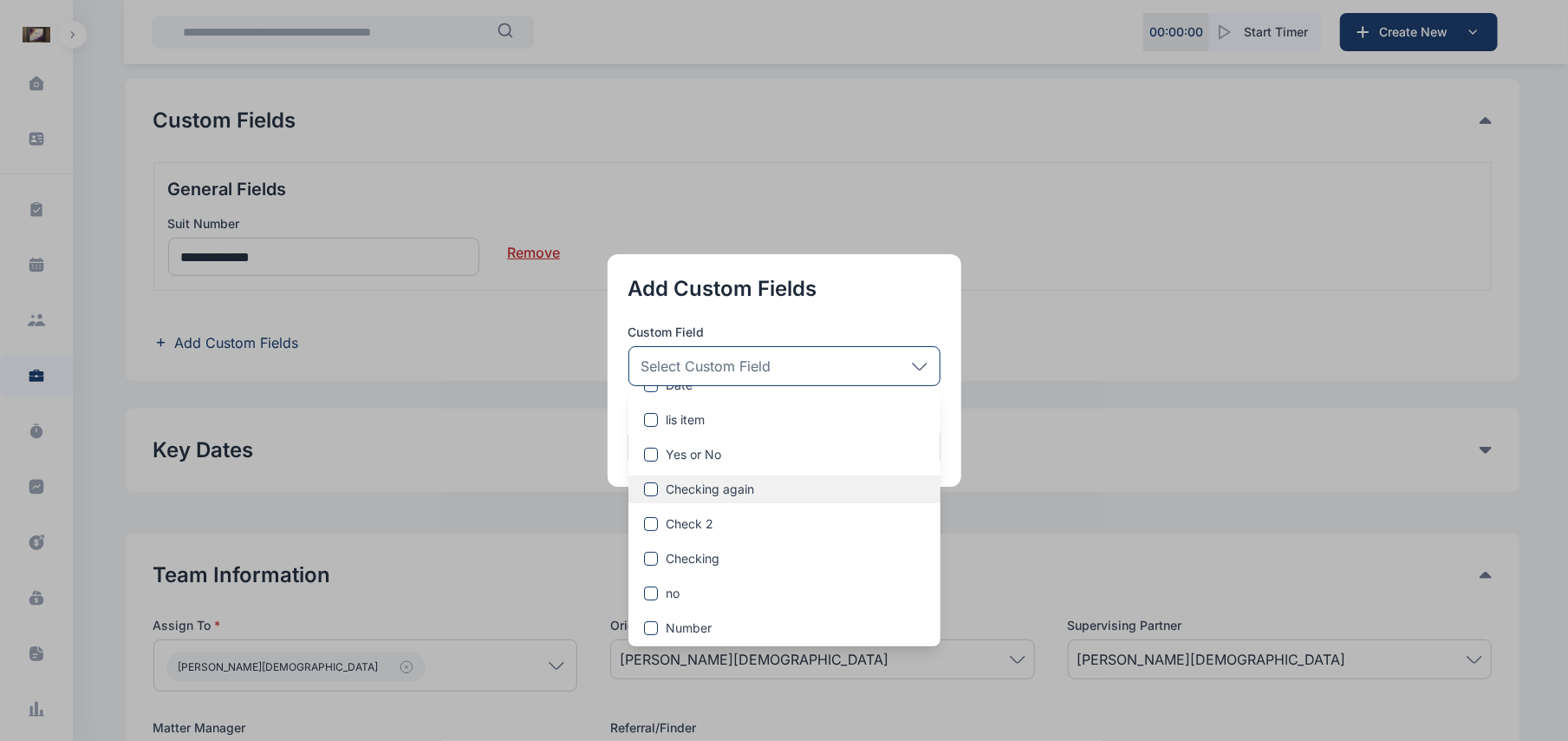
scroll to position [160, 0]
click at [653, 395] on div "Date" at bounding box center [784, 388] width 312 height 23
click at [652, 389] on span at bounding box center [651, 386] width 14 height 14
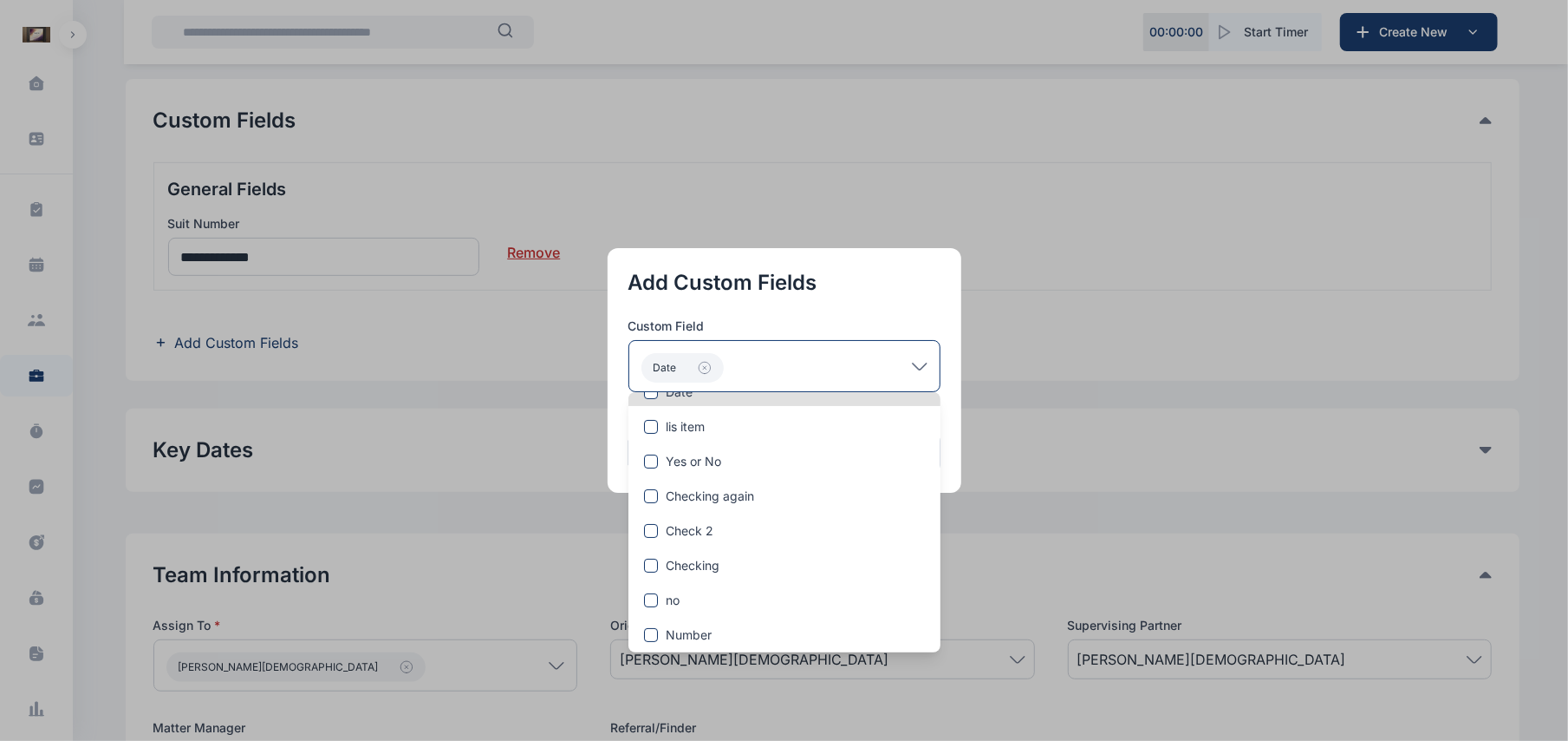
click at [1040, 354] on button "button" at bounding box center [784, 370] width 1568 height 741
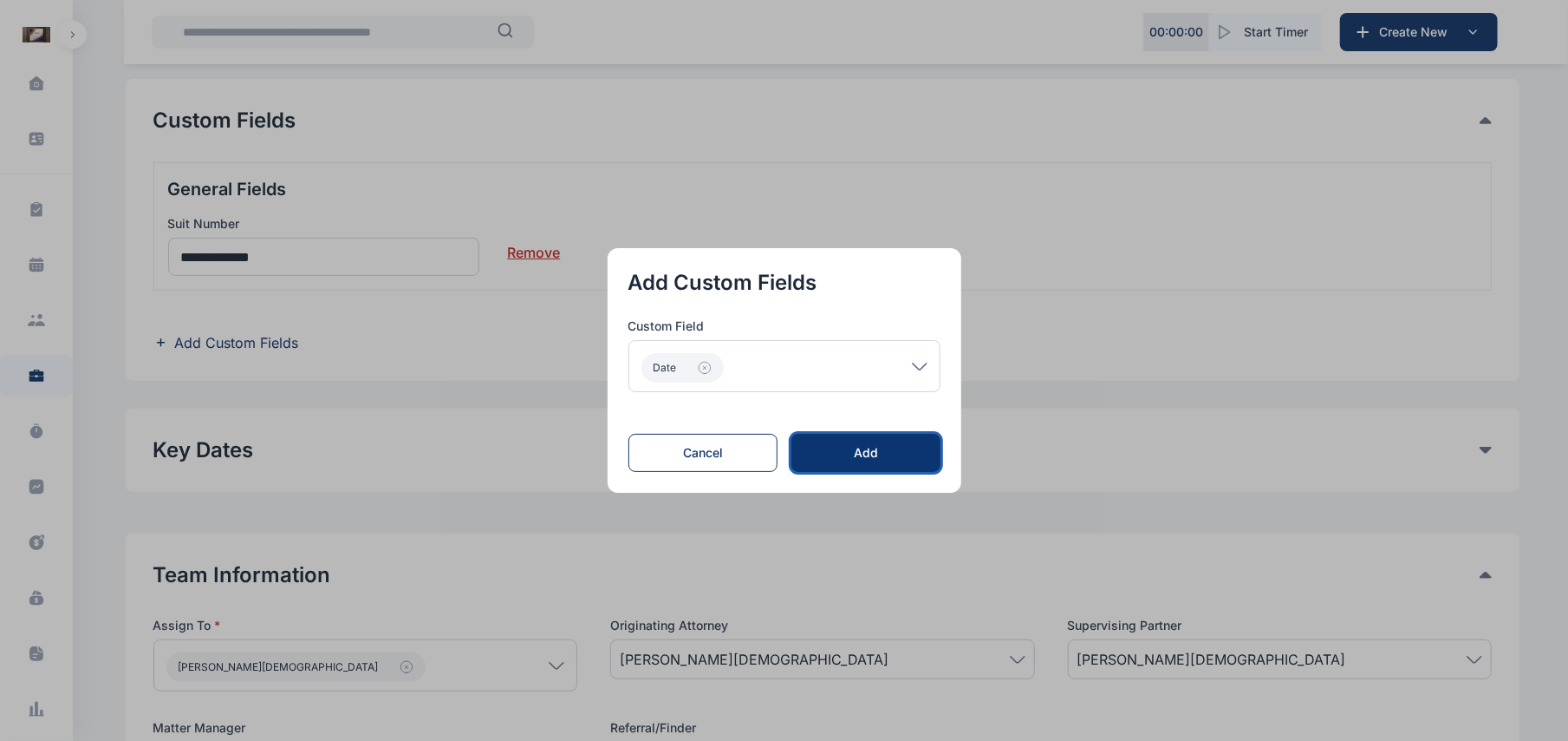
click at [896, 454] on div "Add" at bounding box center [865, 452] width 93 height 17
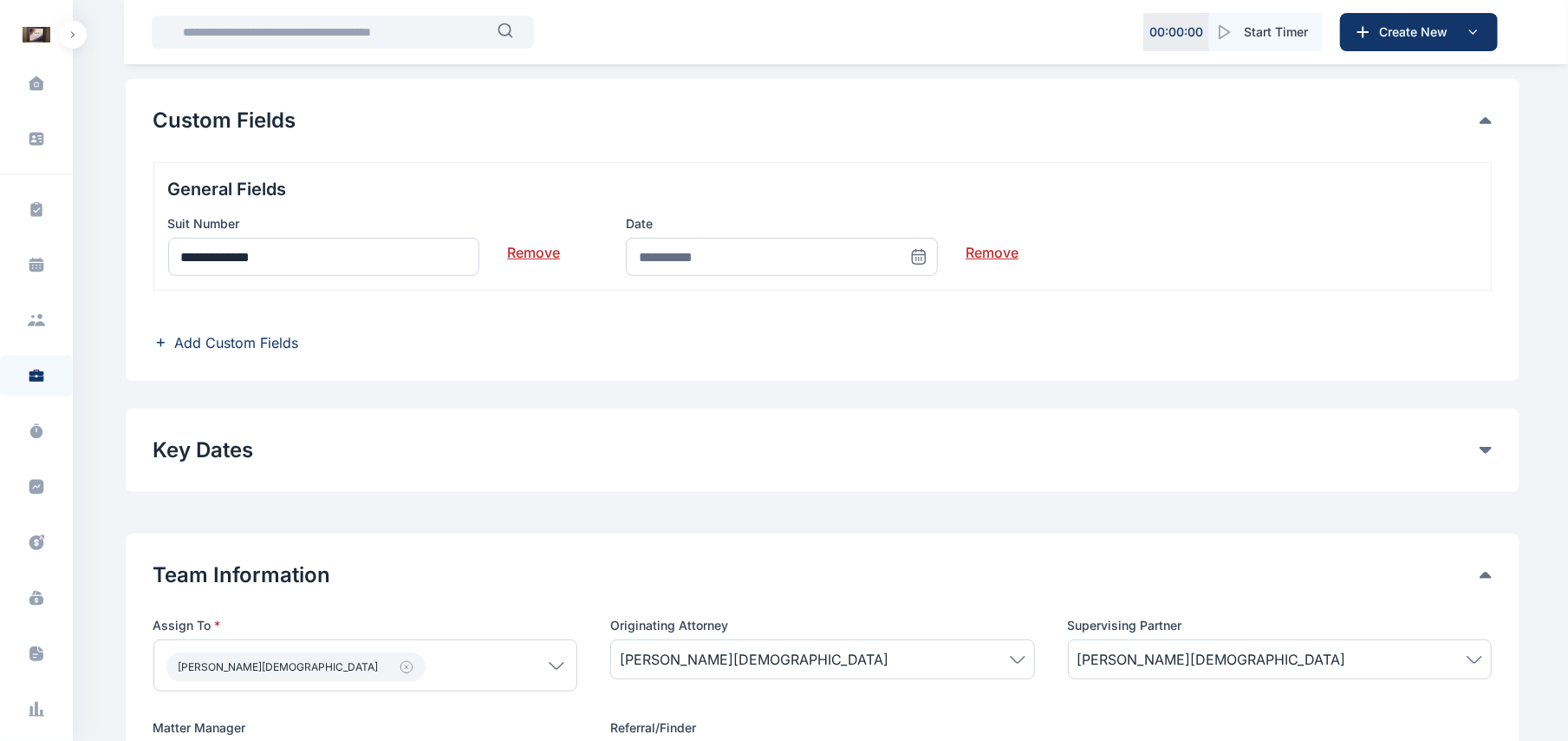
click at [913, 258] on icon at bounding box center [919, 257] width 13 height 13
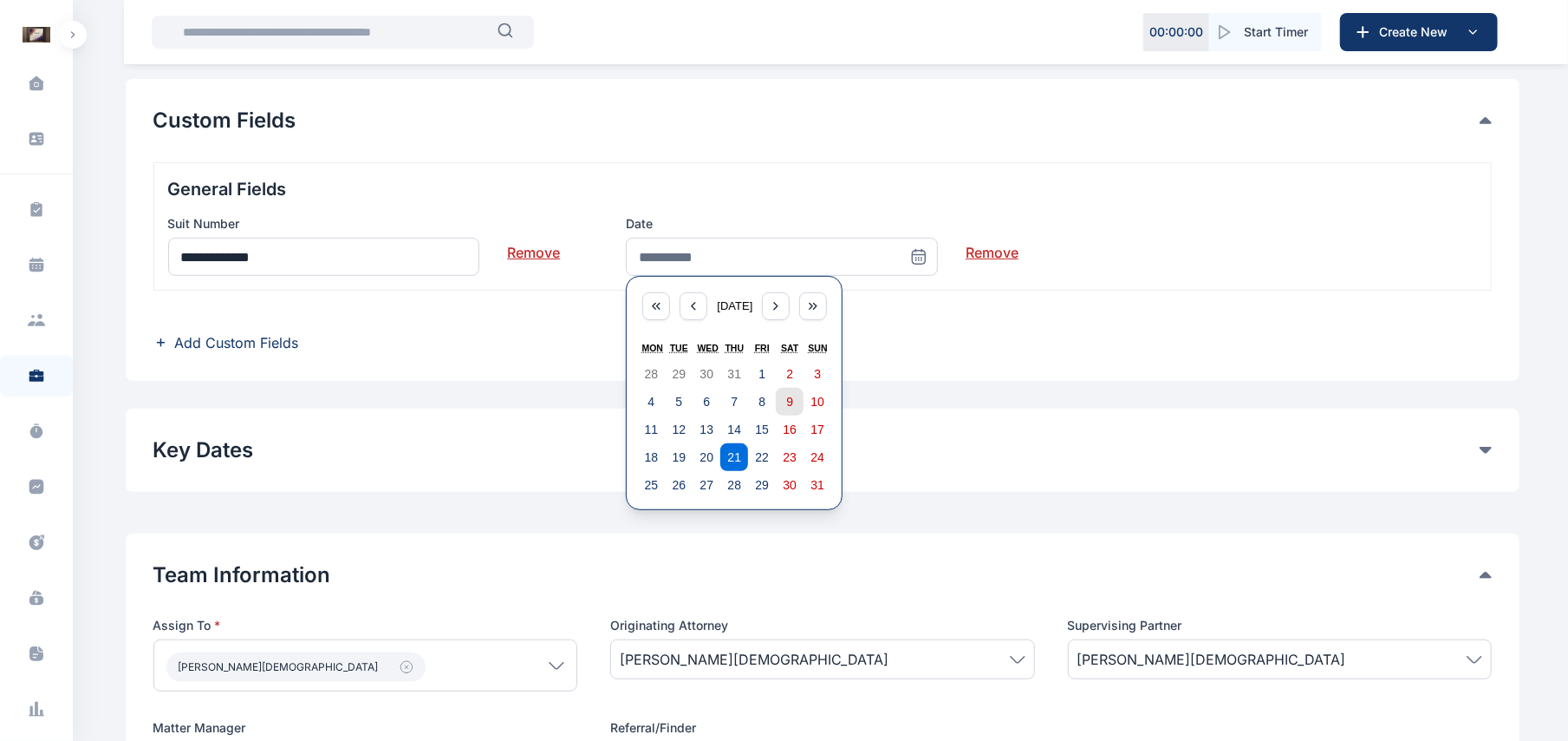
click at [784, 411] on button "9" at bounding box center [789, 401] width 28 height 28
type input "**********"
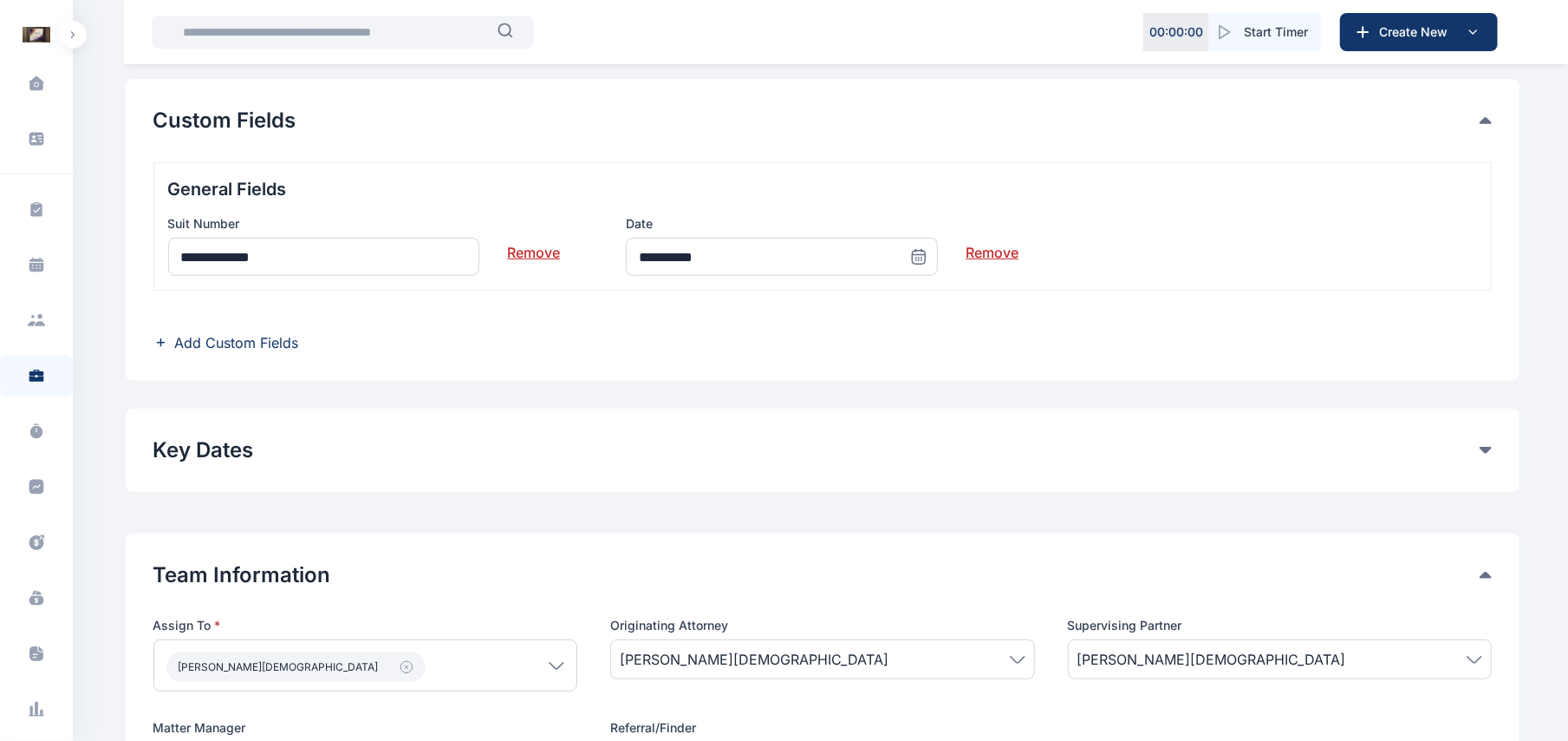
scroll to position [907, 0]
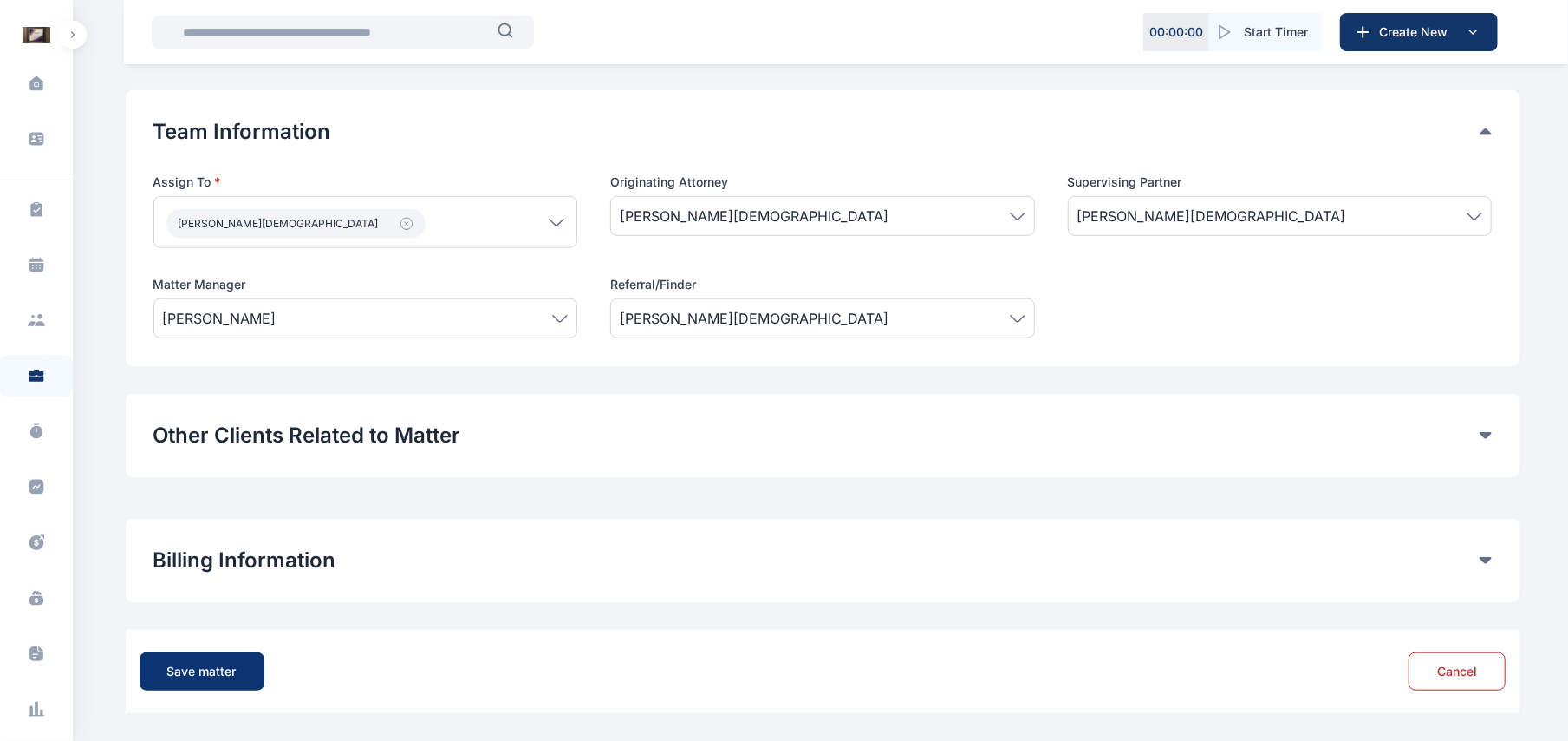
click at [230, 668] on div "Save matter" at bounding box center [202, 670] width 70 height 17
click at [218, 681] on button "Save matter" at bounding box center [201, 671] width 124 height 38
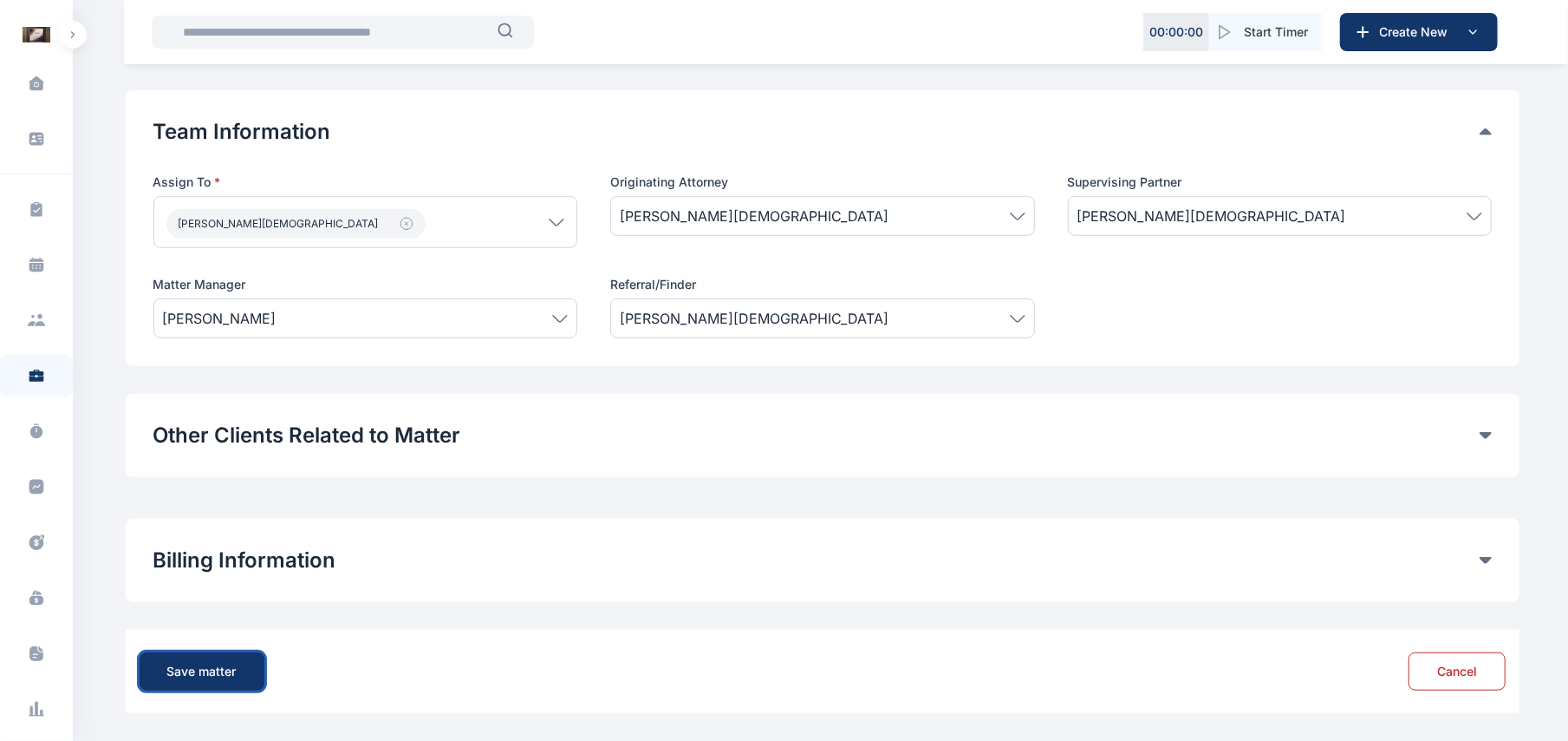
drag, startPoint x: 218, startPoint y: 681, endPoint x: 479, endPoint y: 560, distance: 287.7
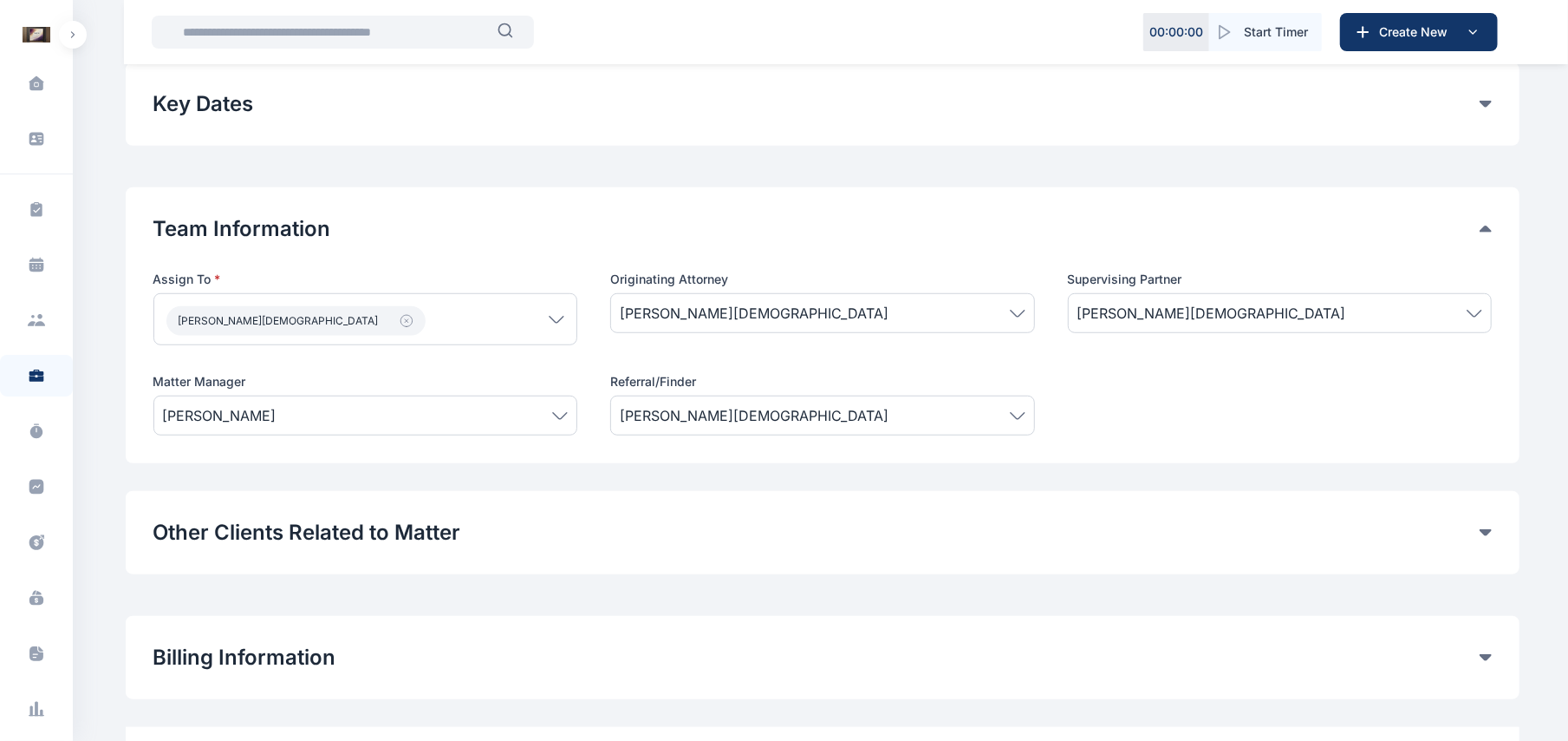
scroll to position [869, 0]
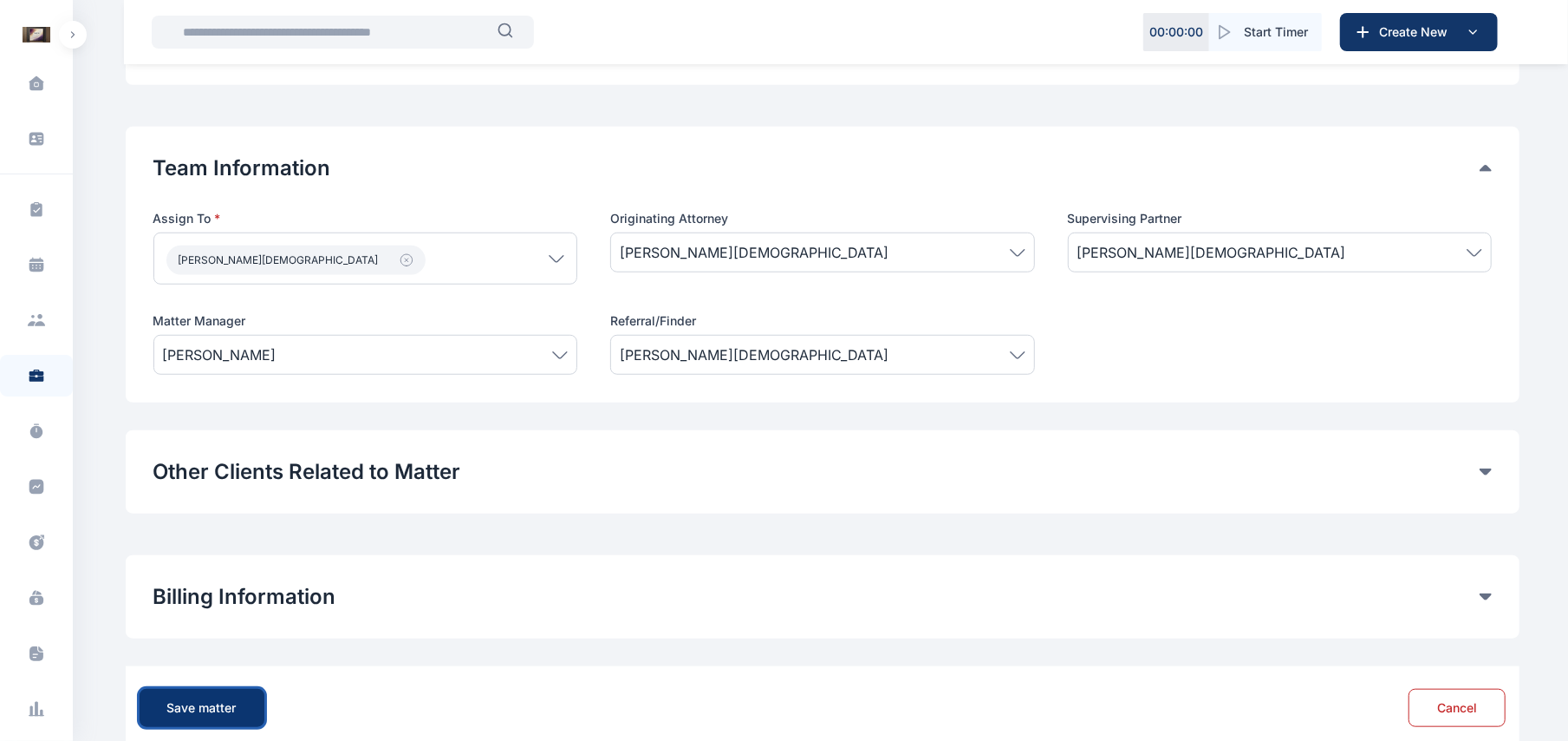
click at [218, 706] on div "Save matter" at bounding box center [202, 707] width 70 height 17
drag, startPoint x: 218, startPoint y: 706, endPoint x: 487, endPoint y: 472, distance: 356.5
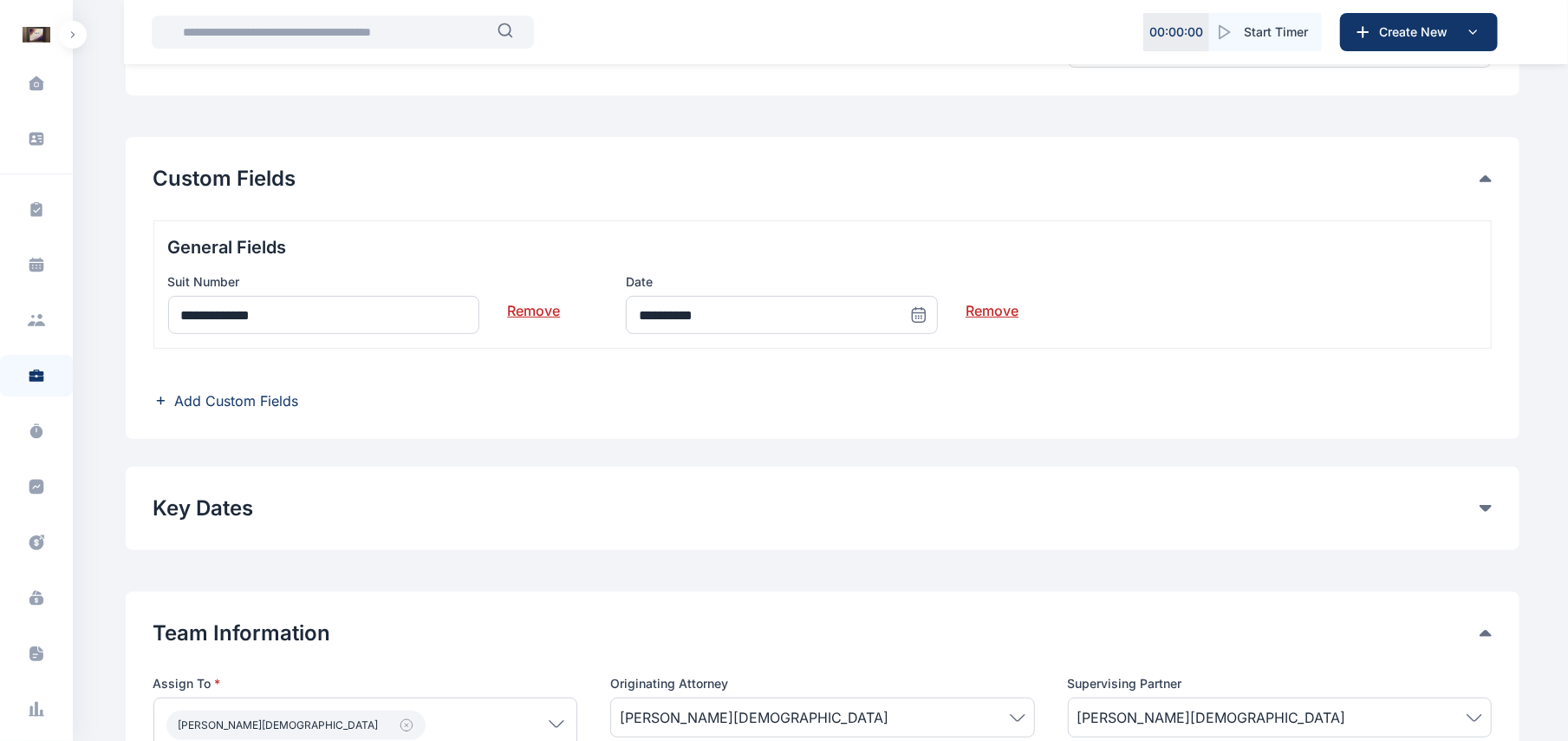
scroll to position [907, 0]
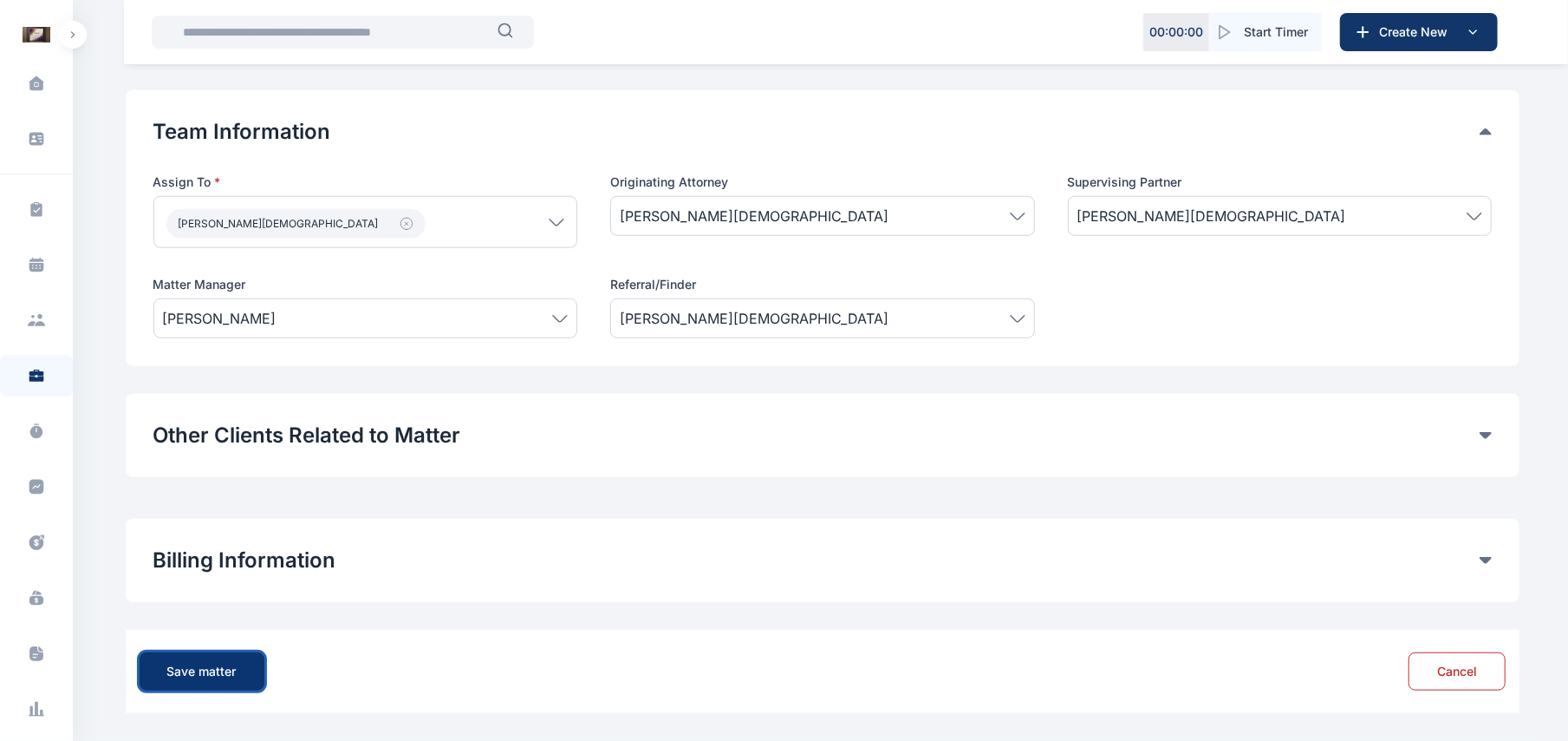
click at [161, 656] on button "Save matter" at bounding box center [201, 671] width 124 height 38
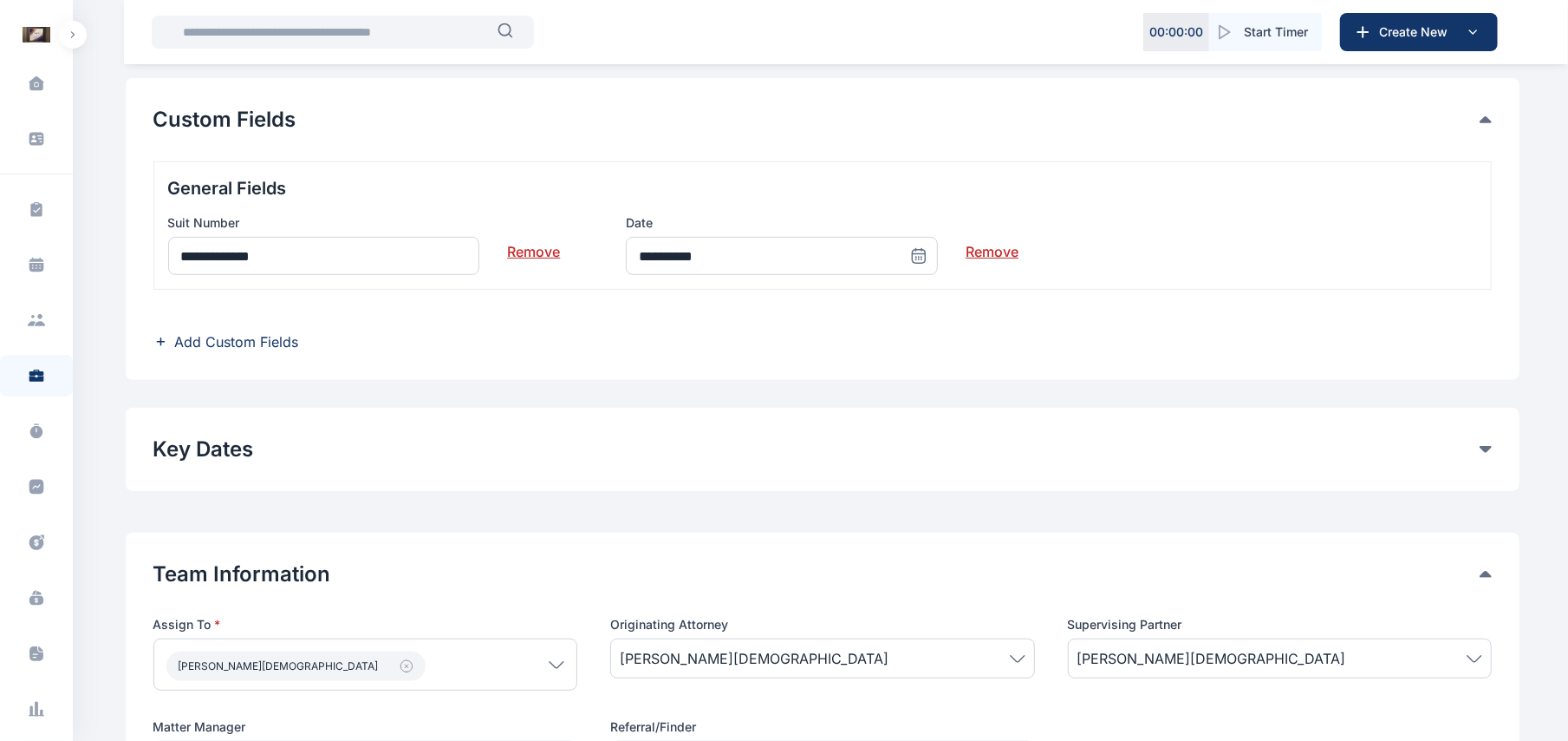
scroll to position [156, 0]
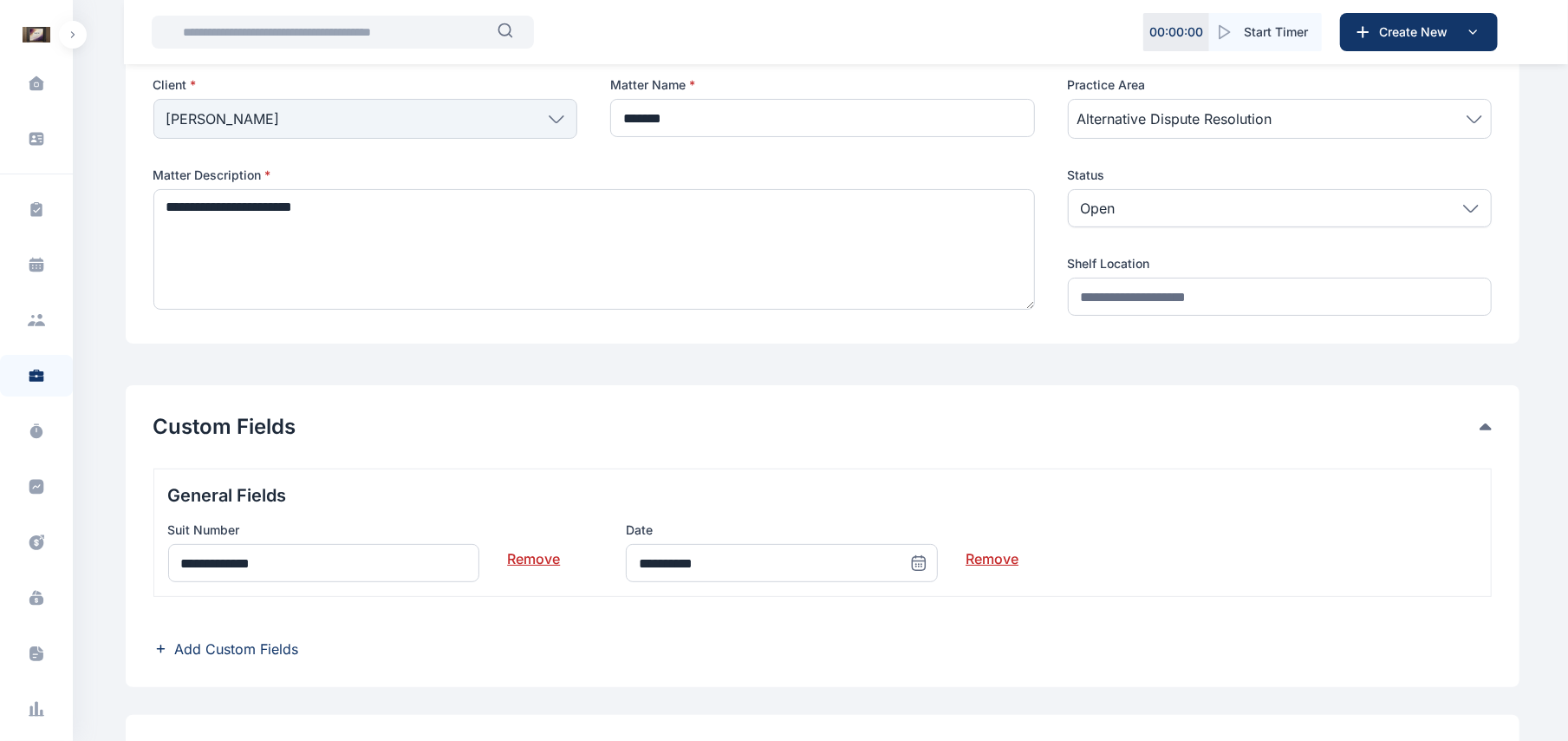
click at [990, 555] on link "Remove" at bounding box center [992, 551] width 53 height 35
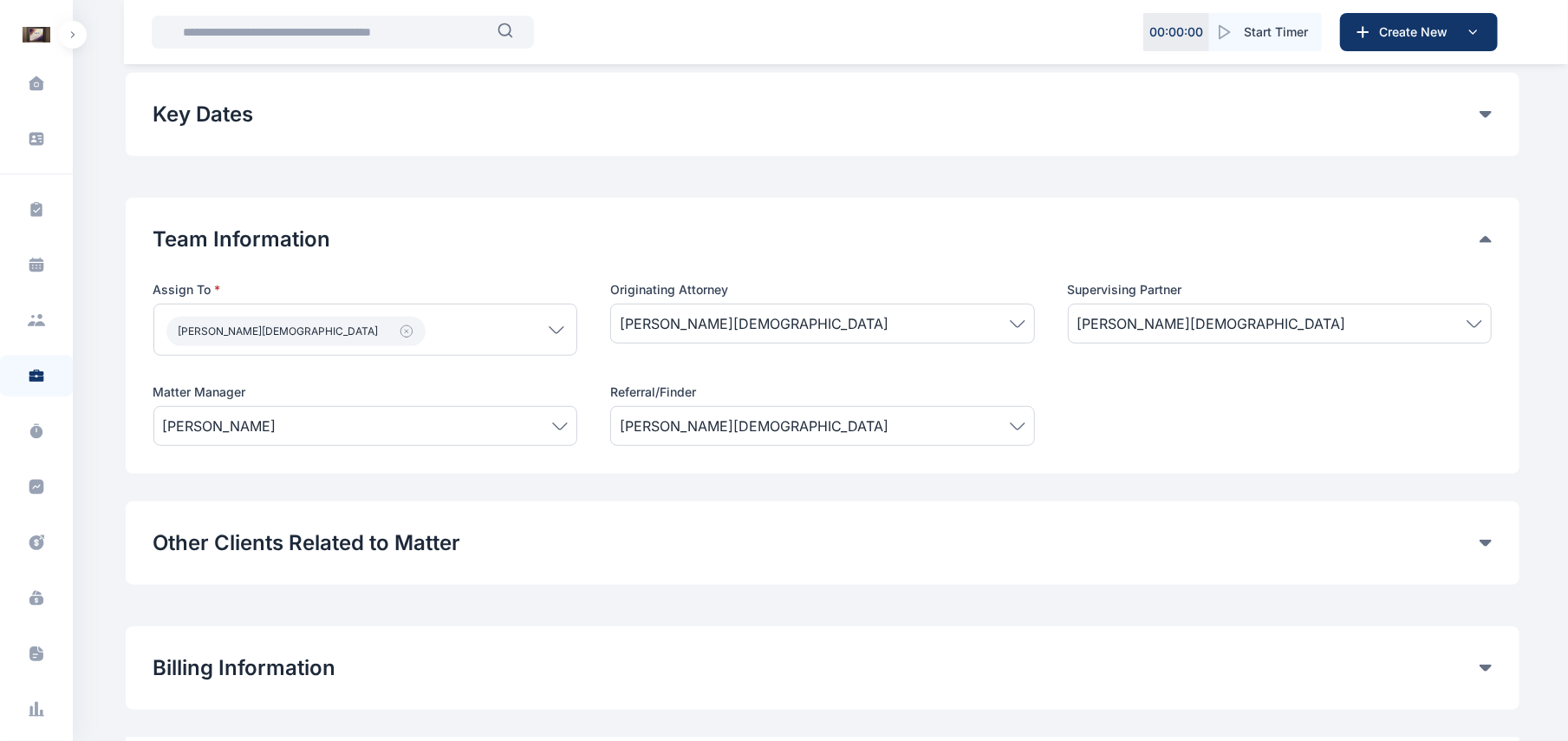
scroll to position [907, 0]
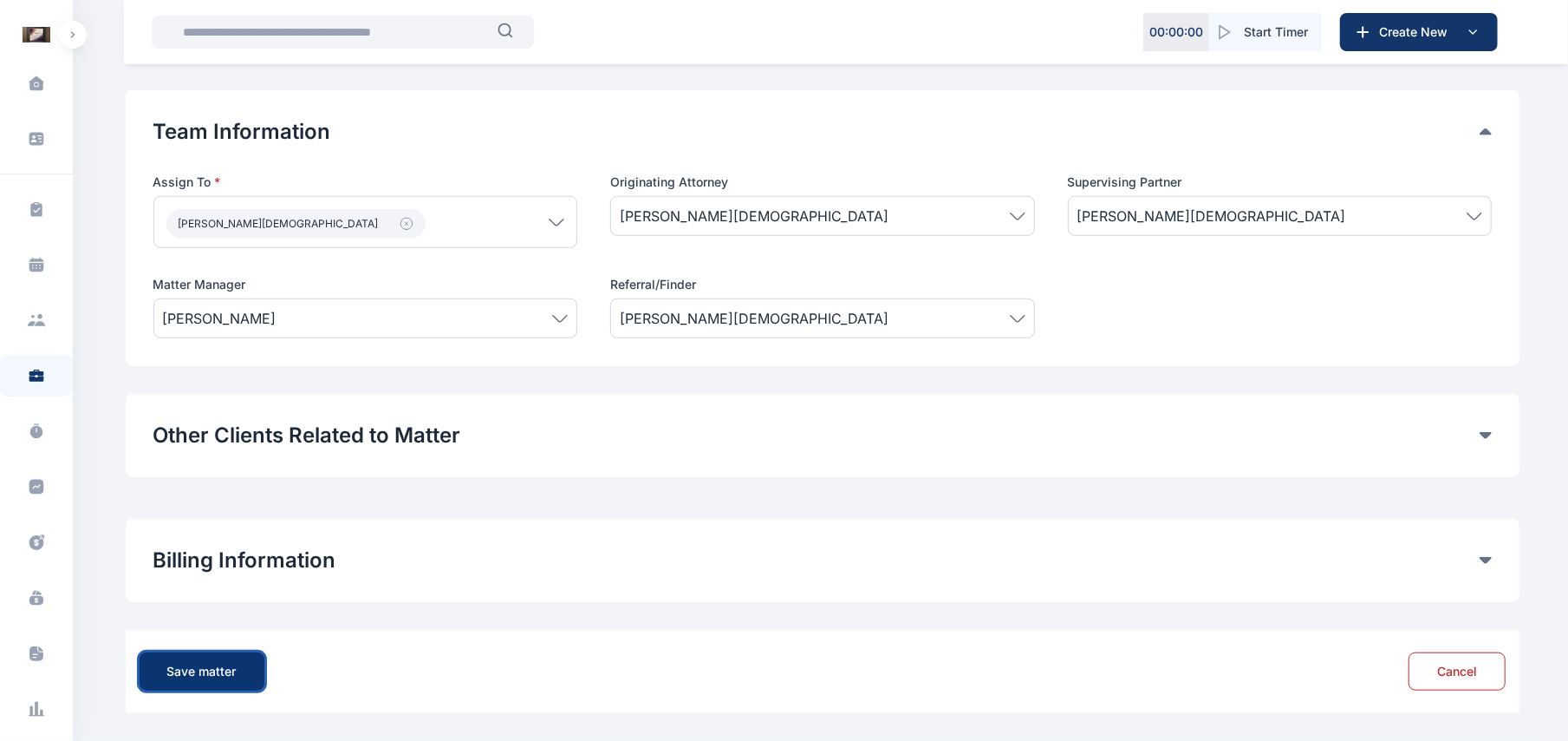
click at [241, 673] on button "Save matter" at bounding box center [201, 671] width 124 height 38
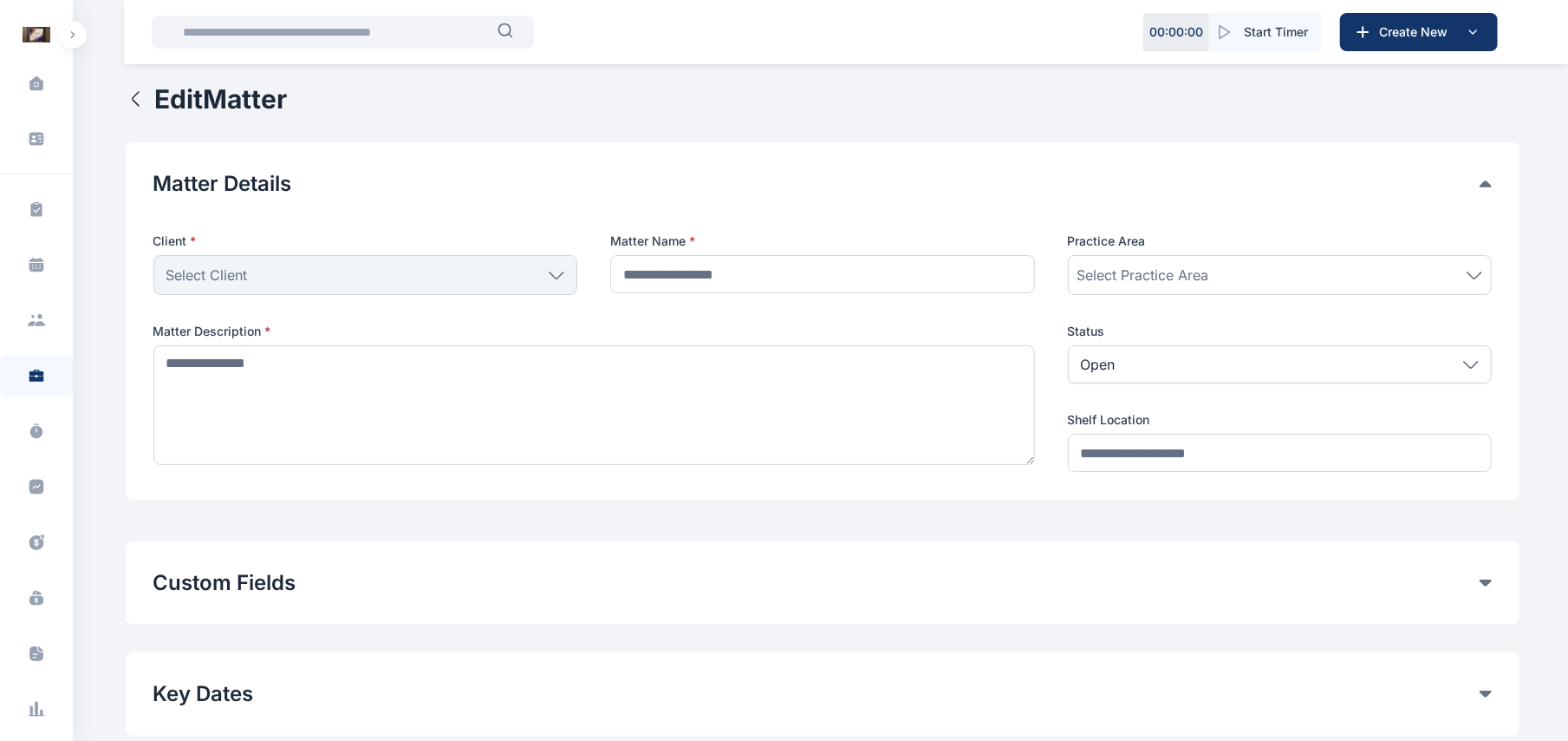
type input "*******"
type textarea "**********"
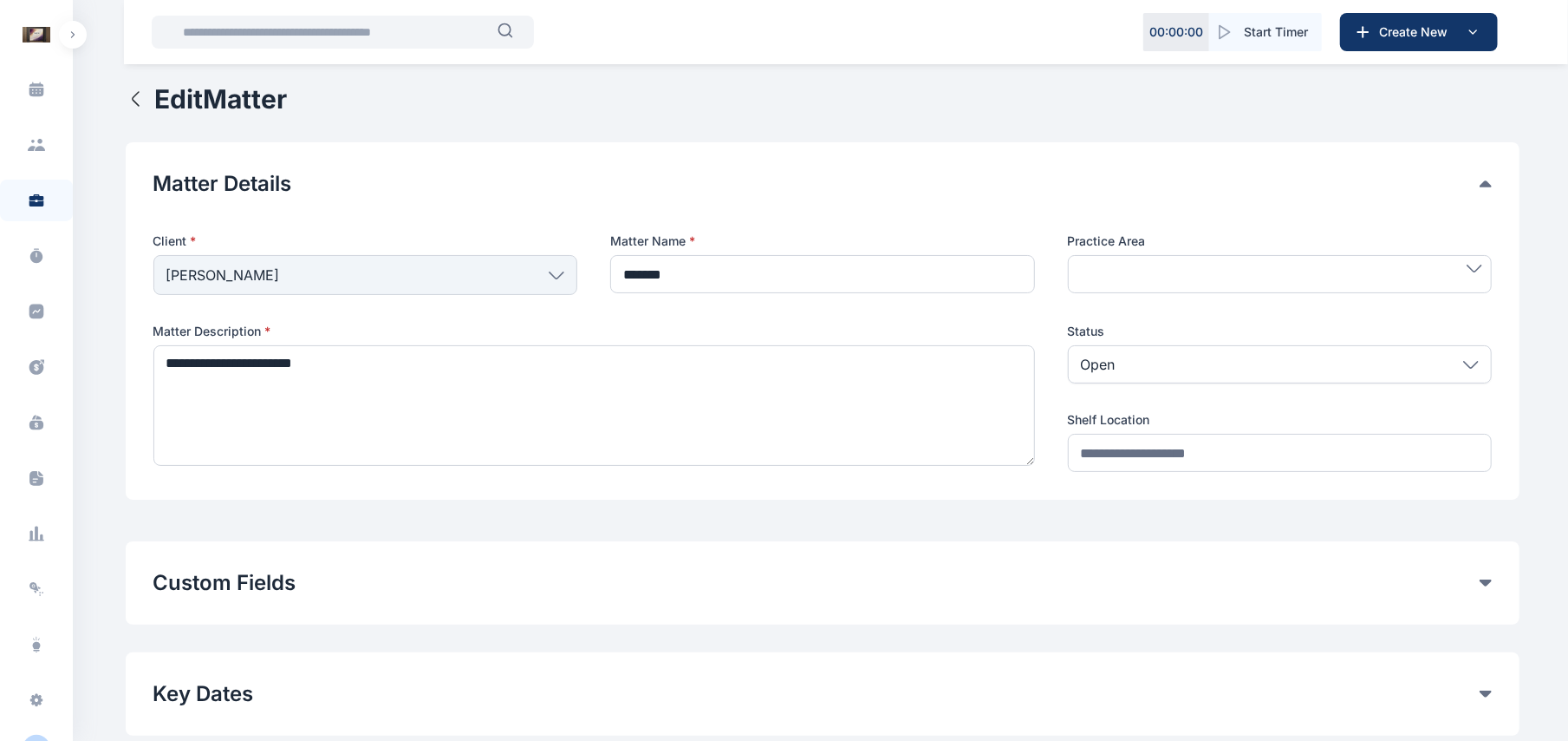
scroll to position [203, 0]
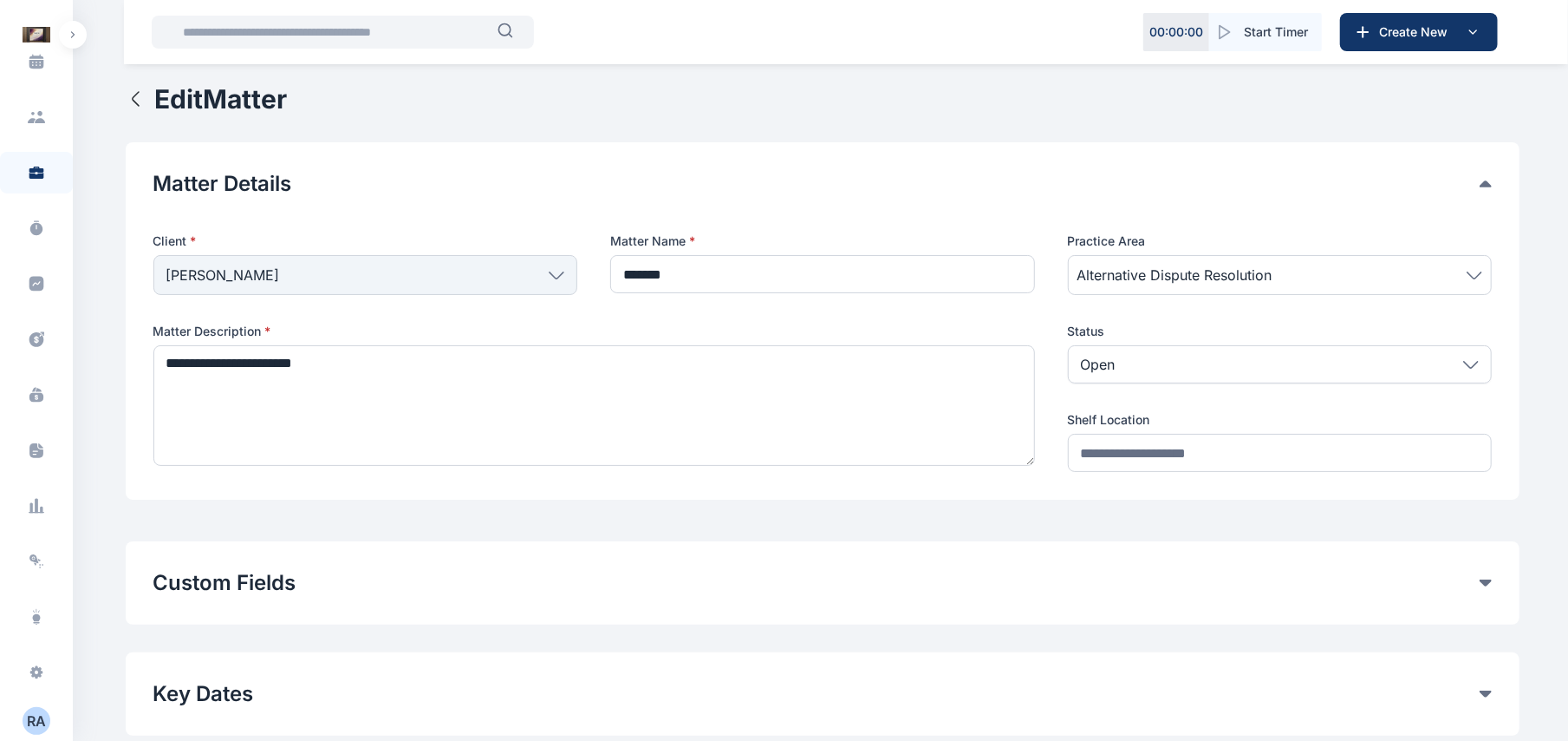
click at [1489, 588] on div "Custom Fields" at bounding box center [822, 583] width 1339 height 28
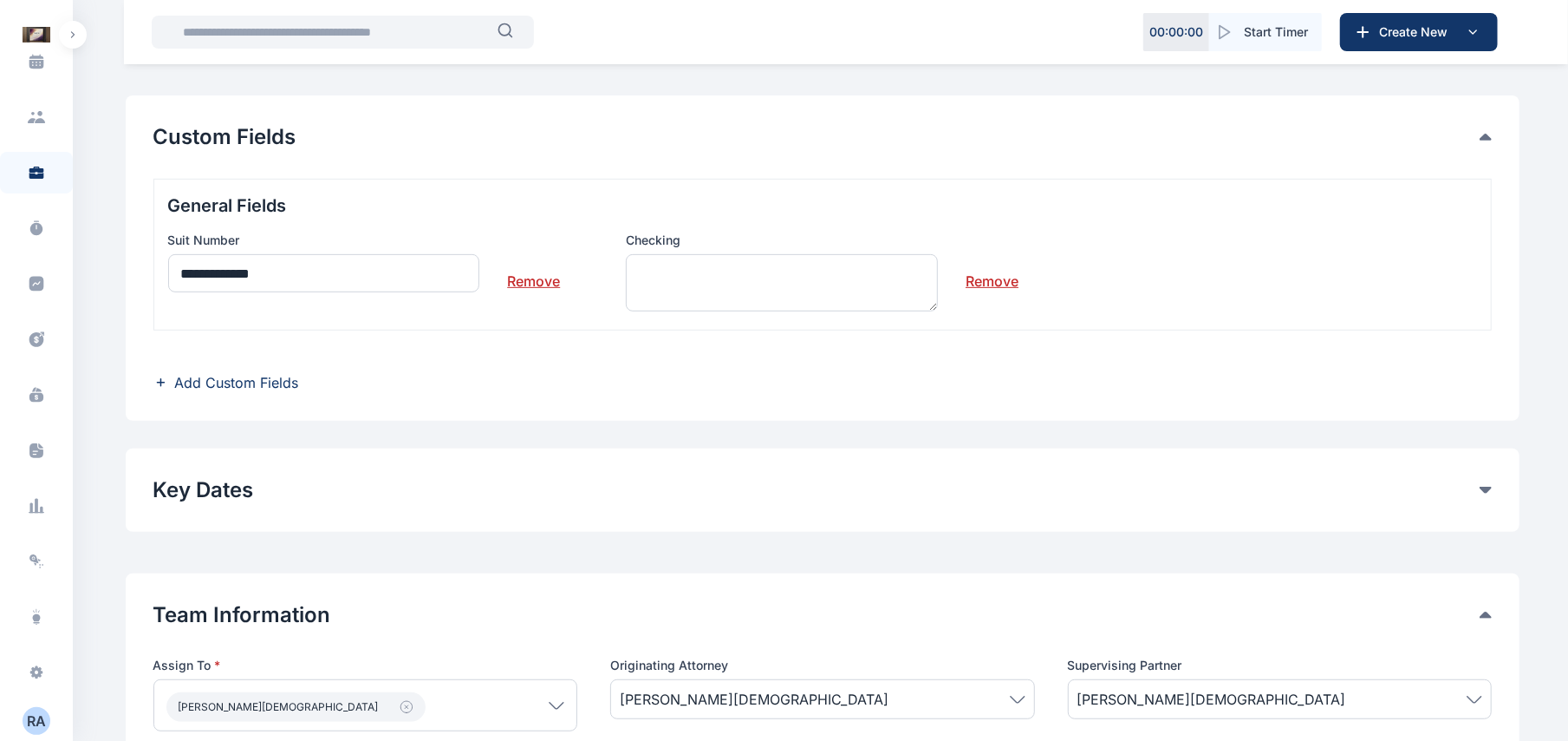
scroll to position [392, 0]
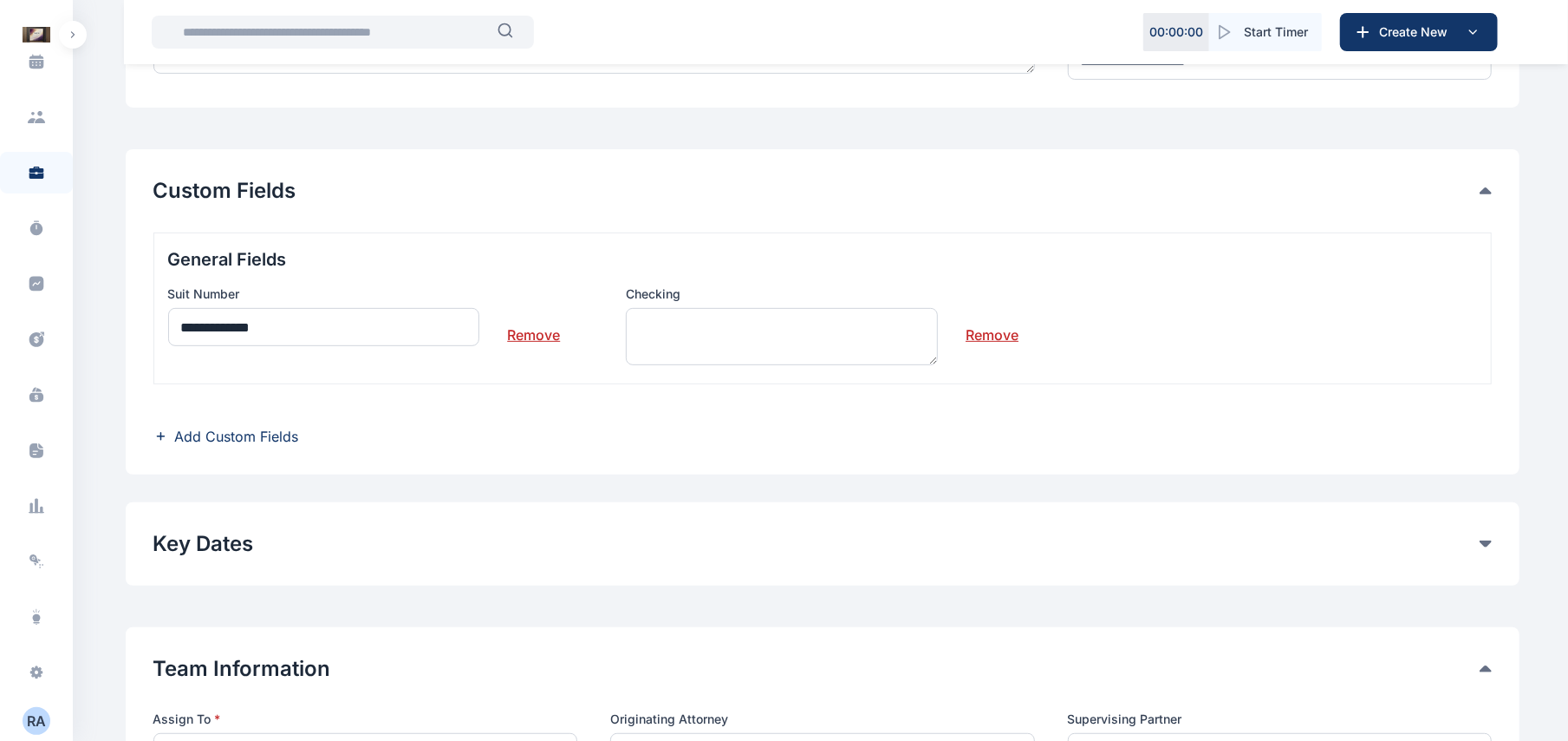
click at [997, 337] on link "Remove" at bounding box center [992, 328] width 53 height 35
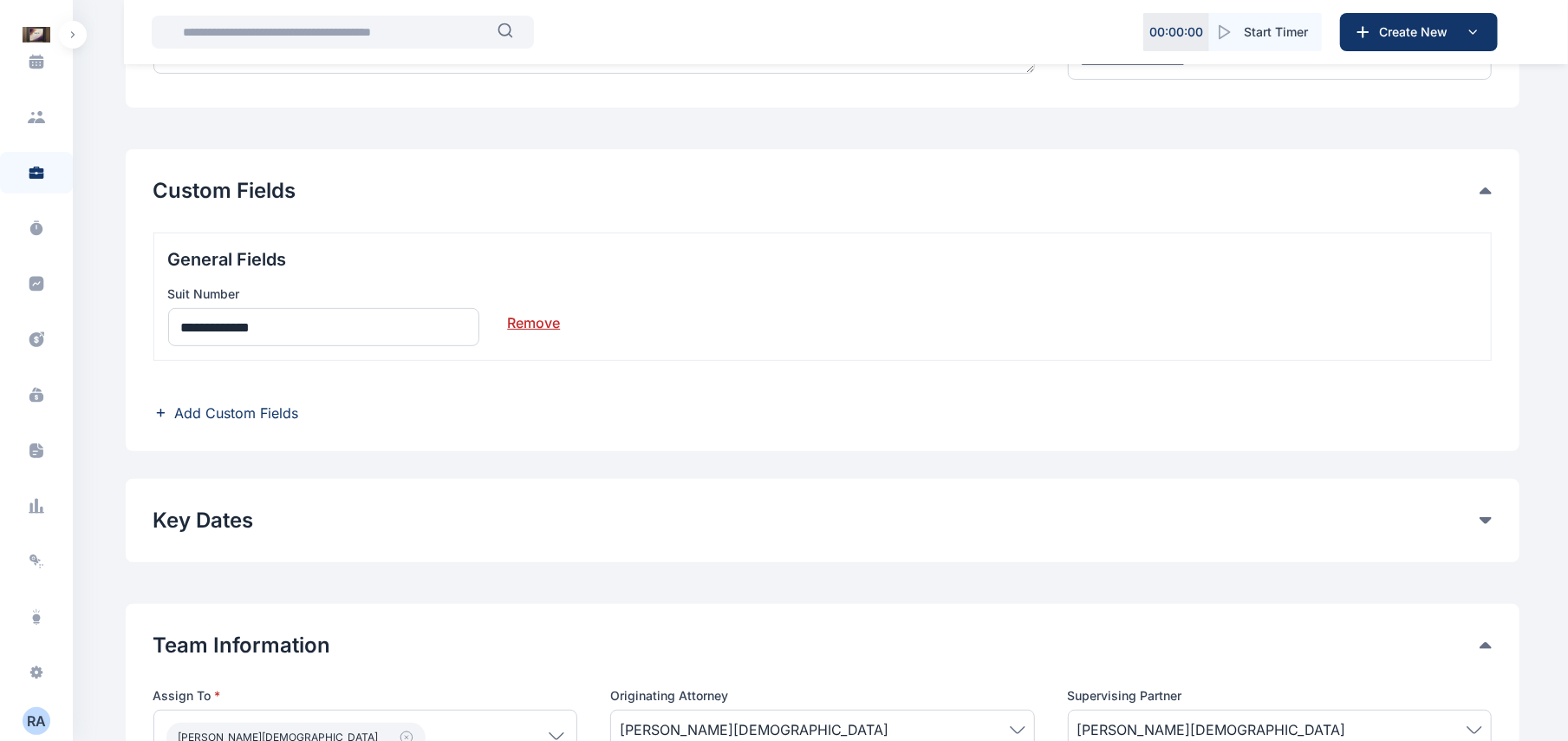
click at [278, 412] on span "Add Custom Fields" at bounding box center [237, 412] width 124 height 21
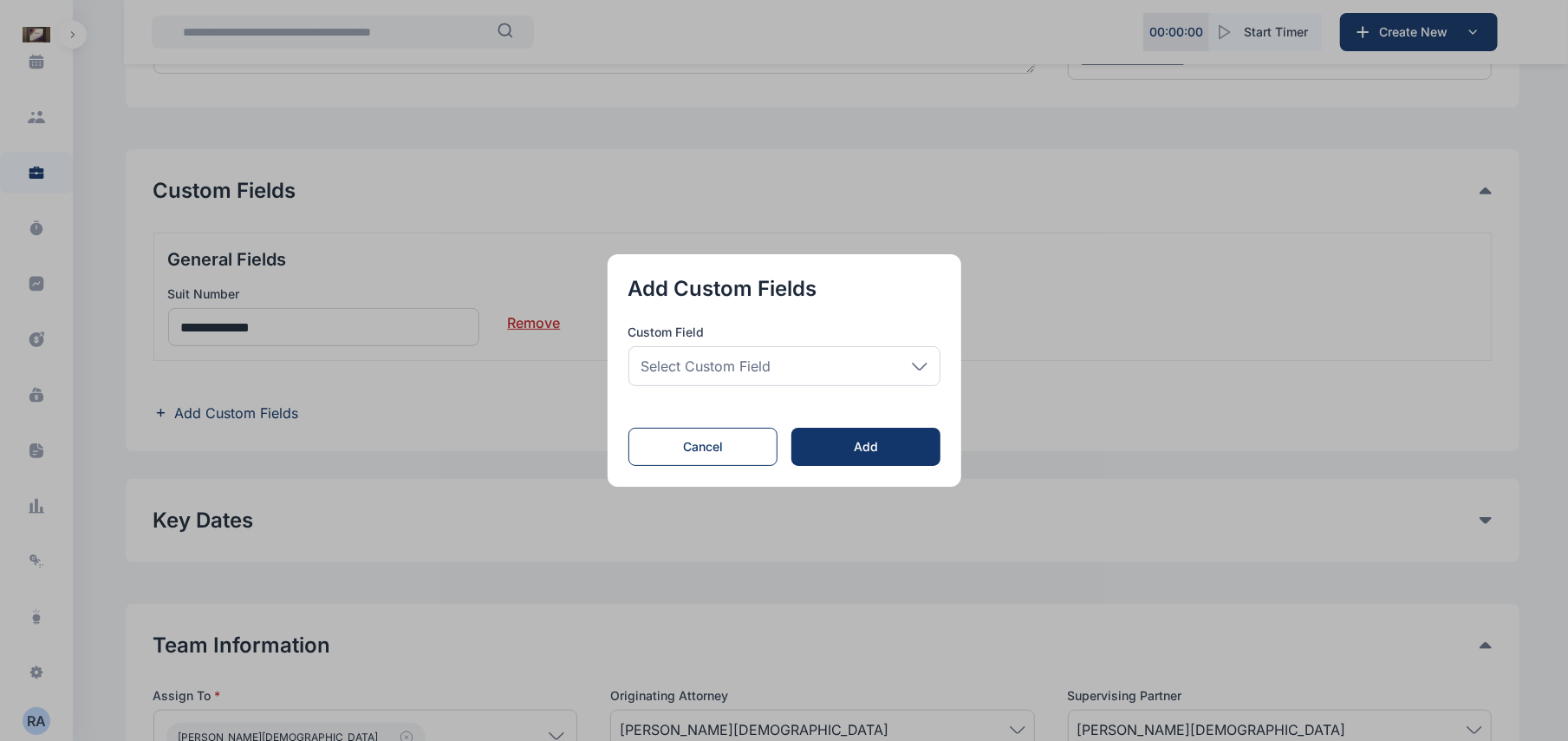
click at [829, 369] on div "Select Custom Field" at bounding box center [784, 366] width 312 height 40
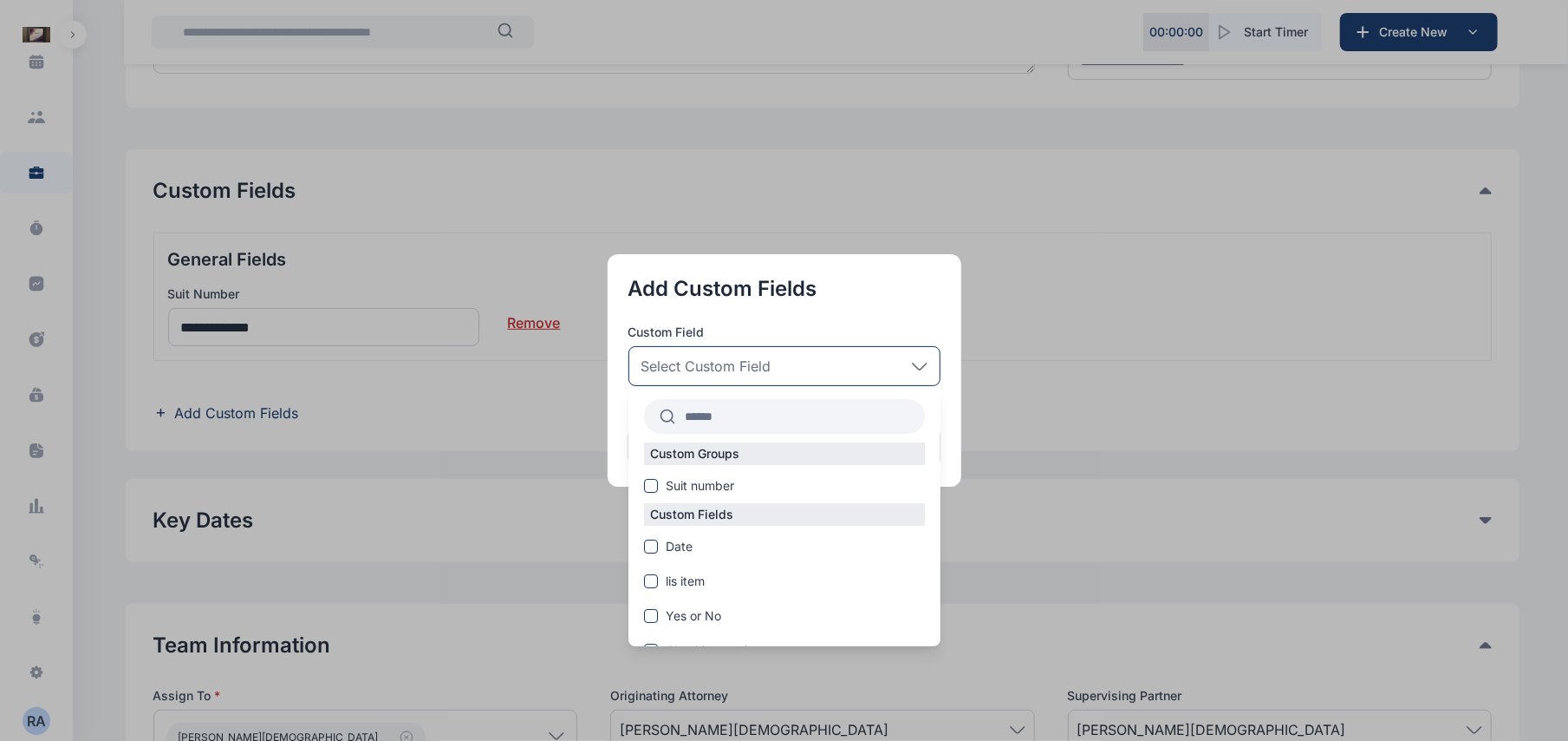
click at [659, 561] on div "Custom Fields Date lis item Yes or No Checking again Check 2 Checking no Number…" at bounding box center [784, 689] width 312 height 372
click at [678, 543] on span "Date" at bounding box center [680, 546] width 27 height 17
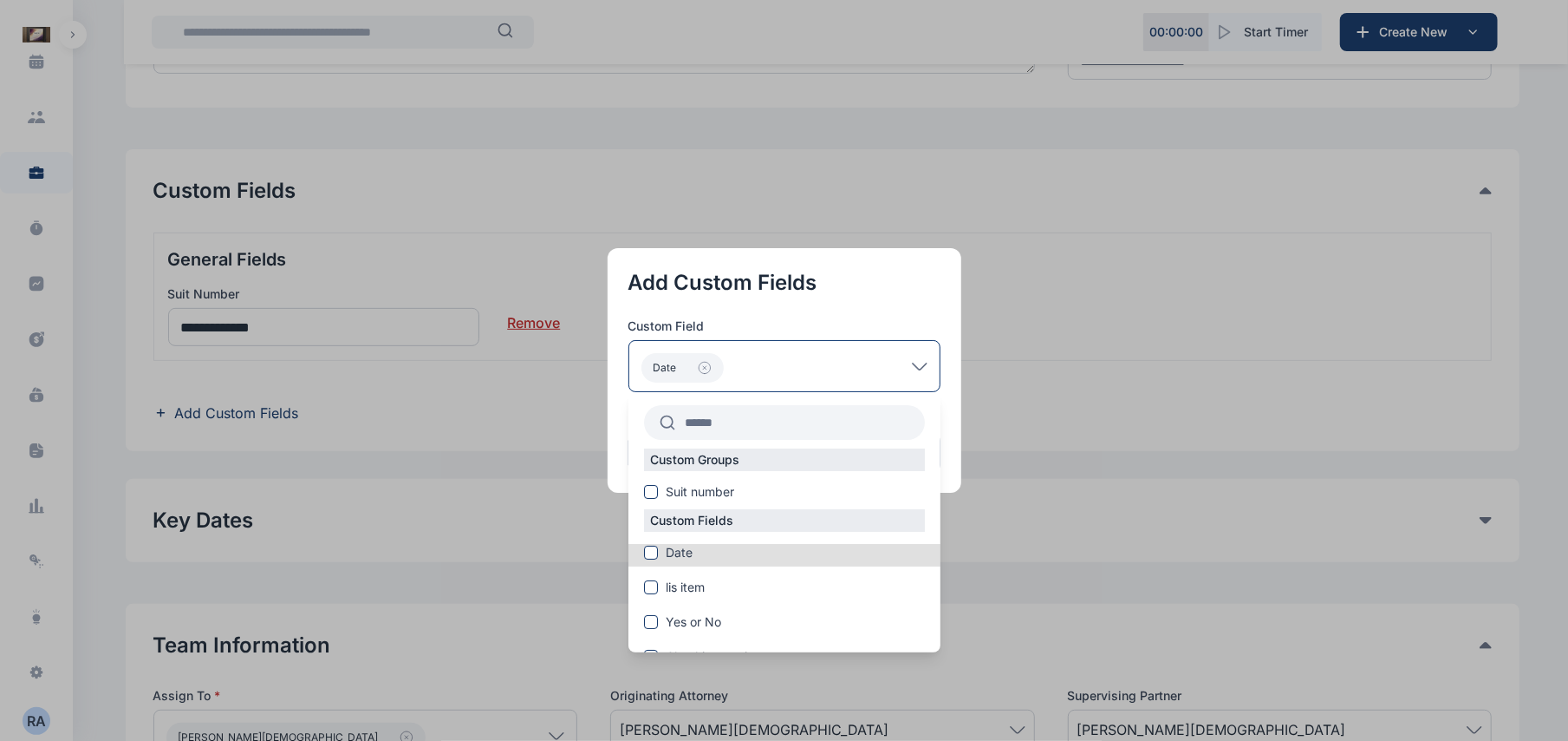
click at [1057, 534] on button "button" at bounding box center [784, 370] width 1568 height 741
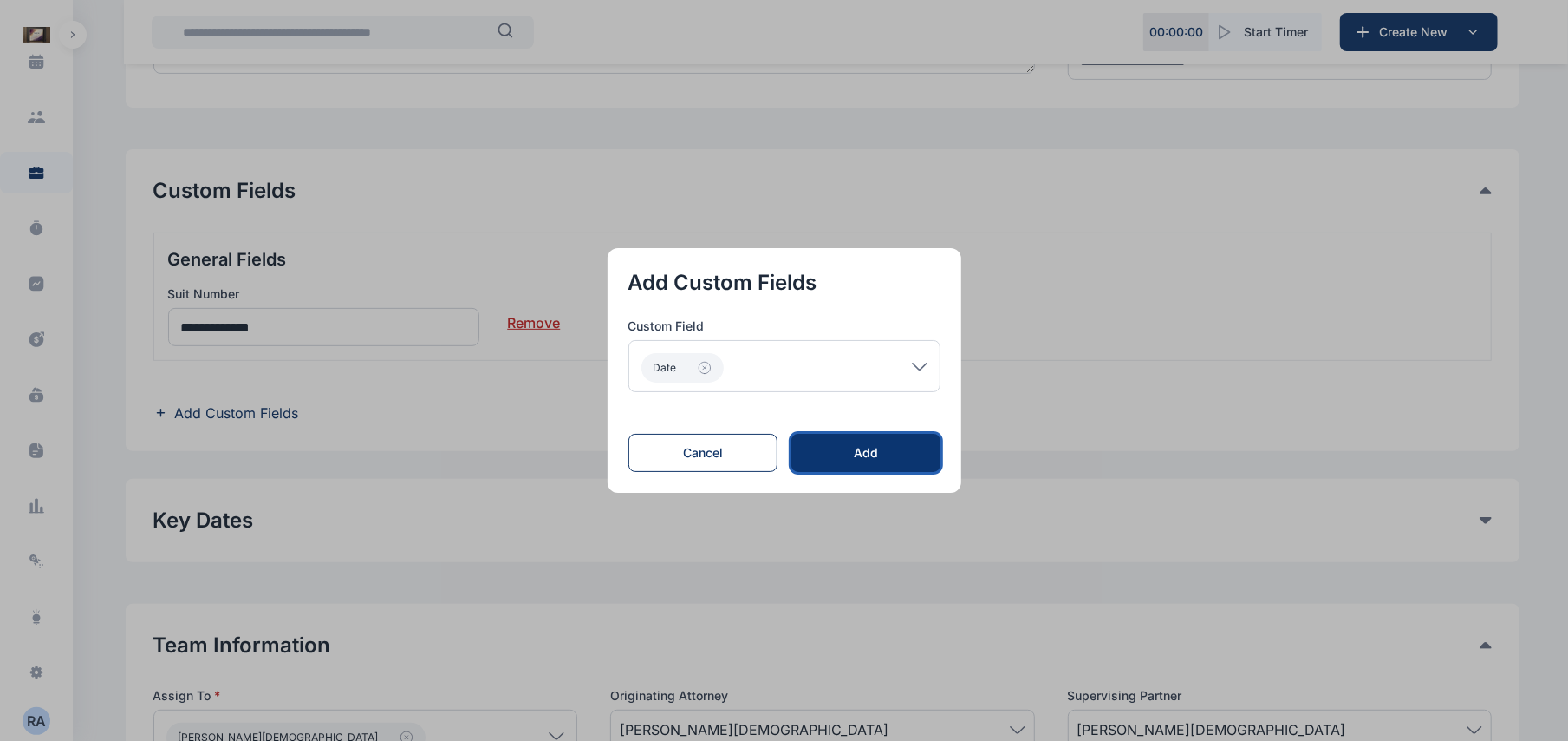
click at [906, 465] on button "Add" at bounding box center [865, 452] width 148 height 38
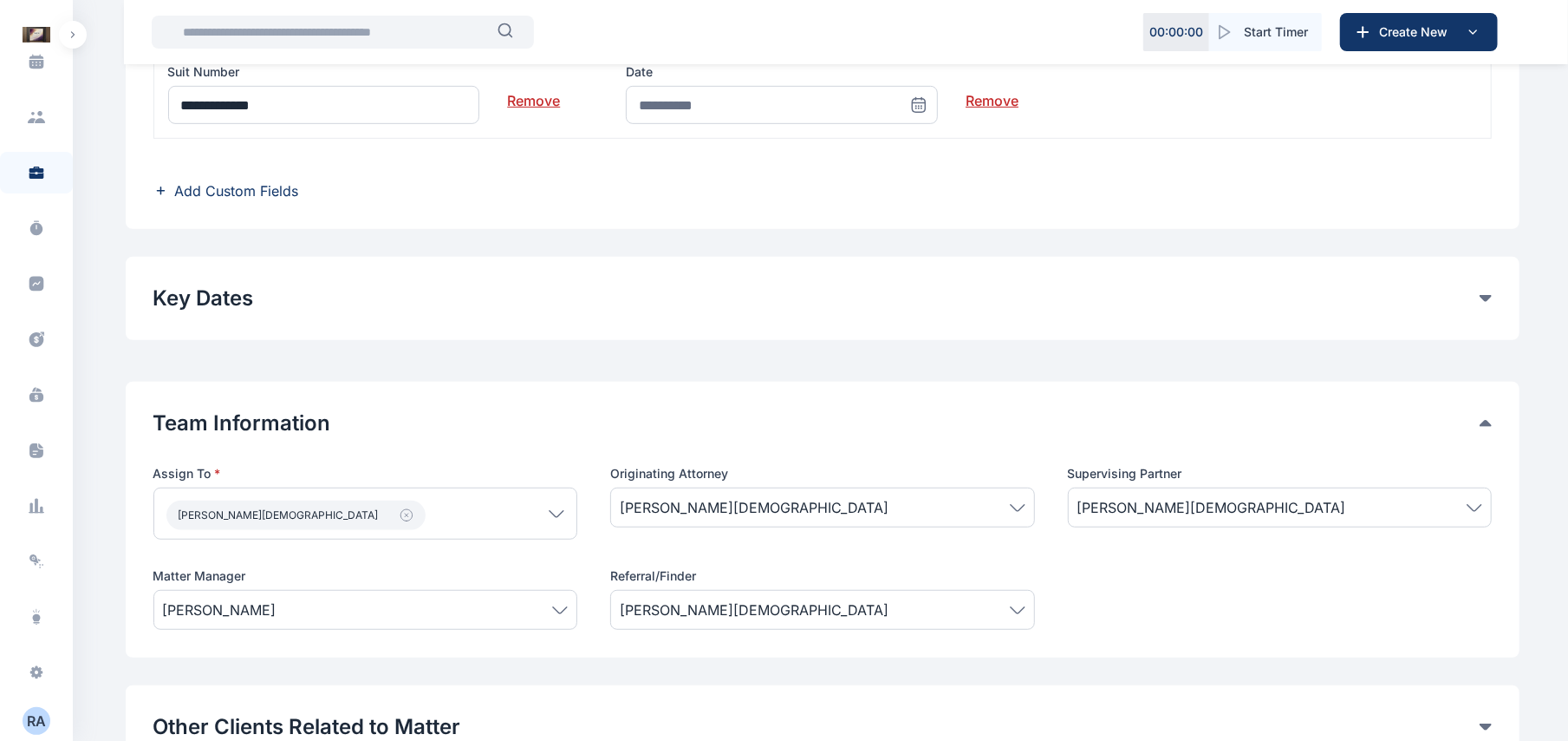
scroll to position [445, 0]
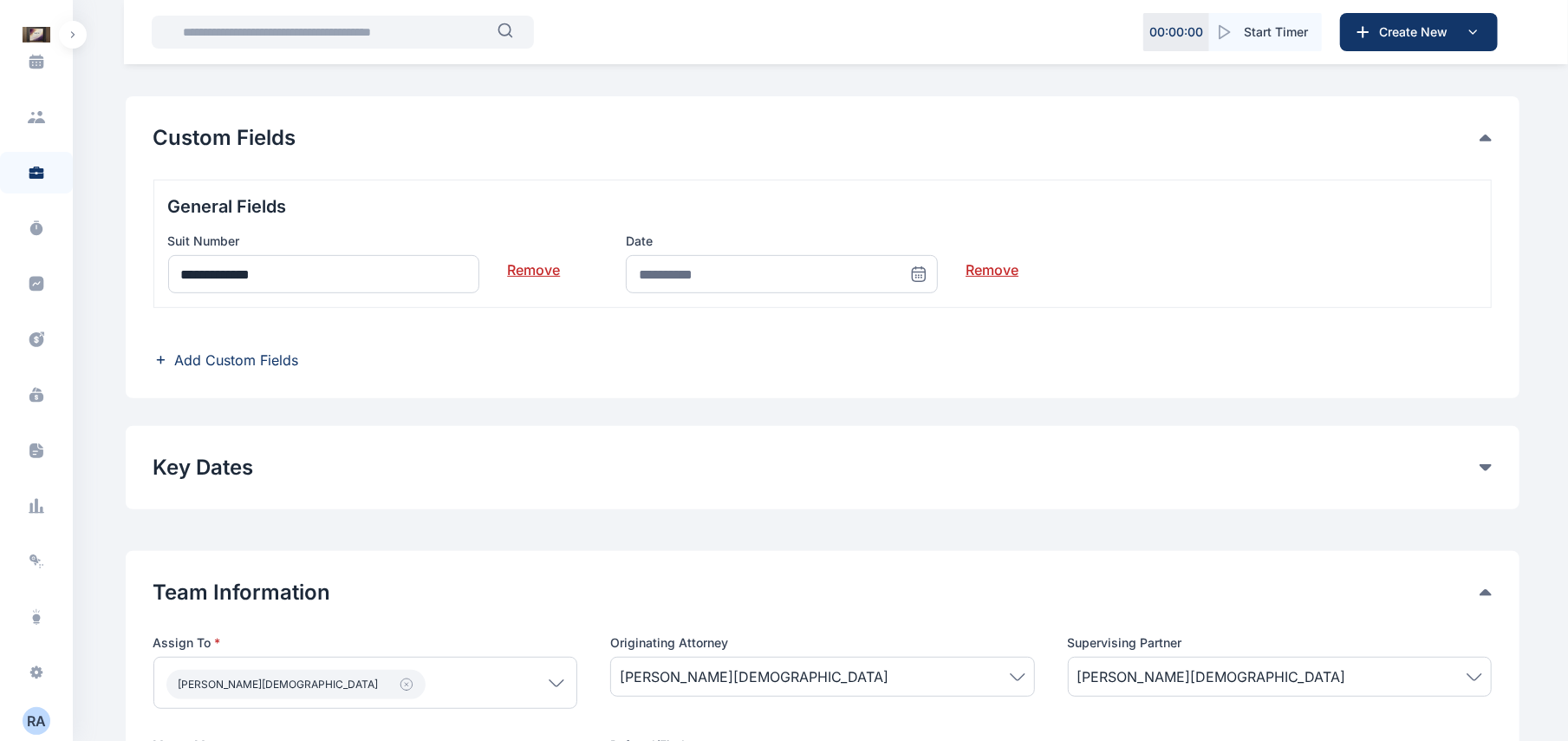
click at [917, 281] on icon at bounding box center [919, 274] width 13 height 13
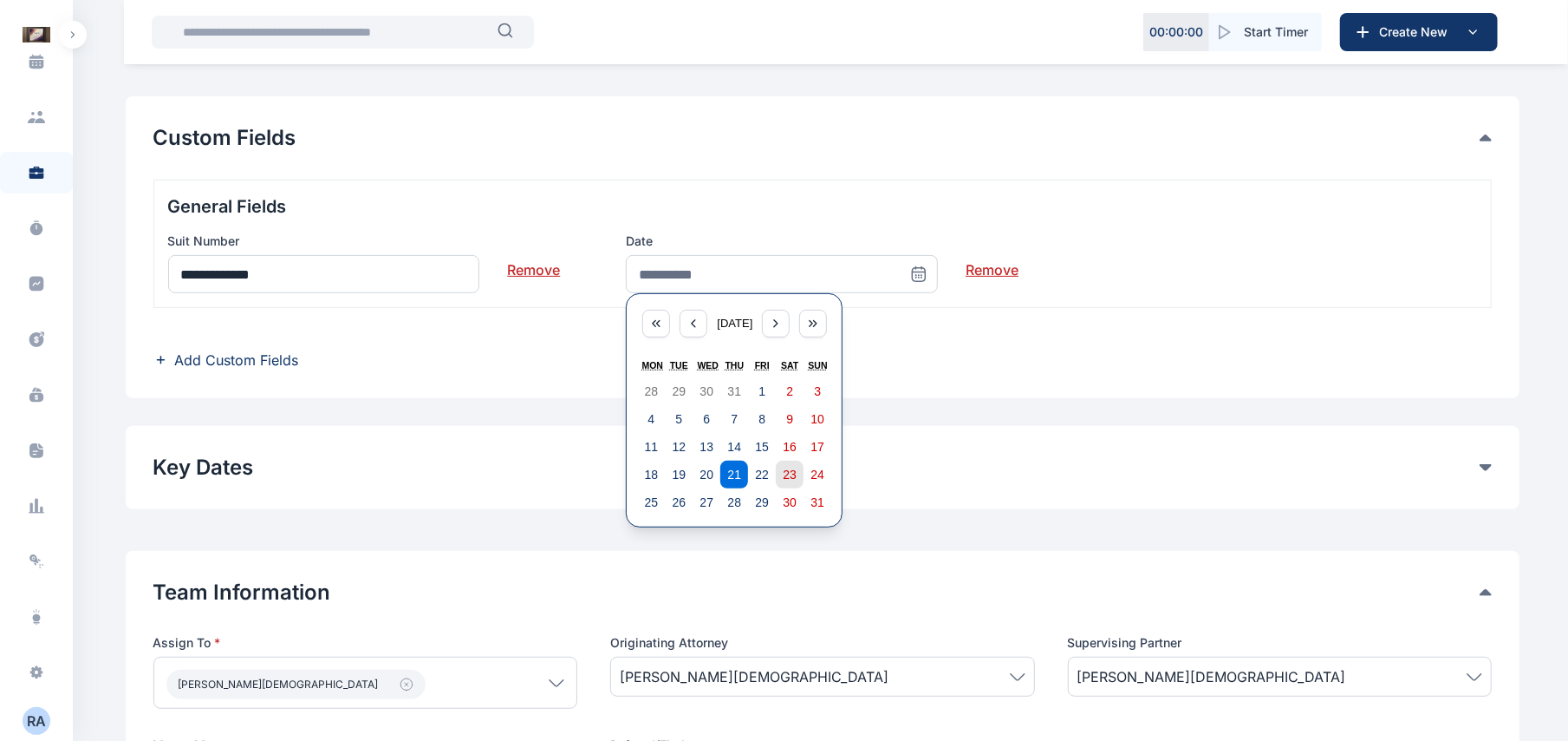
click at [777, 472] on button "23" at bounding box center [789, 474] width 28 height 28
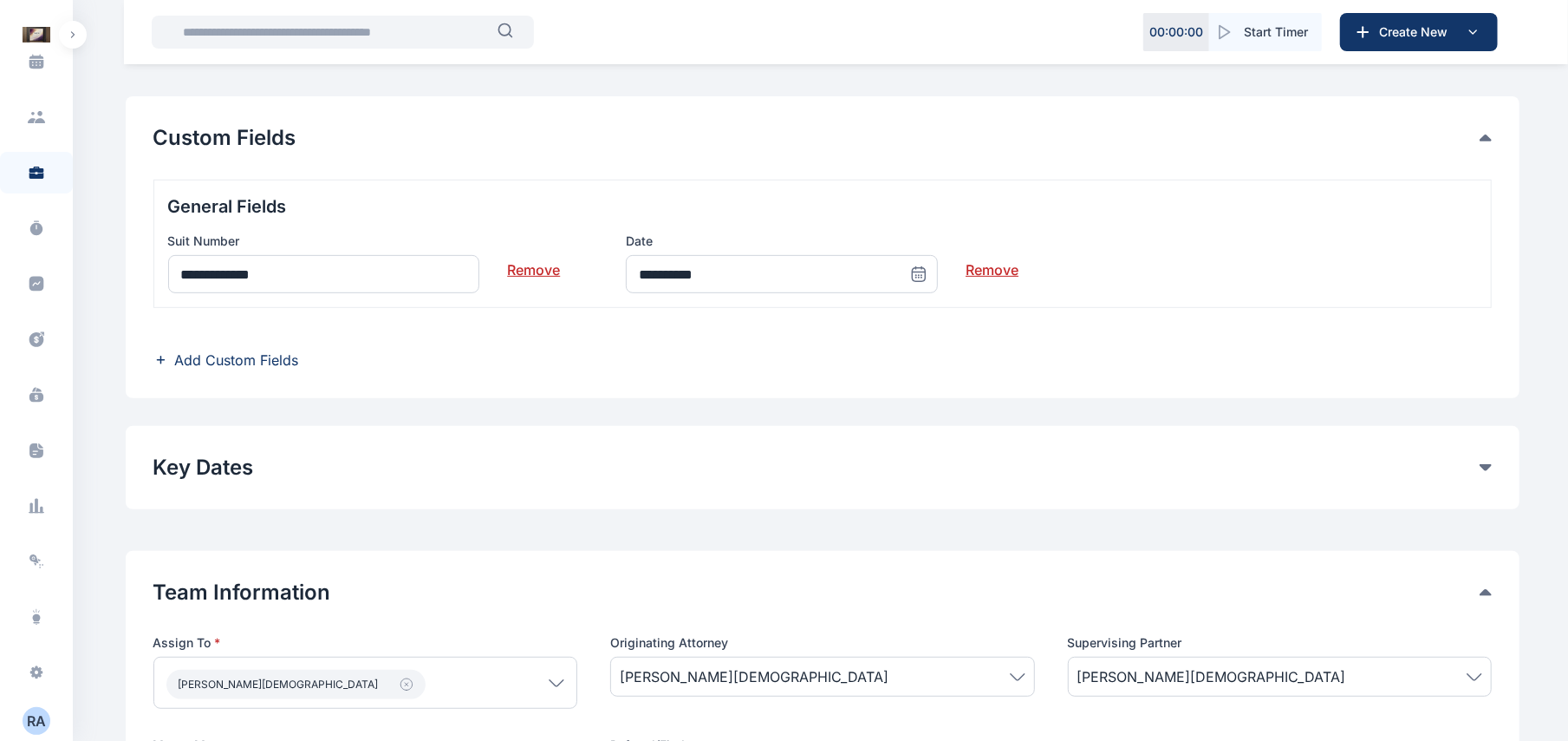
click at [916, 275] on icon at bounding box center [918, 273] width 17 height 17
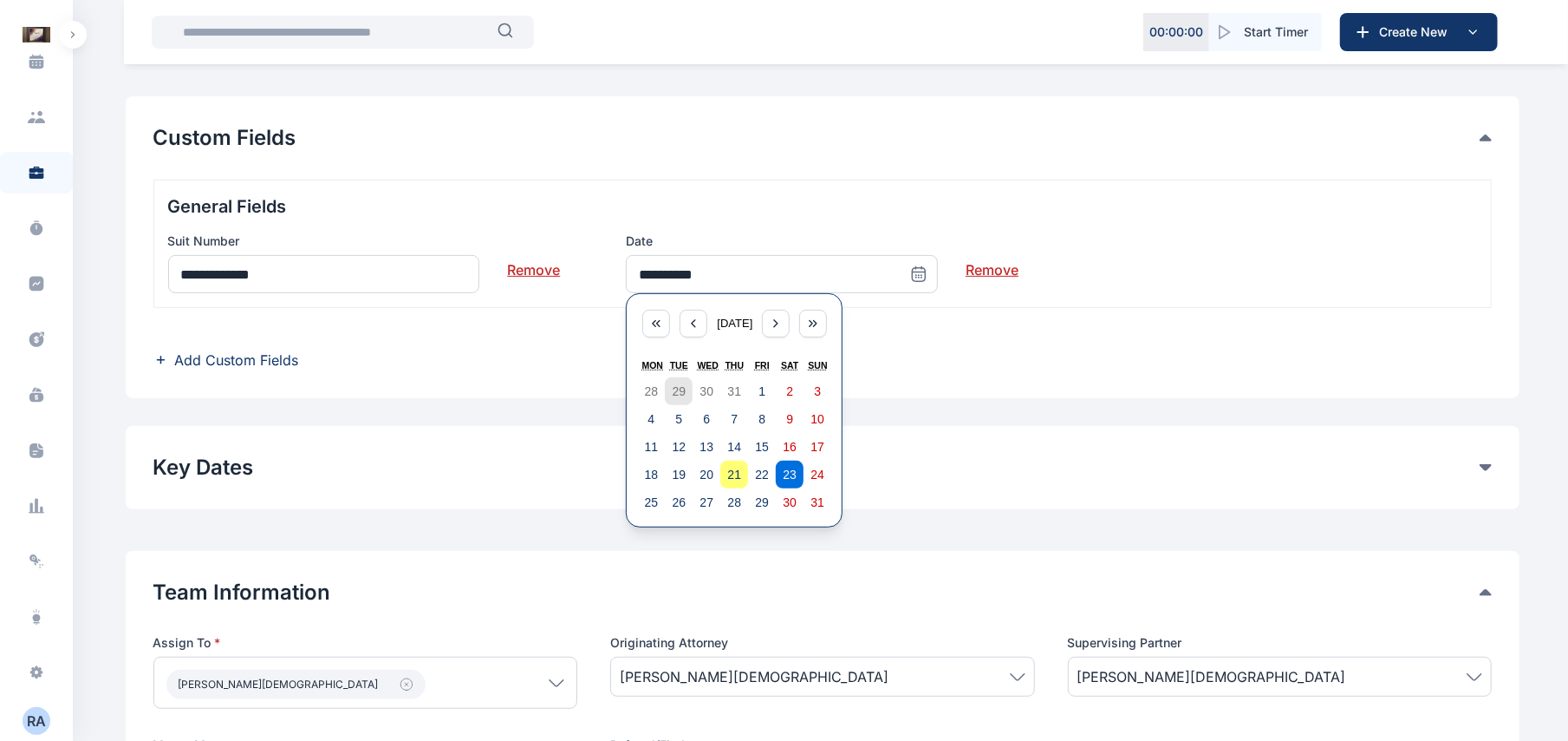
click at [680, 403] on button "29" at bounding box center [679, 391] width 28 height 28
type input "**********"
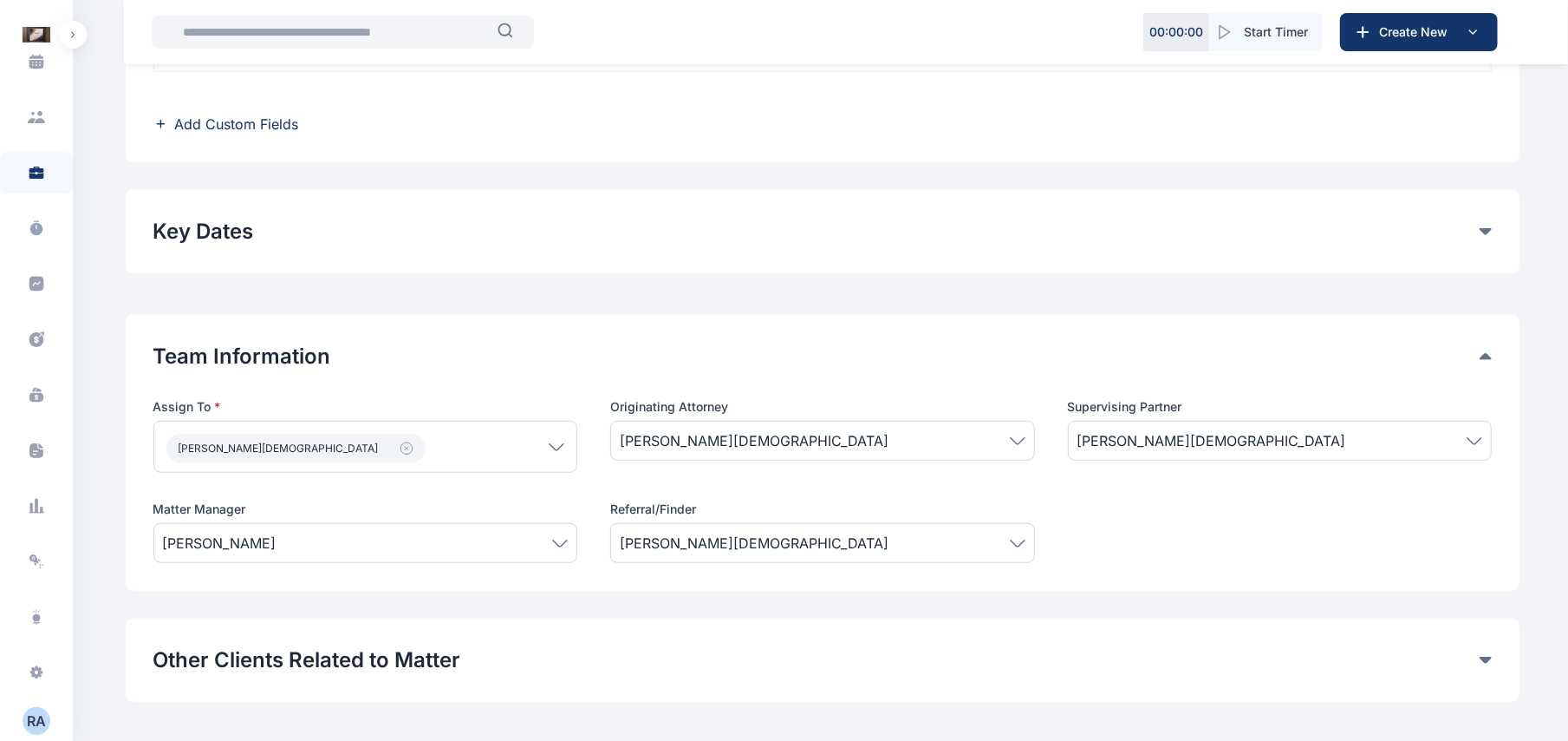
scroll to position [850, 0]
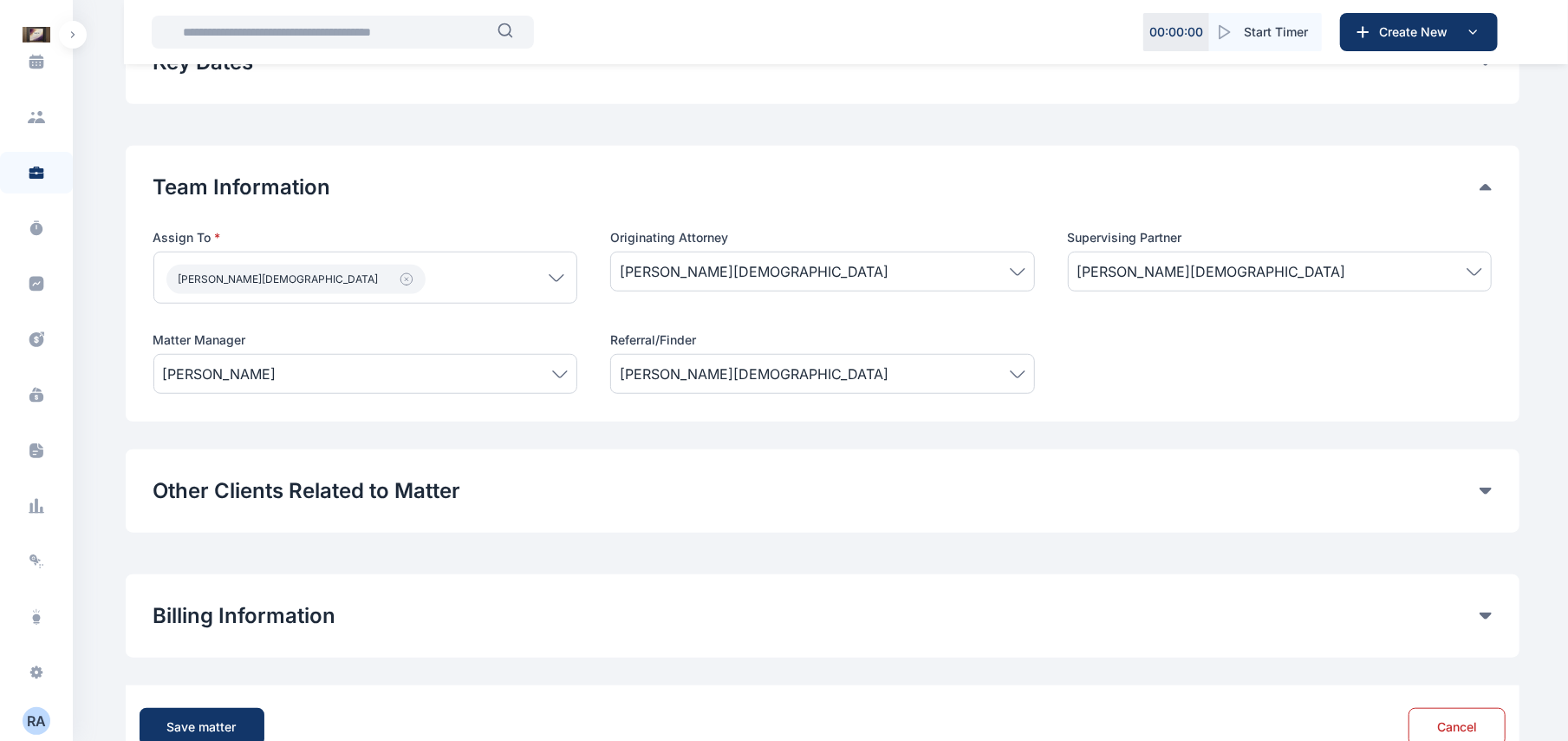
click at [232, 708] on div "Save matter Cancel" at bounding box center [822, 727] width 1366 height 56
click at [236, 715] on button "Save matter" at bounding box center [201, 727] width 124 height 38
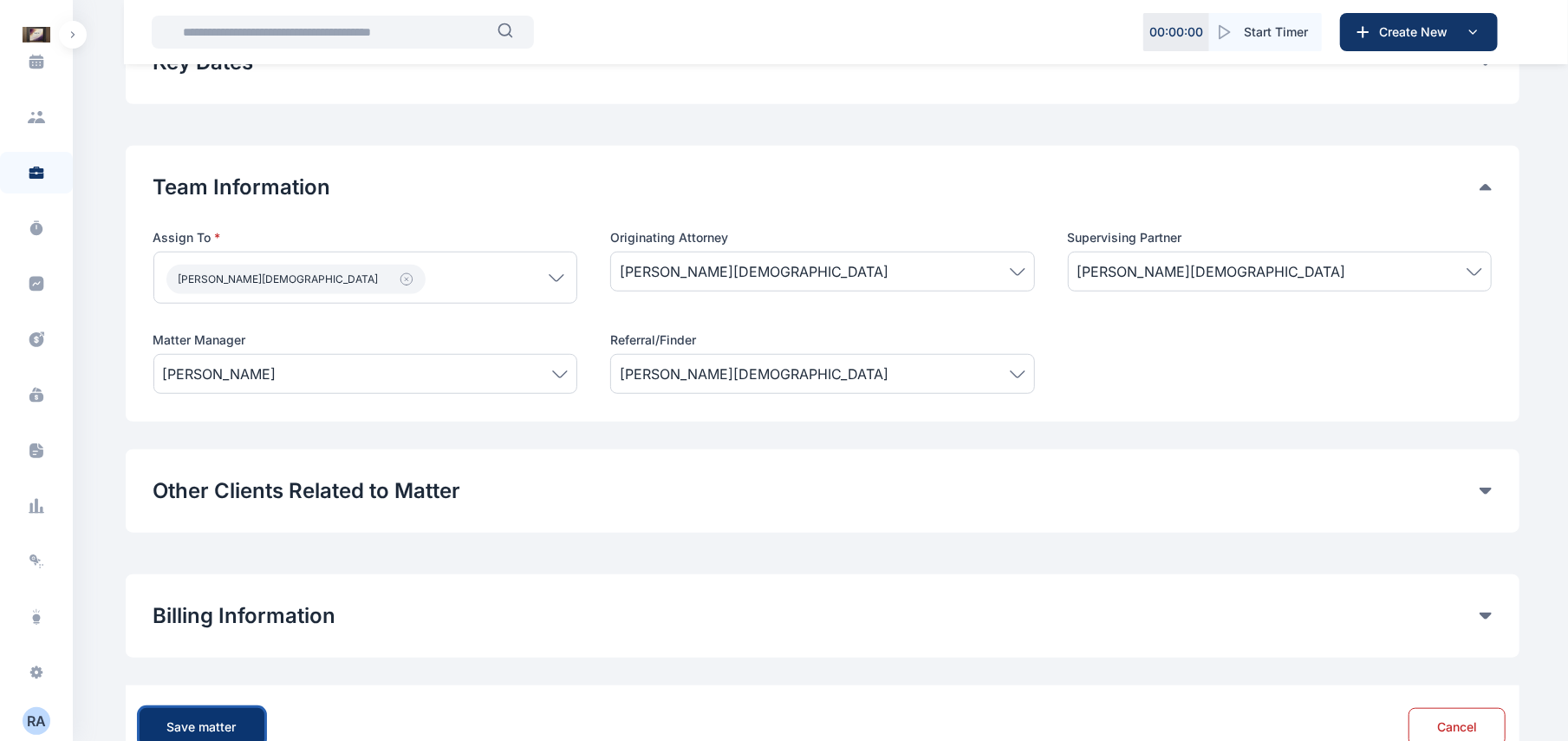
click at [236, 715] on button "Save matter" at bounding box center [201, 727] width 124 height 38
drag, startPoint x: 365, startPoint y: 695, endPoint x: 192, endPoint y: 732, distance: 176.9
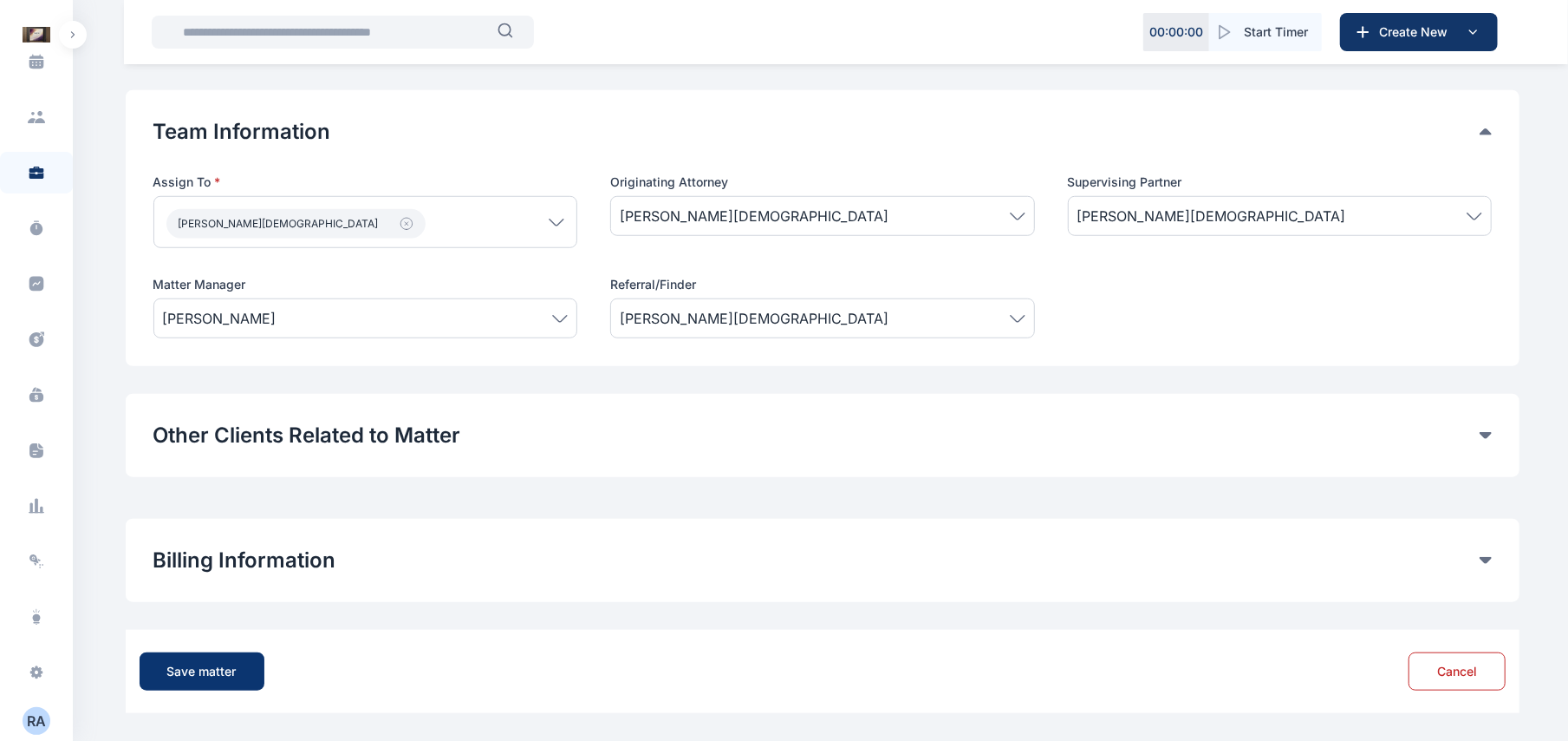
drag, startPoint x: 192, startPoint y: 732, endPoint x: 255, endPoint y: 660, distance: 95.7
click at [255, 660] on button "Save matter" at bounding box center [201, 671] width 124 height 38
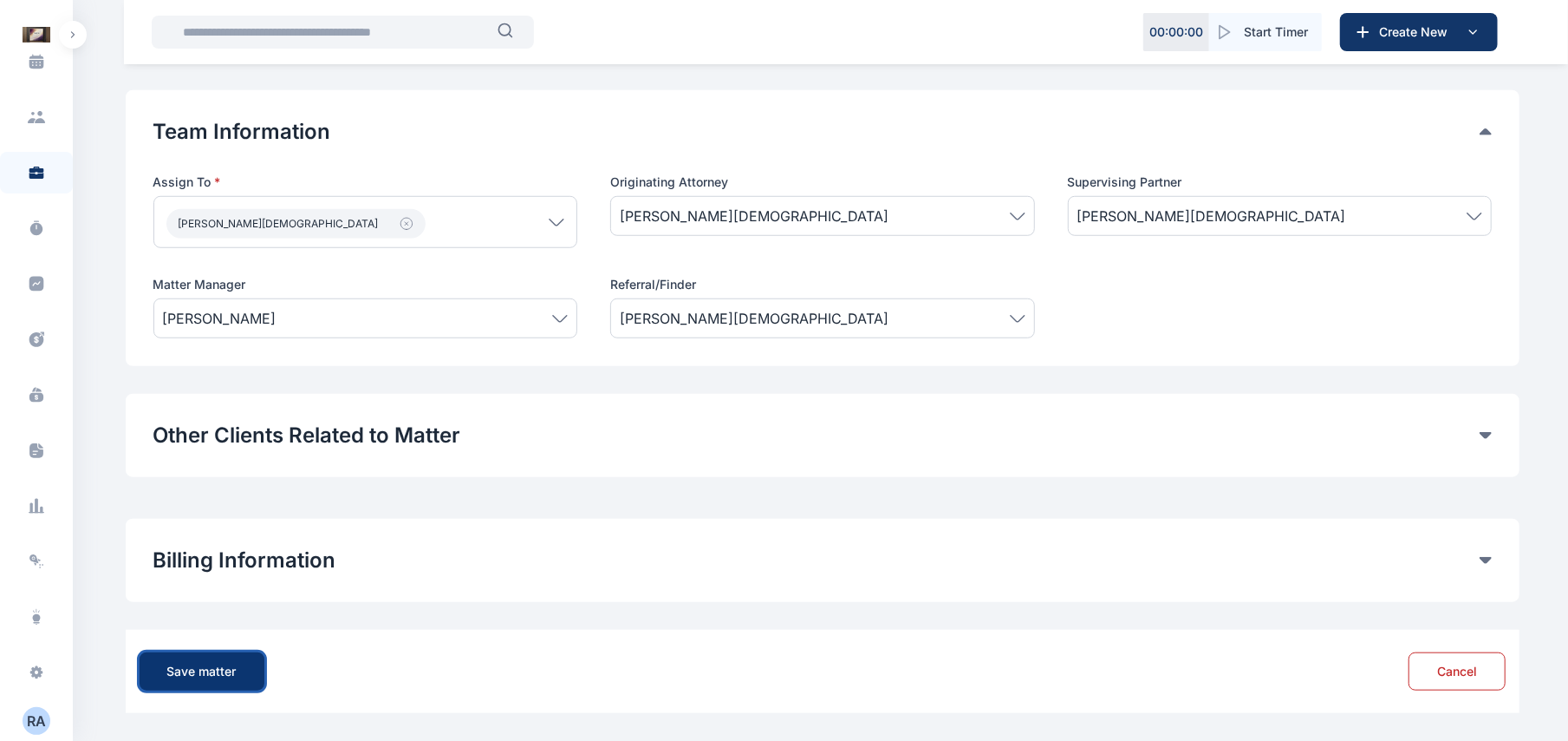
click at [255, 660] on button "Save matter" at bounding box center [201, 671] width 124 height 38
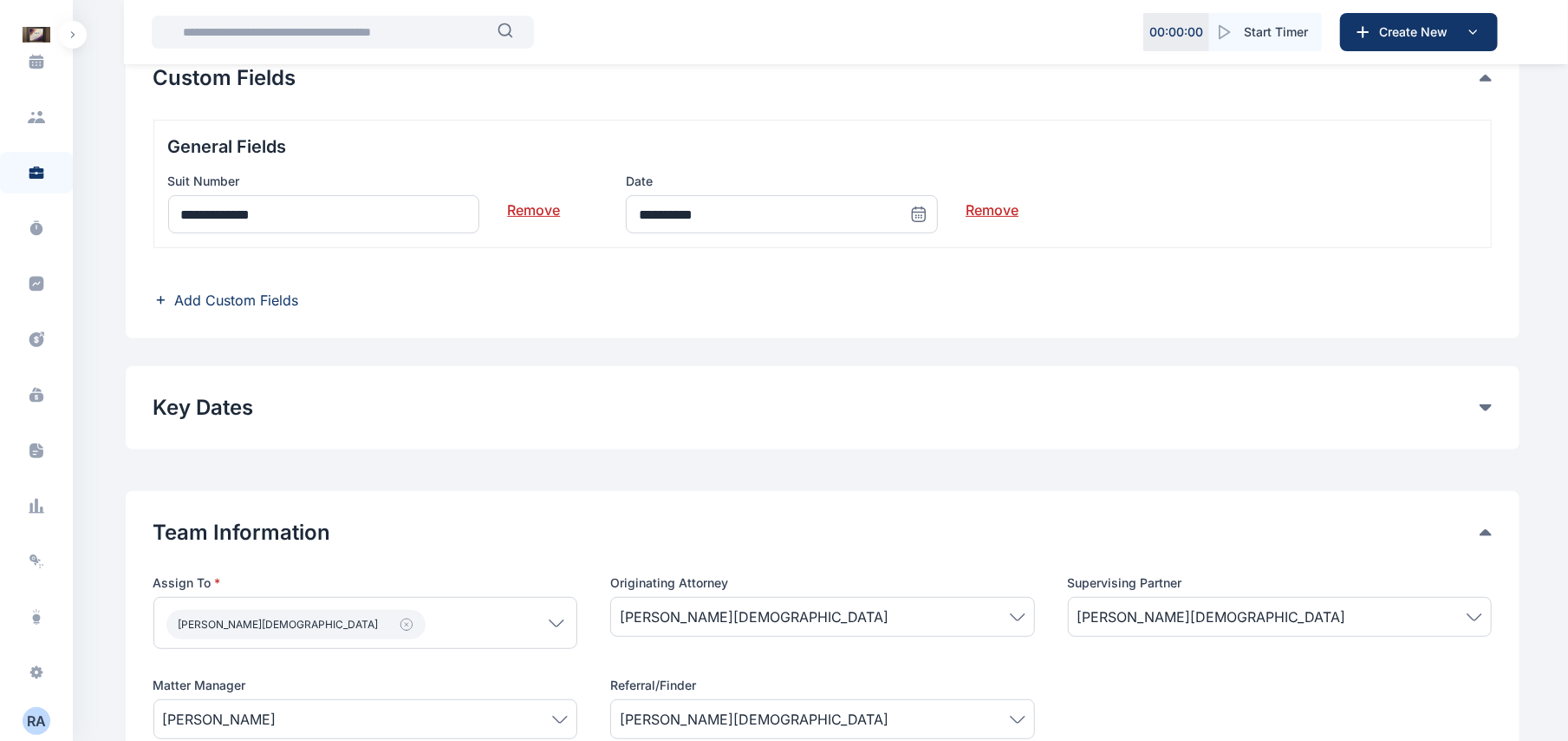
scroll to position [482, 0]
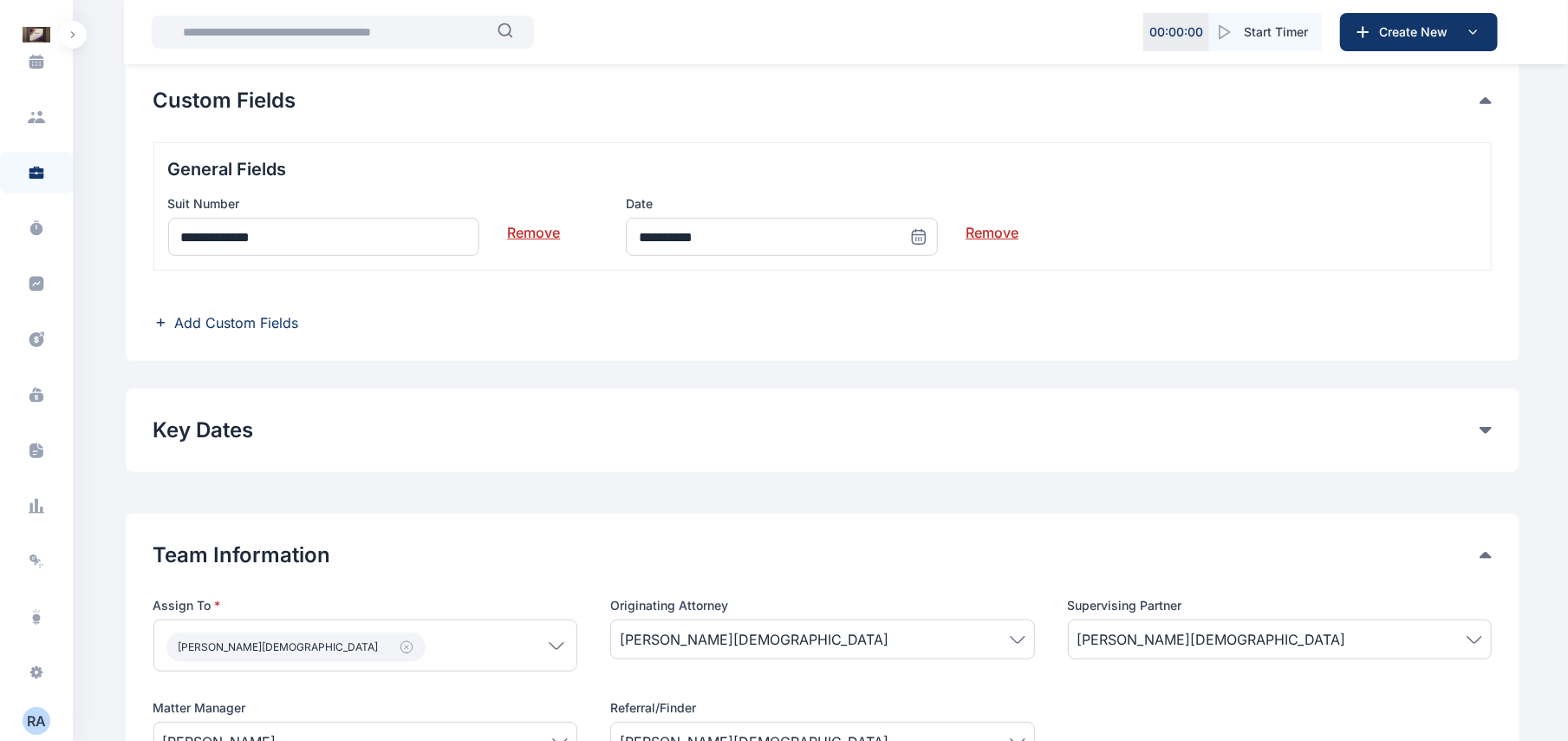
click at [983, 233] on link "Remove" at bounding box center [992, 225] width 53 height 35
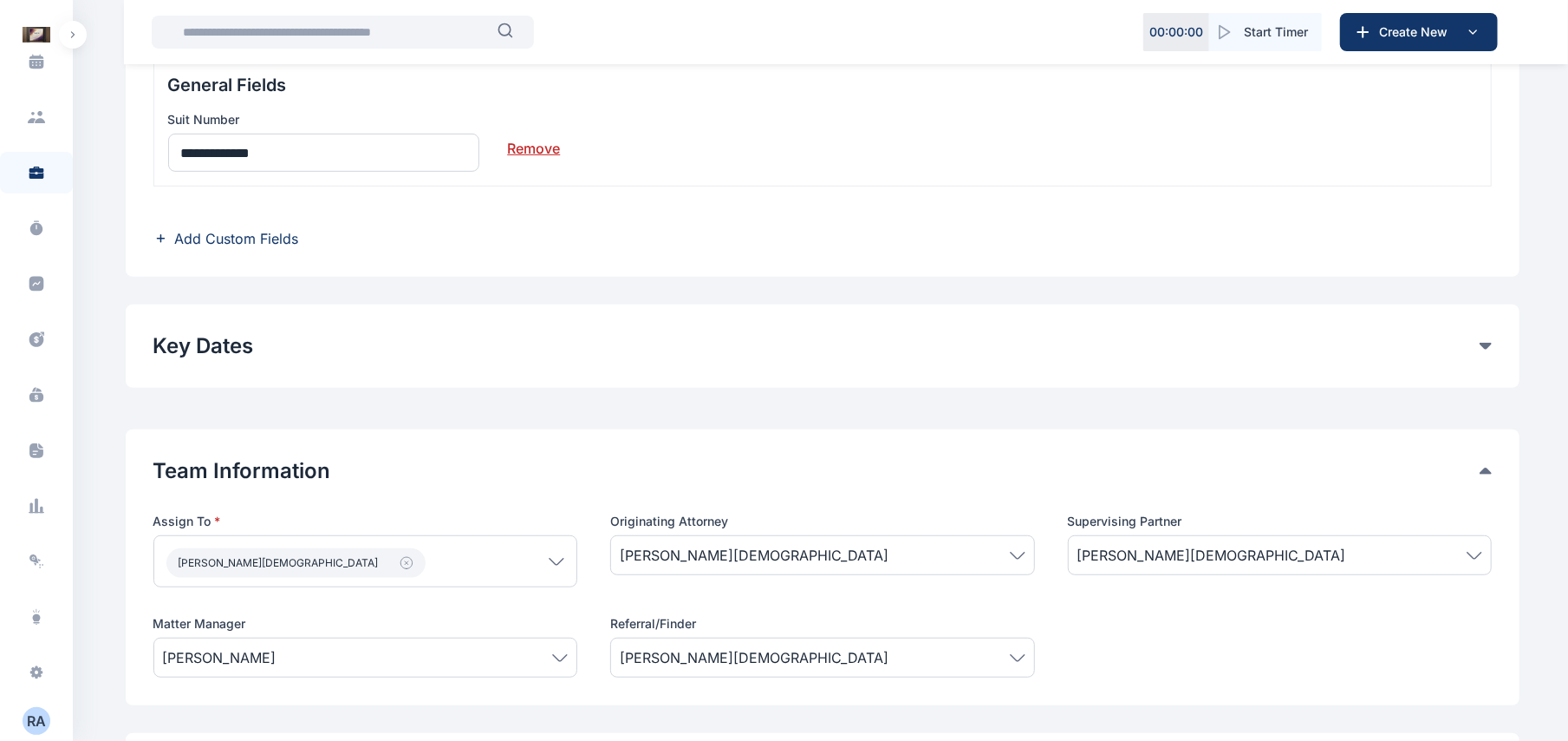
scroll to position [907, 0]
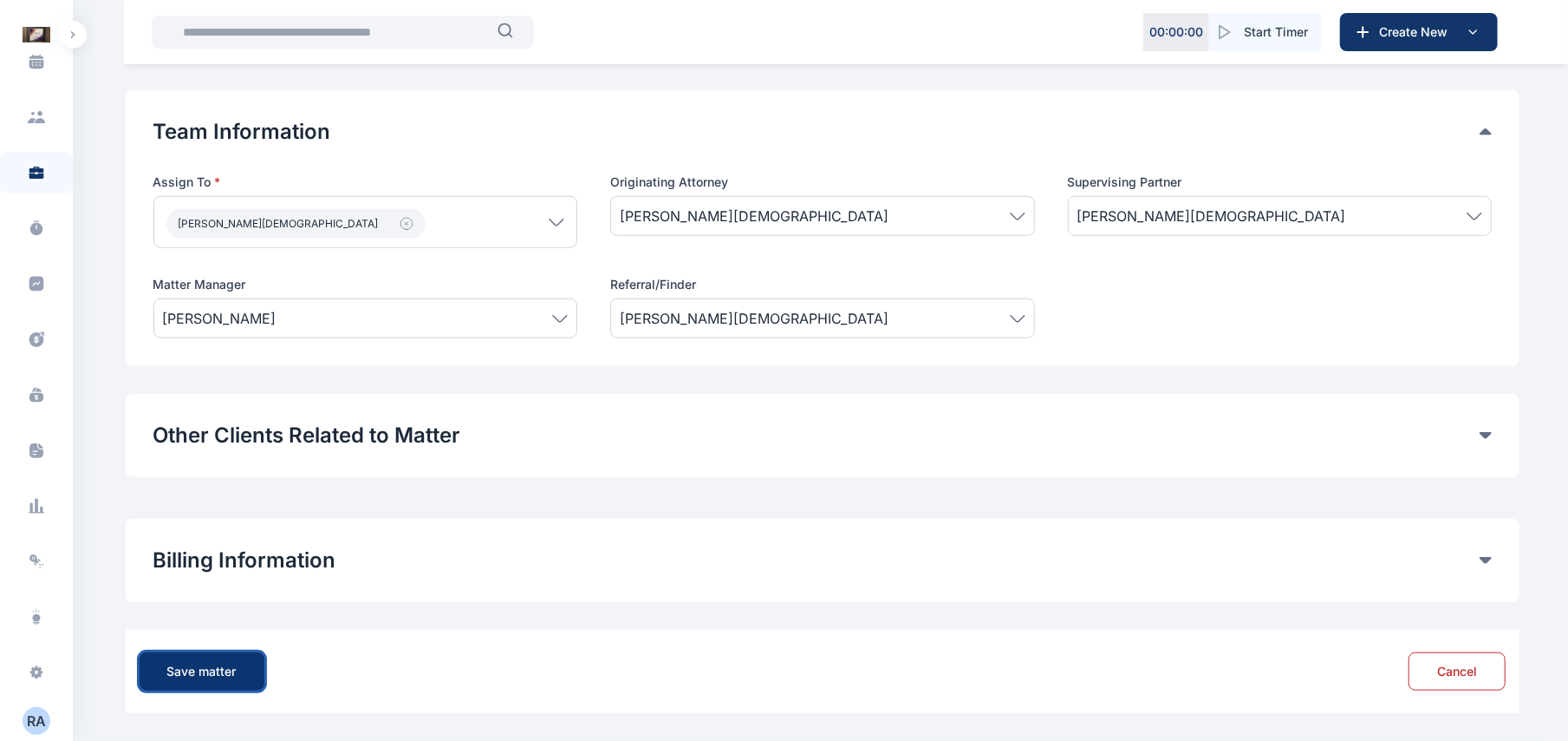
click at [181, 653] on button "Save matter" at bounding box center [201, 671] width 124 height 38
click at [226, 663] on div "Save matter" at bounding box center [202, 670] width 70 height 17
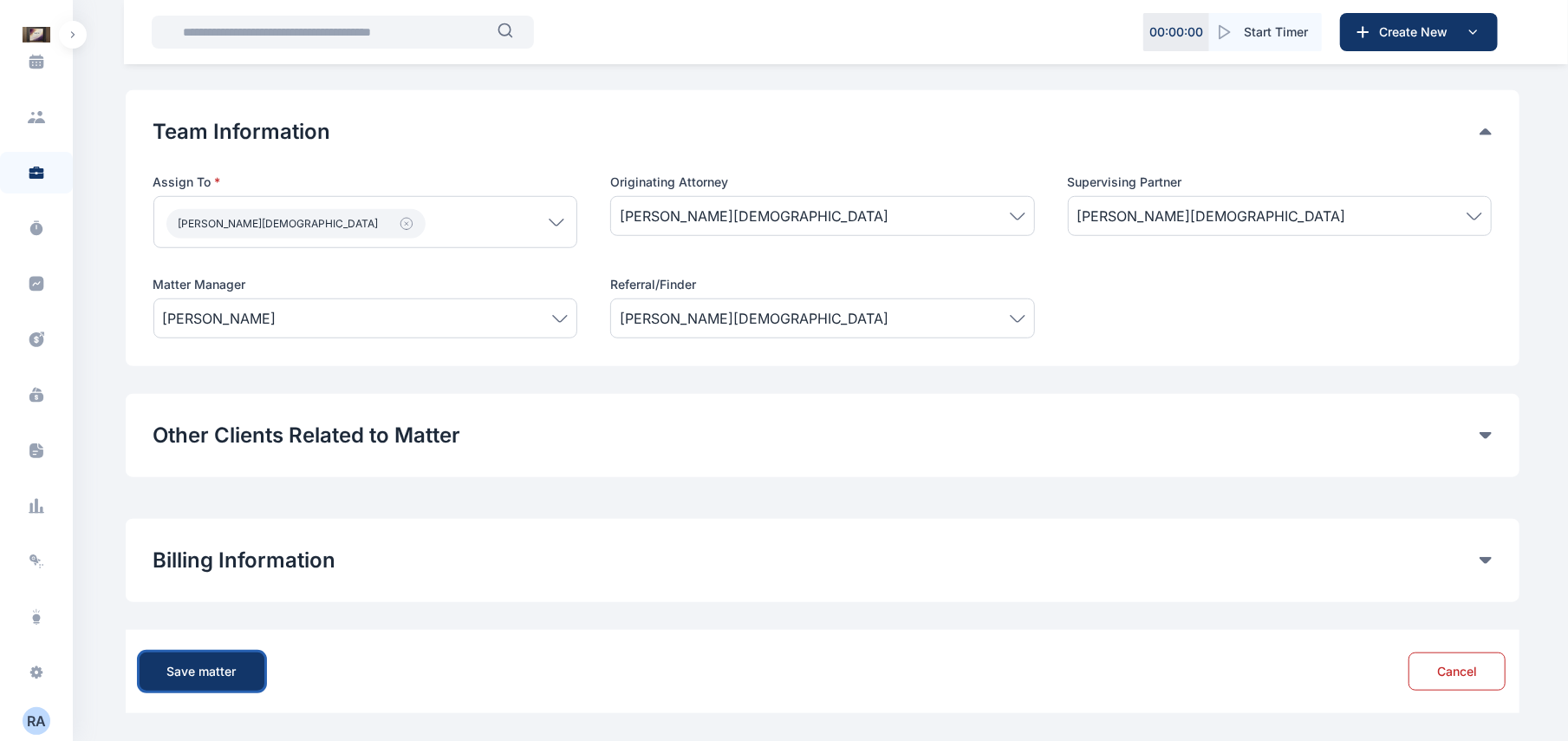
drag, startPoint x: 226, startPoint y: 663, endPoint x: 460, endPoint y: 442, distance: 321.9
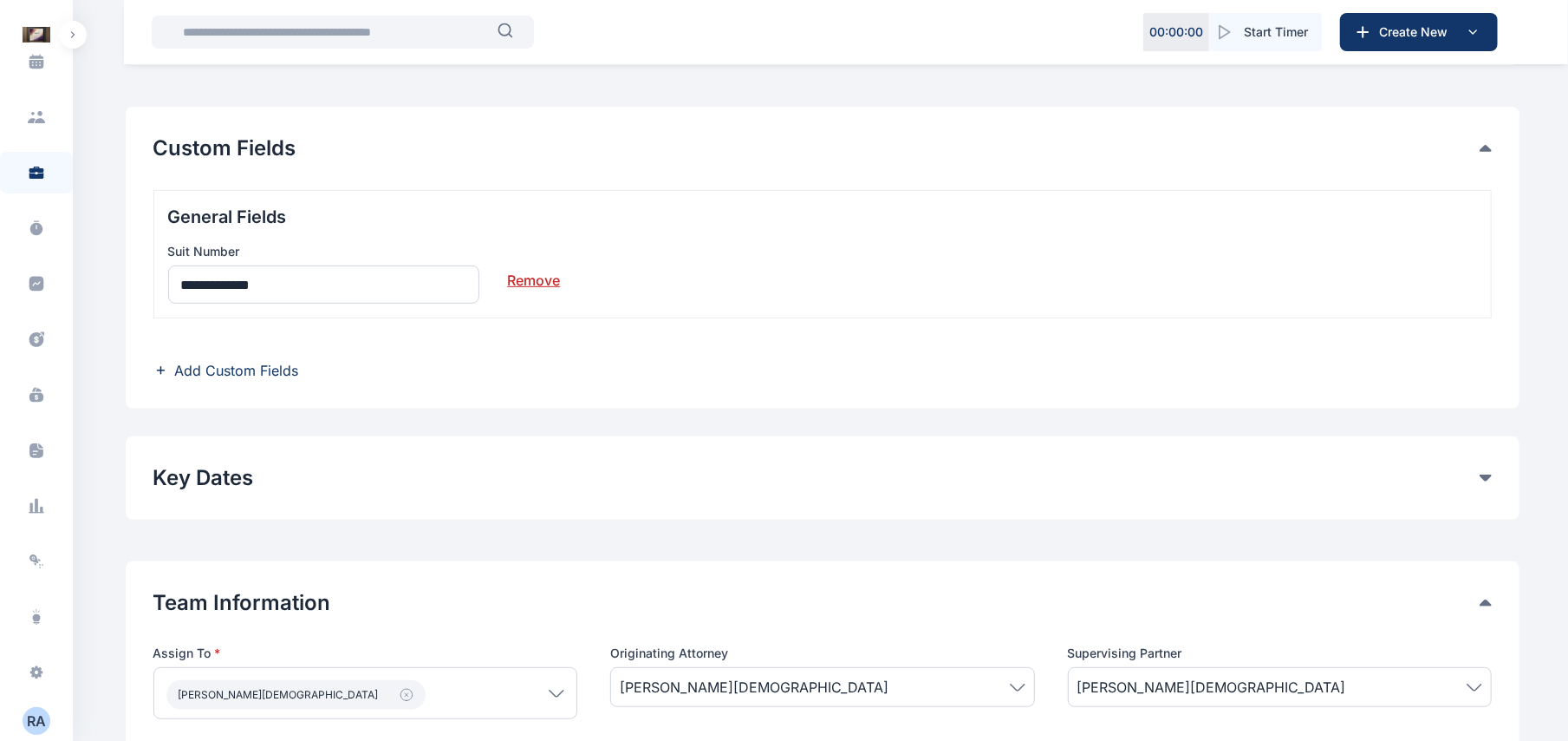
scroll to position [425, 0]
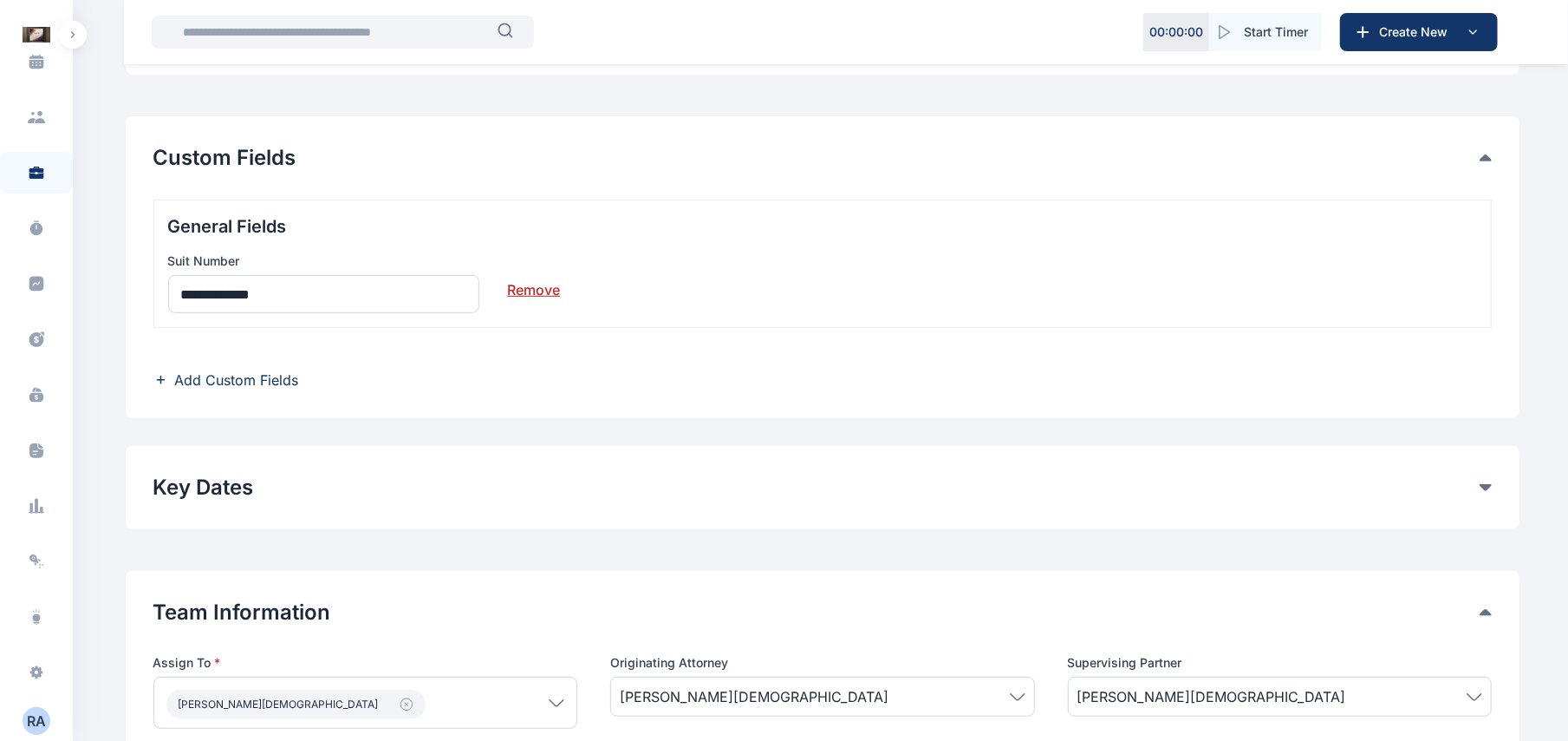
click at [288, 375] on span "Add Custom Fields" at bounding box center [237, 379] width 124 height 21
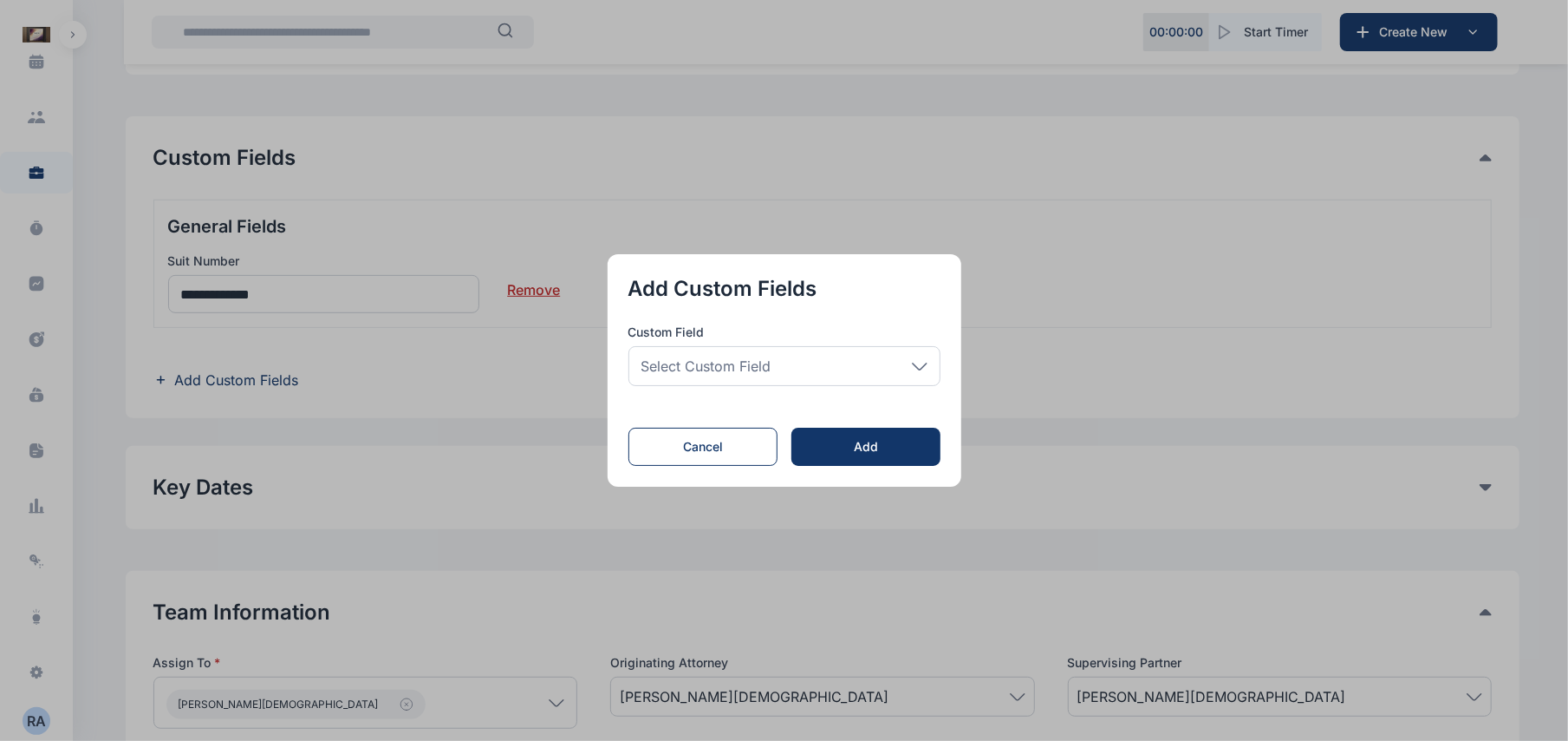
click at [397, 379] on button "button" at bounding box center [784, 370] width 1568 height 741
click at [825, 370] on div "Select Custom Field" at bounding box center [784, 366] width 312 height 40
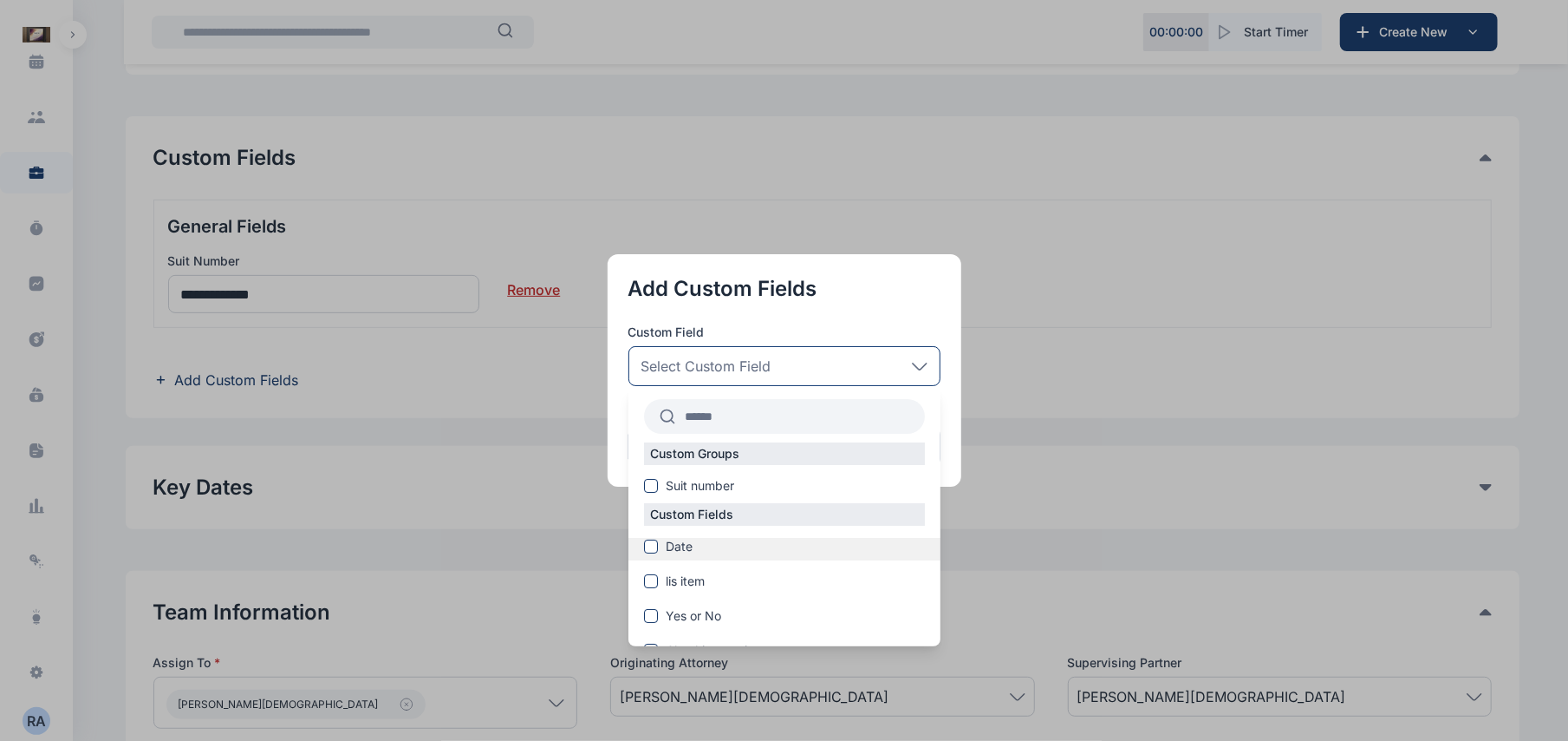
click at [702, 550] on label "Date" at bounding box center [784, 546] width 312 height 17
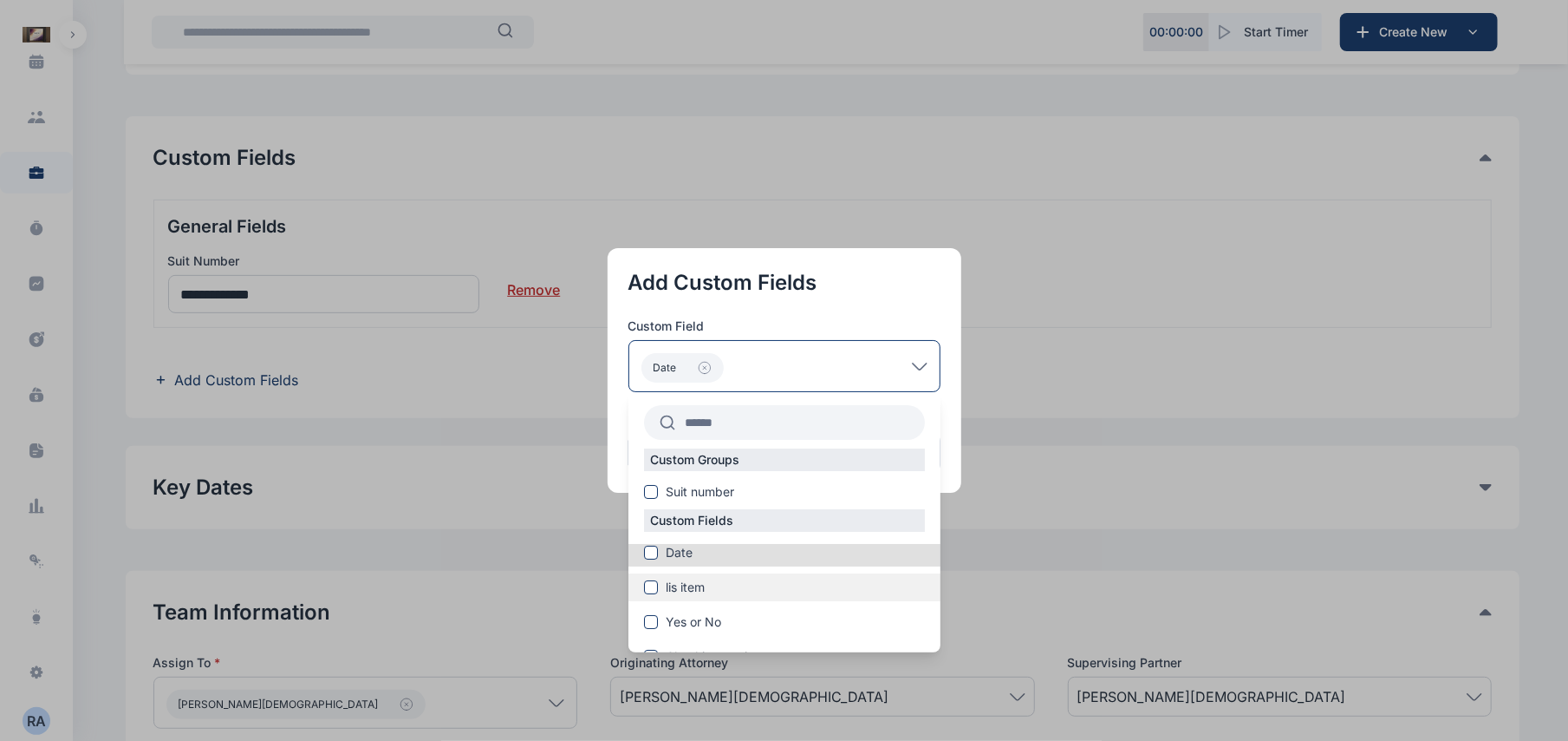
click at [697, 588] on span "lis item" at bounding box center [686, 587] width 39 height 17
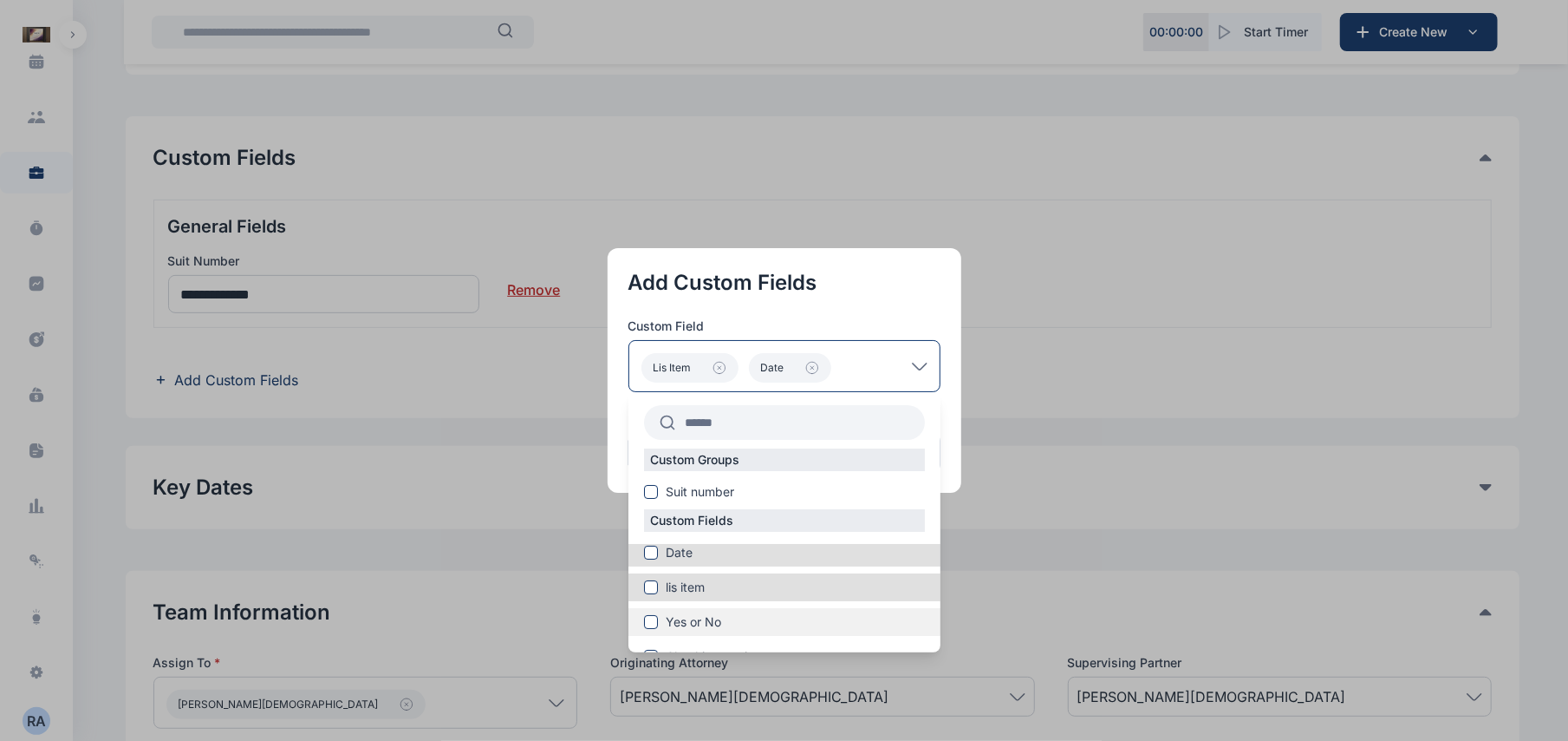
click at [701, 616] on span "Yes or No" at bounding box center [695, 621] width 56 height 17
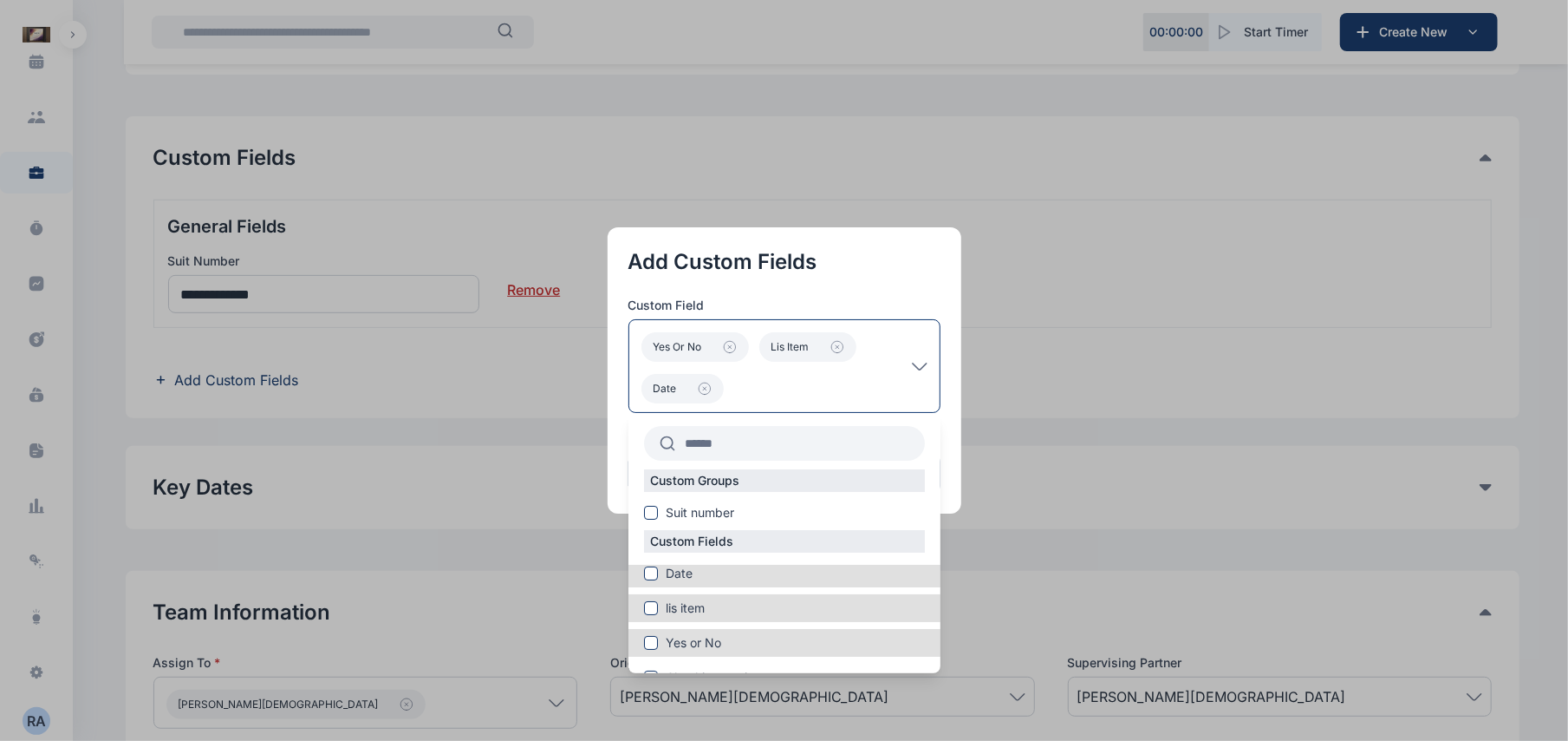
click at [1030, 396] on button "button" at bounding box center [784, 370] width 1568 height 741
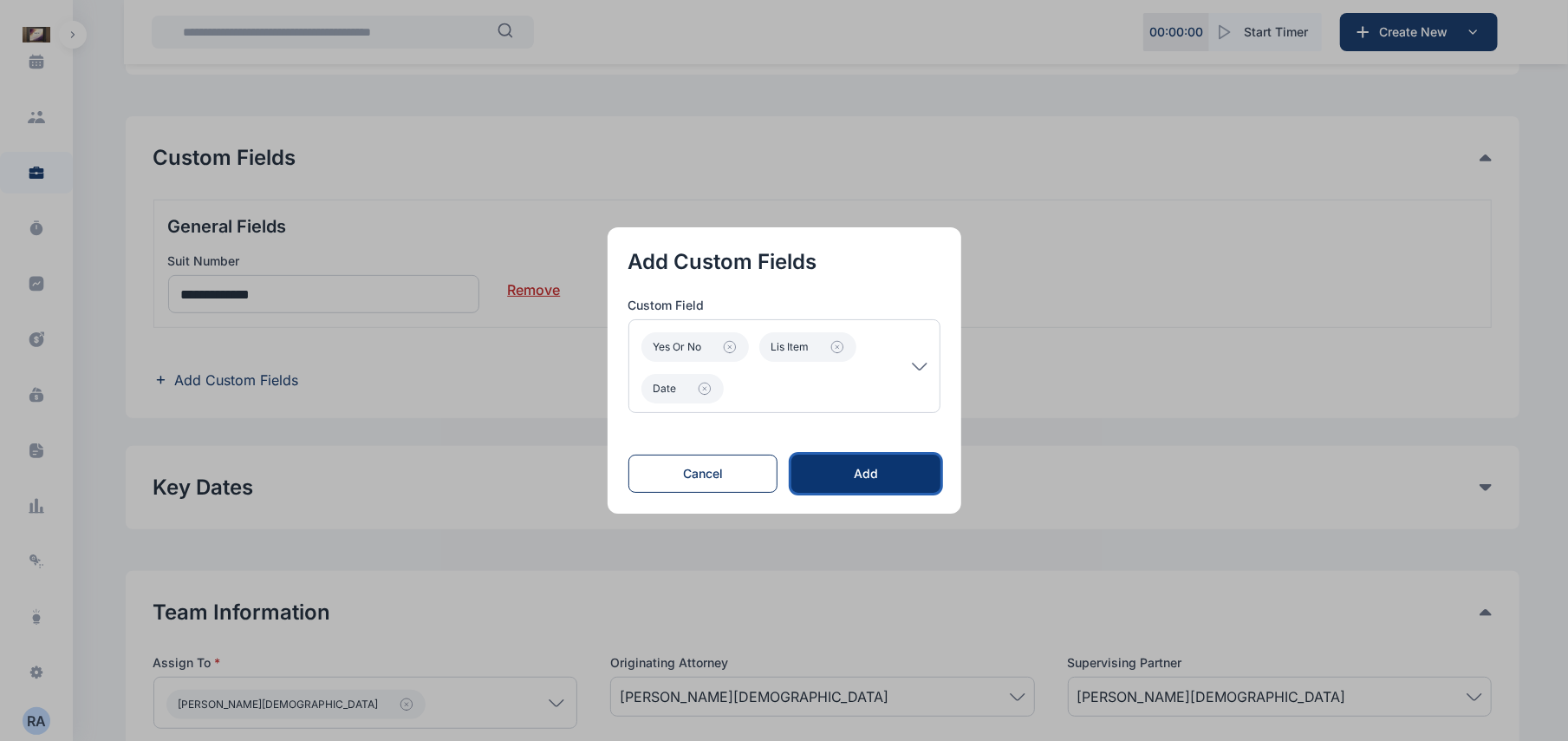
click at [902, 468] on div "Add" at bounding box center [865, 473] width 93 height 17
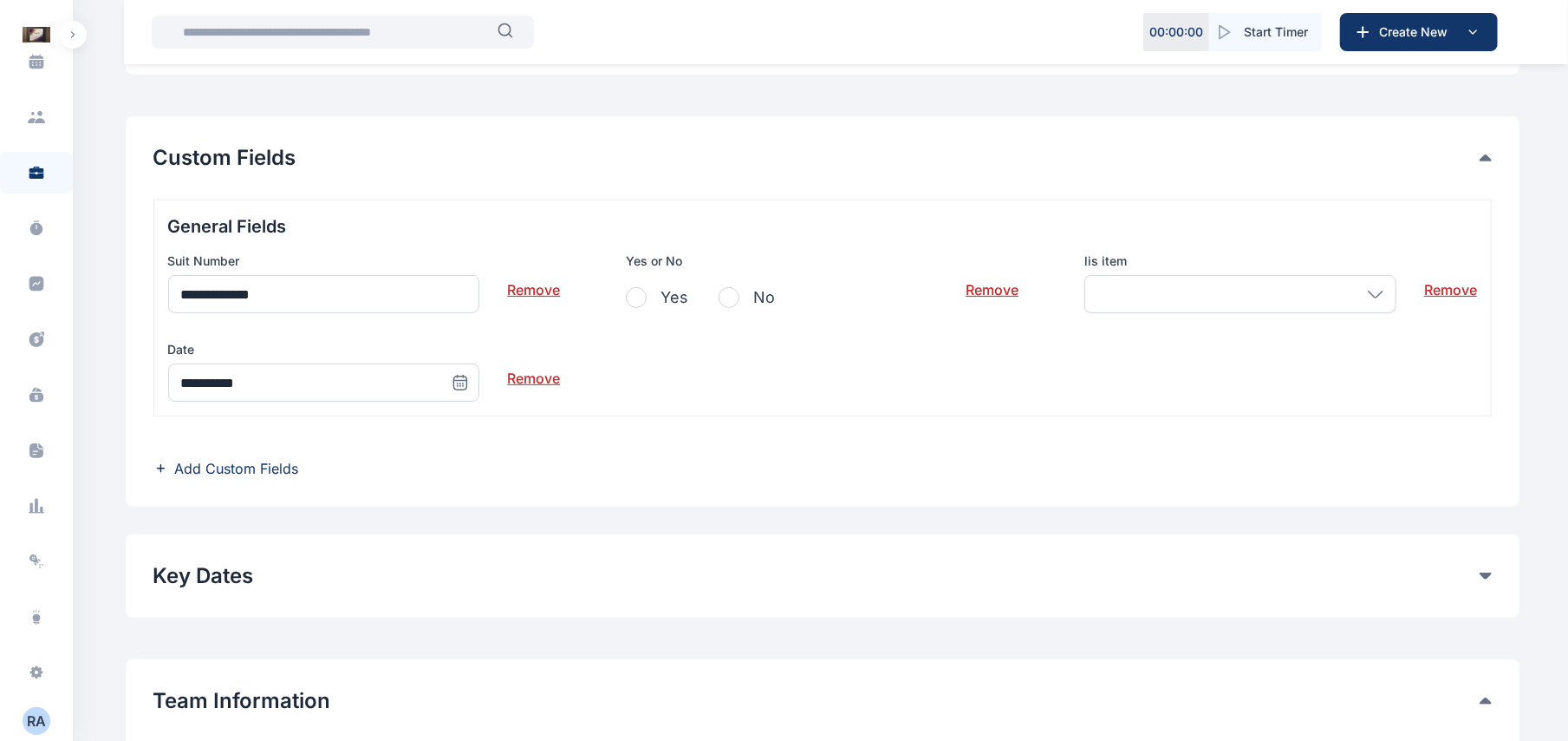
click at [1374, 299] on div at bounding box center [1239, 294] width 312 height 38
click at [1443, 285] on link "Remove" at bounding box center [1451, 282] width 53 height 35
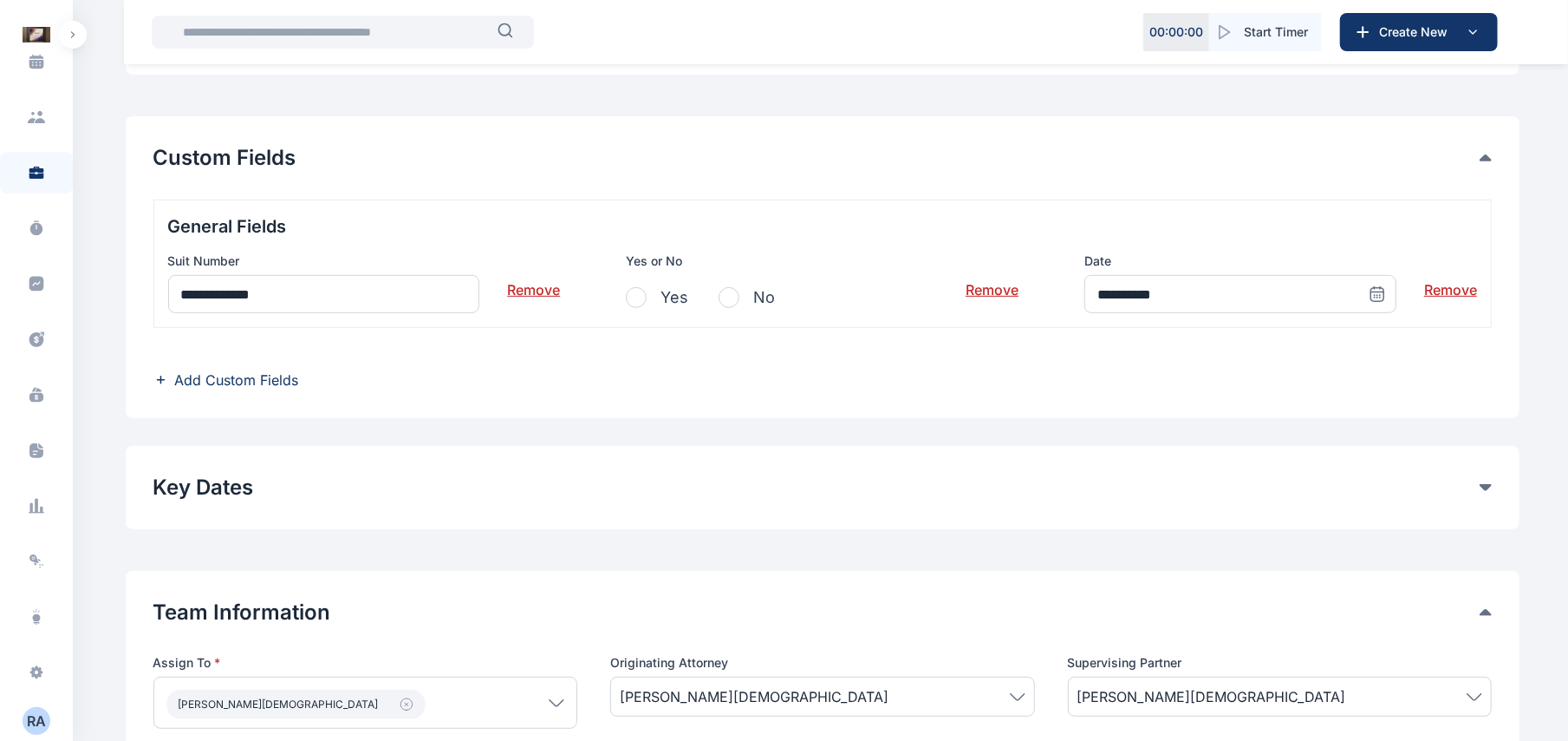
scroll to position [907, 0]
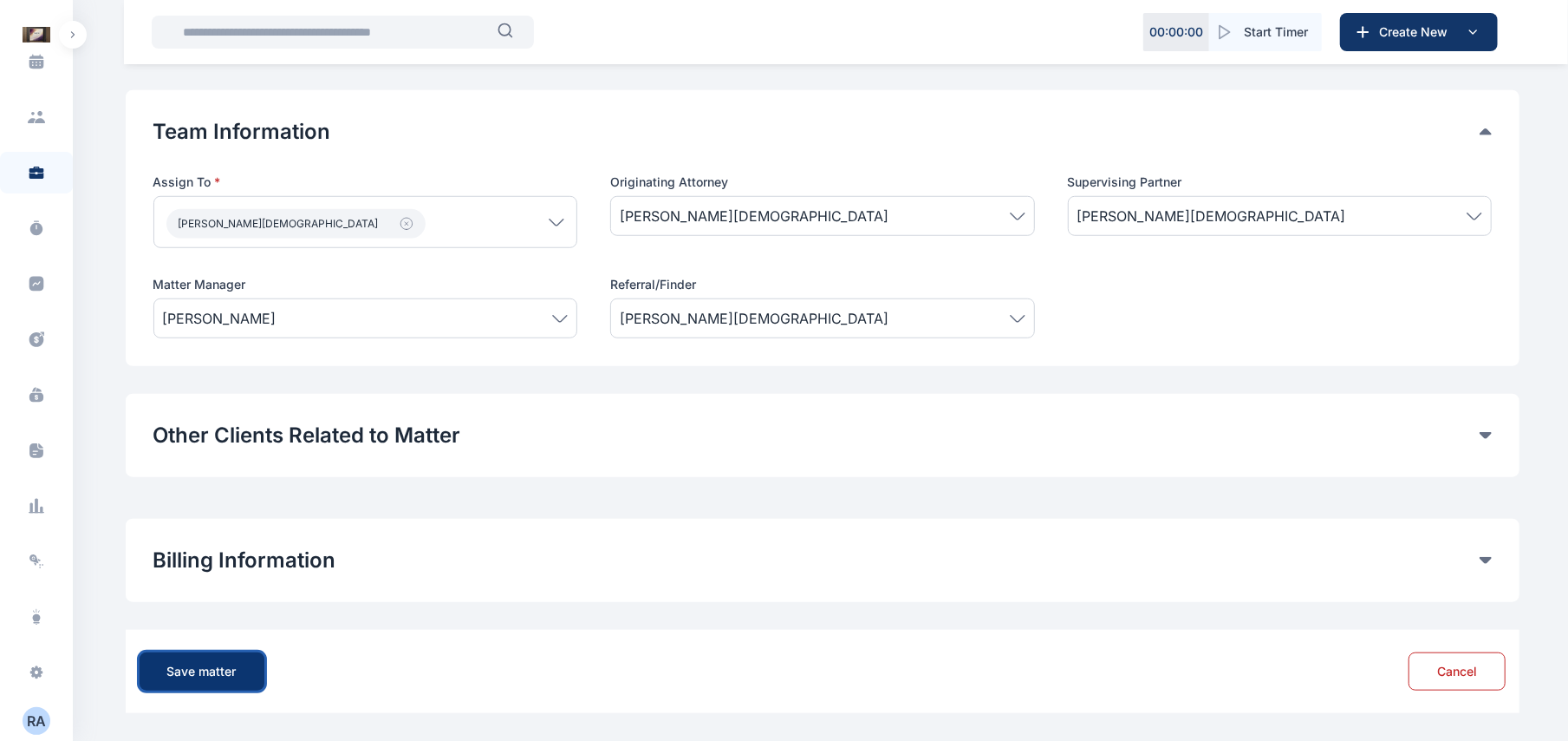
click at [247, 668] on button "Save matter" at bounding box center [201, 671] width 124 height 38
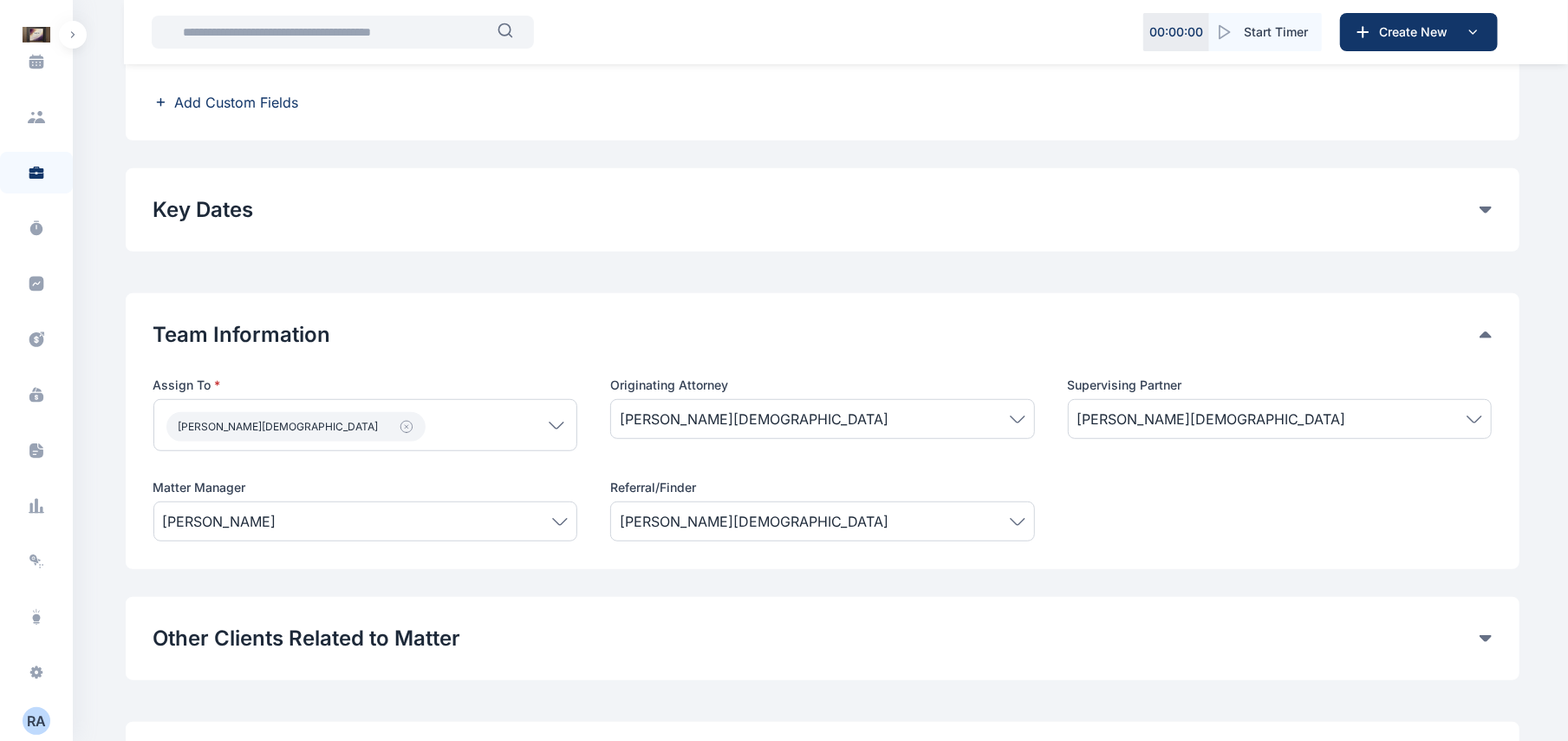
scroll to position [695, 0]
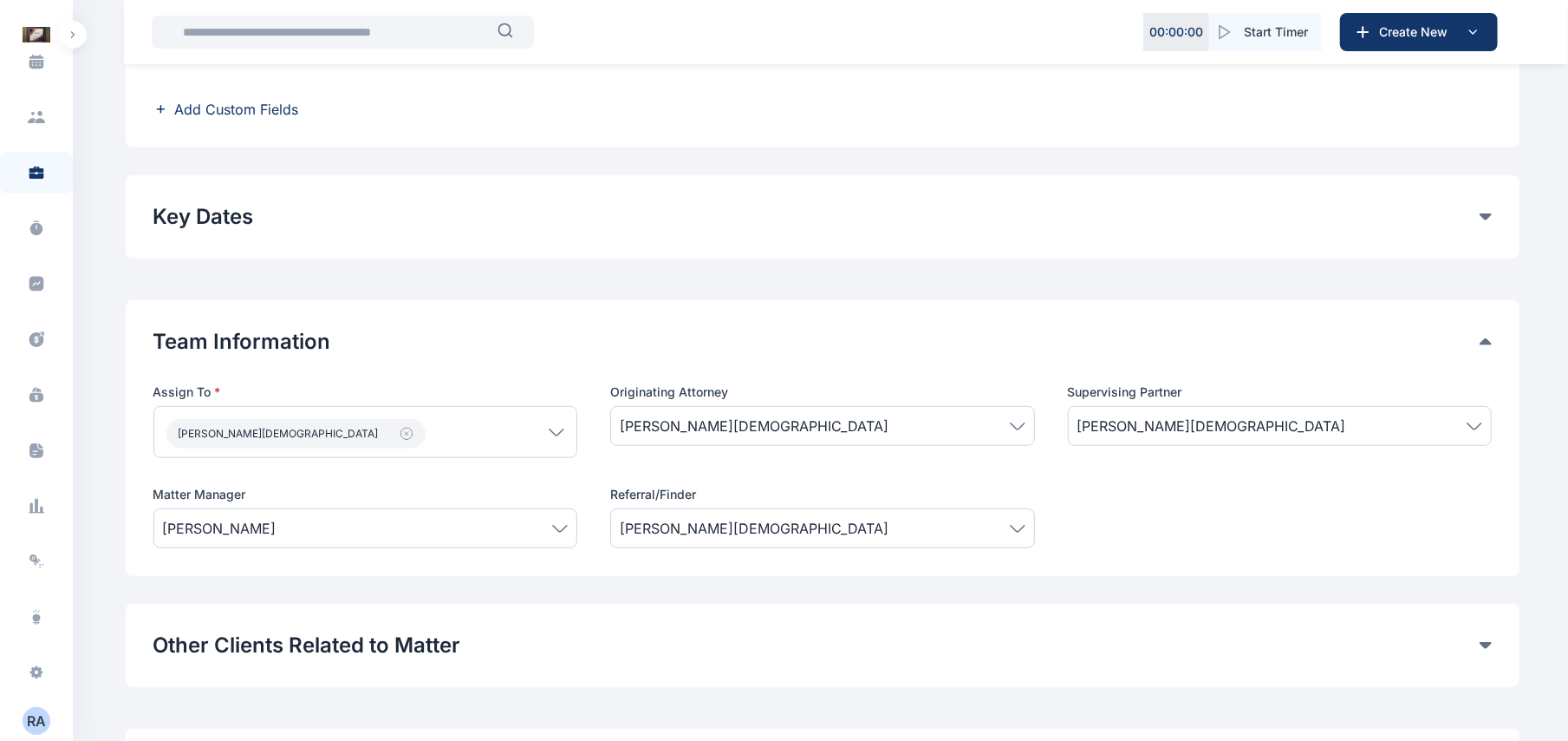
click at [1484, 211] on div "Key Dates" at bounding box center [822, 217] width 1339 height 28
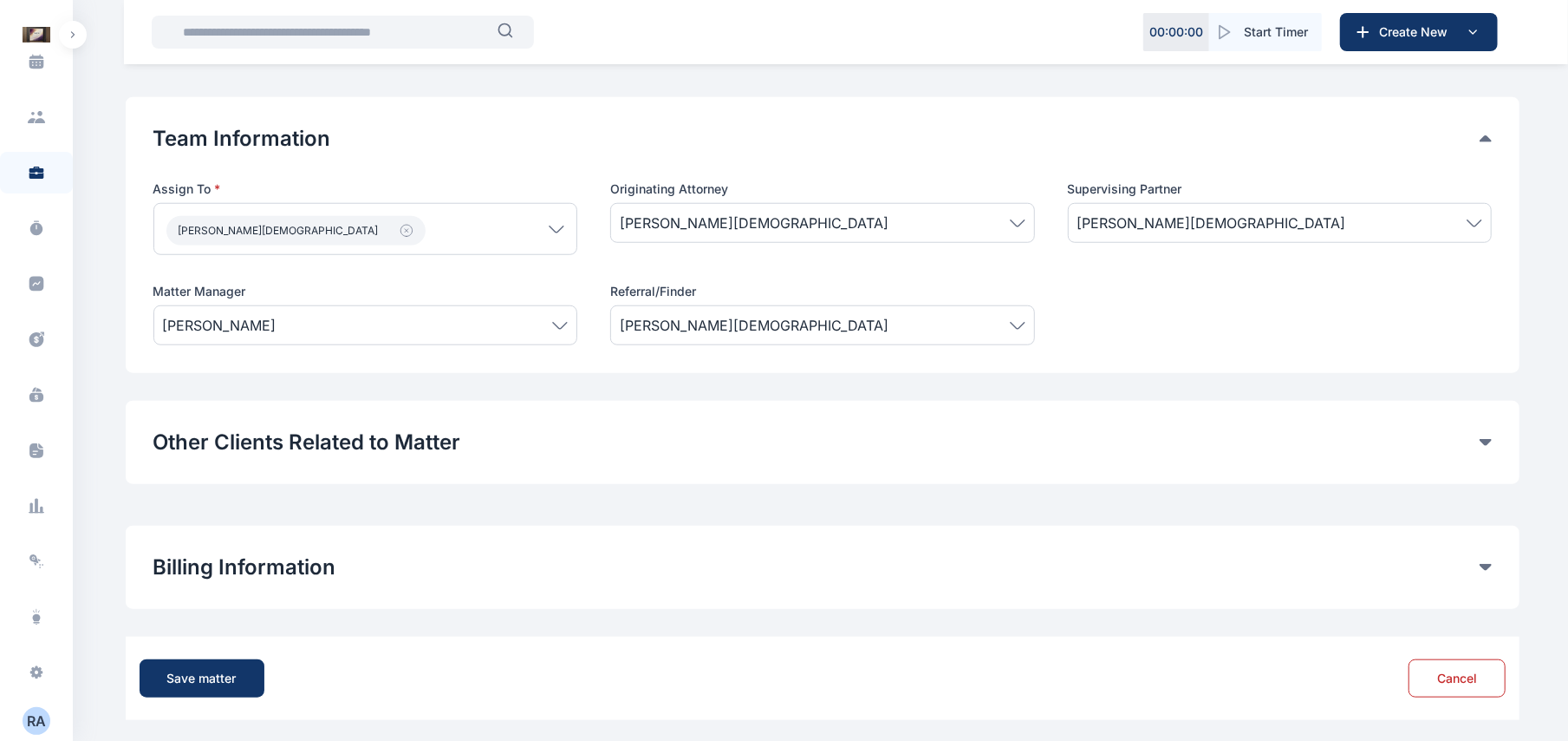
scroll to position [996, 0]
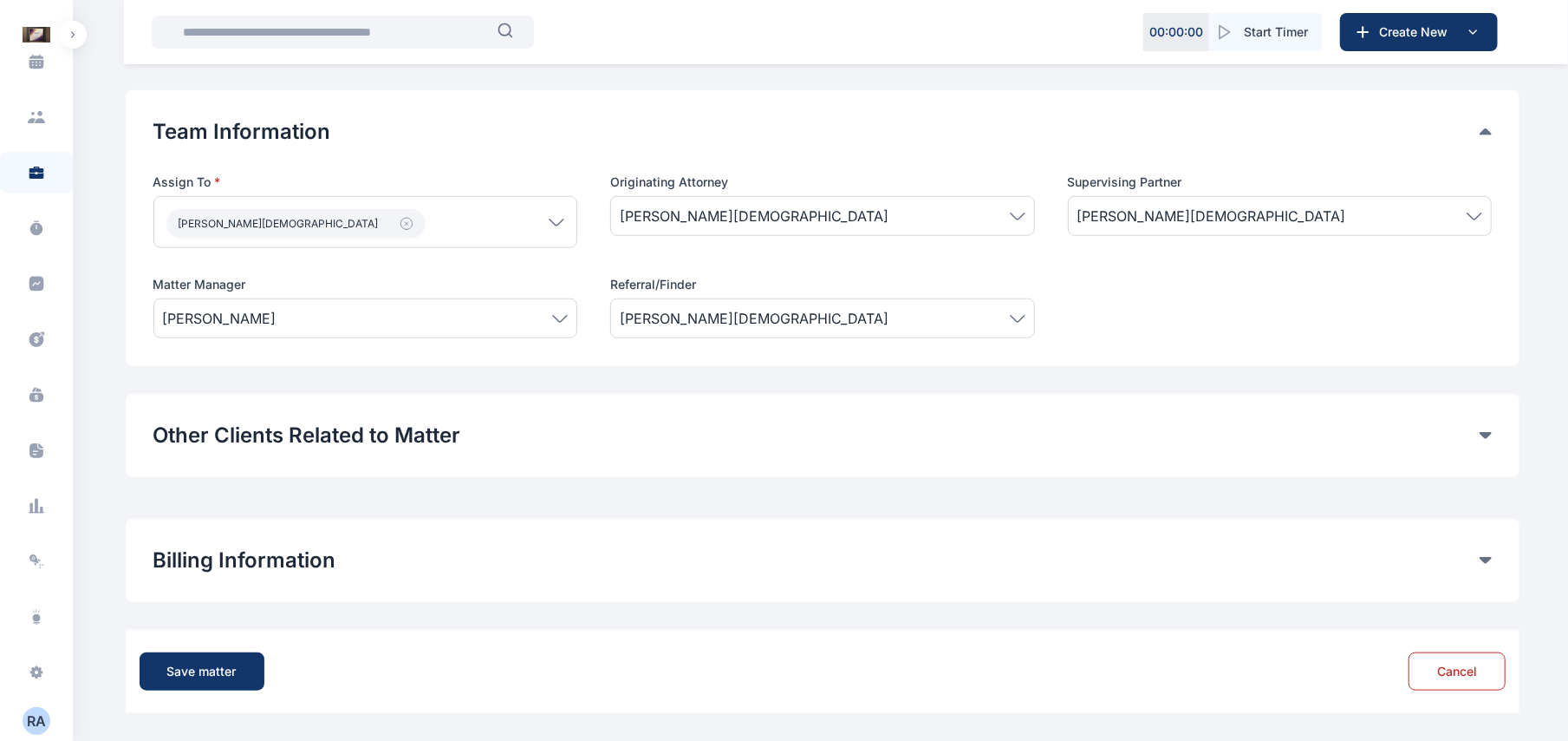
click at [882, 437] on button "Other Clients Related to Matter" at bounding box center [816, 435] width 1326 height 28
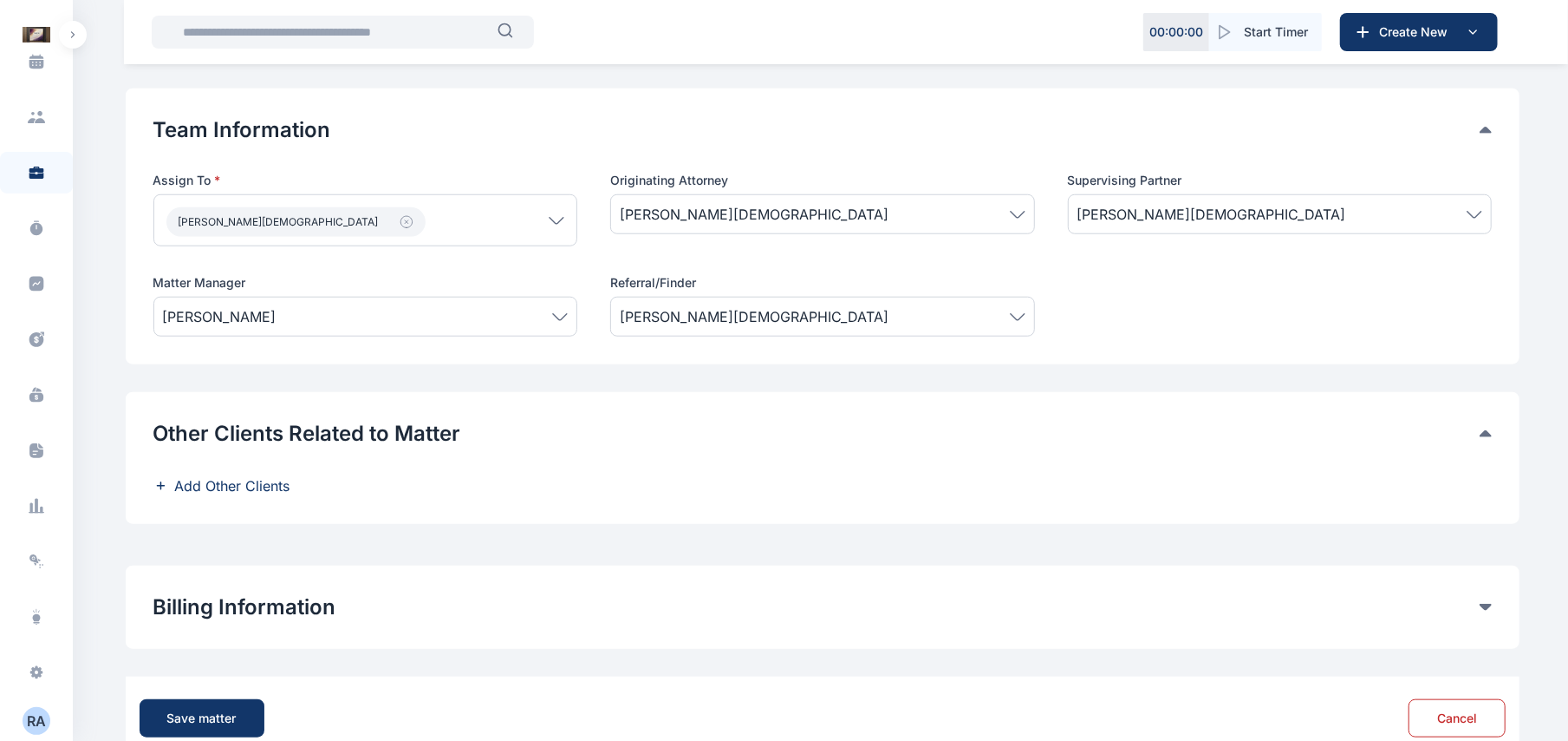
click at [882, 437] on button "Other Clients Related to Matter" at bounding box center [816, 433] width 1326 height 28
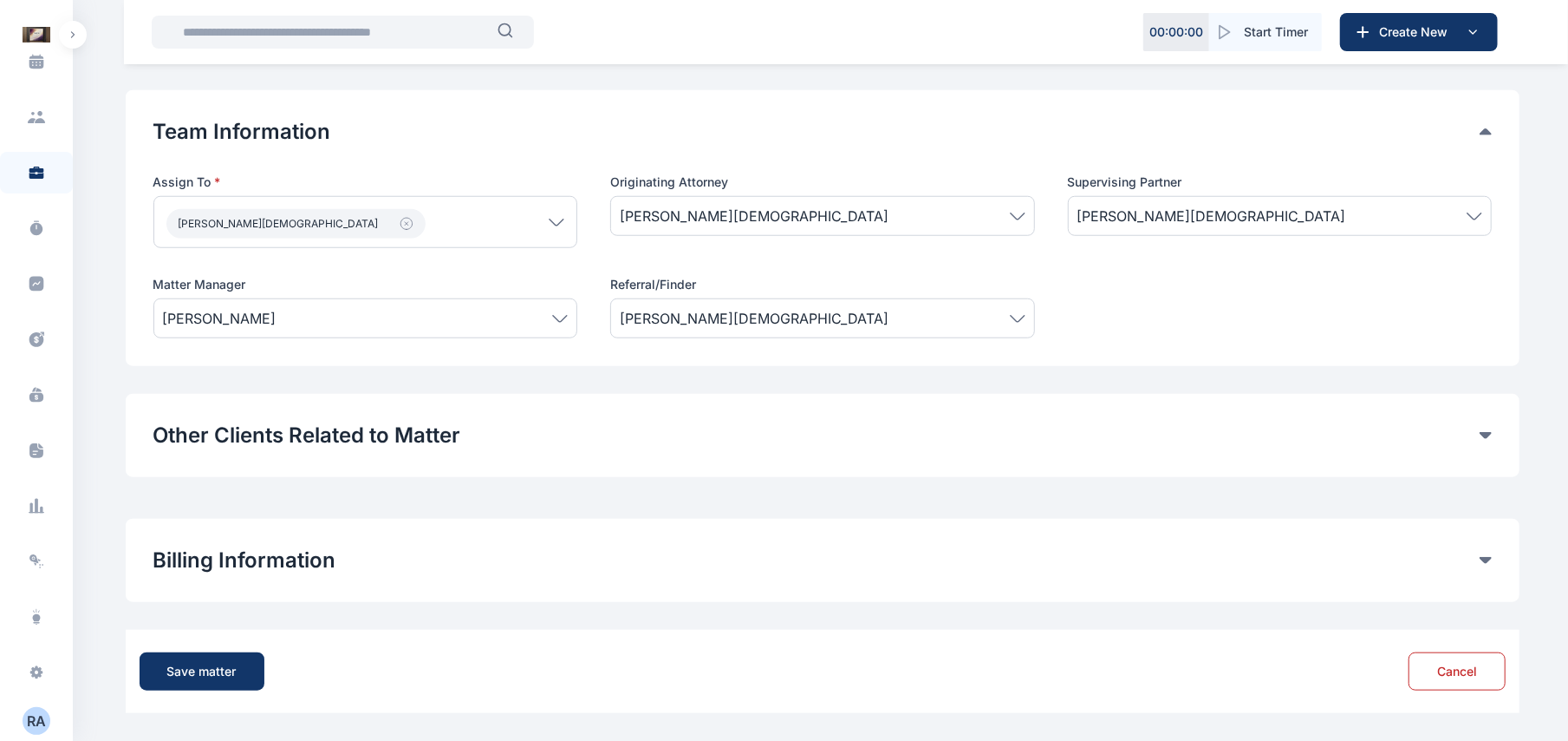
click at [521, 592] on div "Billing Information Matter Rate User Hourly Rate Flat Rate User Hourly Rate Mat…" at bounding box center [822, 561] width 1394 height 84
click at [233, 670] on div "Save matter" at bounding box center [202, 670] width 70 height 17
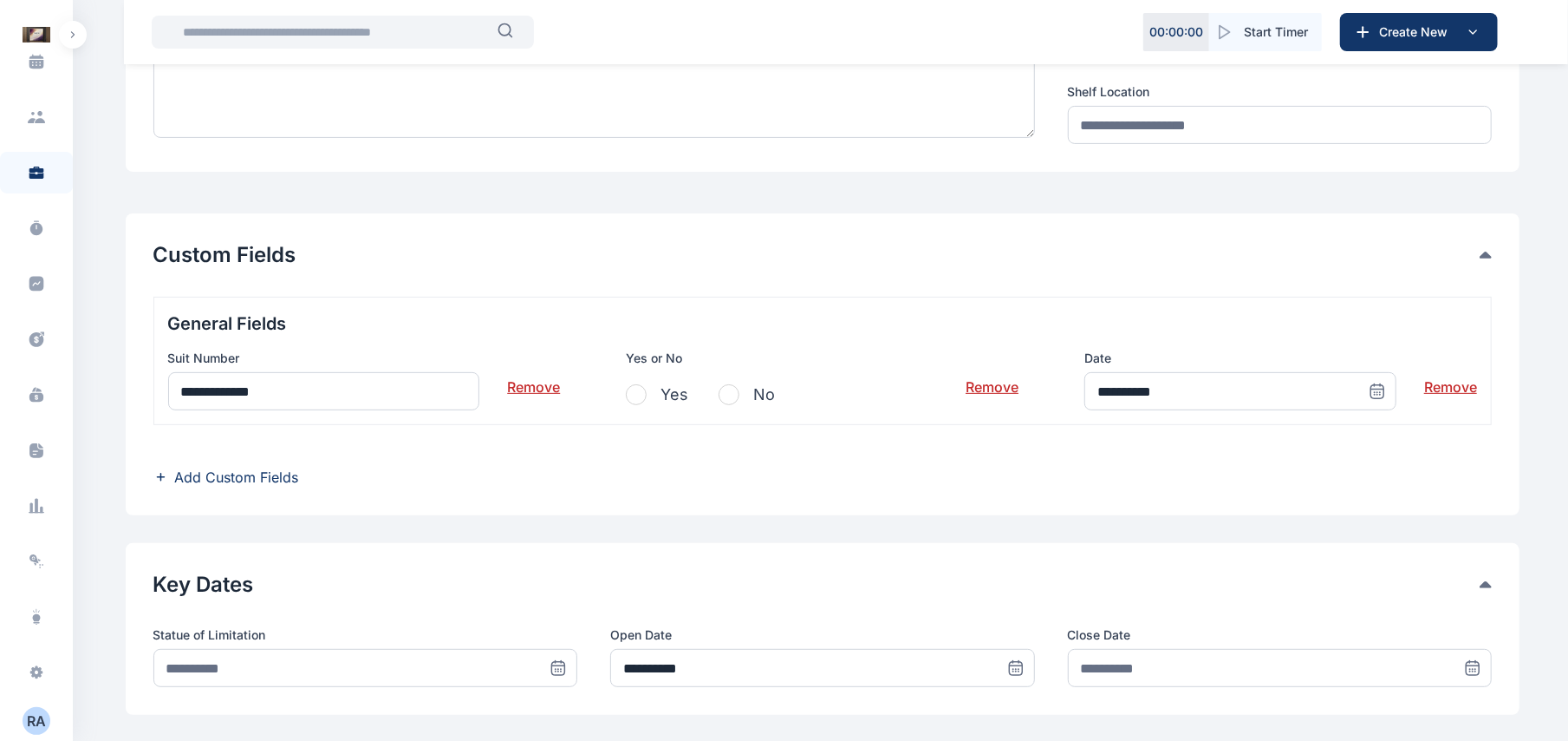
scroll to position [321, 0]
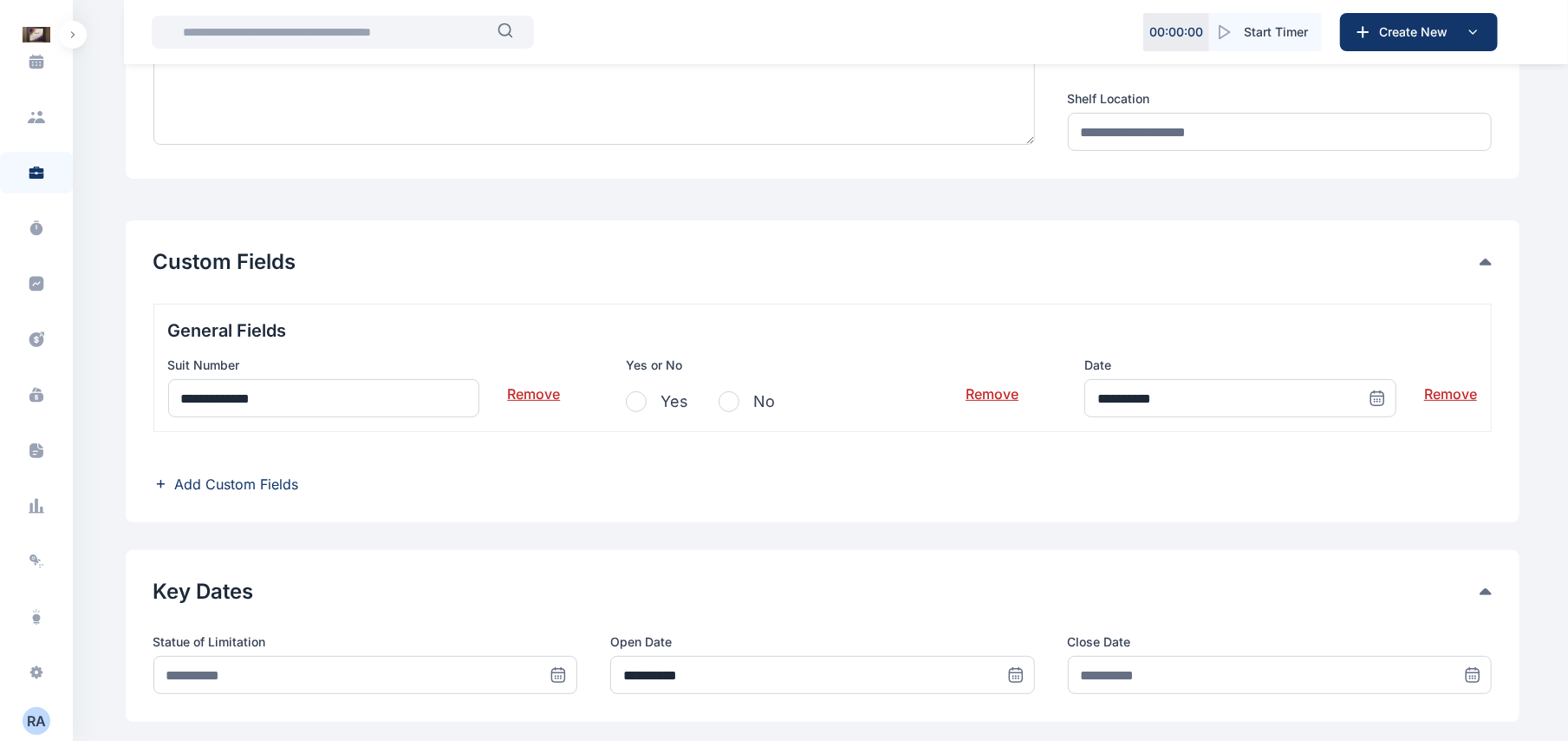
click at [562, 400] on div "**********" at bounding box center [822, 386] width 1309 height 61
click at [545, 396] on link "Remove" at bounding box center [533, 386] width 53 height 35
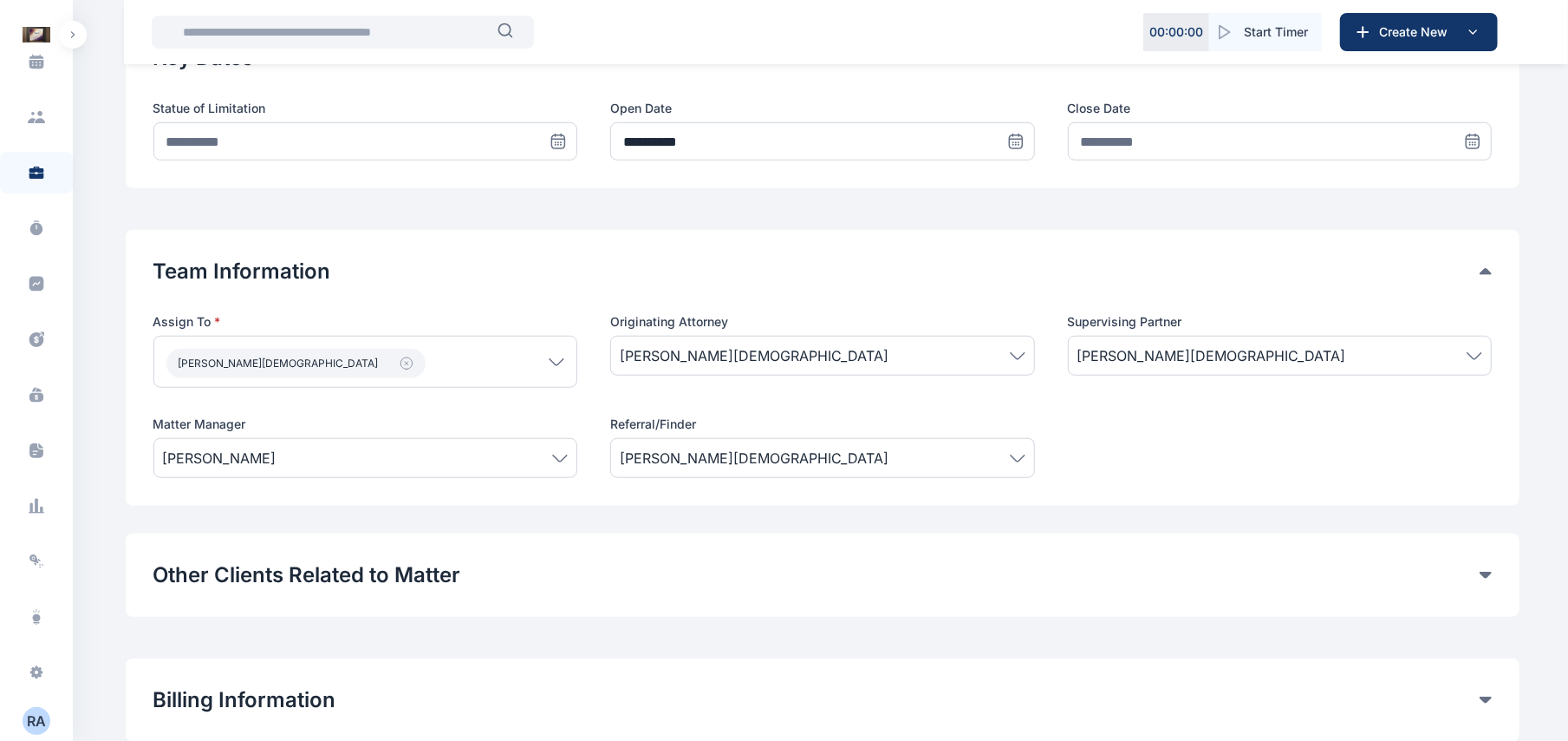
scroll to position [957, 0]
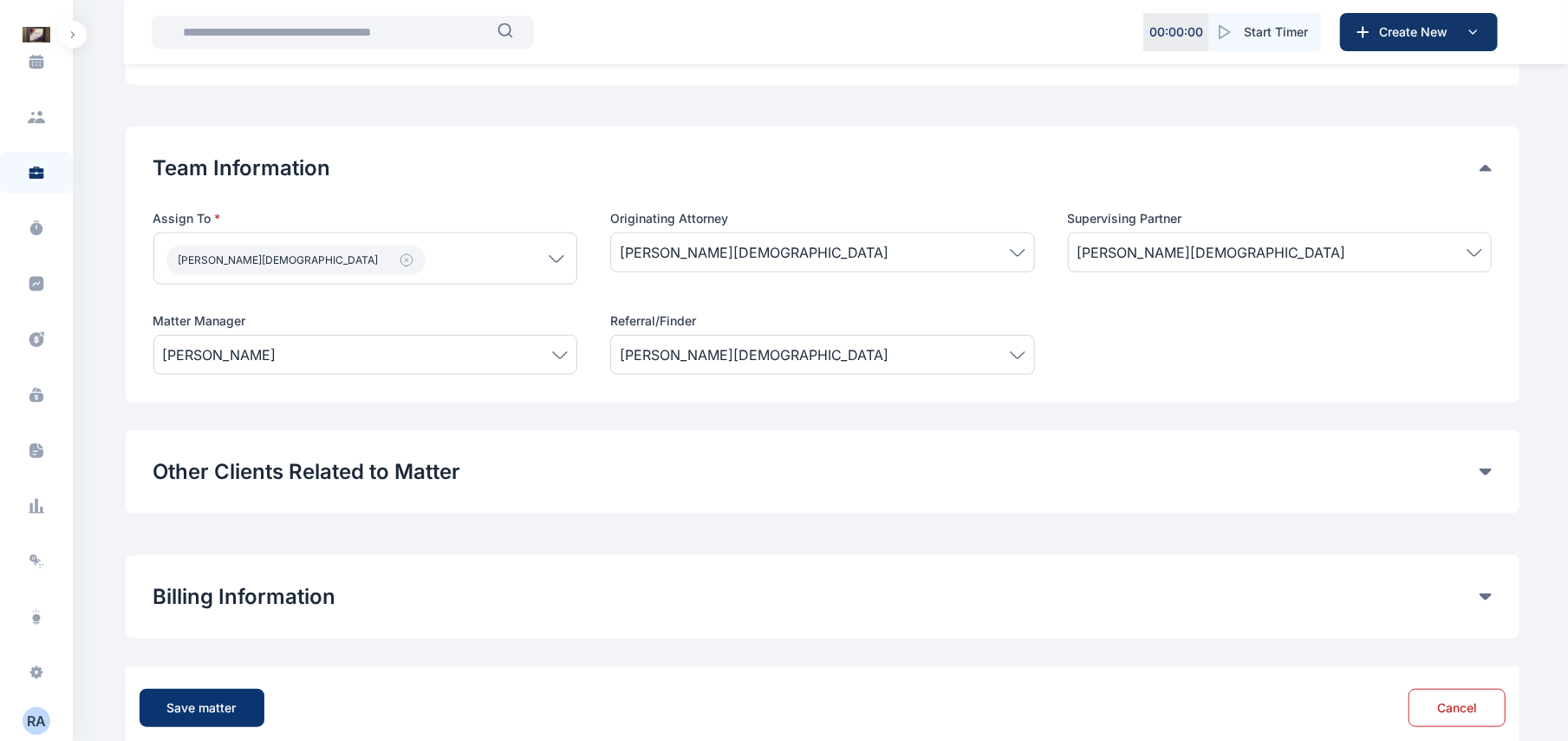
click at [217, 716] on div "Save matter" at bounding box center [202, 707] width 70 height 17
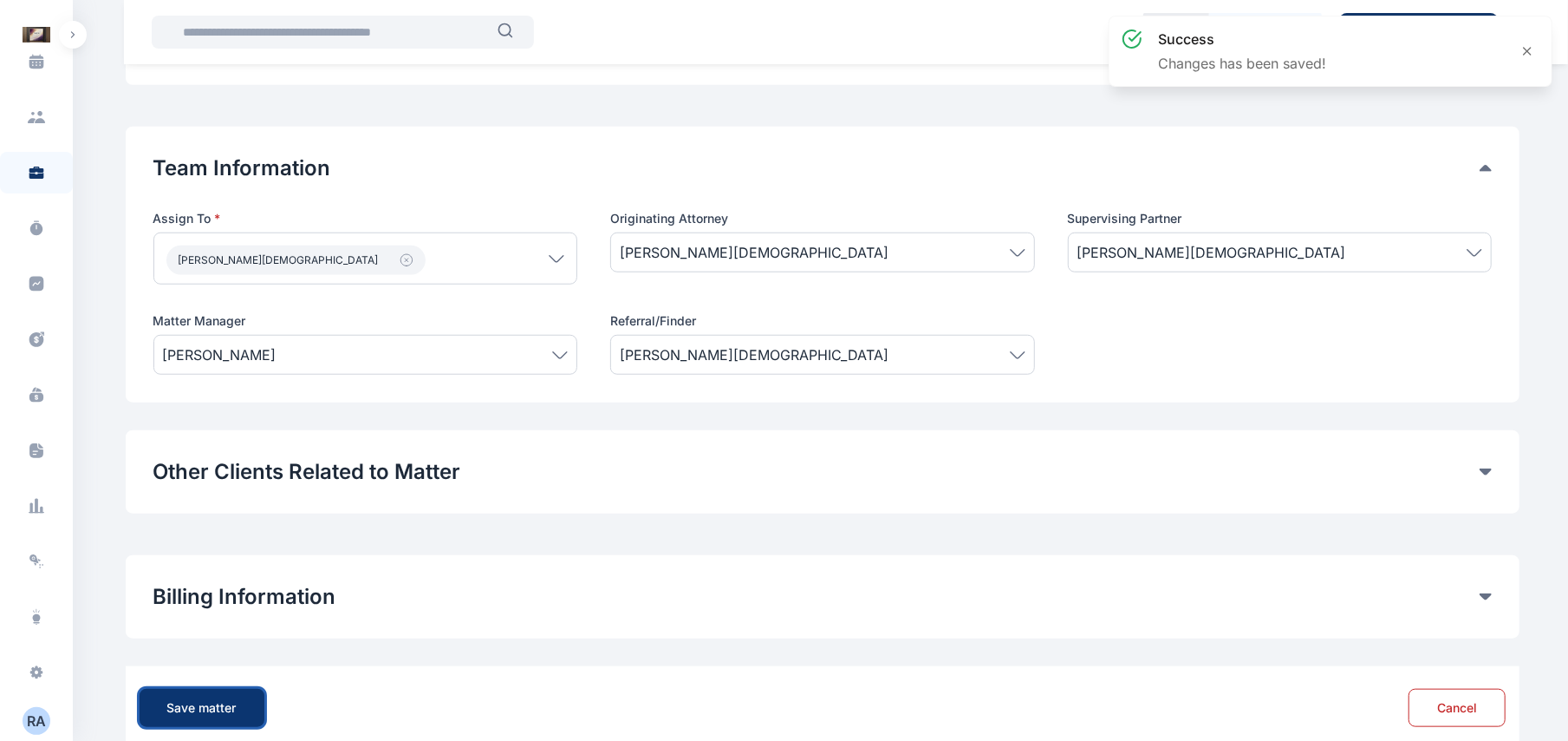
click at [220, 701] on div "Save matter" at bounding box center [202, 707] width 70 height 17
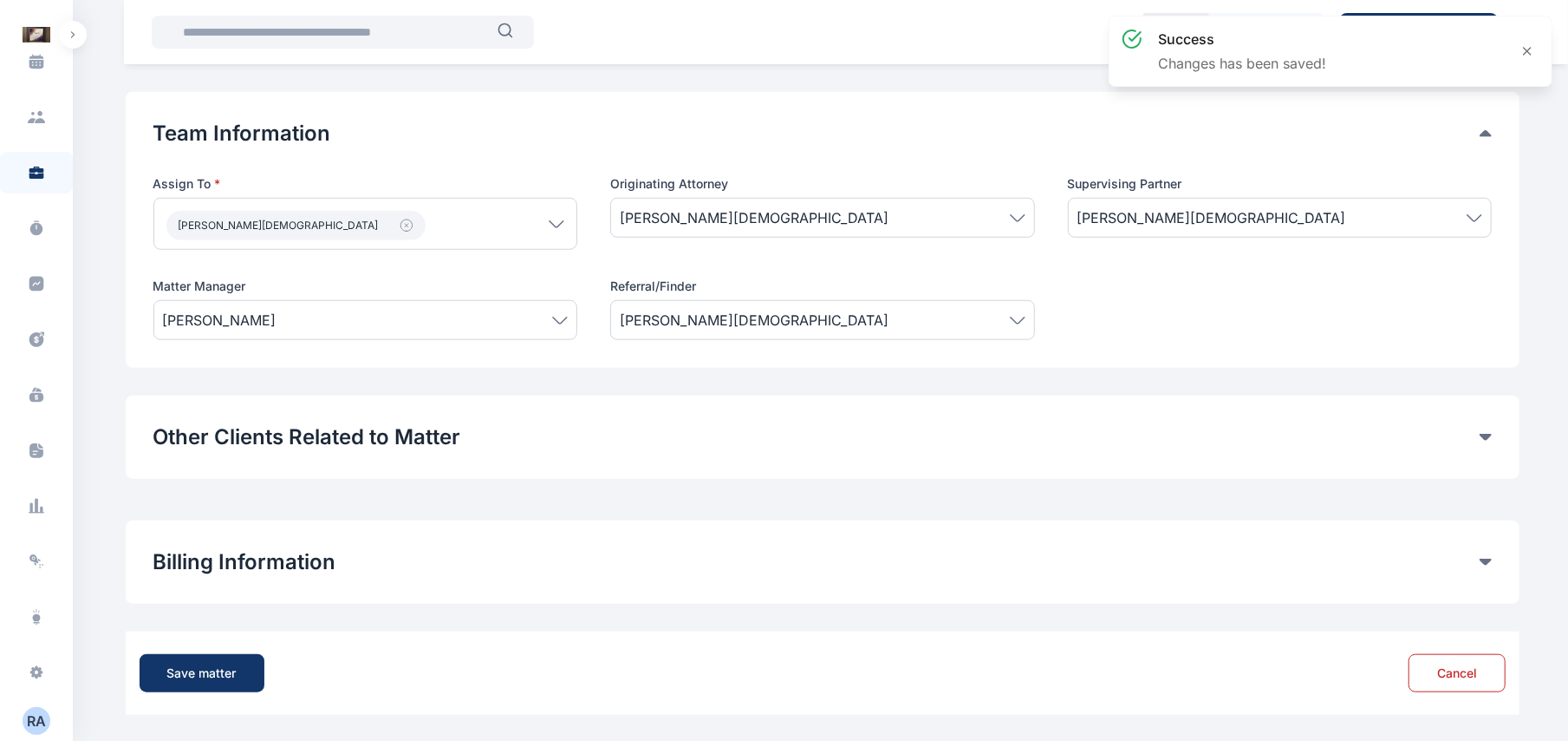
scroll to position [996, 0]
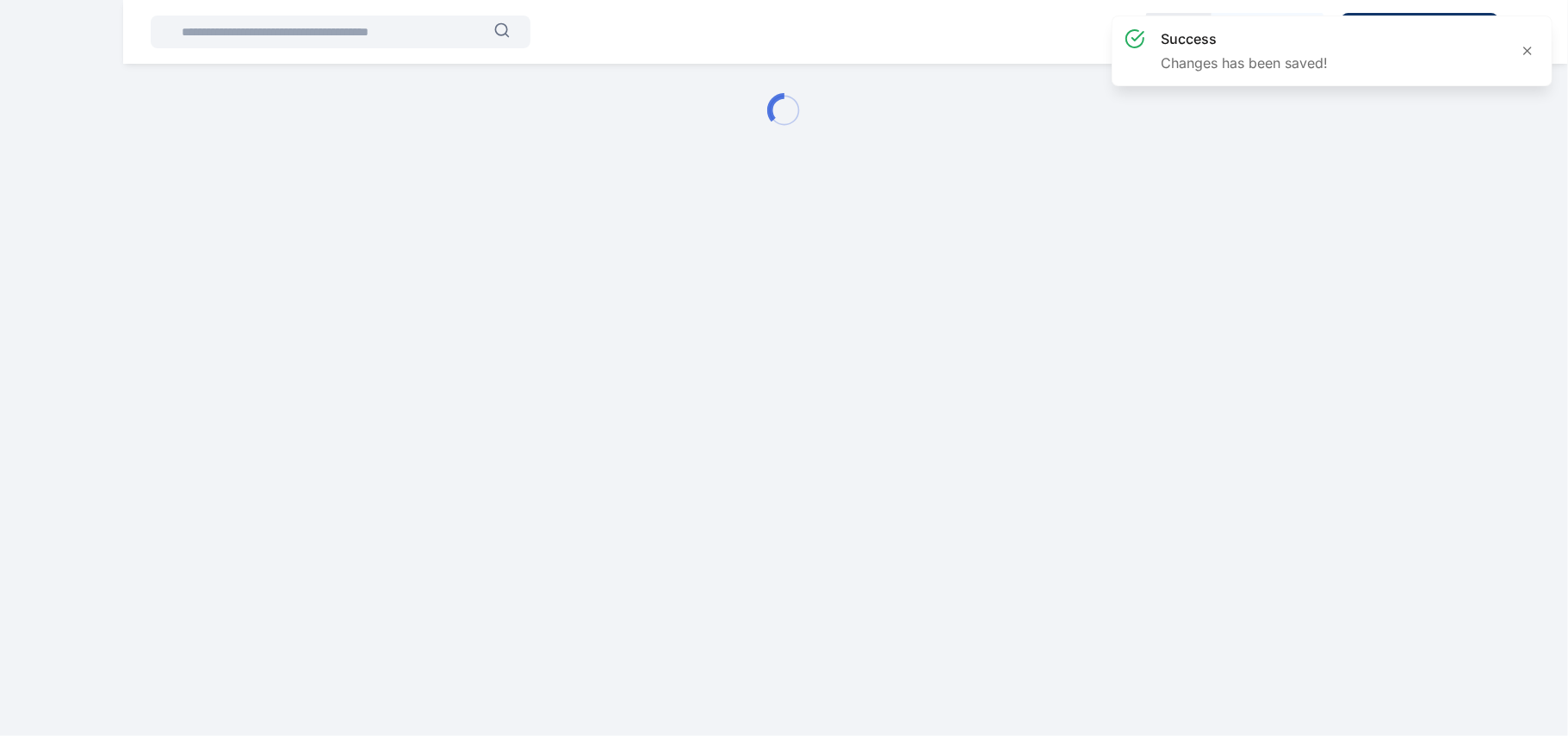
click at [188, 221] on html "success Changes has been saved! 00 : 00 : 00 Start Timer Create New Matter Dash…" at bounding box center [784, 110] width 1568 height 221
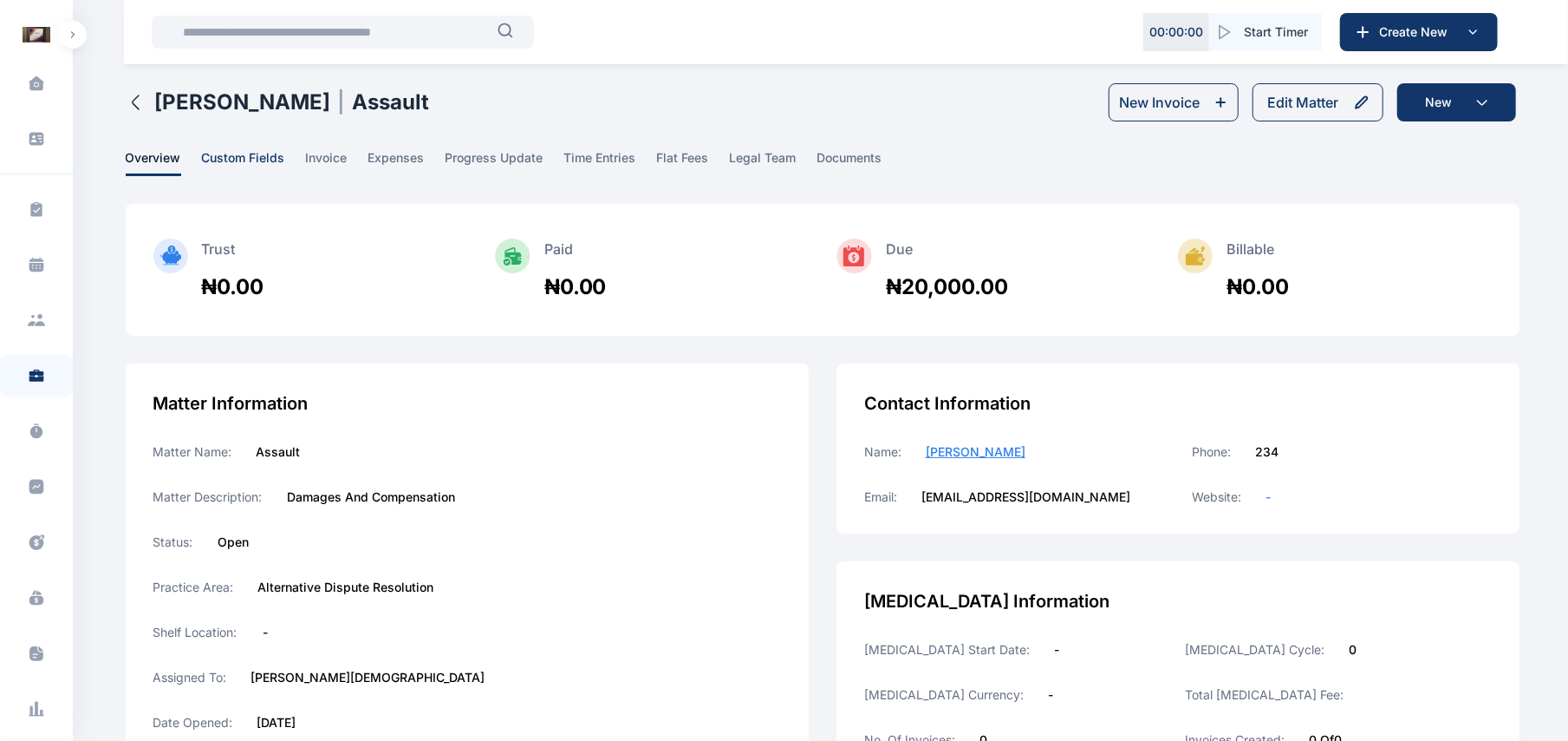
click at [255, 164] on span "custom fields" at bounding box center [244, 162] width 84 height 27
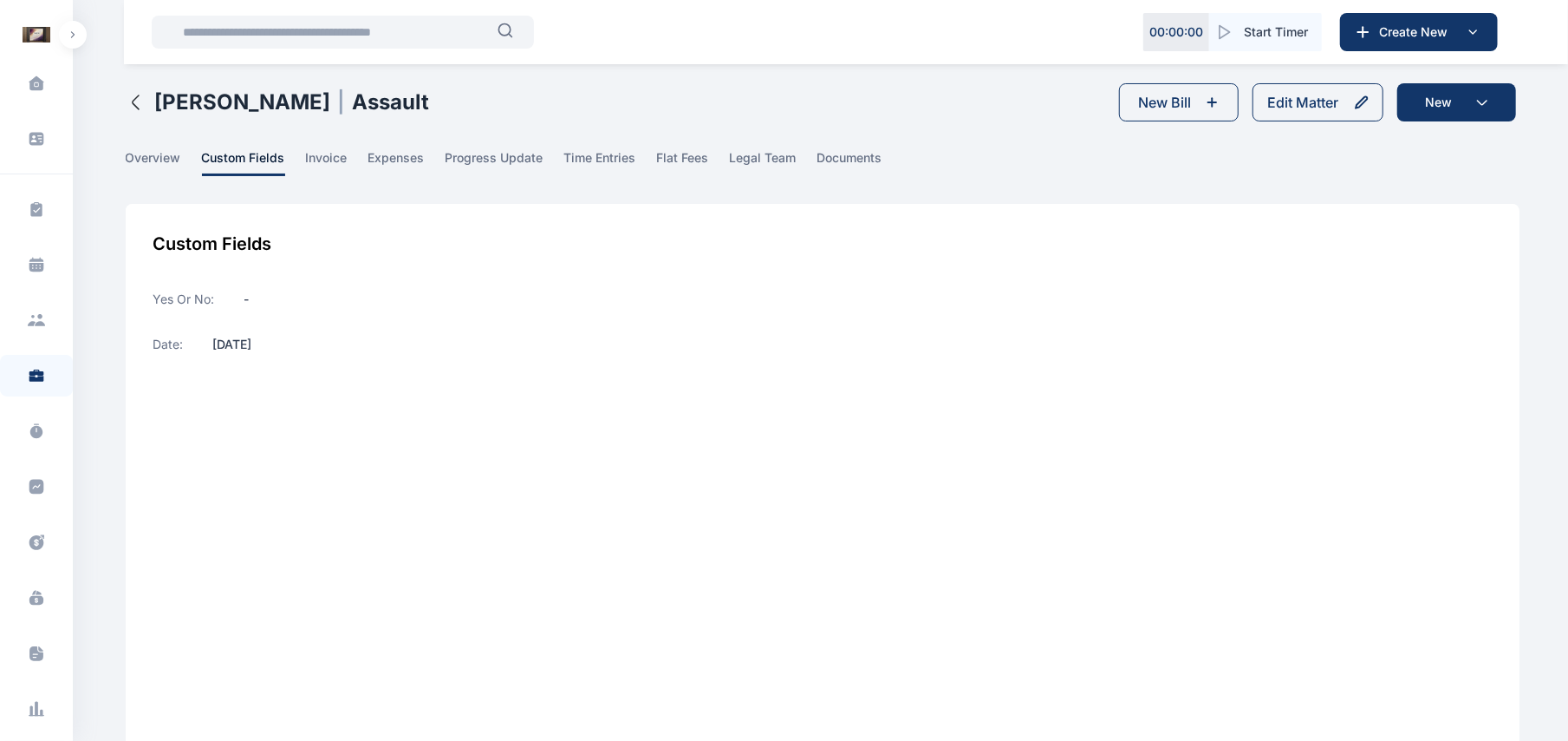
click at [1396, 217] on div "Custom Fields Yes or No : - Date : [DATE]" at bounding box center [822, 512] width 1394 height 617
click at [1345, 106] on button "Edit Matter" at bounding box center [1317, 103] width 130 height 38
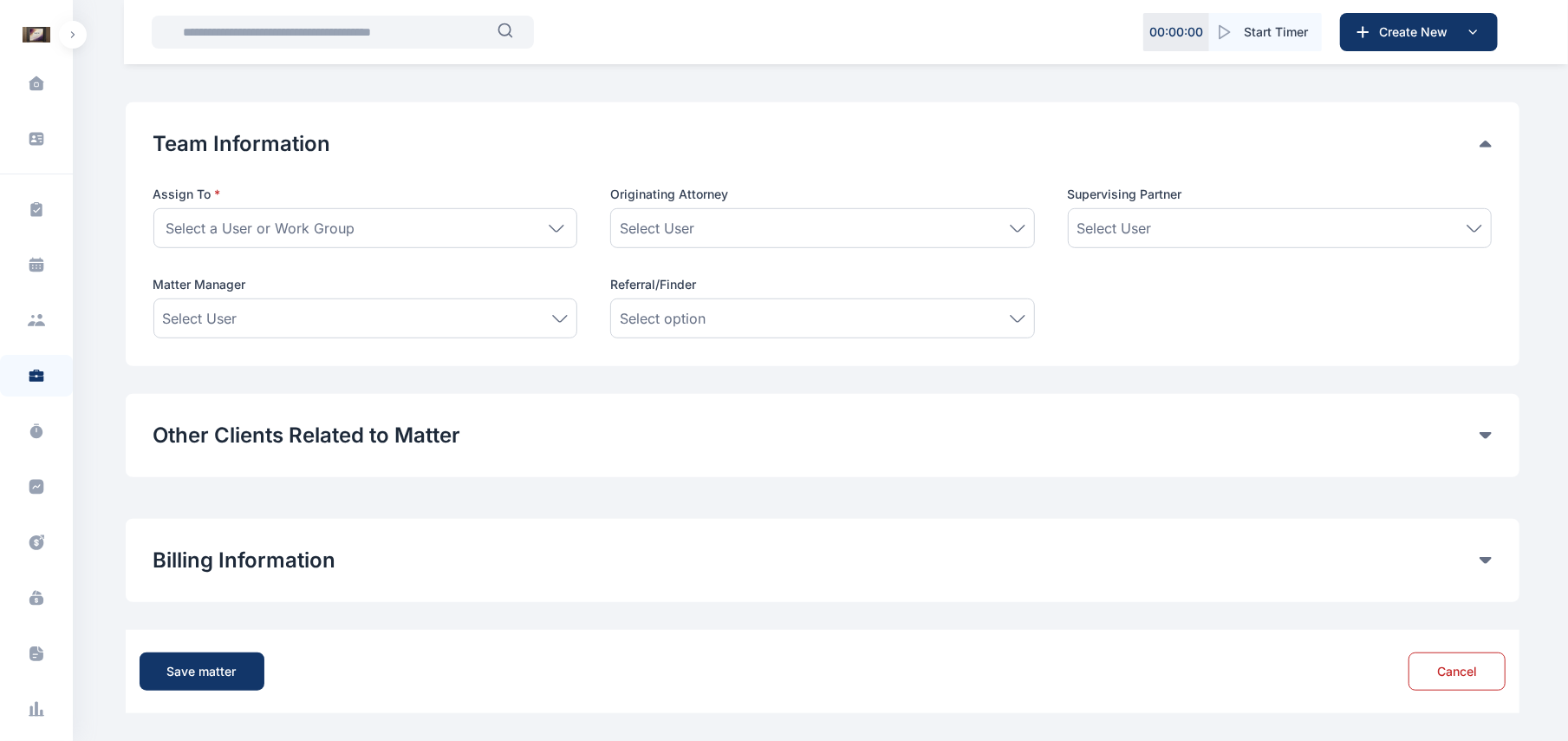
type input "*******"
type textarea "**********"
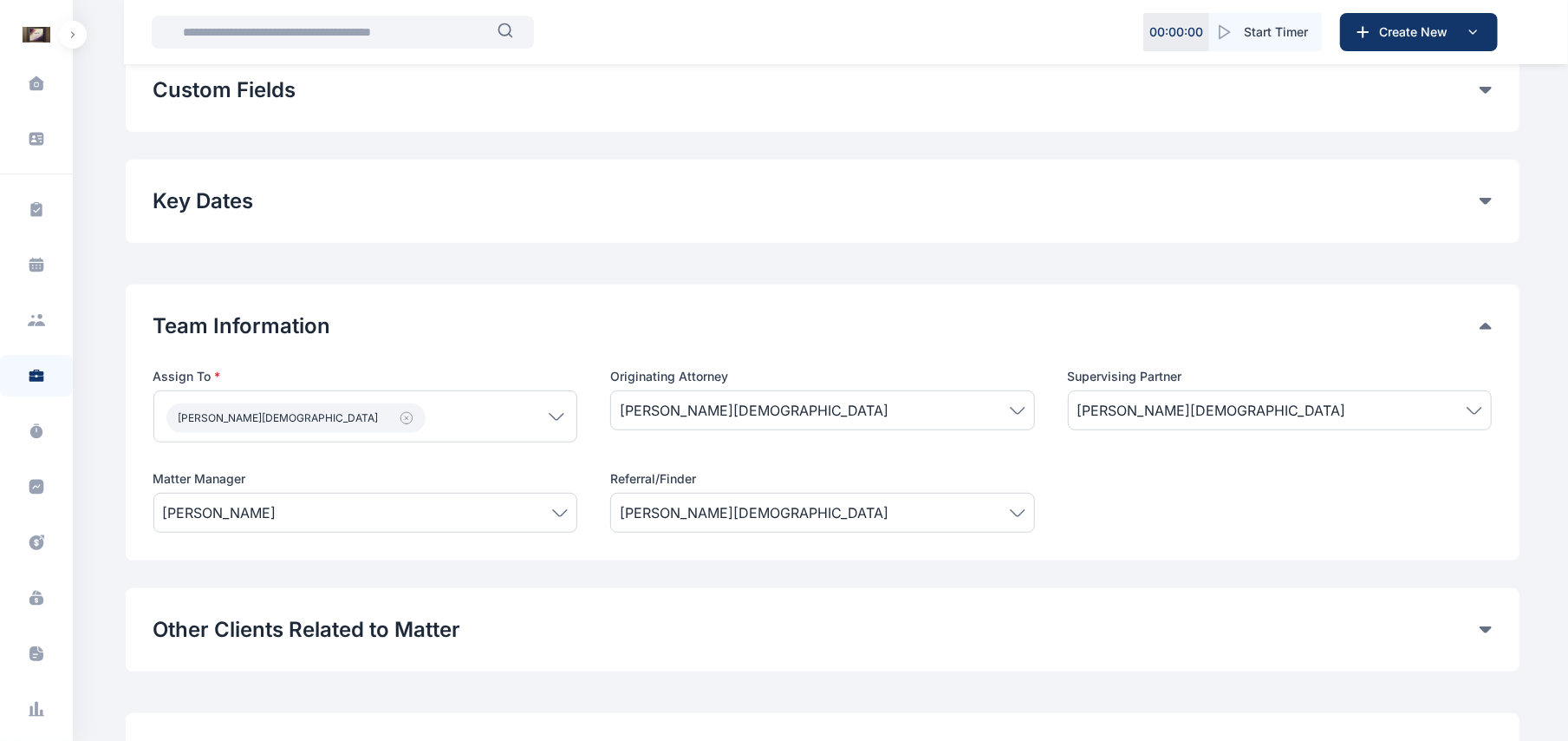
scroll to position [483, 0]
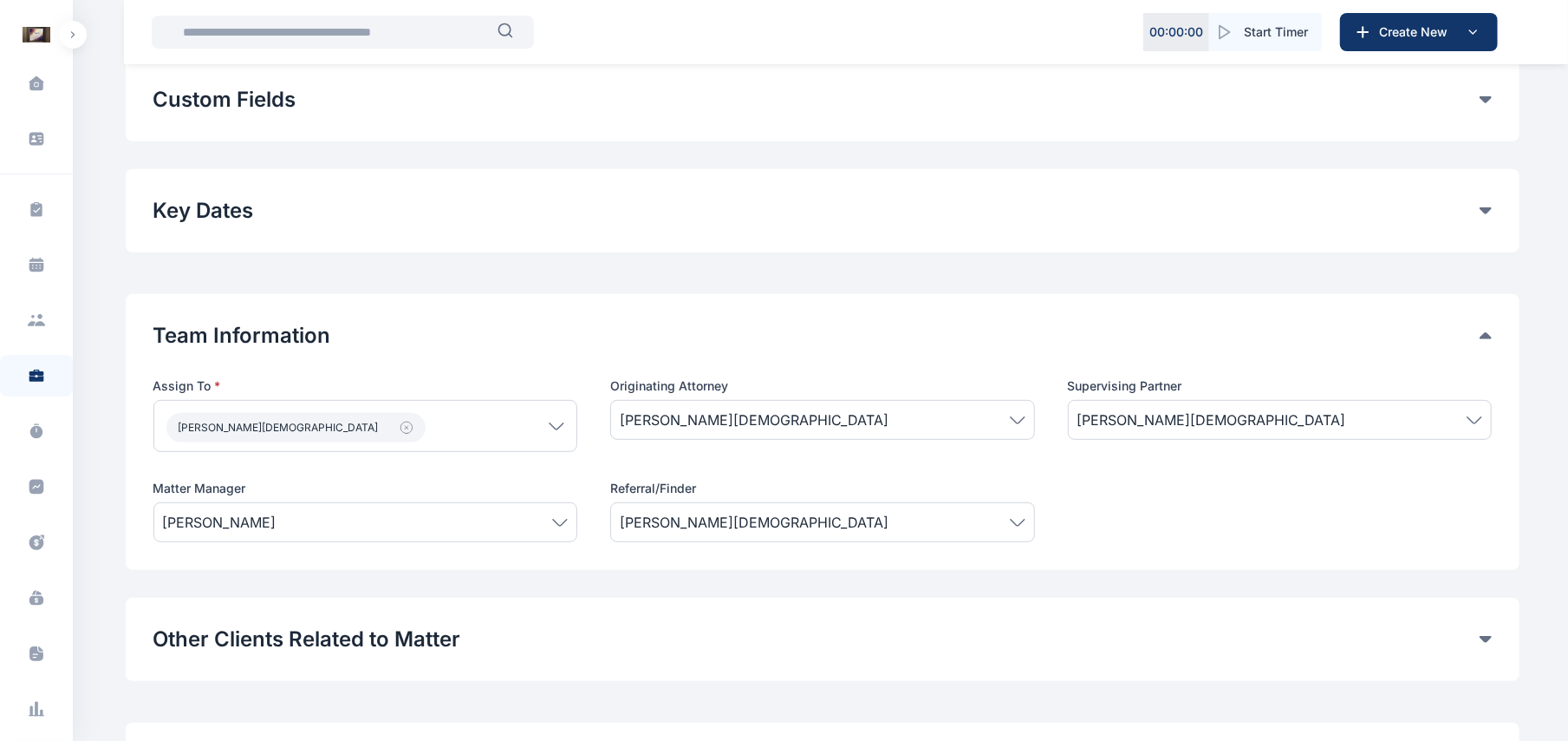
click at [1484, 98] on icon at bounding box center [1485, 100] width 12 height 7
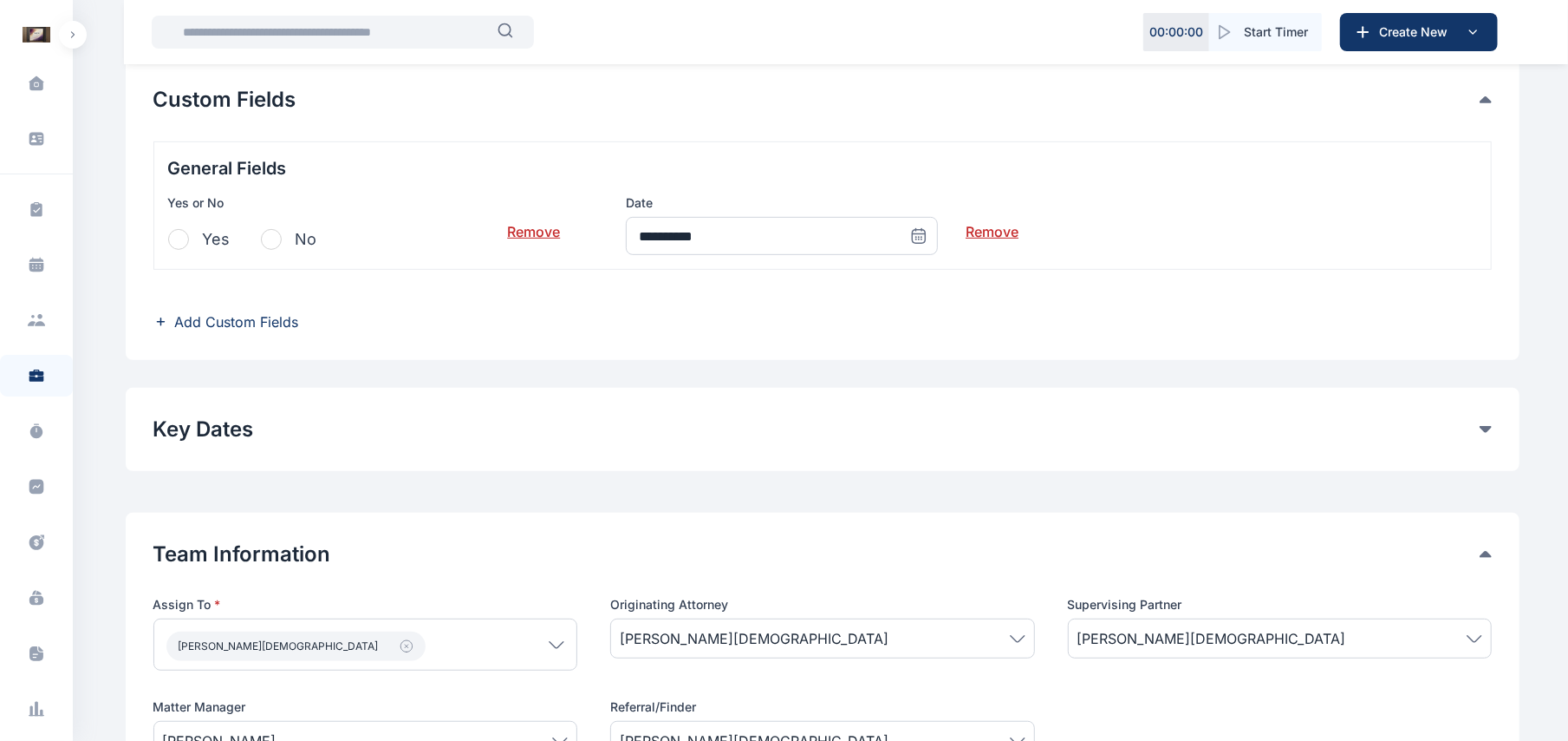
click at [174, 244] on span "button" at bounding box center [178, 239] width 21 height 21
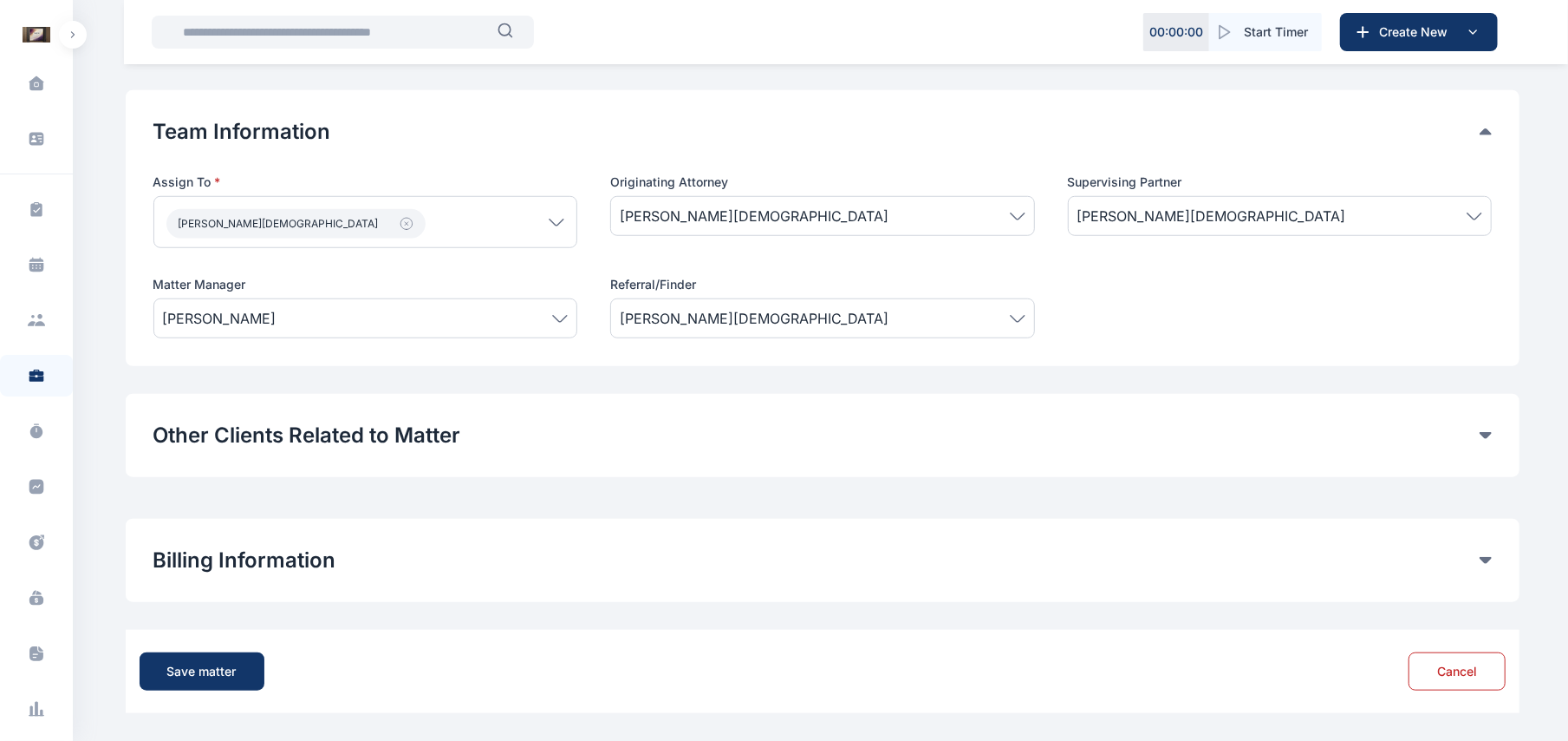
scroll to position [907, 0]
click at [199, 669] on div "Save matter" at bounding box center [202, 670] width 70 height 17
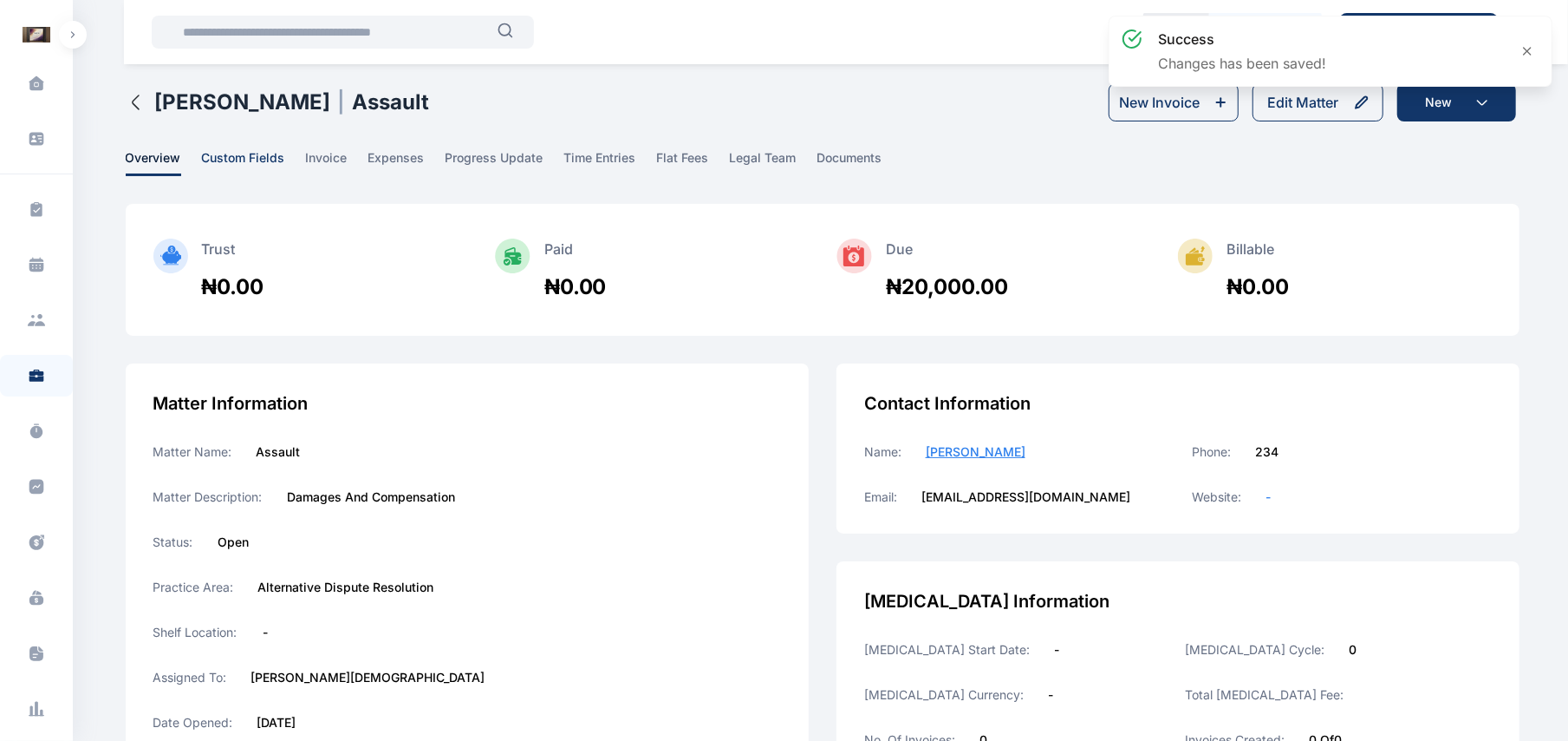
click at [231, 151] on span "custom fields" at bounding box center [244, 162] width 84 height 27
